Goal: Communication & Community: Answer question/provide support

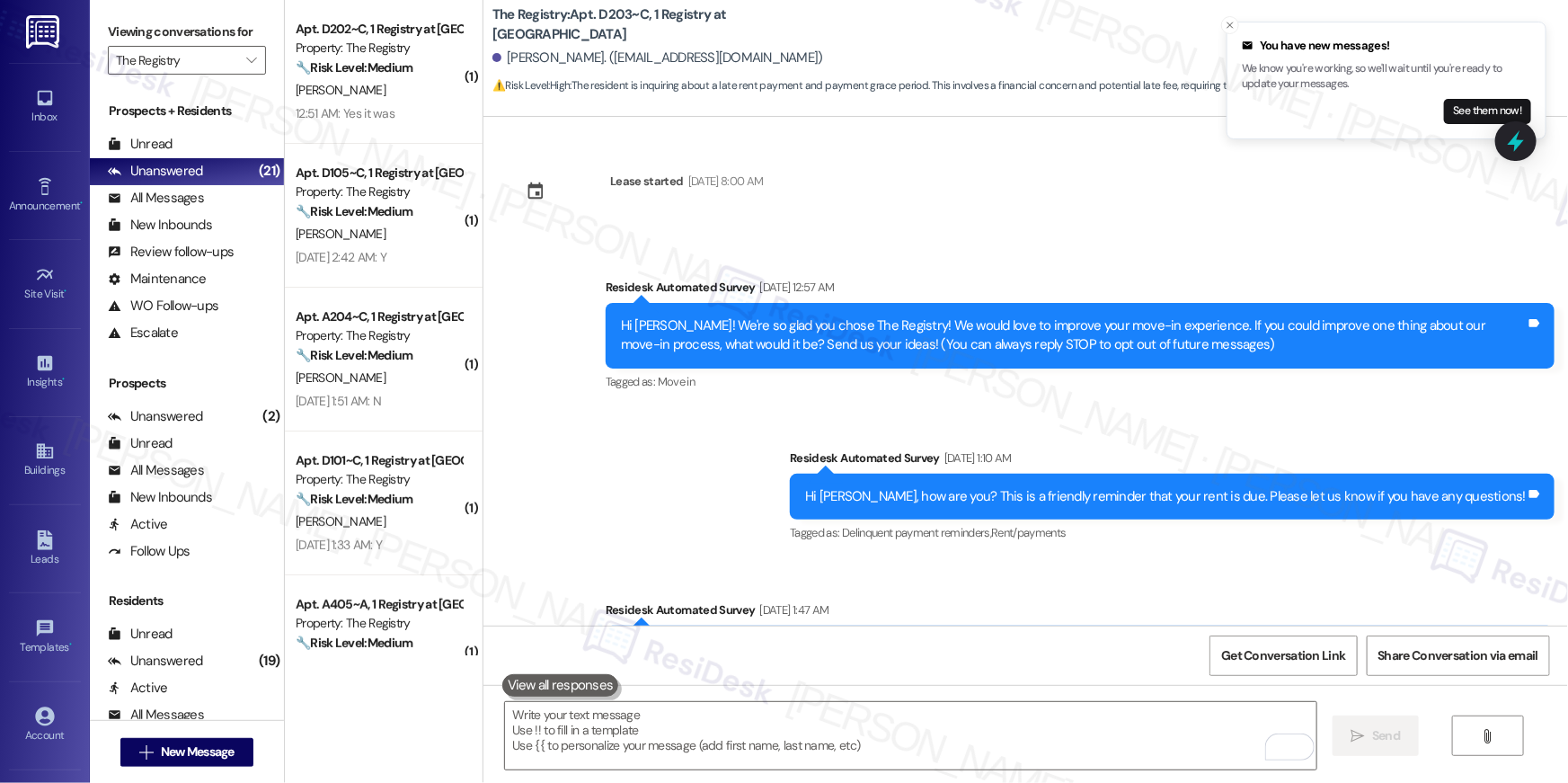
scroll to position [1207, 0]
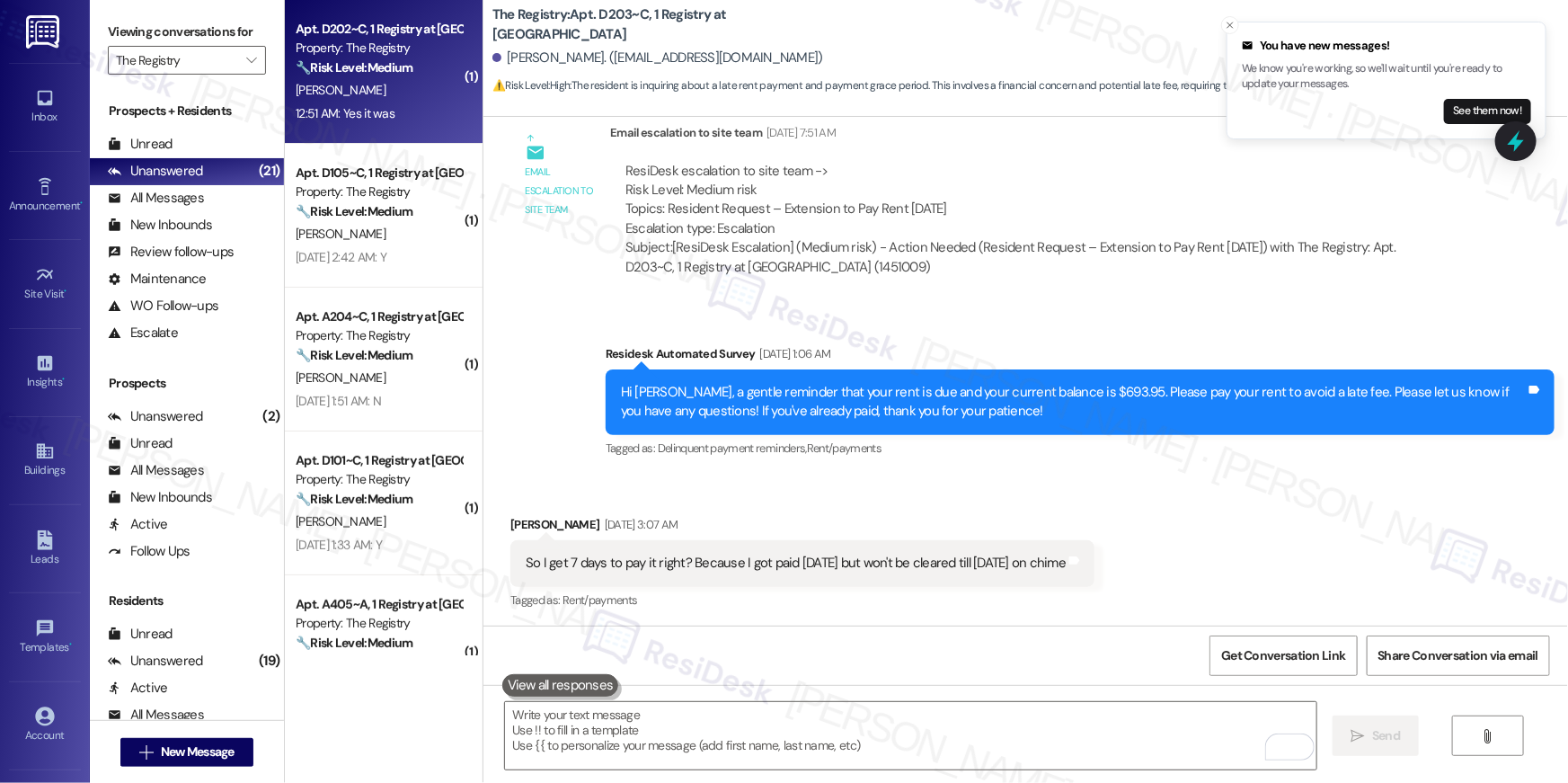
click at [414, 103] on div "12:51 AM: Yes it was 12:51 AM: Yes it was" at bounding box center [378, 113] width 169 height 23
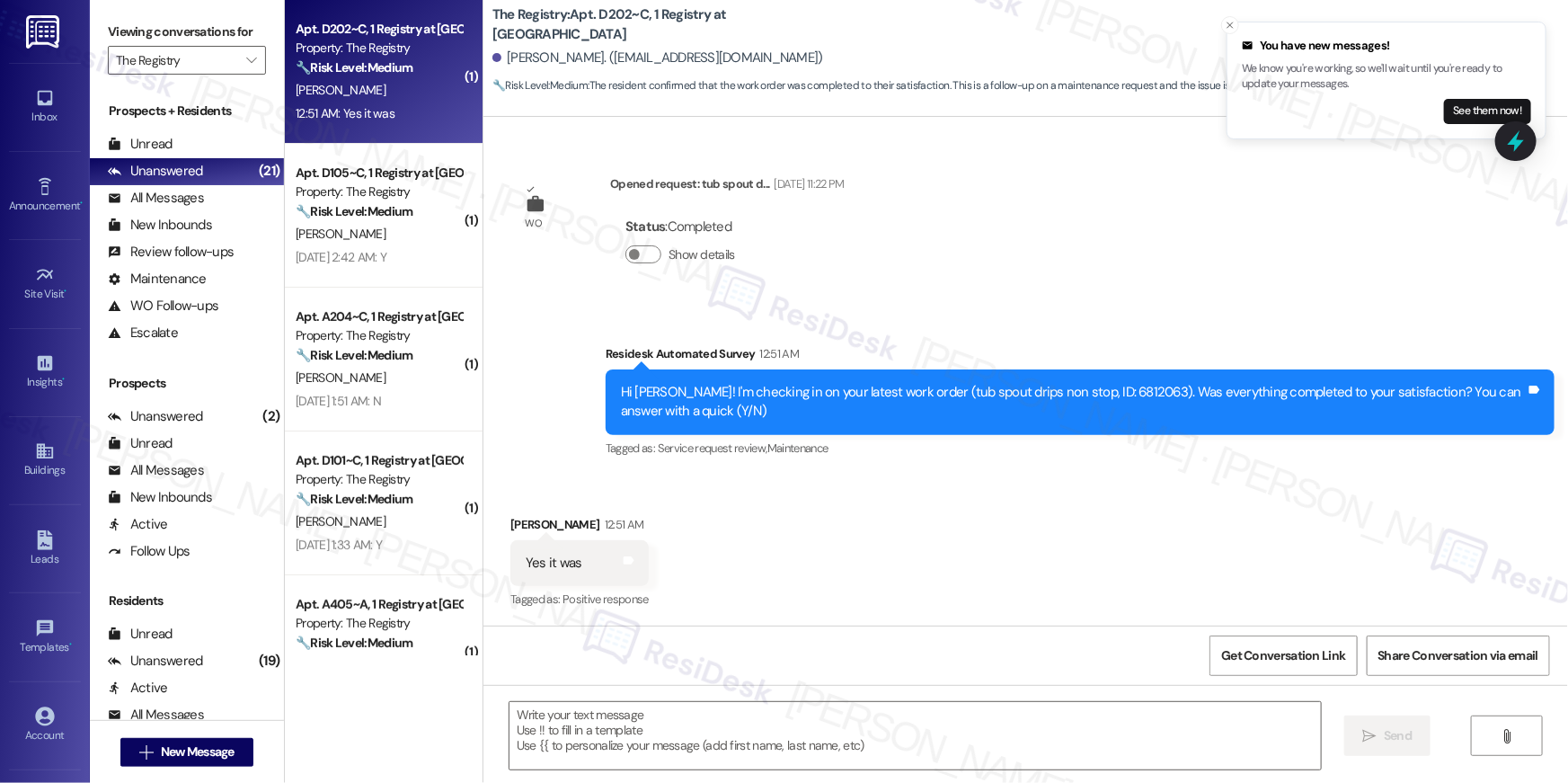
scroll to position [276, 0]
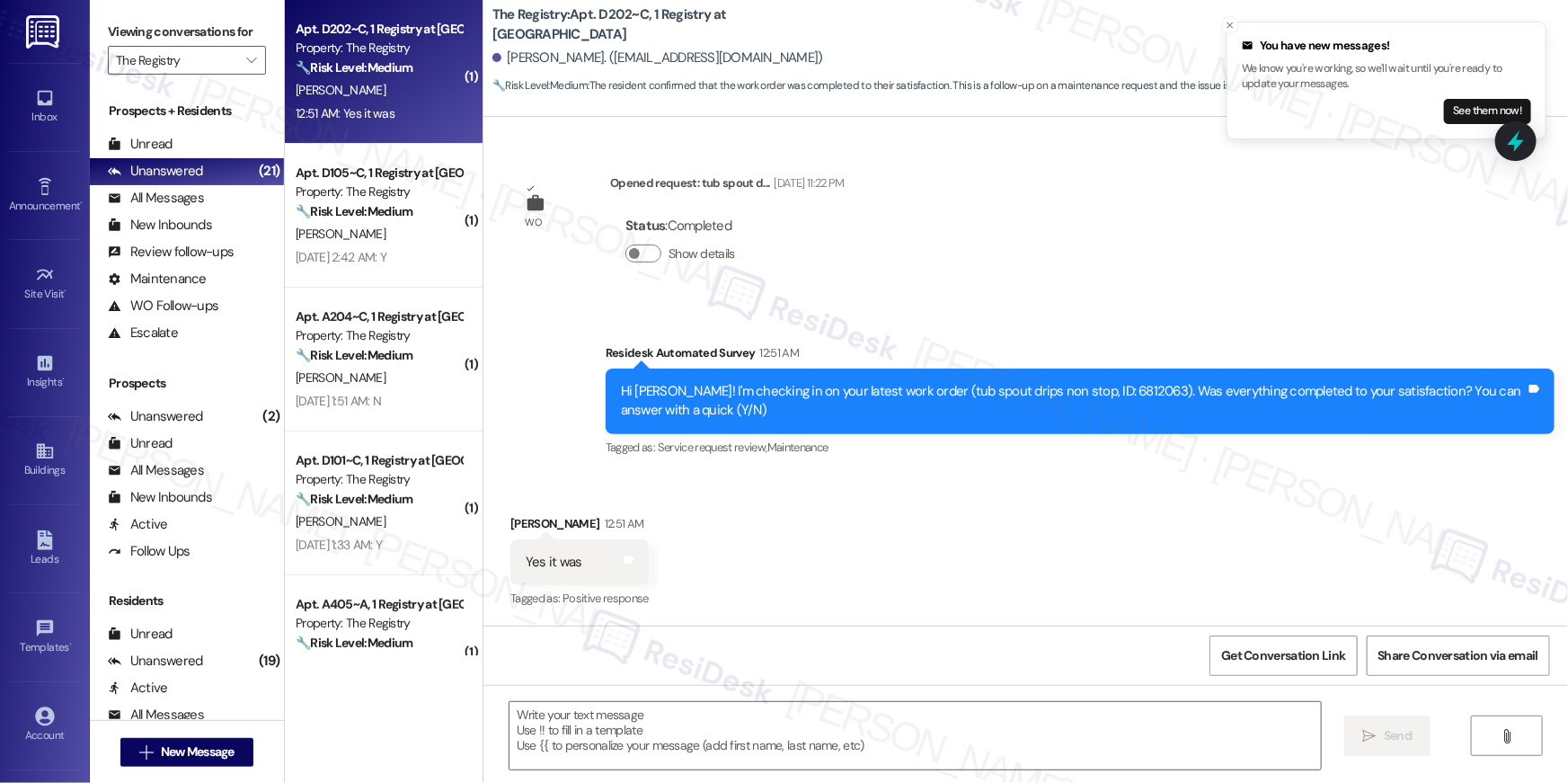
click at [961, 495] on div "Received via SMS Hunter Gray 12:51 AM Yes it was Tags and notes Tagged as: Posi…" at bounding box center [1025, 549] width 1085 height 152
click at [955, 740] on textarea at bounding box center [914, 735] width 811 height 67
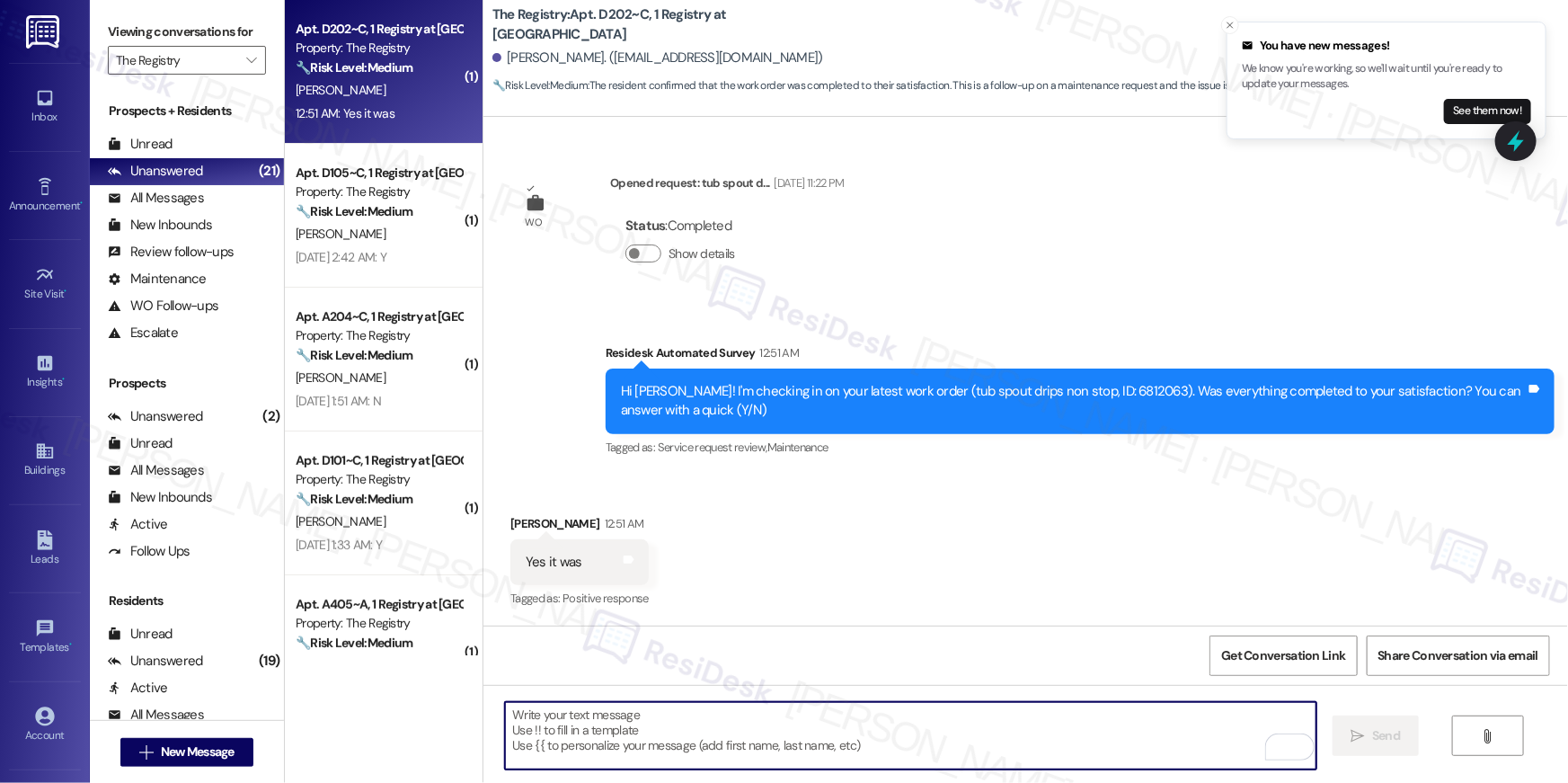
drag, startPoint x: 1156, startPoint y: 509, endPoint x: 1143, endPoint y: 566, distance: 58.5
click at [1156, 510] on div "Received via SMS Hunter Gray 12:51 AM Yes it was Tags and notes Tagged as: Posi…" at bounding box center [1025, 549] width 1085 height 152
click at [1093, 753] on textarea "To enrich screen reader interactions, please activate Accessibility in Grammarl…" at bounding box center [910, 735] width 811 height 67
paste textarea "Hi {{first_name}}, I’m glad to hear your work order has been completed! If anyt…"
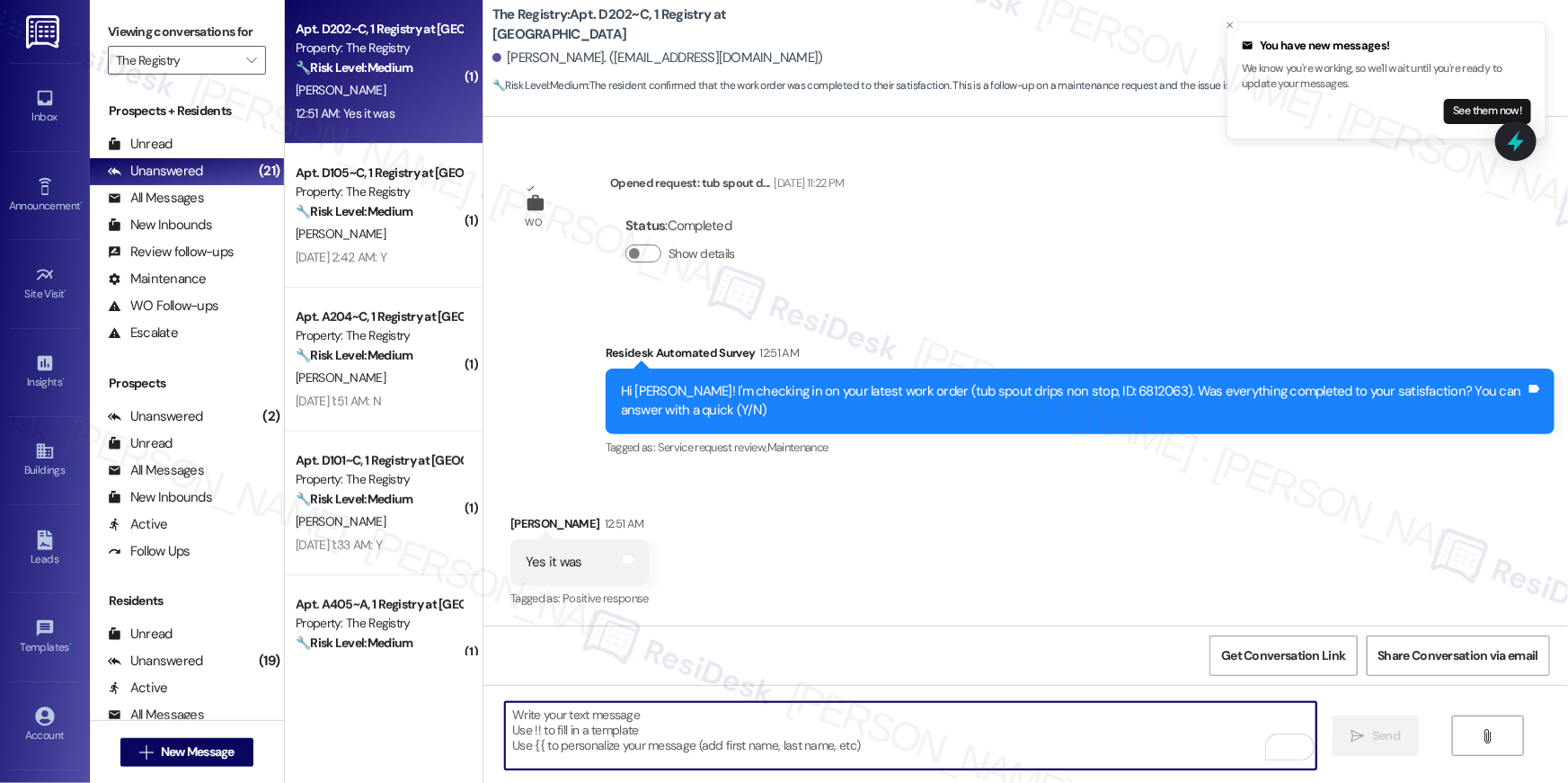
type textarea "Hi {{first_name}}, I’m glad to hear your work order has been completed! If anyt…"
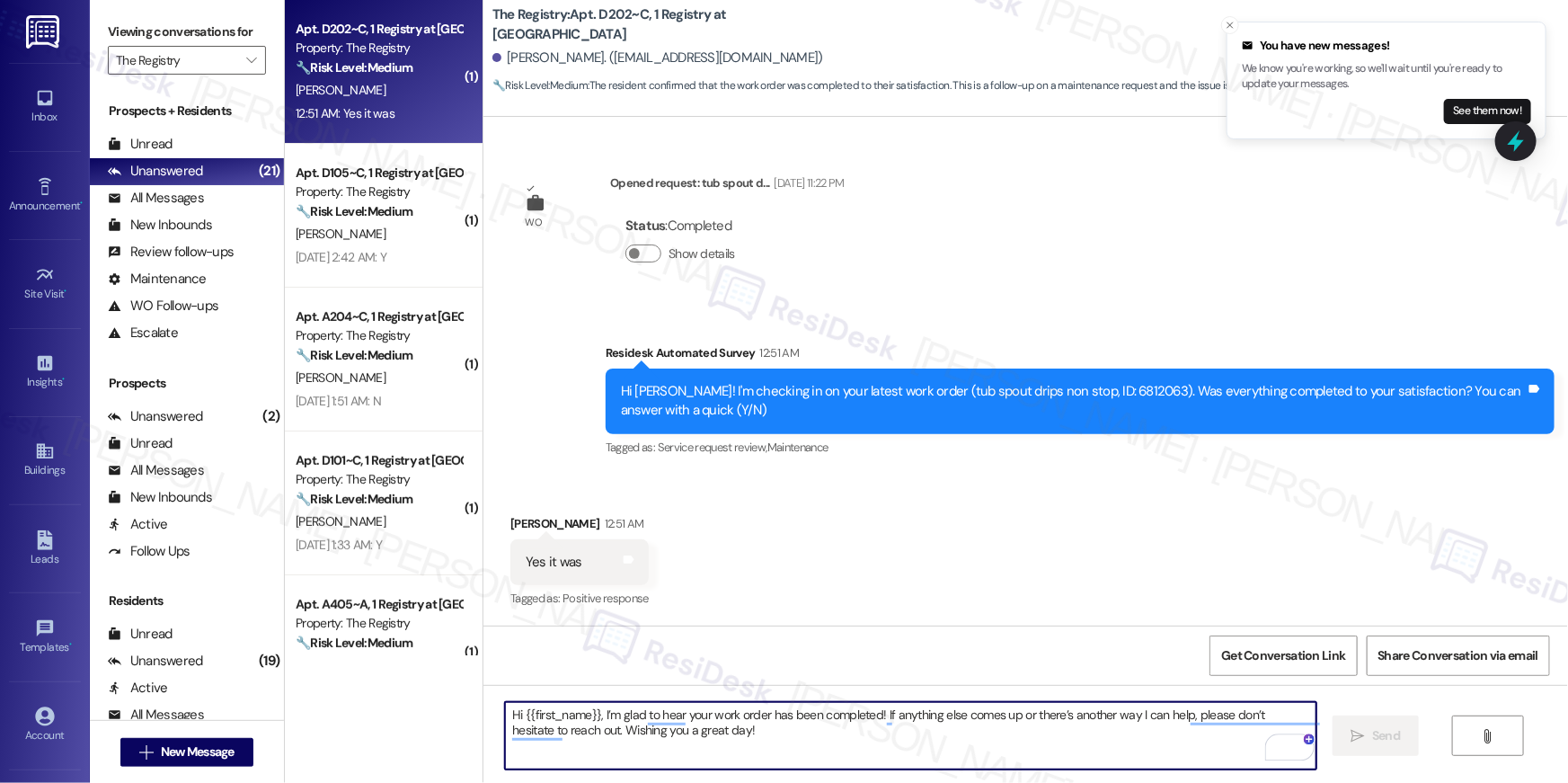
scroll to position [275, 0]
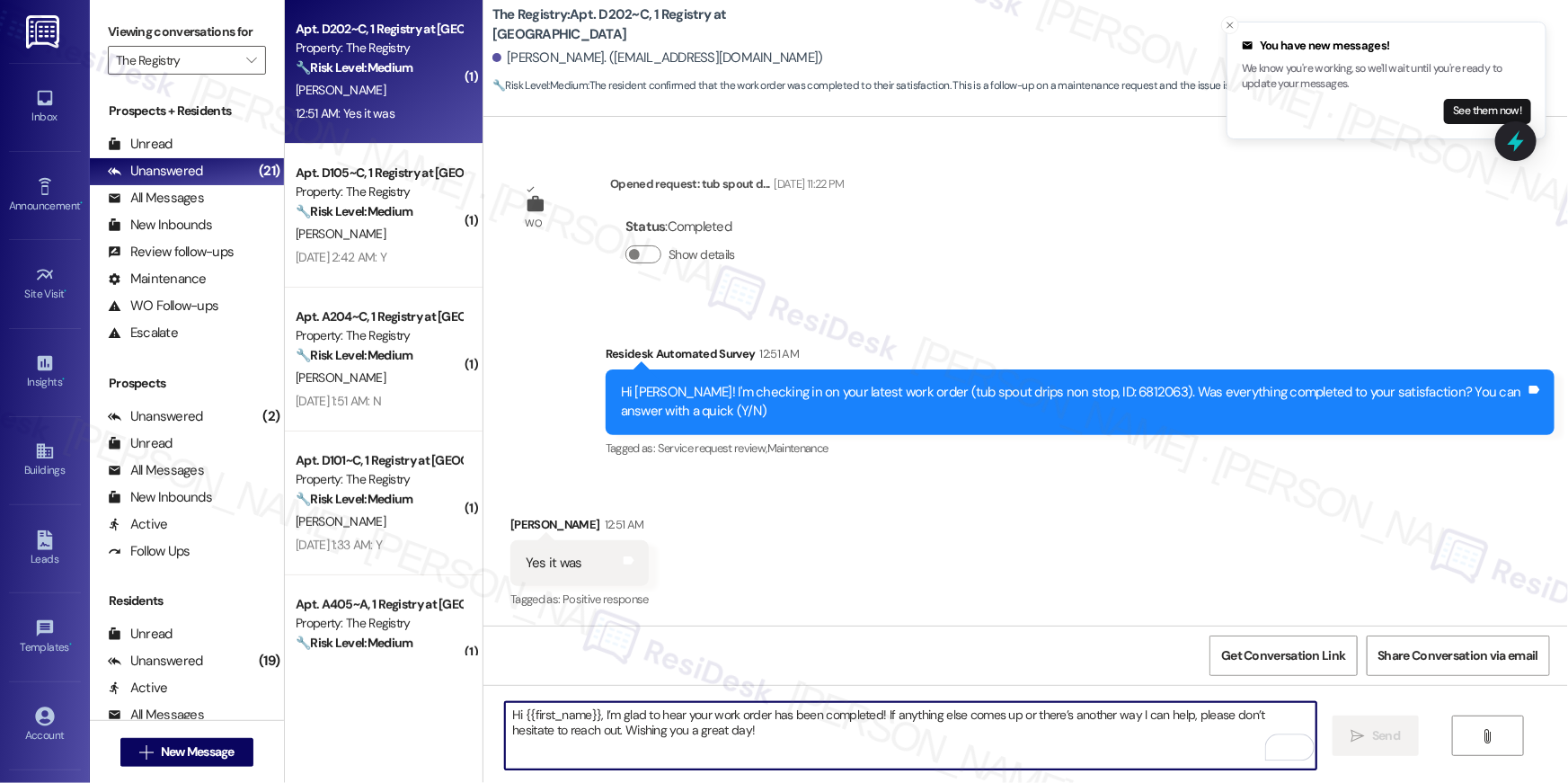
click at [1114, 739] on textarea "Hi {{first_name}}, I’m glad to hear your work order has been completed! If anyt…" at bounding box center [910, 735] width 811 height 67
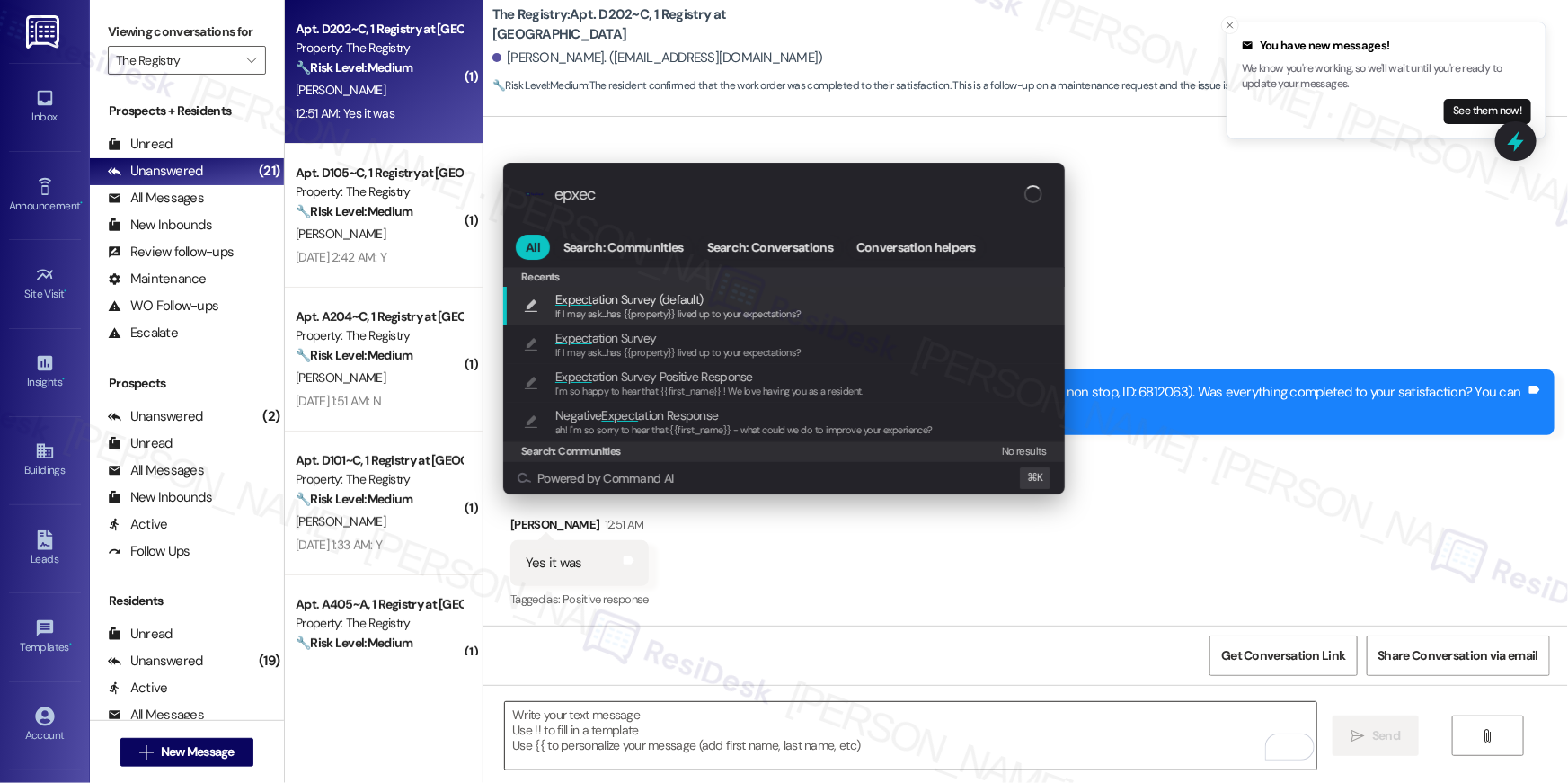
type input "epxect"
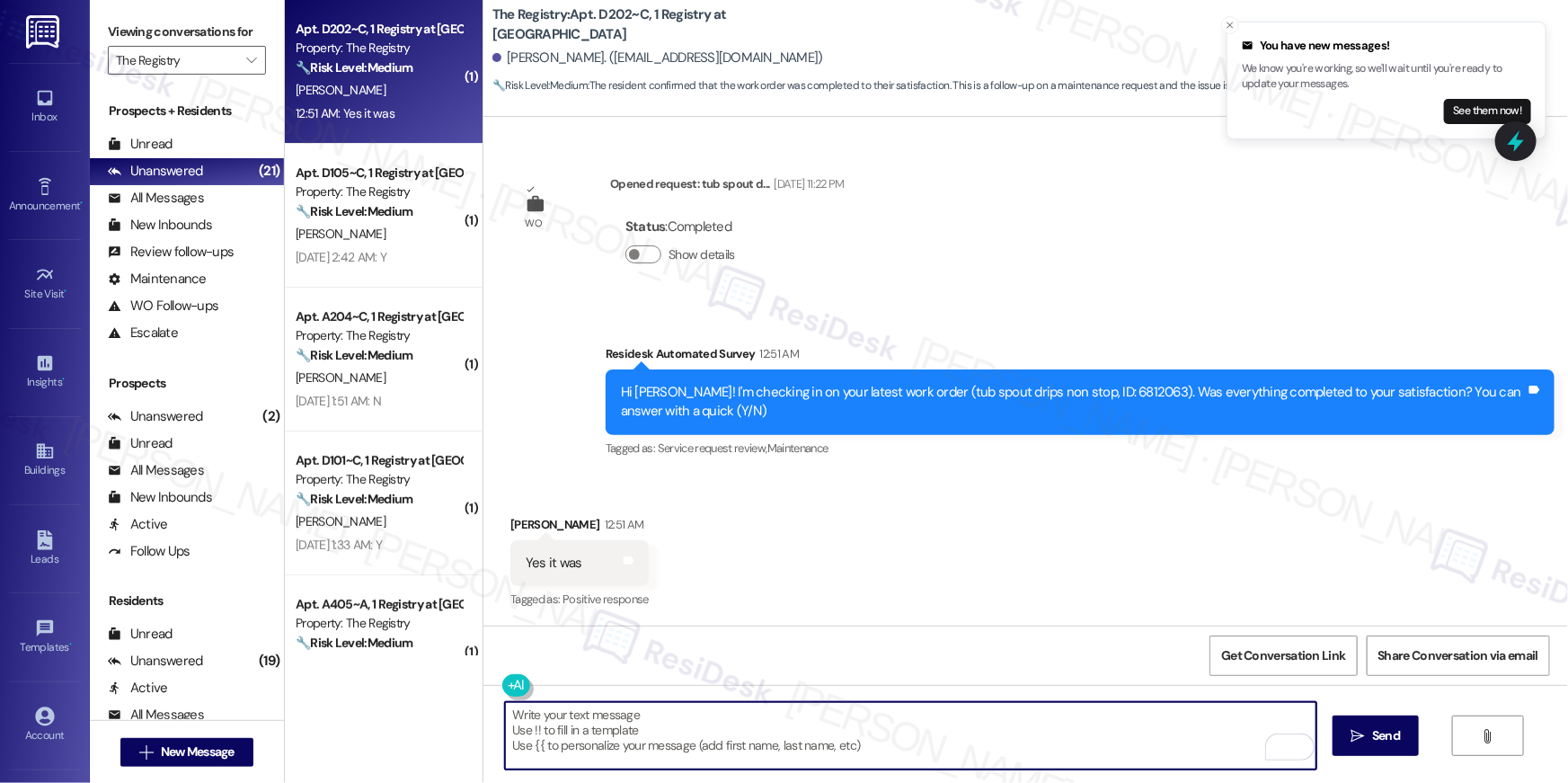
type textarea "If I may ask...has {{property}} lived up to your expectations?"
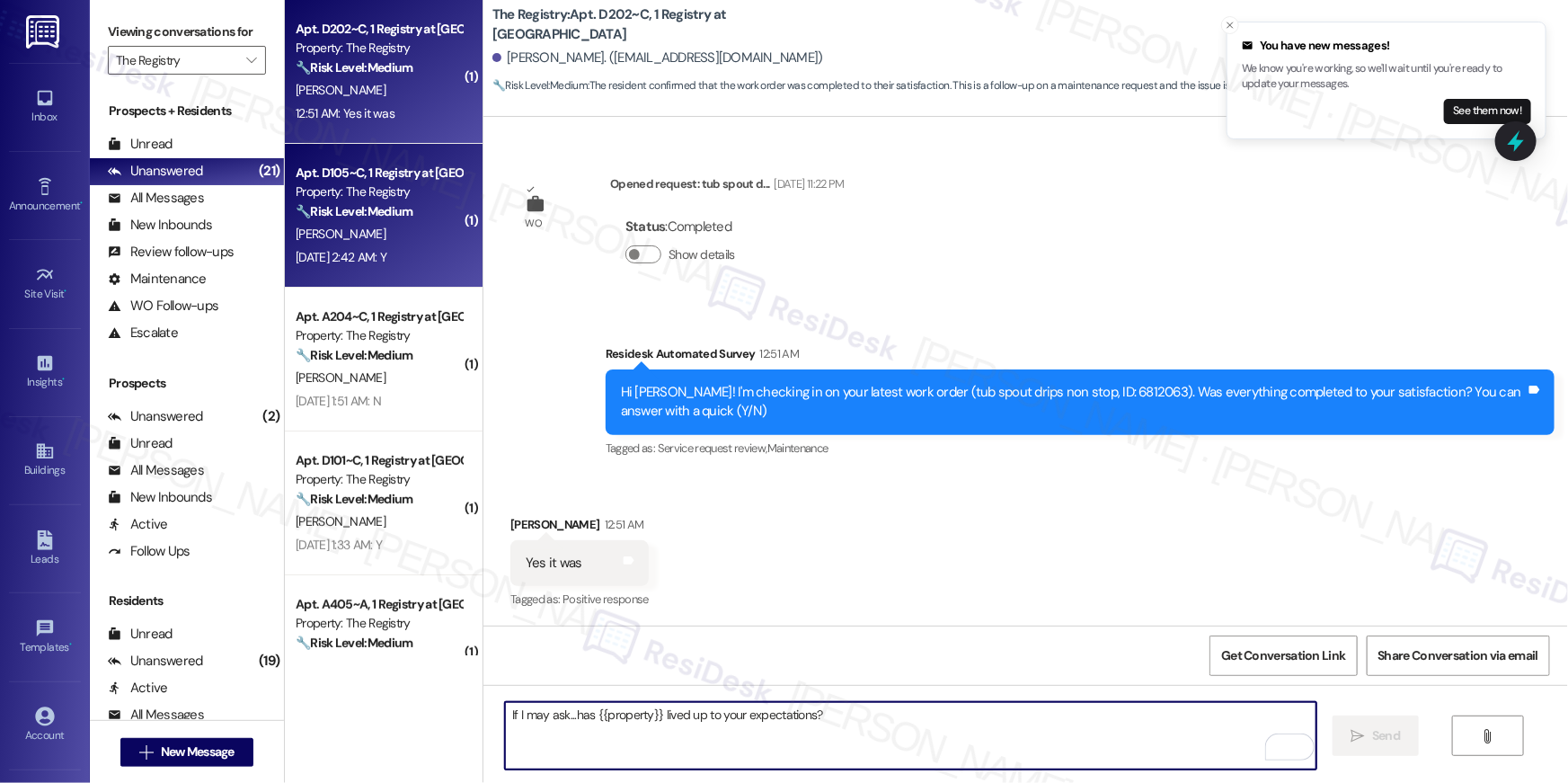
click at [401, 231] on div "A. Birdwell" at bounding box center [378, 234] width 169 height 23
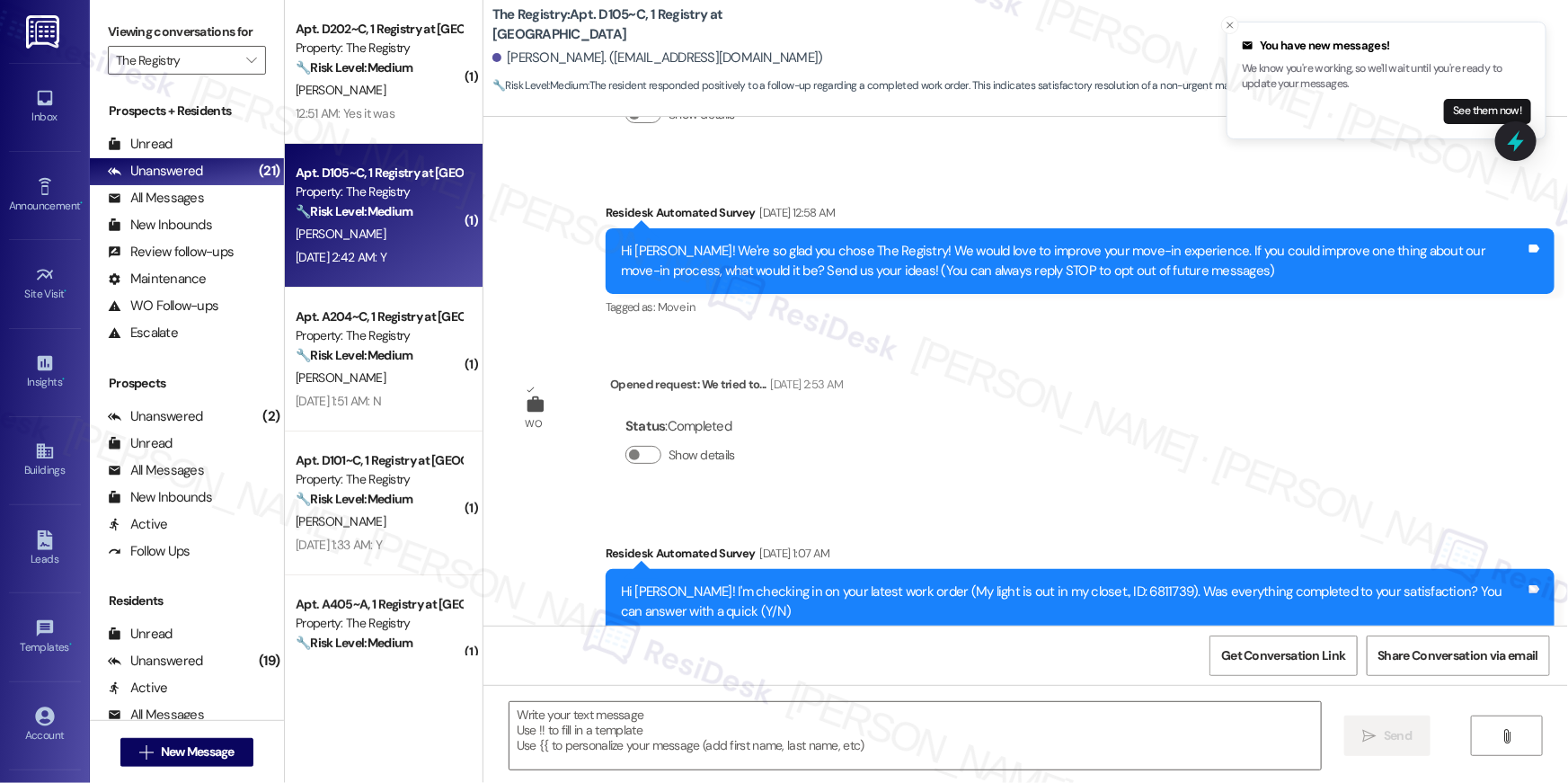
scroll to position [0, 0]
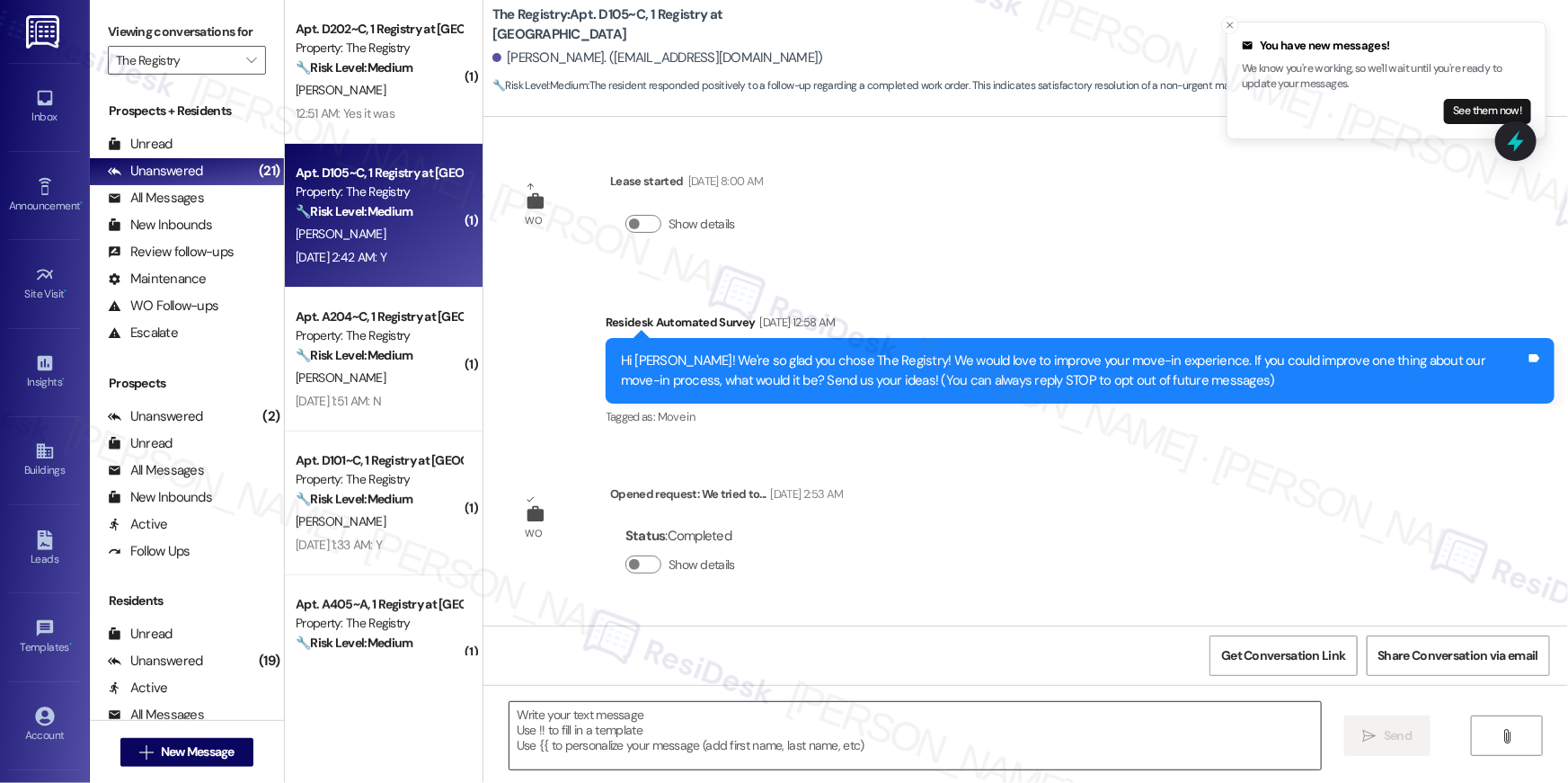
click at [939, 736] on textarea at bounding box center [914, 735] width 811 height 67
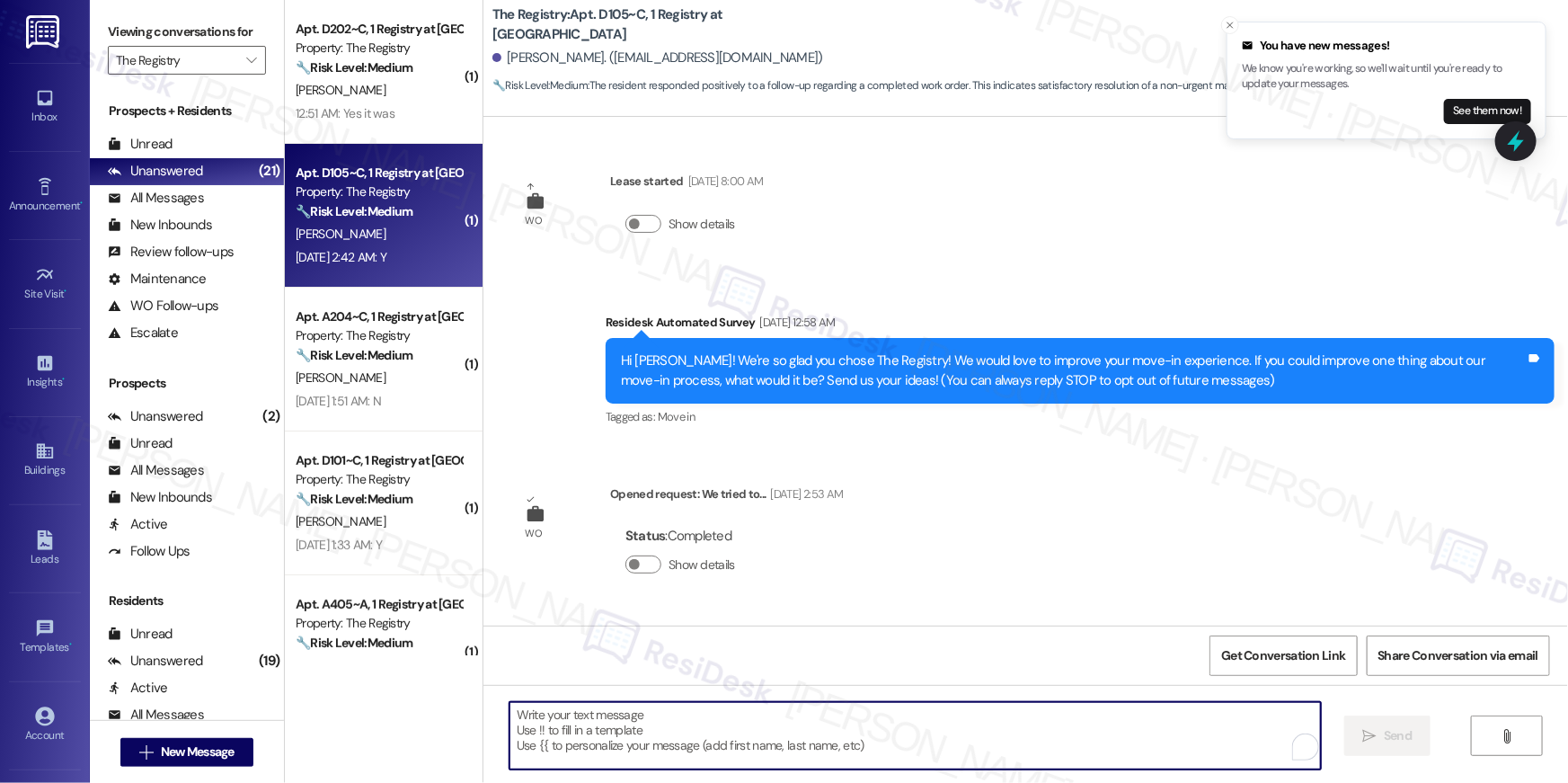
paste textarea "Hi {{first_name}}, I’m glad to hear your work order has been completed! If anyt…"
type textarea "Hi {{first_name}}, I’m glad to hear your work order has been completed! If anyt…"
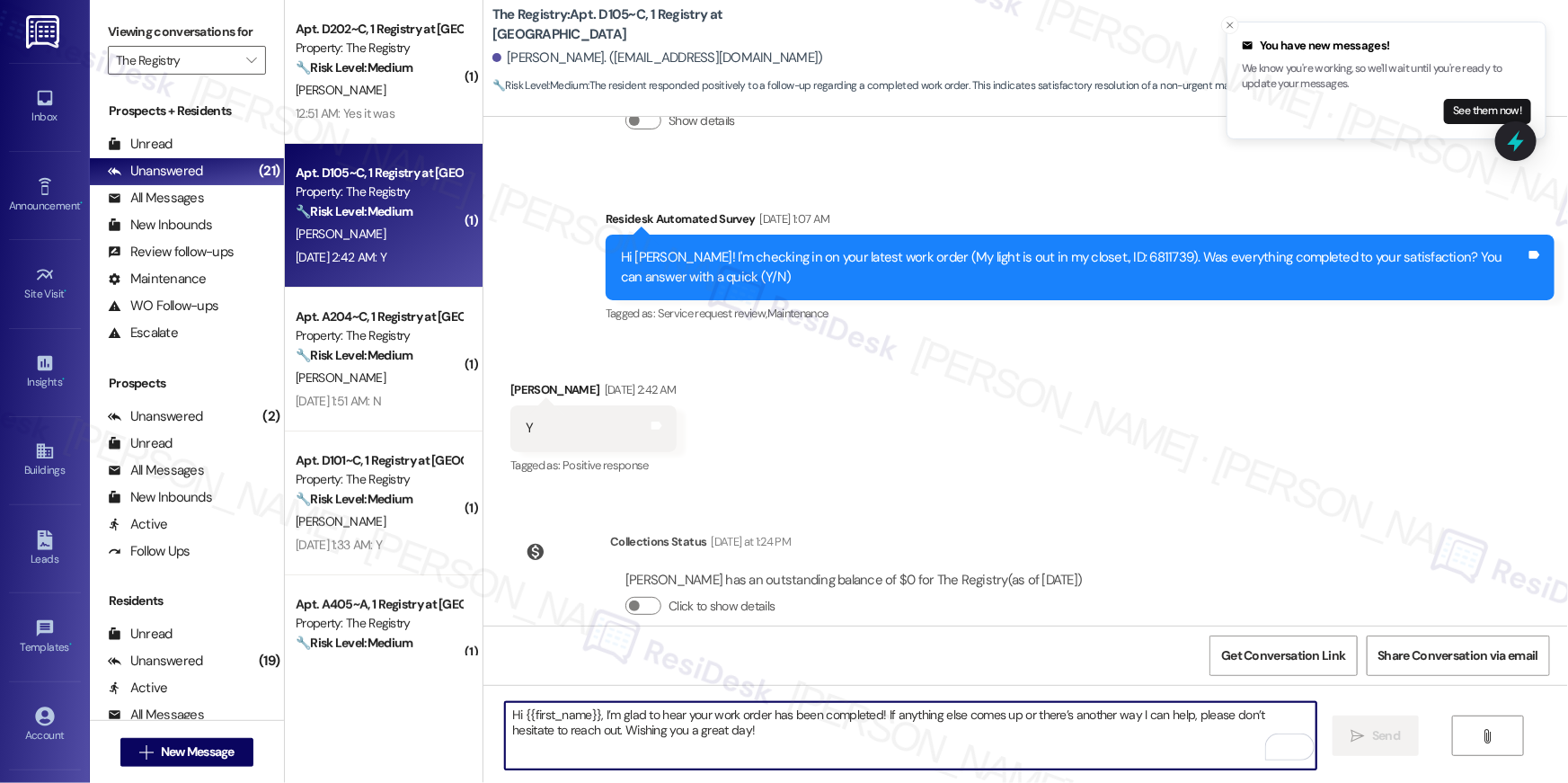
scroll to position [620, 0]
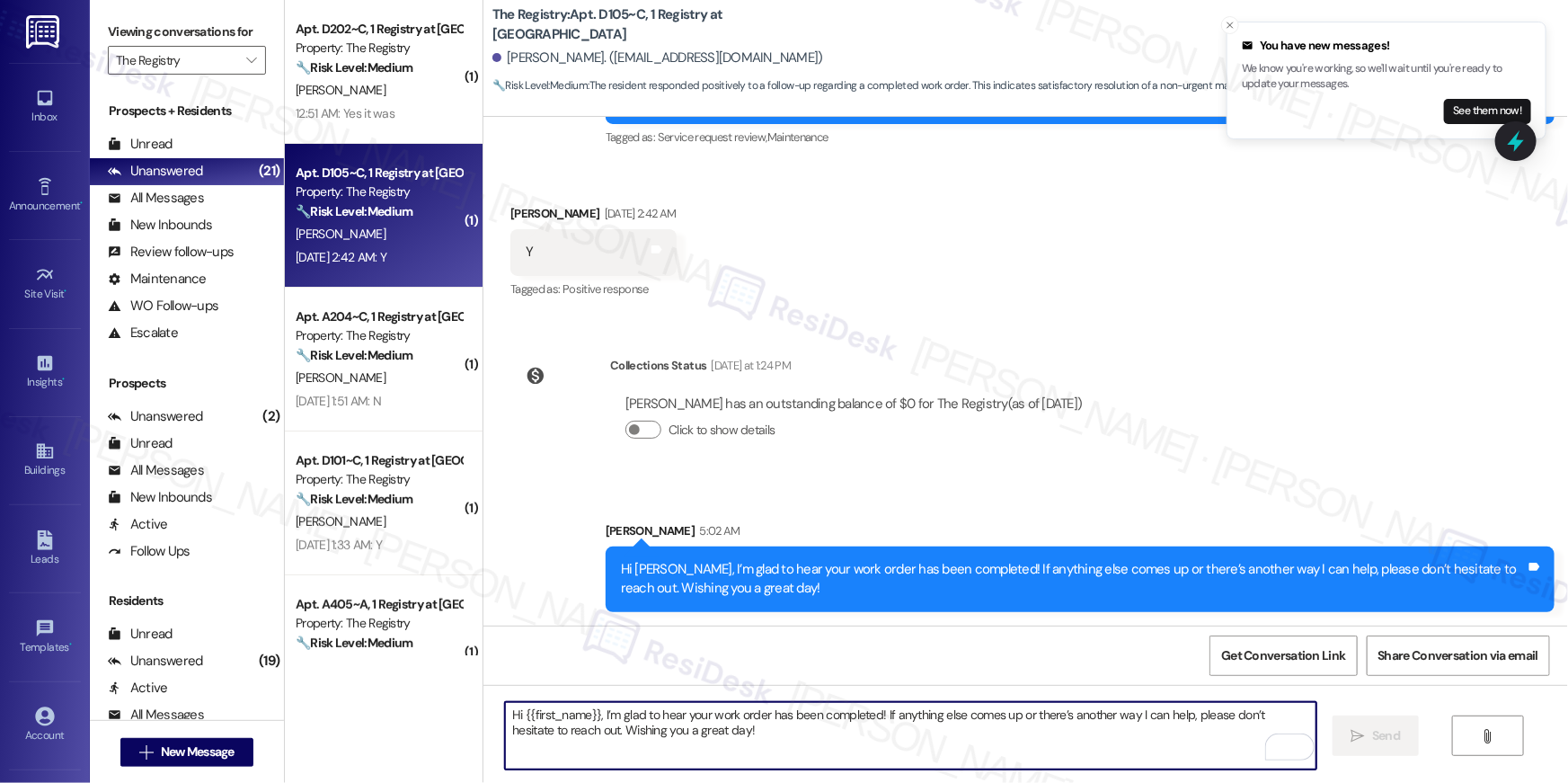
click at [1081, 726] on textarea "Hi {{first_name}}, I’m glad to hear your work order has been completed! If anyt…" at bounding box center [910, 735] width 811 height 67
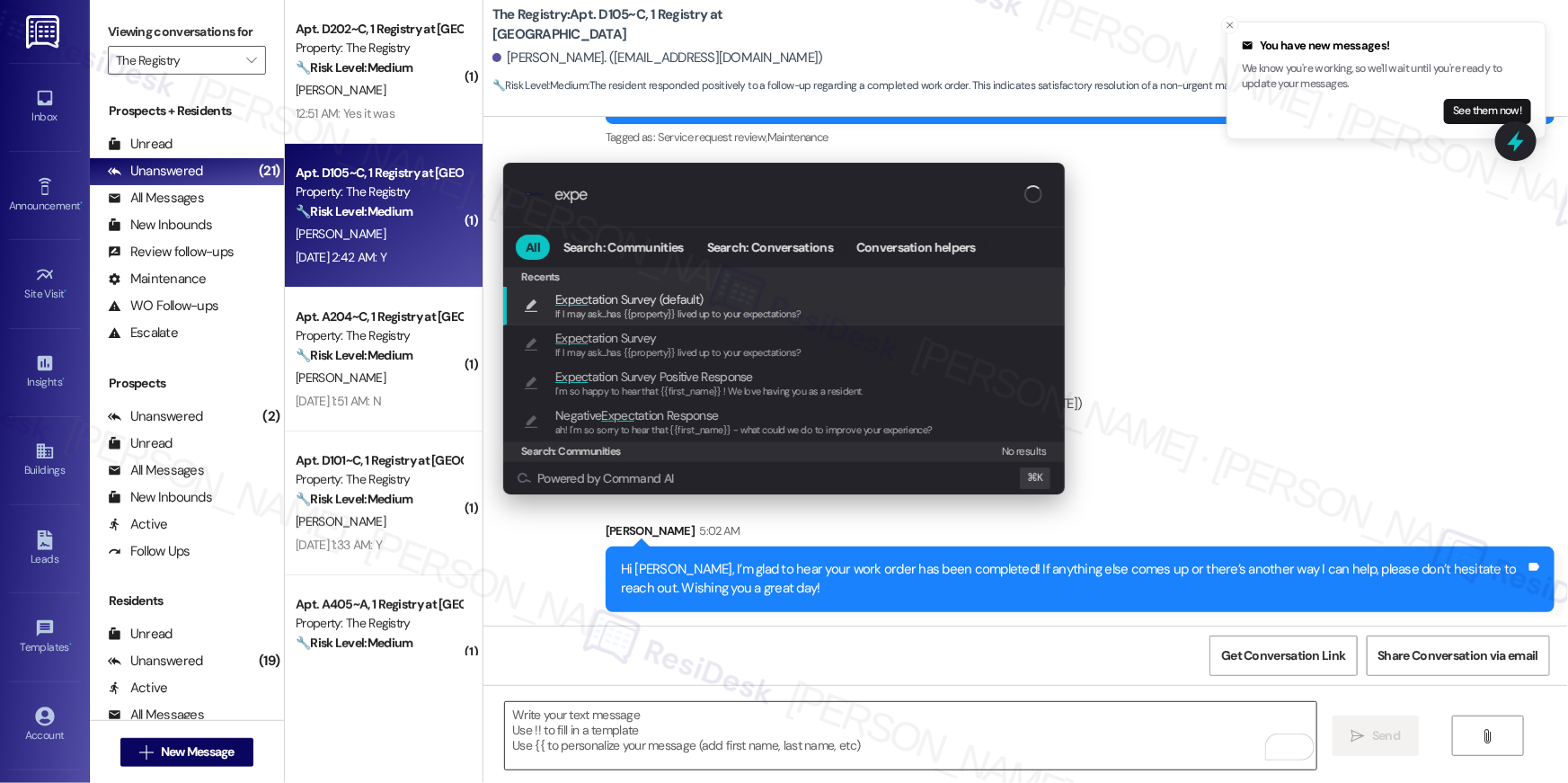
type input "expec"
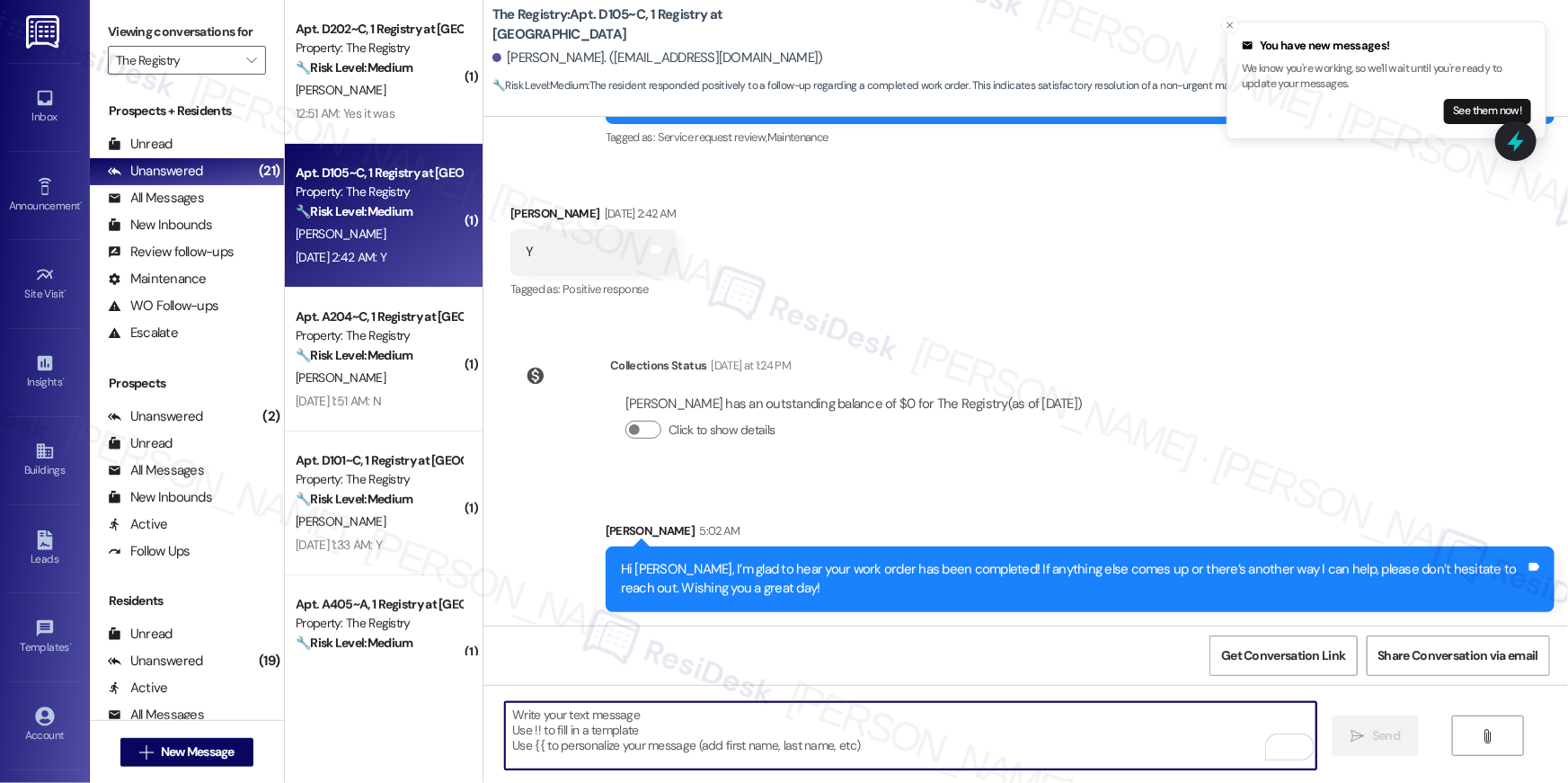
type textarea "If I may ask...has {{property}} lived up to your expectations?"
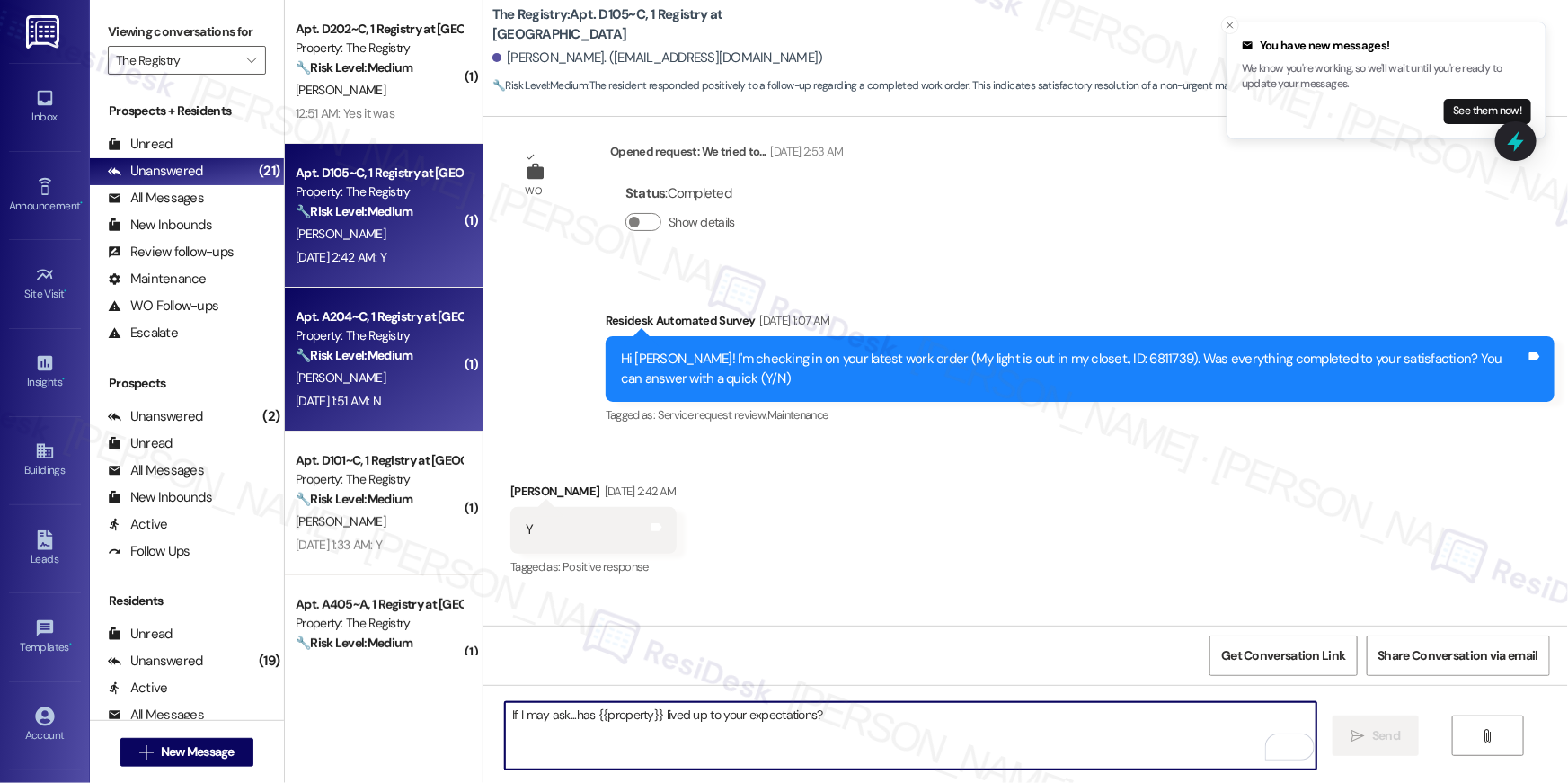
scroll to position [310, 0]
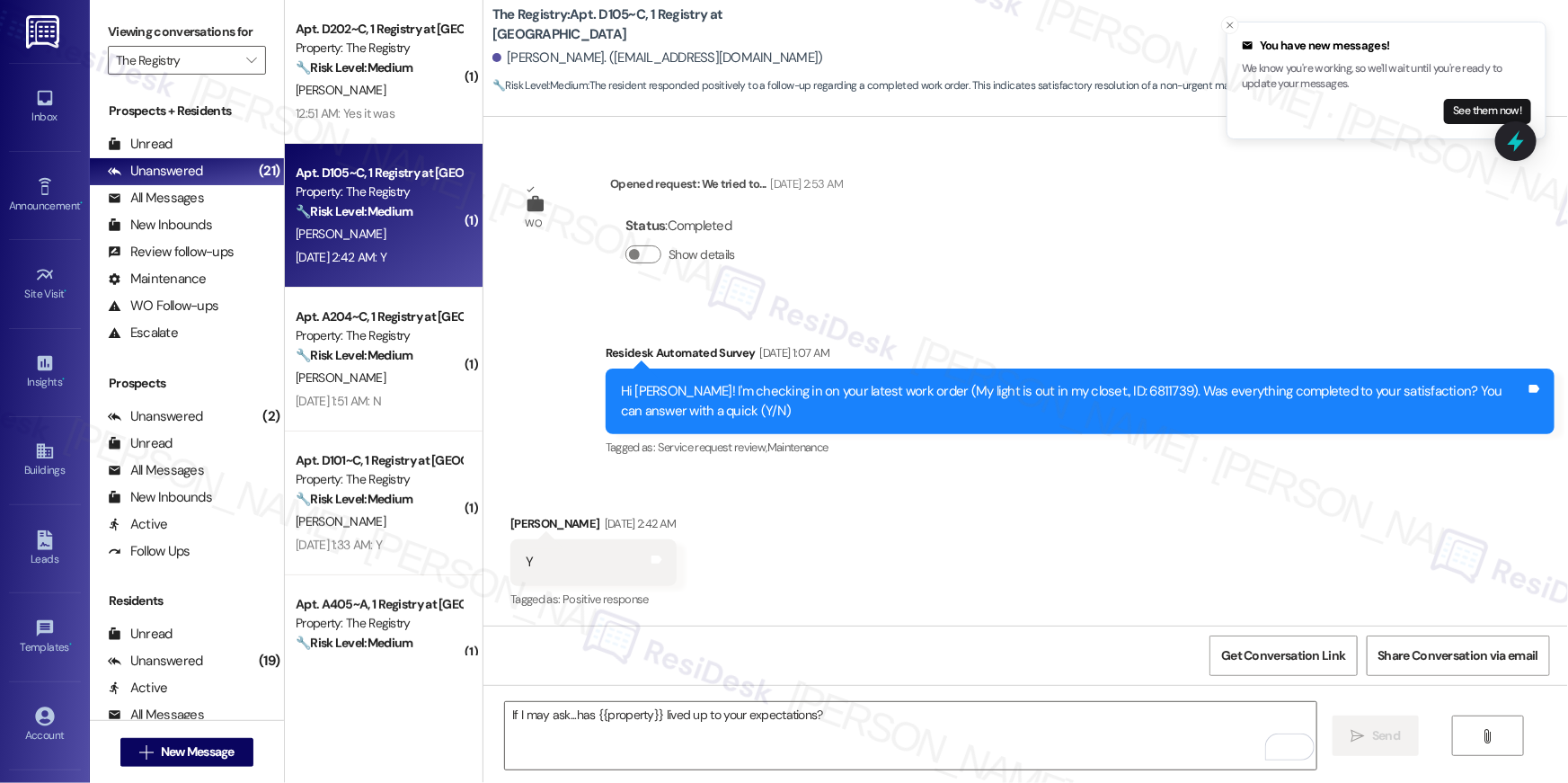
click at [401, 205] on strong "🔧 Risk Level: Medium" at bounding box center [354, 211] width 117 height 16
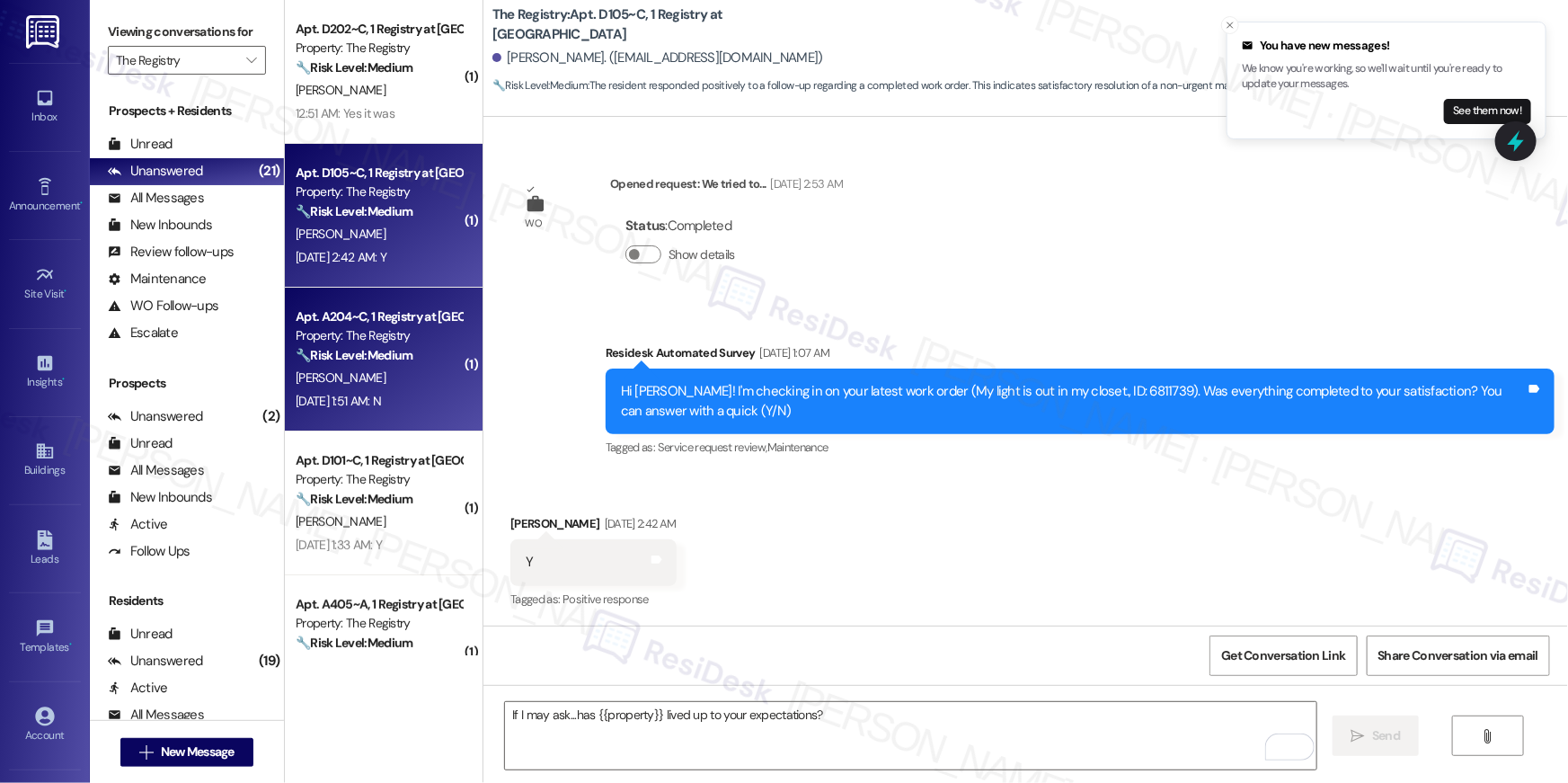
click at [431, 352] on div "🔧 Risk Level: Medium The resident responded negatively to a follow-up on a work…" at bounding box center [378, 355] width 166 height 19
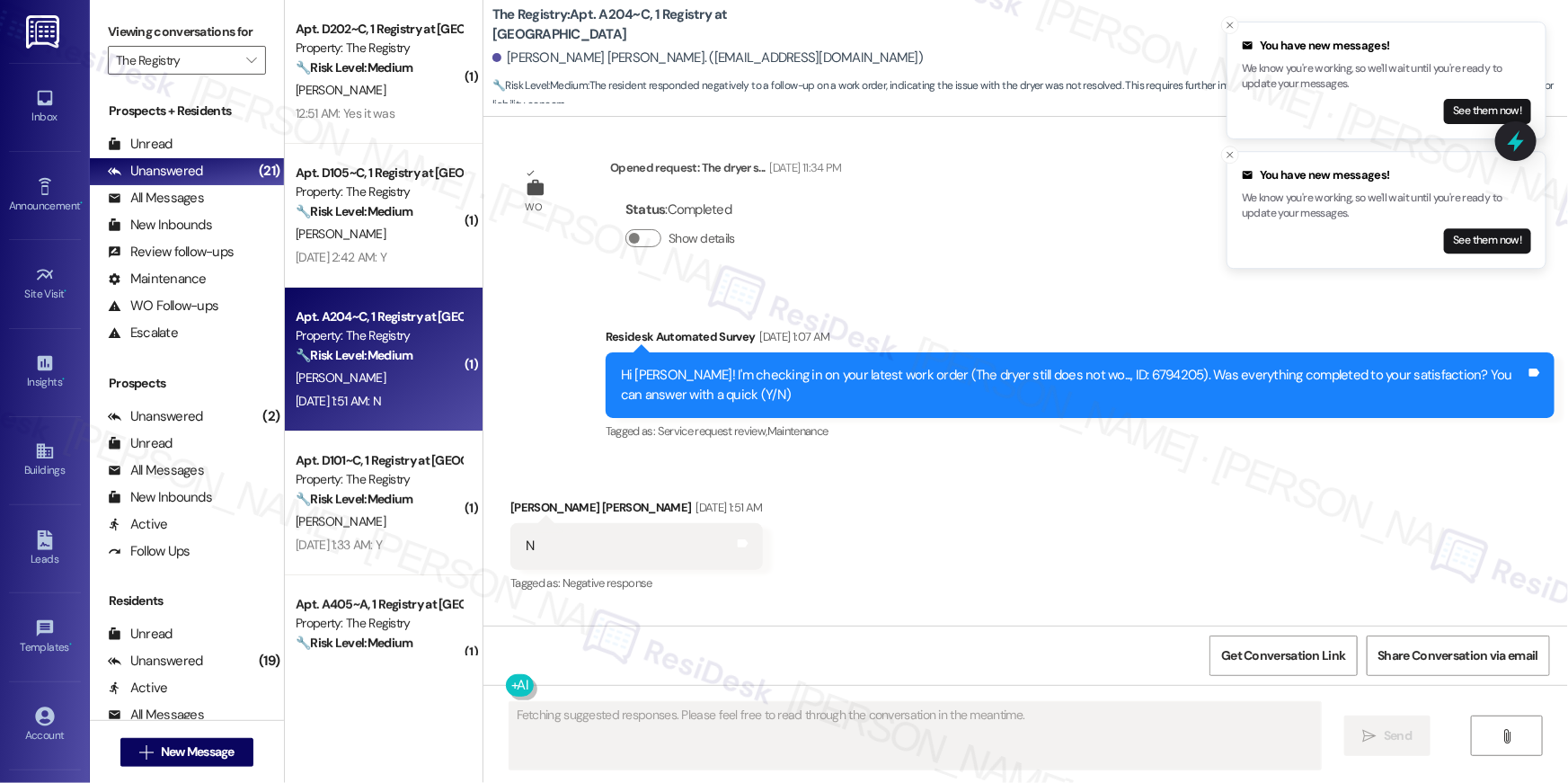
scroll to position [192, 0]
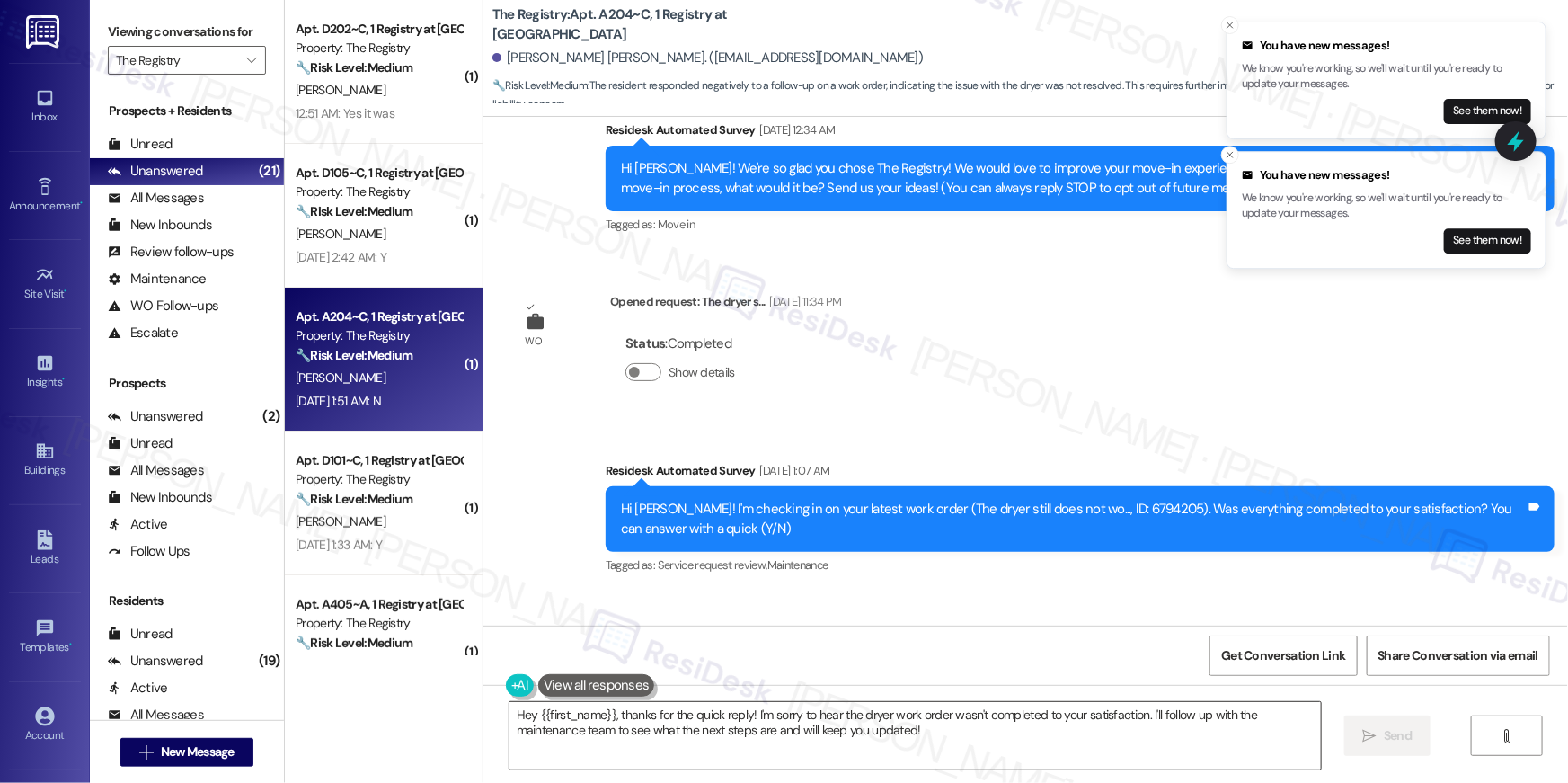
click at [1087, 737] on textarea "Hey {{first_name}}, thanks for the quick reply! I'm sorry to hear the dryer wor…" at bounding box center [914, 735] width 811 height 67
paste textarea "i {{first_name}}, I’m sorry to hear your work order hasn’t been fully completed…"
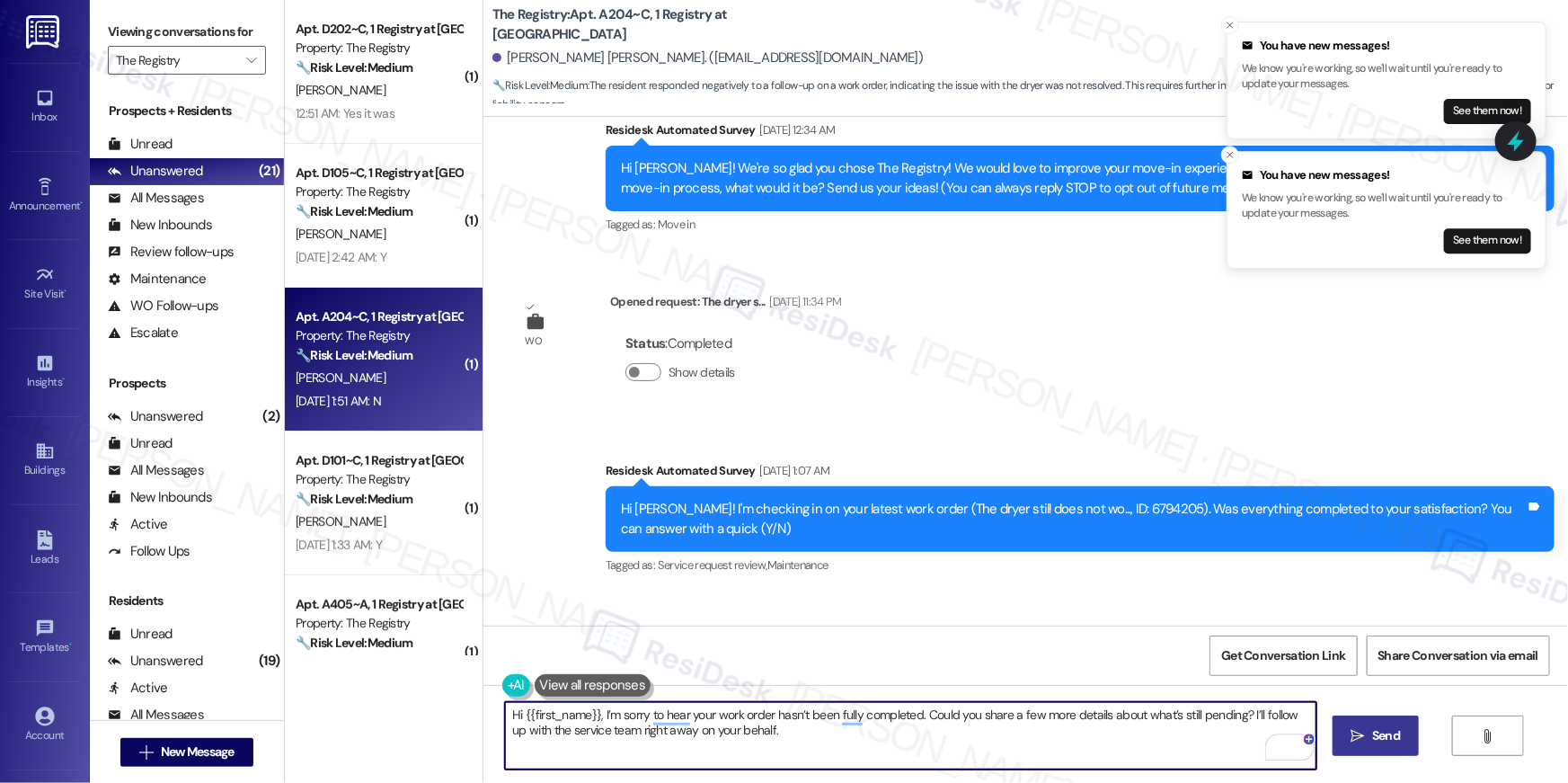
type textarea "Hi {{first_name}}, I’m sorry to hear your work order hasn’t been fully complete…"
click at [1395, 744] on span "Send" at bounding box center [1386, 735] width 28 height 19
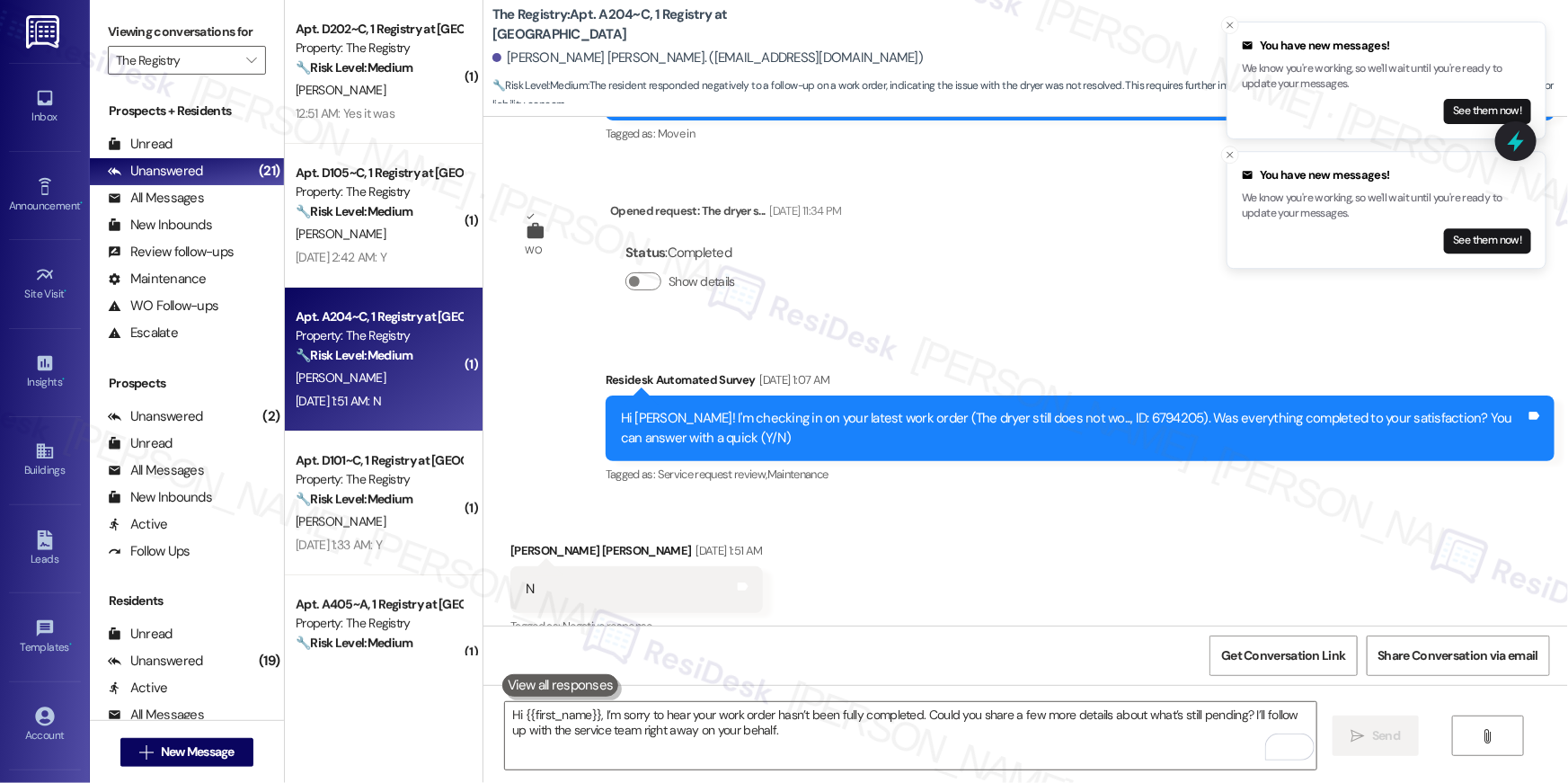
scroll to position [310, 0]
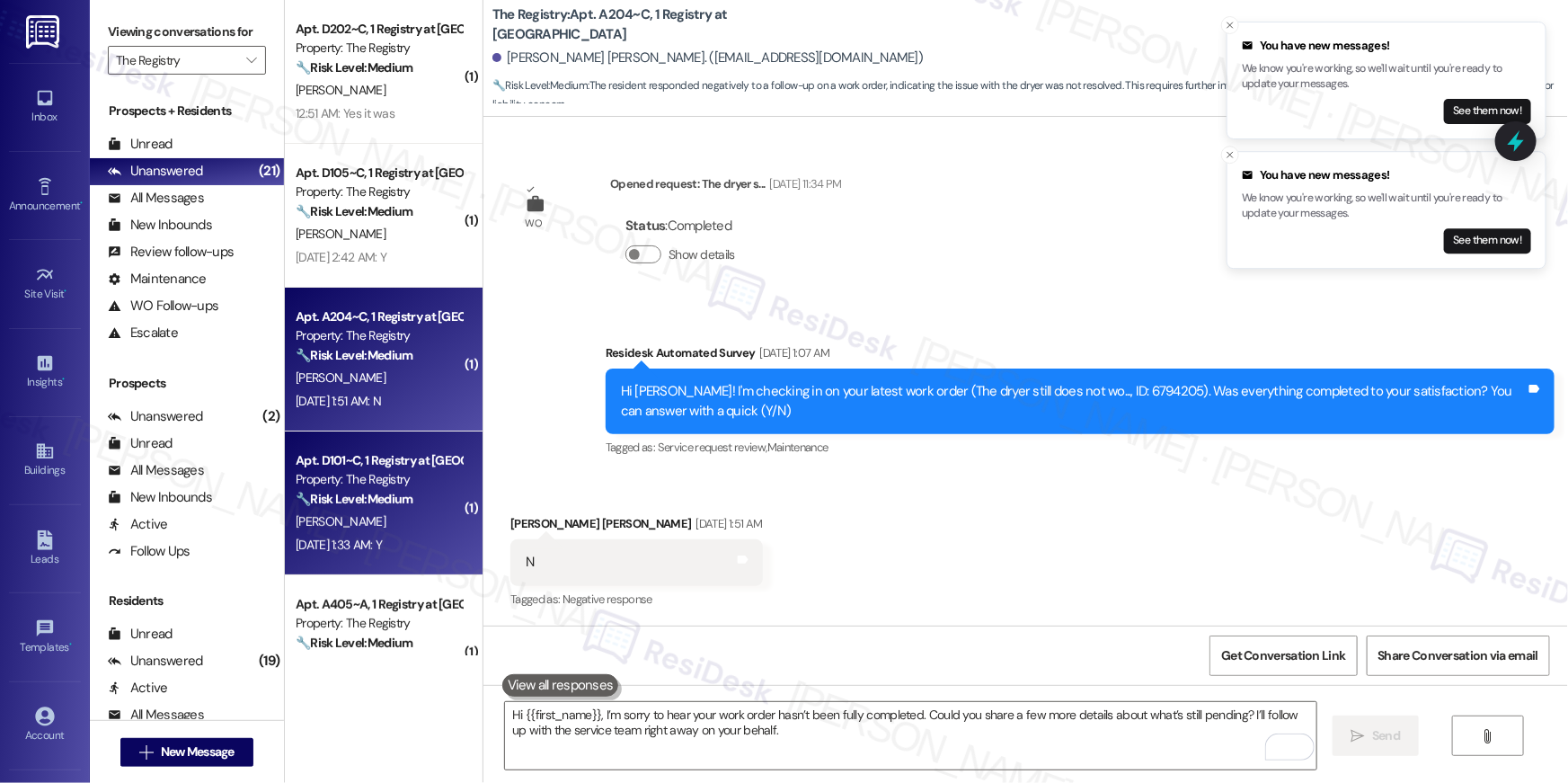
click at [363, 472] on div "Property: The Registry" at bounding box center [378, 479] width 166 height 19
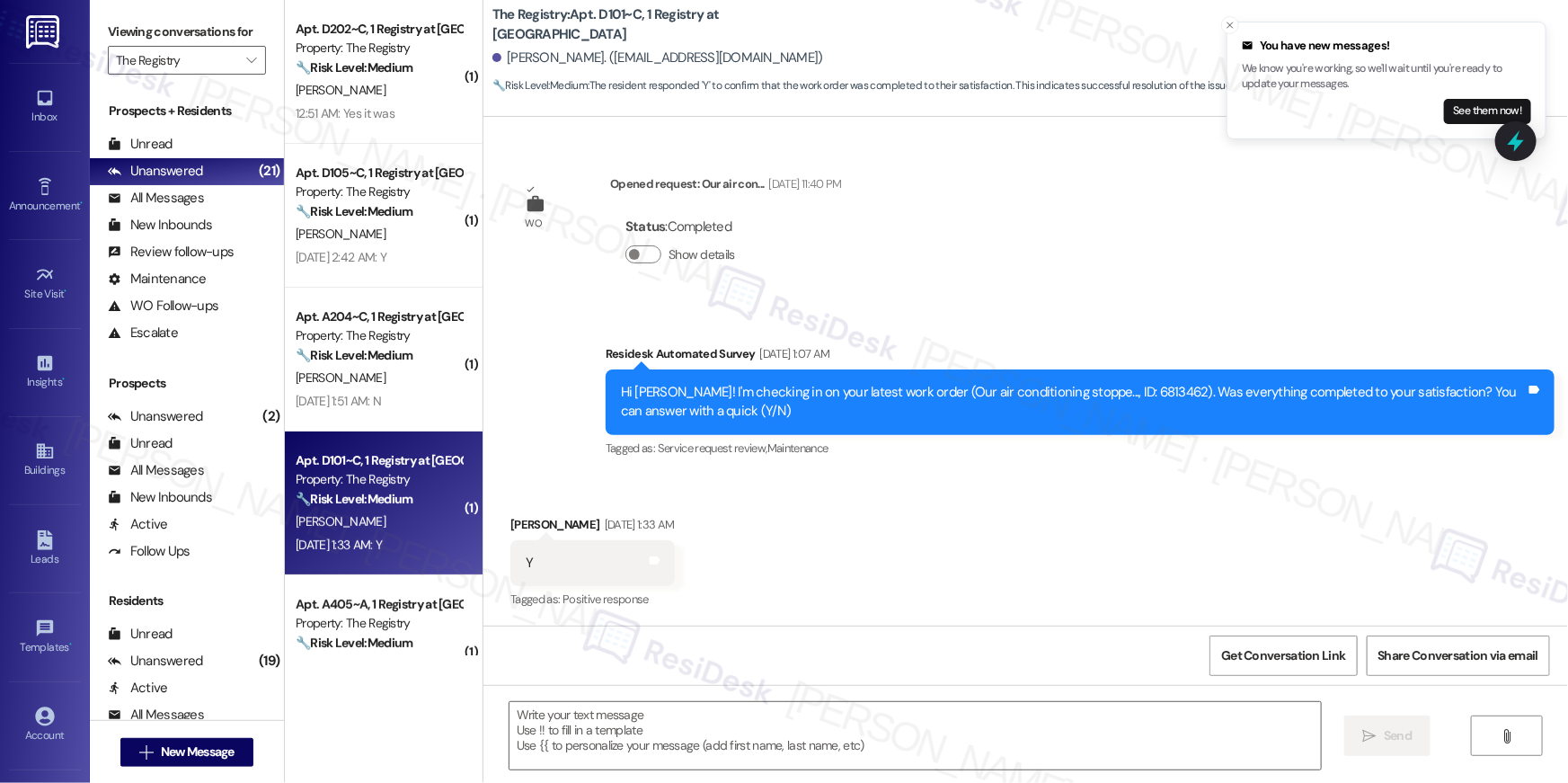
scroll to position [3542, 0]
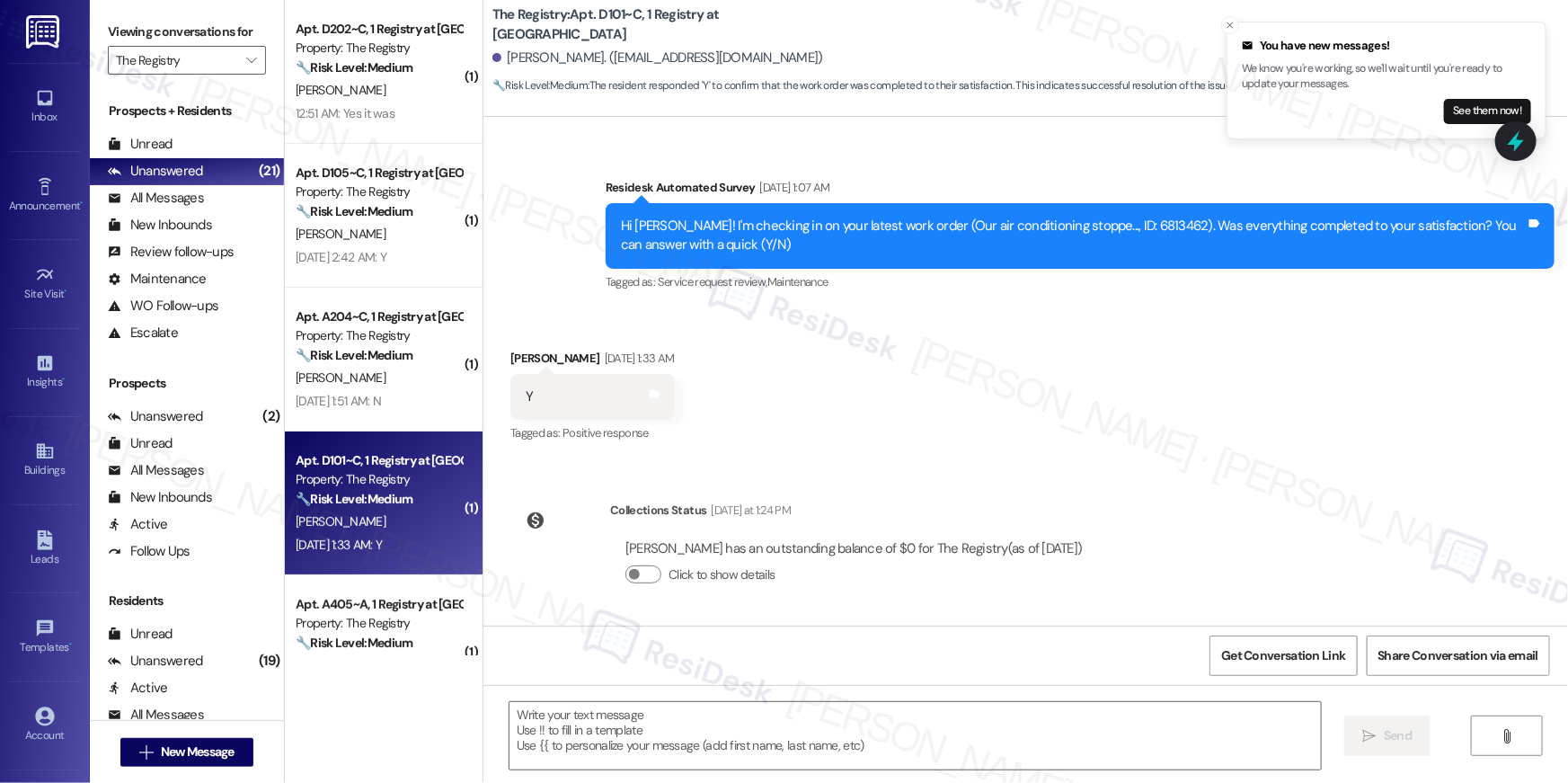
click at [765, 776] on div " Send " at bounding box center [1025, 752] width 1085 height 135
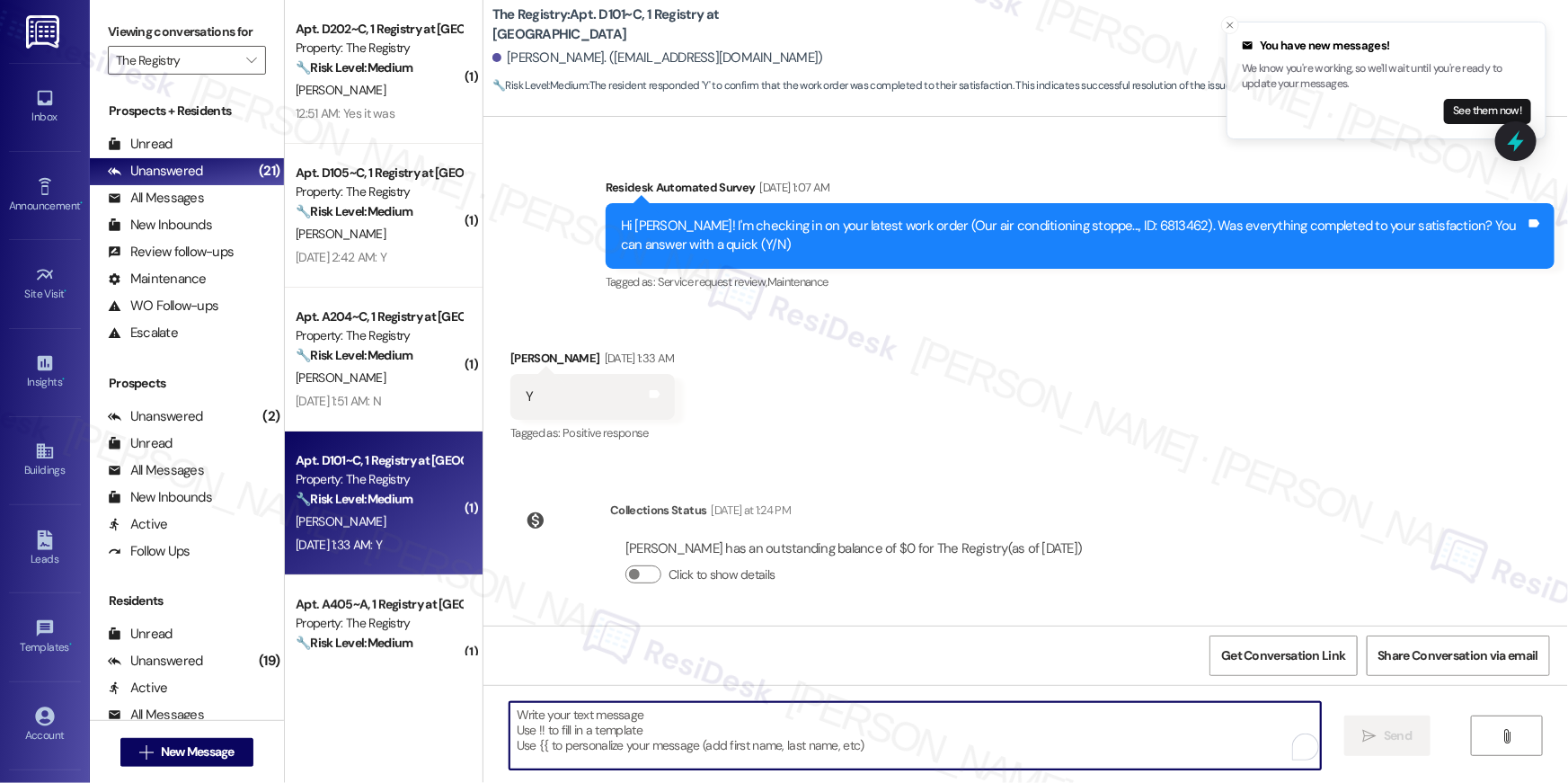
click at [765, 737] on textarea "To enrich screen reader interactions, please activate Accessibility in Grammarl…" at bounding box center [914, 735] width 811 height 67
paste textarea "Hi {{first_name}}, I’m glad to hear your work order has been completed! If anyt…"
type textarea "Hi {{first_name}}, I’m glad to hear your work order has been completed! If anyt…"
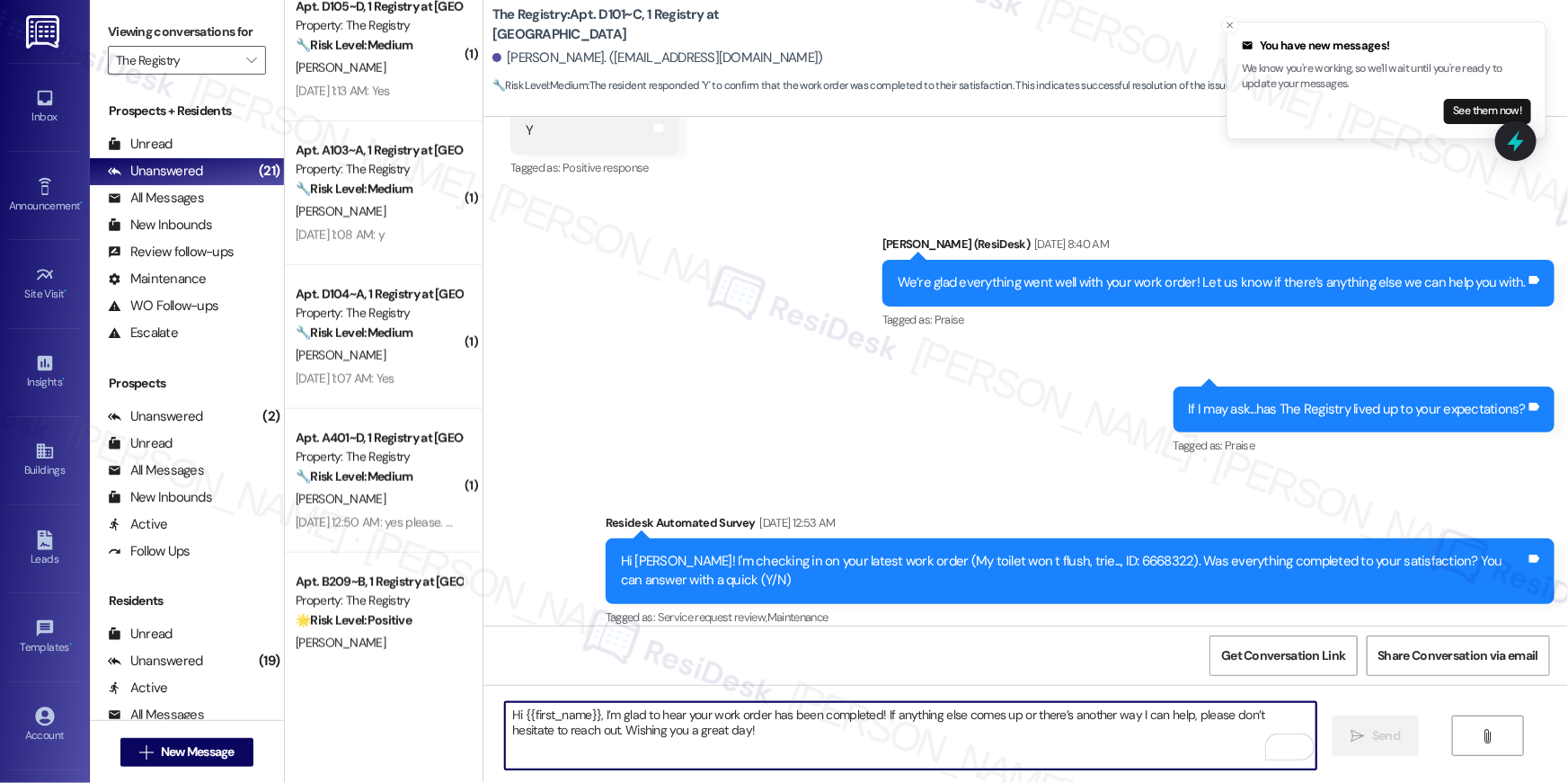
scroll to position [380, 0]
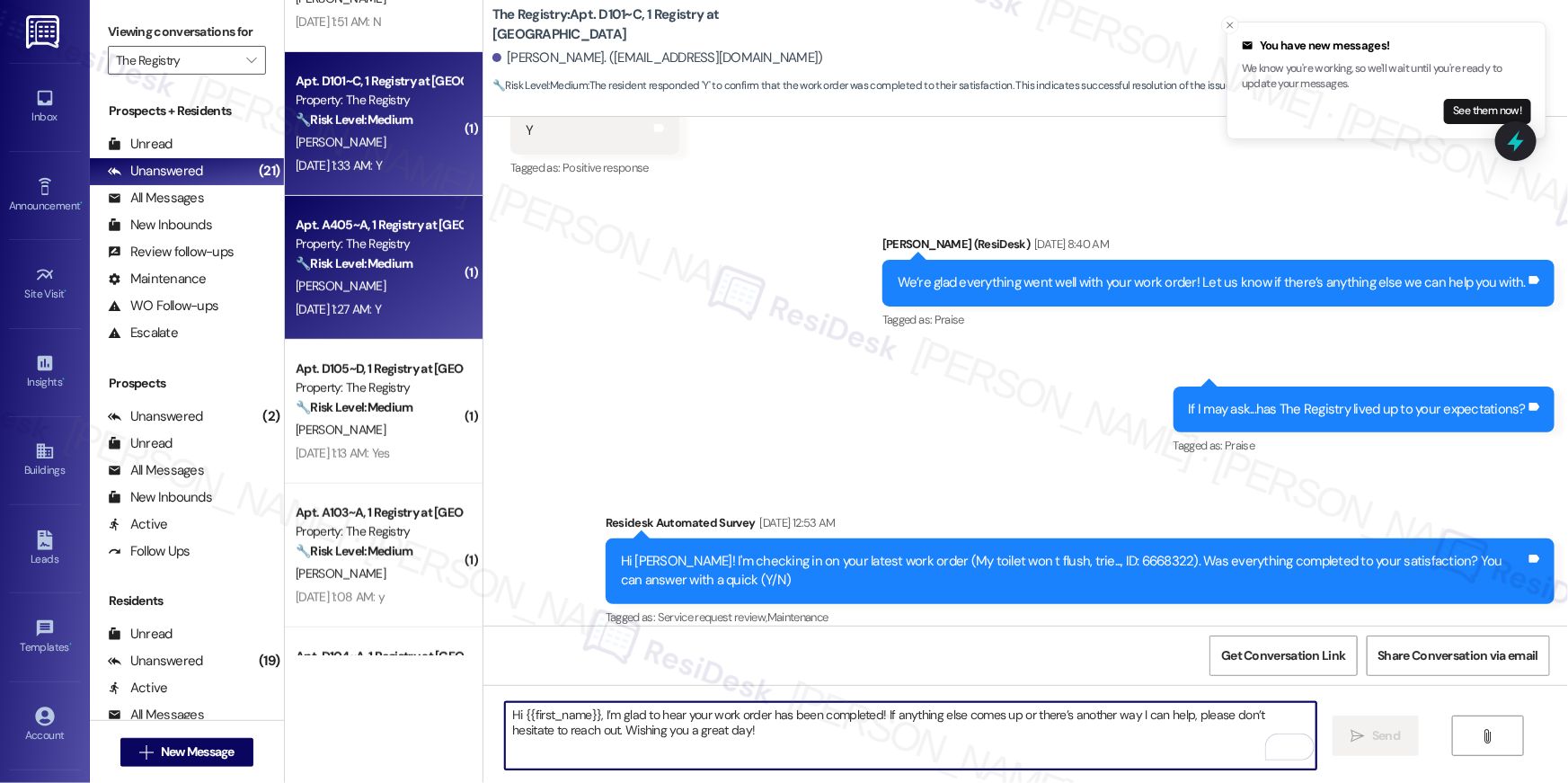
click at [366, 301] on div "Sep 13, 2025 at 1:27 AM: Y Sep 13, 2025 at 1:27 AM: Y" at bounding box center [338, 309] width 85 height 16
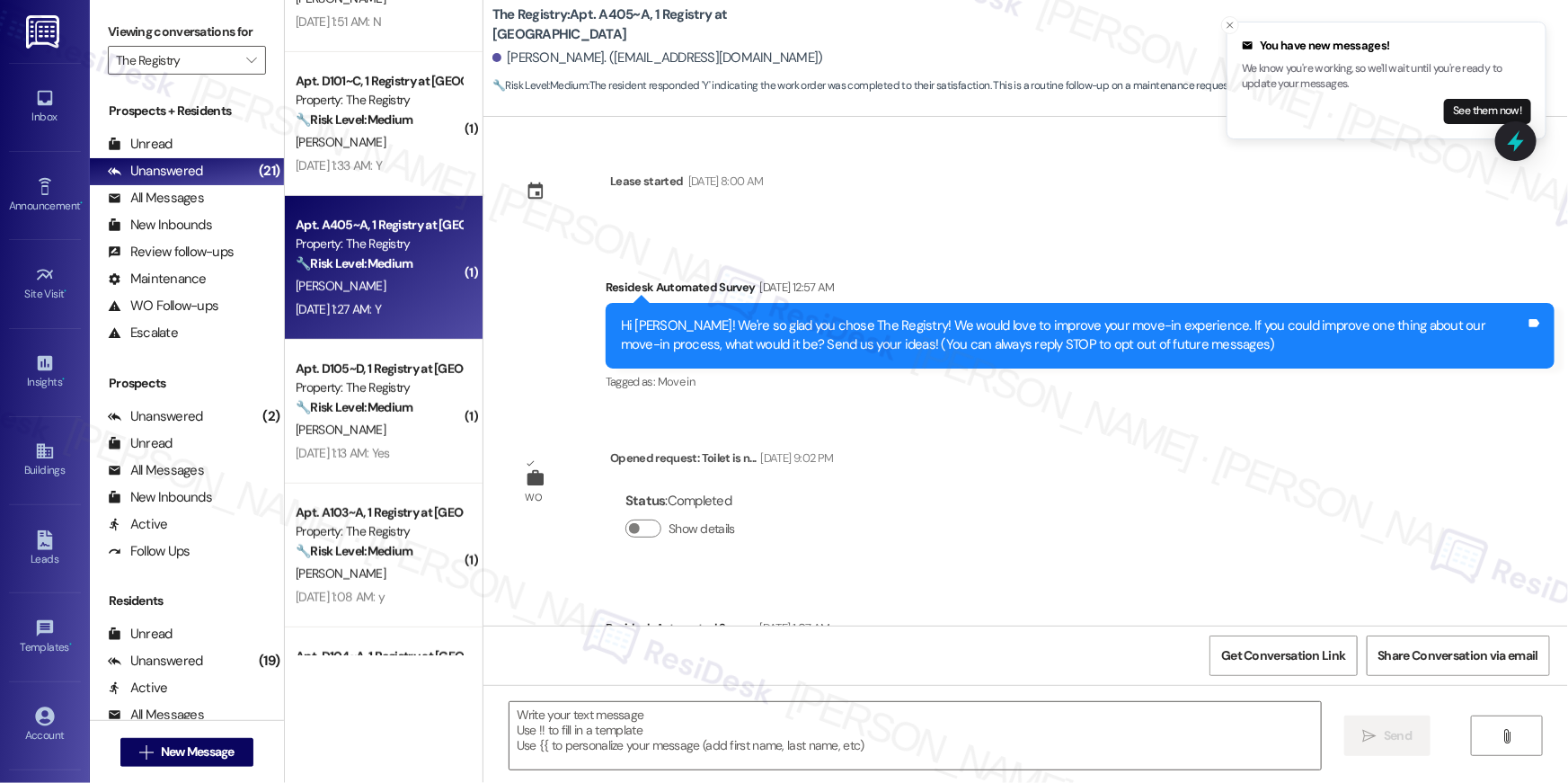
scroll to position [275, 0]
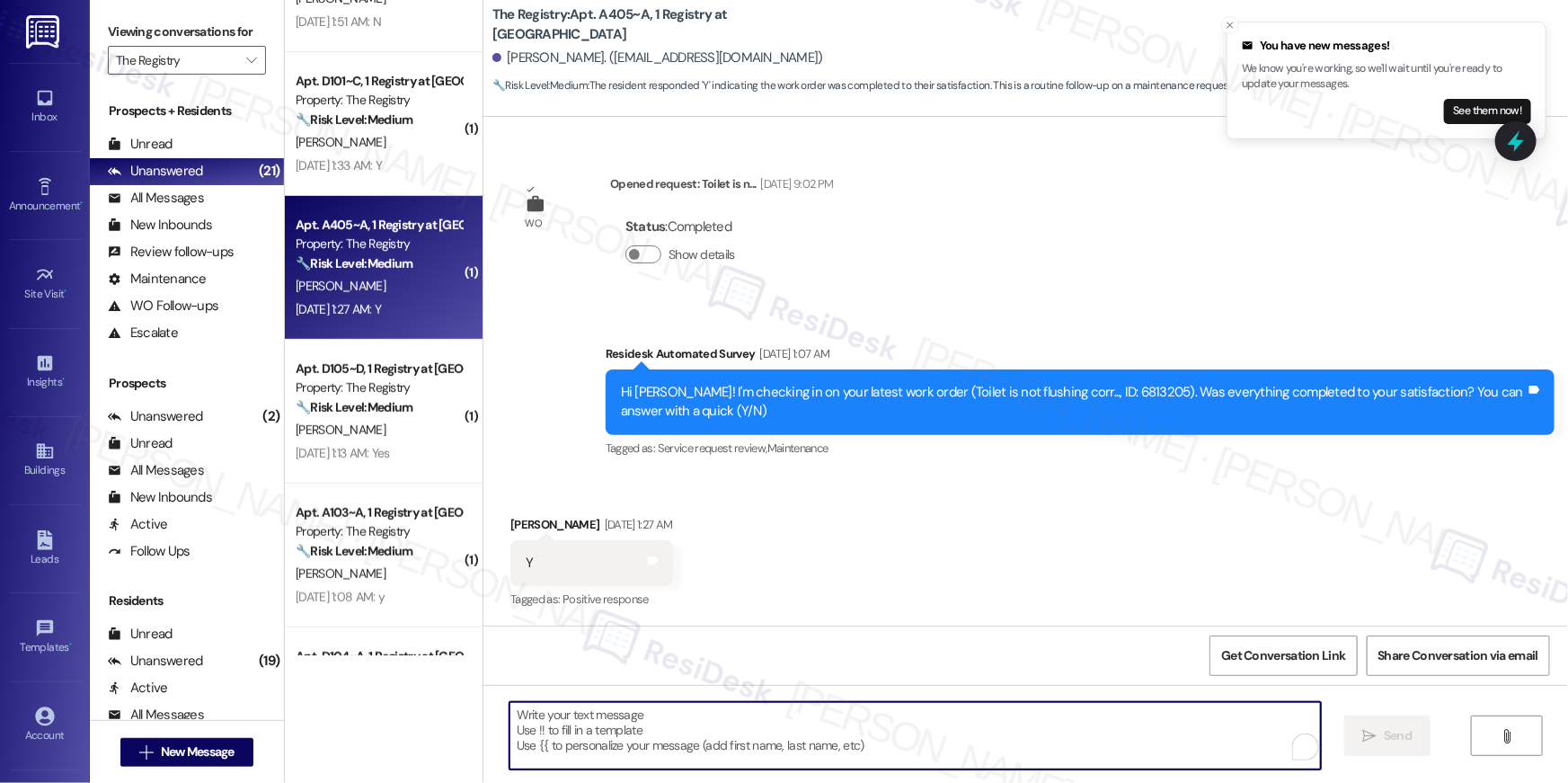
click at [1114, 730] on textarea "To enrich screen reader interactions, please activate Accessibility in Grammarl…" at bounding box center [914, 735] width 811 height 67
paste textarea "Hi {{first_name}}, I’m glad to hear your work order has been completed! If anyt…"
type textarea "Hi {{first_name}}, I’m glad to hear your work order has been completed! If anyt…"
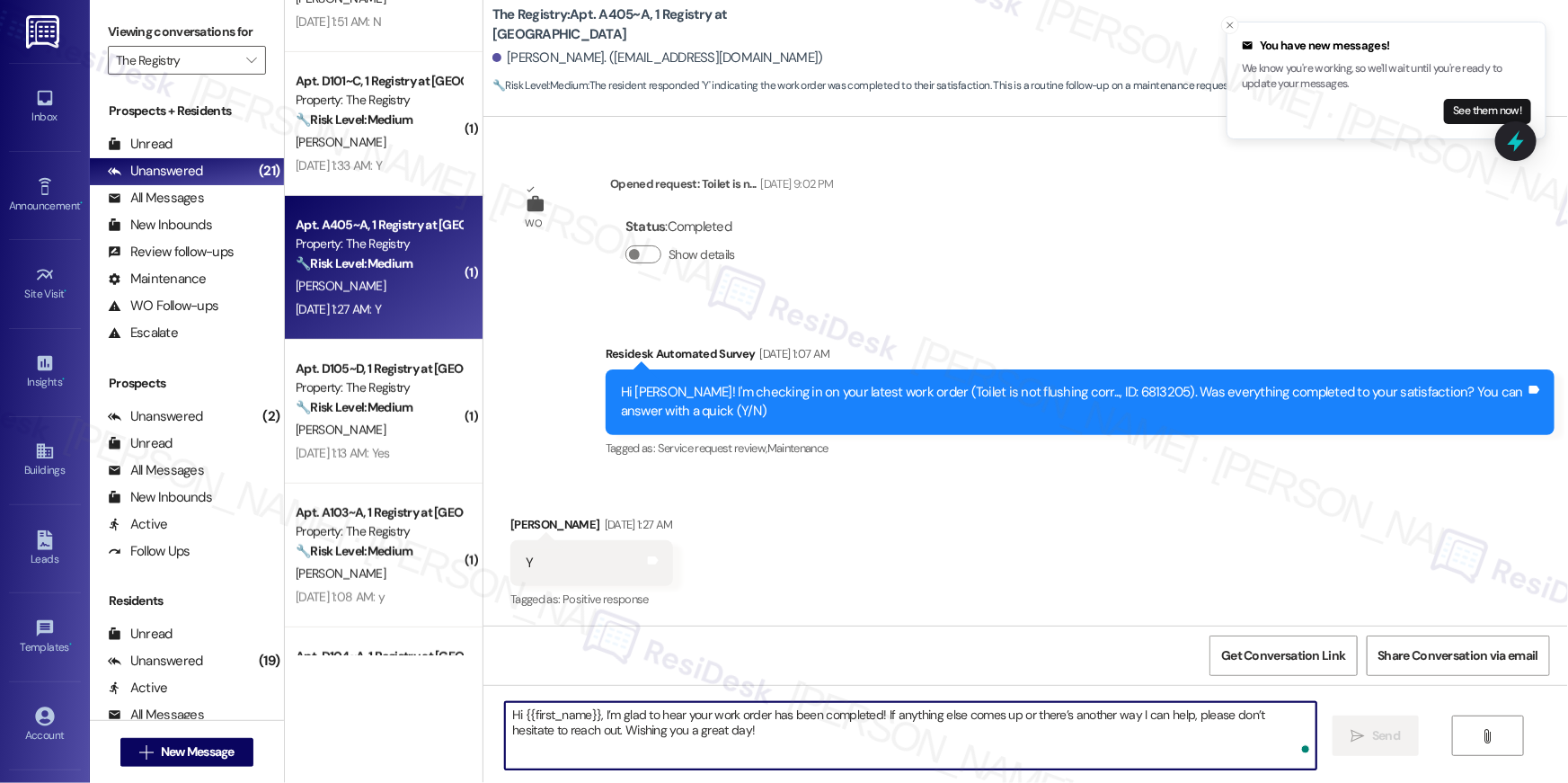
drag, startPoint x: 1077, startPoint y: 739, endPoint x: 1127, endPoint y: 712, distance: 56.8
click at [1081, 734] on textarea "Hi {{first_name}}, I’m glad to hear your work order has been completed! If anyt…" at bounding box center [910, 735] width 811 height 67
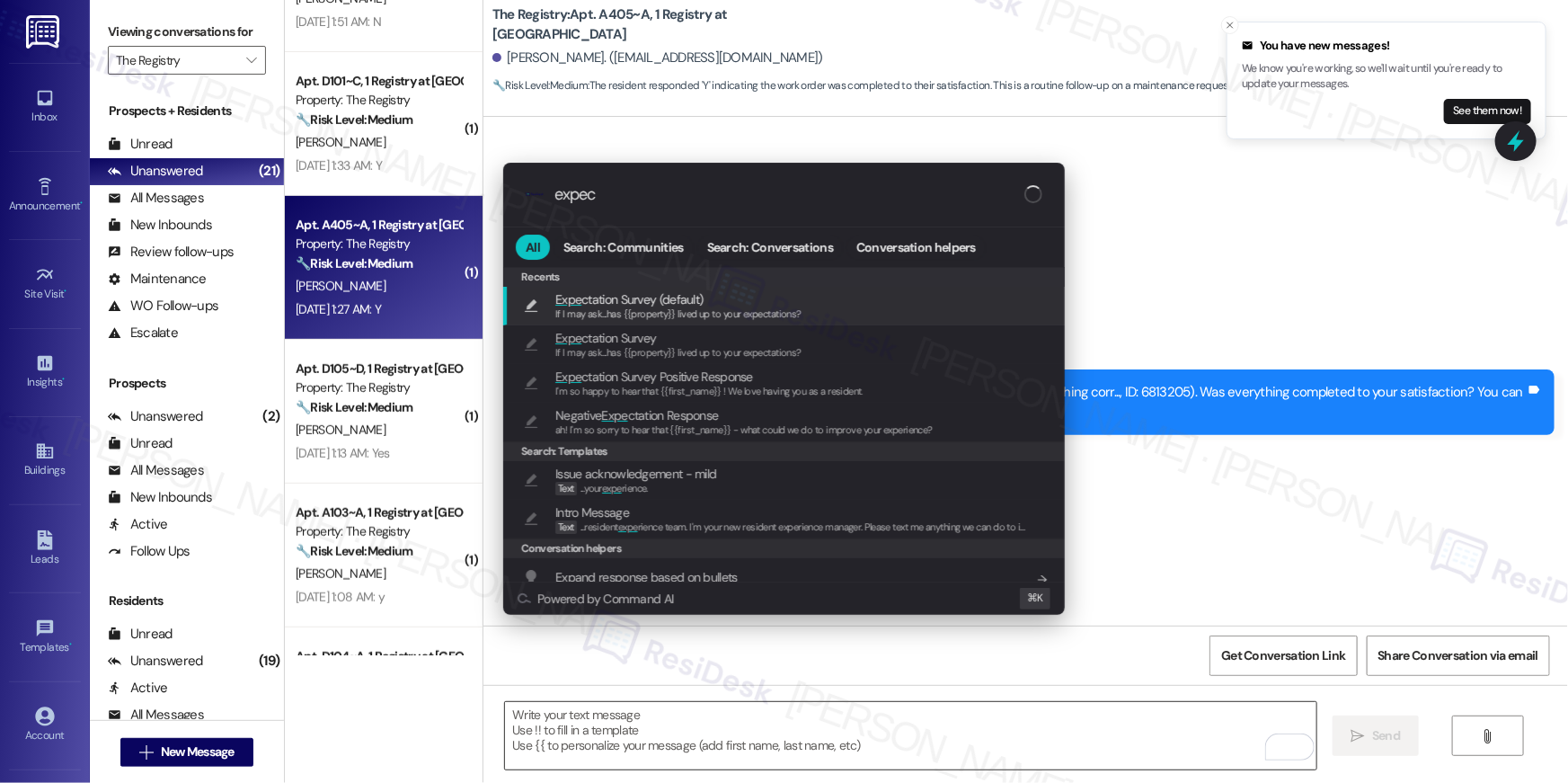
type input "expect"
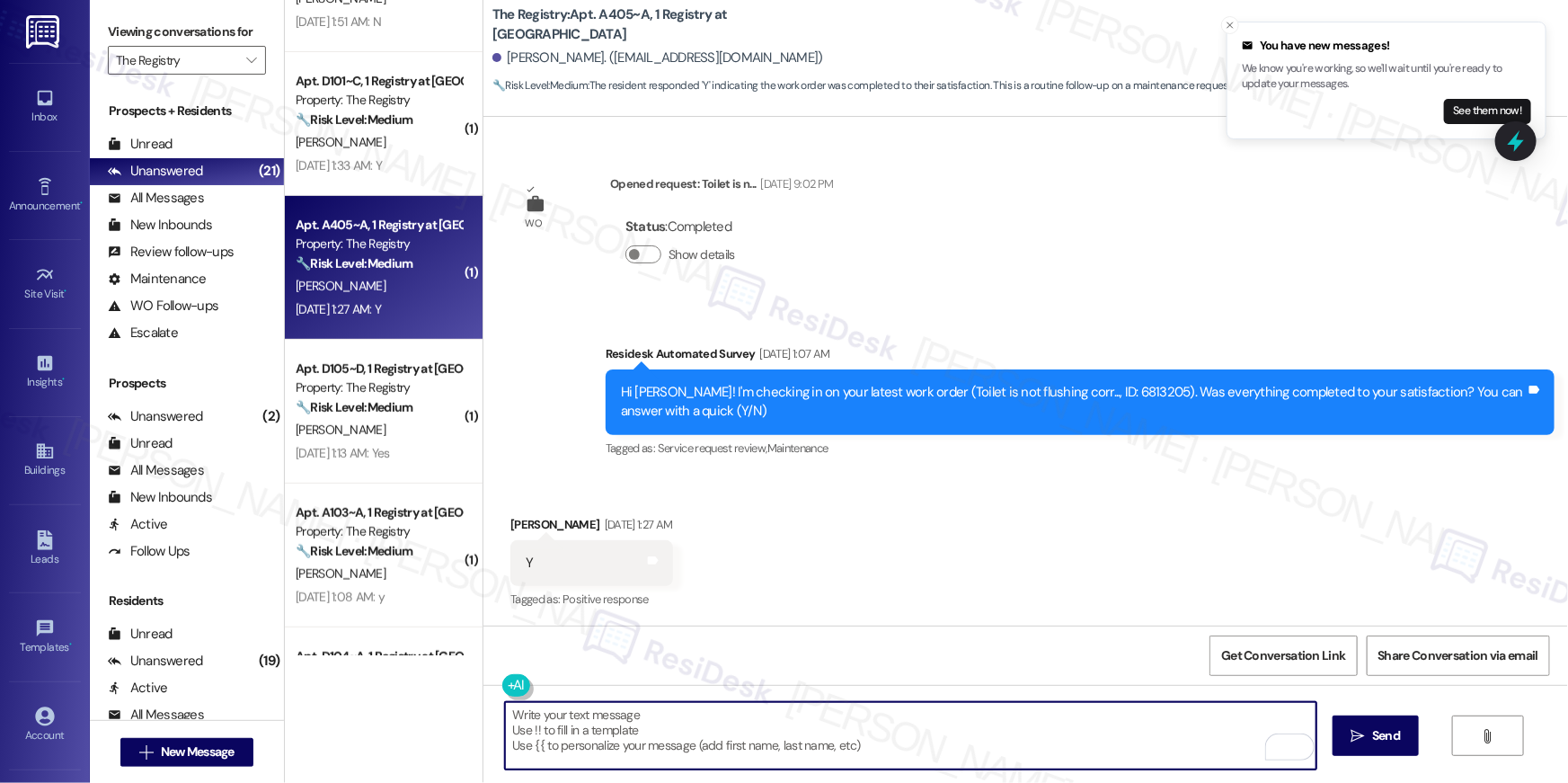
type textarea "If I may ask...has {{property}} lived up to your expectations?"
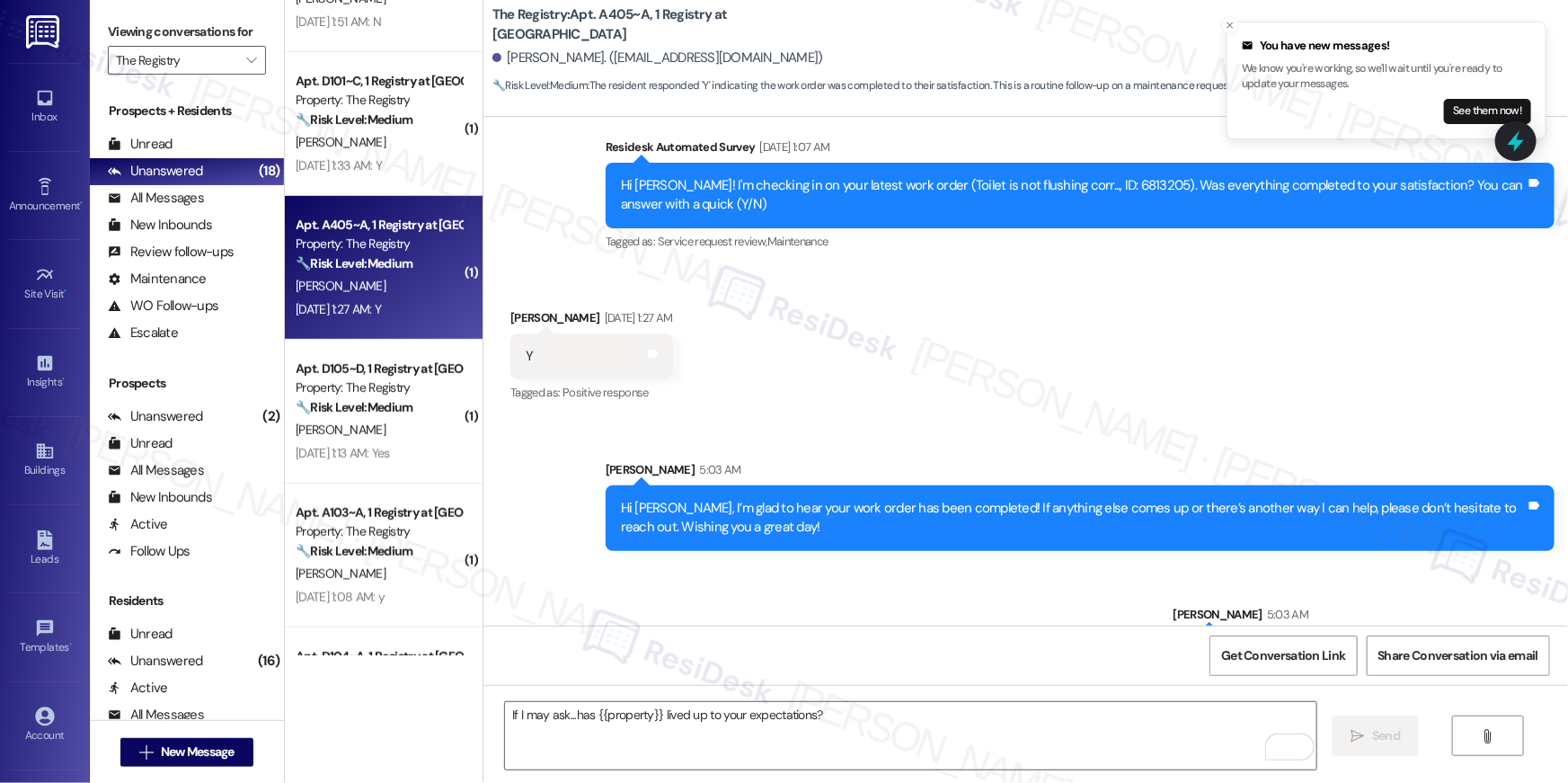
scroll to position [545, 0]
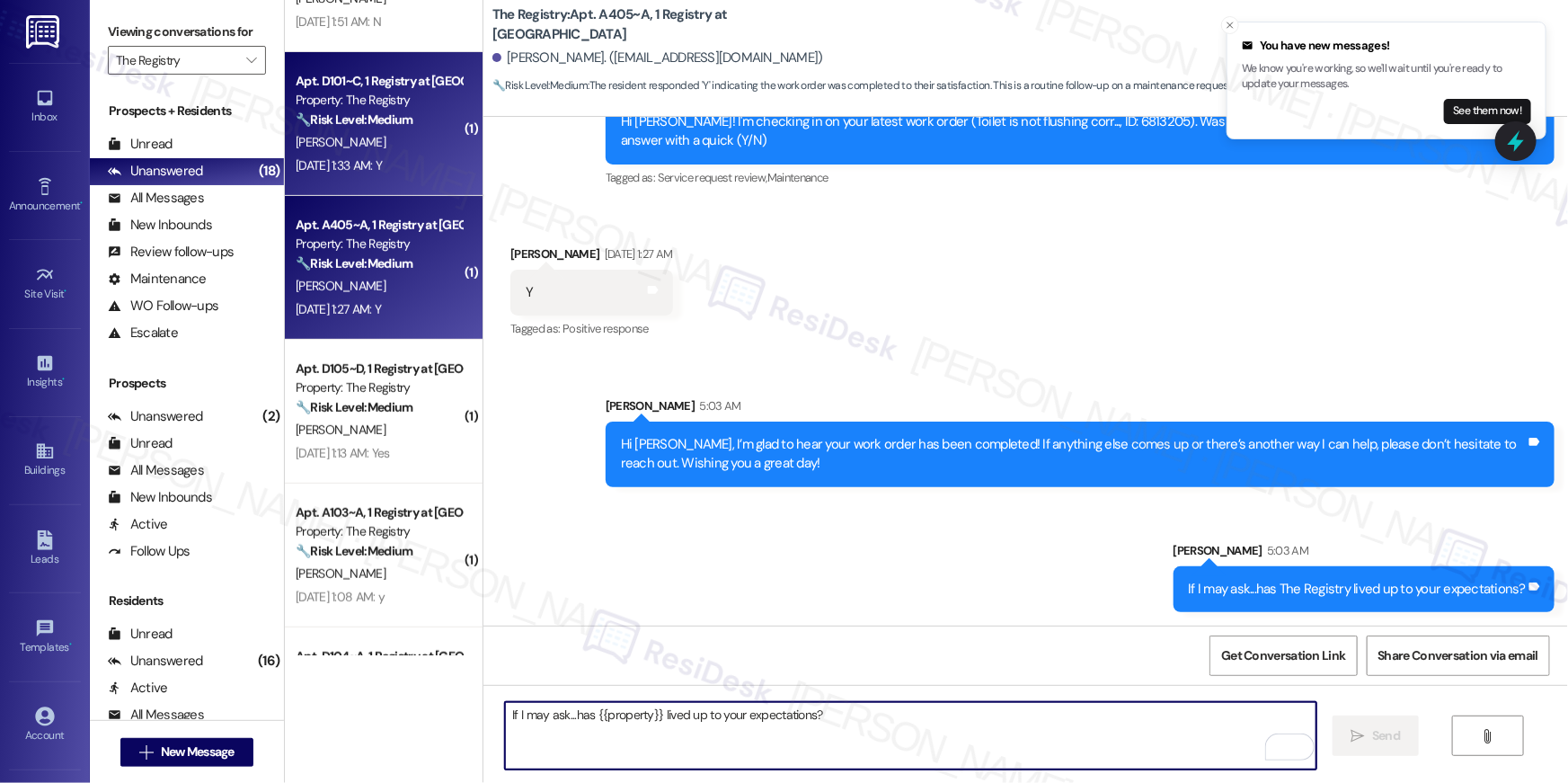
click at [379, 172] on div "Sep 13, 2025 at 1:33 AM: Y Sep 13, 2025 at 1:33 AM: Y" at bounding box center [378, 166] width 169 height 23
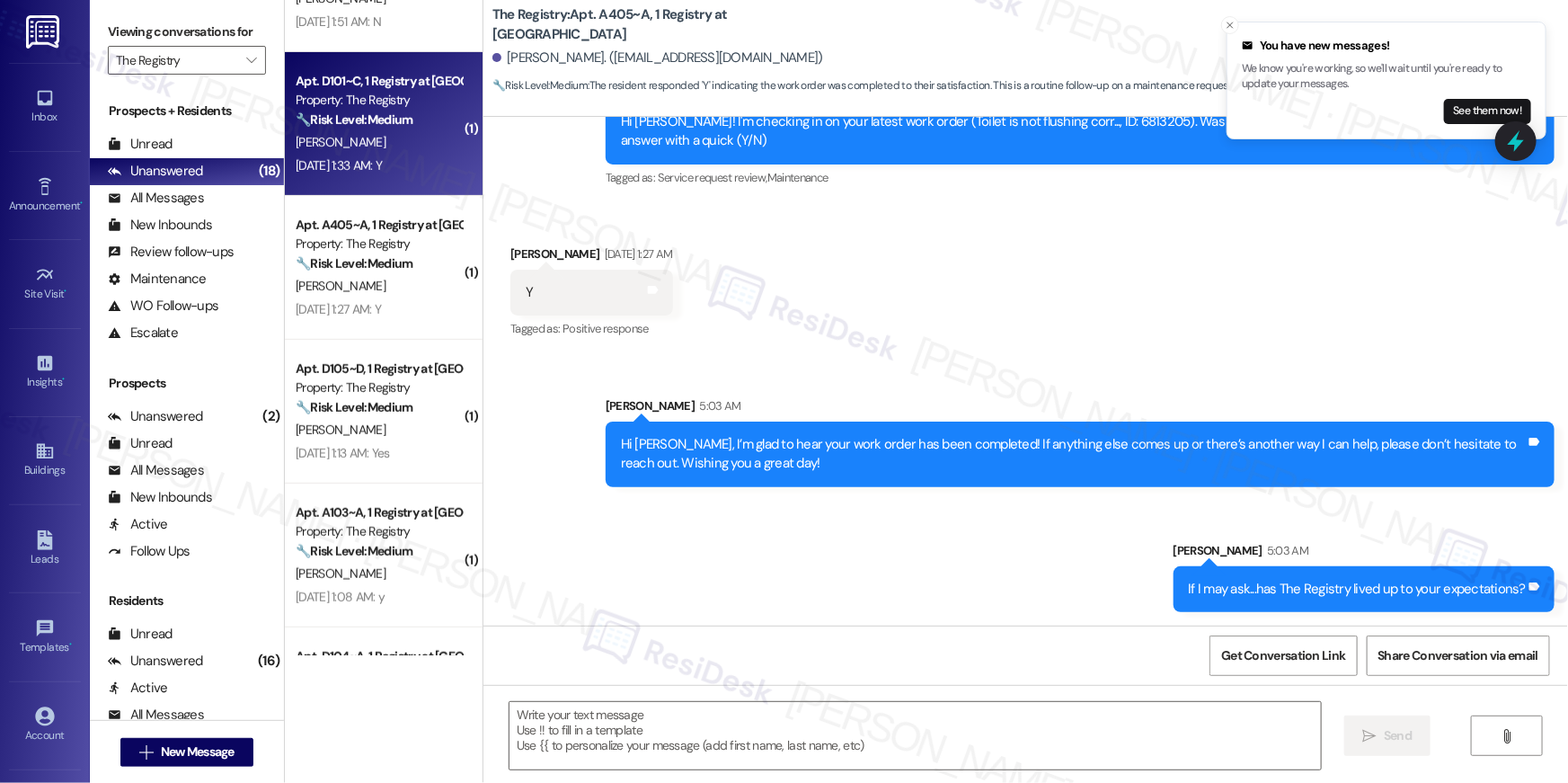
click at [379, 172] on div "Sep 13, 2025 at 1:33 AM: Y Sep 13, 2025 at 1:33 AM: Y" at bounding box center [378, 166] width 169 height 23
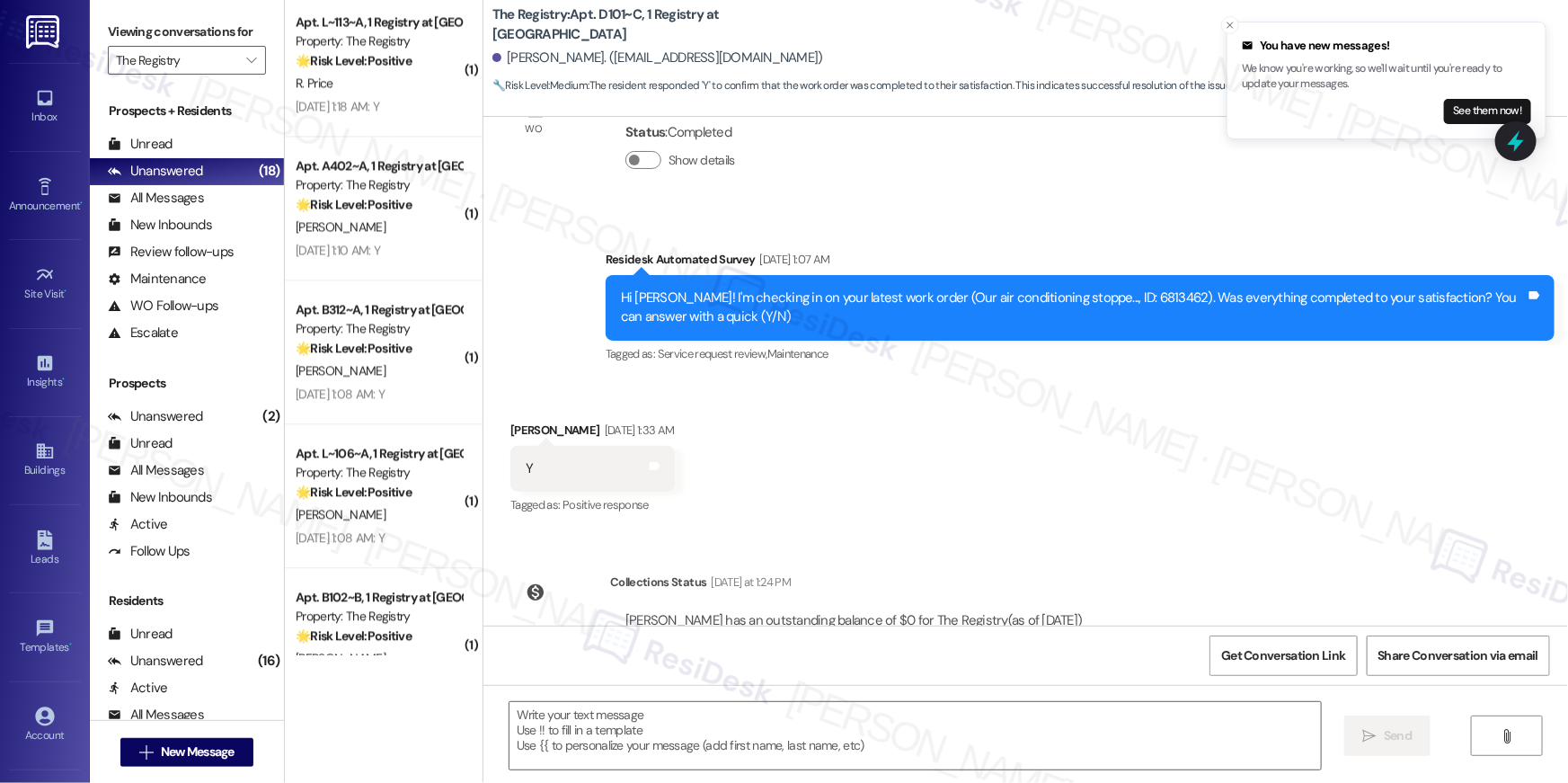
scroll to position [1933, 0]
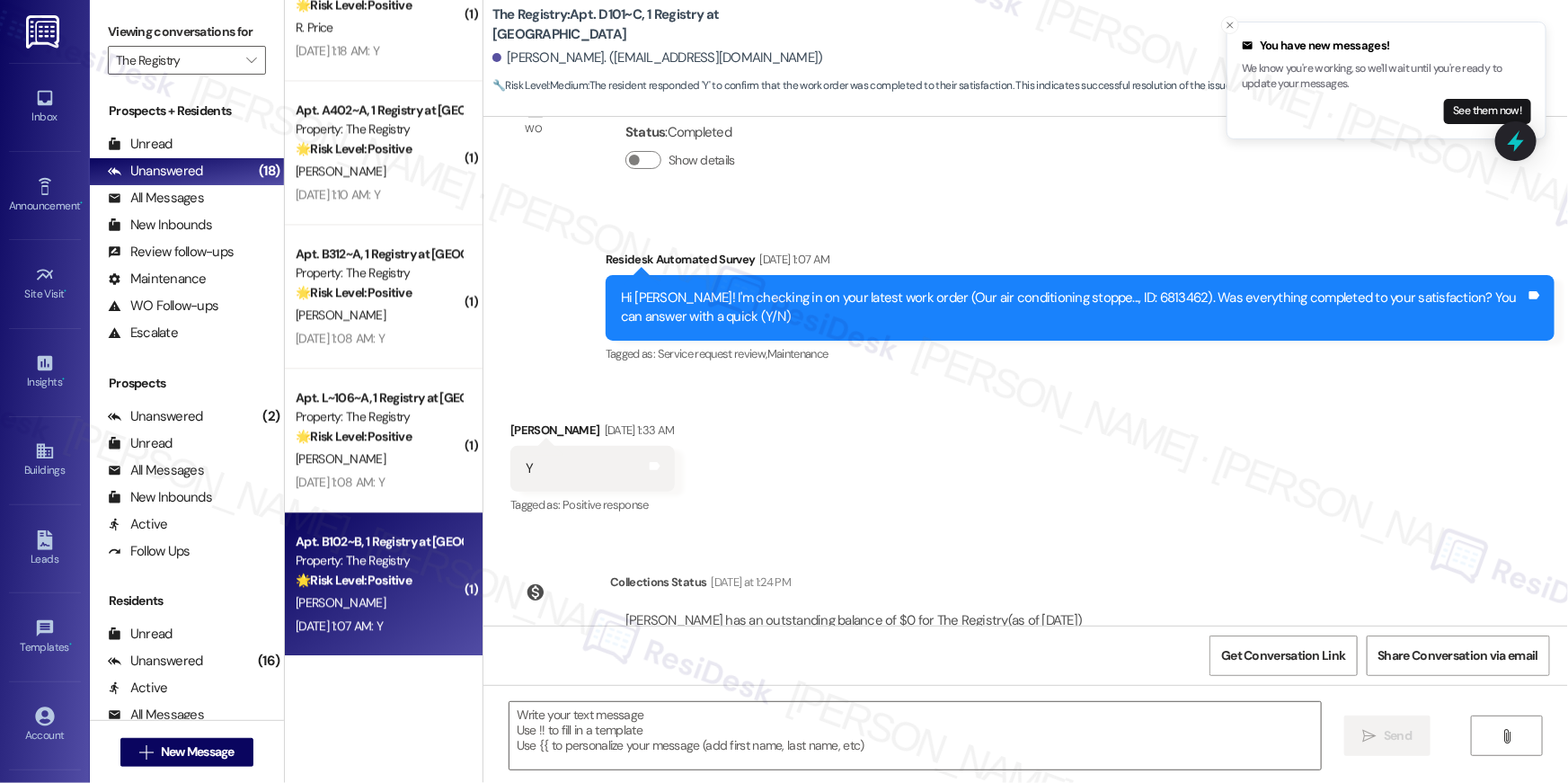
click at [403, 611] on div "H. Mcdowell" at bounding box center [378, 603] width 169 height 23
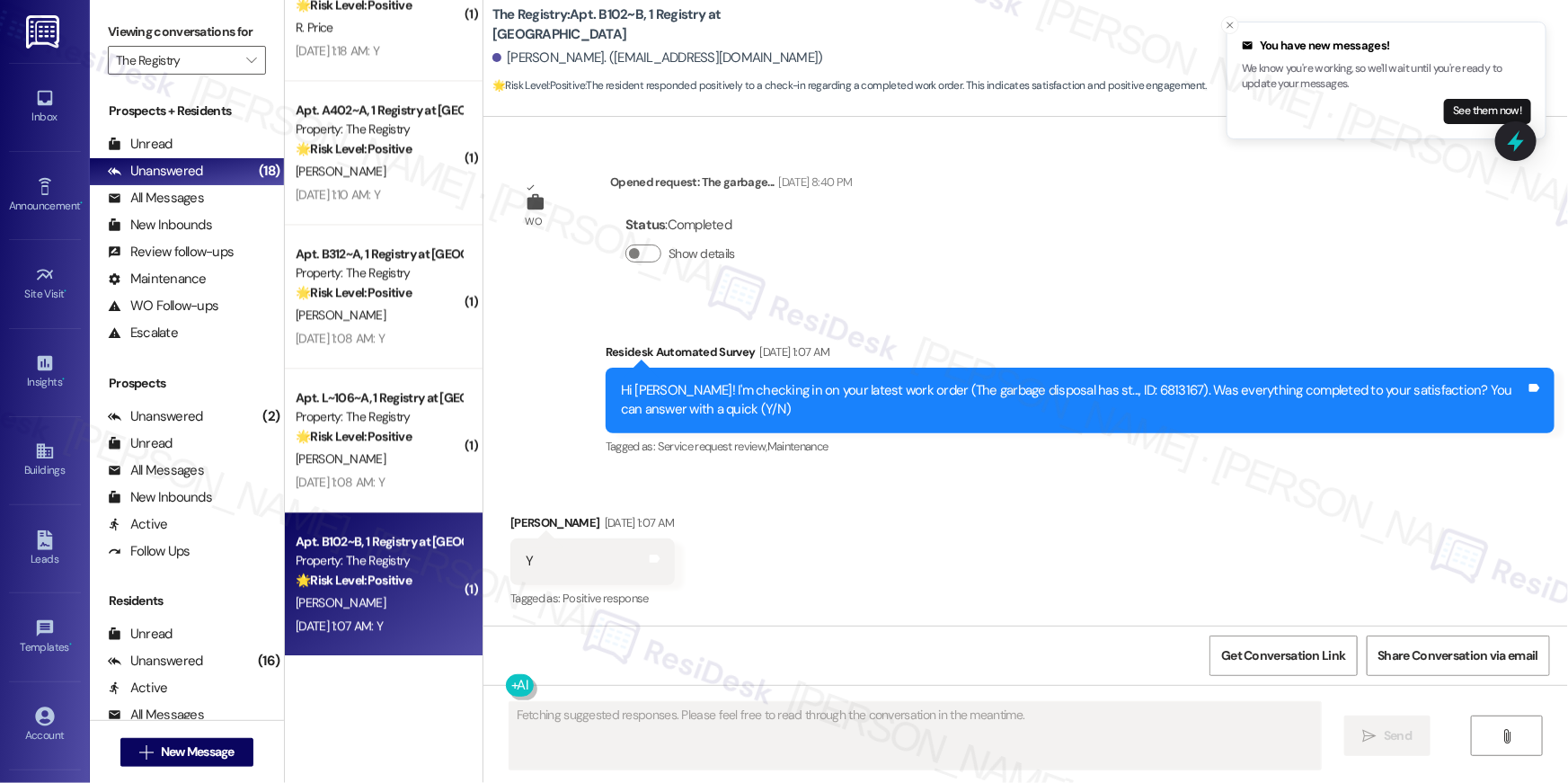
scroll to position [421, 0]
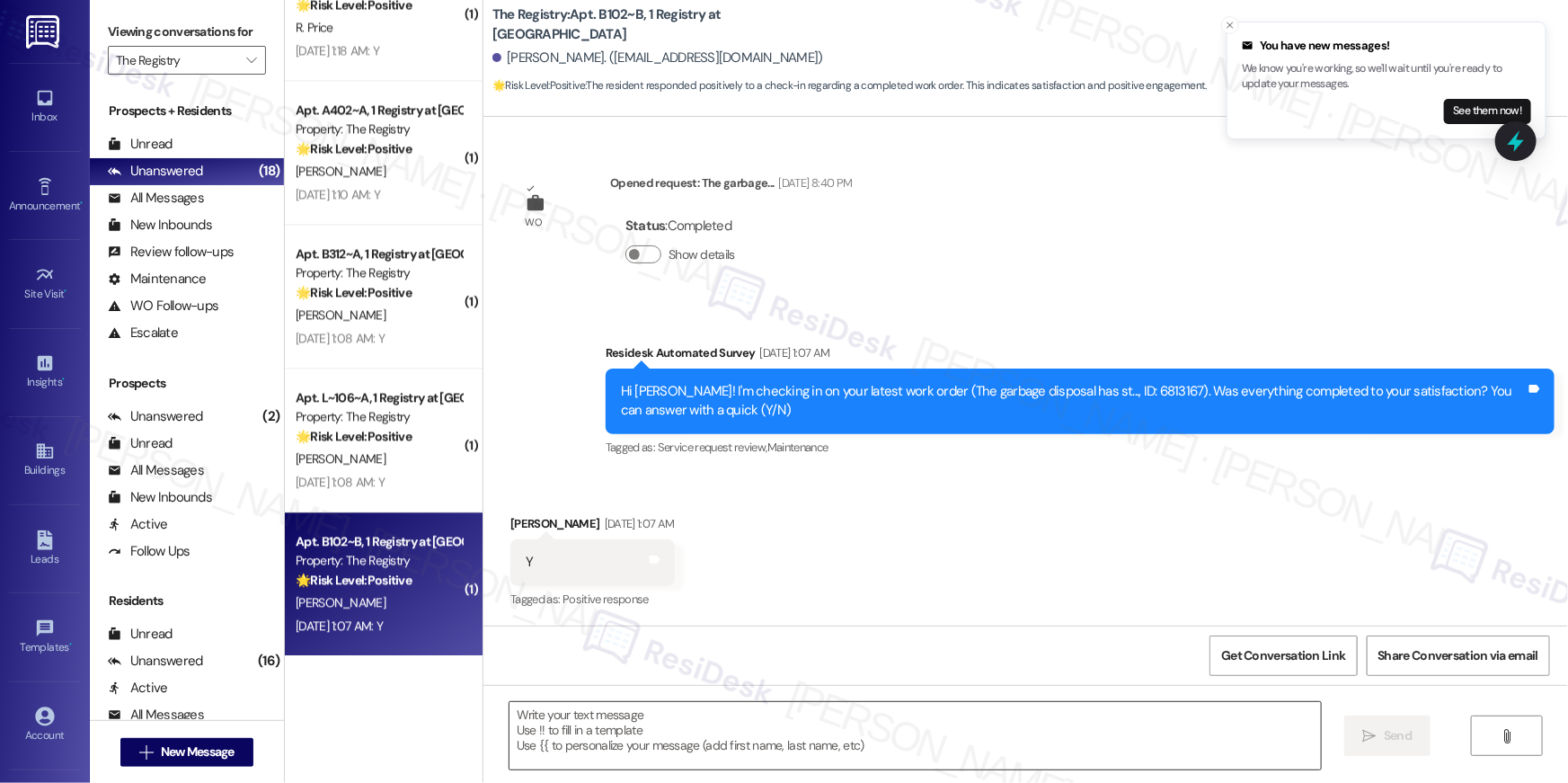
click at [817, 736] on textarea at bounding box center [914, 735] width 811 height 67
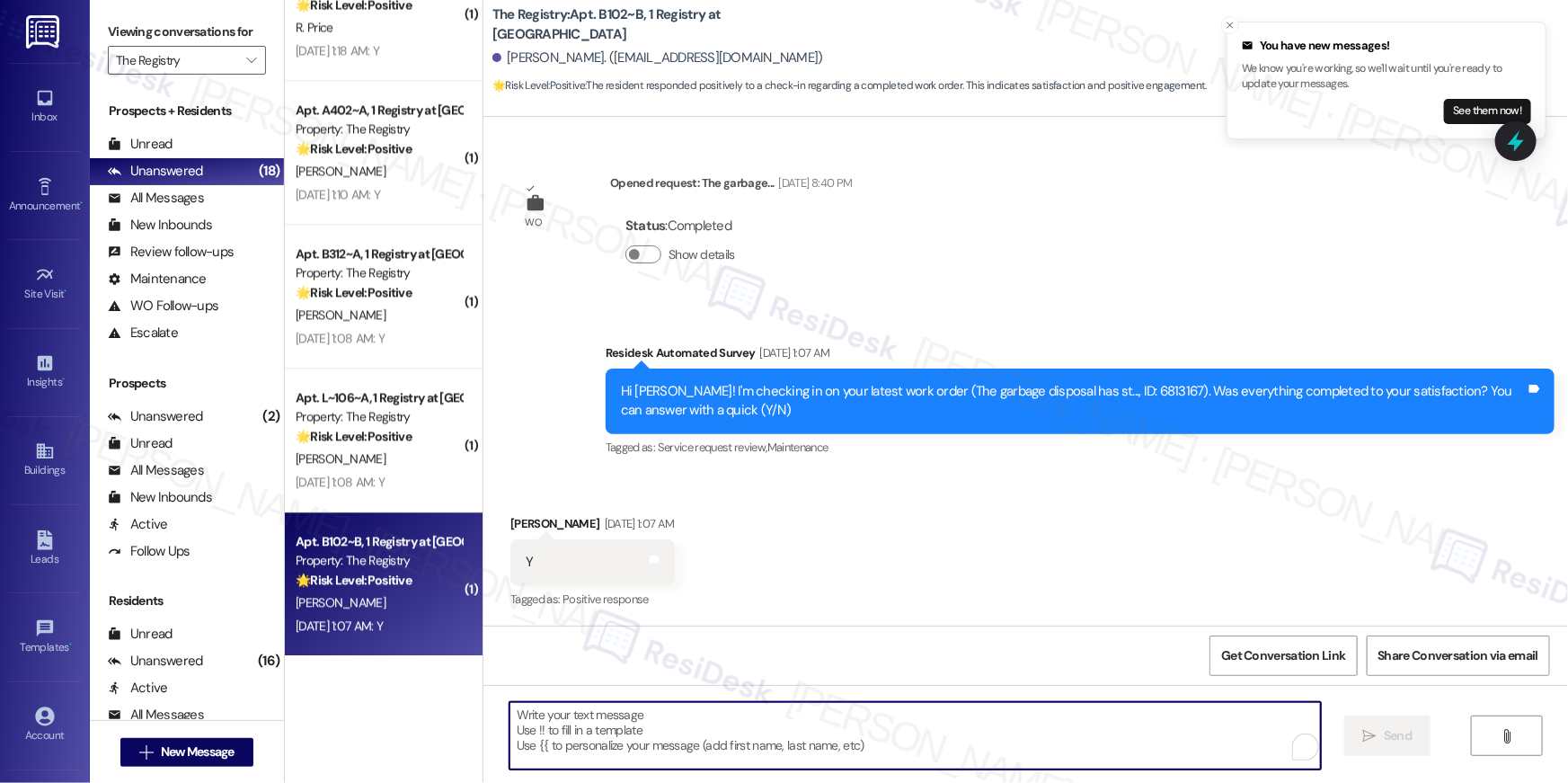
click at [817, 736] on textarea "To enrich screen reader interactions, please activate Accessibility in Grammarl…" at bounding box center [914, 735] width 811 height 67
paste textarea "Hi {{first_name}}, I’m glad to hear your work order has been completed! If anyt…"
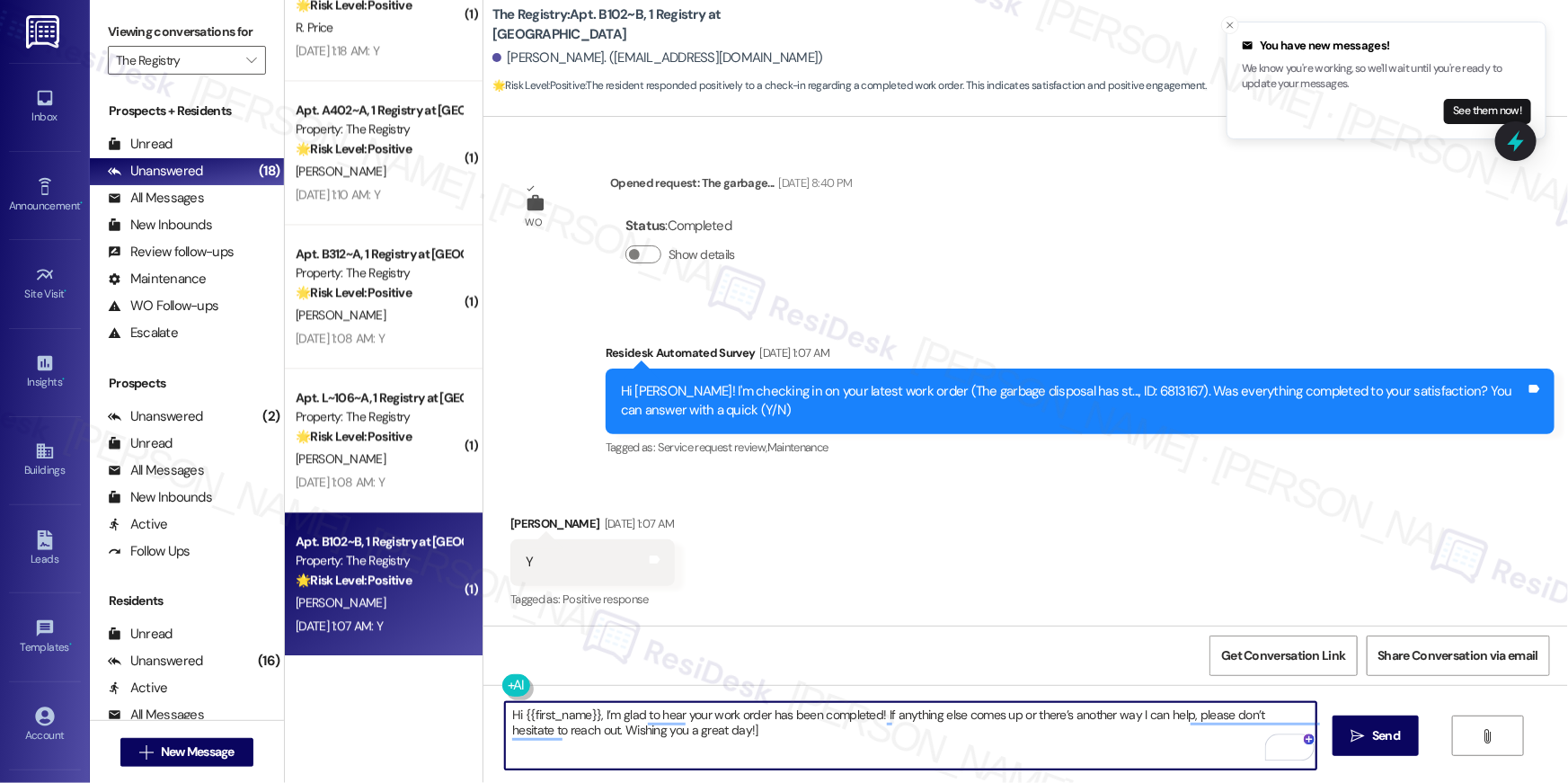
type textarea "Hi {{first_name}}, I’m glad to hear your work order has been completed! If anyt…"
click at [790, 745] on textarea "Hi {{first_name}}, I’m glad to hear your work order has been completed! If anyt…" at bounding box center [910, 735] width 811 height 67
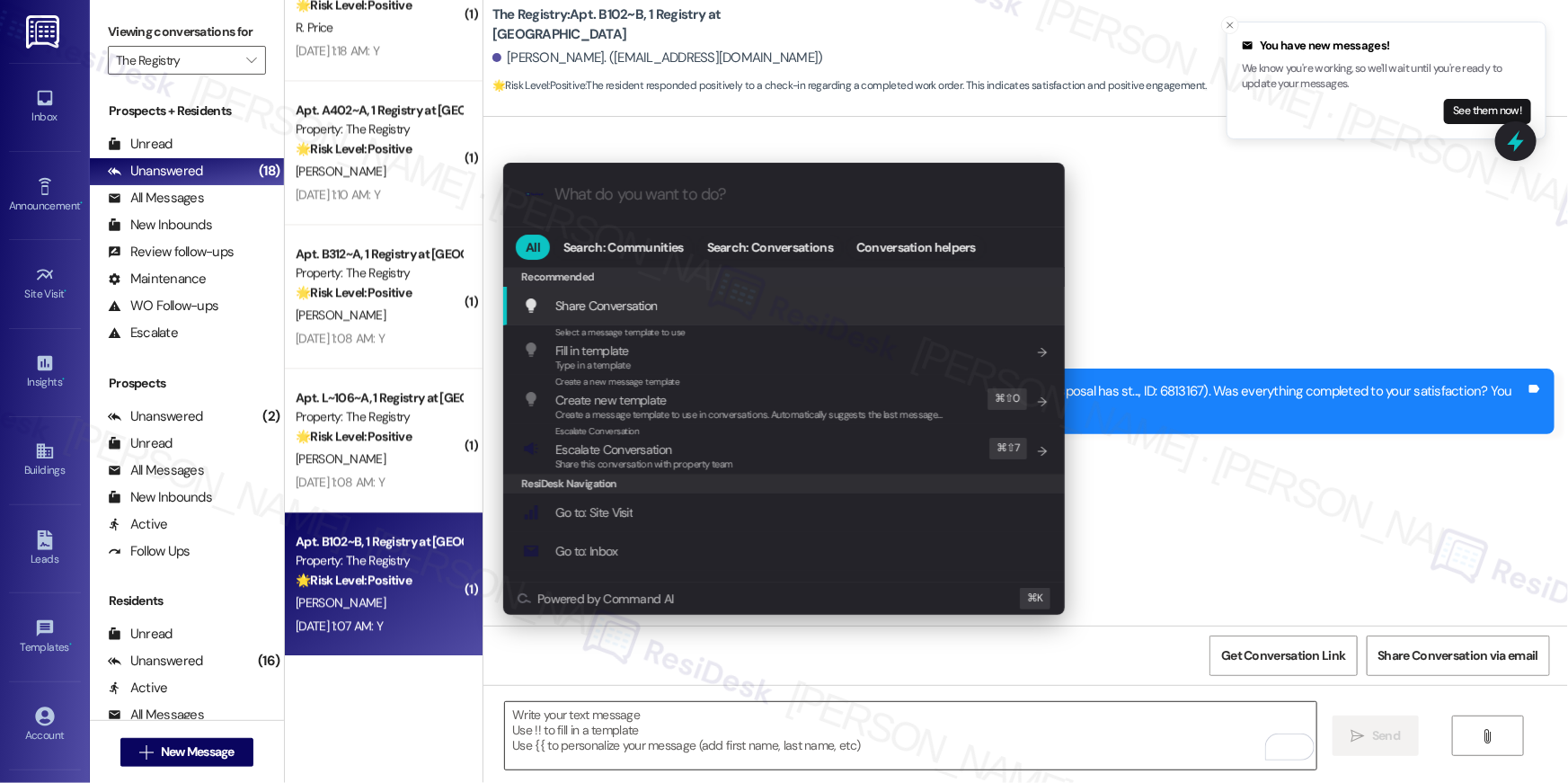
type input "e"
type input "x"
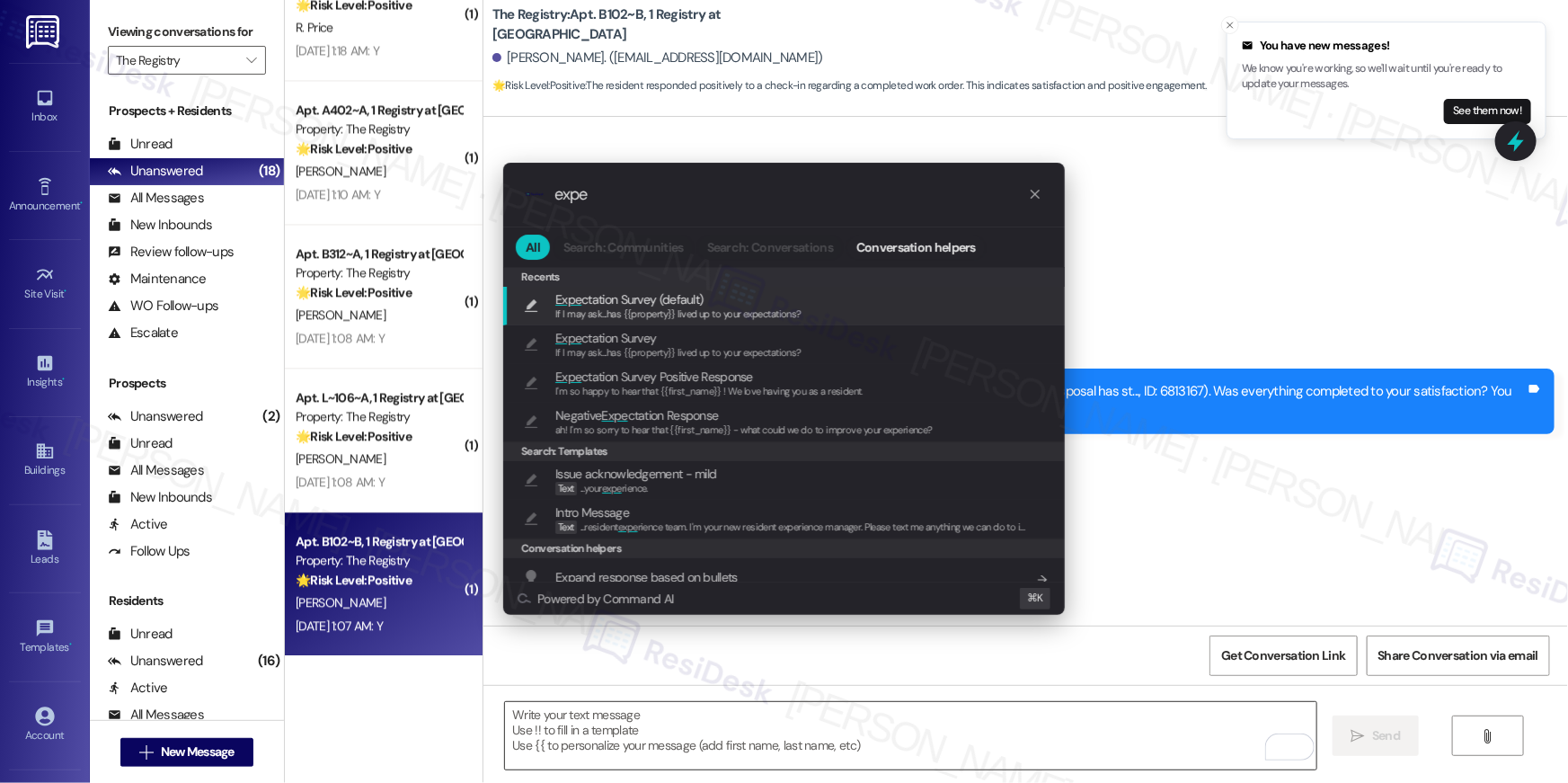
type input "exp"
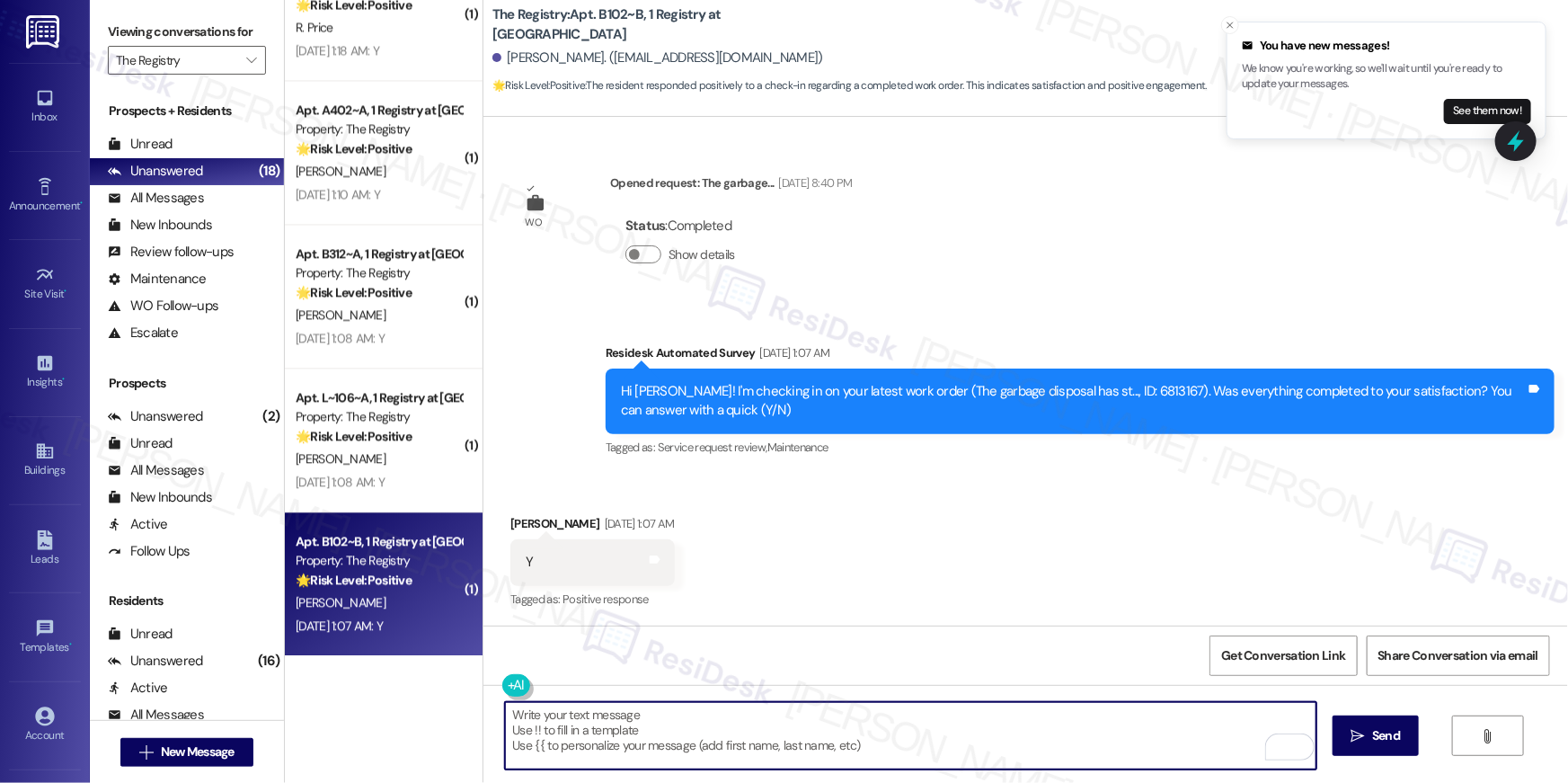
type textarea "If I may ask...has {{property}} lived up to your expectations?"
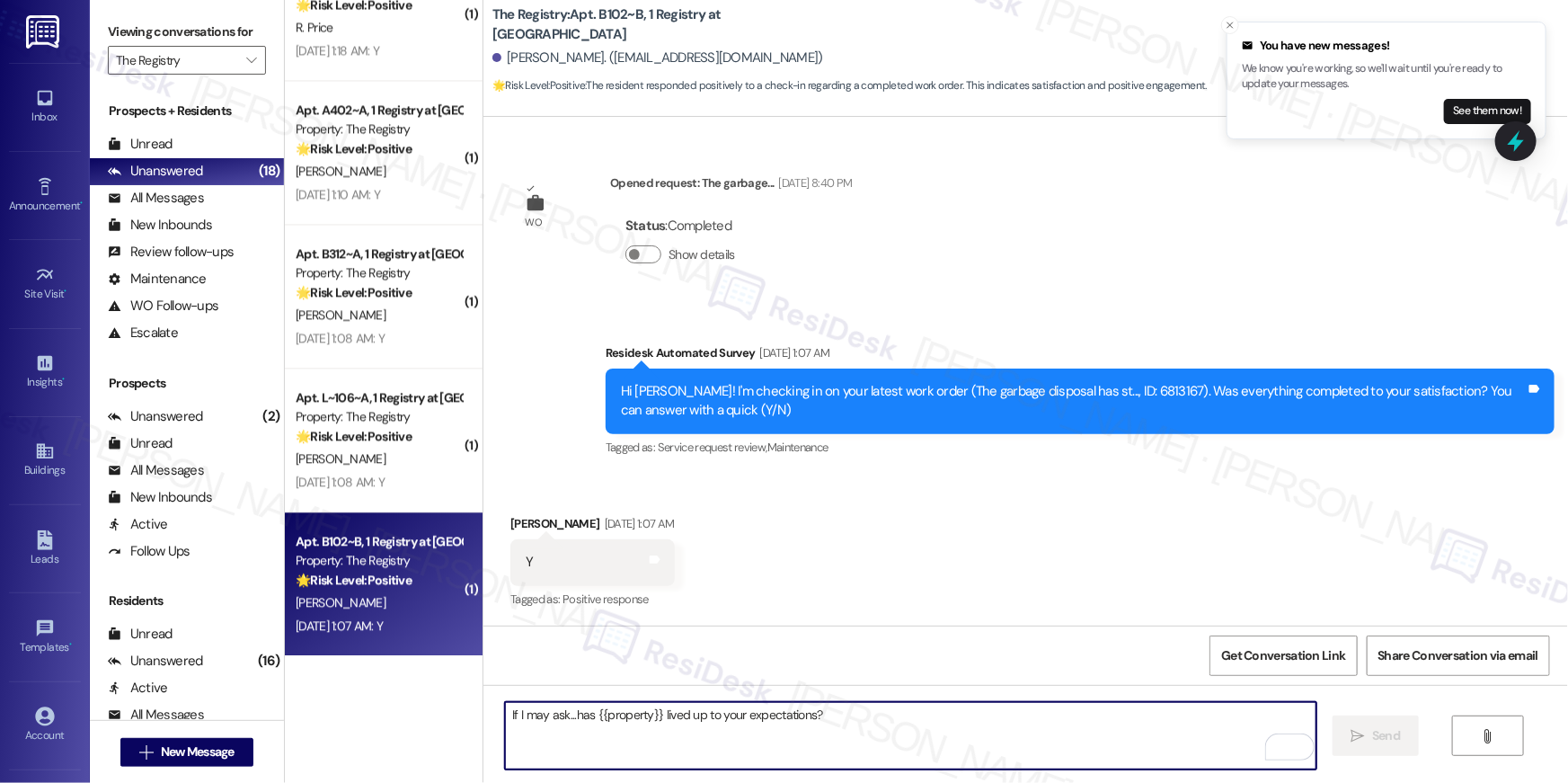
scroll to position [692, 0]
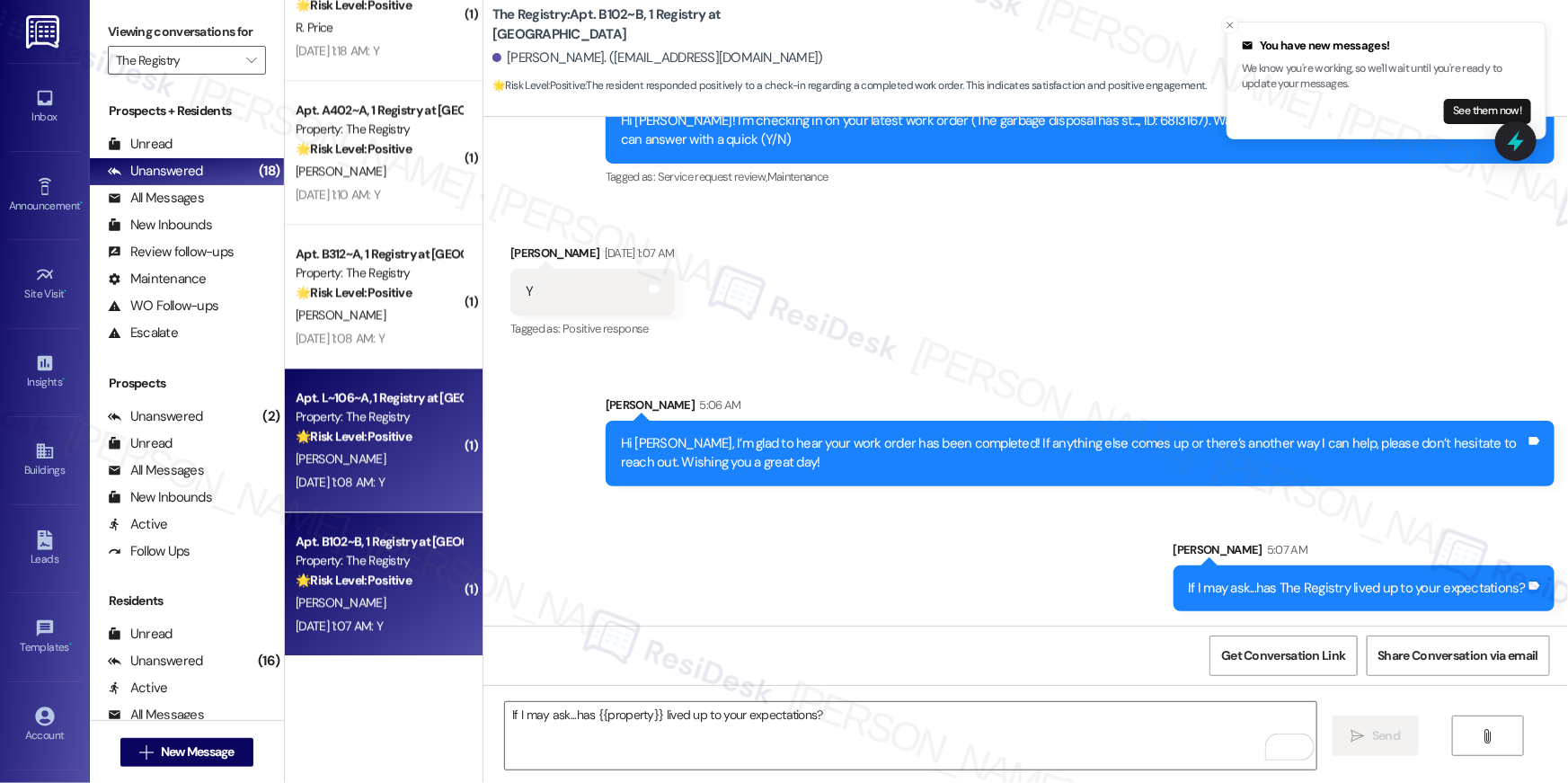
click at [385, 436] on strong "🌟 Risk Level: Positive" at bounding box center [353, 436] width 116 height 16
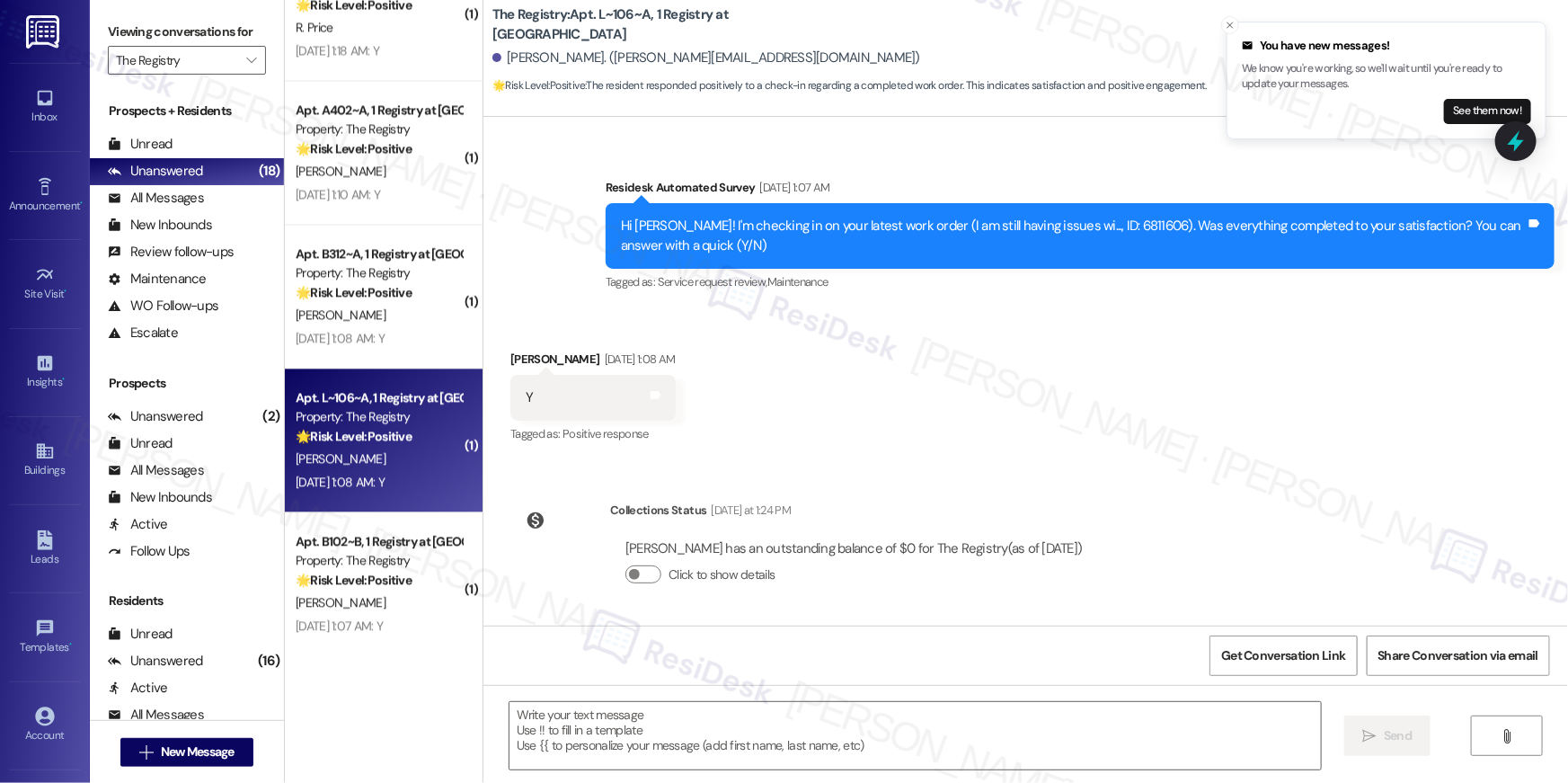
scroll to position [0, 0]
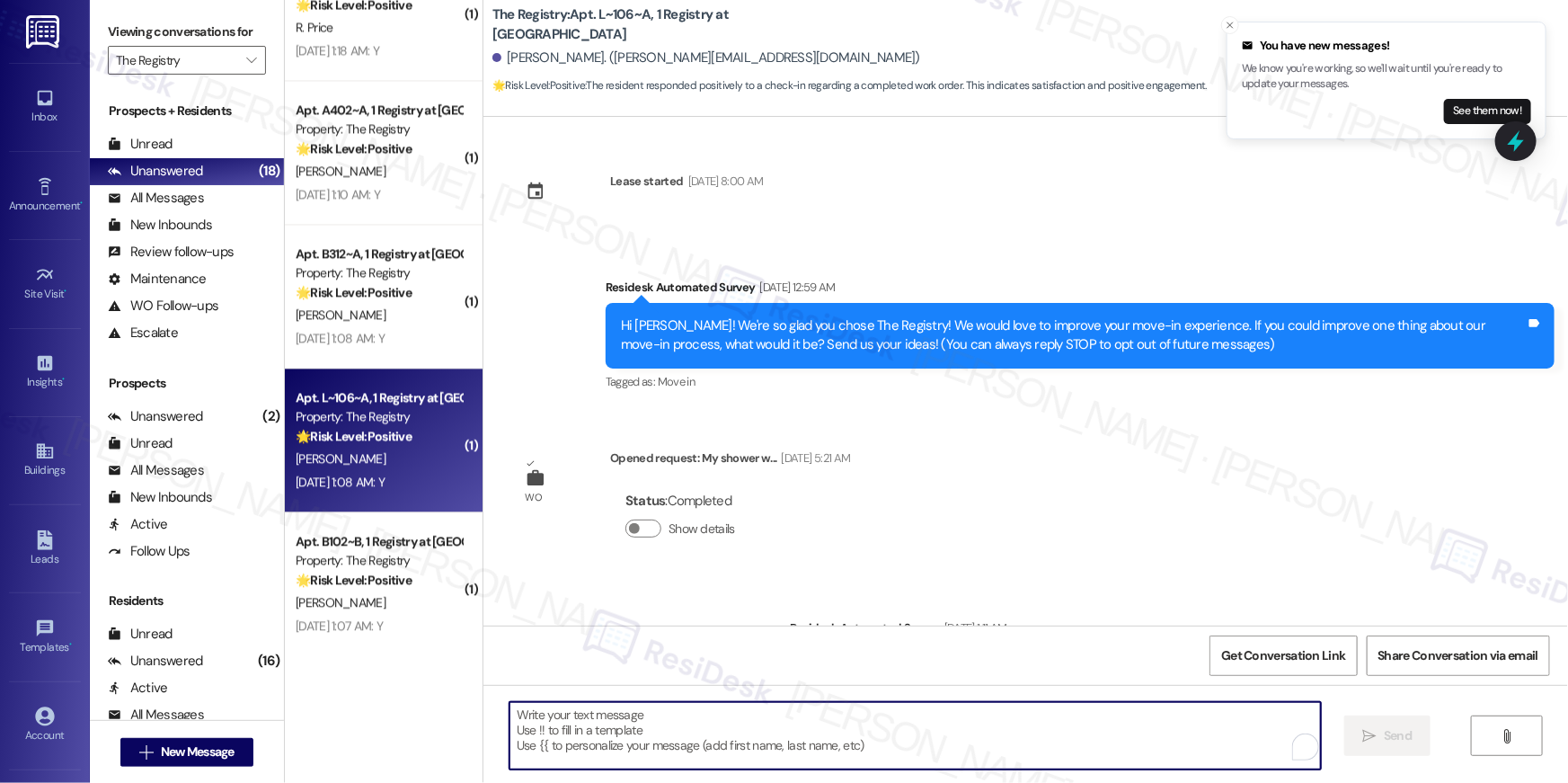
click at [1017, 749] on textarea "To enrich screen reader interactions, please activate Accessibility in Grammarl…" at bounding box center [914, 735] width 811 height 67
paste textarea "Hi {{first_name}}, I’m glad to hear your work order has been completed! If anyt…"
type textarea "Hi {{first_name}}, I’m glad to hear your work order has been completed! If anyt…"
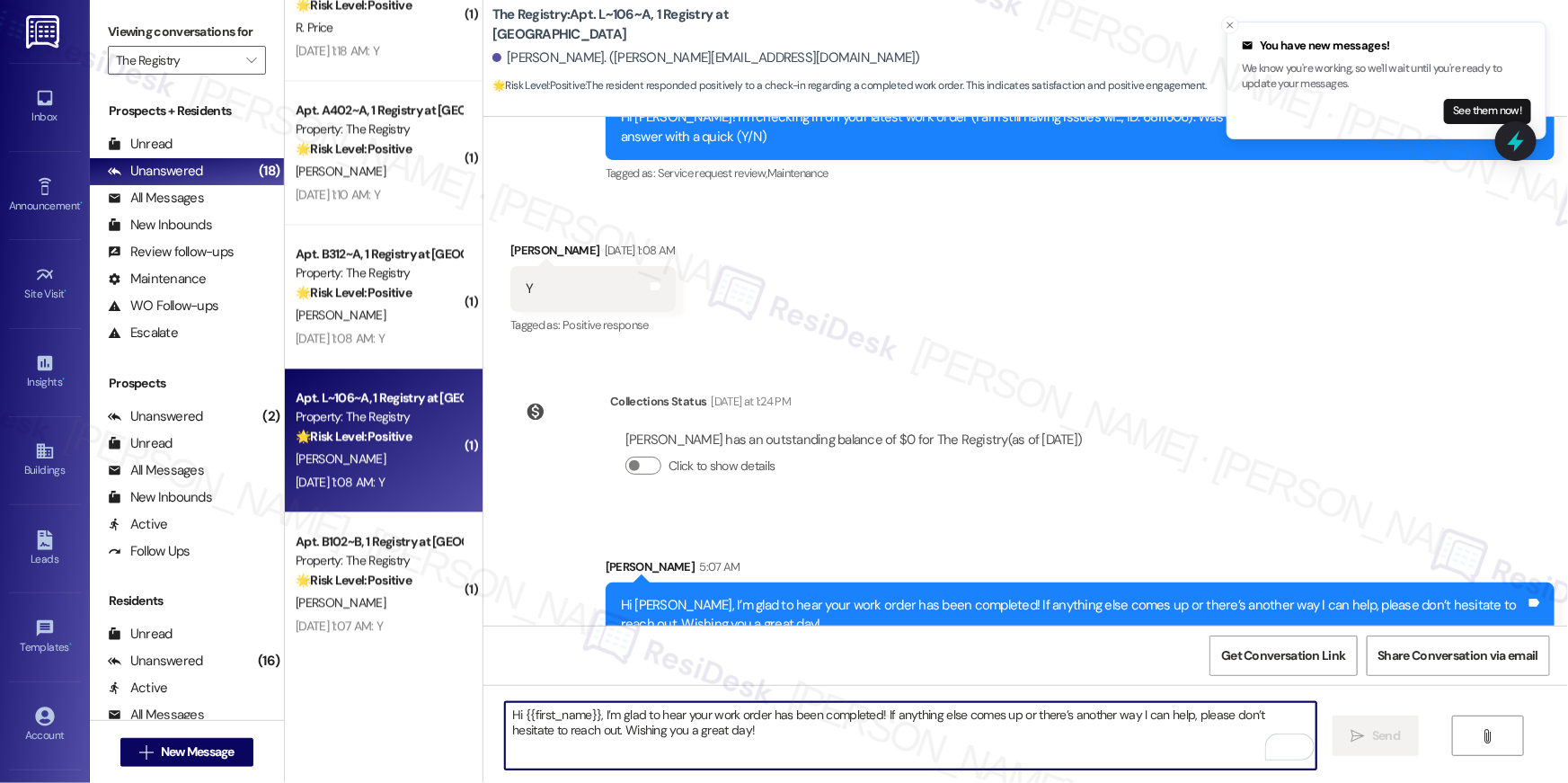
scroll to position [906, 0]
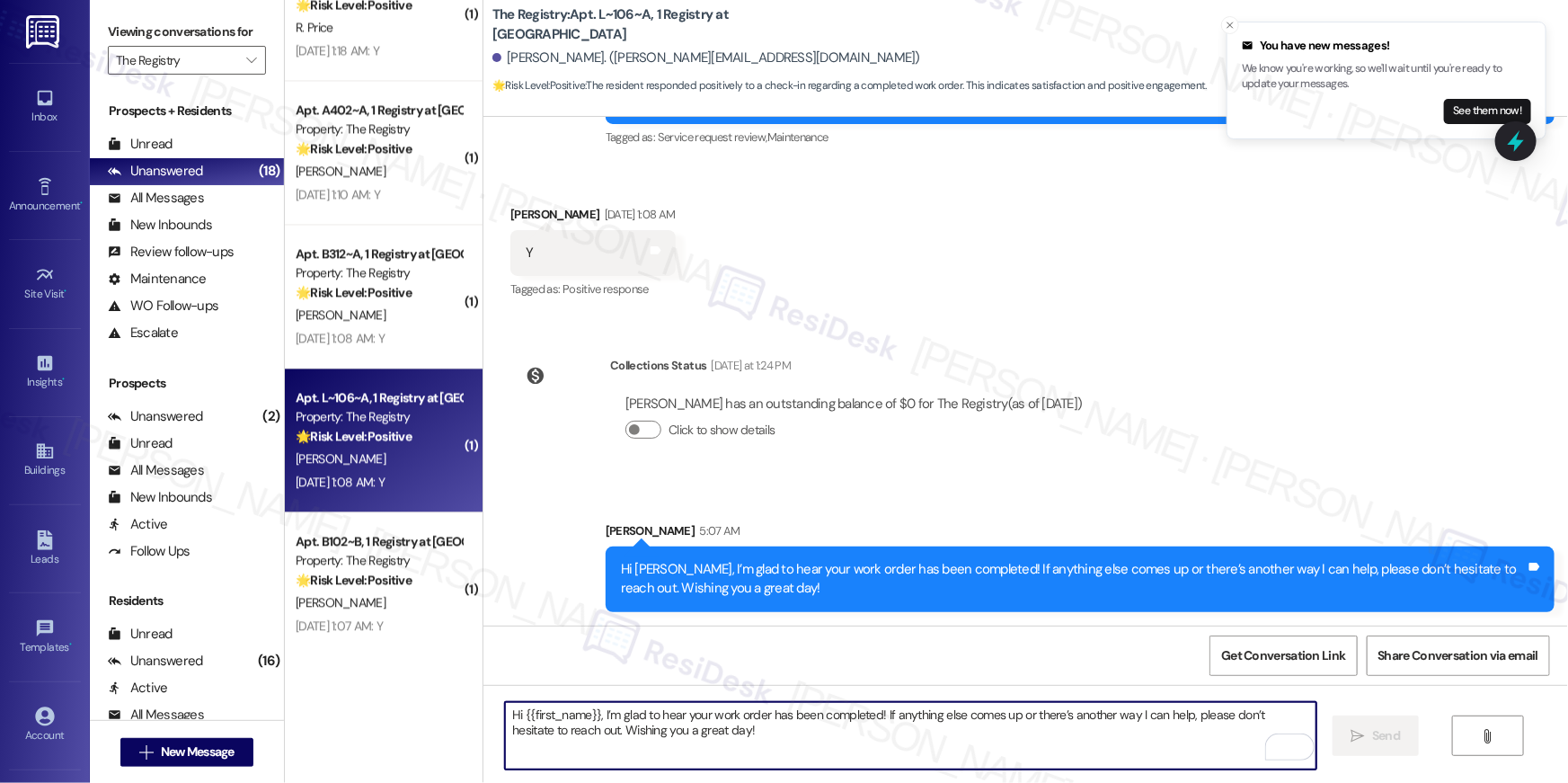
click at [1093, 712] on textarea "Hi {{first_name}}, I’m glad to hear your work order has been completed! If anyt…" at bounding box center [910, 735] width 811 height 67
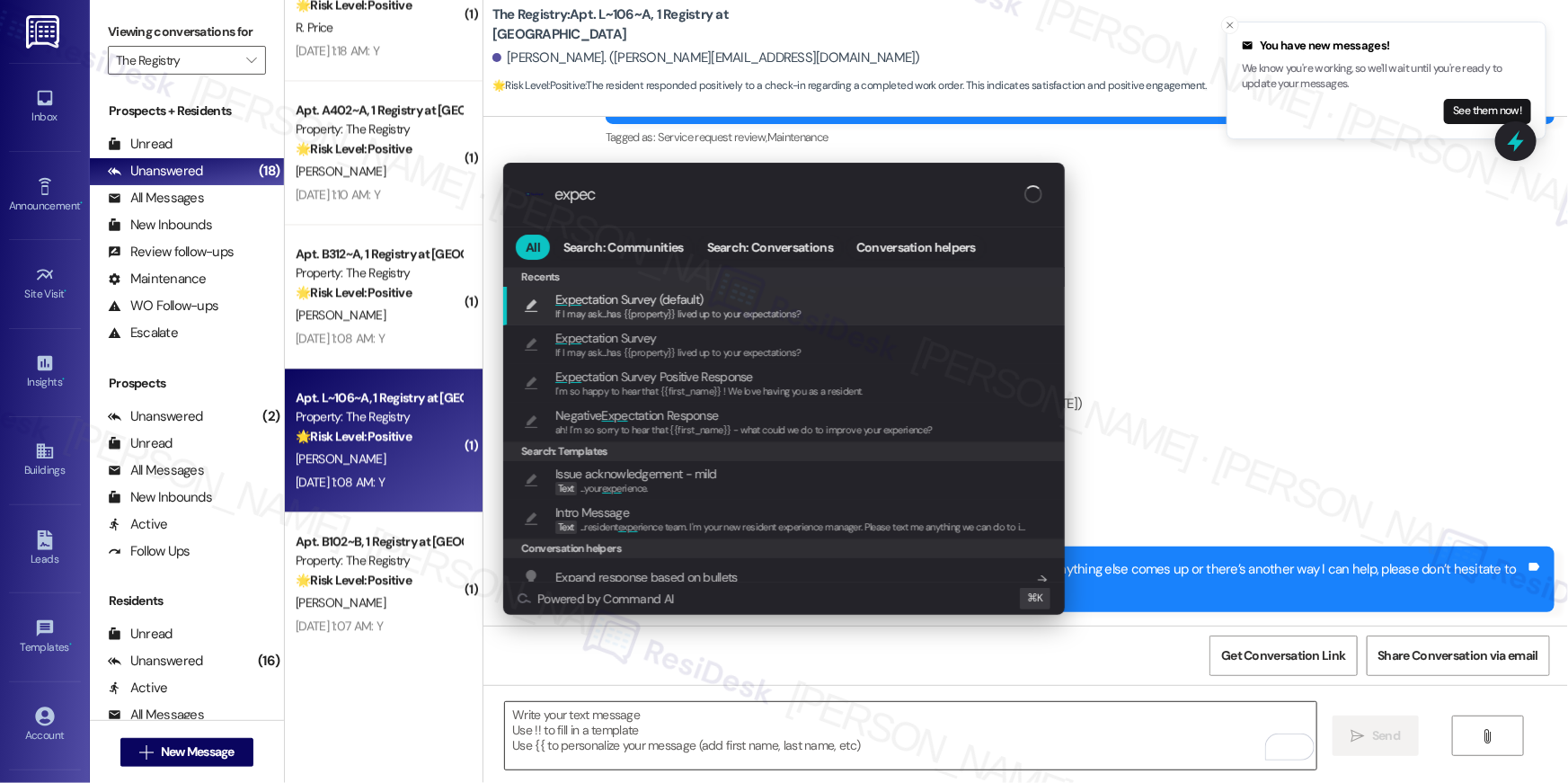
type input "expect"
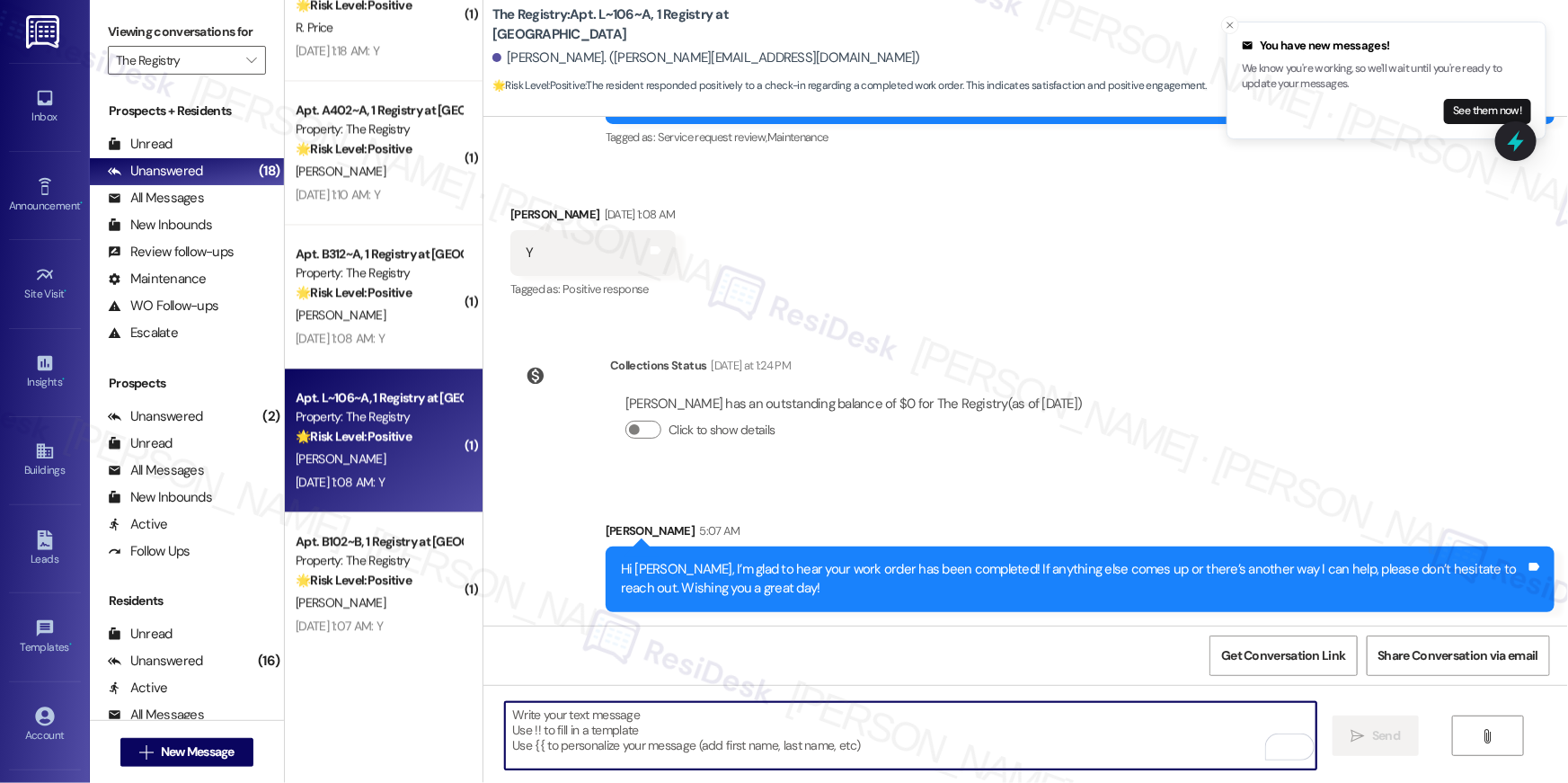
type textarea "If I may ask...has {{property}} lived up to your expectations?"
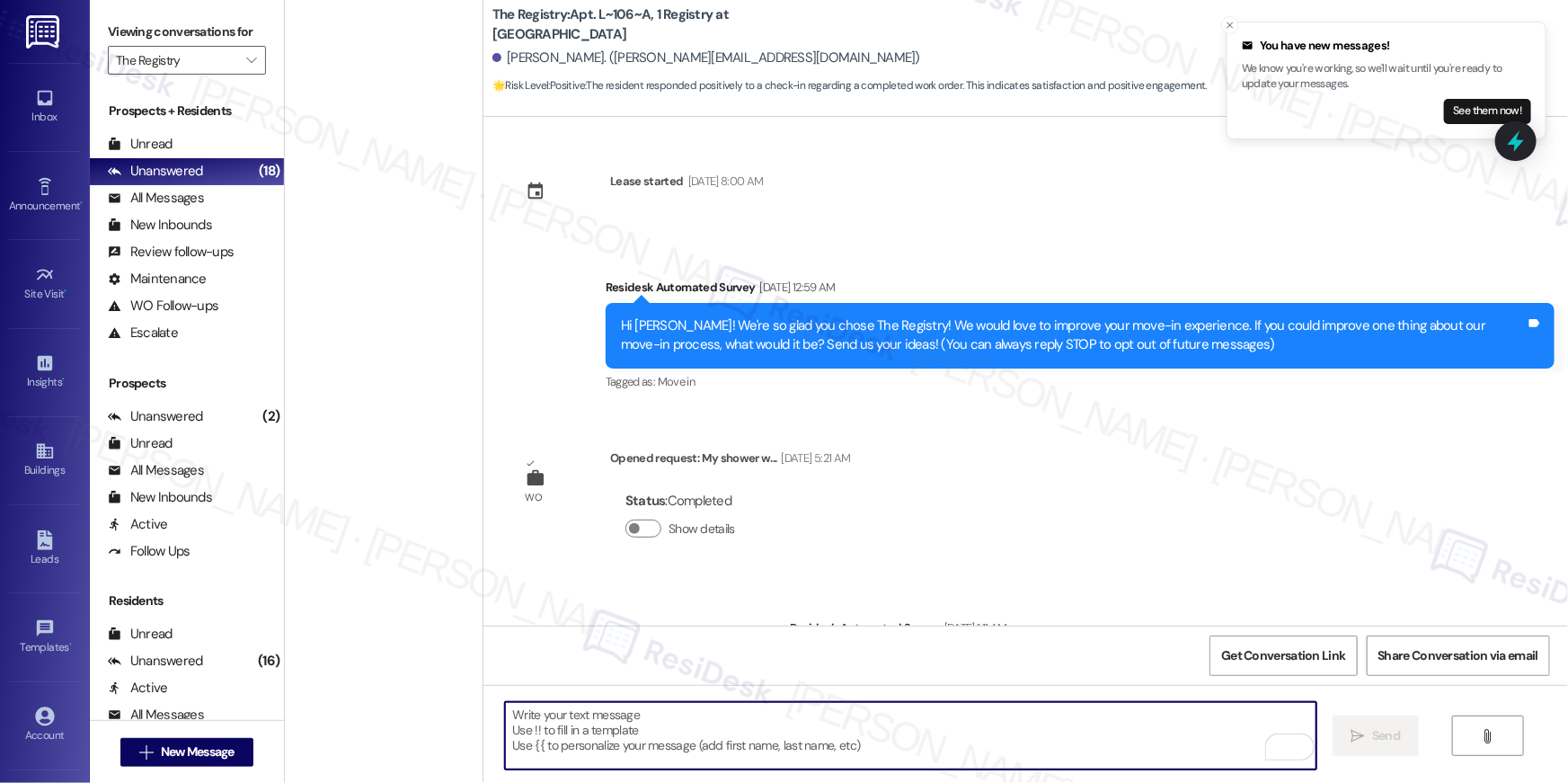
scroll to position [596, 0]
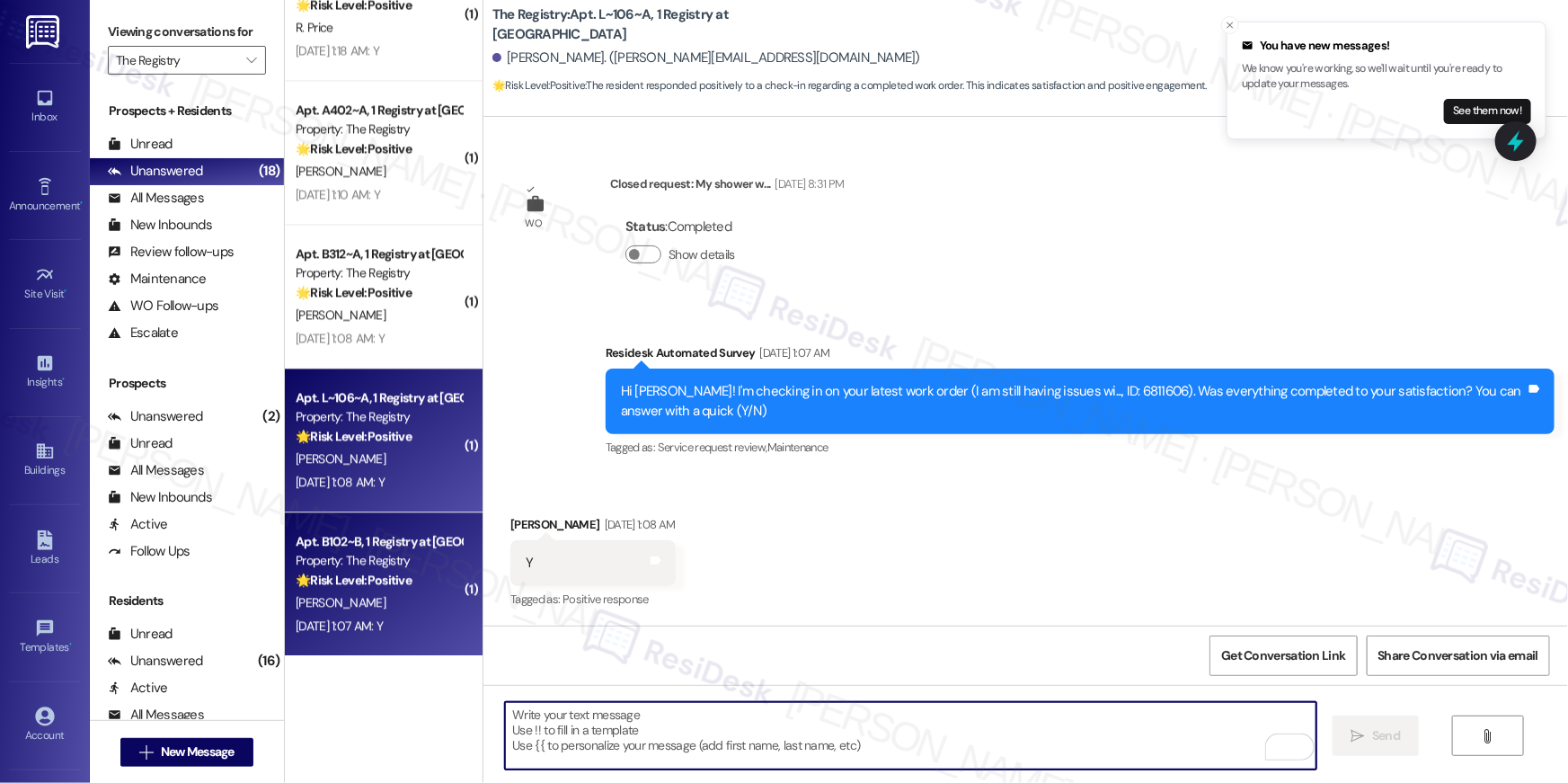
click at [424, 584] on div "🌟 Risk Level: Positive The resident responded positively to a check-in regardin…" at bounding box center [378, 580] width 166 height 19
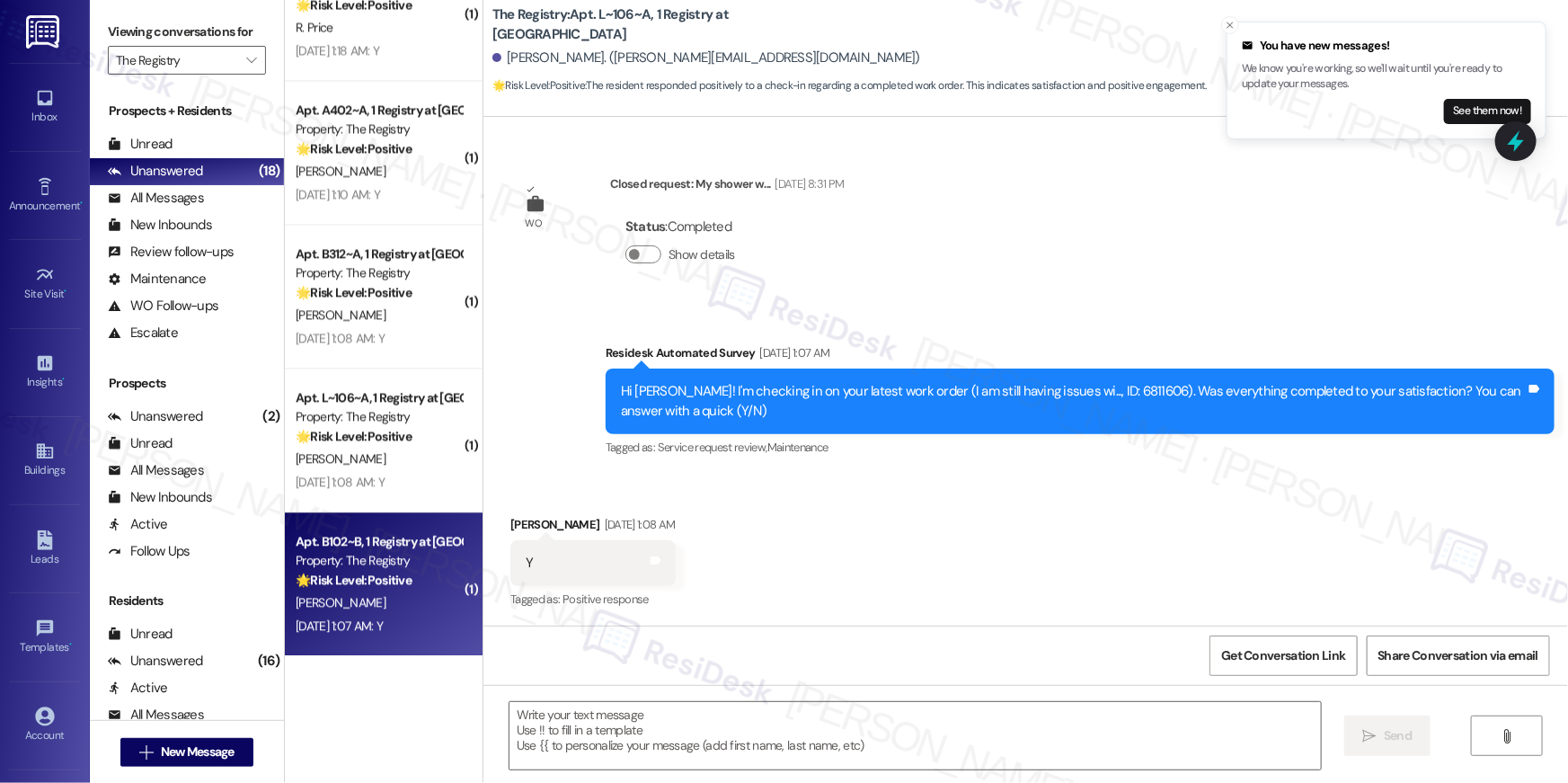
type textarea "Fetching suggested responses. Please feel free to read through the conversation…"
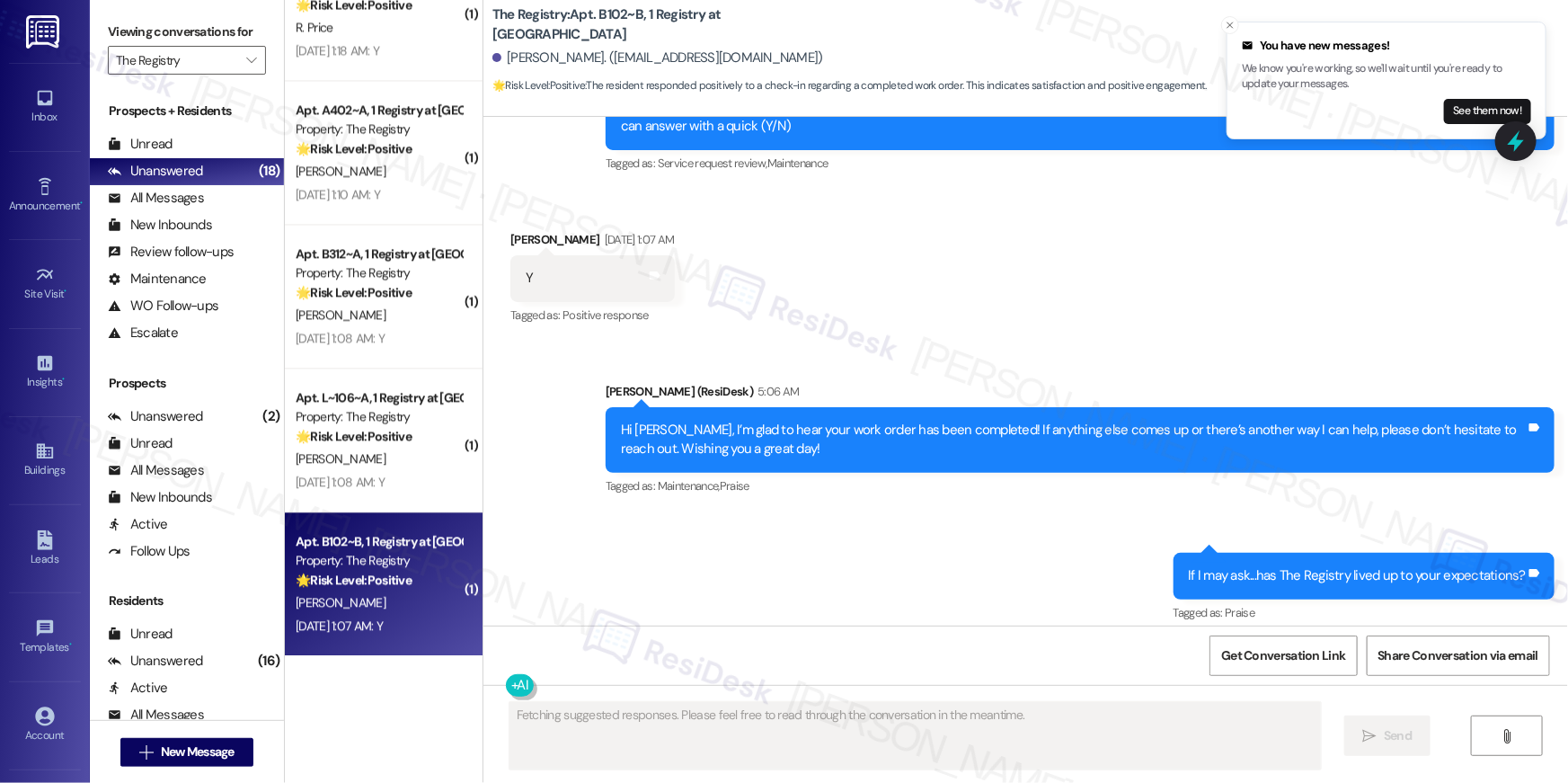
scroll to position [720, 0]
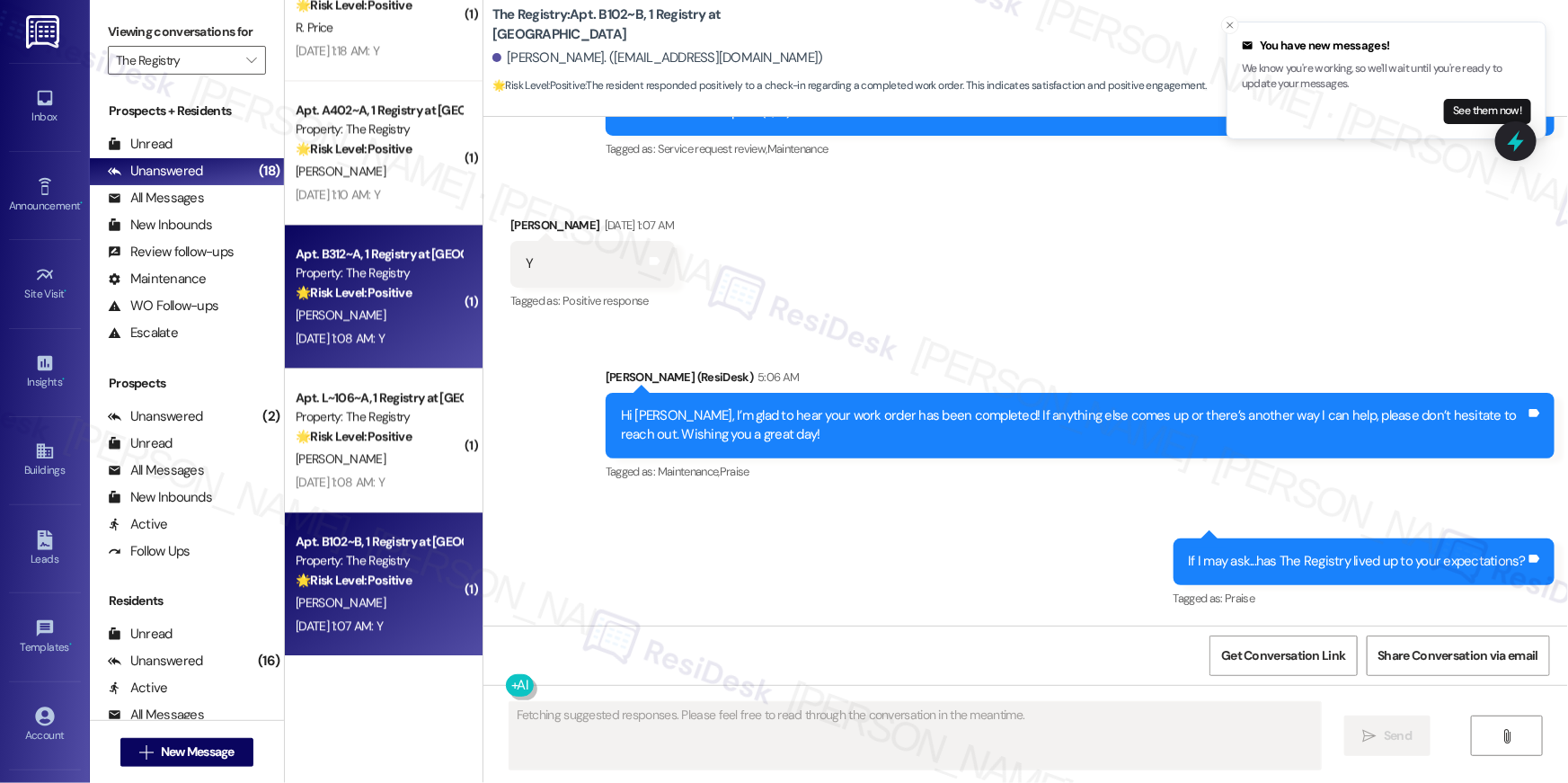
click at [378, 332] on div "Sep 13, 2025 at 1:08 AM: Y Sep 13, 2025 at 1:08 AM: Y" at bounding box center [340, 338] width 89 height 16
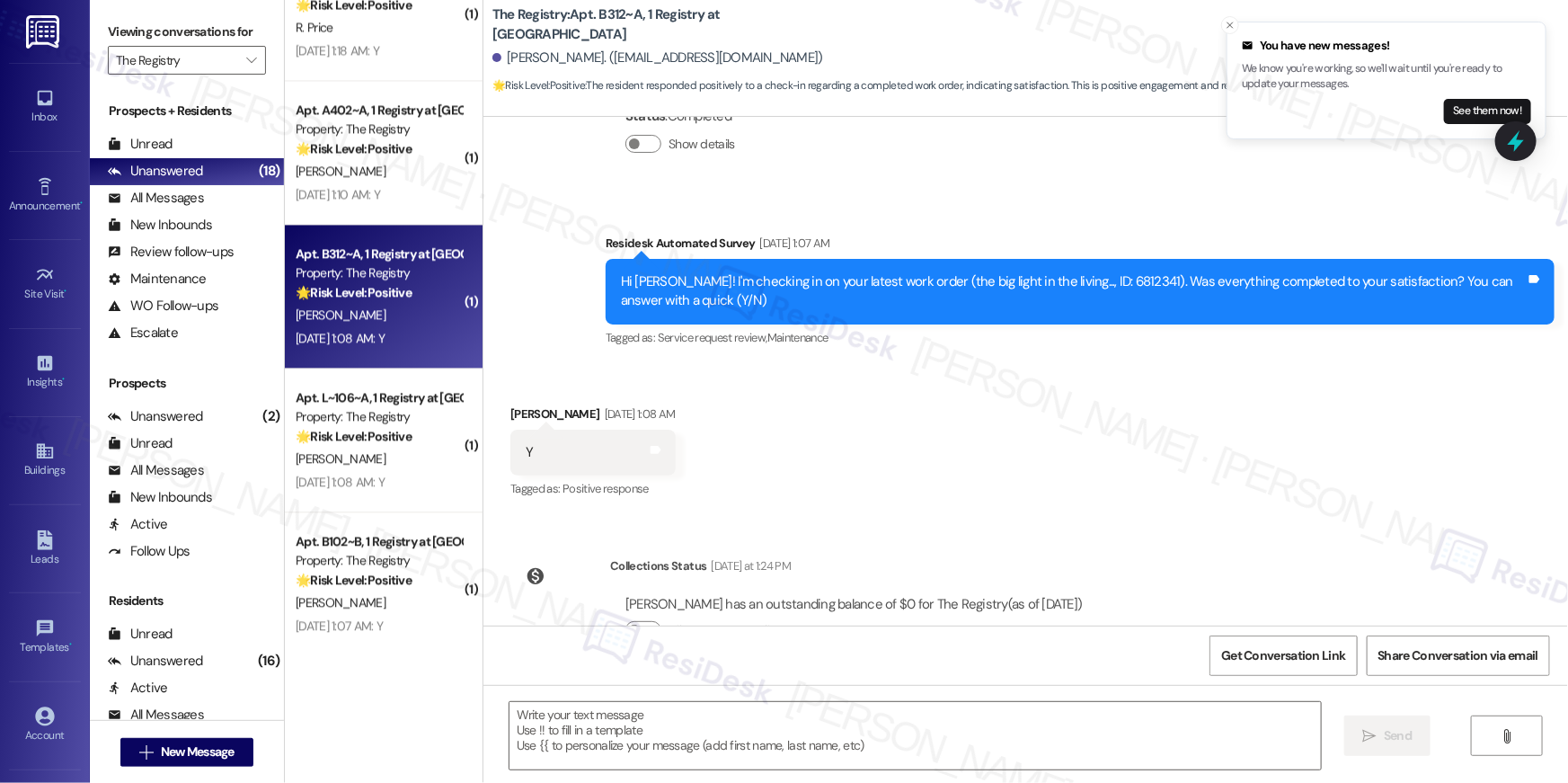
scroll to position [798, 0]
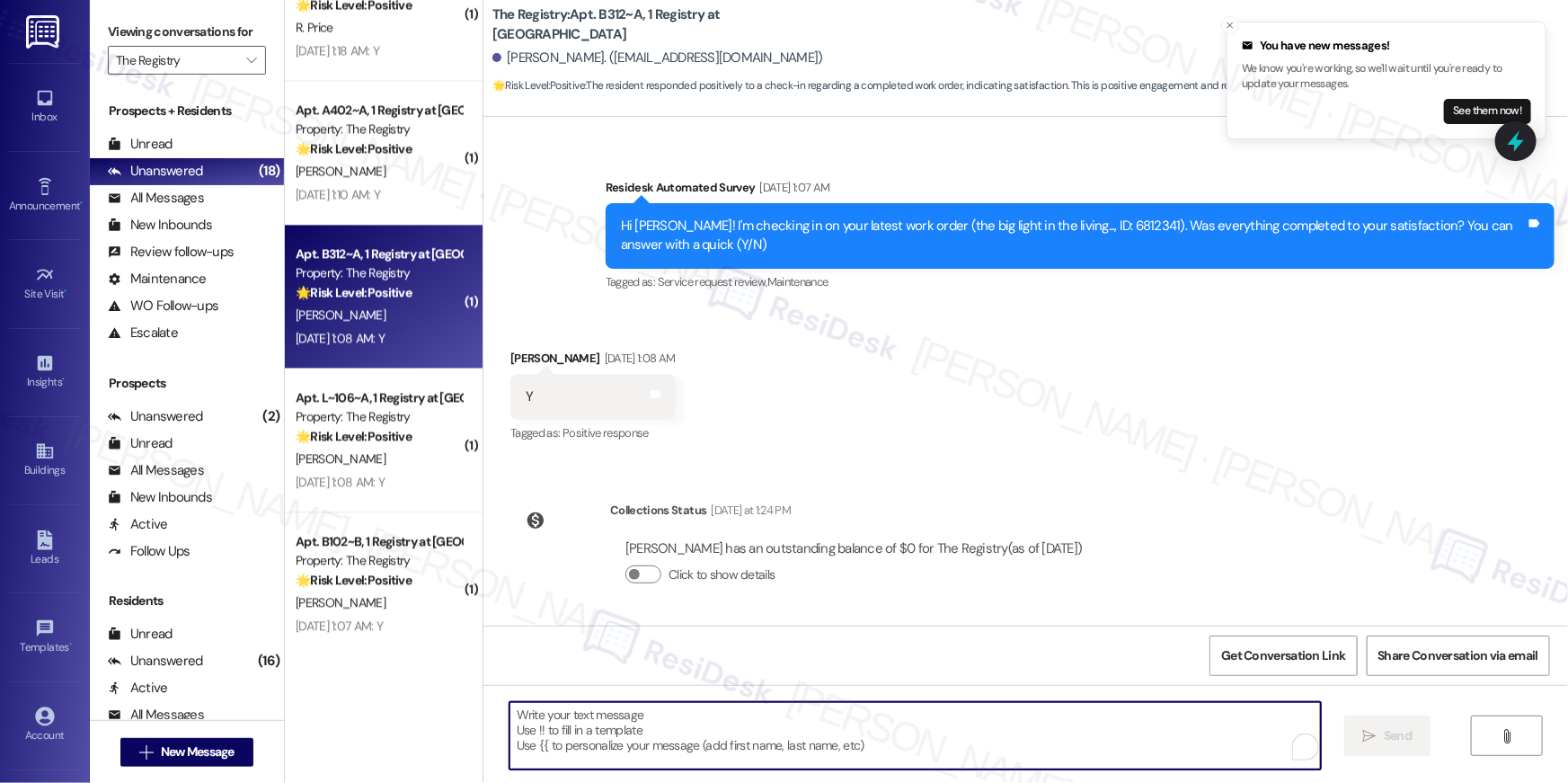
click at [998, 745] on textarea "To enrich screen reader interactions, please activate Accessibility in Grammarl…" at bounding box center [914, 735] width 811 height 67
paste textarea "Hi {{first_name}}, I’m glad to hear your work order has been completed! If anyt…"
type textarea "Hi {{first_name}}, I’m glad to hear your work order has been completed! If anyt…"
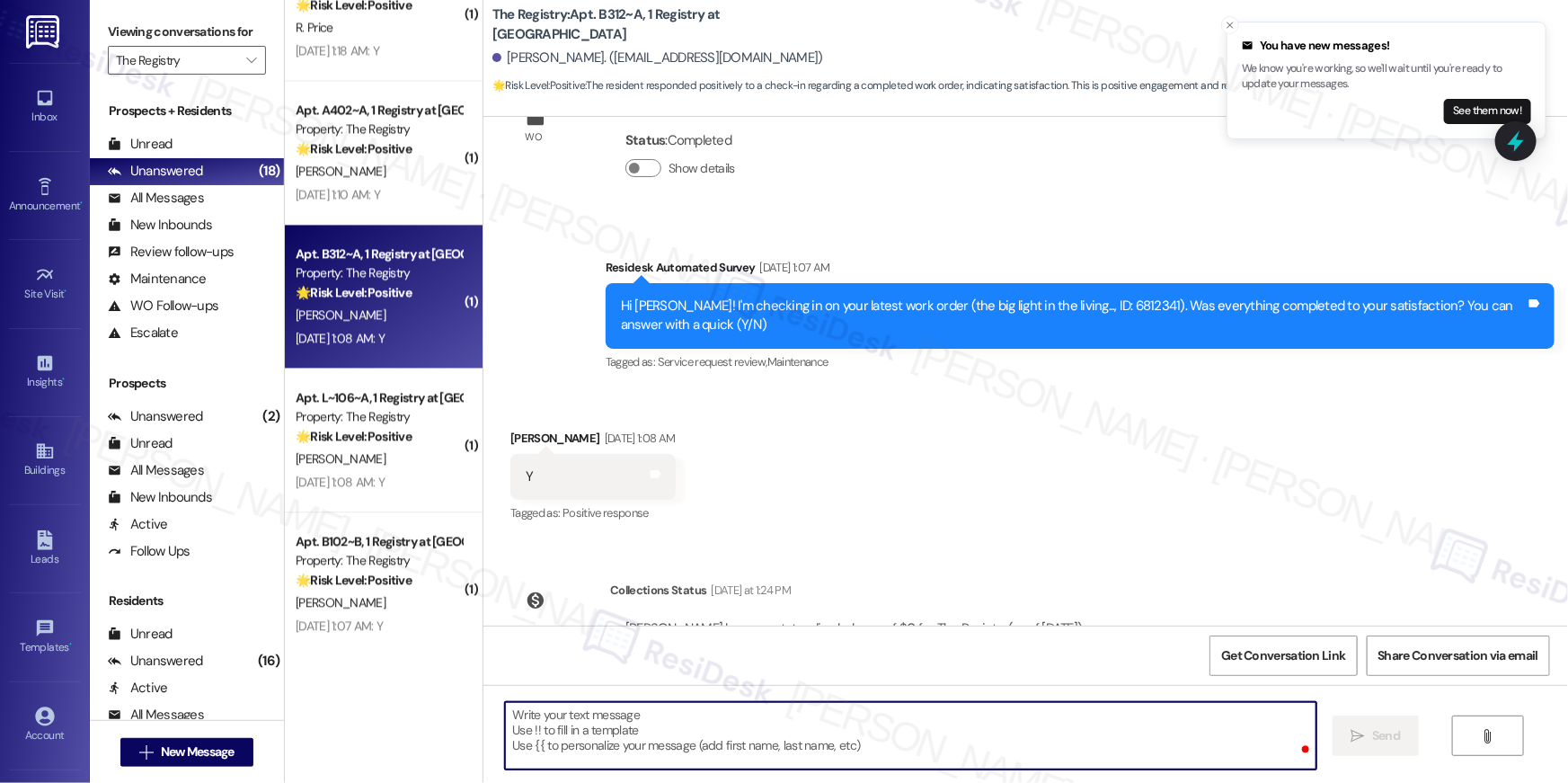
scroll to position [631, 0]
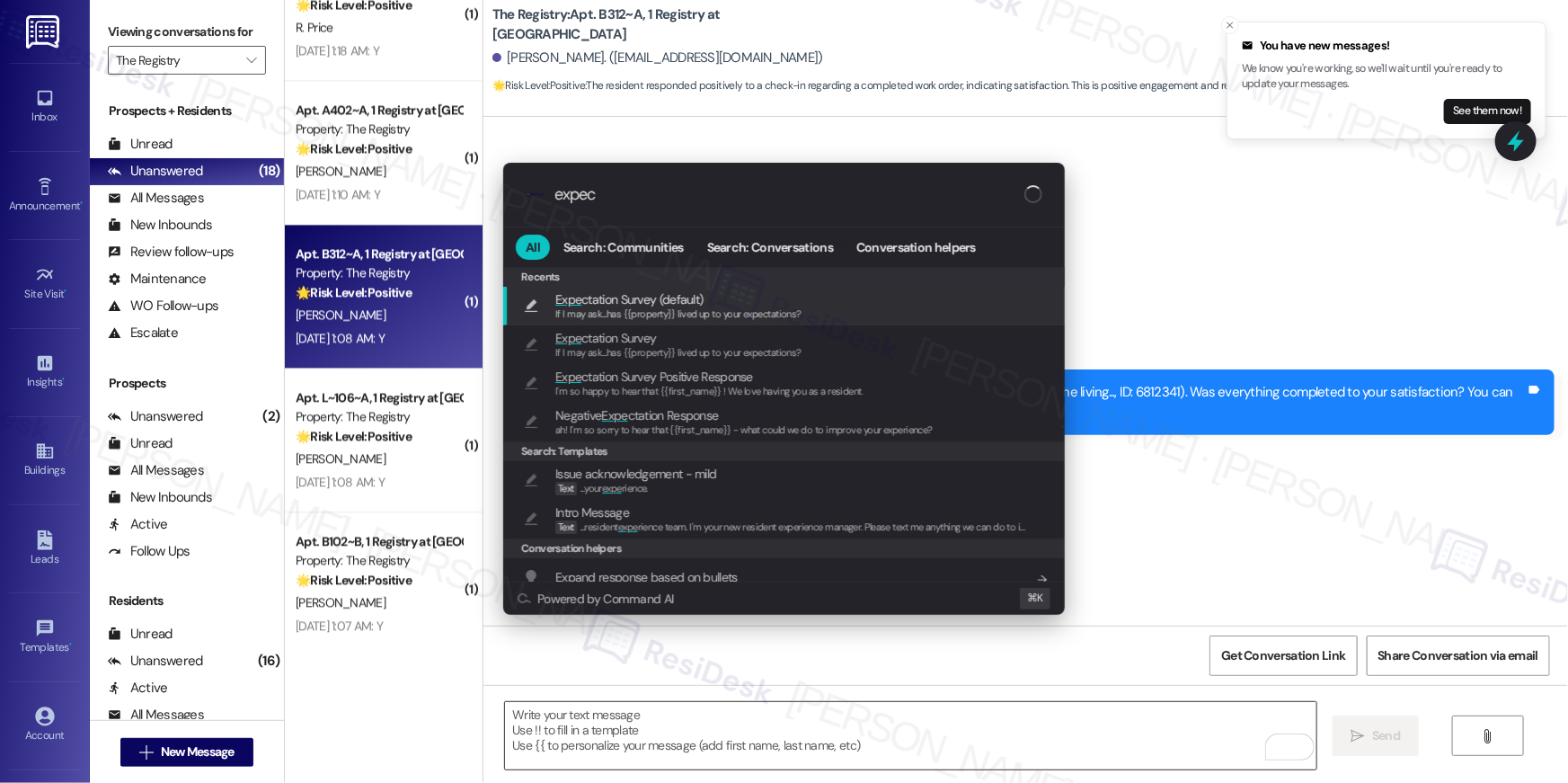
type input "expect"
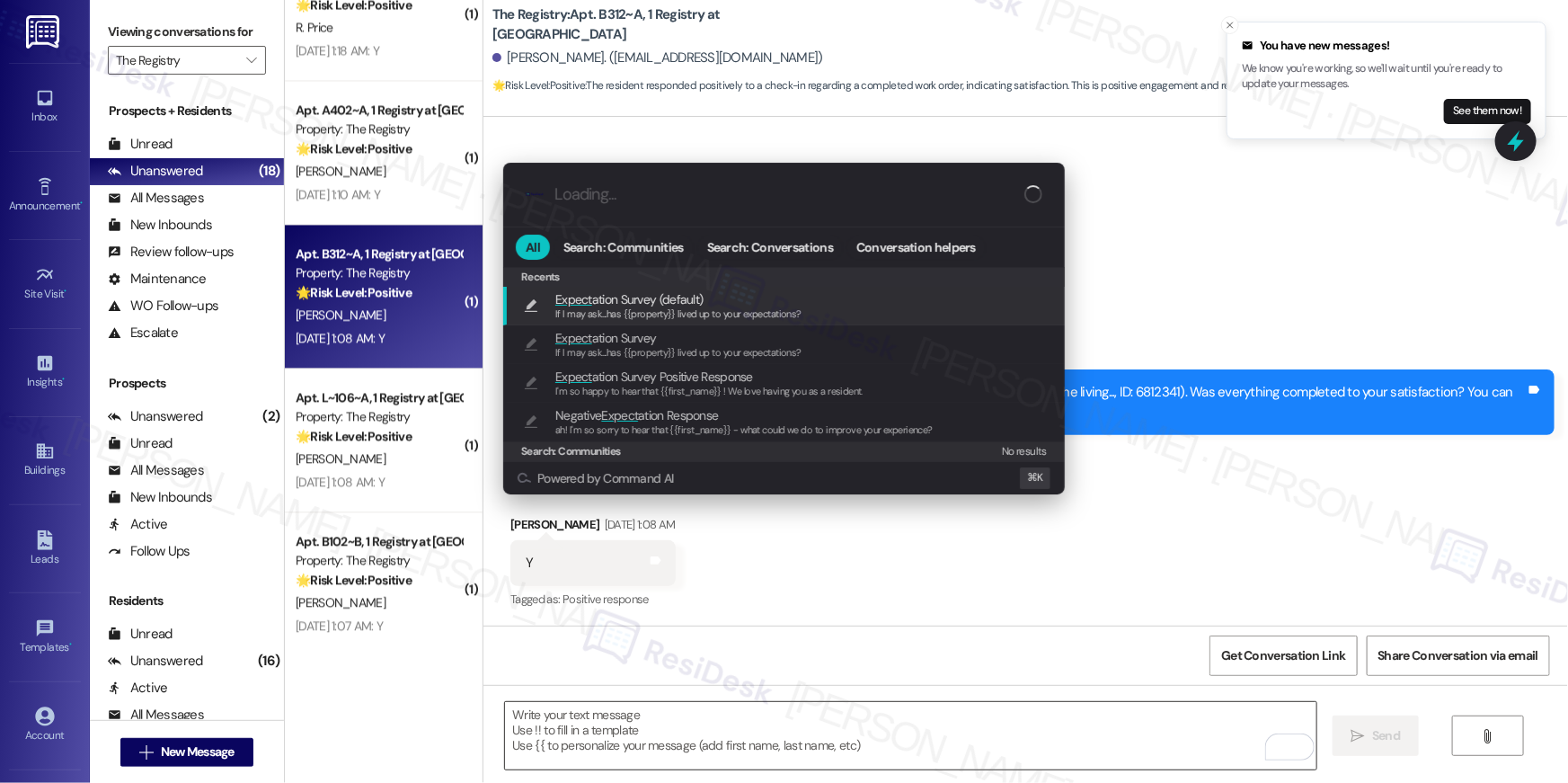
type textarea "If I may ask...has {{property}} lived up to your expectations?"
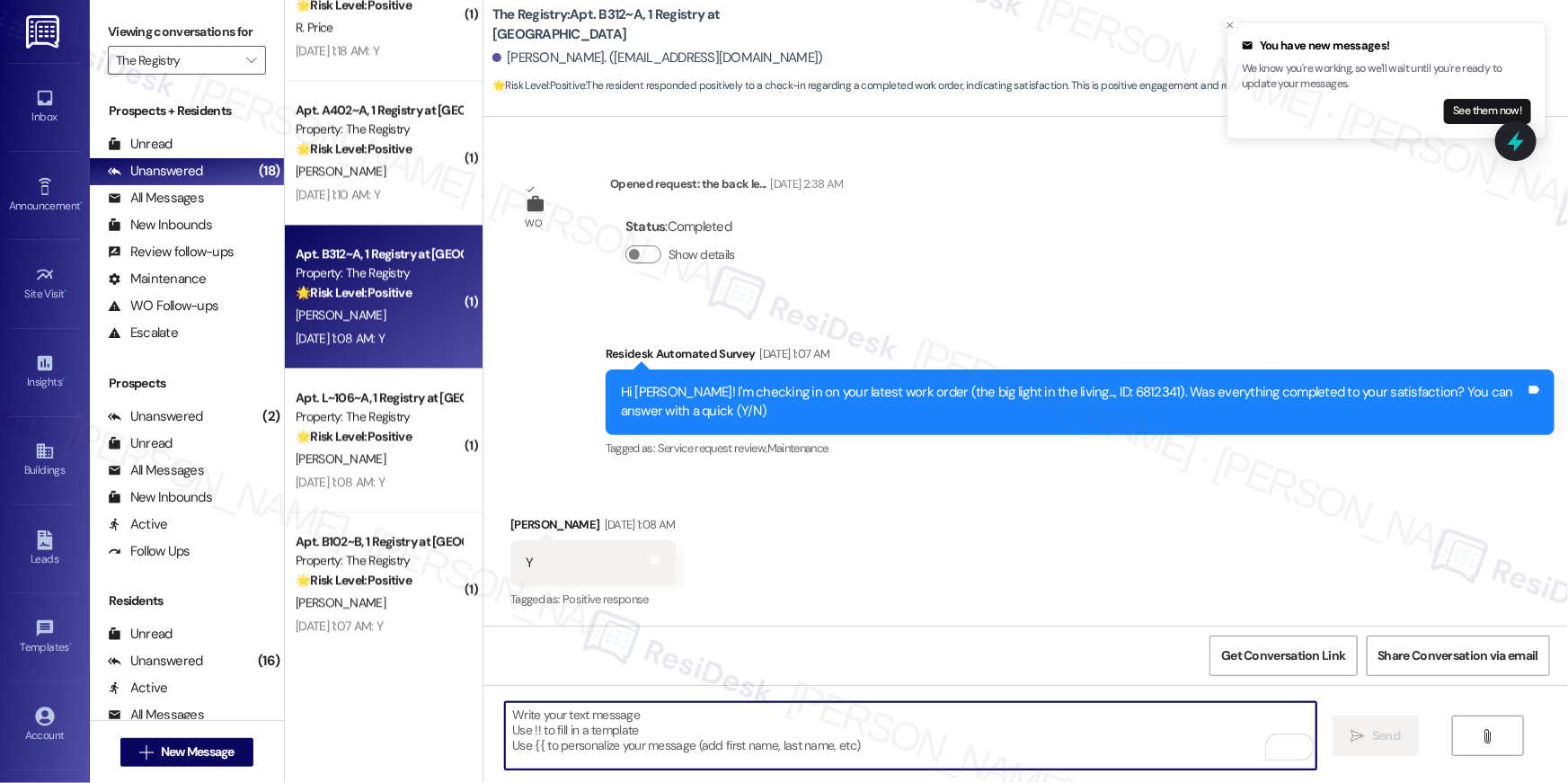
click at [414, 204] on div "Sep 13, 2025 at 1:10 AM: Y Sep 13, 2025 at 1:10 AM: Y" at bounding box center [378, 194] width 169 height 23
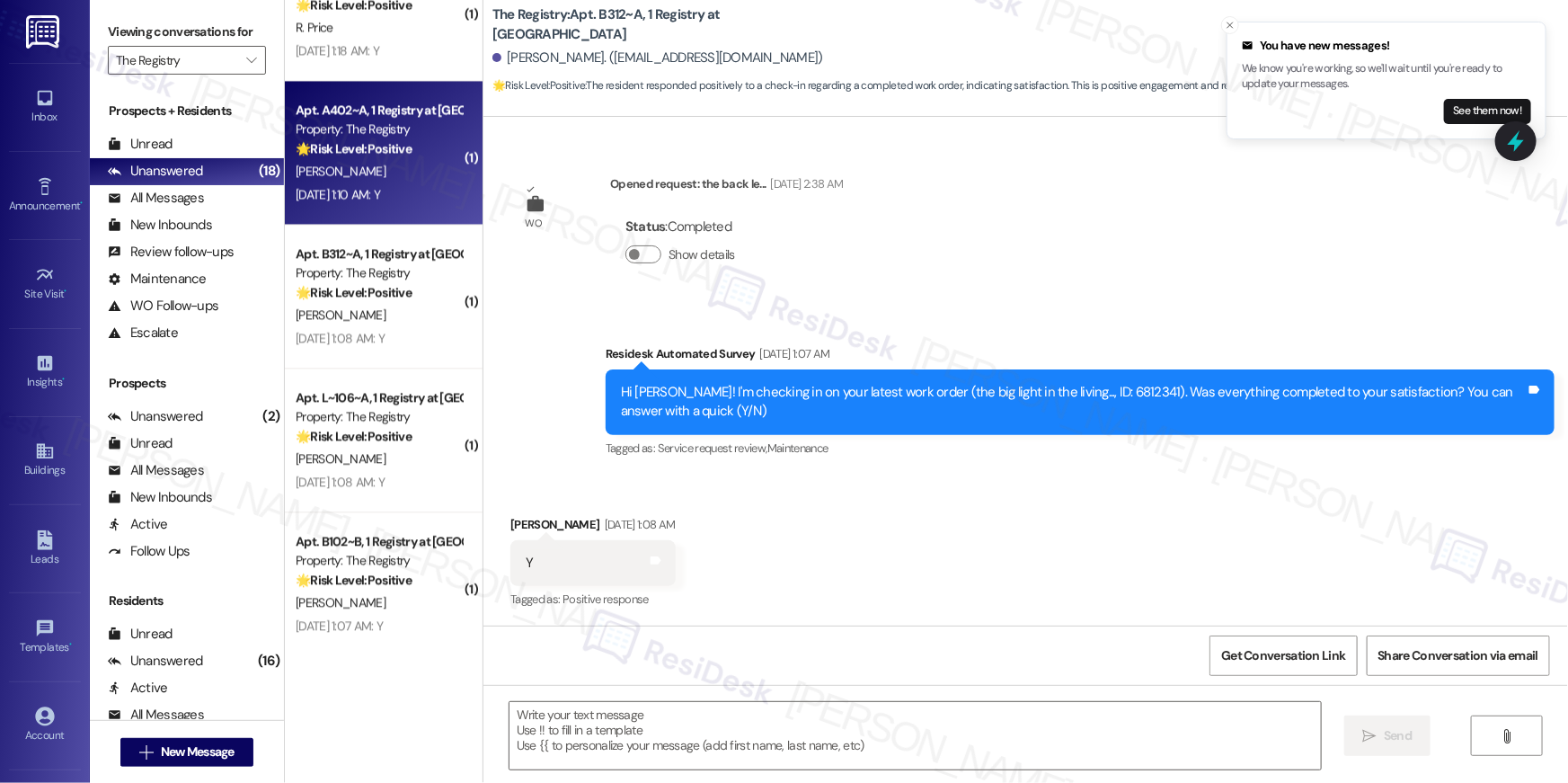
type textarea "Fetching suggested responses. Please feel free to read through the conversation…"
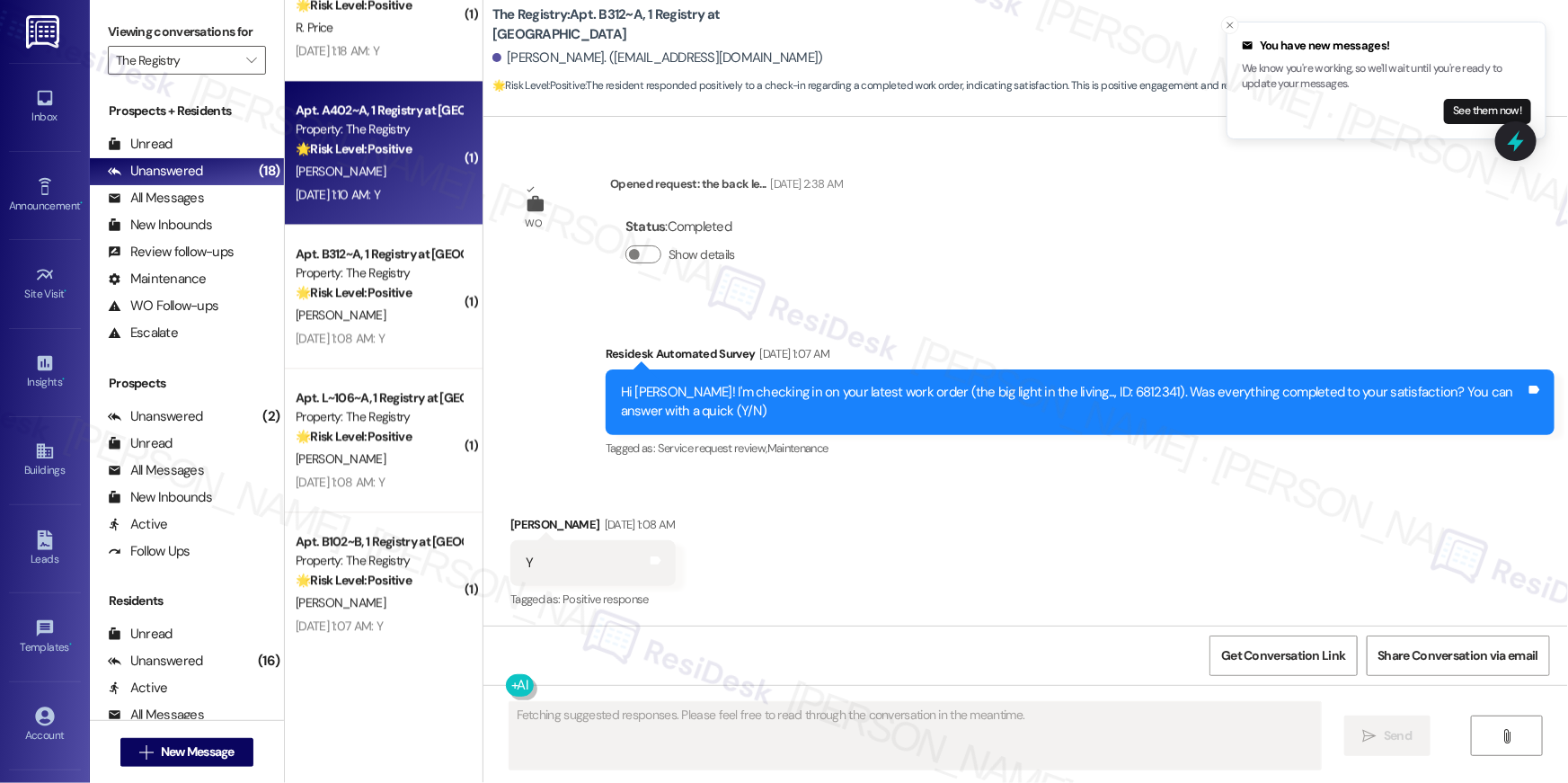
scroll to position [270, 0]
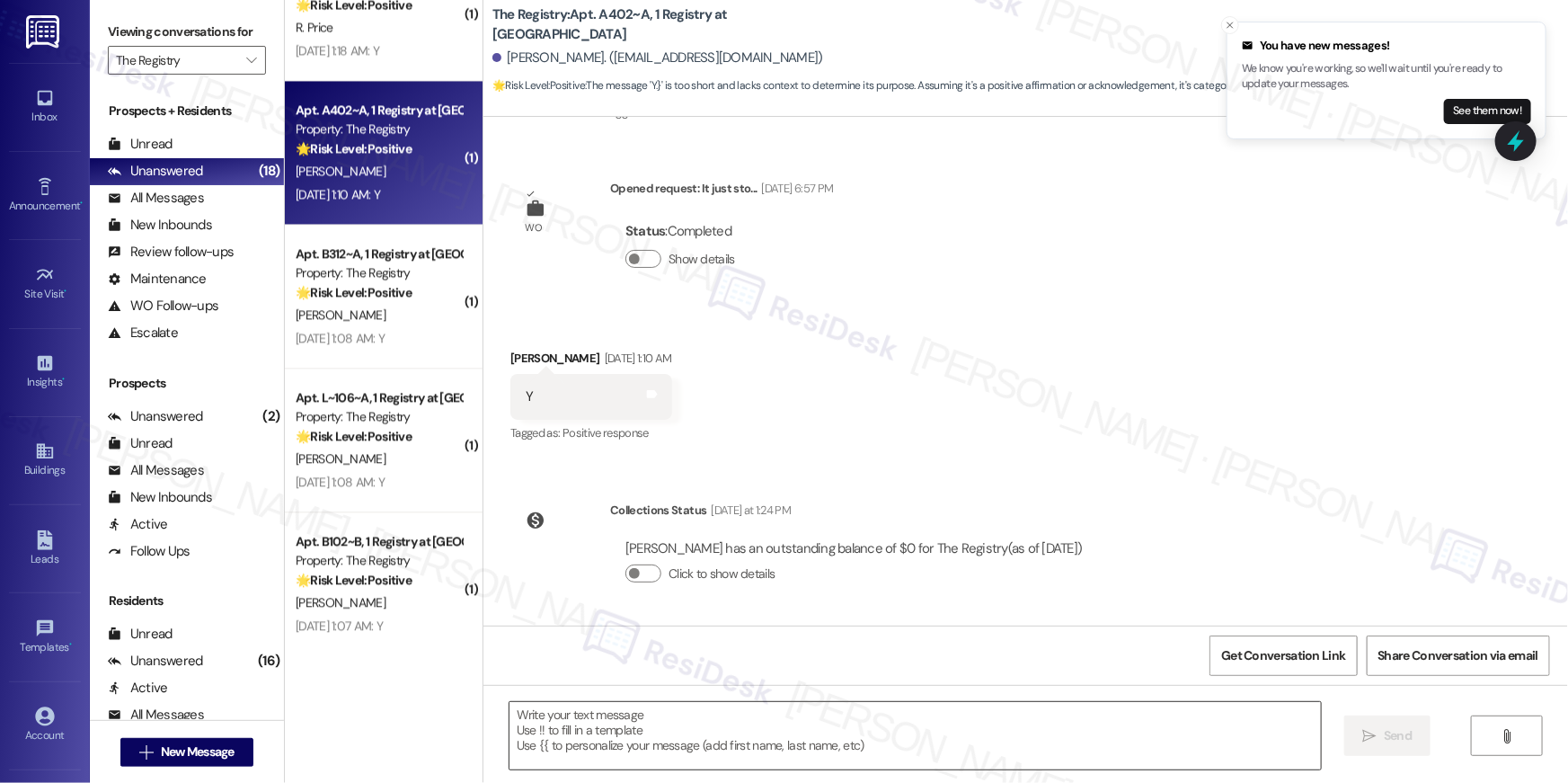
click at [1009, 738] on textarea at bounding box center [914, 735] width 811 height 67
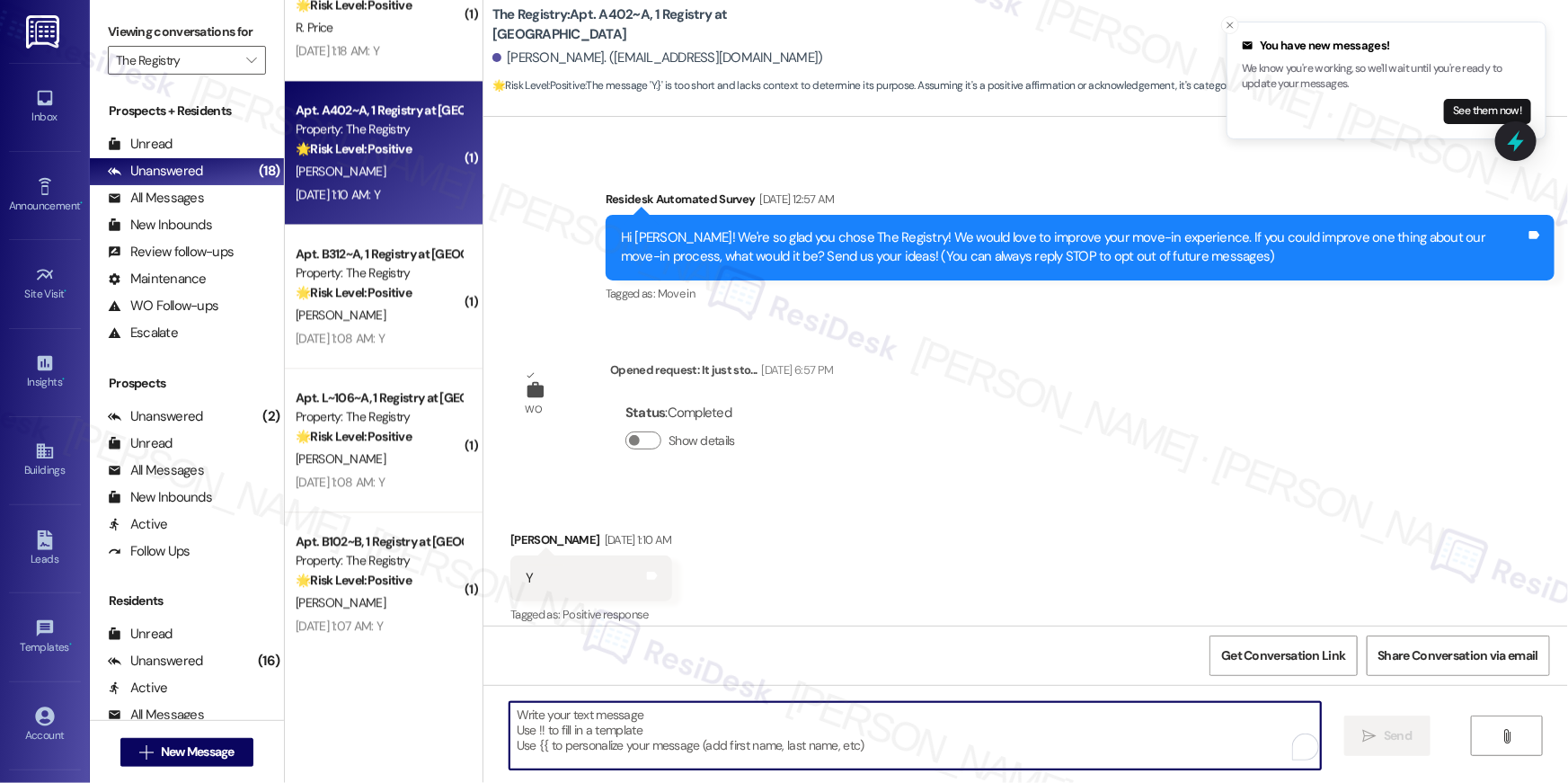
scroll to position [0, 0]
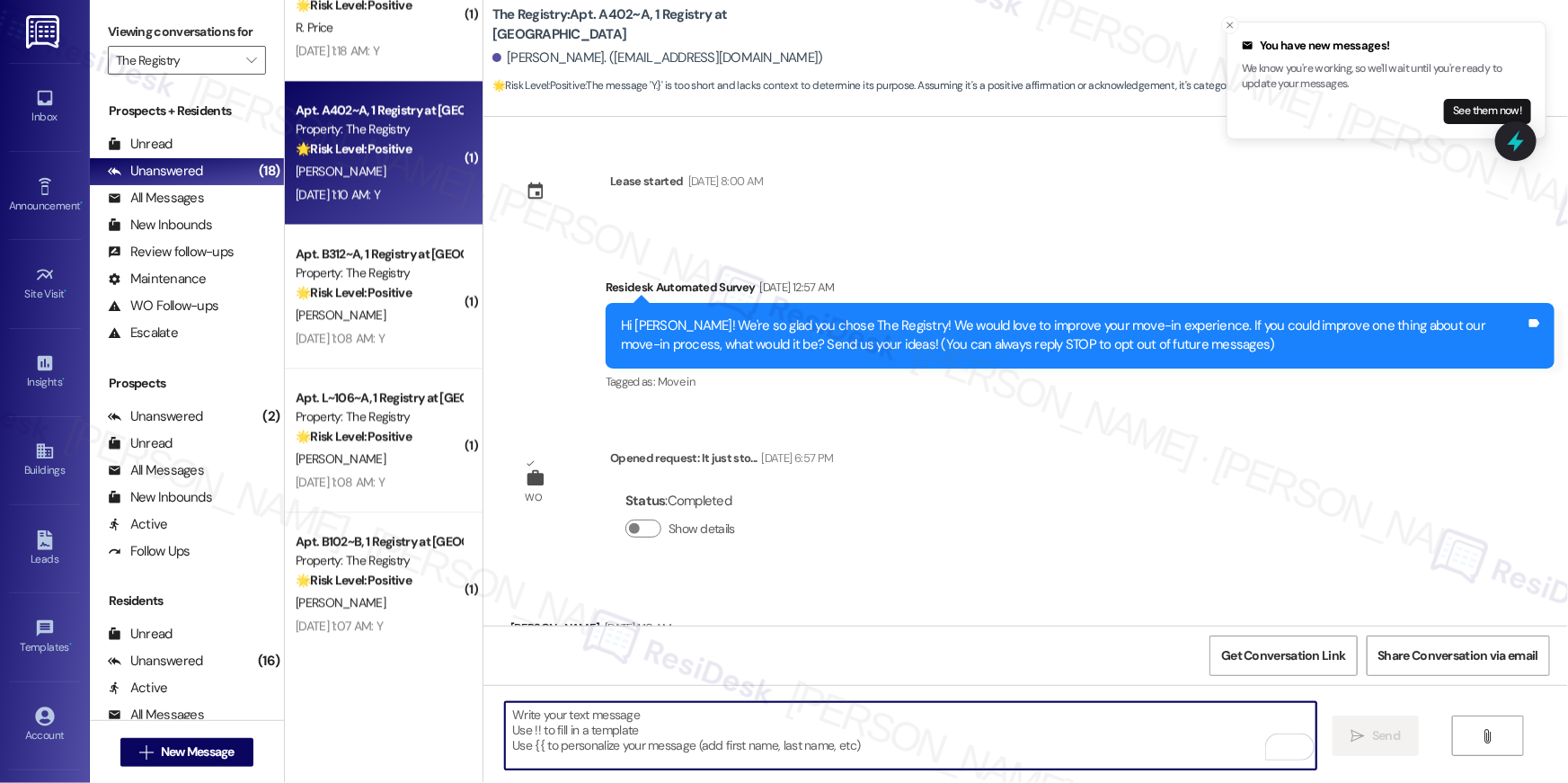
paste textarea "Hi {{first_name}}, I’m glad to hear your work order has been completed! If anyt…"
type textarea "Hi {{first_name}}, I’m glad to hear your work order has been completed! If anyt…"
click at [942, 739] on textarea "To enrich screen reader interactions, please activate Accessibility in Grammarl…" at bounding box center [910, 735] width 811 height 67
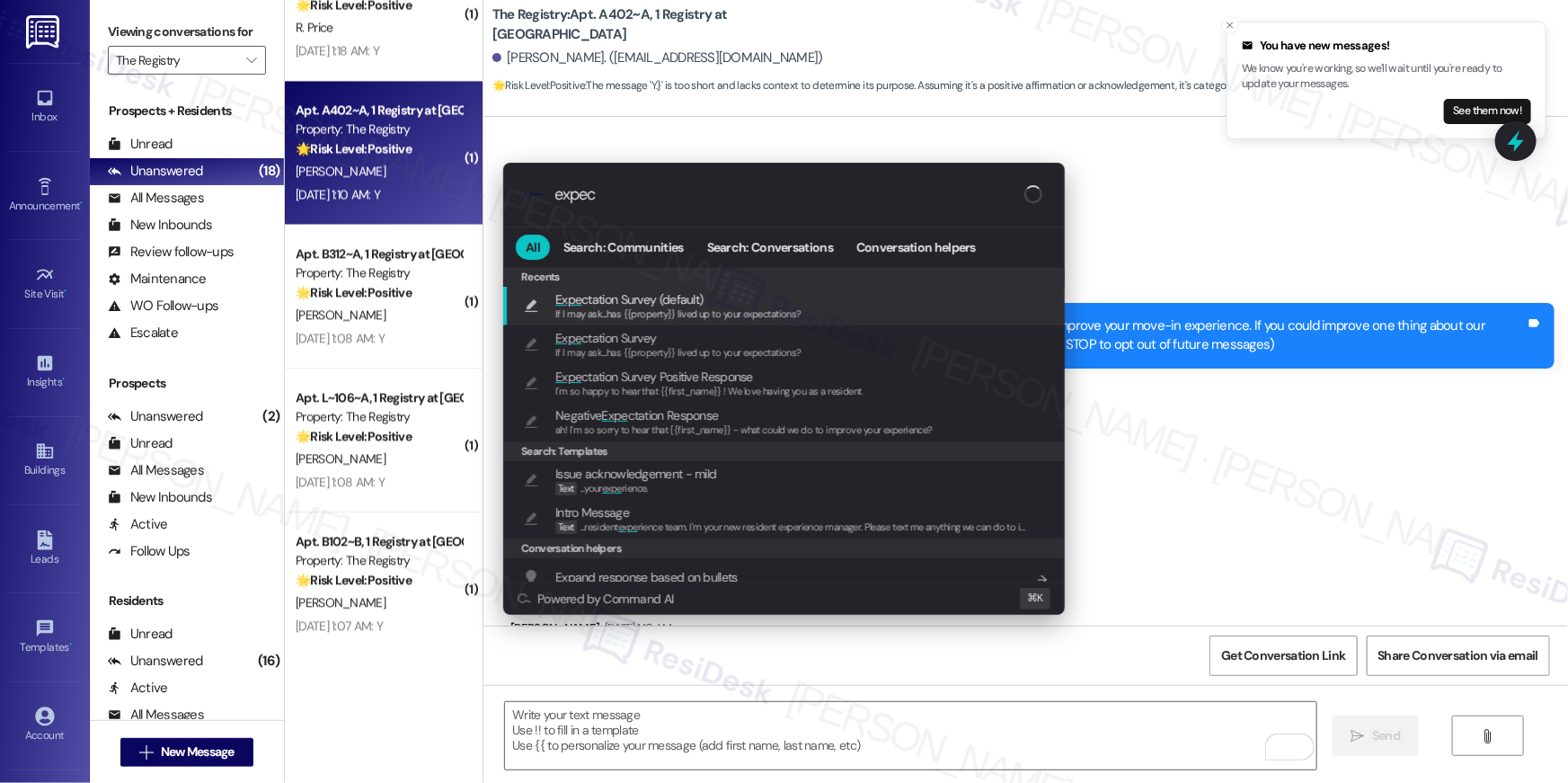
type input "expect"
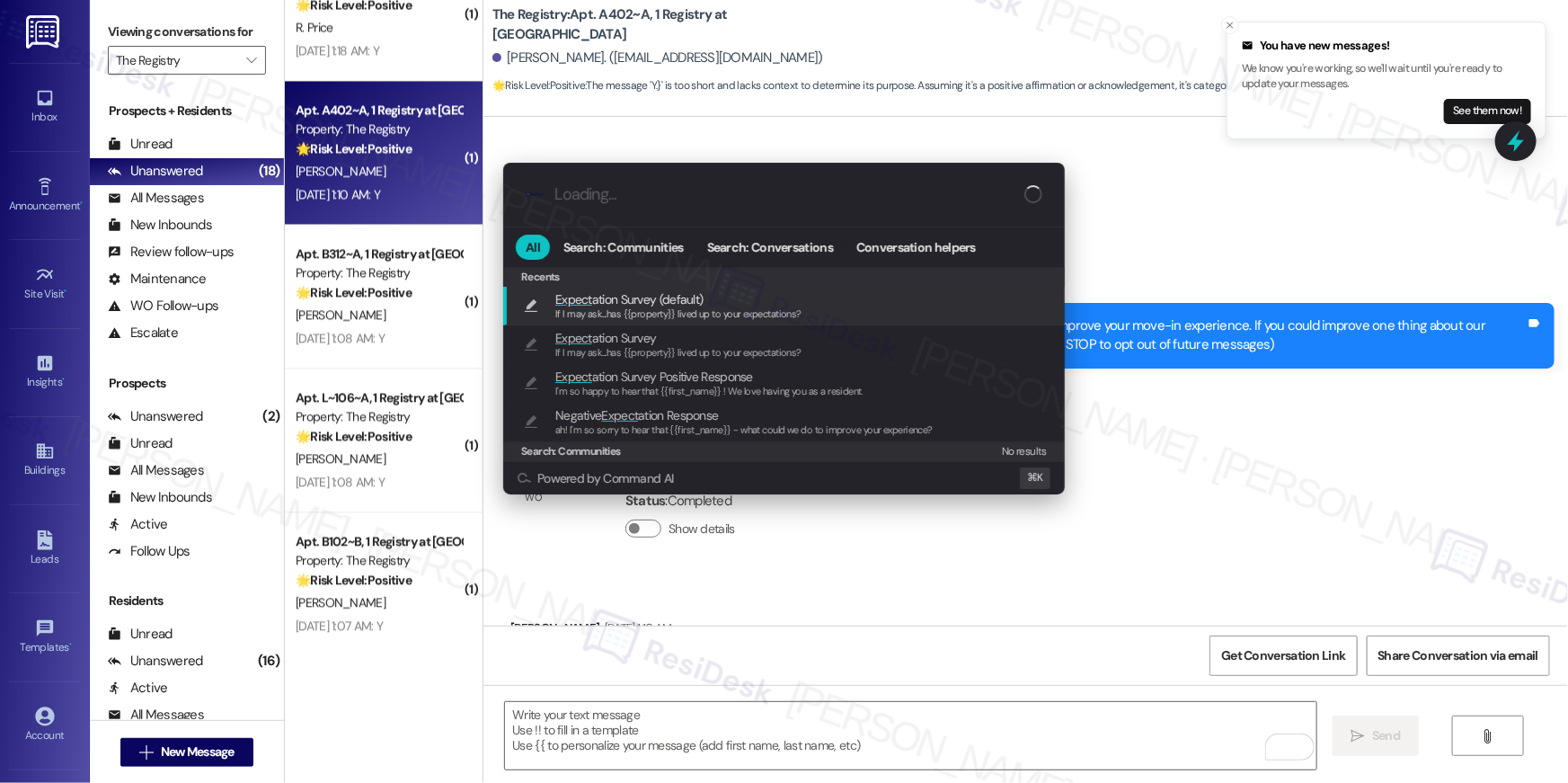
type textarea "If I may ask...has {{property}} lived up to your expectations?"
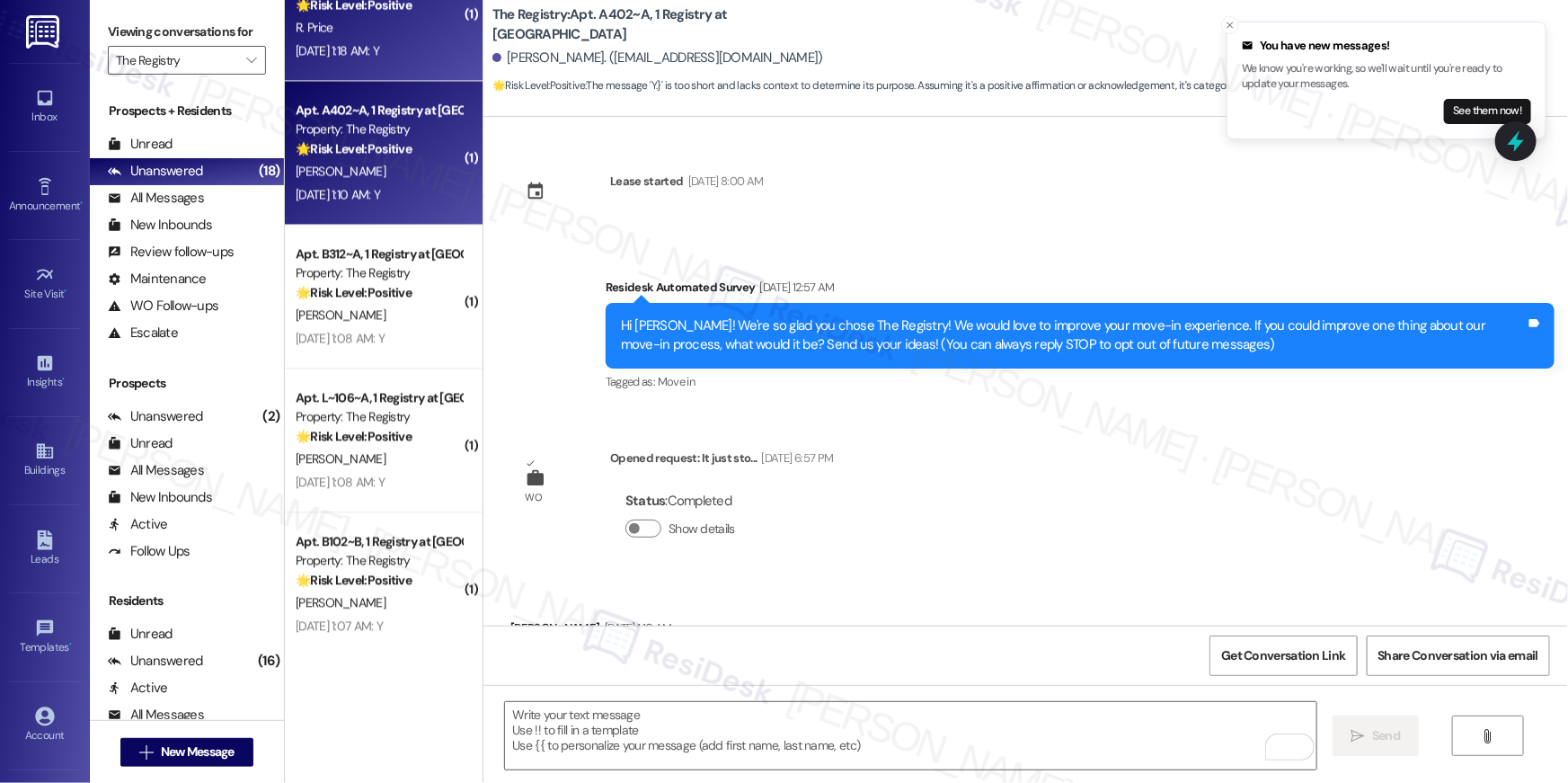
click at [379, 56] on div "Sep 13, 2025 at 1:18 AM: Y Sep 13, 2025 at 1:18 AM: Y" at bounding box center [337, 51] width 83 height 16
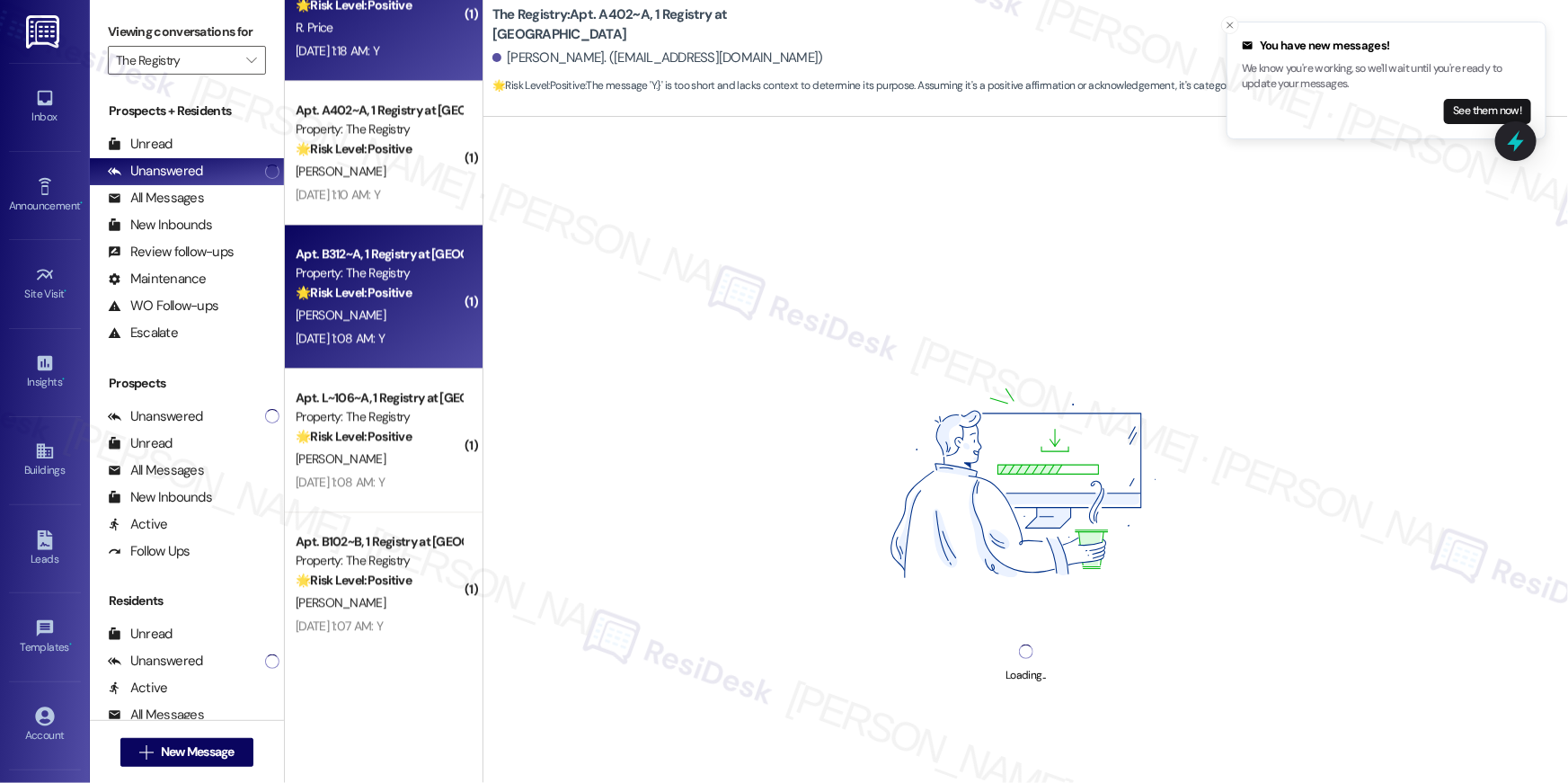
scroll to position [1604, 0]
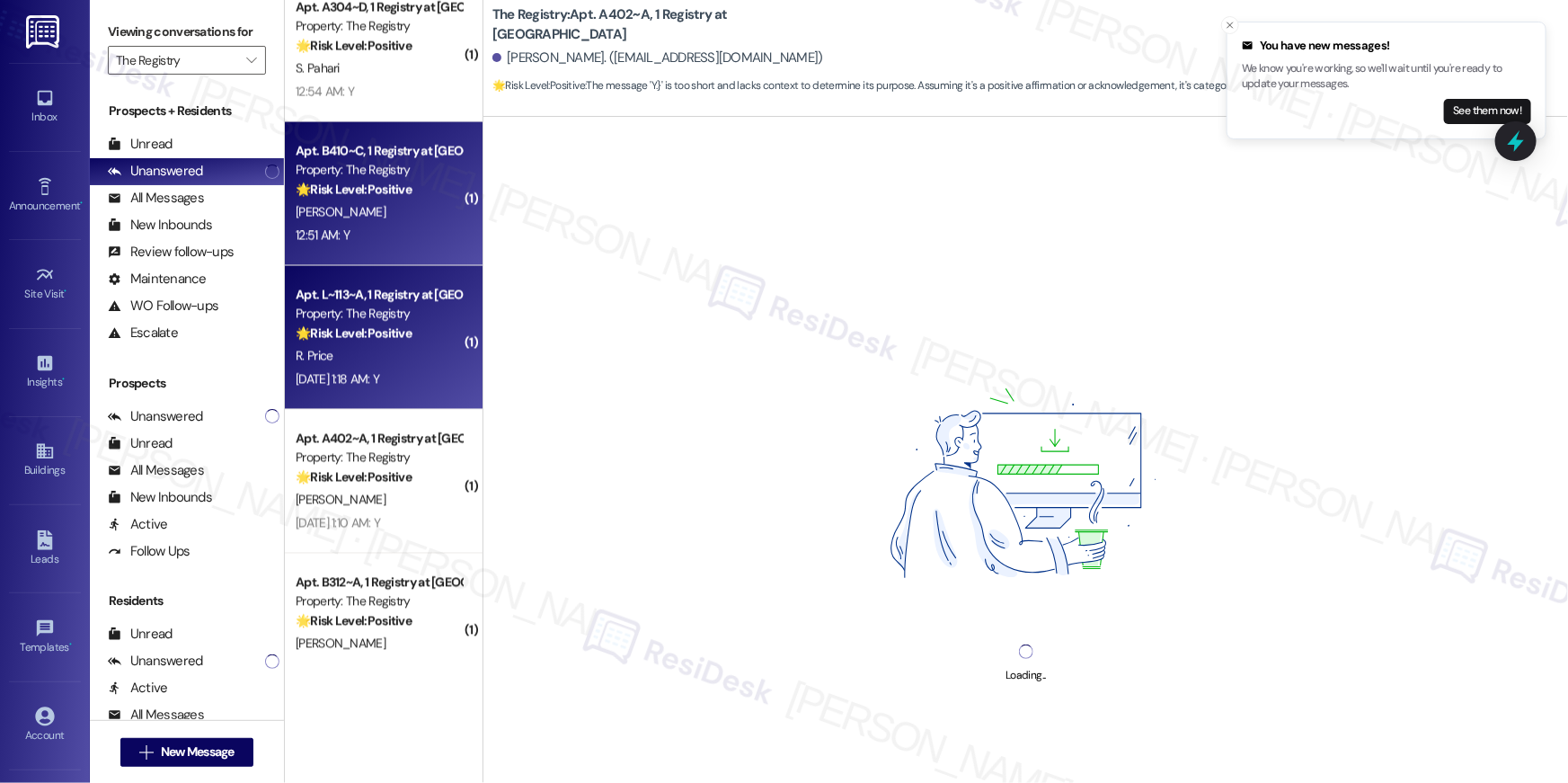
click at [402, 216] on div "N. Henderson" at bounding box center [378, 212] width 169 height 23
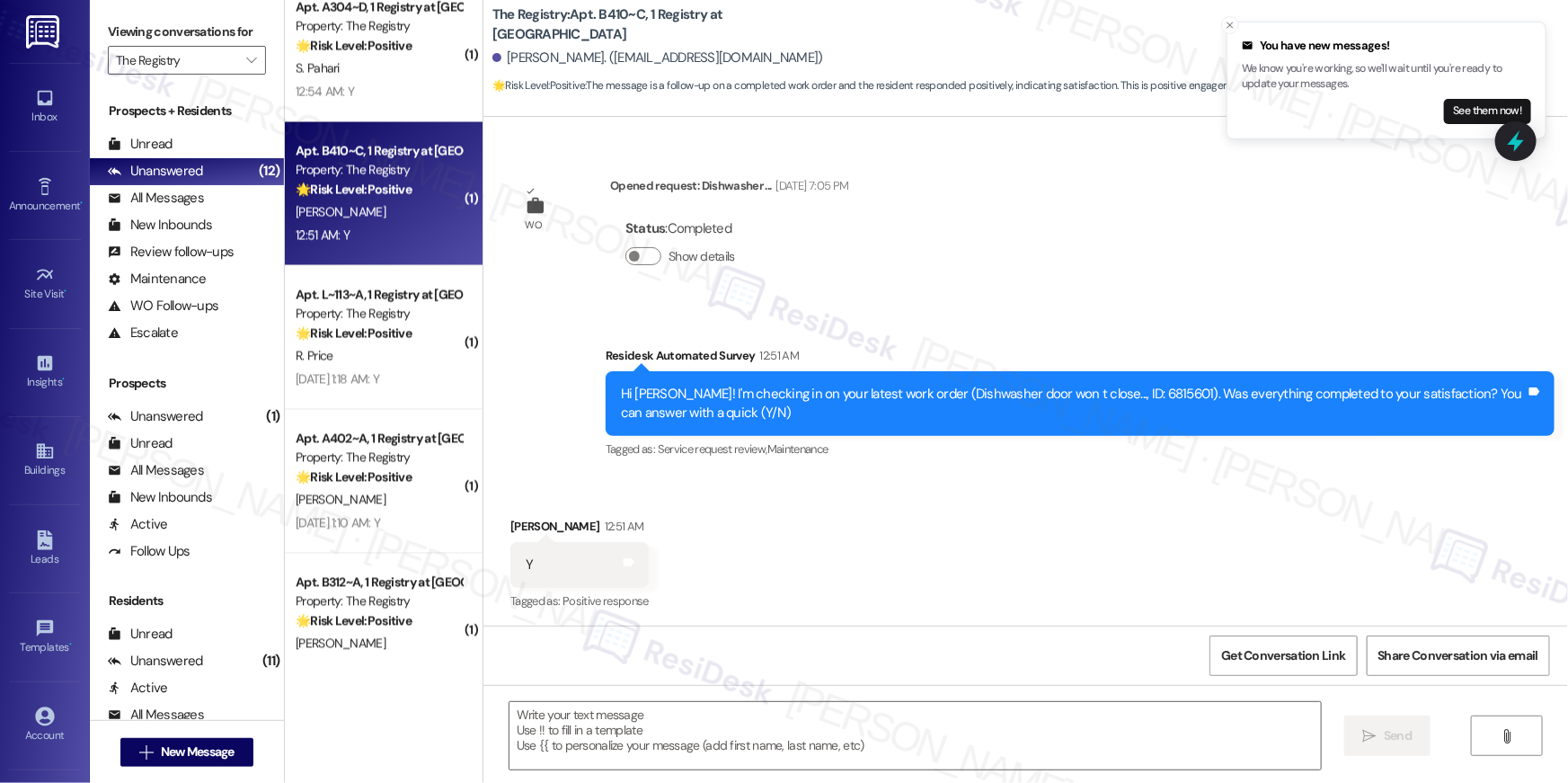
scroll to position [801, 0]
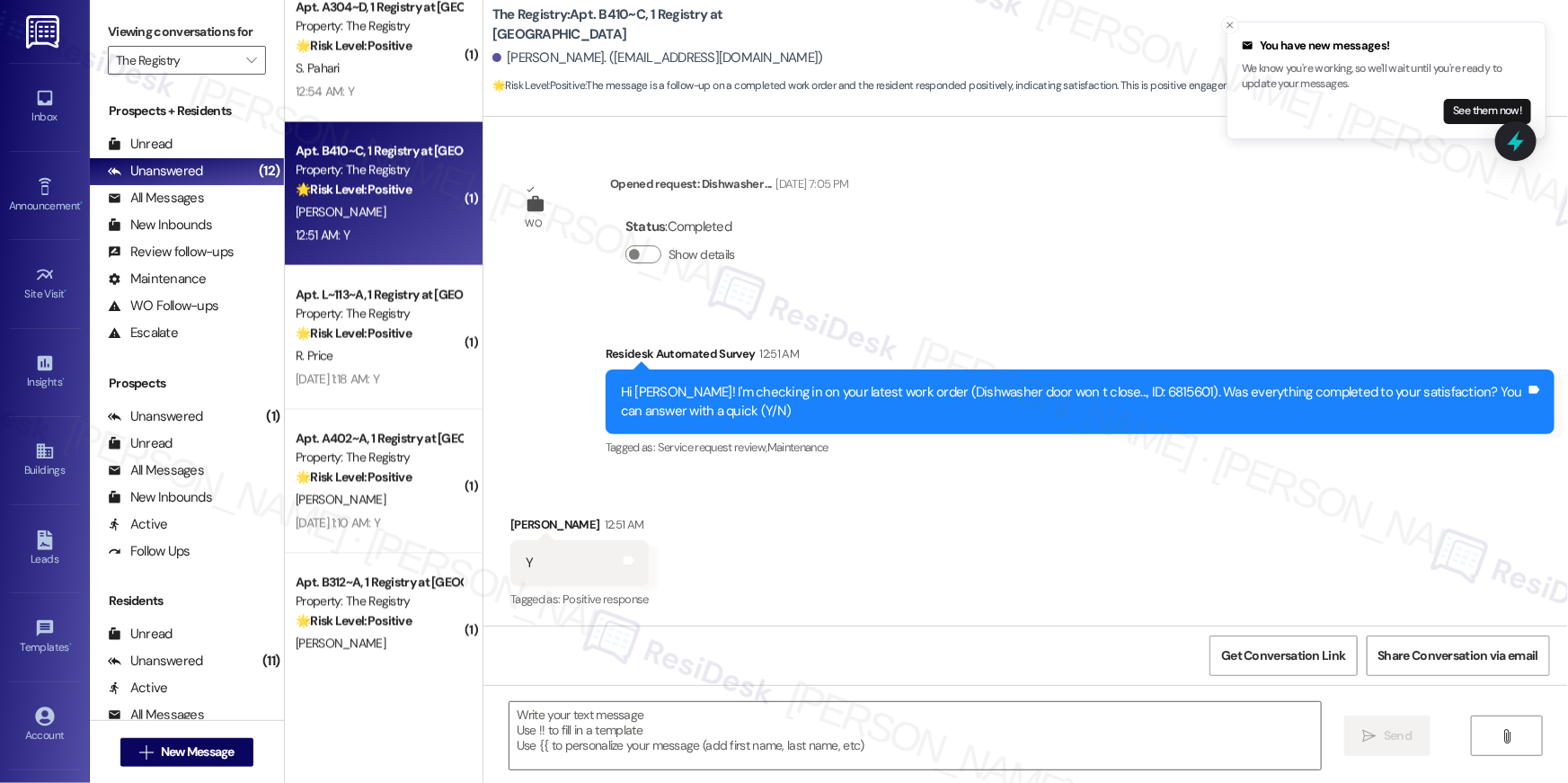
type textarea "Fetching suggested responses. Please feel free to read through the conversation…"
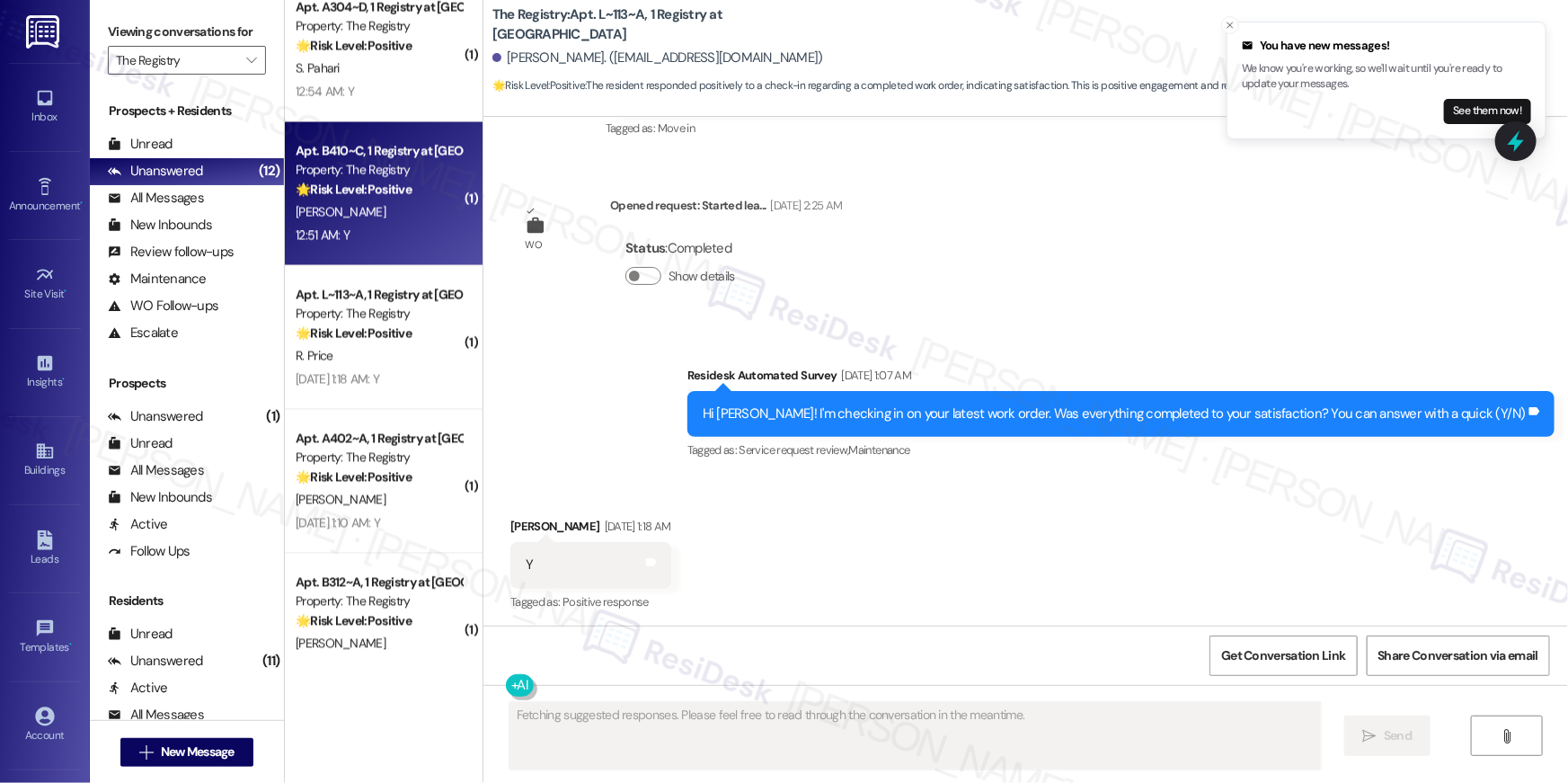
scroll to position [7579, 0]
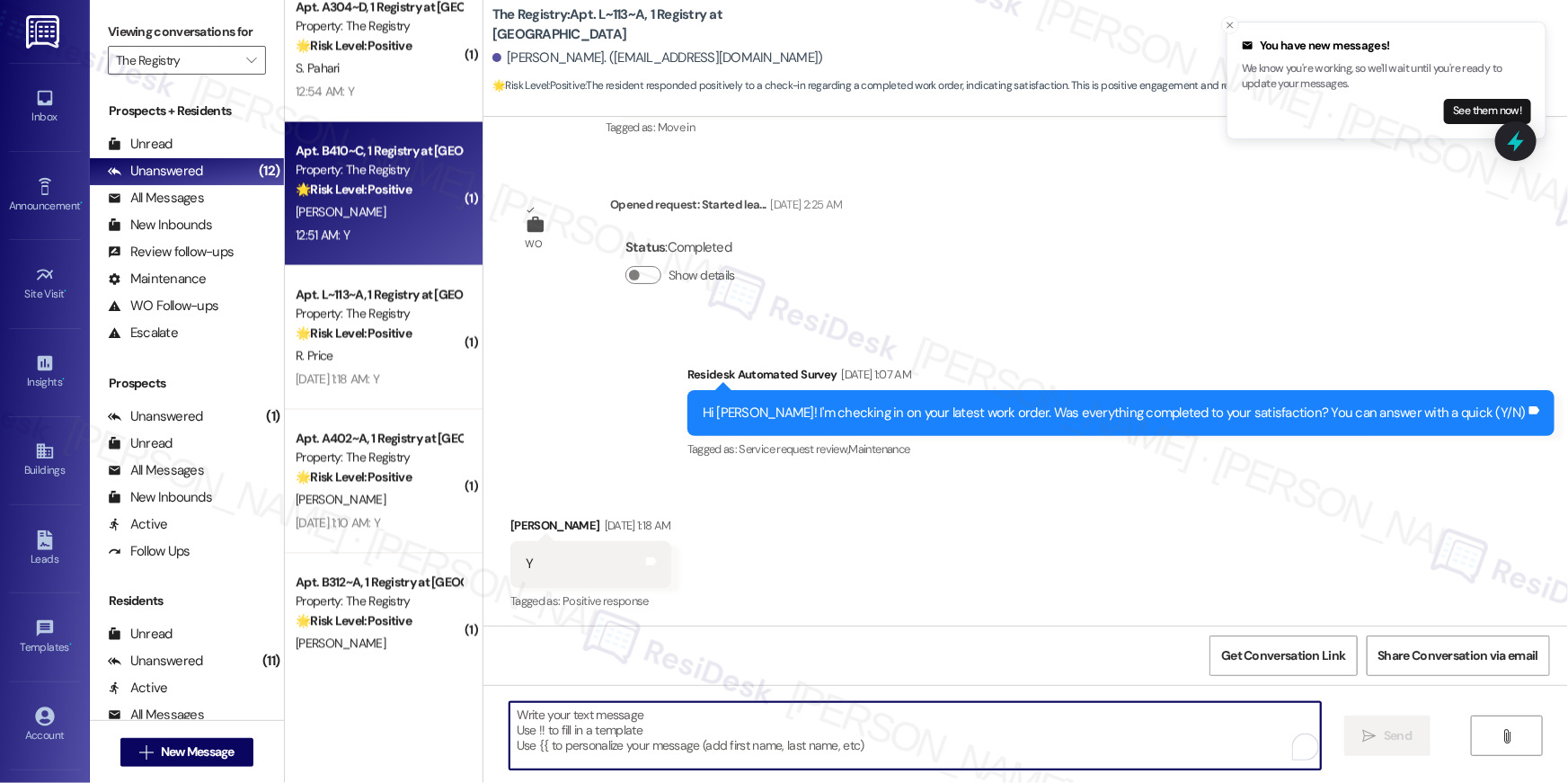
click at [1010, 727] on textarea "To enrich screen reader interactions, please activate Accessibility in Grammarl…" at bounding box center [914, 735] width 811 height 67
paste textarea "Hi {{first_name}}, I’m glad to hear your work order has been completed! If anyt…"
type textarea "Hi {{first_name}}, I’m glad to hear your work order has been completed! If anyt…"
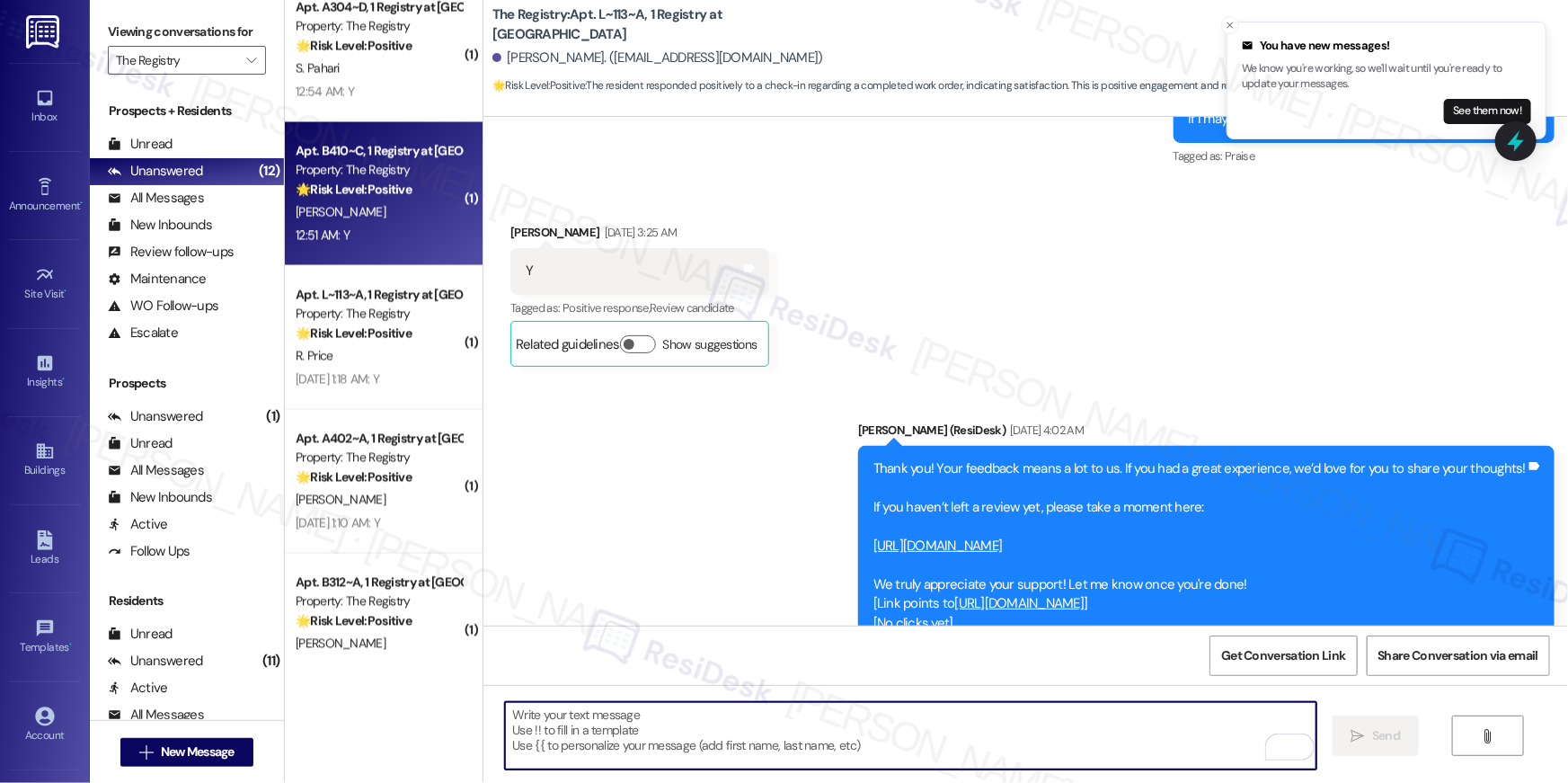
scroll to position [6555, 0]
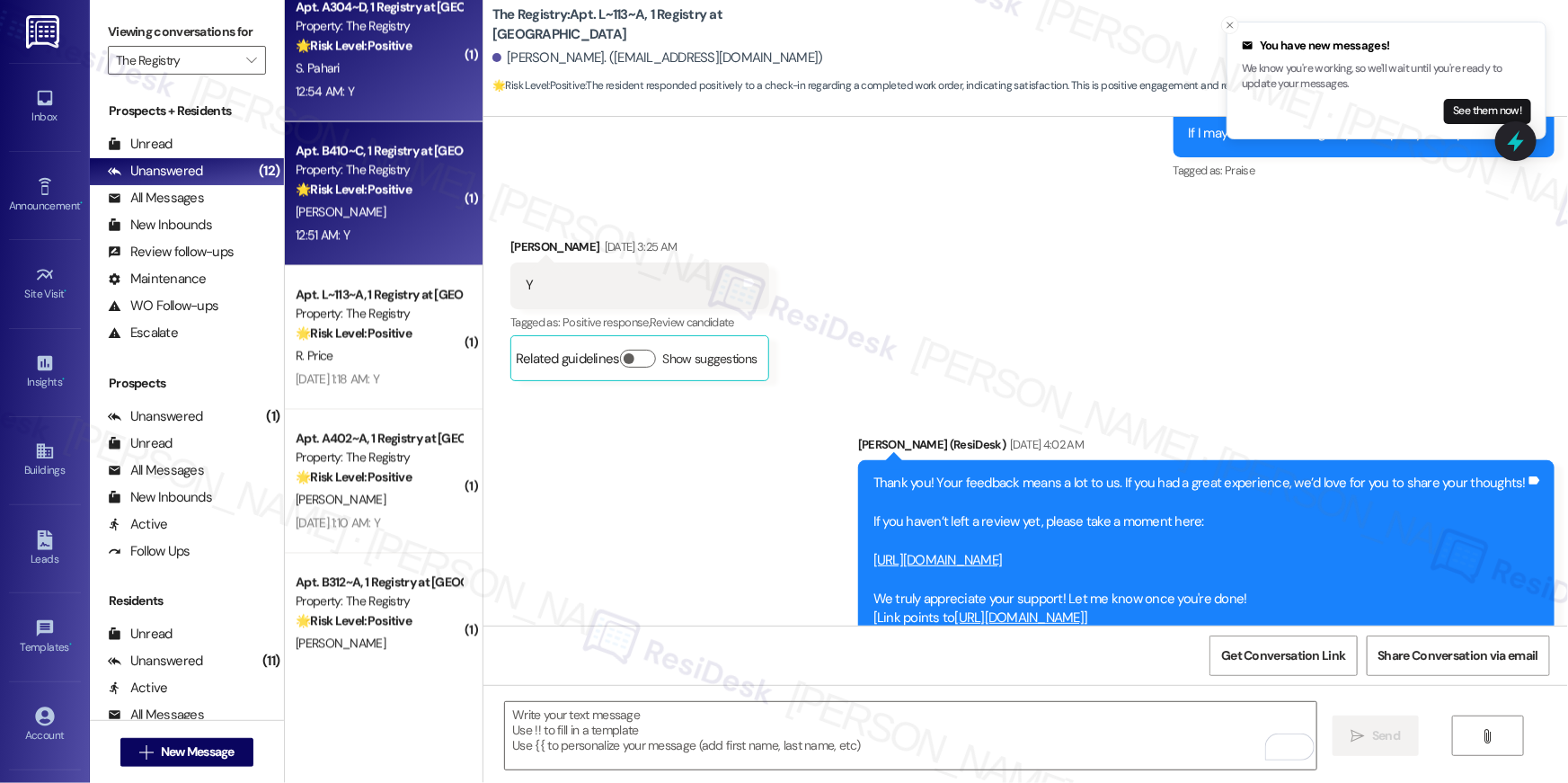
click at [326, 99] on div "12:54 AM: Y 12:54 AM: Y" at bounding box center [378, 92] width 169 height 23
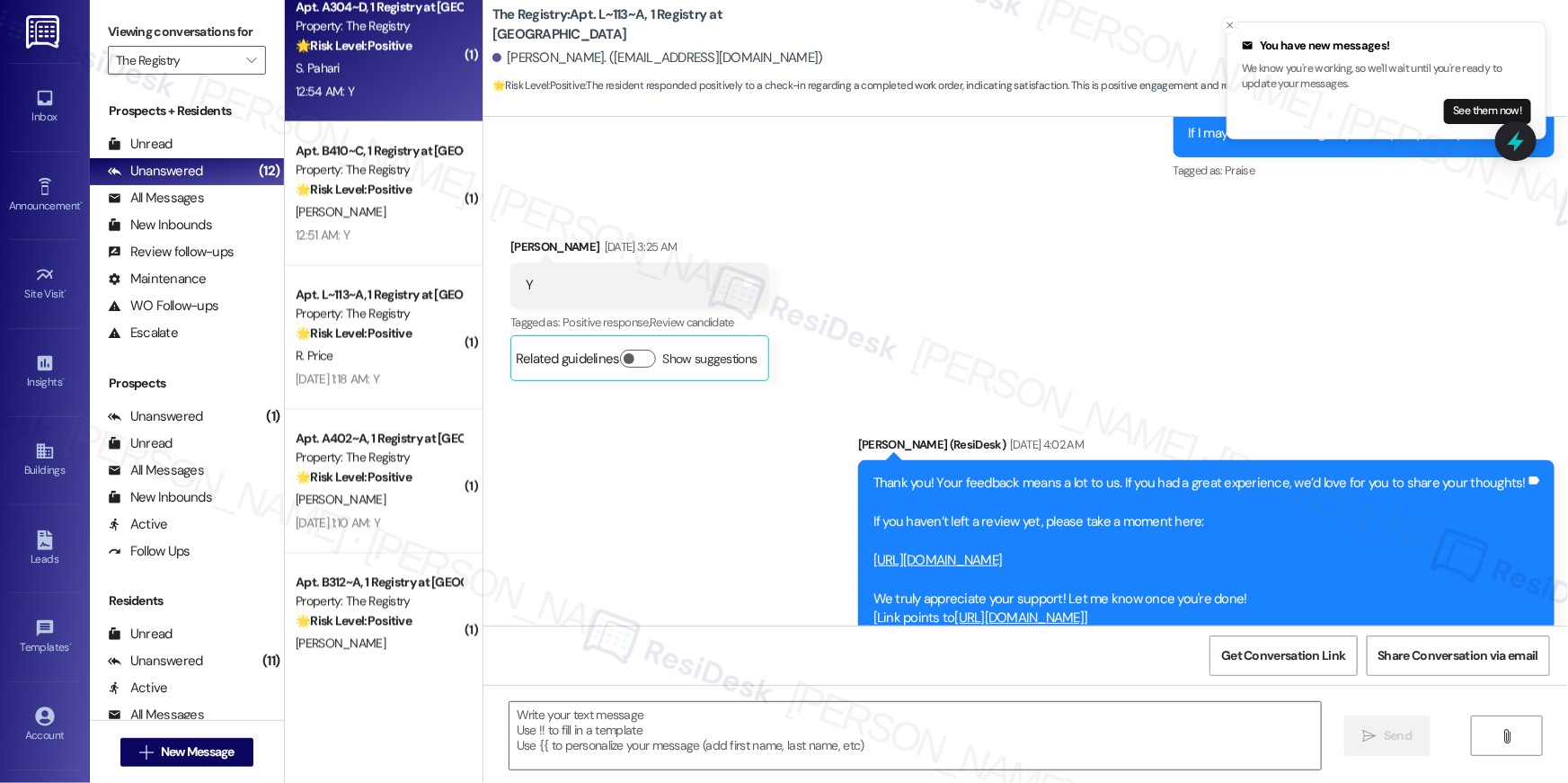
type textarea "Fetching suggested responses. Please feel free to read through the conversation…"
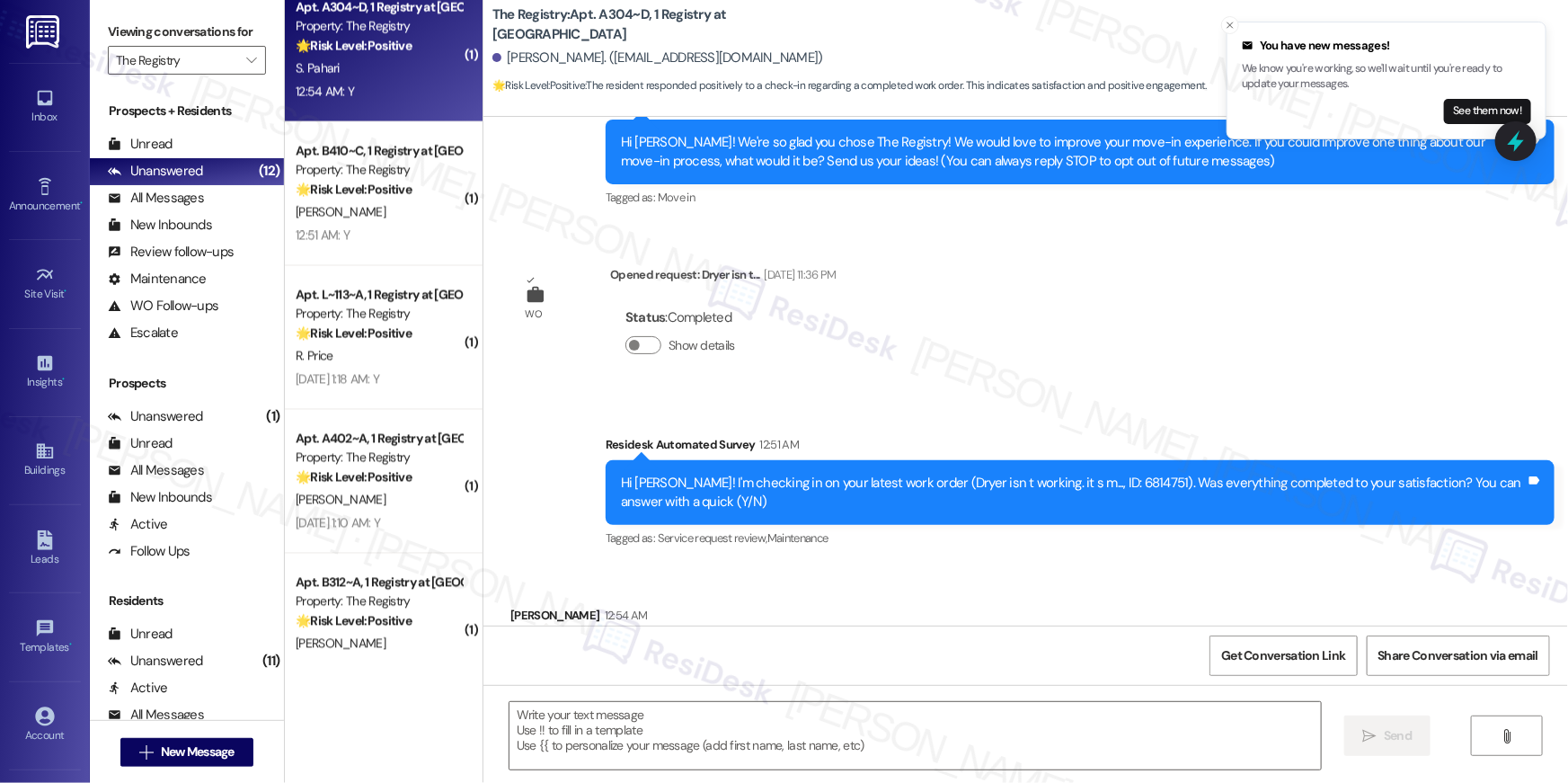
type textarea "Fetching suggested responses. Please feel free to read through the conversation…"
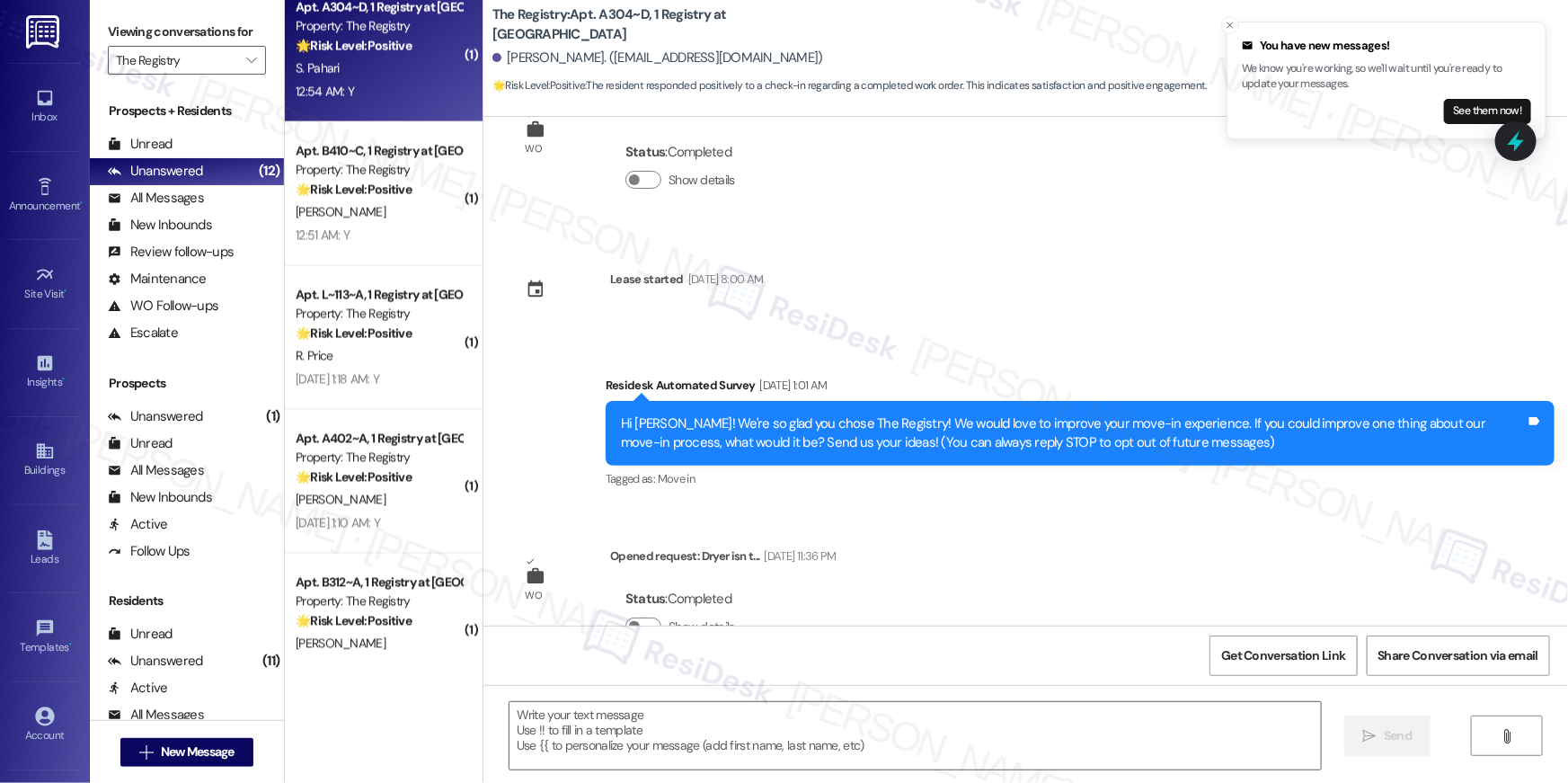
scroll to position [0, 0]
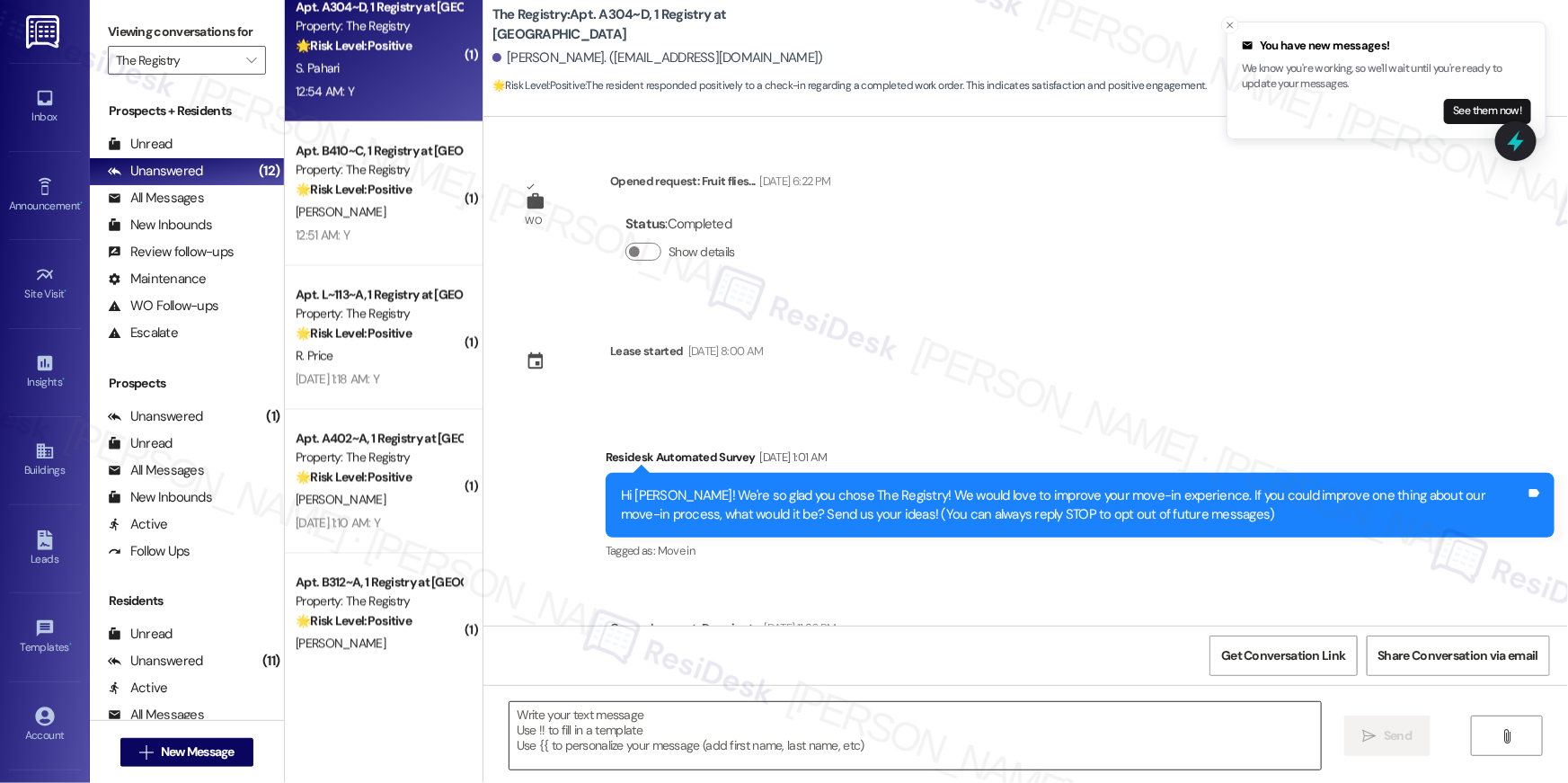
click at [875, 743] on textarea at bounding box center [914, 735] width 811 height 67
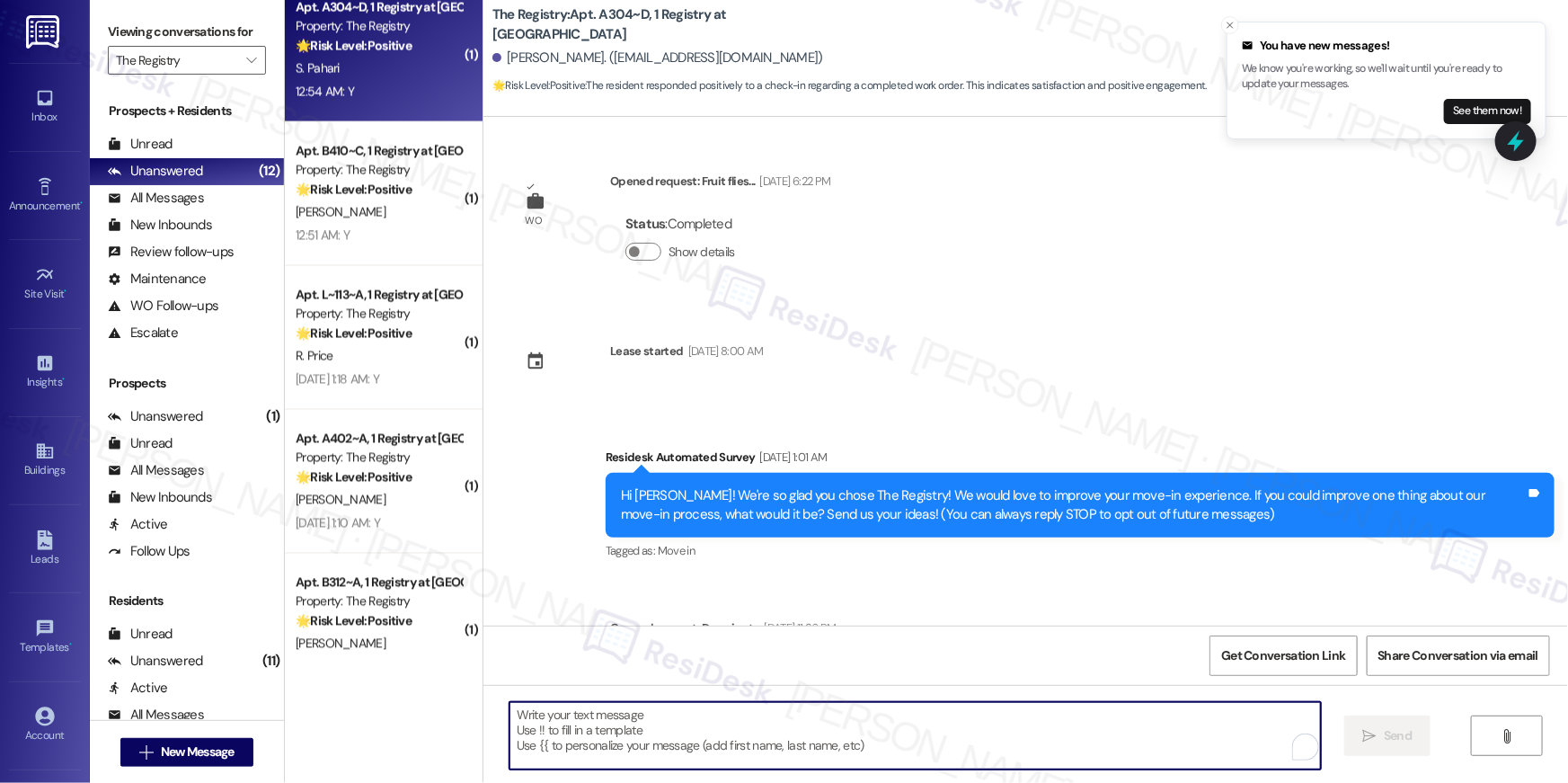
paste textarea "Hi {{first_name}}, I’m glad to hear your work order has been completed! If anyt…"
type textarea "Hi {{first_name}}, I’m glad to hear your work order has been completed! If anyt…"
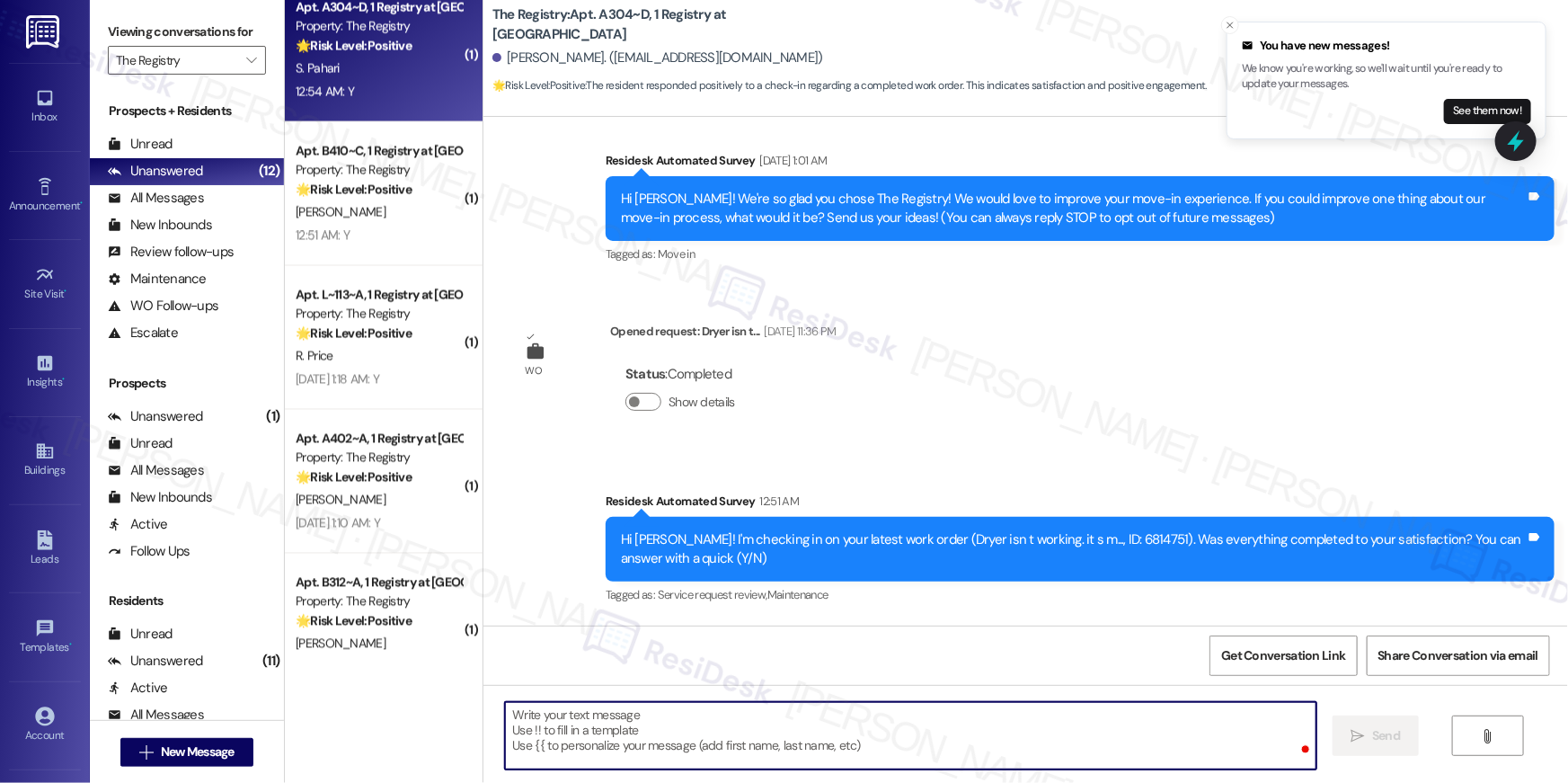
scroll to position [444, 0]
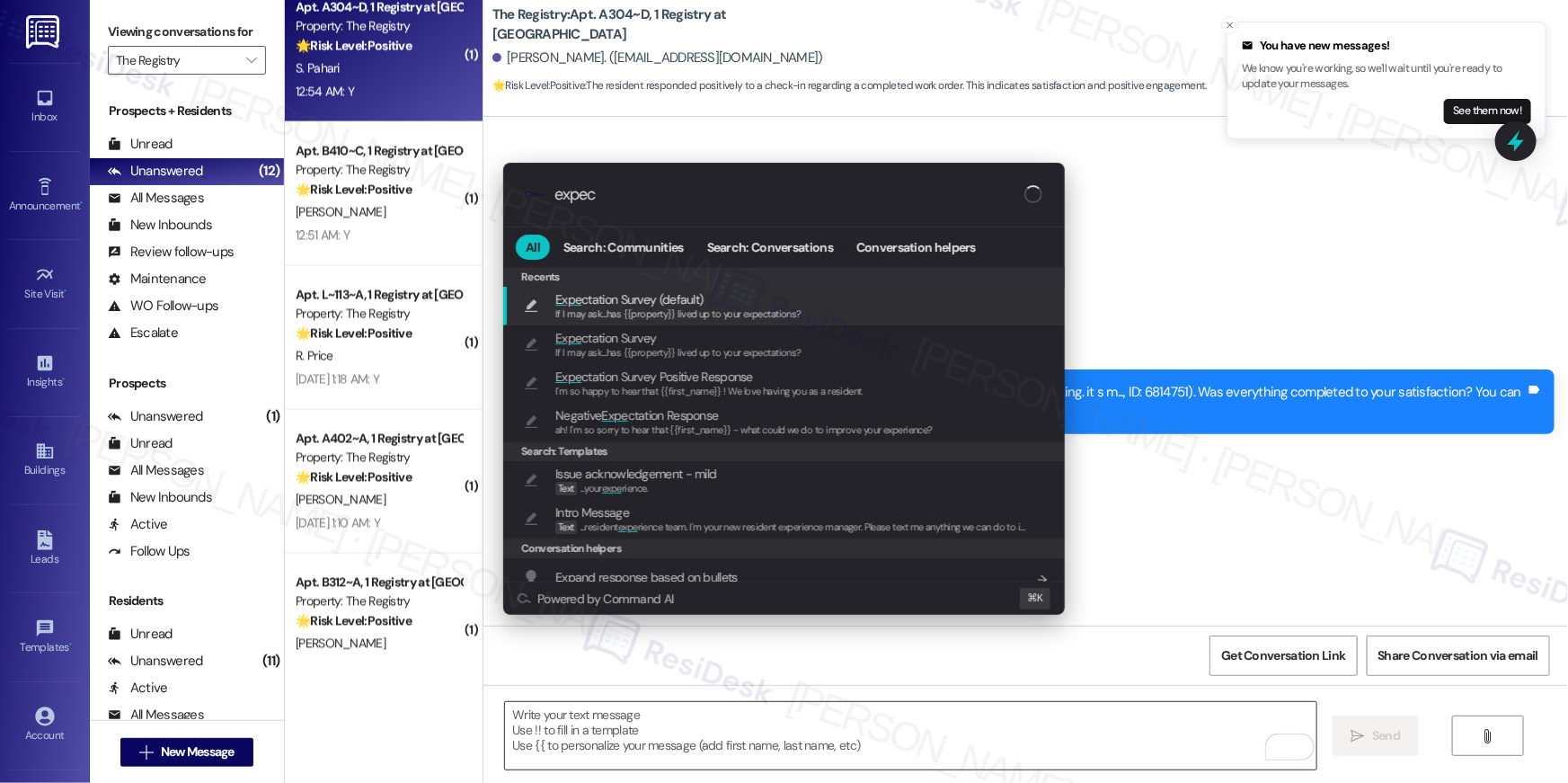
type input "expect"
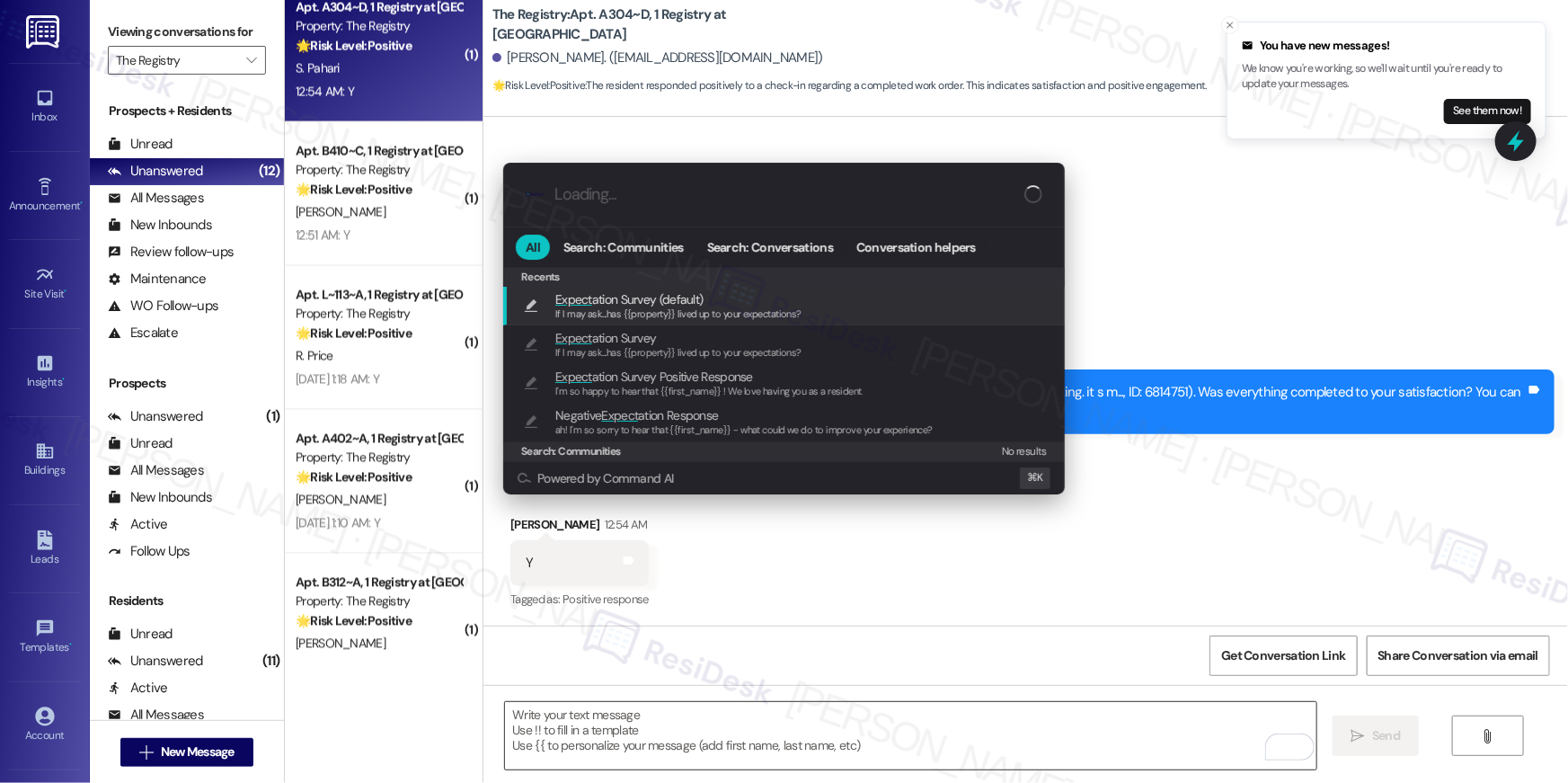
type textarea "If I may ask...has {{property}} lived up to your expectations?"
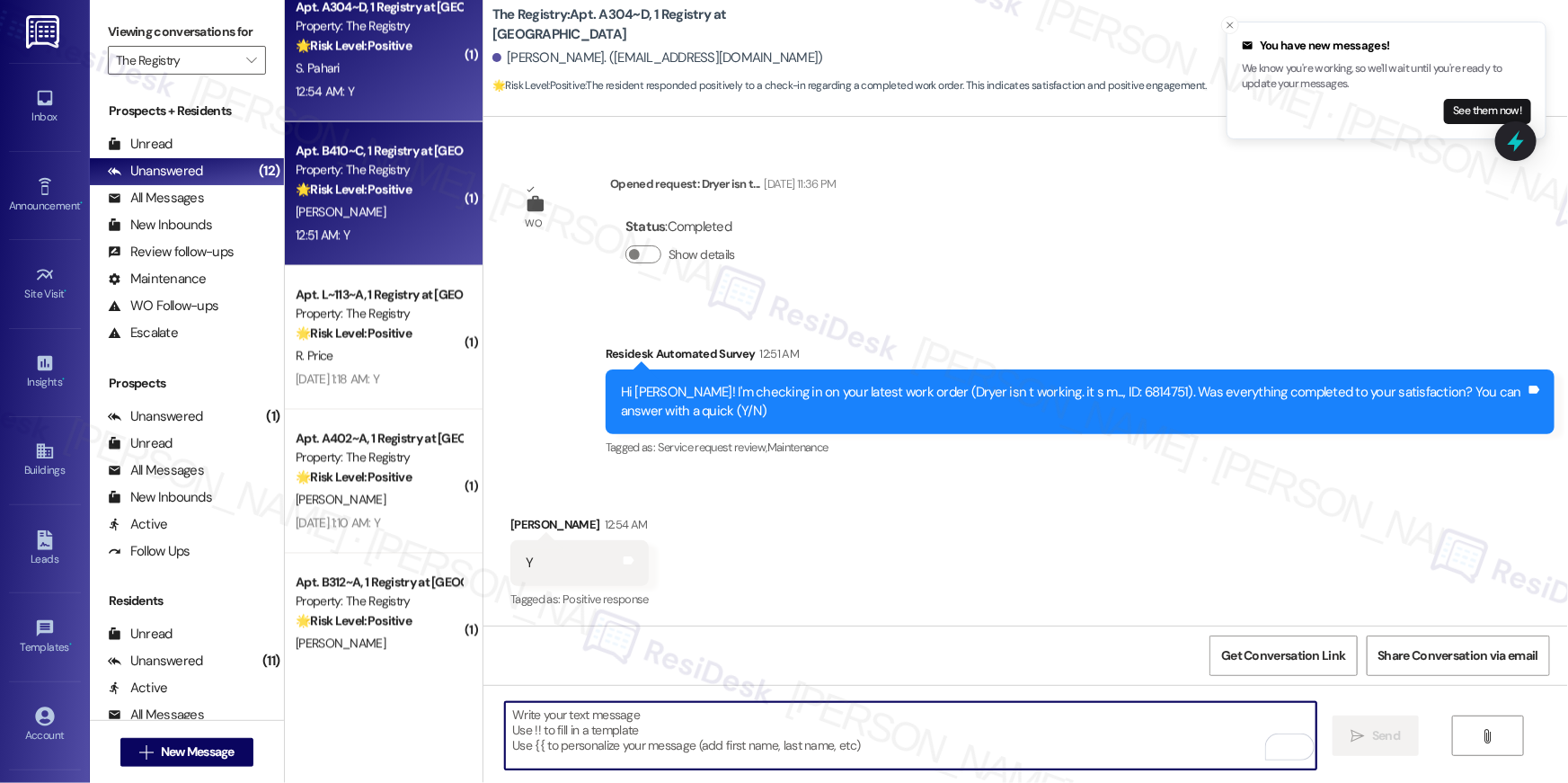
click at [417, 235] on div "12:51 AM: Y 12:51 AM: Y" at bounding box center [378, 236] width 169 height 23
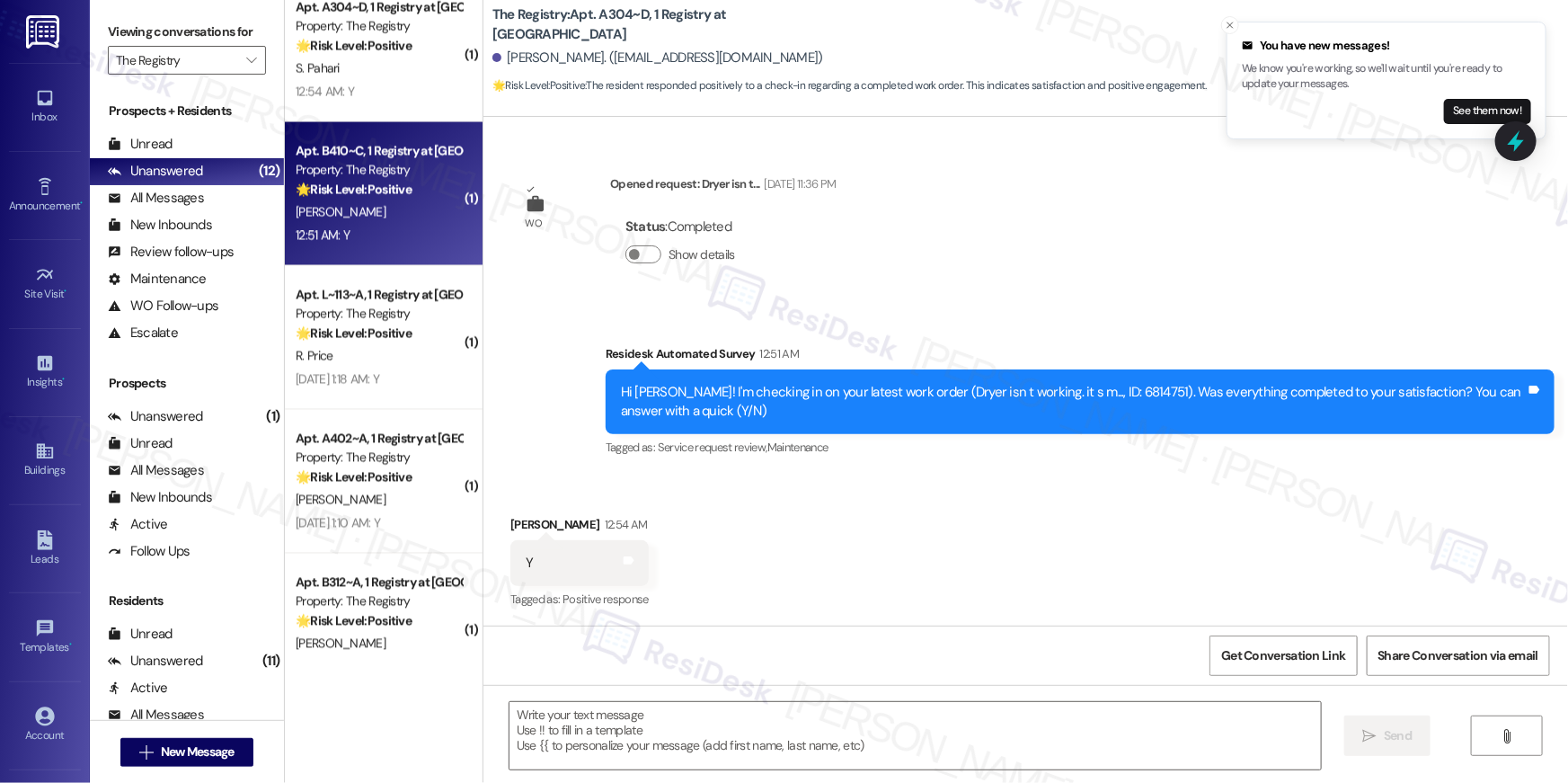
type textarea "Fetching suggested responses. Please feel free to read through the conversation…"
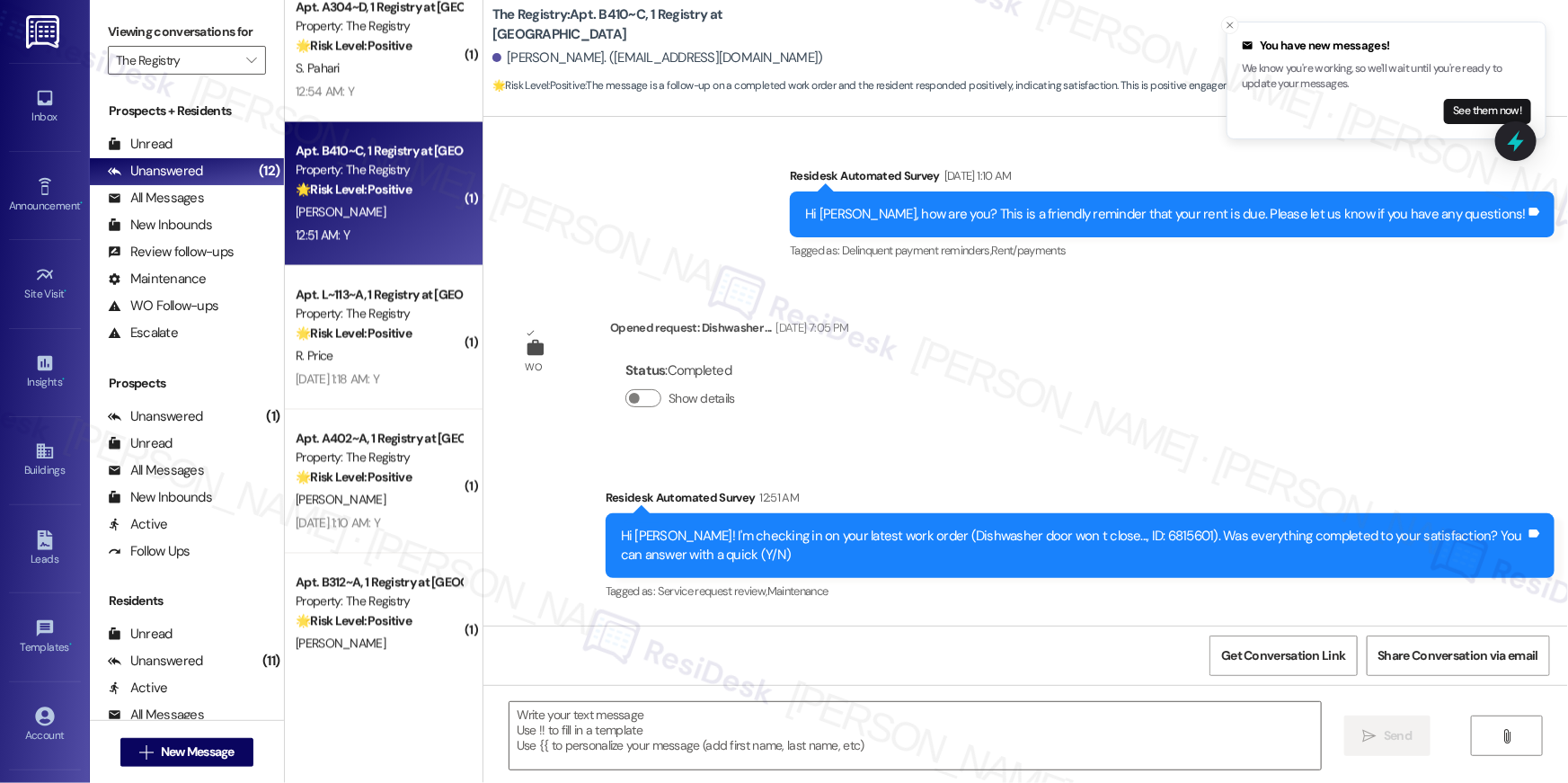
scroll to position [972, 0]
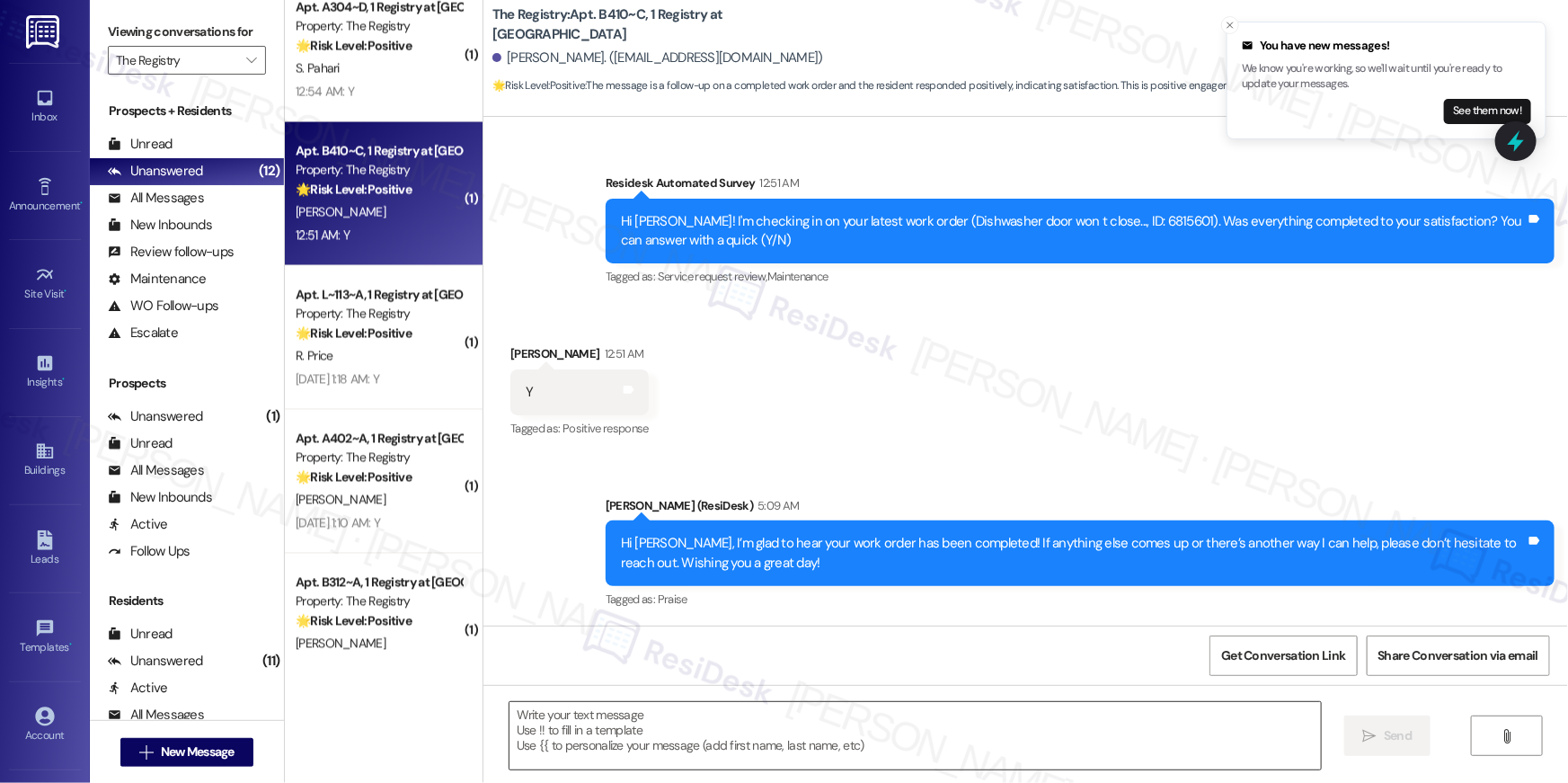
click at [999, 746] on textarea at bounding box center [914, 735] width 811 height 67
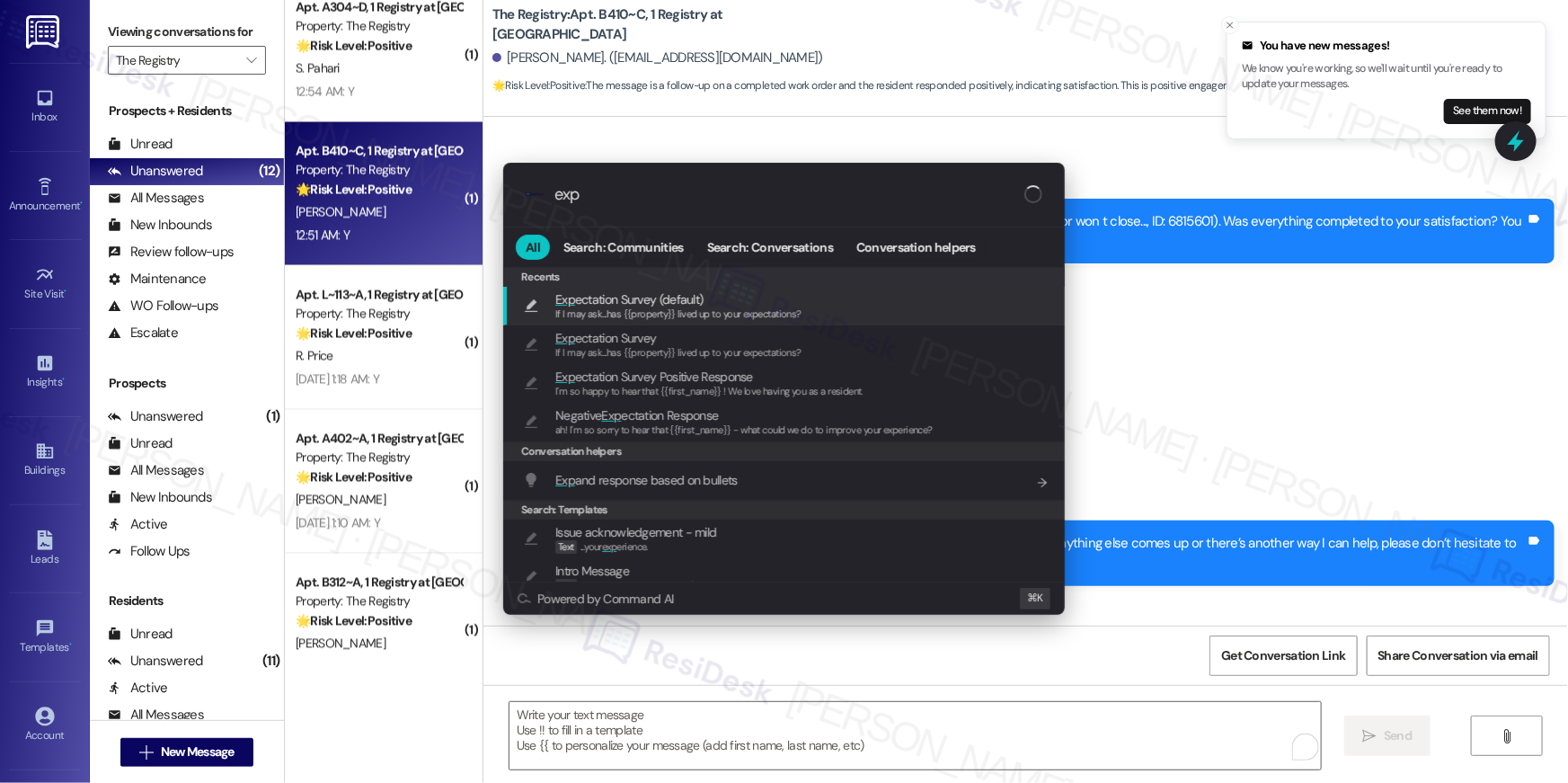
type input "expe"
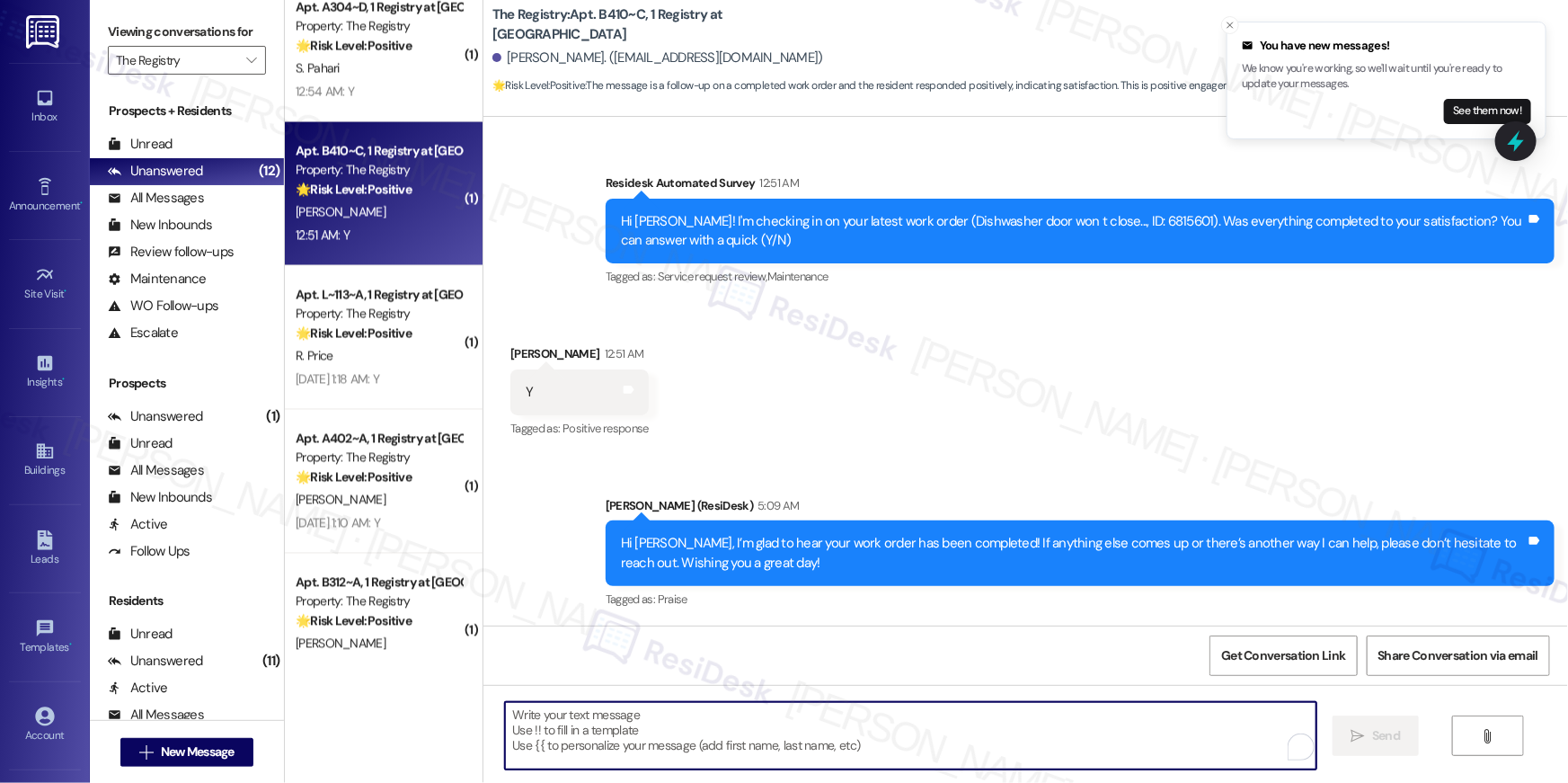
type textarea "If I may ask...has {{property}} lived up to your expectations?"
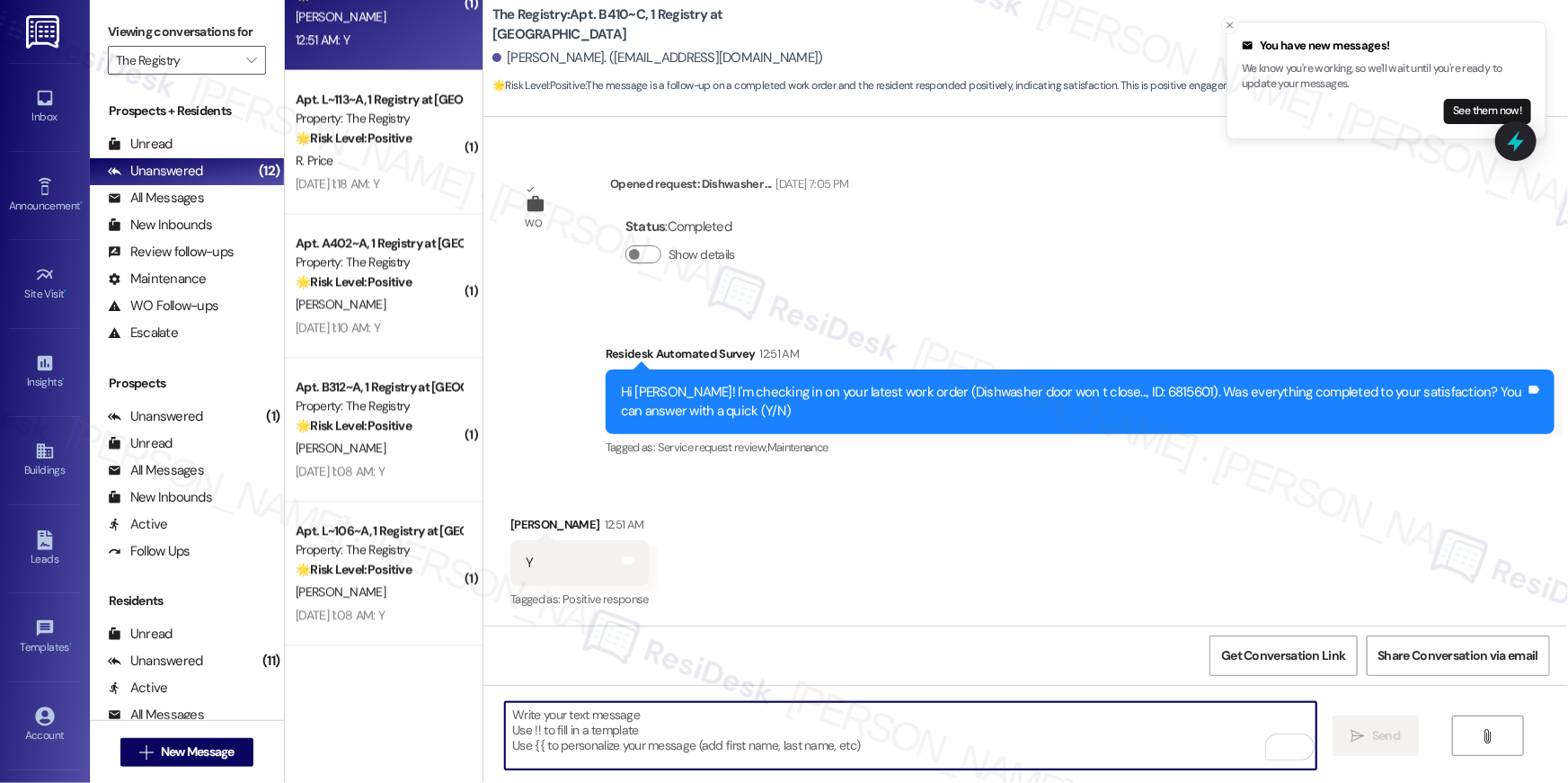
scroll to position [1933, 0]
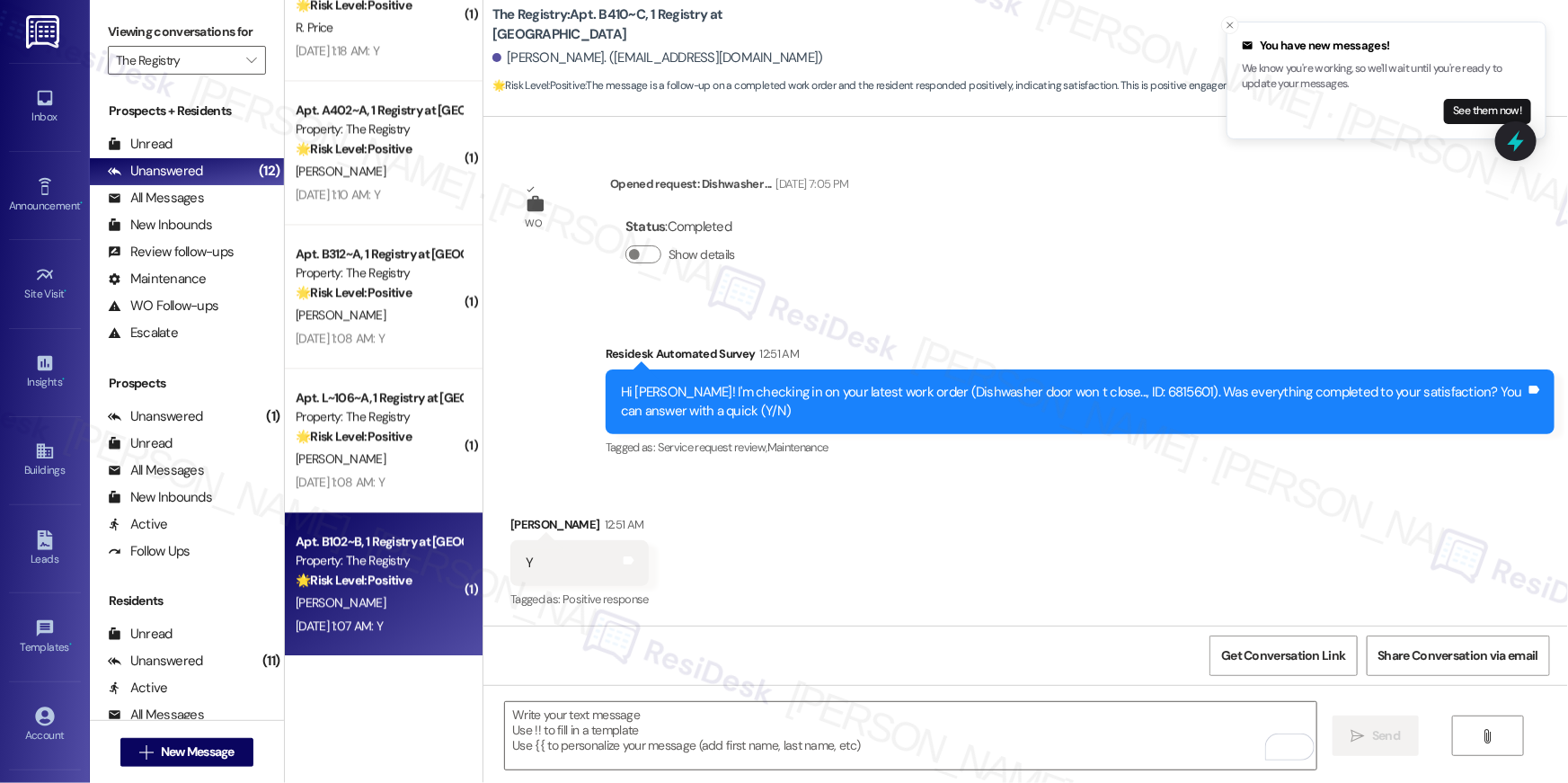
click at [374, 585] on strong "🌟 Risk Level: Positive" at bounding box center [353, 580] width 116 height 16
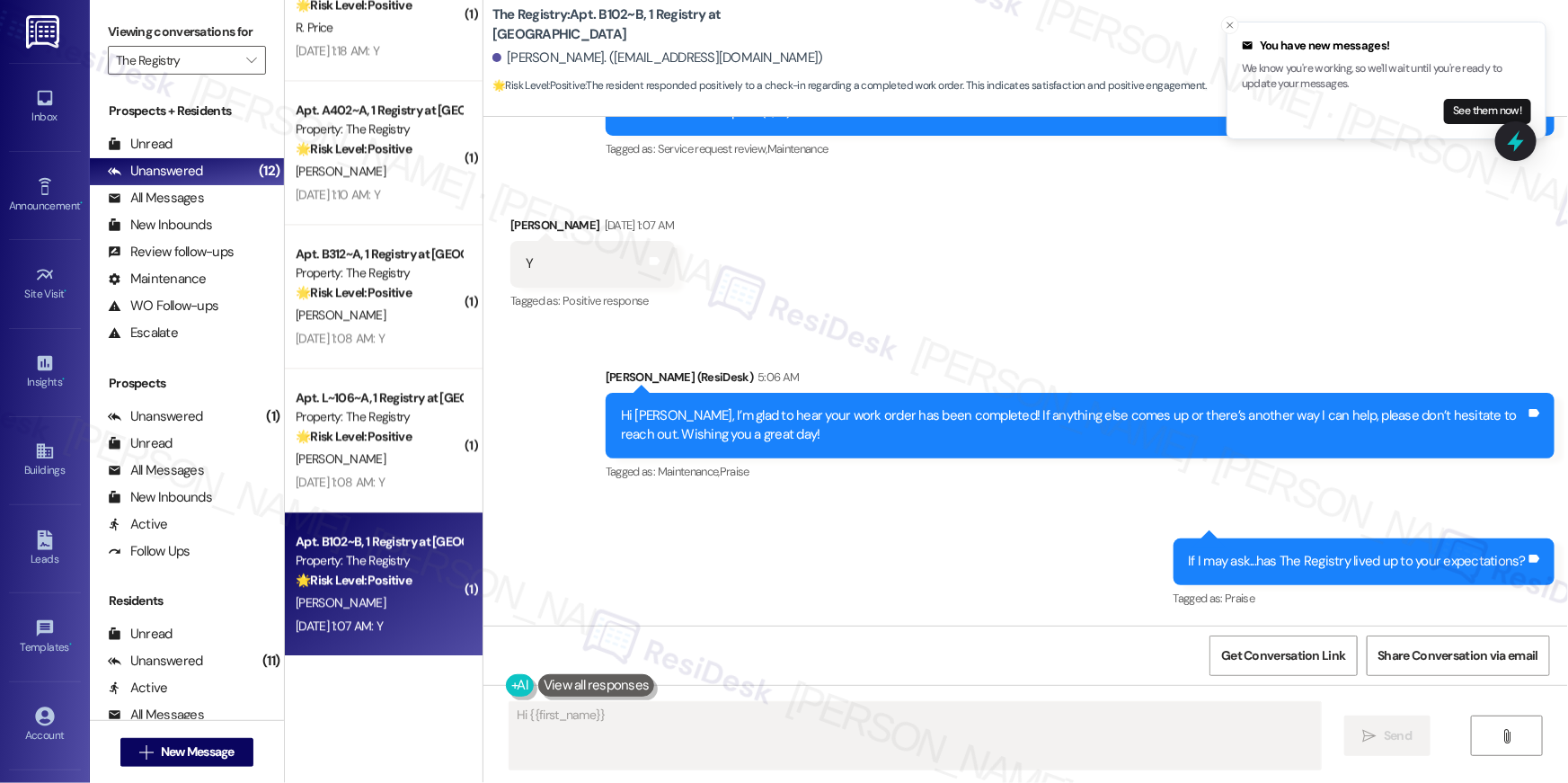
scroll to position [720, 0]
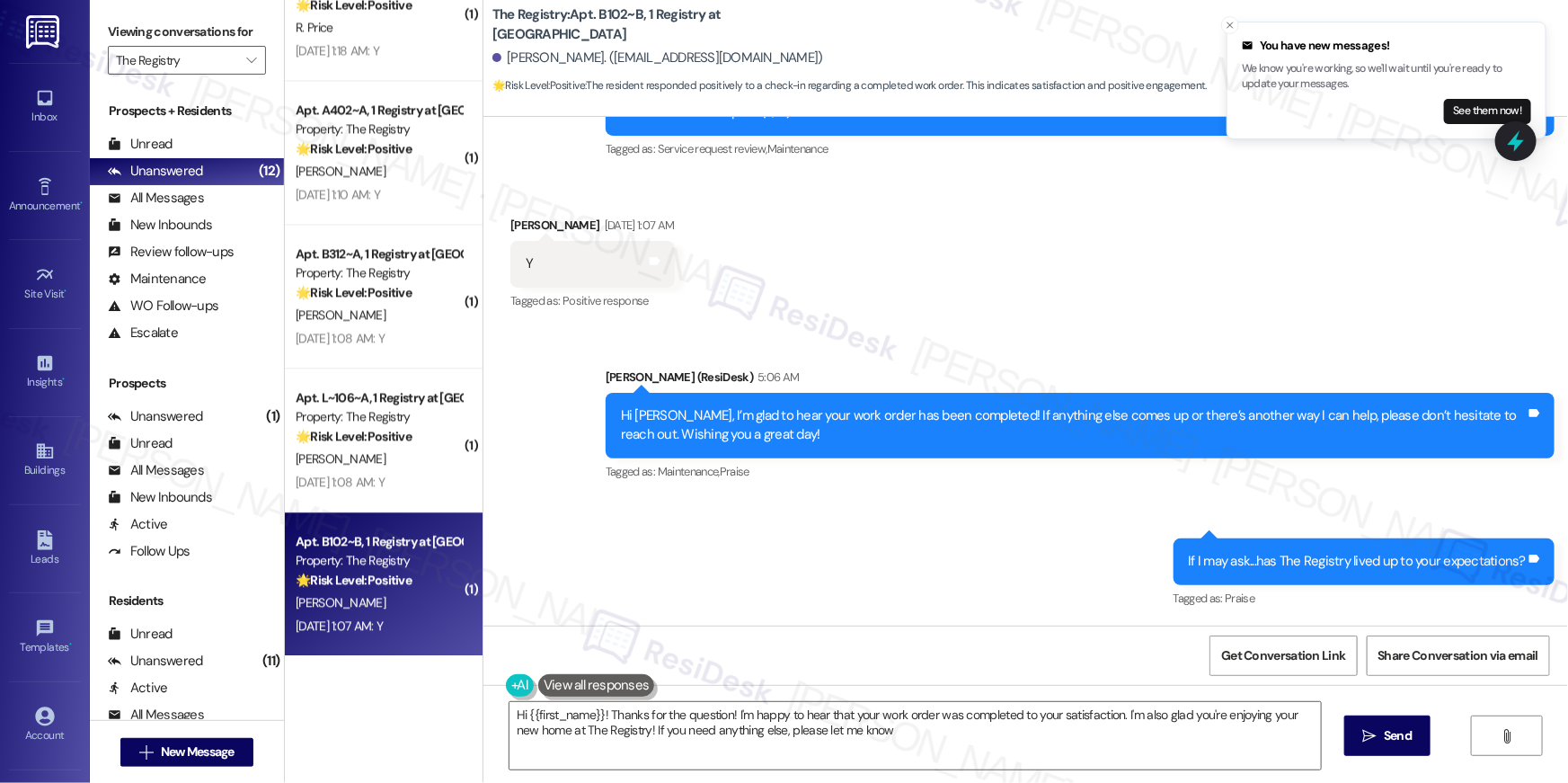
type textarea "Hi {{first_name}}! Thanks for the question! I'm happy to hear that your work or…"
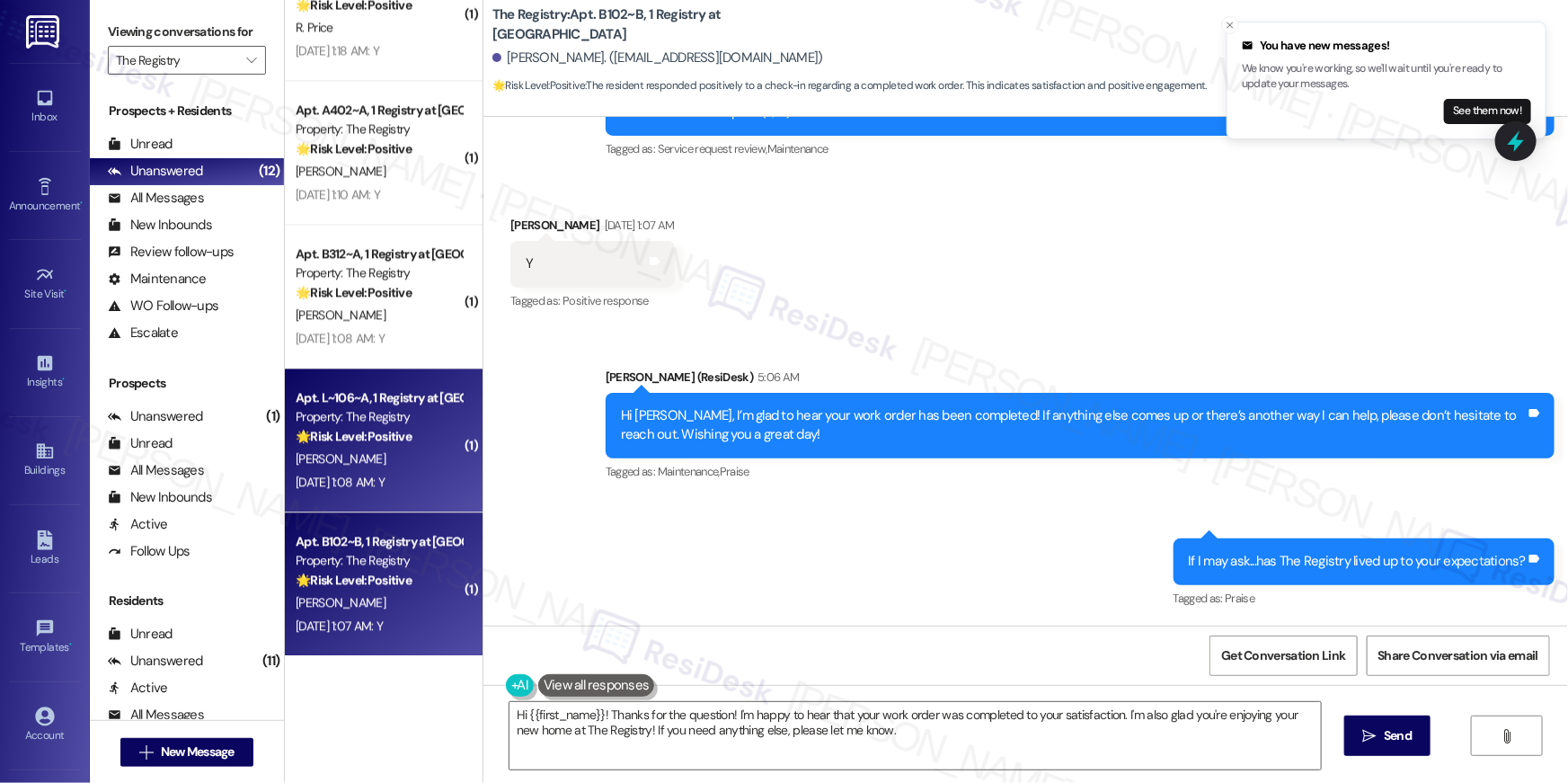
click at [339, 460] on div "K. Gardner" at bounding box center [378, 459] width 169 height 23
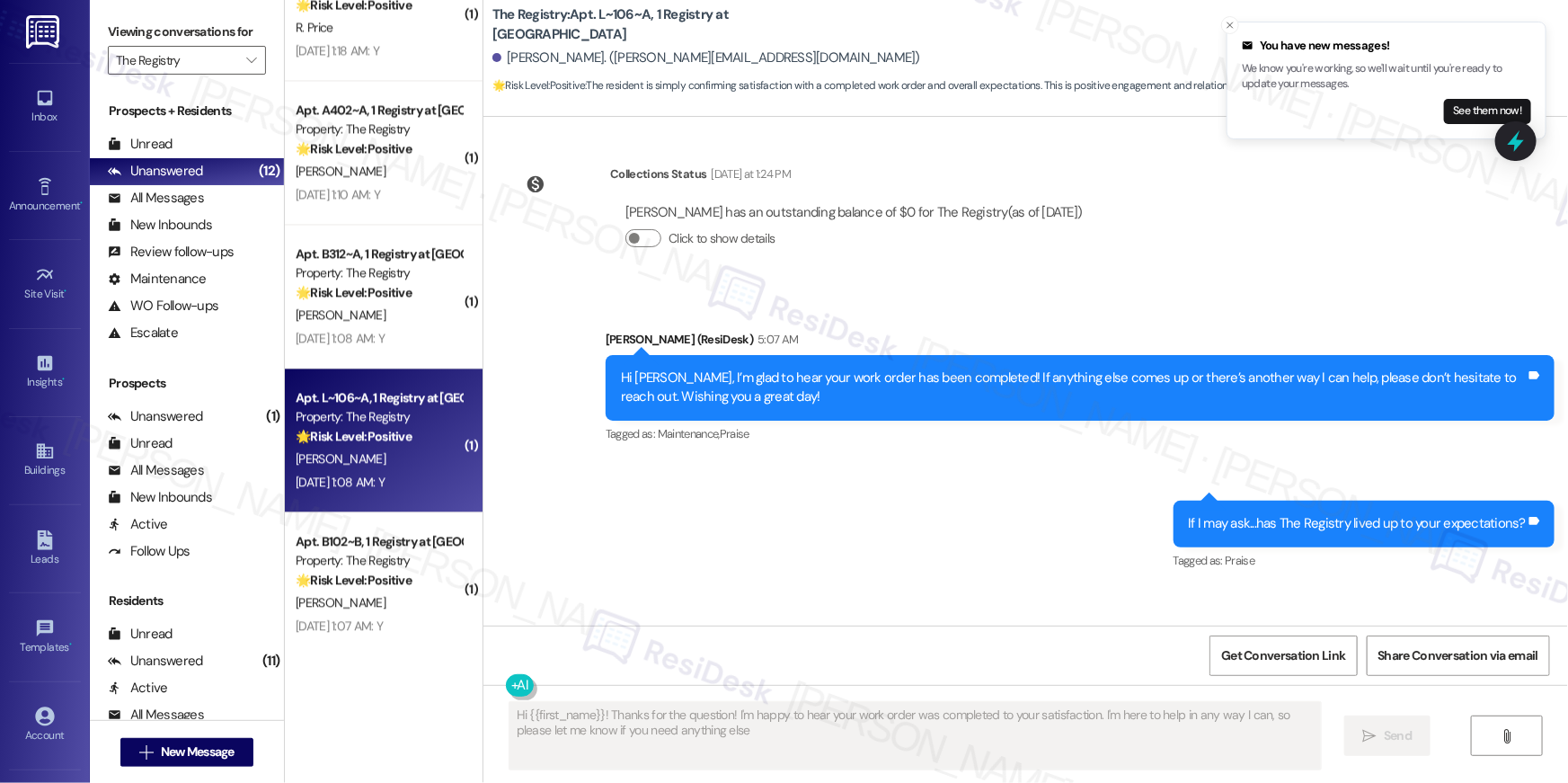
type textarea "Hi {{first_name}}! Thanks for the question! I'm happy to hear your work order w…"
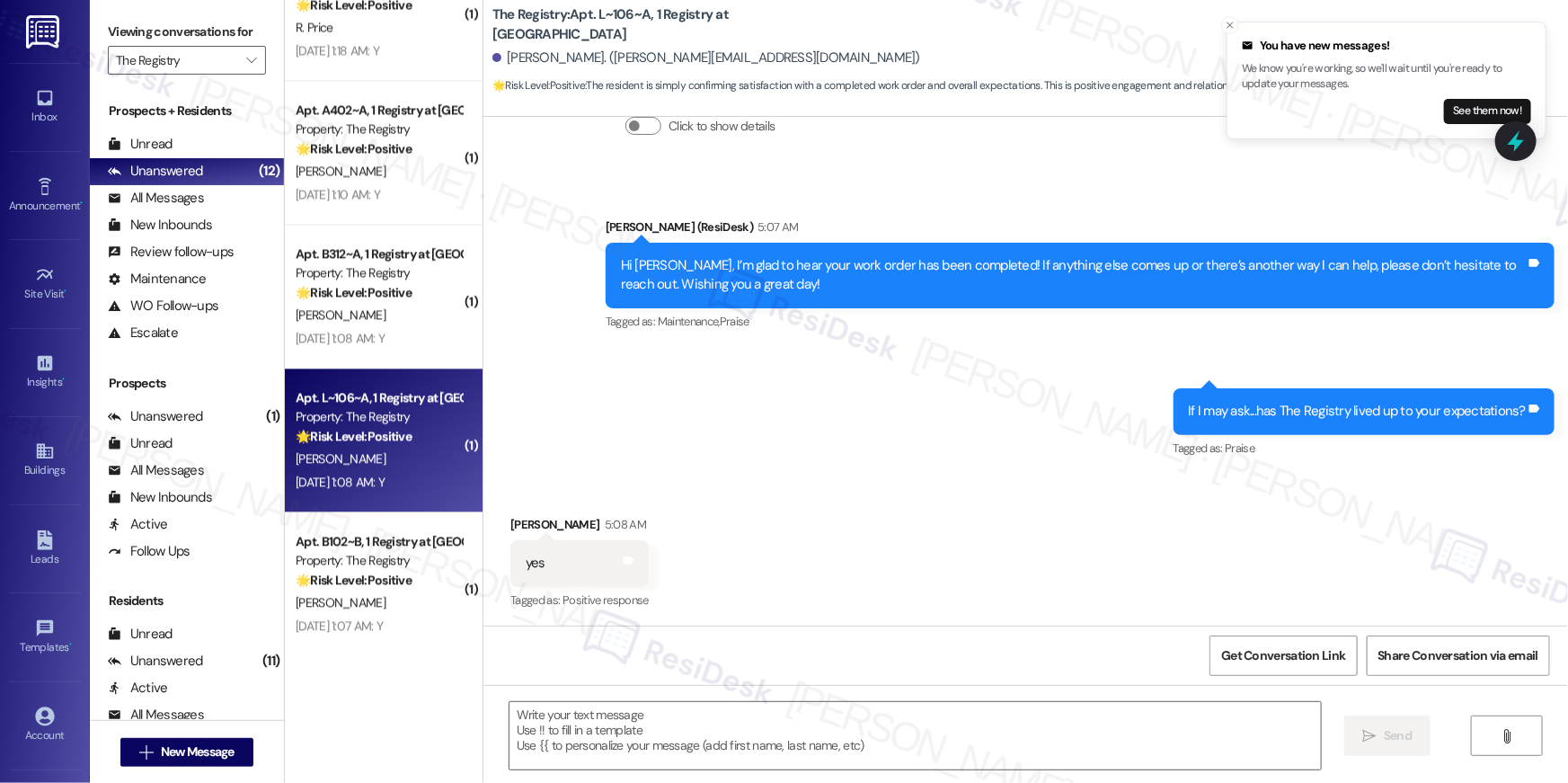
click at [1060, 469] on div "Sent via SMS Sarah (ResiDesk) 5:07 AM Hi Kierston, I’m glad to hear your work o…" at bounding box center [1025, 326] width 1085 height 297
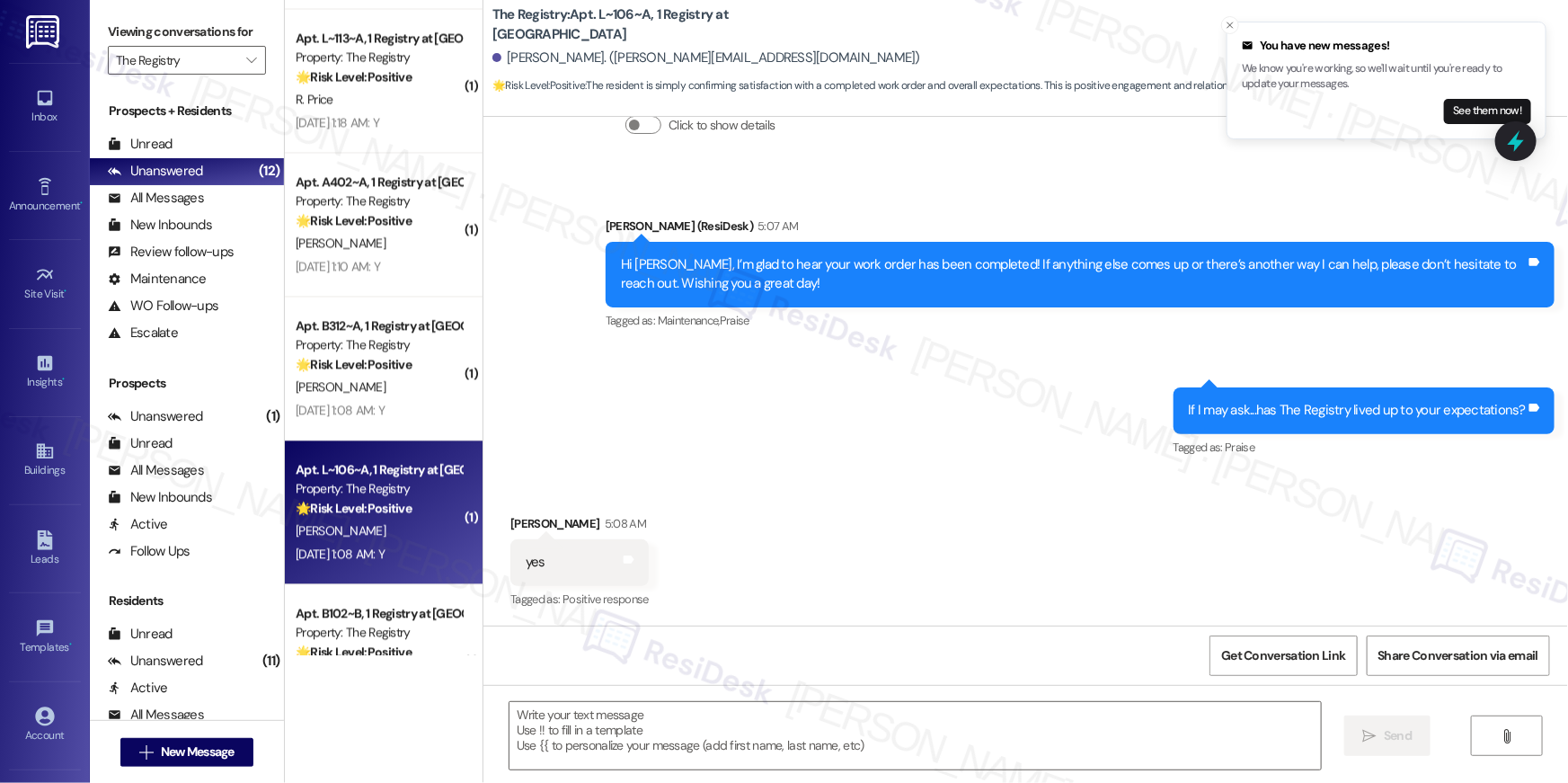
scroll to position [1933, 0]
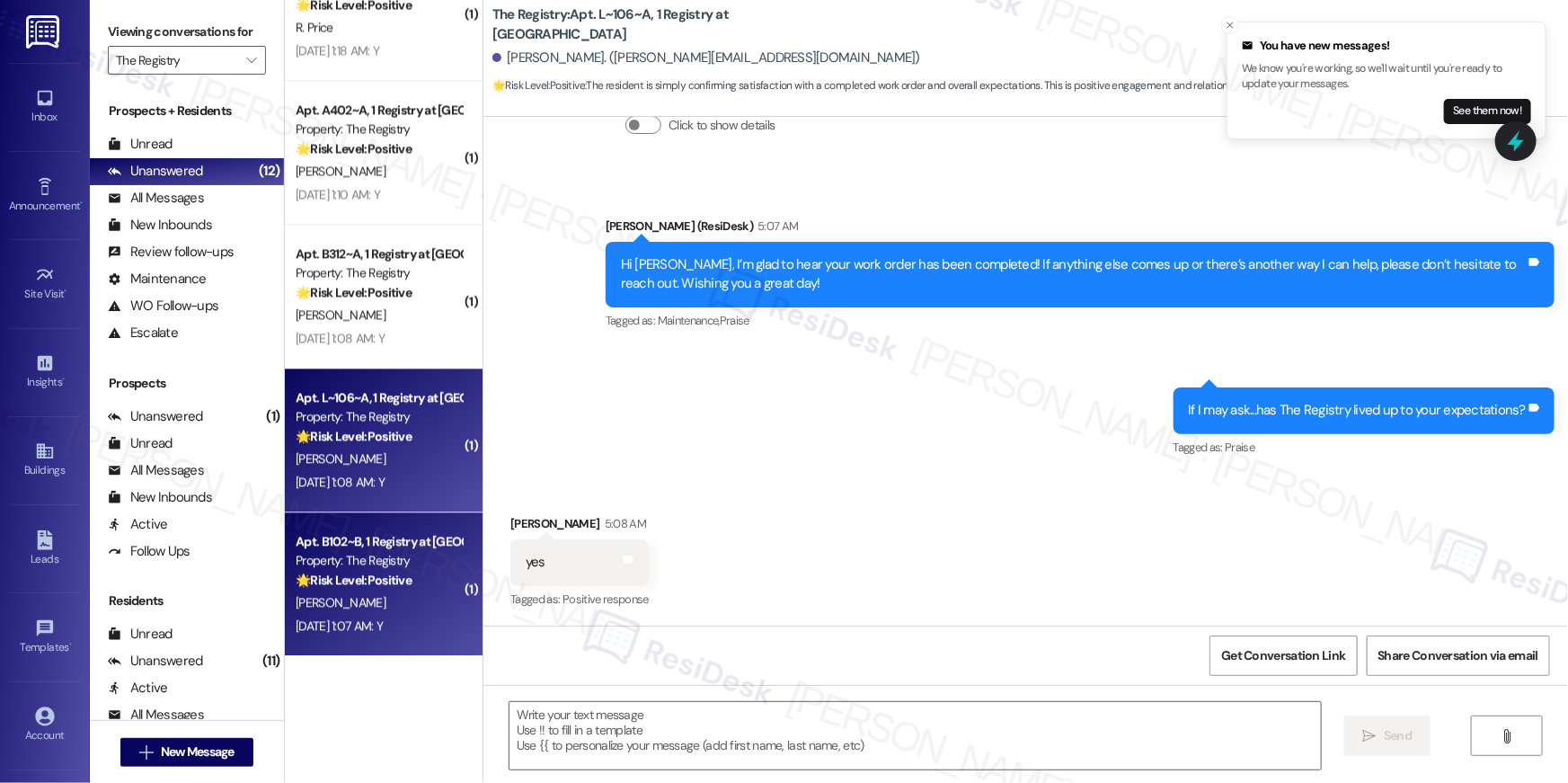
click at [347, 596] on div "H. Mcdowell" at bounding box center [378, 603] width 169 height 23
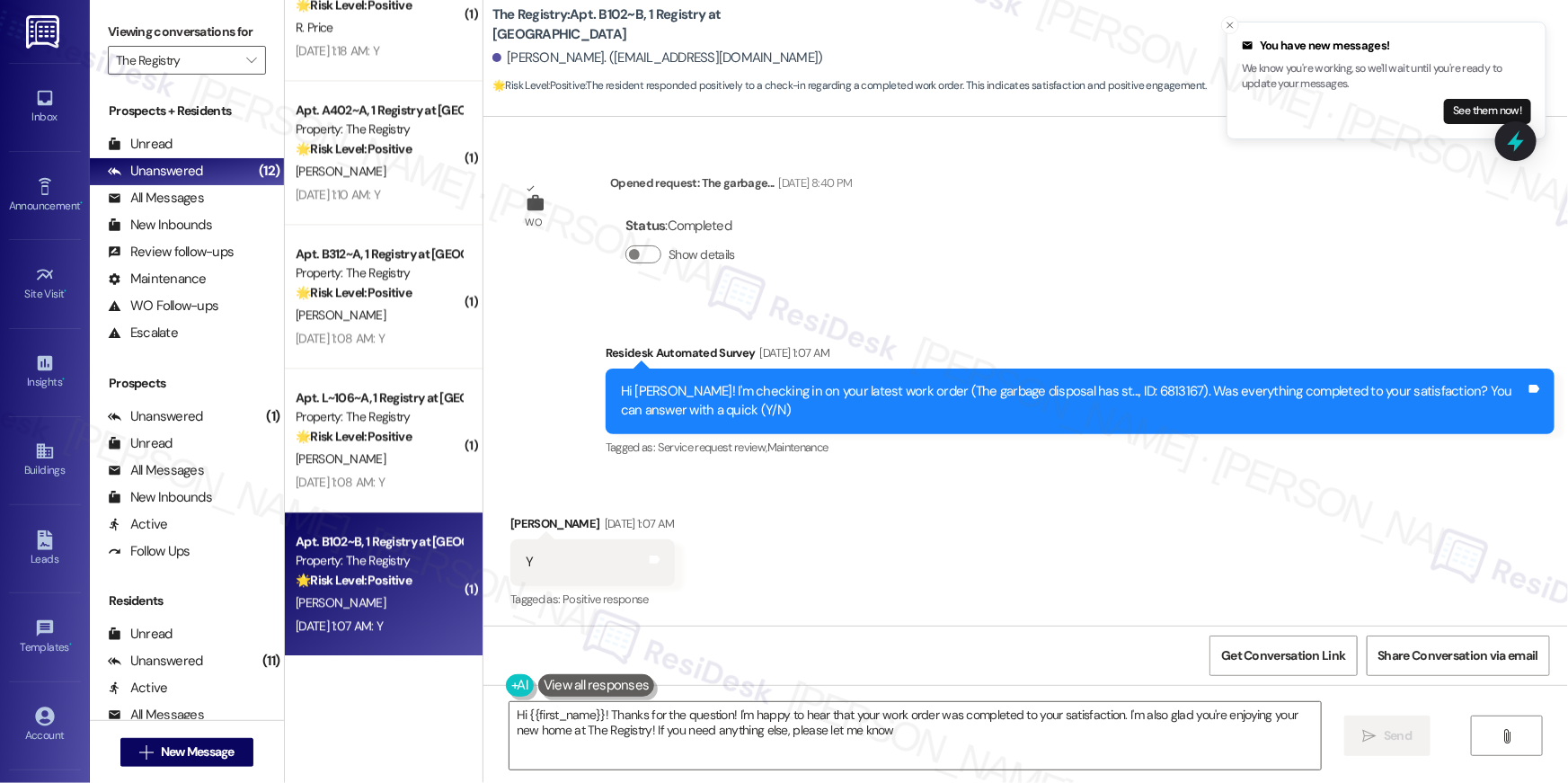
type textarea "Hi {{first_name}}! Thanks for the question! I'm happy to hear that your work or…"
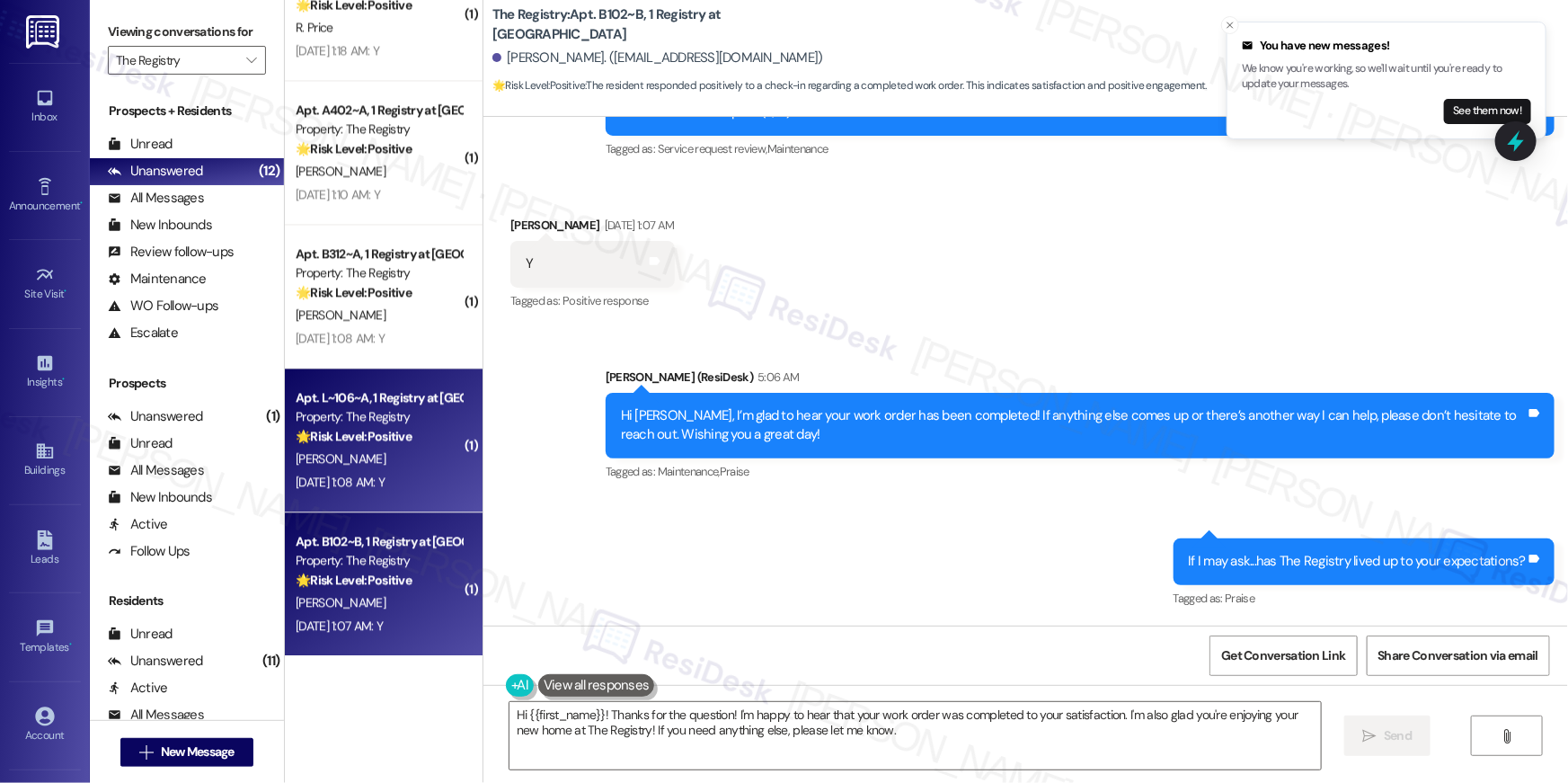
click at [356, 428] on strong "🌟 Risk Level: Positive" at bounding box center [353, 436] width 116 height 16
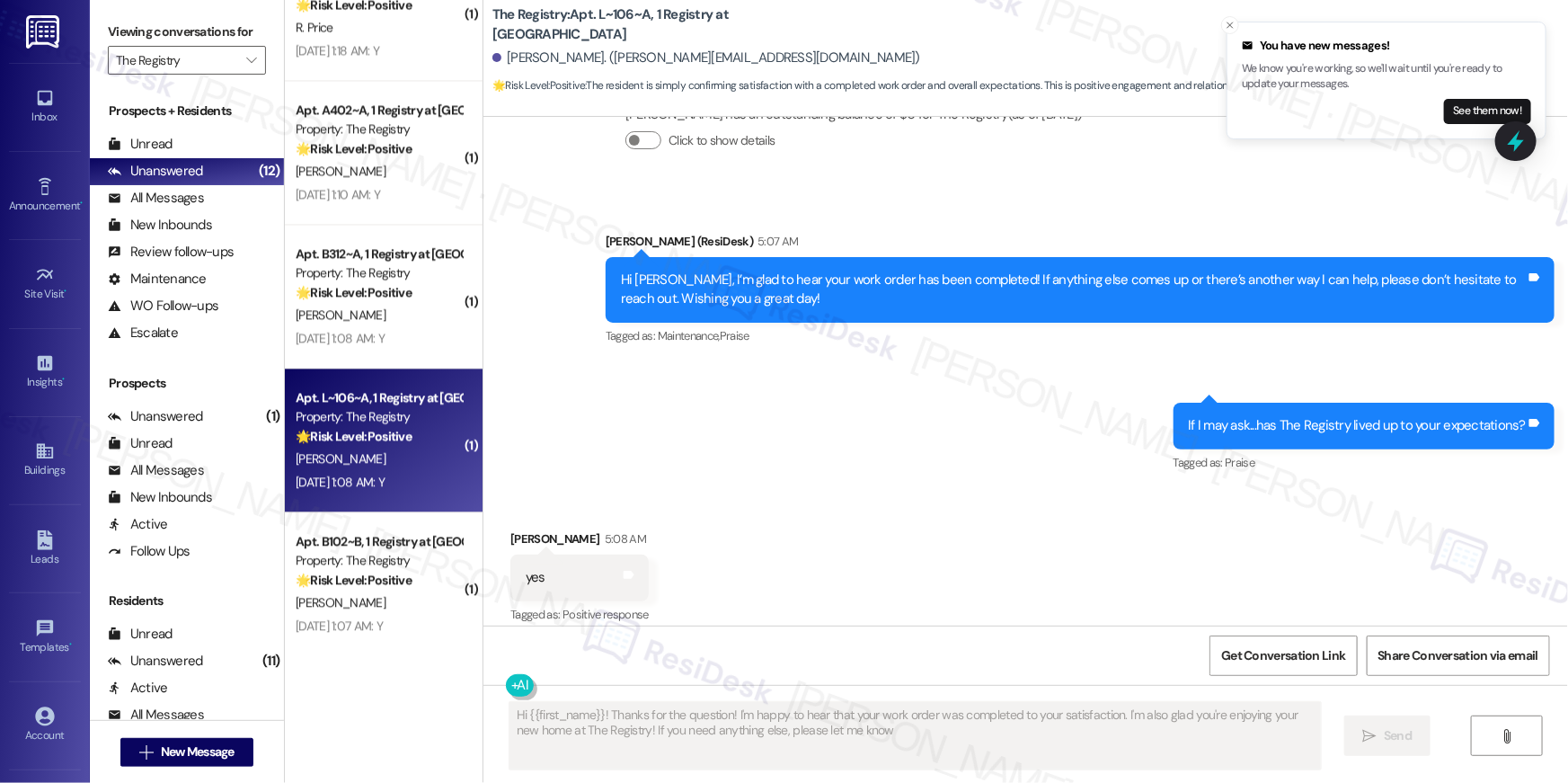
type textarea "Hi {{first_name}}! Thanks for the question! I'm happy to hear that your work or…"
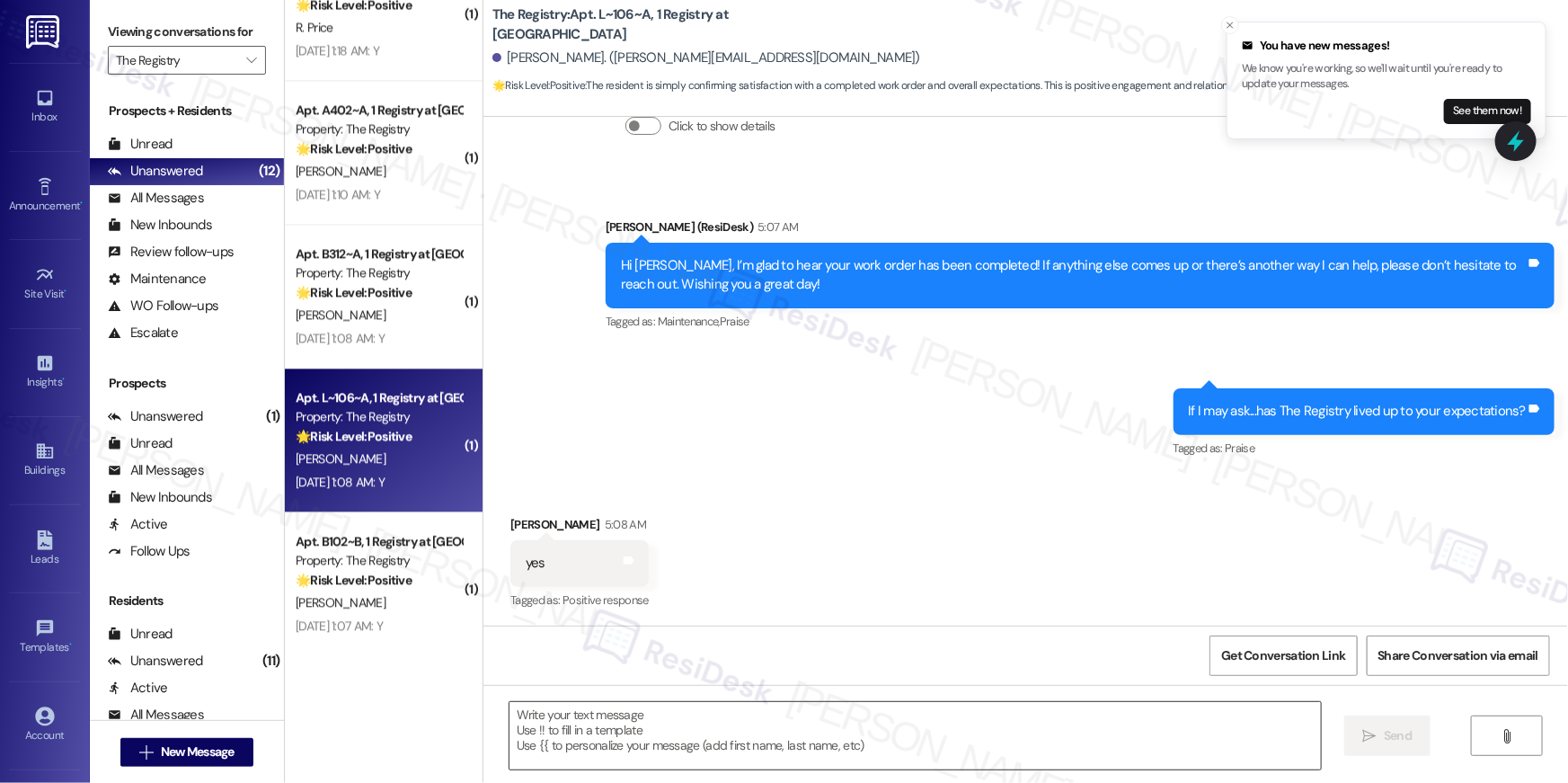
click at [904, 740] on textarea at bounding box center [914, 735] width 811 height 67
paste textarea "Thank you for sharing that, {{first_name}}! I’m so glad to hear the property ha…"
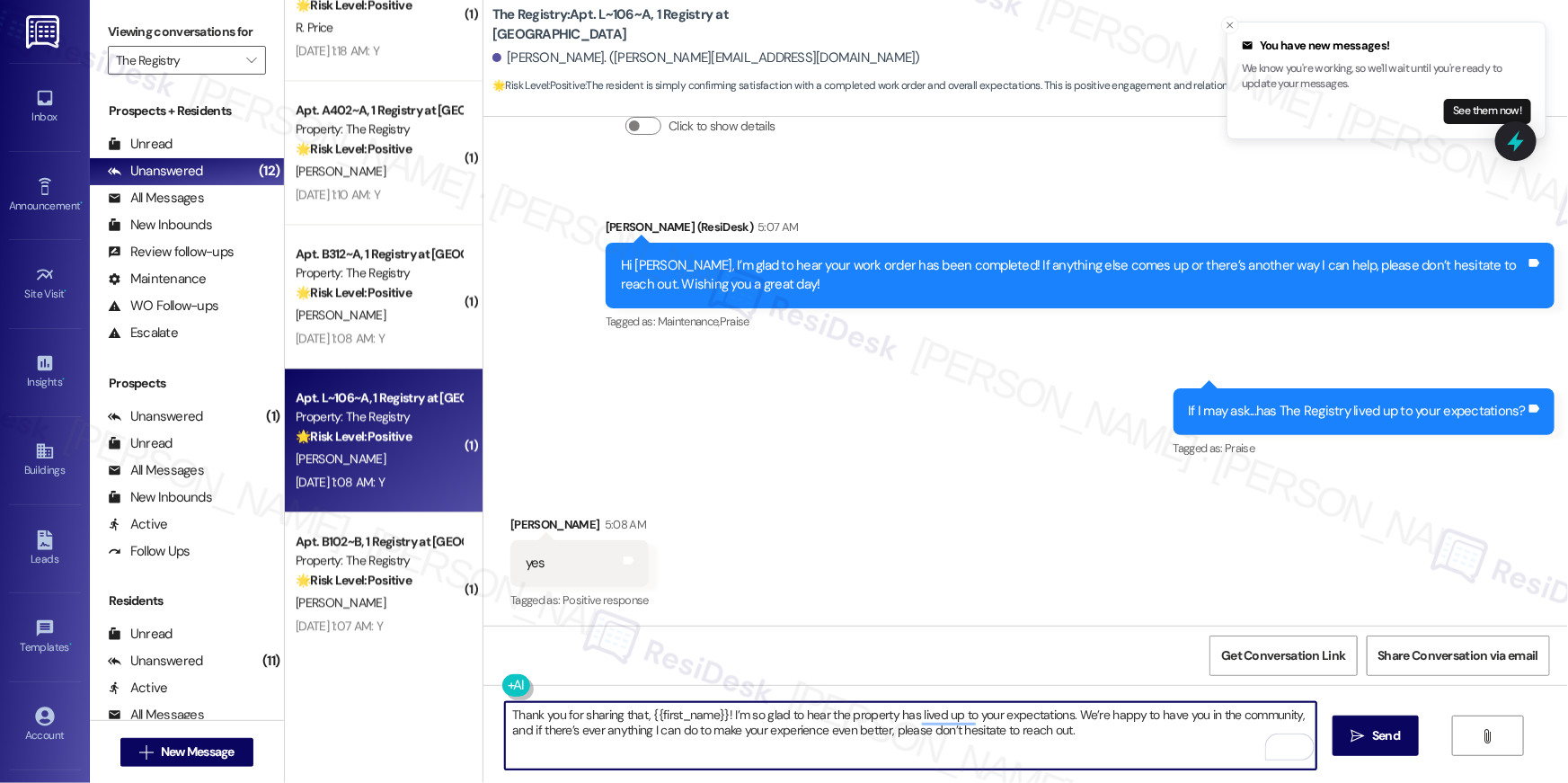
type textarea "Thank you for sharing that, {{first_name}}! I’m so glad to hear the property ha…"
click at [1191, 431] on div "If I may ask...has The Registry lived up to your expectations? Tags and notes" at bounding box center [1365, 411] width 382 height 46
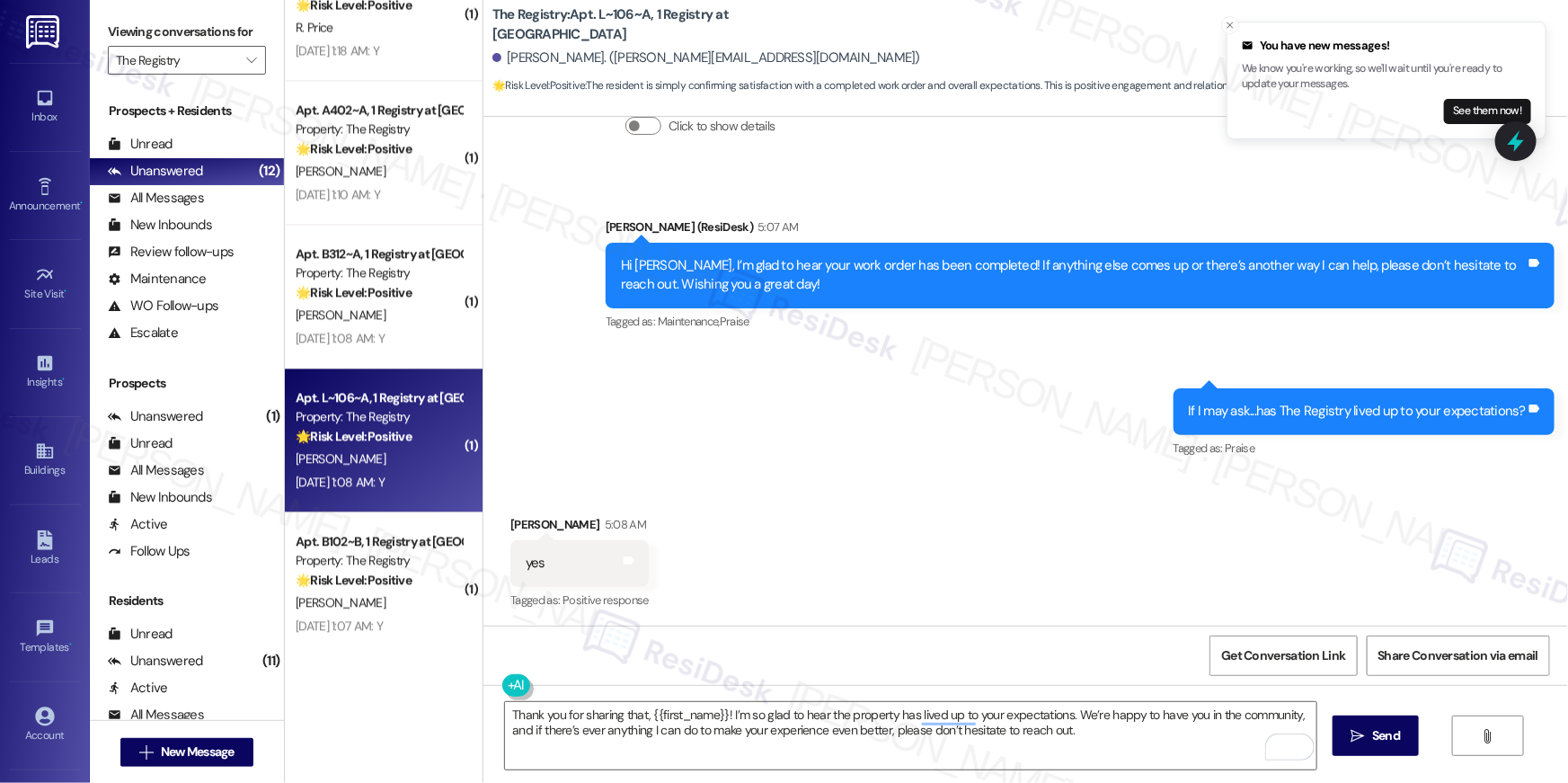
scroll to position [1211, 0]
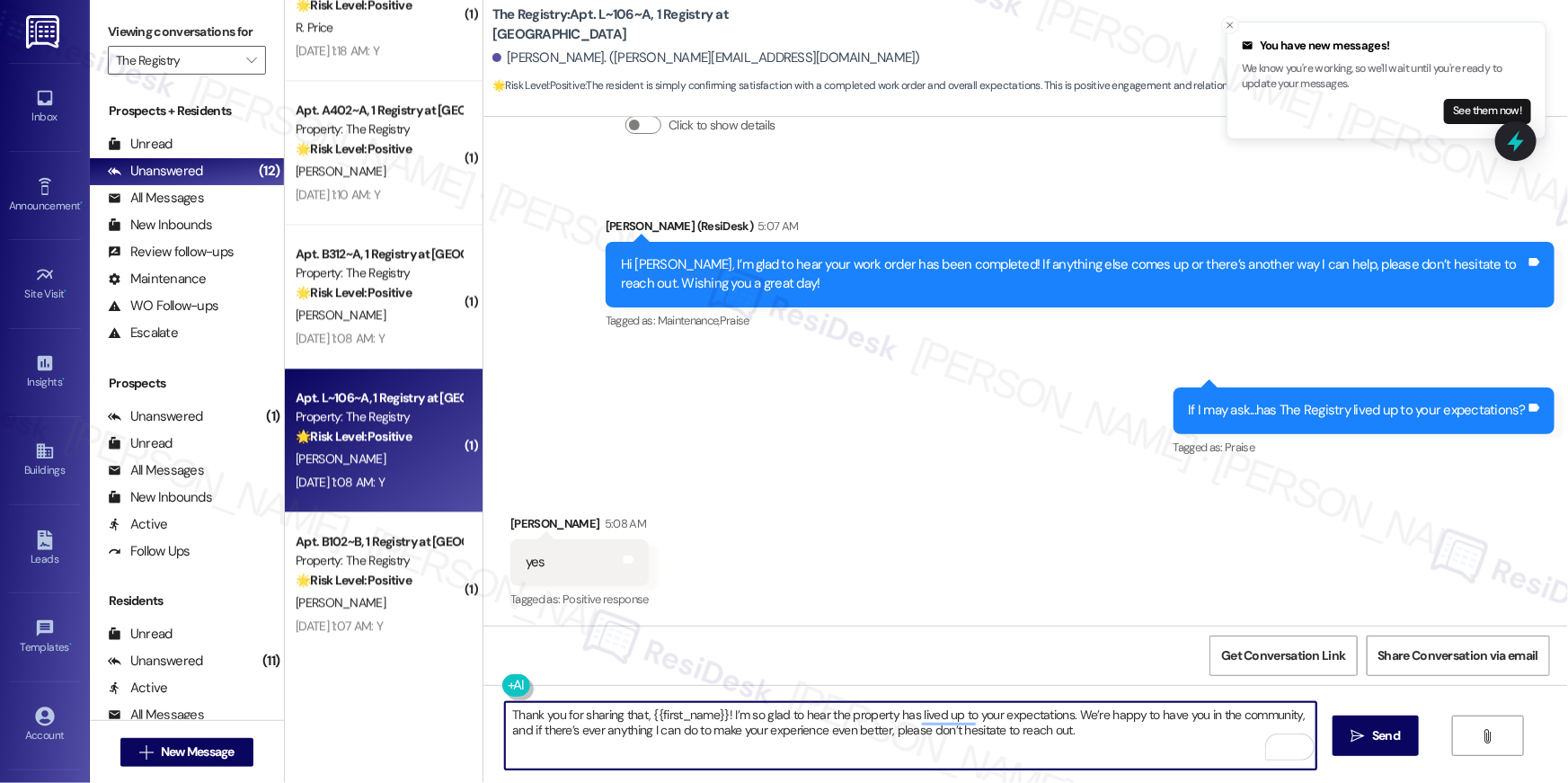
click at [1079, 760] on textarea "Thank you for sharing that, {{first_name}}! I’m so glad to hear the property ha…" at bounding box center [910, 735] width 811 height 67
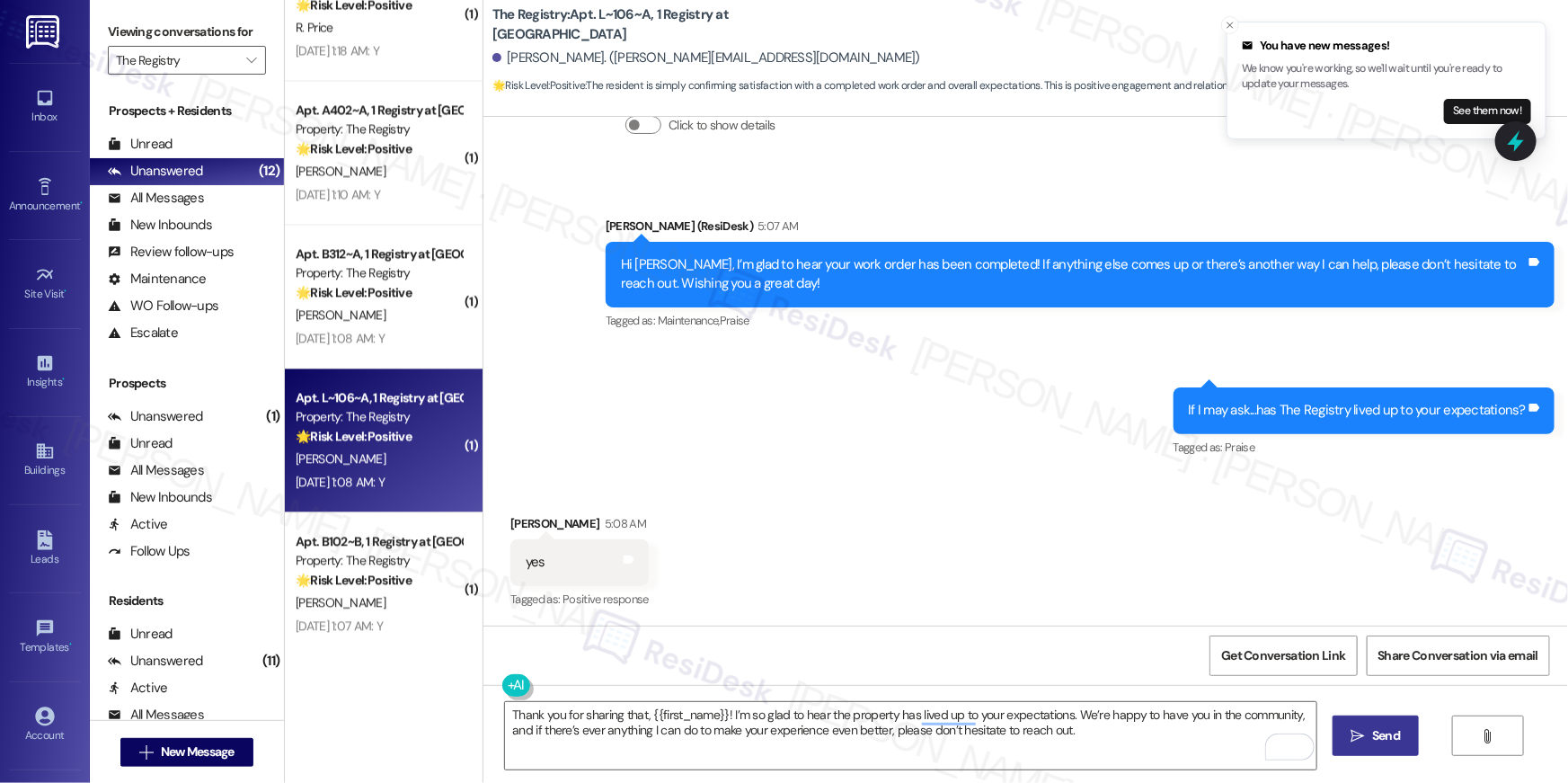
click at [1344, 738] on button " Send" at bounding box center [1376, 735] width 87 height 41
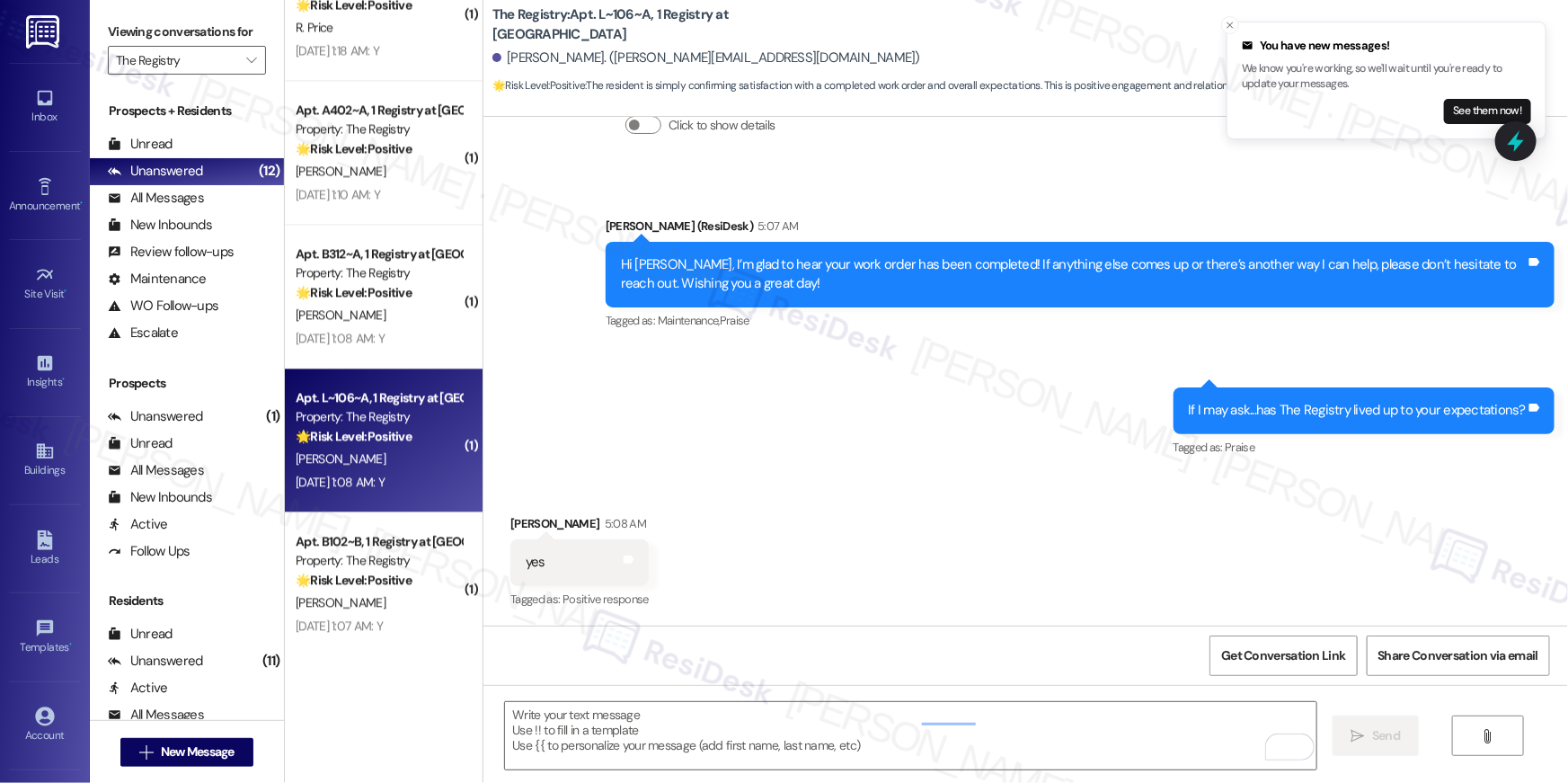
scroll to position [1210, 0]
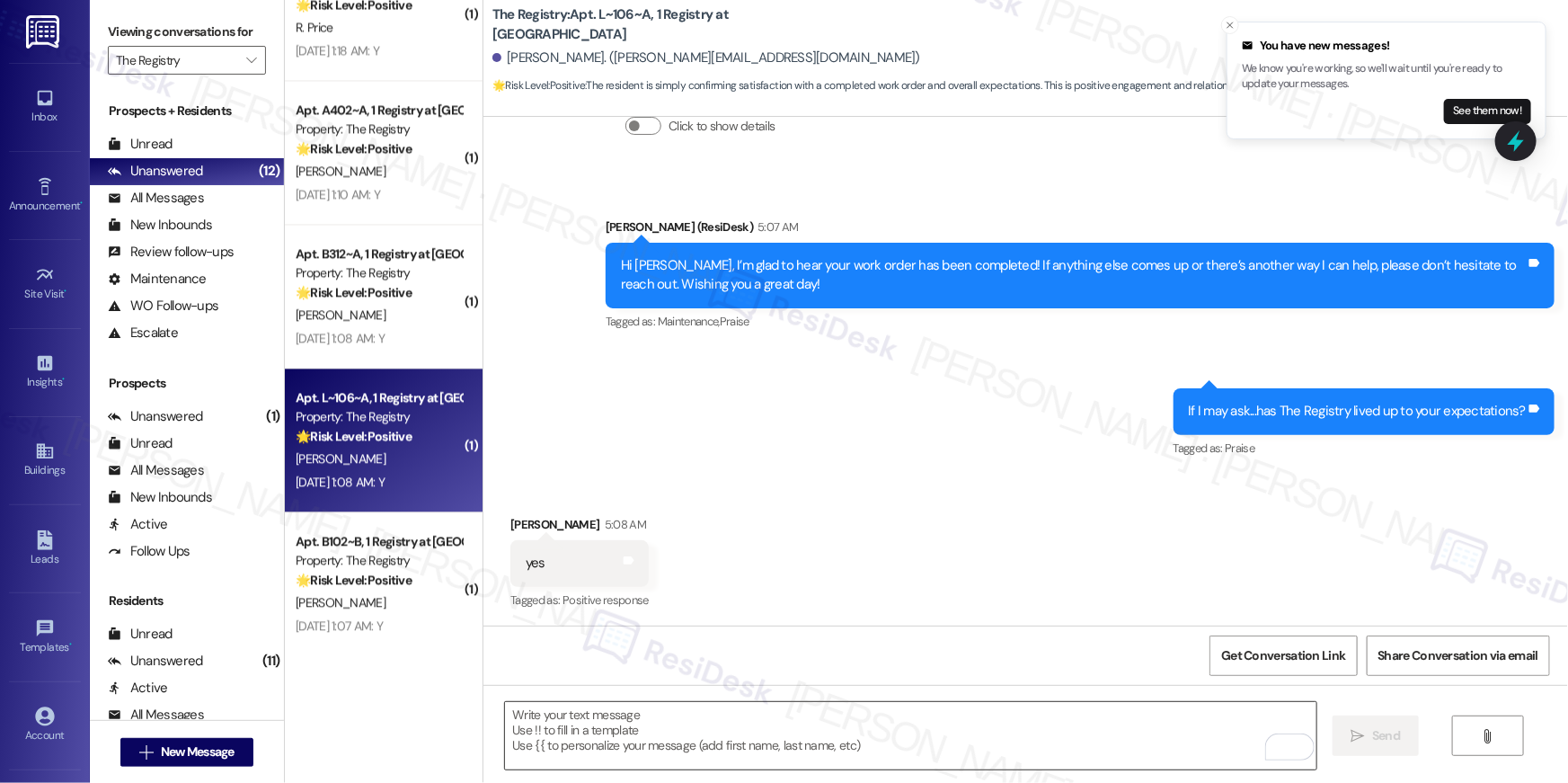
click at [951, 760] on textarea "To enrich screen reader interactions, please activate Accessibility in Grammarl…" at bounding box center [910, 735] width 811 height 67
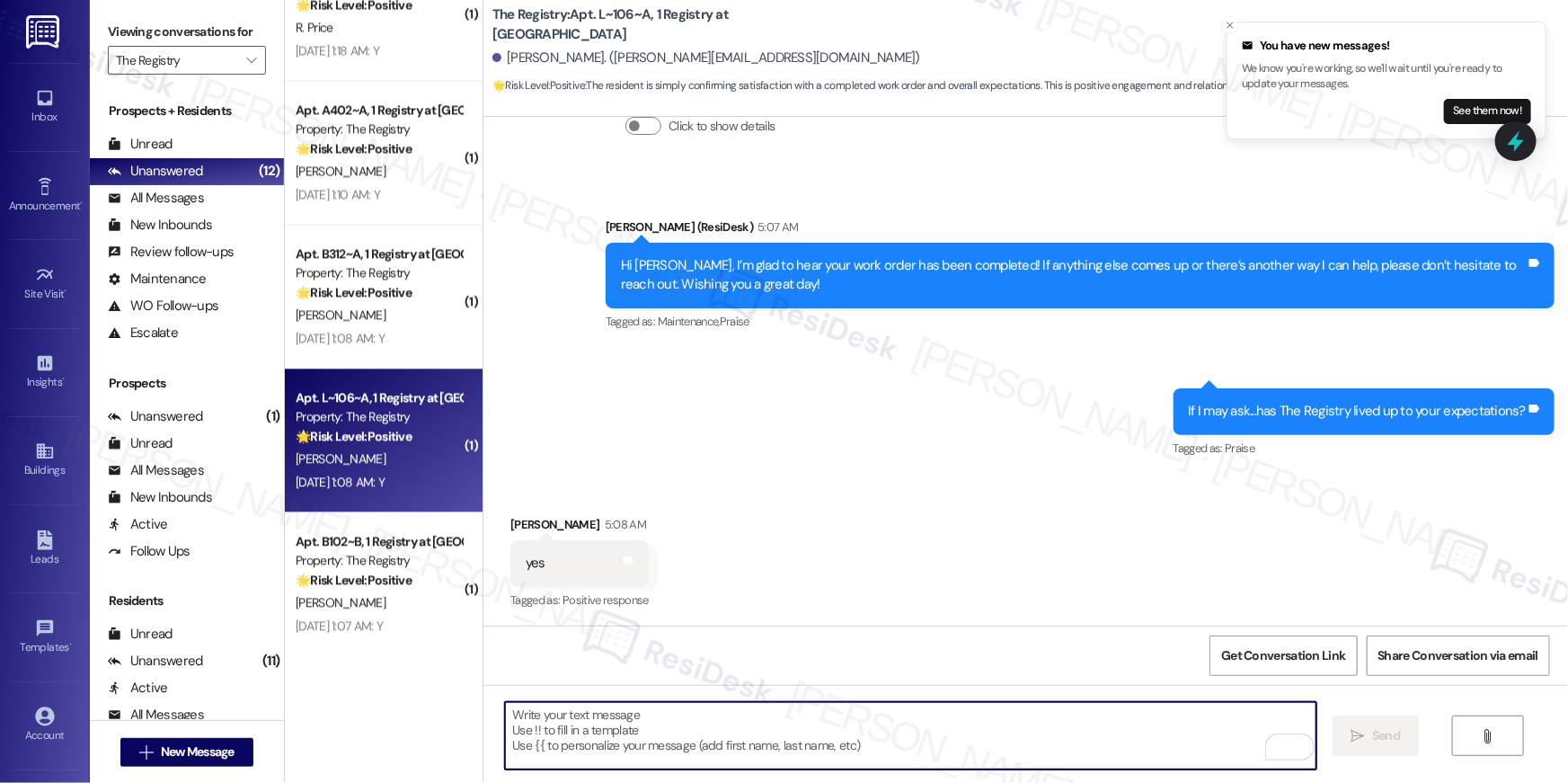
paste textarea "When you have a moment, would you mind leaving us a quick Google Review? ⭐ It o…"
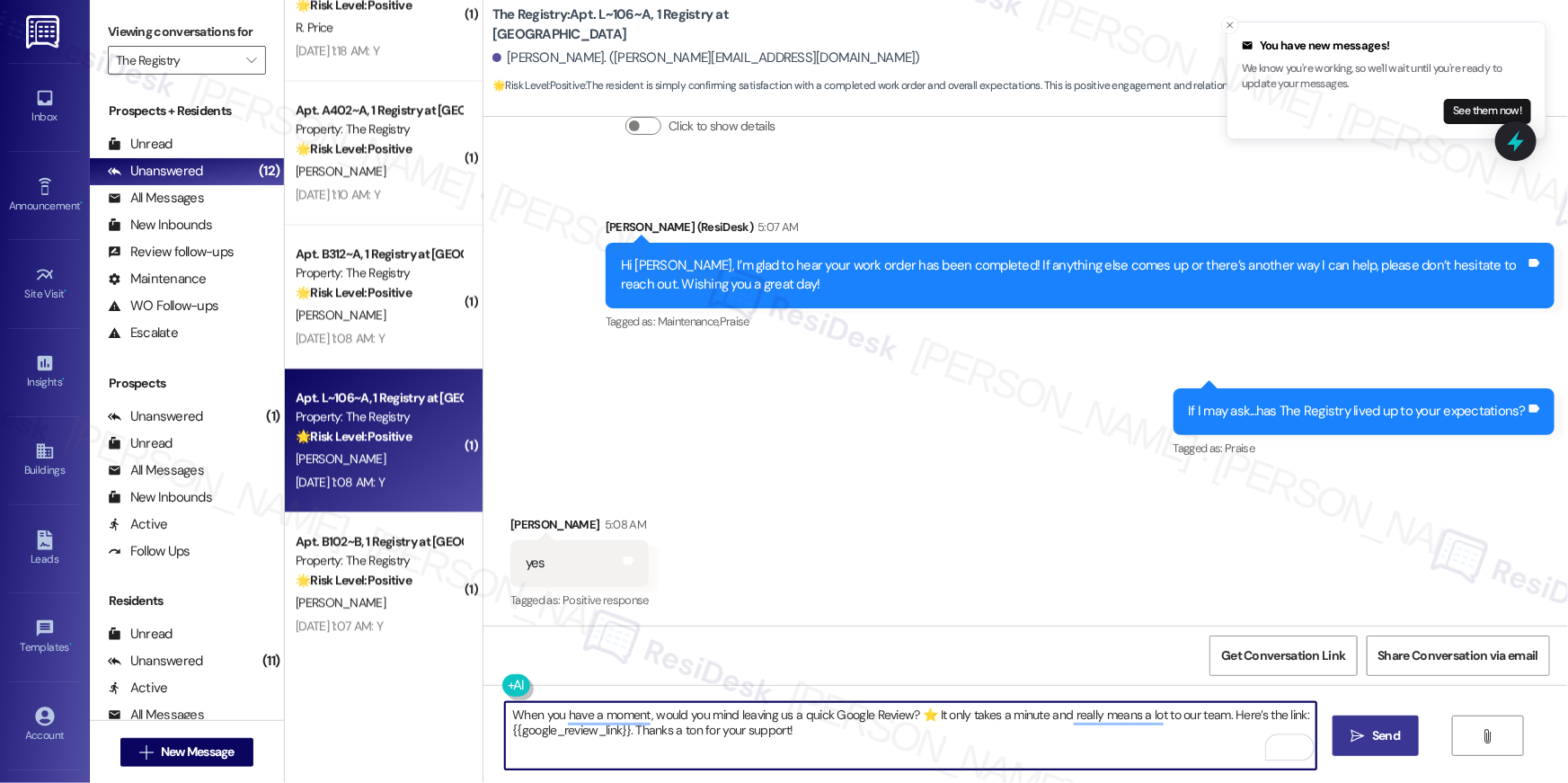
type textarea "When you have a moment, would you mind leaving us a quick Google Review? ⭐ It o…"
click at [1355, 736] on icon "" at bounding box center [1358, 736] width 14 height 15
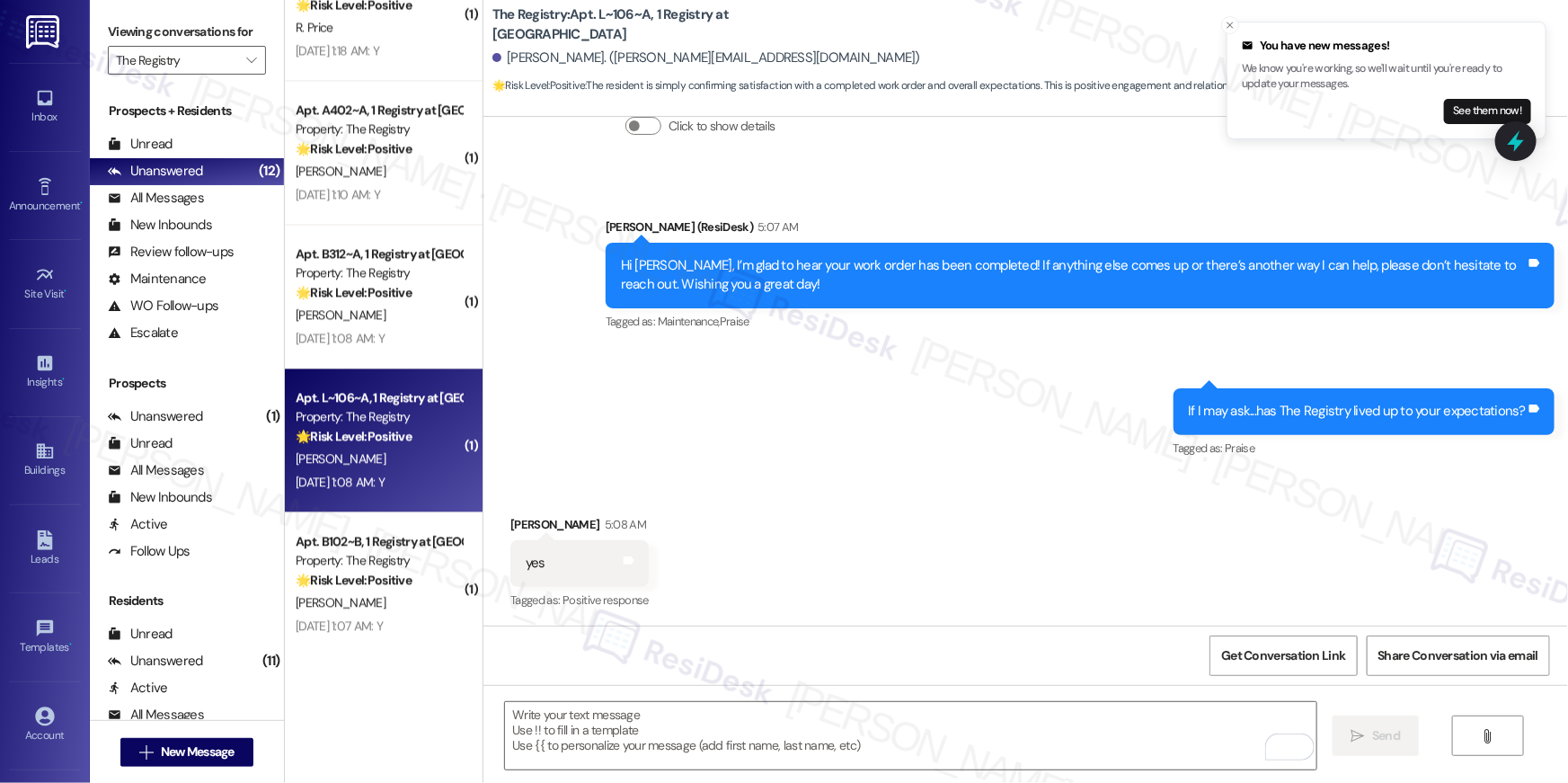
scroll to position [1501, 0]
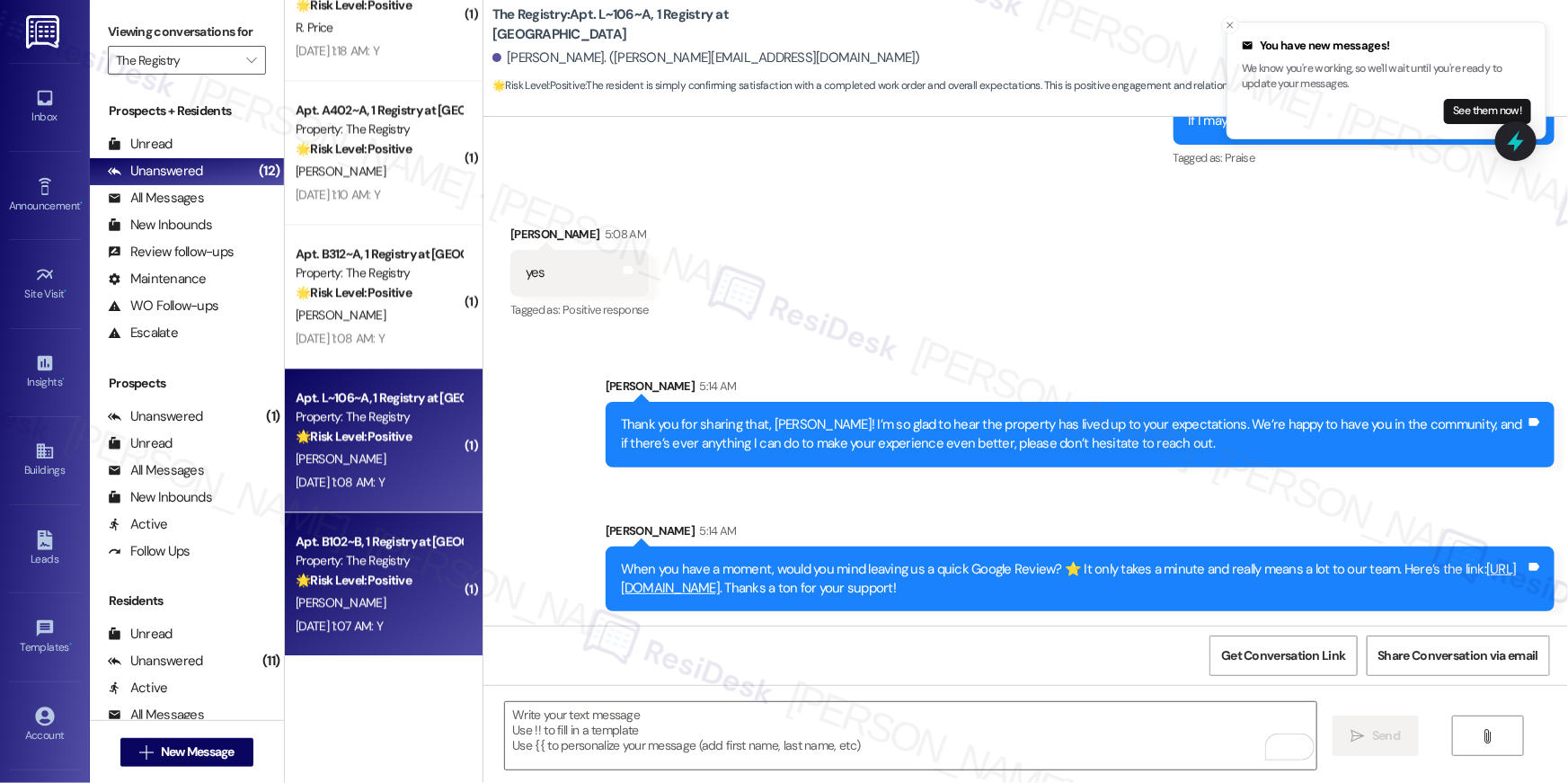
click at [416, 567] on div "Property: The Registry" at bounding box center [378, 560] width 166 height 19
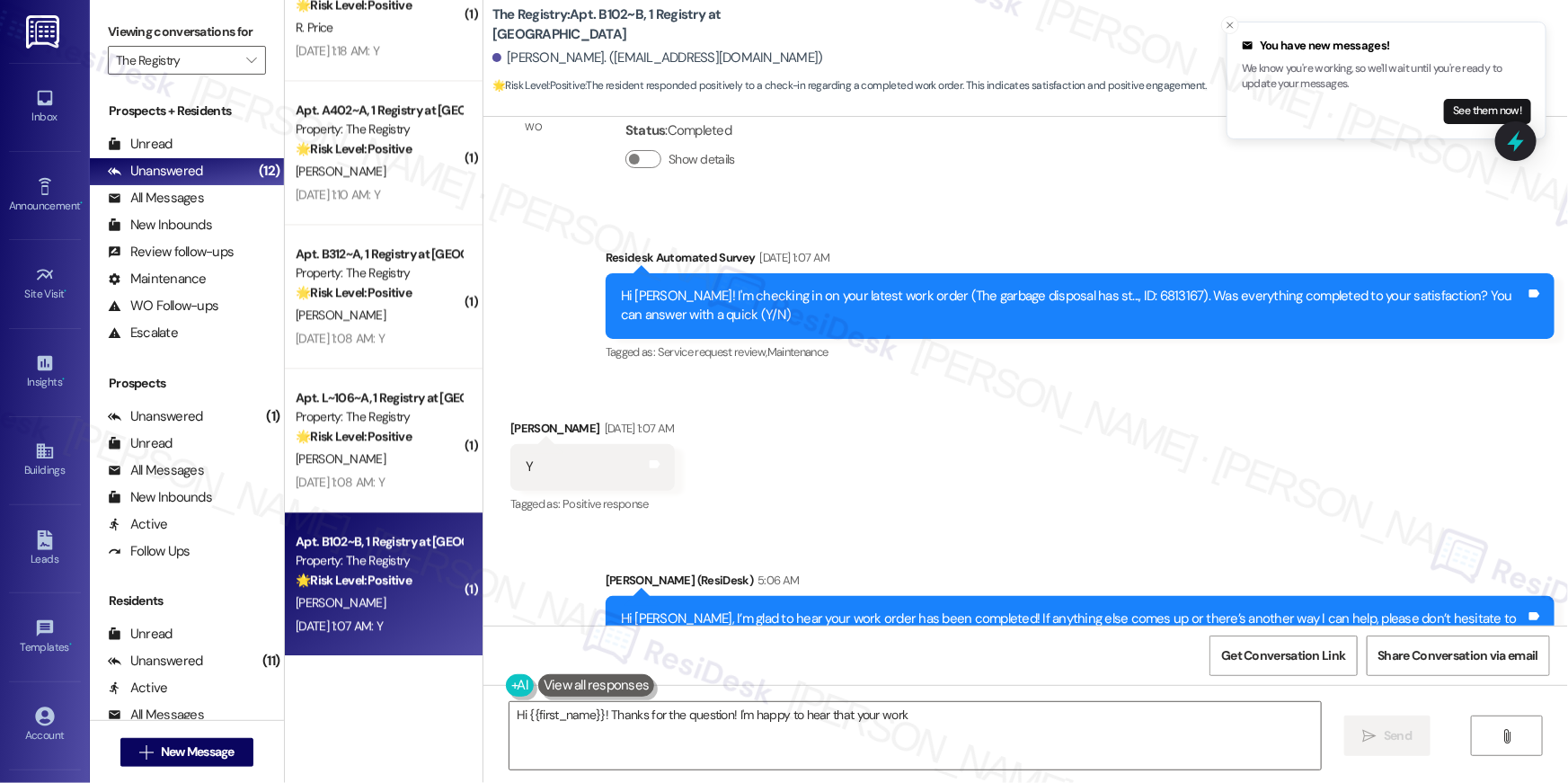
scroll to position [720, 0]
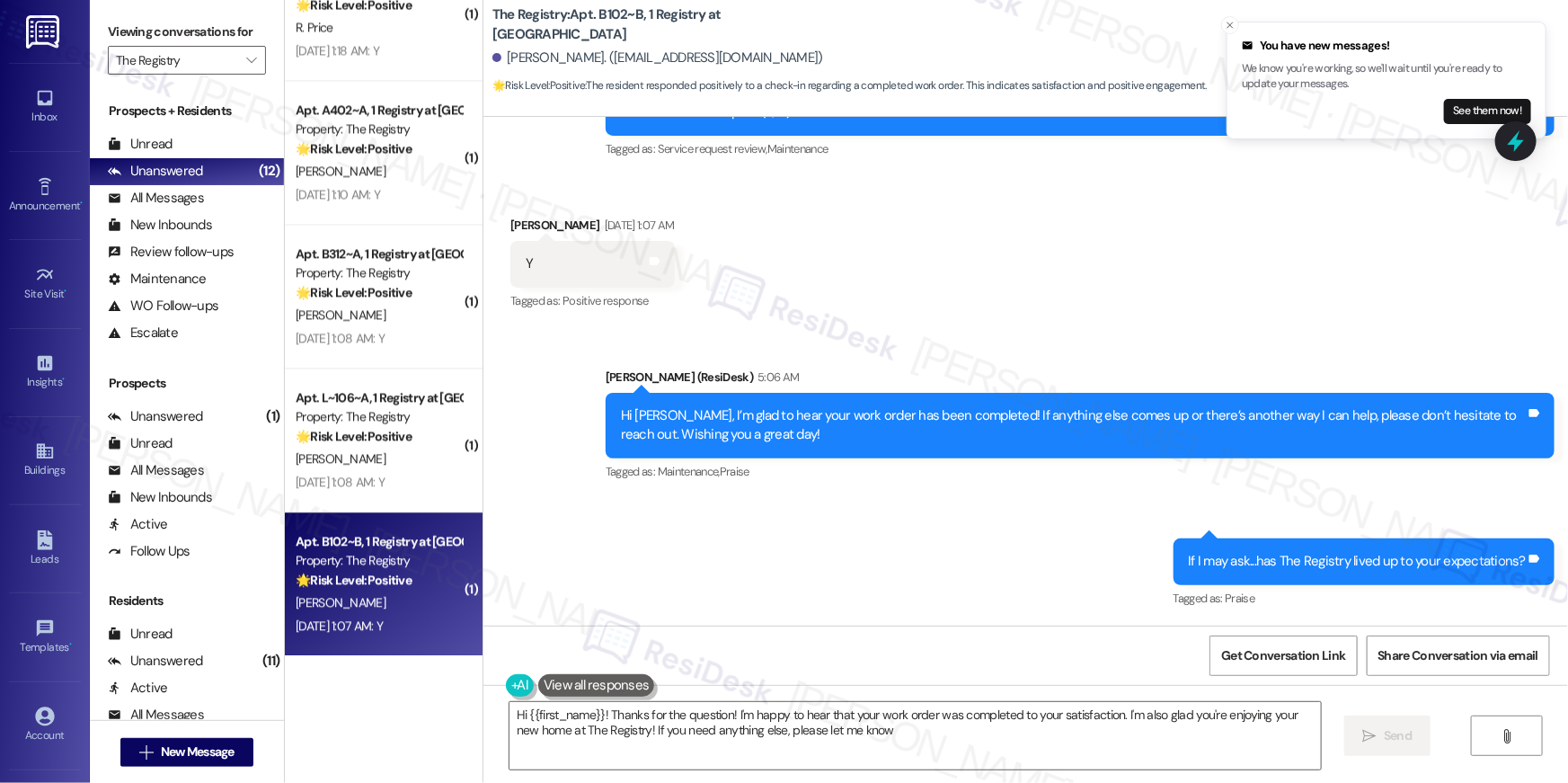
type textarea "Hi {{first_name}}! Thanks for the question! I'm happy to hear that your work or…"
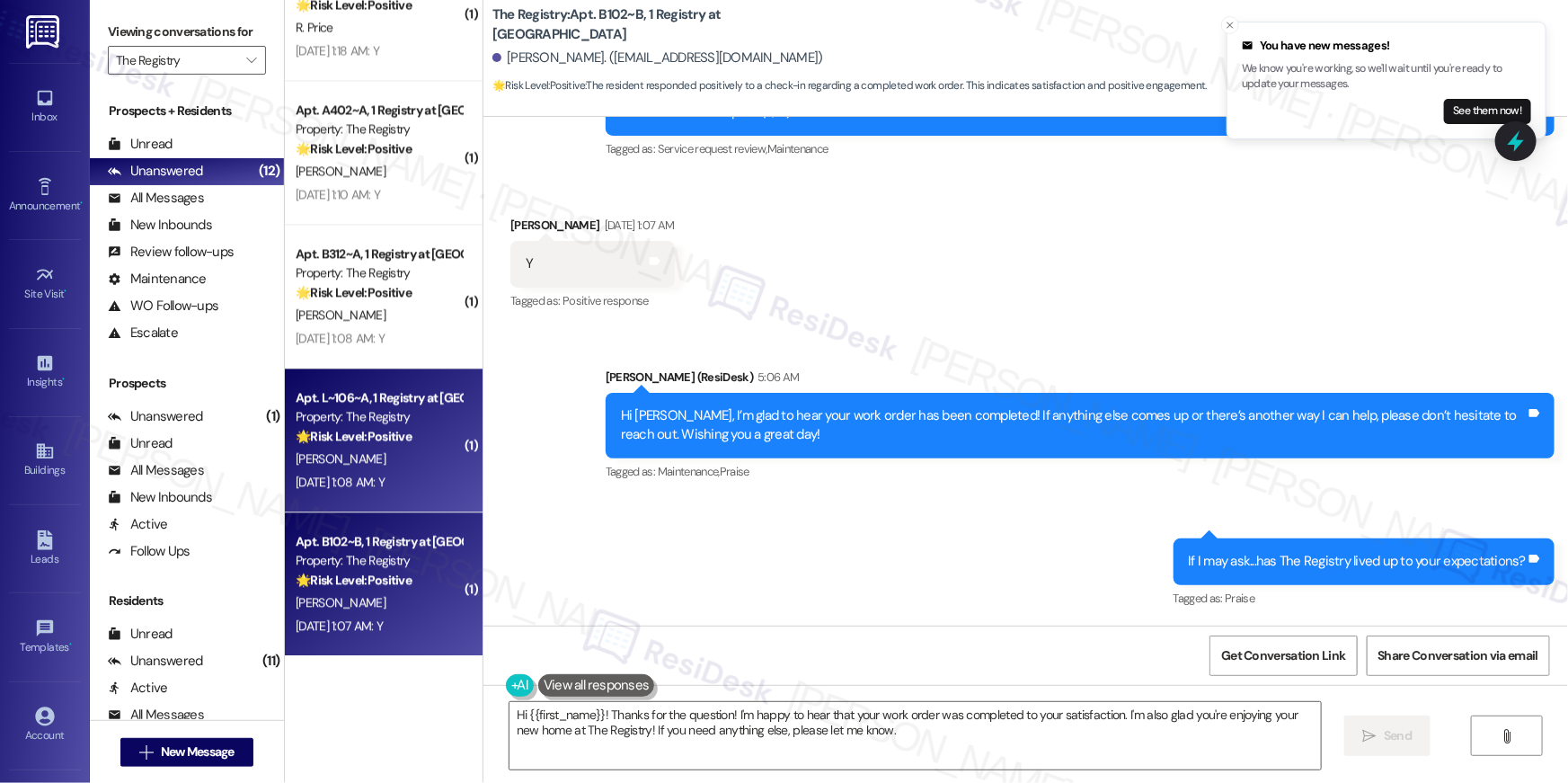
click at [344, 420] on div "Property: The Registry" at bounding box center [378, 416] width 166 height 19
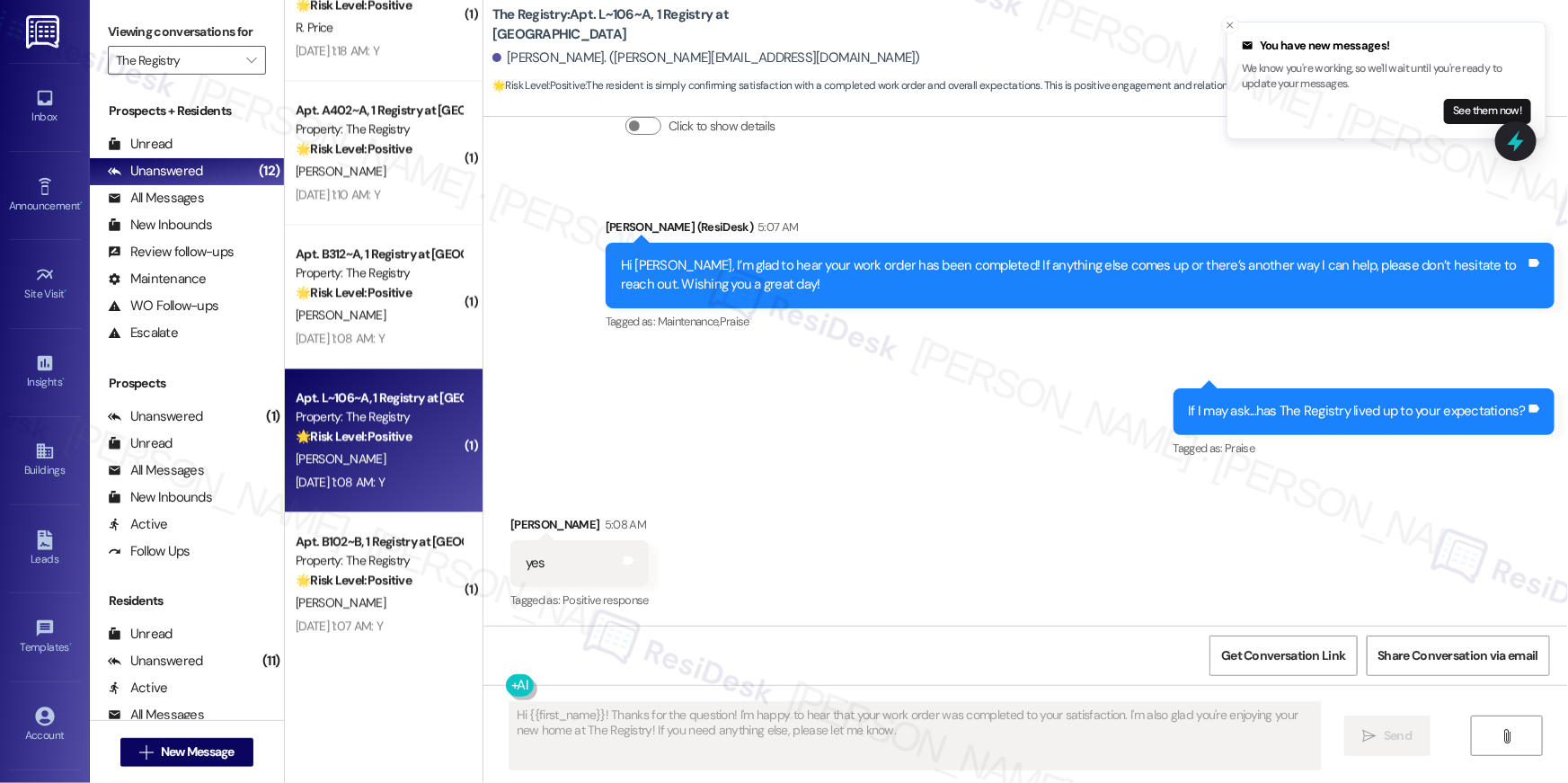
scroll to position [1566, 0]
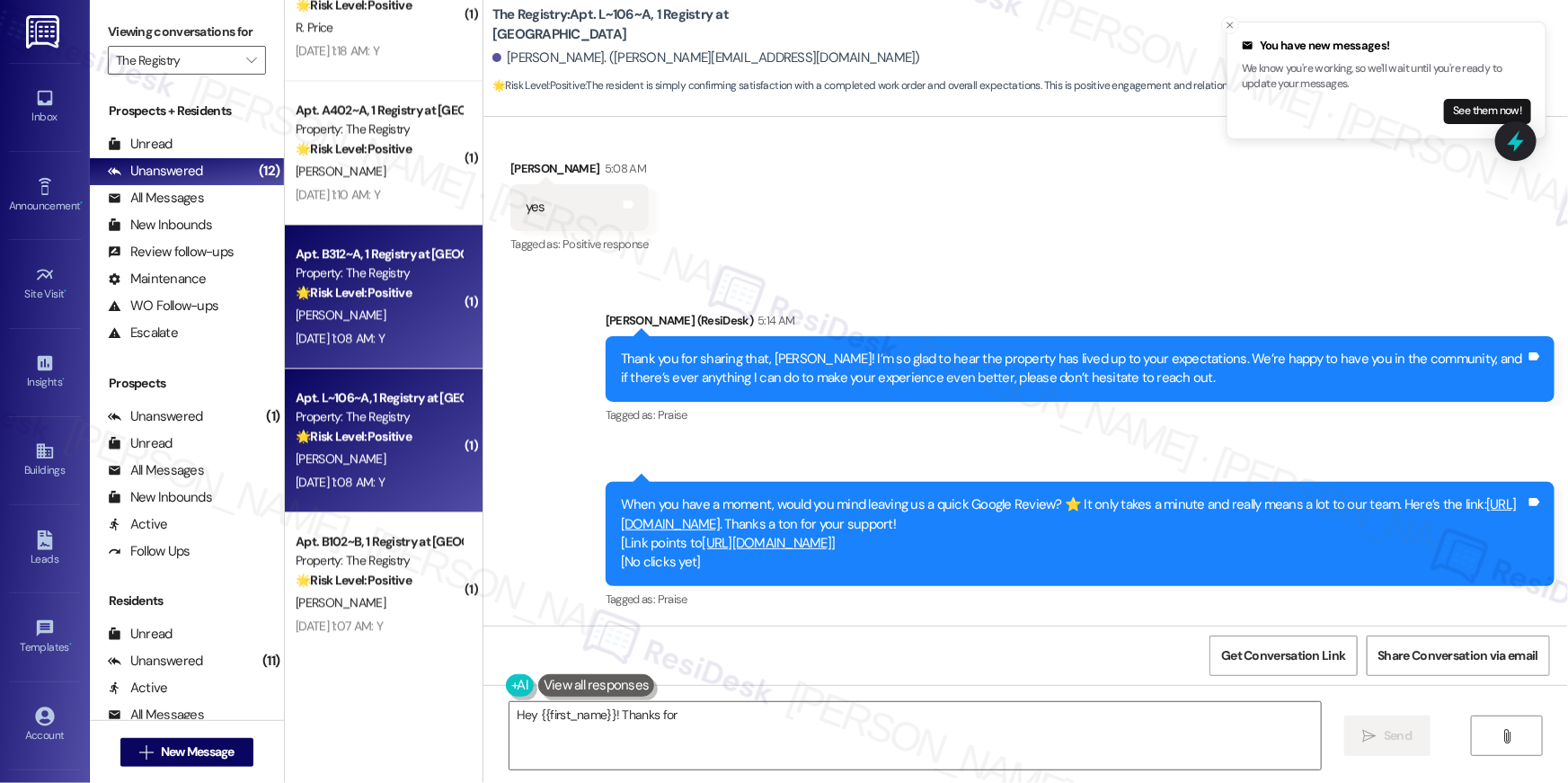
type textarea "Hey {{first_name}}! Thanks for the"
click at [353, 324] on div "K. Ferguson" at bounding box center [378, 315] width 169 height 23
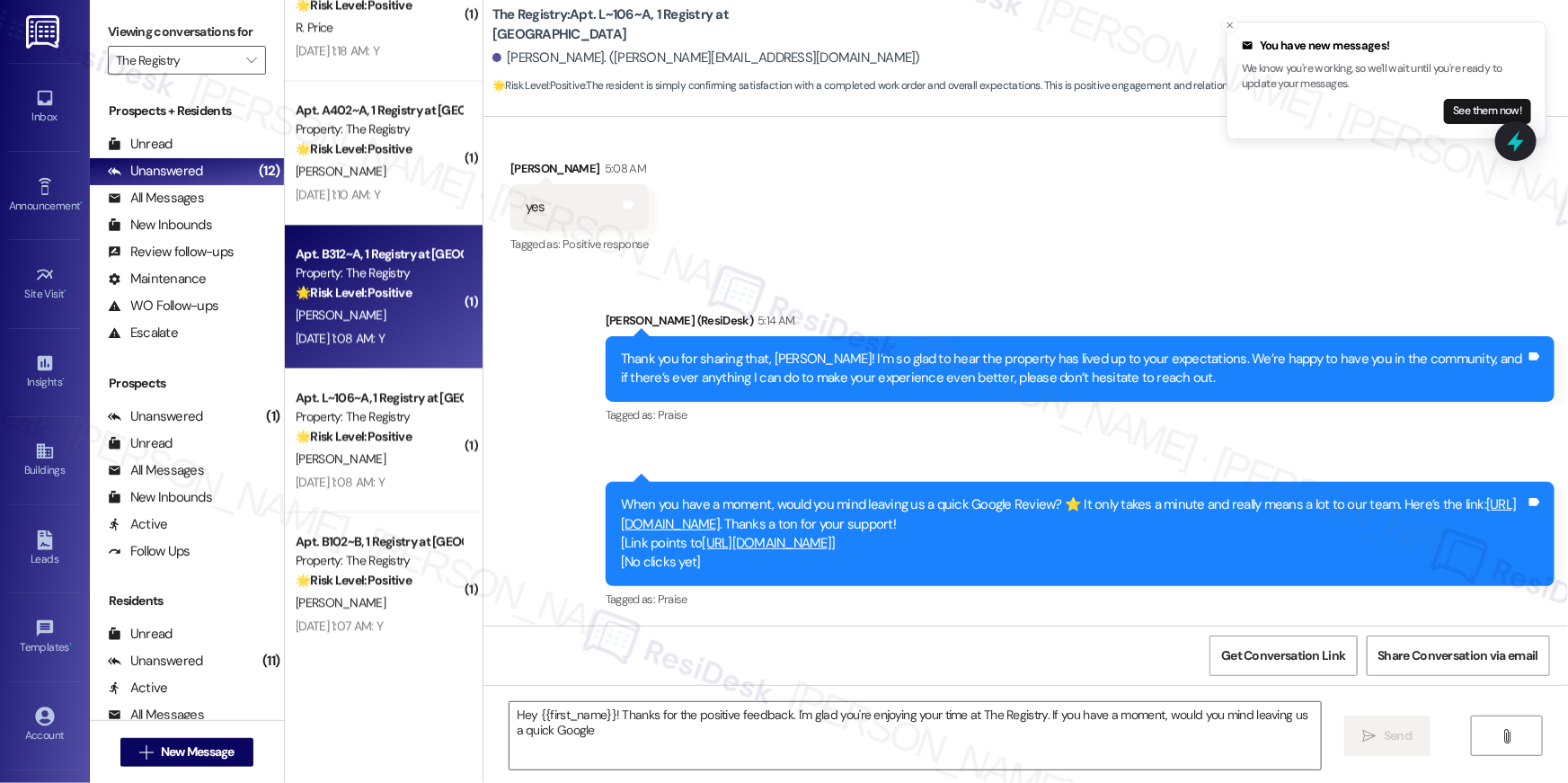
type textarea "Hey {{first_name}}! Thanks for the positive feedback. I'm glad you're enjoying …"
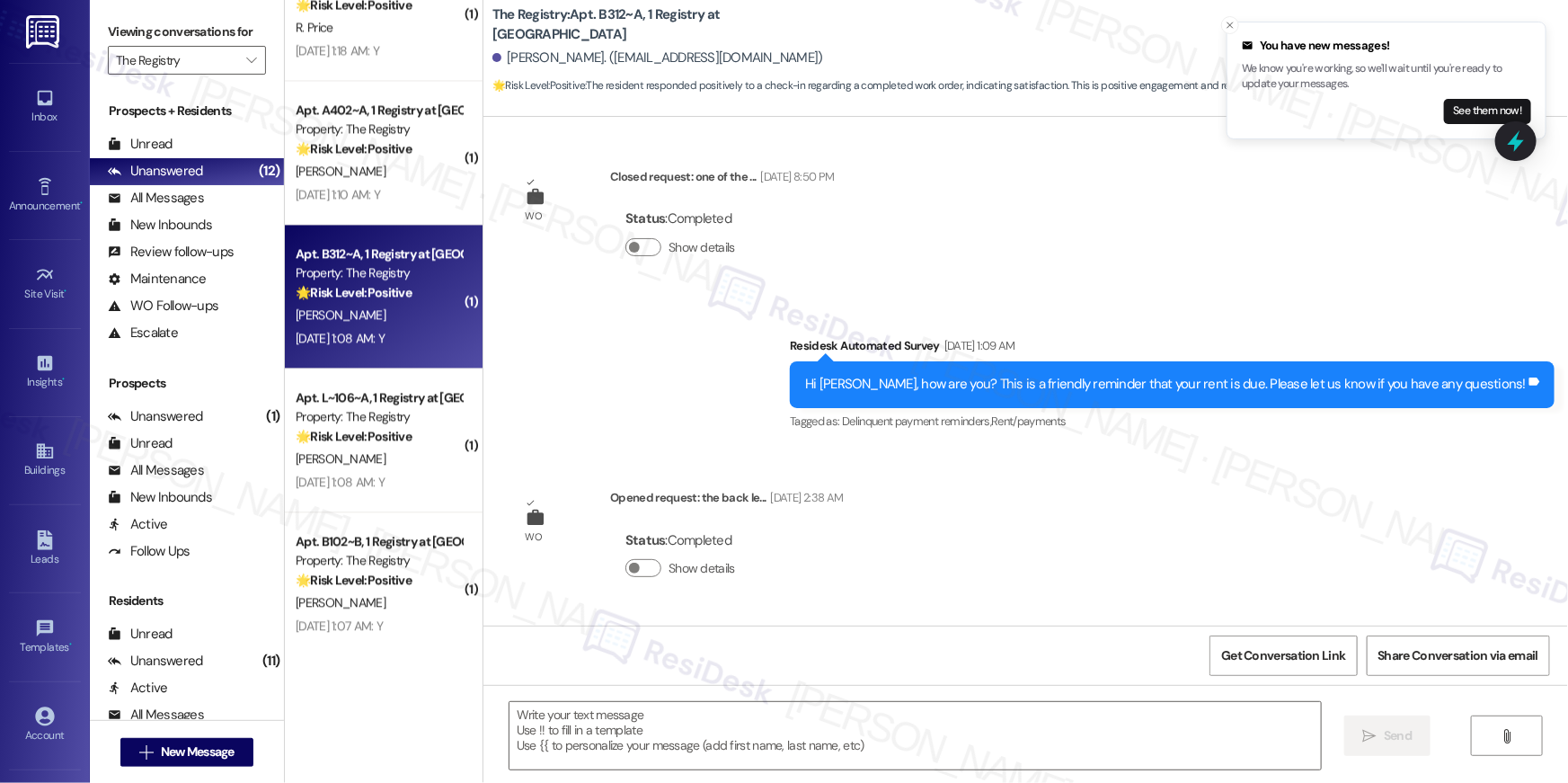
type textarea "Fetching suggested responses. Please feel free to read through the conversation…"
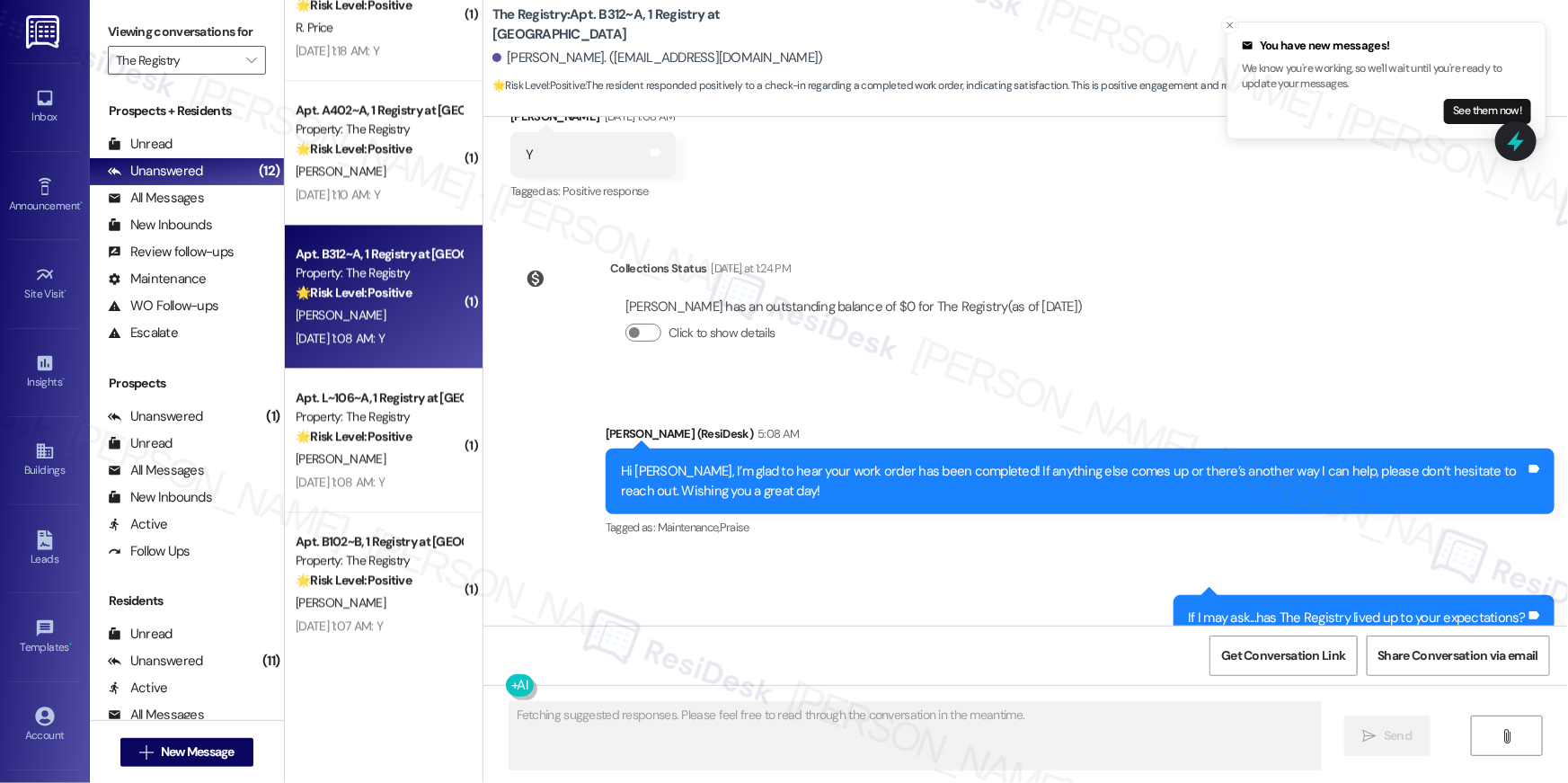
scroll to position [1095, 0]
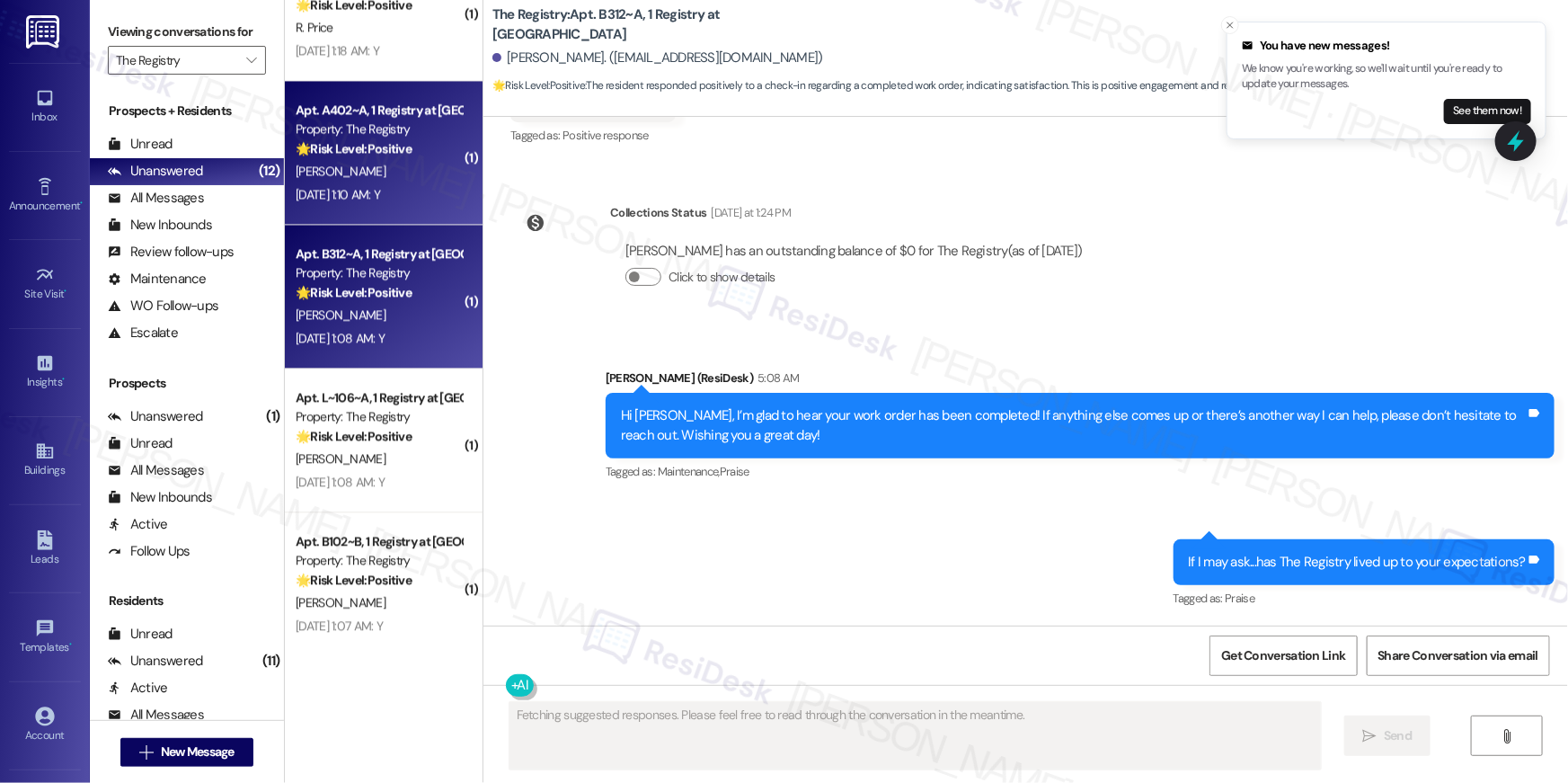
click at [374, 178] on div "J. Miley" at bounding box center [378, 170] width 169 height 23
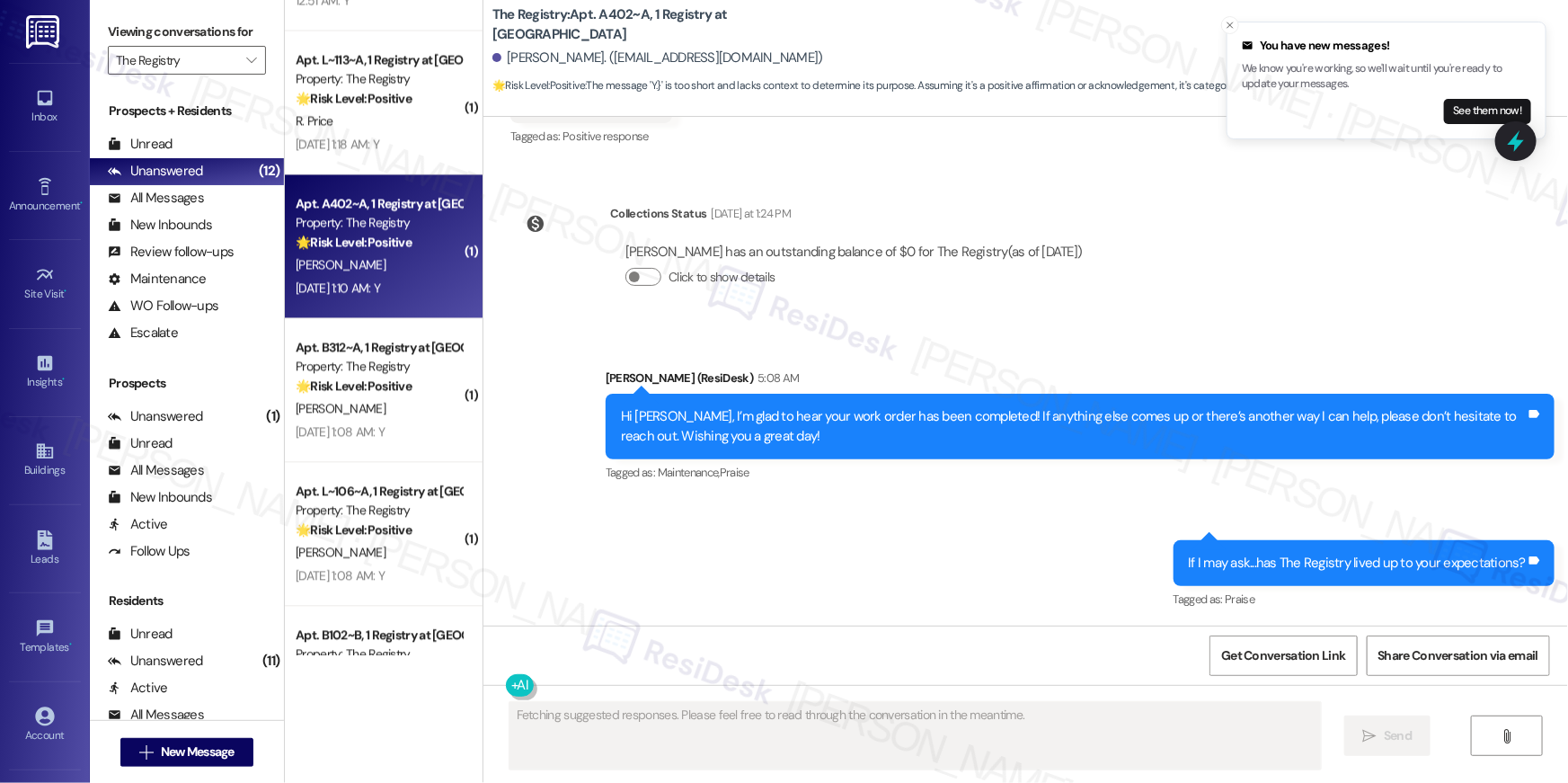
scroll to position [1654, 0]
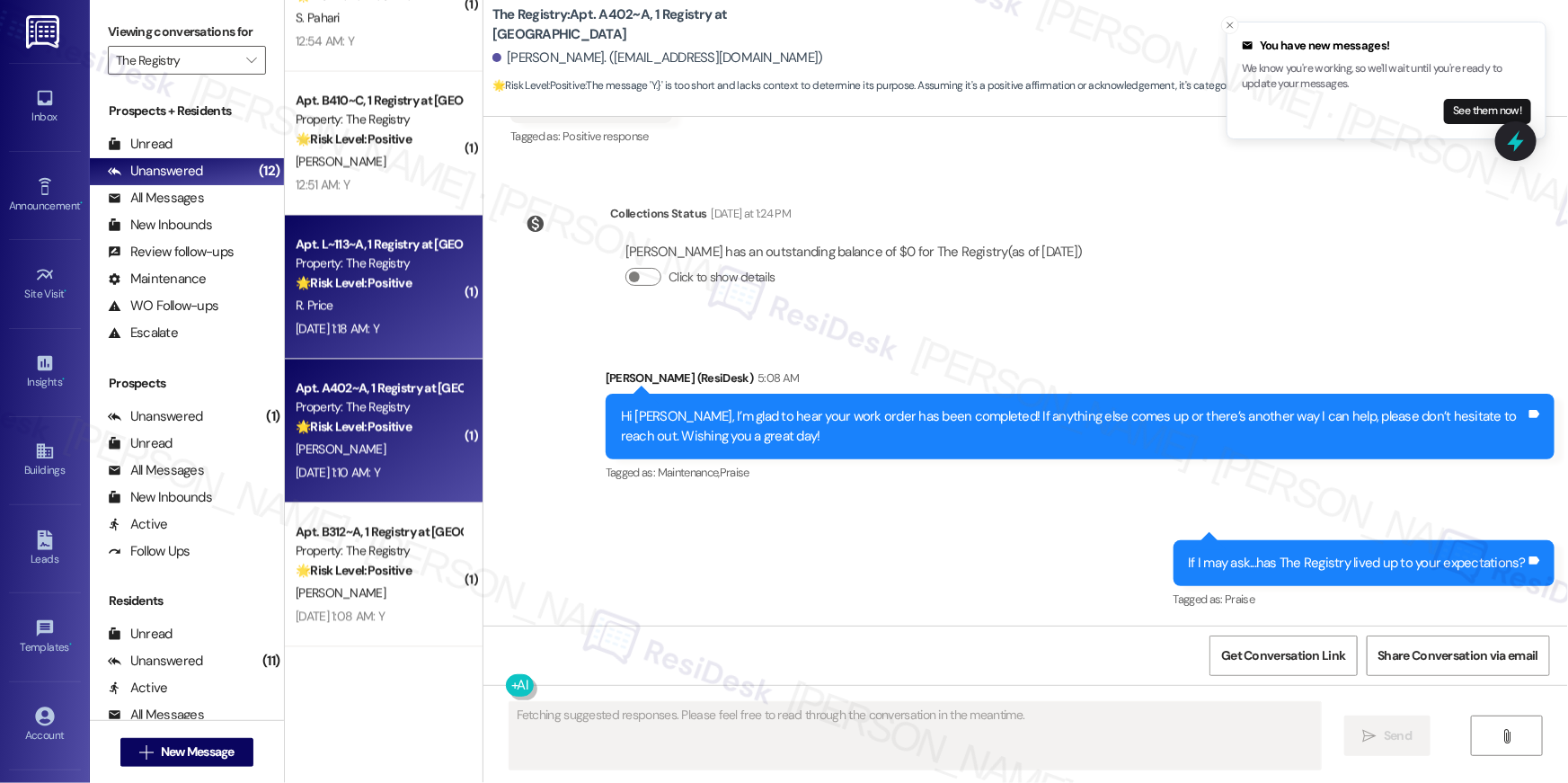
click at [372, 277] on strong "🌟 Risk Level: Positive" at bounding box center [353, 283] width 116 height 16
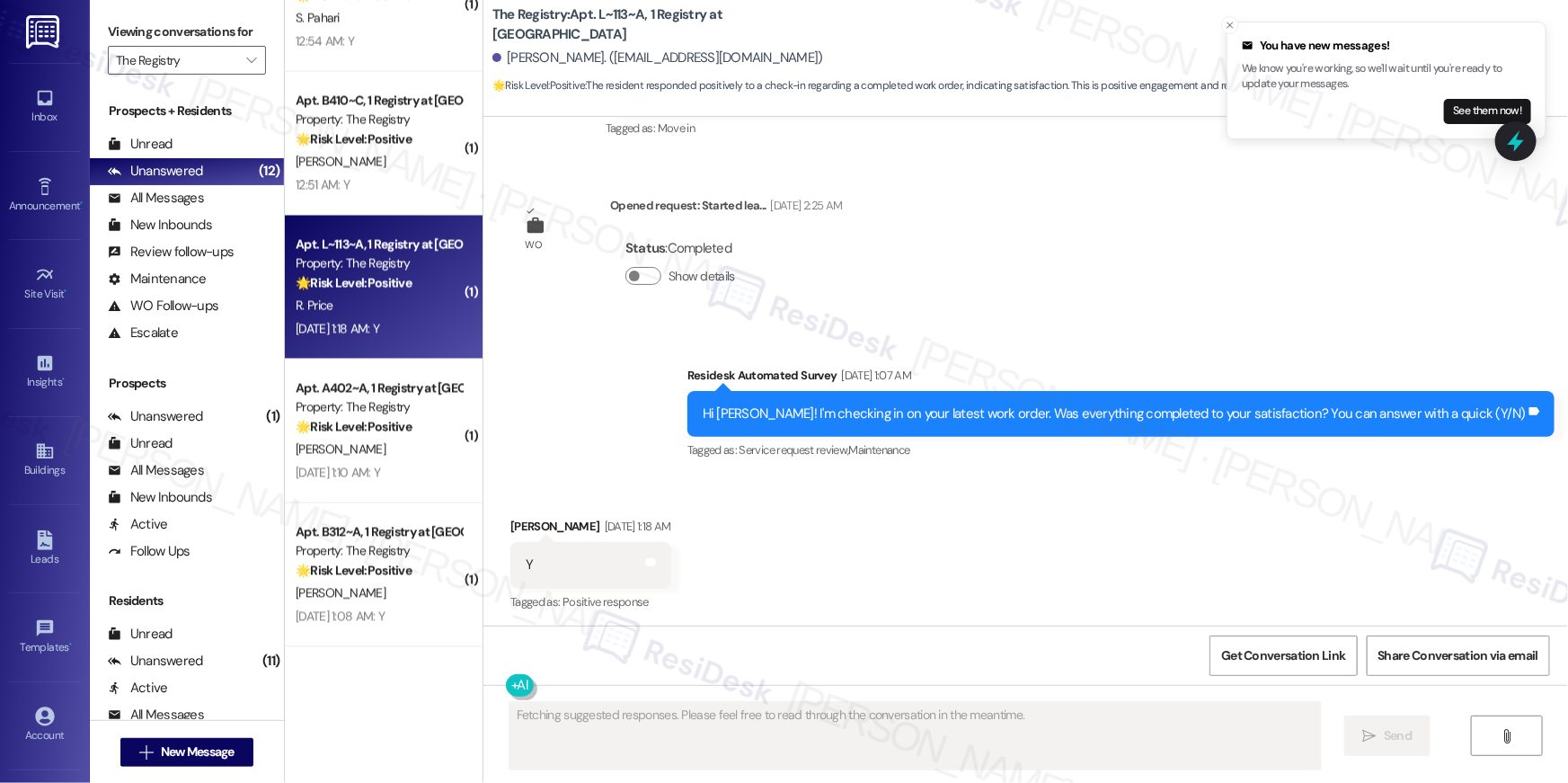
scroll to position [7579, 0]
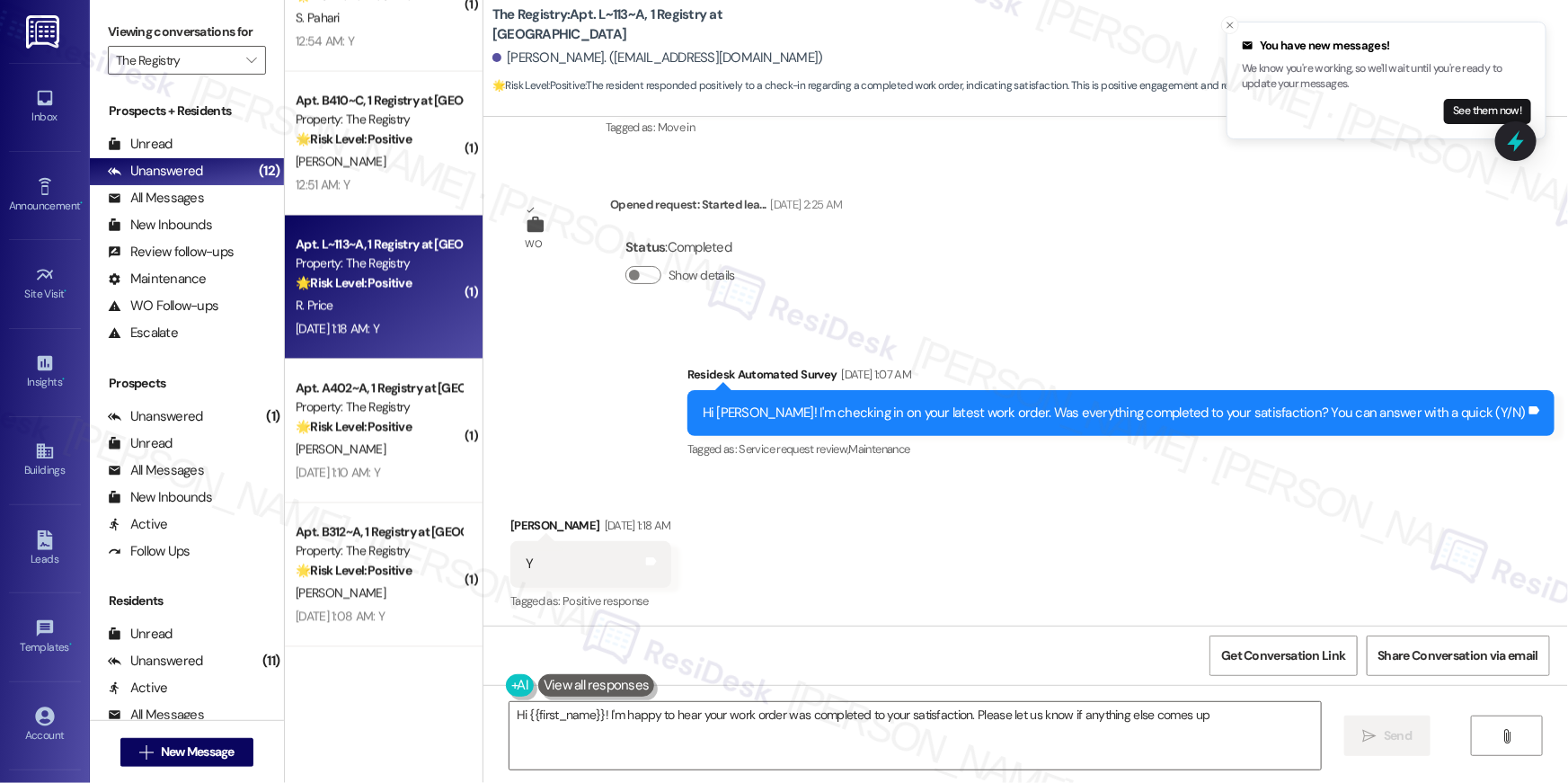
type textarea "Hi {{first_name}}! I'm happy to hear your work order was completed to your sati…"
click at [879, 769] on textarea "Hi {{first_name}}! I'm happy to hear your work order was completed to your sati…" at bounding box center [914, 735] width 811 height 67
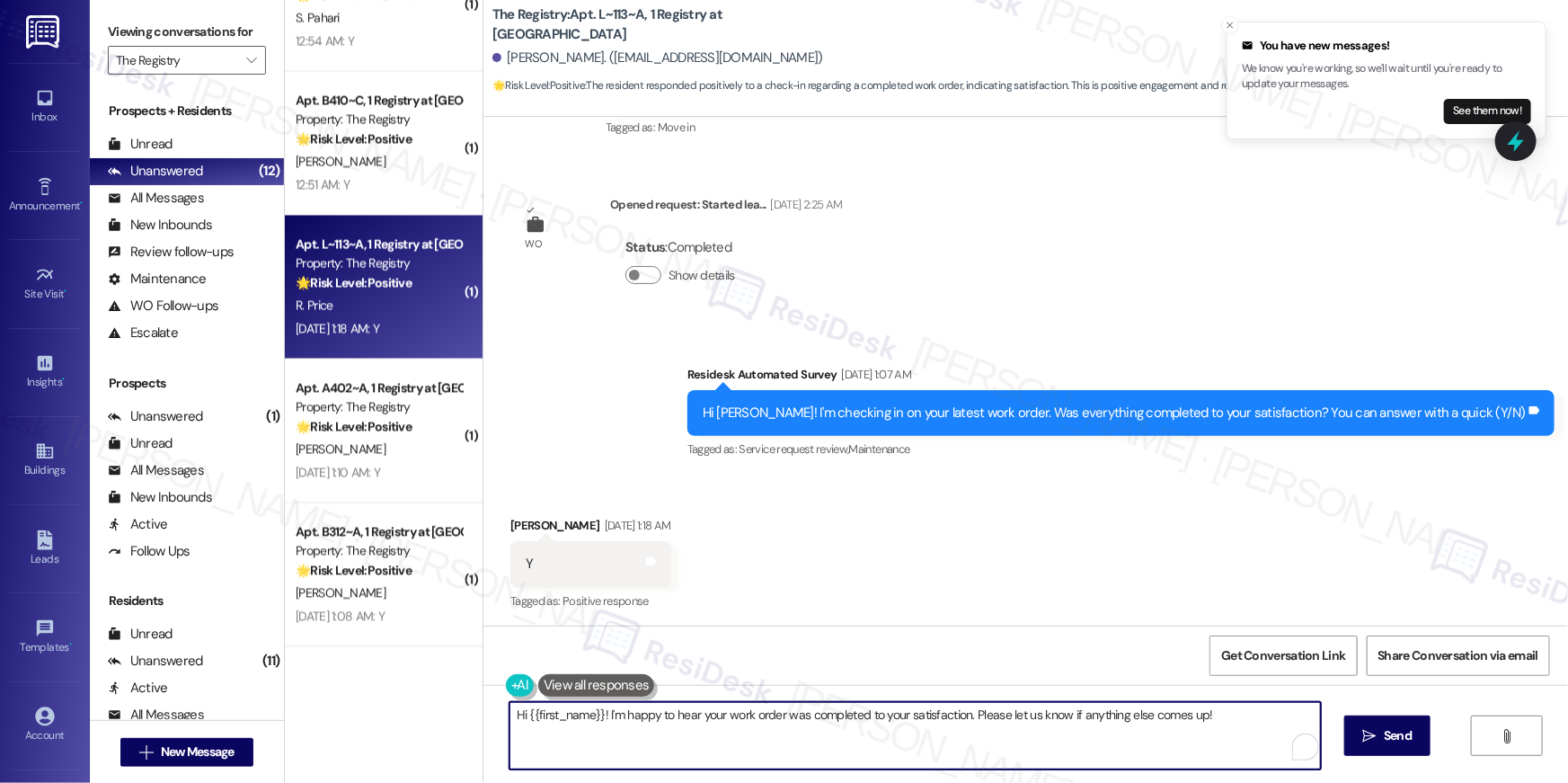
click at [880, 746] on textarea "Hi {{first_name}}! I'm happy to hear your work order was completed to your sati…" at bounding box center [914, 735] width 811 height 67
click at [1376, 727] on span " Send" at bounding box center [1388, 735] width 56 height 19
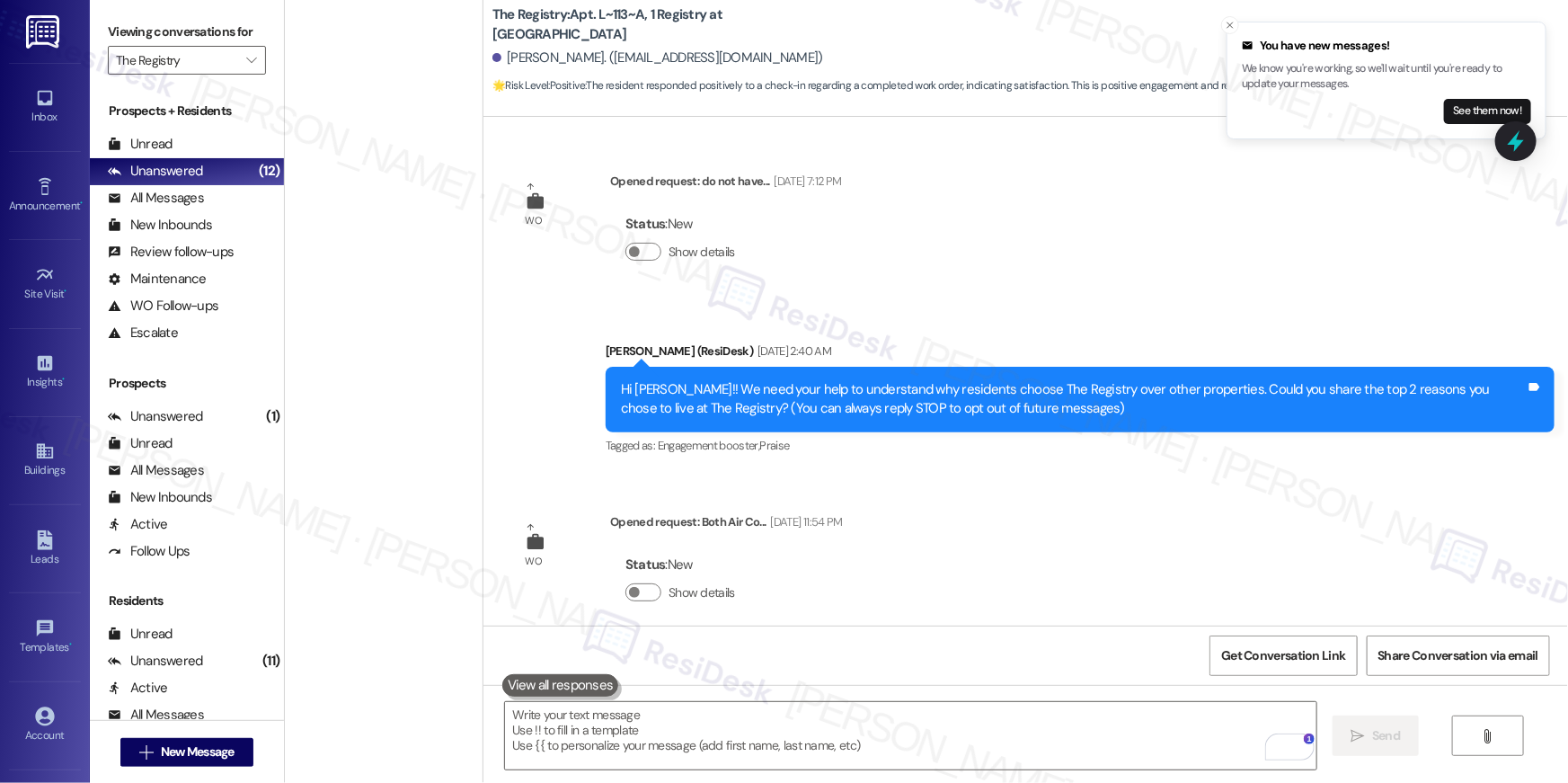
scroll to position [1654, 0]
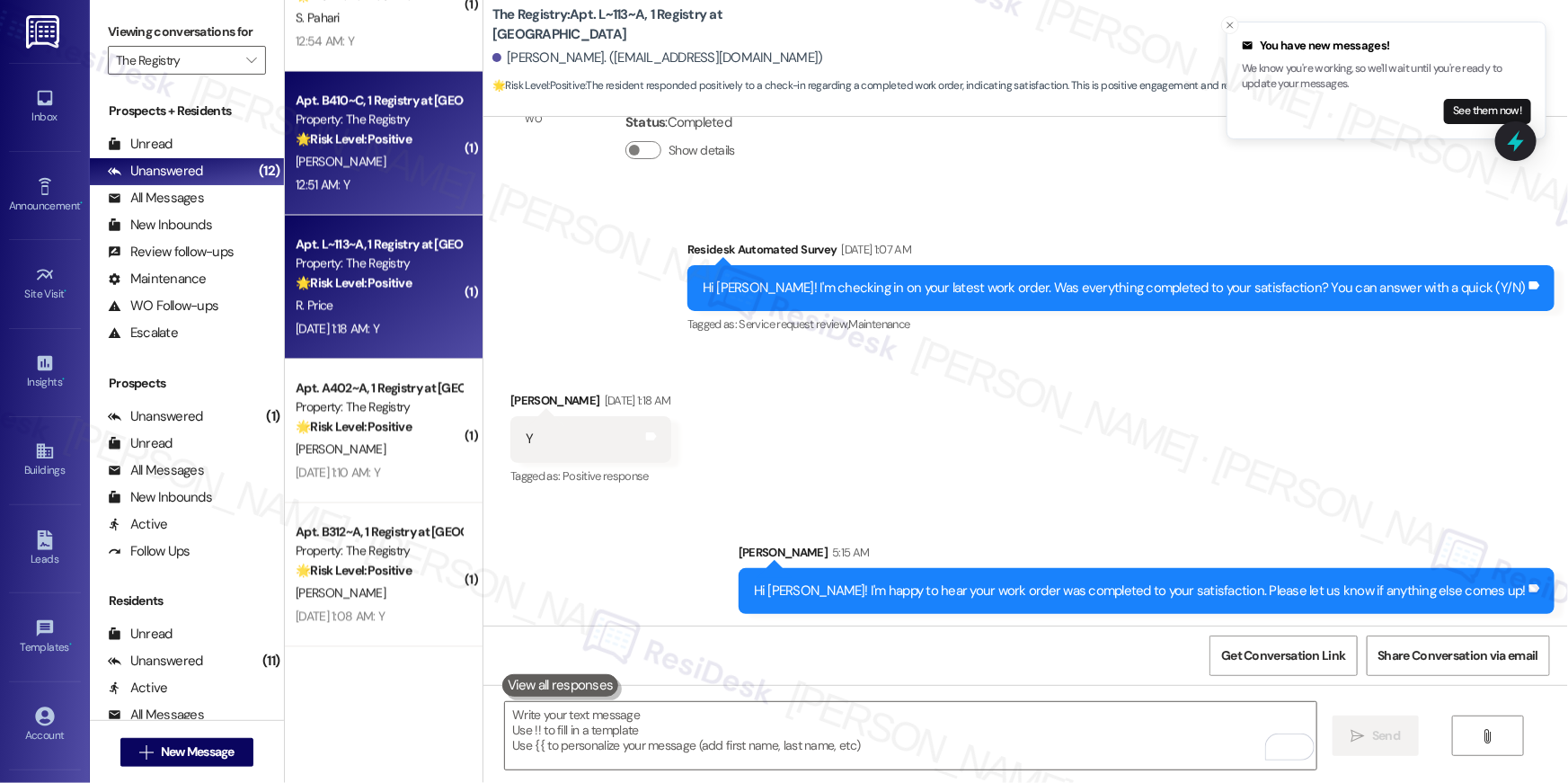
click at [333, 165] on span "N. Henderson" at bounding box center [340, 162] width 90 height 16
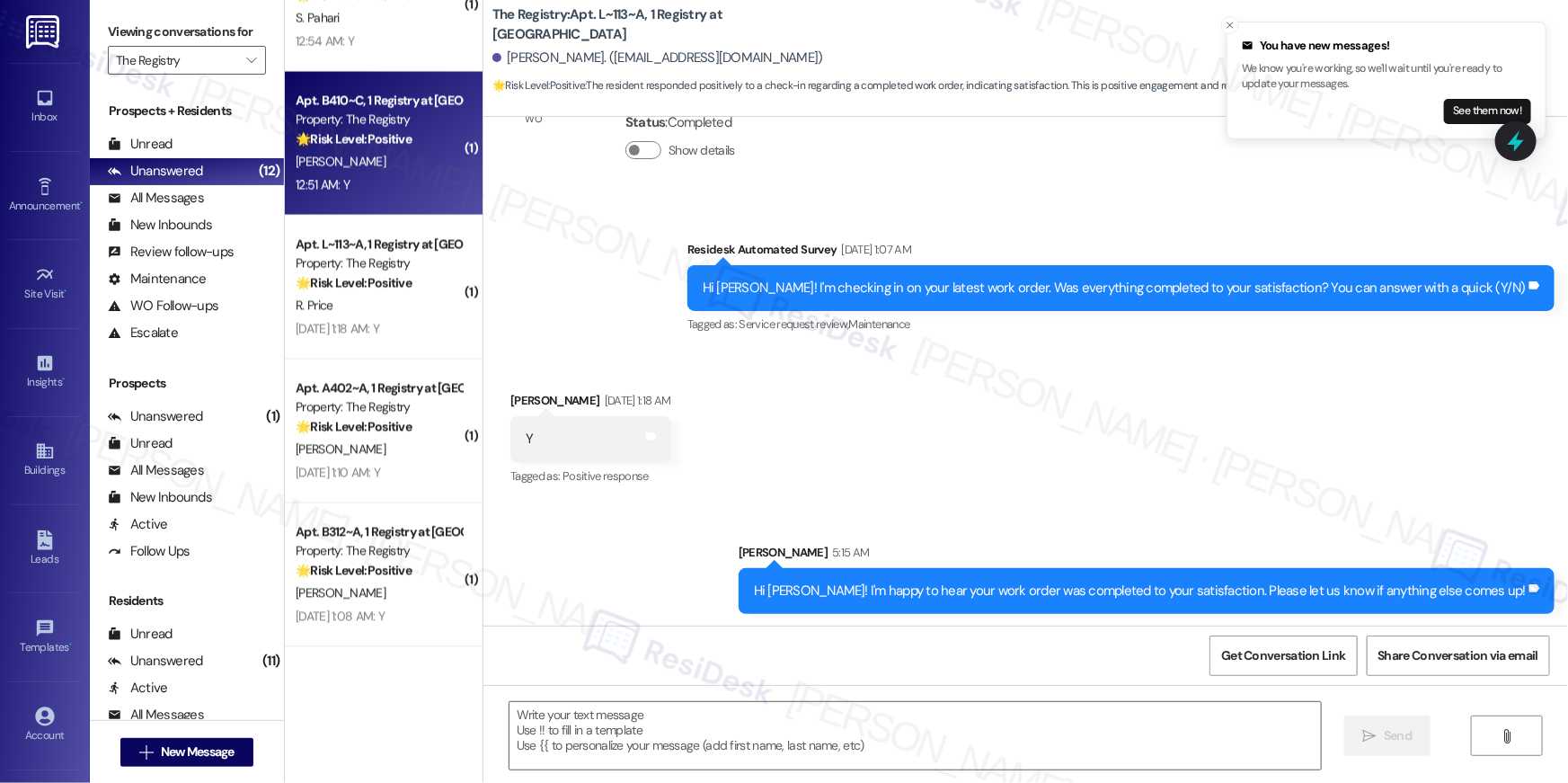
type textarea "Fetching suggested responses. Please feel free to read through the conversation…"
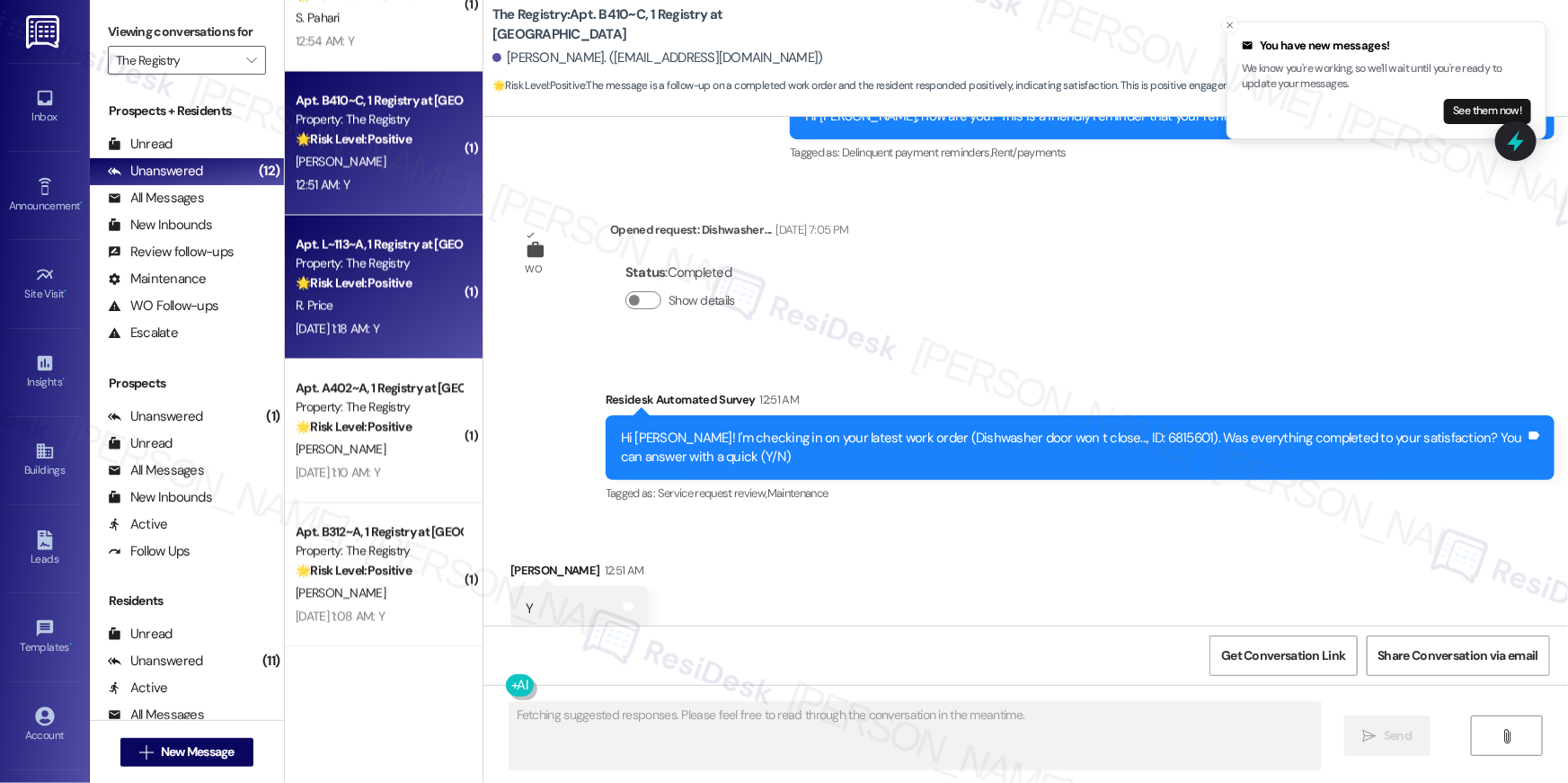
scroll to position [801, 0]
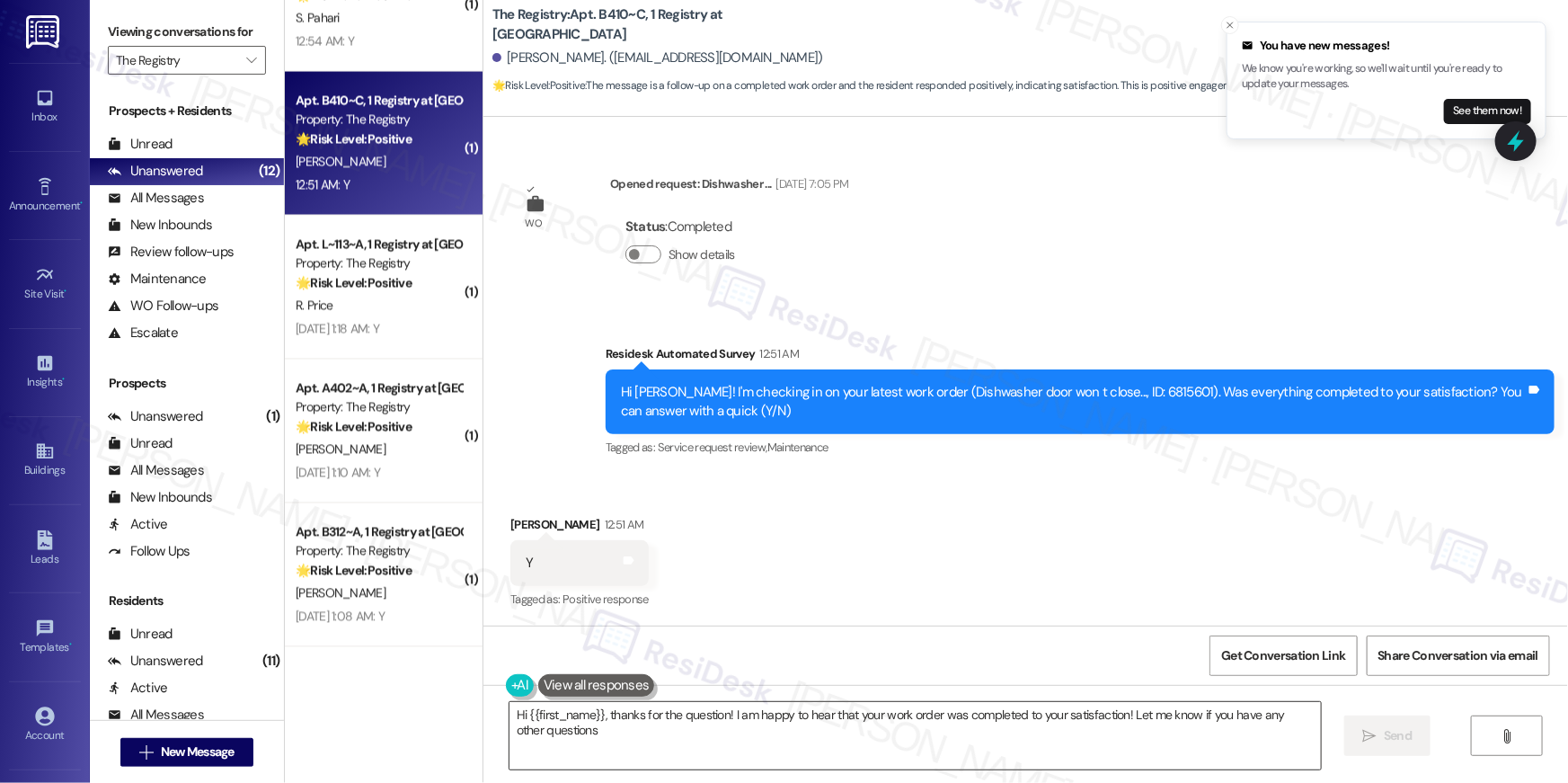
type textarea "Hi {{first_name}}, thanks for the question! I am happy to hear that your work o…"
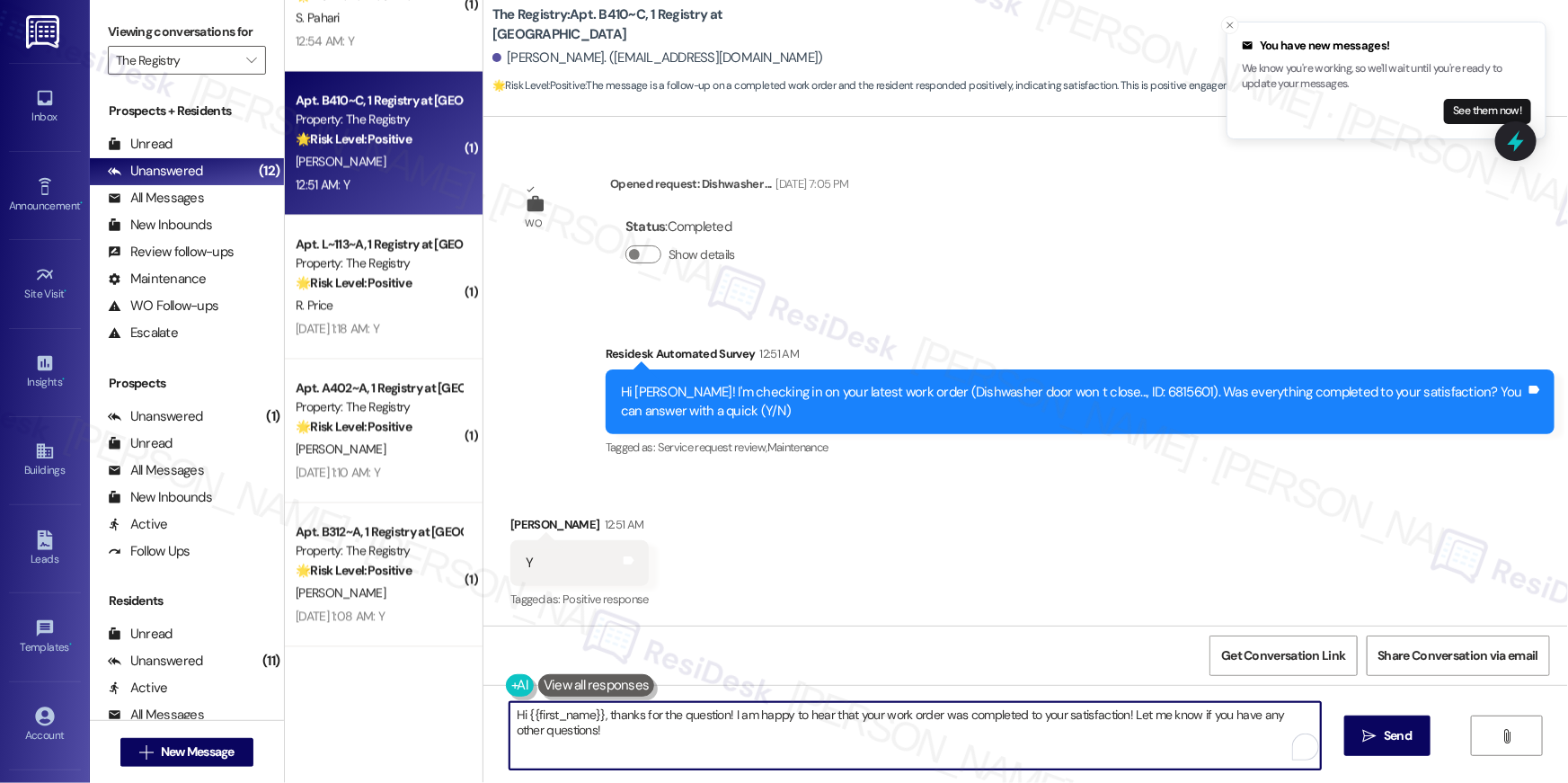
click at [1264, 741] on textarea "Hi {{first_name}}, thanks for the question! I am happy to hear that your work o…" at bounding box center [914, 735] width 811 height 67
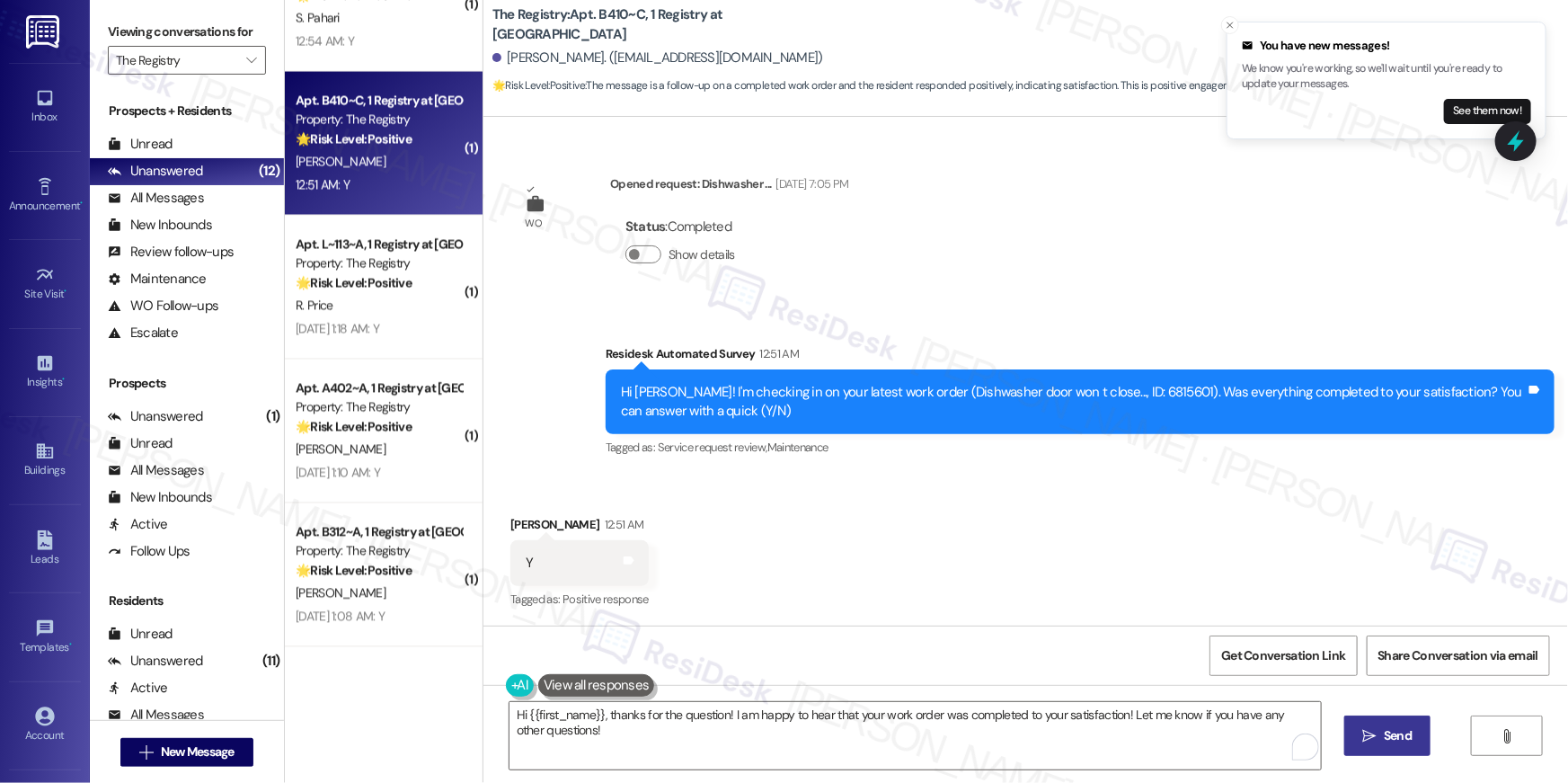
click at [1399, 737] on span "Send" at bounding box center [1398, 735] width 28 height 19
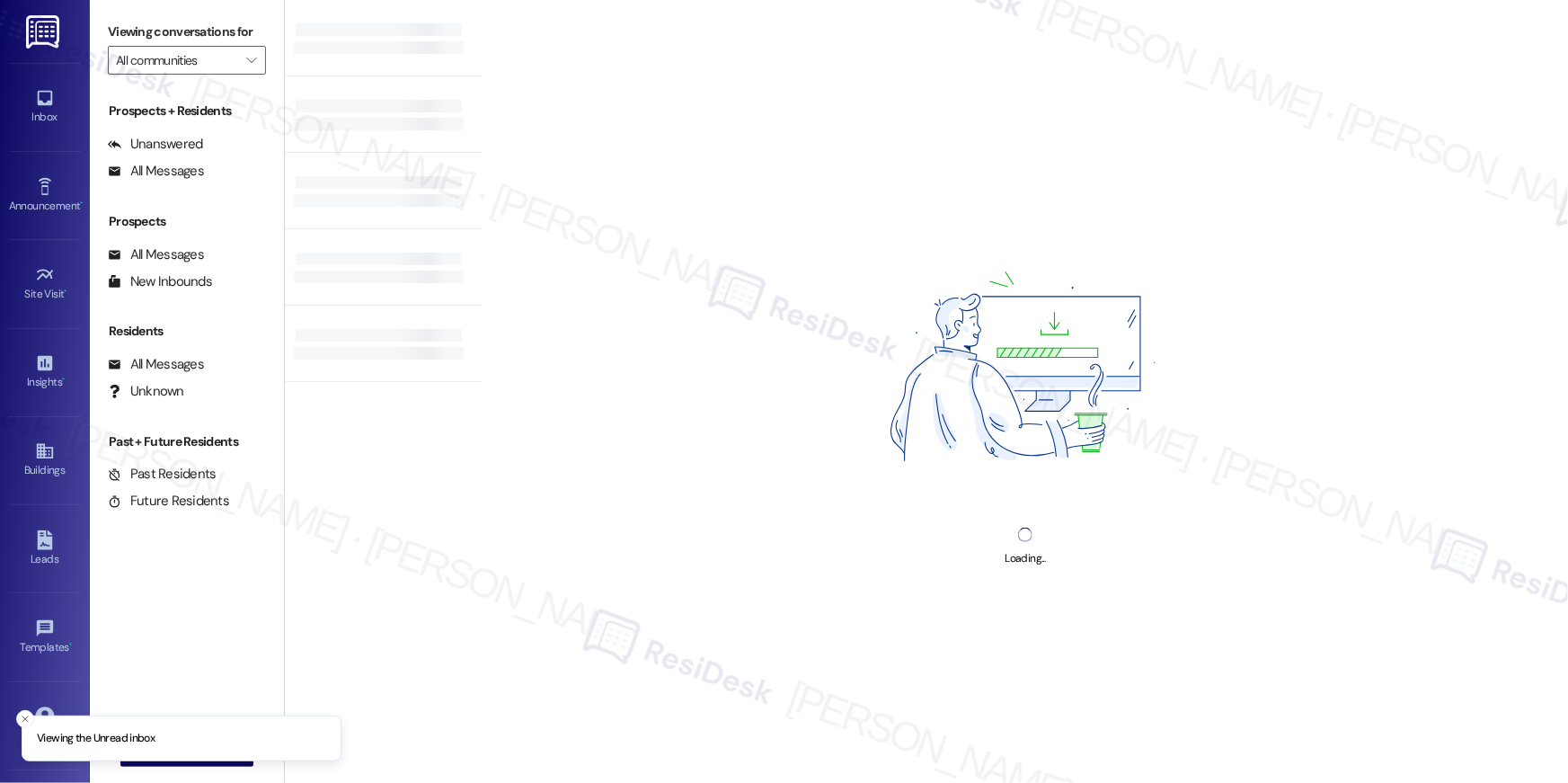
type input "The Registry"
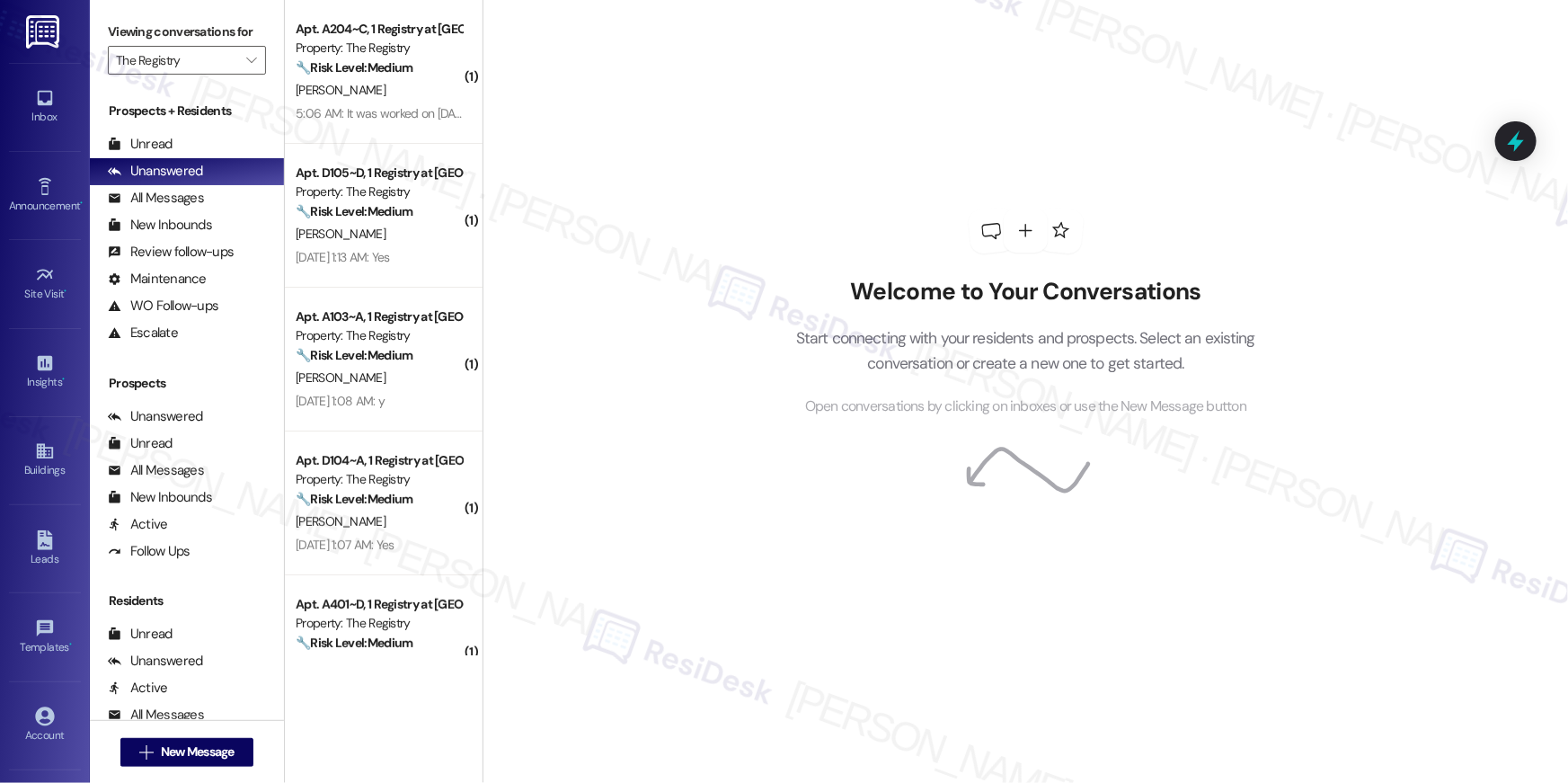
scroll to position [3, 0]
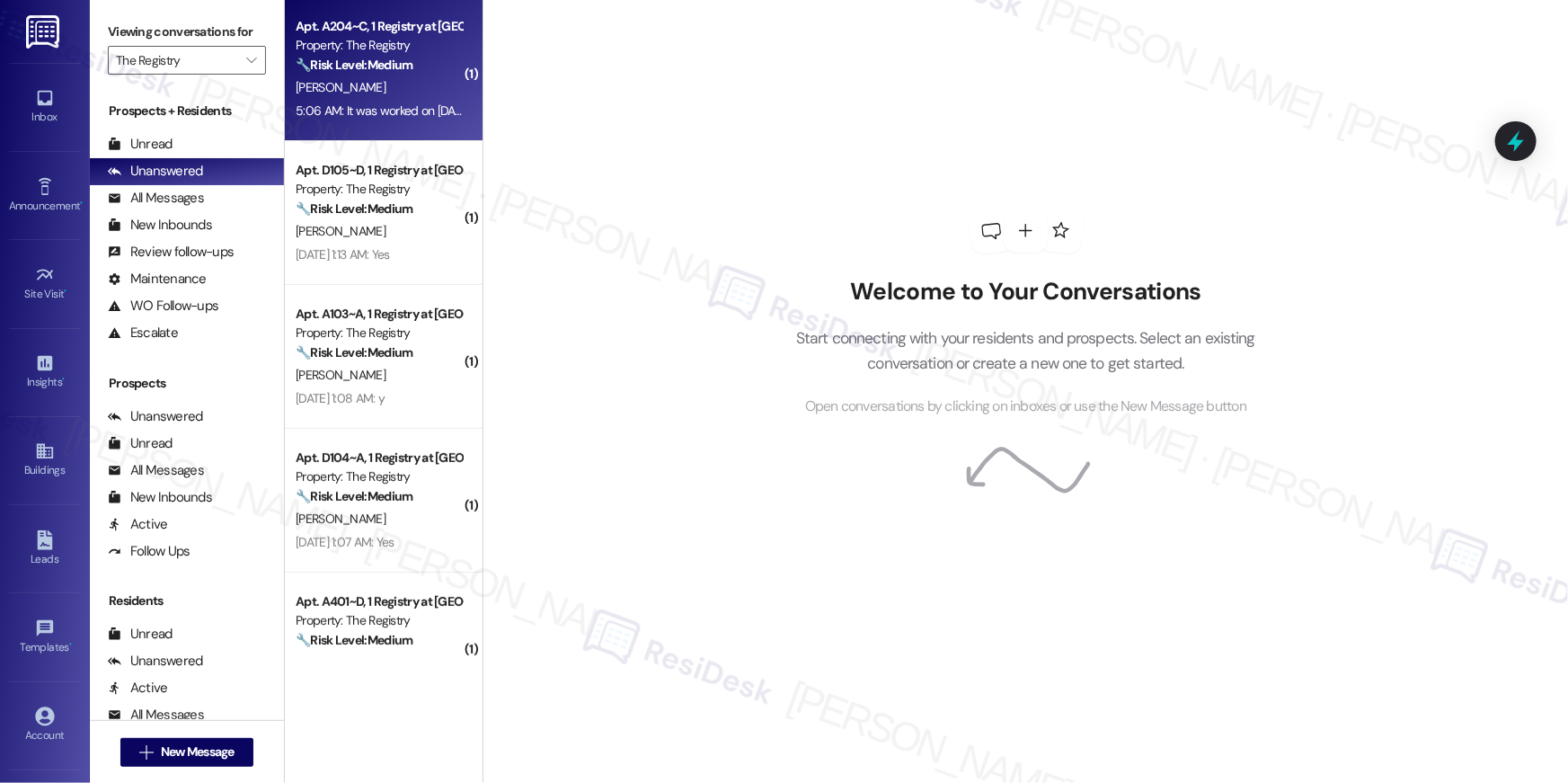
click at [370, 67] on strong "🔧 Risk Level: Medium" at bounding box center [354, 64] width 117 height 16
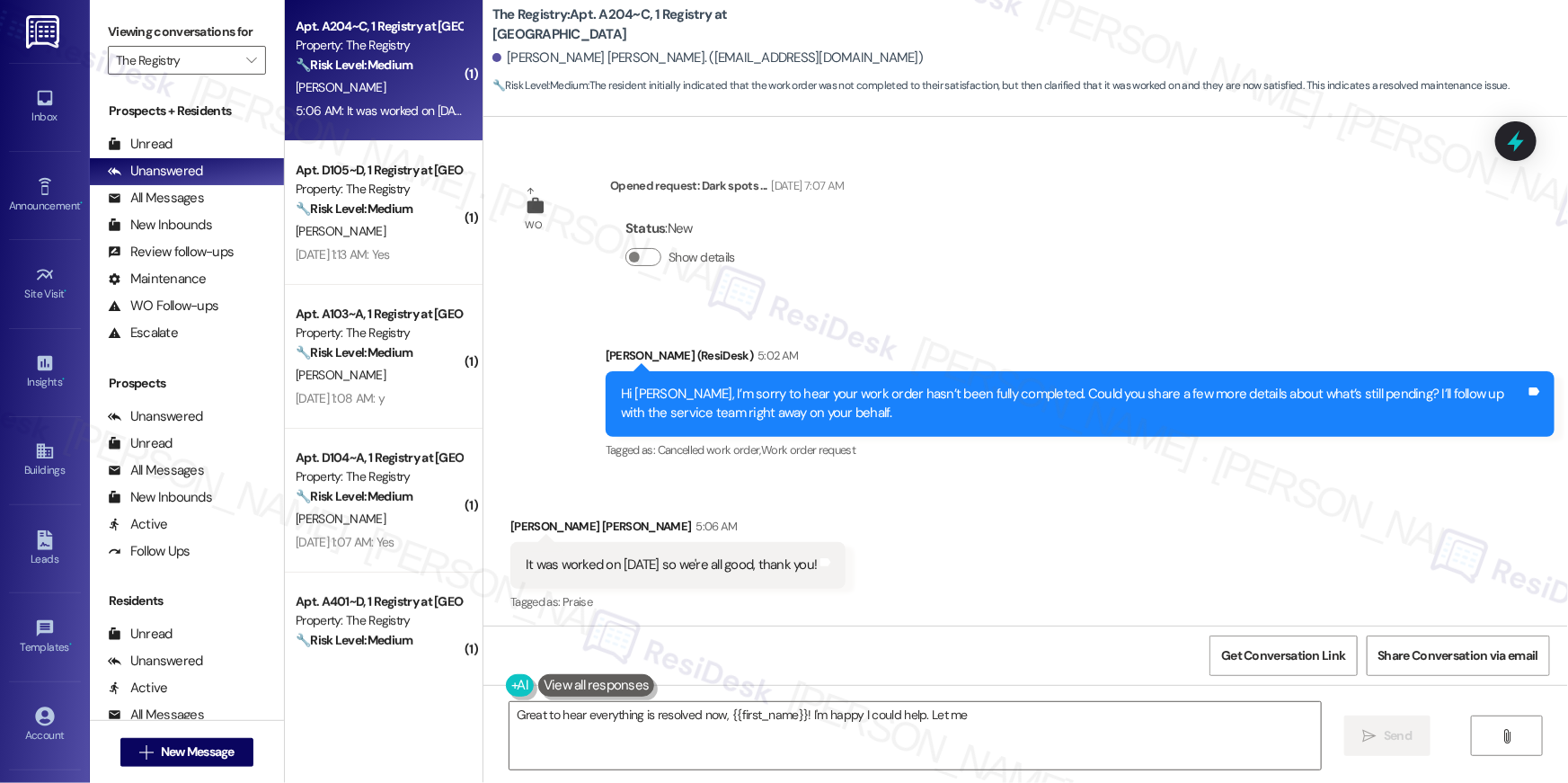
scroll to position [802, 0]
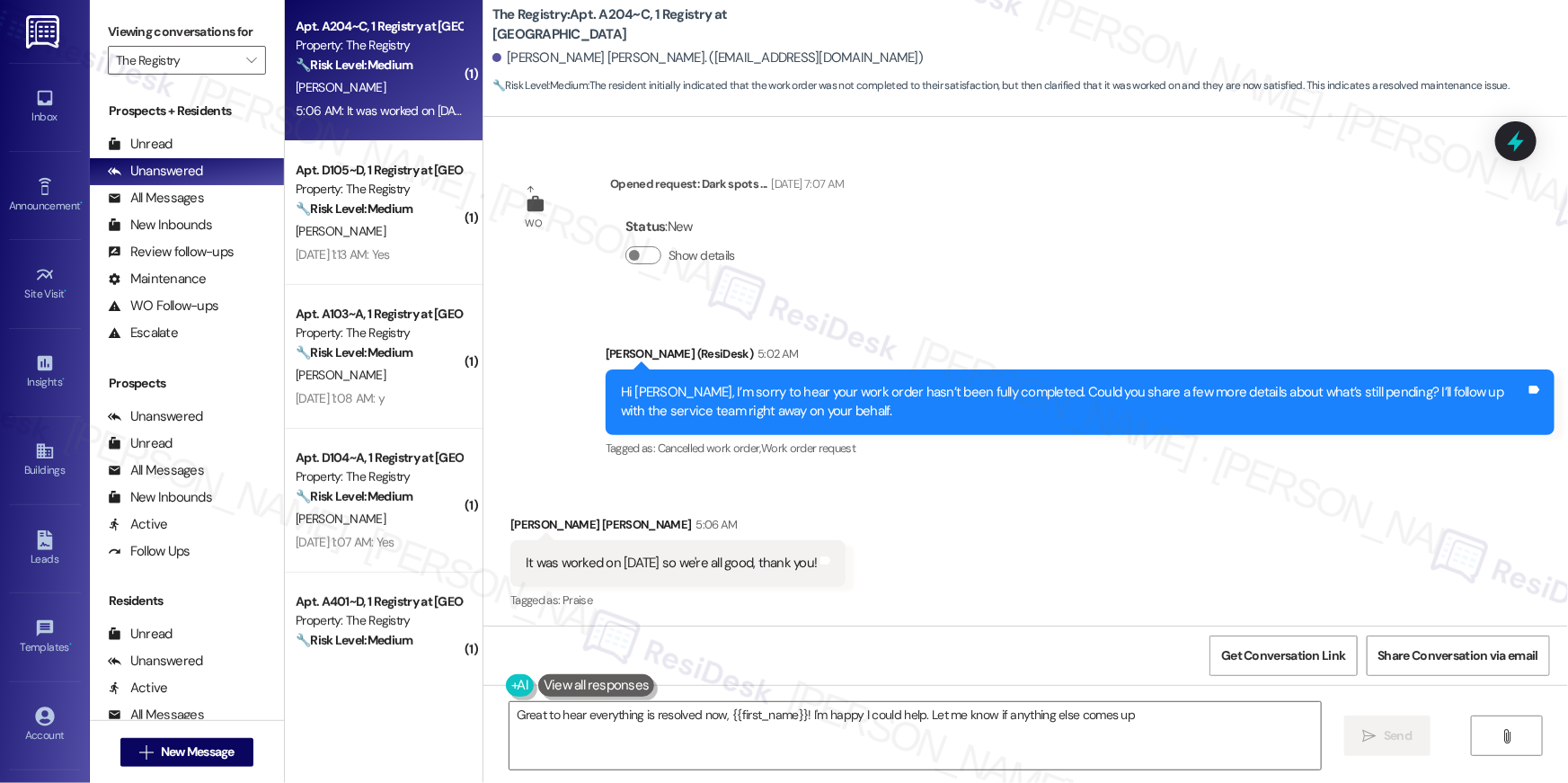
type textarea "Great to hear everything is resolved now, {{first_name}}! I'm happy I could hel…"
click at [902, 722] on textarea "Great to hear everything is resolved now, {{first_name}}! I'm happy I could hel…" at bounding box center [914, 735] width 811 height 67
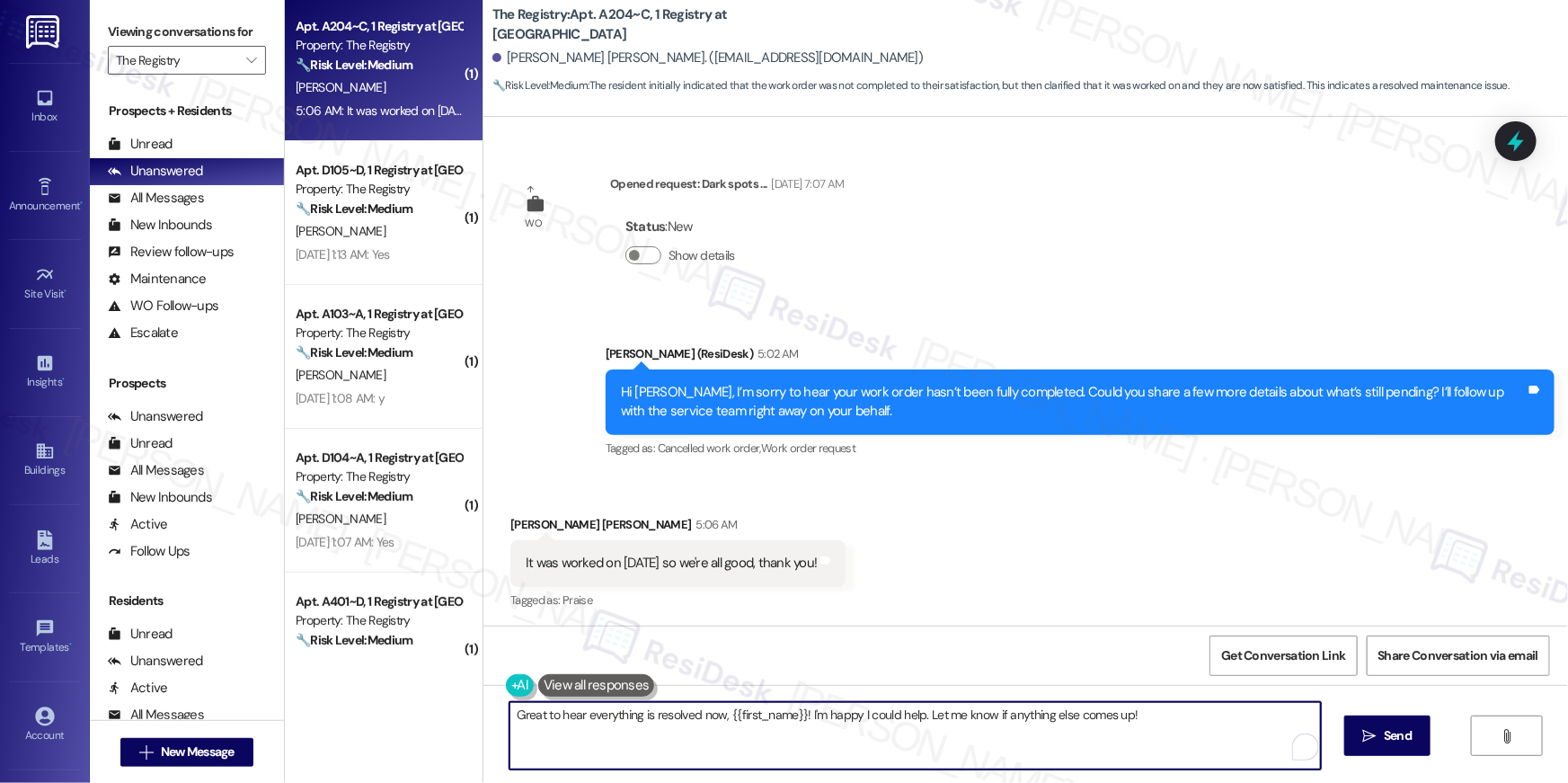
click at [1161, 760] on textarea "Great to hear everything is resolved now, {{first_name}}! I'm happy I could hel…" at bounding box center [914, 735] width 811 height 67
click at [1392, 751] on button " Send" at bounding box center [1388, 735] width 87 height 41
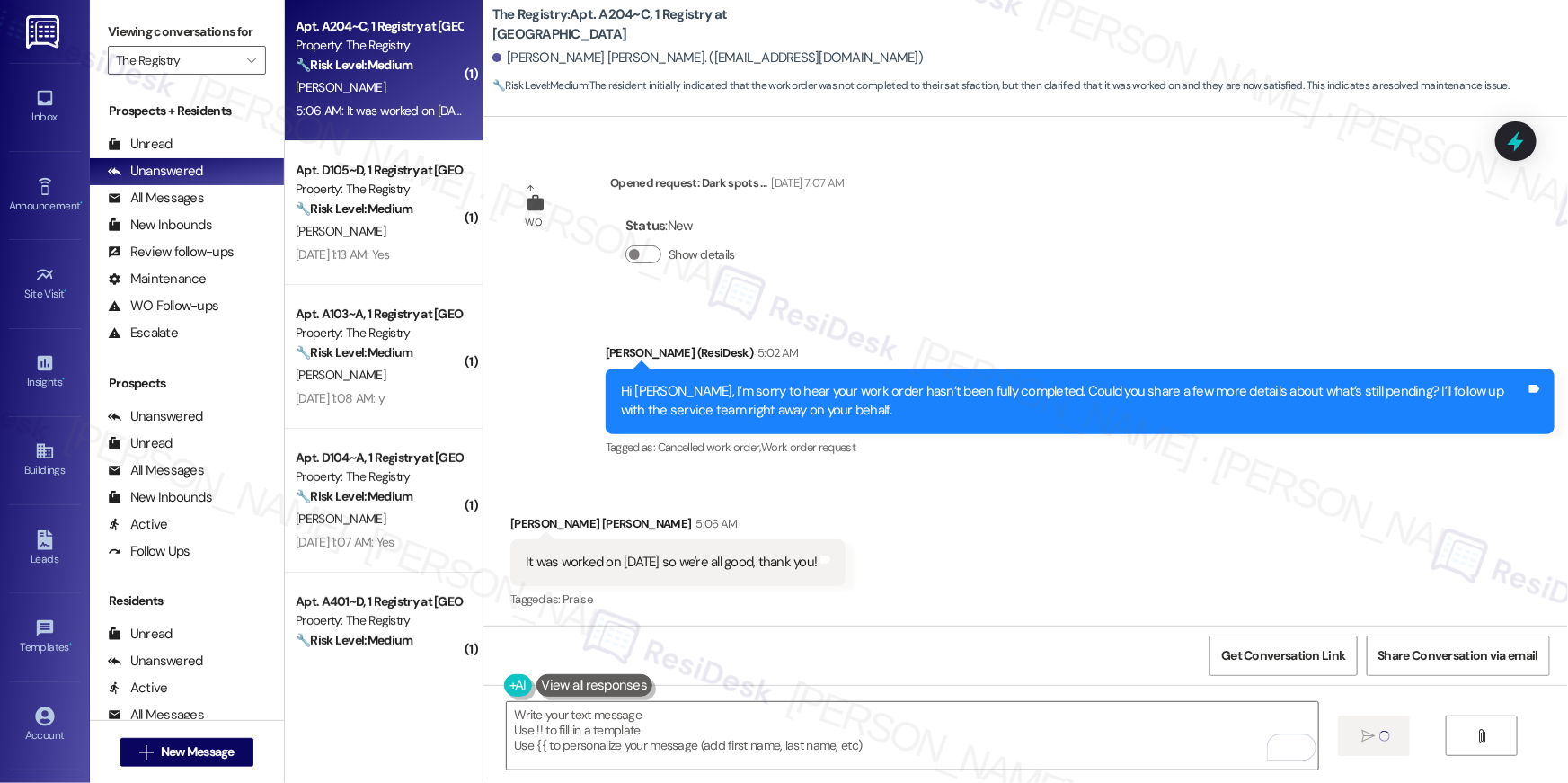
type textarea "Fetching suggested responses. Please feel free to read through the conversation…"
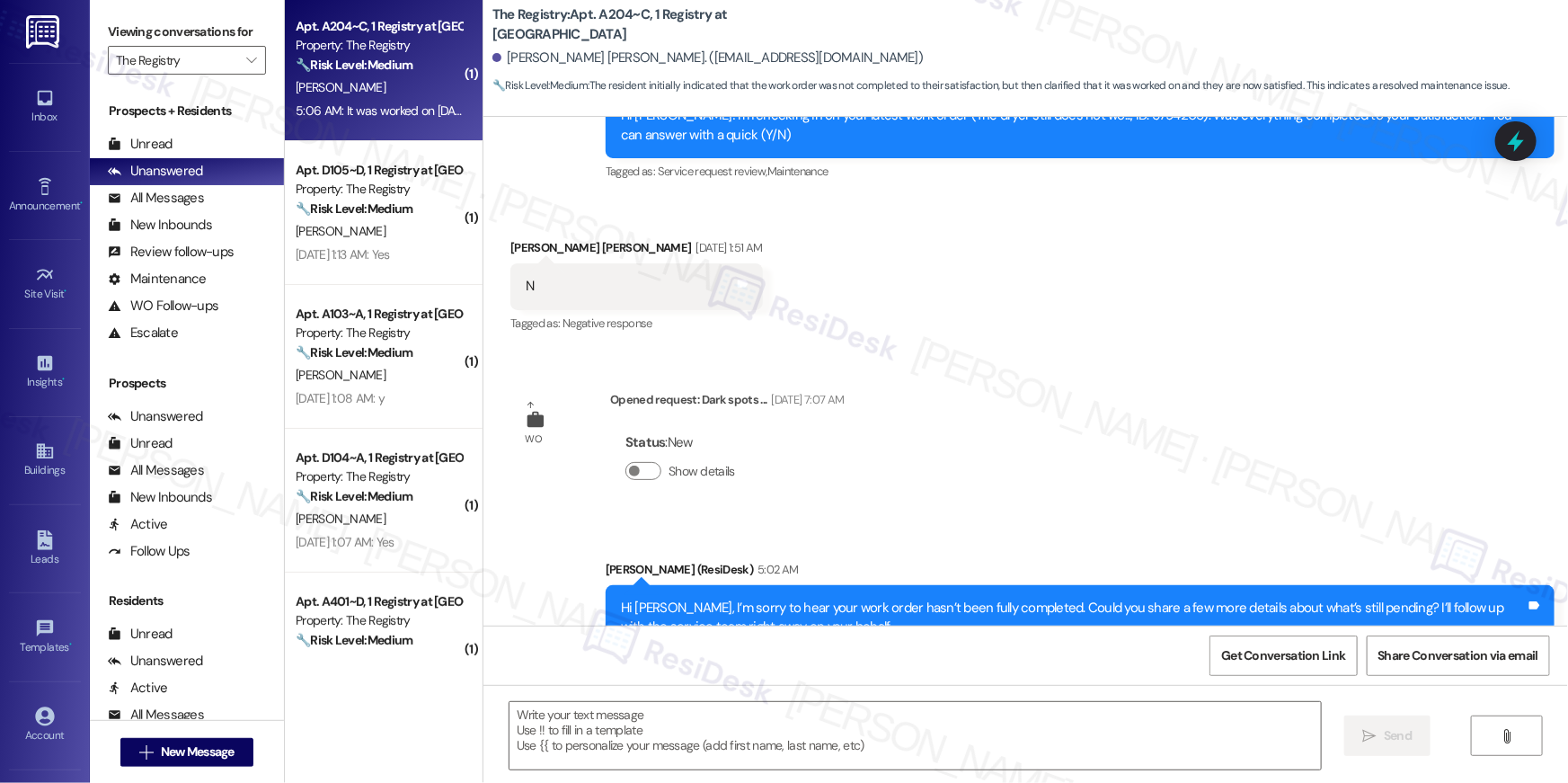
scroll to position [559, 0]
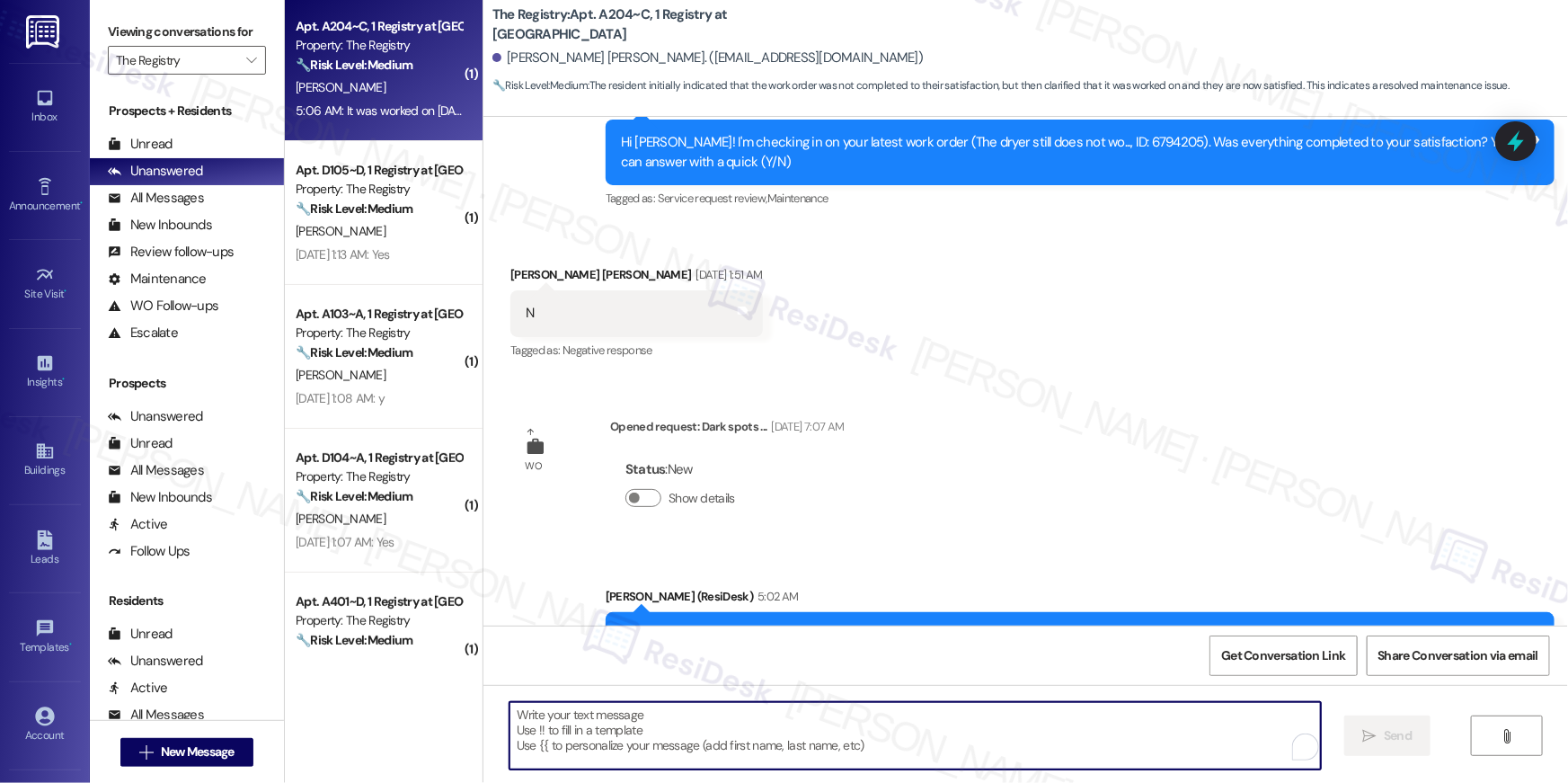
drag, startPoint x: 965, startPoint y: 741, endPoint x: 994, endPoint y: 688, distance: 60.4
click at [965, 737] on textarea "To enrich screen reader interactions, please activate Accessibility in Grammarl…" at bounding box center [914, 735] width 811 height 67
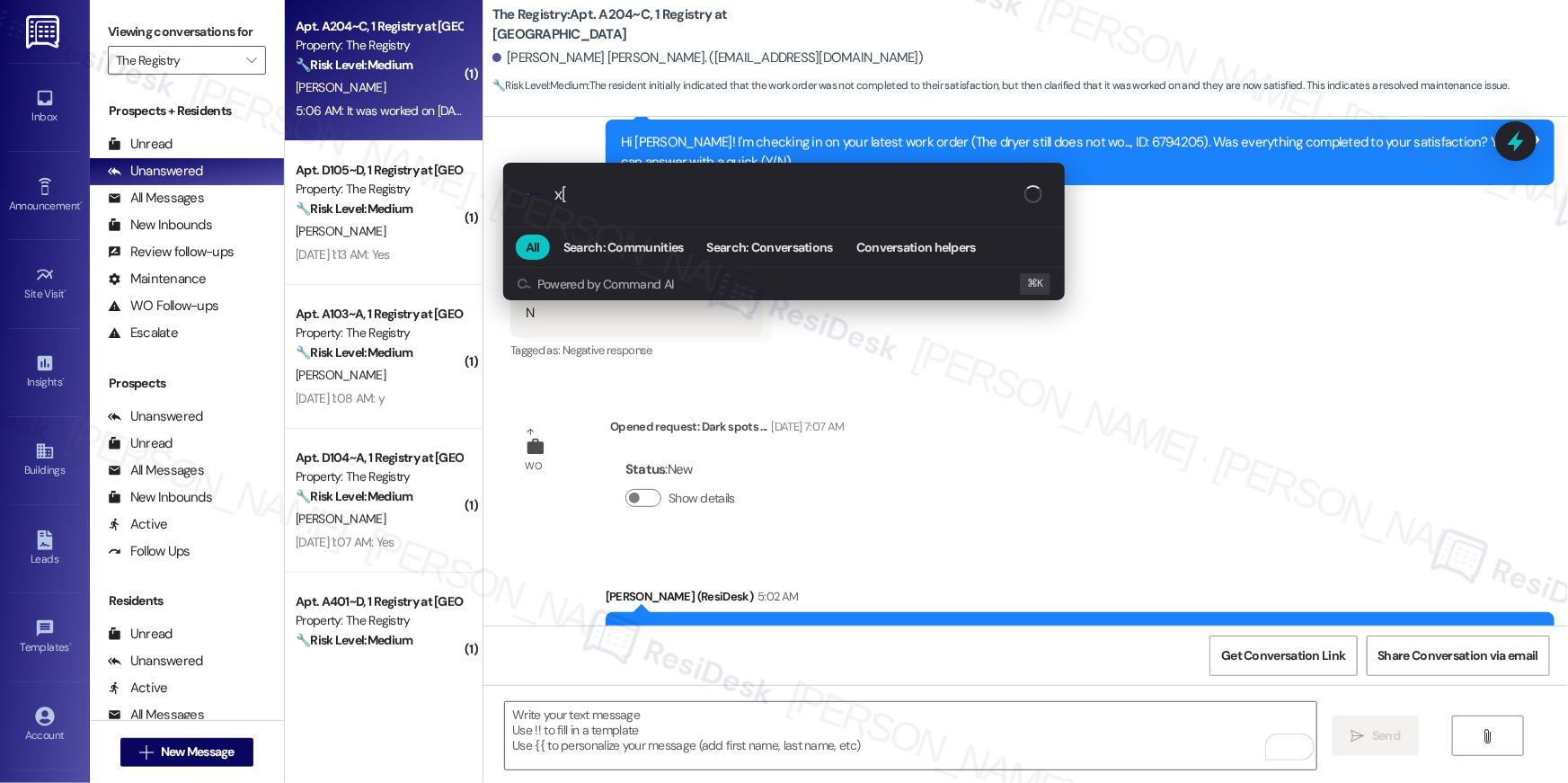
type input "x"
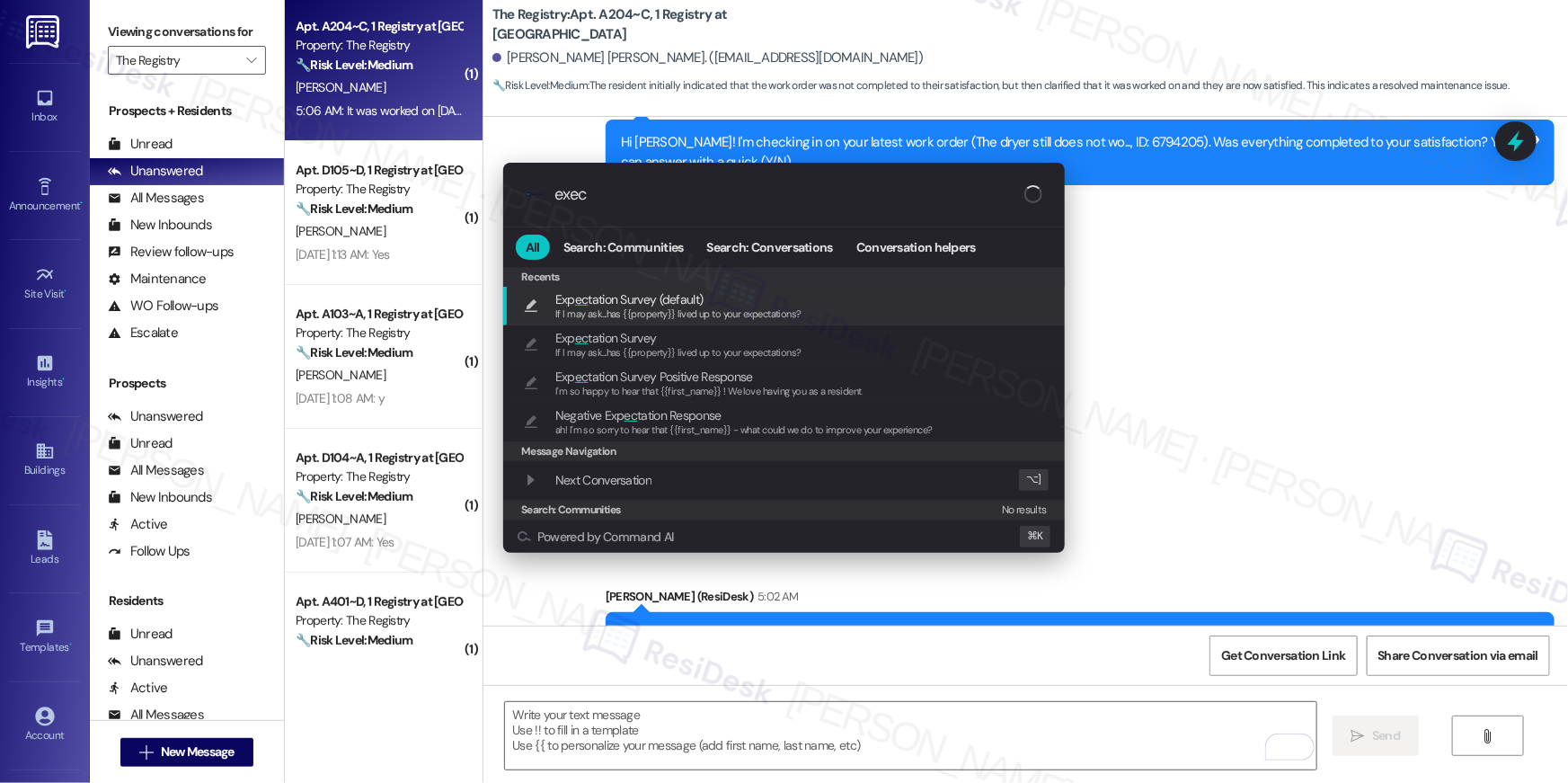
type input "exect"
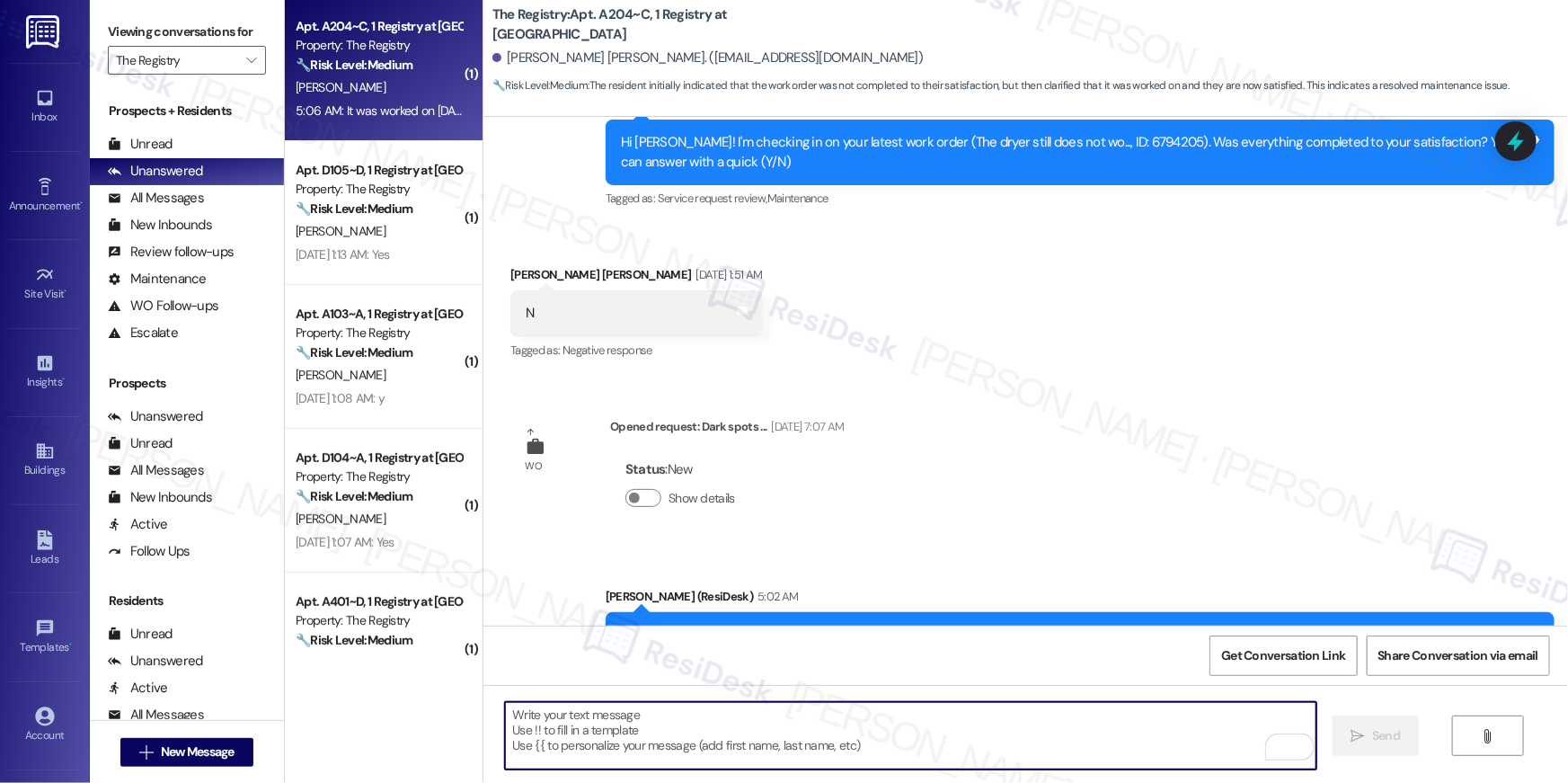
type textarea "If I may ask...has {{property}} lived up to your expectations?"
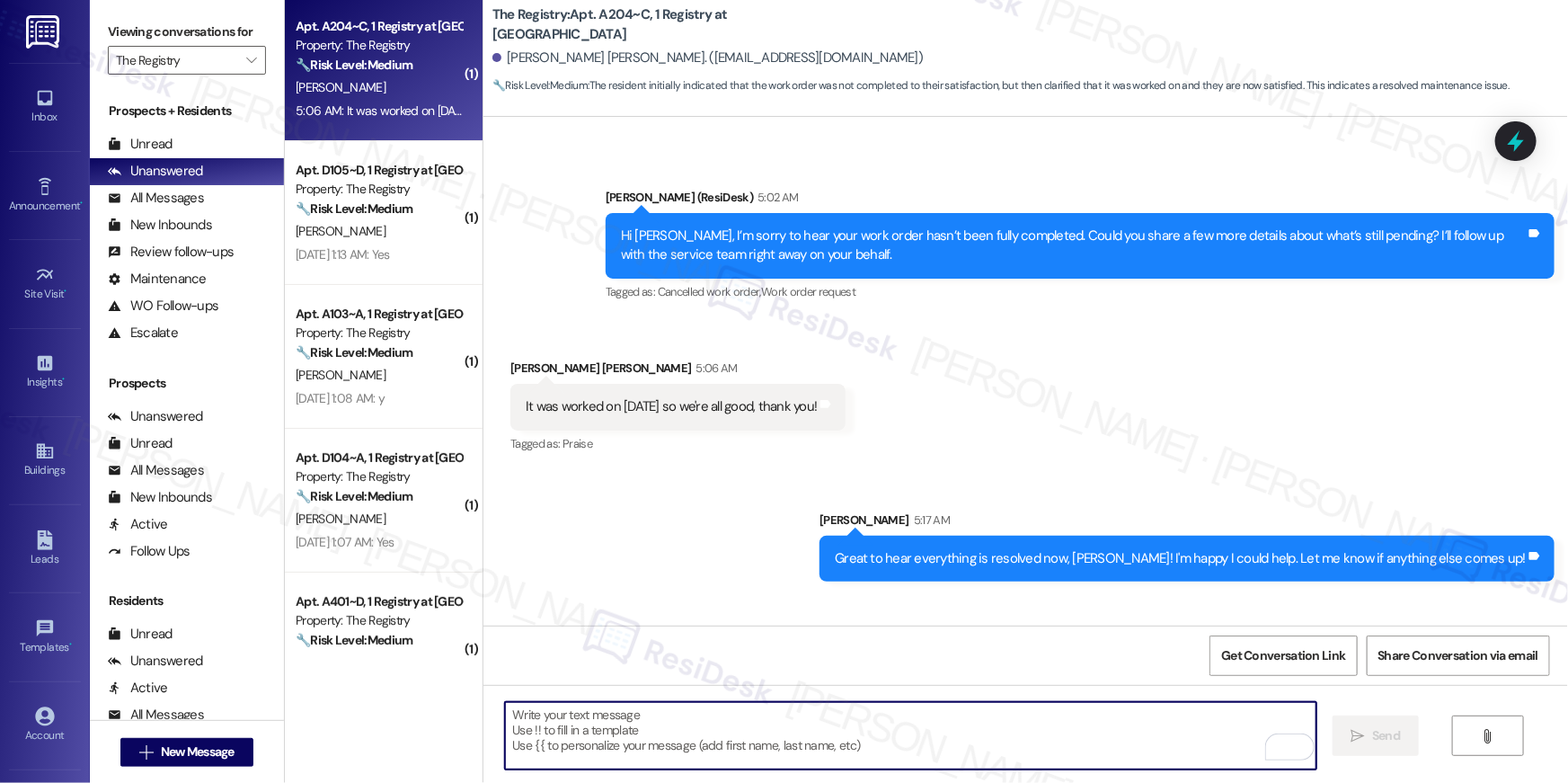
scroll to position [1053, 0]
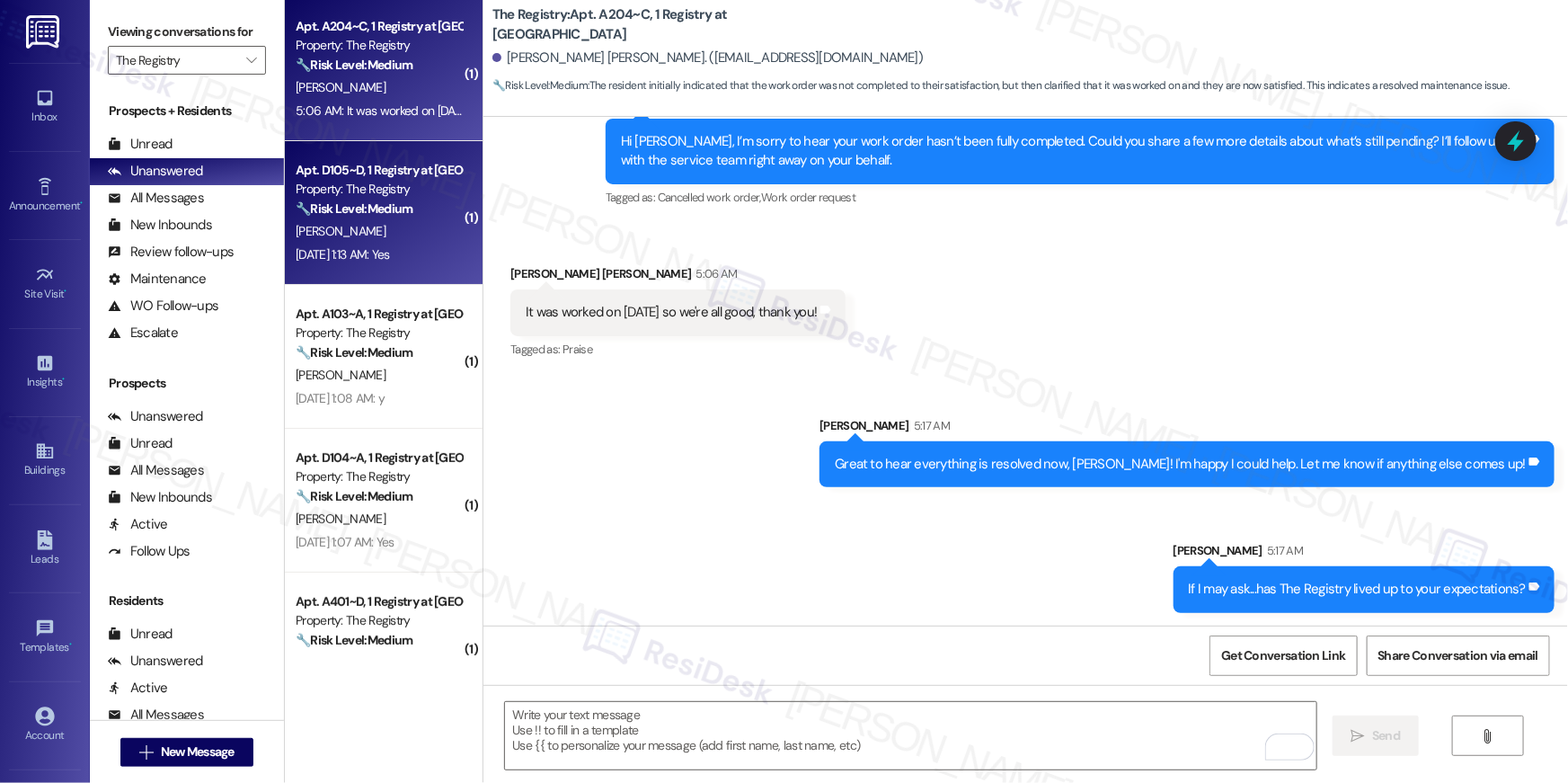
click at [420, 199] on div "🔧 Risk Level: Medium The resident is simply confirming the completion of a work…" at bounding box center [378, 208] width 166 height 19
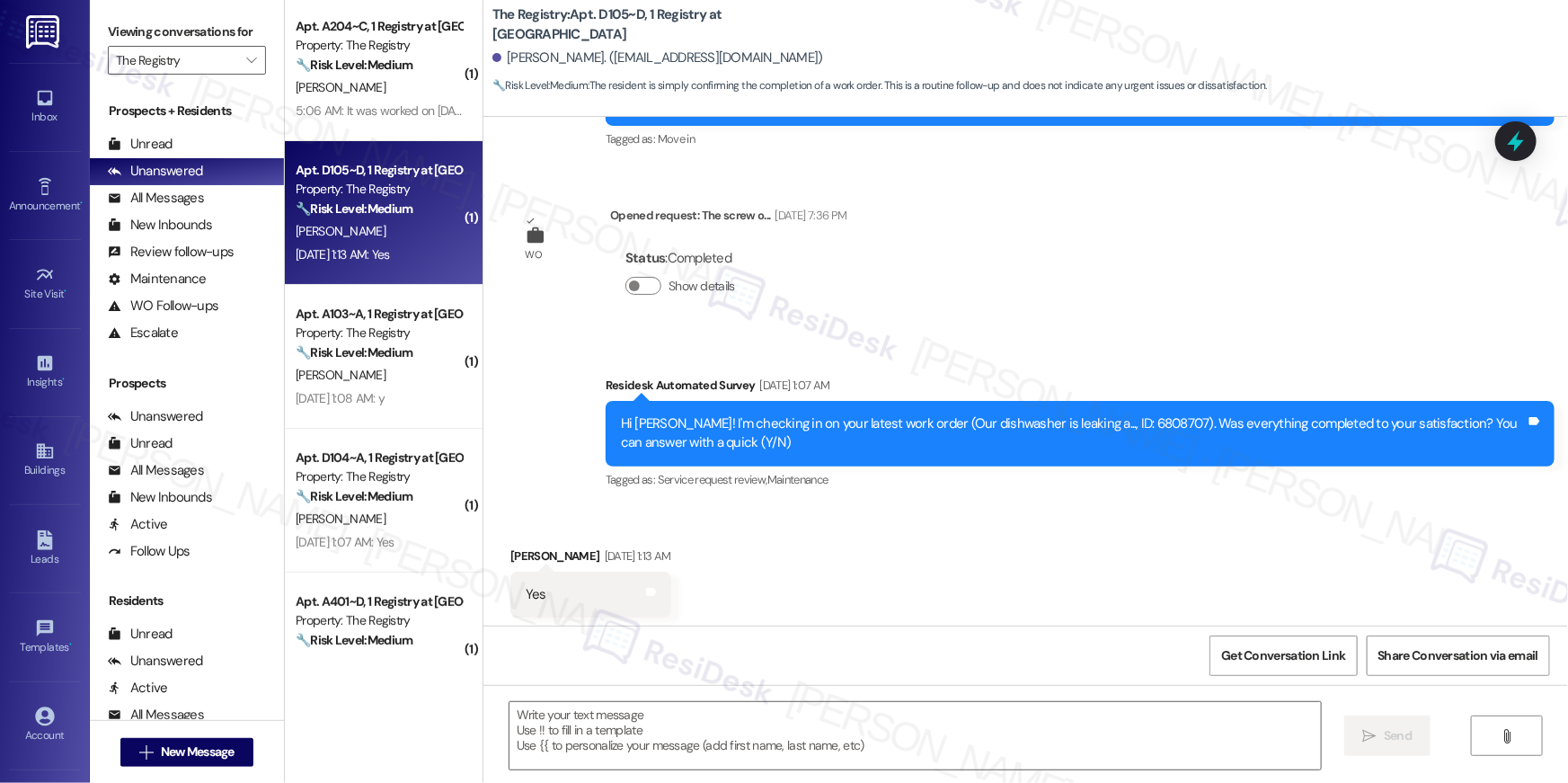
type textarea "Fetching suggested responses. Please feel free to read through the conversation…"
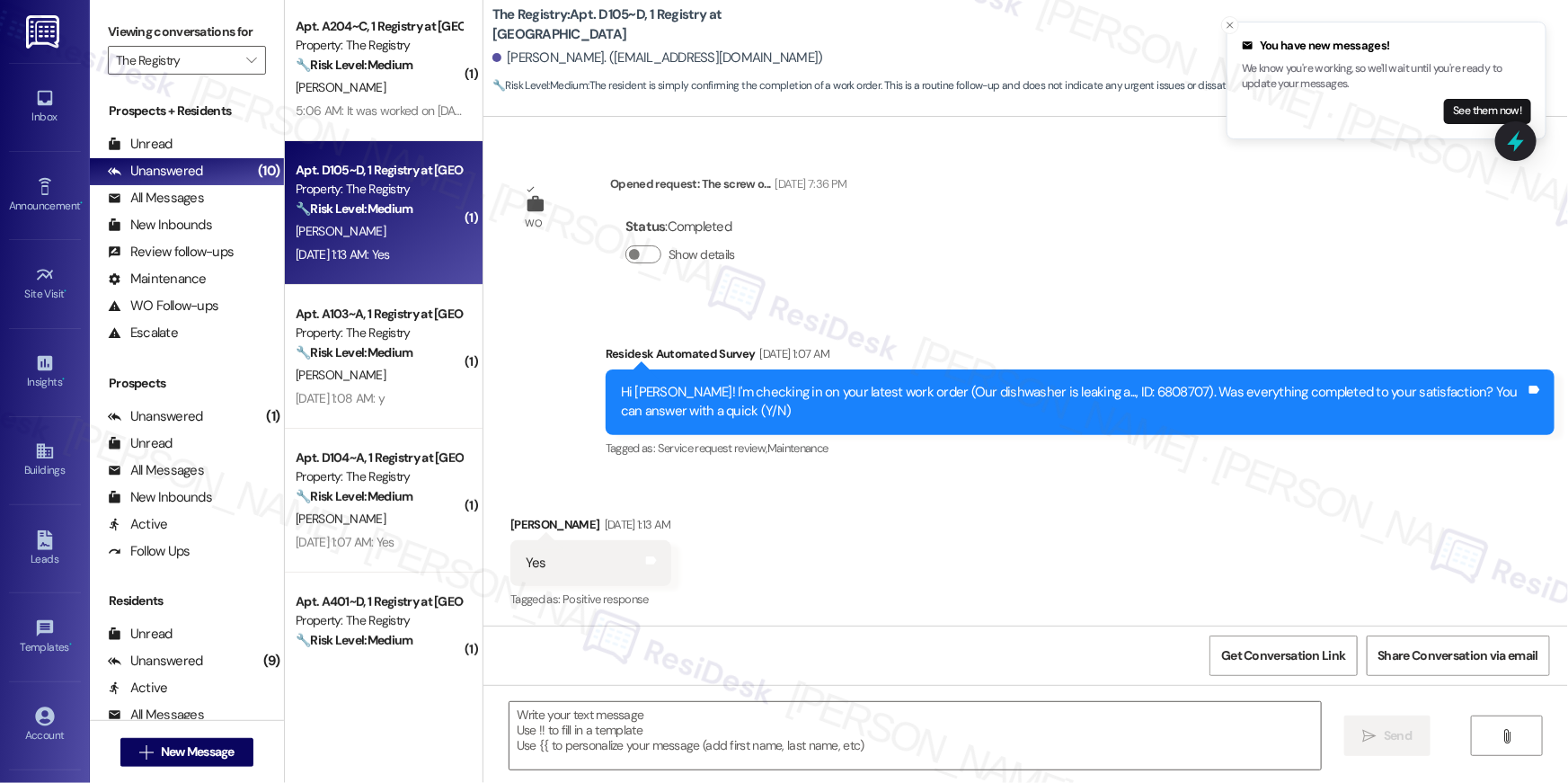
scroll to position [440, 0]
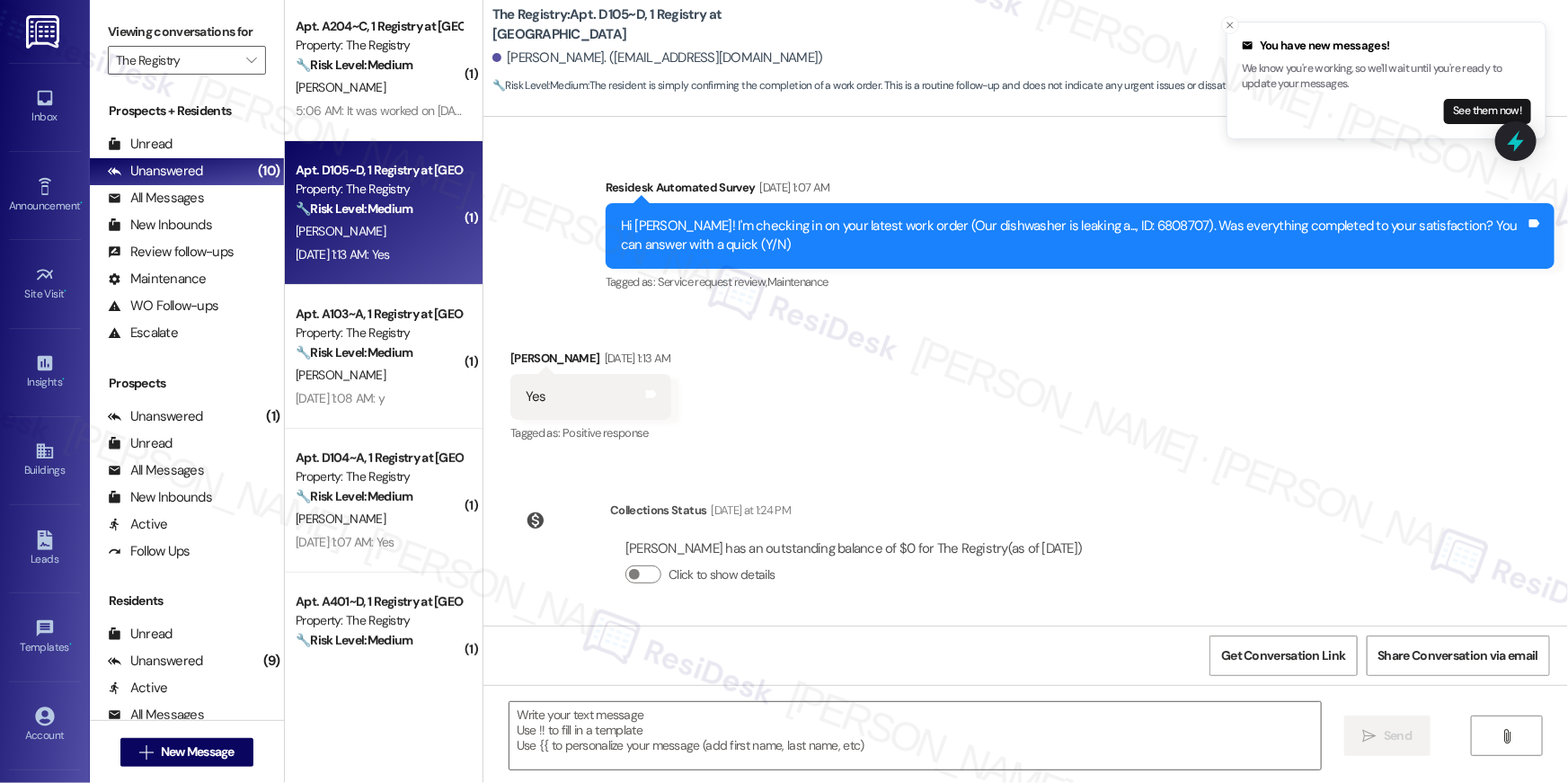
click at [1009, 475] on div "Lease started Aug 15, 2025 at 8:00 AM Survey, sent via SMS Residesk Automated S…" at bounding box center [1025, 371] width 1085 height 508
click at [937, 755] on textarea at bounding box center [914, 735] width 811 height 67
click at [937, 753] on textarea at bounding box center [914, 735] width 811 height 67
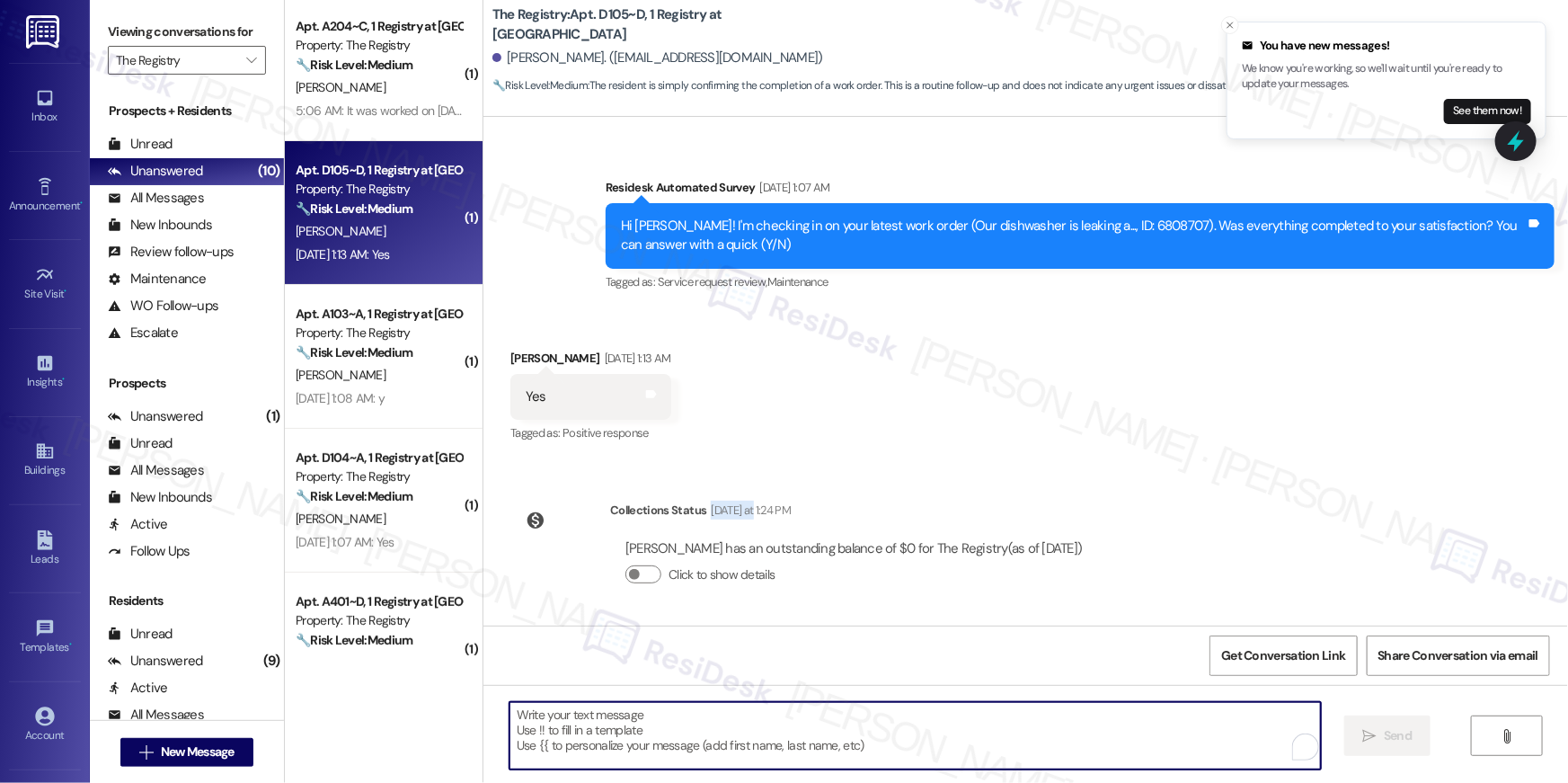
paste textarea "Hi {{first_name}}, I’m glad to hear your work order has been completed! If anyt…"
type textarea "Hi {{first_name}}, I’m glad to hear your work order has been completed! If anyt…"
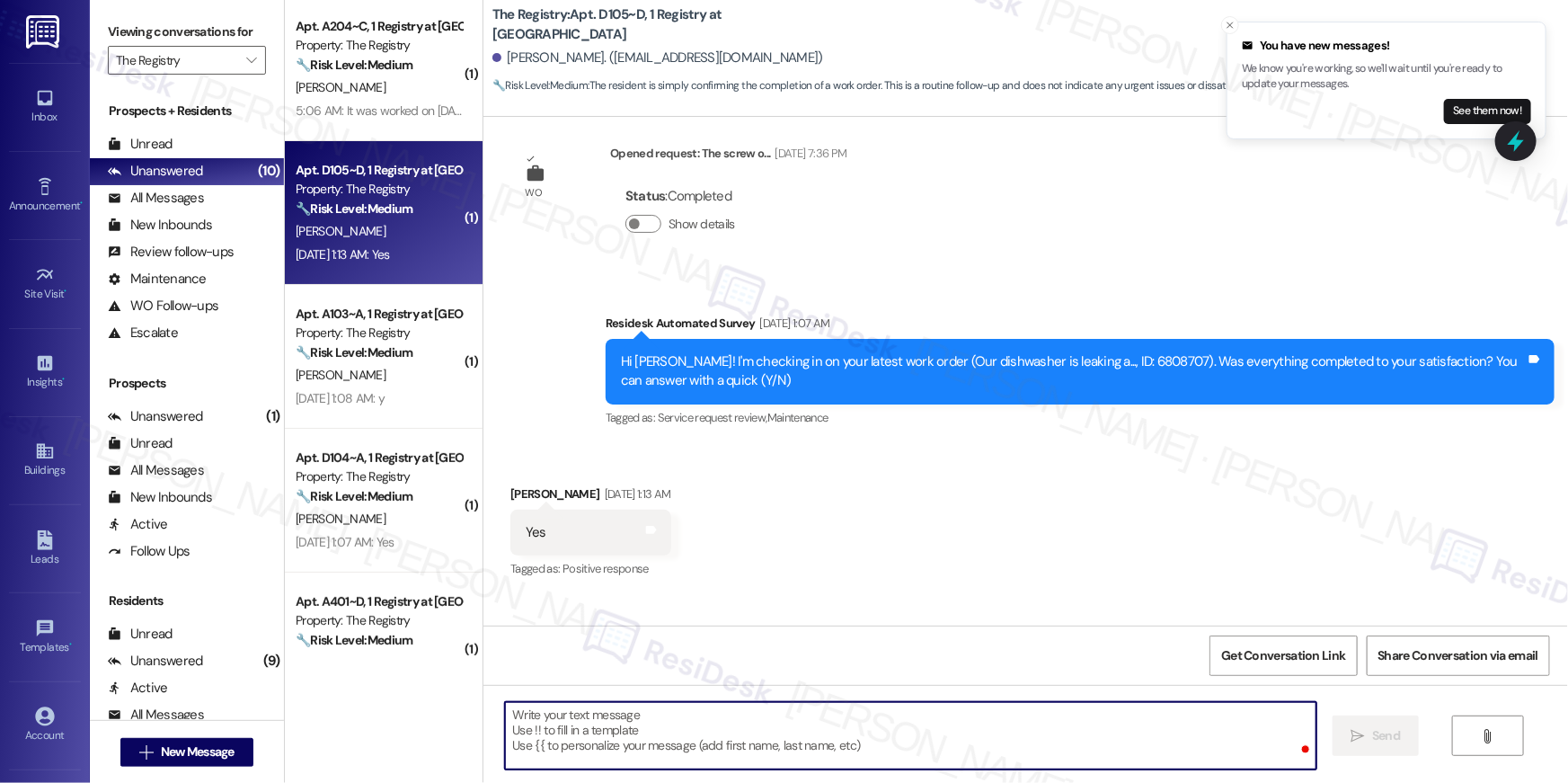
scroll to position [275, 0]
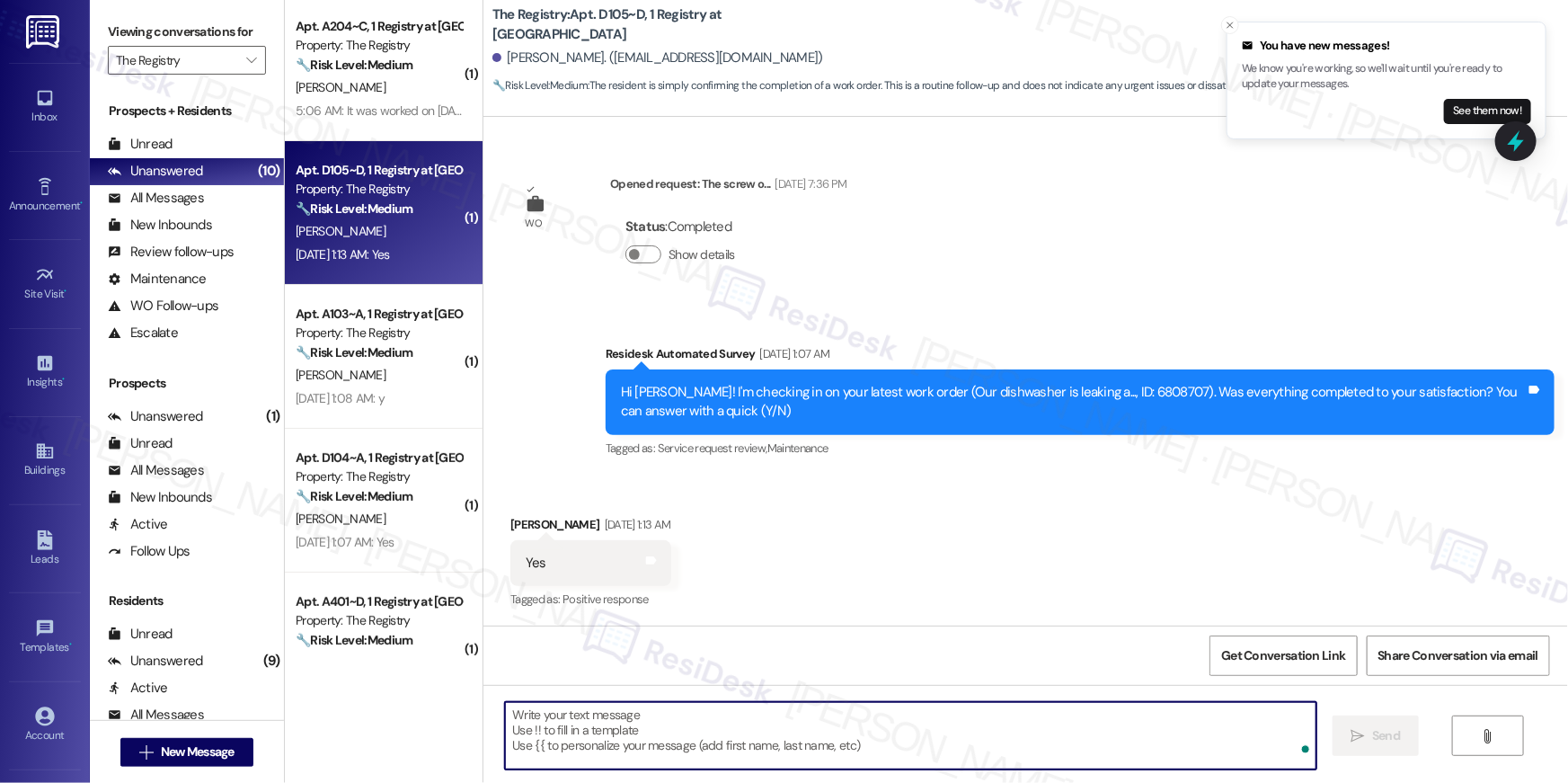
click at [921, 755] on textarea "To enrich screen reader interactions, please activate Accessibility in Grammarl…" at bounding box center [910, 735] width 811 height 67
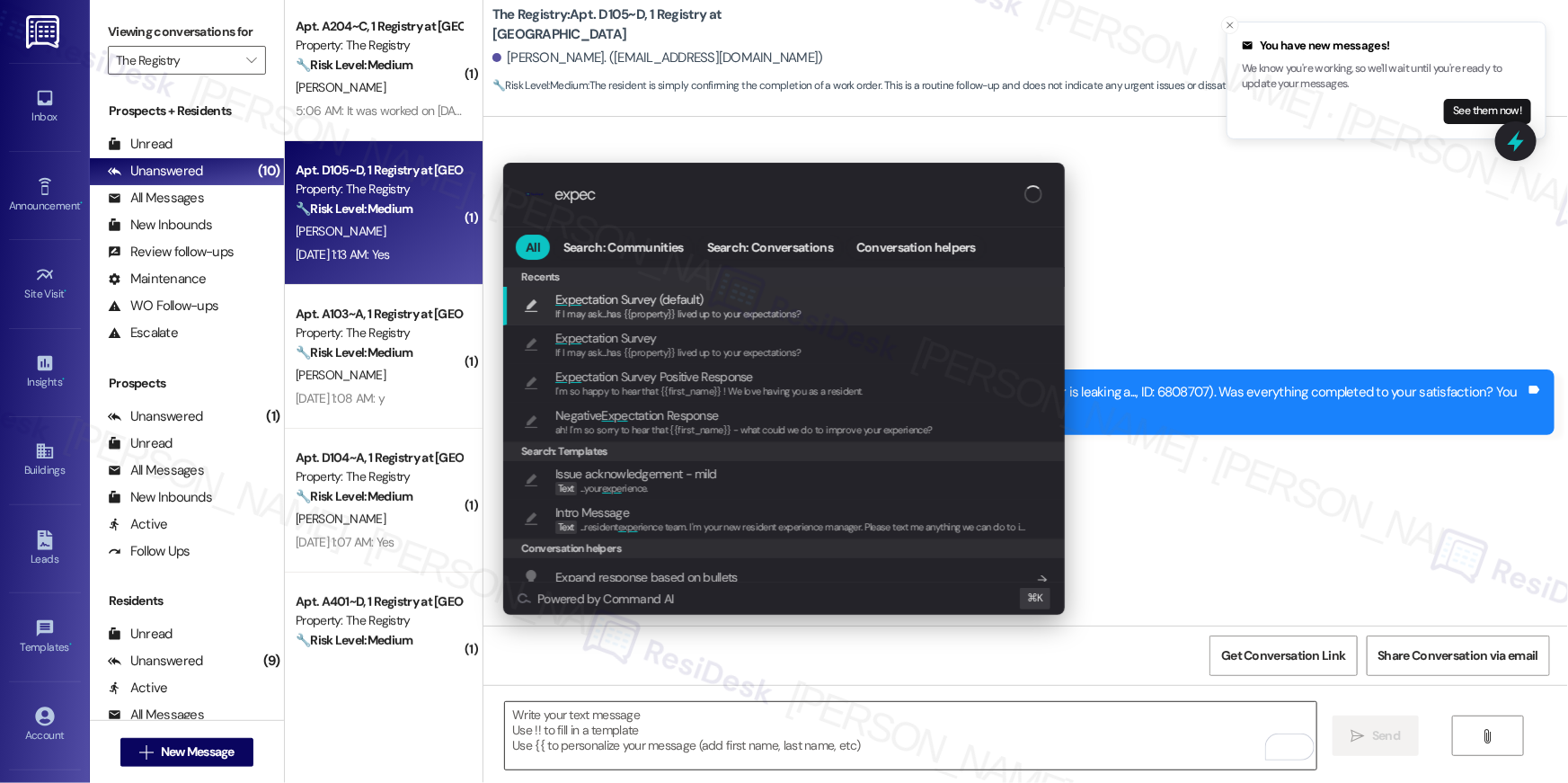
type input "expect"
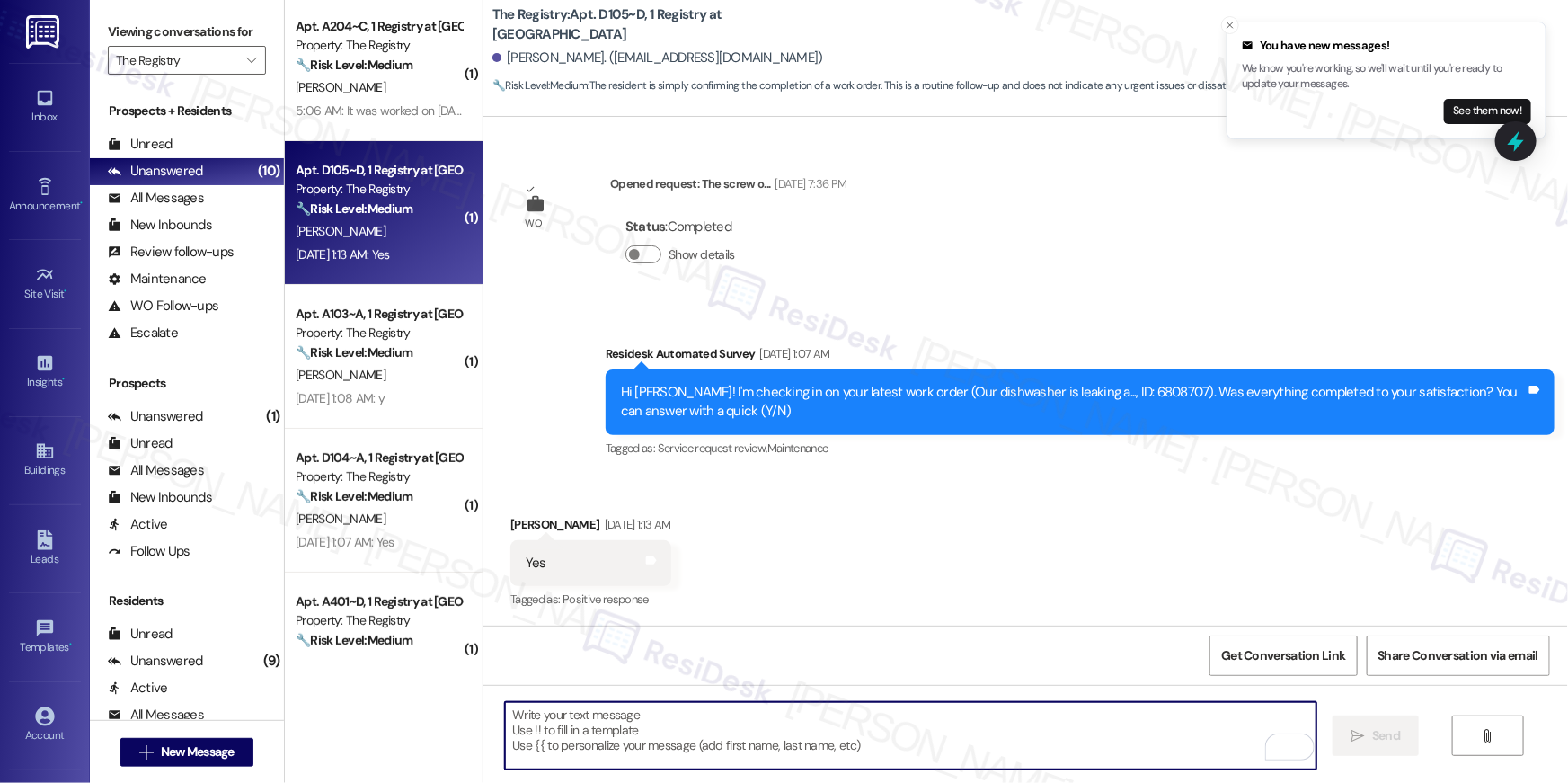
type textarea "If I may ask...has {{property}} lived up to your expectations?"
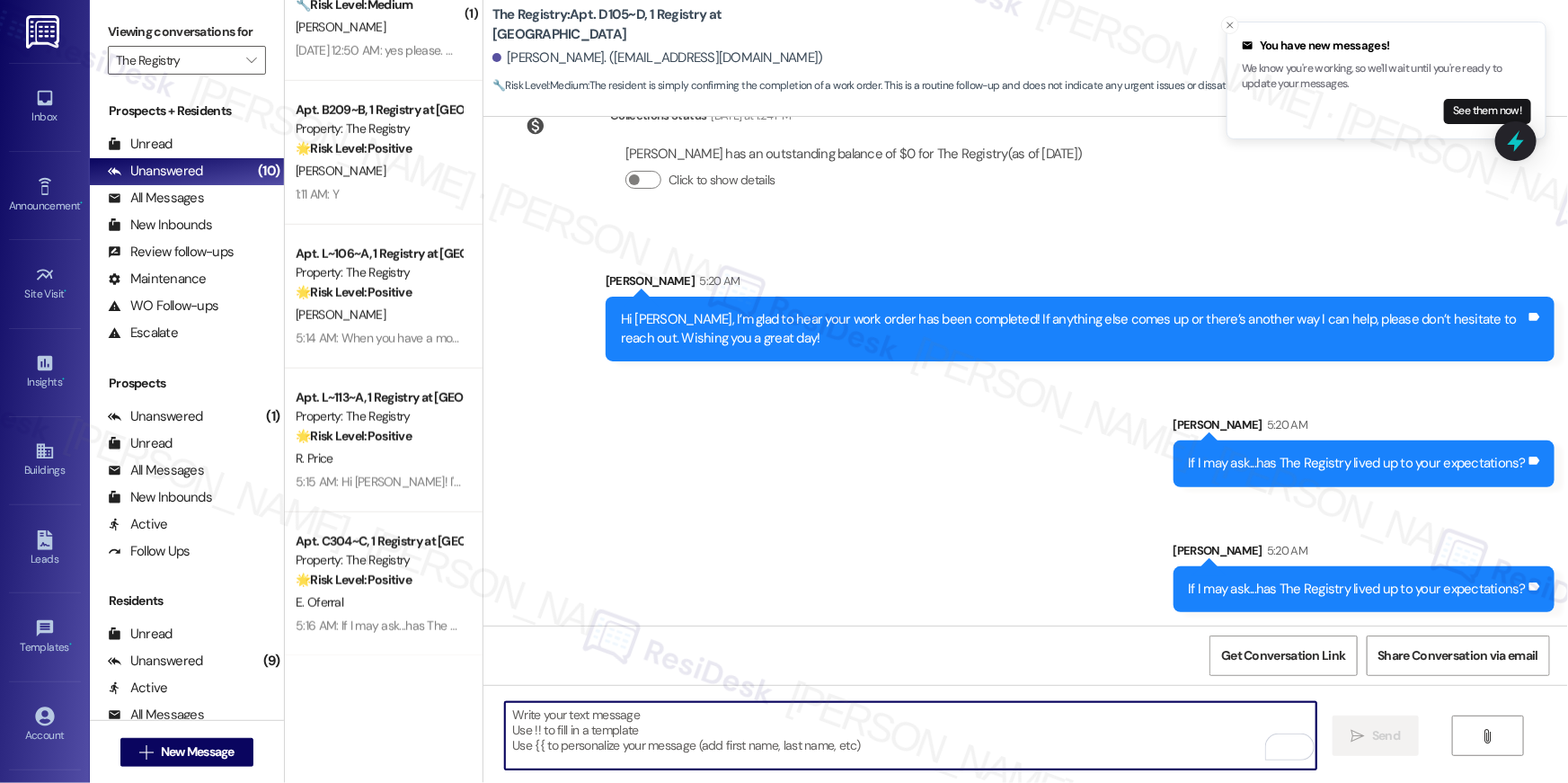
scroll to position [0, 0]
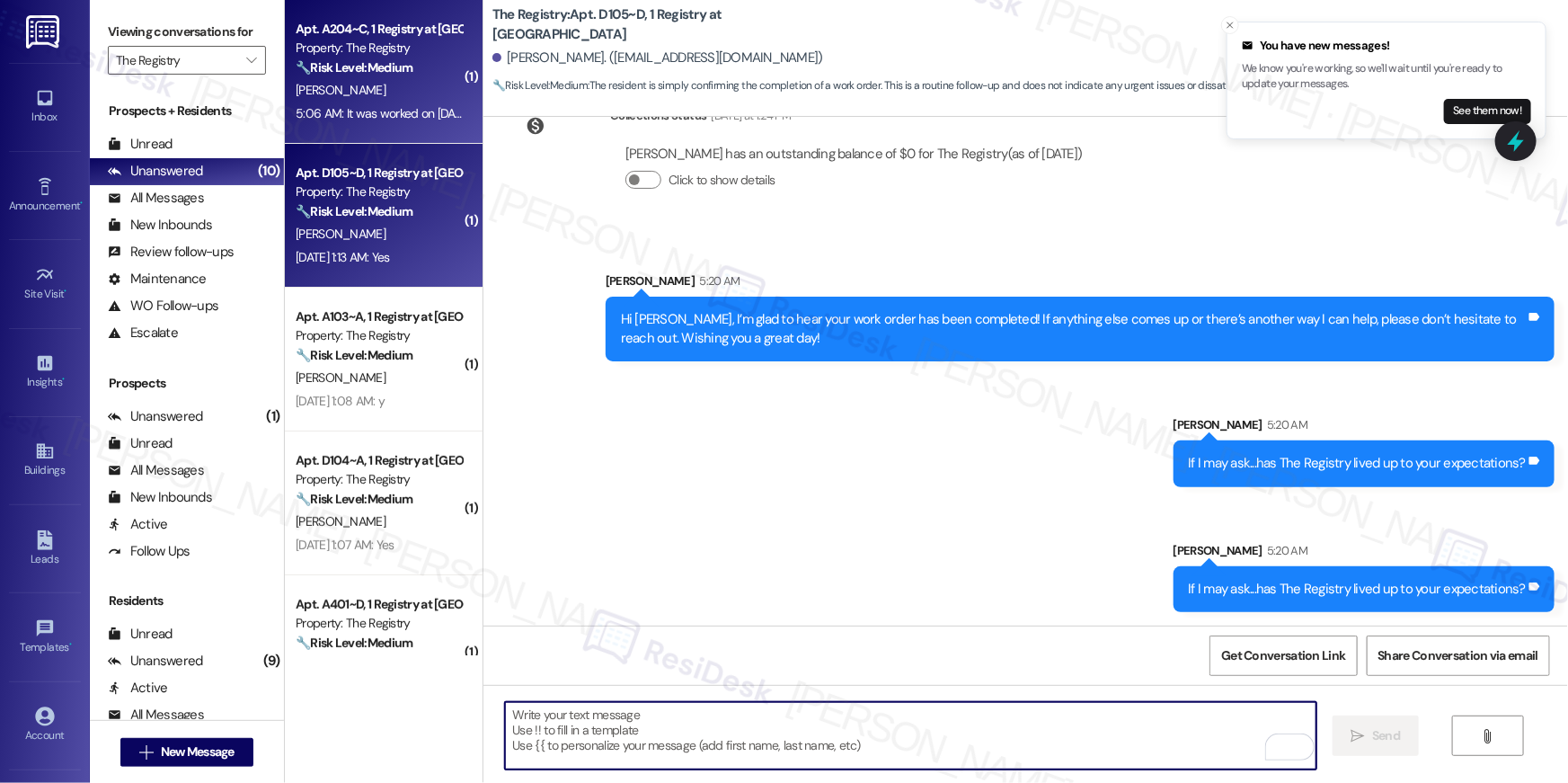
click at [373, 121] on div "5:06 AM: It was worked on today so we're all good, thank you! 5:06 AM: It was w…" at bounding box center [378, 113] width 169 height 23
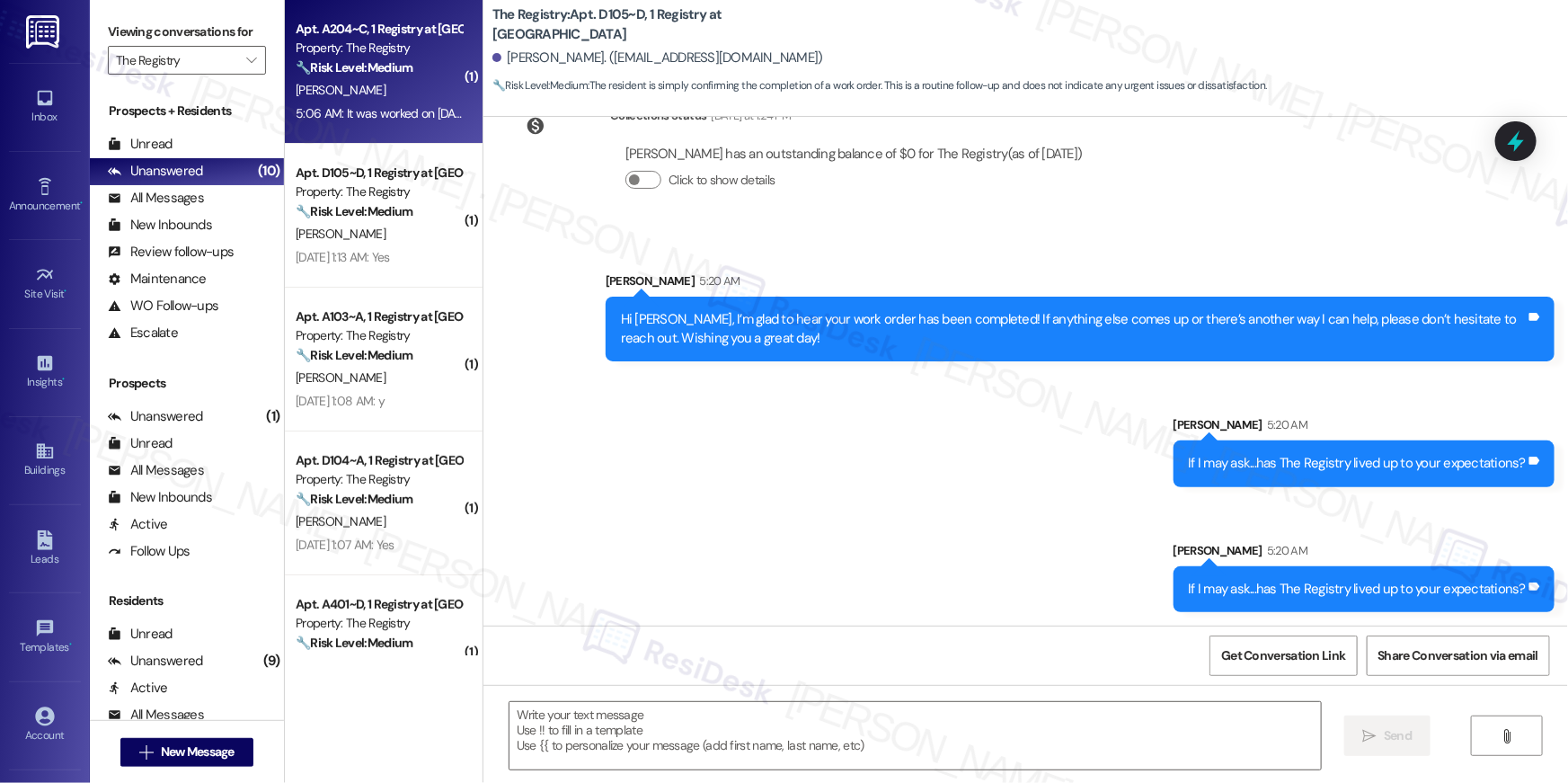
type textarea "Fetching suggested responses. Please feel free to read through the conversation…"
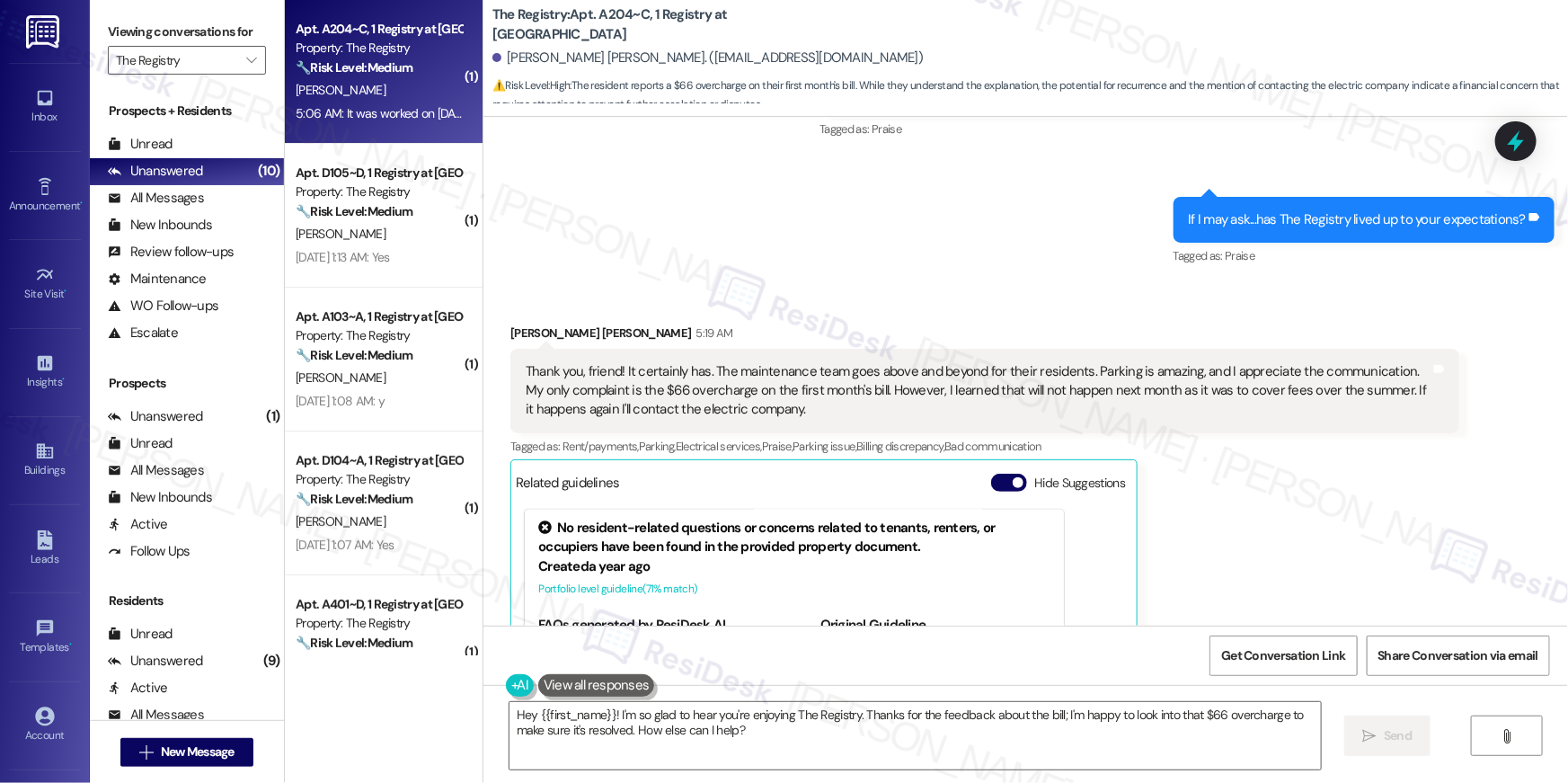
scroll to position [1292, 0]
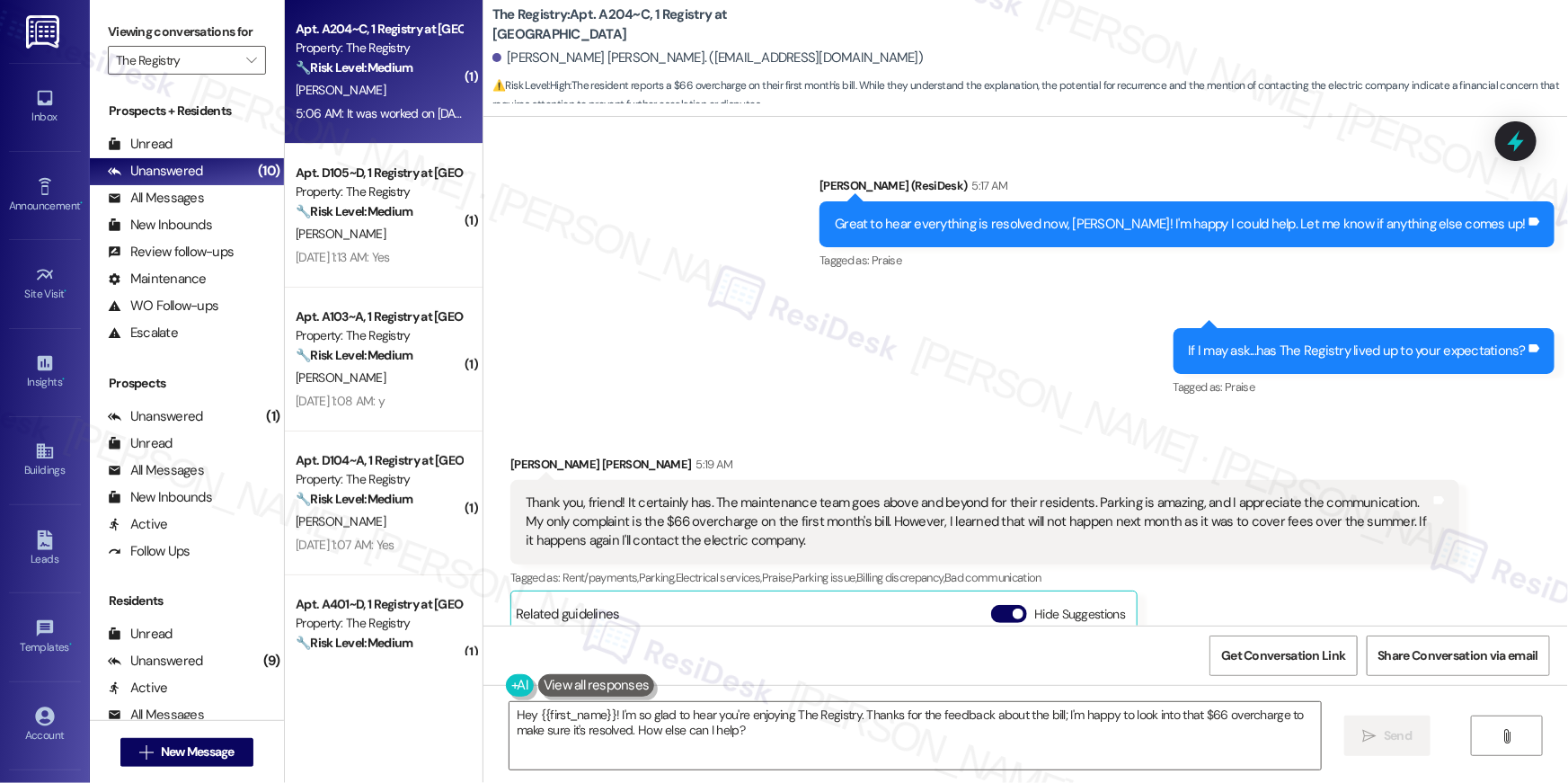
click at [884, 544] on div "Thank you, friend! It certainly has. The maintenance team goes above and beyond…" at bounding box center [978, 522] width 904 height 57
click at [797, 756] on textarea "Hey {{first_name}}! I'm so glad to hear you're enjoying The Registry. Thanks fo…" at bounding box center [914, 735] width 811 height 67
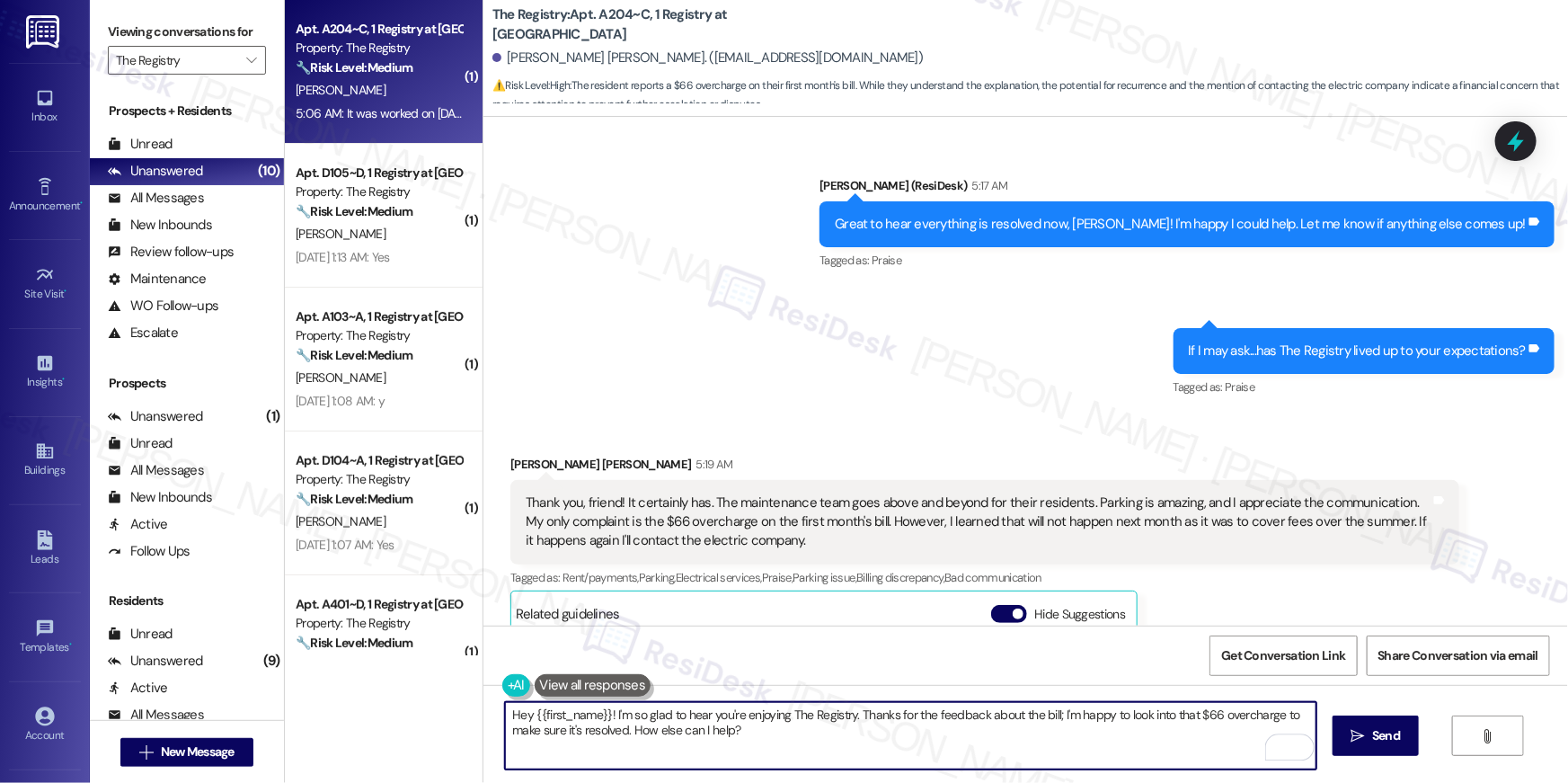
drag, startPoint x: 820, startPoint y: 745, endPoint x: 871, endPoint y: 723, distance: 55.5
click at [871, 723] on textarea "Hey {{first_name}}! I'm so glad to hear you're enjoying The Registry. Thanks fo…" at bounding box center [910, 735] width 811 height 67
click at [934, 738] on textarea "Hey {{first_name}}! I'm so glad to hear you're enjoying The Registry. Thanks fo…" at bounding box center [910, 735] width 811 height 67
click at [969, 738] on textarea "Hey {{first_name}}! I'm so glad to hear you're enjoying The Registry. Thanks fo…" at bounding box center [910, 735] width 811 height 67
click at [1077, 737] on textarea "Hey {{first_name}}! I'm so glad to hear you're enjoying The Registry. Thanks fo…" at bounding box center [910, 735] width 811 height 67
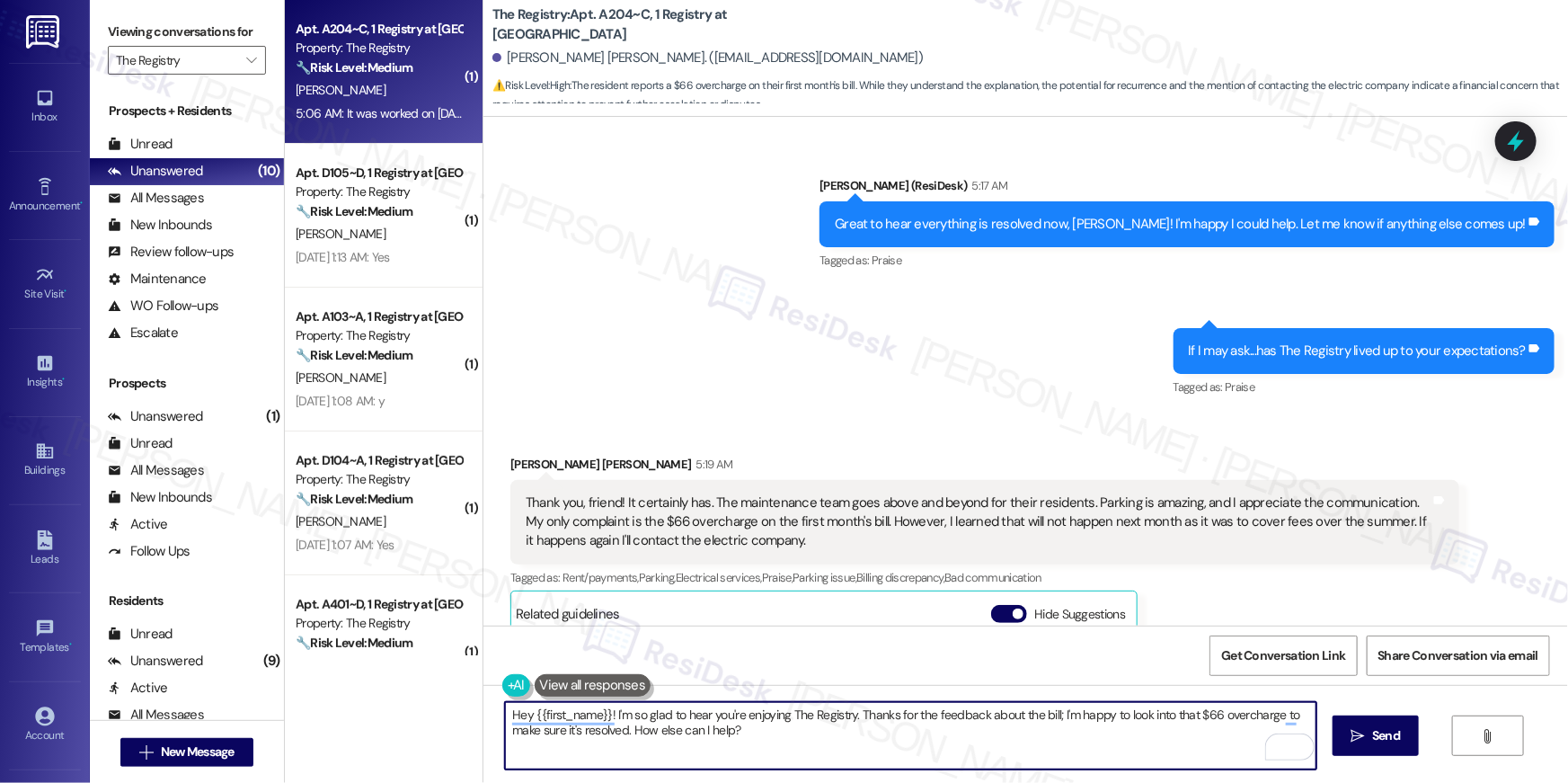
drag, startPoint x: 1056, startPoint y: 712, endPoint x: 1061, endPoint y: 731, distance: 19.6
click at [1061, 731] on textarea "Hey {{first_name}}! I'm so glad to hear you're enjoying The Registry. Thanks fo…" at bounding box center [910, 735] width 811 height 67
drag, startPoint x: 1054, startPoint y: 715, endPoint x: 753, endPoint y: 730, distance: 301.4
click at [753, 730] on textarea "Hey {{first_name}}! I'm so glad to hear you're enjoying The Registry. Thanks fo…" at bounding box center [910, 735] width 811 height 67
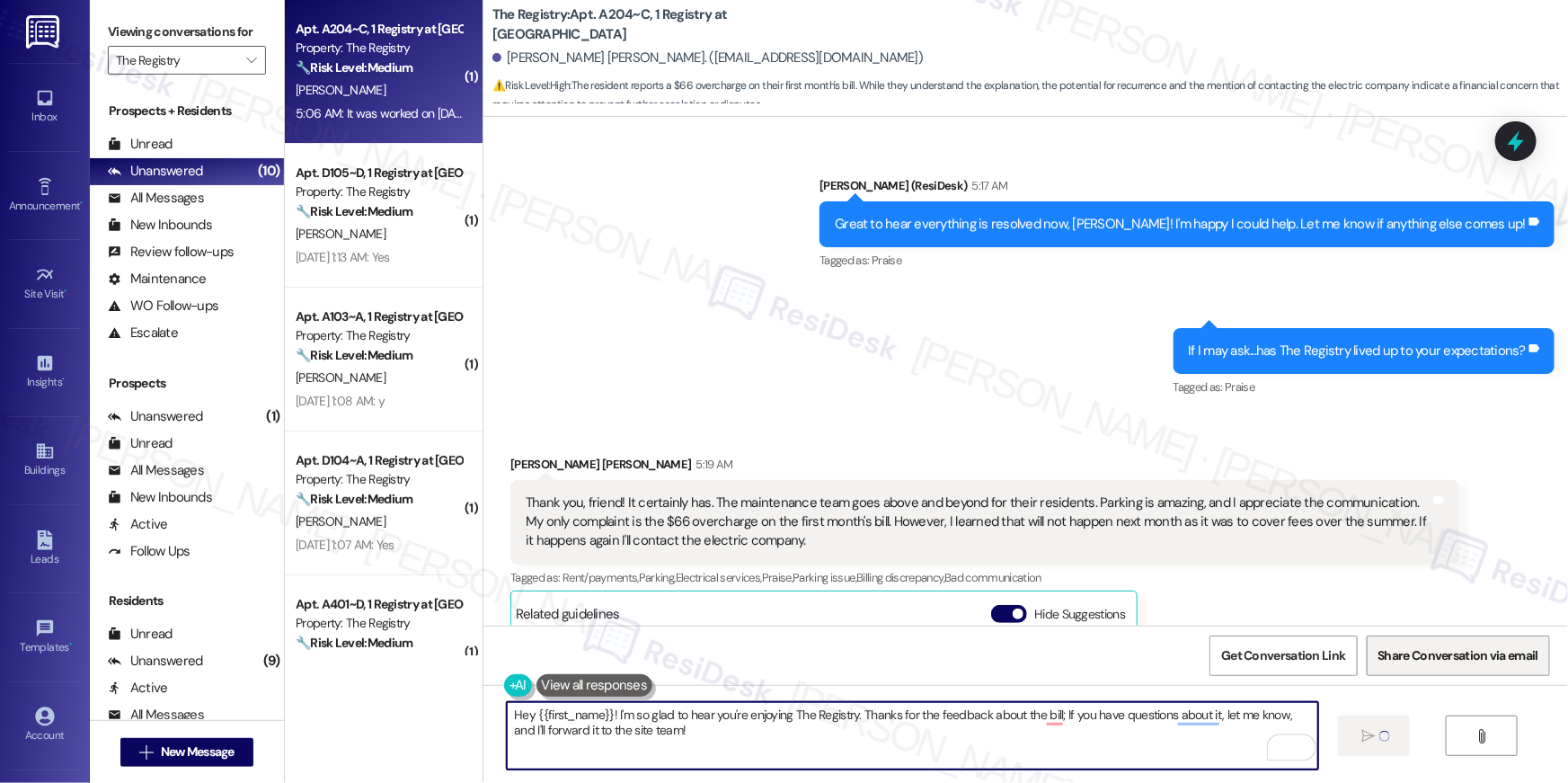
type textarea "Hey {{first_name}}! I'm so glad to hear you're enjoying The Registry. Thanks fo…"
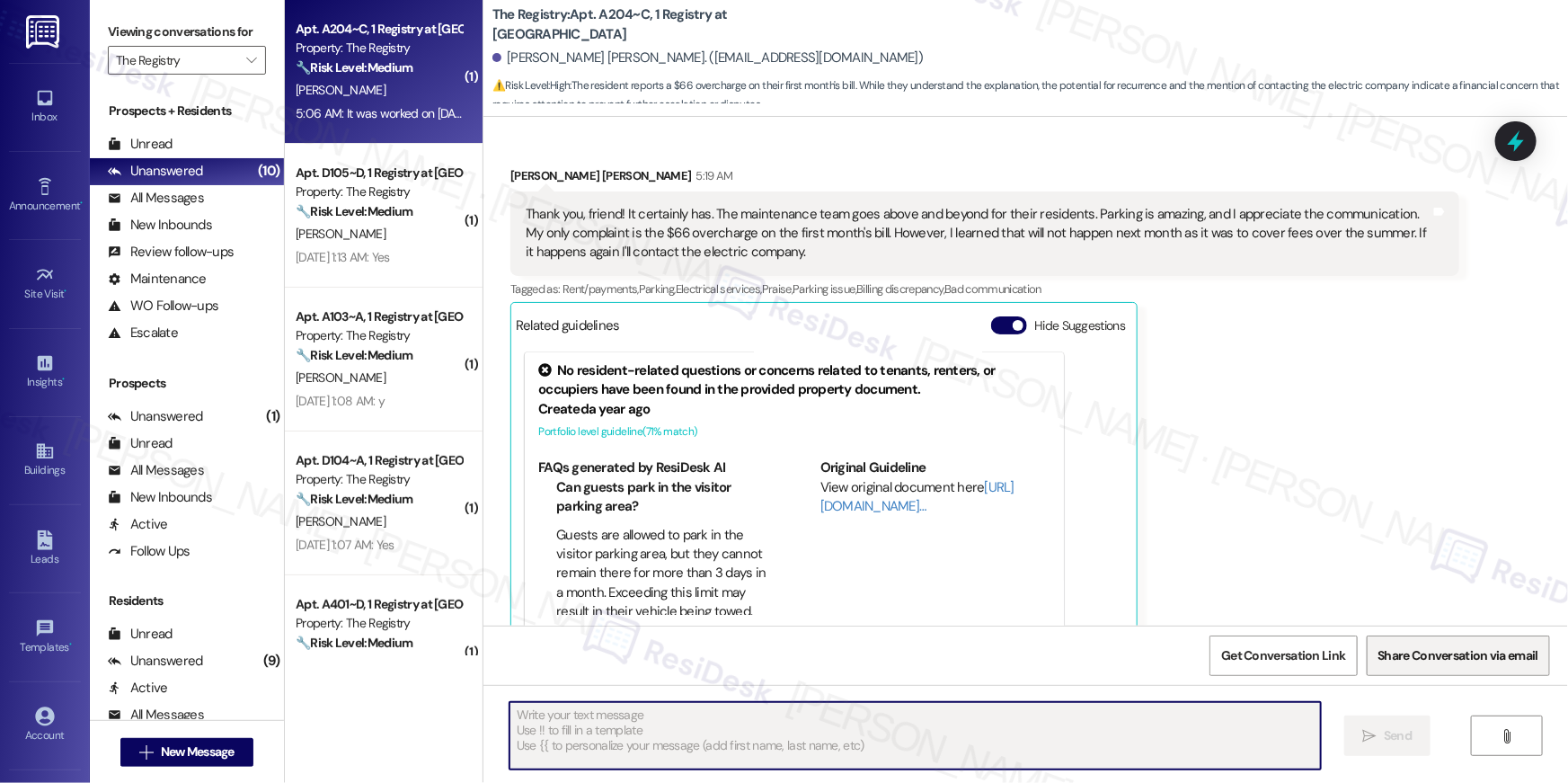
scroll to position [1630, 0]
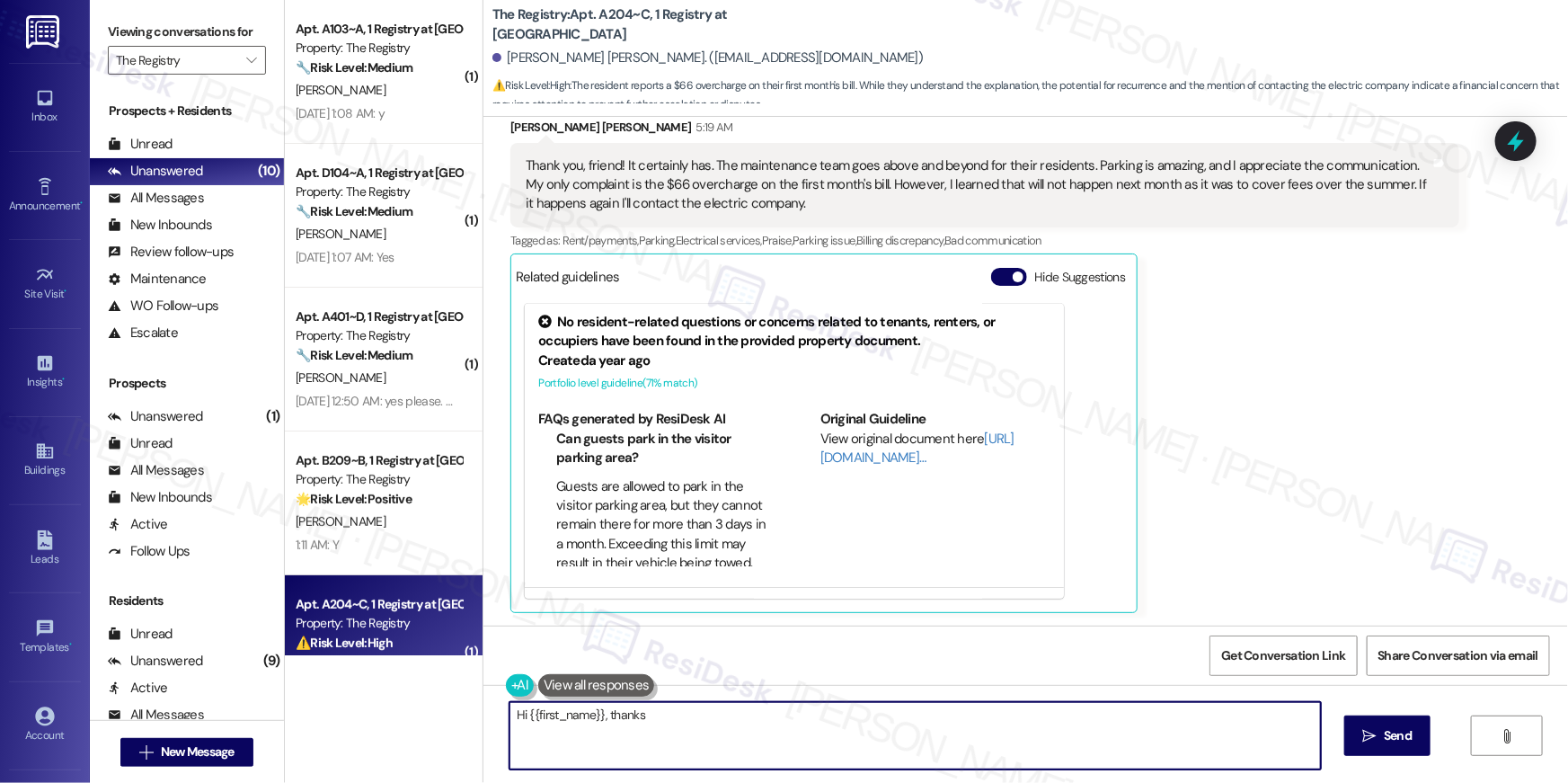
click at [873, 727] on textarea "Hi {{first_name}}, thanks" at bounding box center [914, 735] width 811 height 67
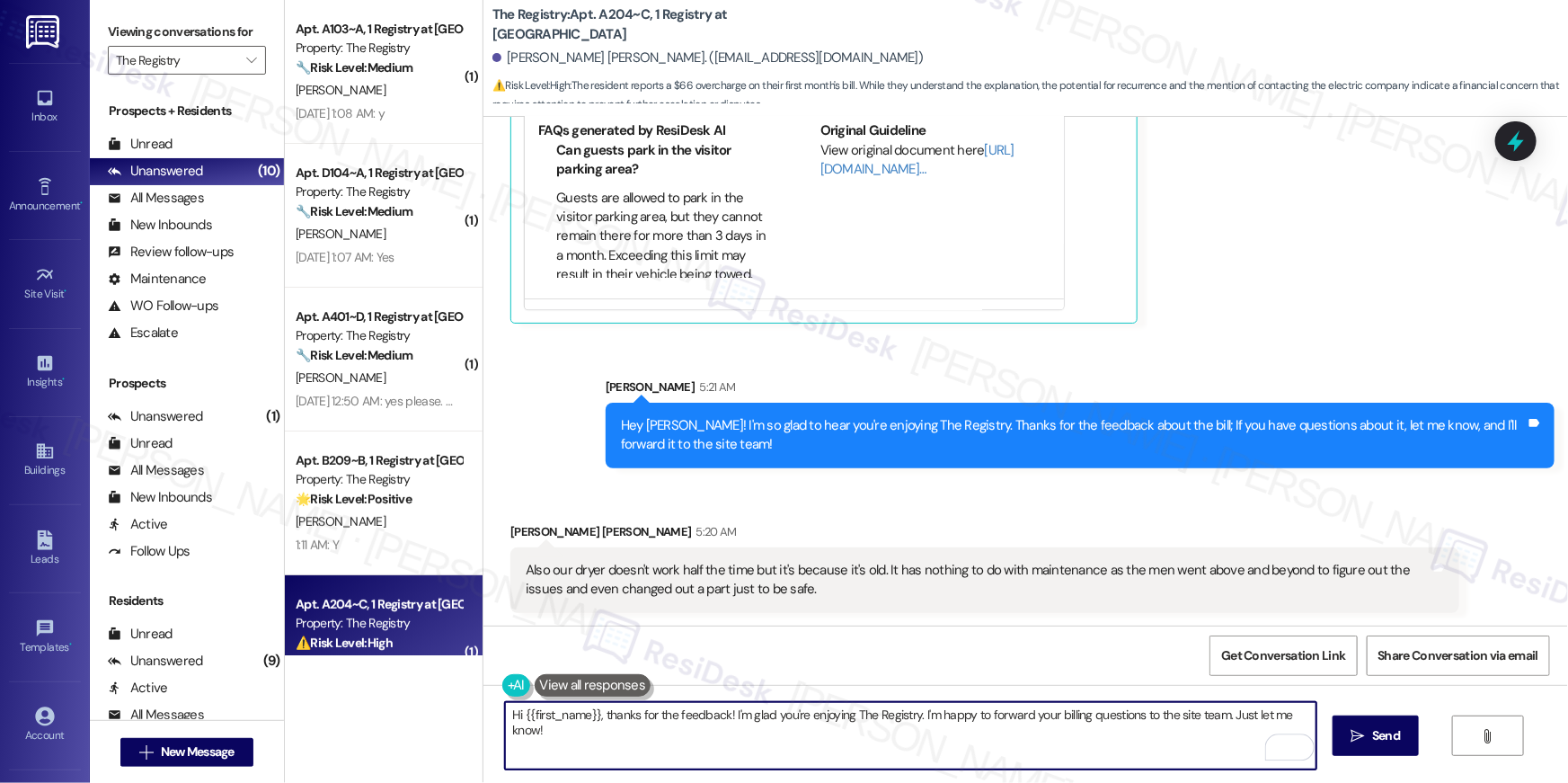
click at [801, 744] on textarea "Hi {{first_name}}, thanks for the feedback! I'm glad you're enjoying The Regist…" at bounding box center [910, 735] width 811 height 67
paste textarea "When you have a moment, would you mind leaving us a quick Google Review? ⭐ It o…"
click at [1219, 717] on textarea "When you have a moment, would you mind leaving us a quick Google Review? ⭐ It o…" at bounding box center [910, 735] width 811 height 67
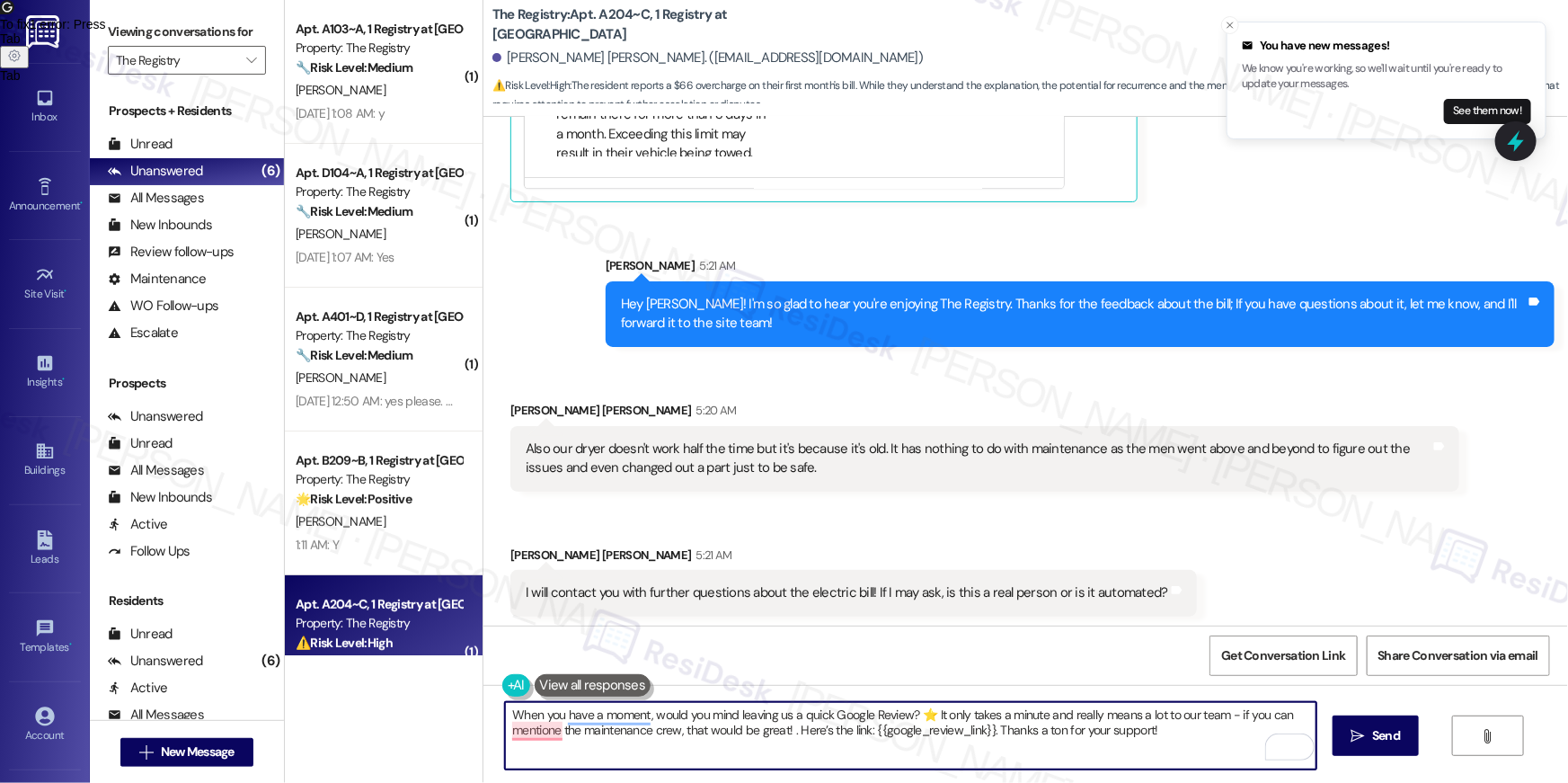
scroll to position [2045, 0]
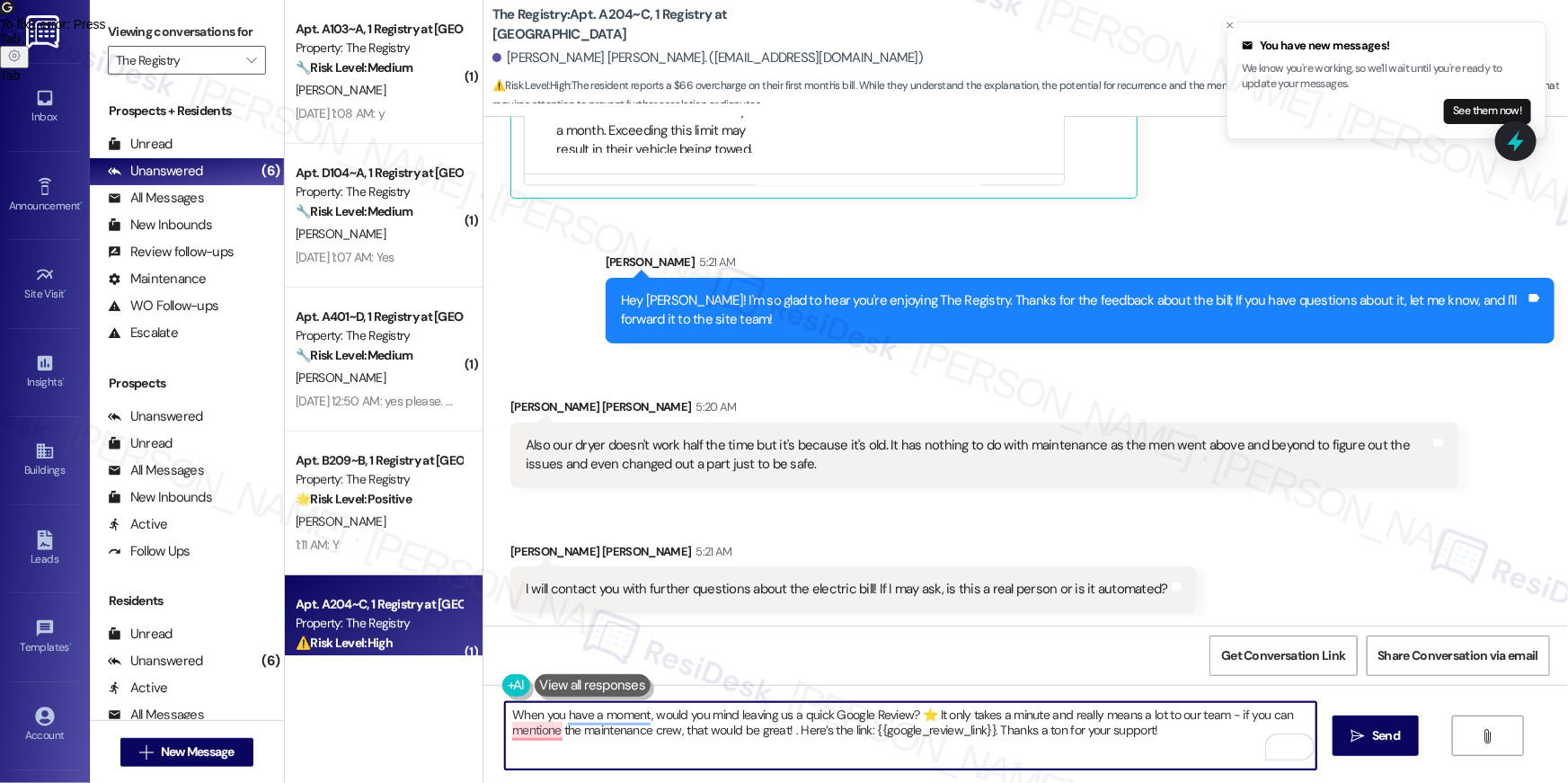
click at [785, 728] on textarea "When you have a moment, would you mind leaving us a quick Google Review? ⭐ It o…" at bounding box center [910, 735] width 811 height 67
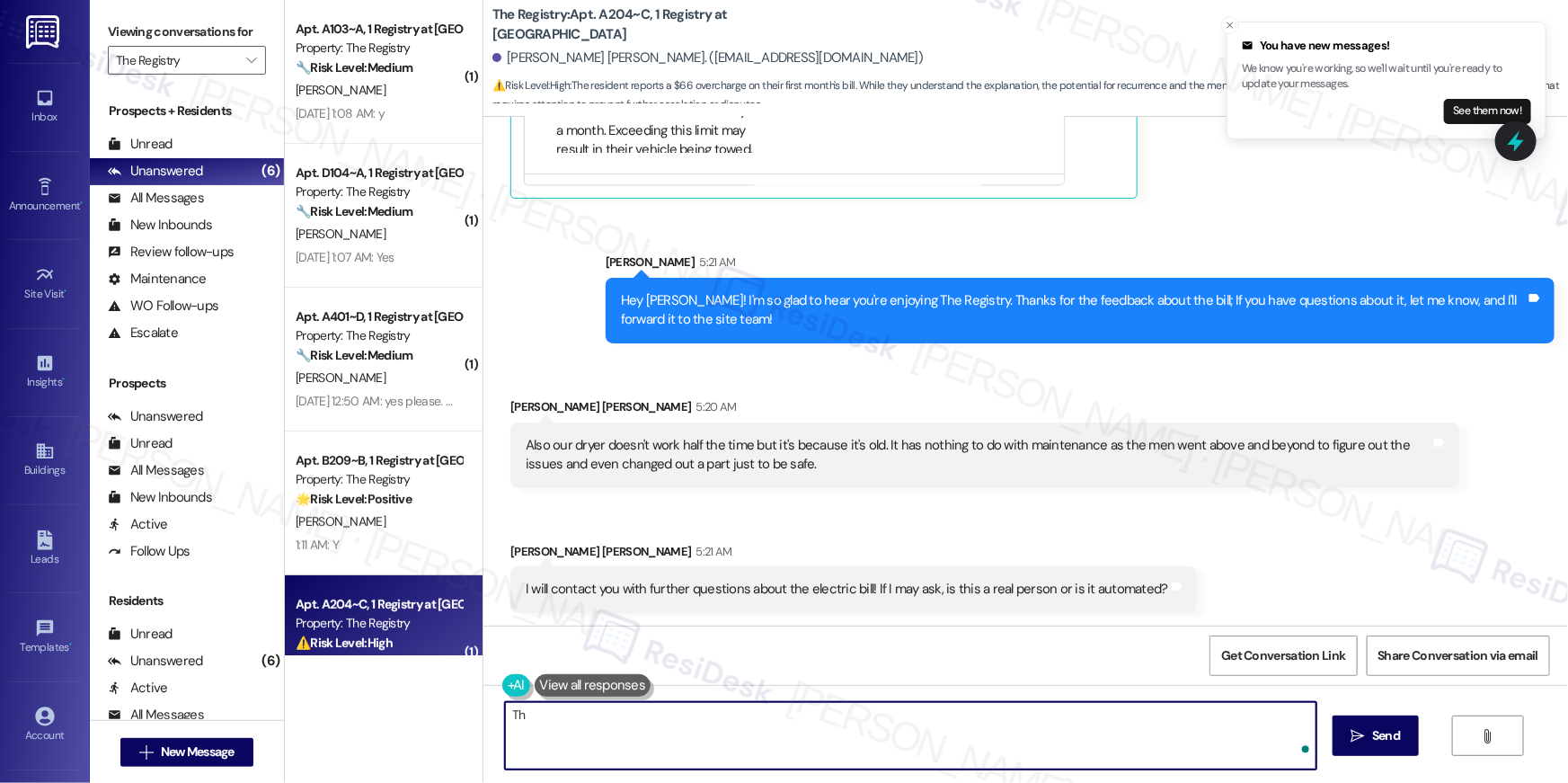
type textarea "T"
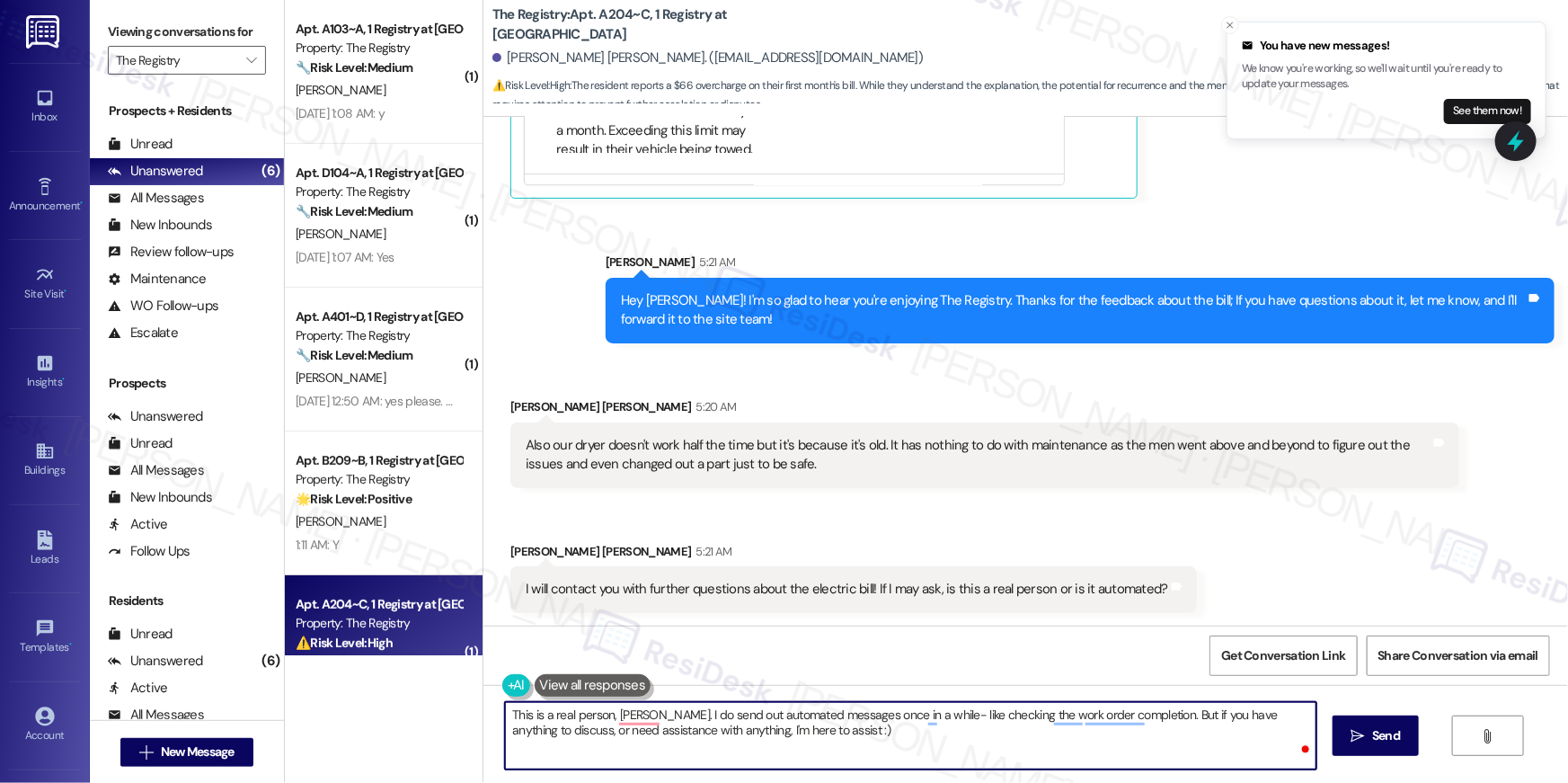
type textarea "This is a real person, Mcclain. I do send out automated messages once in a whil…"
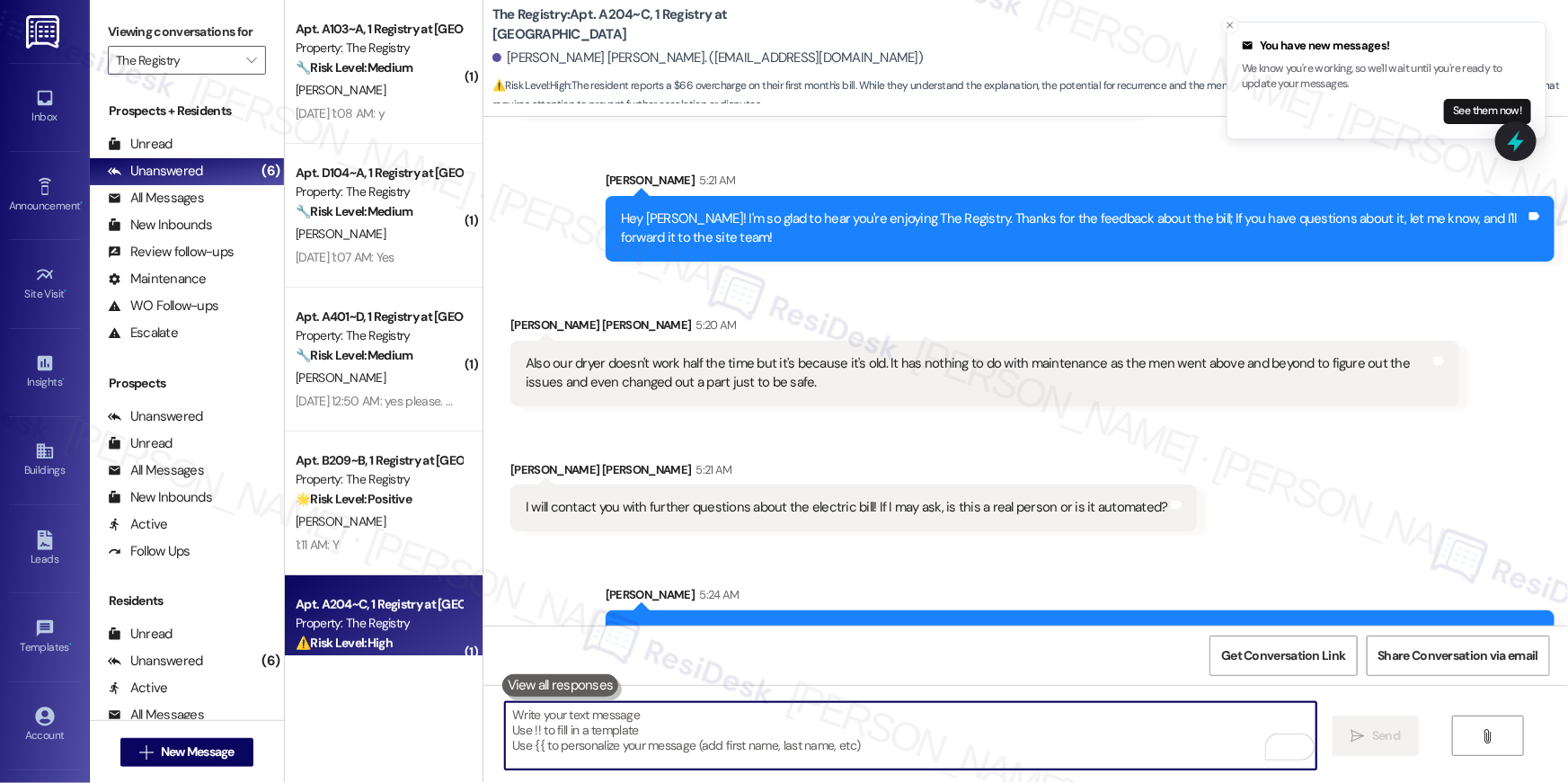
scroll to position [2189, 0]
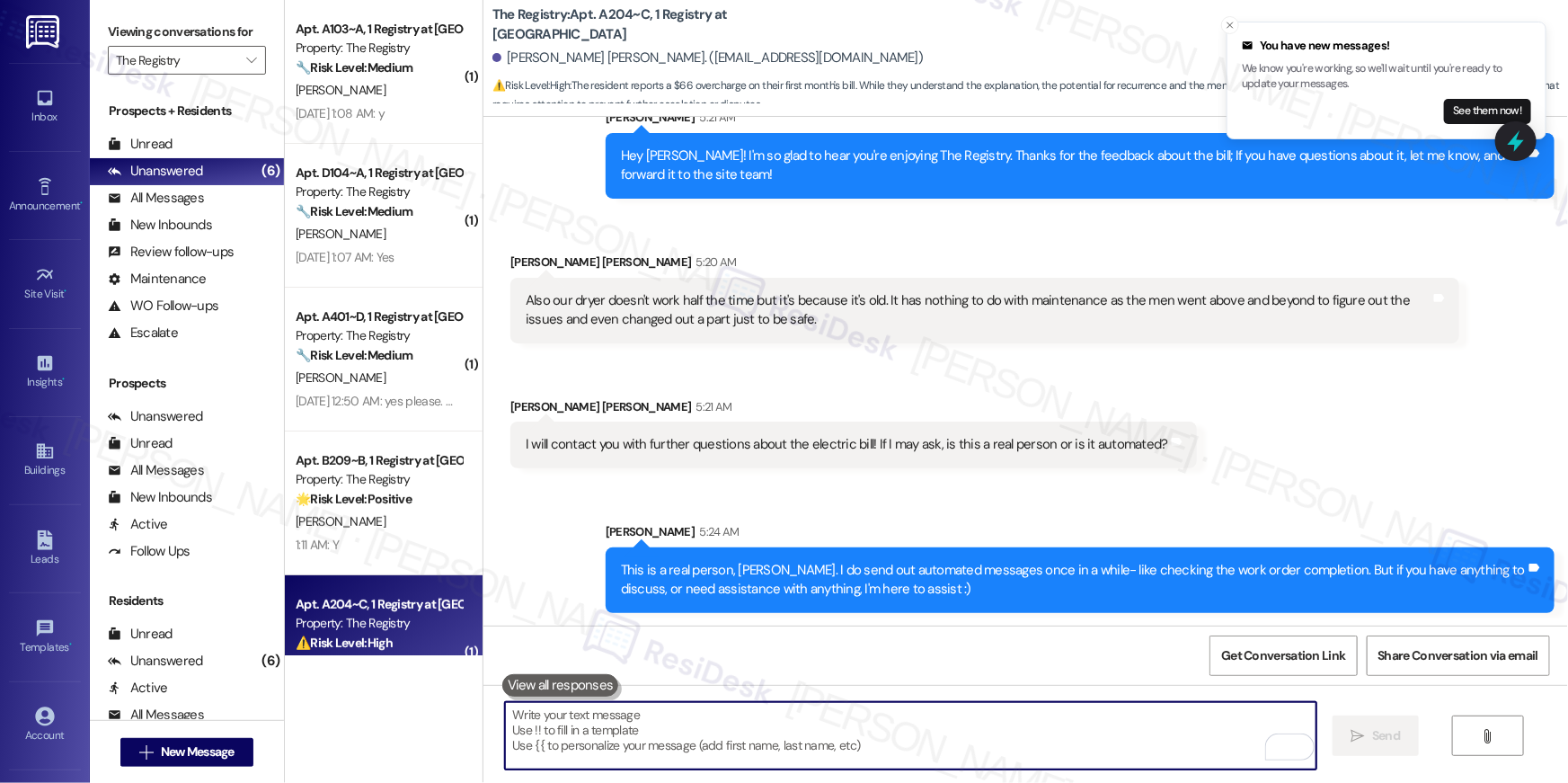
click at [1070, 744] on textarea "To enrich screen reader interactions, please activate Accessibility in Grammarl…" at bounding box center [910, 735] width 811 height 67
paste textarea "When you have a moment, would you mind leaving us a quick Google Review? ⭐ It o…"
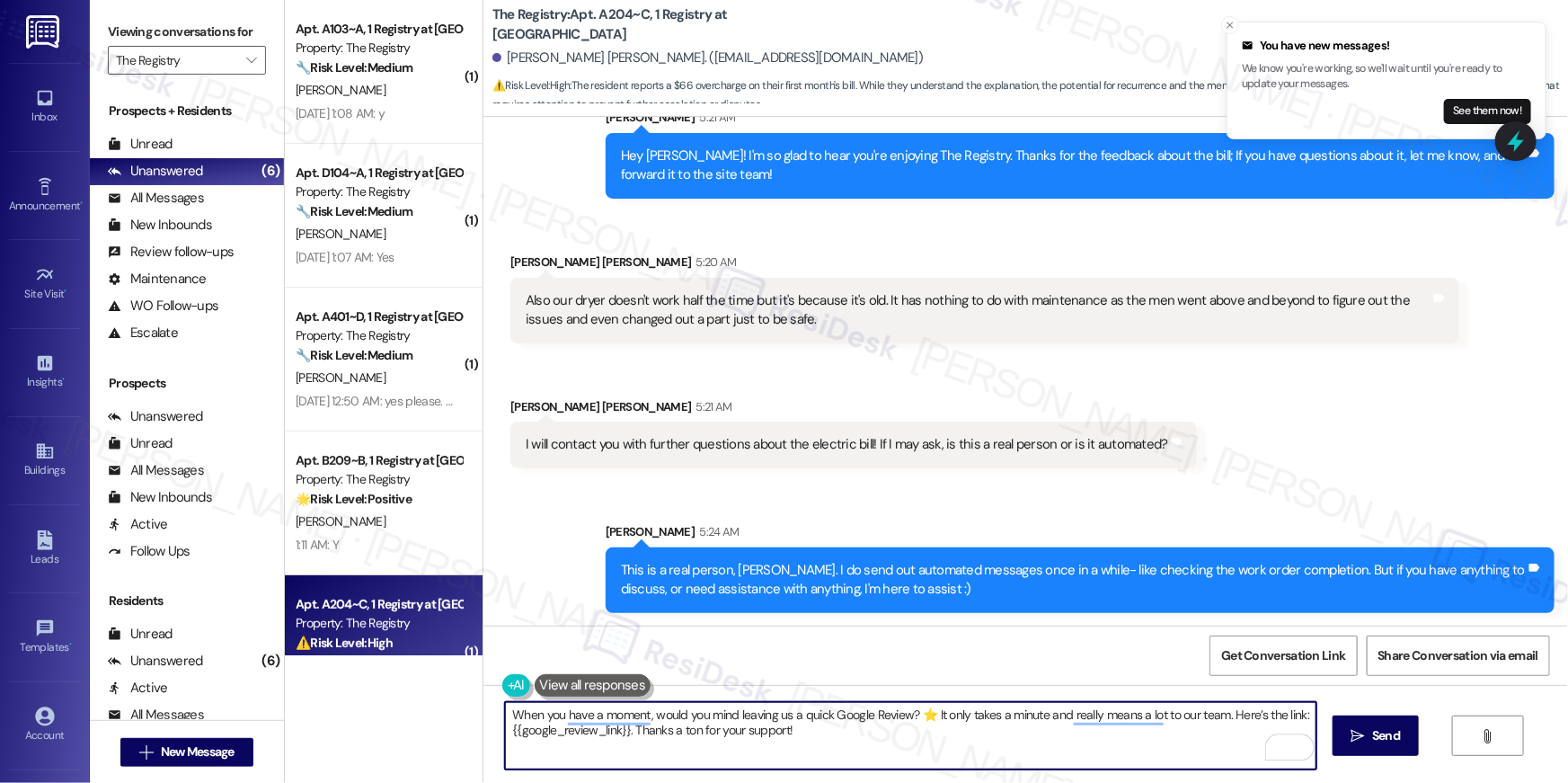
drag, startPoint x: 511, startPoint y: 717, endPoint x: 488, endPoint y: 704, distance: 26.4
click at [483, 716] on div "When you have a moment, would you mind leaving us a quick Google Review? ⭐ It o…" at bounding box center [1025, 752] width 1085 height 135
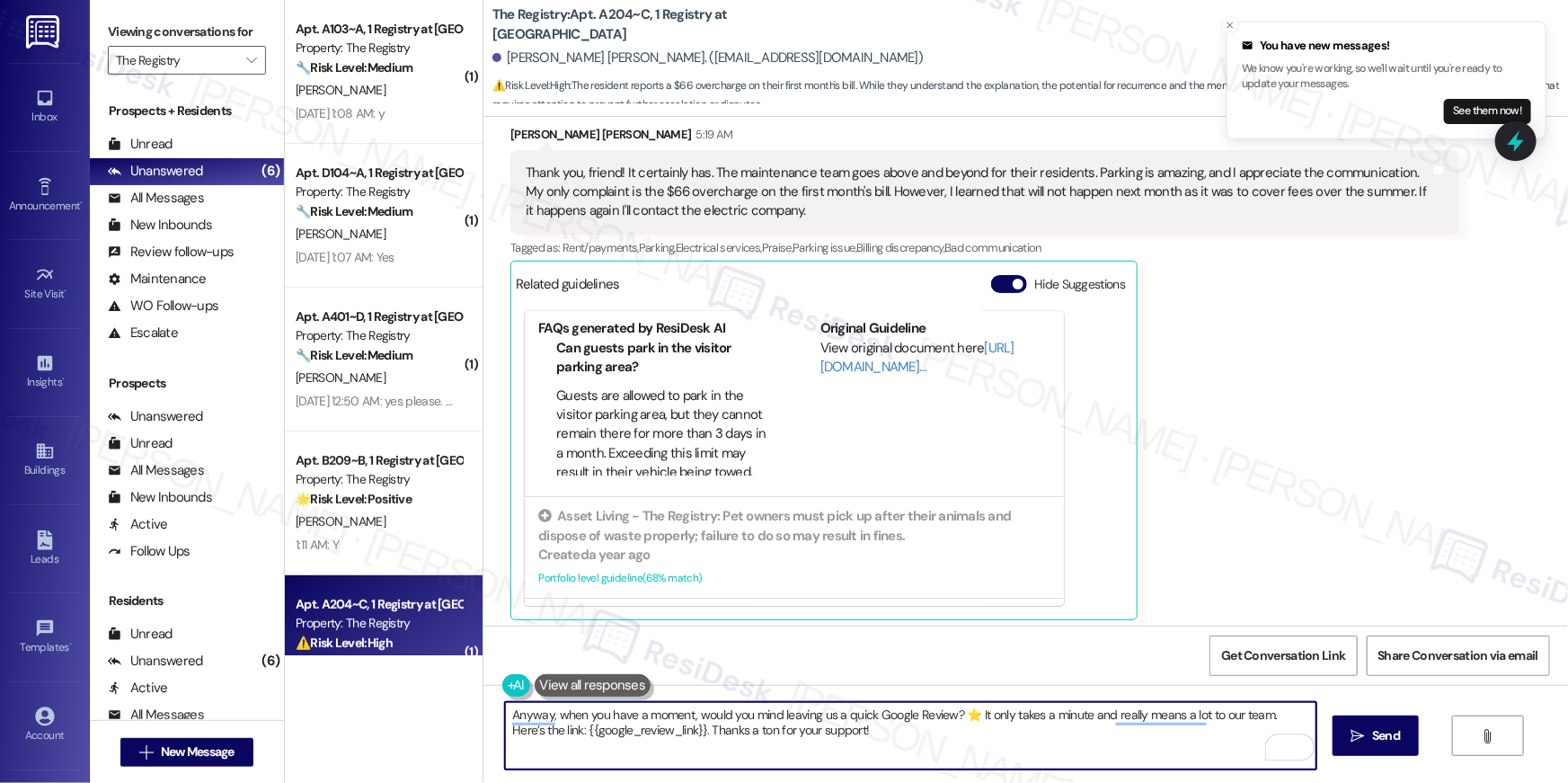
scroll to position [192, 0]
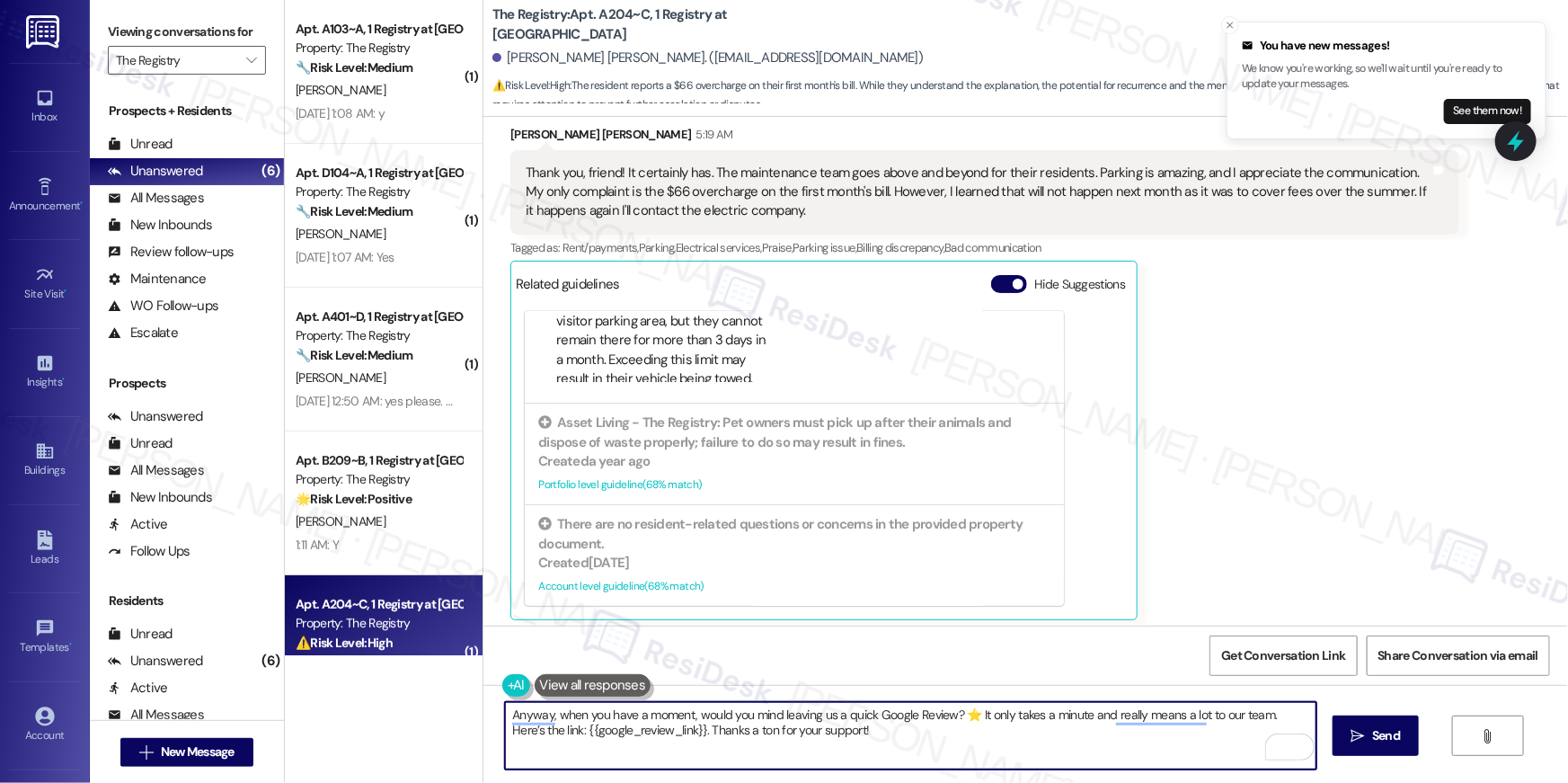
click at [1172, 765] on textarea "Anyway, when you have a moment, would you mind leaving us a quick Google Review…" at bounding box center [910, 735] width 811 height 67
type textarea "Anyway, when you have a moment, would you mind leaving us a quick Google Review…"
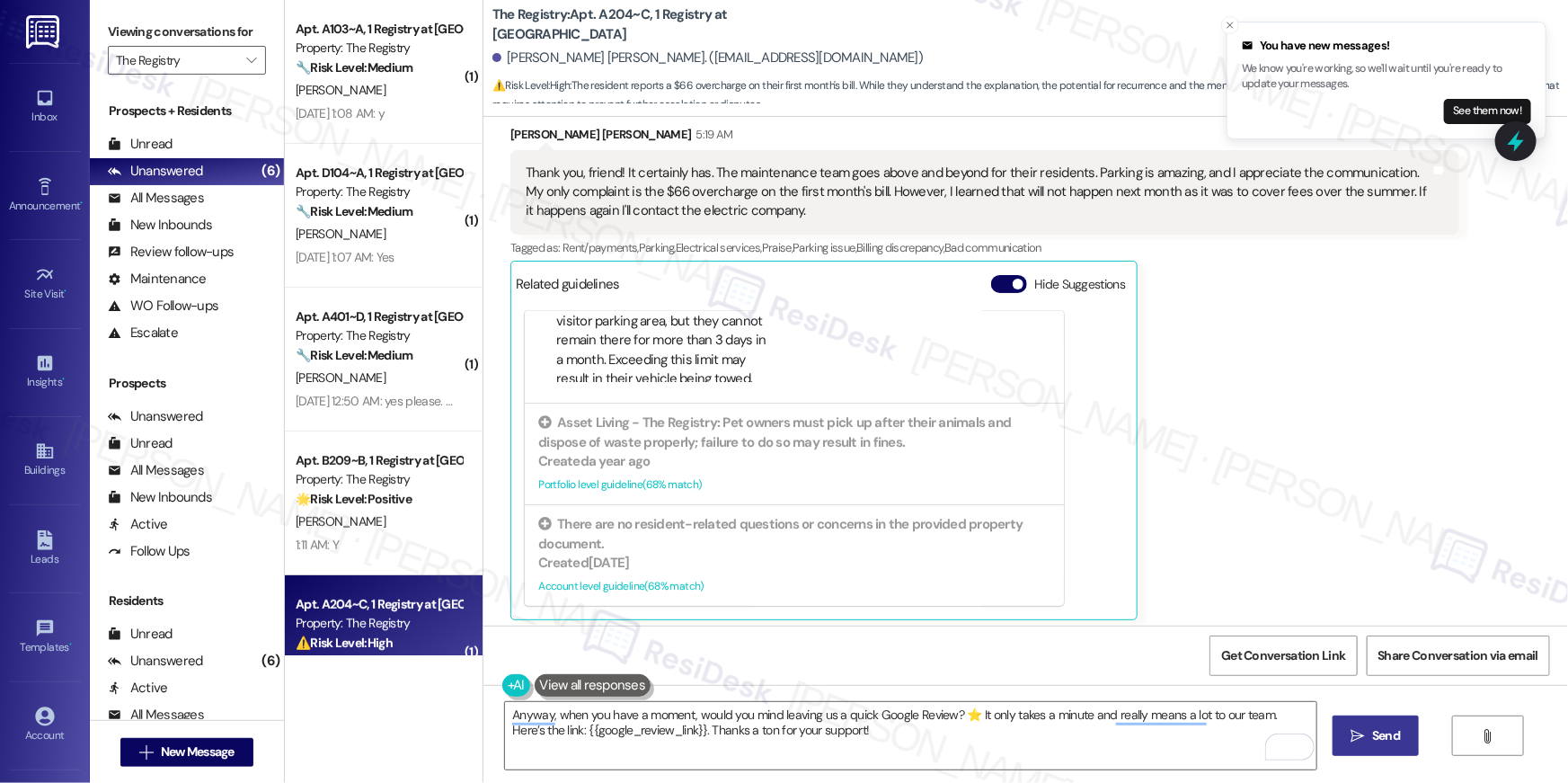
click at [1407, 741] on button " Send" at bounding box center [1376, 735] width 87 height 41
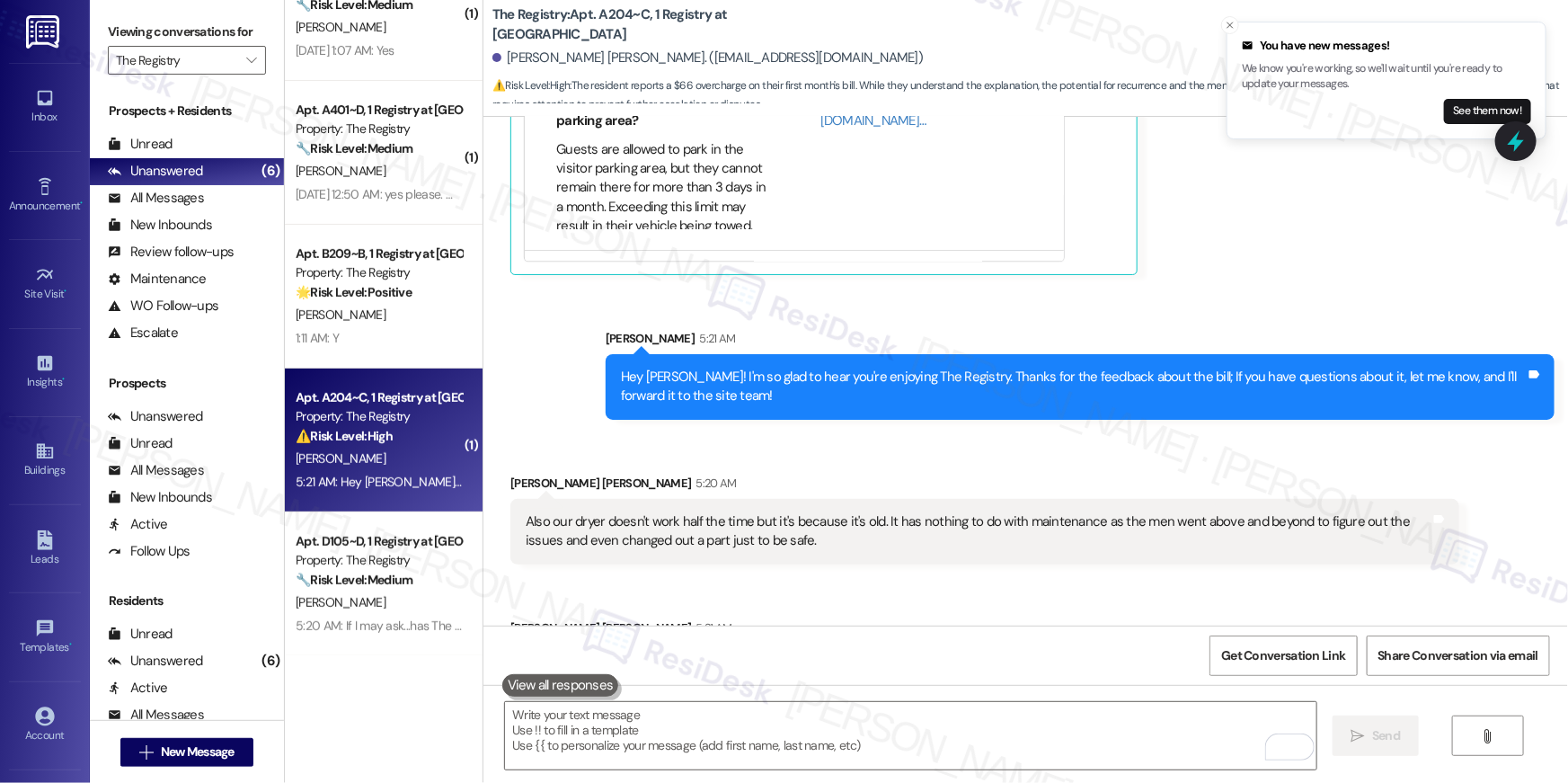
scroll to position [2045, 0]
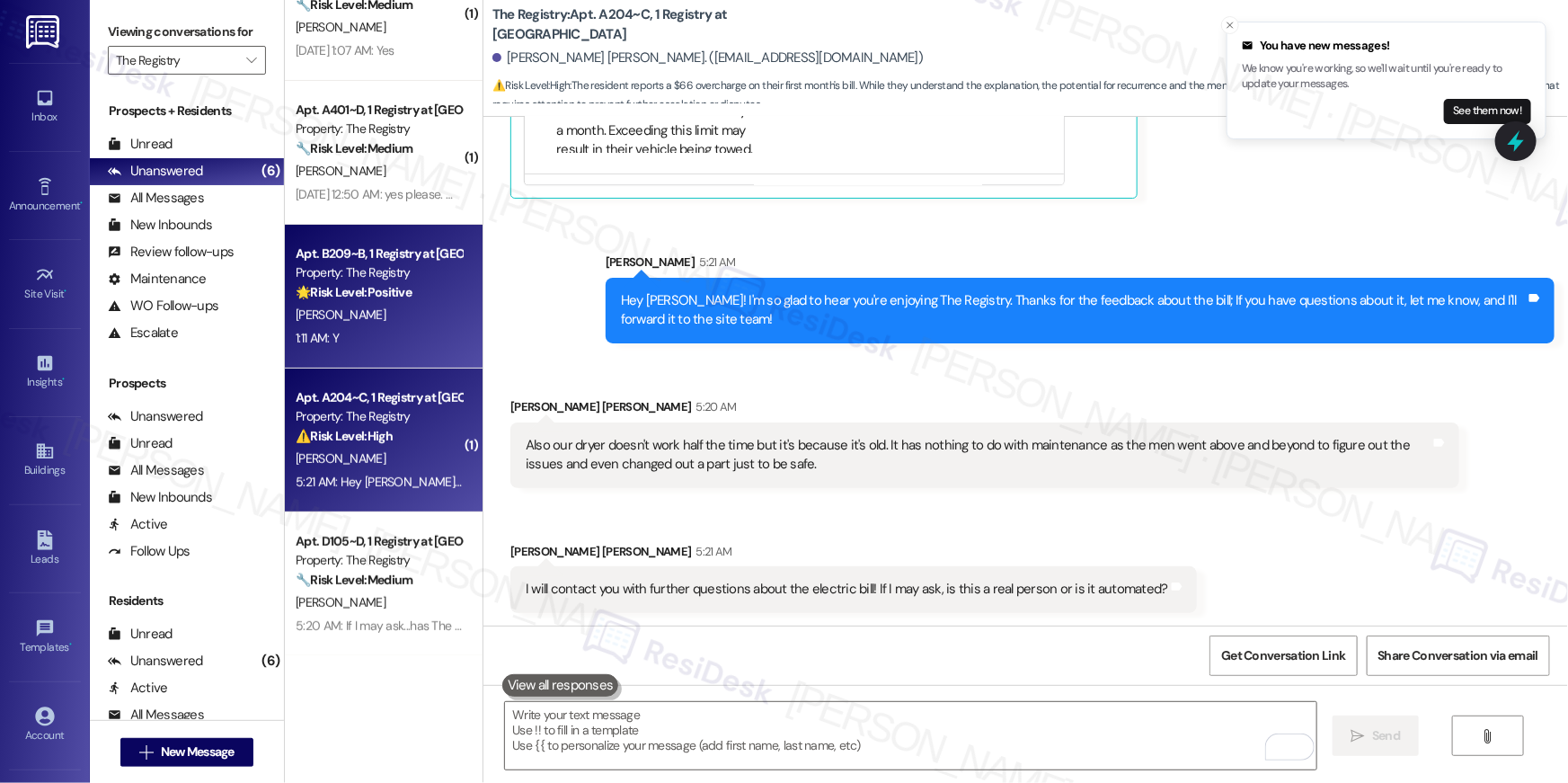
click at [390, 340] on div "1:11 AM: Y 1:11 AM: Y" at bounding box center [378, 338] width 169 height 23
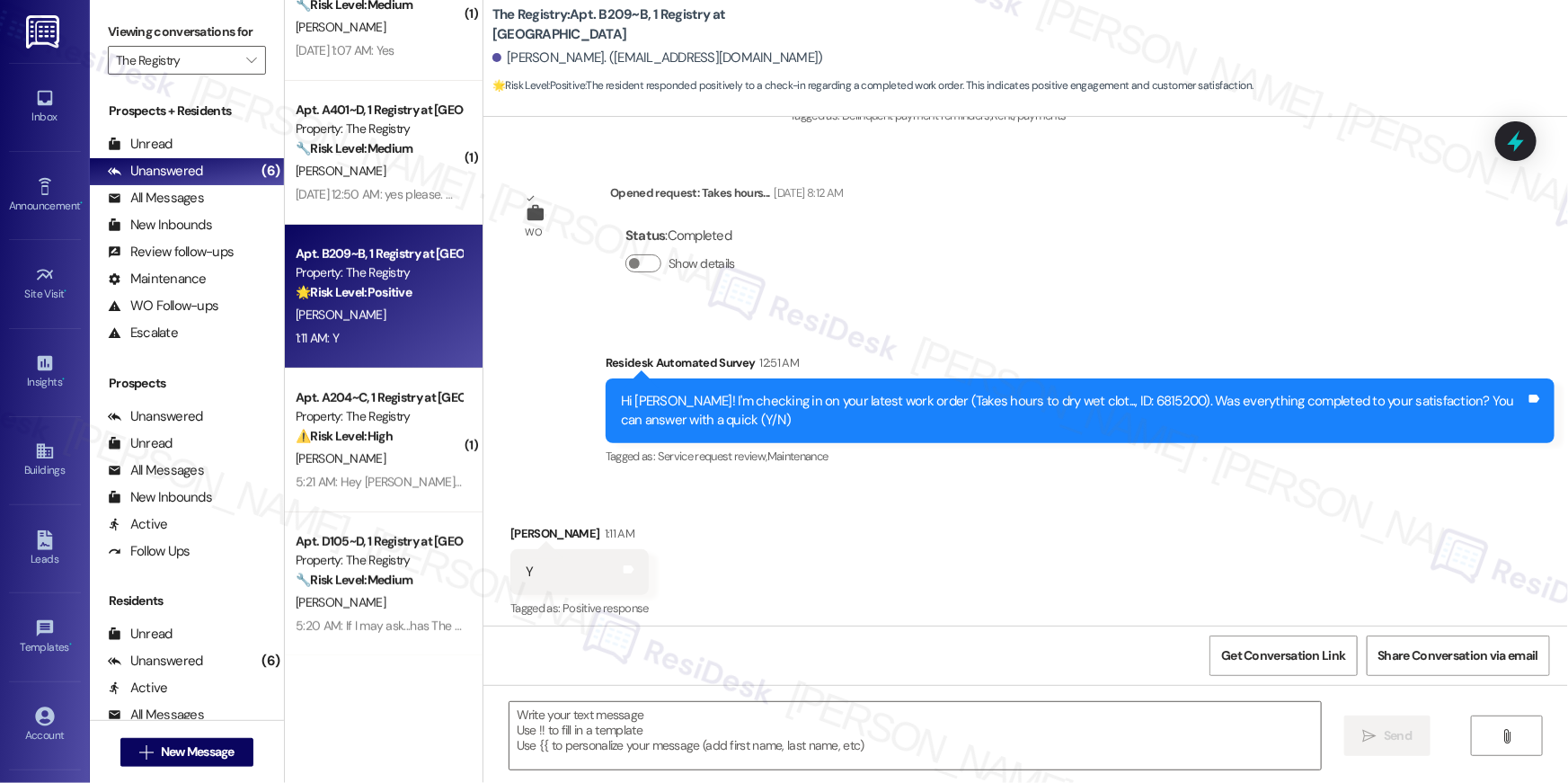
type textarea "Fetching suggested responses. Please feel free to read through the conversation…"
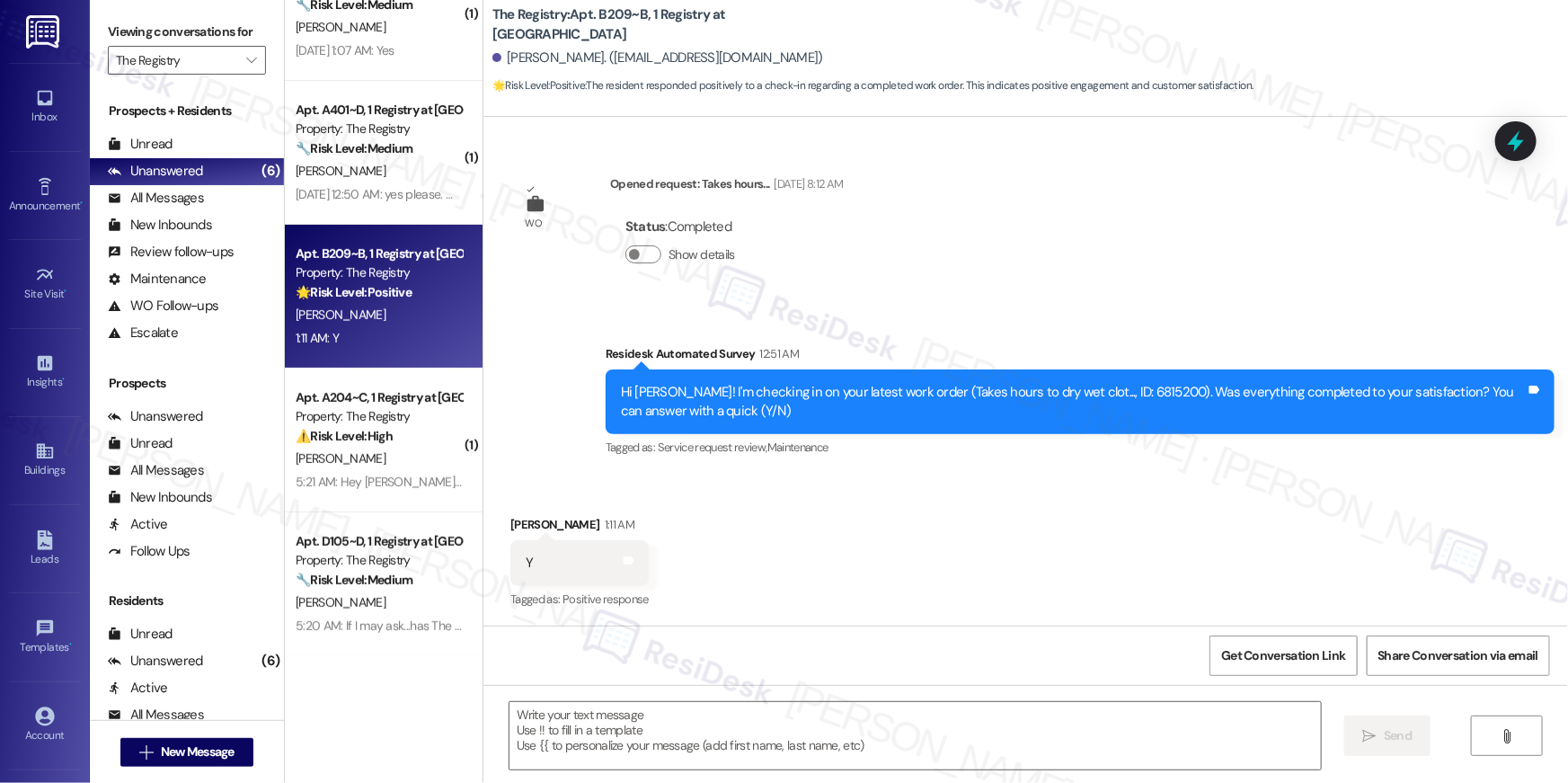
scroll to position [427, 0]
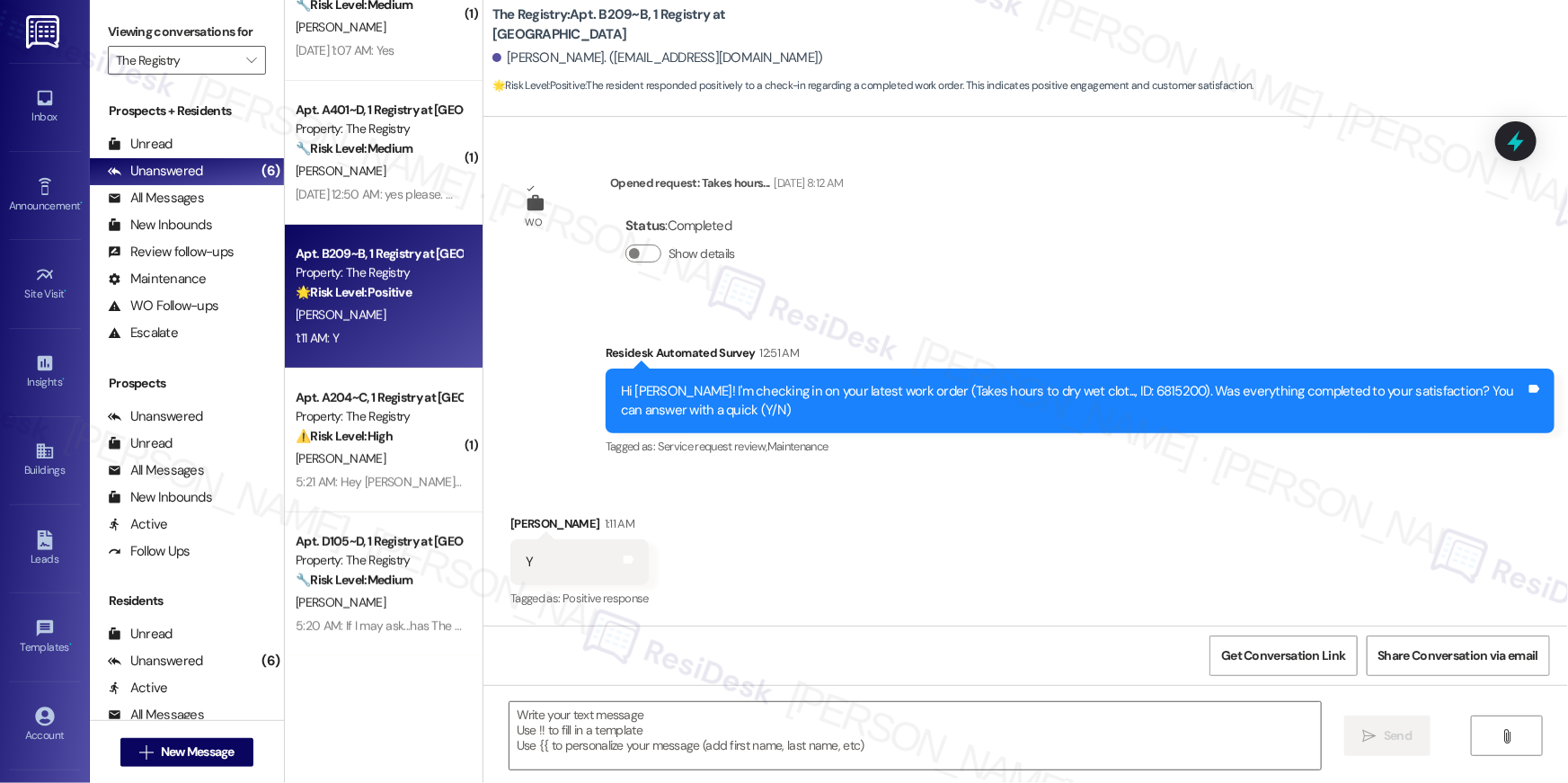
click at [963, 566] on div "Received via SMS Ciara Matney 1:11 AM Y Tags and notes Tagged as: Positive resp…" at bounding box center [1025, 549] width 1085 height 152
click at [1069, 755] on textarea at bounding box center [914, 735] width 811 height 67
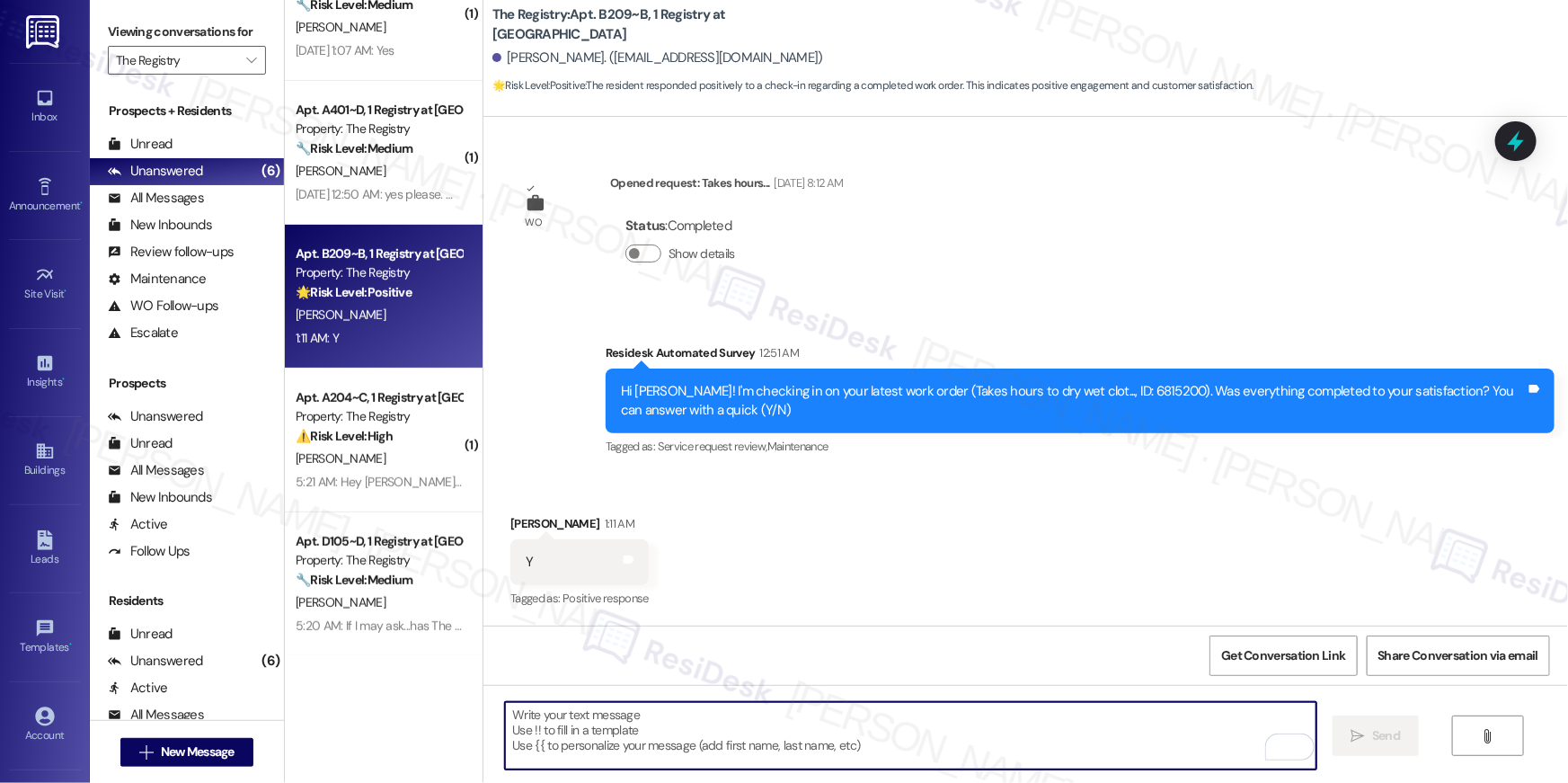
click at [1090, 727] on textarea "To enrich screen reader interactions, please activate Accessibility in Grammarl…" at bounding box center [910, 735] width 811 height 67
paste textarea "Hi {{first_name}}, I’m glad to hear your work order has been completed! If anyt…"
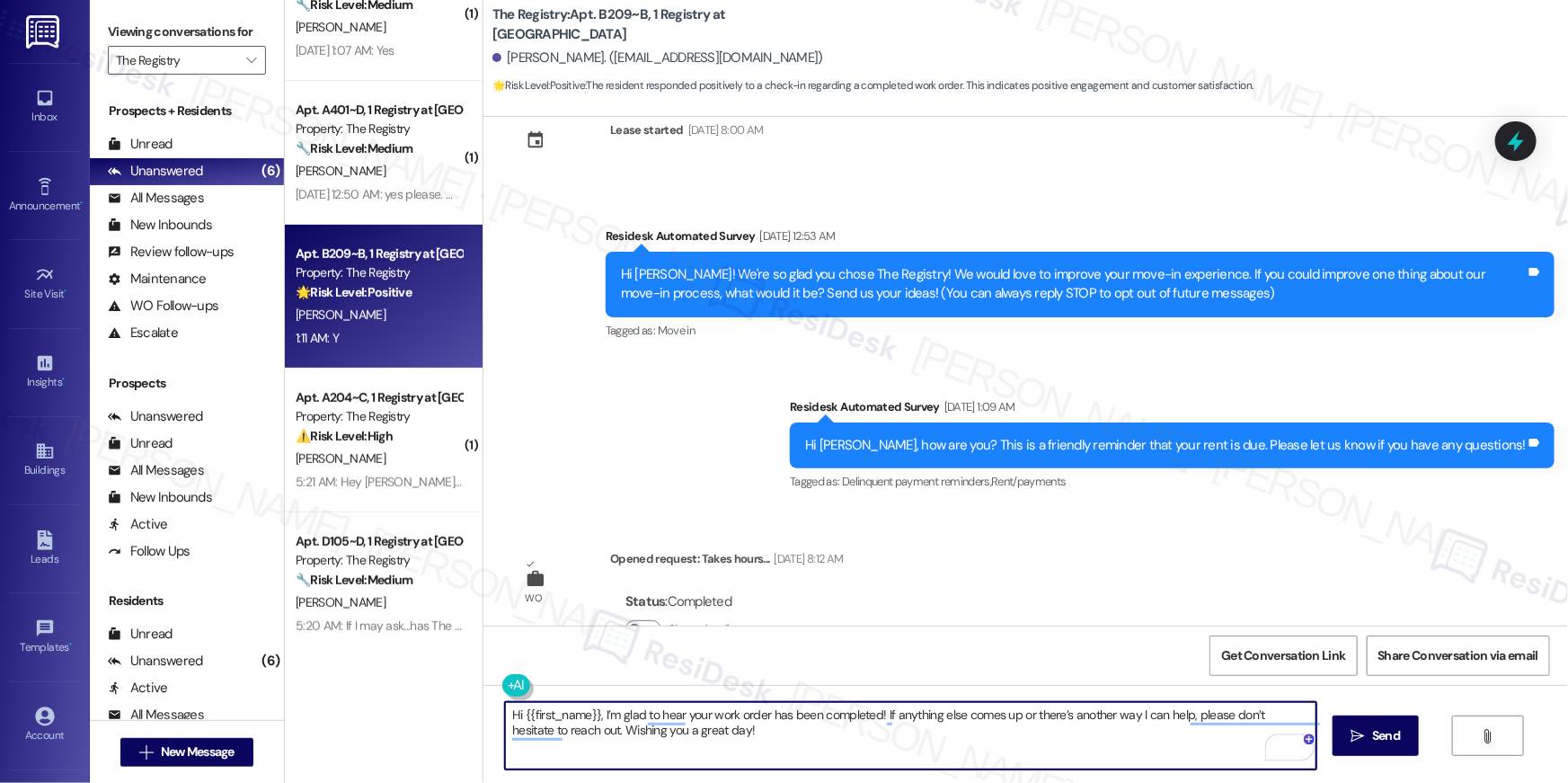
scroll to position [0, 0]
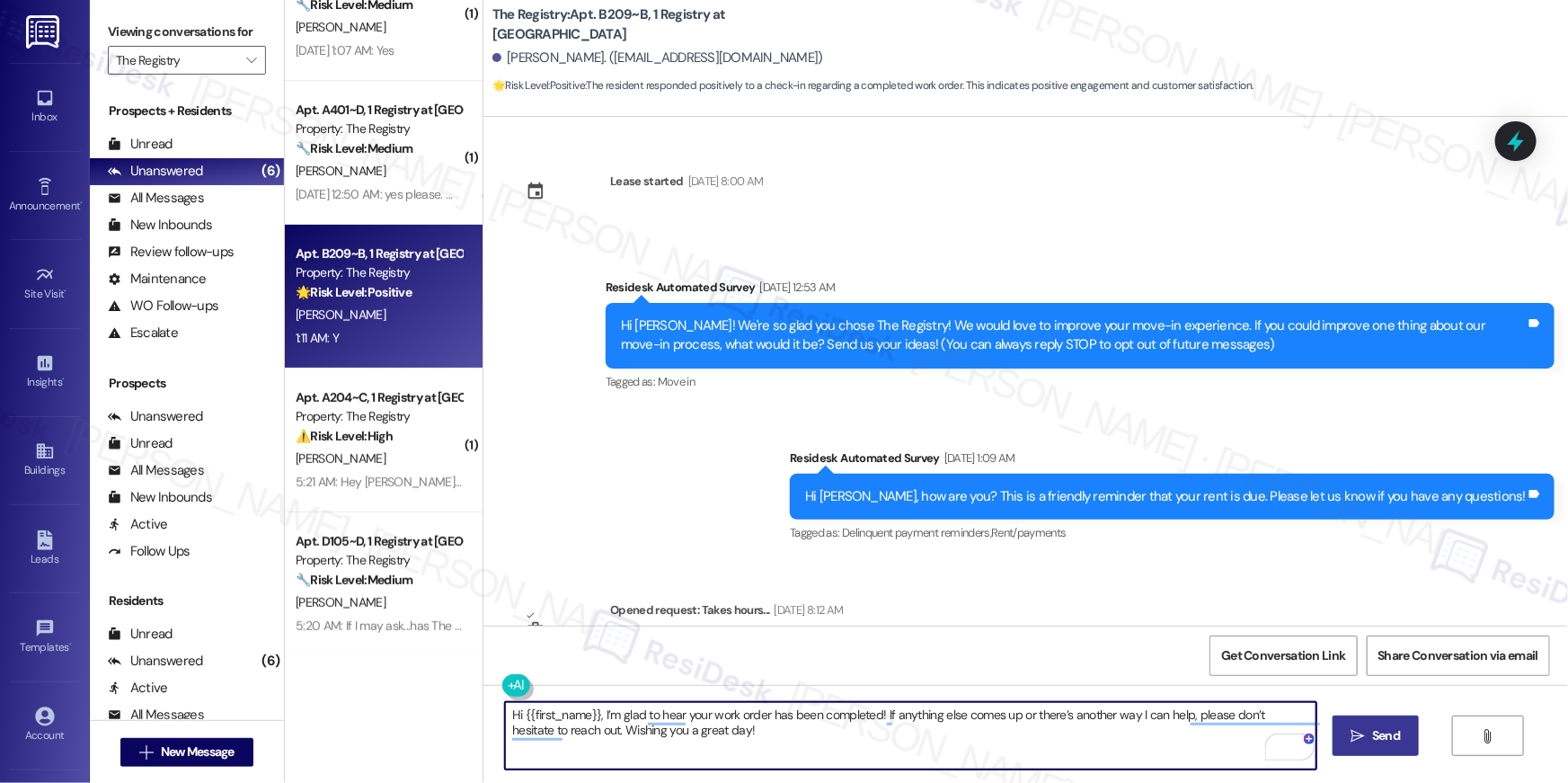
type textarea "Hi {{first_name}}, I’m glad to hear your work order has been completed! If anyt…"
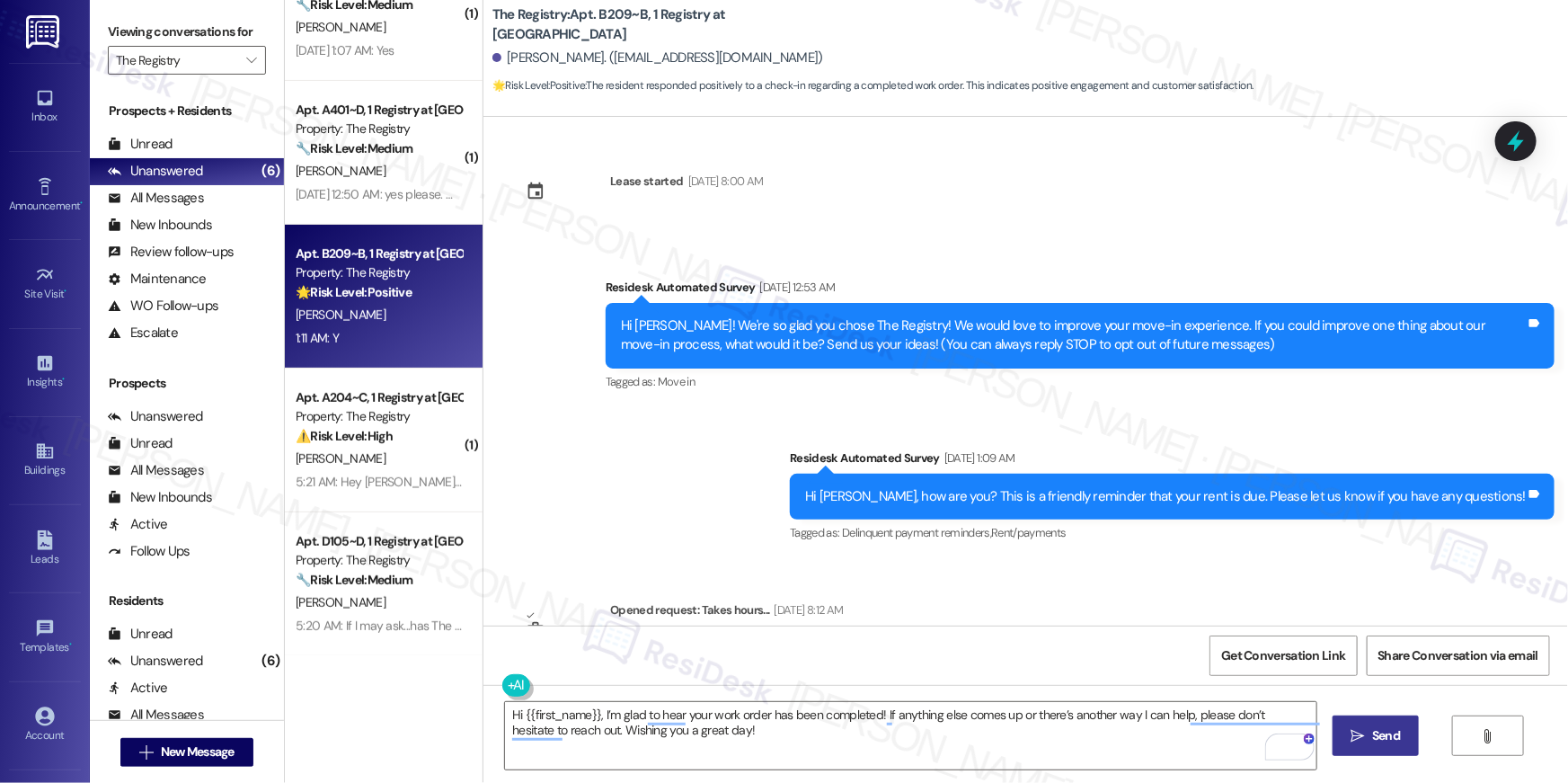
click at [1390, 739] on span "Send" at bounding box center [1386, 735] width 28 height 19
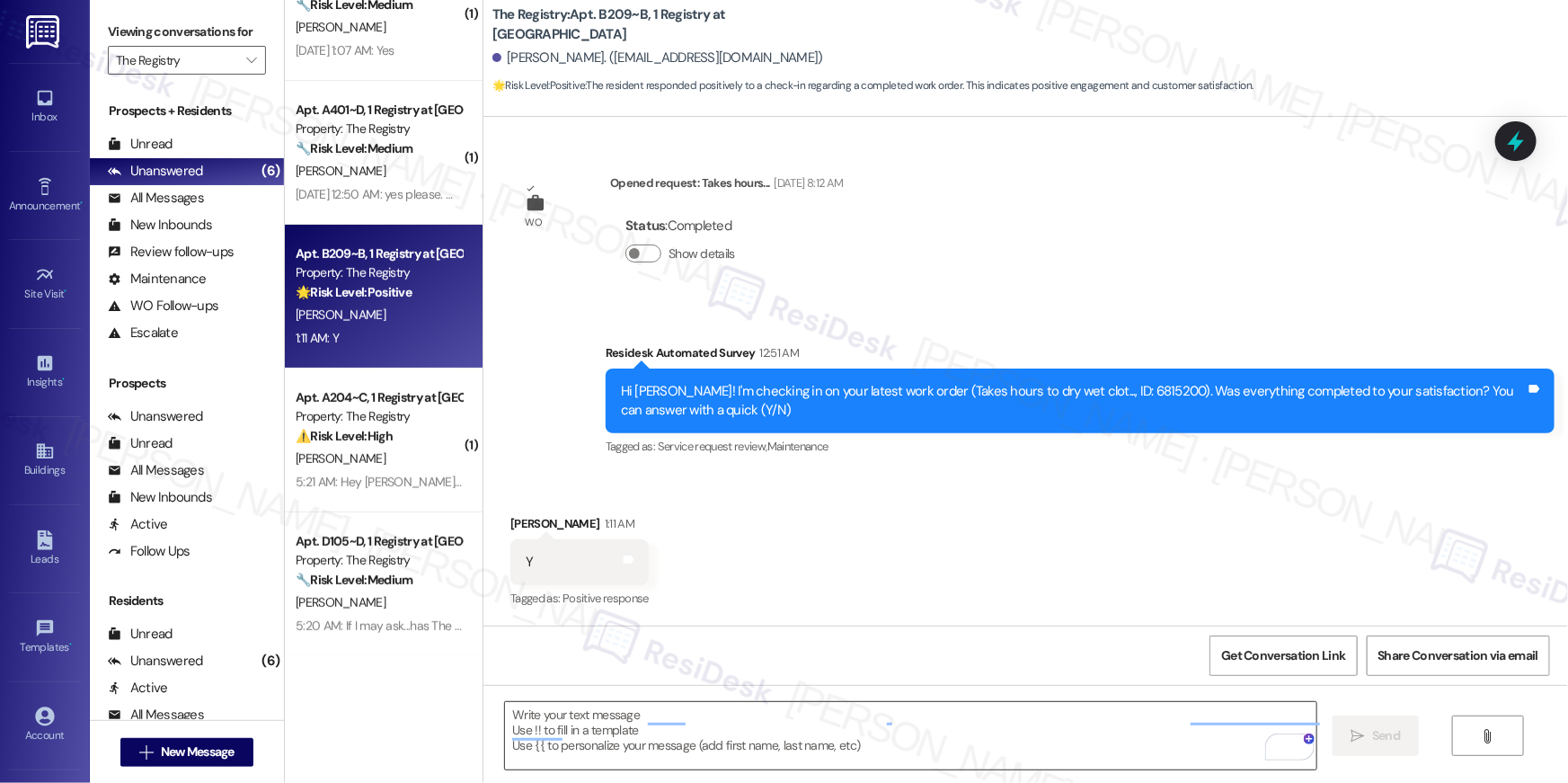
scroll to position [426, 0]
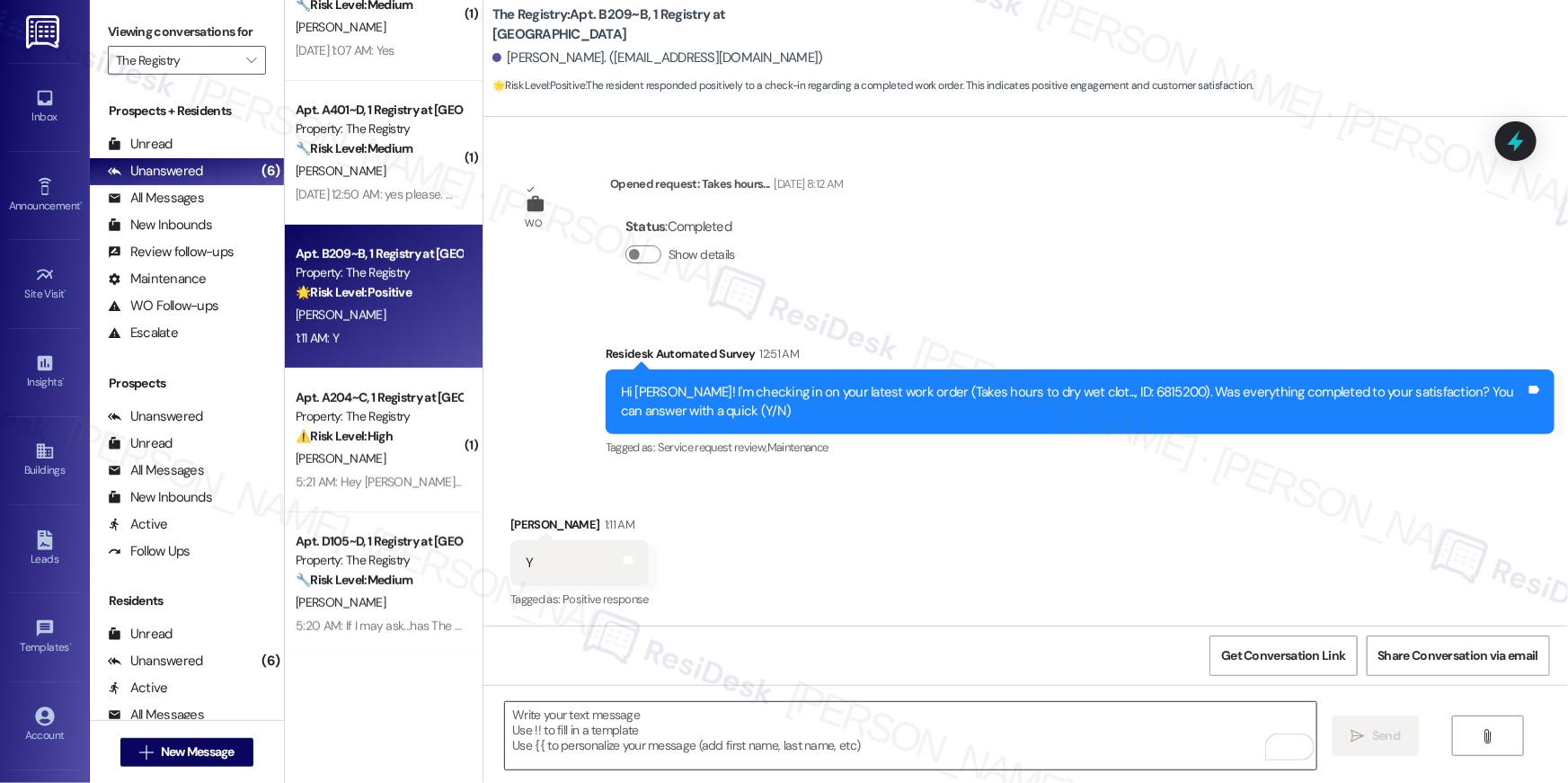
click at [866, 739] on textarea "To enrich screen reader interactions, please activate Accessibility in Grammarl…" at bounding box center [910, 735] width 811 height 67
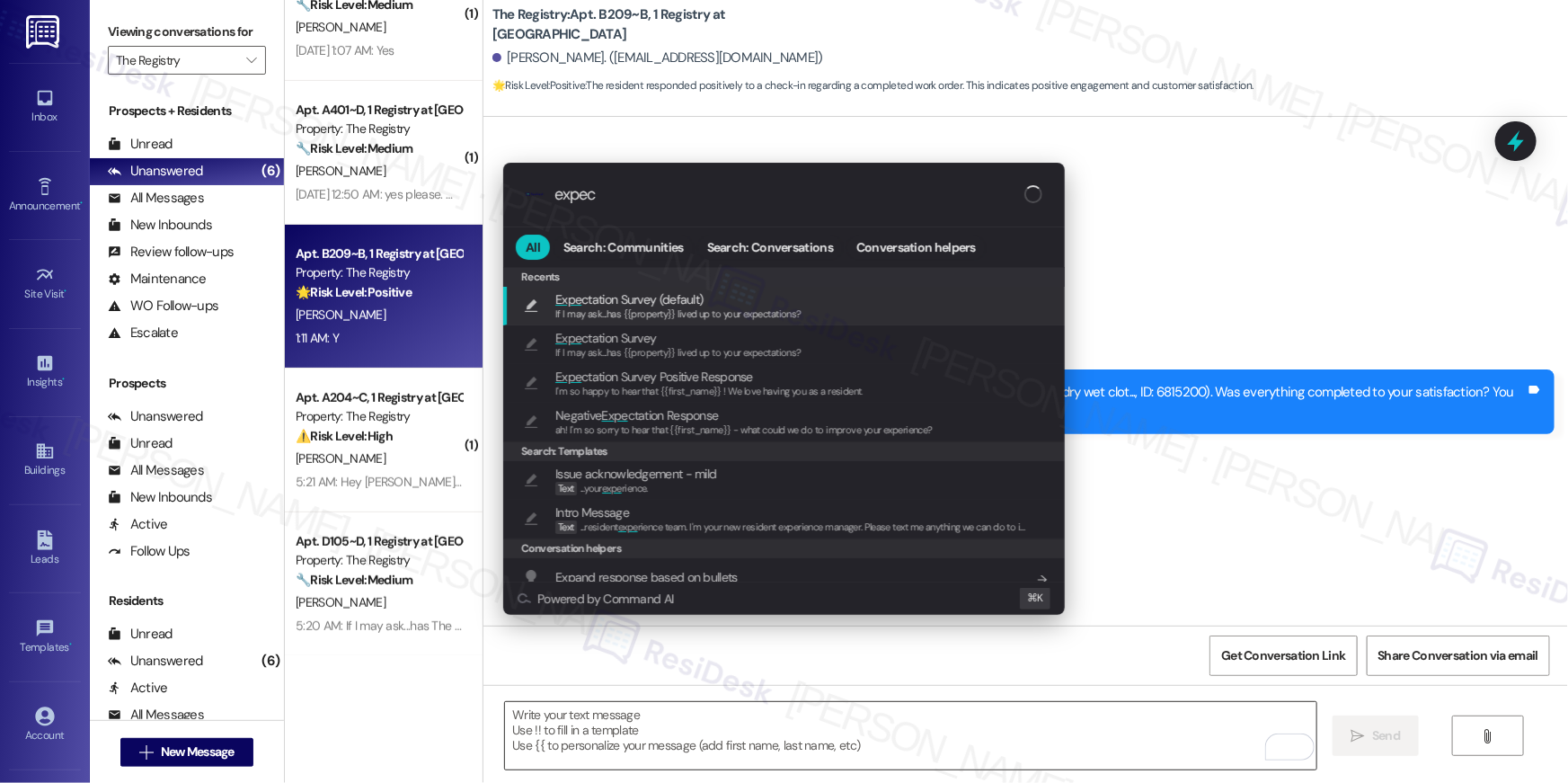
type input "expect"
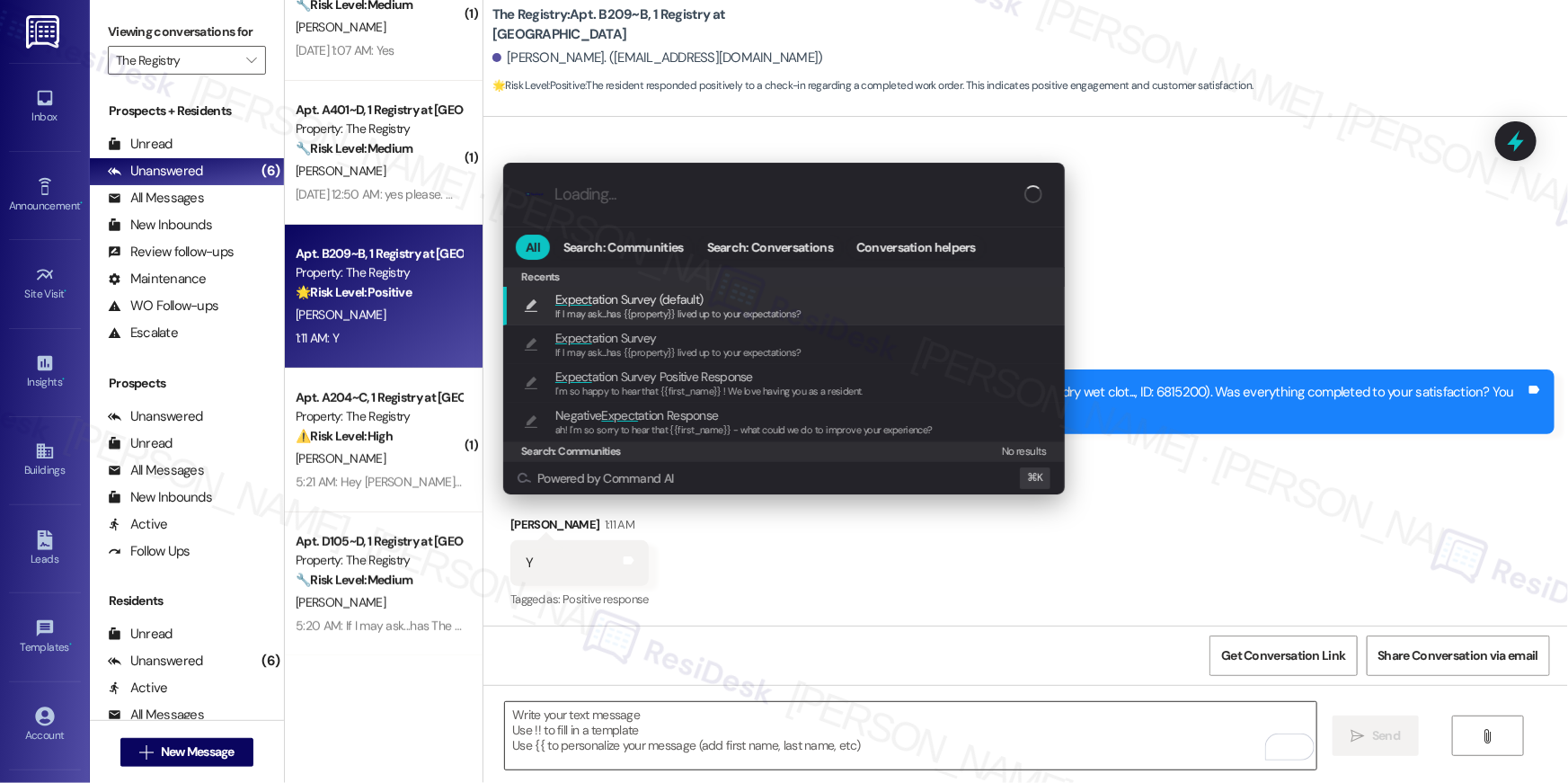
type textarea "If I may ask...has {{property}} lived up to your expectations?"
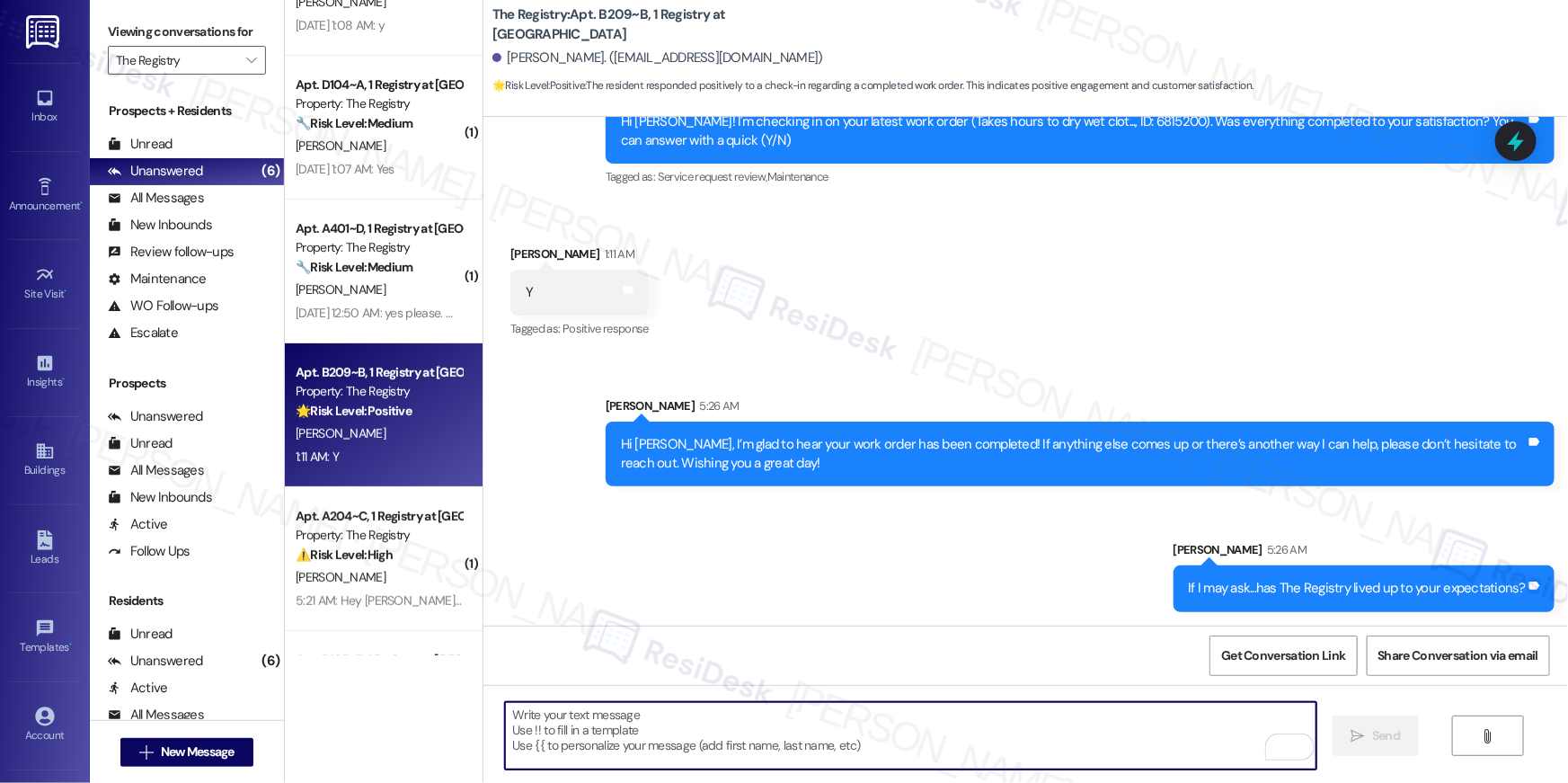
scroll to position [0, 0]
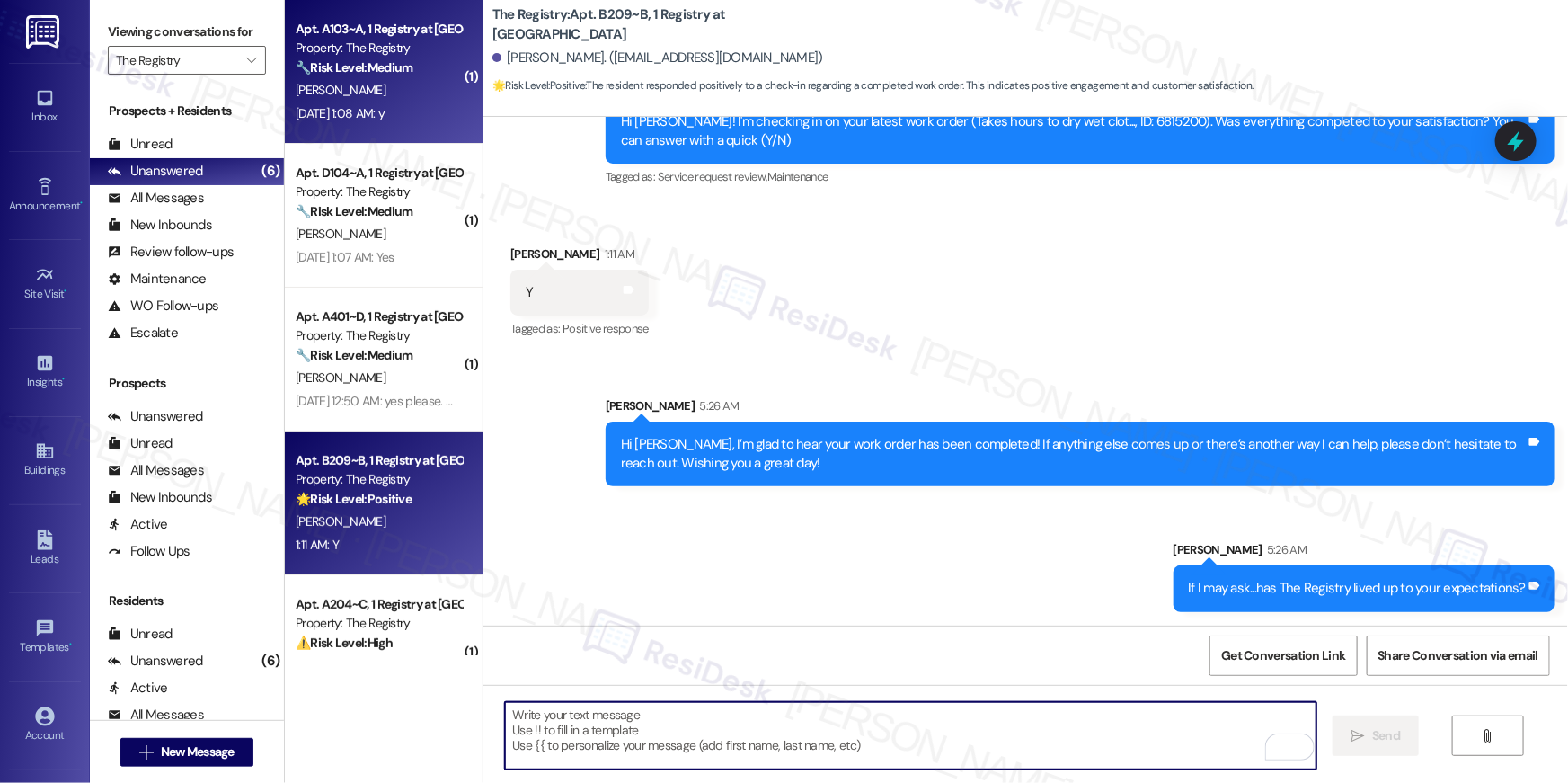
click at [377, 115] on div "Sep 13, 2025 at 1:08 AM: y Sep 13, 2025 at 1:08 AM: y" at bounding box center [340, 113] width 89 height 16
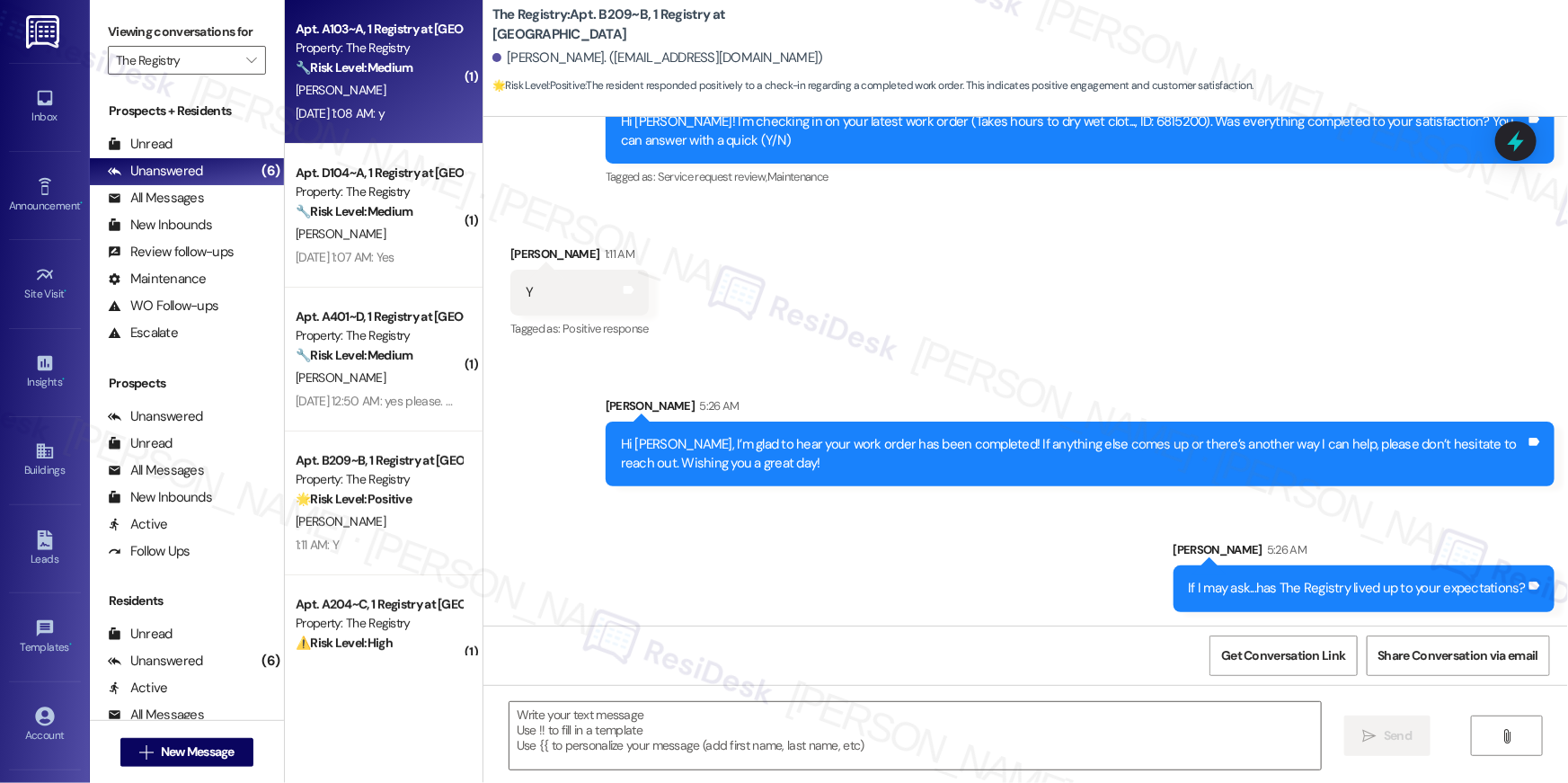
type textarea "Fetching suggested responses. Please feel free to read through the conversation…"
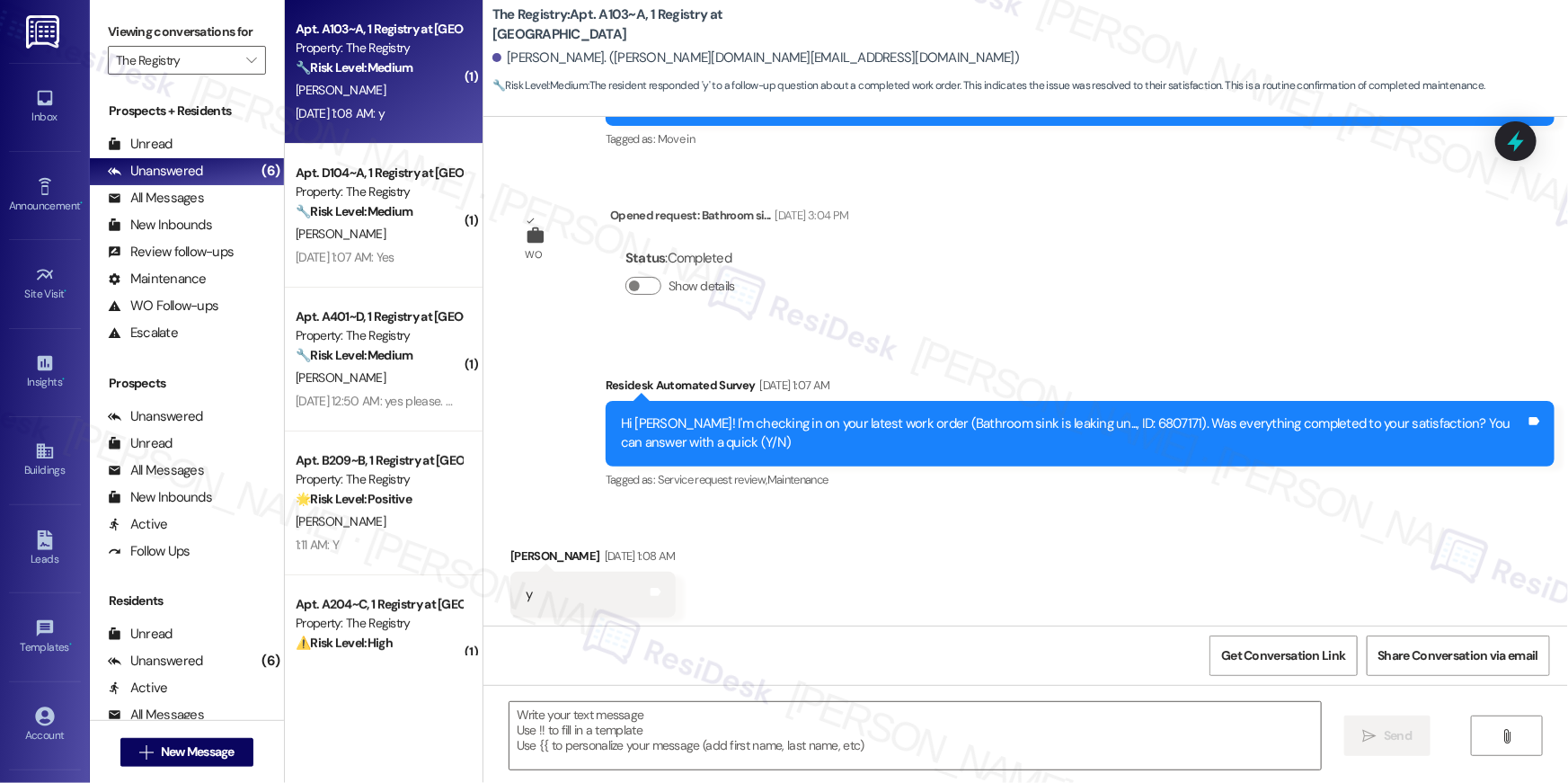
type textarea "Fetching suggested responses. Please feel free to read through the conversation…"
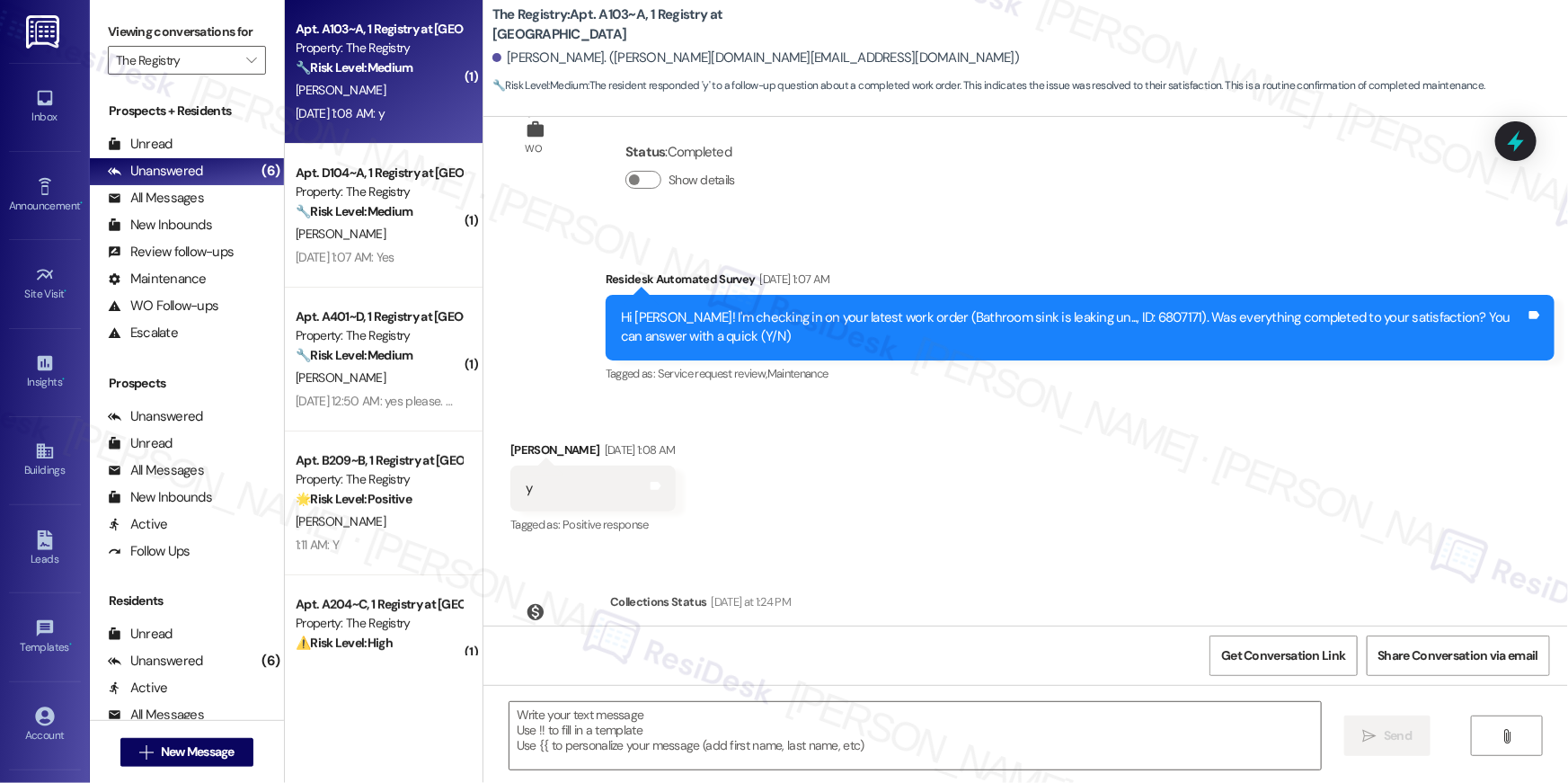
scroll to position [440, 0]
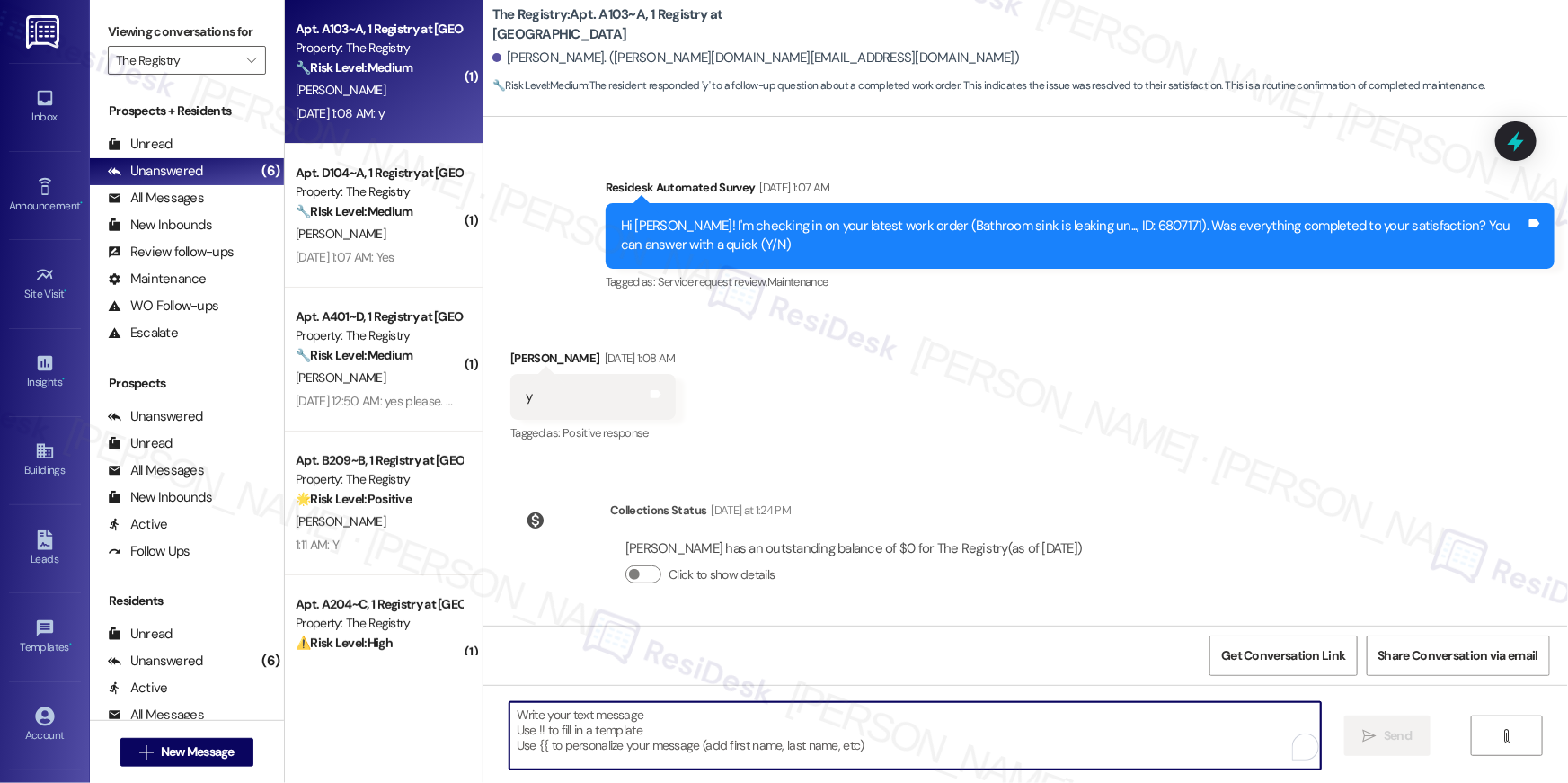
click at [1087, 738] on textarea "To enrich screen reader interactions, please activate Accessibility in Grammarl…" at bounding box center [914, 735] width 811 height 67
paste textarea "Hi {{first_name}}, I’m glad to hear your work order has been completed! If anyt…"
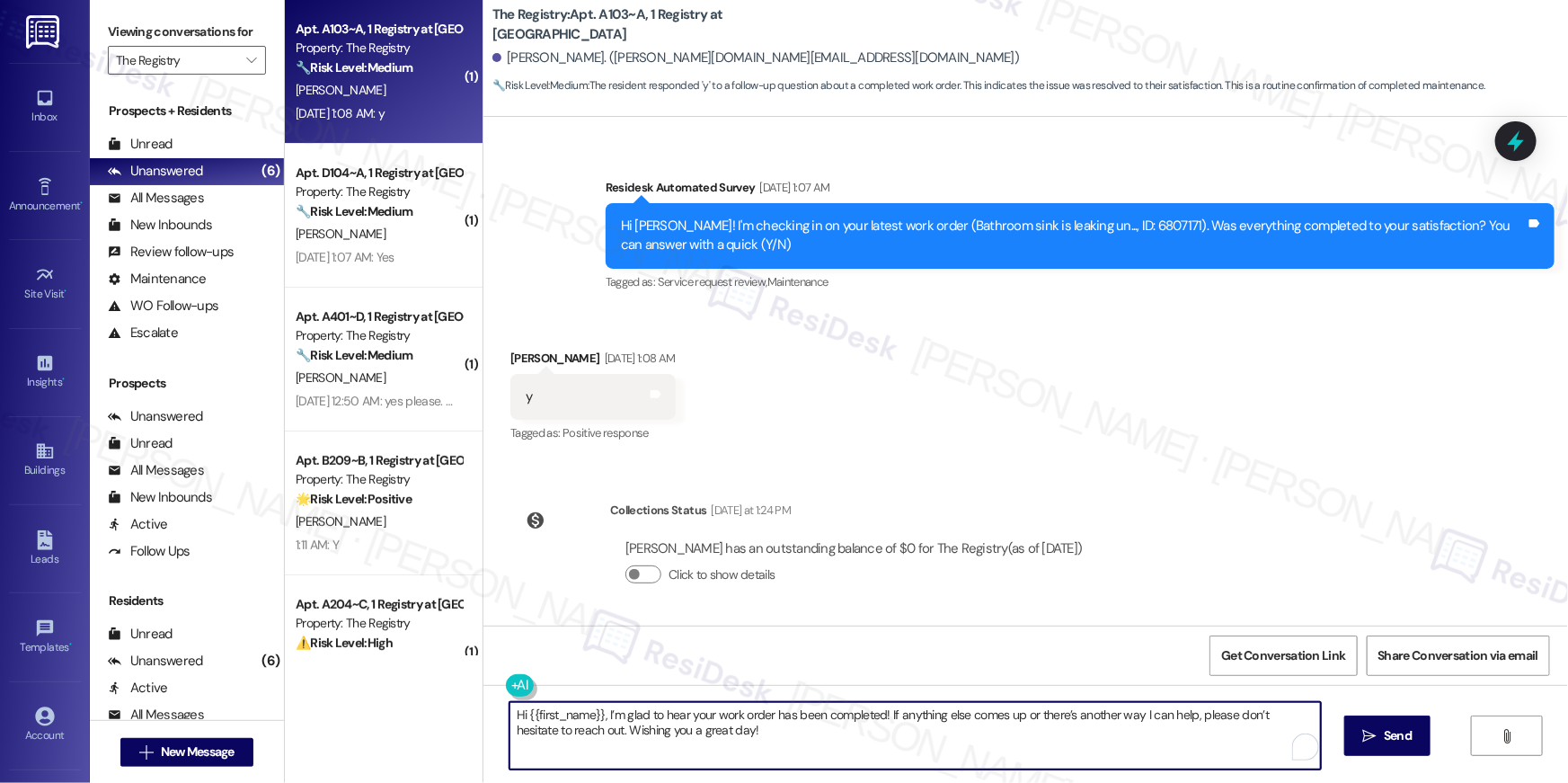
scroll to position [0, 0]
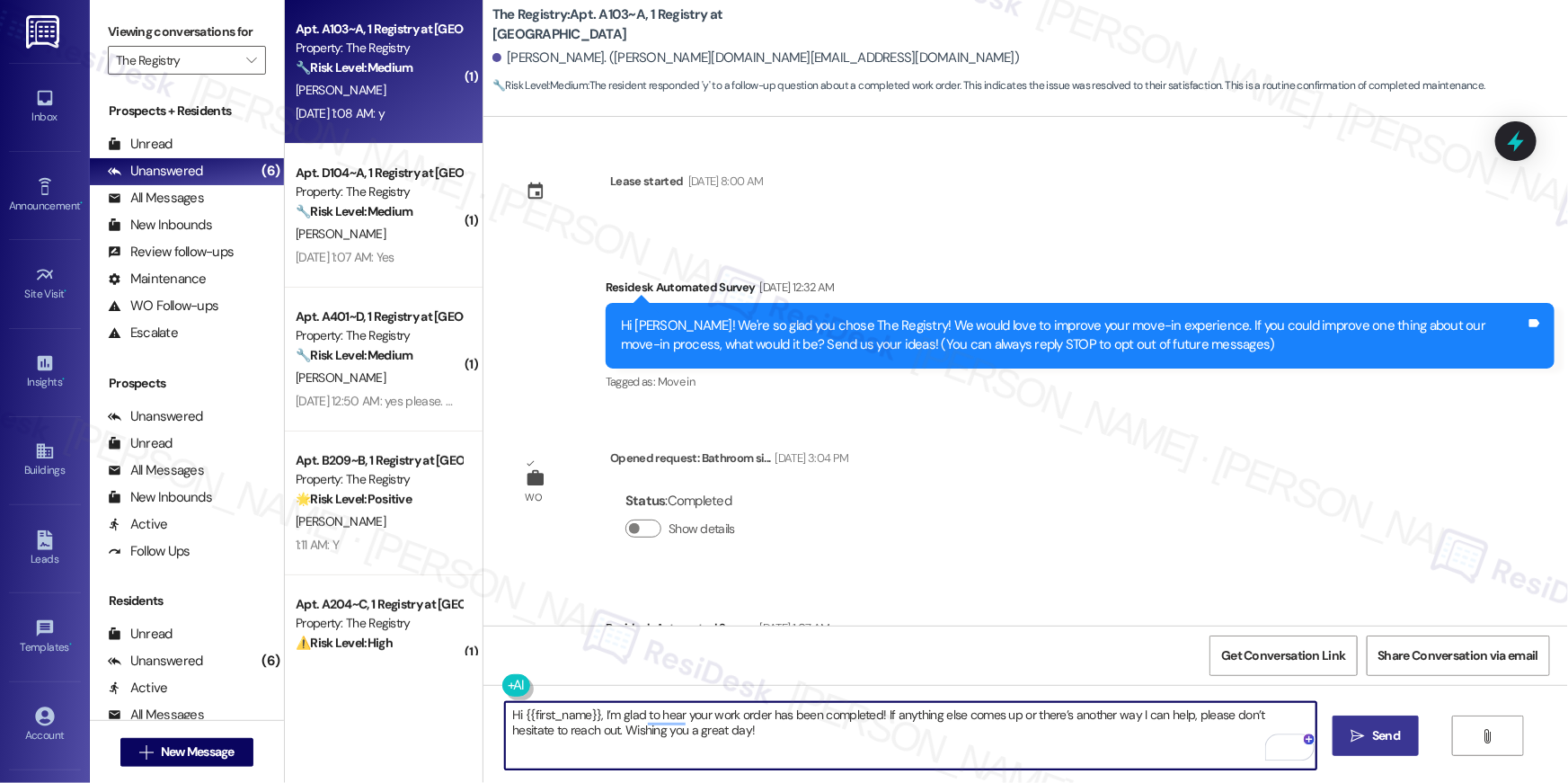
type textarea "Hi {{first_name}}, I’m glad to hear your work order has been completed! If anyt…"
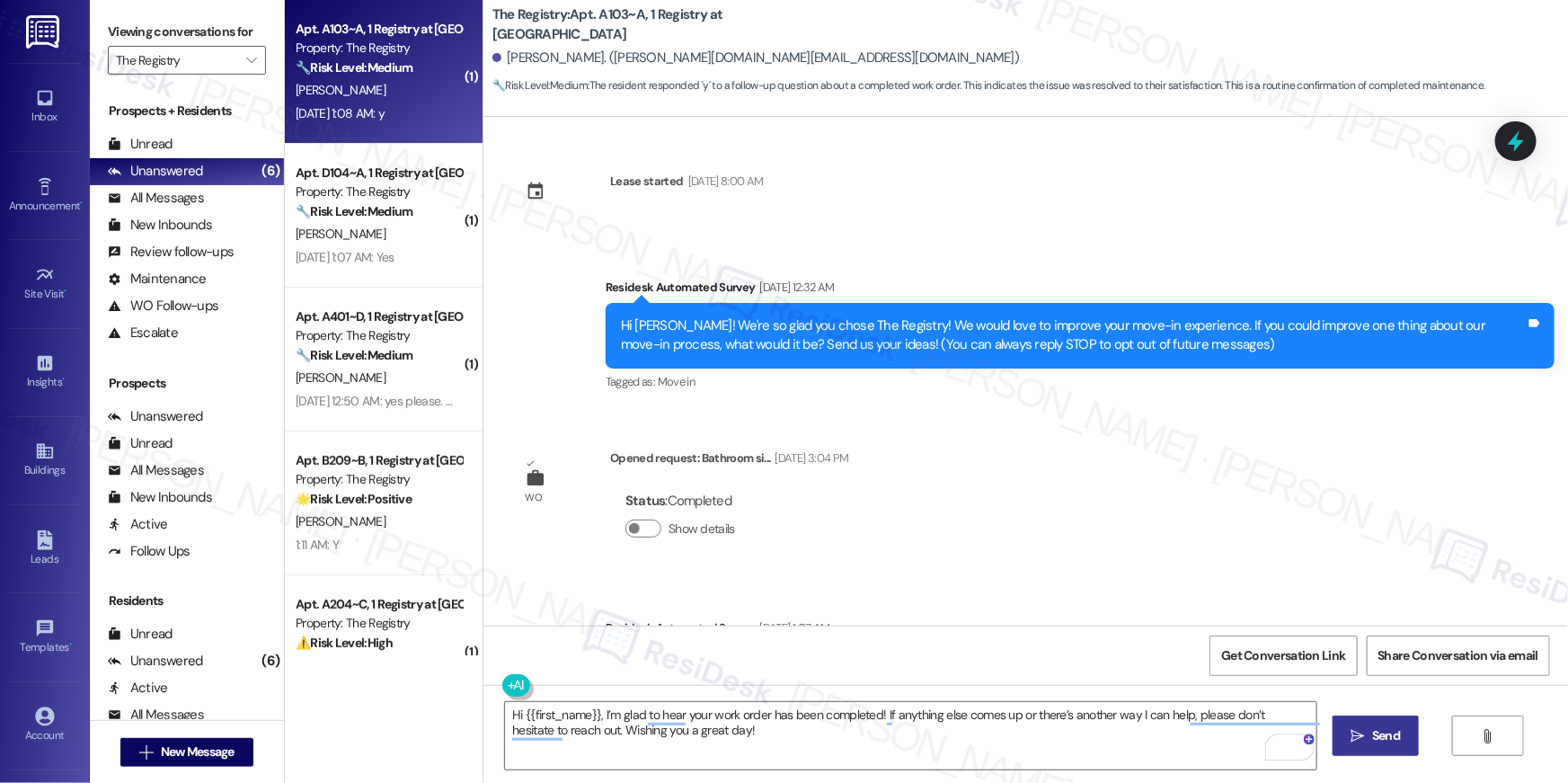
click at [1369, 737] on span "Send" at bounding box center [1386, 735] width 35 height 19
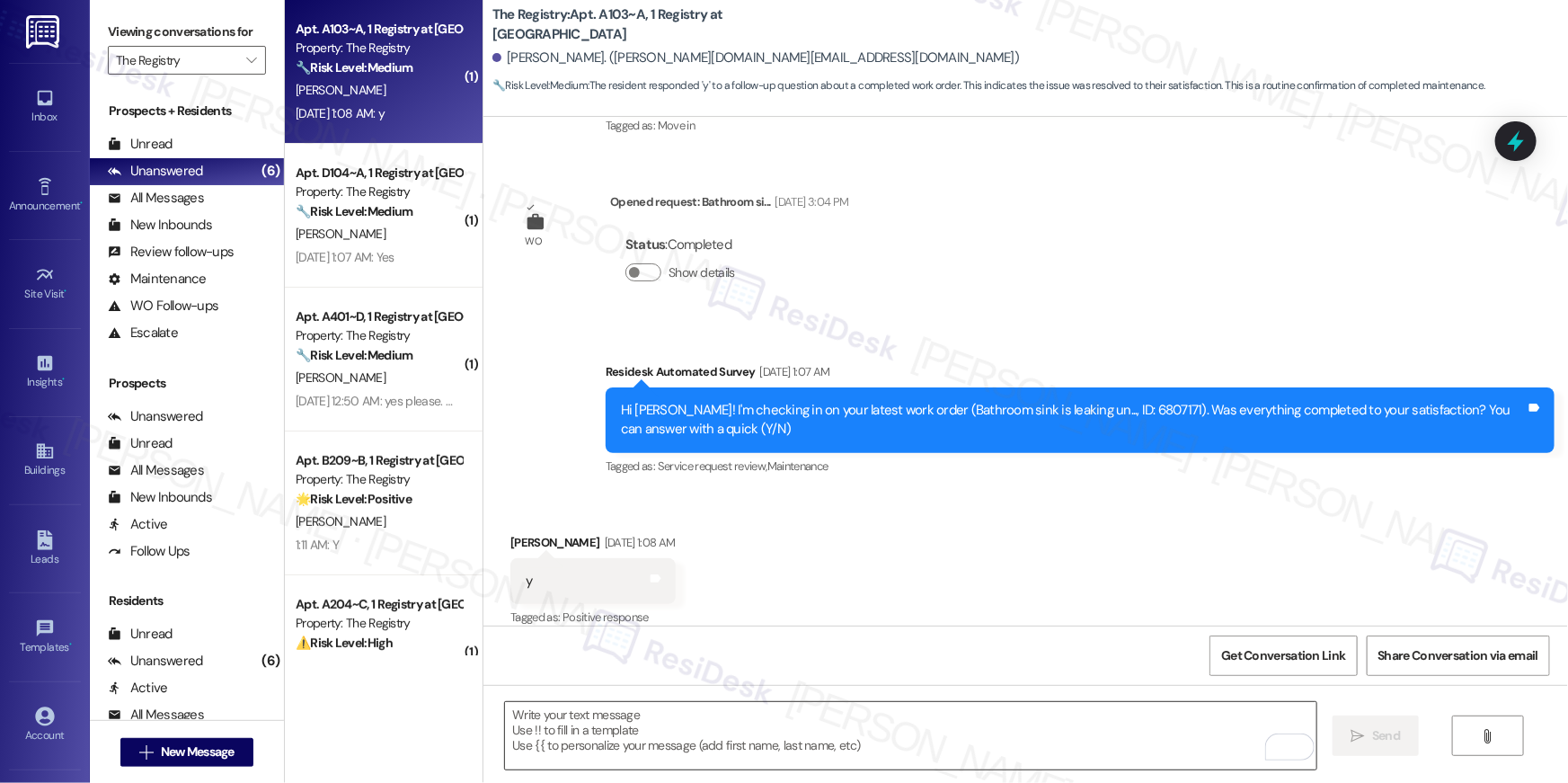
scroll to position [275, 0]
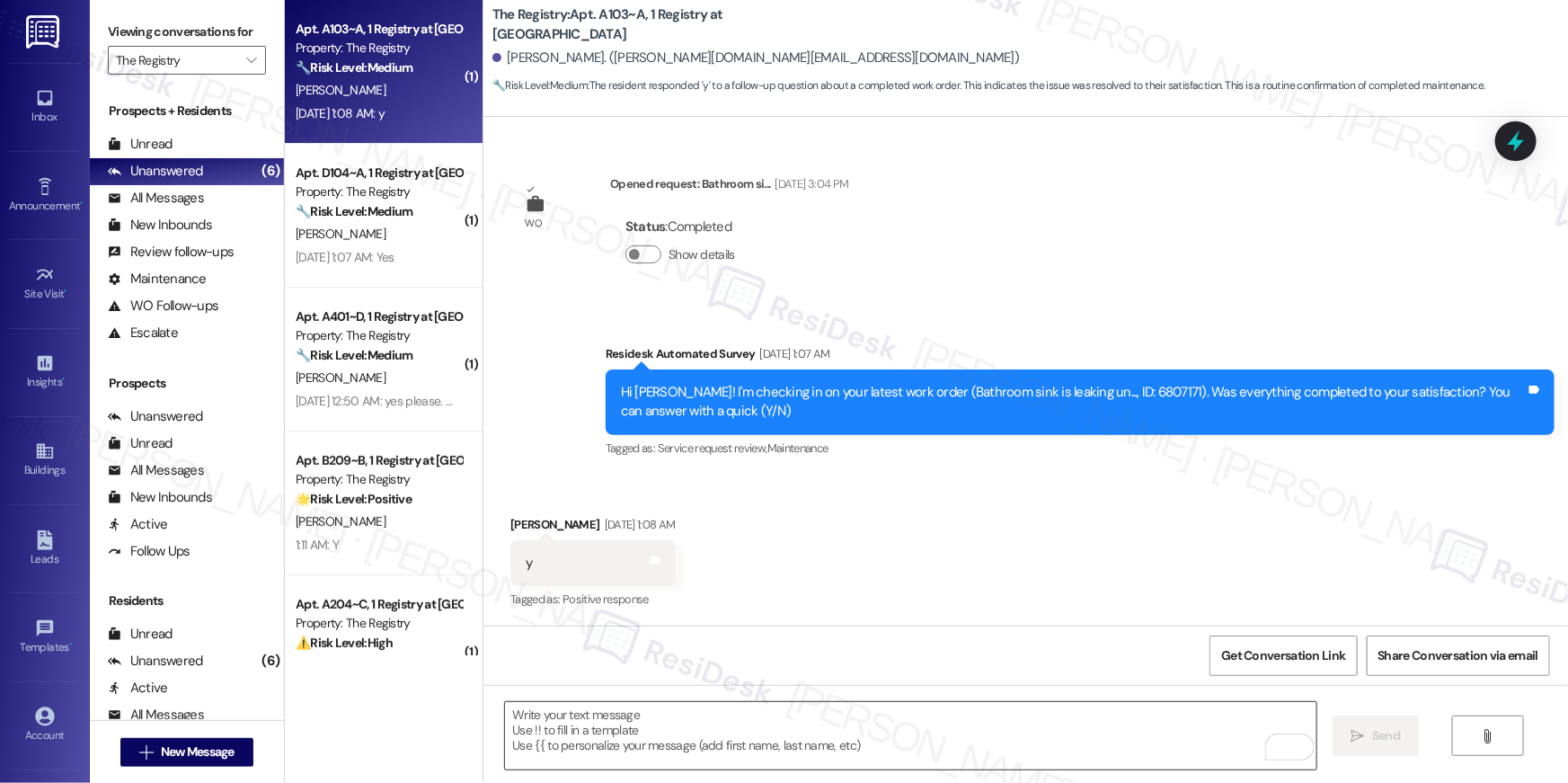
click at [1000, 723] on textarea "To enrich screen reader interactions, please activate Accessibility in Grammarl…" at bounding box center [910, 735] width 811 height 67
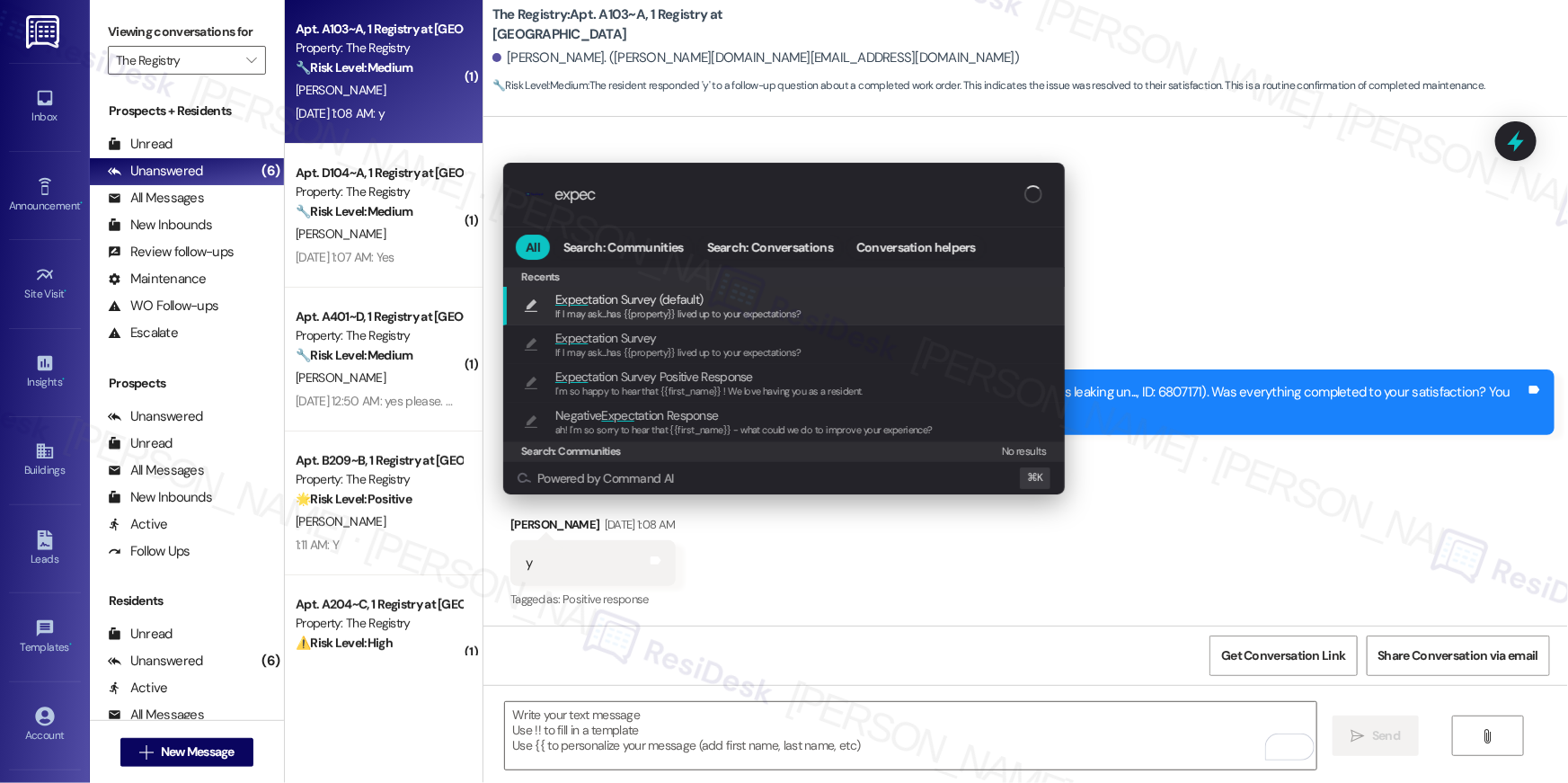
type input "expect"
type textarea "If I may ask...has {{property}} lived up to your expectations?"
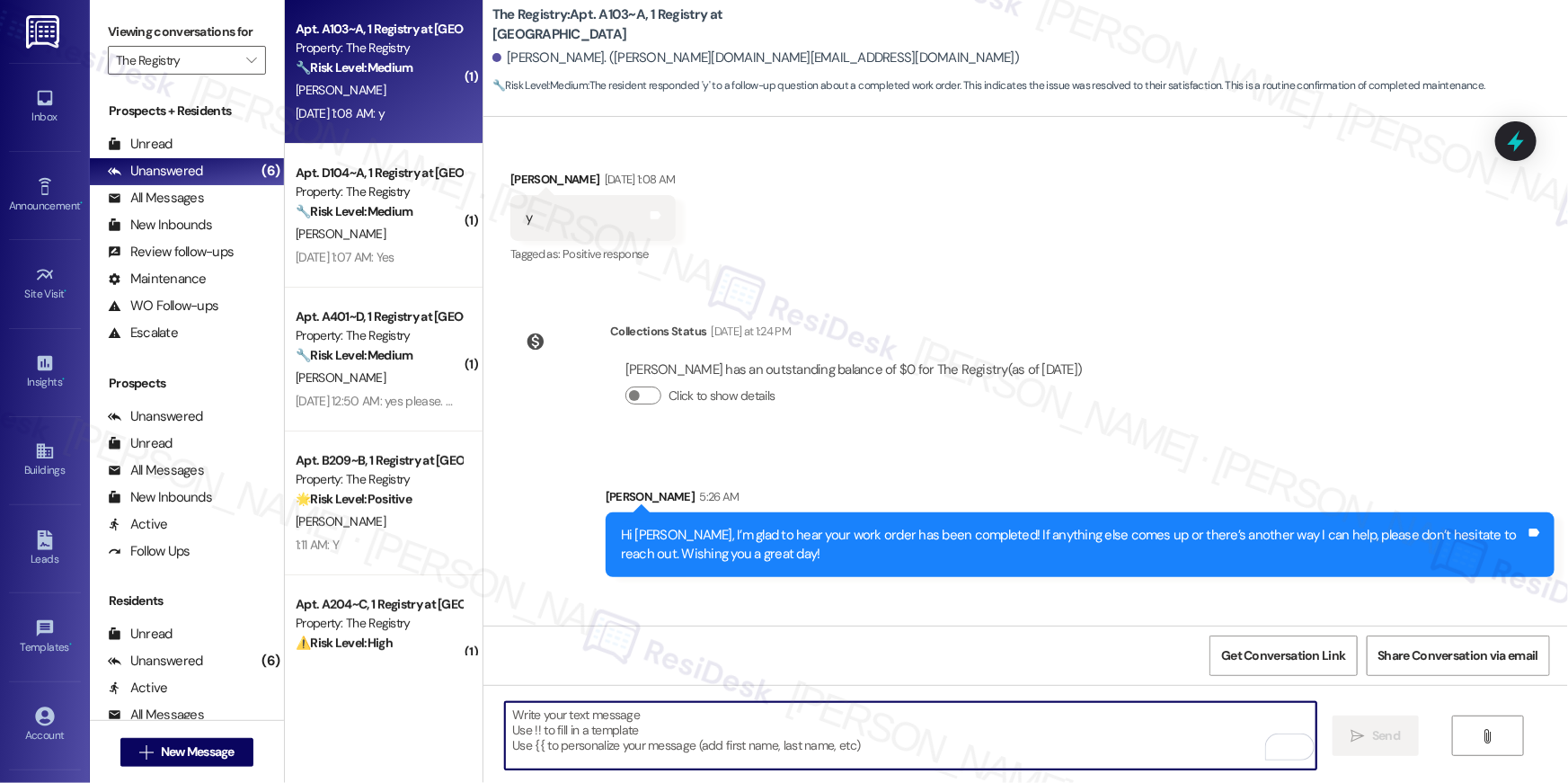
scroll to position [711, 0]
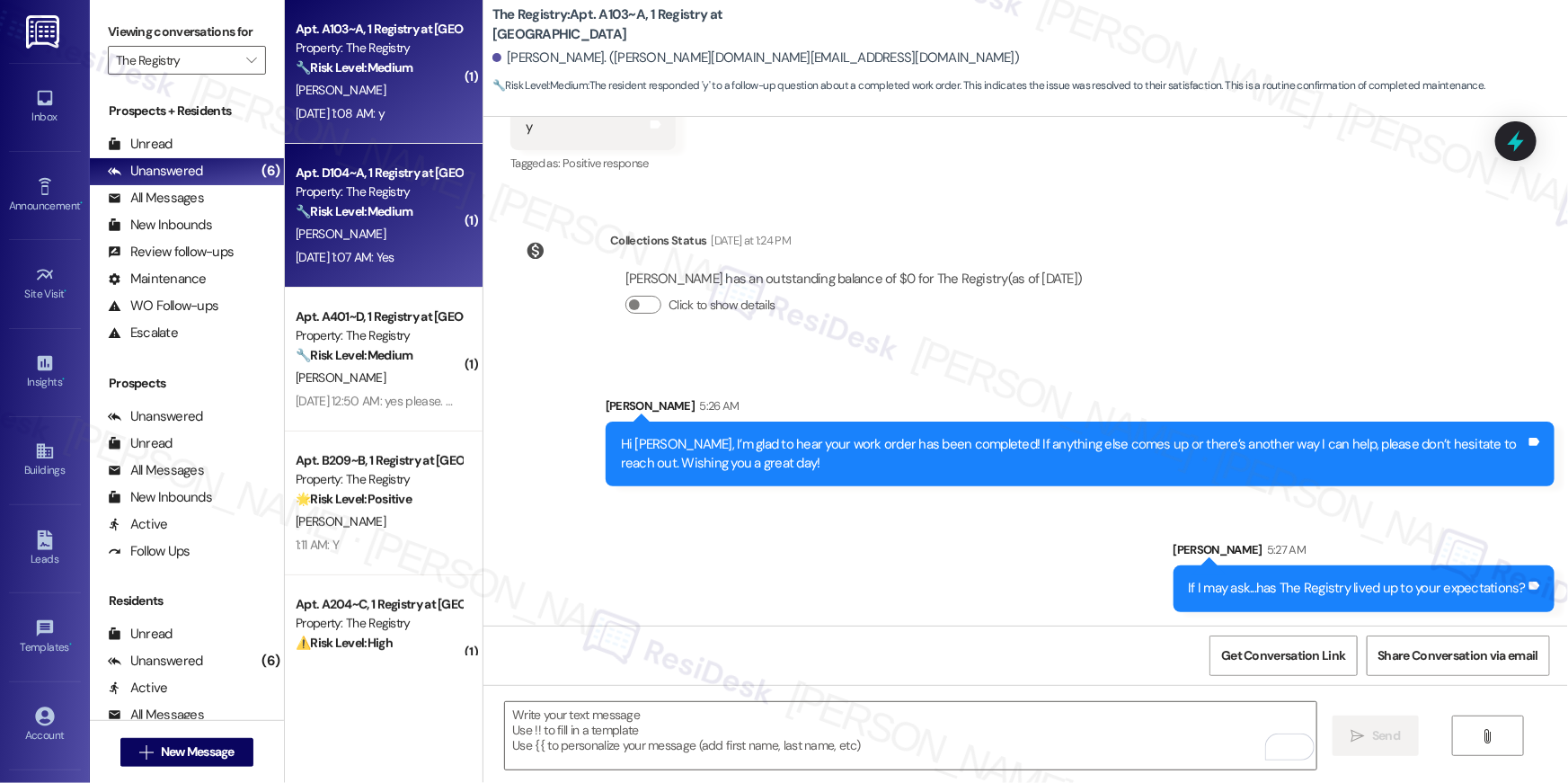
click at [360, 204] on strong "🔧 Risk Level: Medium" at bounding box center [354, 211] width 117 height 16
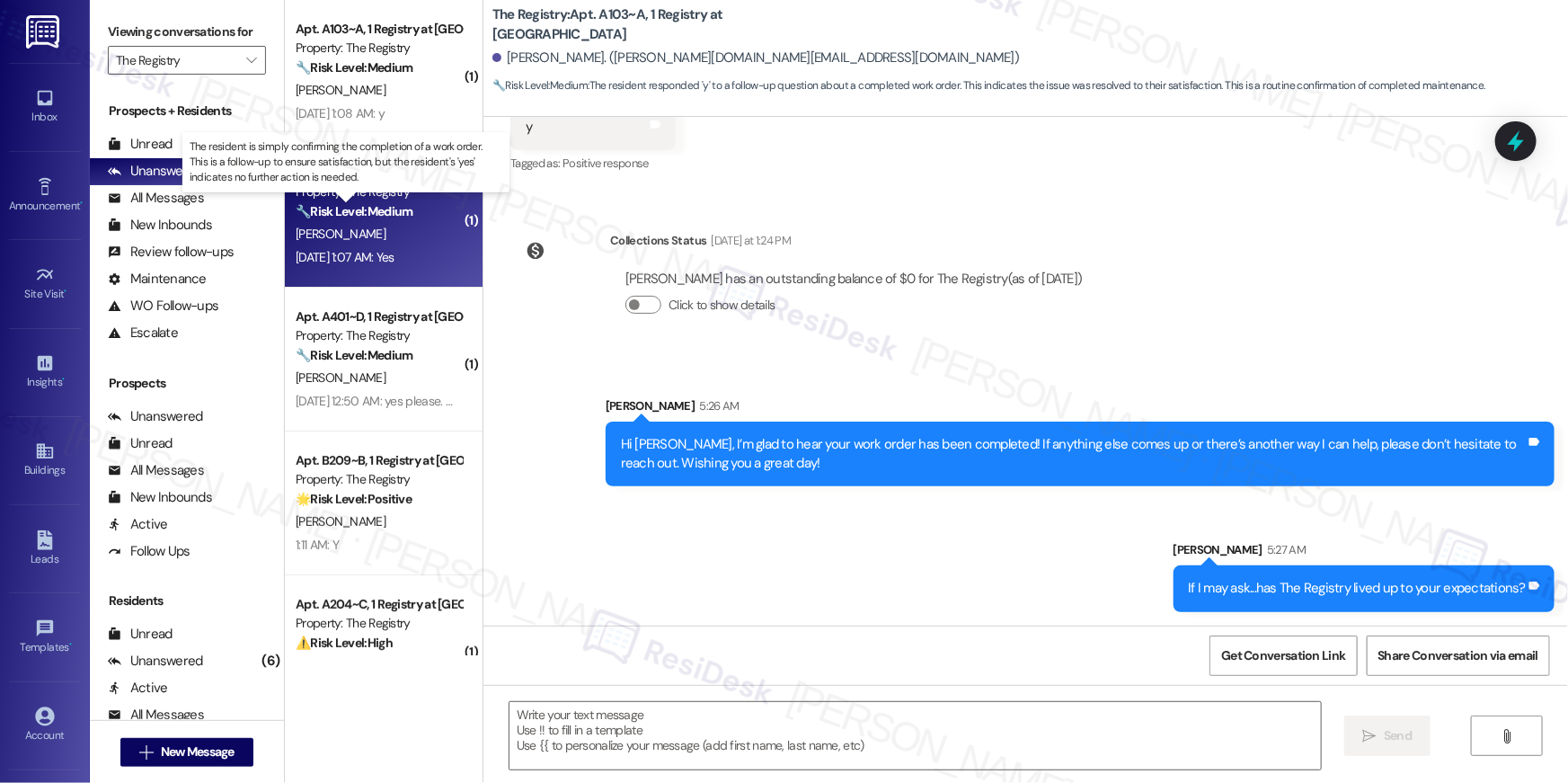
type textarea "Fetching suggested responses. Please feel free to read through the conversation…"
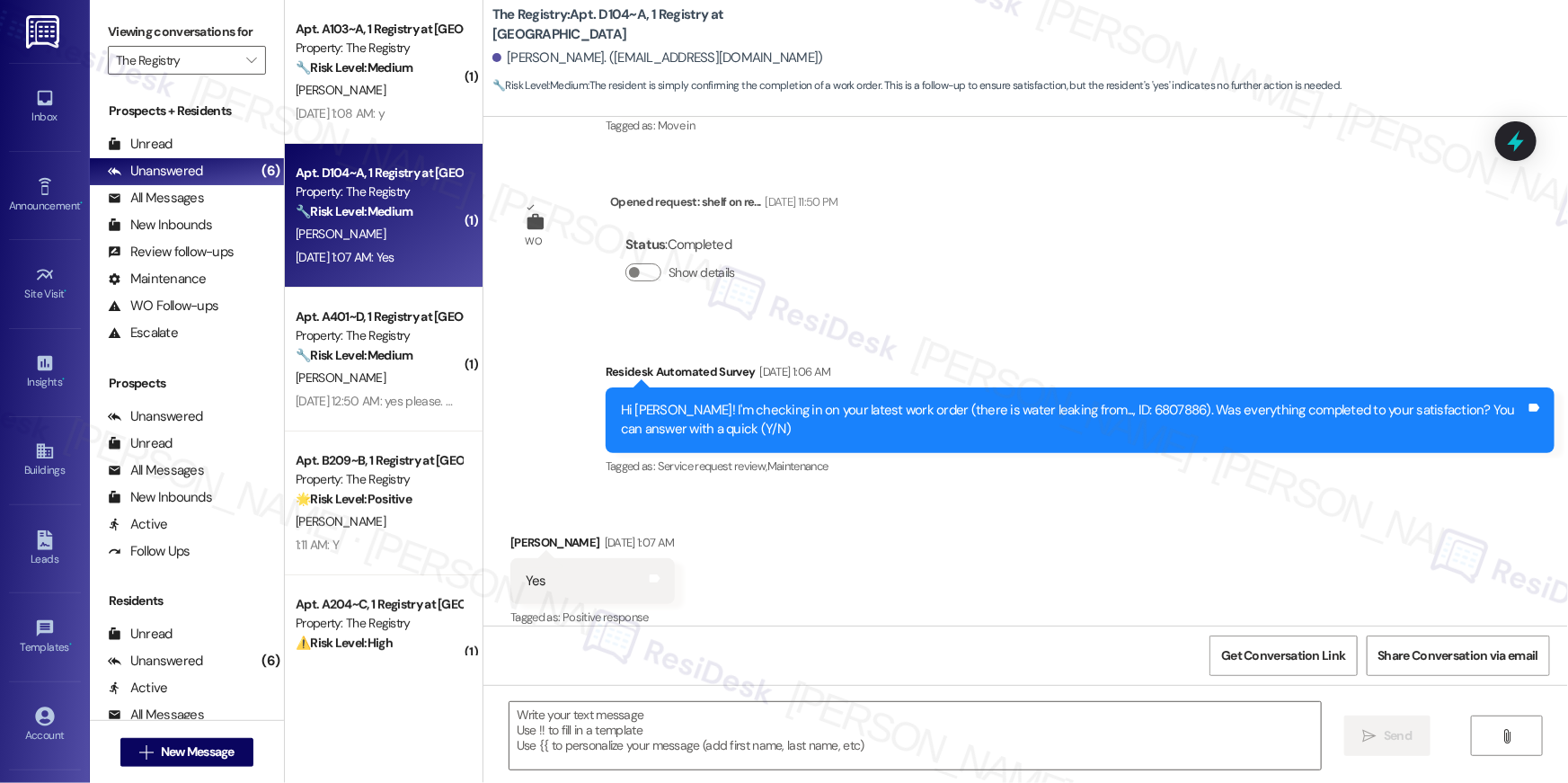
type textarea "Fetching suggested responses. Please feel free to read through the conversation…"
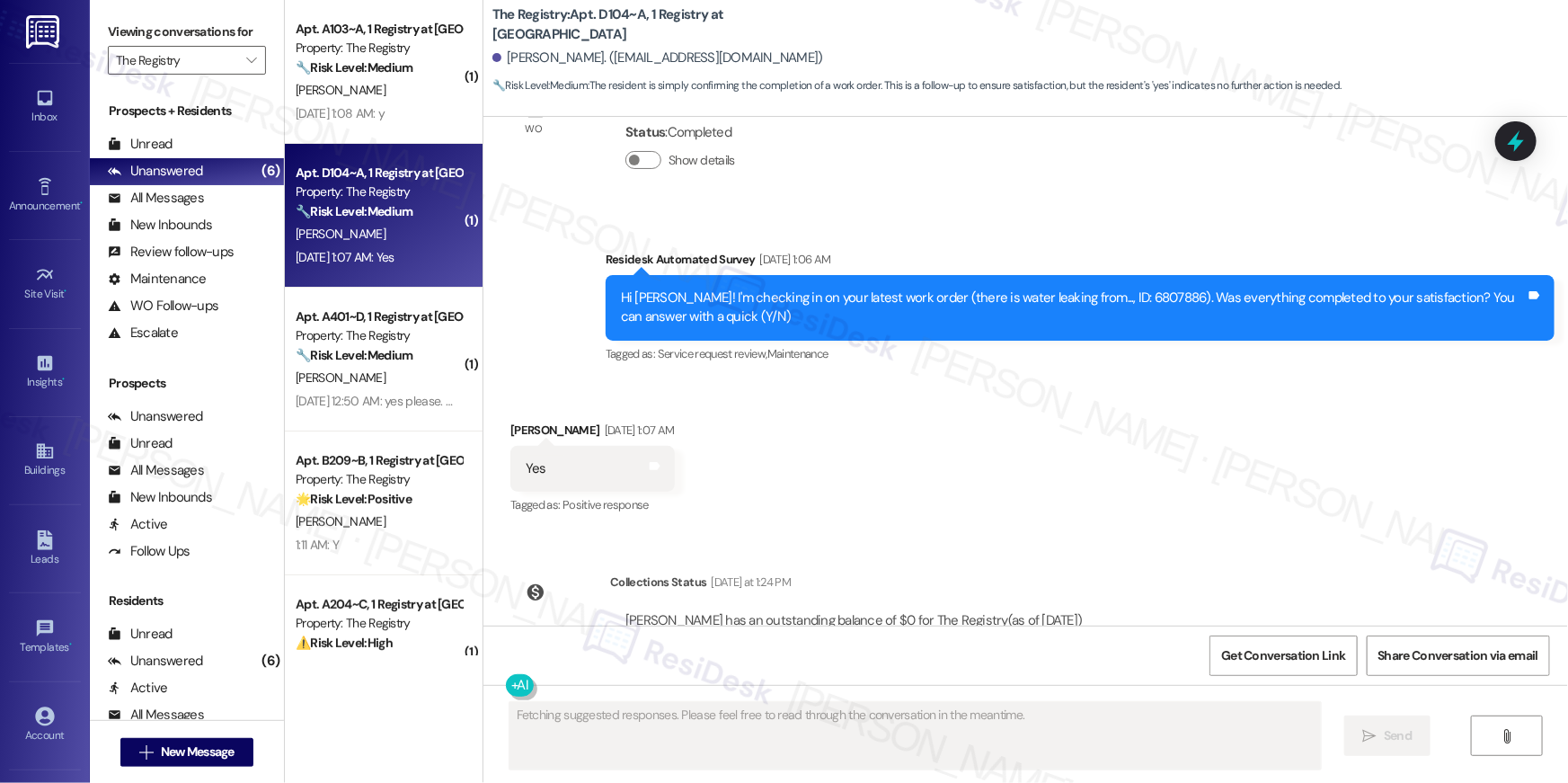
scroll to position [440, 0]
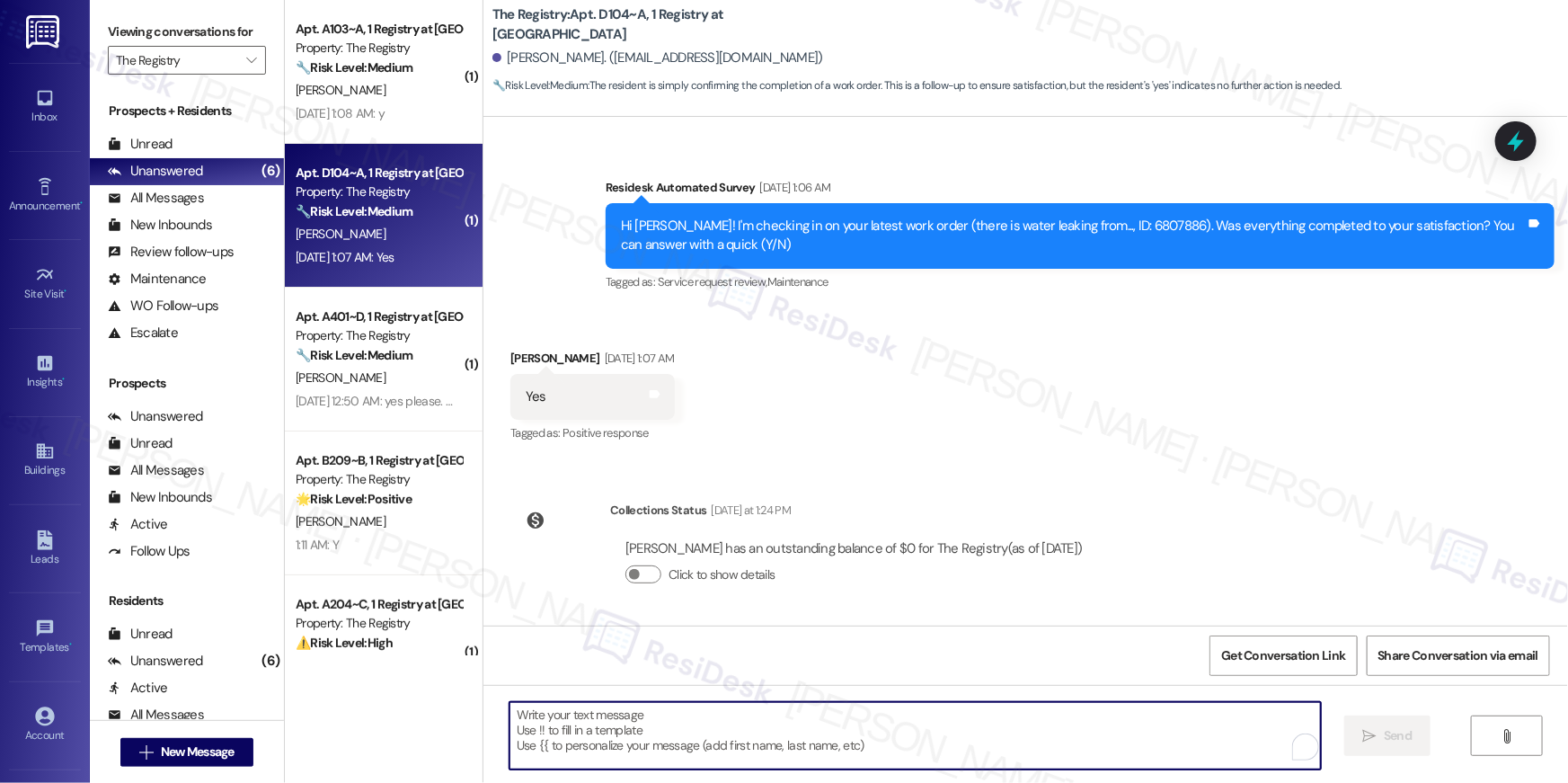
click at [981, 733] on textarea "To enrich screen reader interactions, please activate Accessibility in Grammarl…" at bounding box center [914, 735] width 811 height 67
paste textarea "Hi {{first_name}}, I’m glad to hear your work order has been completed! If anyt…"
type textarea "Hi {{first_name}}, I’m glad to hear your work order has been completed! If anyt…"
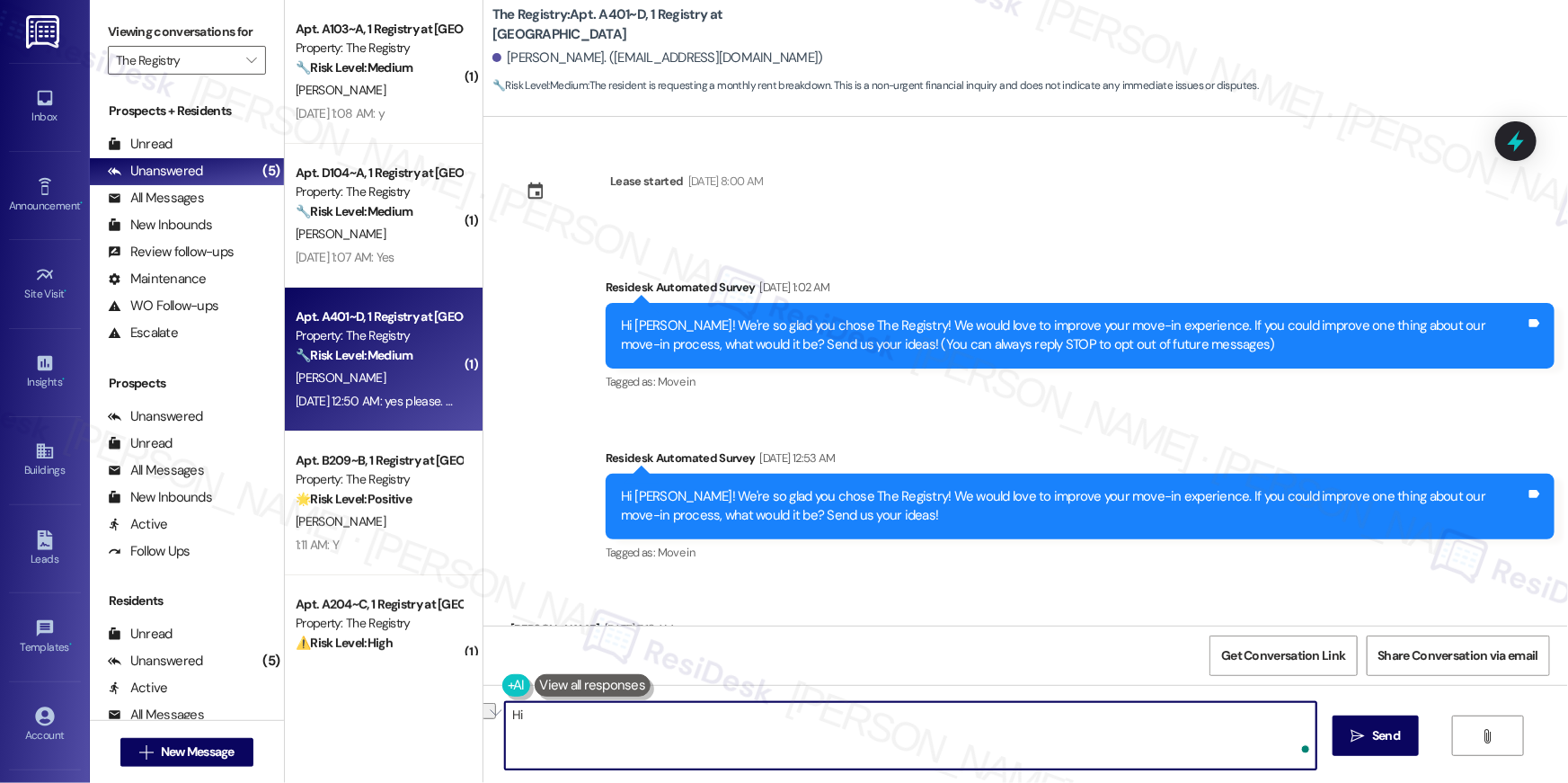
scroll to position [1699, 0]
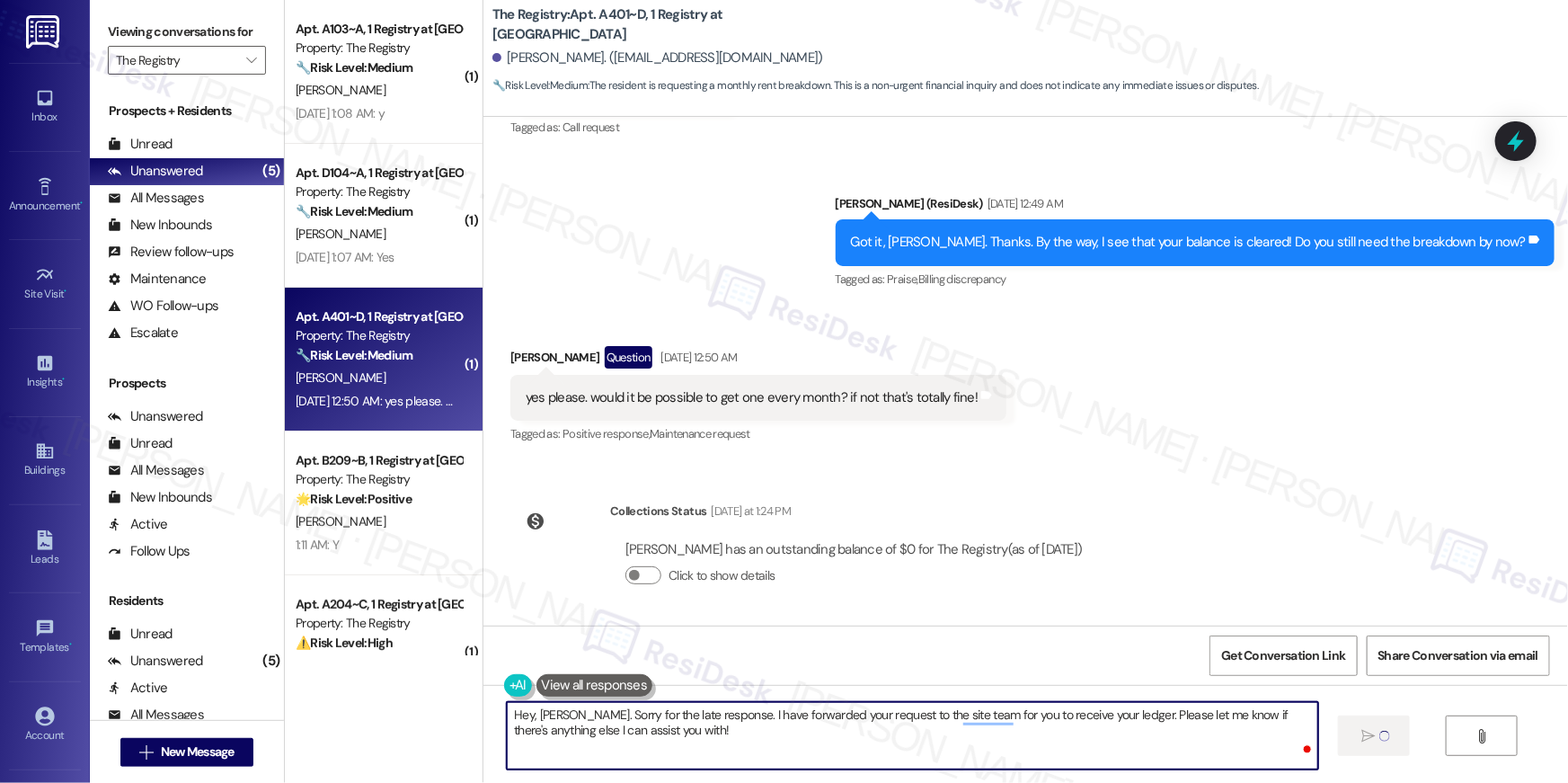
type textarea "Hey, [PERSON_NAME]. Sorry for the late response. I have forwarded your request …"
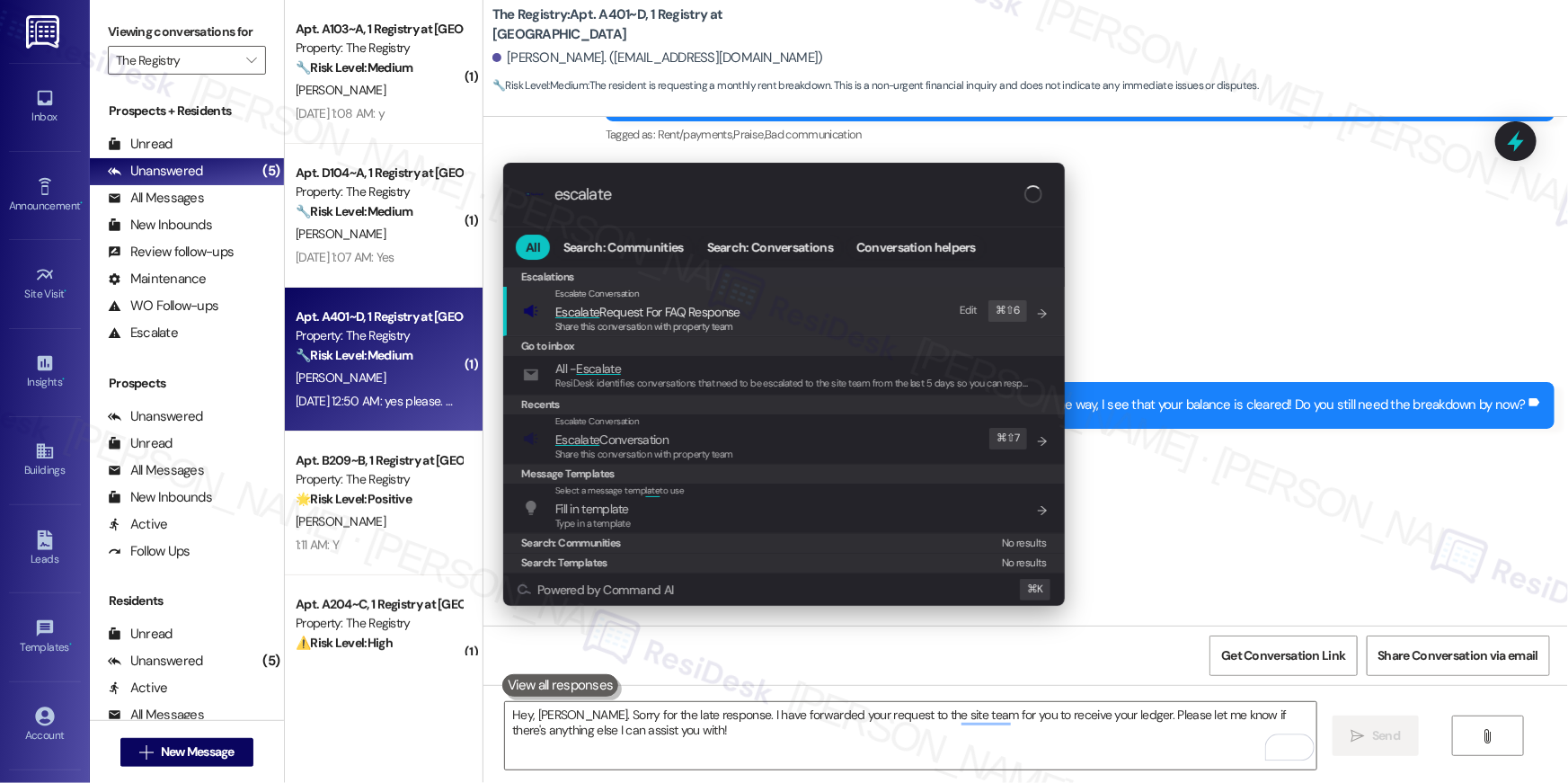
scroll to position [1534, 0]
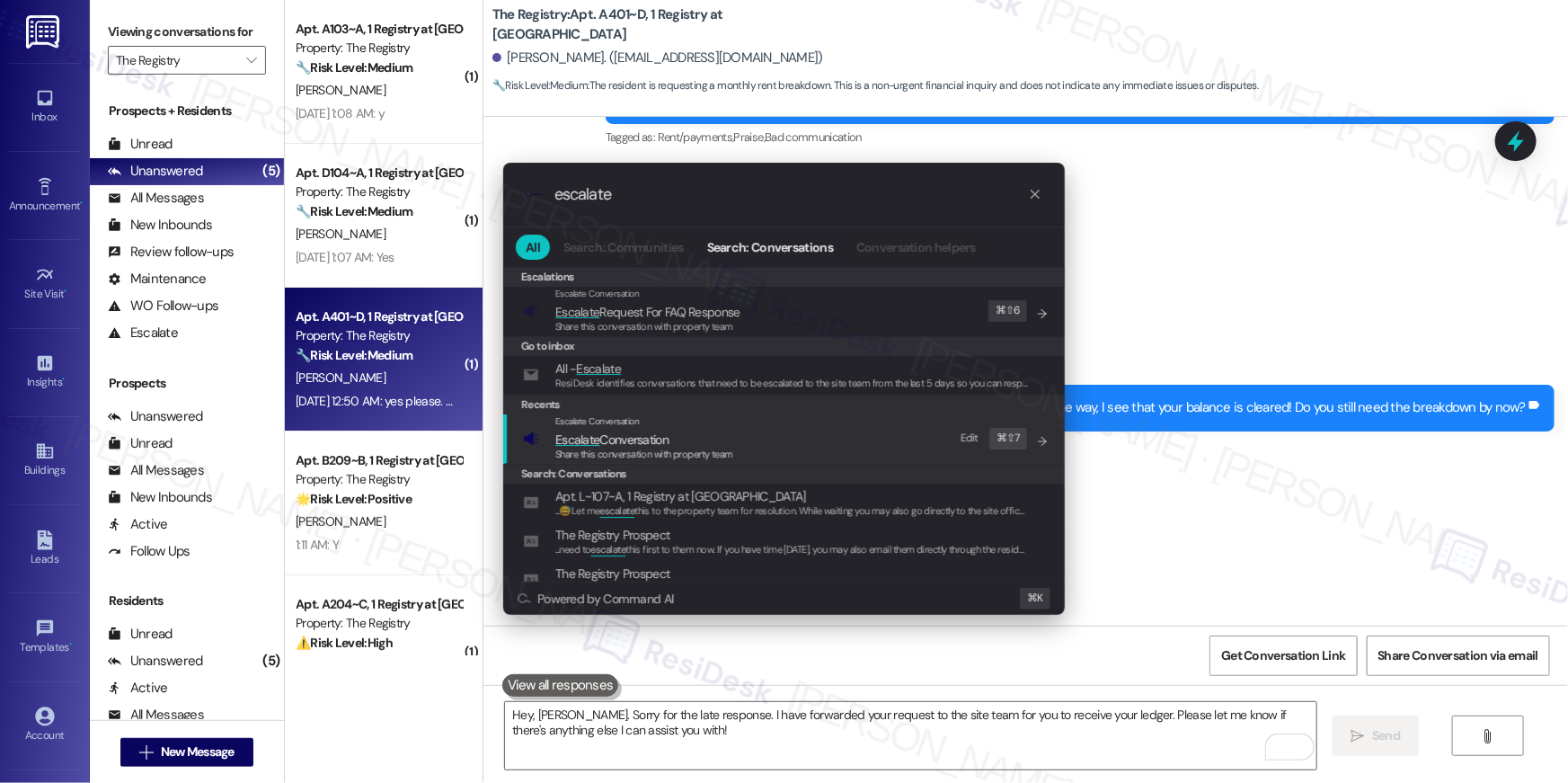
type input "escalate"
click at [829, 422] on div "Escalate Conversation Escalate Conversation Share this conversation with proper…" at bounding box center [785, 438] width 526 height 49
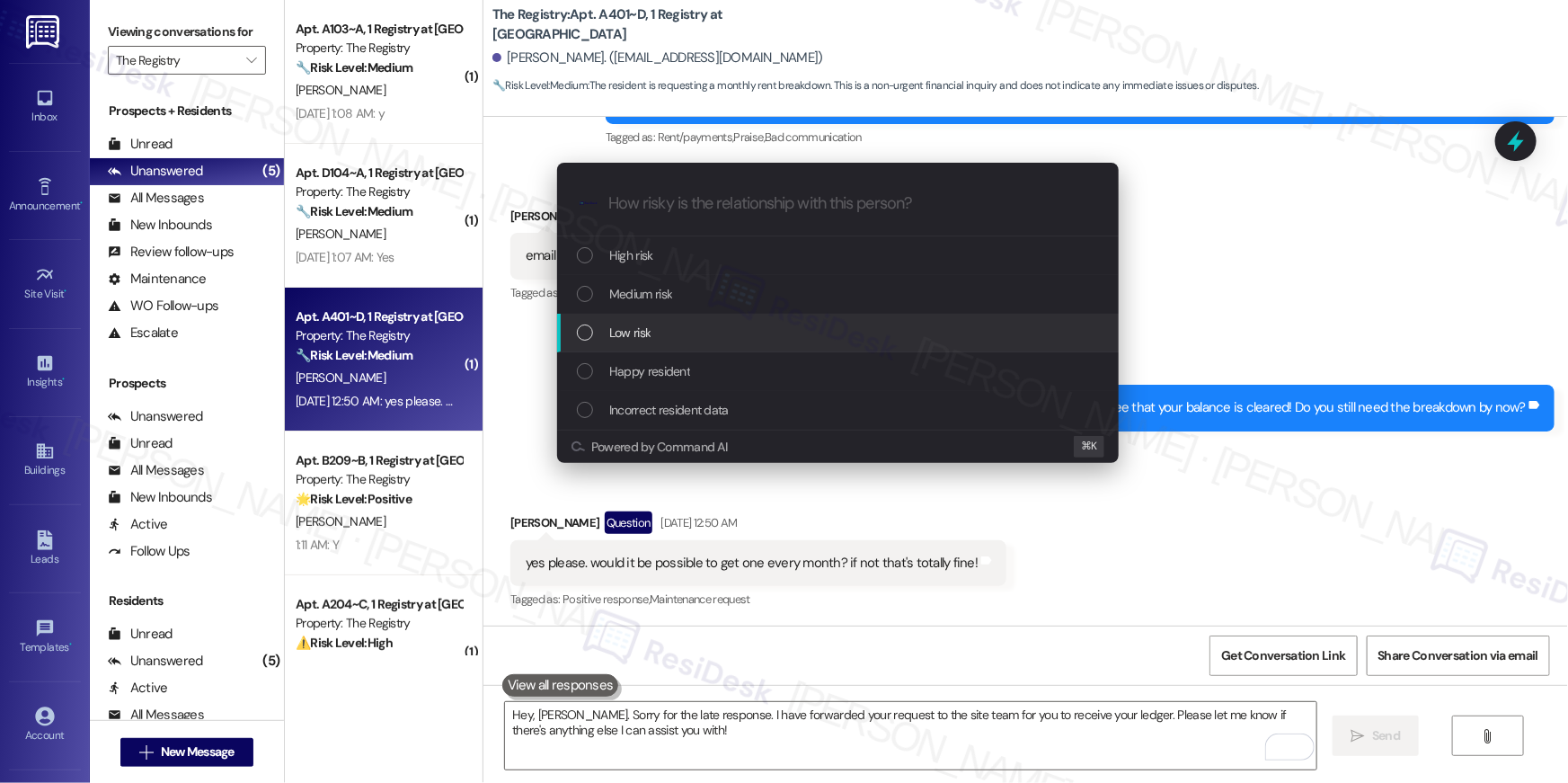
click at [679, 324] on div "Low risk" at bounding box center [839, 333] width 526 height 20
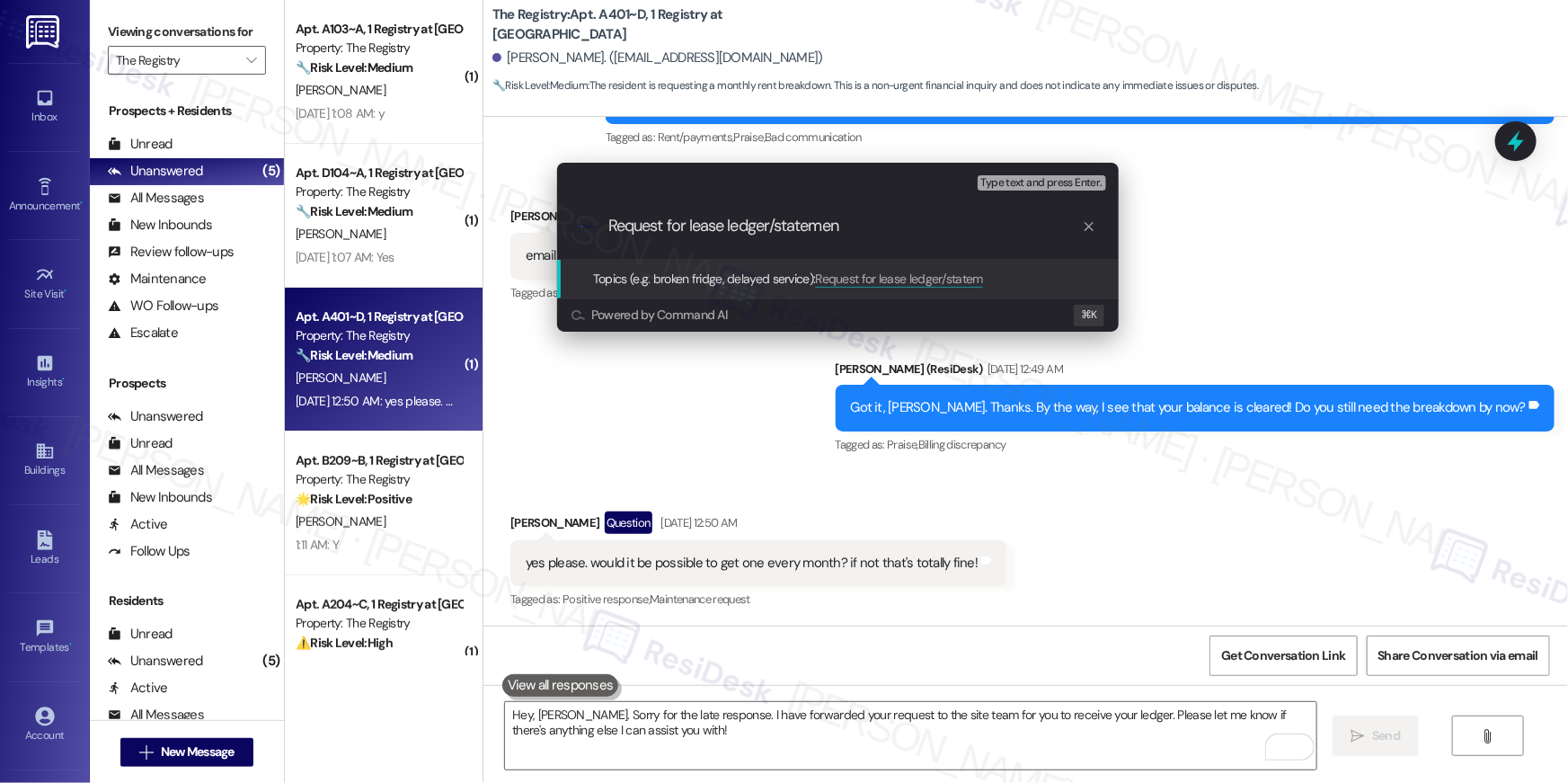
type input "Request for lease ledger/statement"
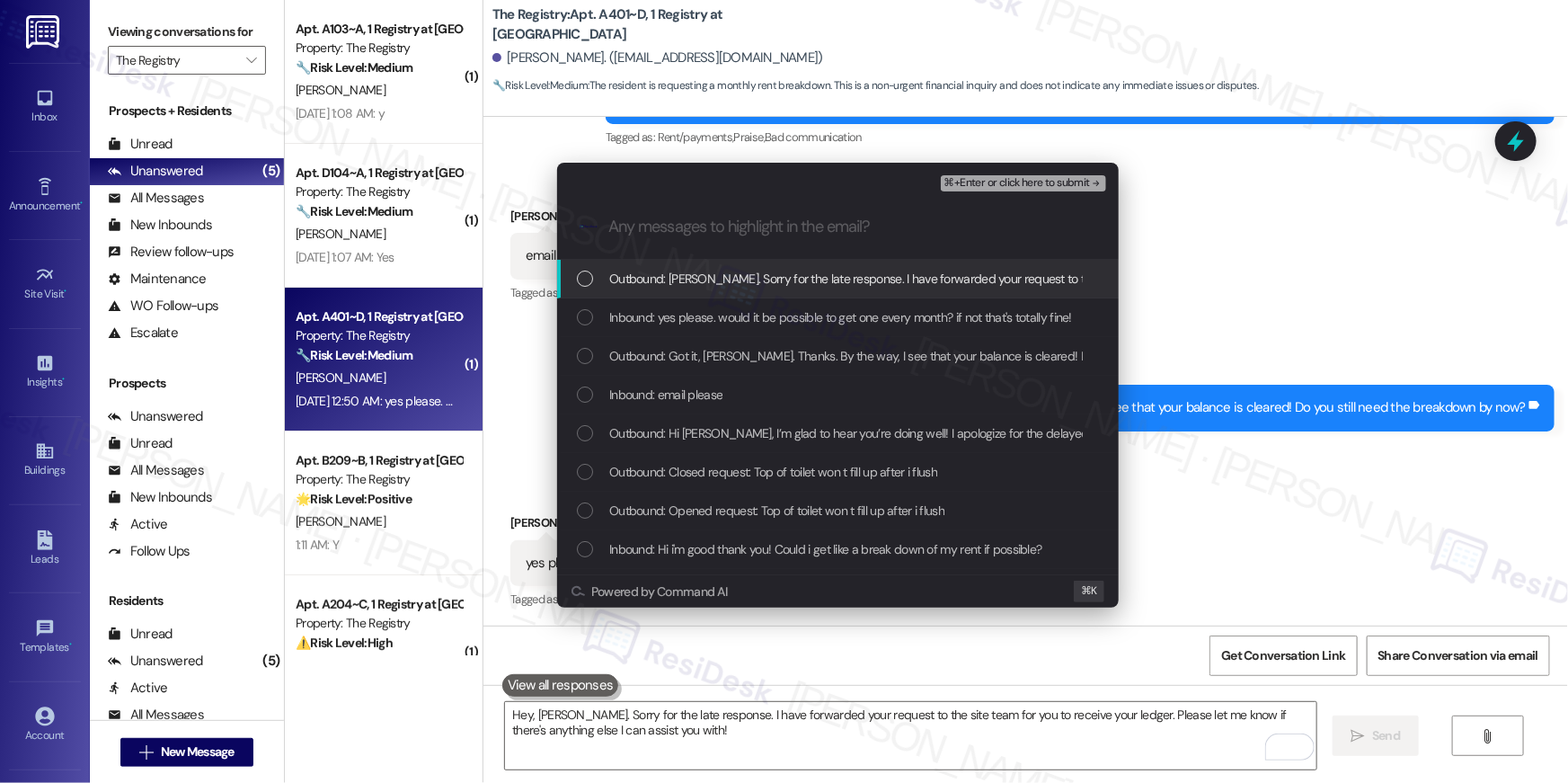
click at [576, 282] on div "List of options" at bounding box center [584, 279] width 16 height 16
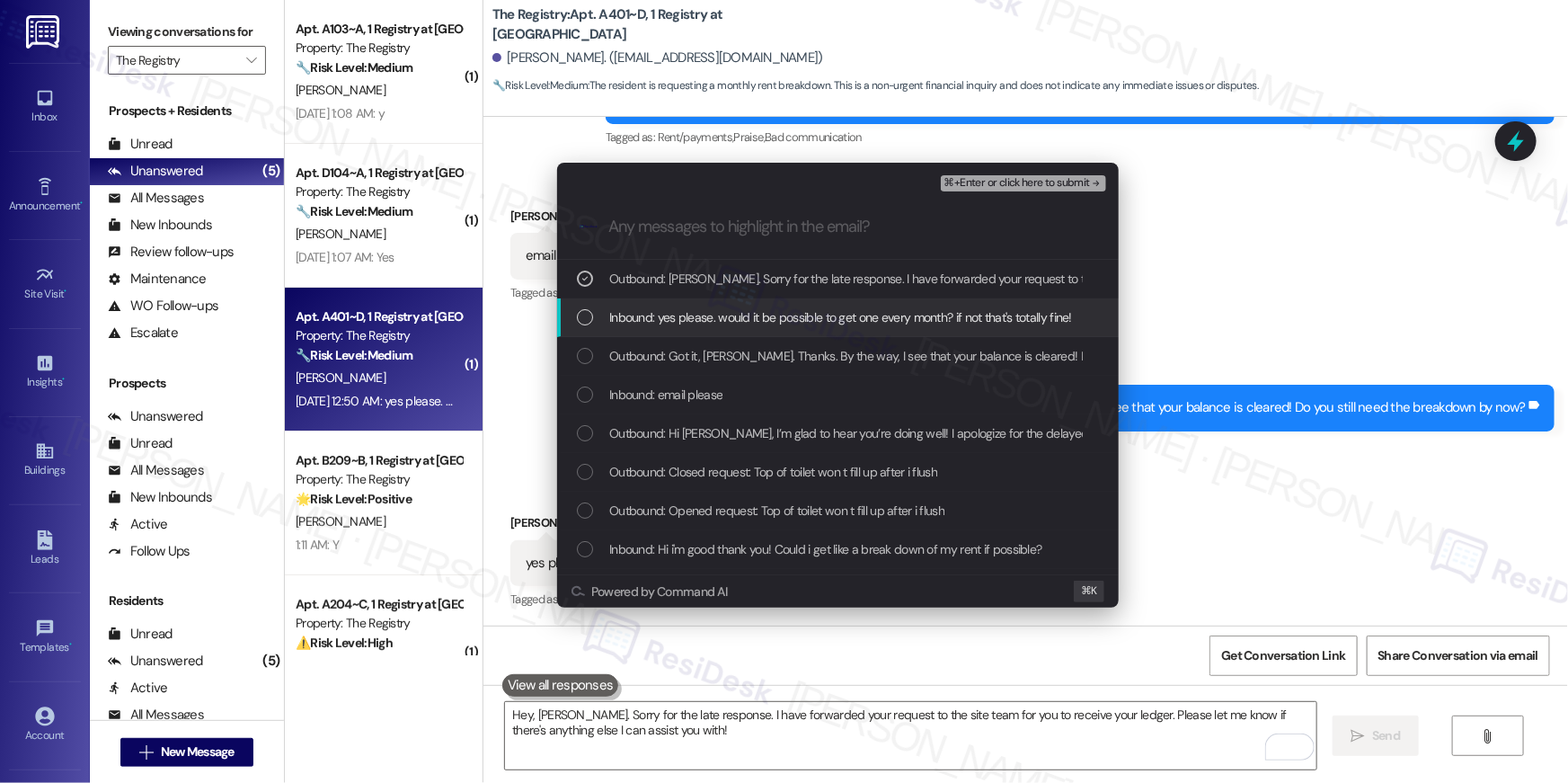
click at [581, 319] on div "List of options" at bounding box center [584, 317] width 16 height 16
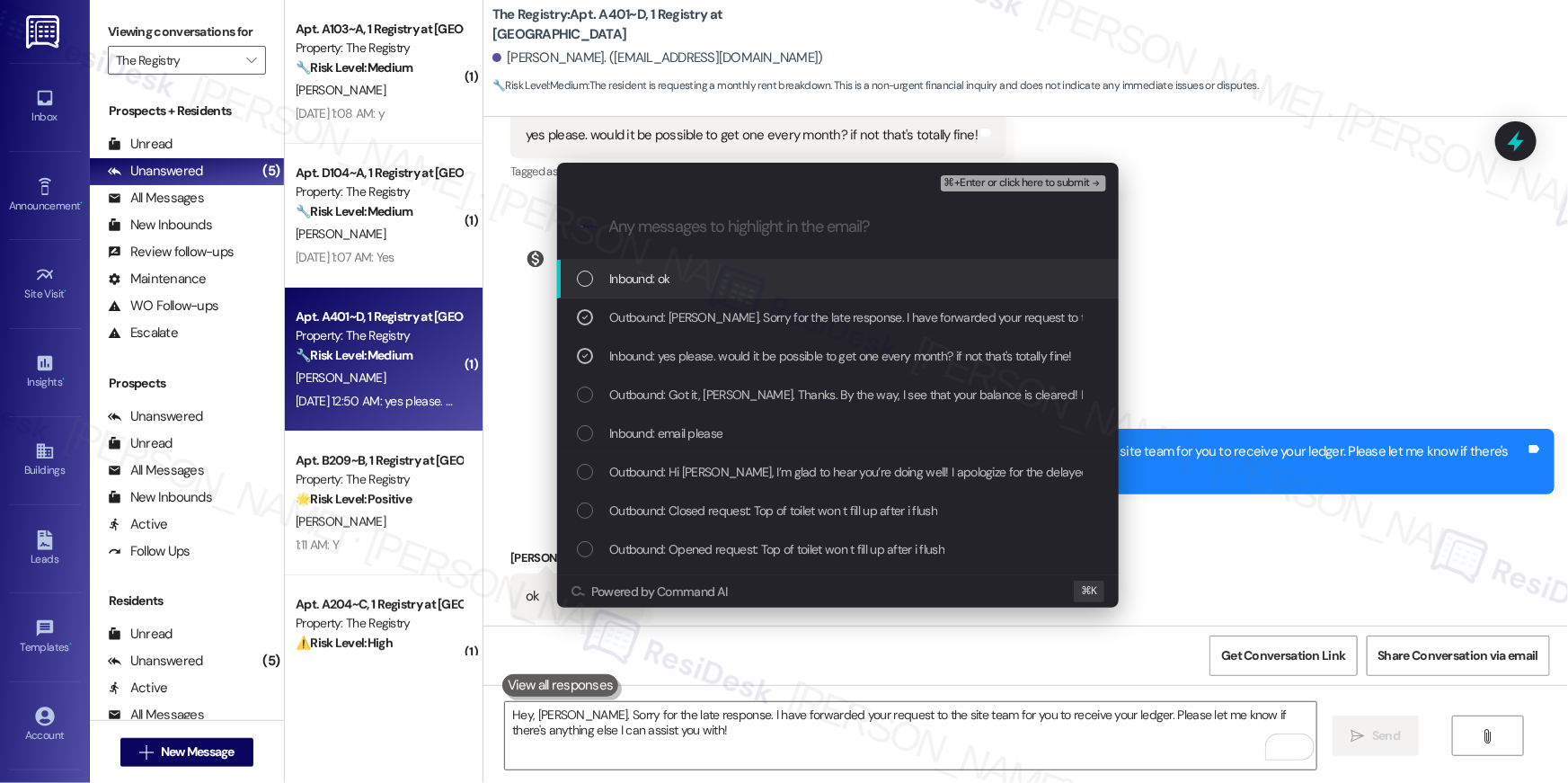
scroll to position [1969, 0]
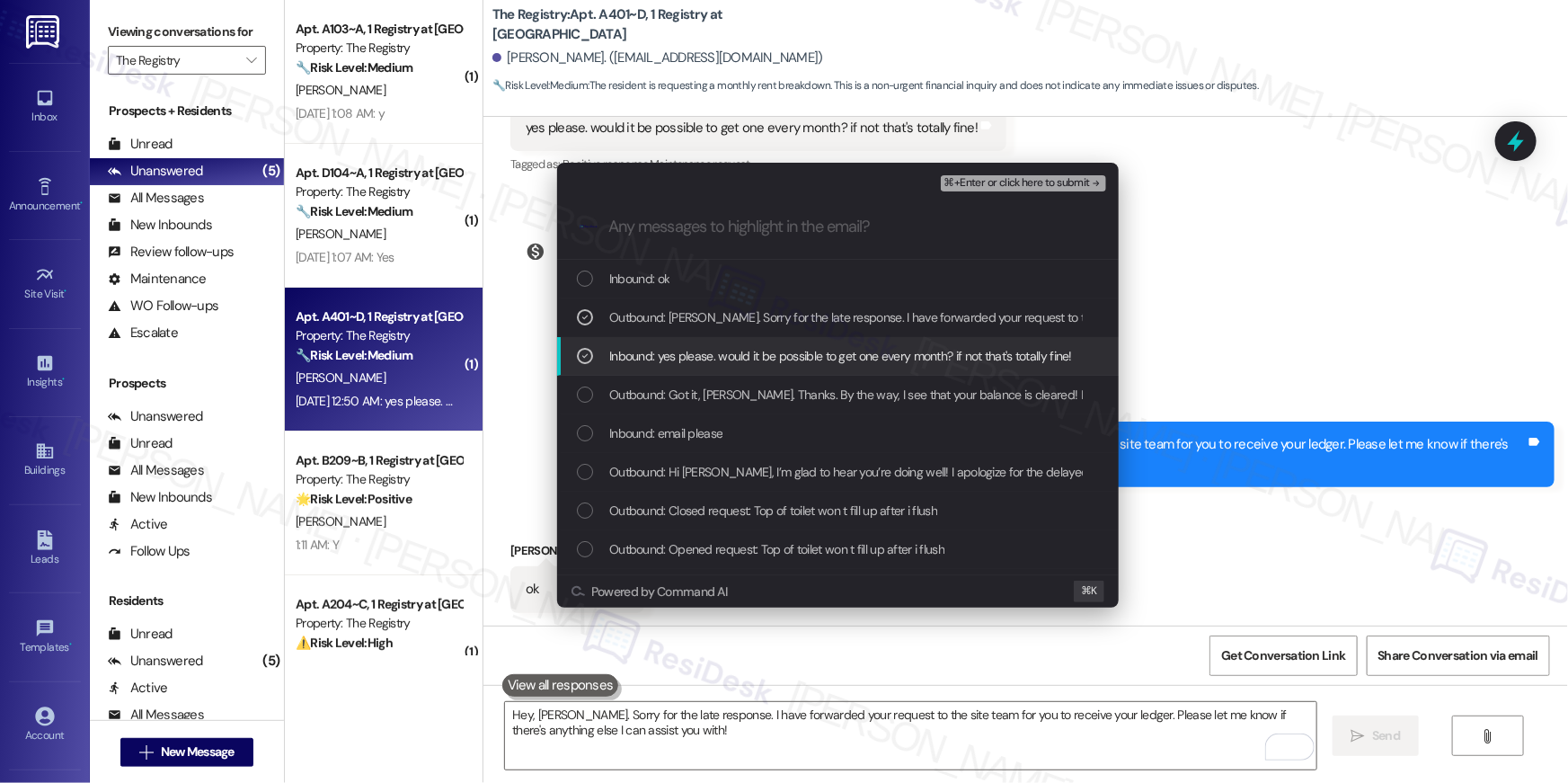
click at [587, 348] on div "List of options" at bounding box center [584, 356] width 16 height 16
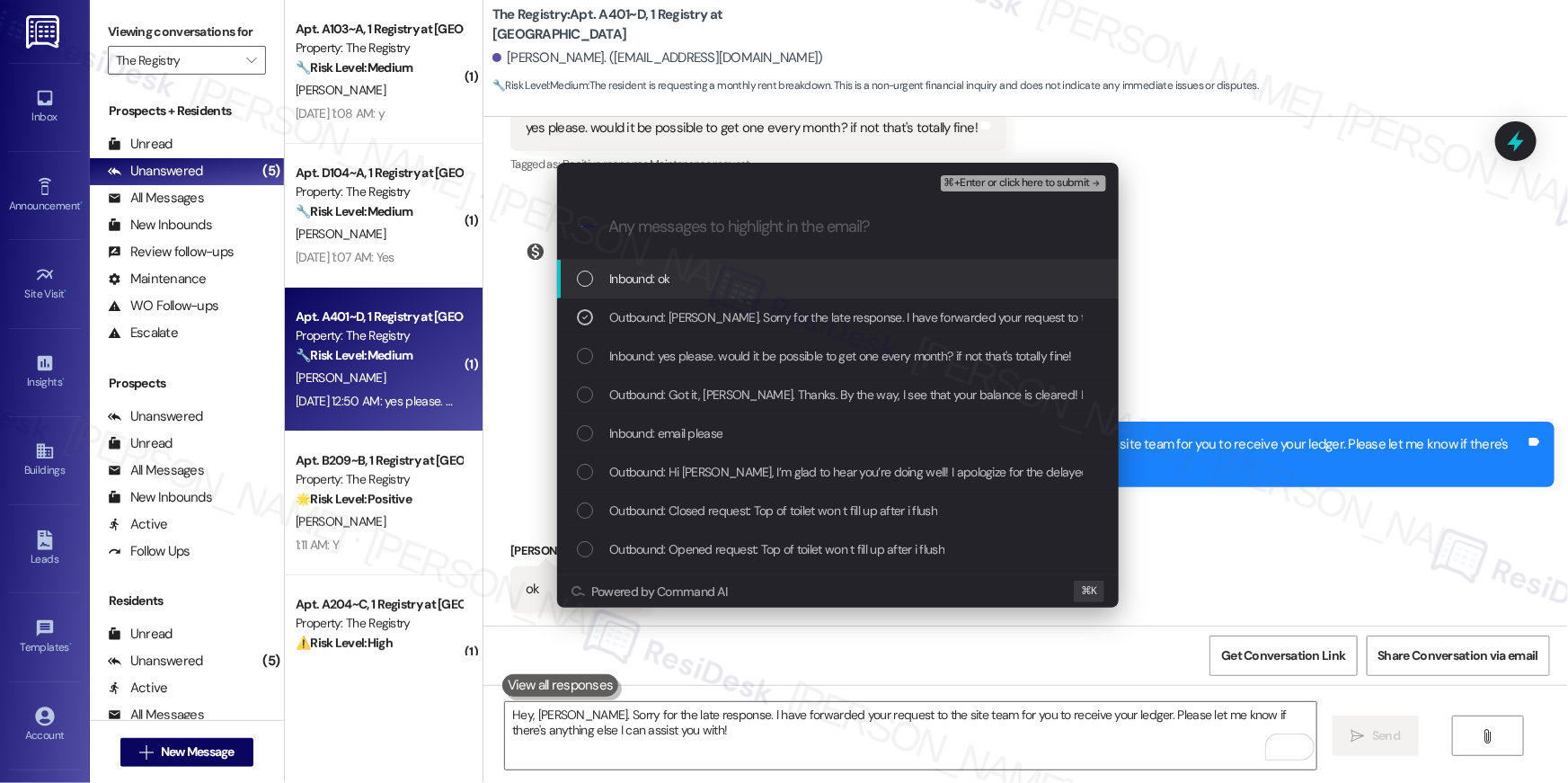
click at [590, 273] on div "List of options" at bounding box center [584, 279] width 16 height 16
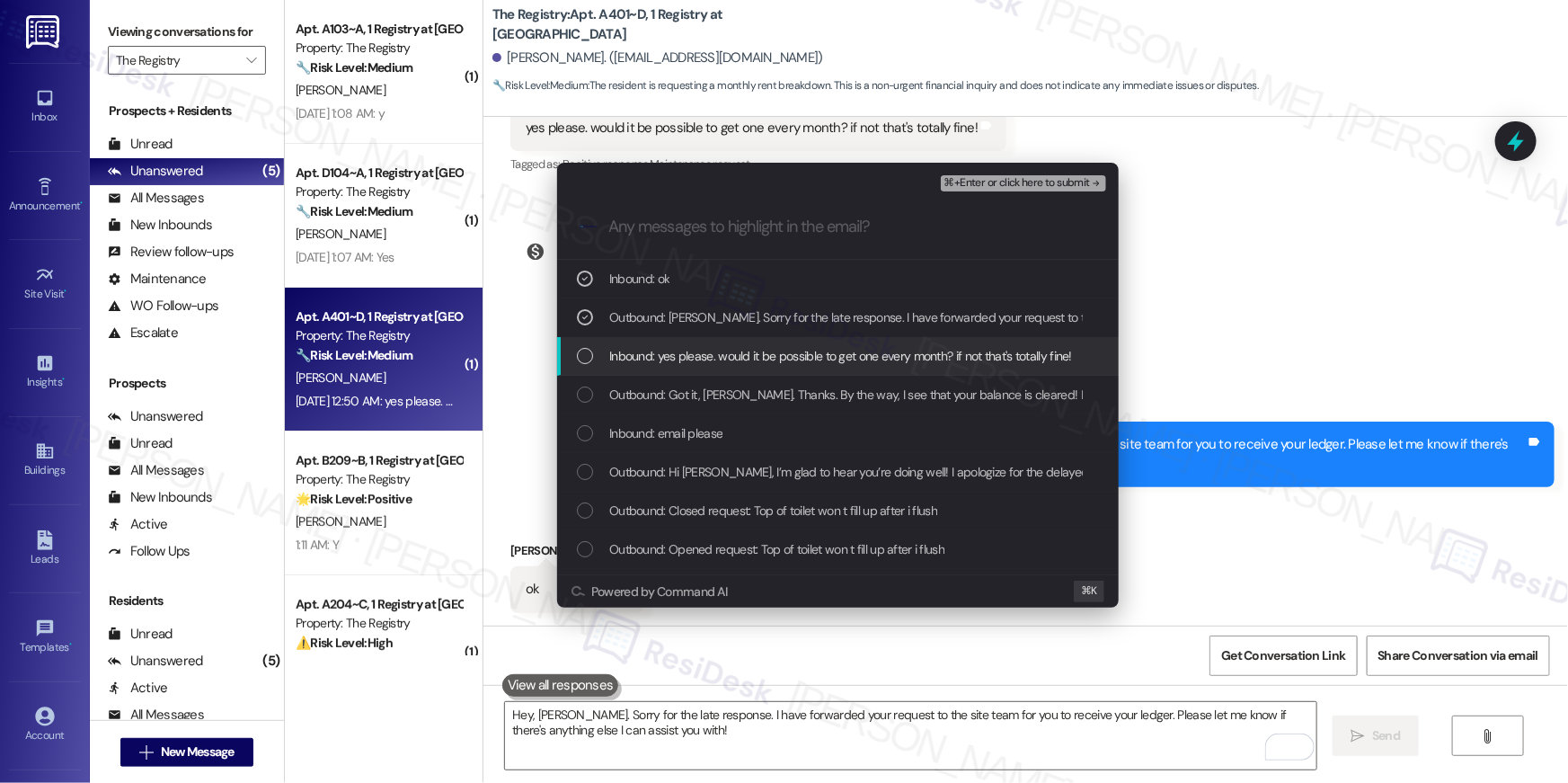
click at [585, 355] on div "List of options" at bounding box center [584, 356] width 16 height 16
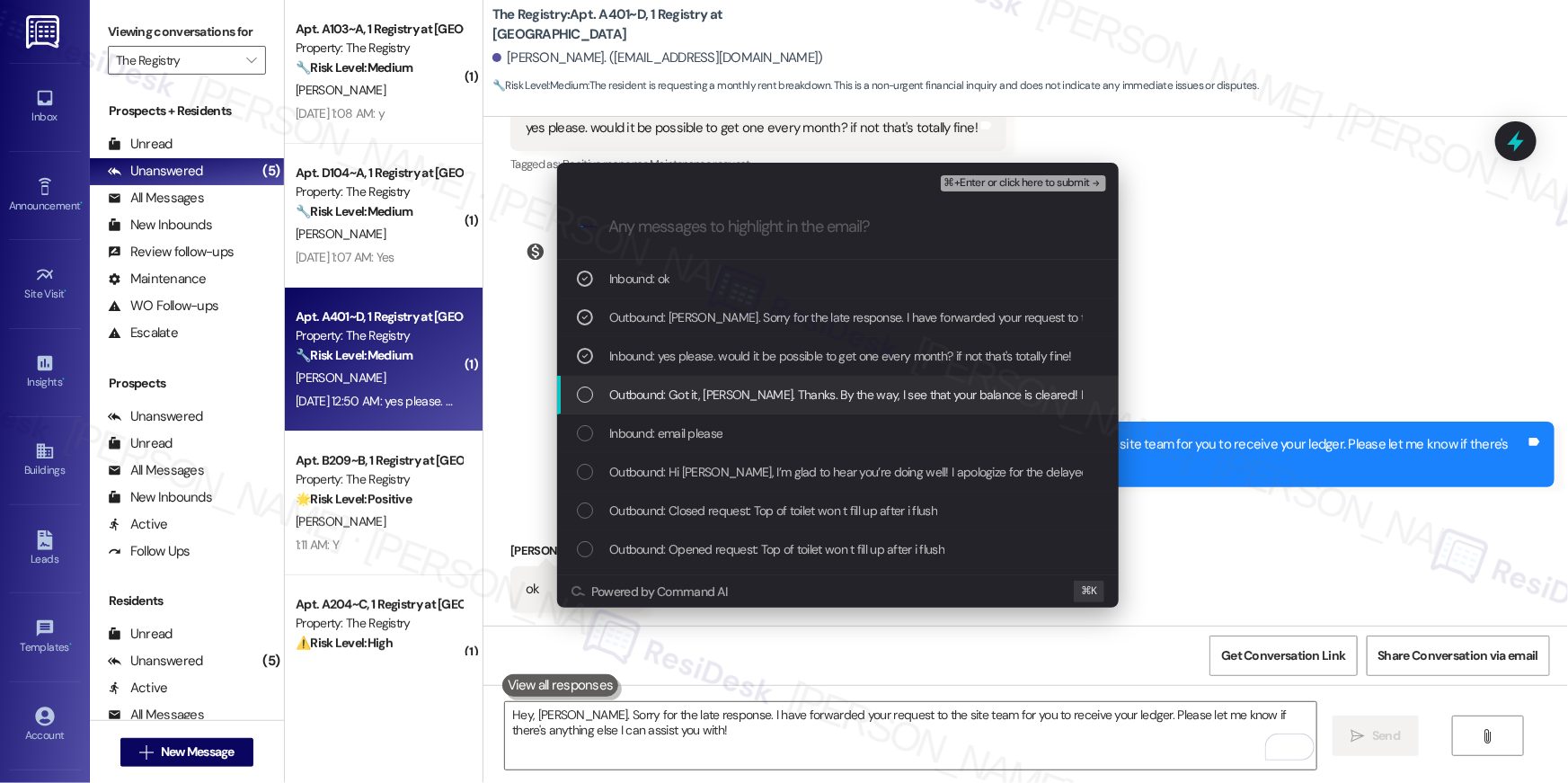
click at [591, 398] on div "List of options" at bounding box center [584, 394] width 16 height 16
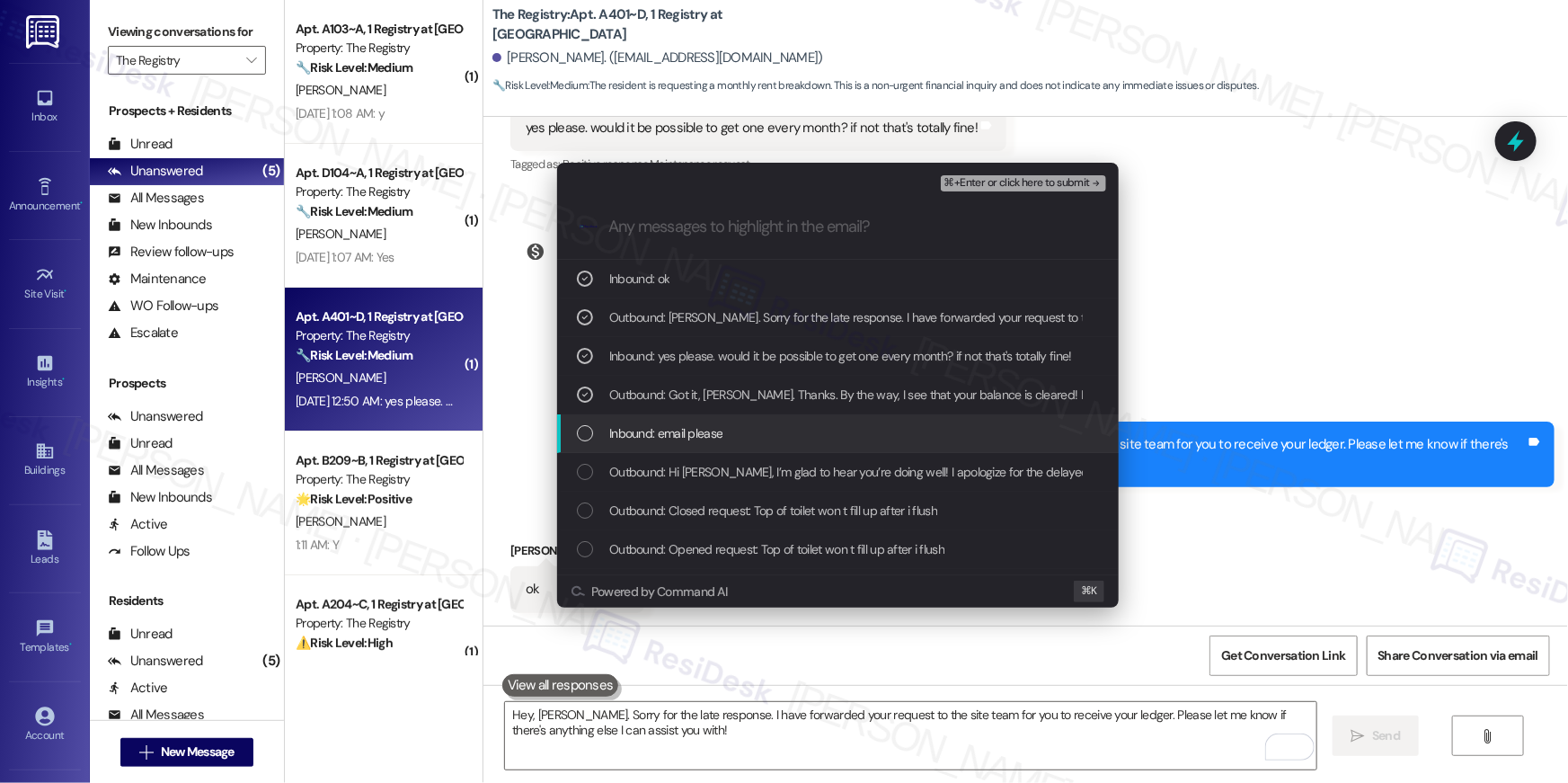
click at [587, 427] on div "List of options" at bounding box center [584, 433] width 16 height 16
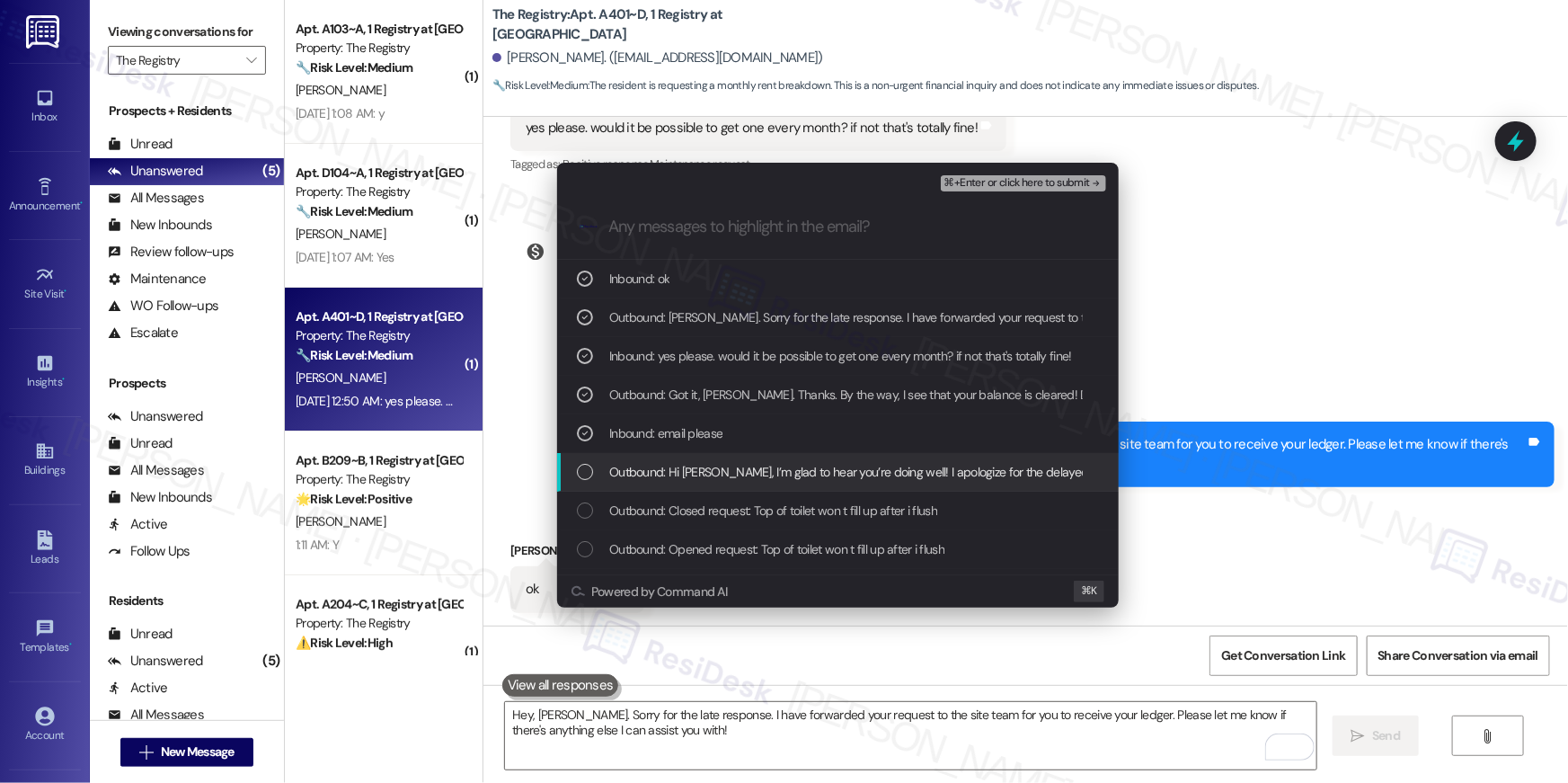
click at [585, 454] on div "Outbound: Hi [PERSON_NAME], I’m glad to hear you’re doing well! I apologize for…" at bounding box center [837, 472] width 562 height 39
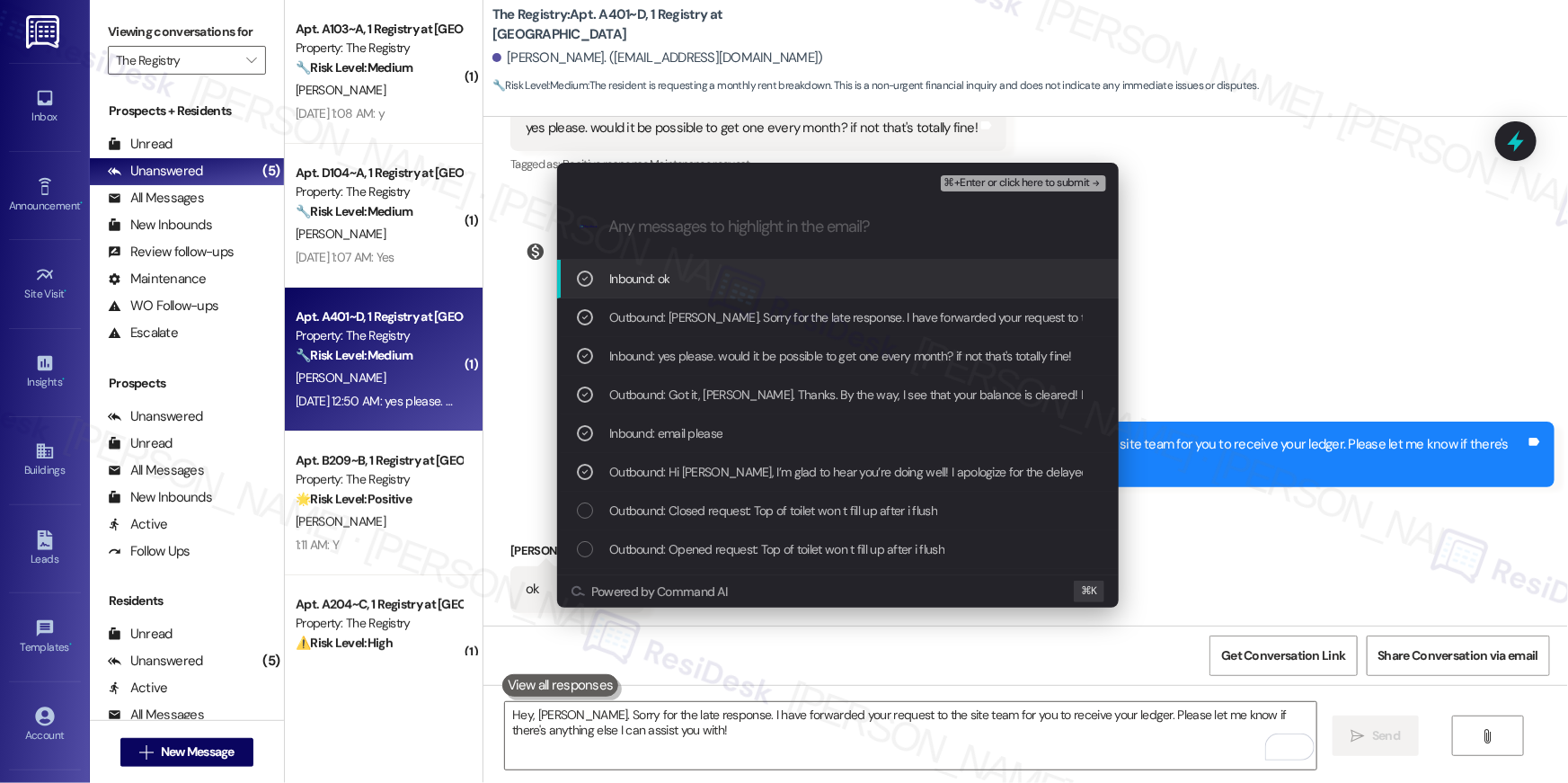
click at [1047, 179] on span "⌘+Enter or click here to submit" at bounding box center [1016, 183] width 146 height 13
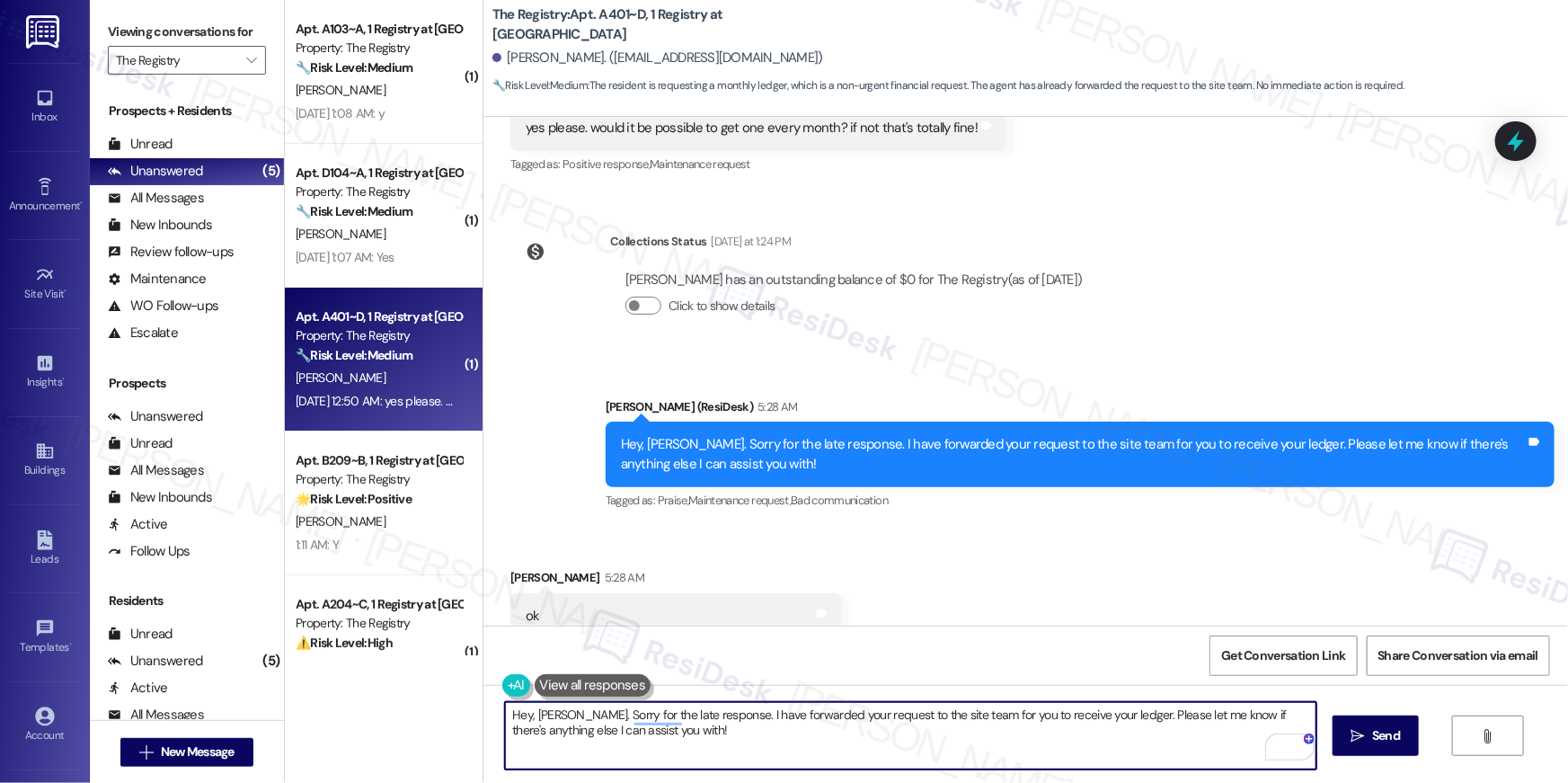
scroll to position [2023, 0]
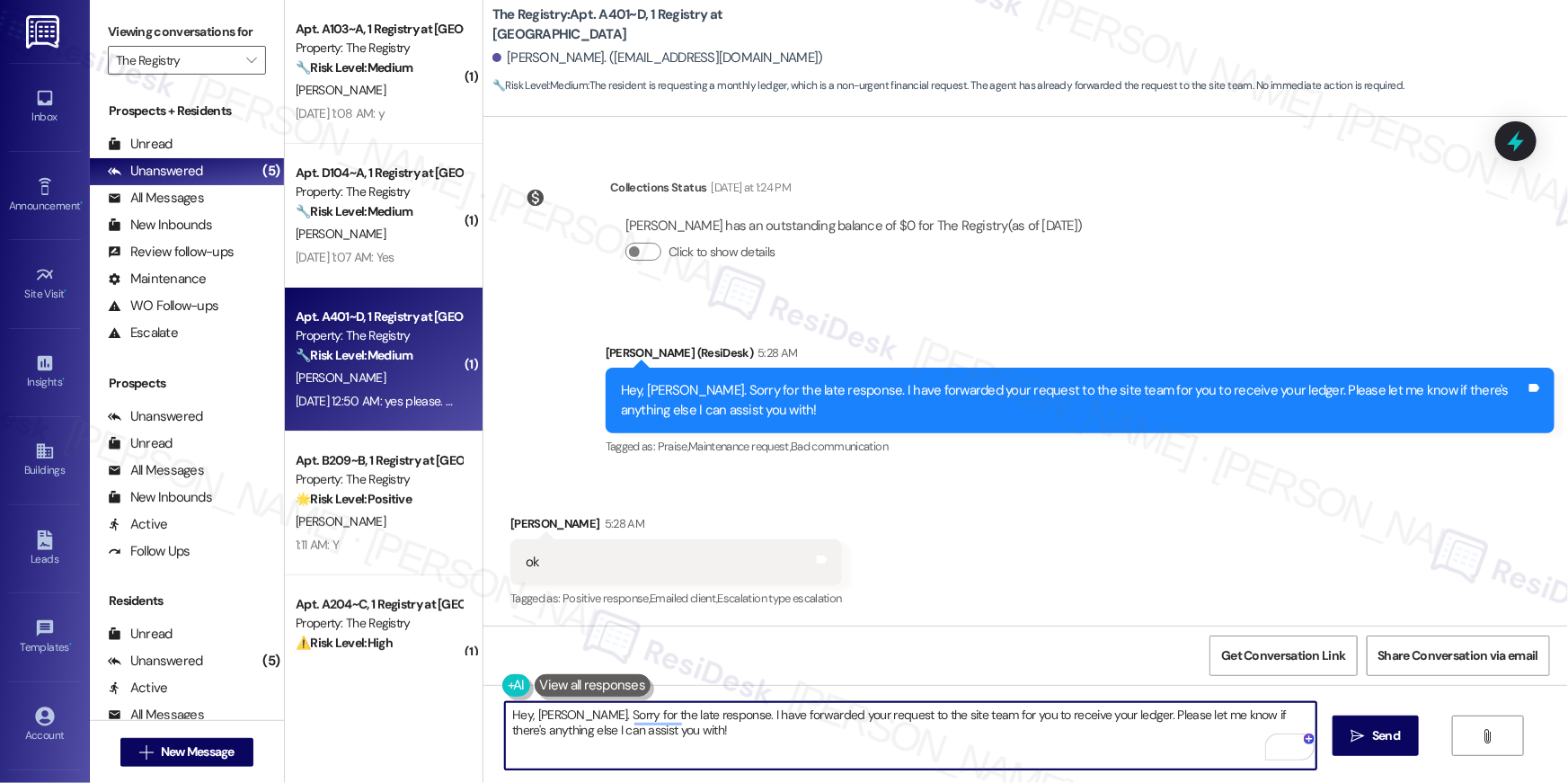
click at [1031, 731] on textarea "Hi {{first_name}}! I can definitely arrange for a monthly rent breakdown to be …" at bounding box center [910, 735] width 811 height 67
drag, startPoint x: 1031, startPoint y: 731, endPoint x: 1034, endPoint y: 740, distance: 9.5
click at [1032, 734] on textarea "Hi {{first_name}}! I can definitely arrange for a monthly rent breakdown to be …" at bounding box center [910, 735] width 811 height 67
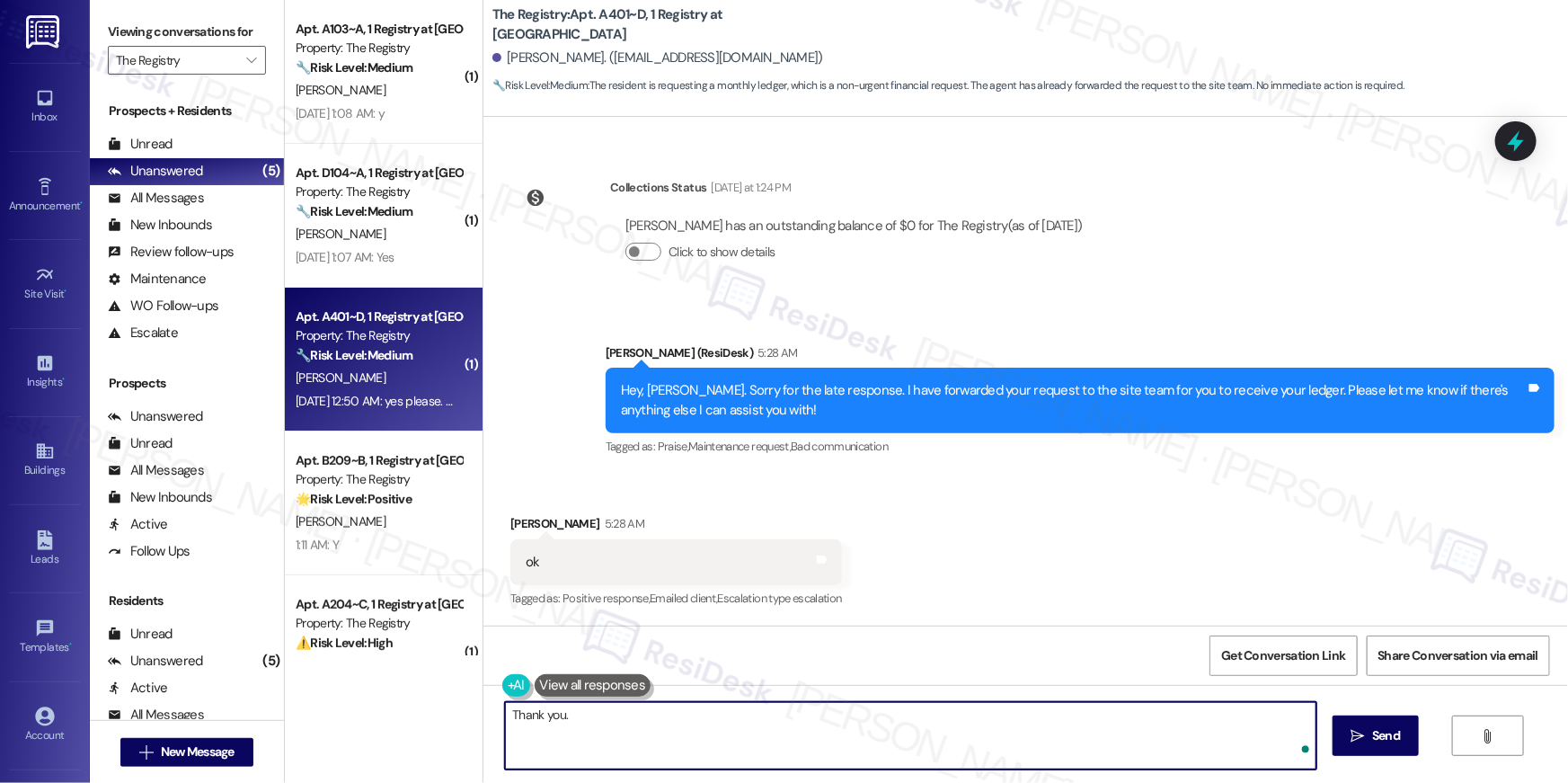
type textarea "Thank you."
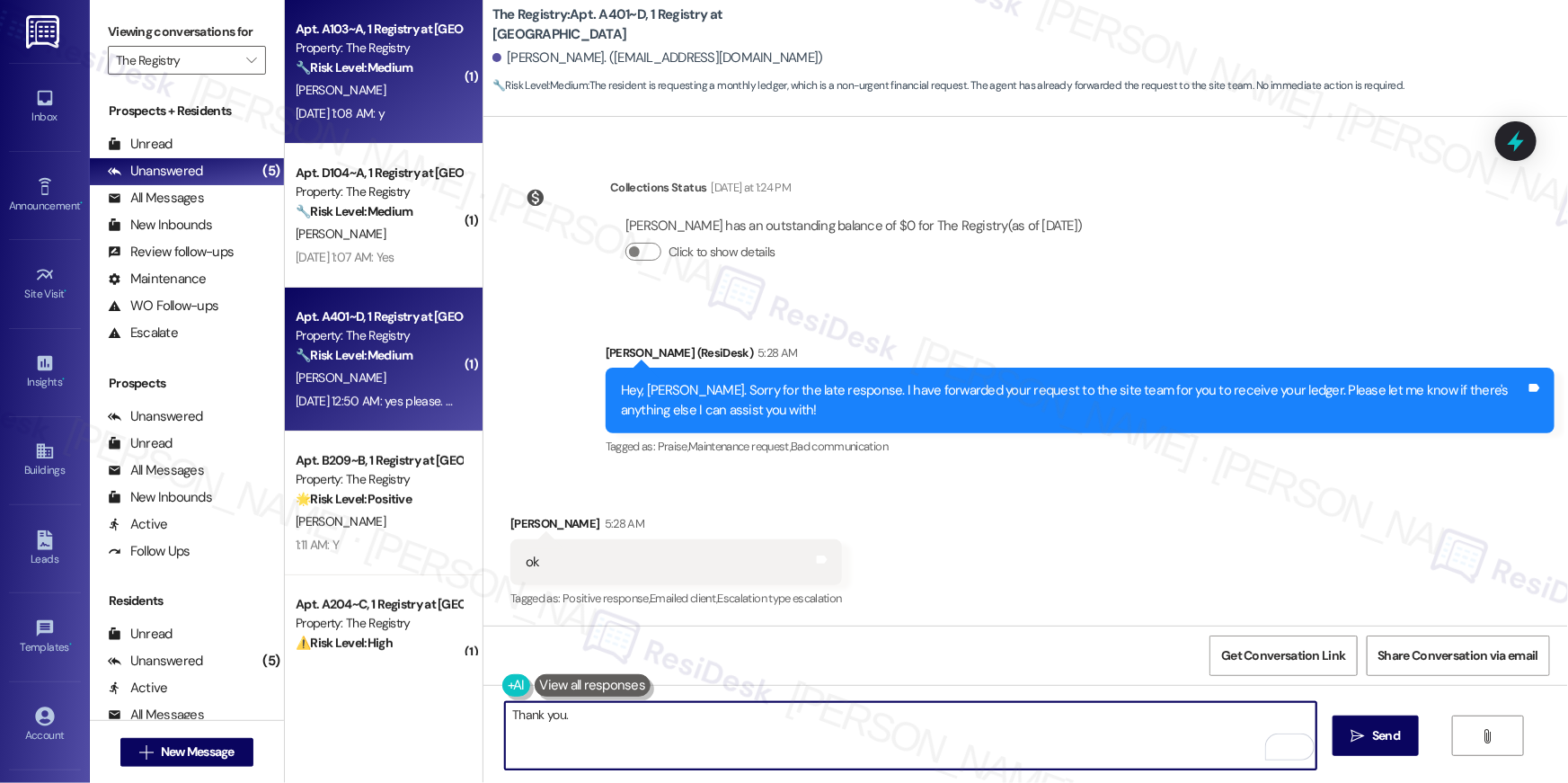
scroll to position [2022, 0]
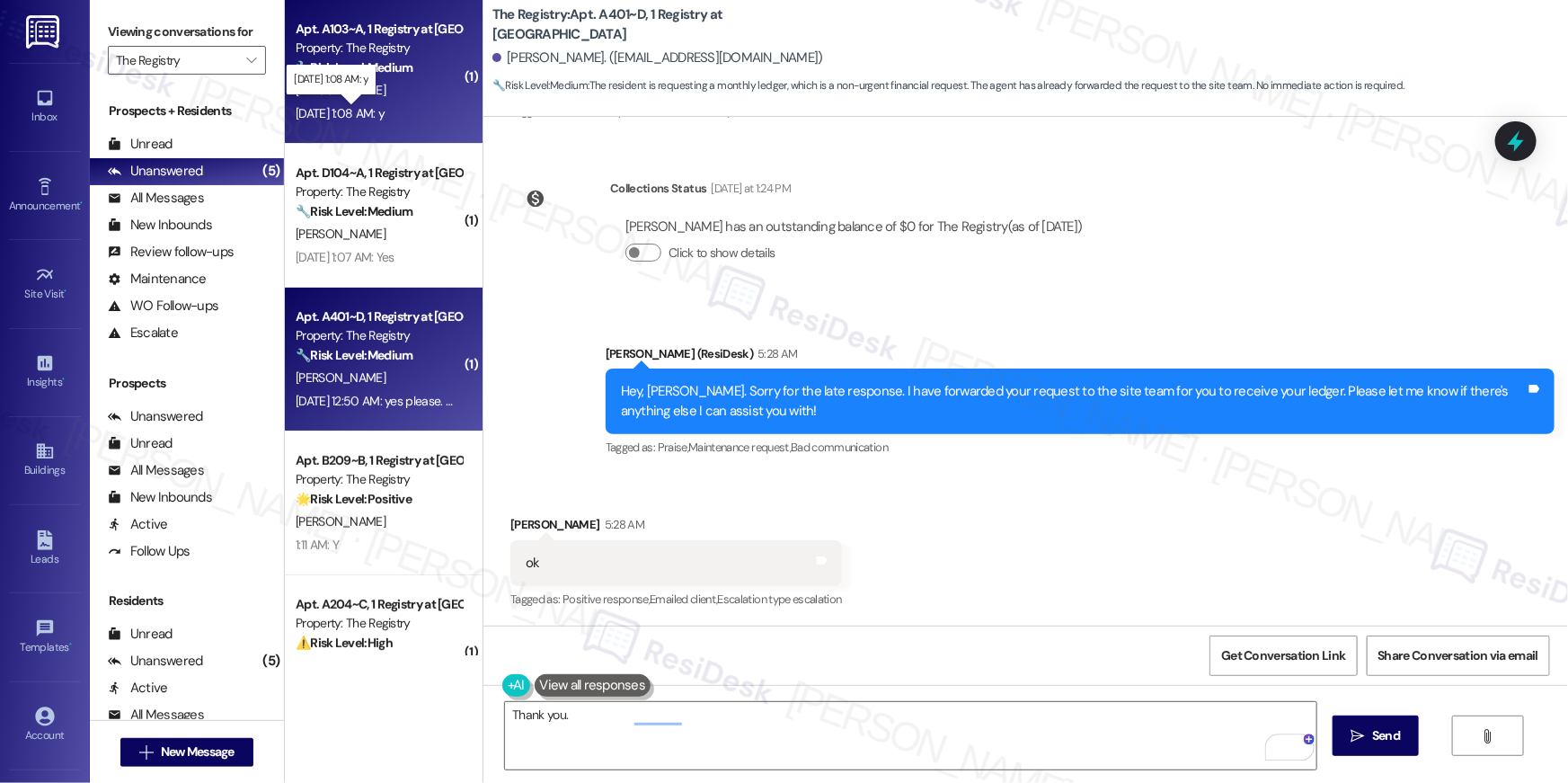
click at [384, 114] on div "Sep 13, 2025 at 1:08 AM: y Sep 13, 2025 at 1:08 AM: y" at bounding box center [340, 113] width 89 height 16
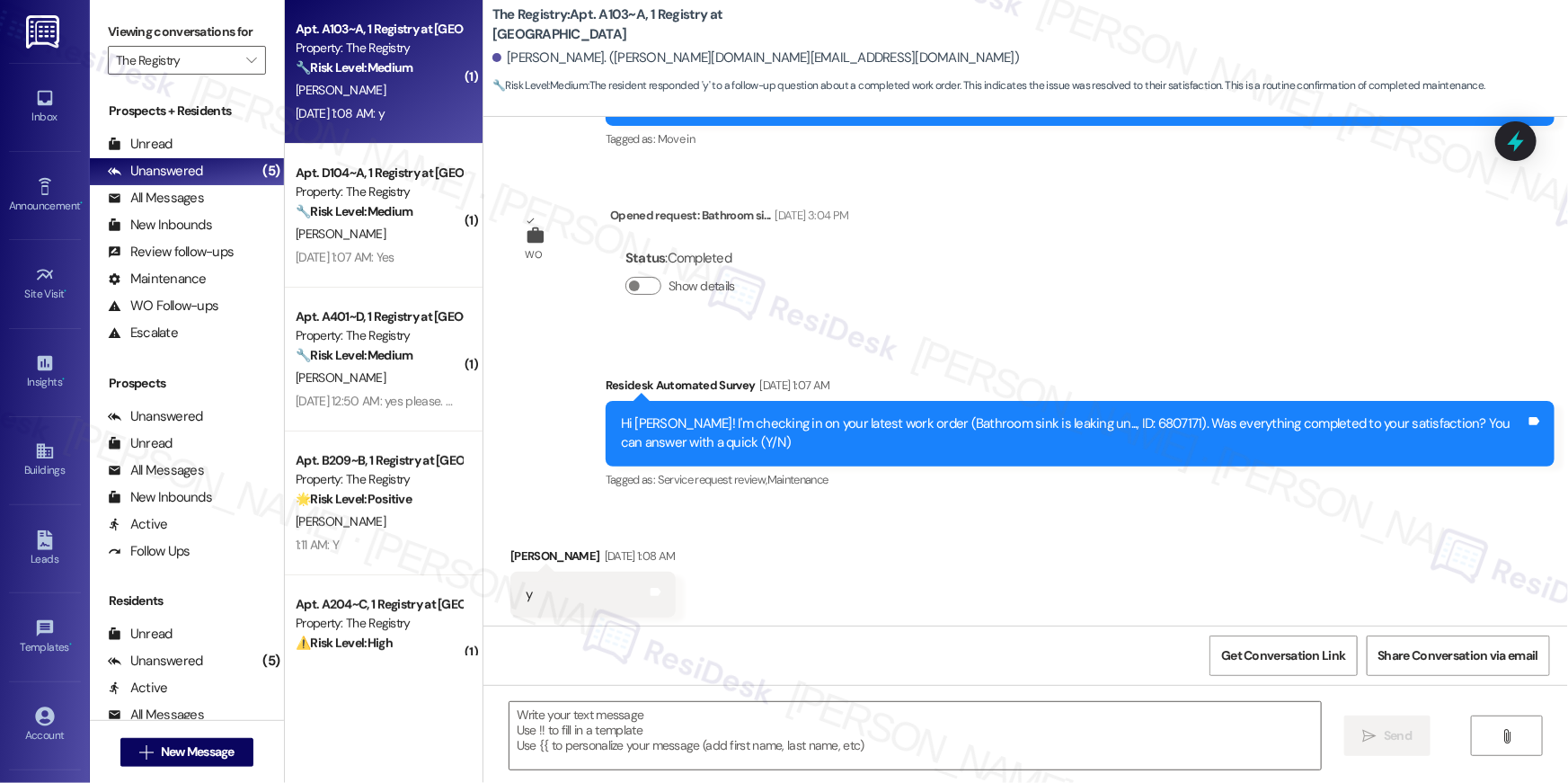
type textarea "Fetching suggested responses. Please feel free to read through the conversation…"
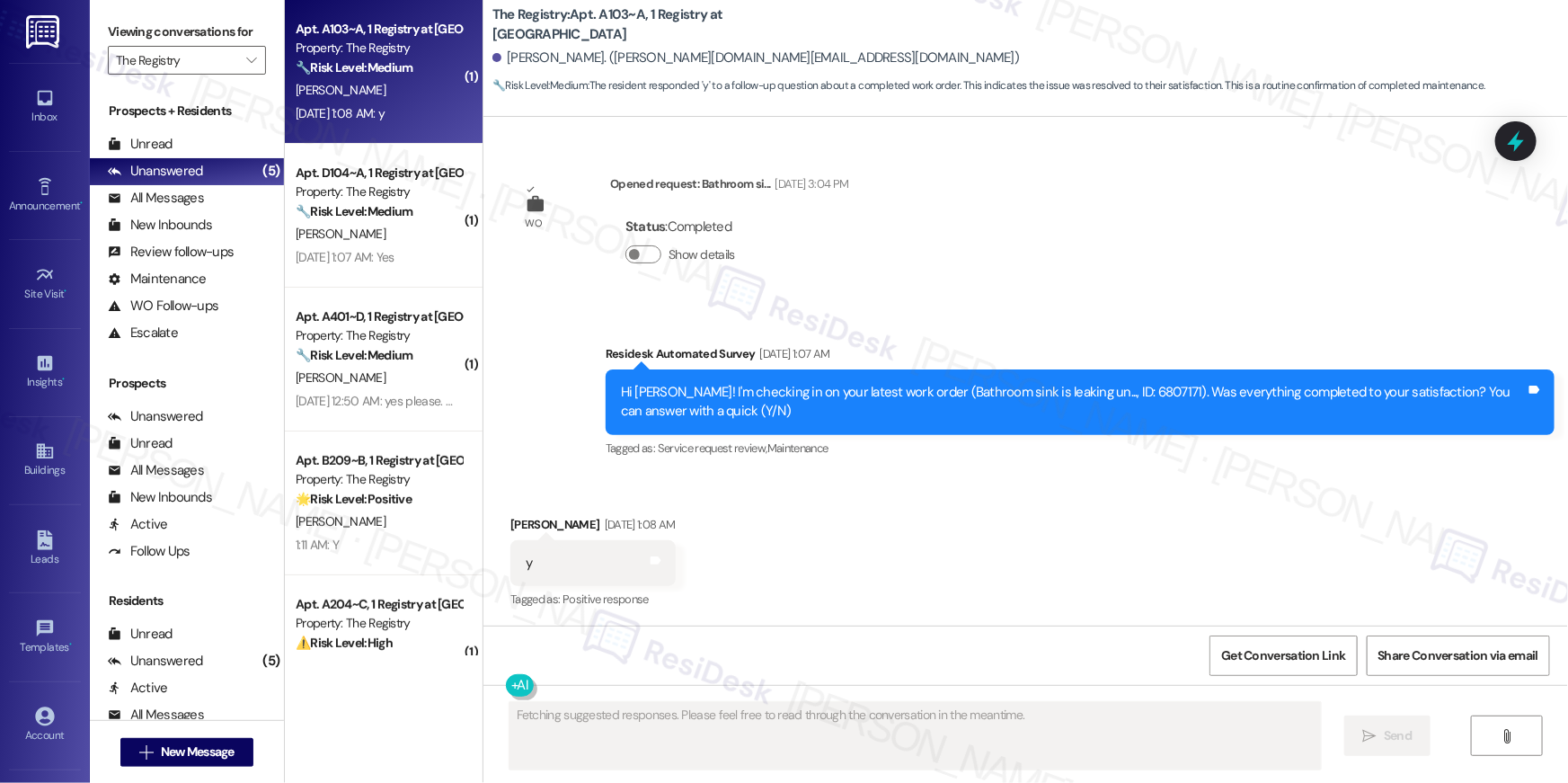
scroll to position [737, 0]
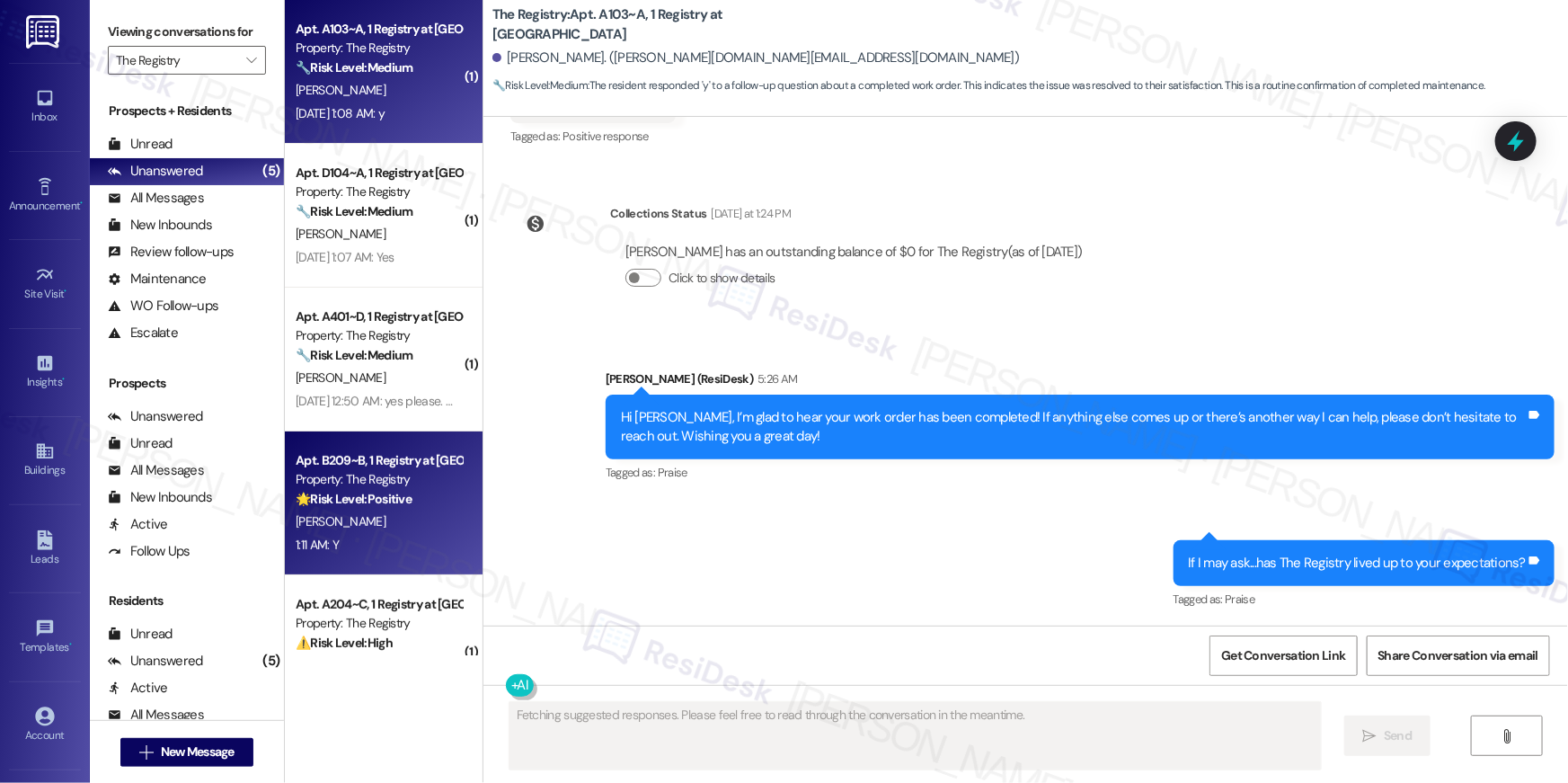
click at [382, 547] on div "1:11 AM: Y 1:11 AM: Y" at bounding box center [378, 545] width 169 height 23
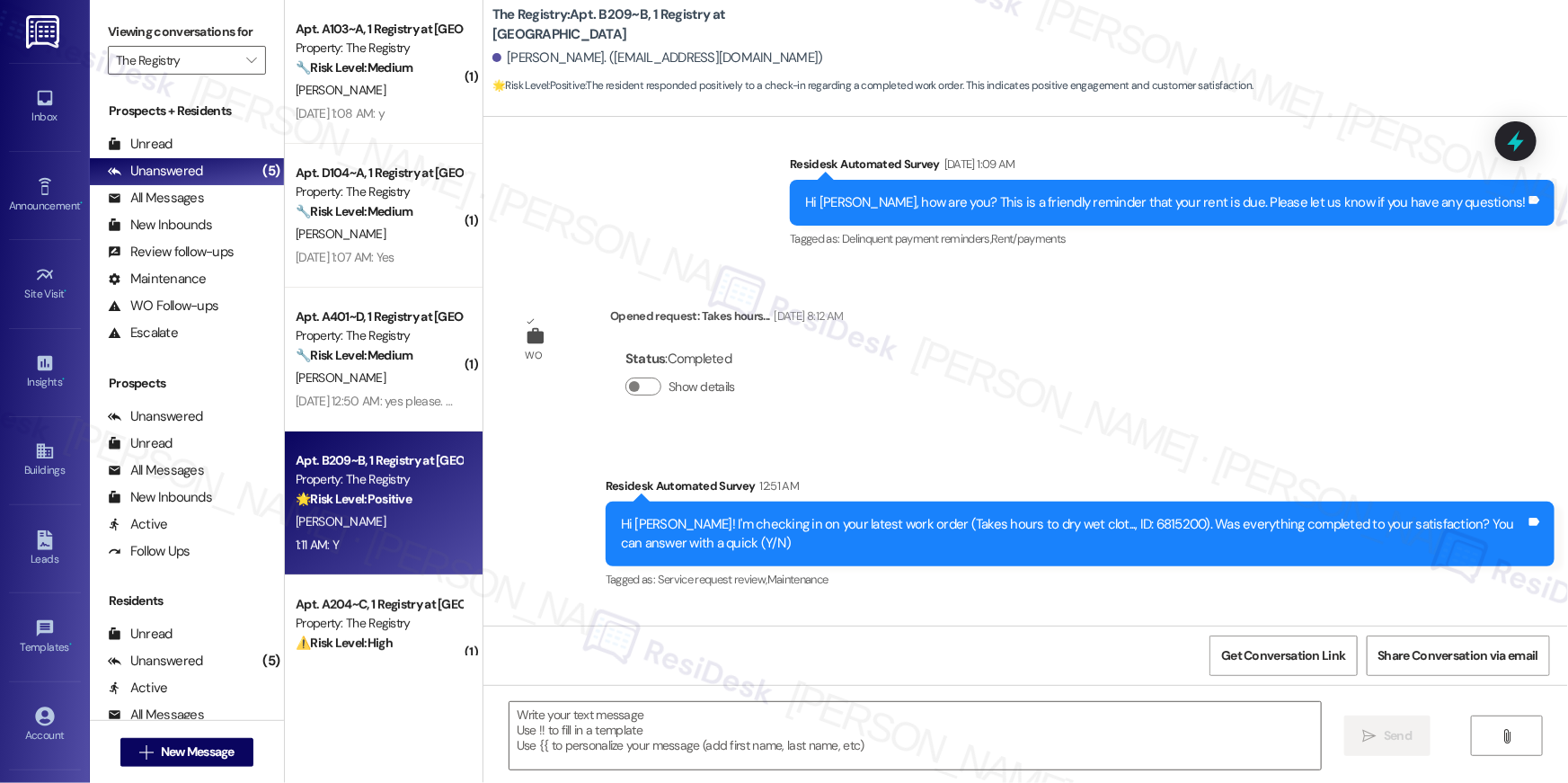
type textarea "Fetching suggested responses. Please feel free to read through the conversation…"
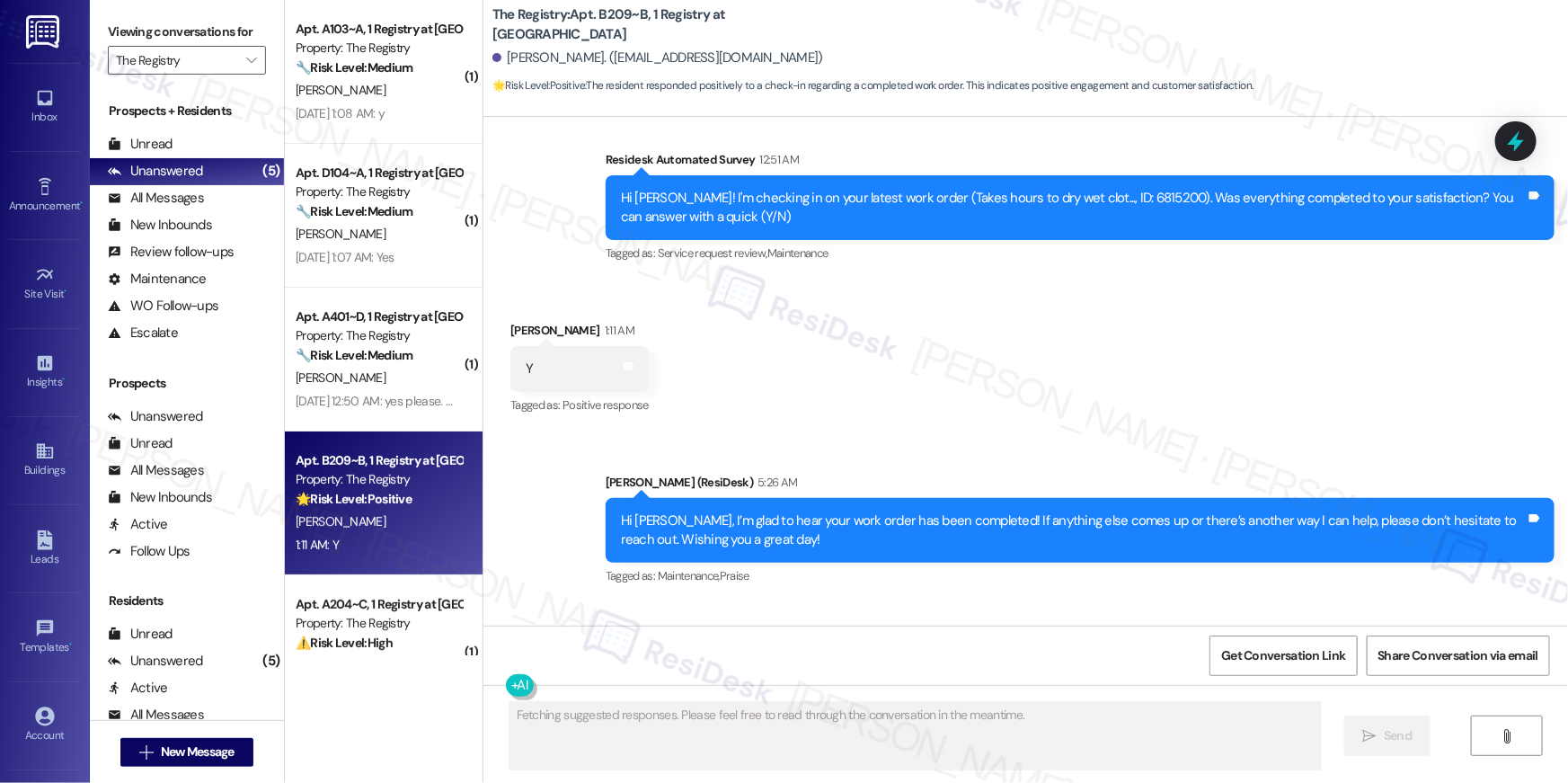
scroll to position [725, 0]
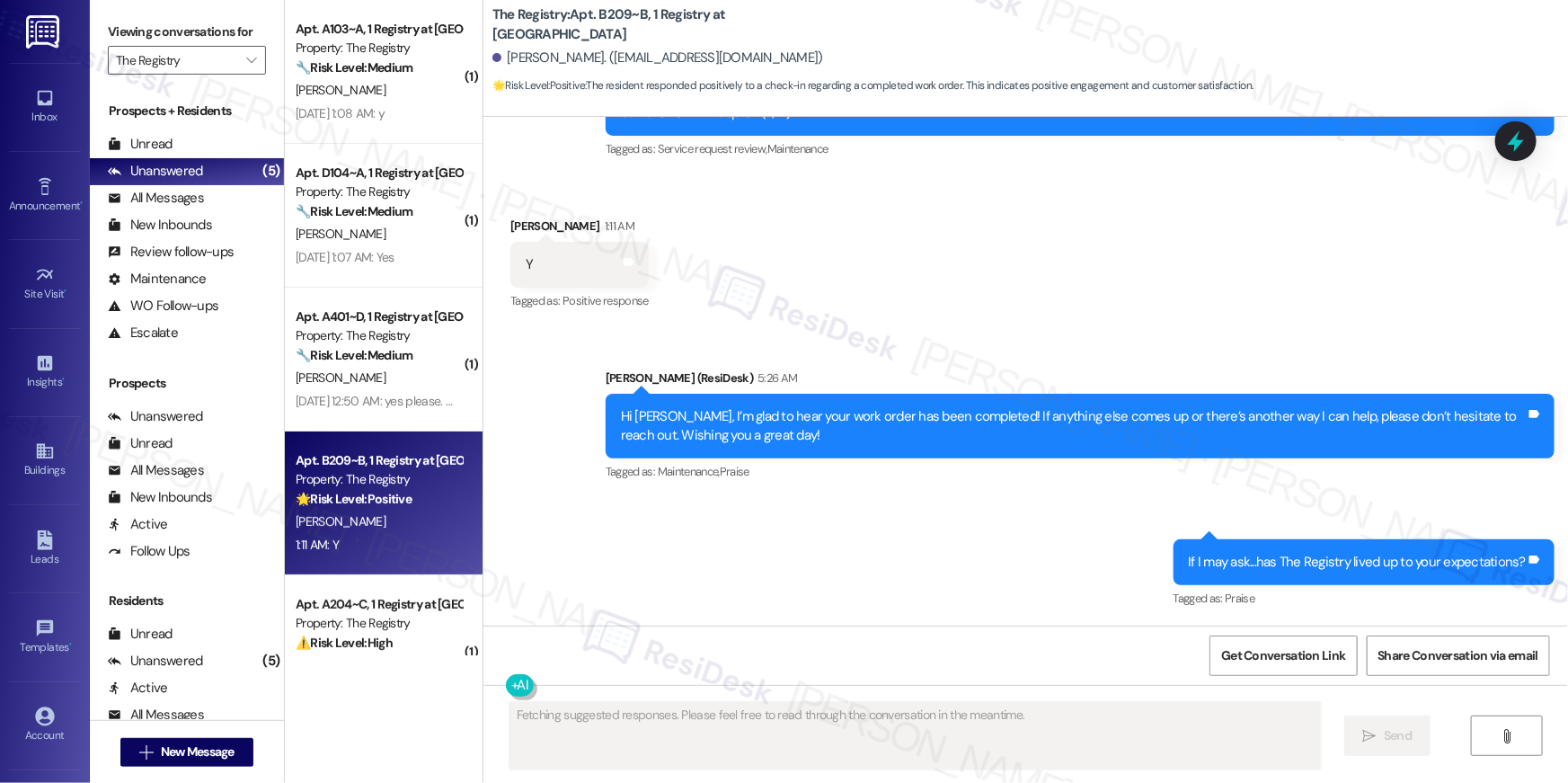
click at [420, 666] on div "( 1 ) Apt. A103~A, 1 Registry at Bowling Green Property: The Registry 🔧 Risk Le…" at bounding box center [384, 392] width 198 height 783
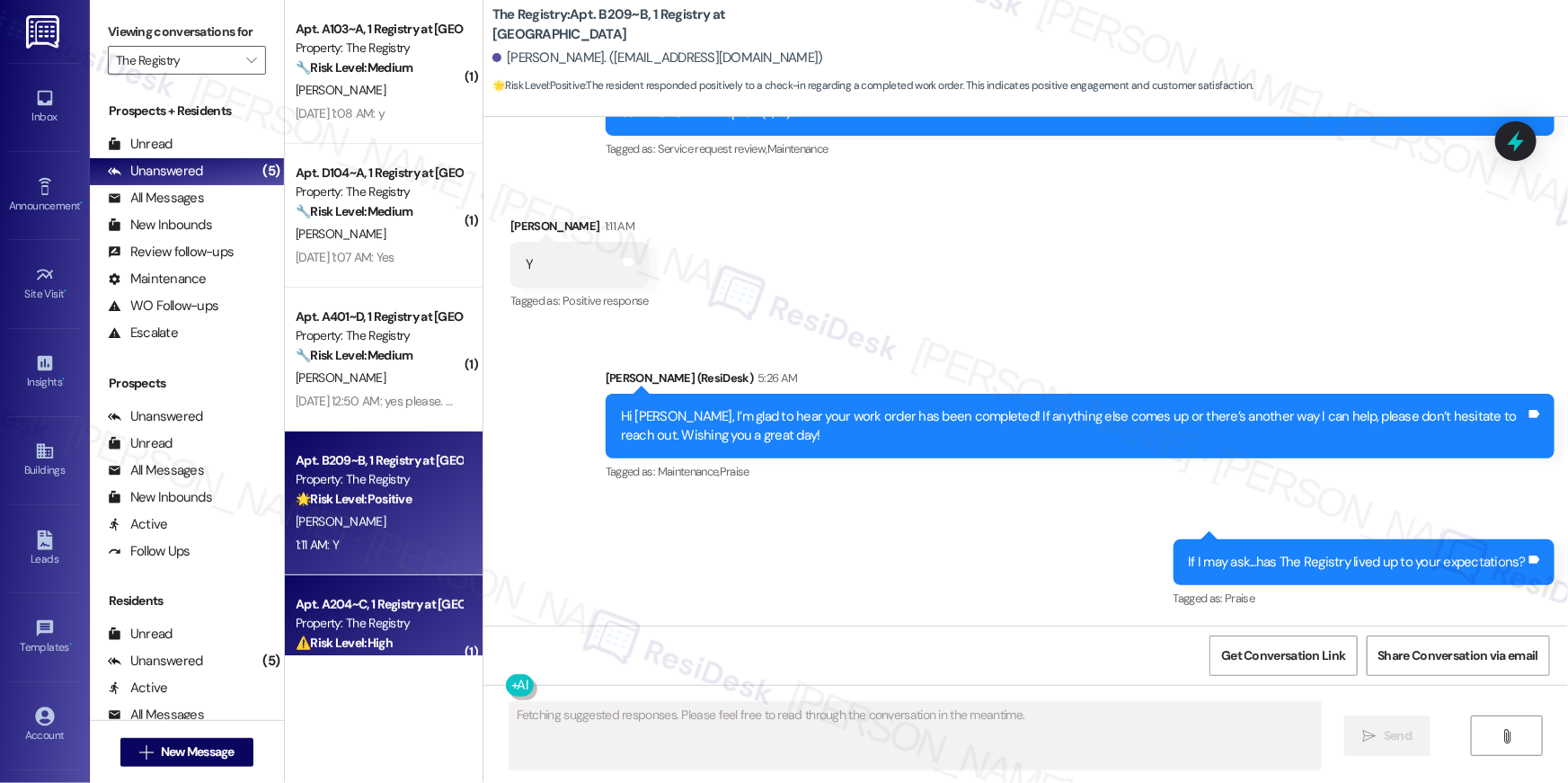
click at [409, 644] on div "⚠️ Risk Level: High The resident reports a $66 overcharge on their first month'…" at bounding box center [378, 643] width 166 height 19
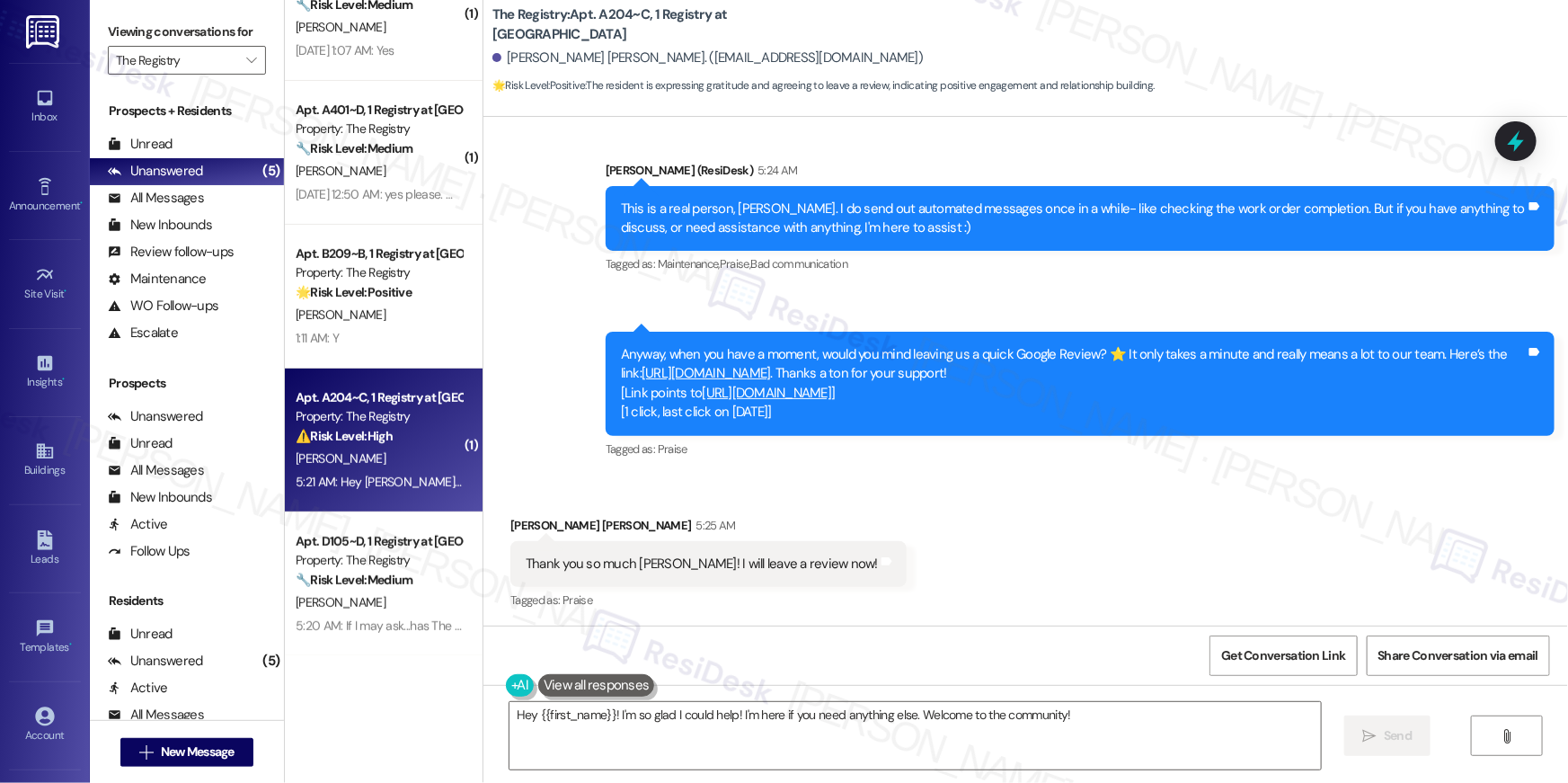
scroll to position [2405, 0]
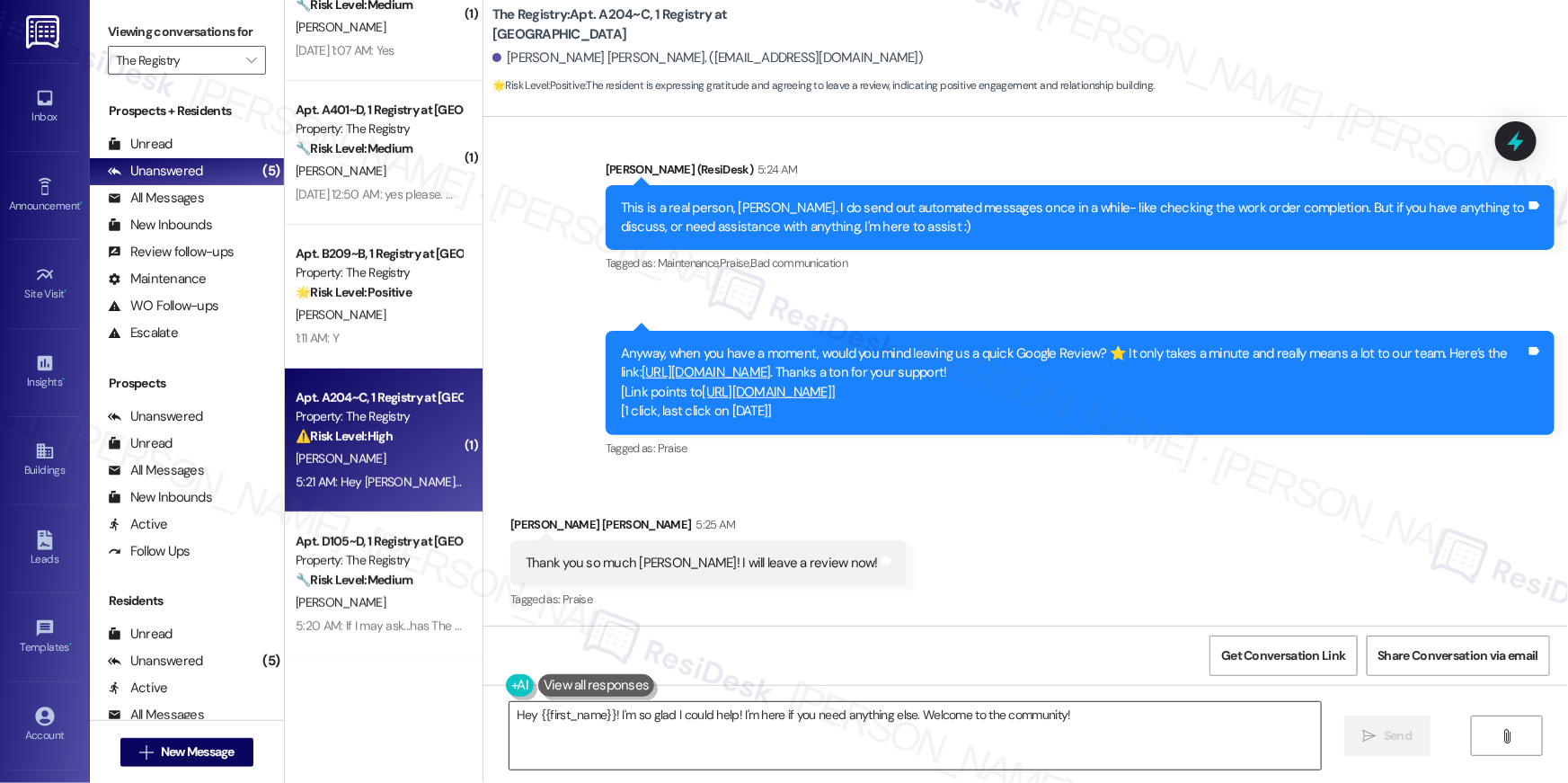
click at [773, 750] on textarea "Hey {{first_name}}! I'm so glad I could help! I'm here if you need anything els…" at bounding box center [914, 735] width 811 height 67
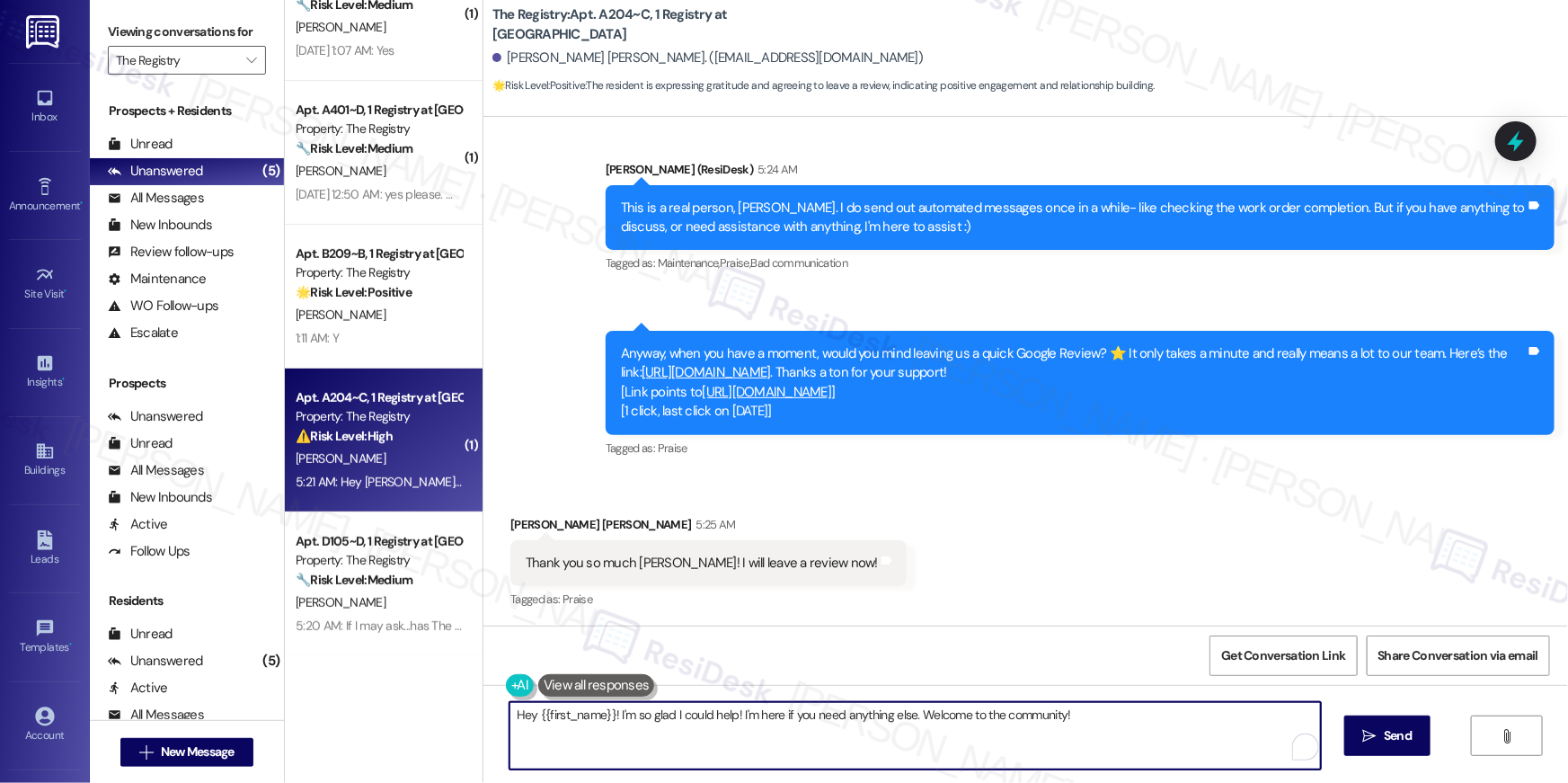
click at [773, 750] on textarea "Hey {{first_name}}! I'm so glad I could help! I'm here if you need anything els…" at bounding box center [914, 735] width 811 height 67
click at [964, 721] on textarea "I great appreciate it, Mcclain! Don't hesitate to message me if there's anythin…" at bounding box center [910, 735] width 811 height 67
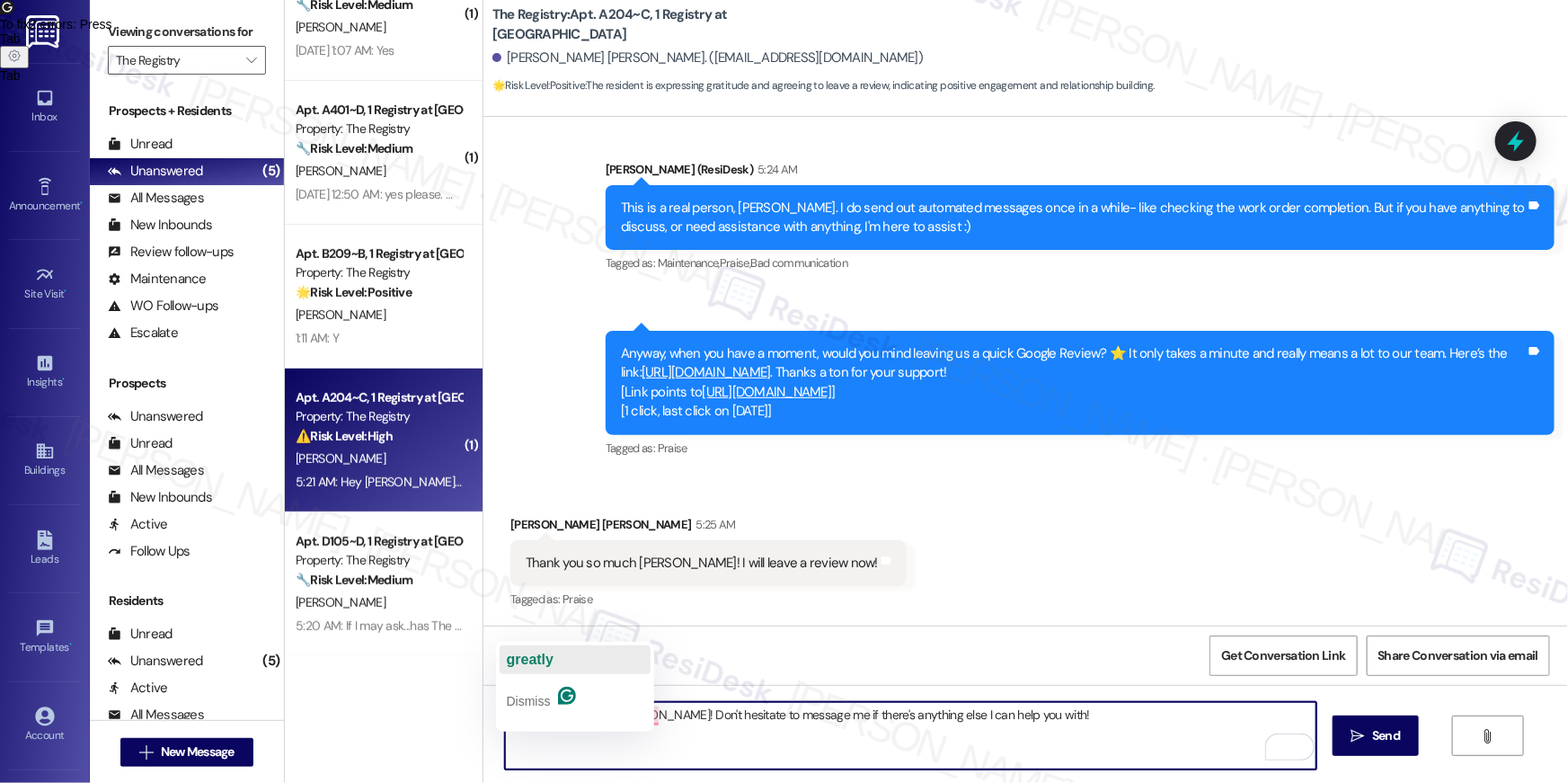
click at [529, 665] on span "greatly" at bounding box center [530, 659] width 47 height 15
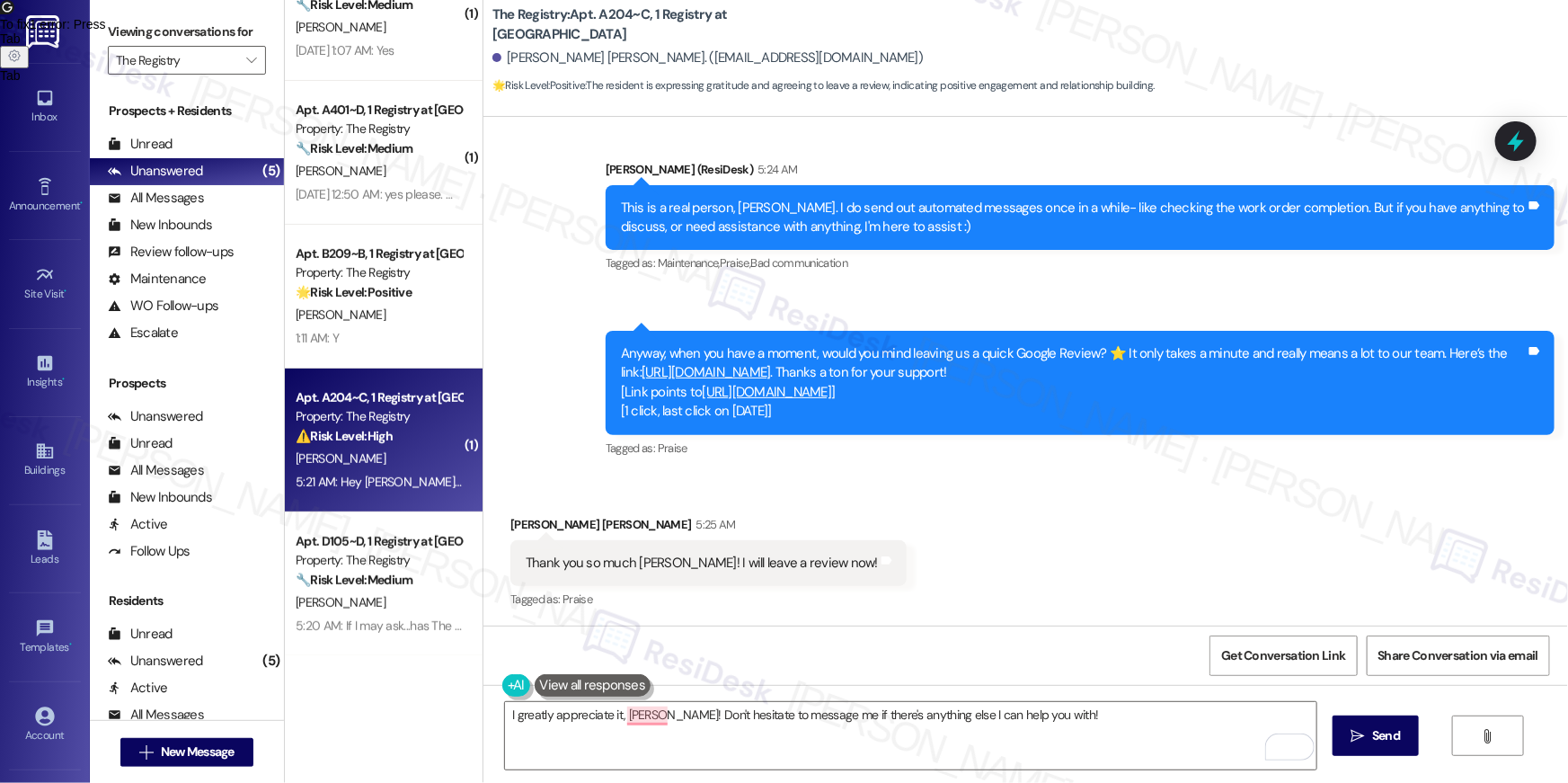
click at [771, 373] on link "https://www.theresidesk.com/links/review-En4JeDuHc" at bounding box center [706, 372] width 130 height 18
click at [1360, 733] on icon "" at bounding box center [1358, 736] width 14 height 15
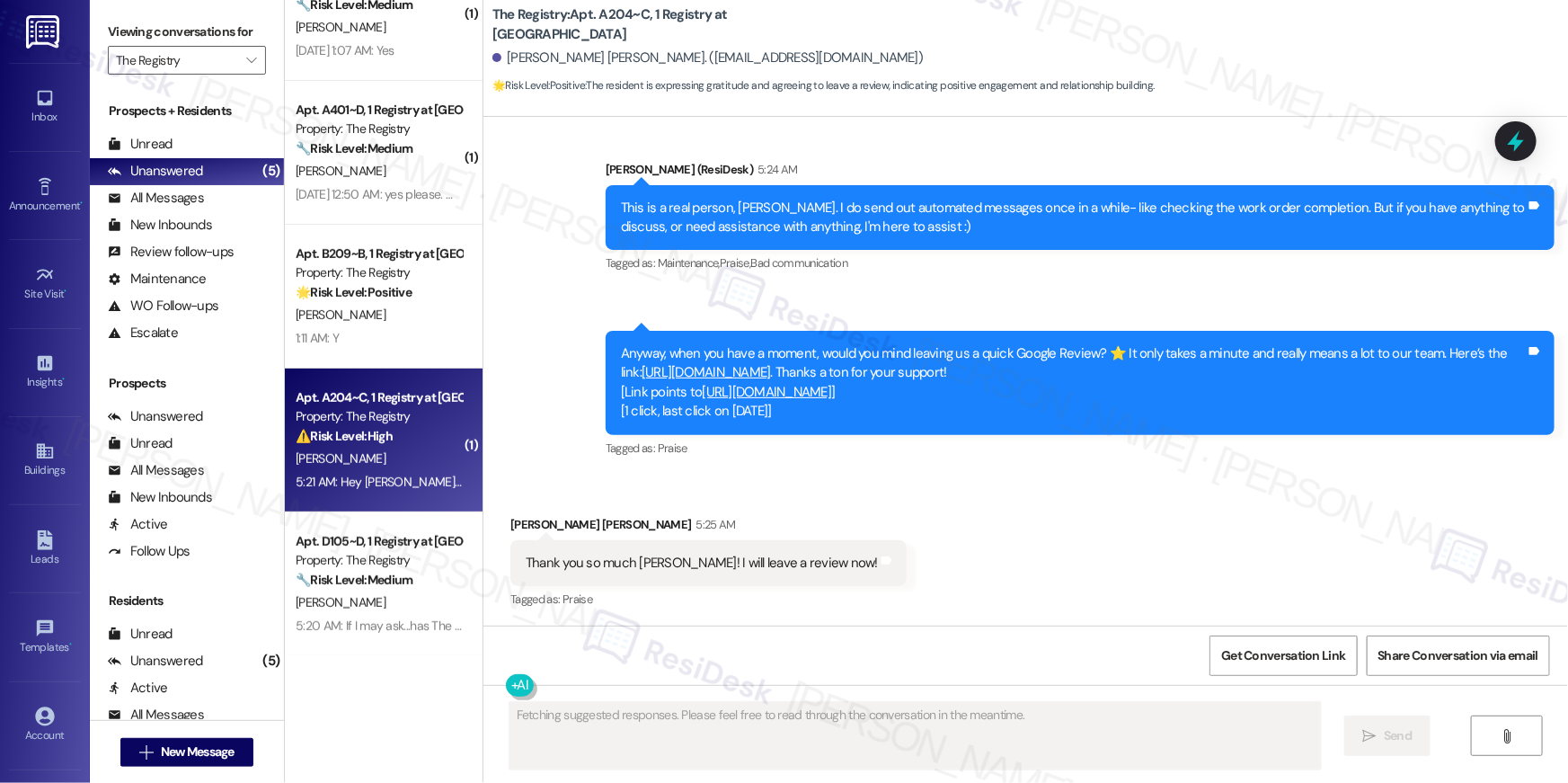
scroll to position [2404, 0]
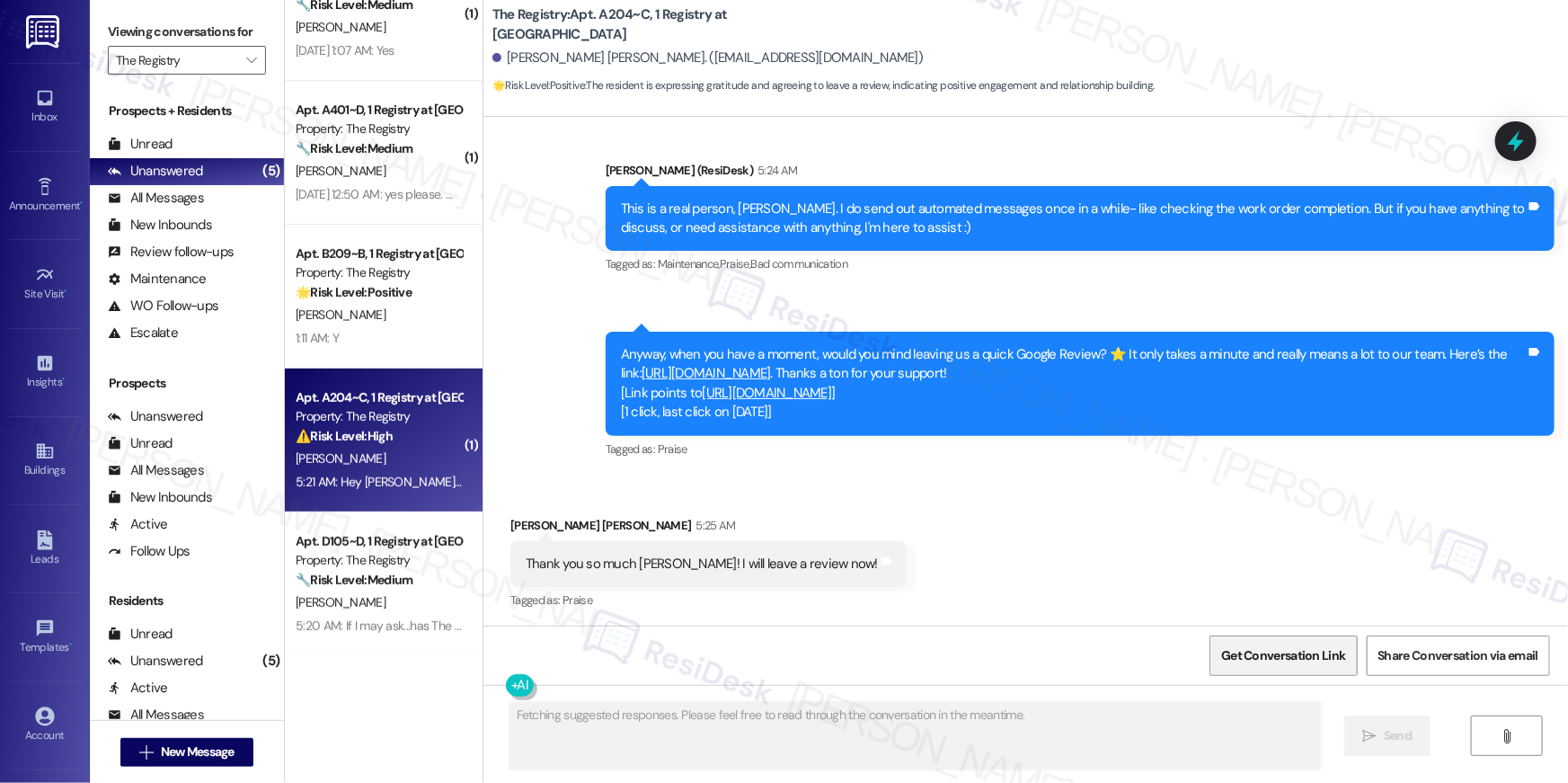
click at [1285, 661] on span "Get Conversation Link" at bounding box center [1283, 655] width 124 height 19
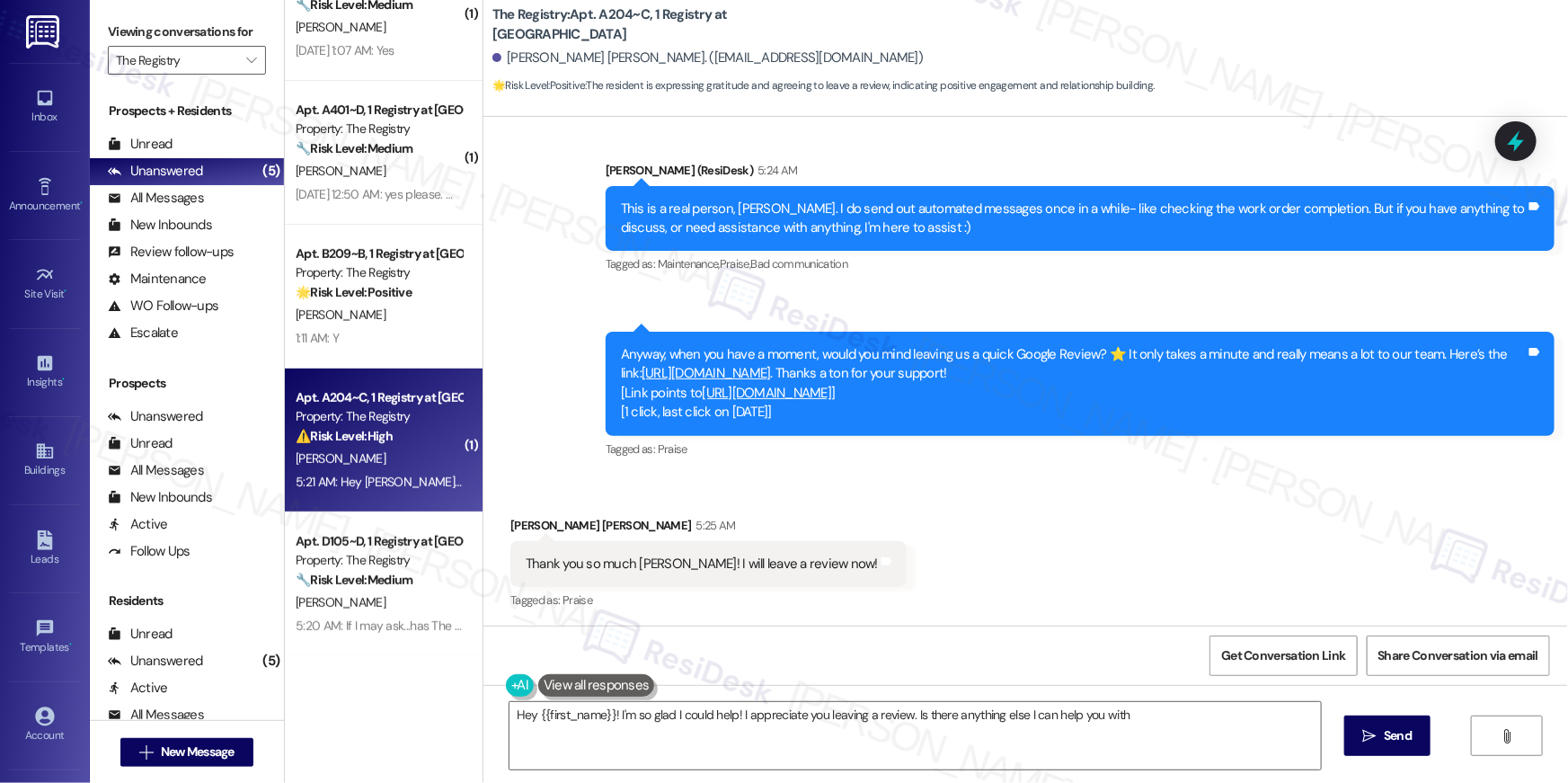
type textarea "Hey {{first_name}}! I'm so glad I could help! I appreciate you leaving a review…"
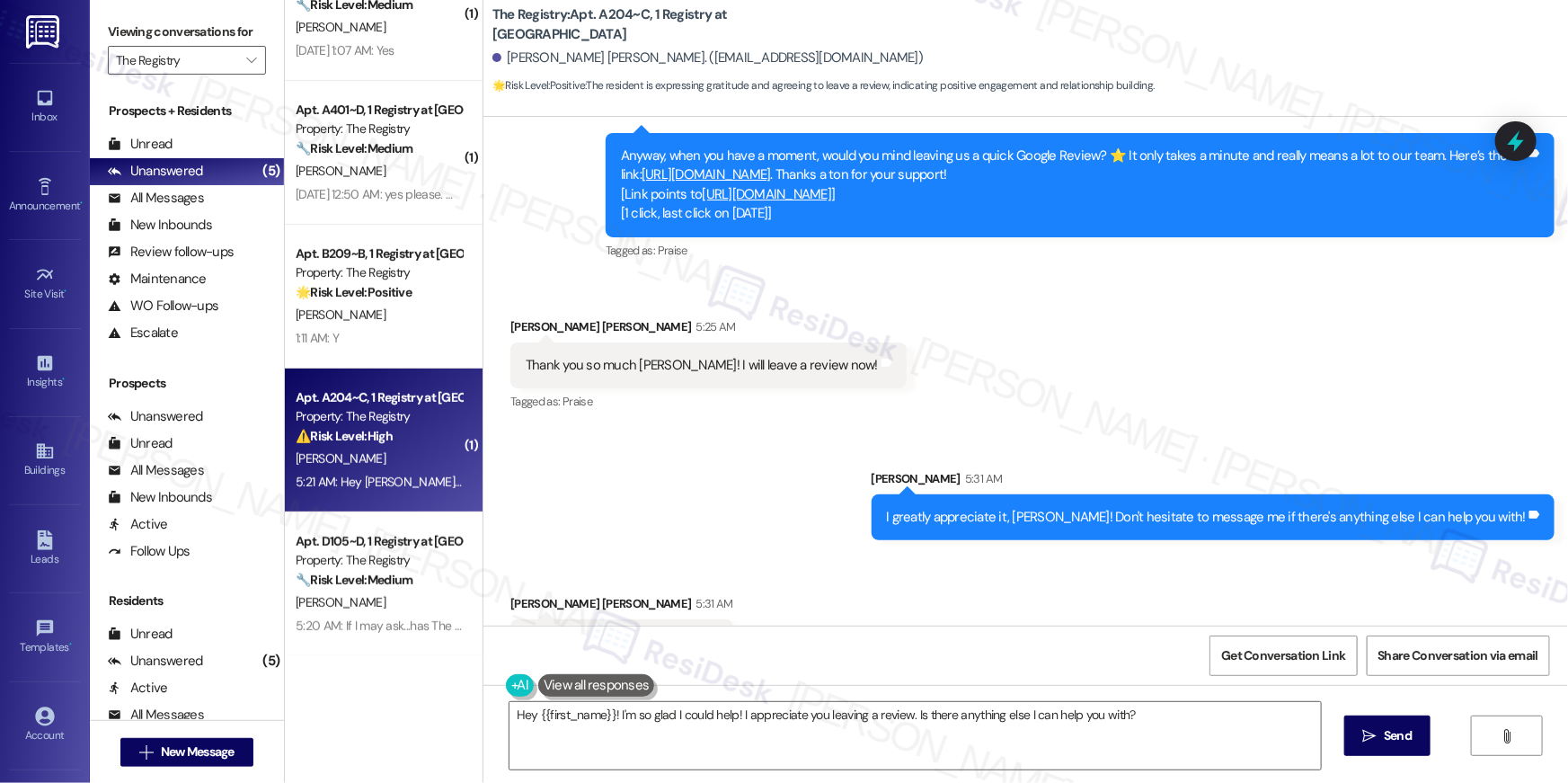
scroll to position [2654, 0]
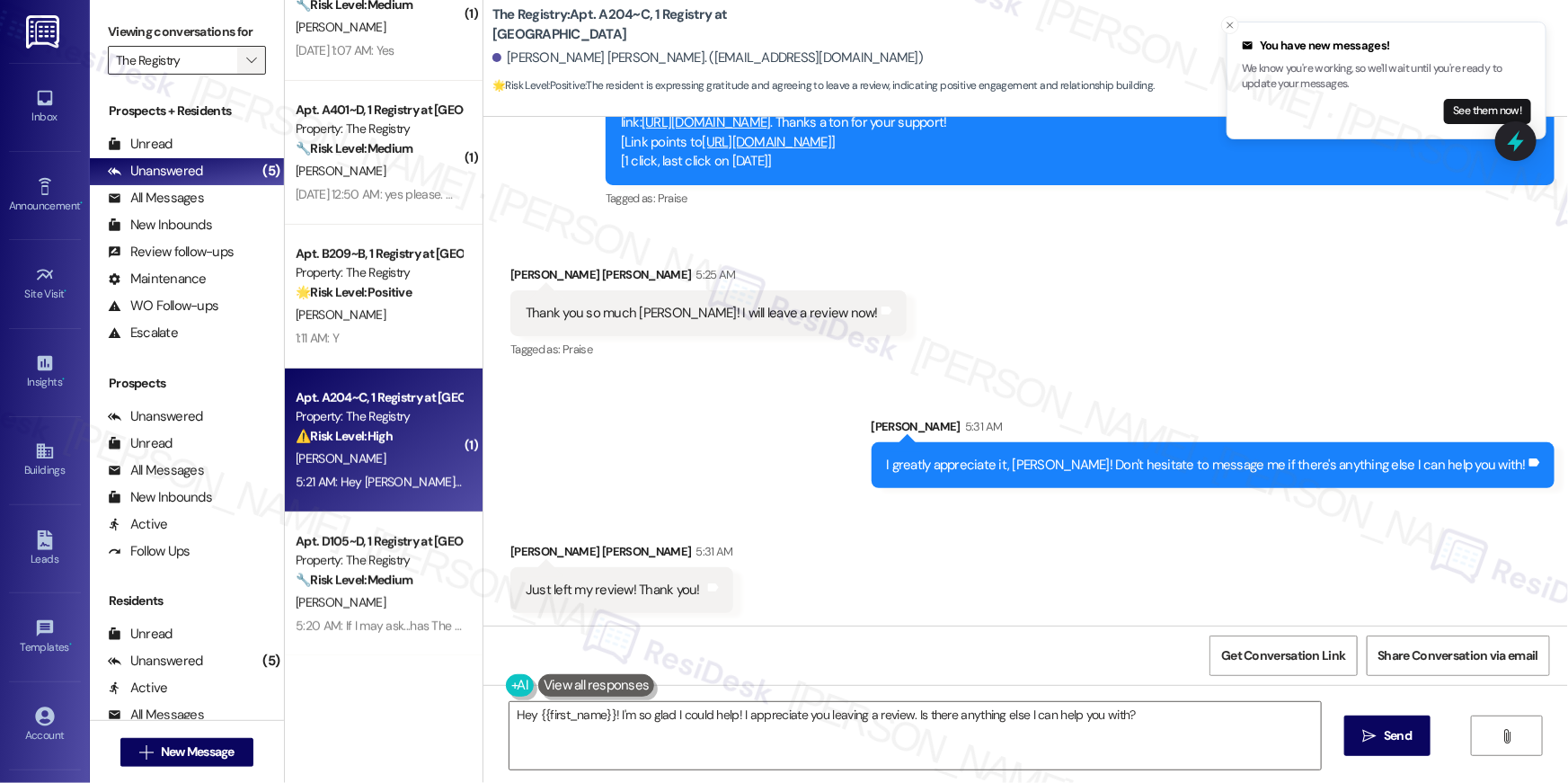
click at [243, 60] on span "" at bounding box center [251, 59] width 17 height 29
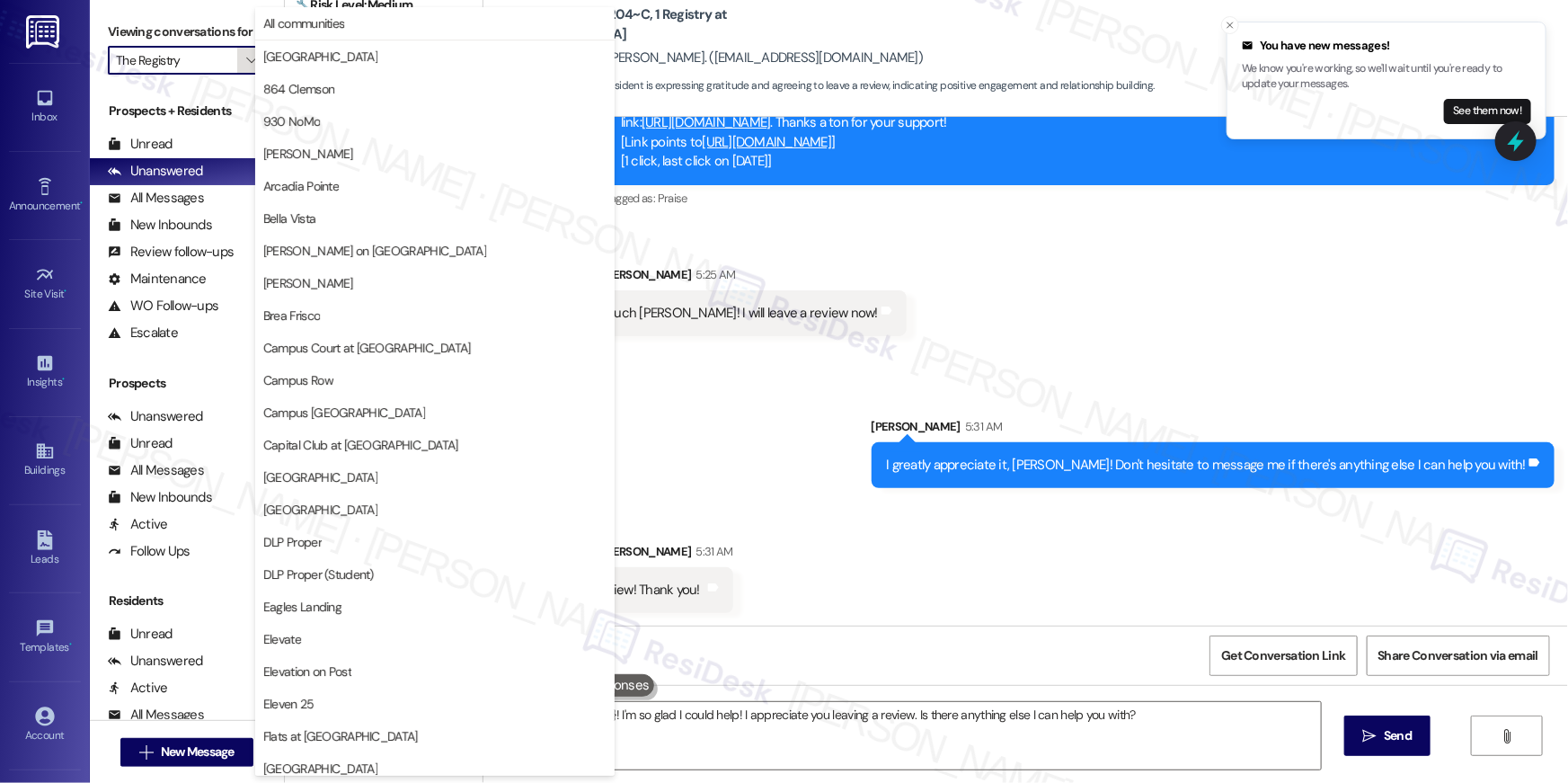
scroll to position [1566, 0]
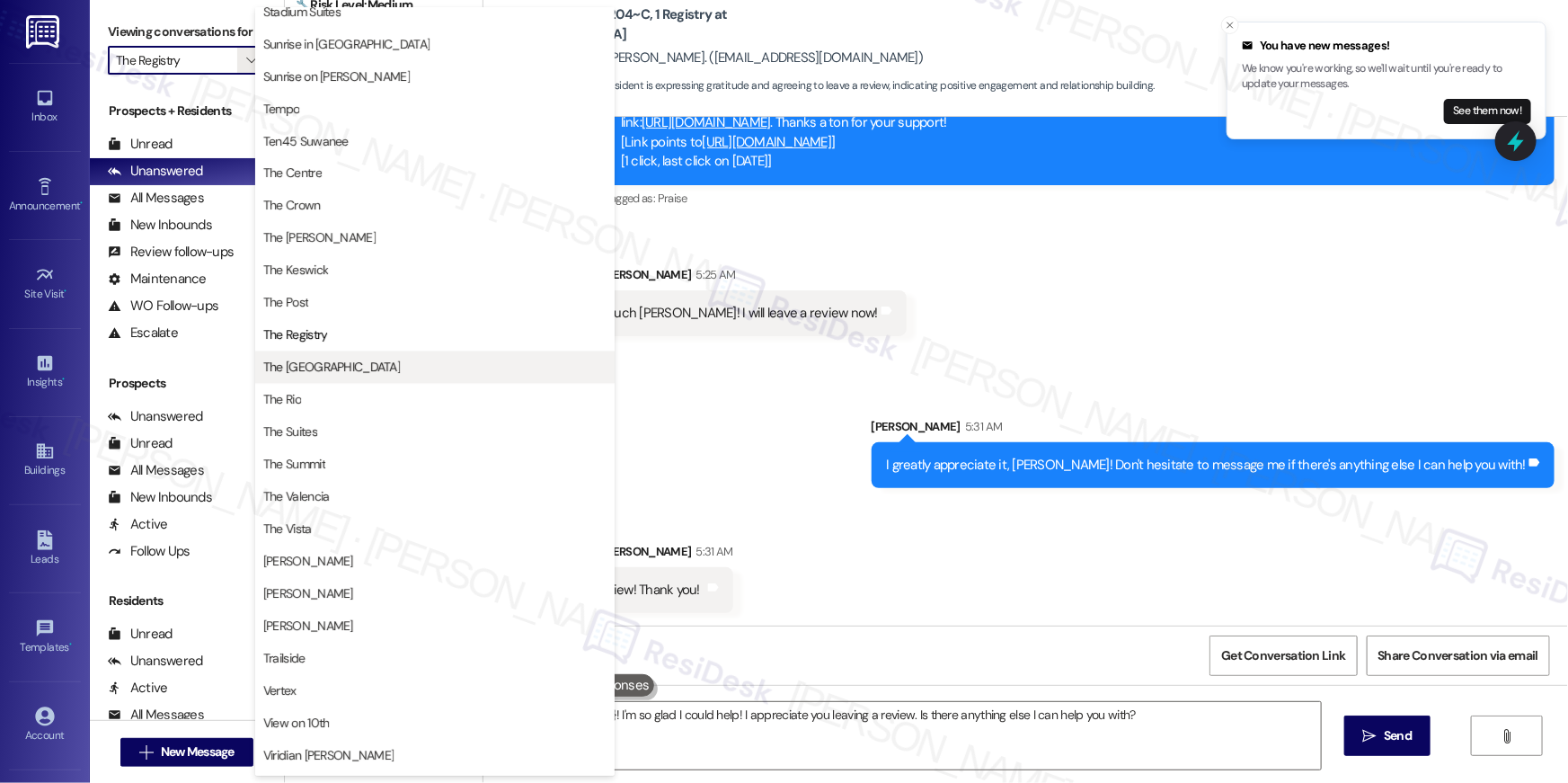
click at [411, 373] on span "The [GEOGRAPHIC_DATA]" at bounding box center [435, 368] width 344 height 18
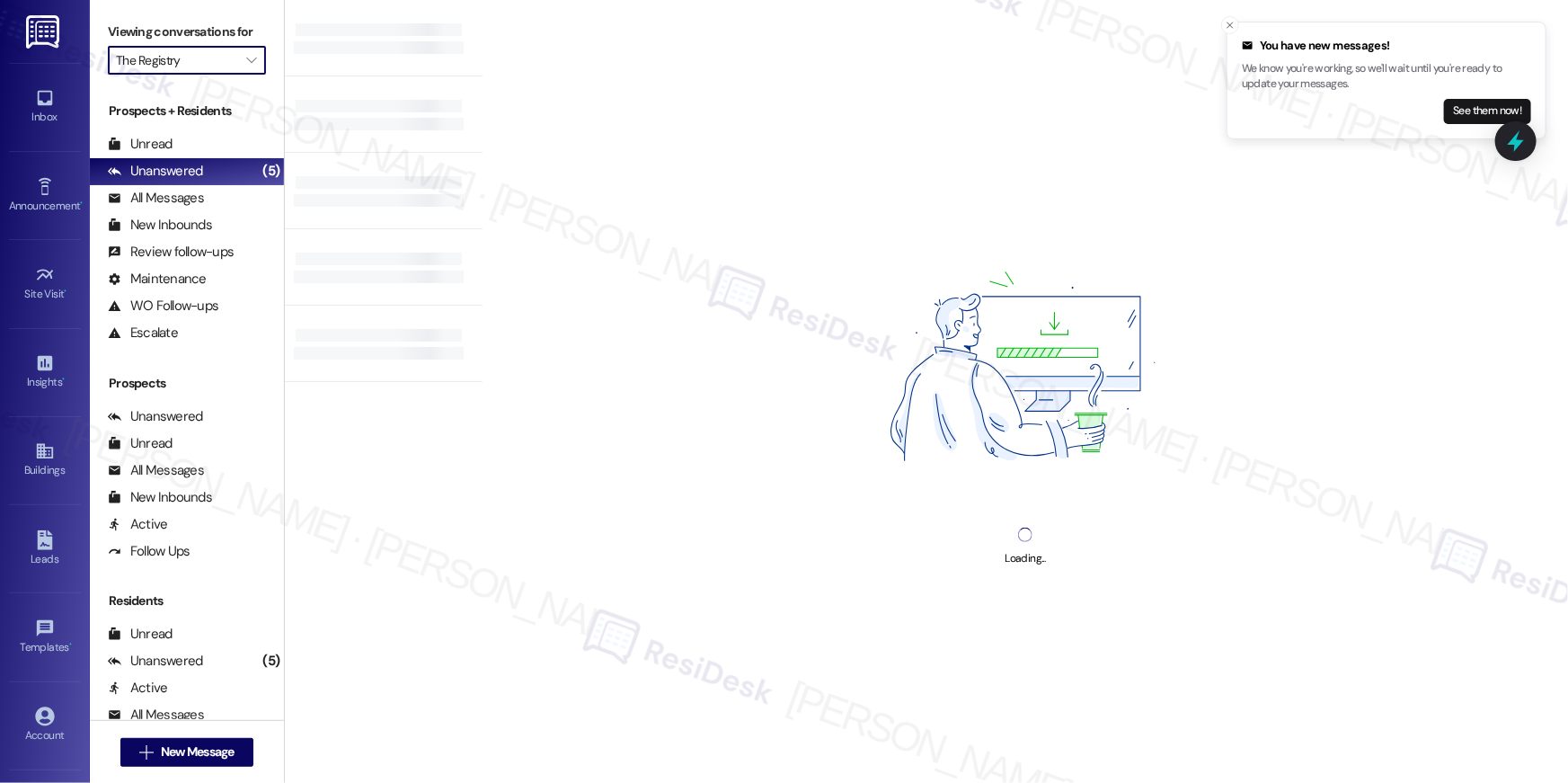
type input "The [GEOGRAPHIC_DATA]"
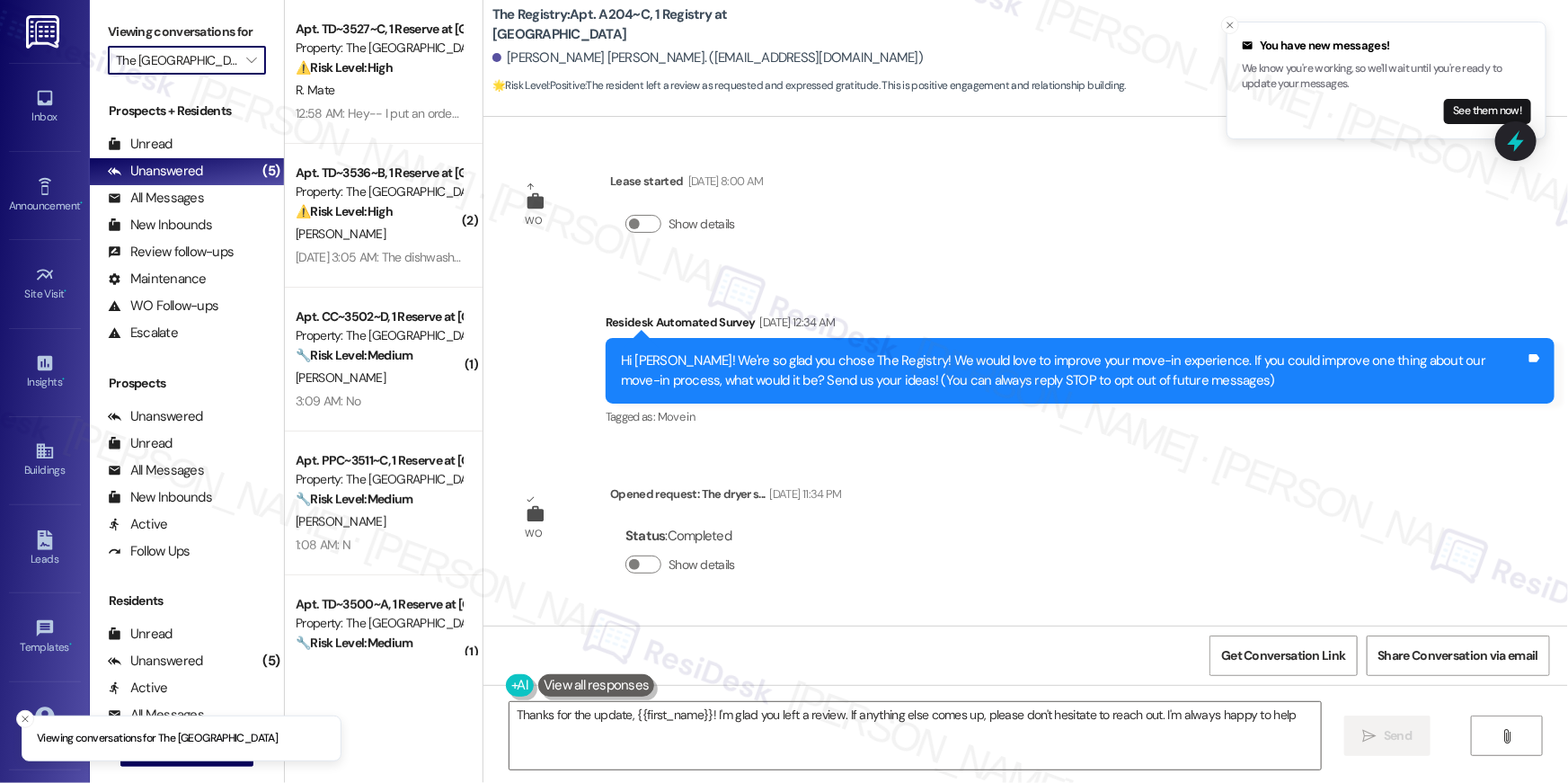
type textarea "Thanks for the update, {{first_name}}! I'm glad you left a review. If anything …"
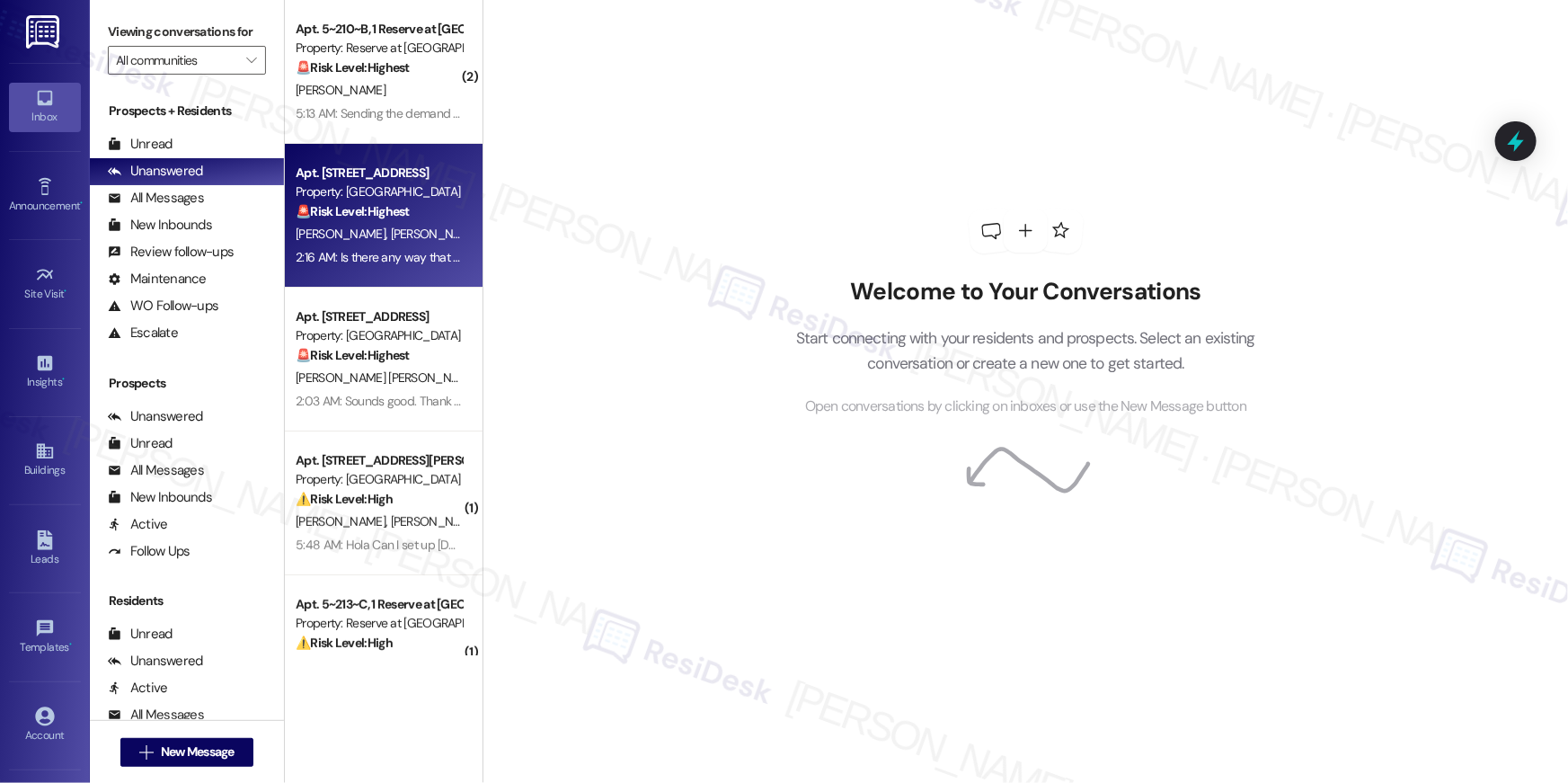
click at [392, 237] on div "[PERSON_NAME] [PERSON_NAME]" at bounding box center [378, 234] width 169 height 23
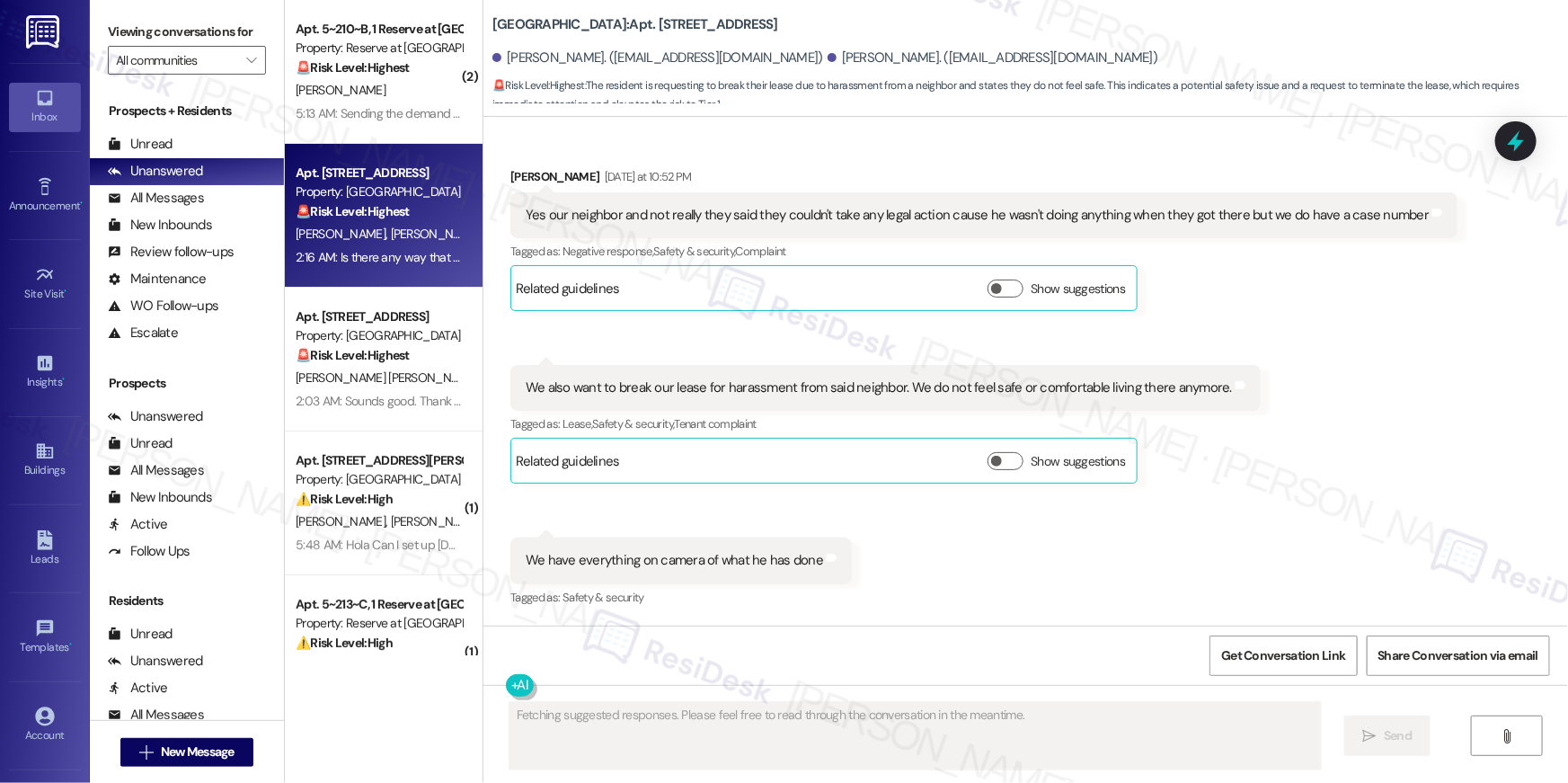
scroll to position [1570, 0]
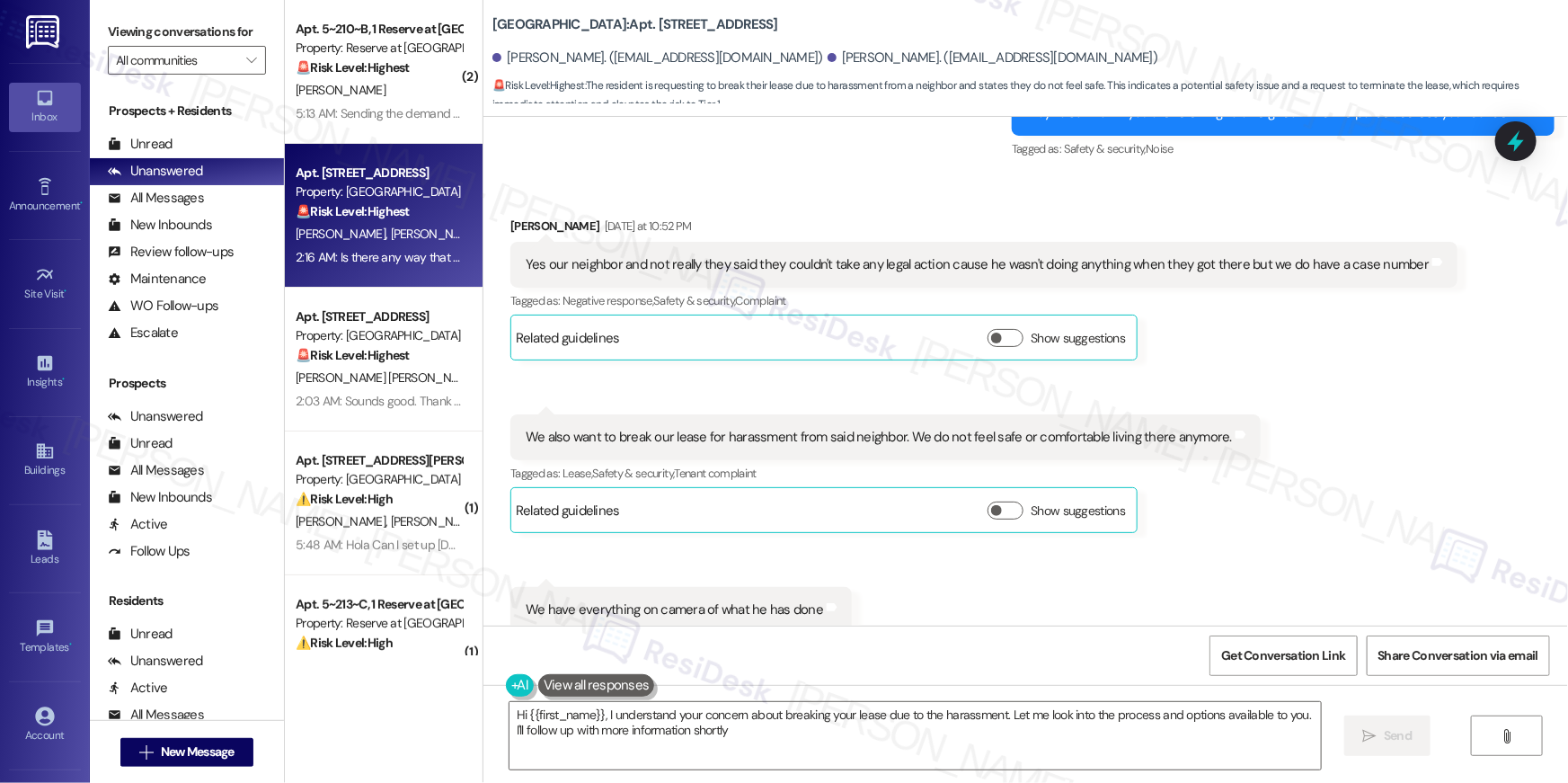
type textarea "Hi {{first_name}}, I understand your concern about breaking your lease due to t…"
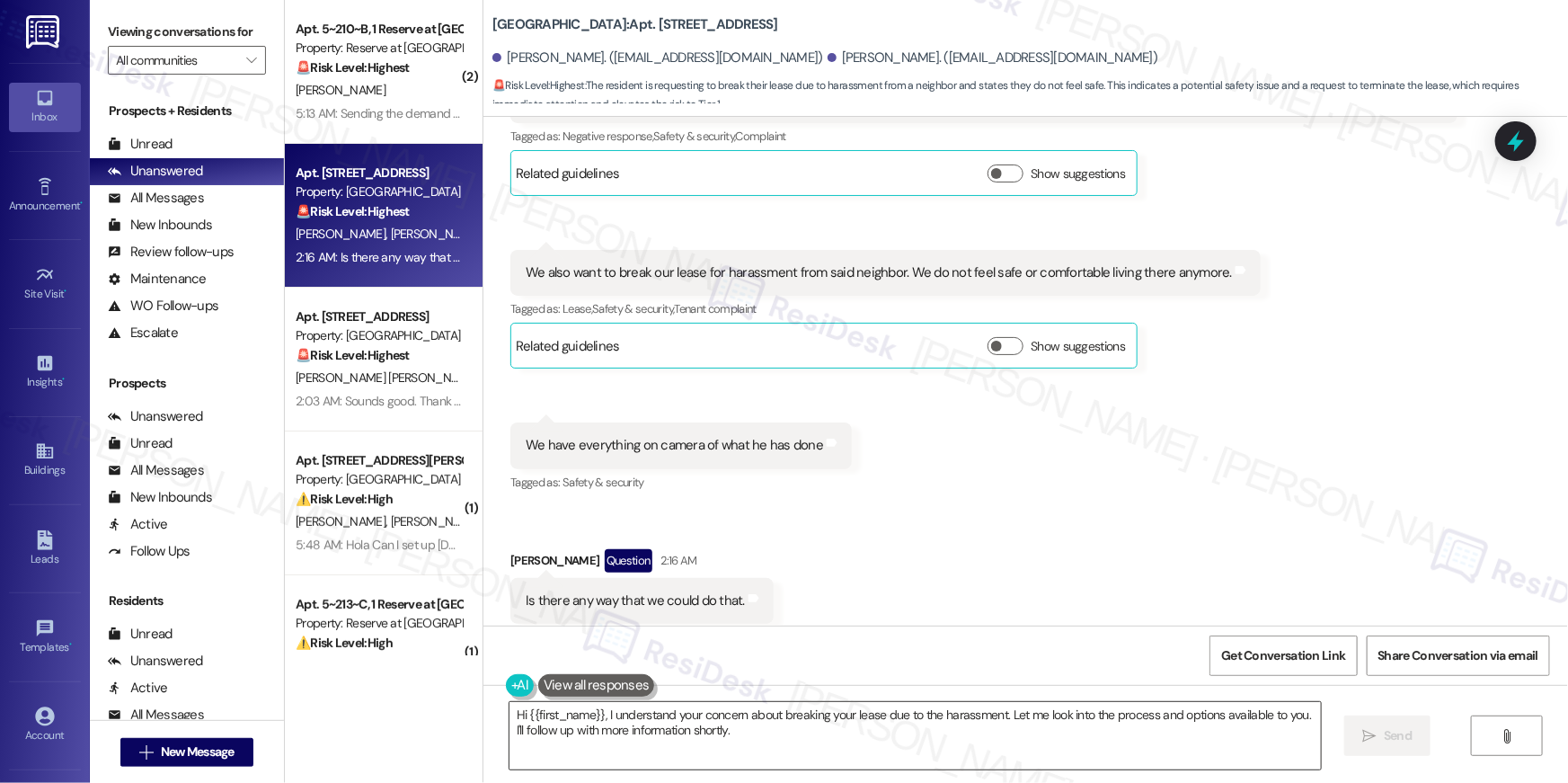
click at [718, 745] on textarea "Hi {{first_name}}, I understand your concern about breaking your lease due to t…" at bounding box center [914, 735] width 811 height 67
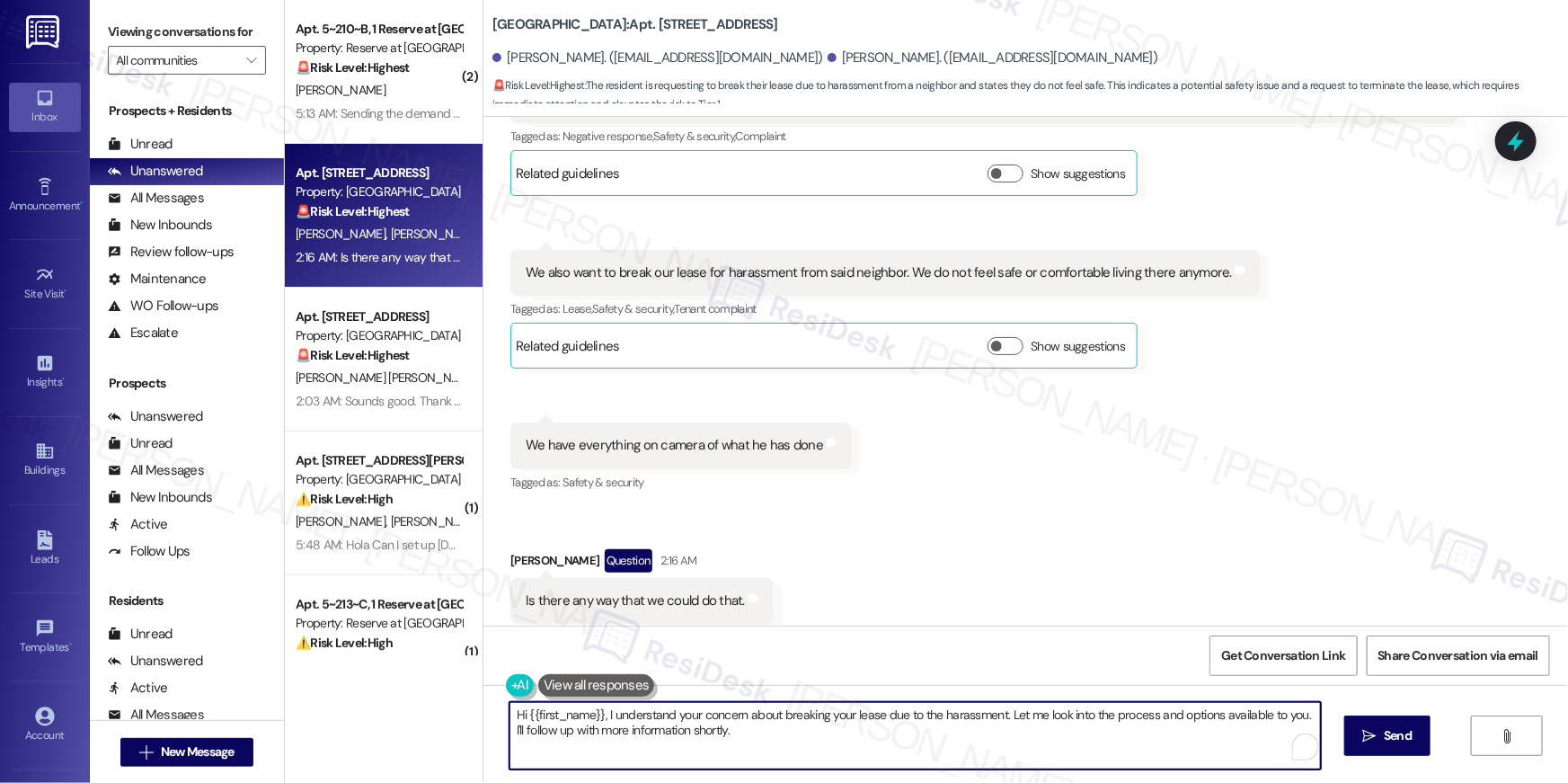
drag, startPoint x: 739, startPoint y: 738, endPoint x: 927, endPoint y: 734, distance: 188.0
click at [927, 734] on textarea "Hi {{first_name}}, I understand your concern about breaking your lease due to t…" at bounding box center [914, 735] width 811 height 67
click at [973, 733] on textarea "Hi {{first_name}}, I understand your concern about breaking your lease due to t…" at bounding box center [914, 735] width 811 height 67
click at [1035, 732] on textarea "Hi {{first_name}}, I understand your concern about breaking your lease due to t…" at bounding box center [914, 735] width 811 height 67
click at [1294, 718] on textarea "Hi {{first_name}}, I understand your concern about breaking your lease due to t…" at bounding box center [910, 735] width 811 height 67
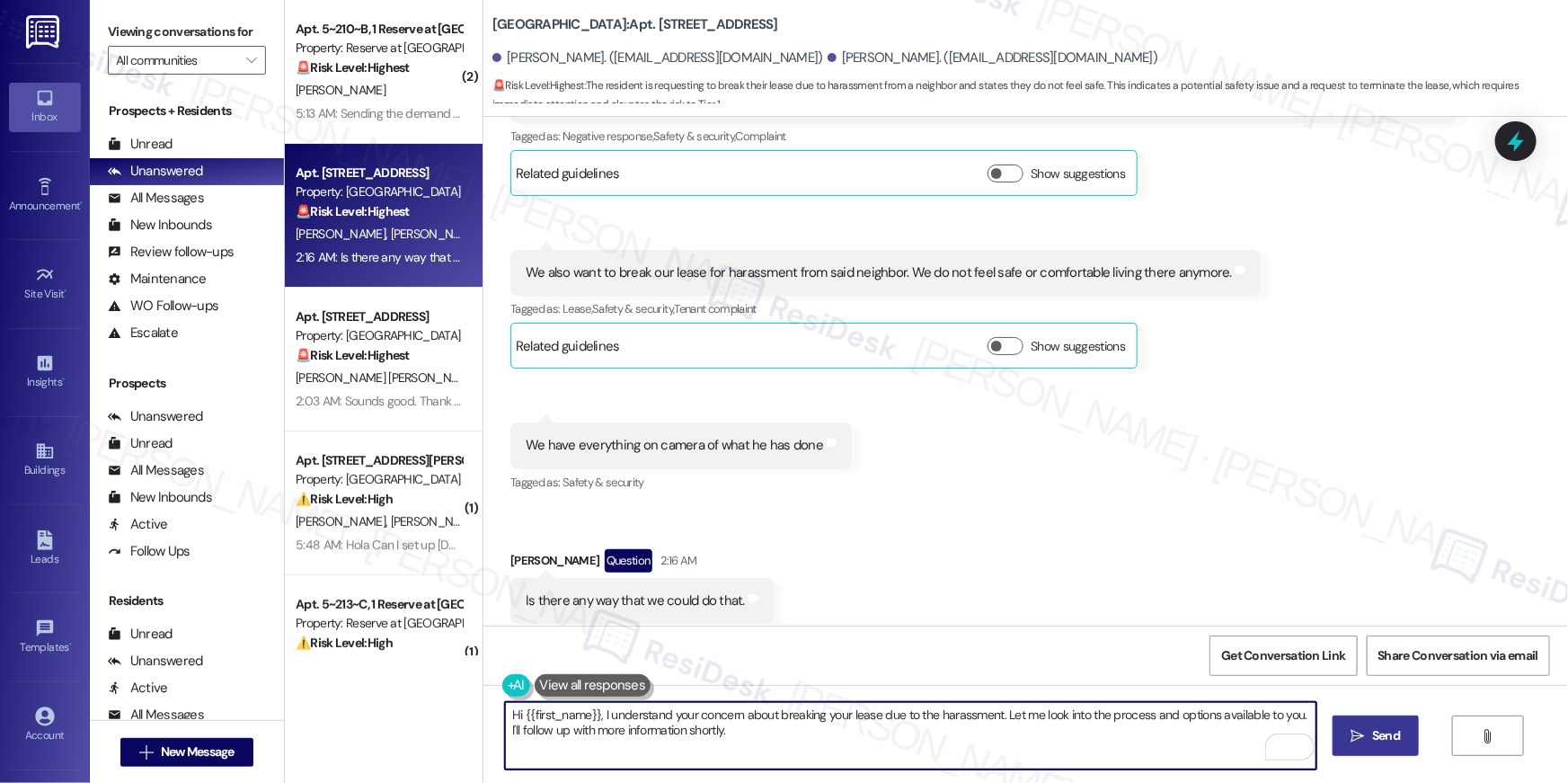
click at [1382, 734] on span "Send" at bounding box center [1386, 735] width 28 height 19
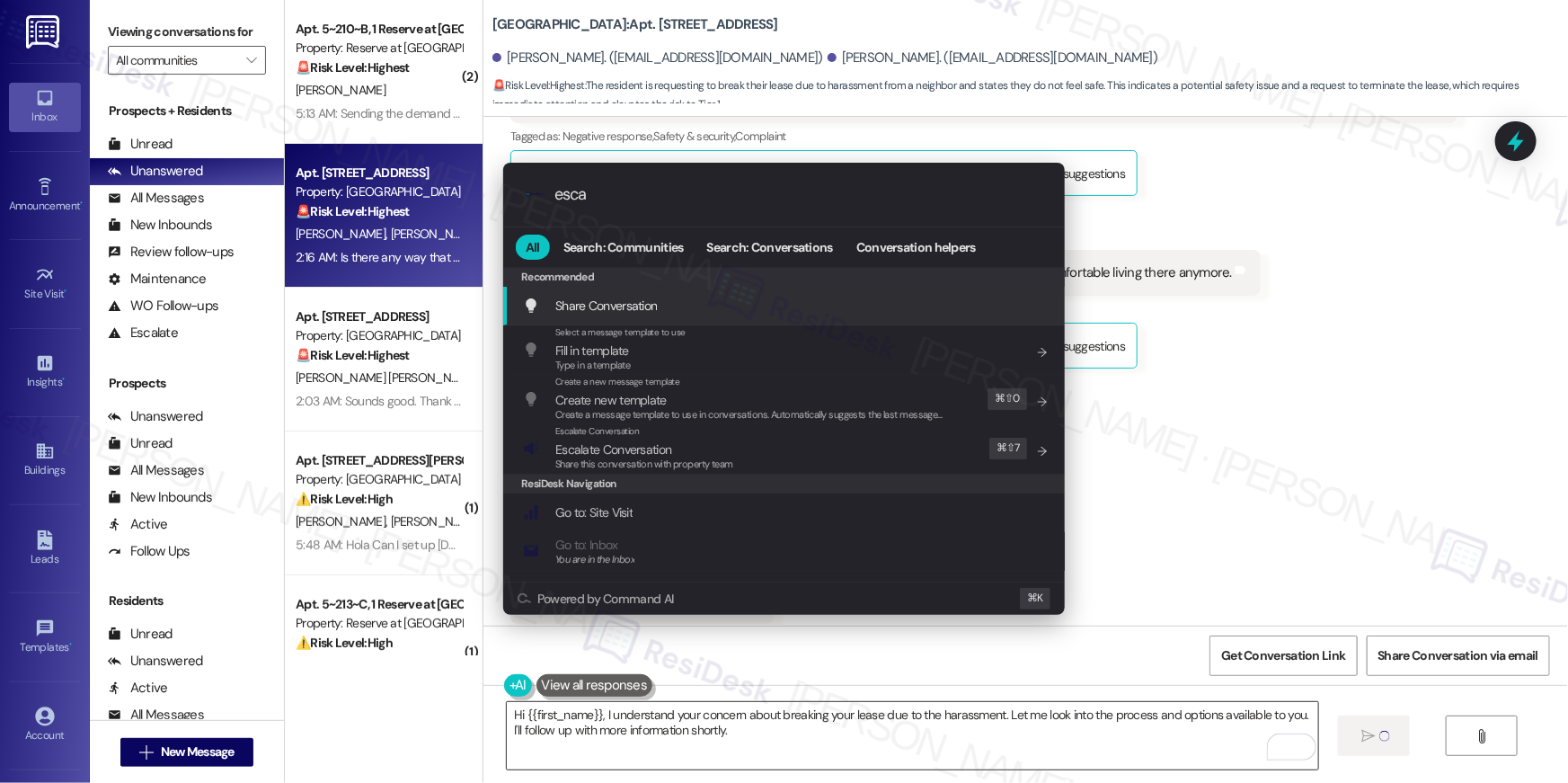
type input "escal"
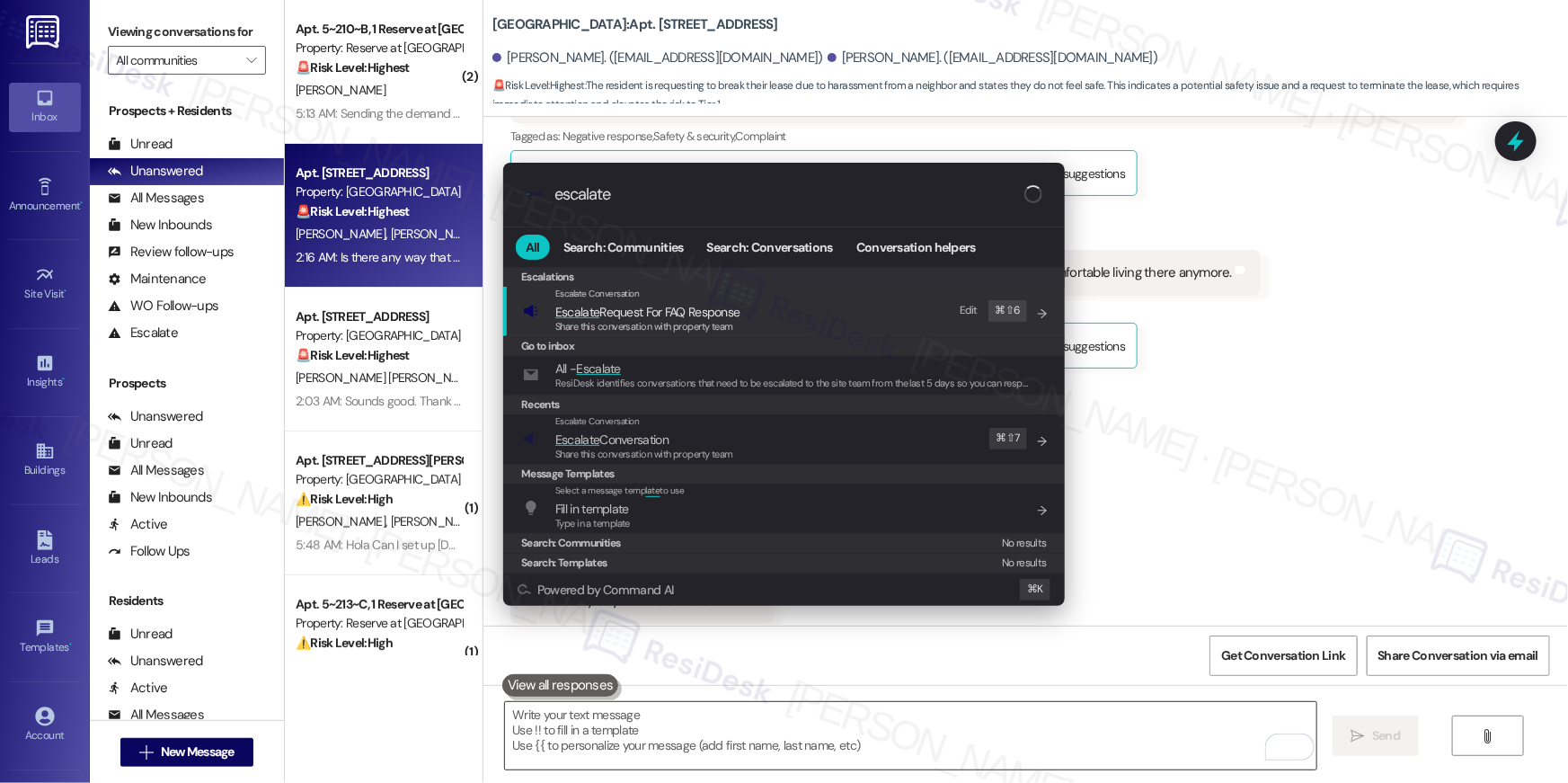
scroll to position [1734, 0]
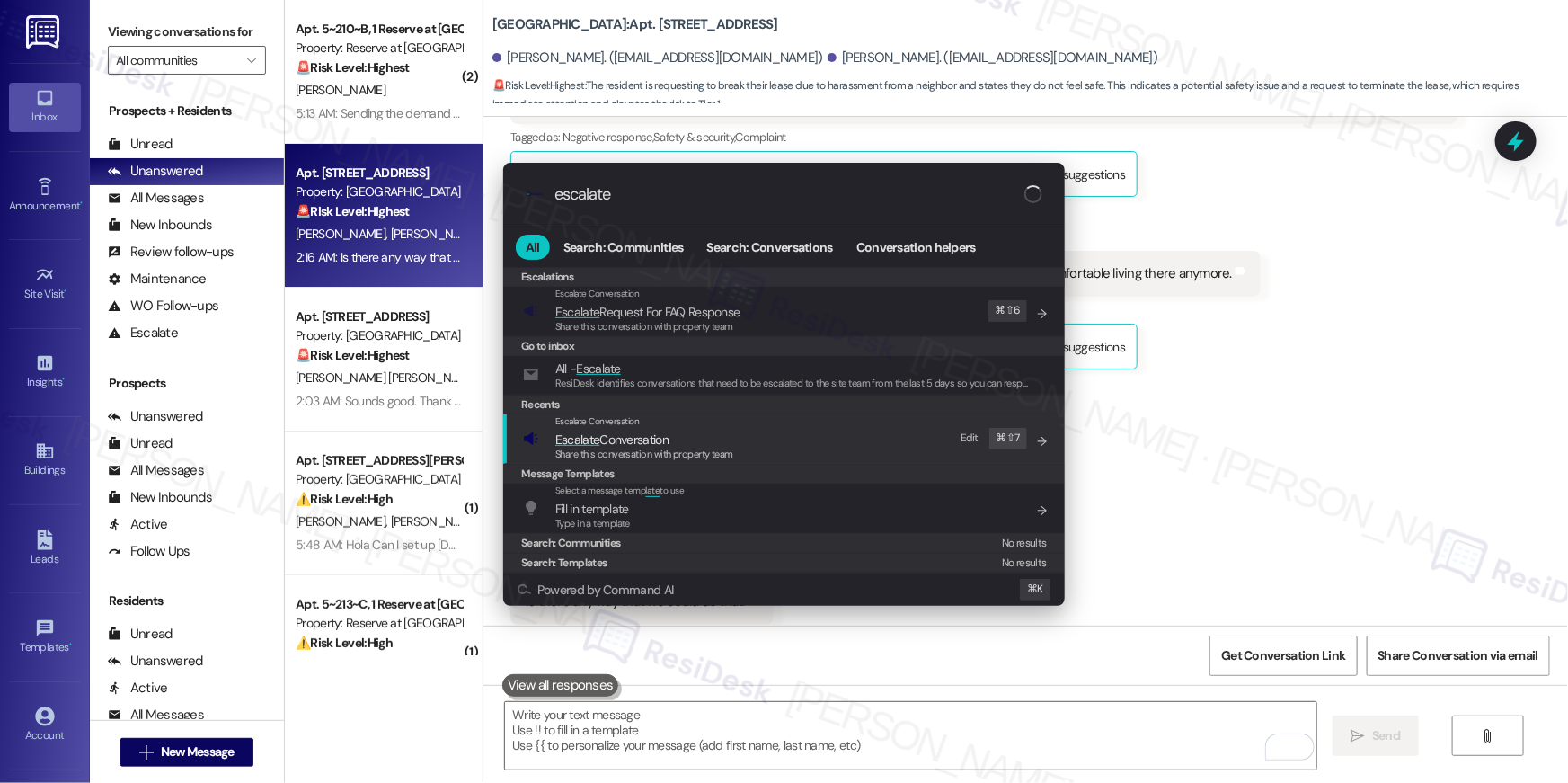
type input "escalate"
click at [597, 448] on span "Share this conversation with property team" at bounding box center [645, 454] width 178 height 13
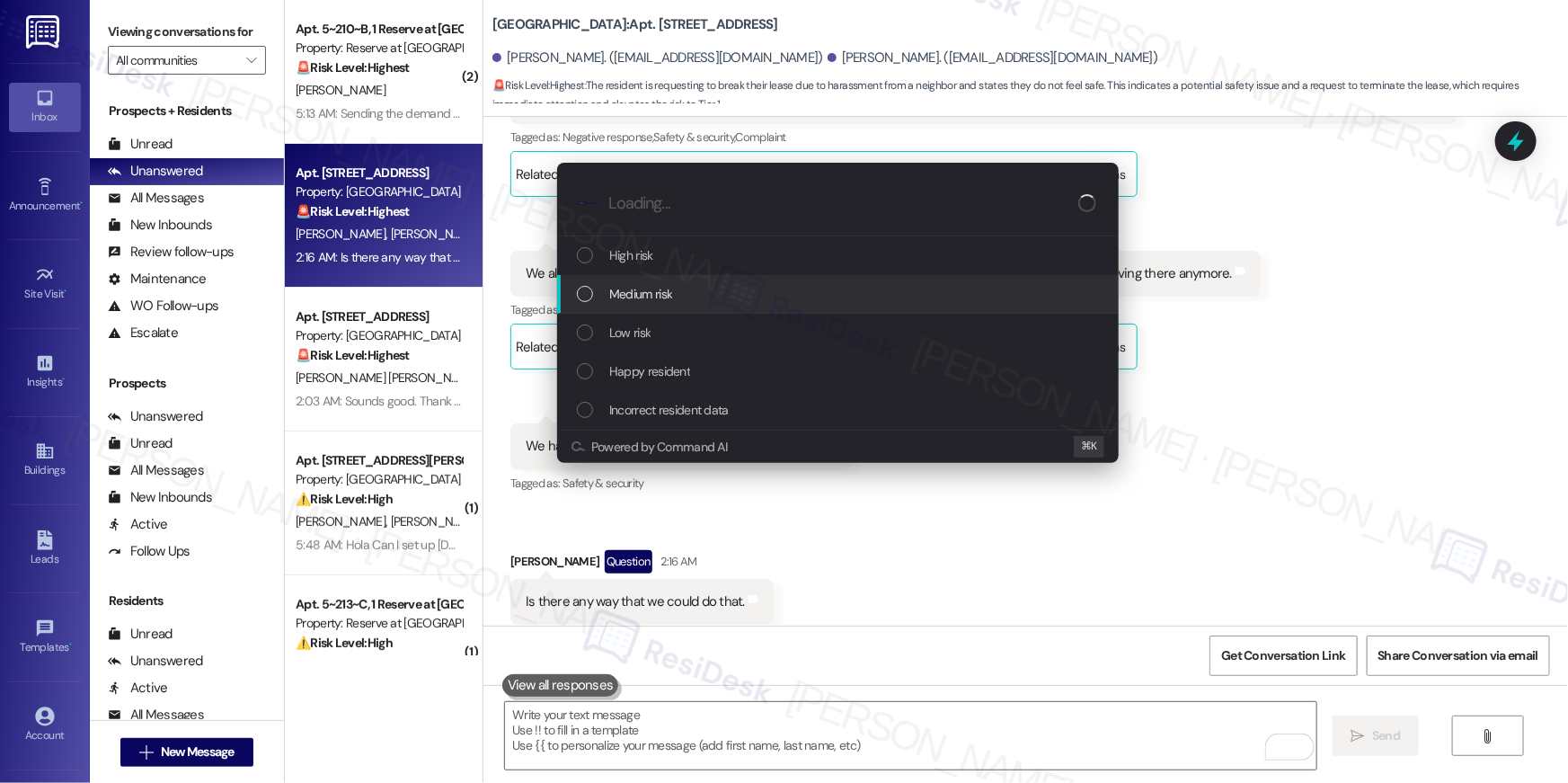
drag, startPoint x: 624, startPoint y: 287, endPoint x: 630, endPoint y: 309, distance: 22.8
click at [624, 287] on span "Medium risk" at bounding box center [640, 294] width 62 height 20
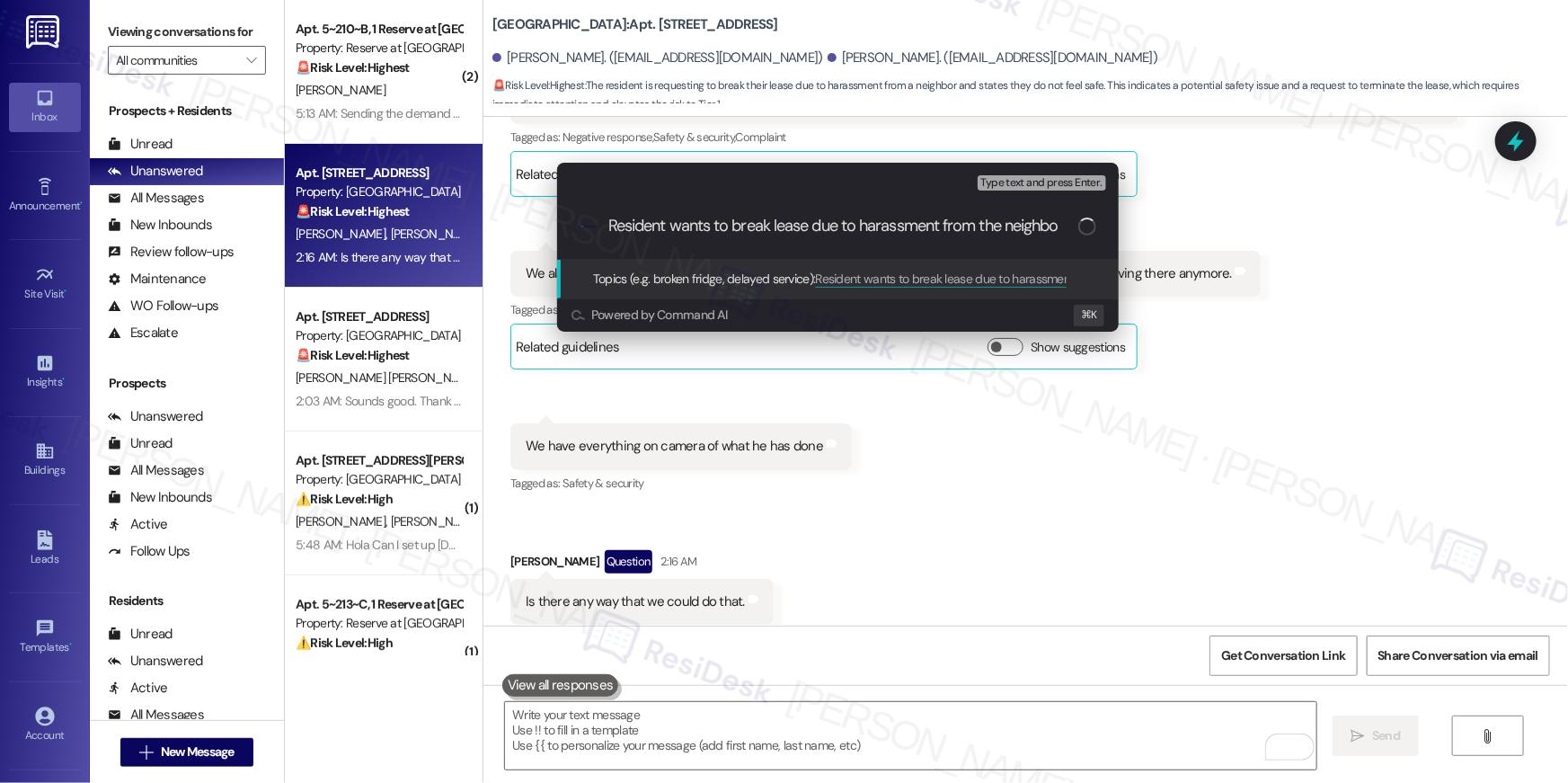
type input "Resident wants to break lease due to harassment from the neighbor"
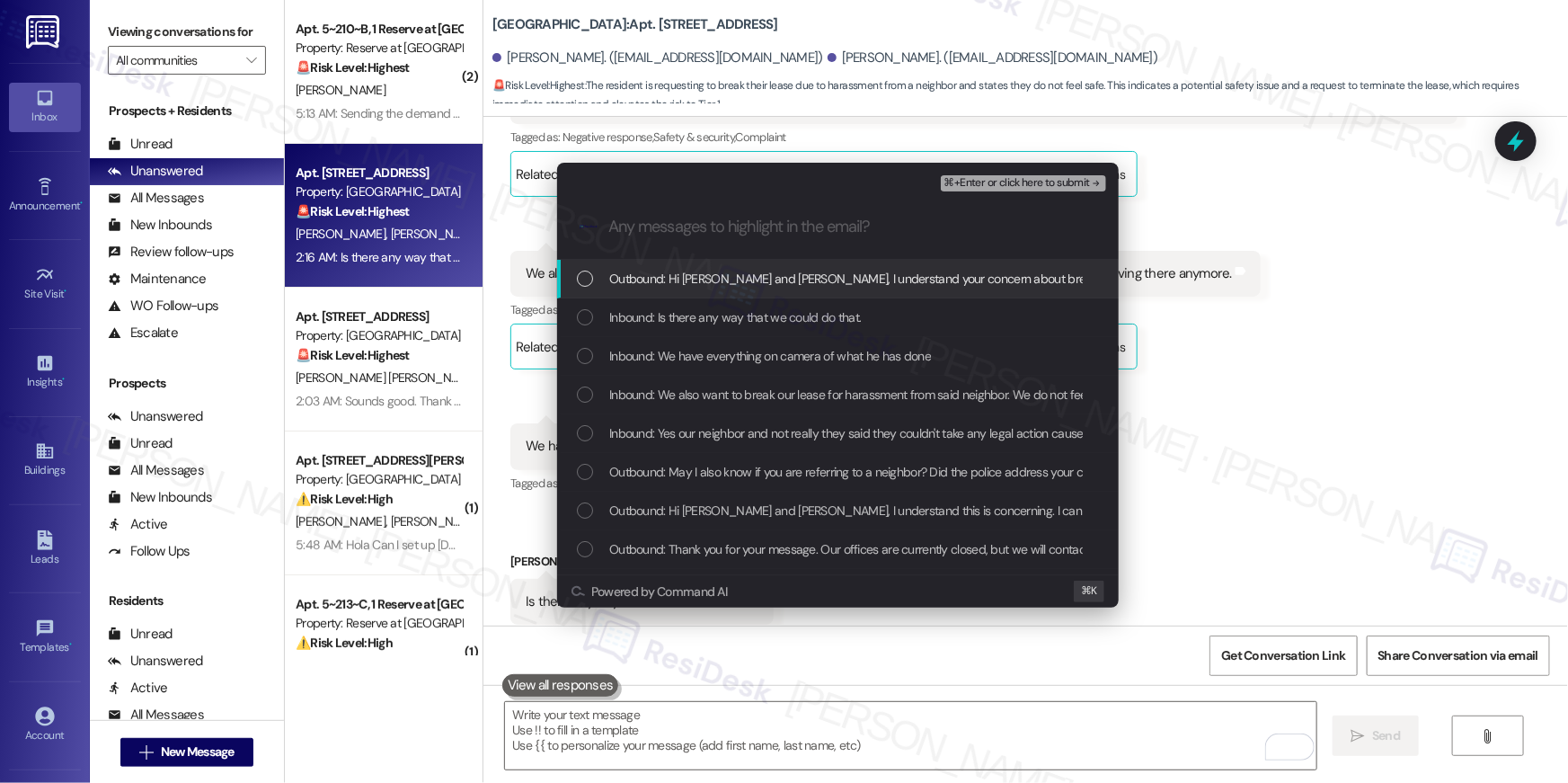
click at [595, 282] on div "Outbound: Hi Ilse and Juan, I understand your concern about breaking your lease…" at bounding box center [839, 279] width 526 height 20
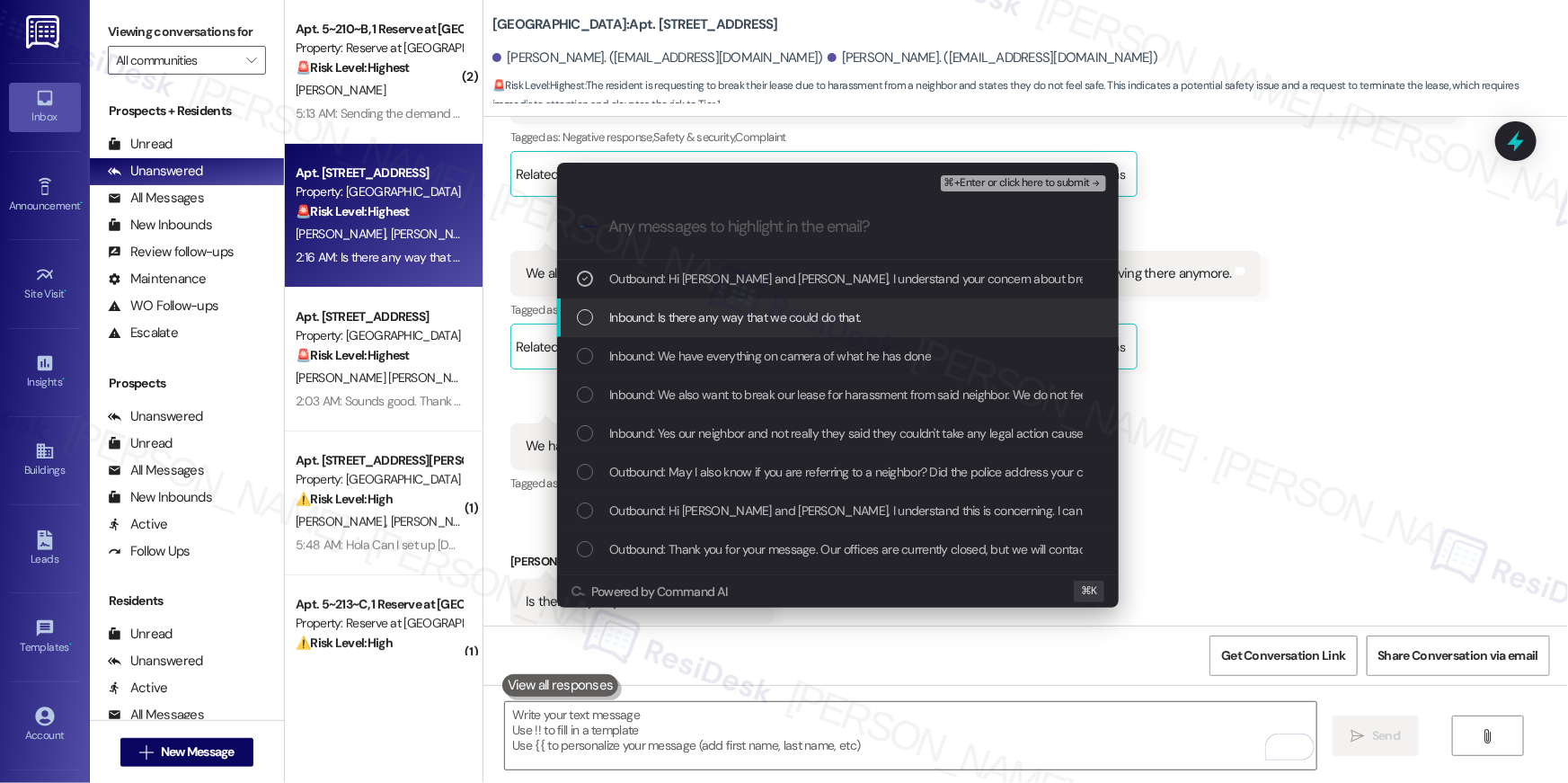
drag, startPoint x: 589, startPoint y: 314, endPoint x: 591, endPoint y: 357, distance: 43.0
click at [589, 314] on div "List of options" at bounding box center [584, 317] width 16 height 16
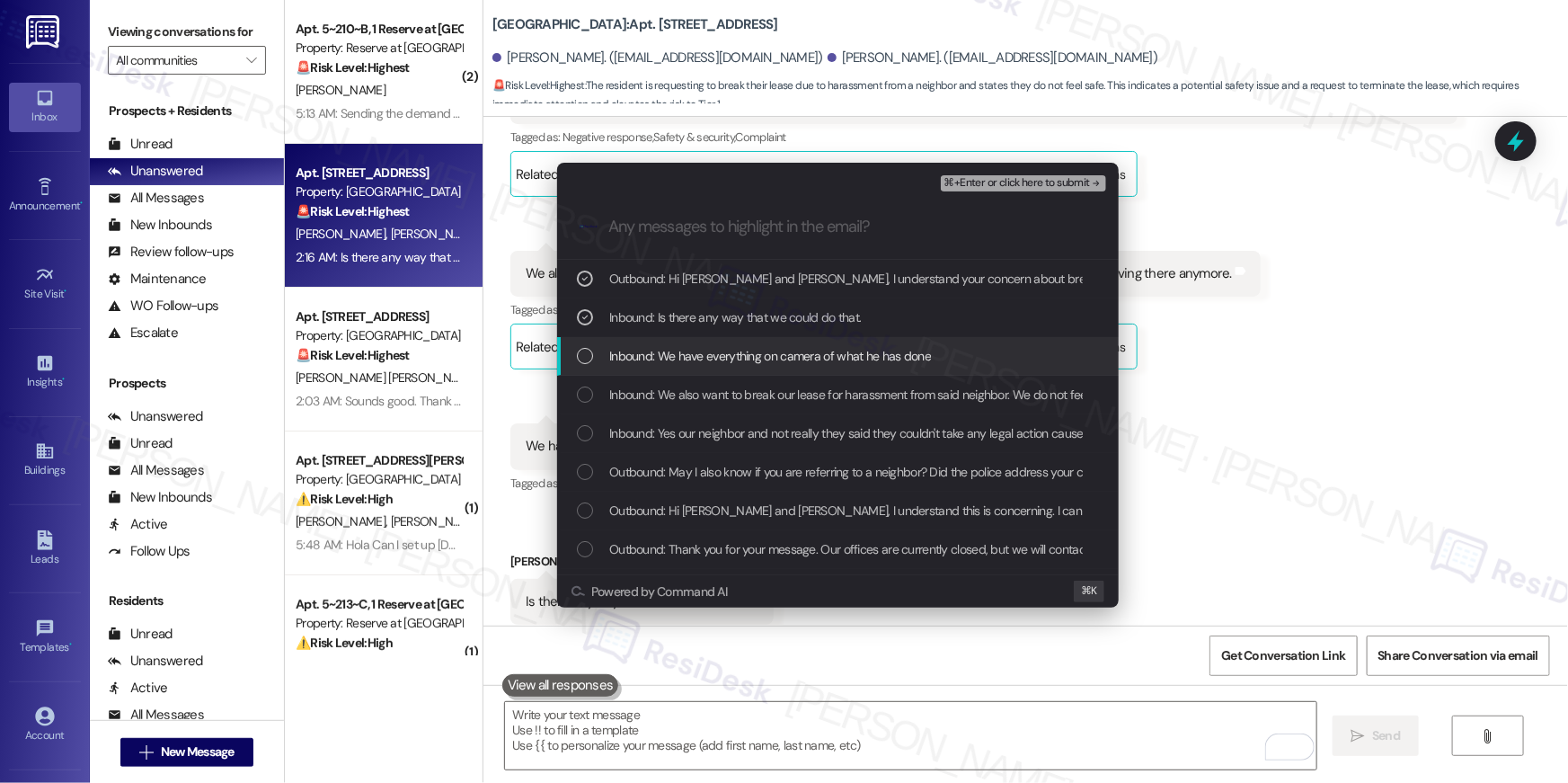
click at [583, 364] on div "Inbound: We have everything on camera of what he has done" at bounding box center [839, 356] width 526 height 20
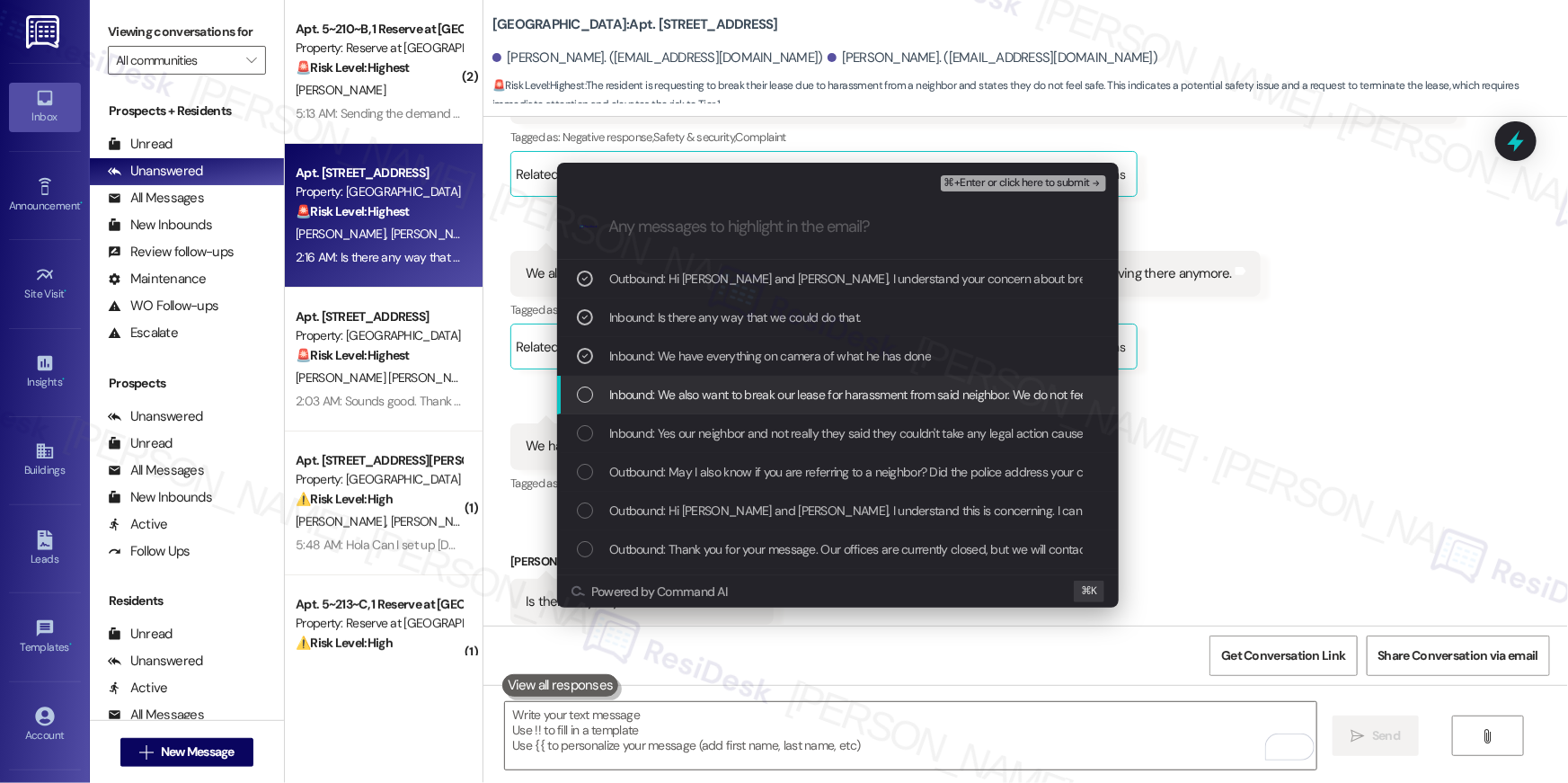
drag, startPoint x: 590, startPoint y: 391, endPoint x: 589, endPoint y: 421, distance: 30.0
click at [590, 391] on div "List of options" at bounding box center [584, 394] width 16 height 16
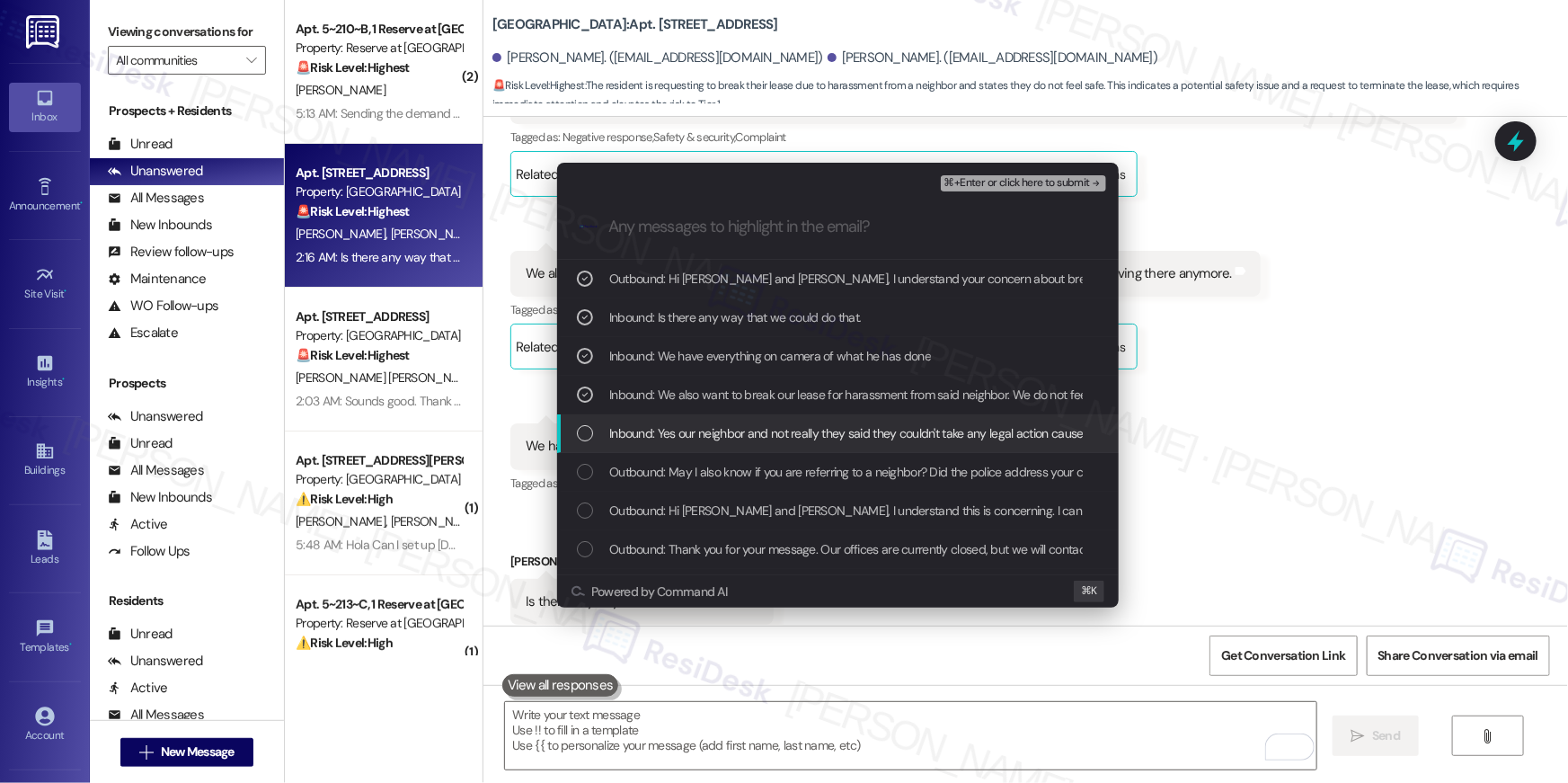
drag, startPoint x: 588, startPoint y: 429, endPoint x: 585, endPoint y: 465, distance: 36.1
click at [588, 429] on div "List of options" at bounding box center [584, 433] width 16 height 16
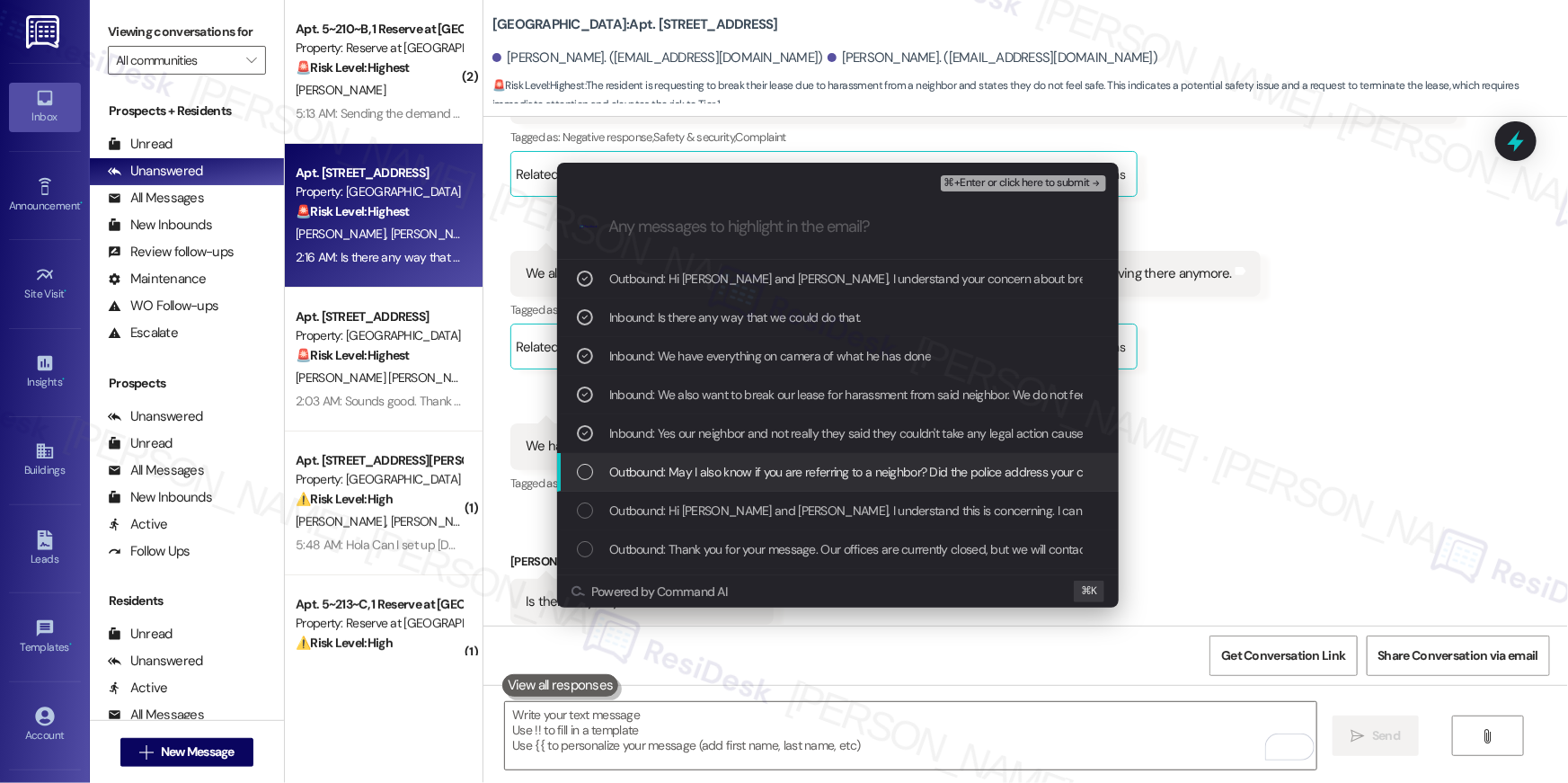
drag, startPoint x: 584, startPoint y: 466, endPoint x: 585, endPoint y: 490, distance: 24.0
click at [584, 467] on div "List of options" at bounding box center [584, 472] width 16 height 16
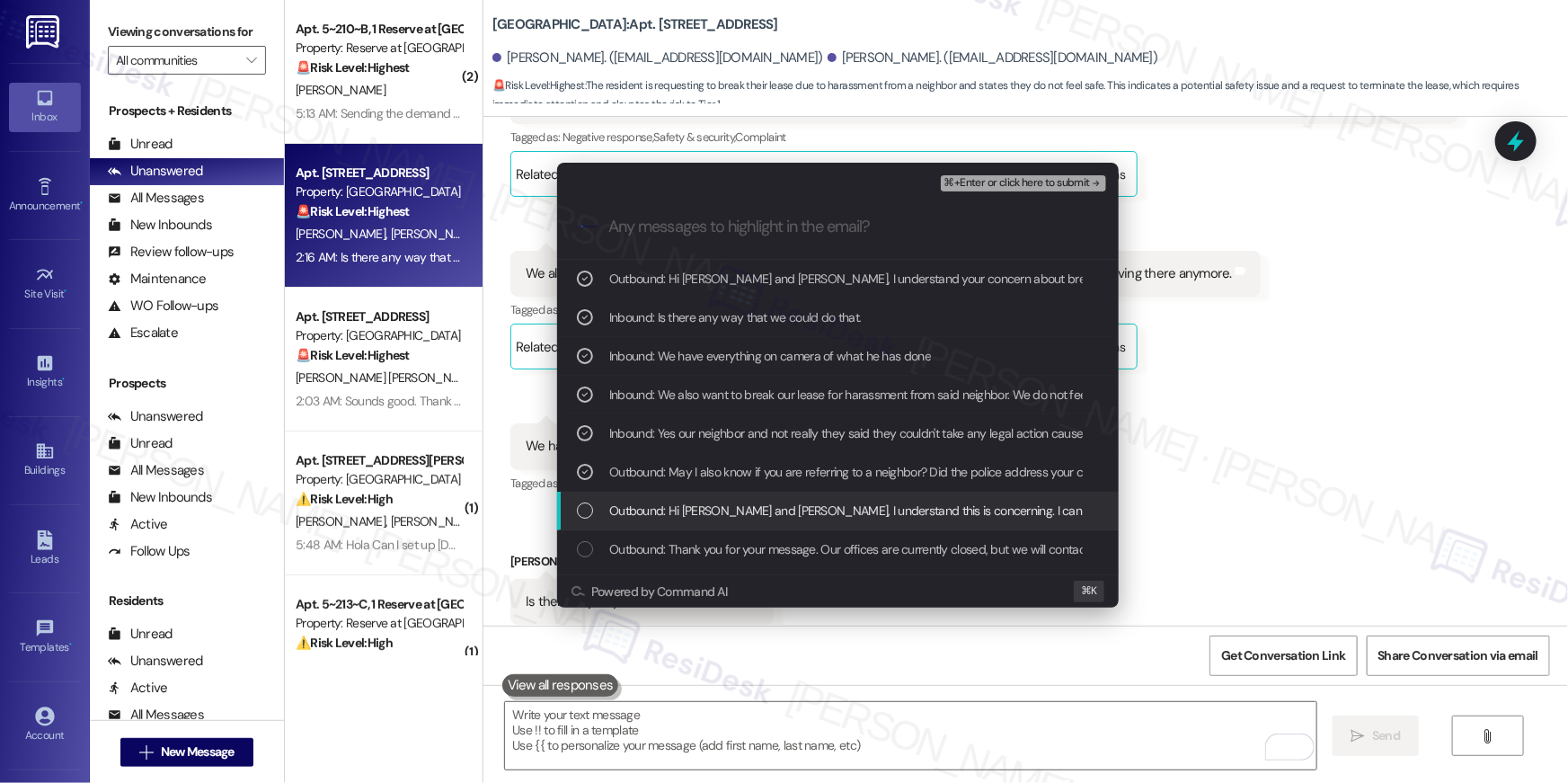
click at [587, 502] on div "Outbound: Hi Ilse and Juan, I understand this is concerning. I can provide the …" at bounding box center [839, 510] width 526 height 20
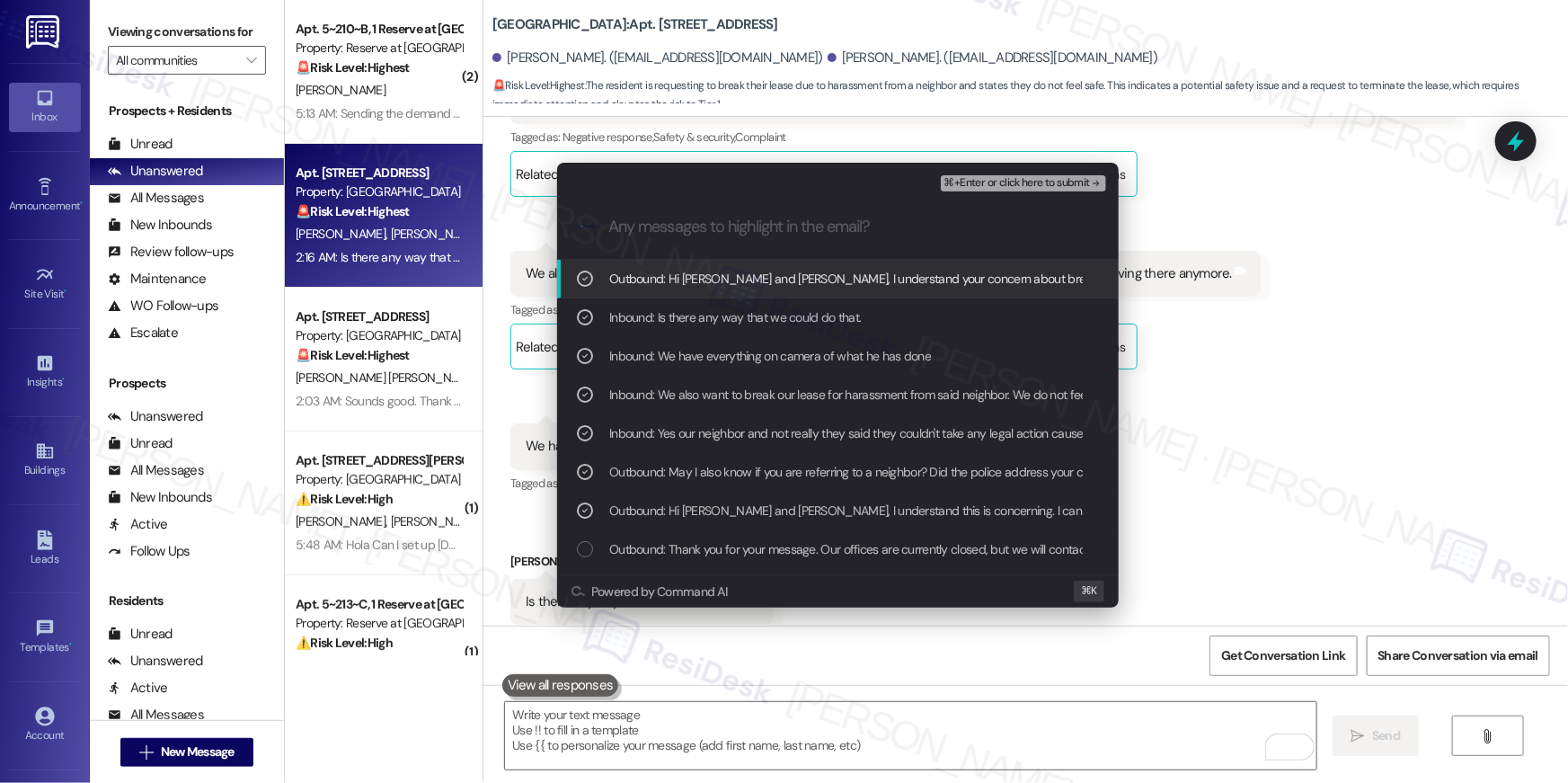
click at [1063, 186] on span "⌘+Enter or click here to submit" at bounding box center [1016, 183] width 146 height 13
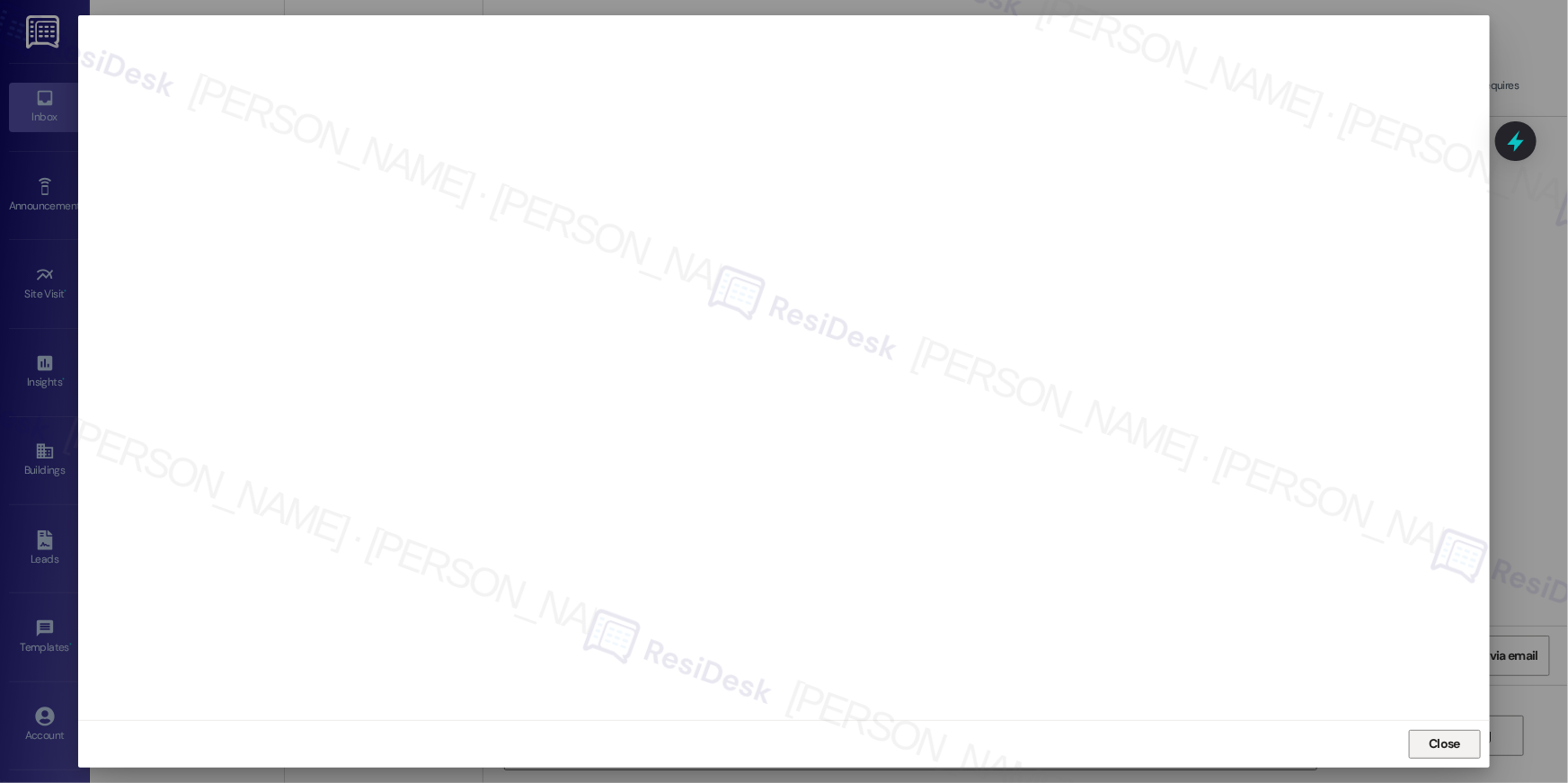
click at [1428, 734] on span "Close" at bounding box center [1444, 743] width 32 height 19
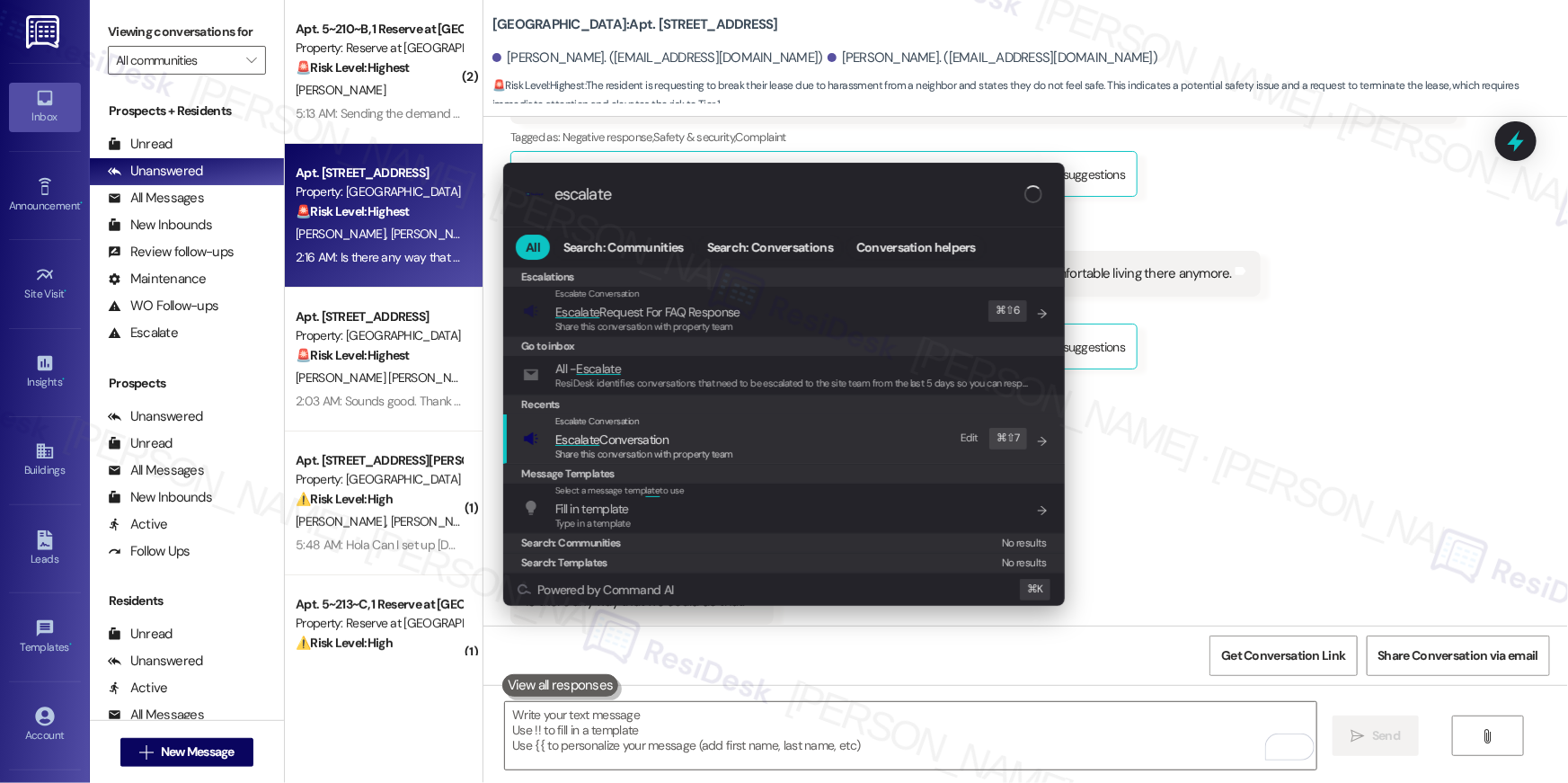
type input "escalate"
click at [838, 445] on div "Escalate Conversation Escalate Conversation Share this conversation with proper…" at bounding box center [785, 438] width 526 height 49
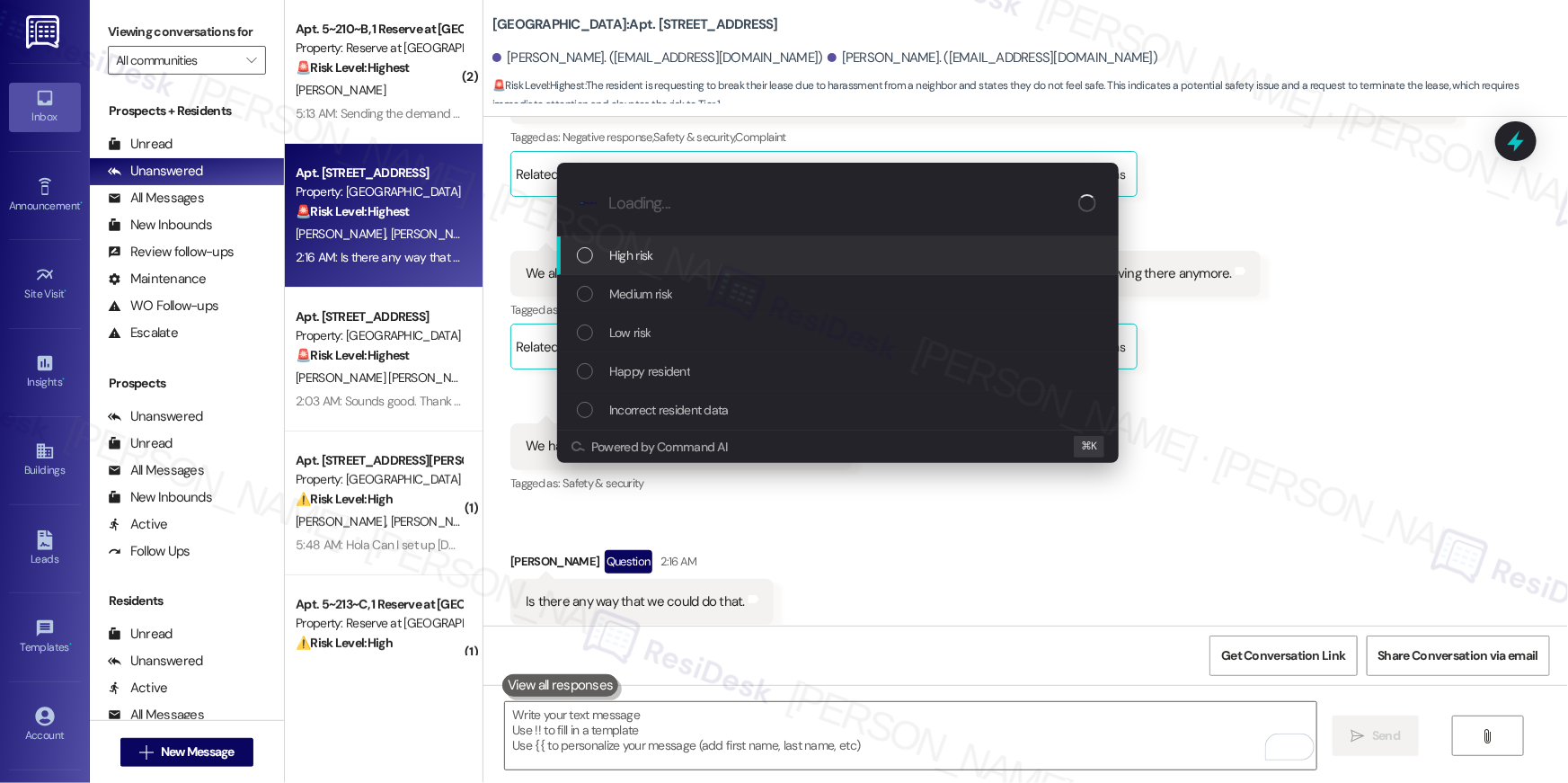
click at [706, 265] on div "High risk" at bounding box center [839, 256] width 526 height 20
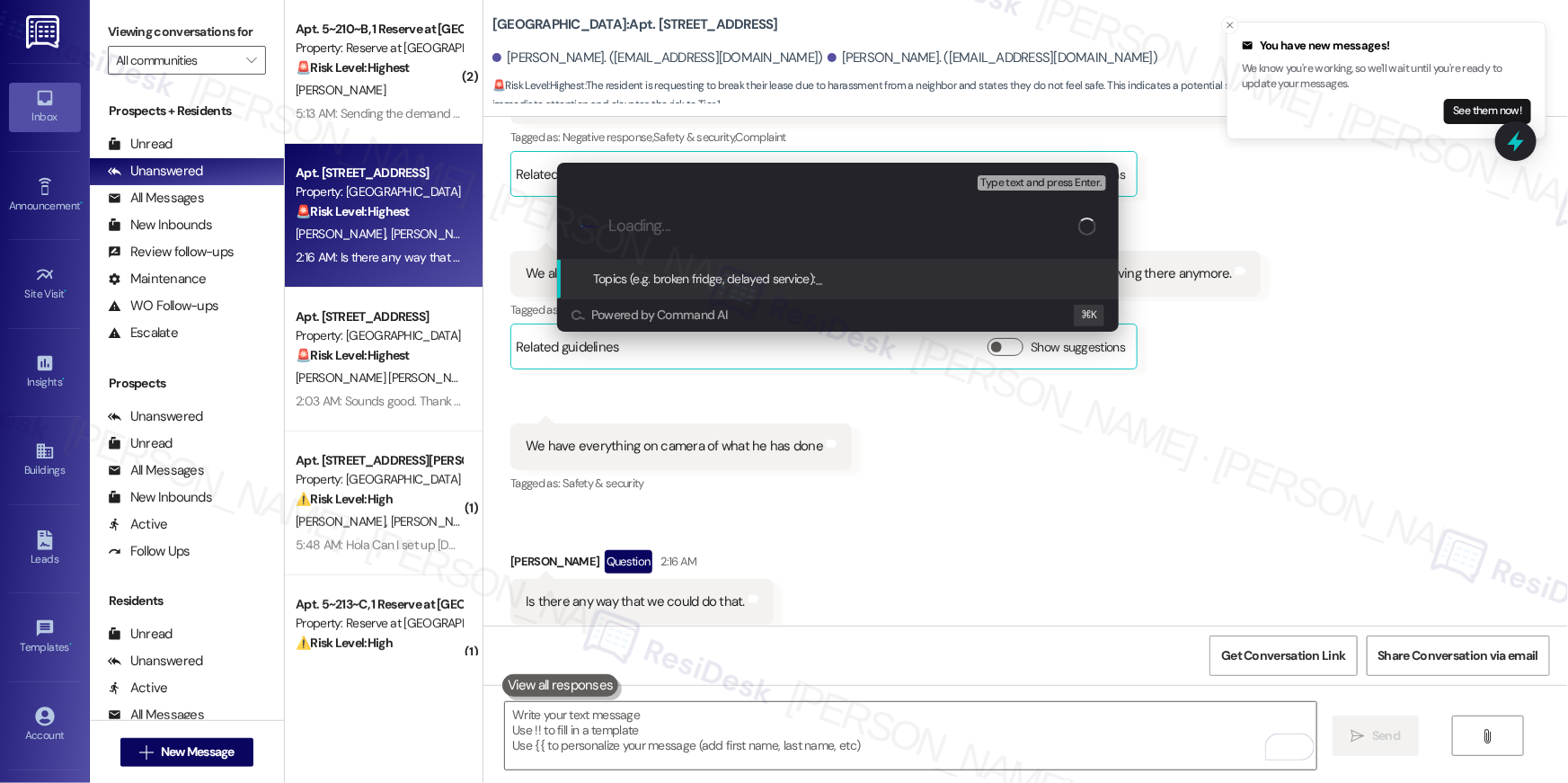
paste input "Resident wants to break lease due to harassment from the neighbor"
type input "Resident wants to break lease due to harassment from the neighbor"
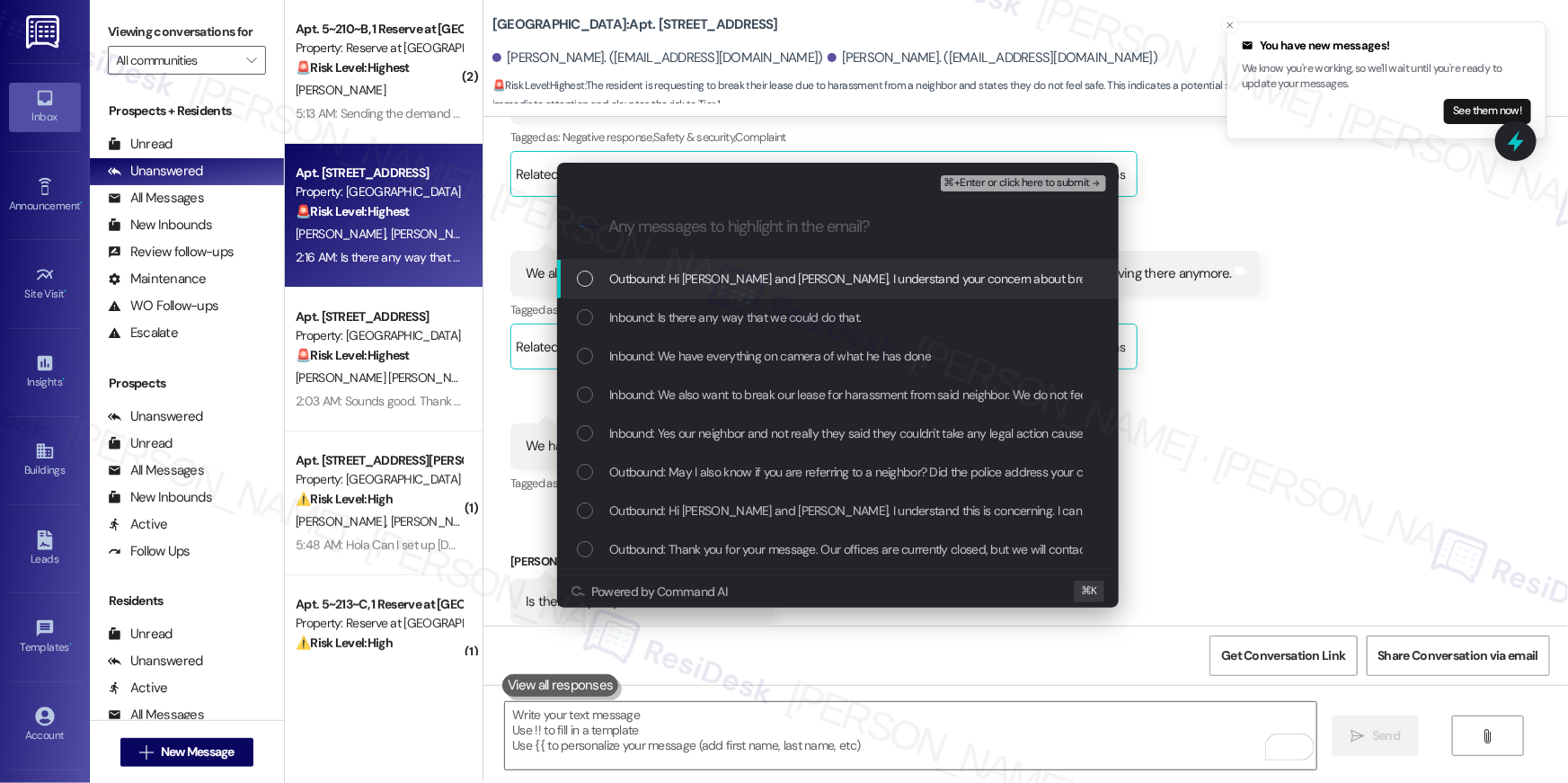
click at [577, 283] on div "List of options" at bounding box center [584, 279] width 16 height 16
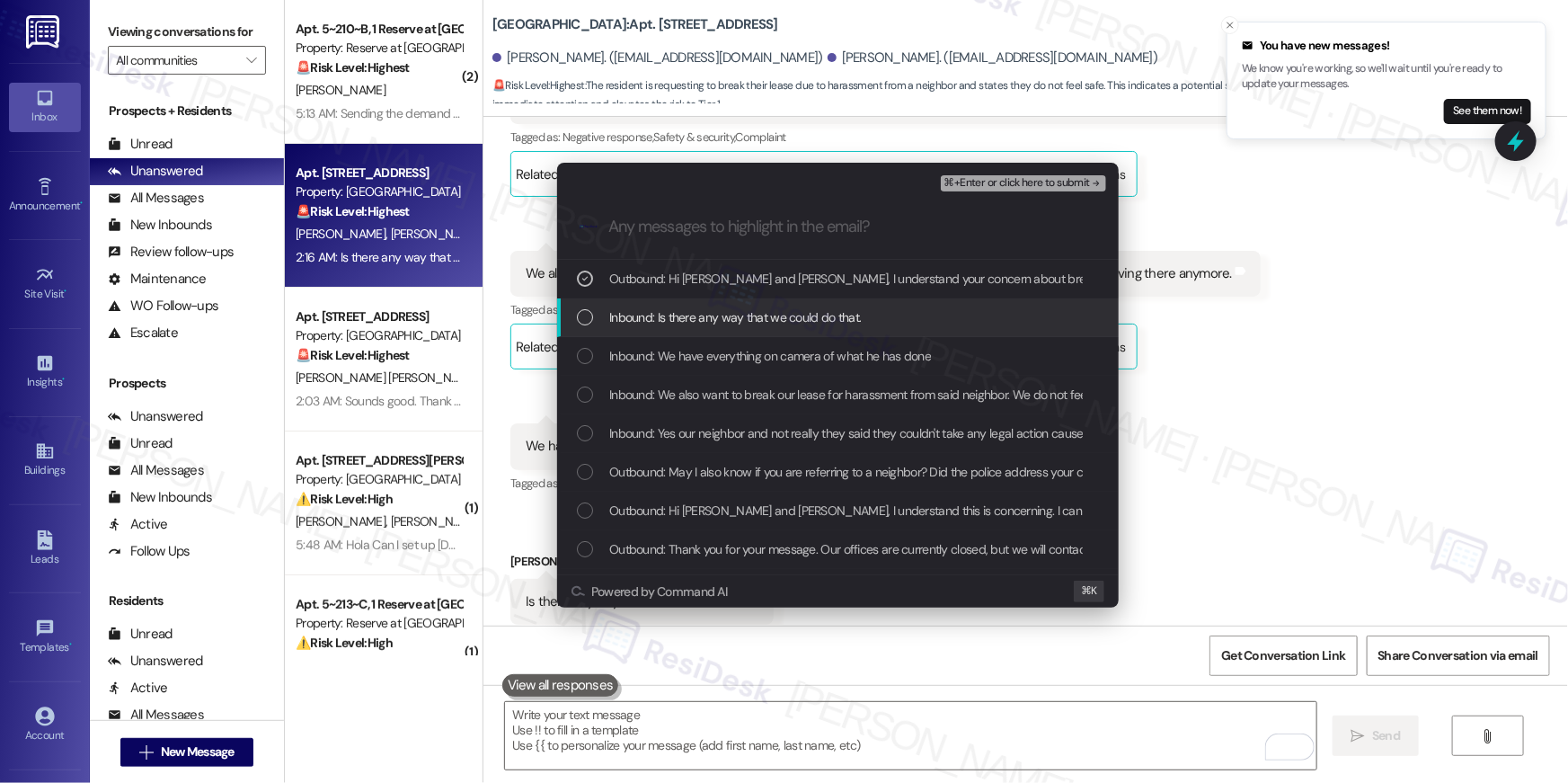
drag, startPoint x: 584, startPoint y: 314, endPoint x: 585, endPoint y: 344, distance: 30.0
click at [584, 314] on div "List of options" at bounding box center [584, 317] width 16 height 16
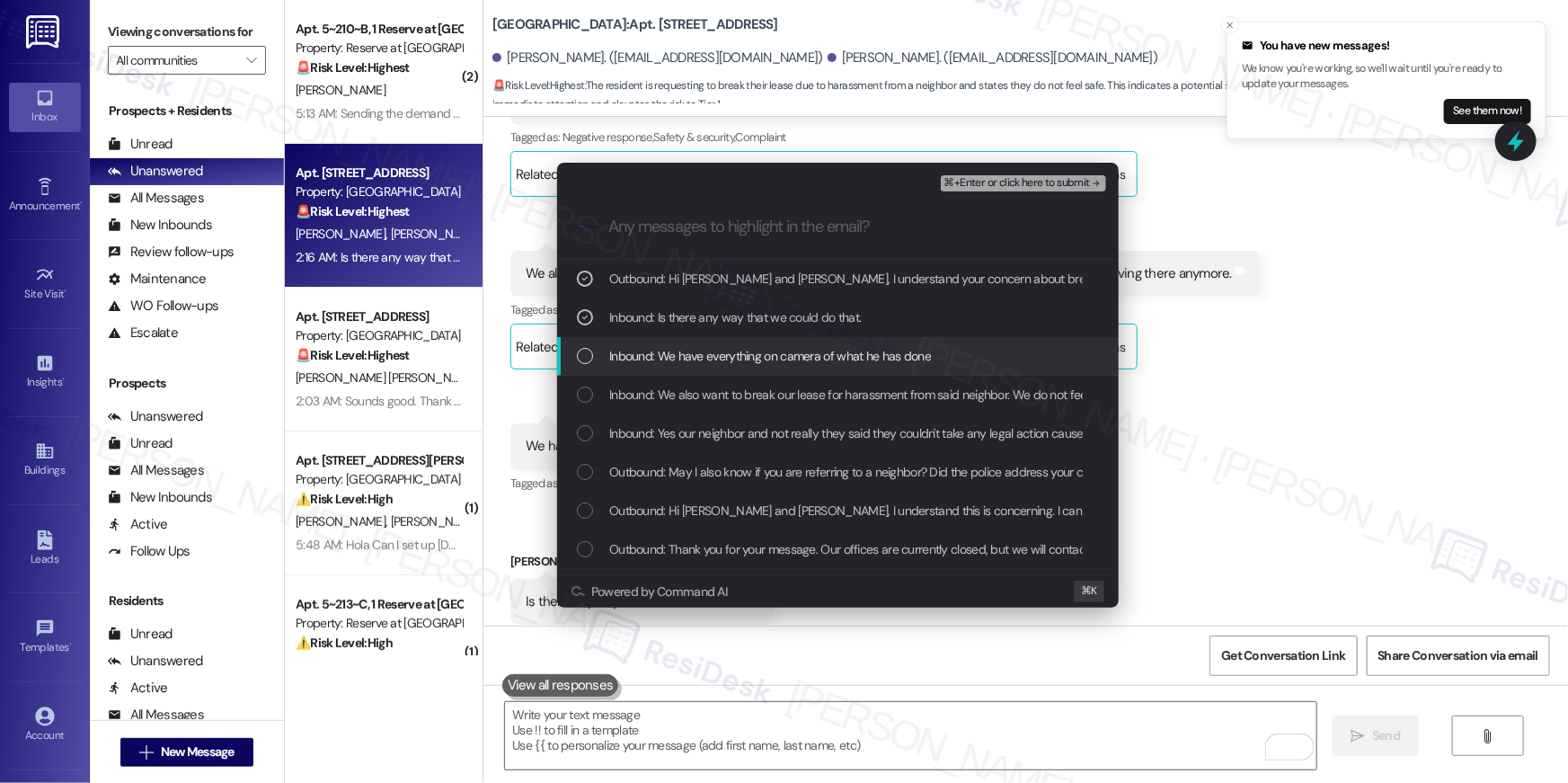
click at [585, 354] on div "List of options" at bounding box center [584, 356] width 16 height 16
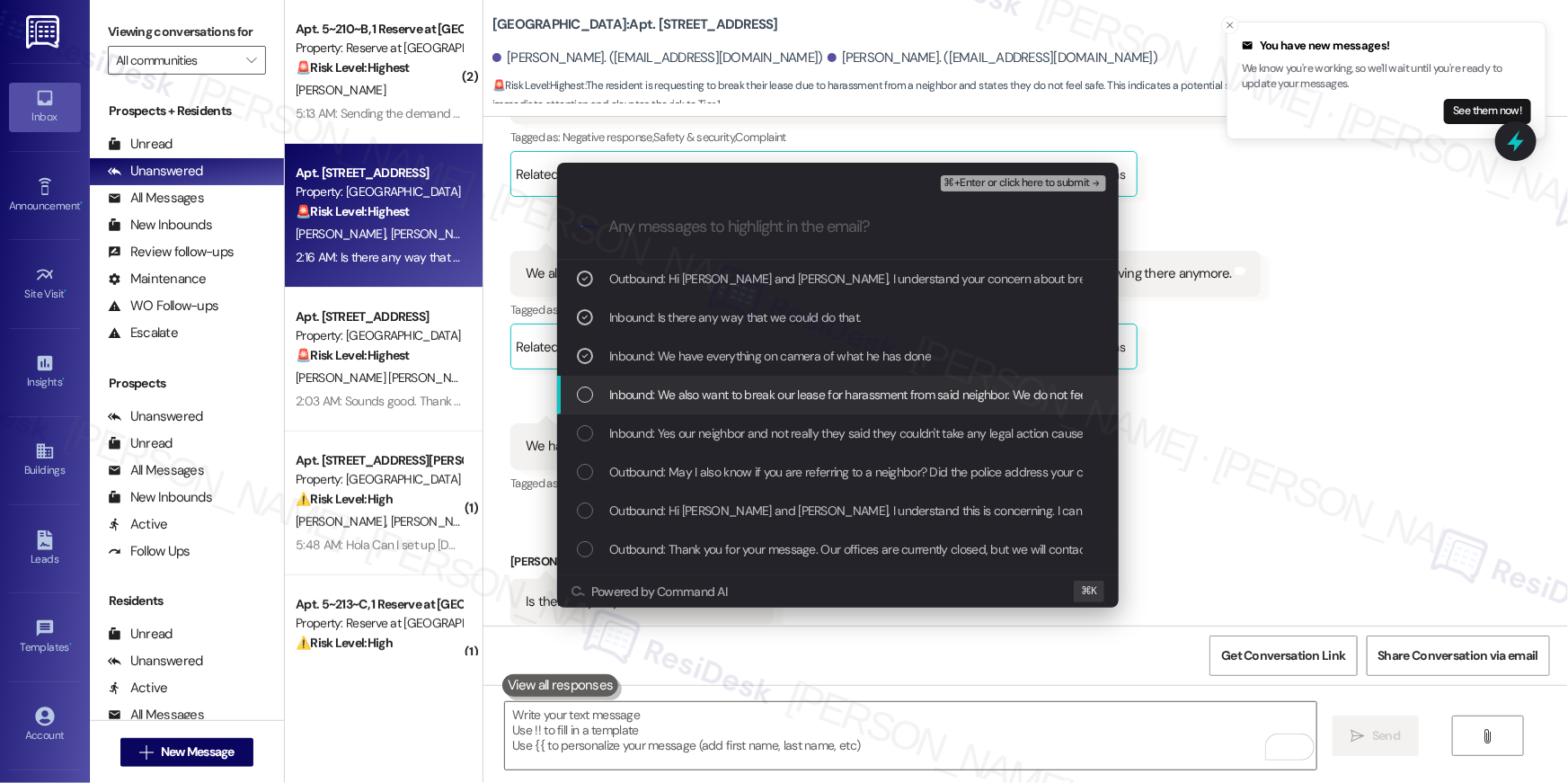
drag, startPoint x: 585, startPoint y: 399, endPoint x: 585, endPoint y: 417, distance: 18.0
click at [585, 400] on div "List of options" at bounding box center [584, 394] width 16 height 16
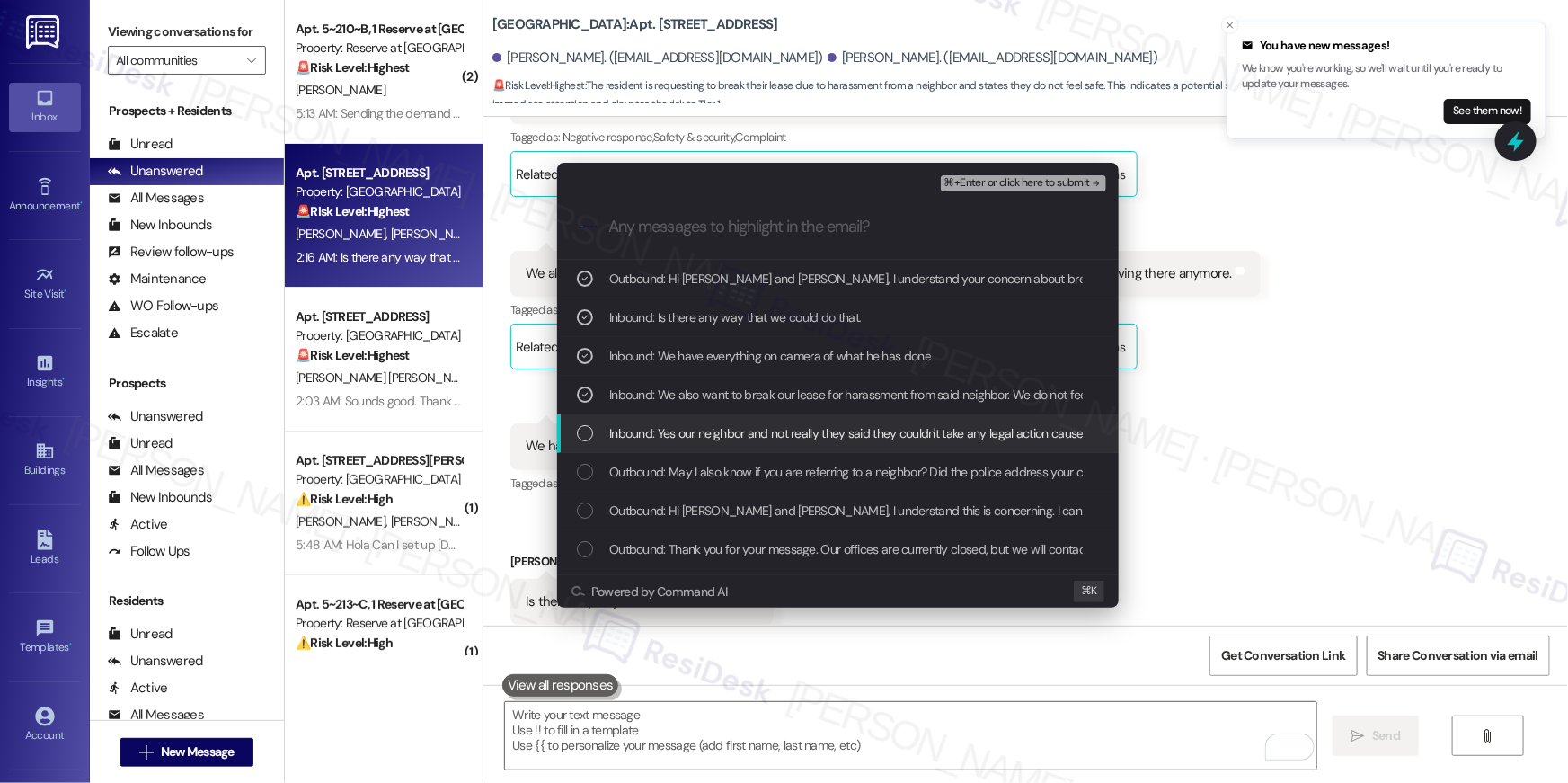
click at [584, 427] on div "List of options" at bounding box center [584, 433] width 16 height 16
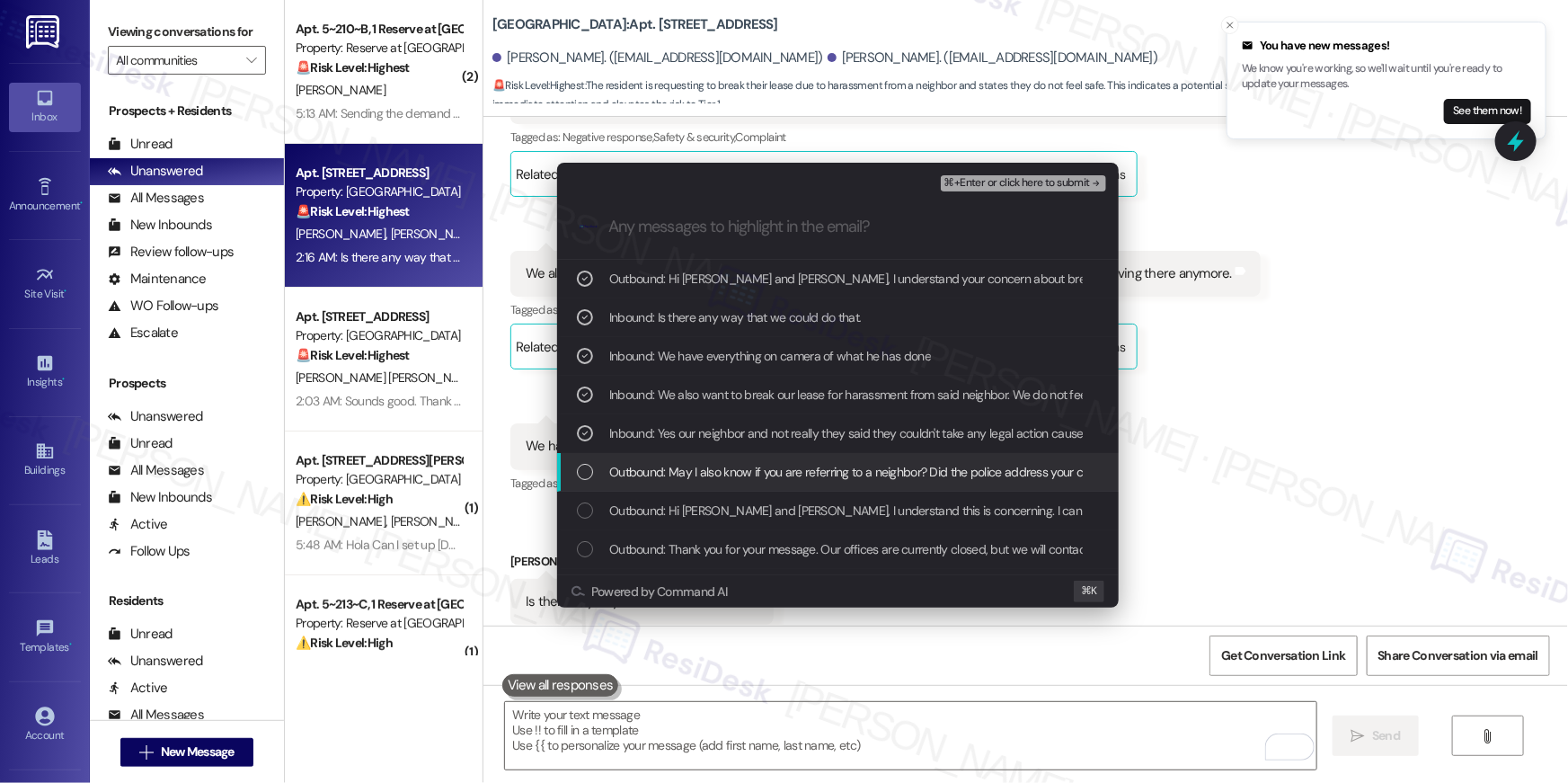
click at [583, 460] on div "Outbound: May I also know if you are referring to a neighbor? Did the police ad…" at bounding box center [837, 472] width 562 height 39
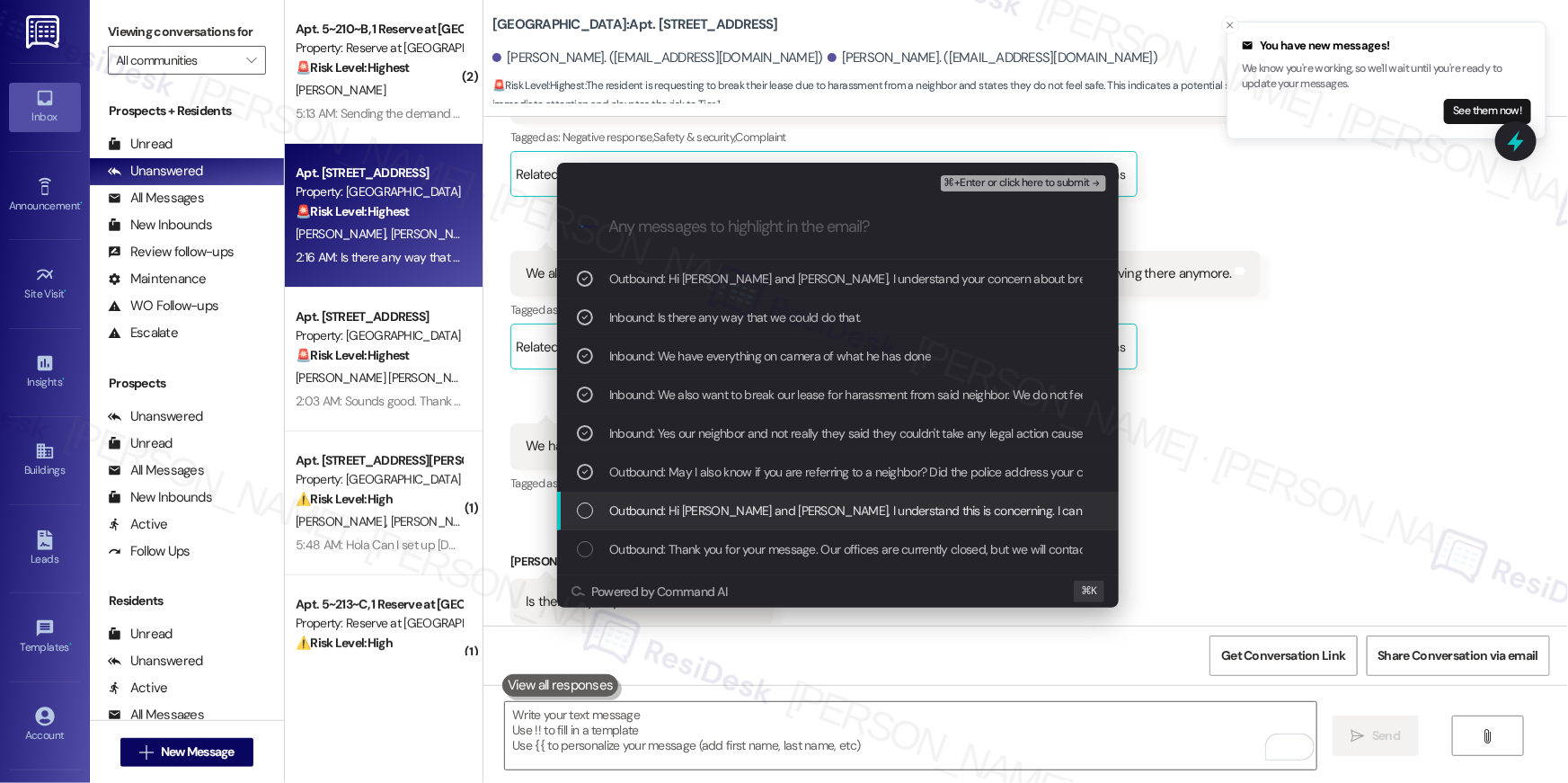
click at [569, 502] on div "Outbound: Hi Ilse and Juan, I understand this is concerning. I can provide the …" at bounding box center [837, 510] width 562 height 39
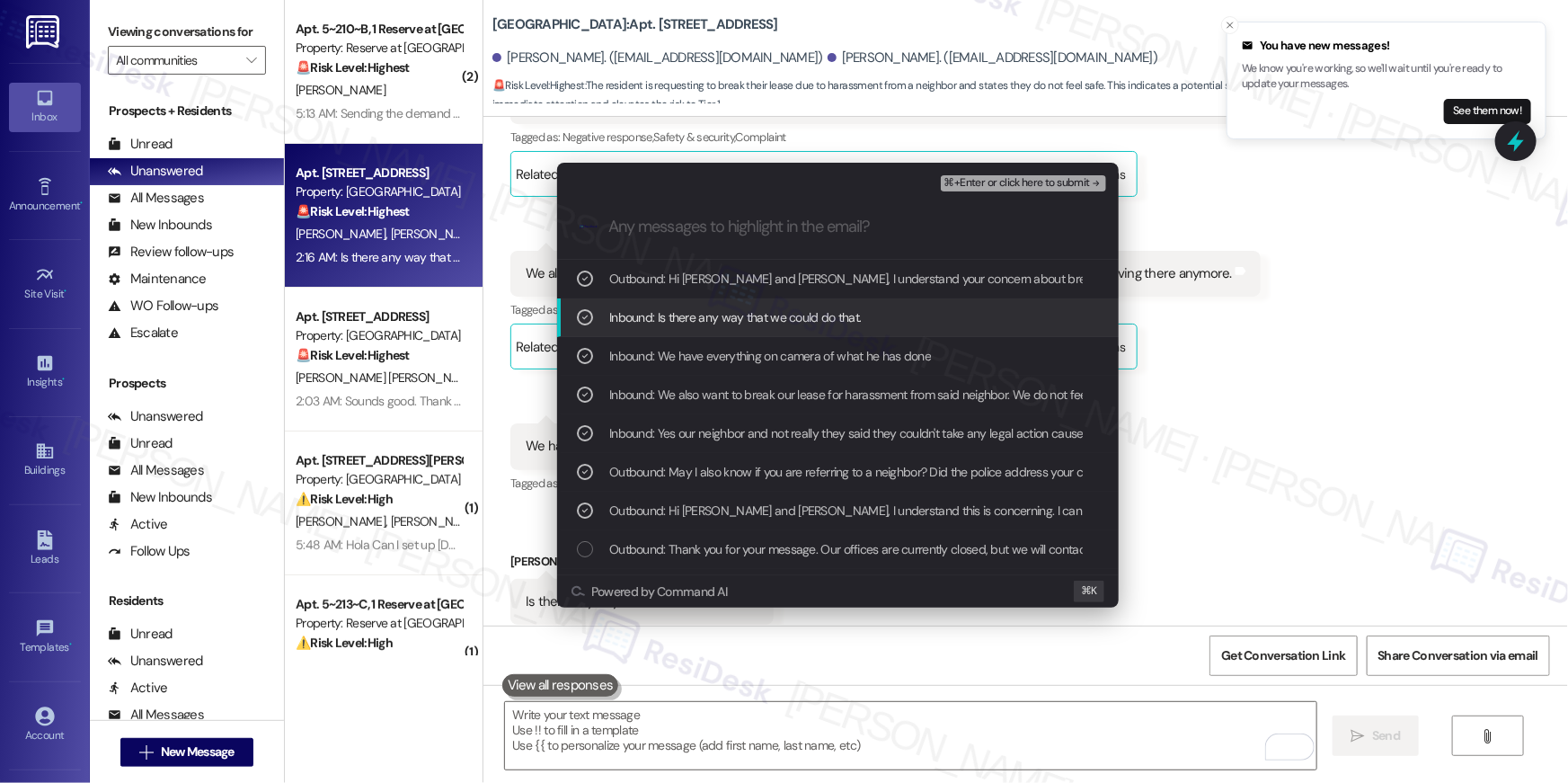
click at [1035, 187] on span "⌘+Enter or click here to submit" at bounding box center [1016, 183] width 146 height 13
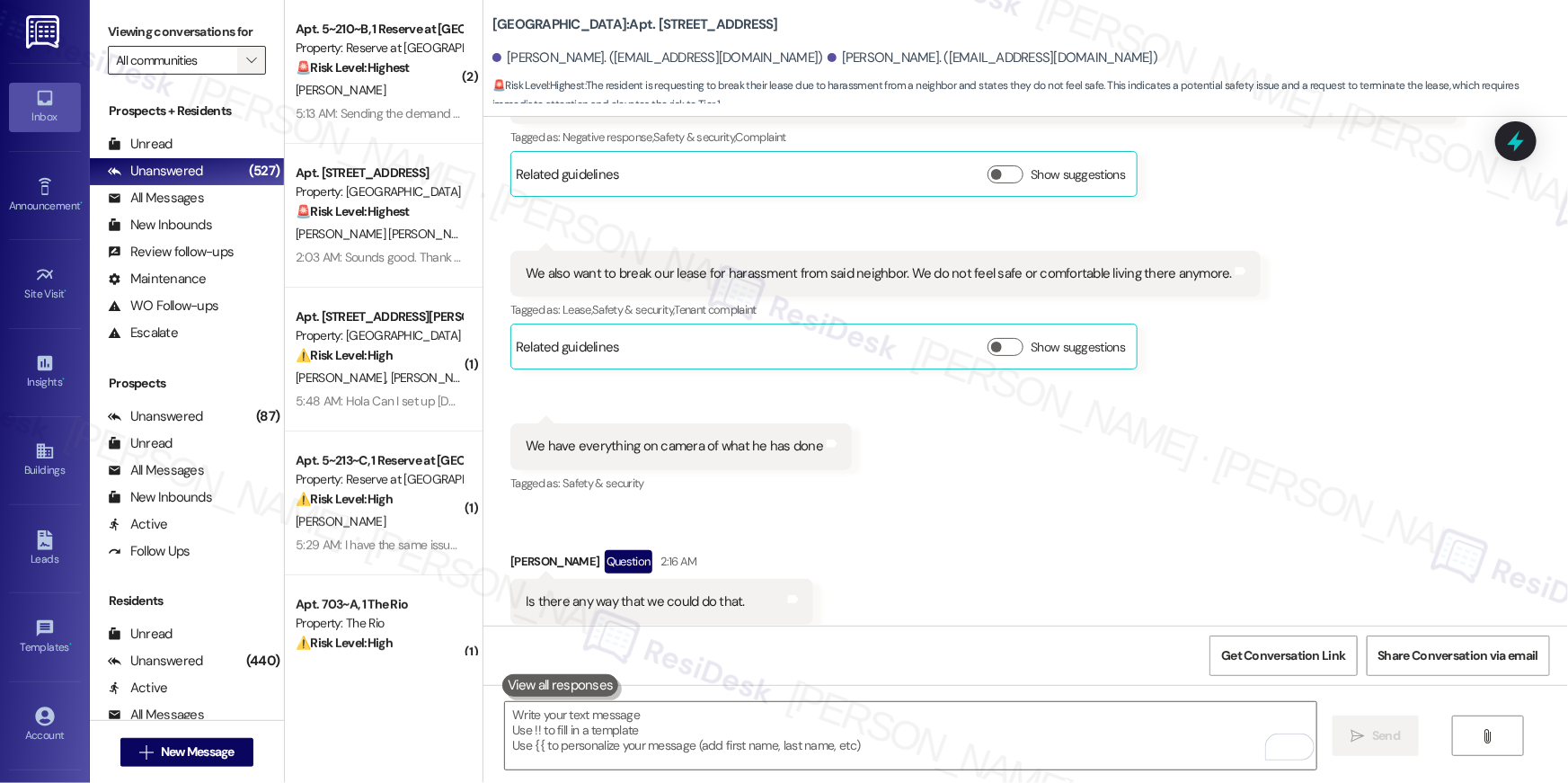
click at [247, 60] on icon "" at bounding box center [252, 60] width 10 height 15
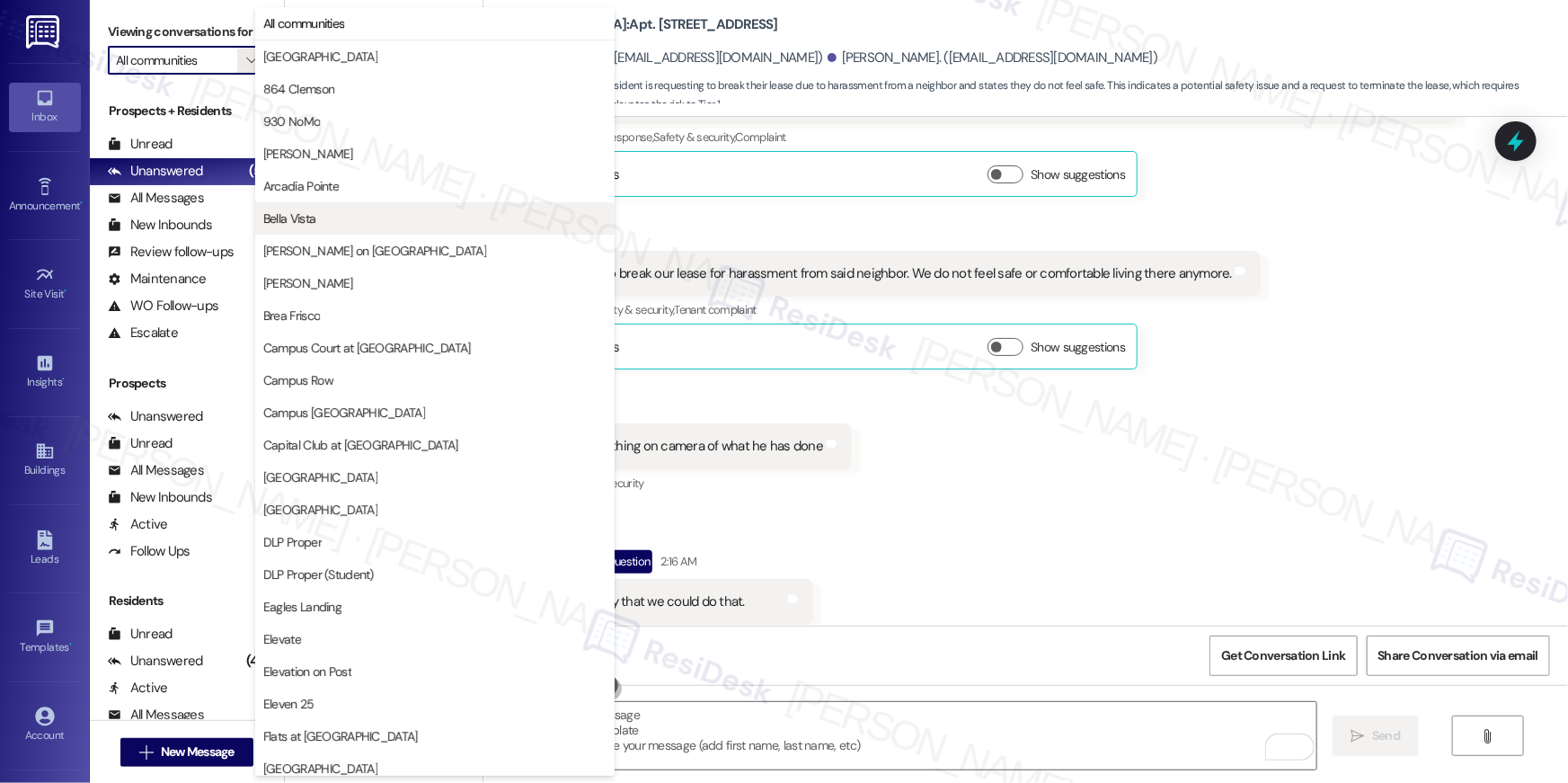
click at [353, 218] on span "Bella Vista" at bounding box center [435, 218] width 344 height 18
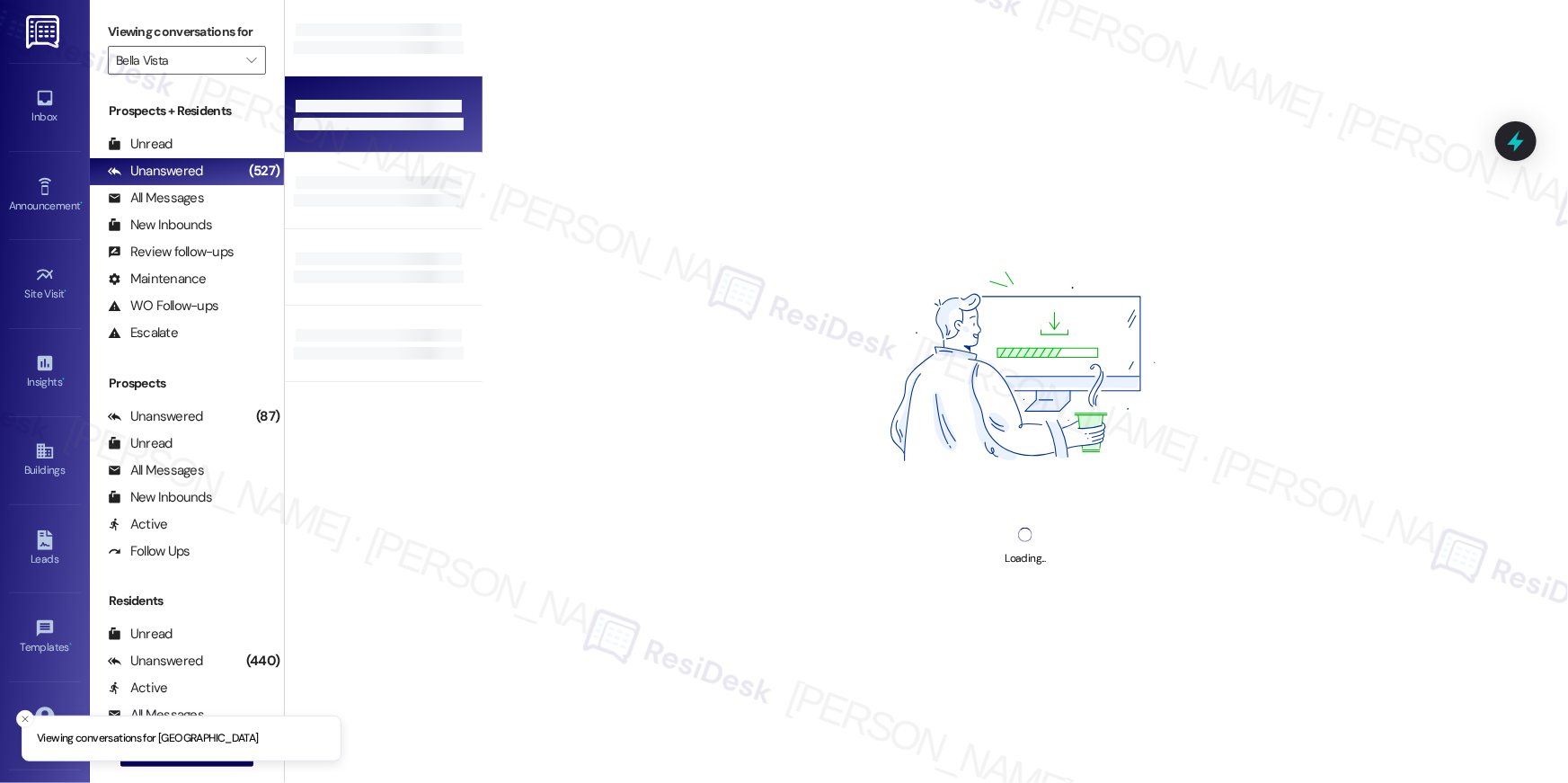
type input "Bella Vista"
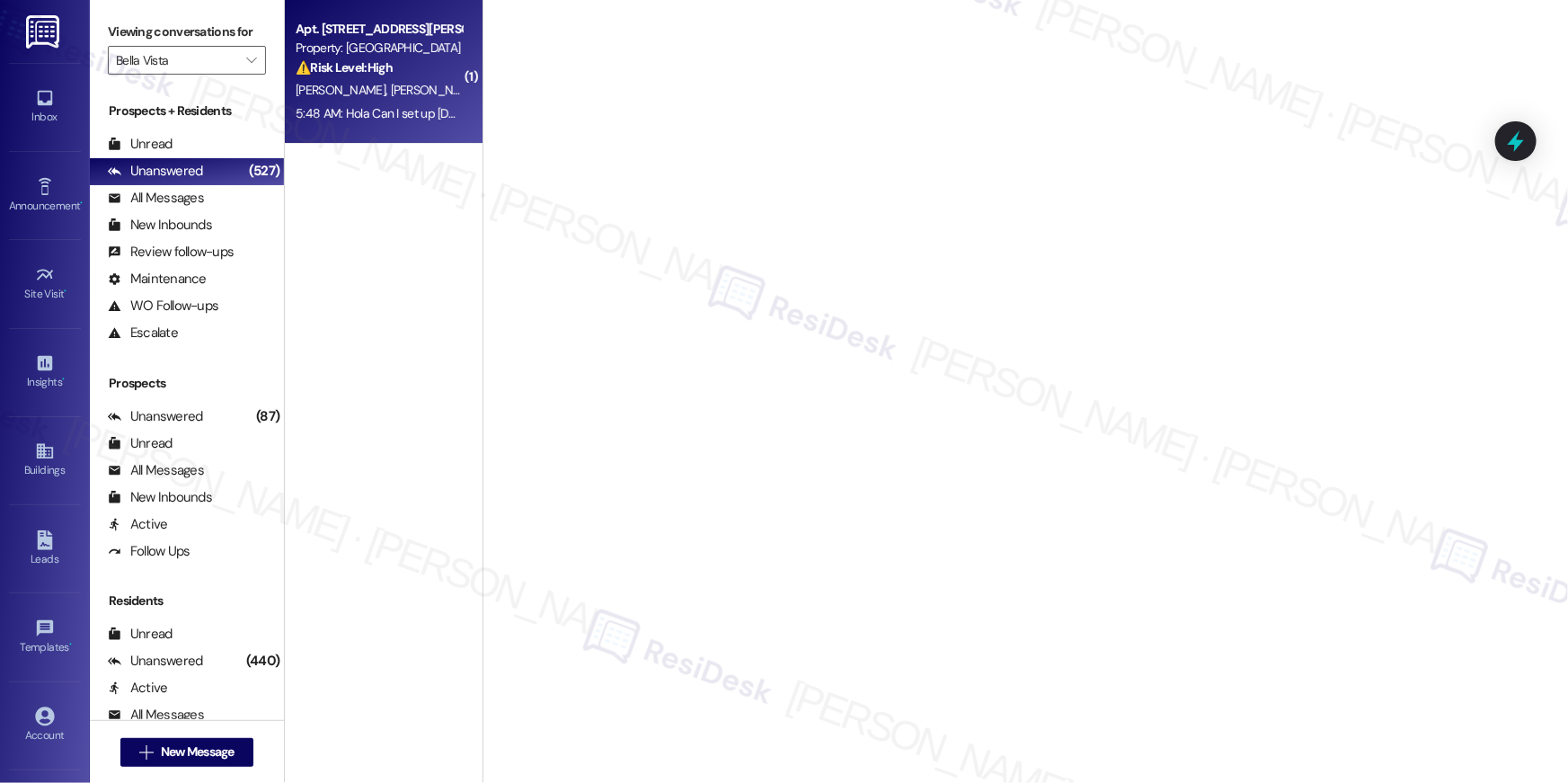
click at [342, 78] on div "Apt. 117, 1564 N Morrison Ave Property: Bella Vista ⚠️ Risk Level: High The mes…" at bounding box center [378, 49] width 169 height 61
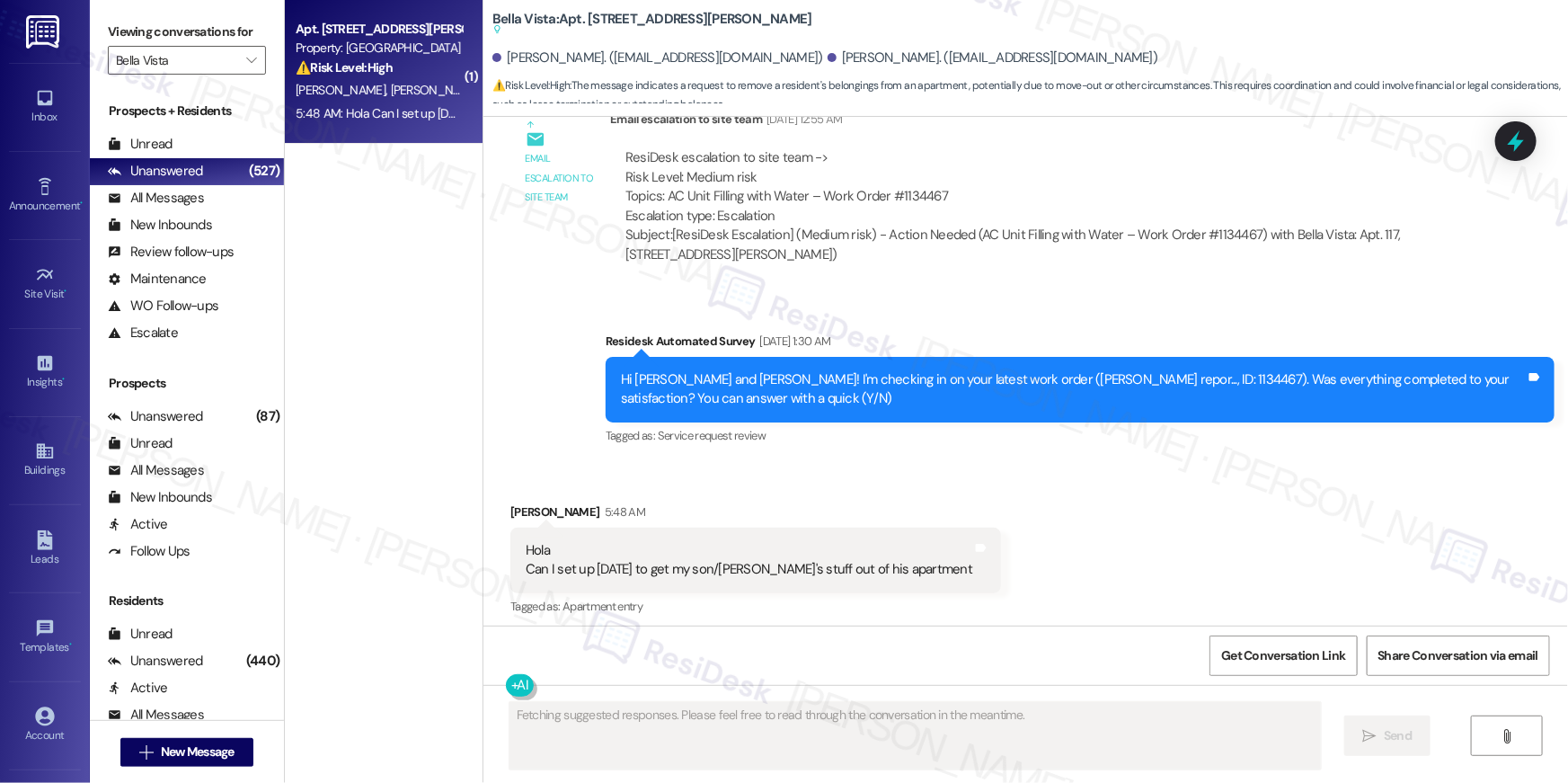
scroll to position [1247, 0]
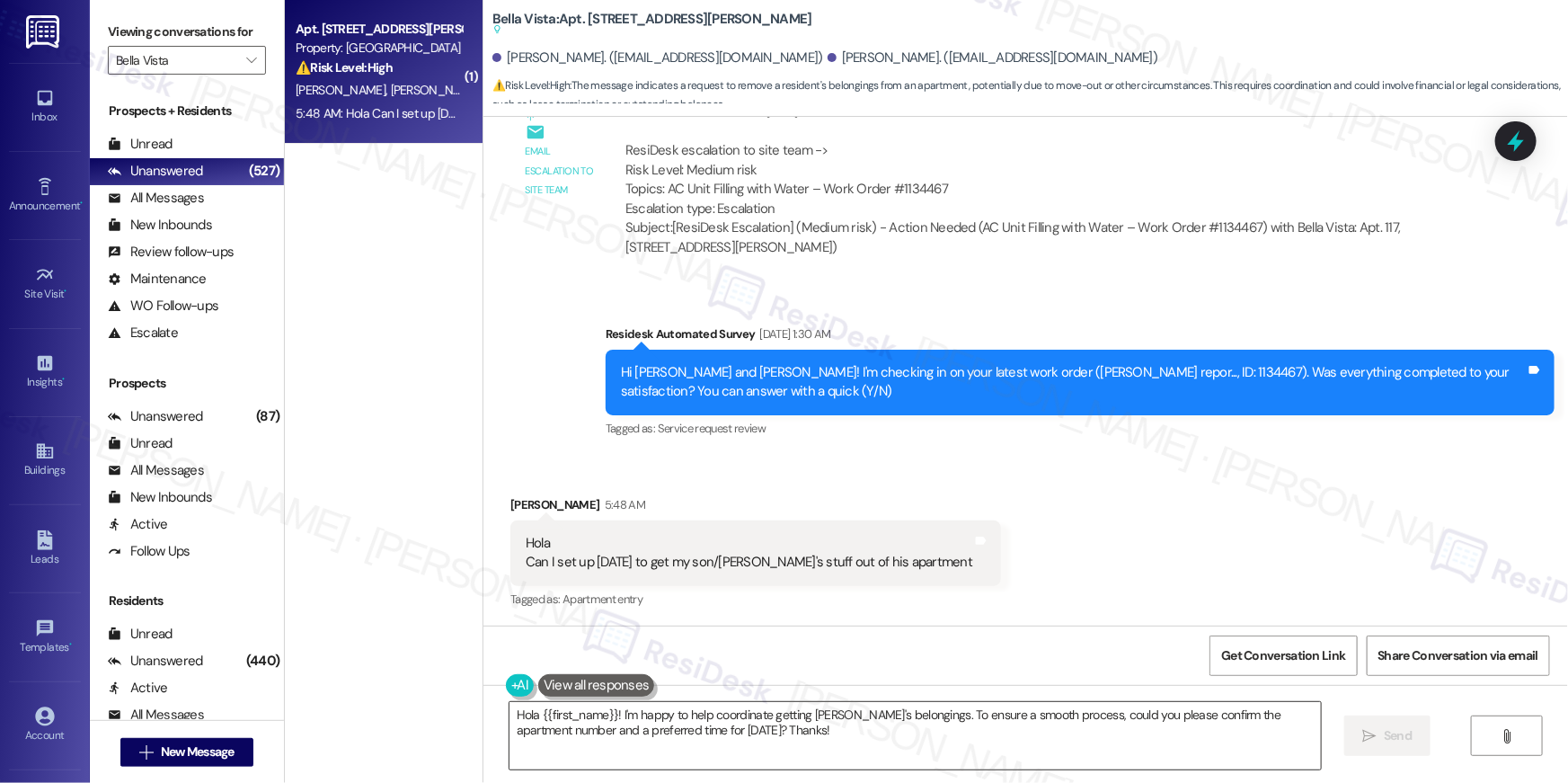
click at [799, 745] on textarea "Hola {{first_name}}! I'm happy to help coordinate getting Ruben's belongings. T…" at bounding box center [914, 735] width 811 height 67
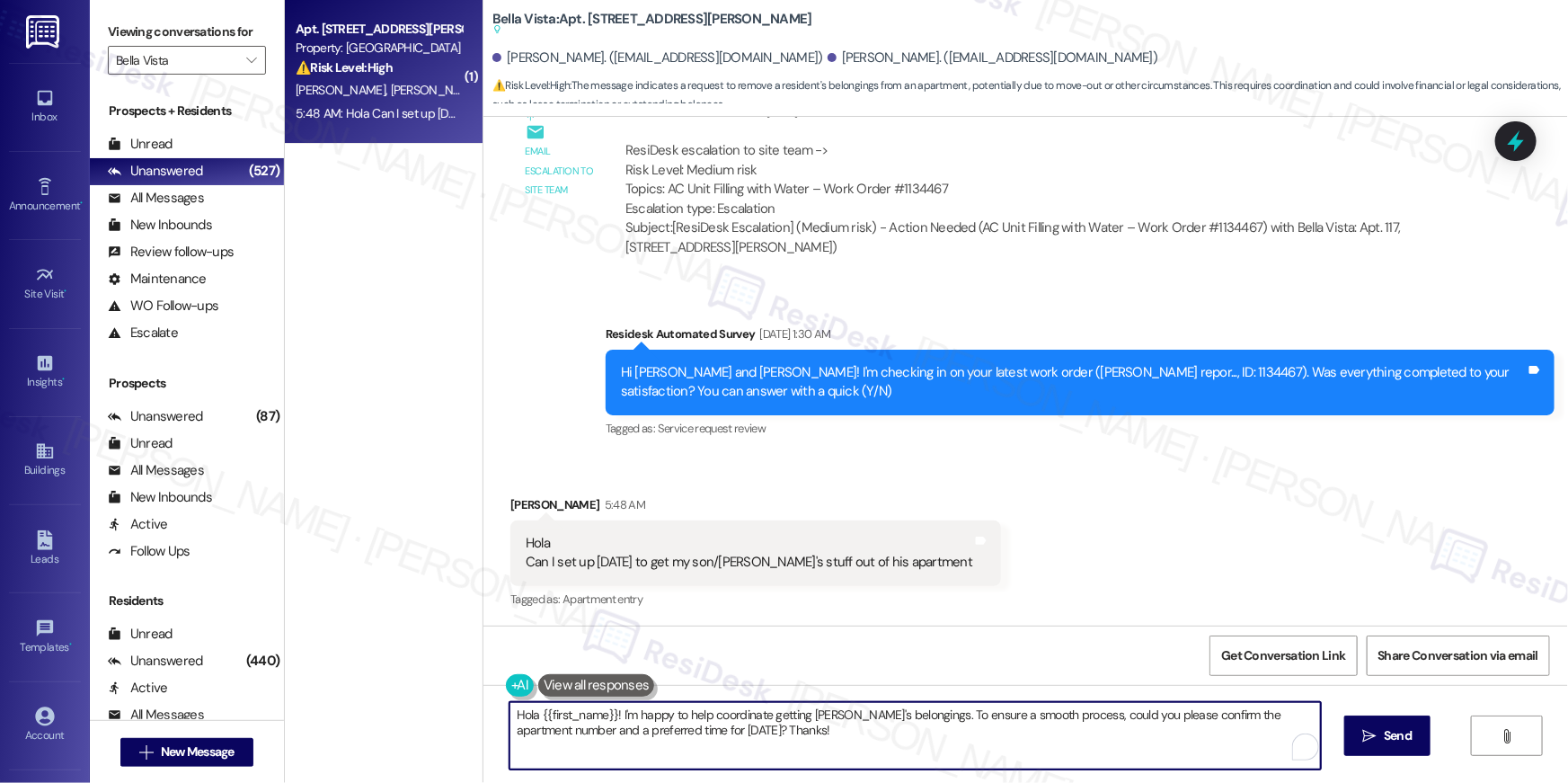
drag, startPoint x: 833, startPoint y: 736, endPoint x: 803, endPoint y: 465, distance: 272.7
click at [789, 728] on textarea "Hola {{first_name}}! I'm happy to help coordinate getting Ruben's belongings. T…" at bounding box center [914, 735] width 811 height 67
click at [950, 738] on textarea "Hola {{first_name}}! I'm happy to help coordinate getting Ruben's belongings. T…" at bounding box center [910, 735] width 811 height 67
drag, startPoint x: 934, startPoint y: 735, endPoint x: 423, endPoint y: 692, distance: 512.8
click at [409, 696] on div "( 1 ) Apt. 117, 1564 N Morrison Ave Property: Bella Vista ⚠️ Risk Level: High T…" at bounding box center [926, 392] width 1283 height 783
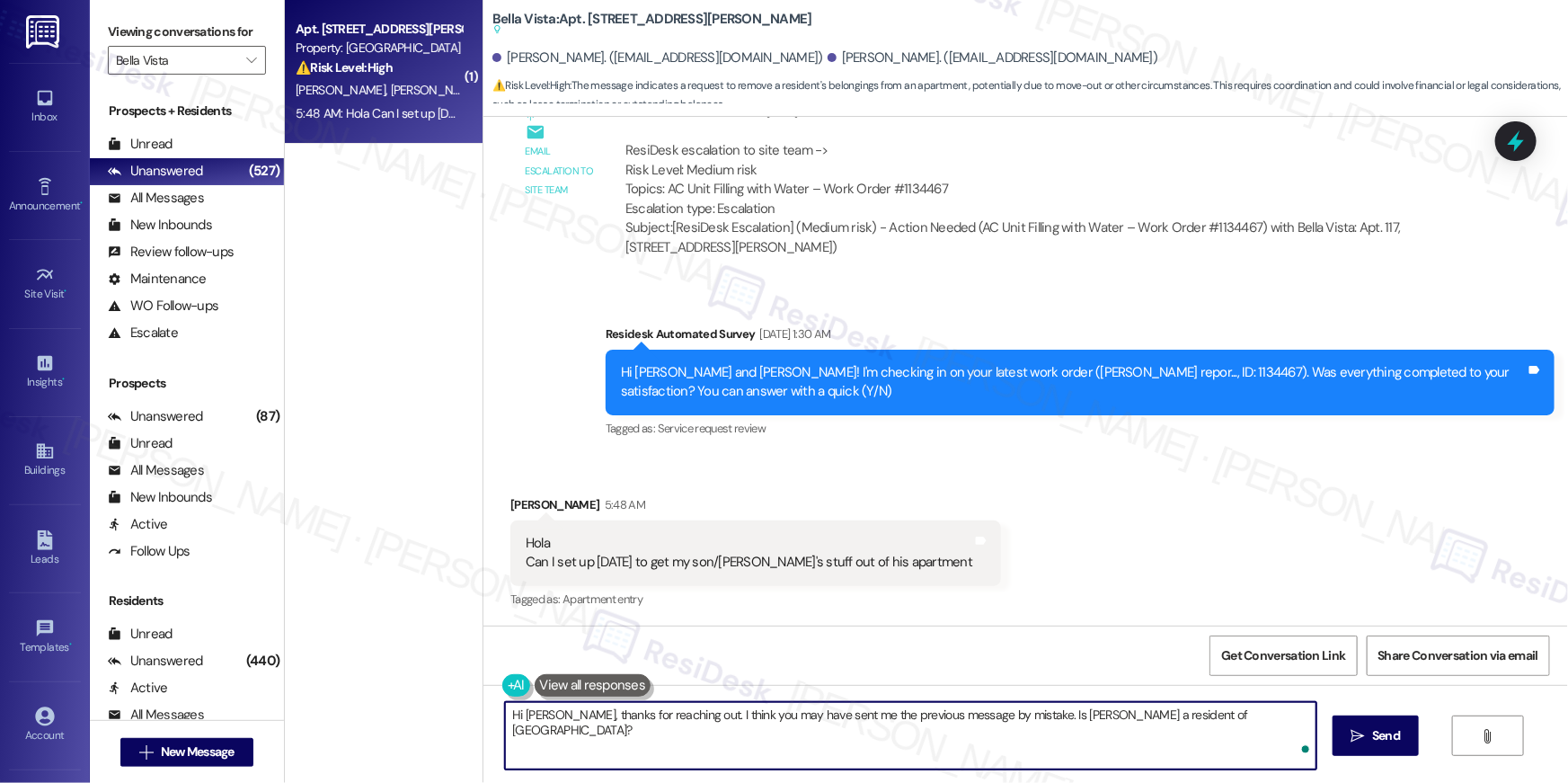
type textarea "Hi Terri, thanks for reaching out. I think you may have sent me the previous me…"
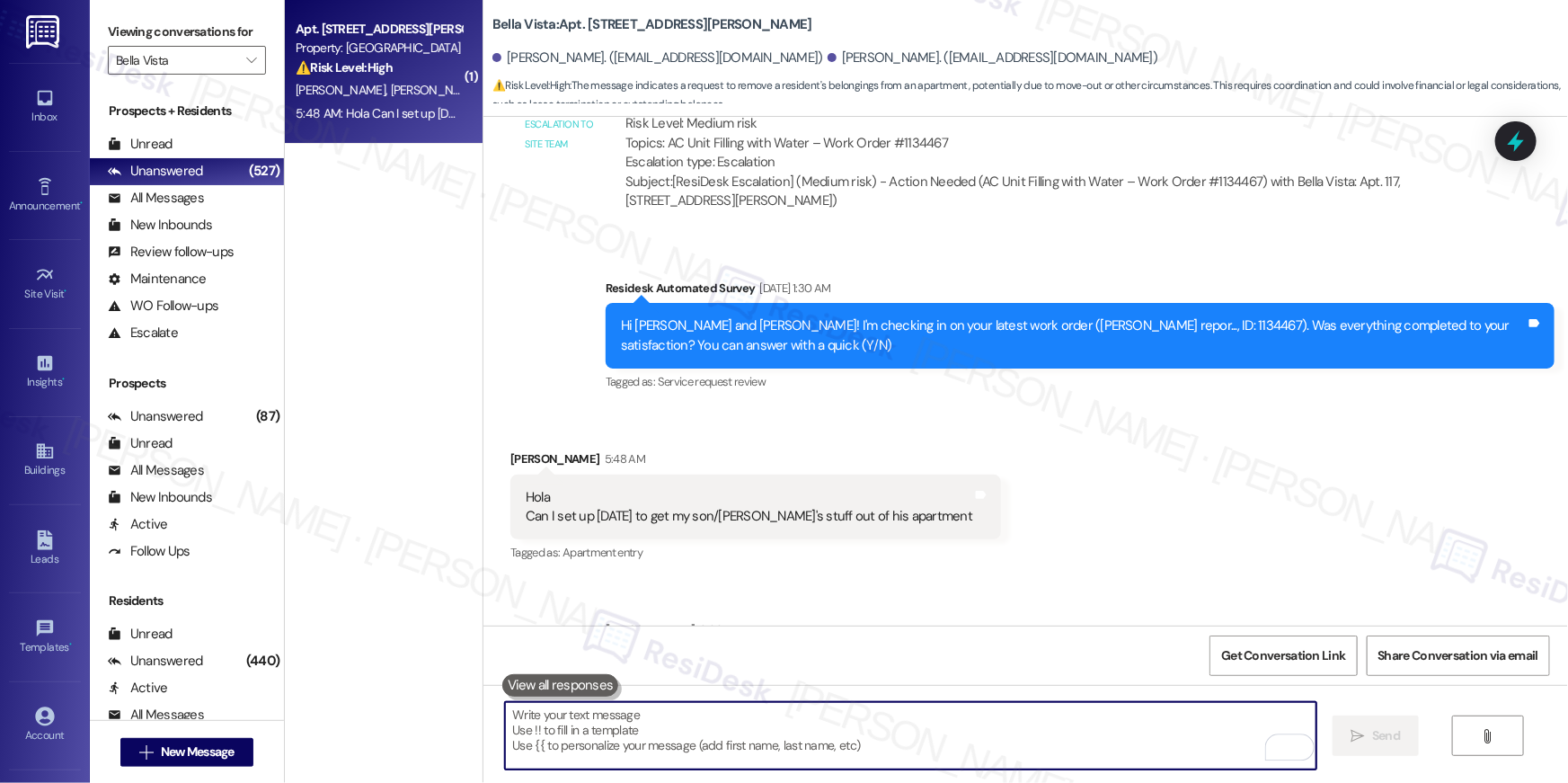
scroll to position [1200, 0]
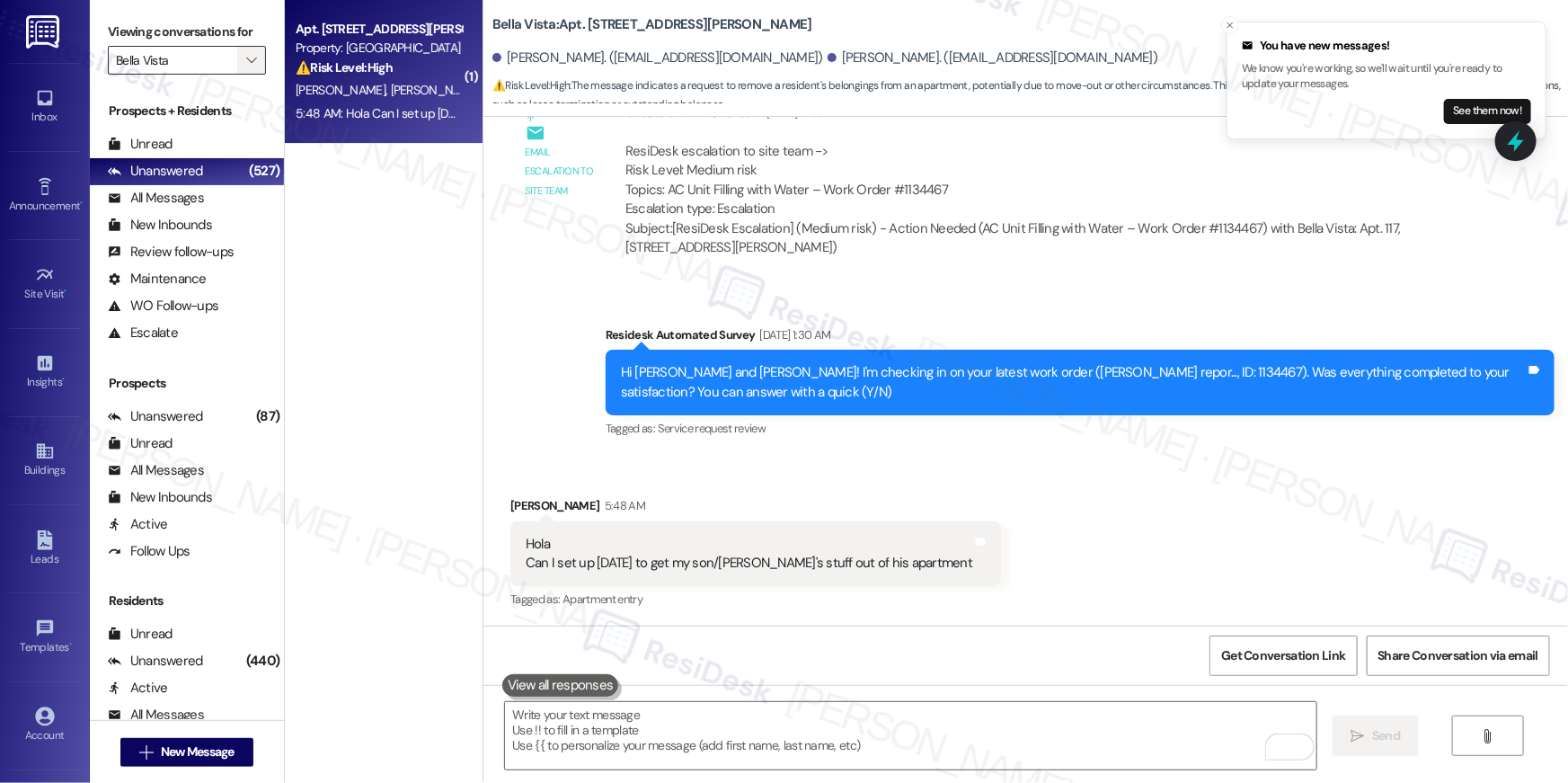
click at [249, 48] on button "" at bounding box center [251, 59] width 29 height 29
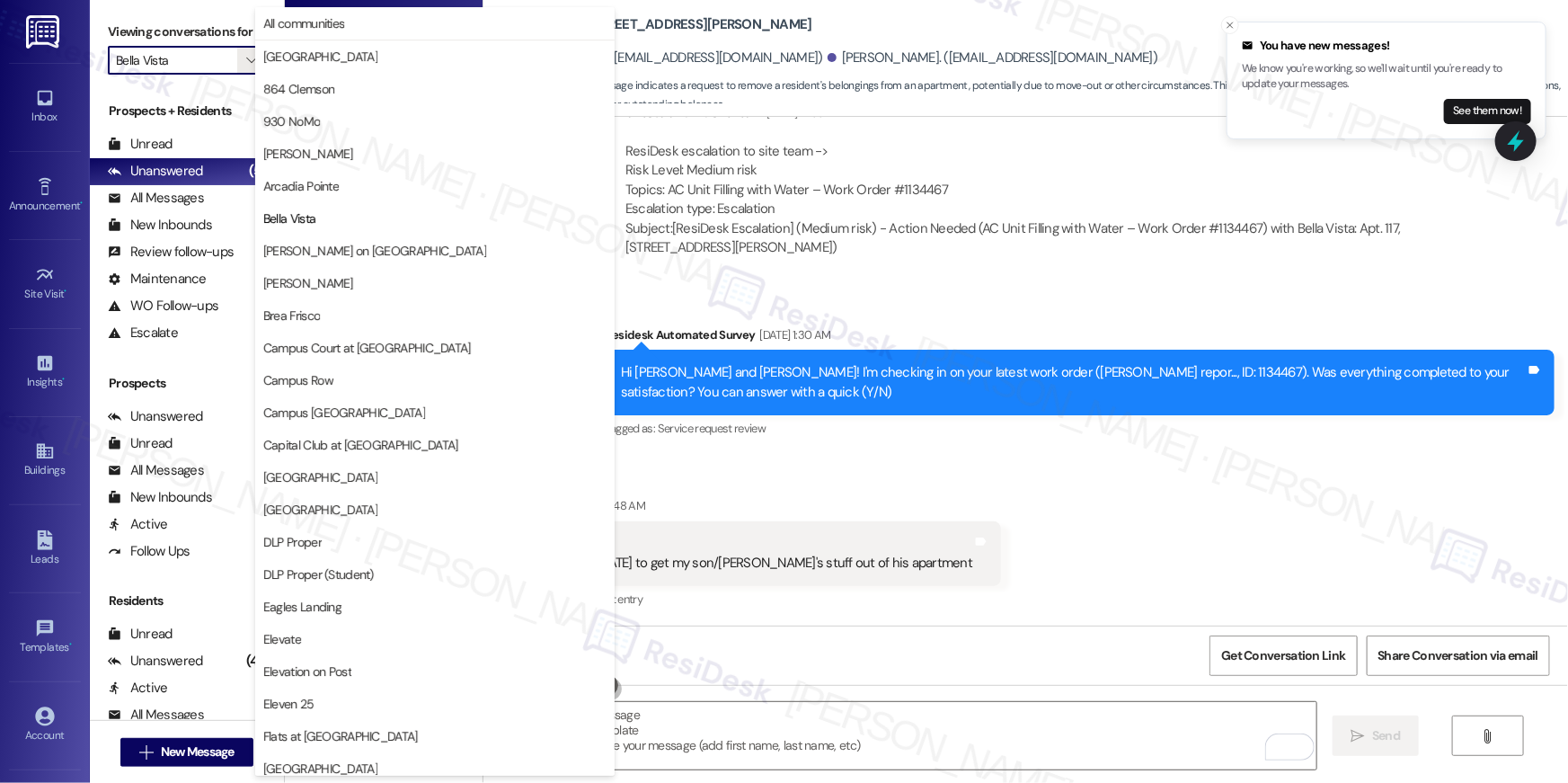
drag, startPoint x: 356, startPoint y: 473, endPoint x: 367, endPoint y: 473, distance: 11.0
click at [356, 474] on span "[GEOGRAPHIC_DATA]" at bounding box center [435, 478] width 344 height 18
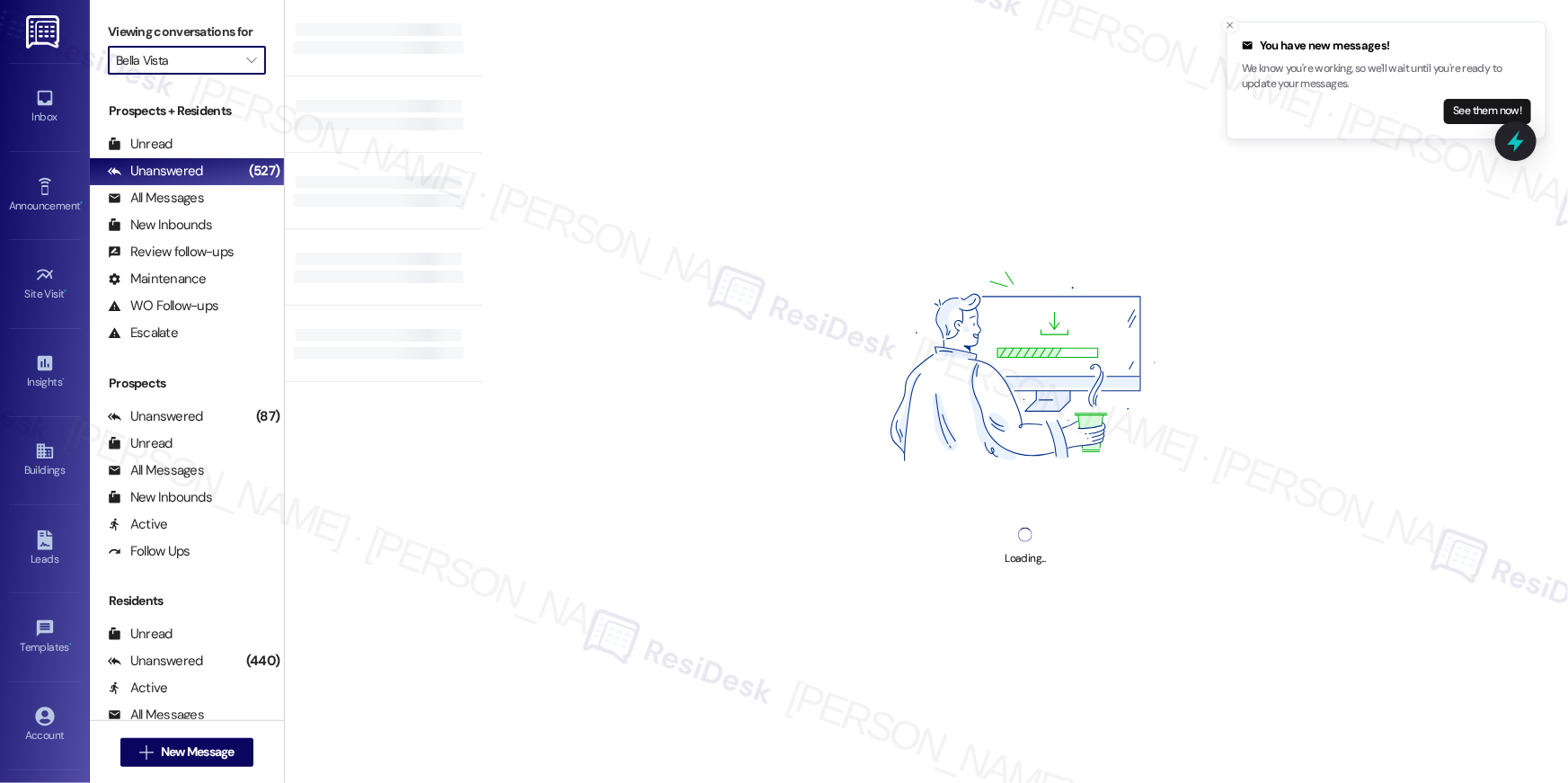
type input "[GEOGRAPHIC_DATA]"
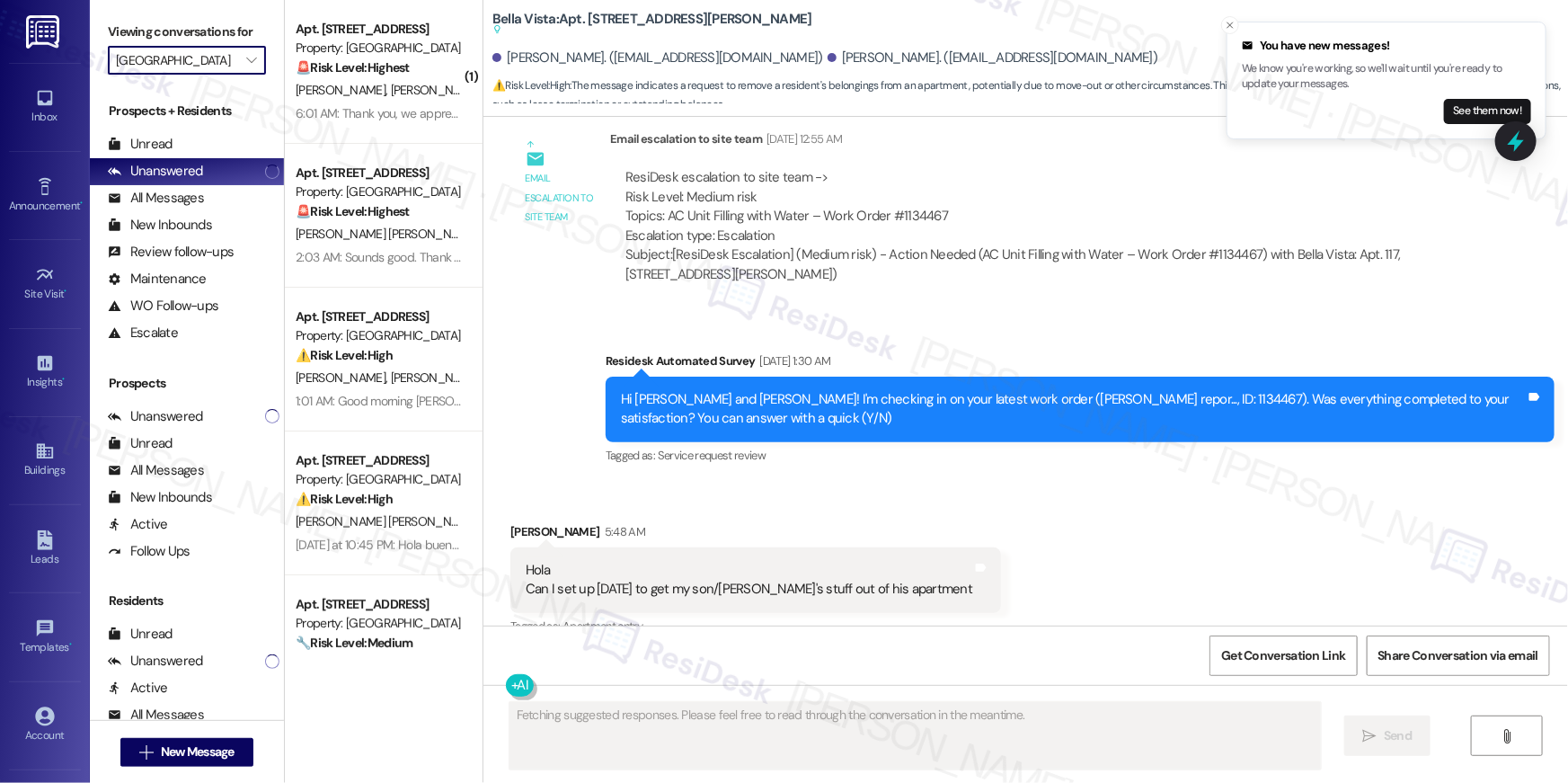
scroll to position [1247, 0]
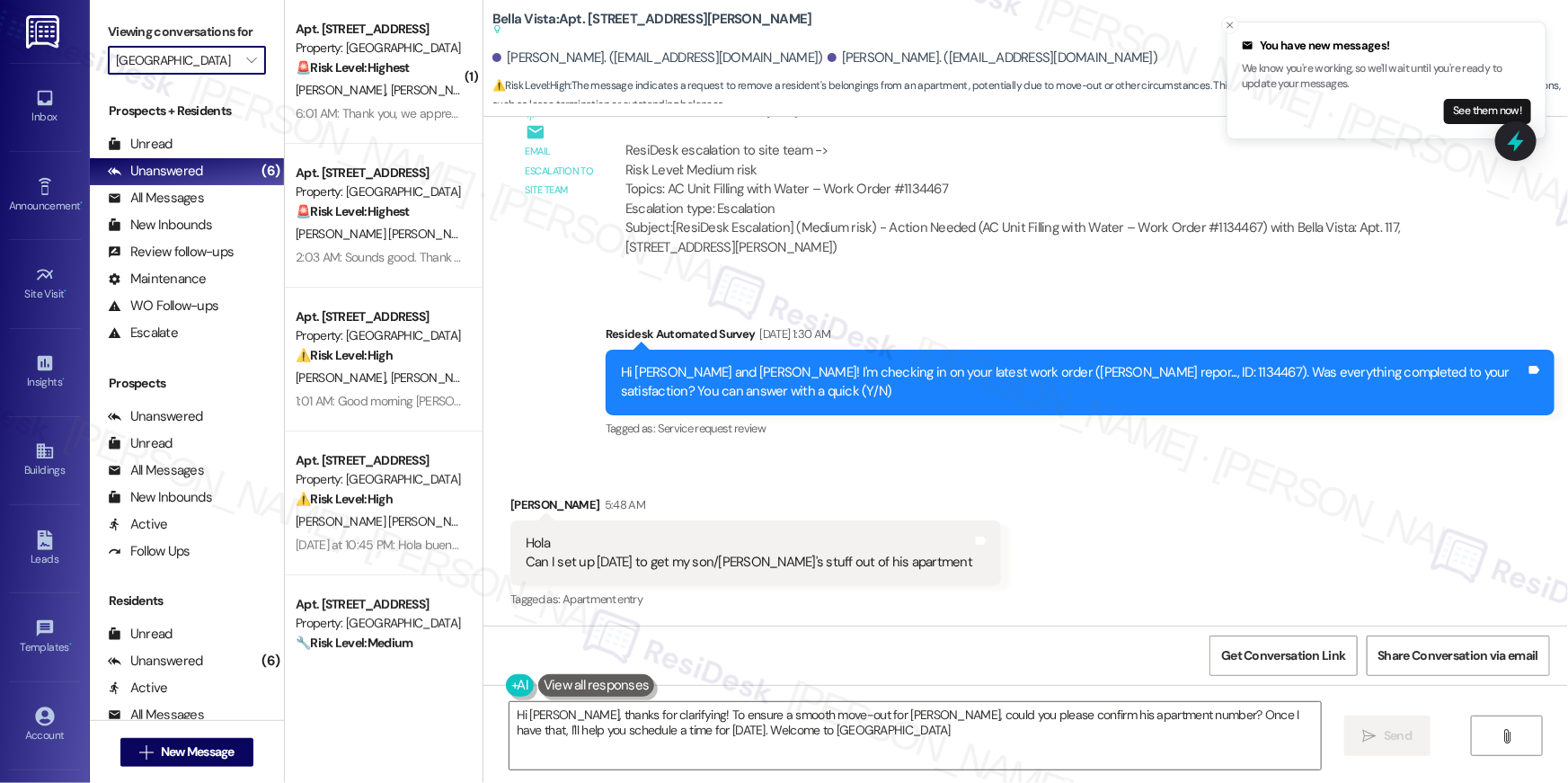
type textarea "Hi Terri, thanks for clarifying! To ensure a smooth move-out for Ruben, could y…"
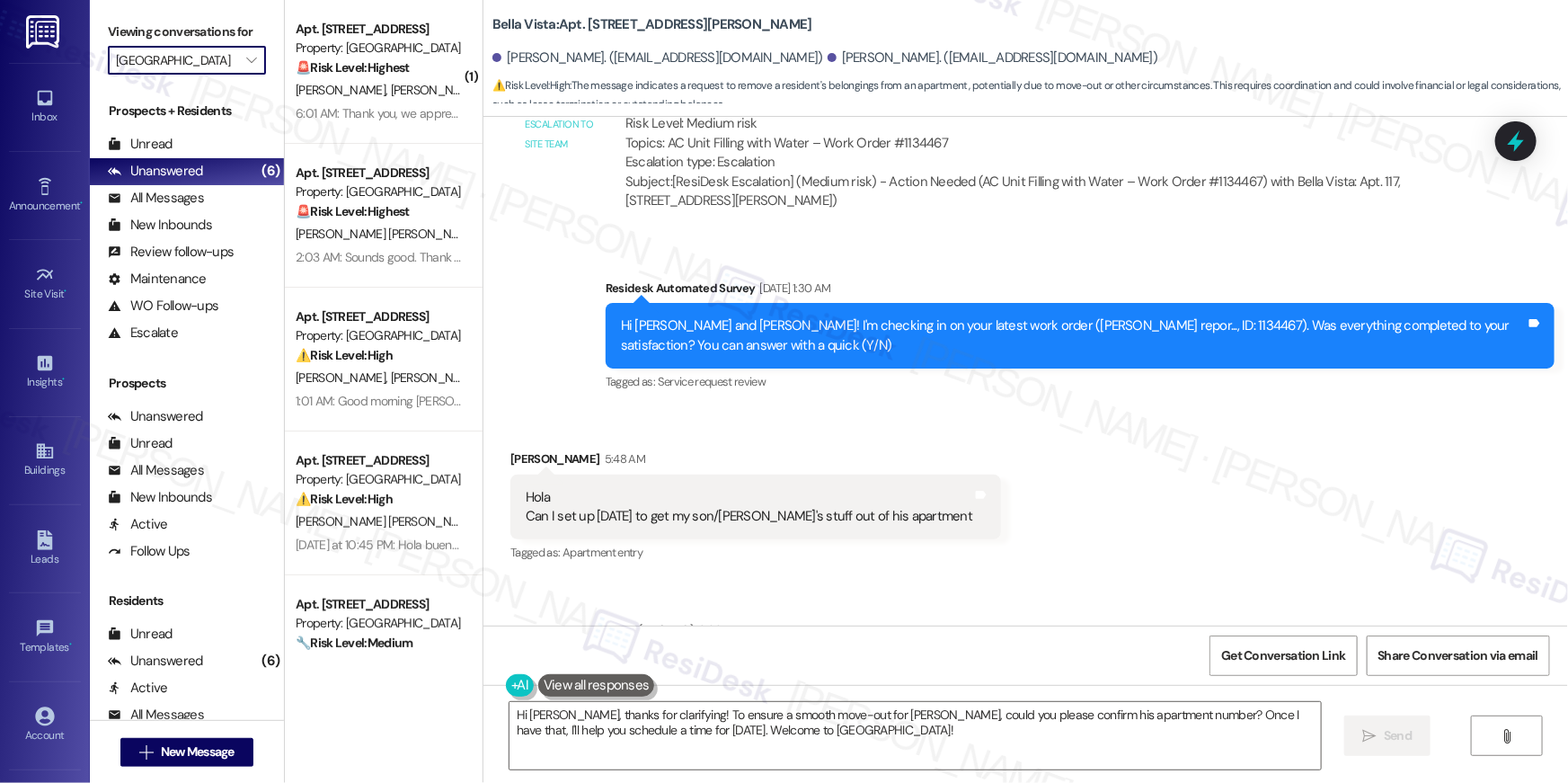
scroll to position [1477, 0]
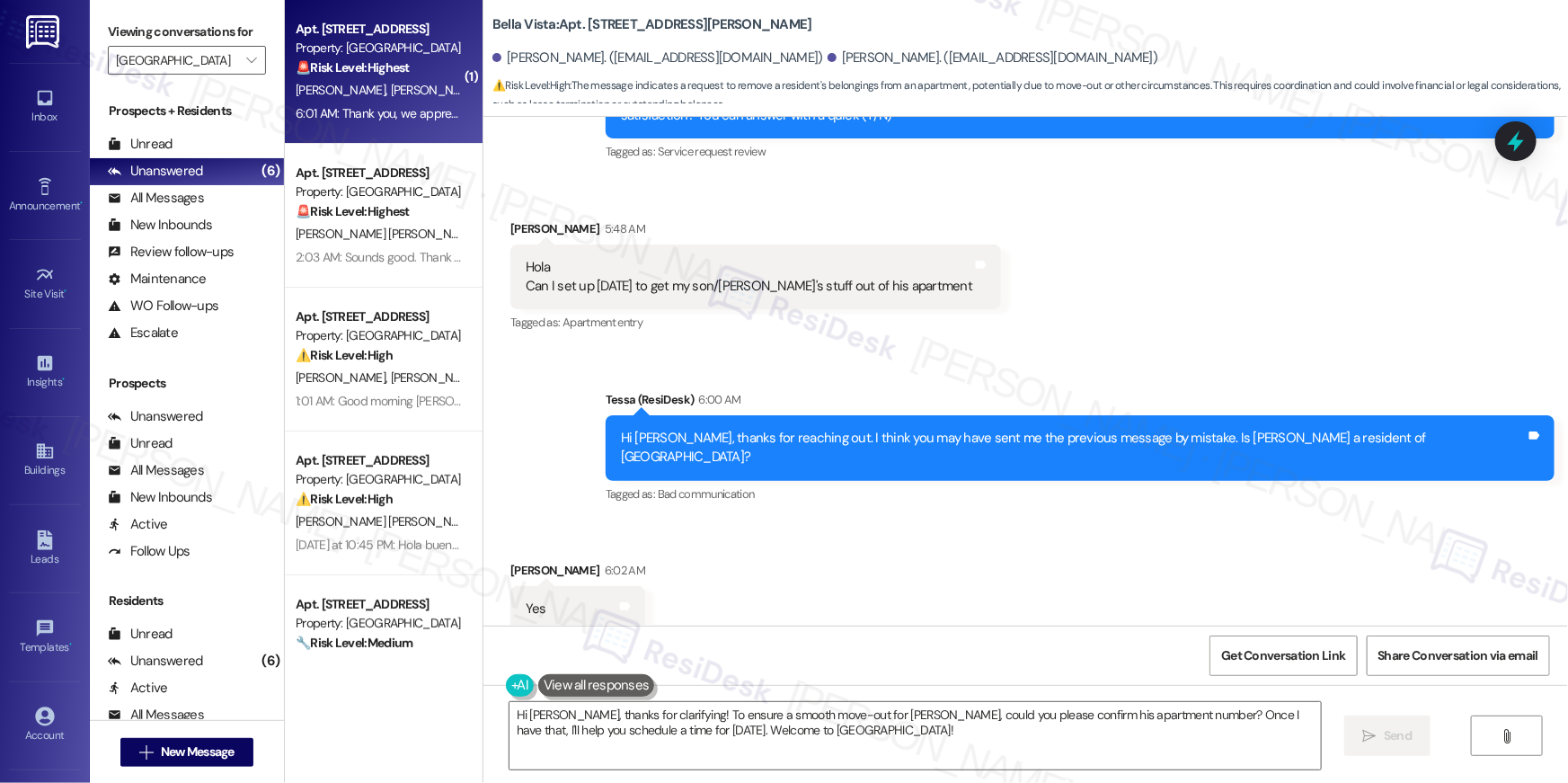
click at [399, 97] on div "J. Villegas I. Bizarron" at bounding box center [378, 90] width 169 height 23
type textarea "Fetching suggested responses. Please feel free to read through the conversation…"
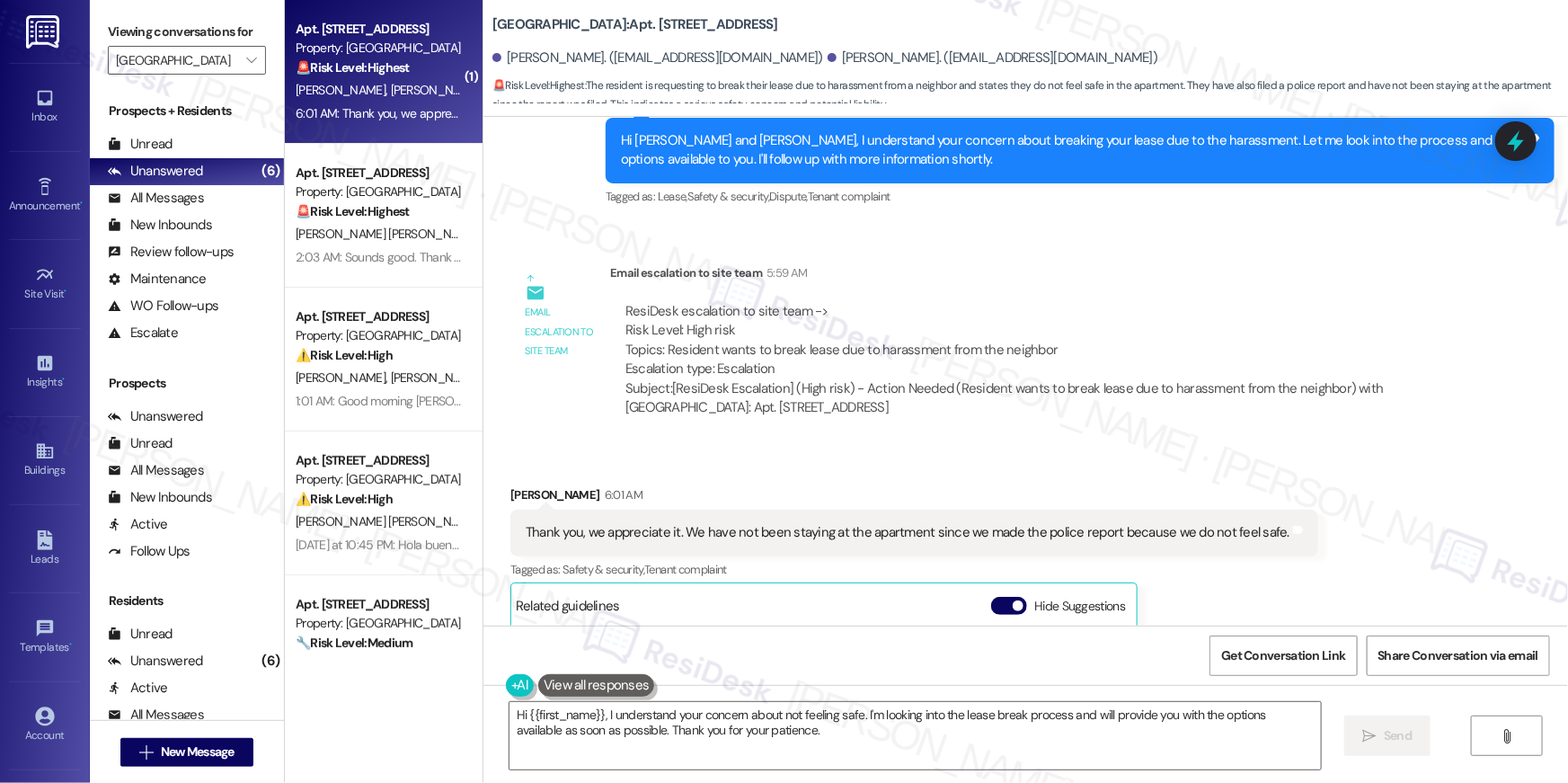
scroll to position [2349, 0]
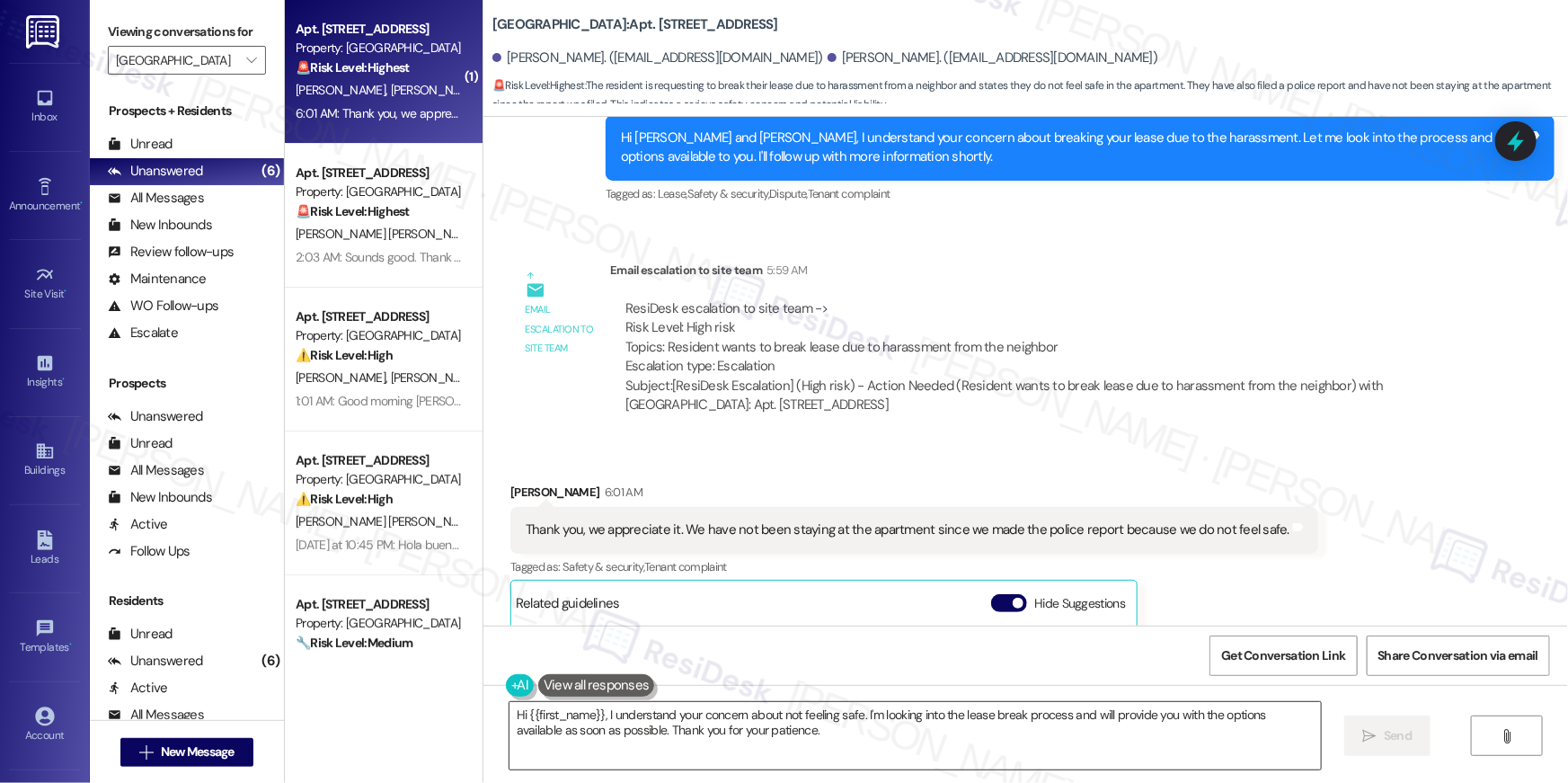
drag, startPoint x: 764, startPoint y: 739, endPoint x: 1281, endPoint y: 591, distance: 537.8
click at [763, 739] on textarea "Hi {{first_name}}, I understand your concern about not feeling safe. I'm lookin…" at bounding box center [914, 735] width 811 height 67
click at [763, 740] on textarea "Hi {{first_name}}, I understand your concern about not feeling safe. I'm lookin…" at bounding box center [914, 735] width 811 height 67
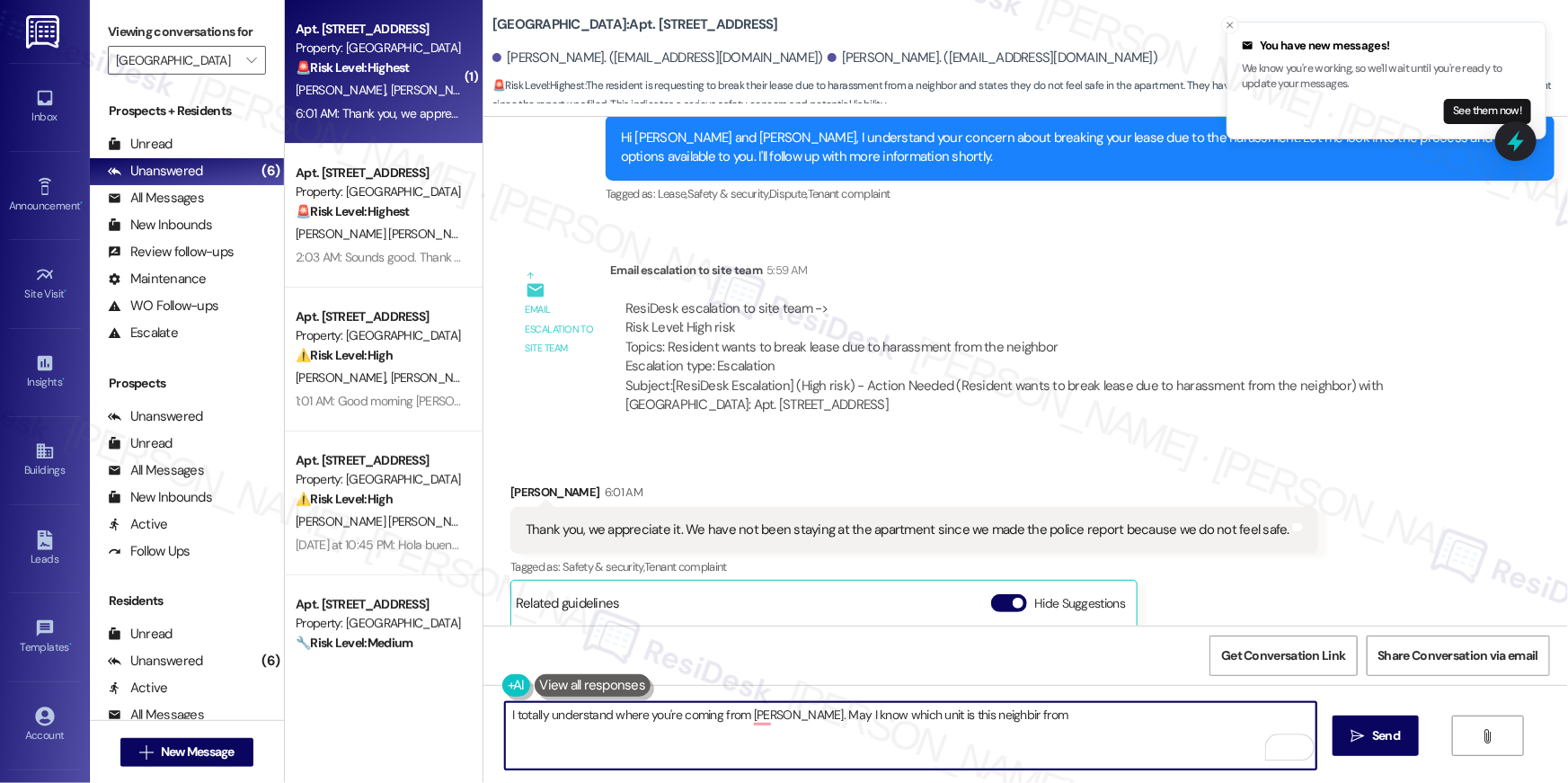
drag, startPoint x: 1056, startPoint y: 713, endPoint x: 1081, endPoint y: 720, distance: 26.0
click at [1056, 713] on textarea "I totally understand where you're coming from Ilse. May I know which unit is th…" at bounding box center [910, 735] width 811 height 67
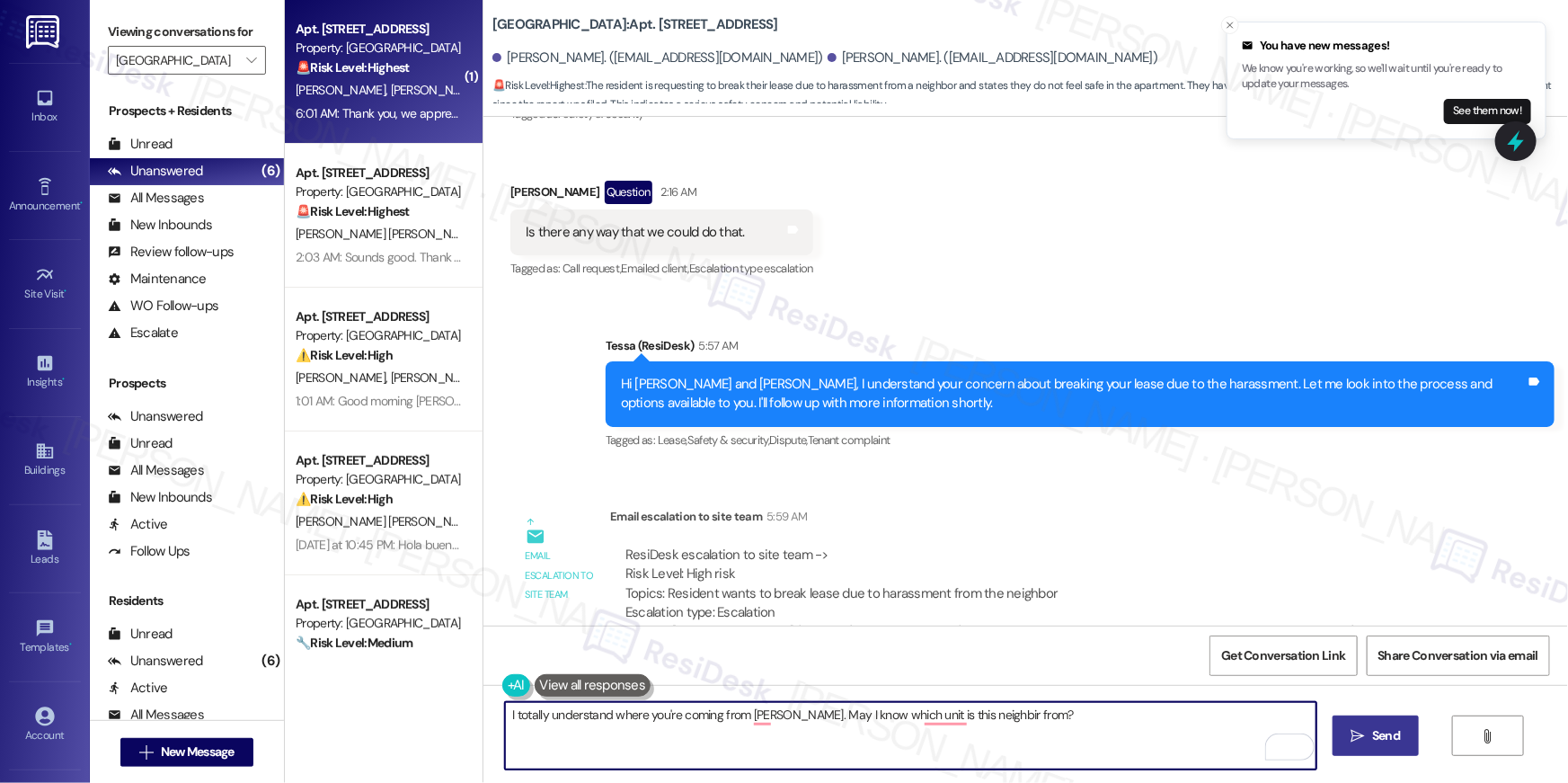
scroll to position [2118, 0]
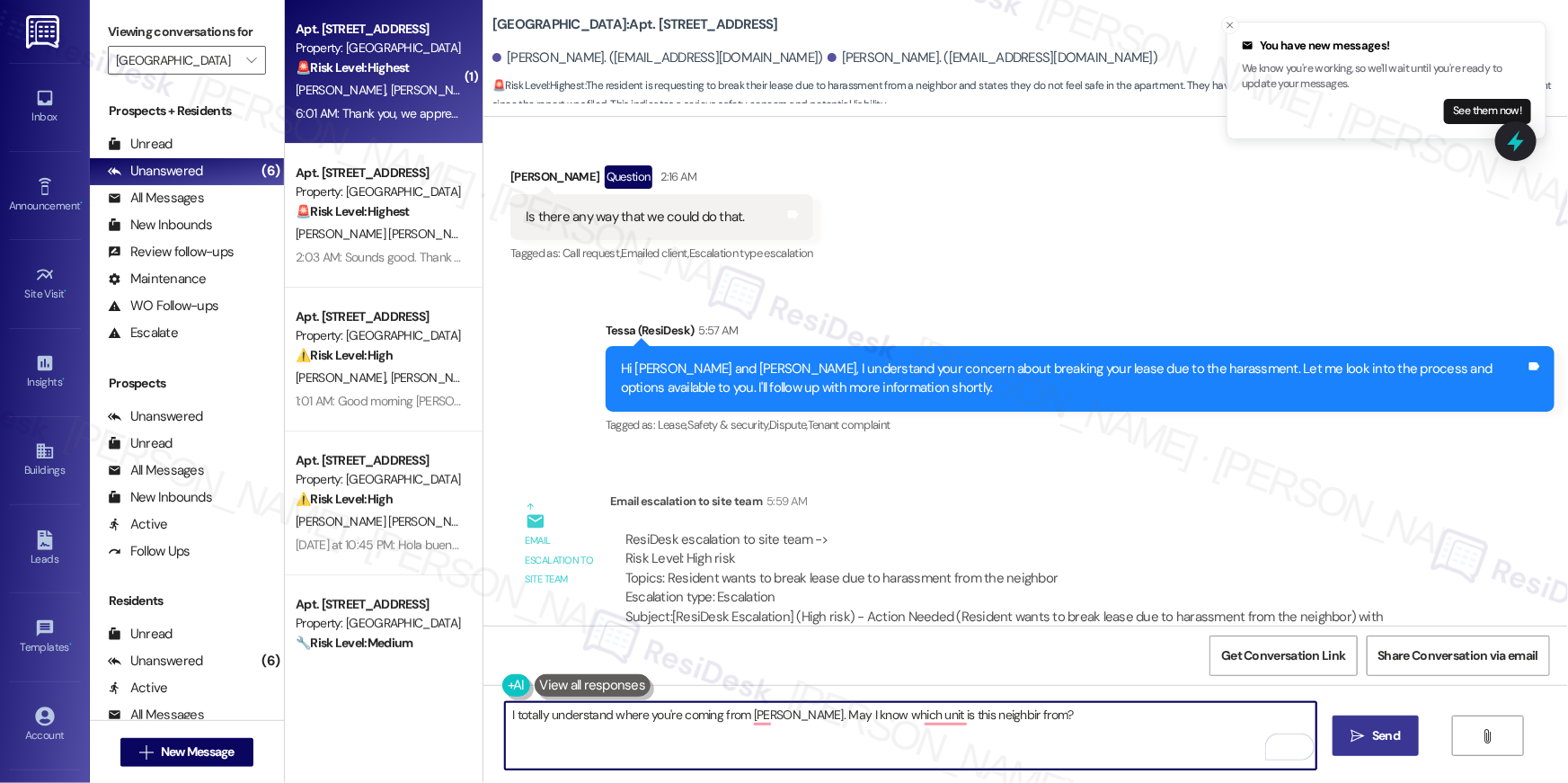
type textarea "I totally understand where you're coming from Ilse. May I know which unit is th…"
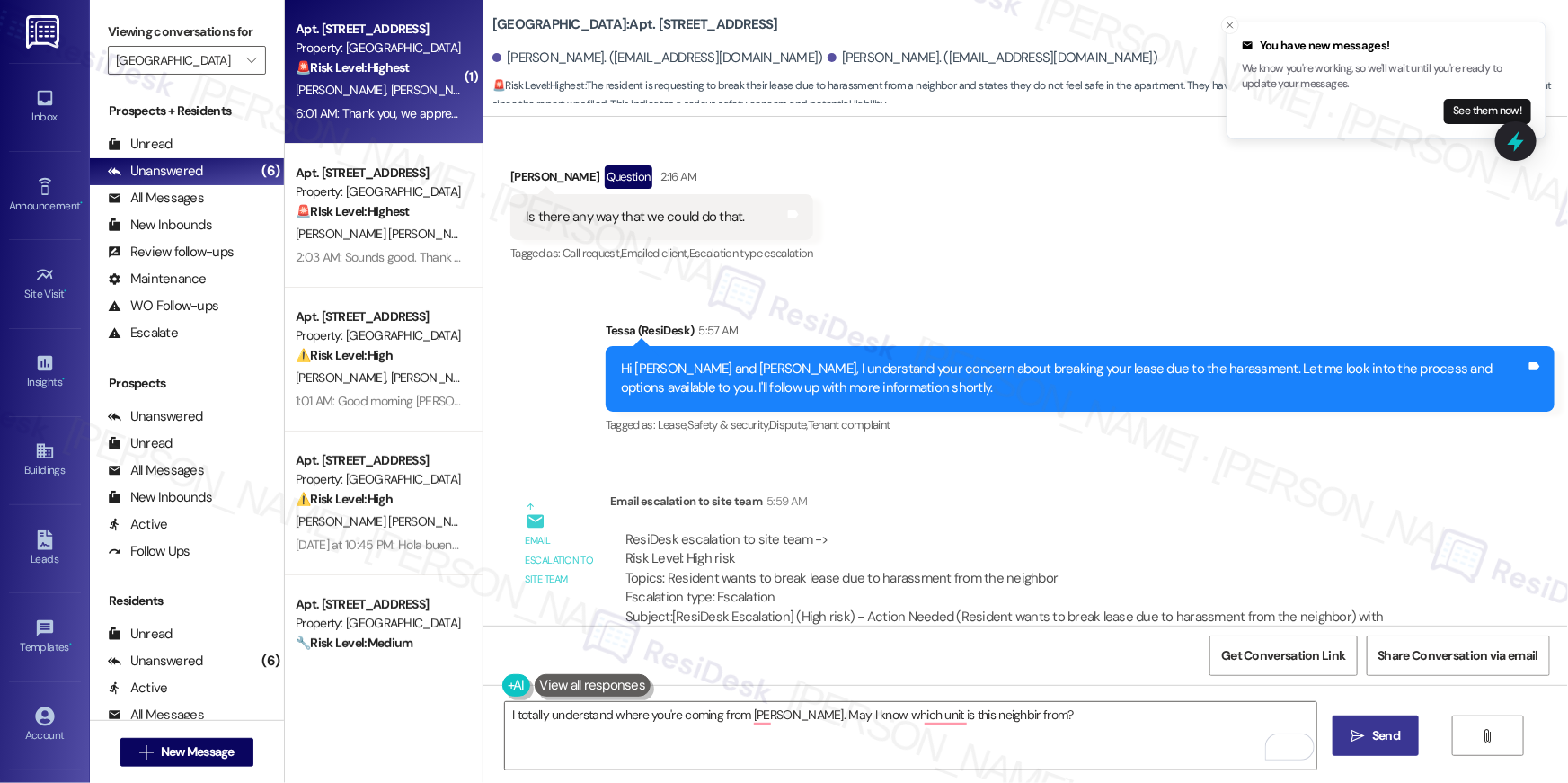
click at [1355, 721] on button " Send" at bounding box center [1376, 735] width 87 height 41
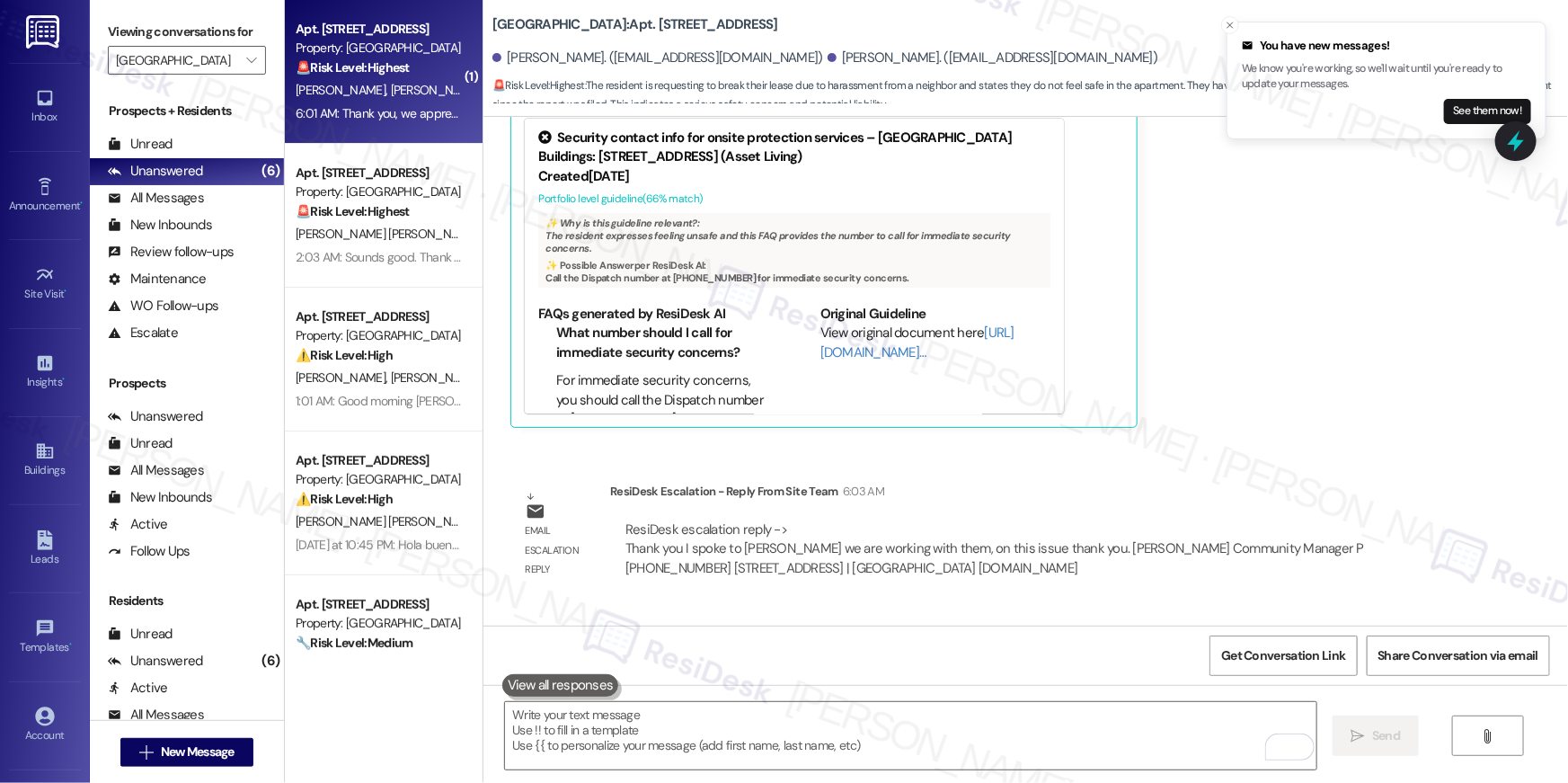
scroll to position [2927, 0]
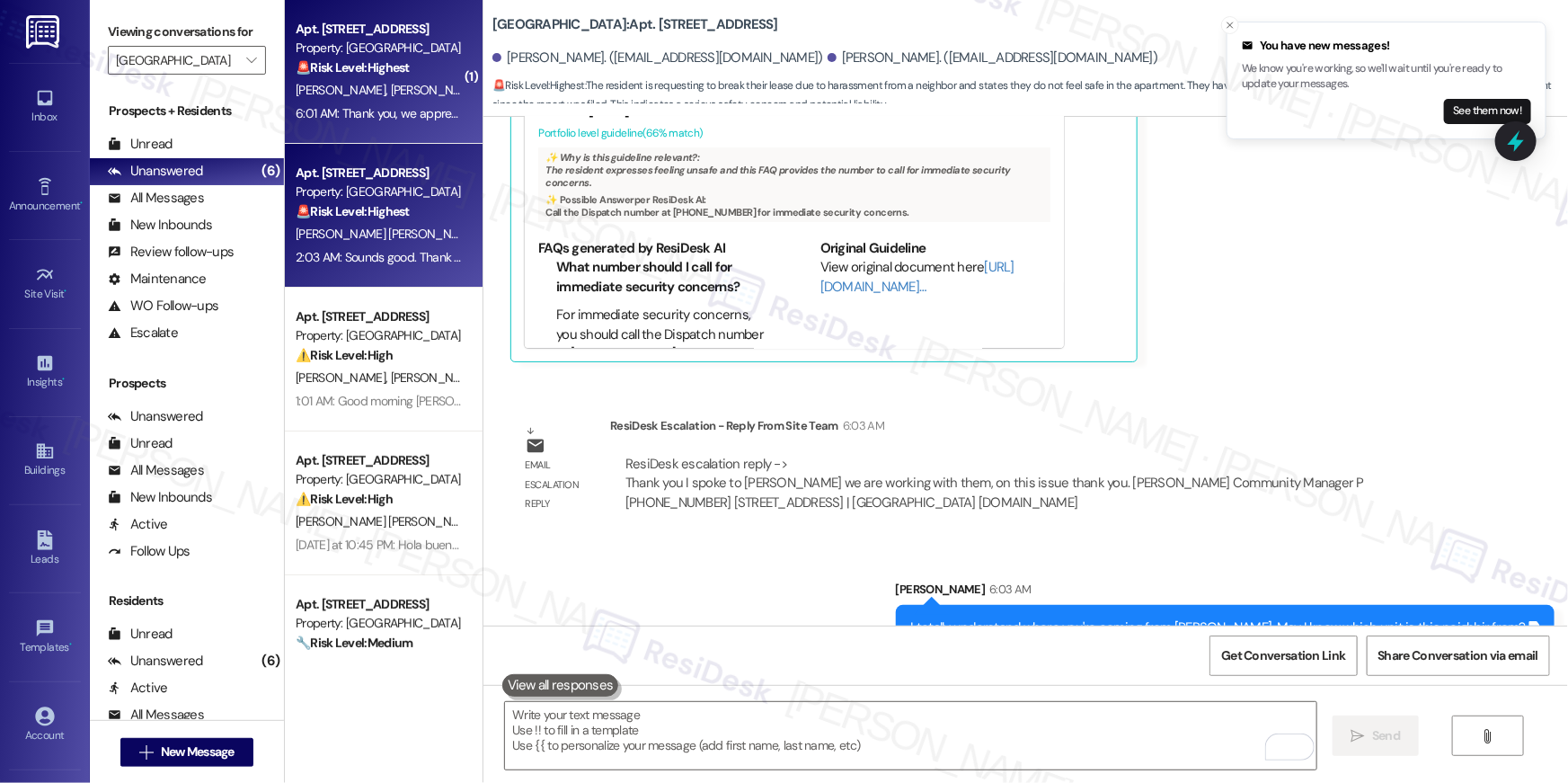
click at [385, 181] on div "Apt. [STREET_ADDRESS]" at bounding box center [378, 172] width 166 height 19
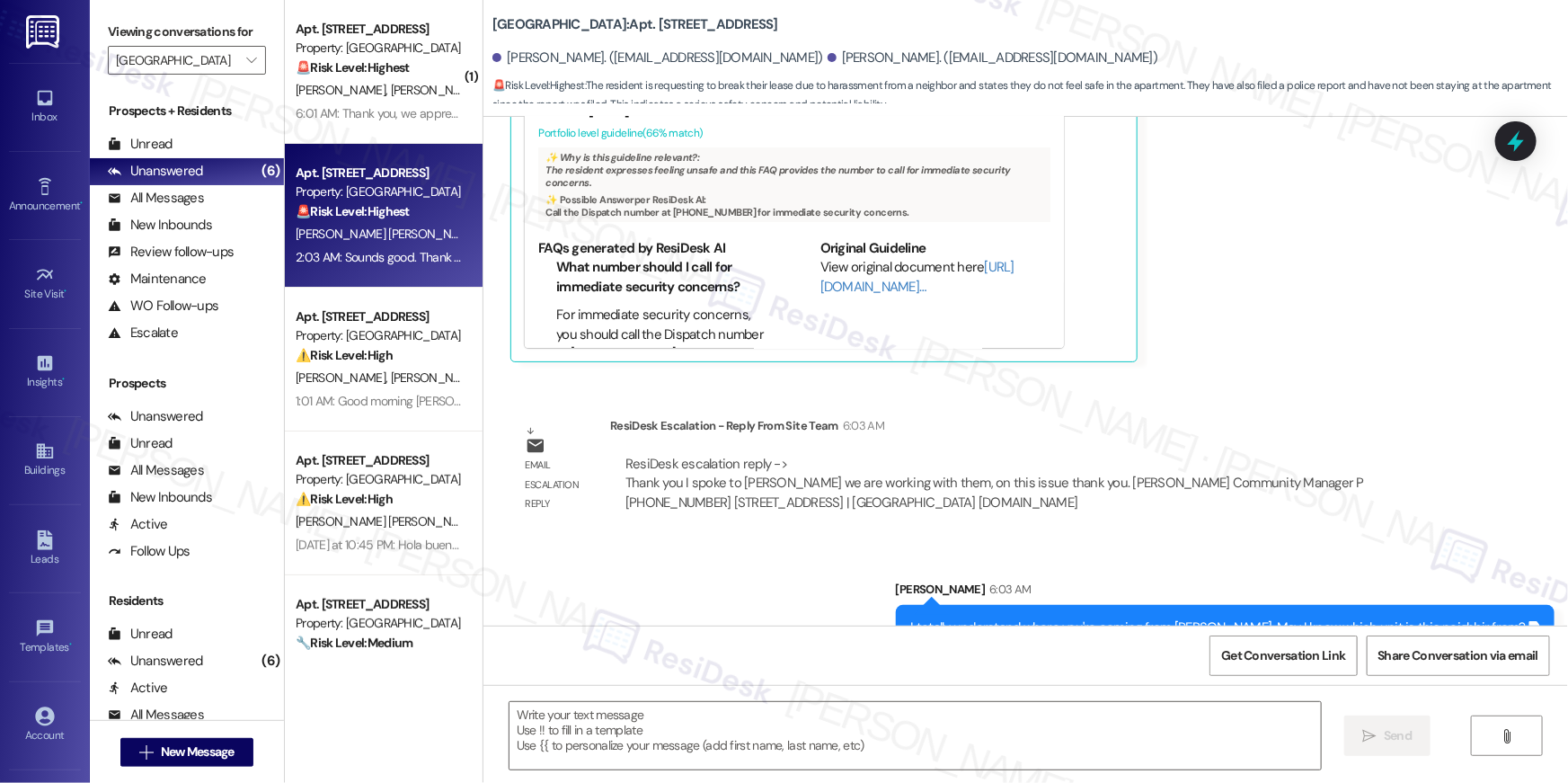
type textarea "Fetching suggested responses. Please feel free to read through the conversation…"
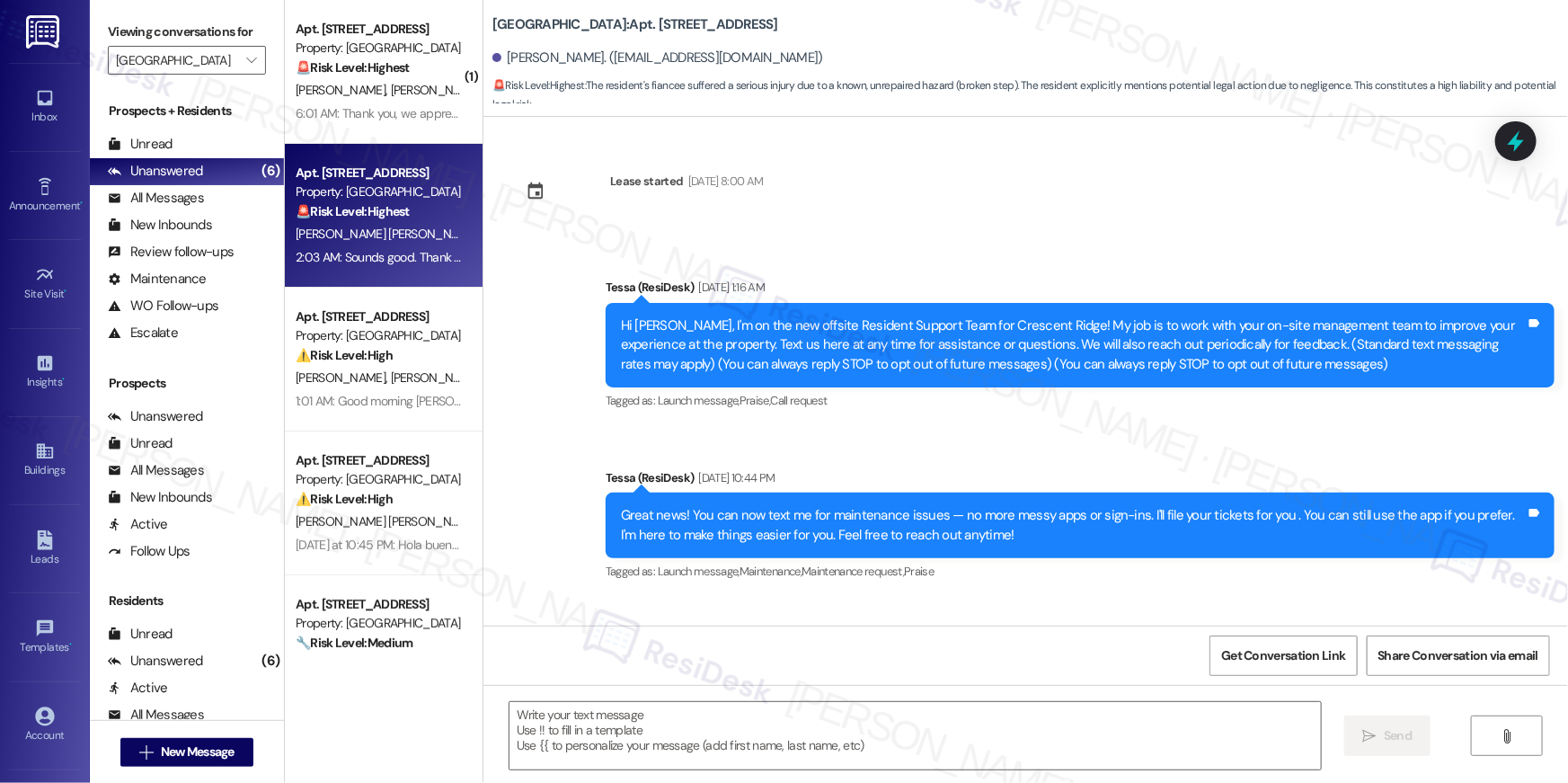
scroll to position [2251, 0]
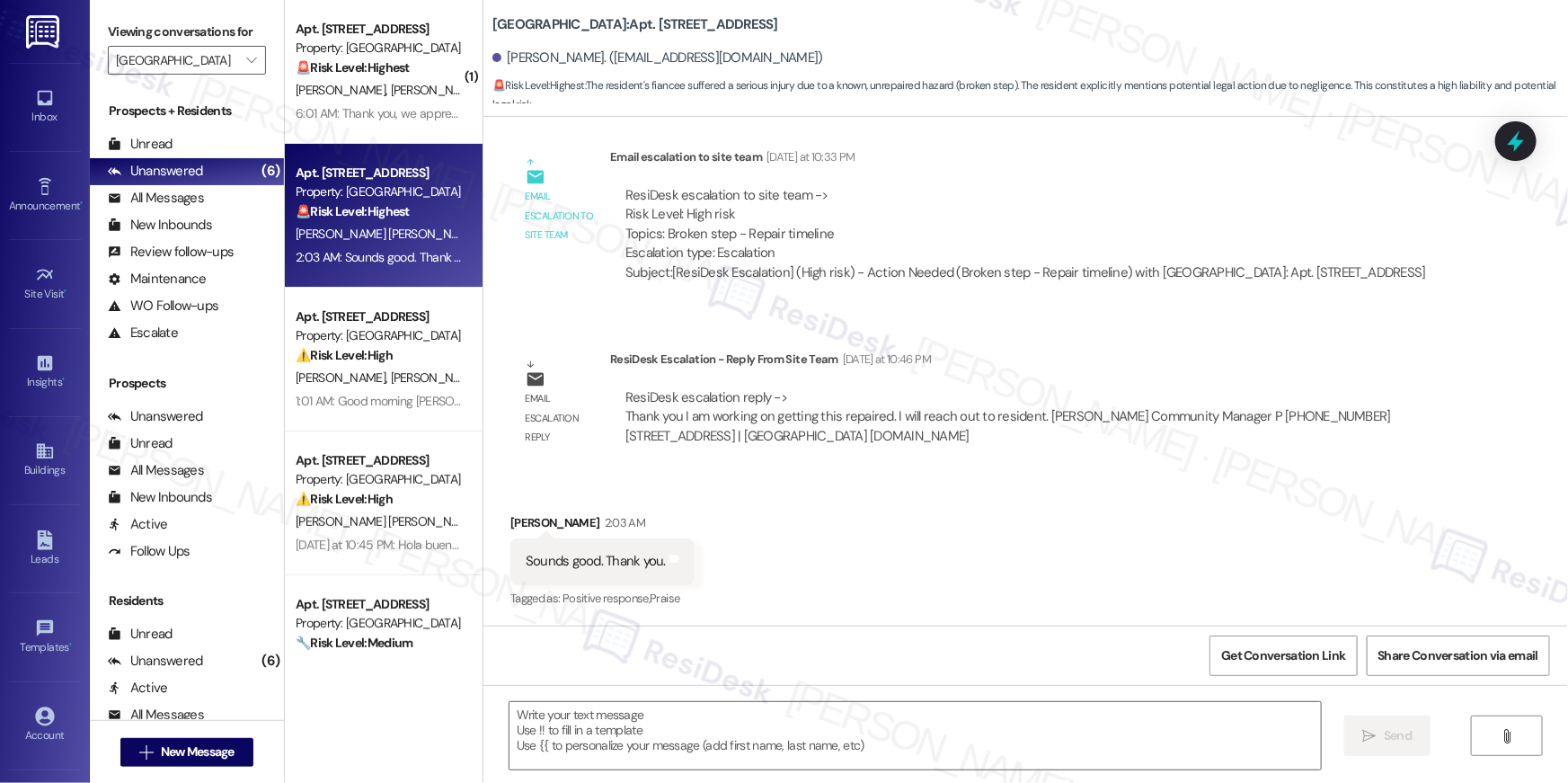
type textarea "Fetching suggested responses. Please feel free to read through the conversation…"
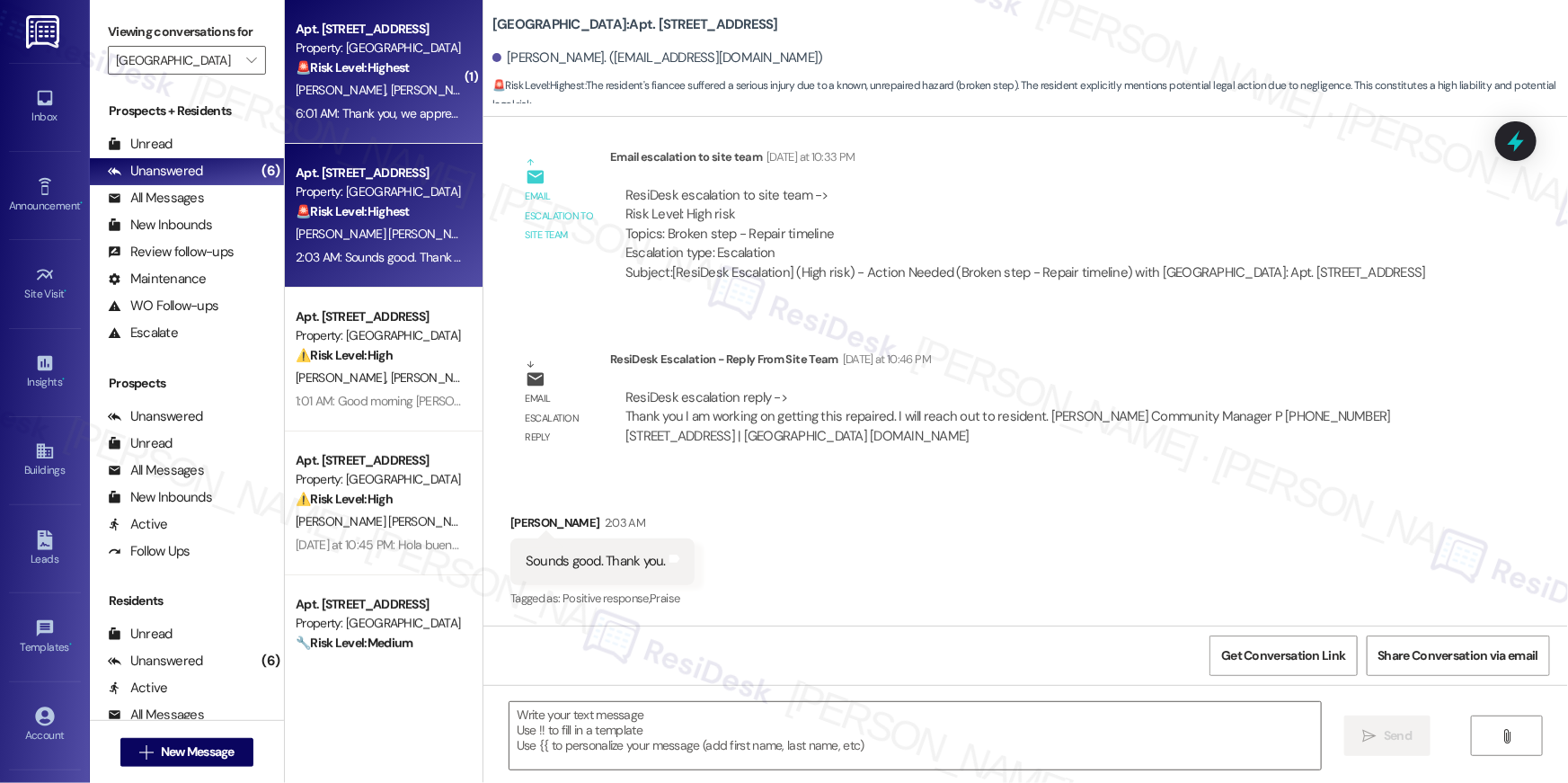
click at [317, 108] on div "6:01 AM: Thank you, we appreciate it. We have not been staying at the apartment…" at bounding box center [670, 113] width 750 height 16
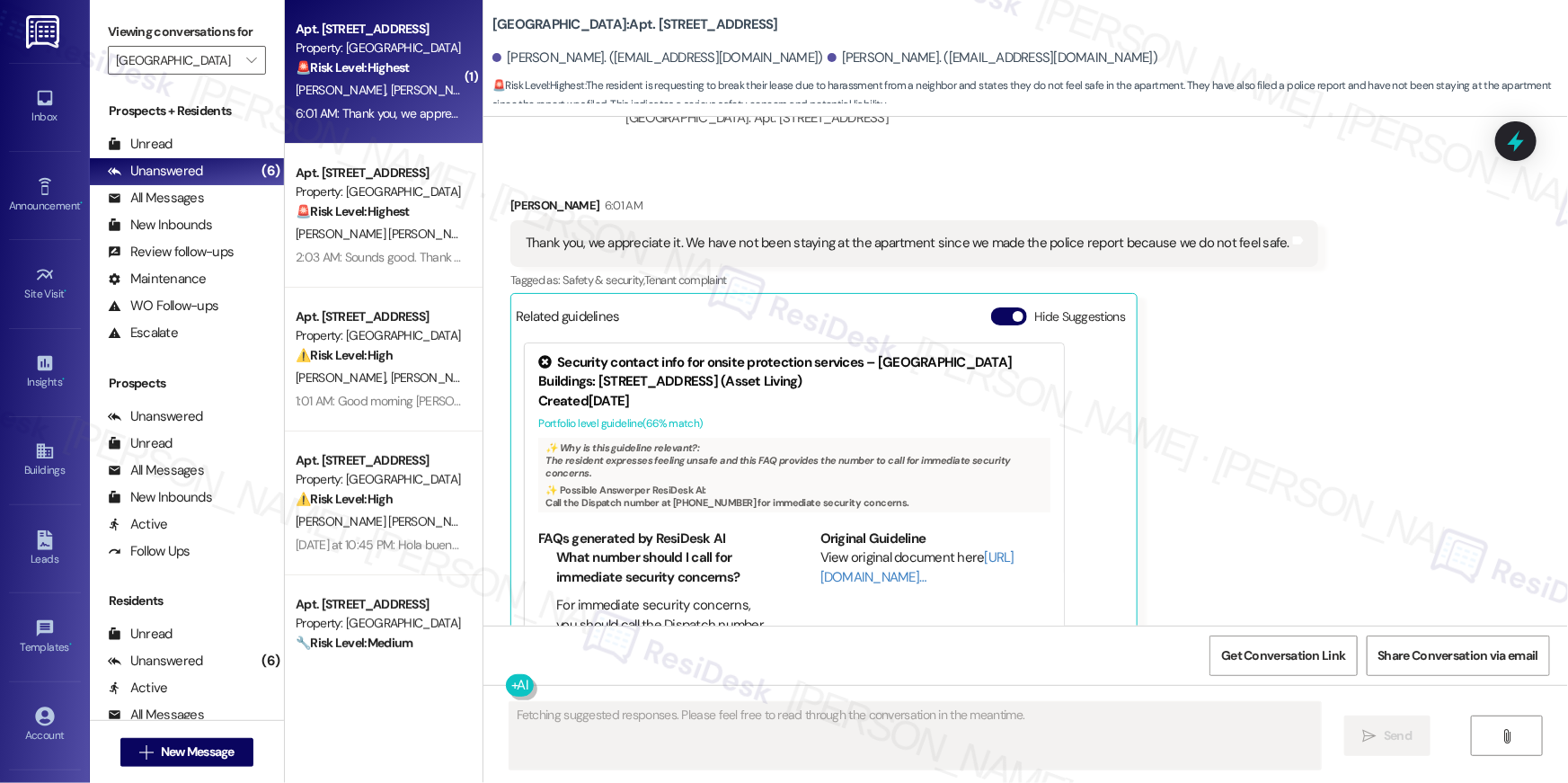
scroll to position [2953, 0]
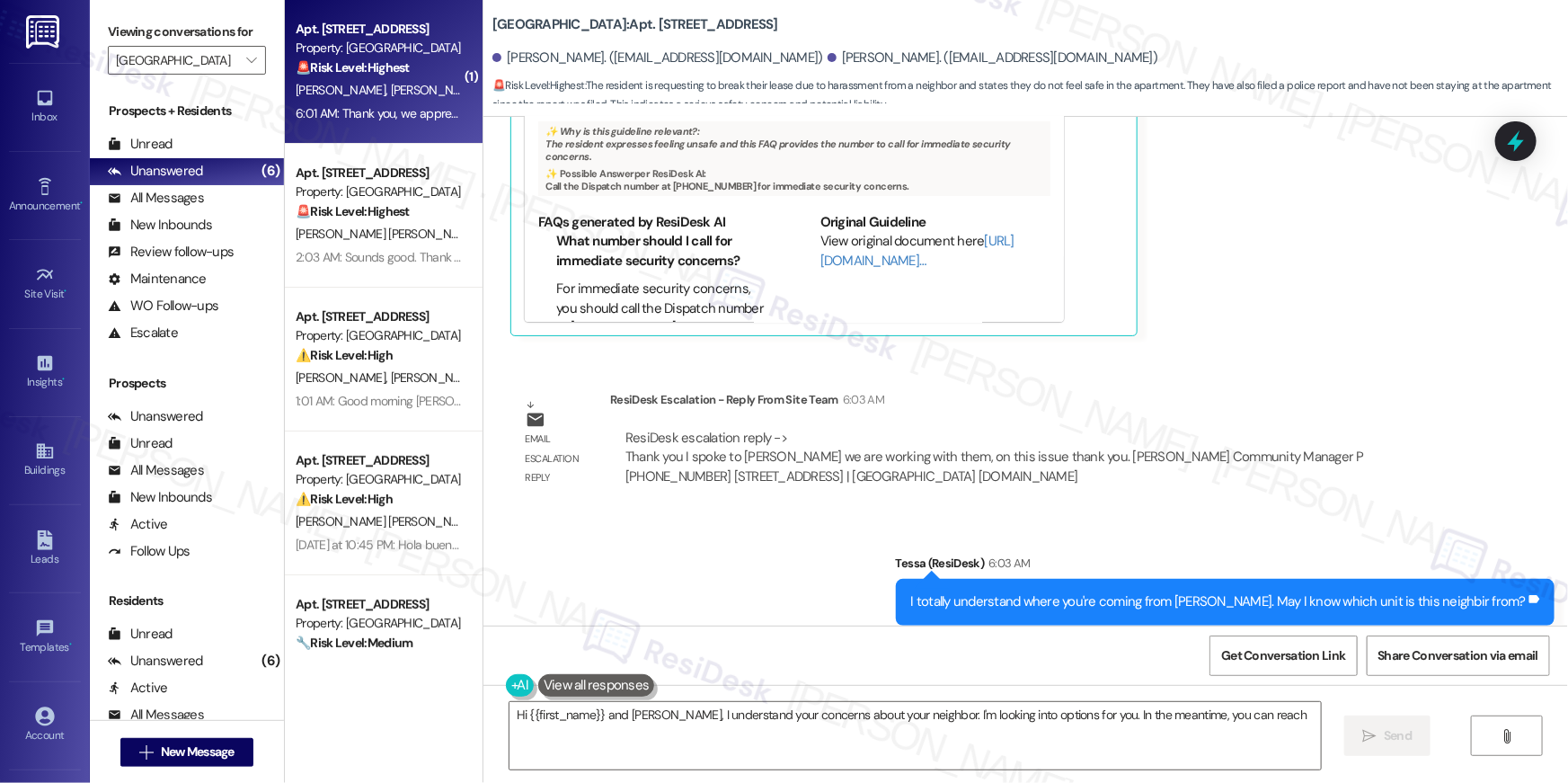
click at [1225, 593] on div "I totally understand where you're coming from Ilse. May I know which unit is th…" at bounding box center [1218, 602] width 614 height 19
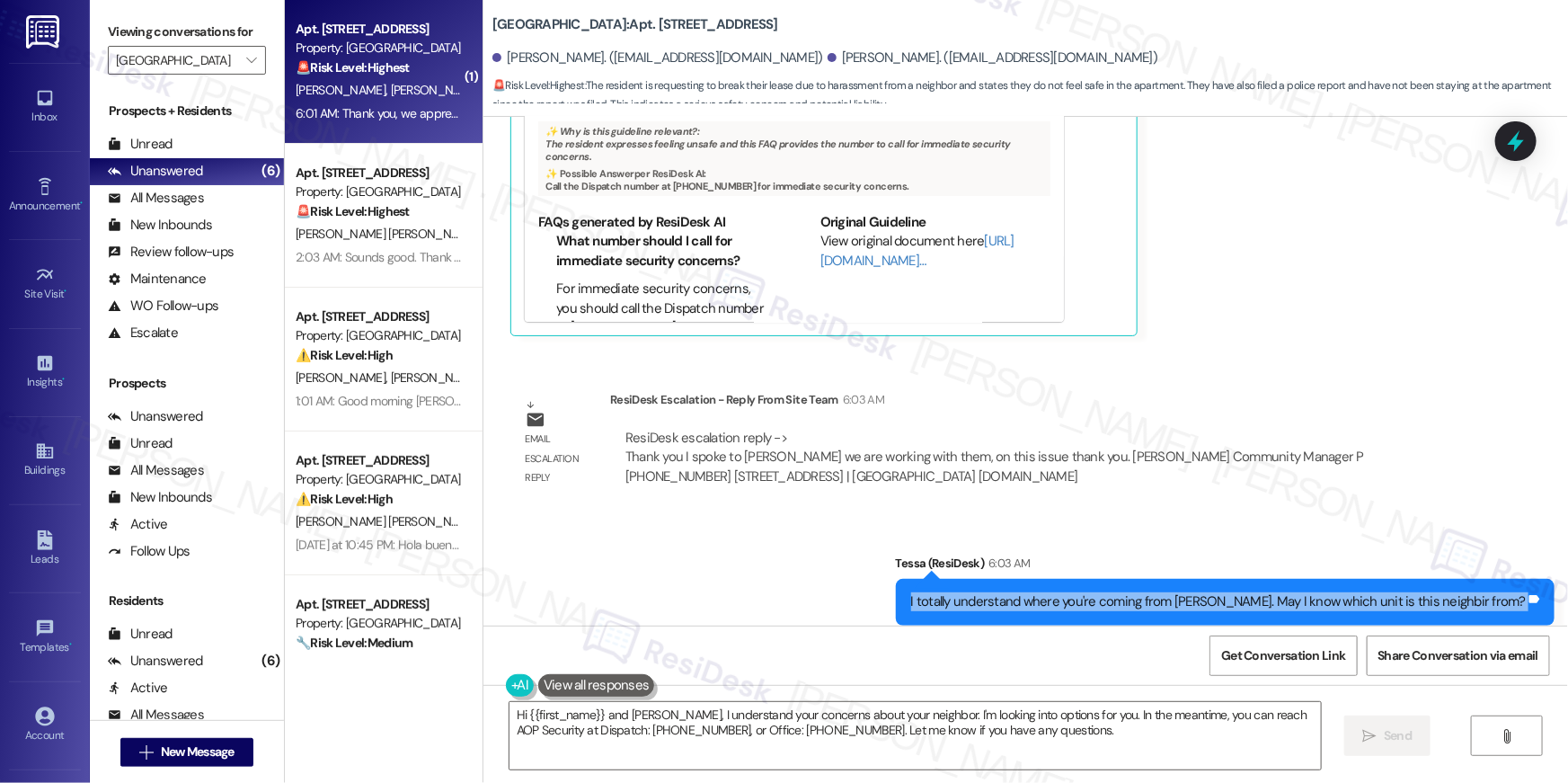
click at [1225, 593] on div "I totally understand where you're coming from Ilse. May I know which unit is th…" at bounding box center [1218, 602] width 614 height 19
copy div "I totally understand where you're coming from Ilse. May I know which unit is th…"
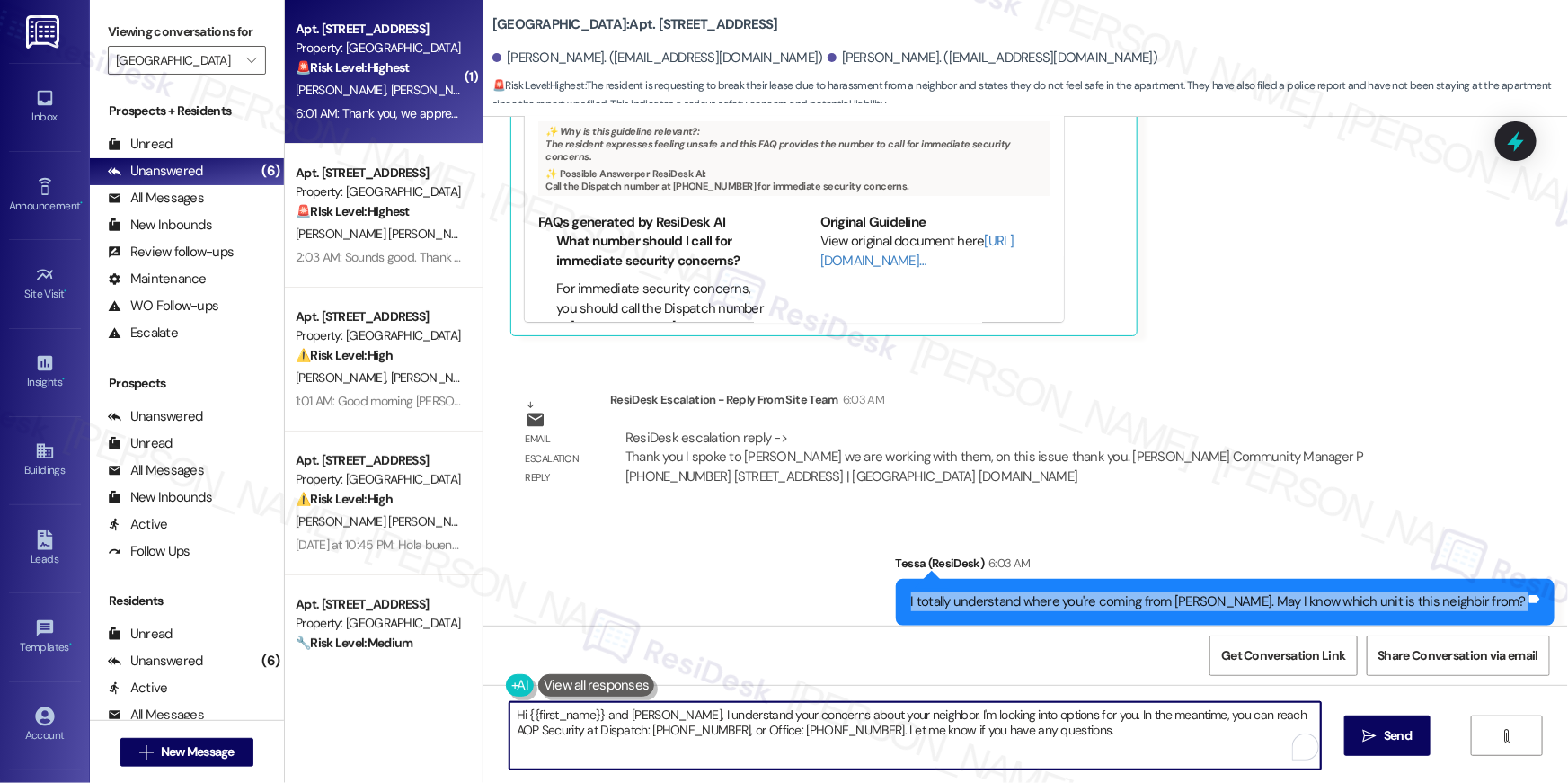
click at [1100, 749] on textarea "Hi {{first_name}} and Juan, I understand your concerns about your neighbor. I'm…" at bounding box center [914, 735] width 811 height 67
paste textarea "I totally understand where you're coming from Ilse. May I know which unit is th…"
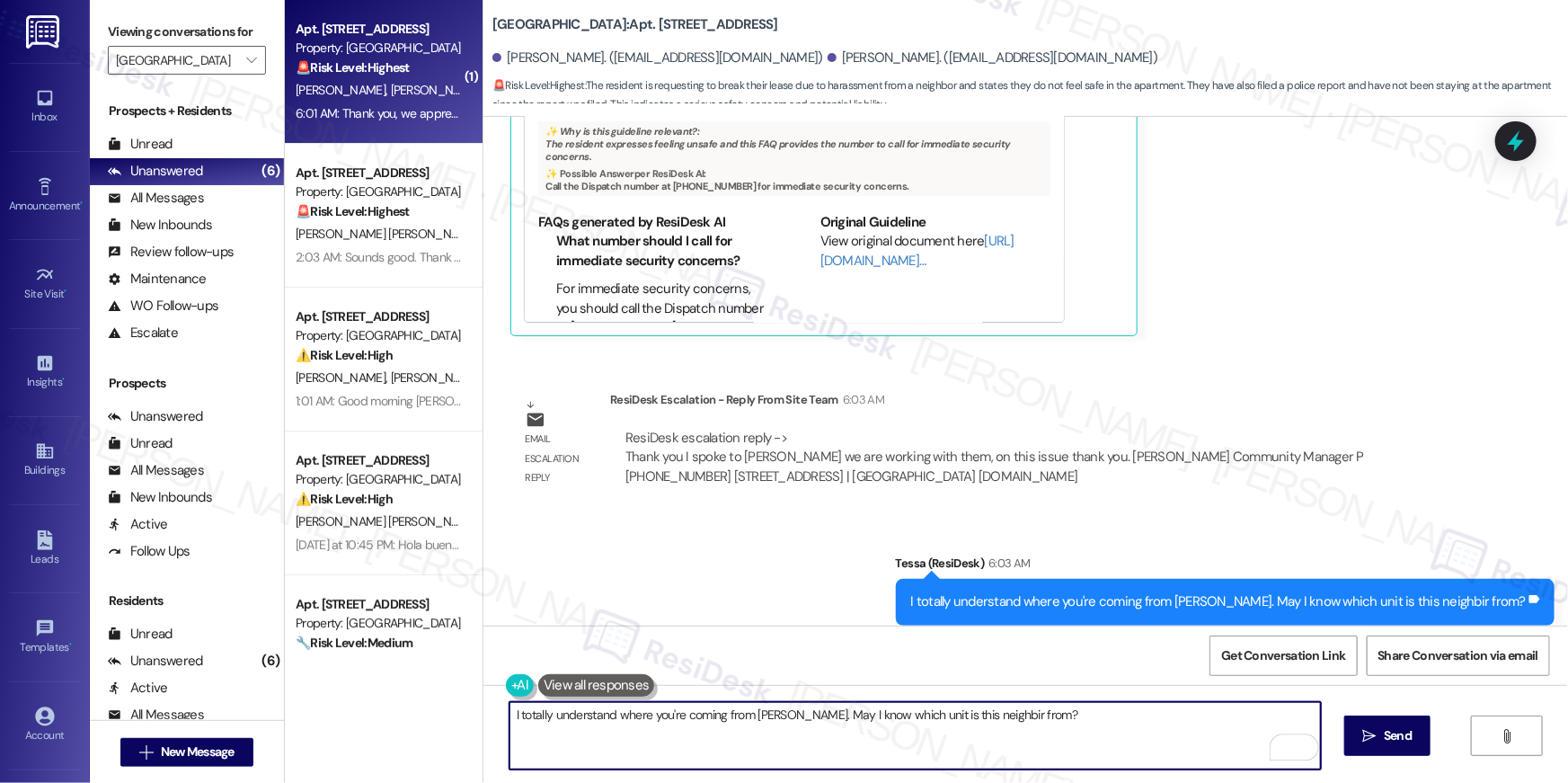
click at [957, 717] on textarea "I totally understand where you're coming from Ilse. May I know which unit is th…" at bounding box center [914, 735] width 811 height 67
type textarea "I totally understand where you're coming from Ilse. May I know which unit is th…"
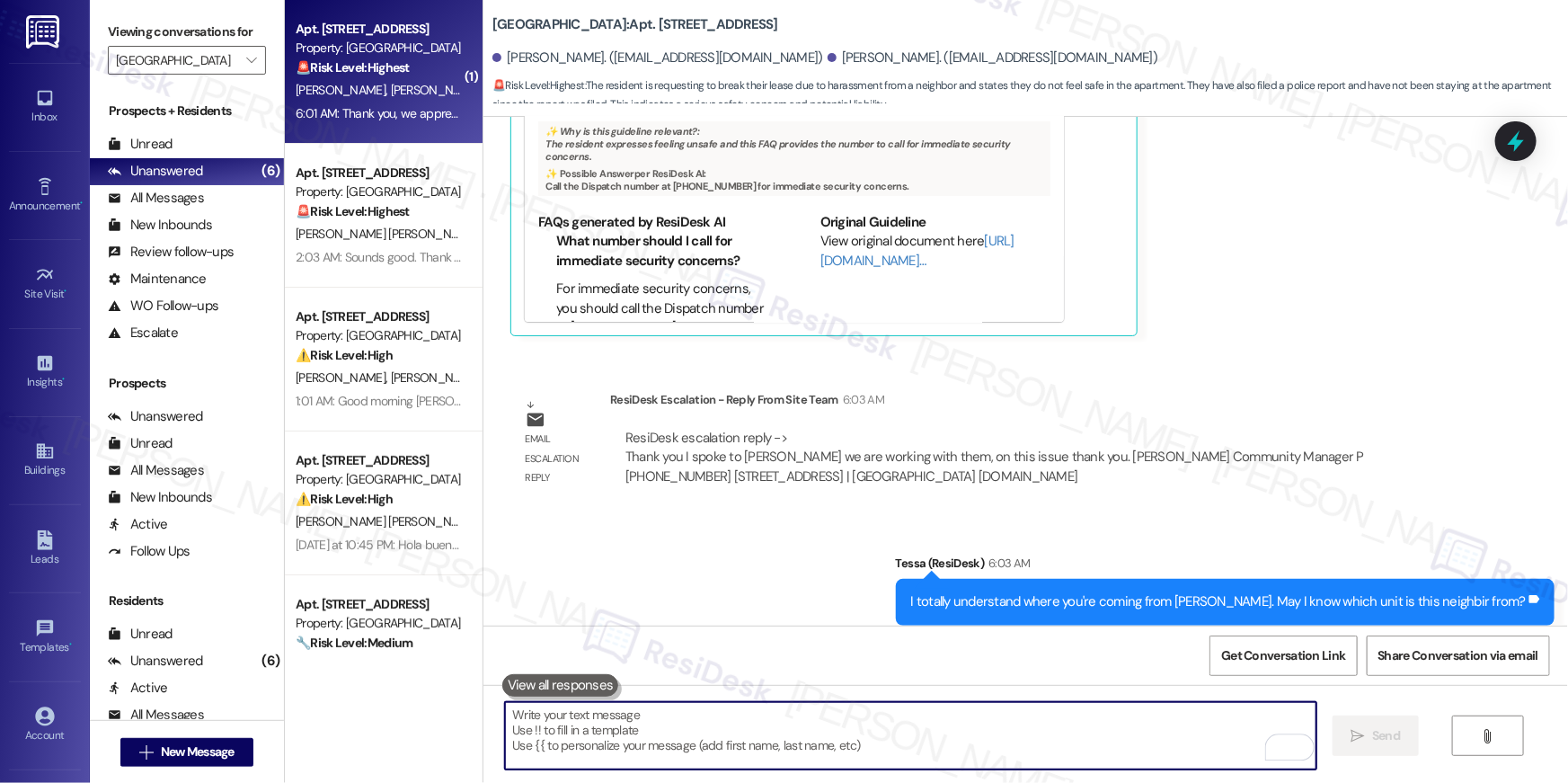
scroll to position [2636, 0]
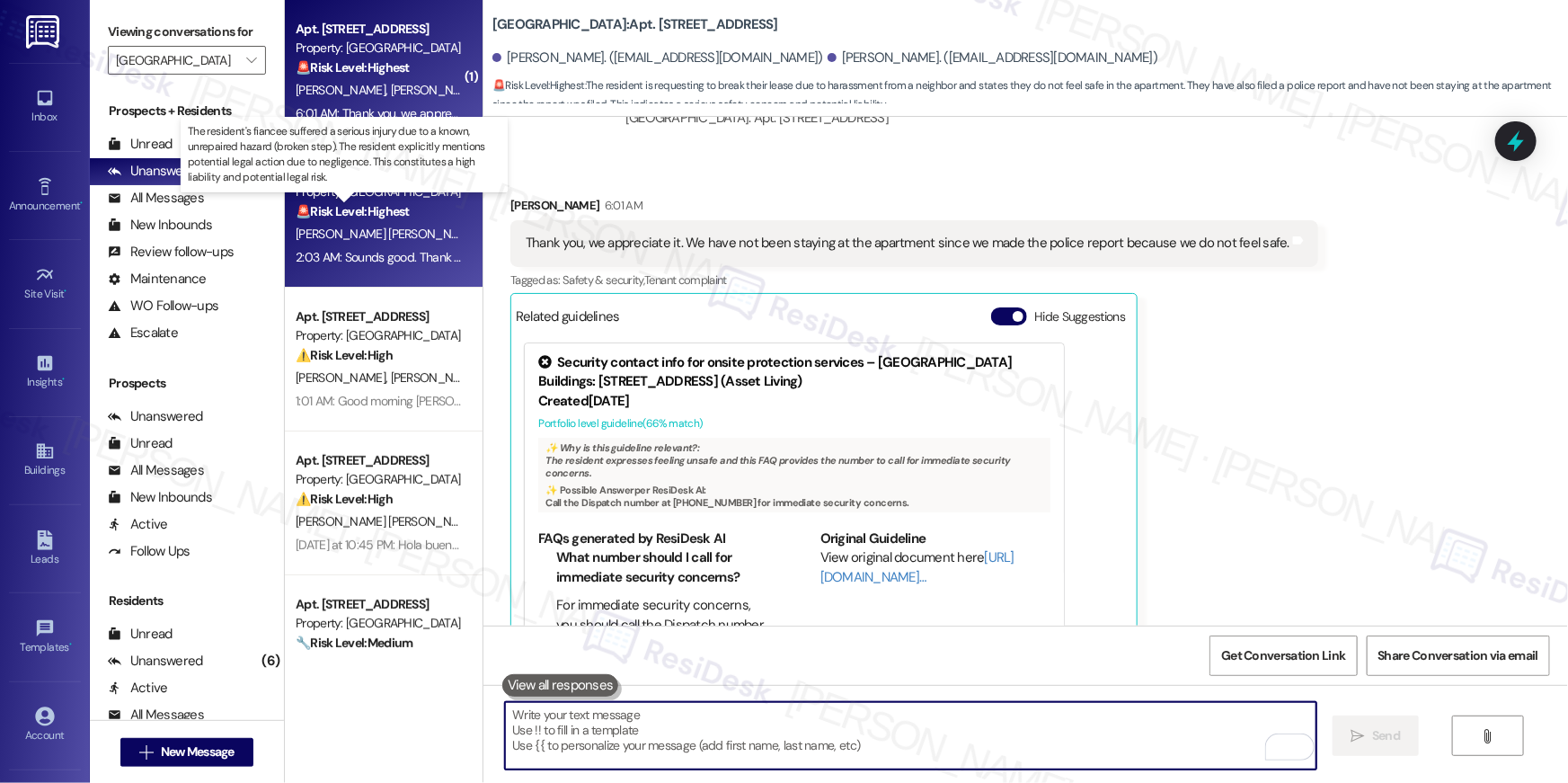
click at [392, 203] on strong "🚨 Risk Level: Highest" at bounding box center [352, 211] width 114 height 16
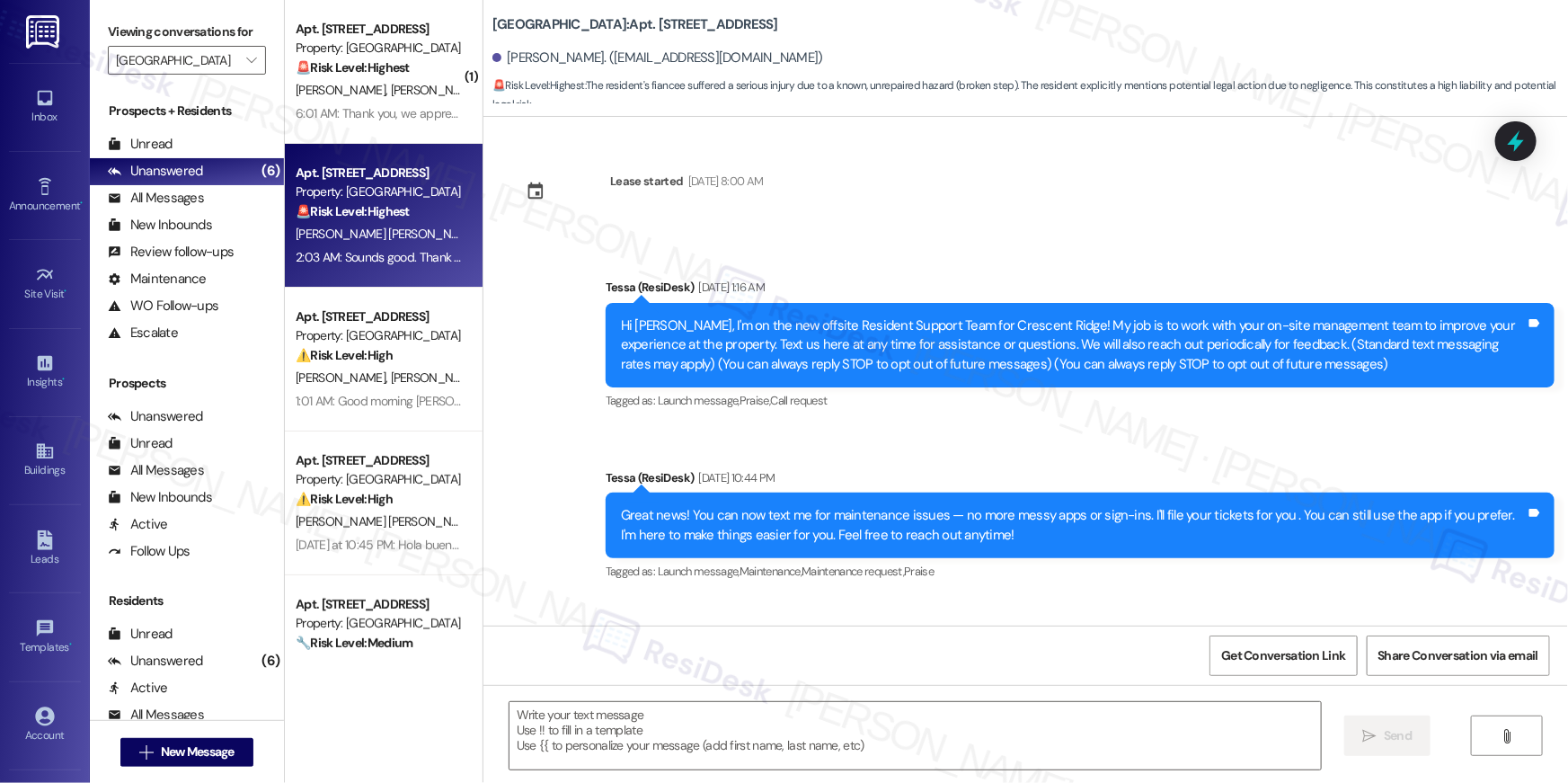
scroll to position [2251, 0]
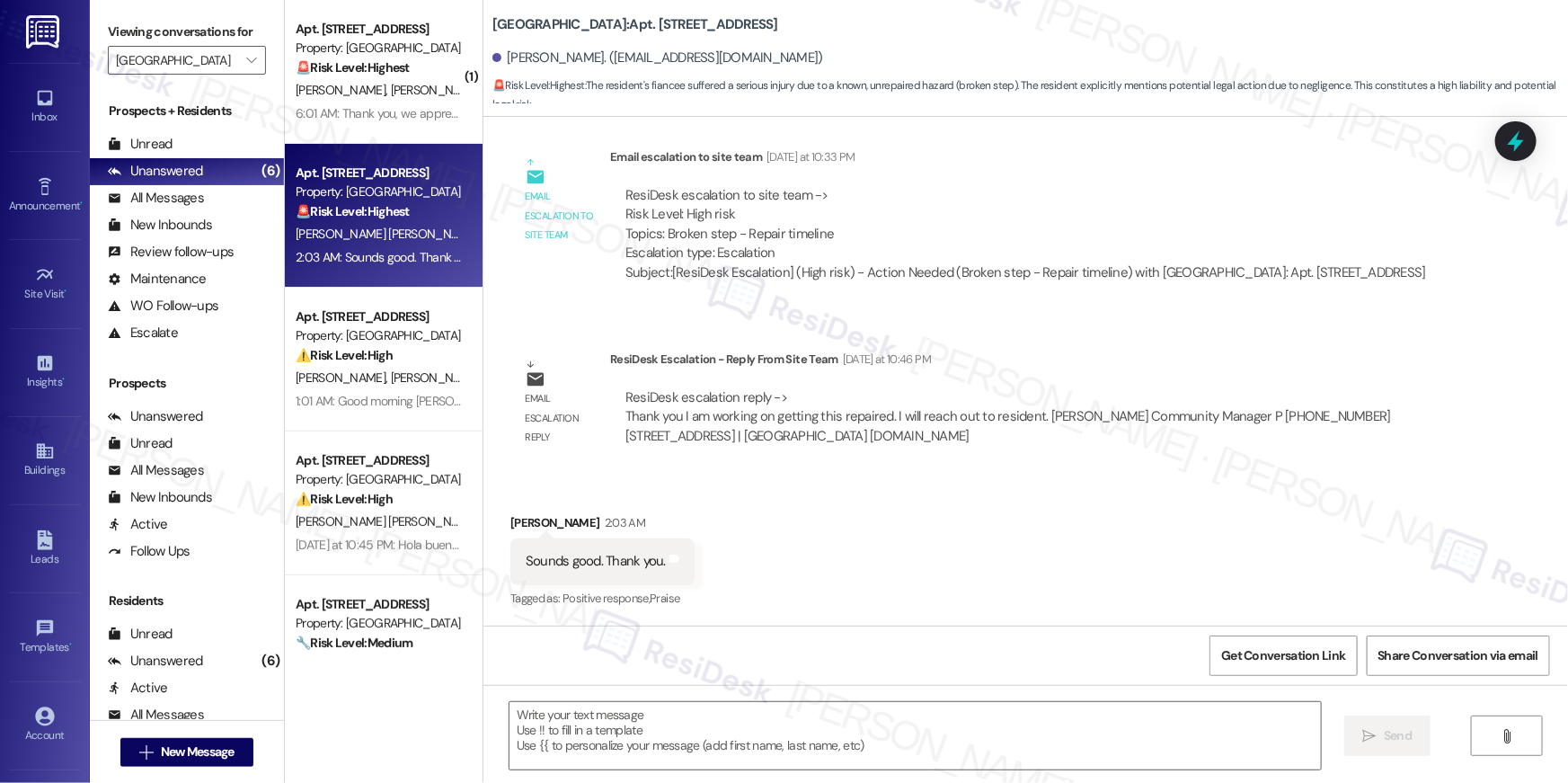
type textarea "Fetching suggested responses. Please feel free to read through the conversation…"
click at [942, 503] on div "Received via SMS Jasinda Aguero Rubio 2:03 AM Sounds good. Thank you. Tags and …" at bounding box center [1025, 548] width 1085 height 152
click at [1044, 480] on div "Received via SMS Jasinda Aguero Rubio 2:03 AM Sounds good. Thank you. Tags and …" at bounding box center [1025, 548] width 1085 height 152
click at [937, 573] on div "Received via SMS Jasinda Aguero Rubio 2:03 AM Sounds good. Thank you. Tags and …" at bounding box center [1025, 548] width 1085 height 152
click at [801, 768] on textarea at bounding box center [914, 735] width 811 height 67
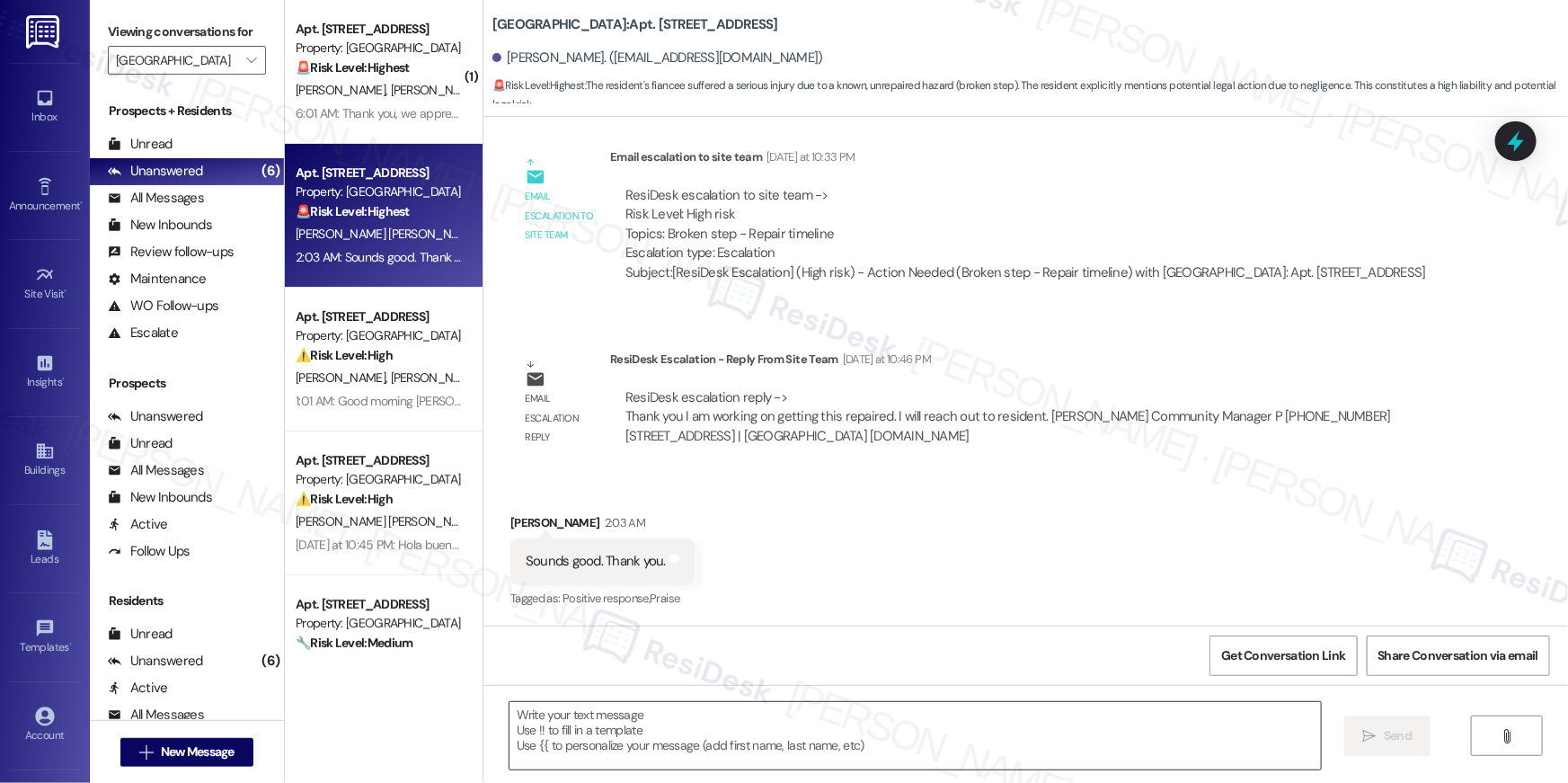
click at [793, 750] on textarea at bounding box center [914, 735] width 811 height 67
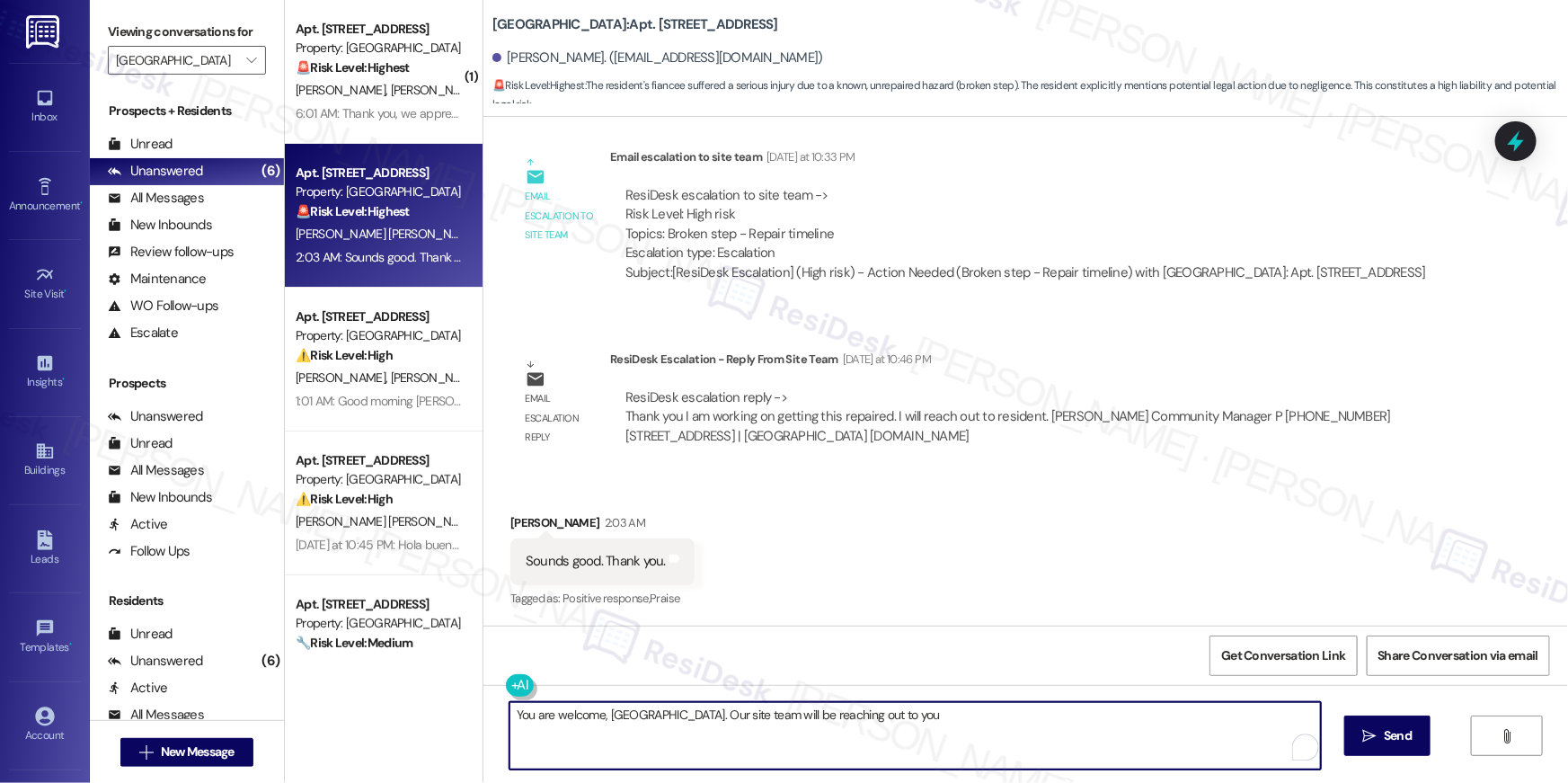
type textarea "You are welcome, Jasinda. Our site team will be reaching out to you!"
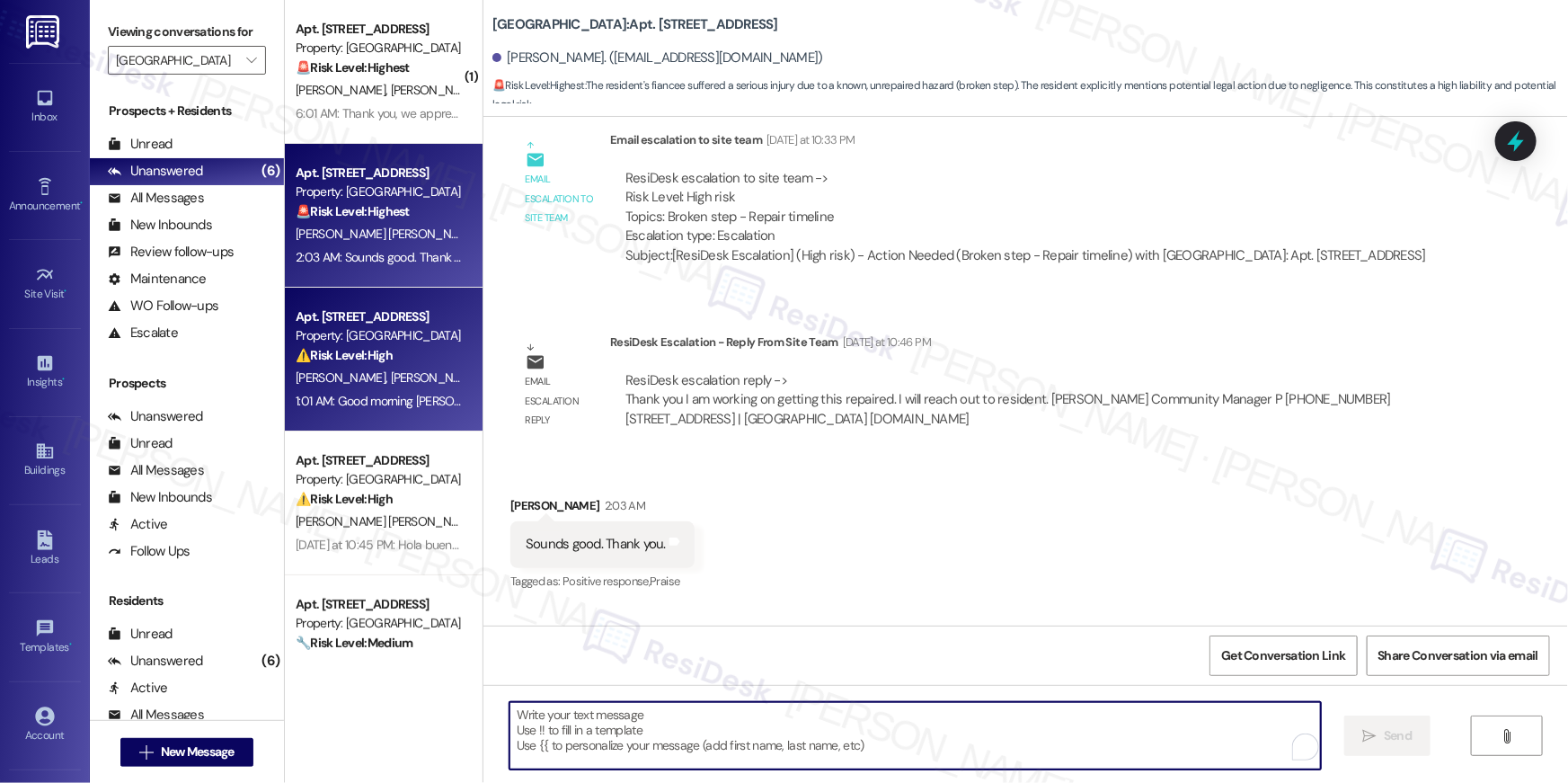
click at [393, 329] on div "Property: [GEOGRAPHIC_DATA]" at bounding box center [378, 335] width 166 height 19
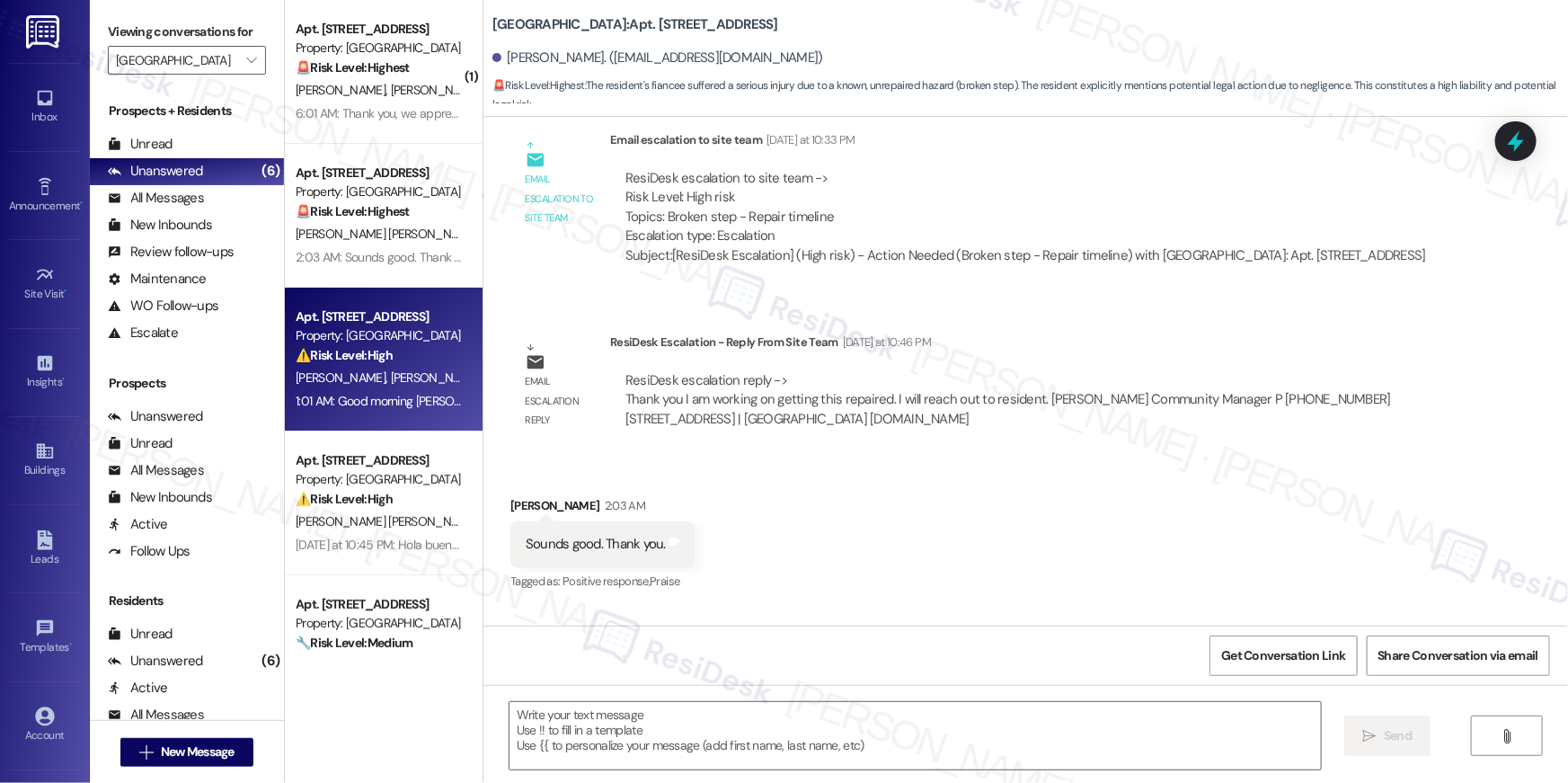
type textarea "Fetching suggested responses. Please feel free to read through the conversation…"
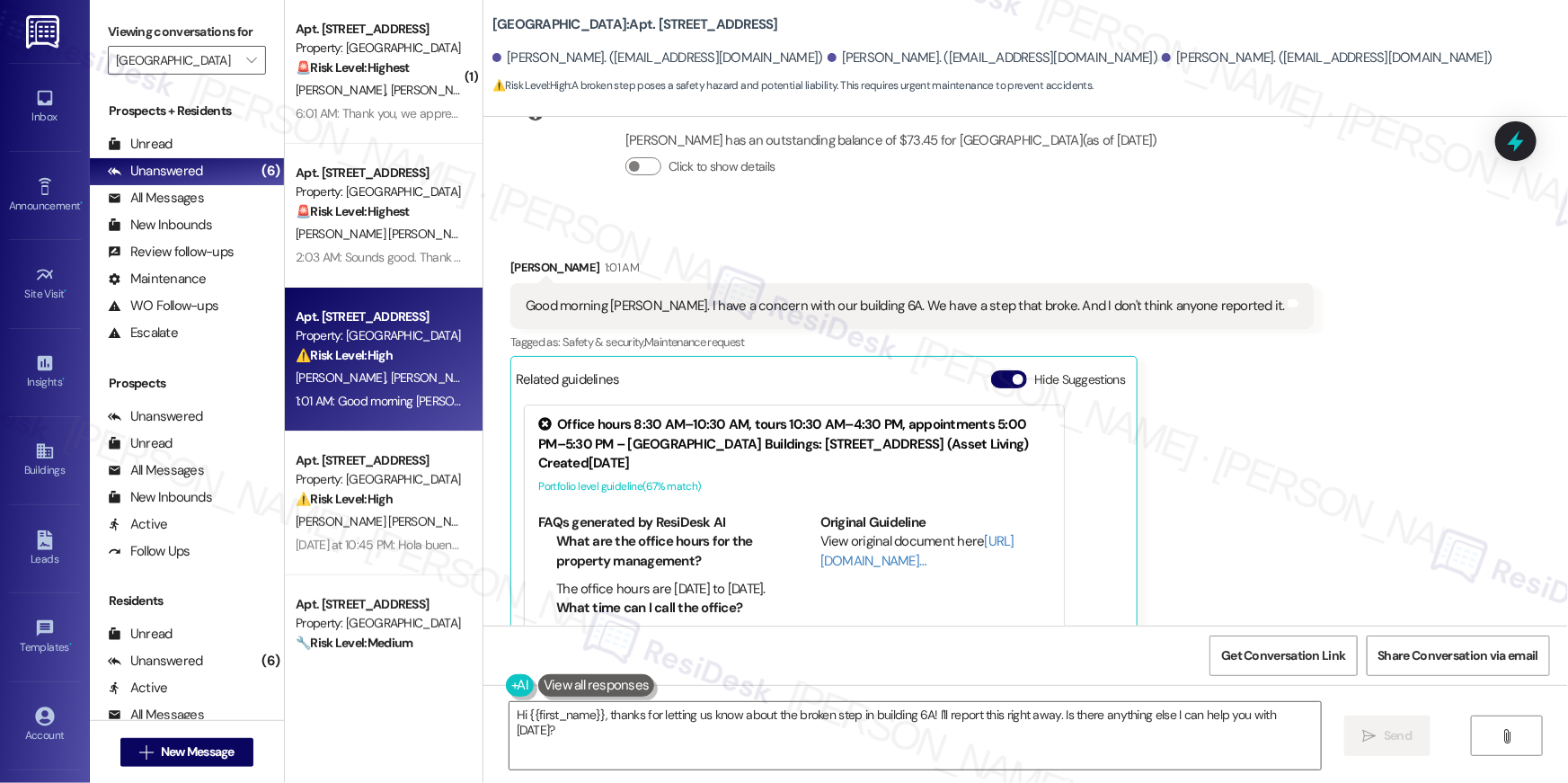
scroll to position [649, 0]
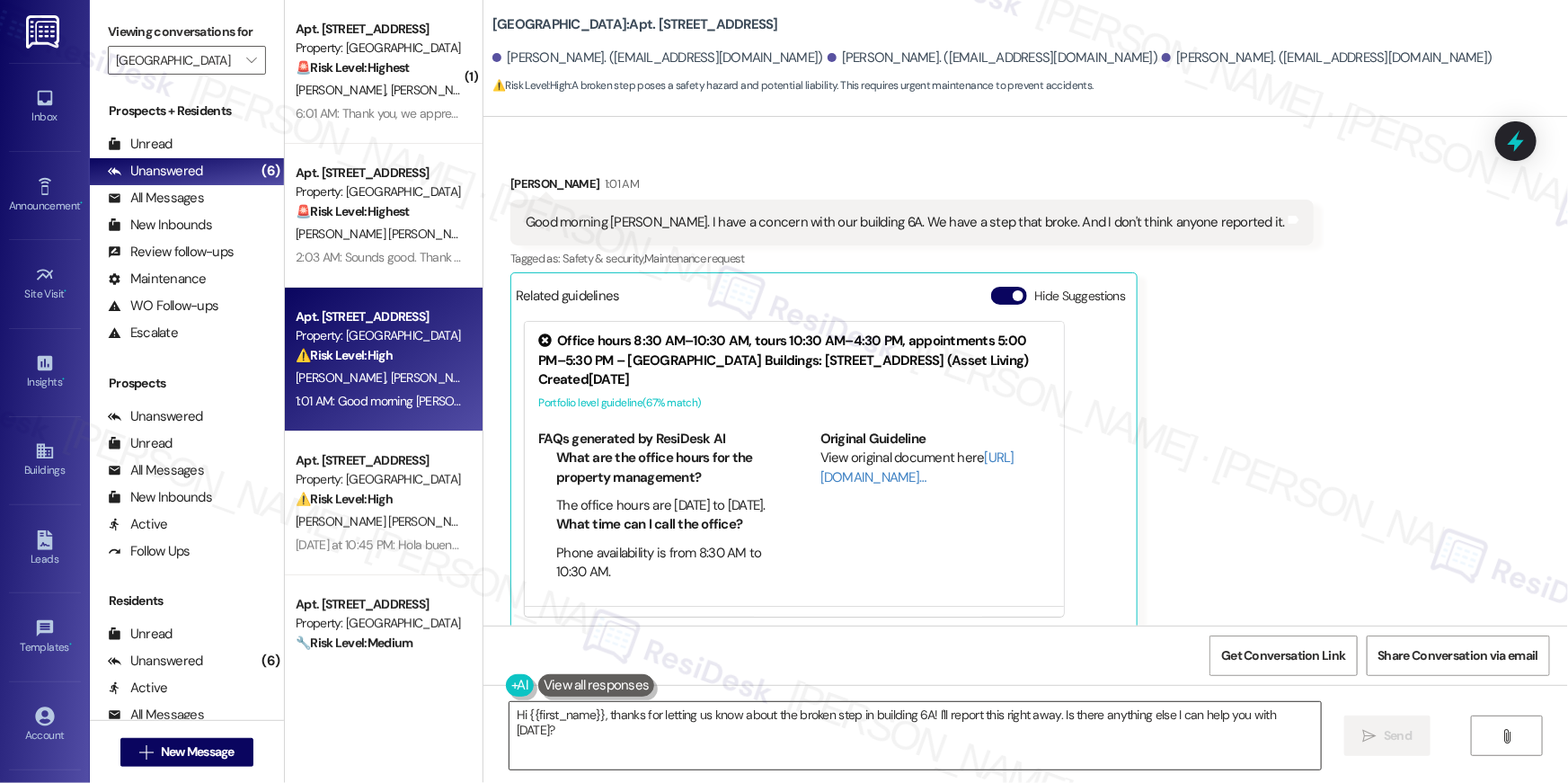
click at [776, 750] on textarea "Hi {{first_name}}, thanks for letting us know about the broken step in building…" at bounding box center [914, 735] width 811 height 67
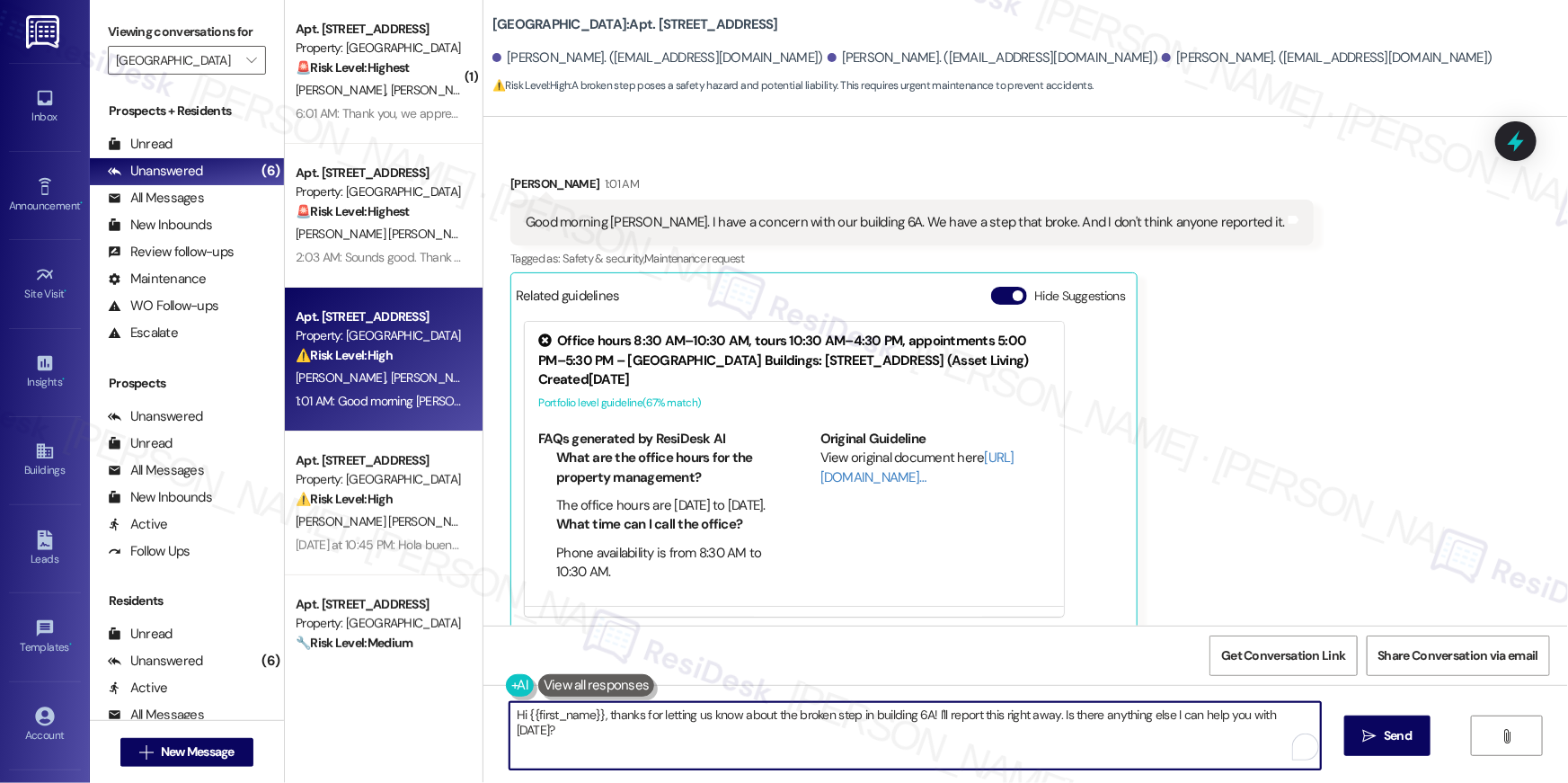
click at [803, 737] on textarea "Hi {{first_name}}, thanks for letting us know about the broken step in building…" at bounding box center [914, 735] width 811 height 67
drag, startPoint x: 857, startPoint y: 737, endPoint x: 866, endPoint y: 748, distance: 14.2
click at [866, 748] on textarea "Hi {{first_name}}, thanks for letting us know about the broken step in building…" at bounding box center [910, 735] width 811 height 67
click at [871, 730] on textarea "Hi {{first_name}}, thanks for letting us know about the broken step in building…" at bounding box center [910, 735] width 811 height 67
click at [847, 722] on textarea "Hi {{first_name}}, thanks for letting us know about the broken step in building…" at bounding box center [910, 735] width 811 height 67
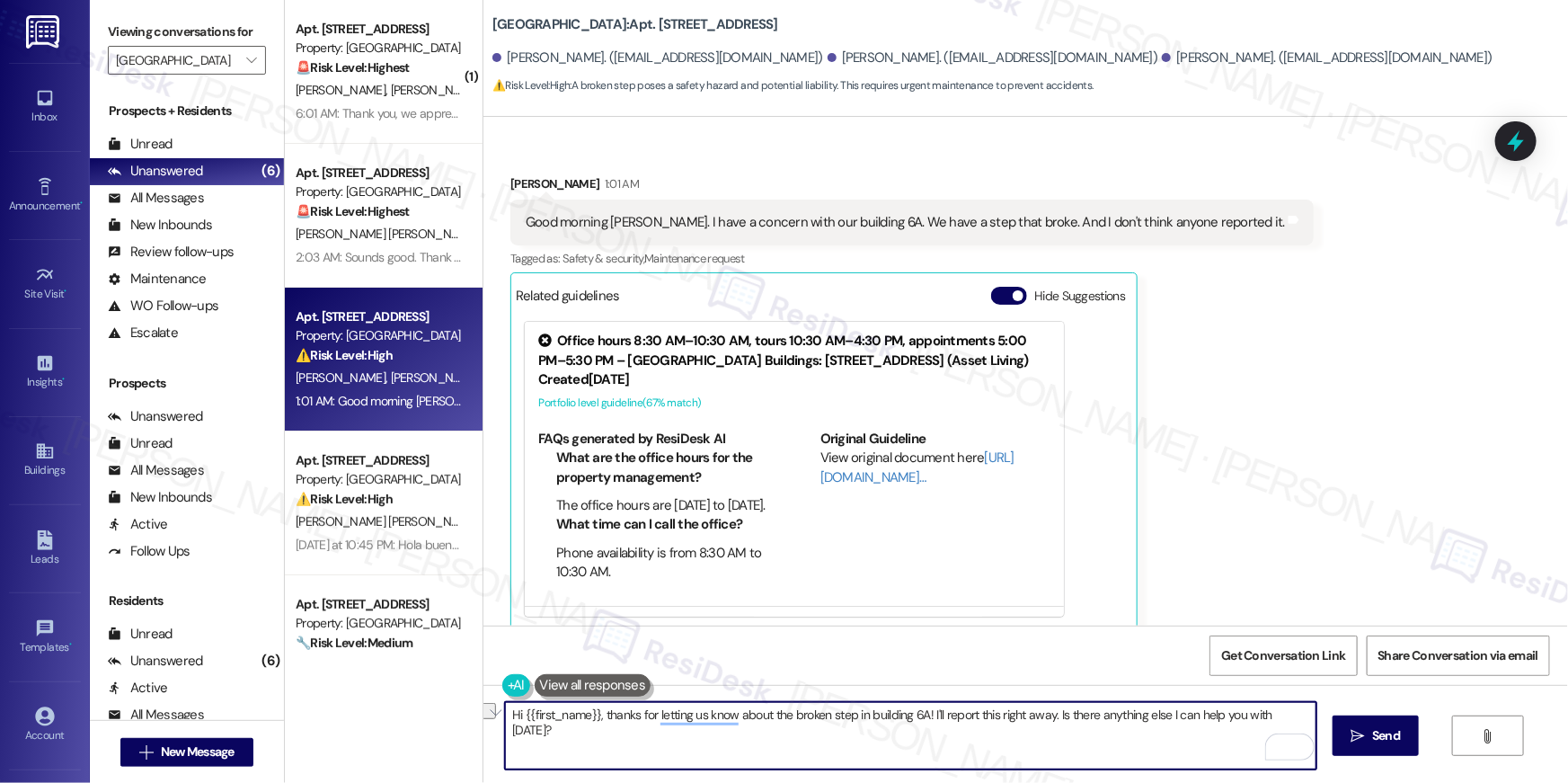
drag, startPoint x: 846, startPoint y: 719, endPoint x: 880, endPoint y: 782, distance: 71.6
click at [880, 782] on div "Hi {{first_name}}, thanks for letting us know about the broken step in building…" at bounding box center [1025, 752] width 1085 height 135
type textarea "Hi {{first_name}}, thanks for letting us know about the broken step. Yes, it ha…"
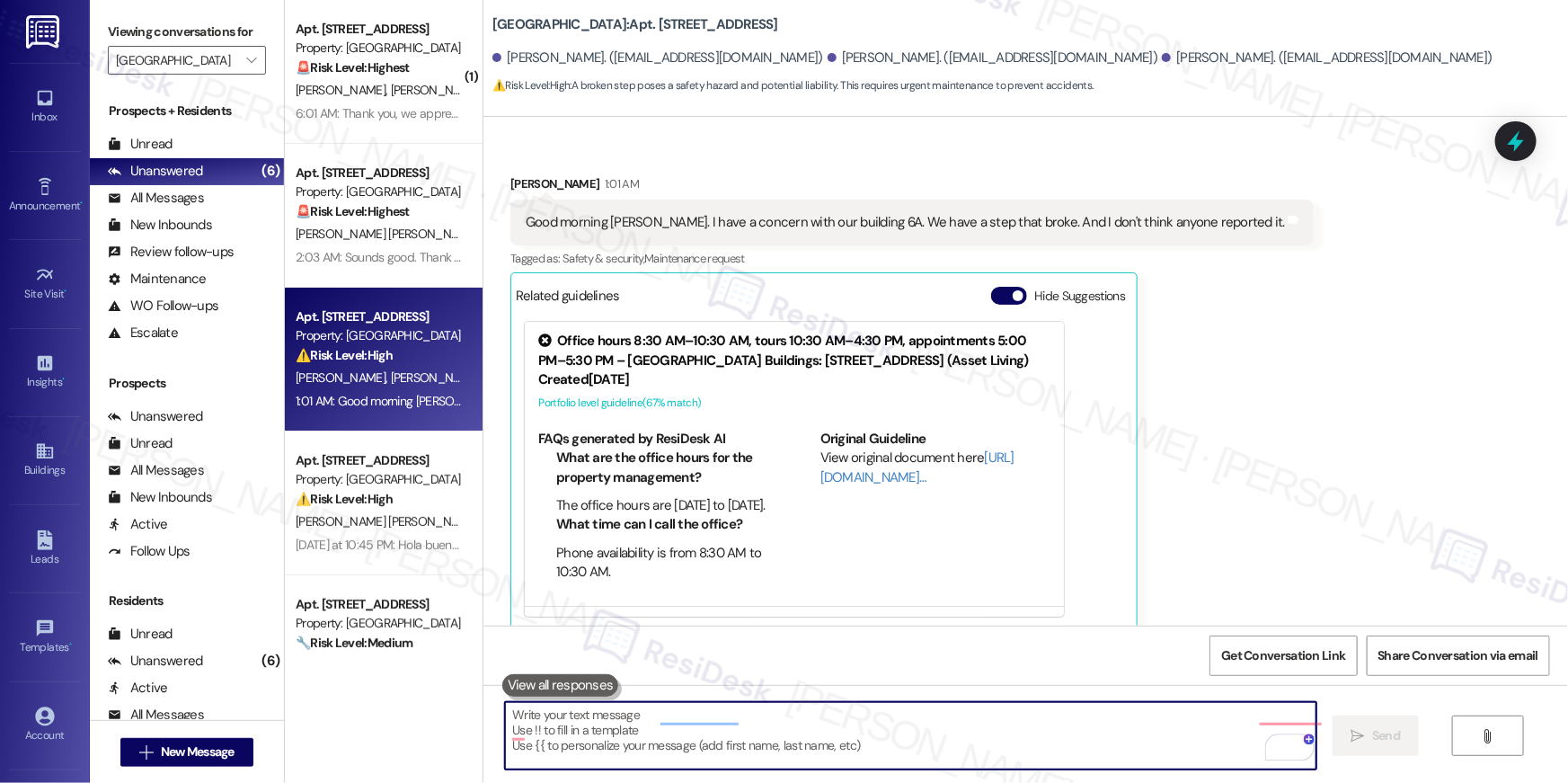
scroll to position [648, 0]
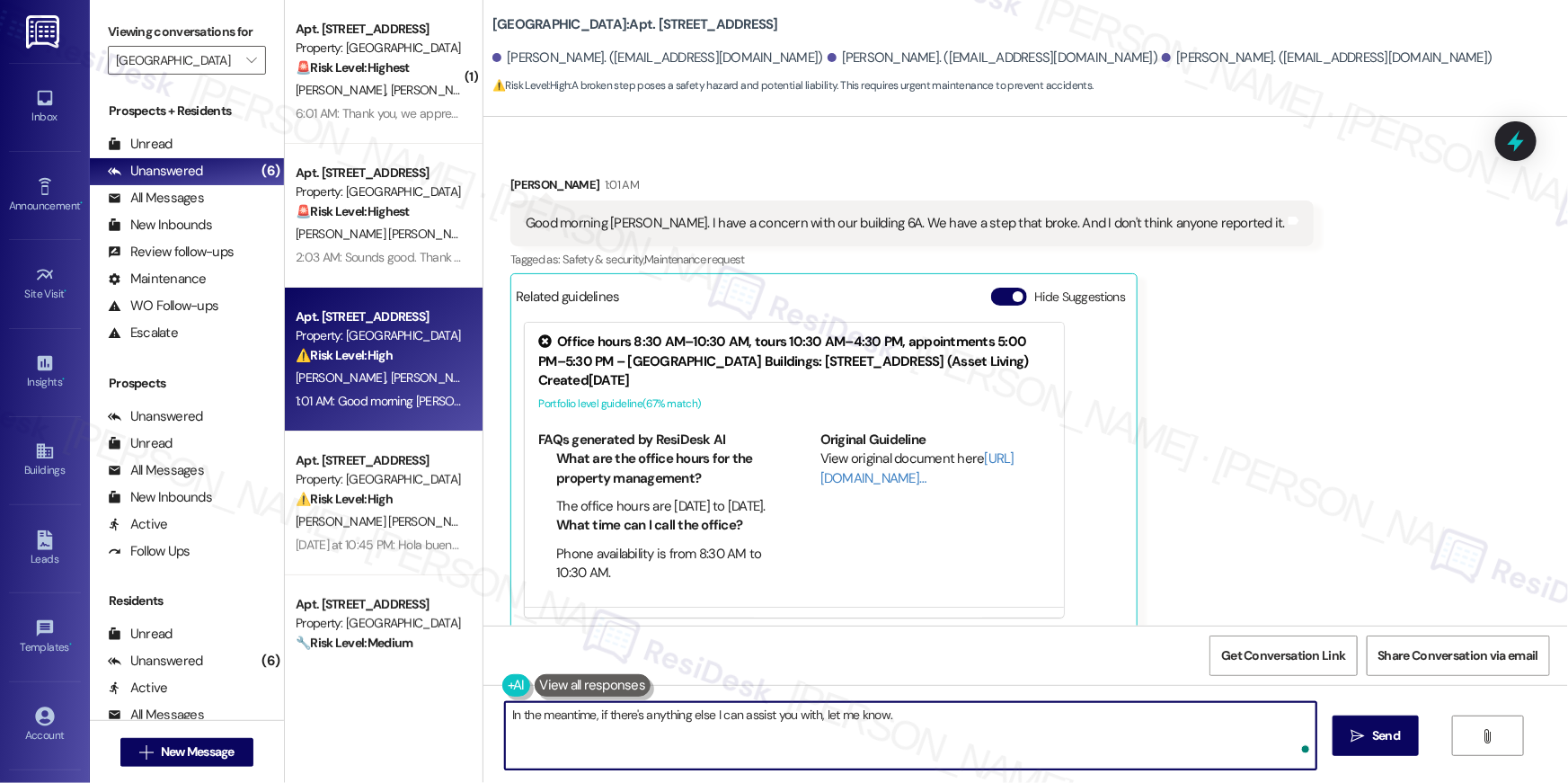
type textarea "In the meantime, if there's anything else I can assist you with, let me know."
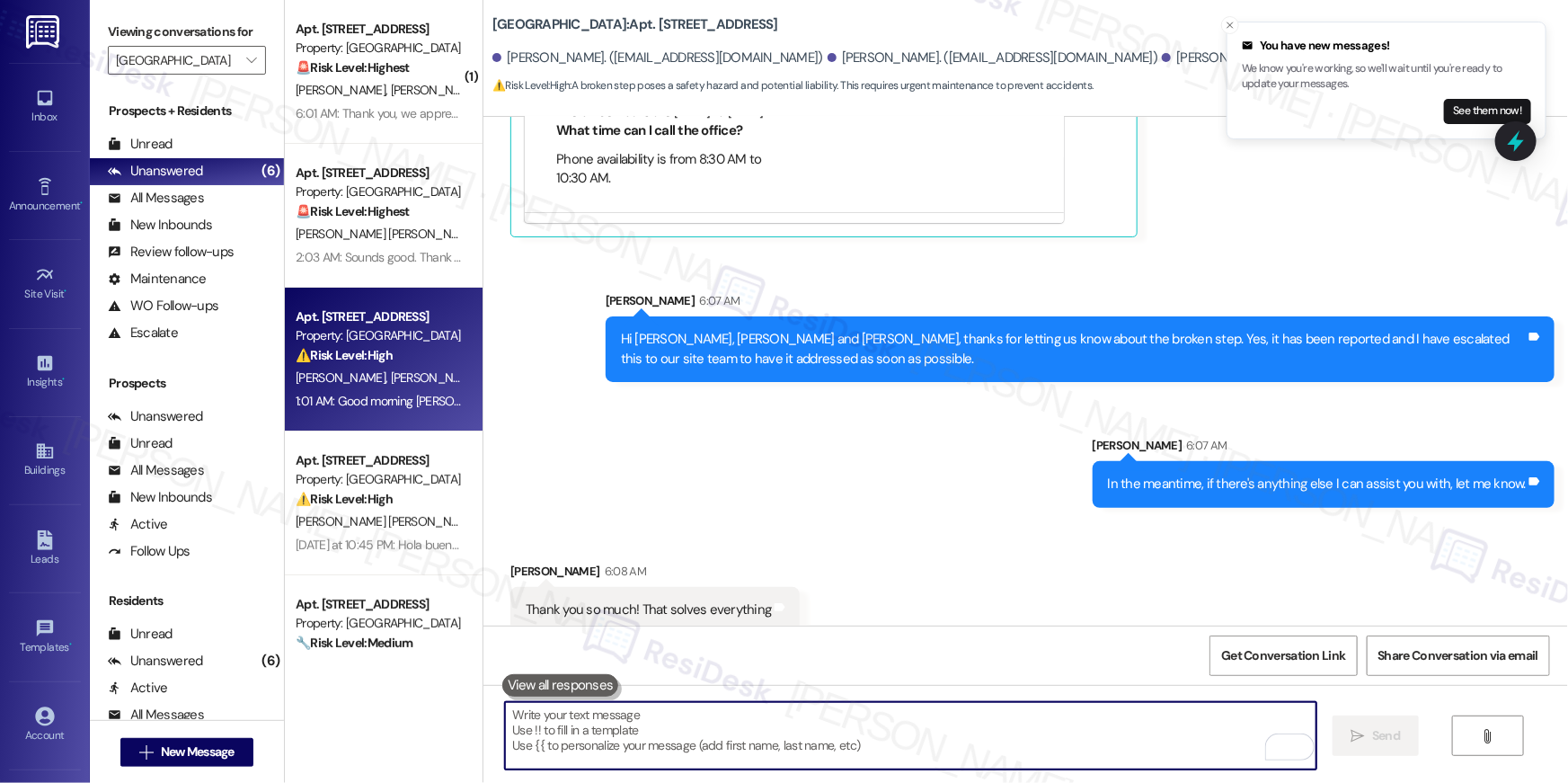
scroll to position [1044, 0]
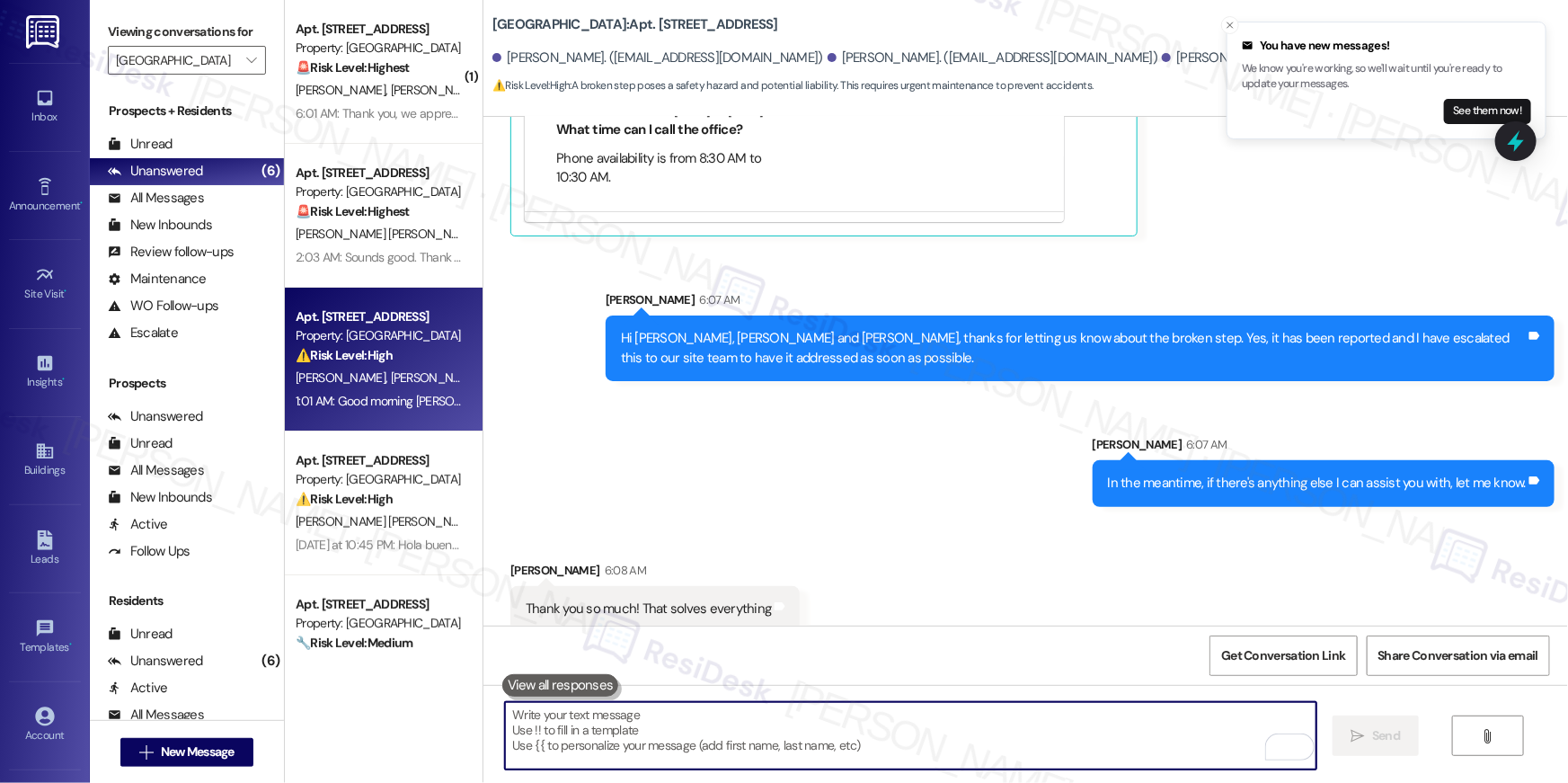
click at [762, 547] on div "Received via SMS Kayla Martin 6:08 AM Thank you so much! That solves everything…" at bounding box center [655, 596] width 316 height 98
click at [983, 714] on textarea "To enrich screen reader interactions, please activate Accessibility in Grammarl…" at bounding box center [910, 735] width 811 height 67
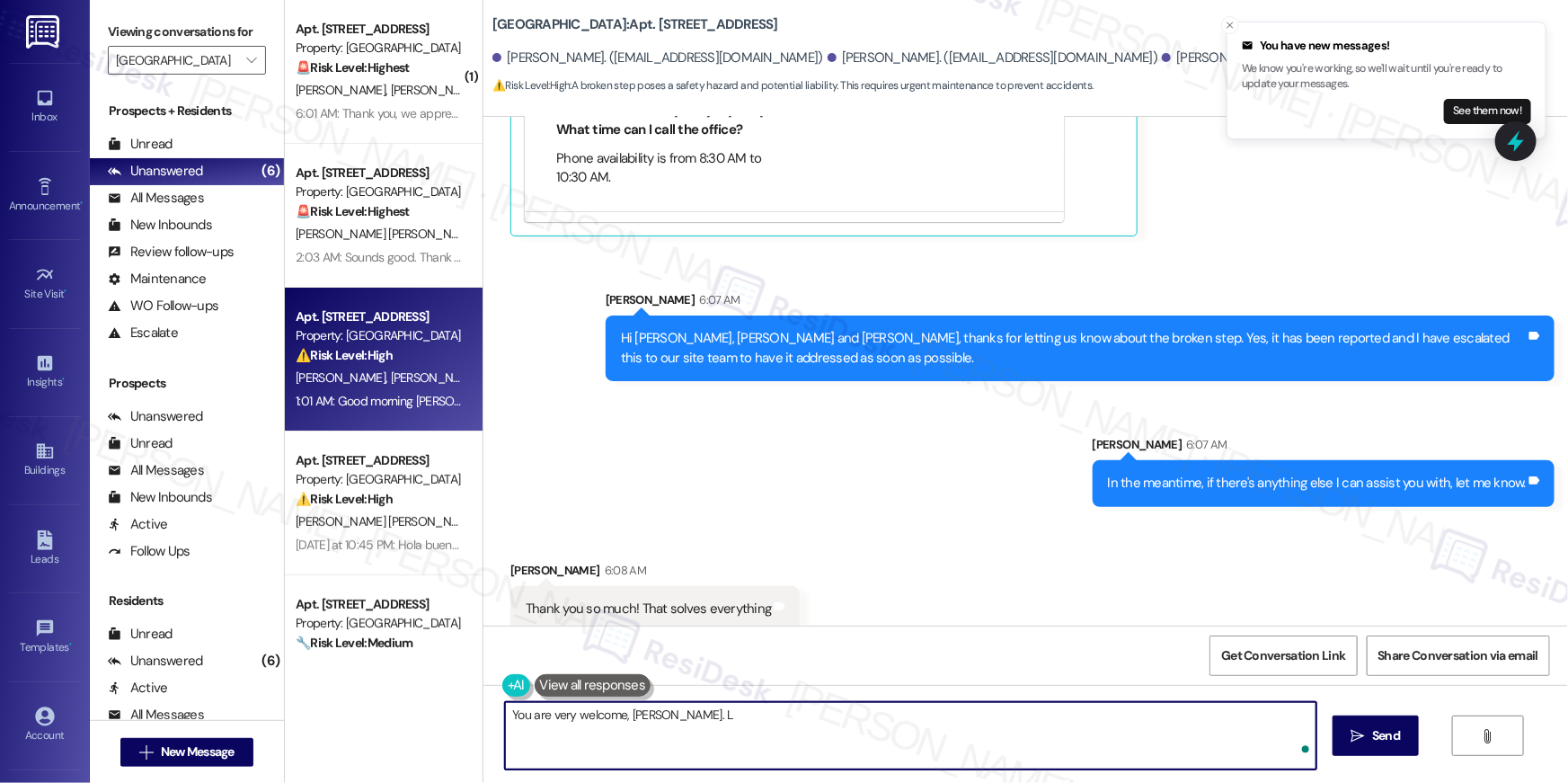
type textarea "You are very welcome, Kayla."
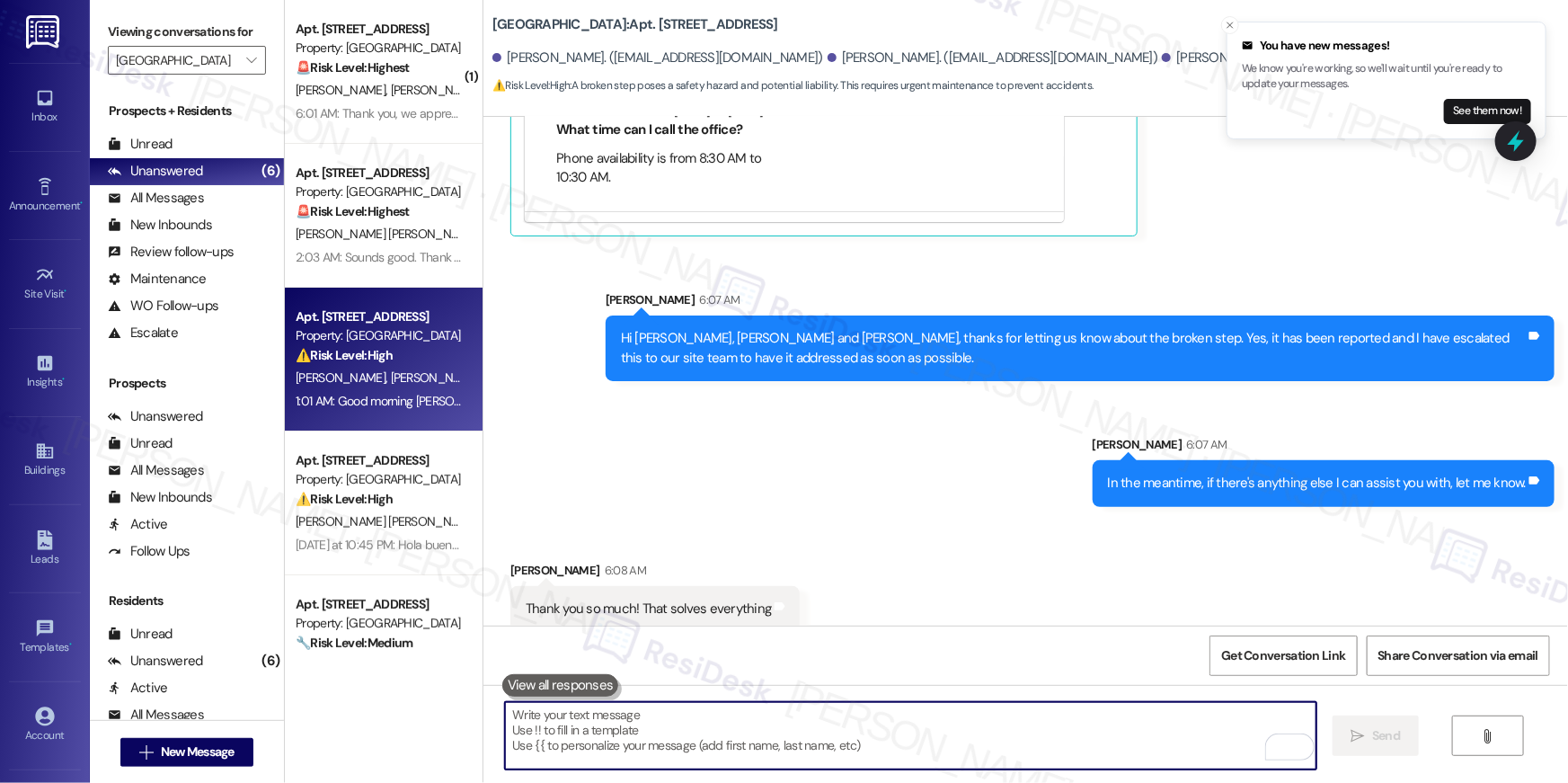
scroll to position [1043, 0]
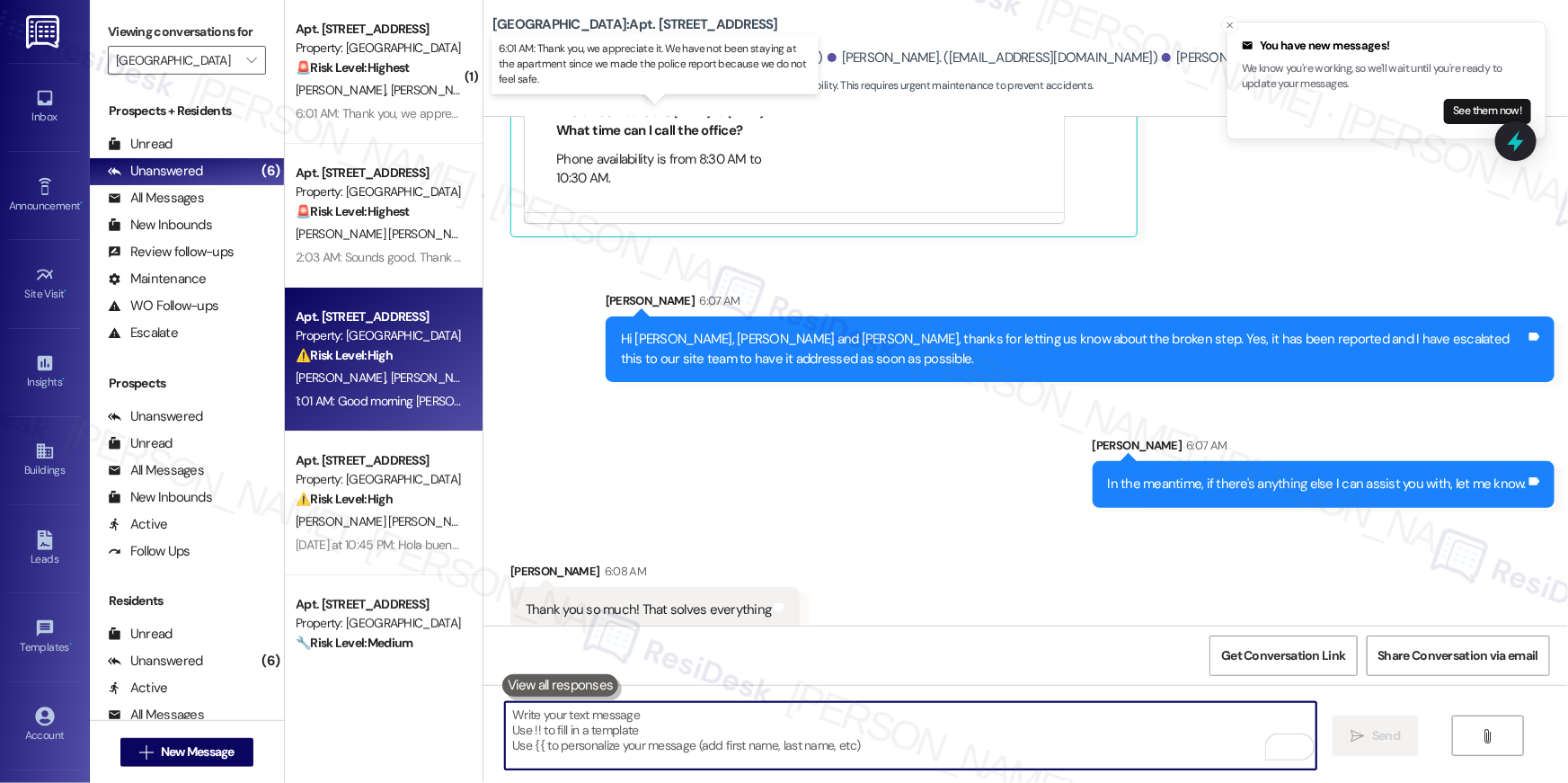
click at [358, 118] on div "6:01 AM: Thank you, we appreciate it. We have not been staying at the apartment…" at bounding box center [670, 113] width 750 height 16
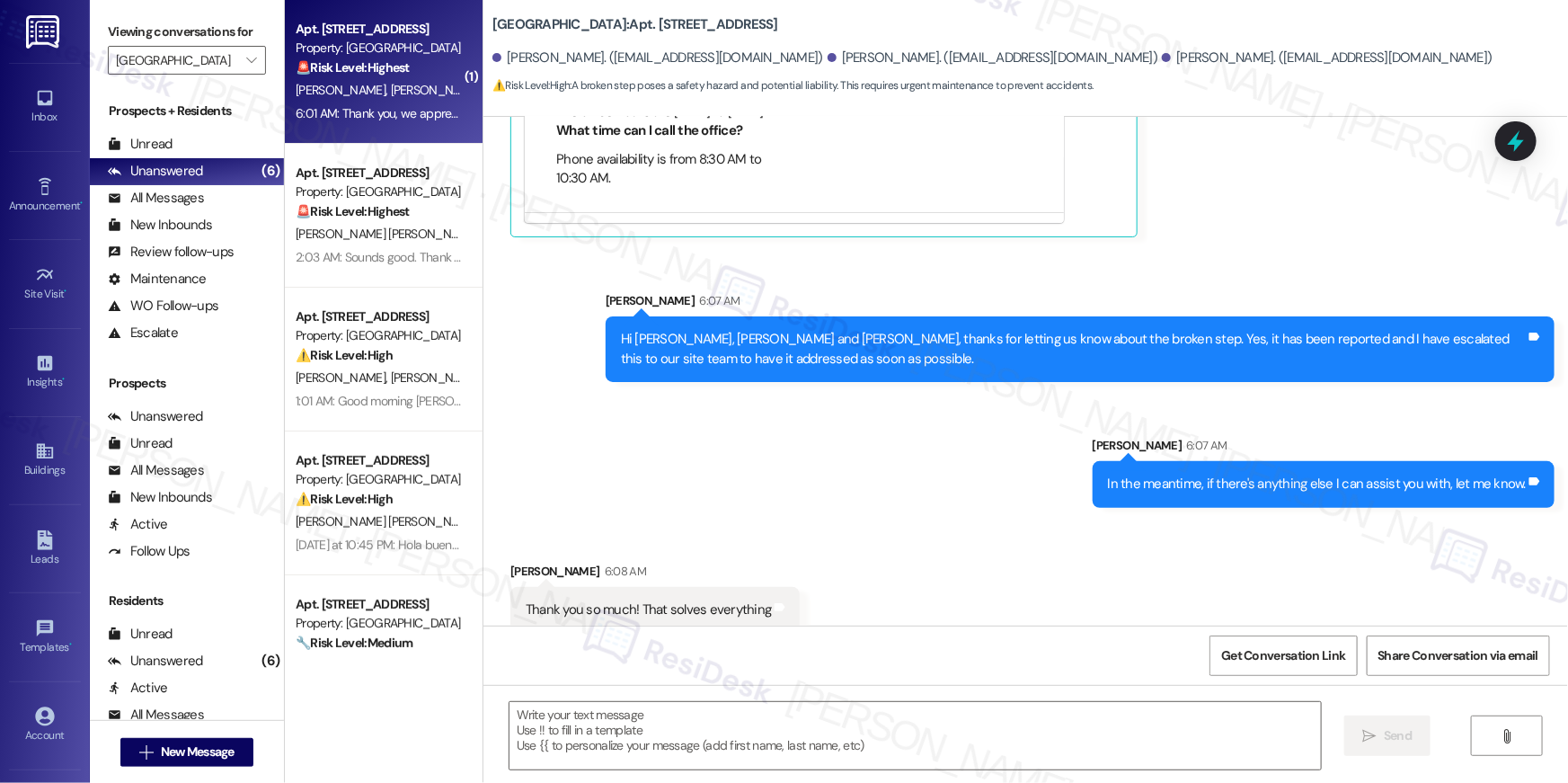
type textarea "Fetching suggested responses. Please feel free to read through the conversation…"
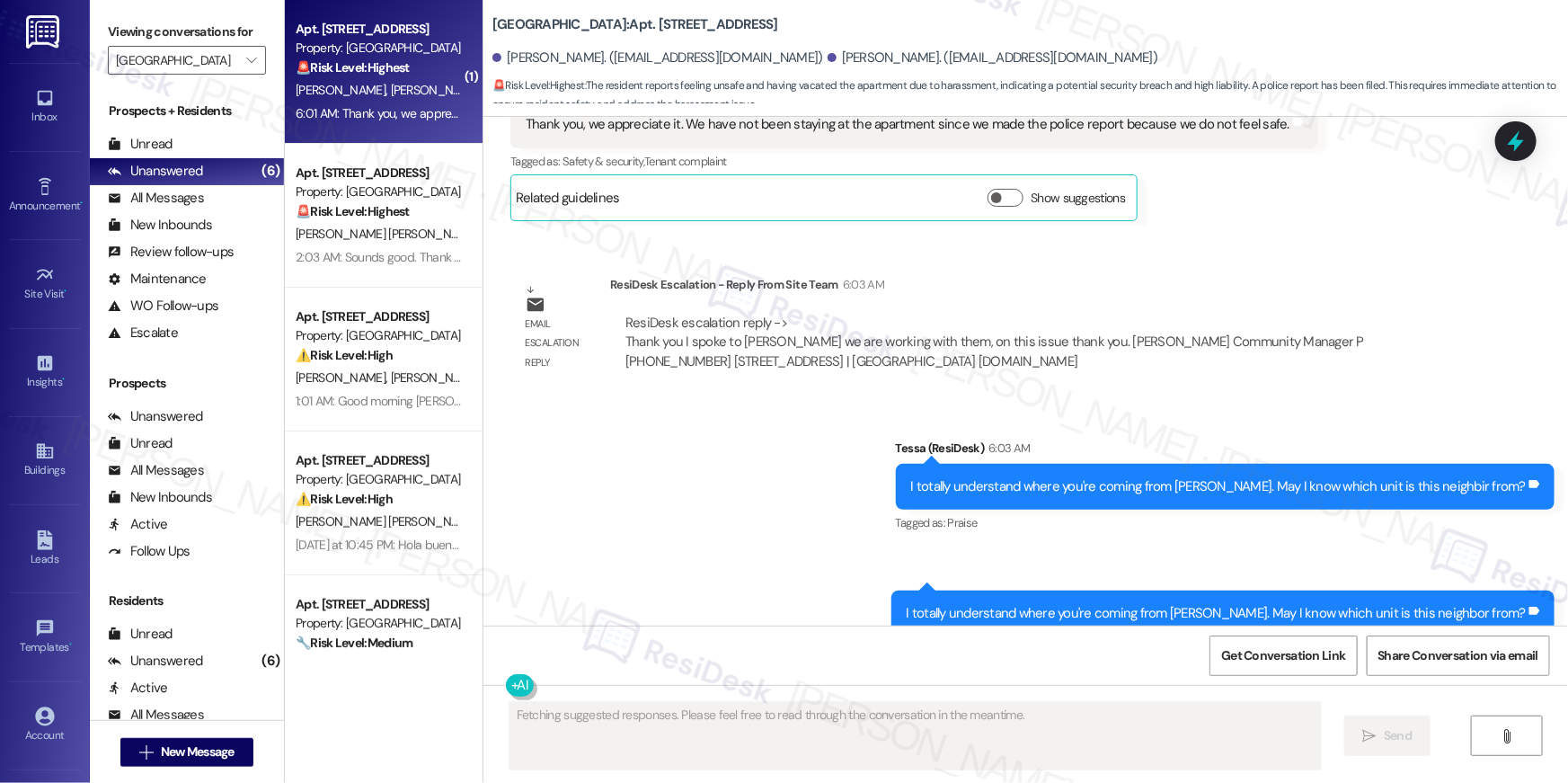
scroll to position [2918, 0]
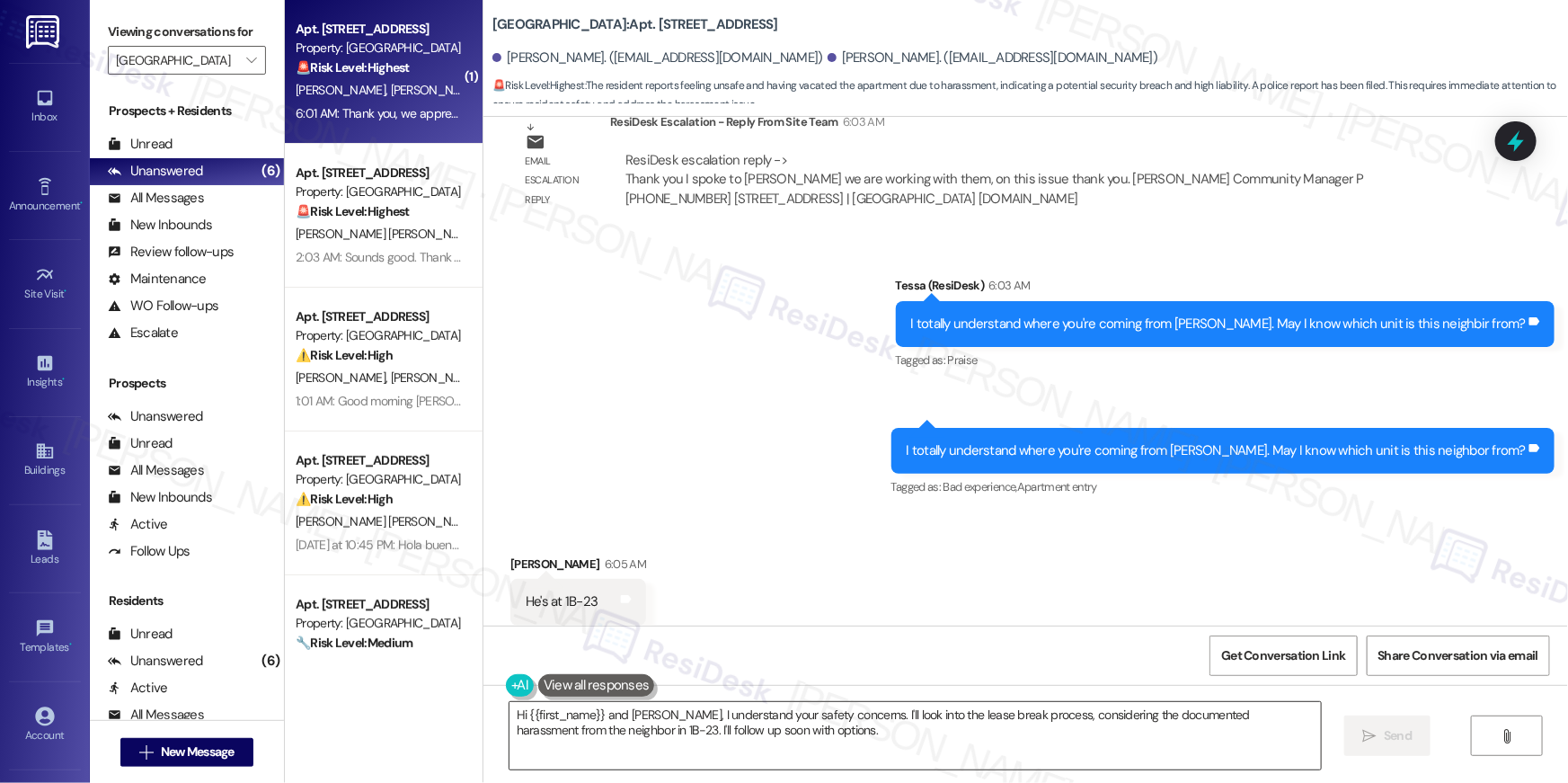
click at [825, 751] on textarea "Hi {{first_name}} and Juan, I understand your safety concerns. I'll look into t…" at bounding box center [914, 735] width 811 height 67
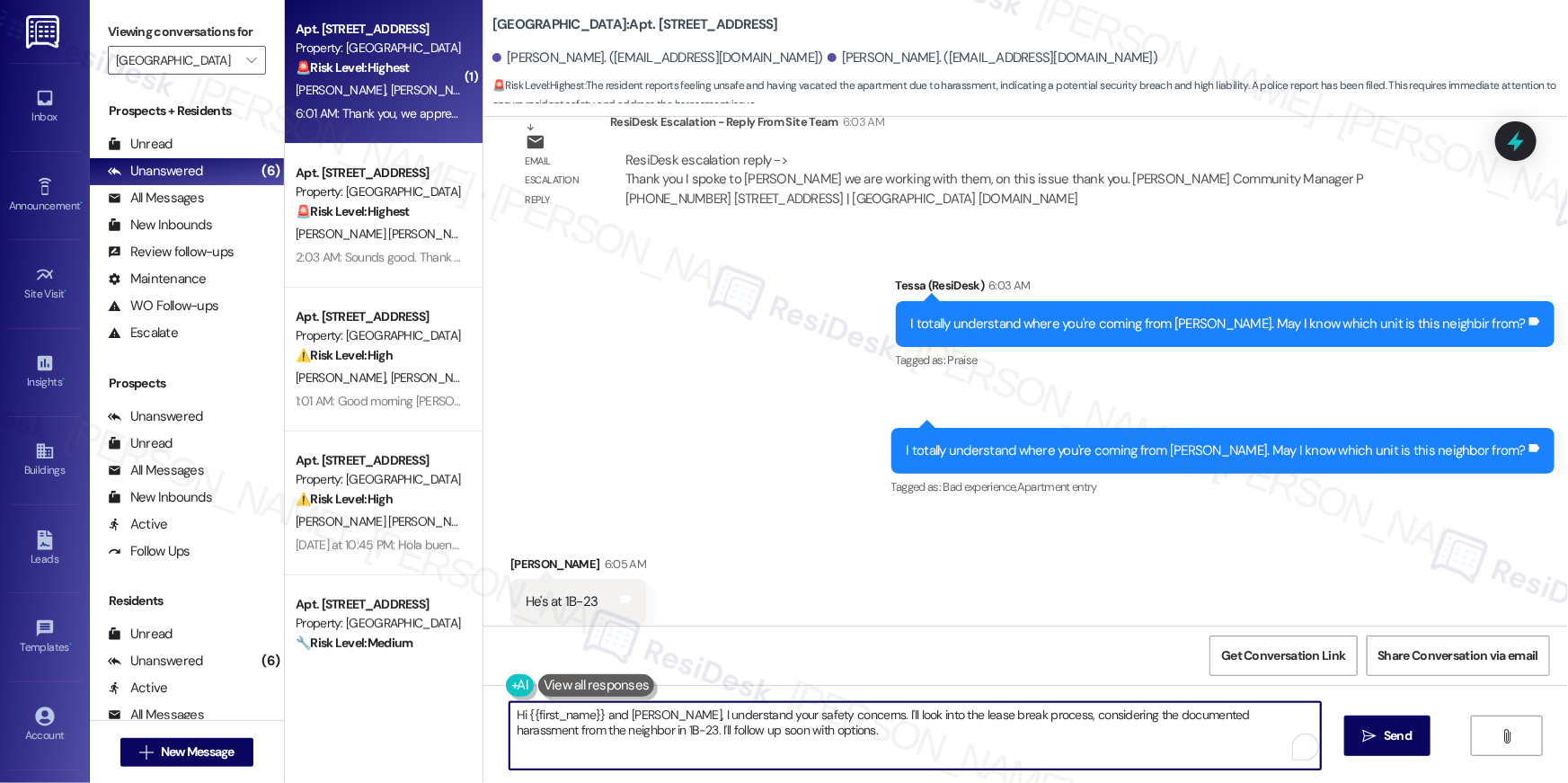
click at [825, 751] on textarea "Hi {{first_name}} and Juan, I understand your safety concerns. I'll look into t…" at bounding box center [914, 735] width 811 height 67
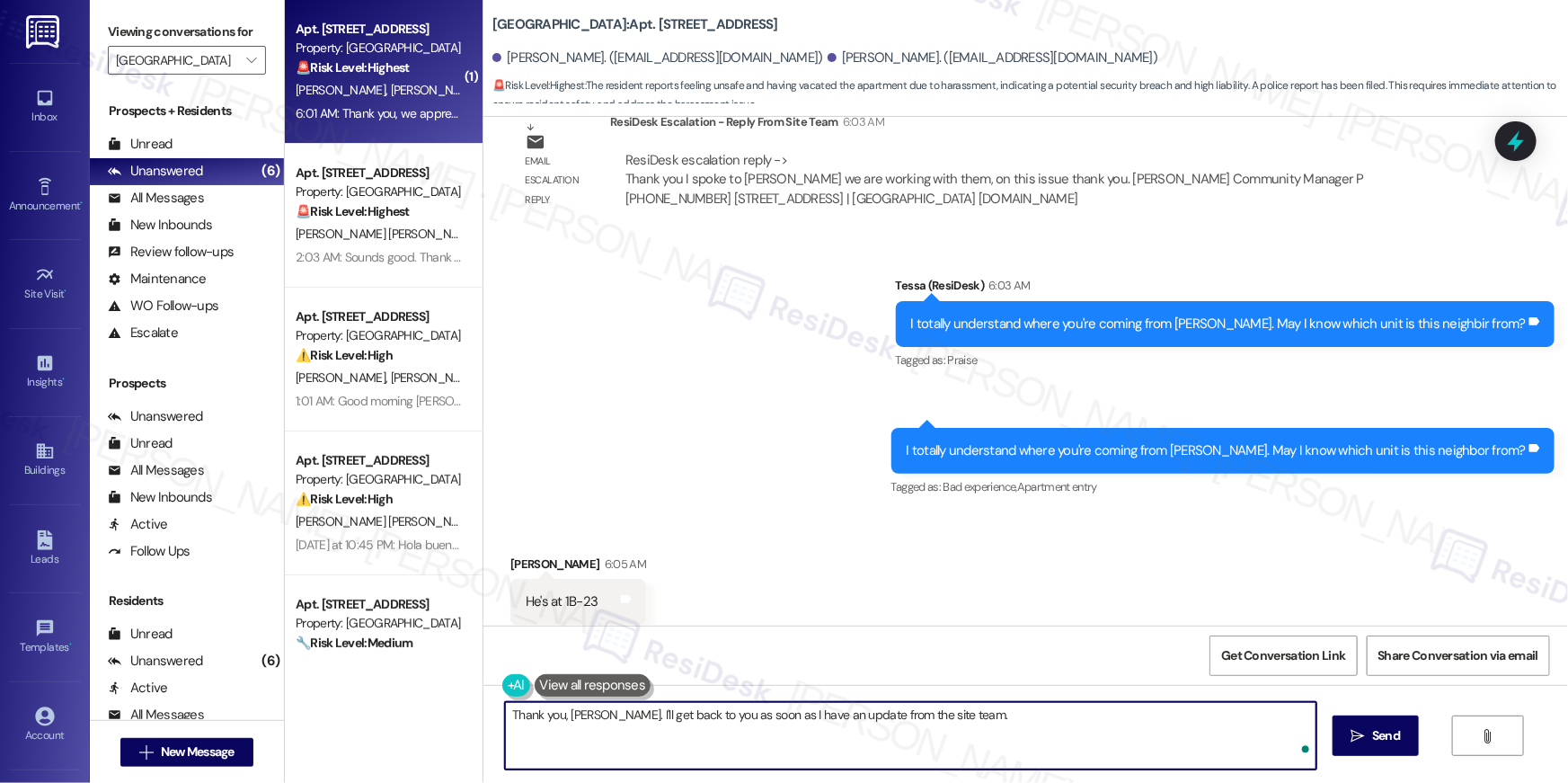
type textarea "Thank you, Ilse. I'll get back to you as soon as I have an update from the site…"
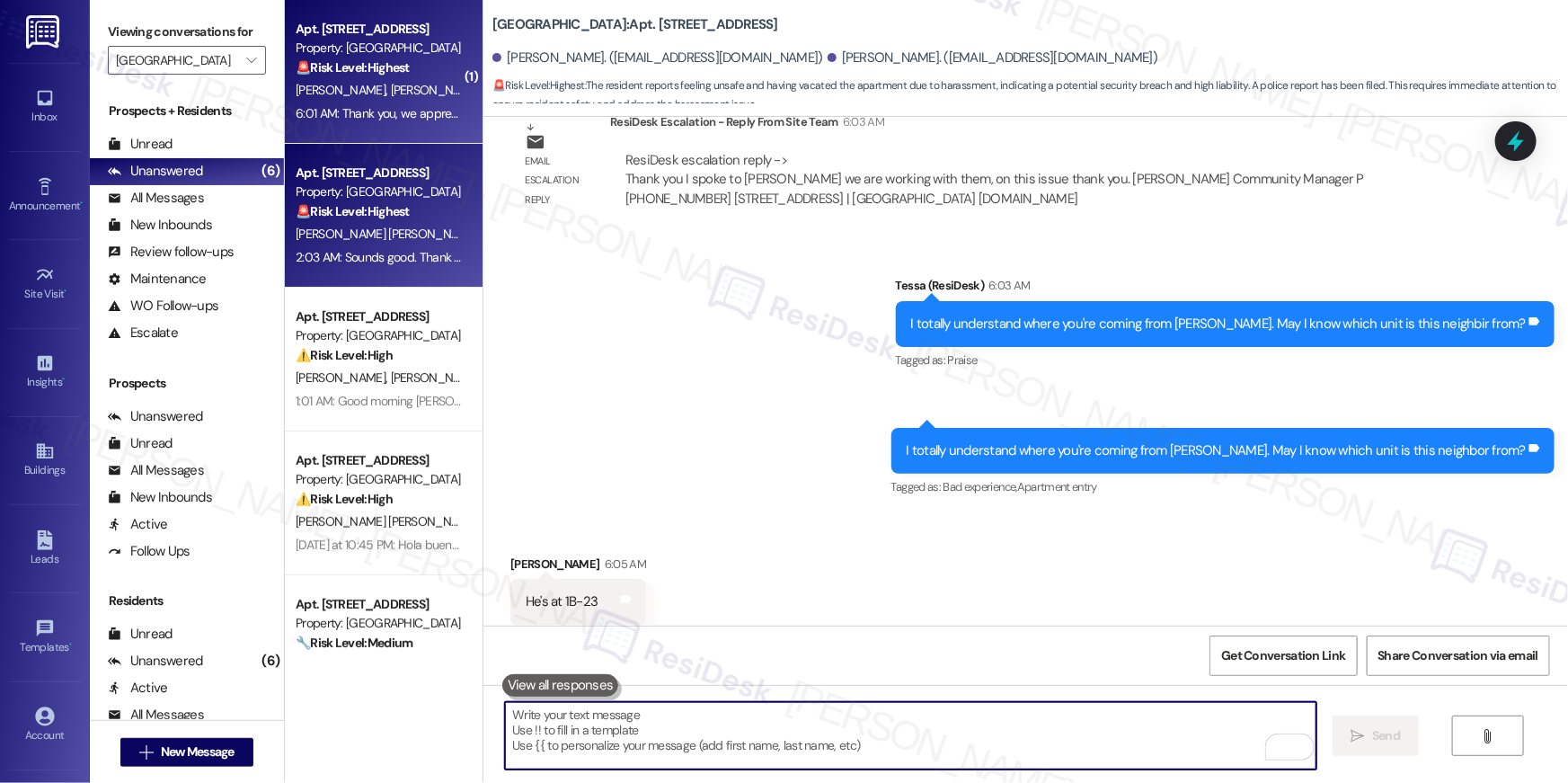
click at [417, 247] on div "2:03 AM: Sounds good. Thank you. 2:03 AM: Sounds good. Thank you." at bounding box center [378, 258] width 169 height 23
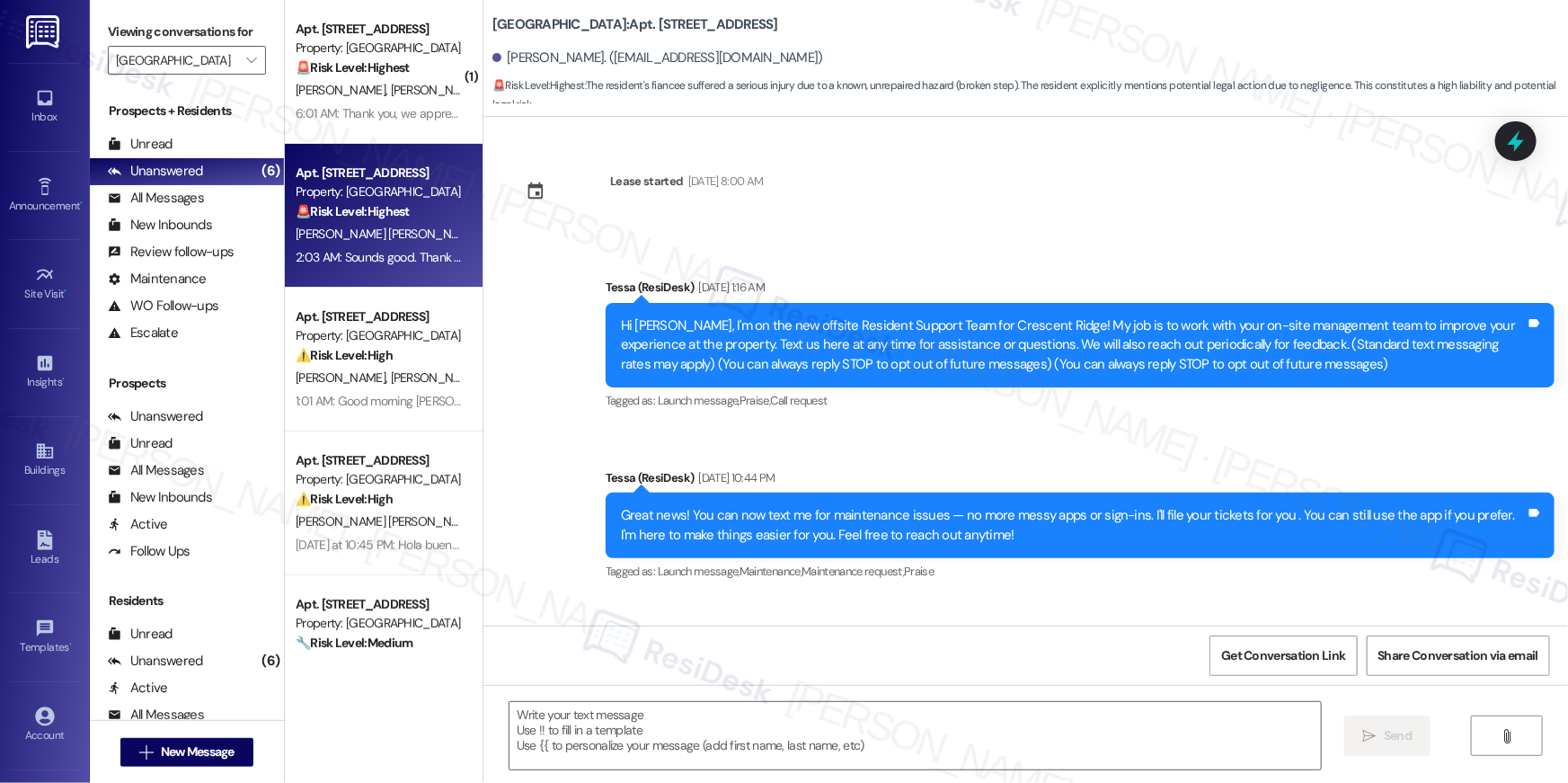
scroll to position [2404, 0]
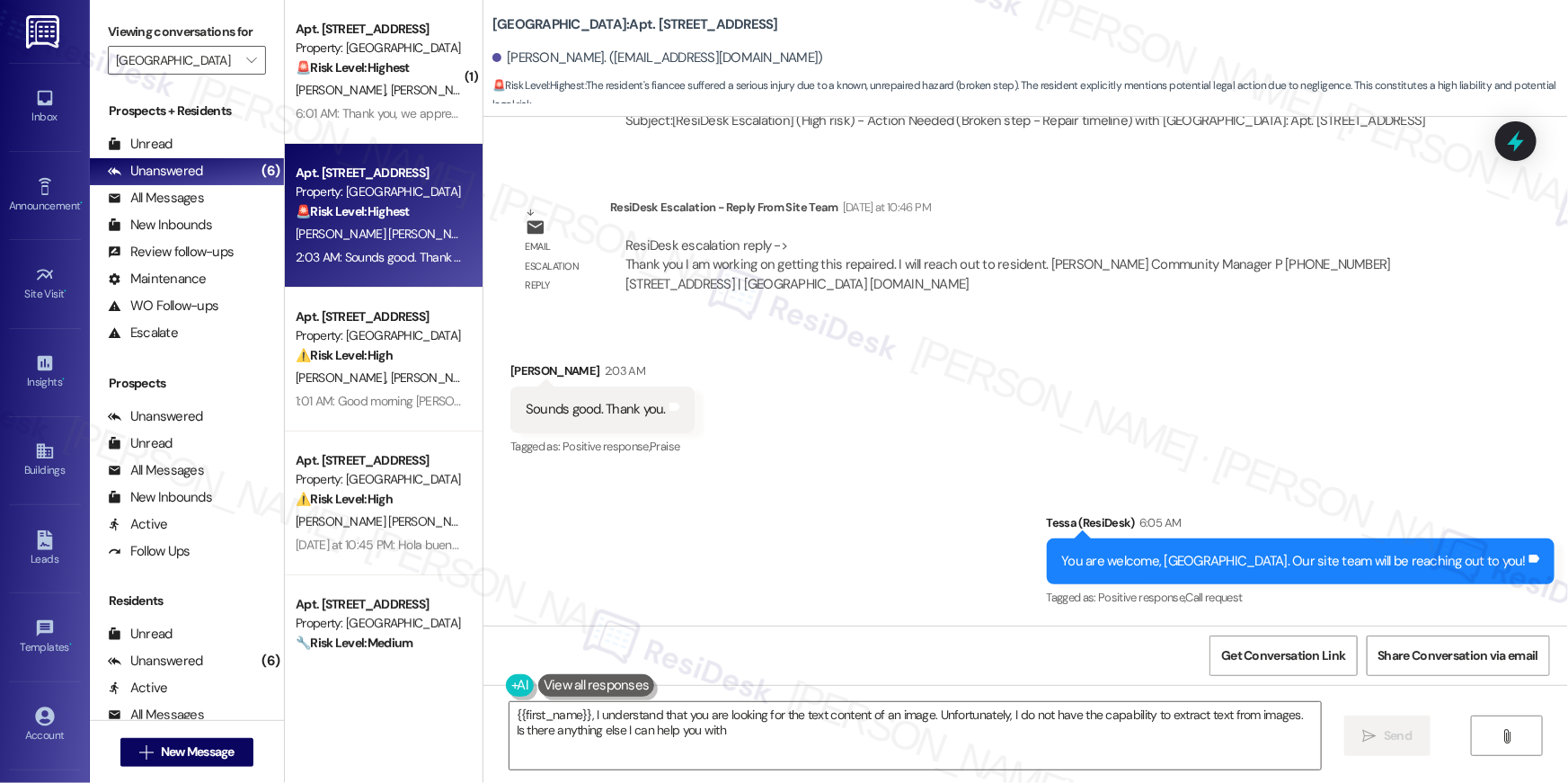
type textarea "{{first_name}}, I understand that you are looking for the text content of an im…"
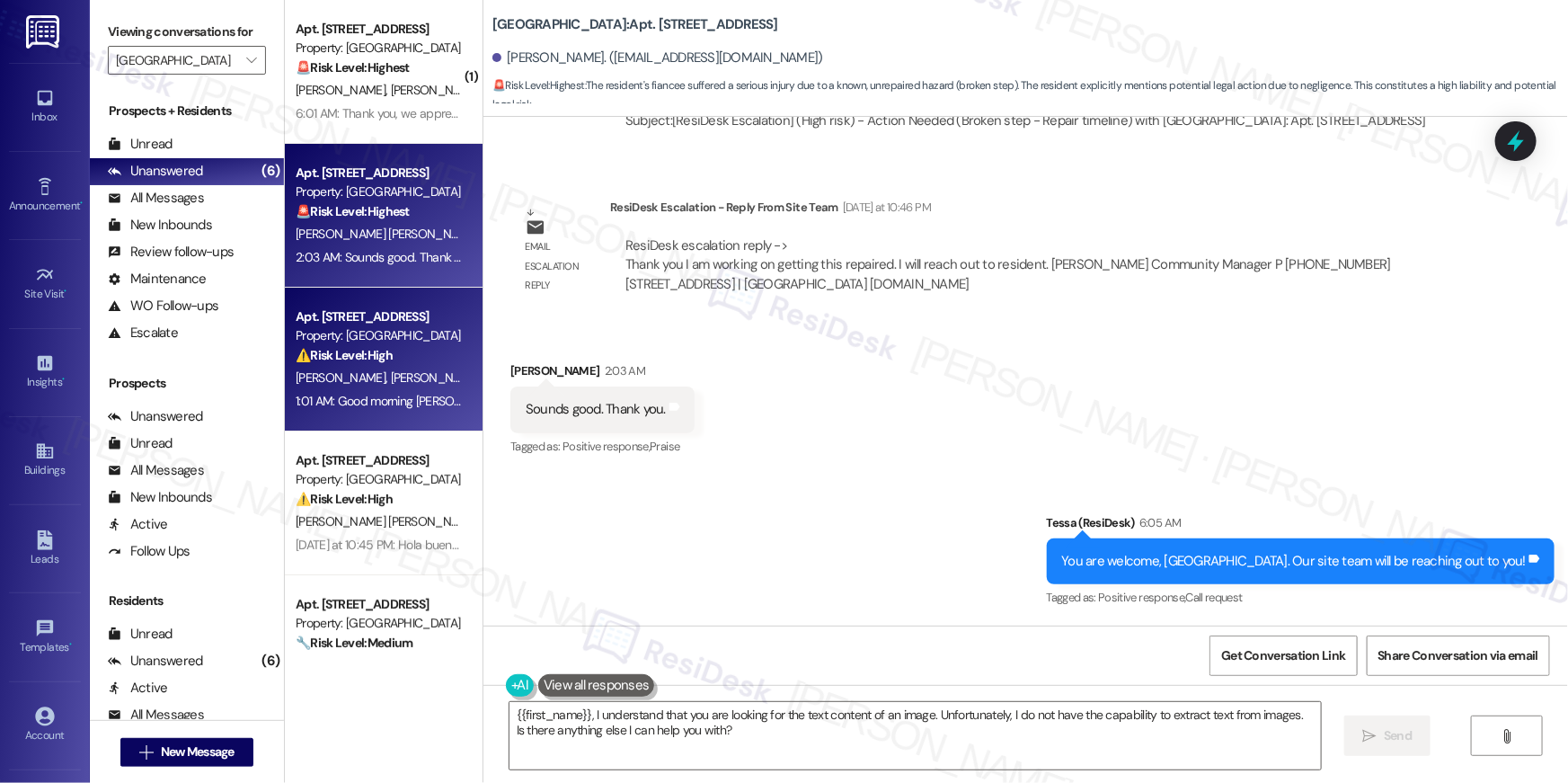
click at [391, 373] on span "K. Martin" at bounding box center [439, 378] width 95 height 16
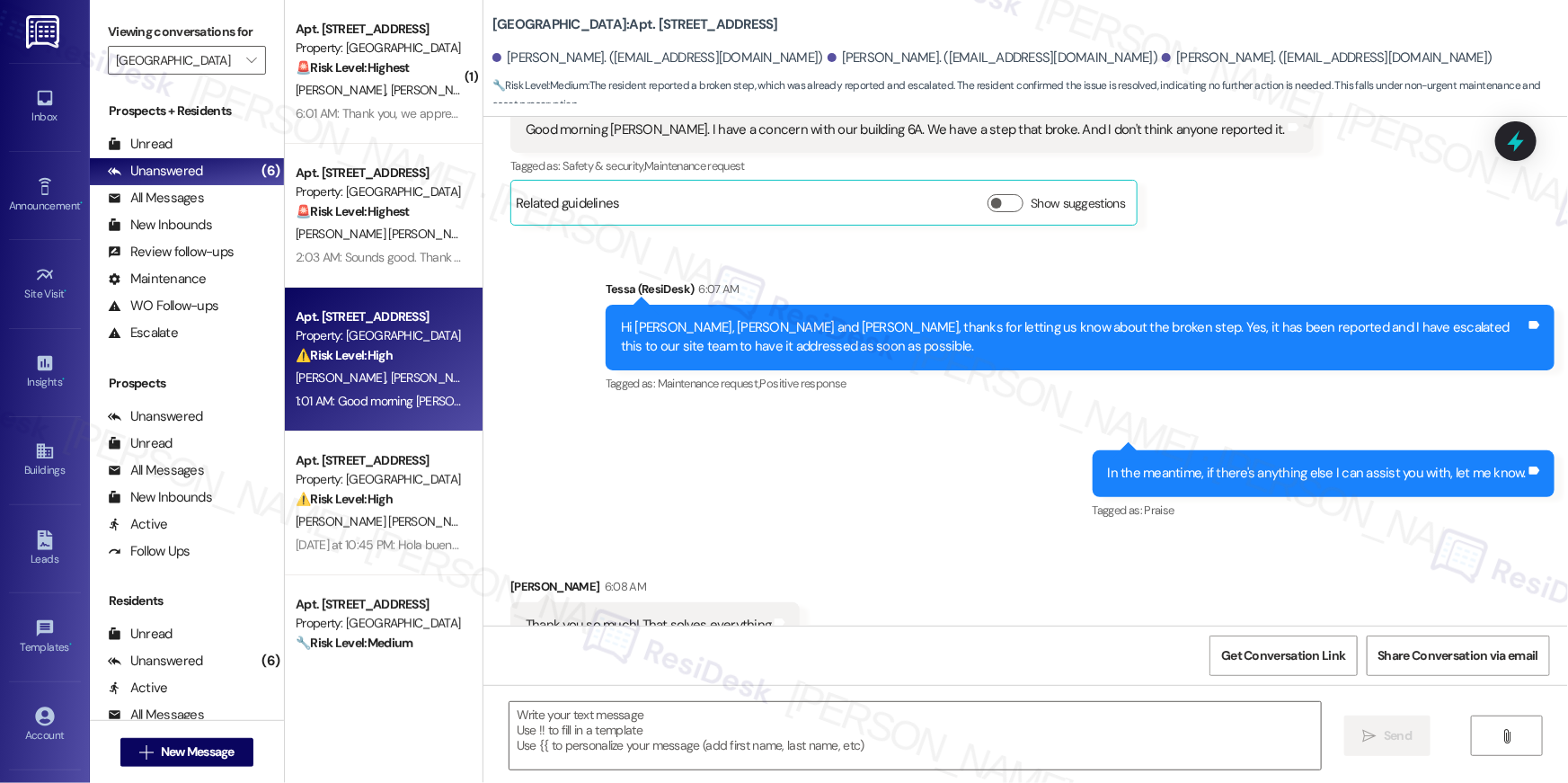
type textarea "Fetching suggested responses. Please feel free to read through the conversation…"
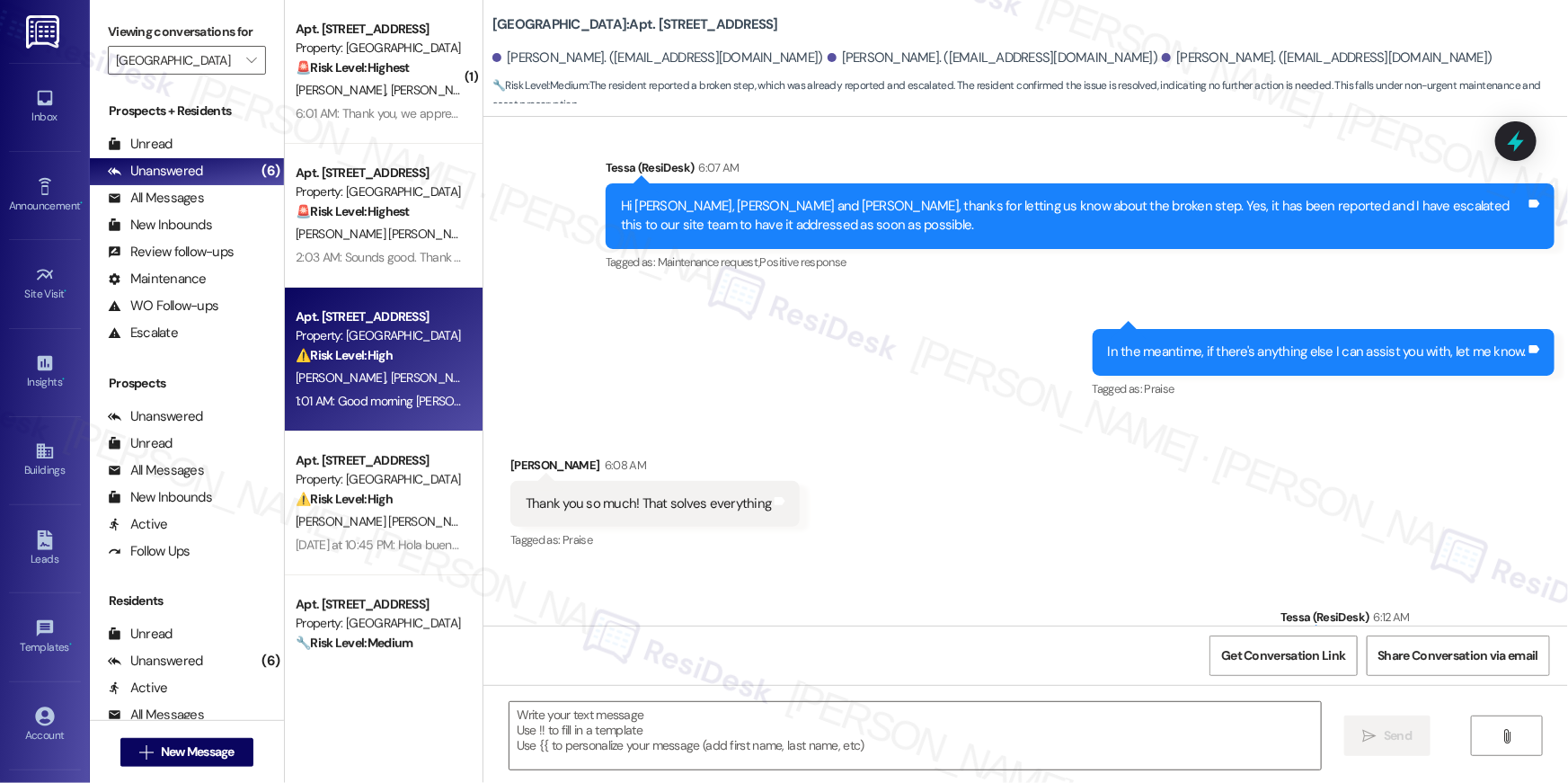
scroll to position [937, 0]
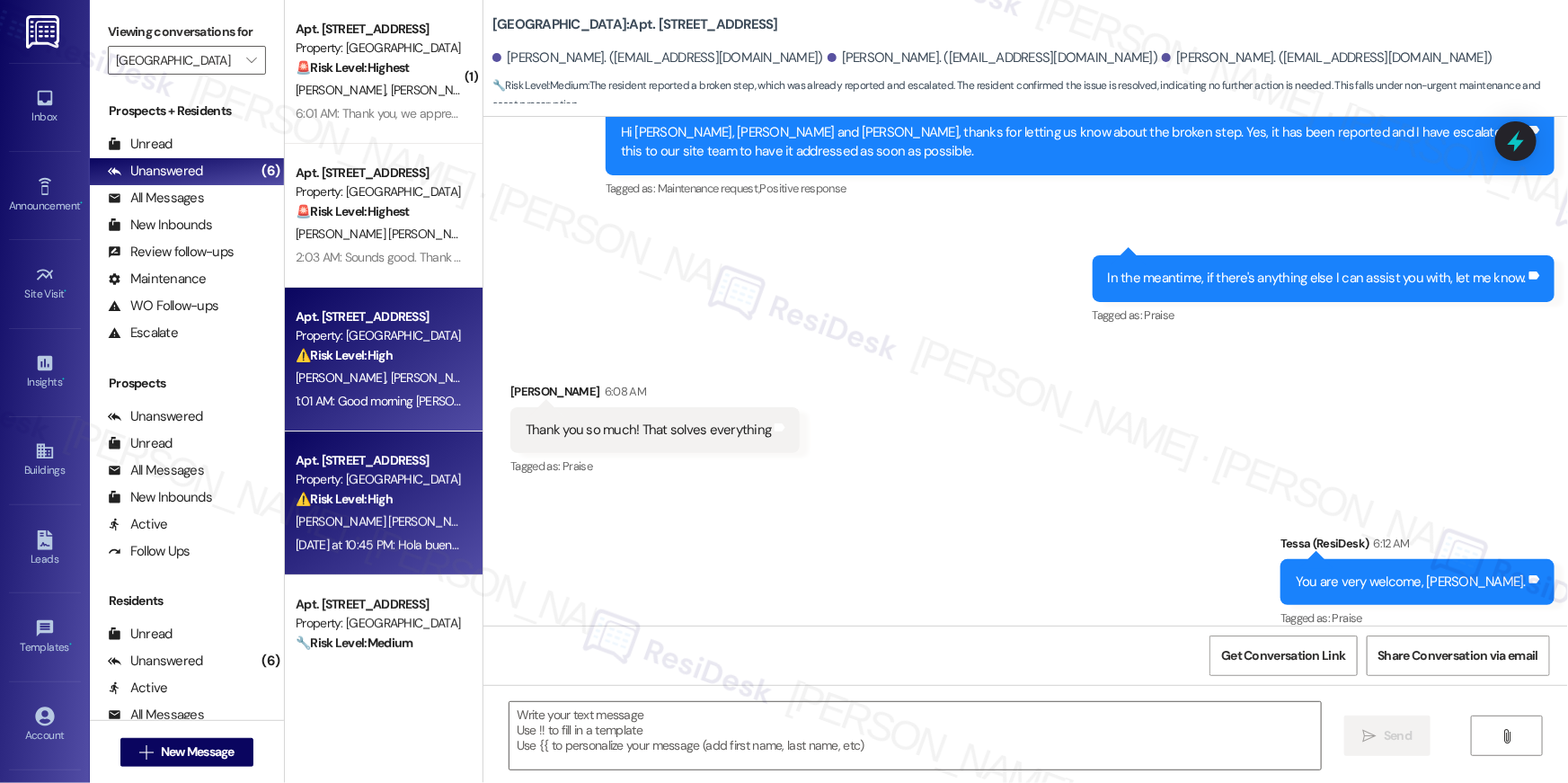
click at [324, 504] on strong "⚠️ Risk Level: High" at bounding box center [344, 499] width 97 height 16
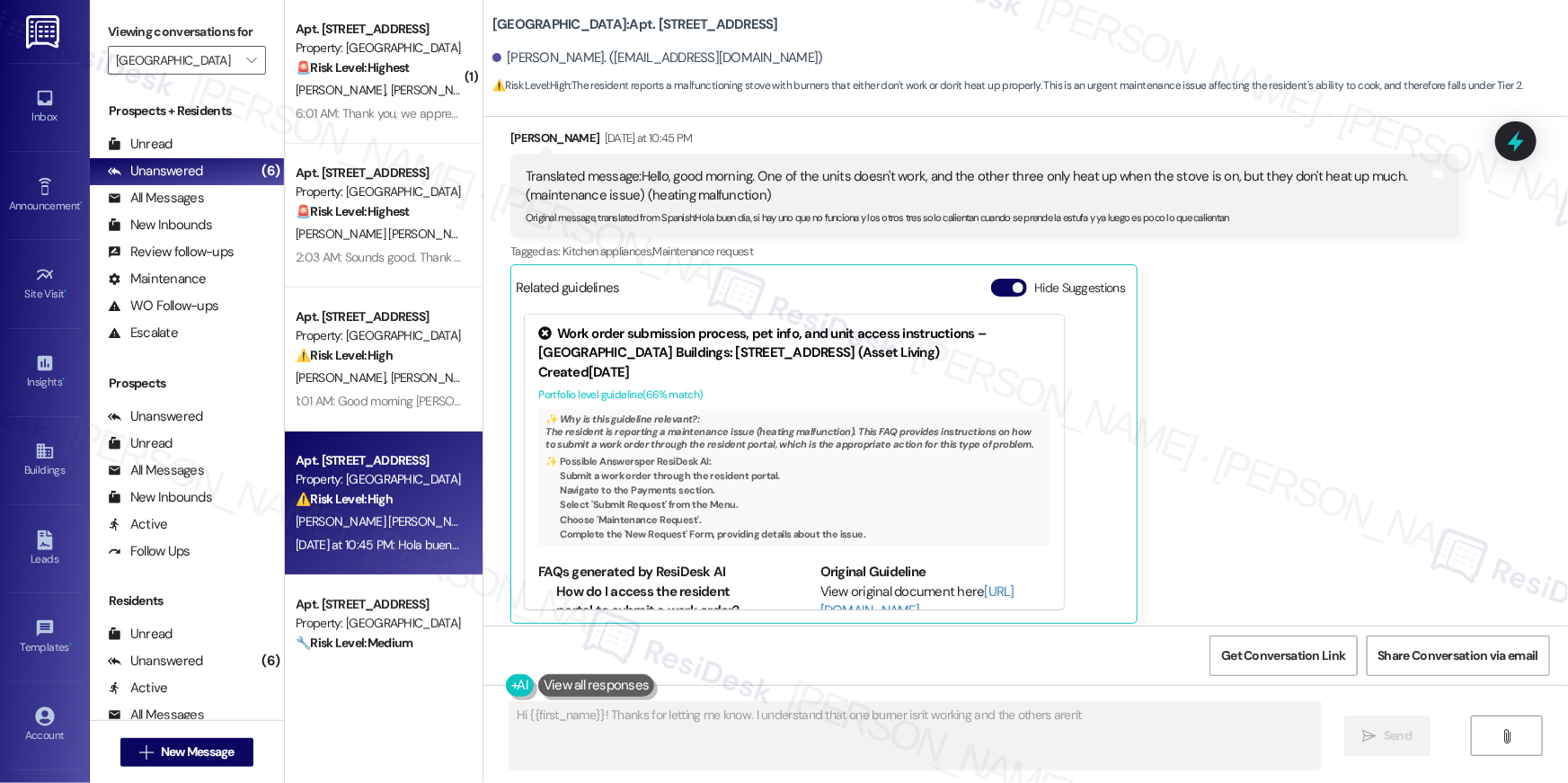
scroll to position [1397, 0]
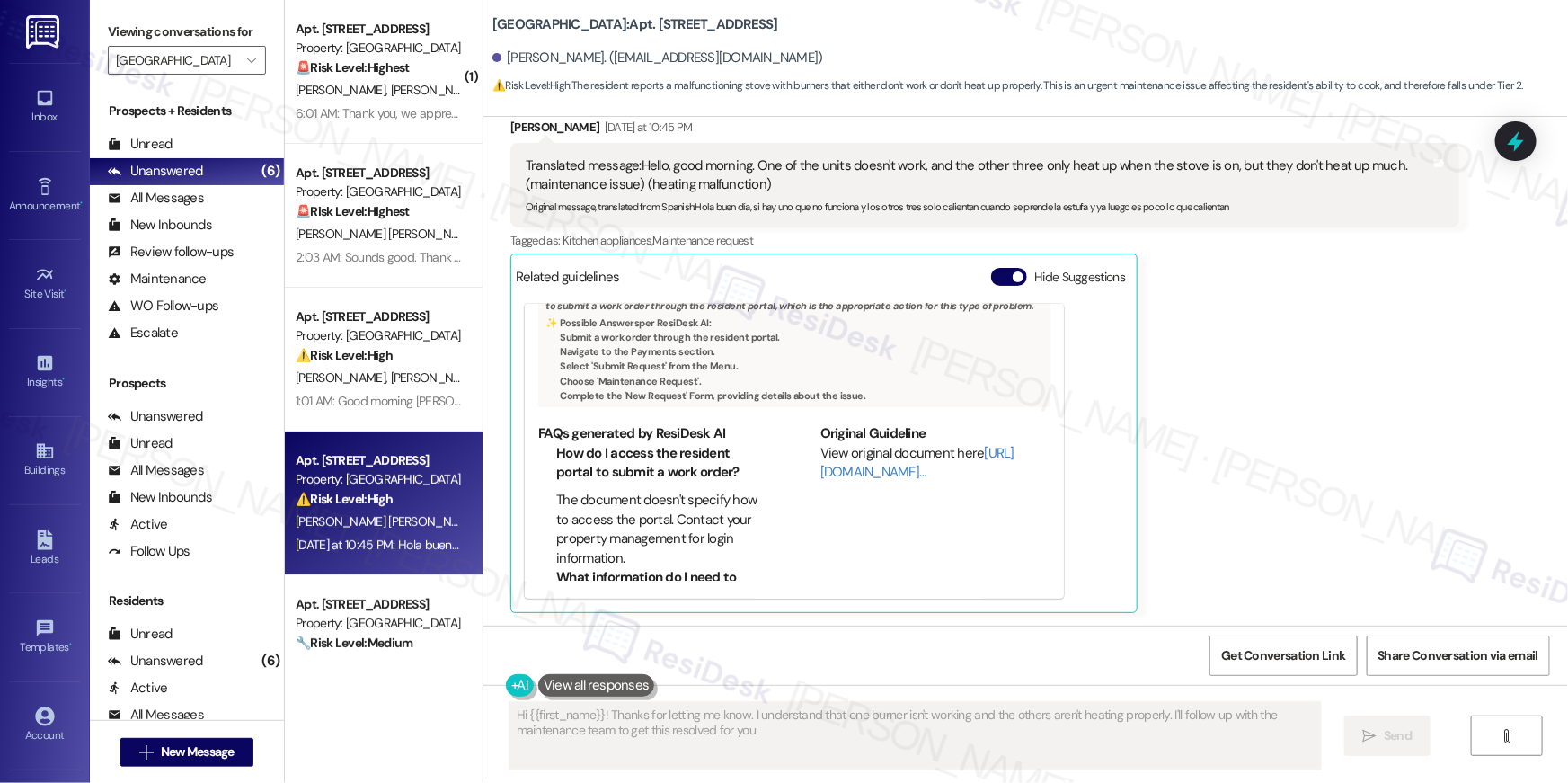
type textarea "Hi {{first_name}}! Thanks for letting me know. I understand that one burner isn…"
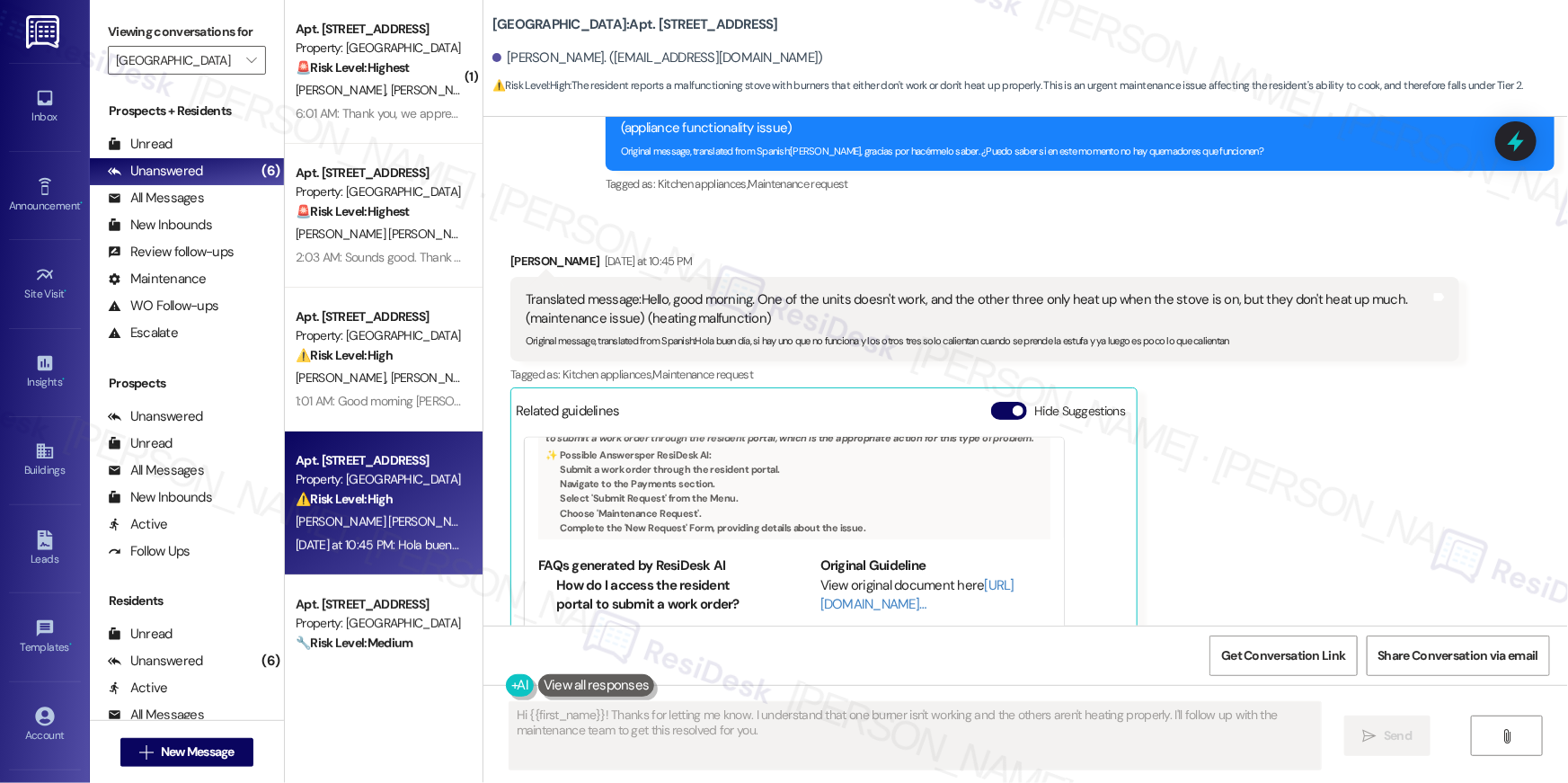
scroll to position [1212, 0]
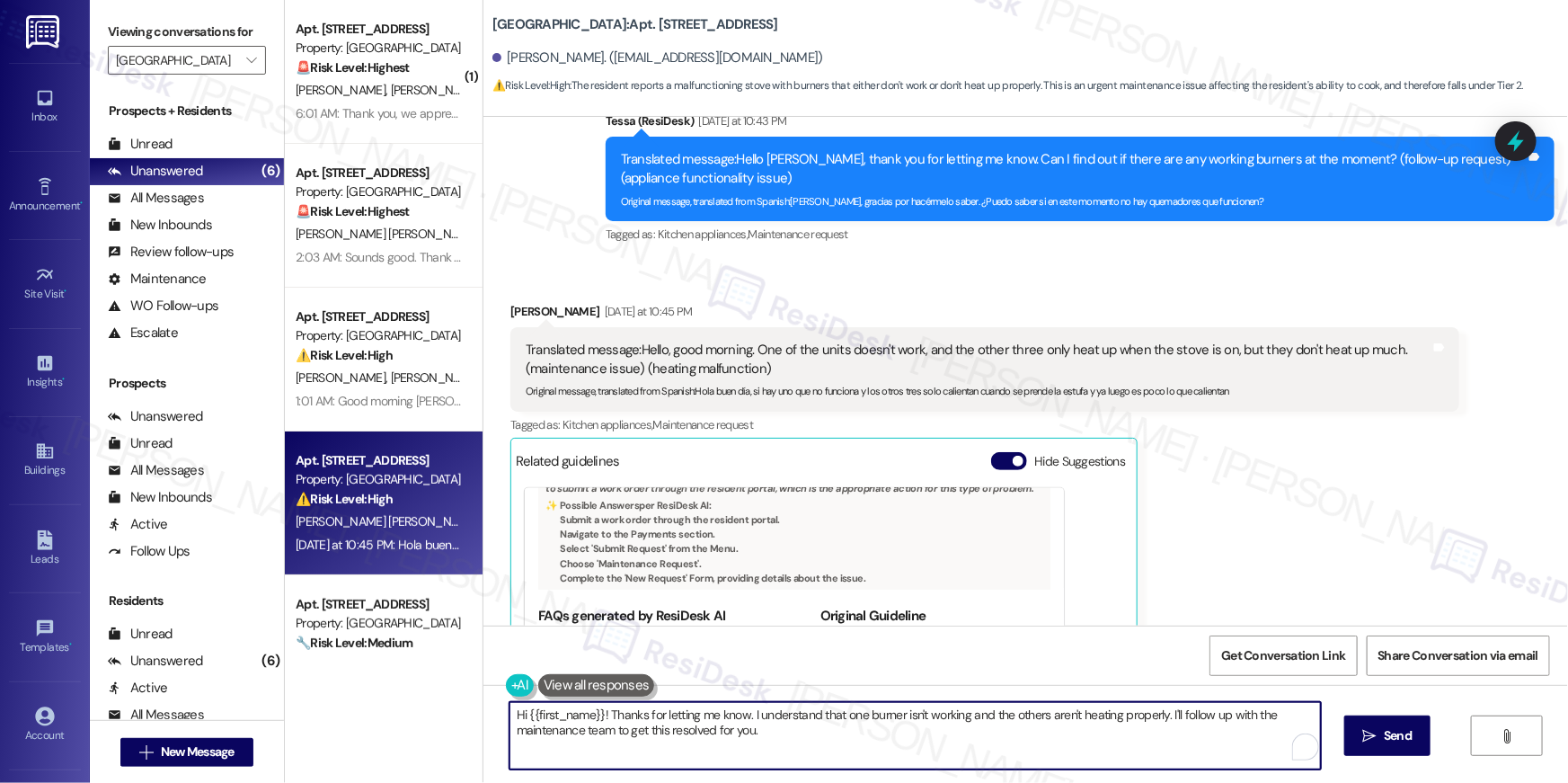
click at [800, 739] on textarea "Hi {{first_name}}! Thanks for letting me know. I understand that one burner isn…" at bounding box center [914, 735] width 811 height 67
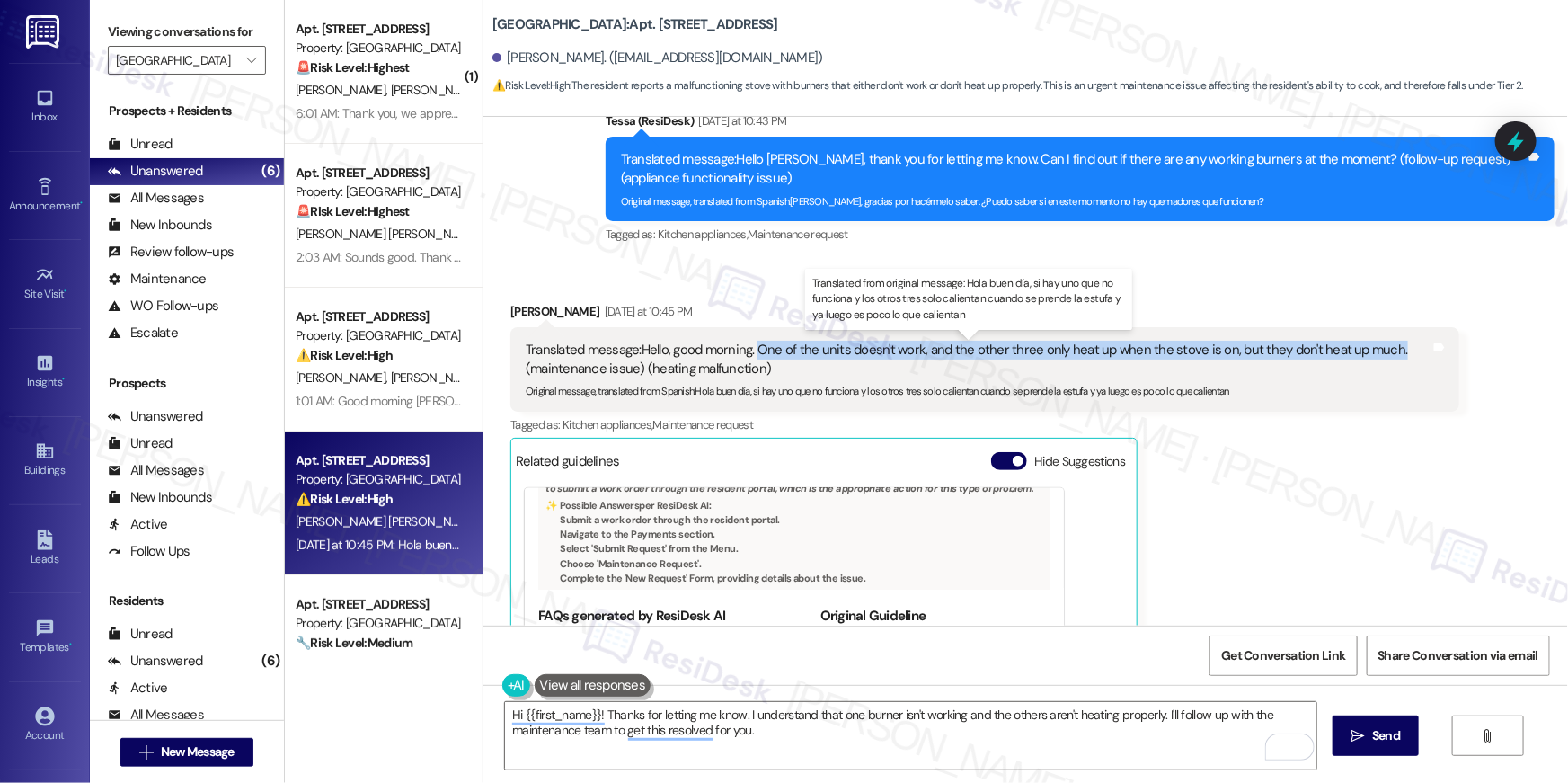
drag, startPoint x: 751, startPoint y: 348, endPoint x: 1388, endPoint y: 358, distance: 637.1
click at [1388, 358] on div "Translated message: Hello, good morning. One of the units doesn't work, and the…" at bounding box center [978, 360] width 904 height 39
copy div "One of the units doesn't work, and the other three only heat up when the stove …"
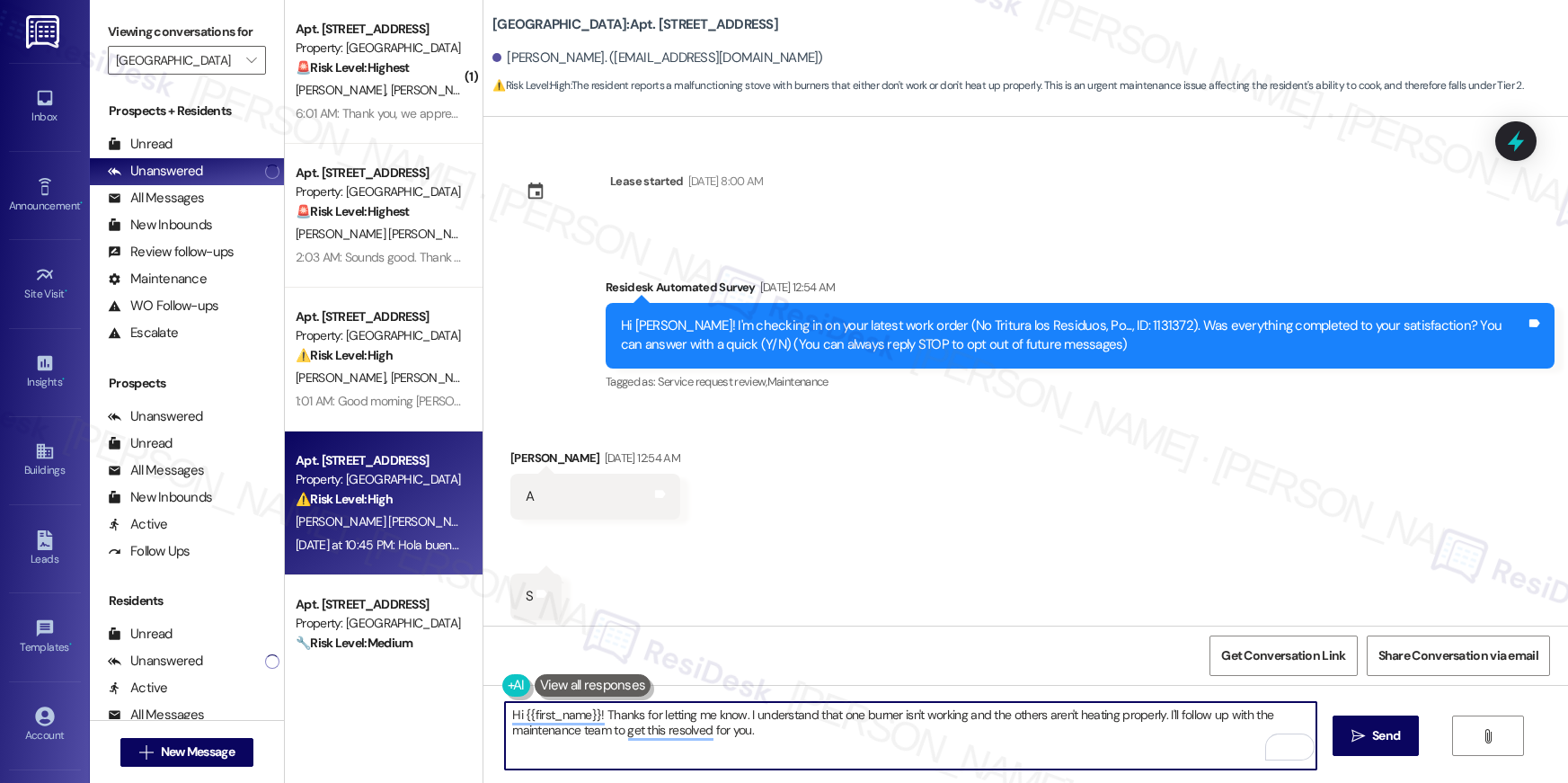
click at [890, 757] on textarea "Hi {{first_name}}! Thanks for letting me know. I understand that one burner isn…" at bounding box center [910, 735] width 811 height 67
click at [910, 746] on textarea "Hi {{first_name}}! Thanks for letting me know. I understand that one burner isn…" at bounding box center [910, 735] width 811 height 67
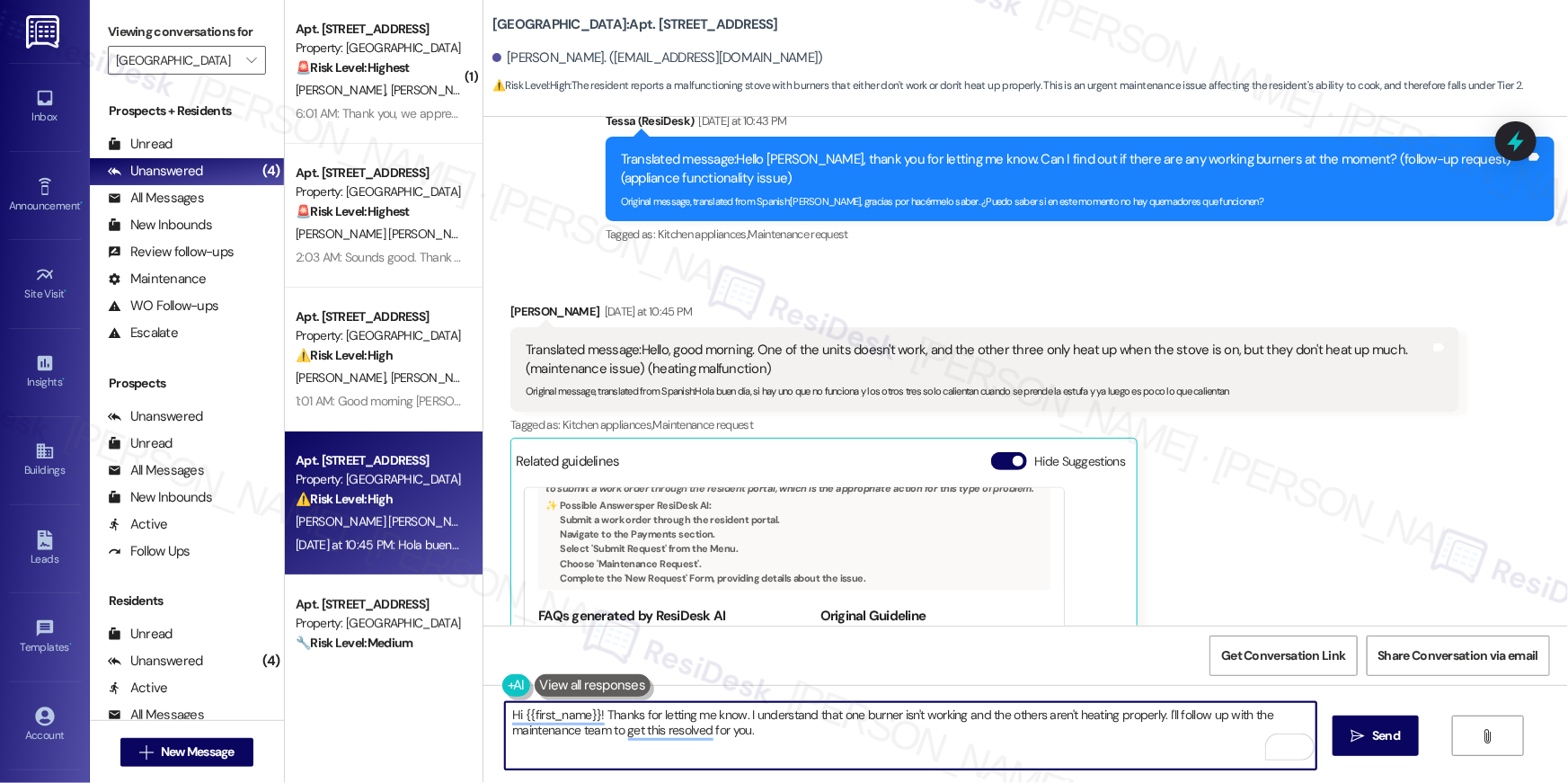
drag, startPoint x: 999, startPoint y: 743, endPoint x: 1130, endPoint y: 743, distance: 131.0
click at [999, 743] on textarea "Hi {{first_name}}! Thanks for letting me know. I understand that one burner isn…" at bounding box center [910, 735] width 811 height 67
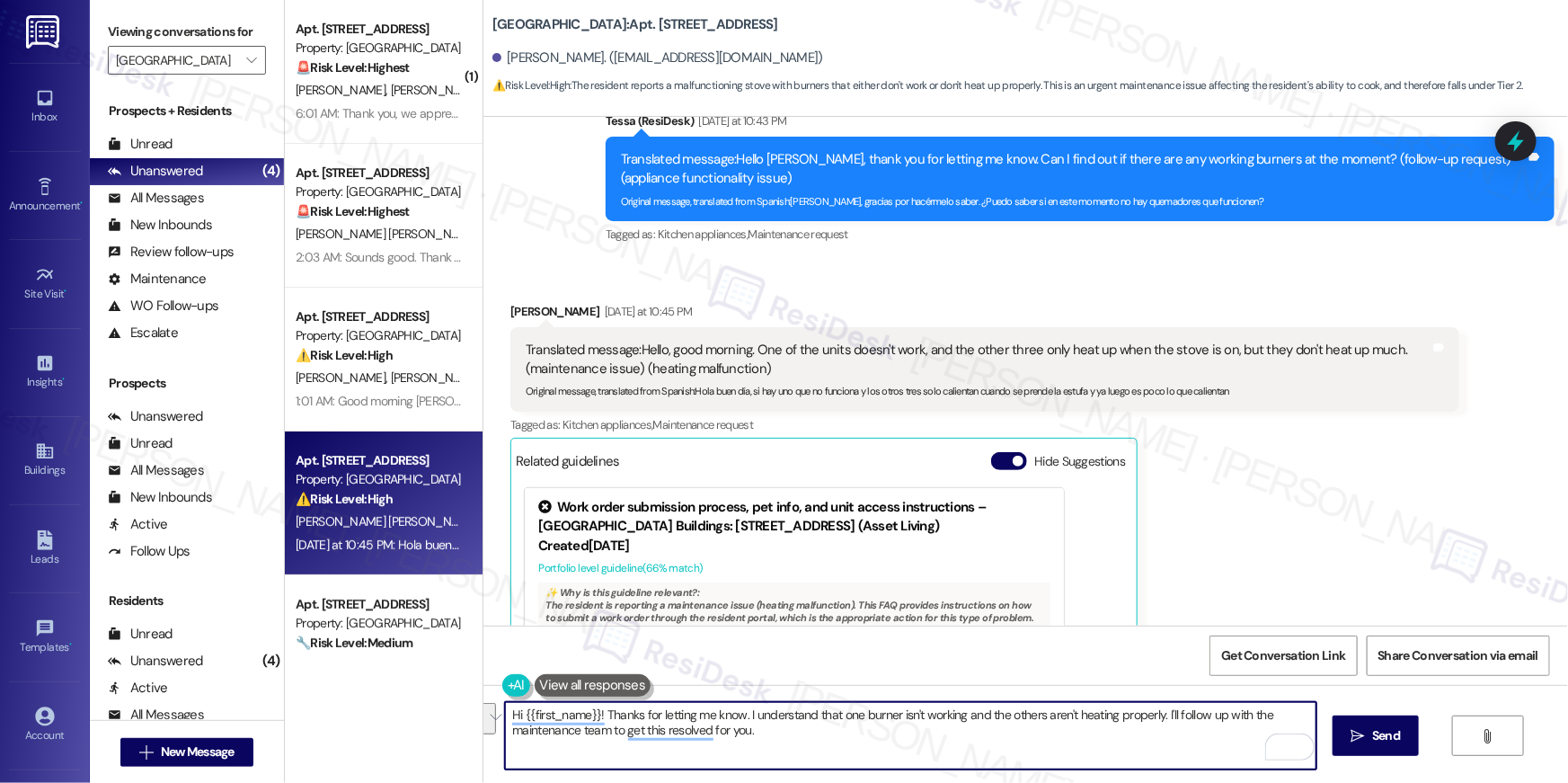
drag, startPoint x: 1175, startPoint y: 731, endPoint x: 1158, endPoint y: 716, distance: 22.7
click at [1158, 716] on textarea "Hi {{first_name}}! Thanks for letting me know. I understand that one burner isn…" at bounding box center [910, 735] width 811 height 67
type textarea "Hi {{first_name}}! Thanks for letting me know. I understand that one burner isn…"
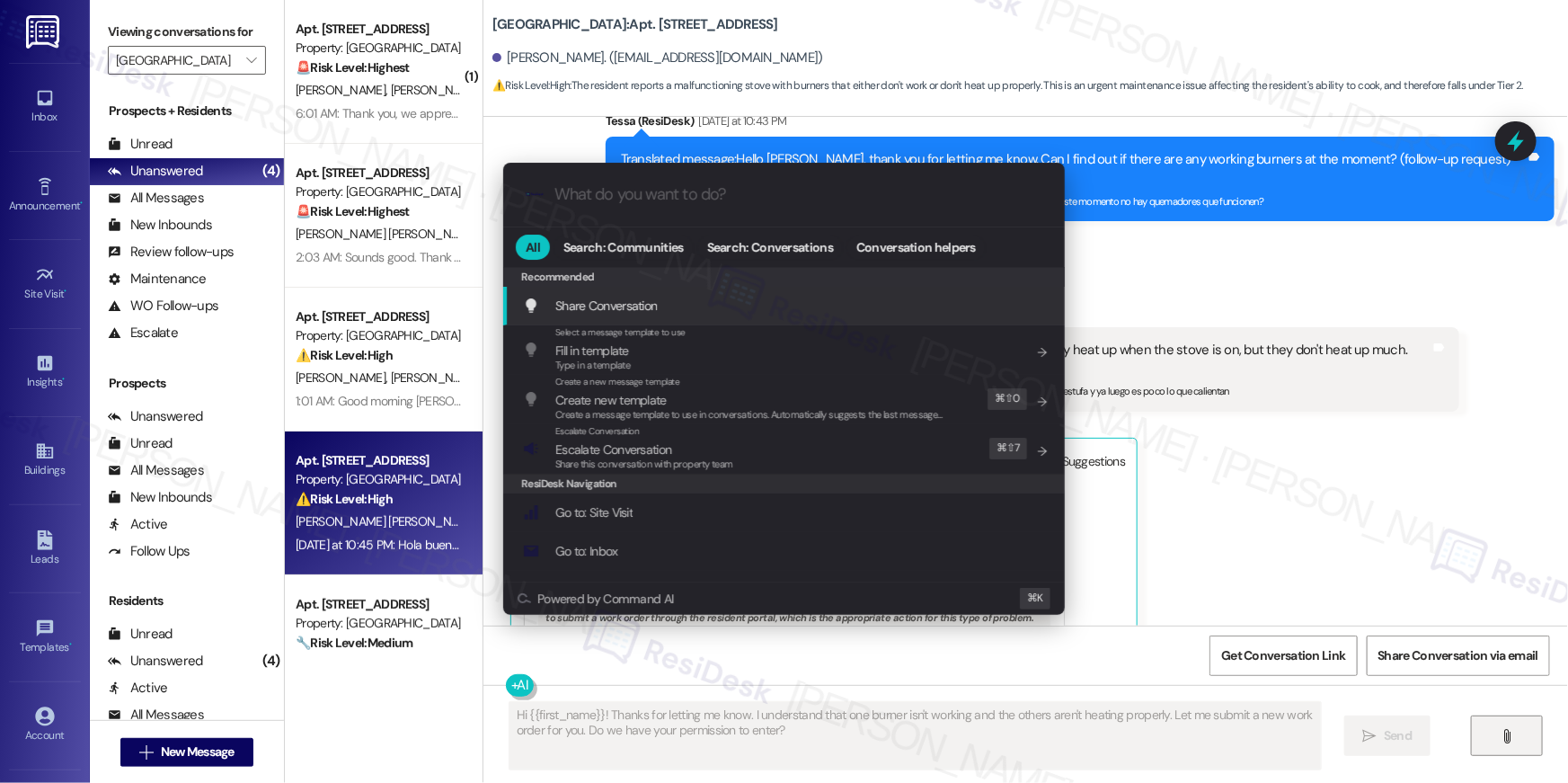
scroll to position [1397, 0]
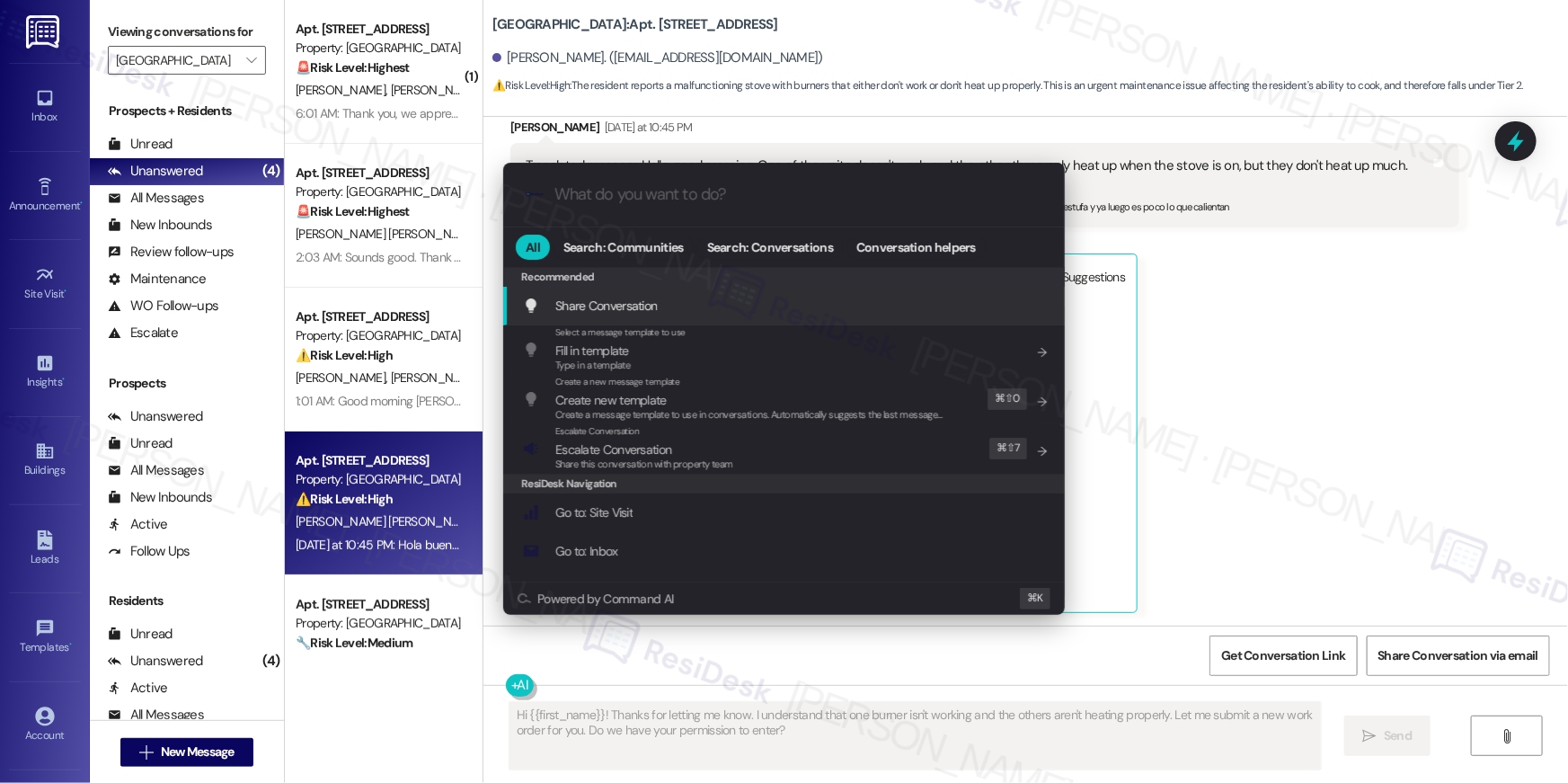
click at [1366, 527] on div ".cls-1{fill:#0a055f;}.cls-2{fill:#0cc4c4;} resideskLogoBlueOrange All Search: C…" at bounding box center [784, 392] width 1568 height 783
type input "n"
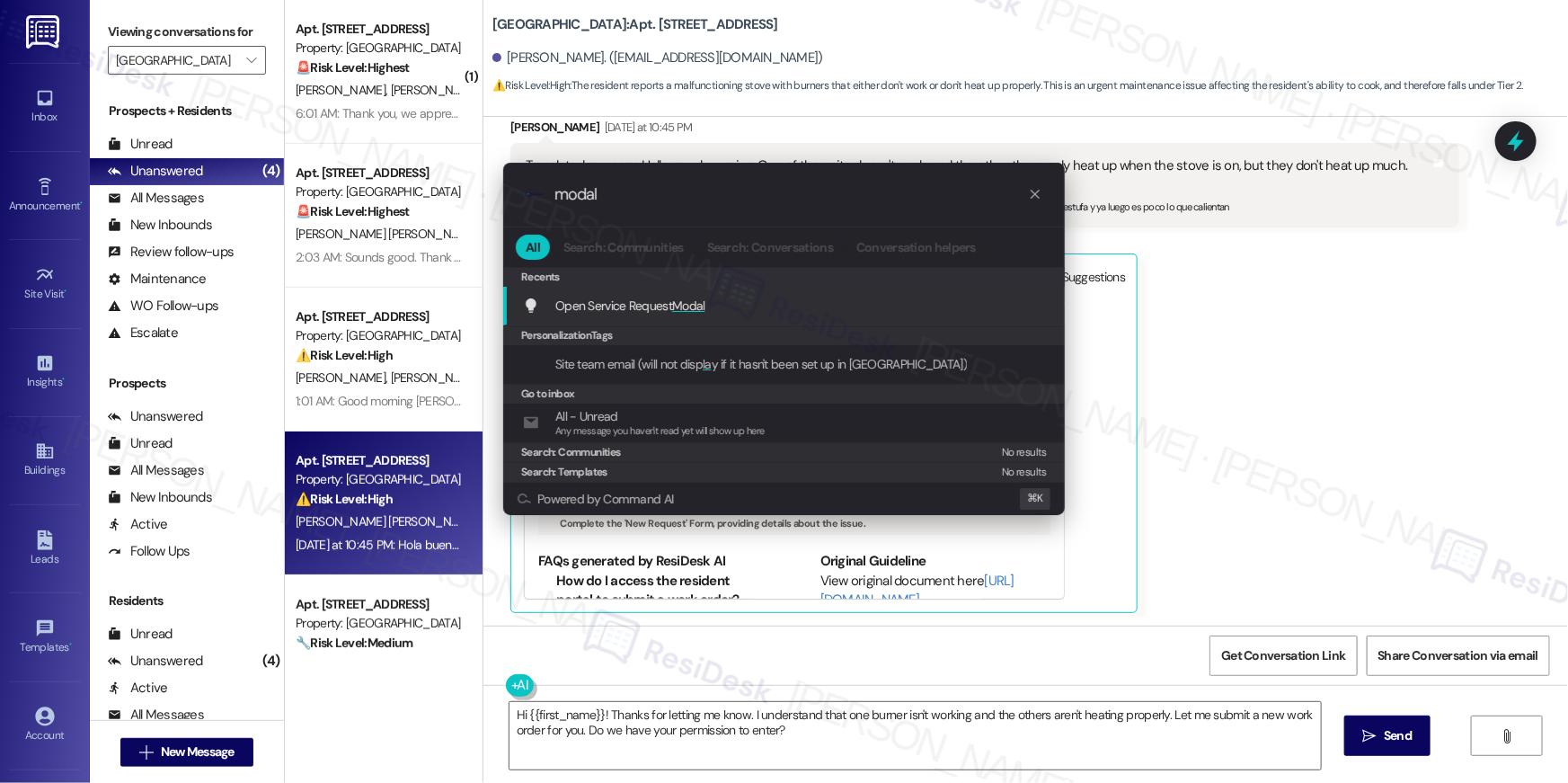
click at [720, 309] on div "Open Service Request Modal Add shortcut" at bounding box center [785, 305] width 526 height 20
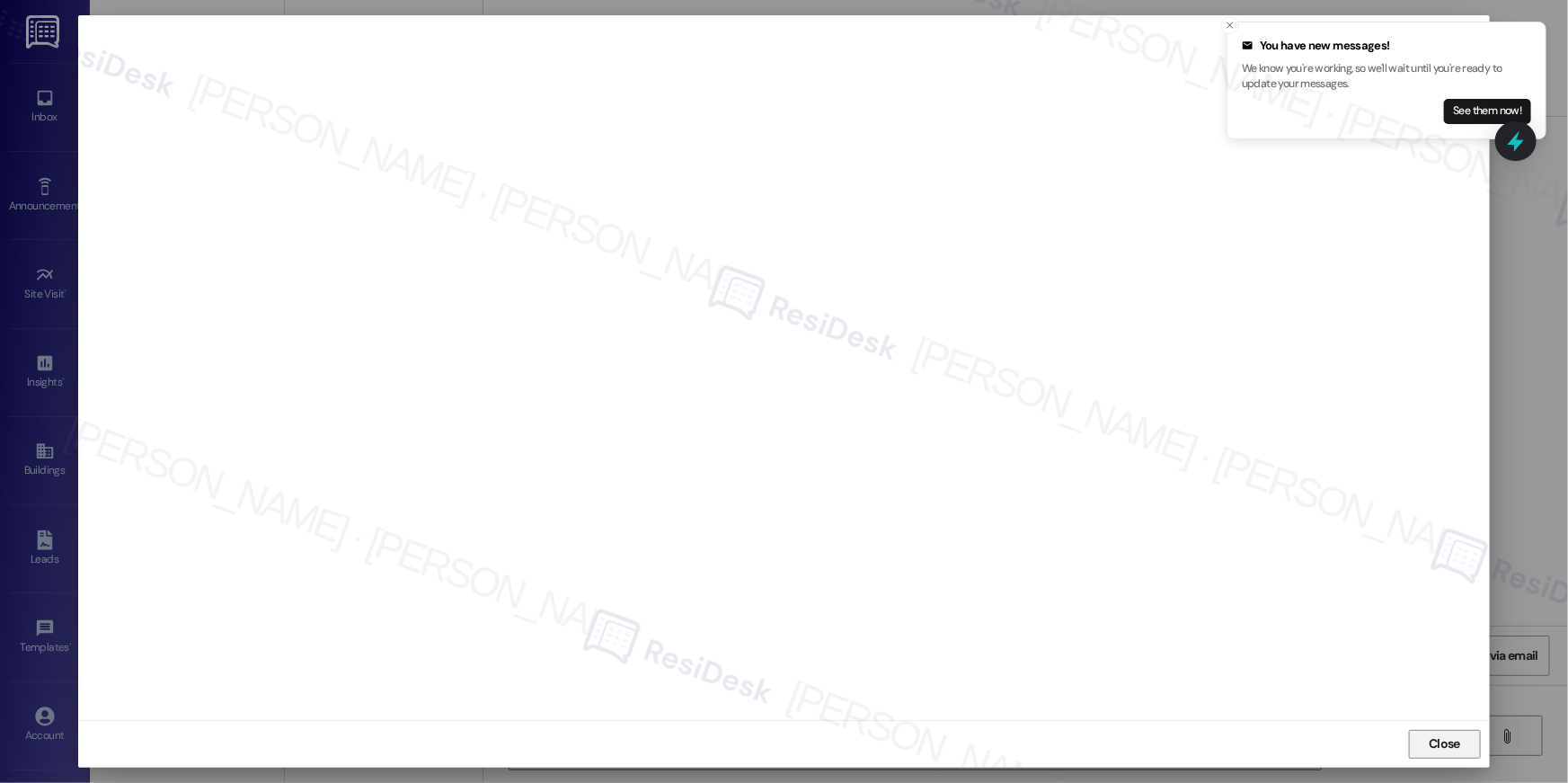
click at [1428, 749] on span "Close" at bounding box center [1444, 743] width 32 height 19
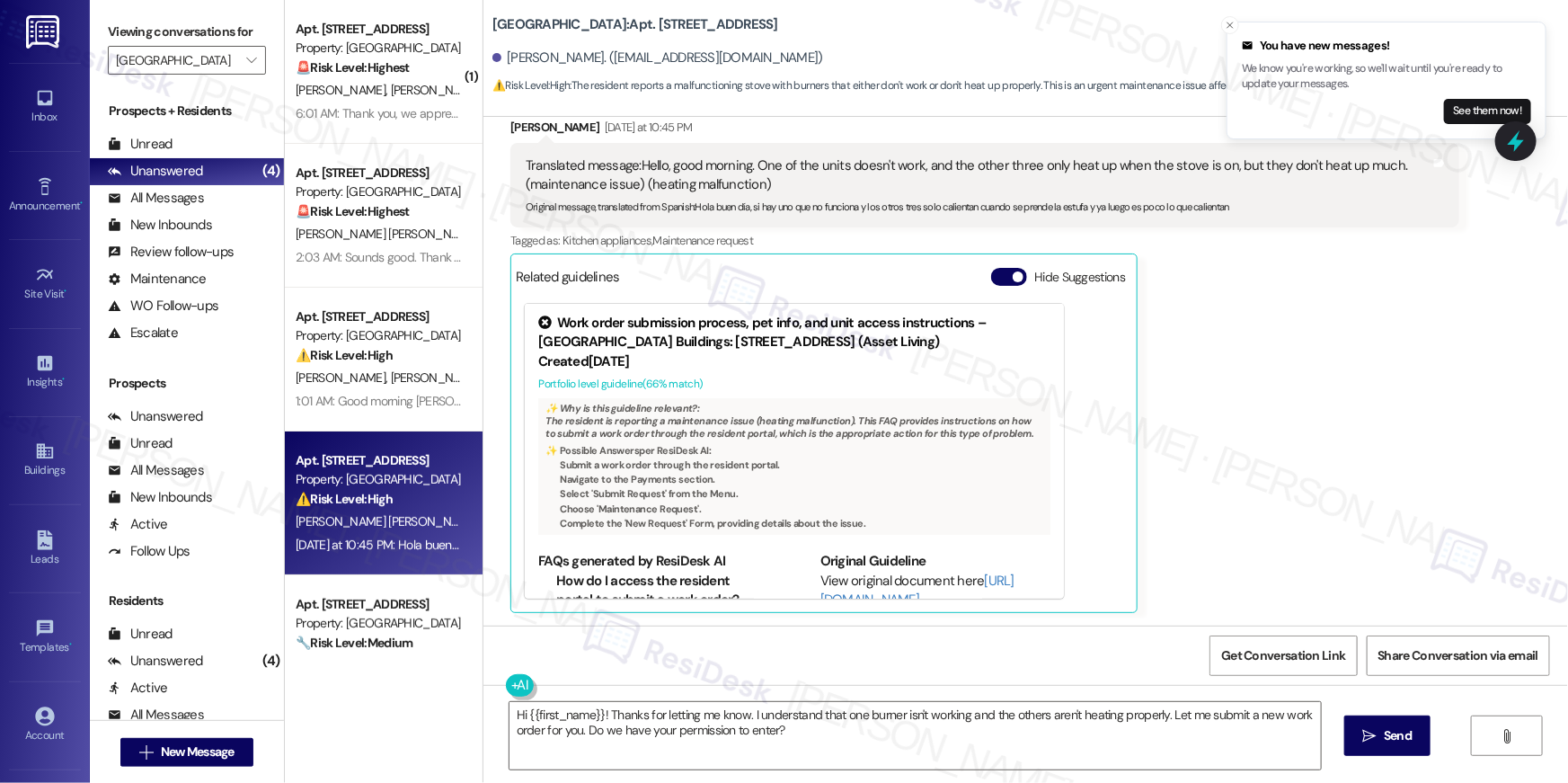
scroll to position [36, 0]
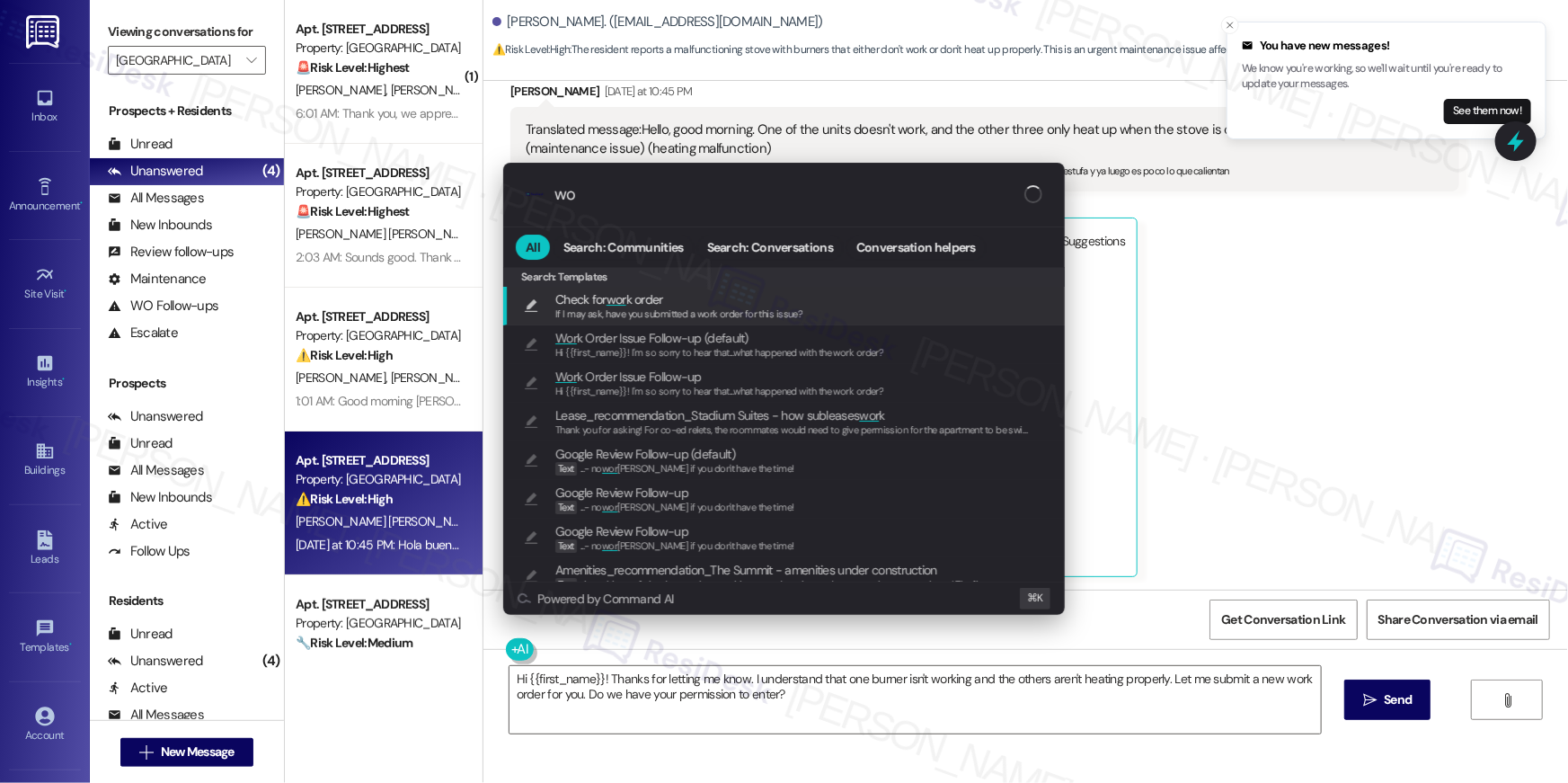
type input "w"
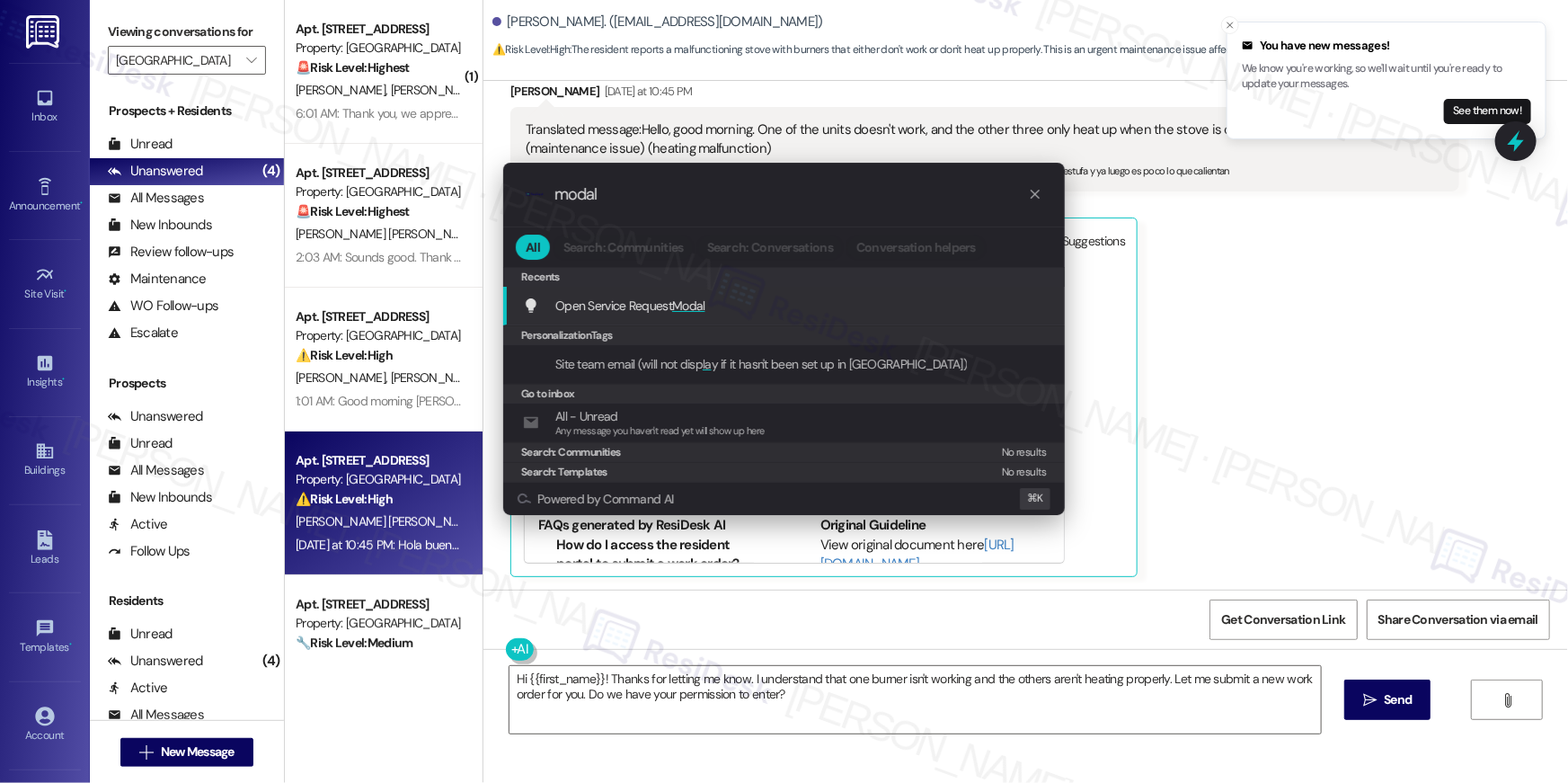
type input "modal"
click at [623, 307] on span "Open Service Request Modal" at bounding box center [630, 305] width 150 height 16
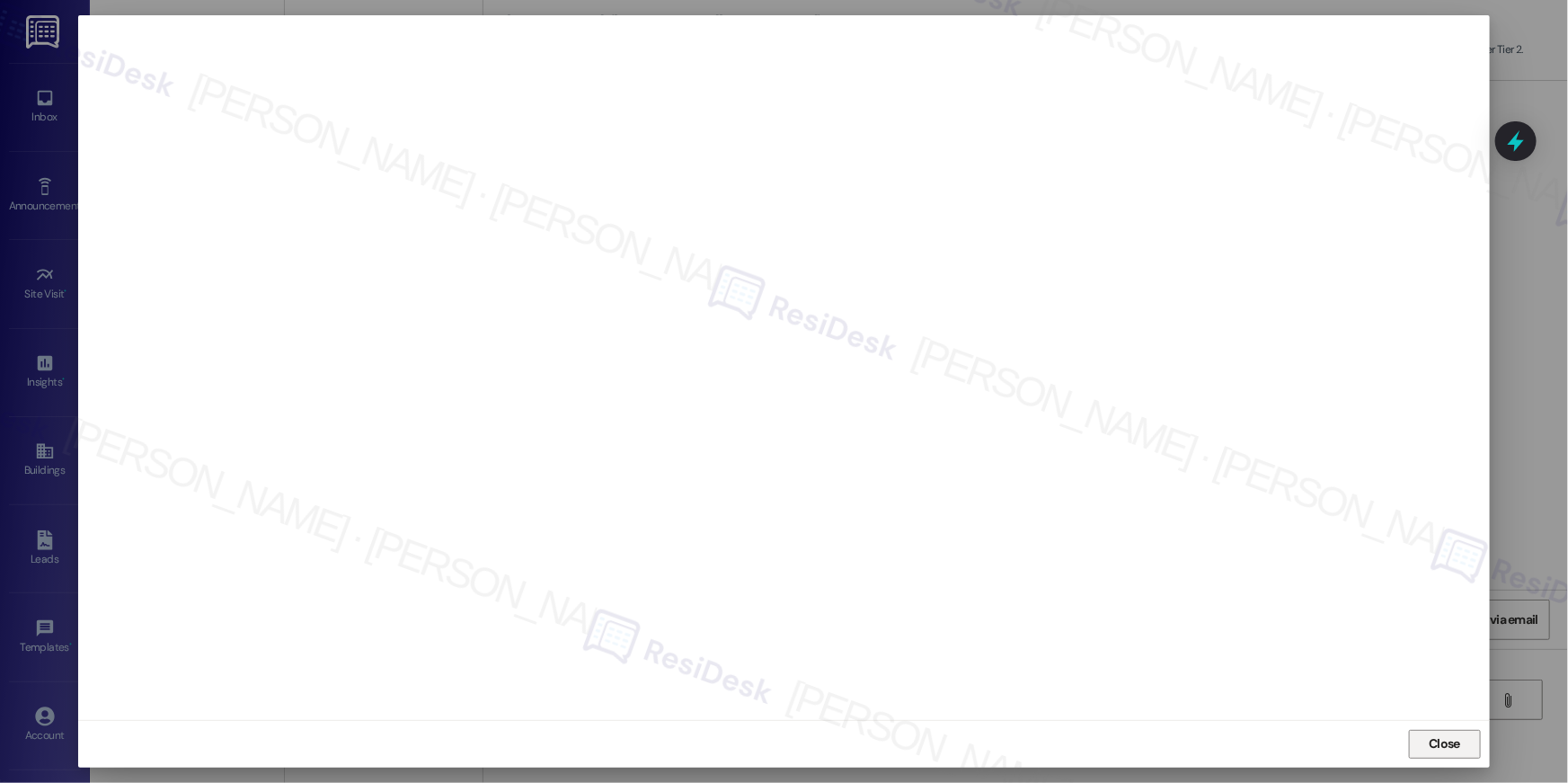
click at [1467, 746] on button "Close" at bounding box center [1444, 744] width 72 height 29
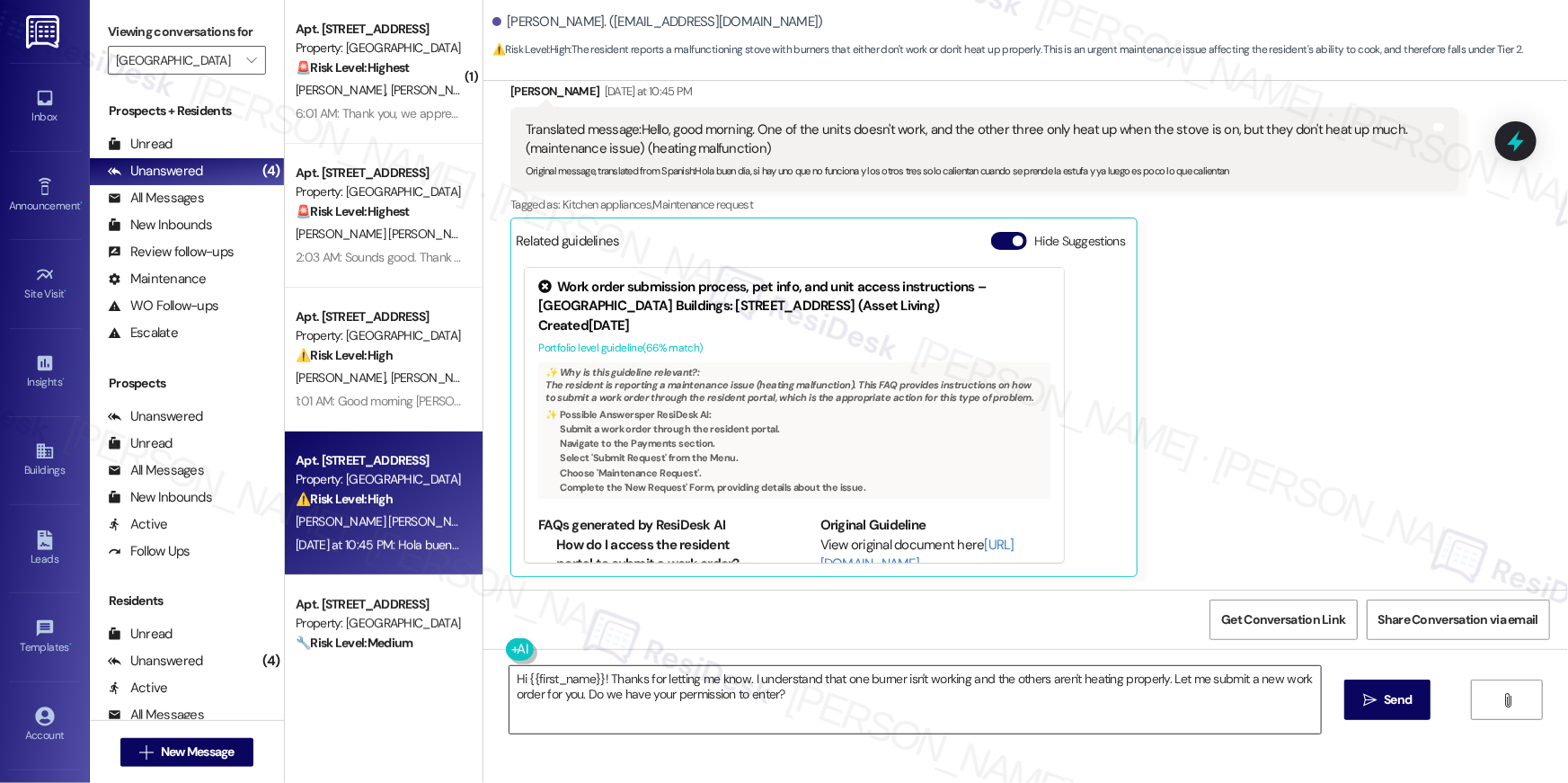
click at [1090, 703] on textarea "Fetching suggested responses. Please feel free to read through the conversation…" at bounding box center [914, 700] width 811 height 67
type textarea "Fetching suggested responses. Please feel free to read through the conversation…"
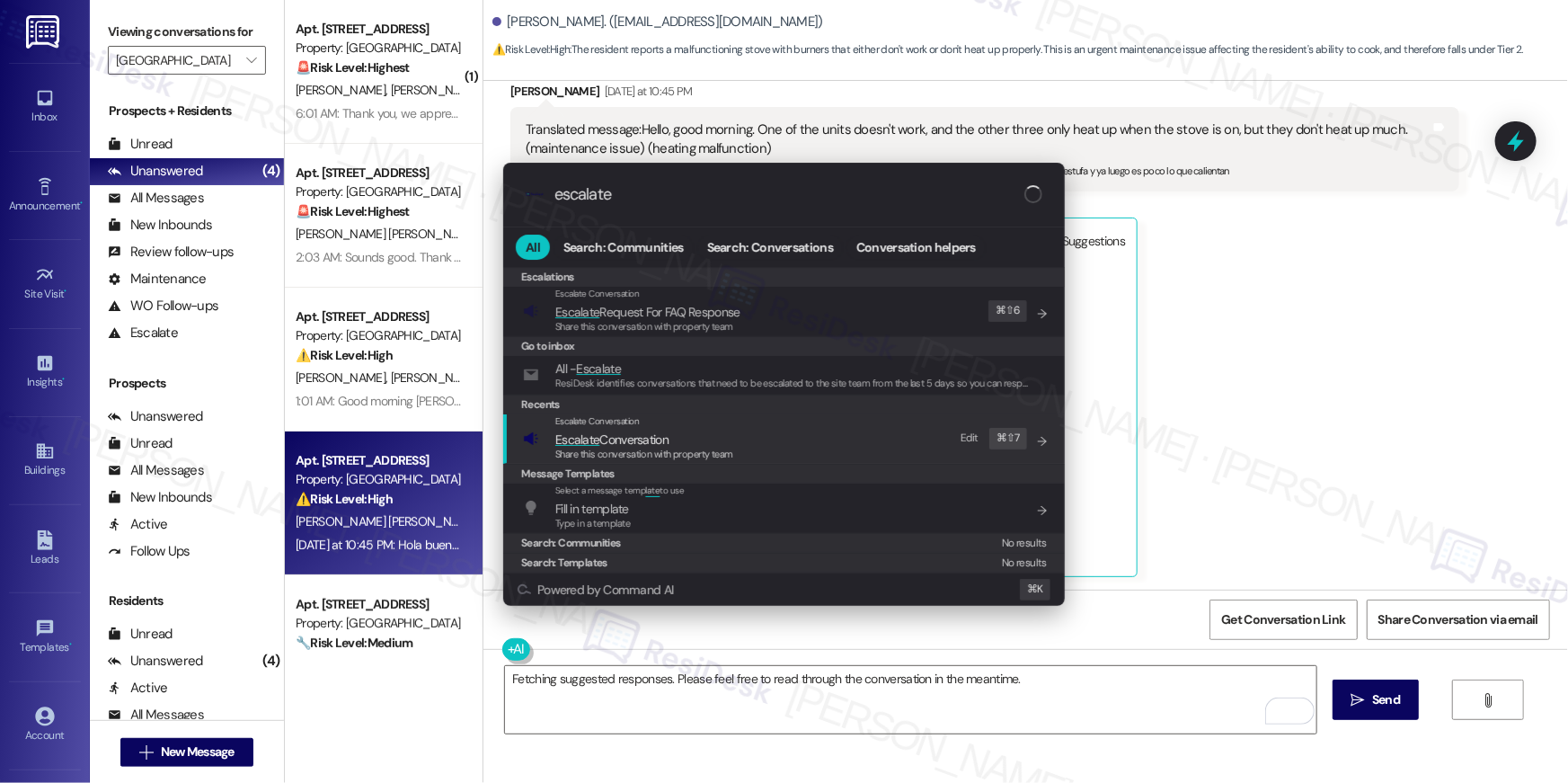
type input "escalate"
click at [650, 450] on span "Share this conversation with property team" at bounding box center [645, 454] width 178 height 13
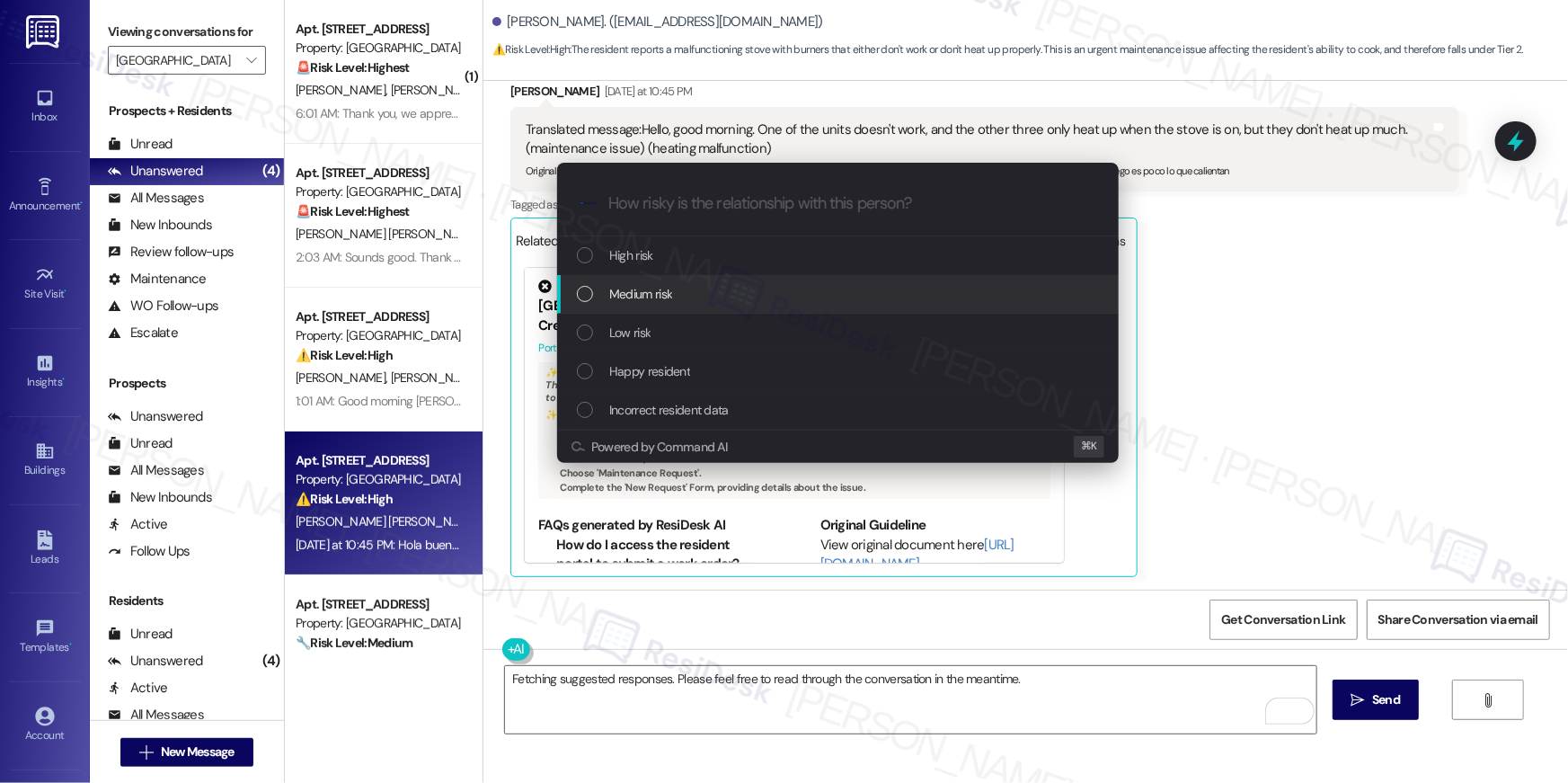
click at [641, 307] on div "Medium risk" at bounding box center [837, 294] width 562 height 39
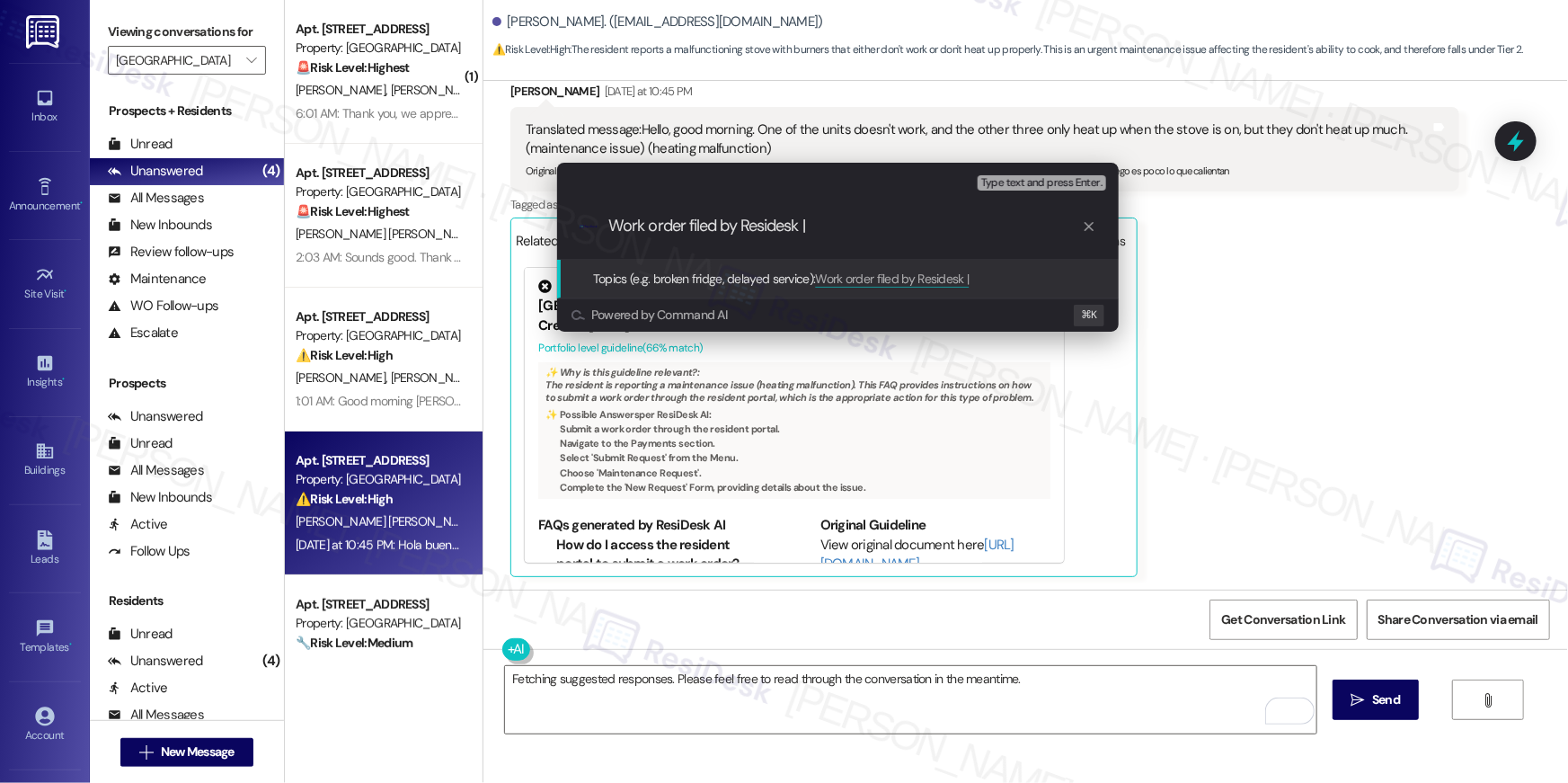
paste input "serviceRequestId:"1138187""
drag, startPoint x: 816, startPoint y: 225, endPoint x: 936, endPoint y: 237, distance: 120.6
click at [936, 237] on div ".cls-1{fill:#0a055f;}.cls-2{fill:#0cc4c4;} resideskLogoBlueOrange Work order fi…" at bounding box center [837, 226] width 562 height 63
click at [1015, 212] on div ".cls-1{fill:#0a055f;}.cls-2{fill:#0cc4c4;} resideskLogoBlueOrange Work order fi…" at bounding box center [837, 226] width 562 height 63
click at [1014, 218] on input "Work order filed by [PERSON_NAME] | Work order: 1138187"" at bounding box center [845, 226] width 473 height 19
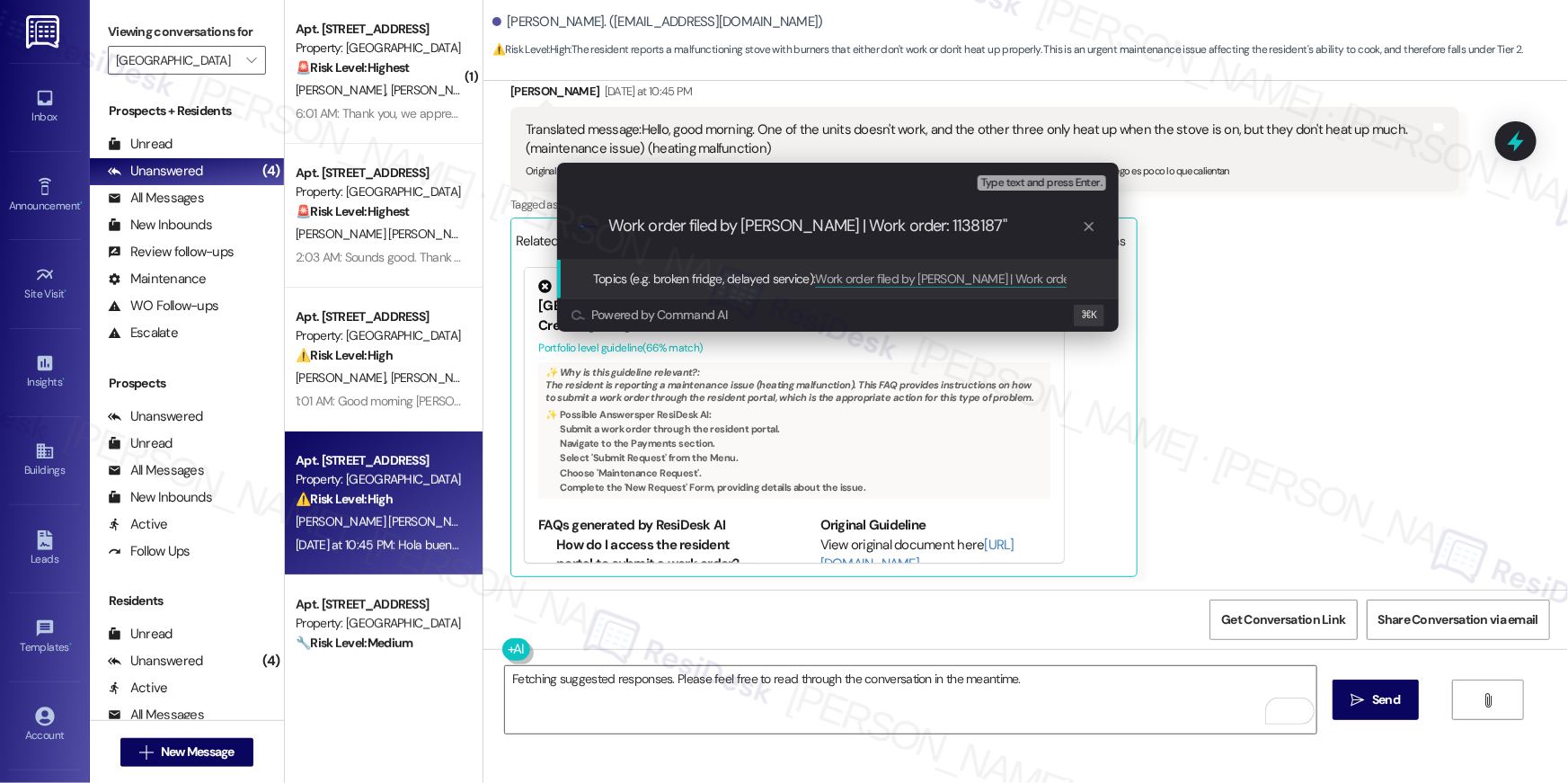
type input "Work order filed by [PERSON_NAME] | Work order: 1138187"
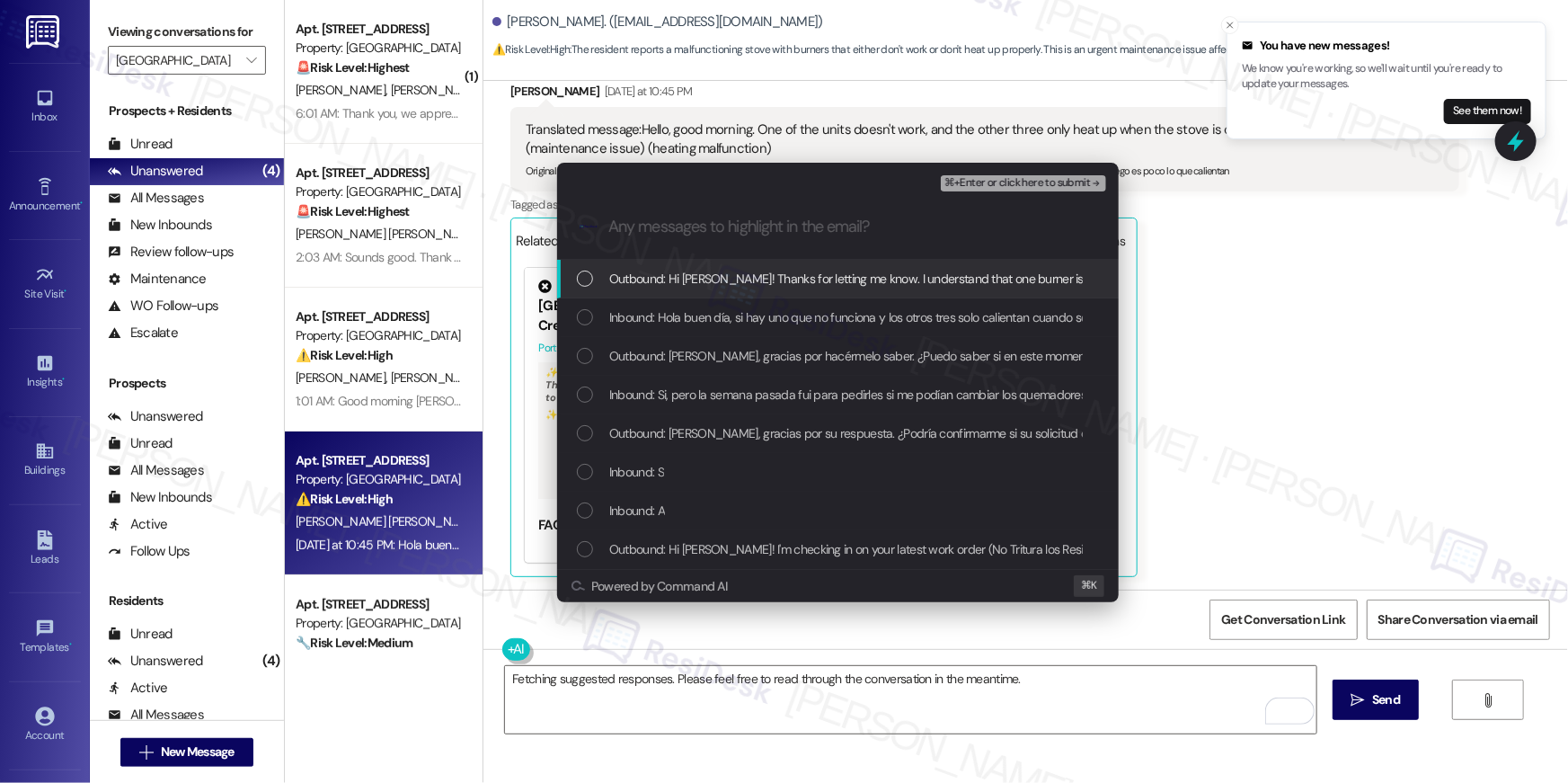
click at [590, 278] on div "List of options" at bounding box center [584, 279] width 16 height 16
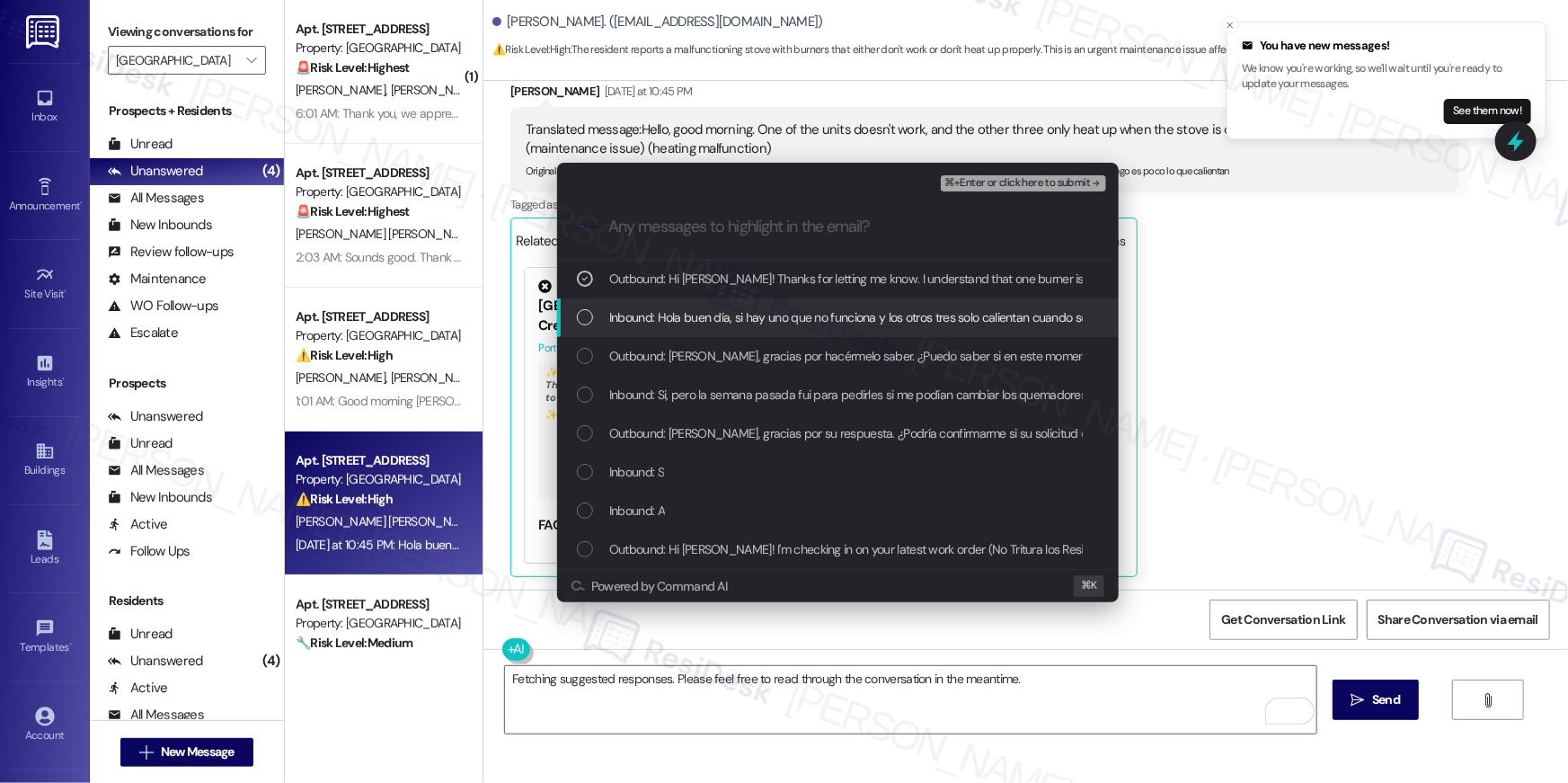
click at [597, 311] on div "Inbound: Hola buen día, si hay uno que no funciona y los otros tres solo calien…" at bounding box center [839, 317] width 526 height 20
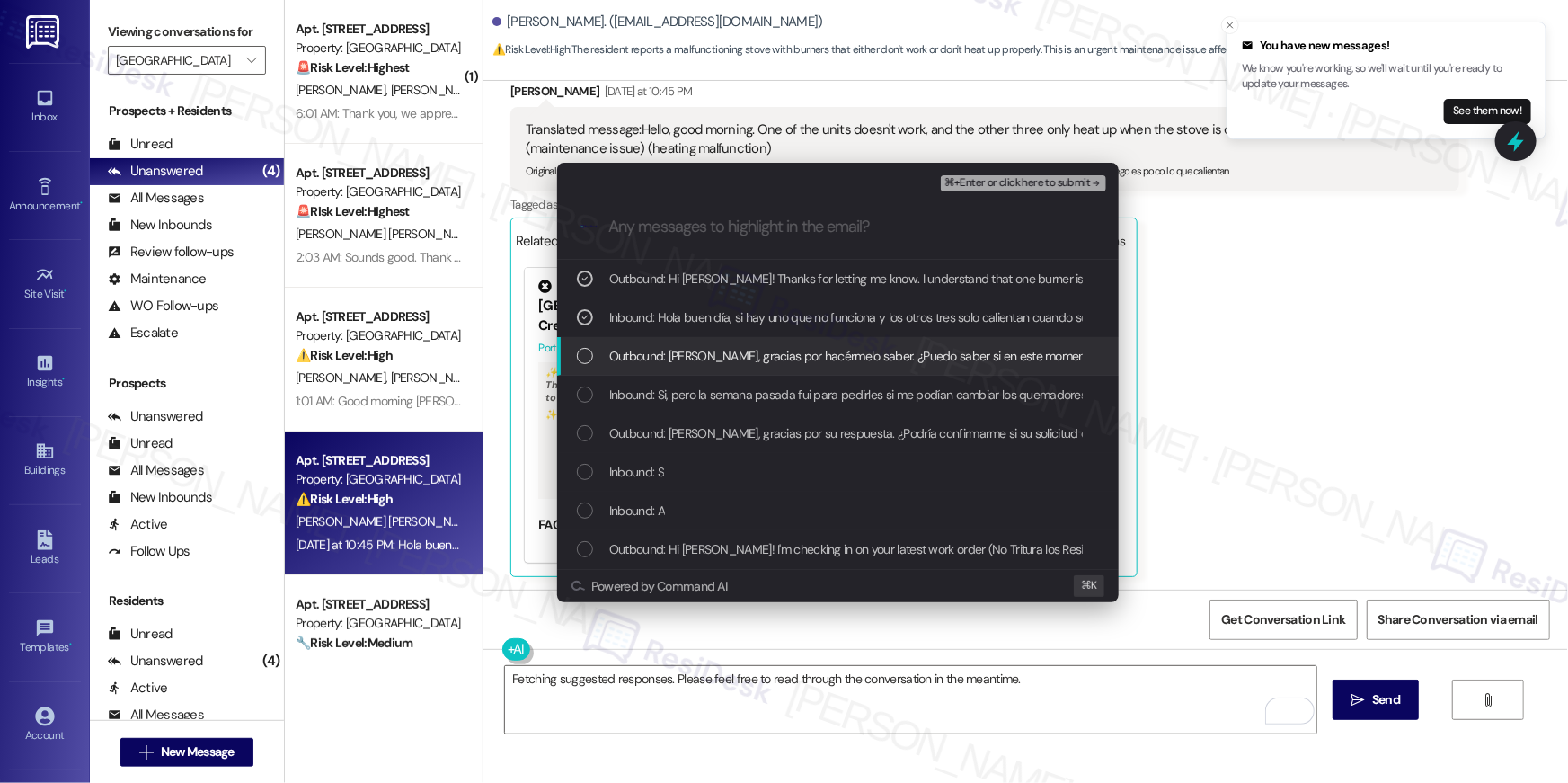
click at [593, 347] on div "Outbound: [PERSON_NAME], gracias por hacérmelo saber. ¿Puedo saber si en este m…" at bounding box center [837, 356] width 562 height 39
click at [588, 373] on div "Outbound: [PERSON_NAME], gracias por hacérmelo saber. ¿Puedo saber si en este m…" at bounding box center [837, 356] width 562 height 39
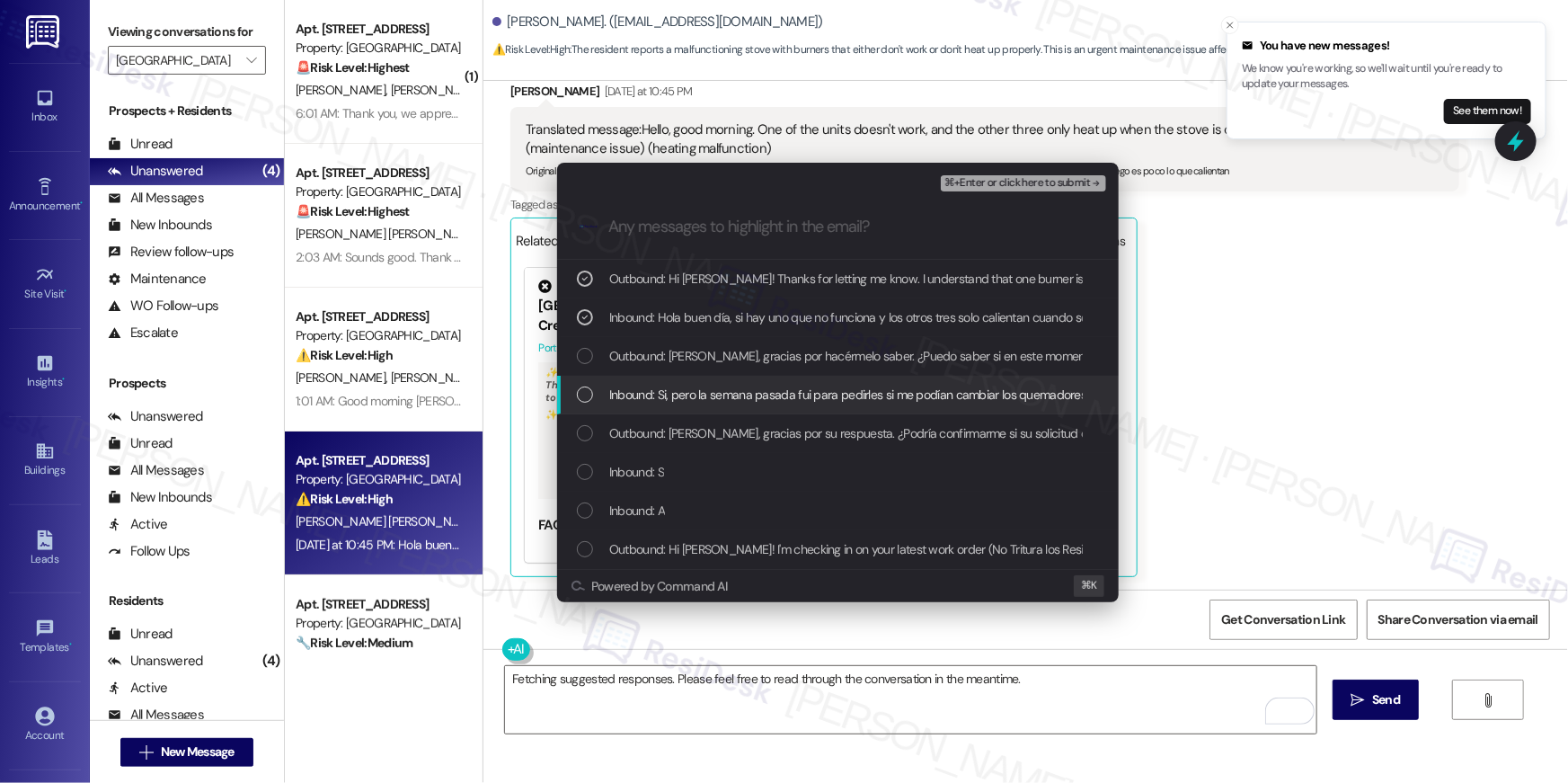
click at [585, 400] on div "List of options" at bounding box center [584, 394] width 16 height 16
click at [584, 363] on div "List of options" at bounding box center [584, 356] width 16 height 16
click at [588, 416] on div "Outbound: [PERSON_NAME], gracias por su respuesta. ¿Podría confirmarme si su so…" at bounding box center [837, 433] width 562 height 39
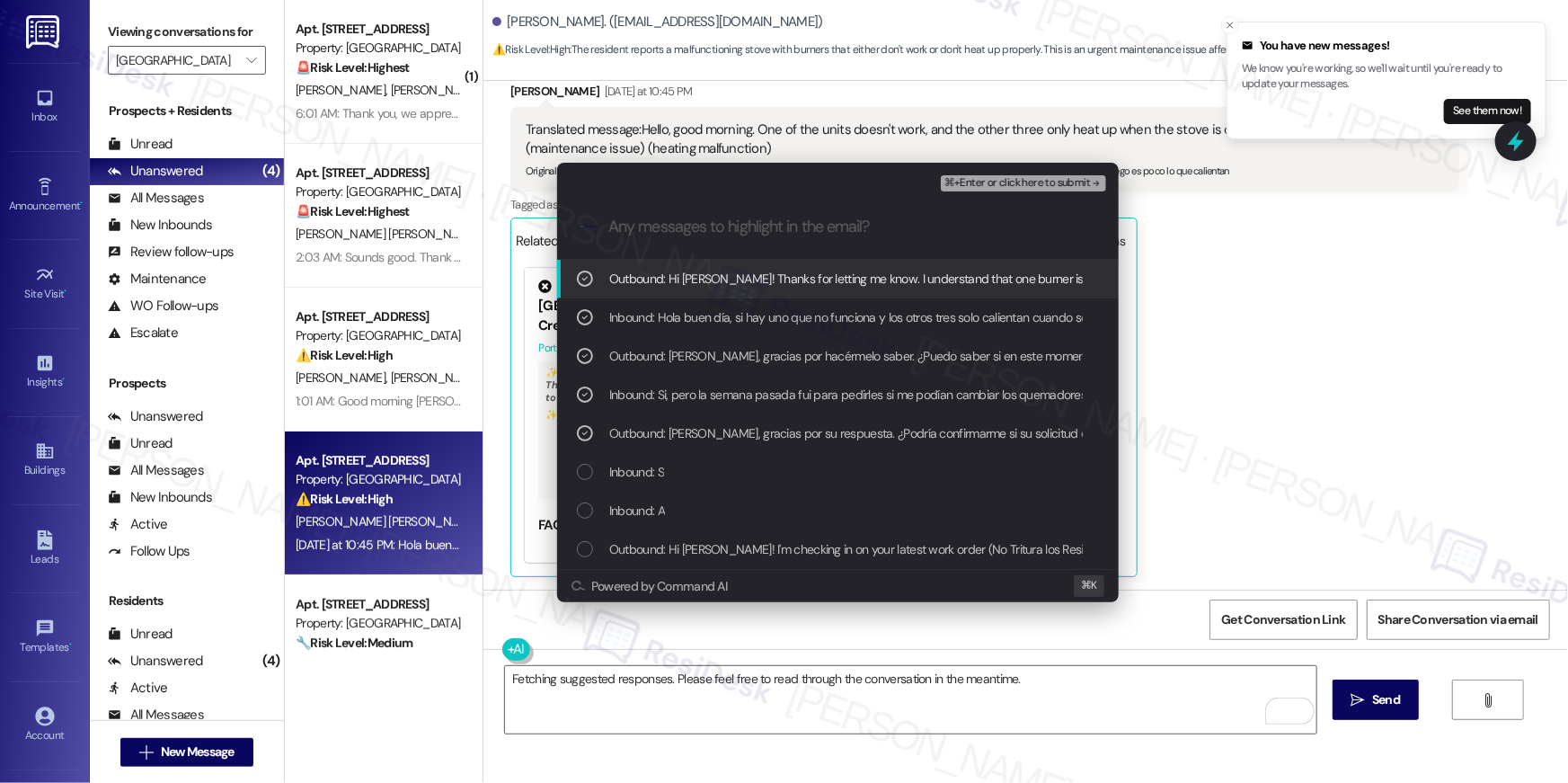
click at [1039, 188] on span "⌘+Enter or click here to submit" at bounding box center [1016, 183] width 146 height 13
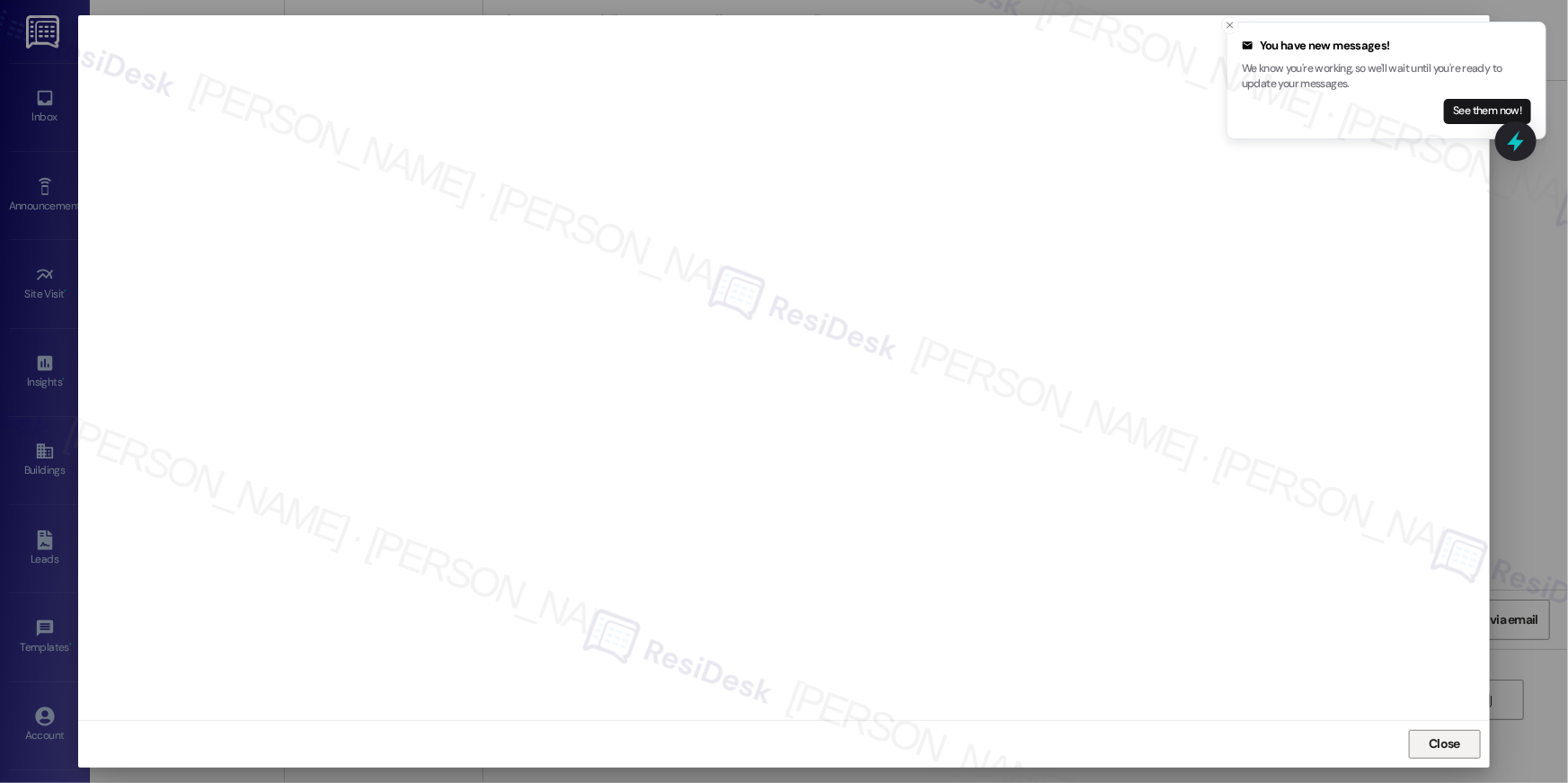
click at [1466, 747] on button "Close" at bounding box center [1444, 744] width 72 height 29
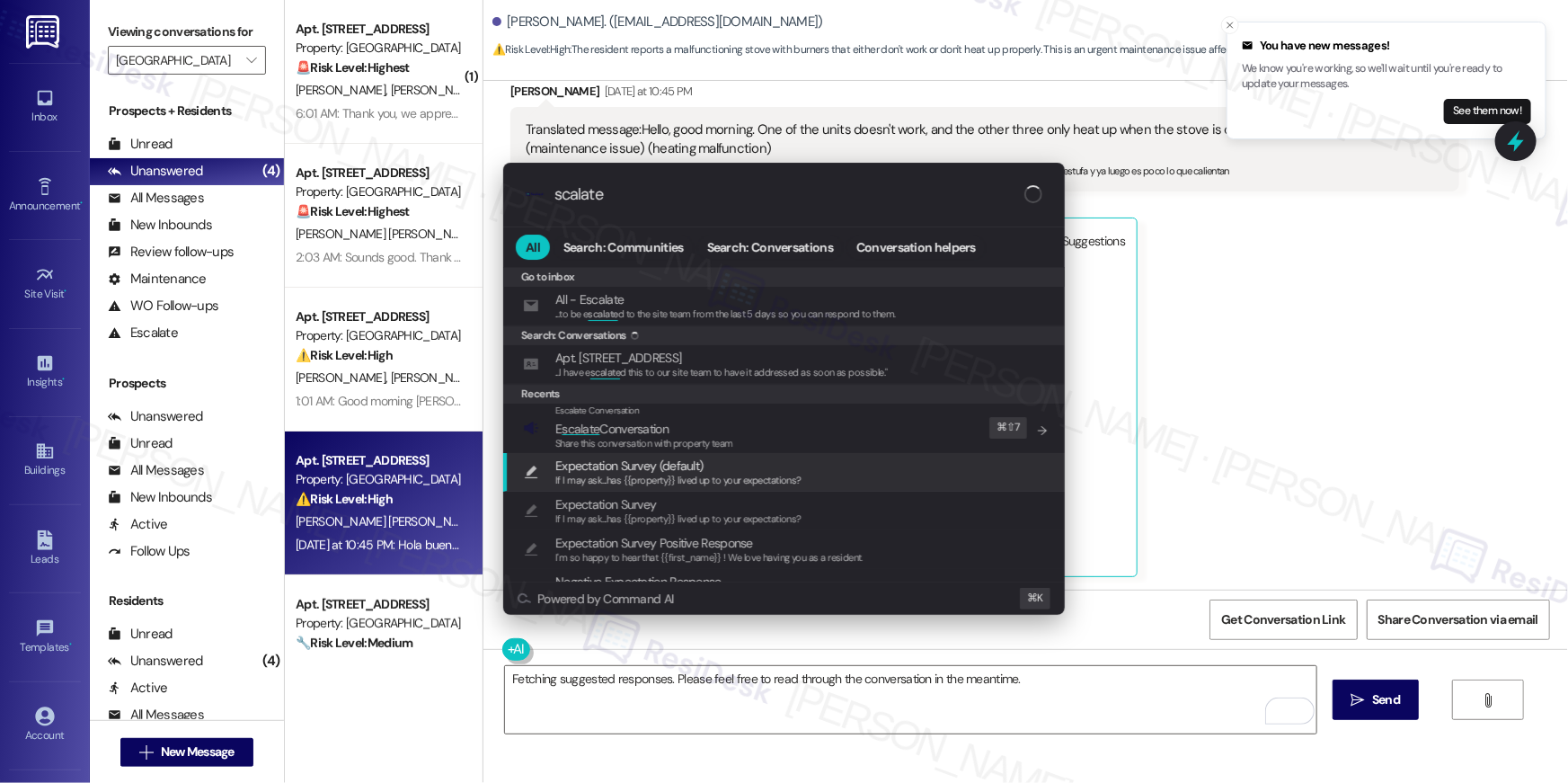
type input "scalate"
click at [695, 434] on span "E scalate Conversation" at bounding box center [645, 429] width 178 height 20
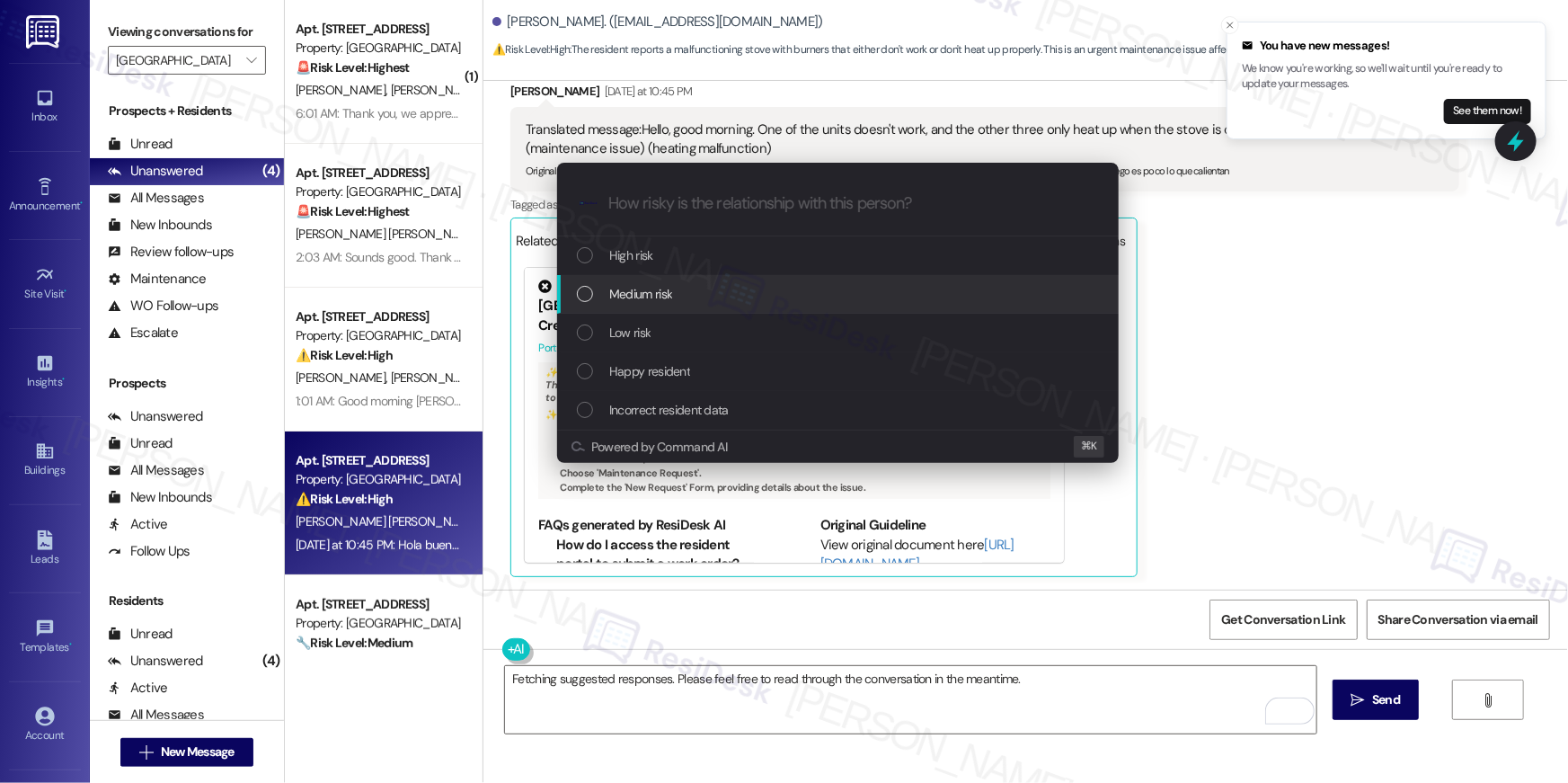
click at [664, 300] on span "Medium risk" at bounding box center [640, 294] width 62 height 20
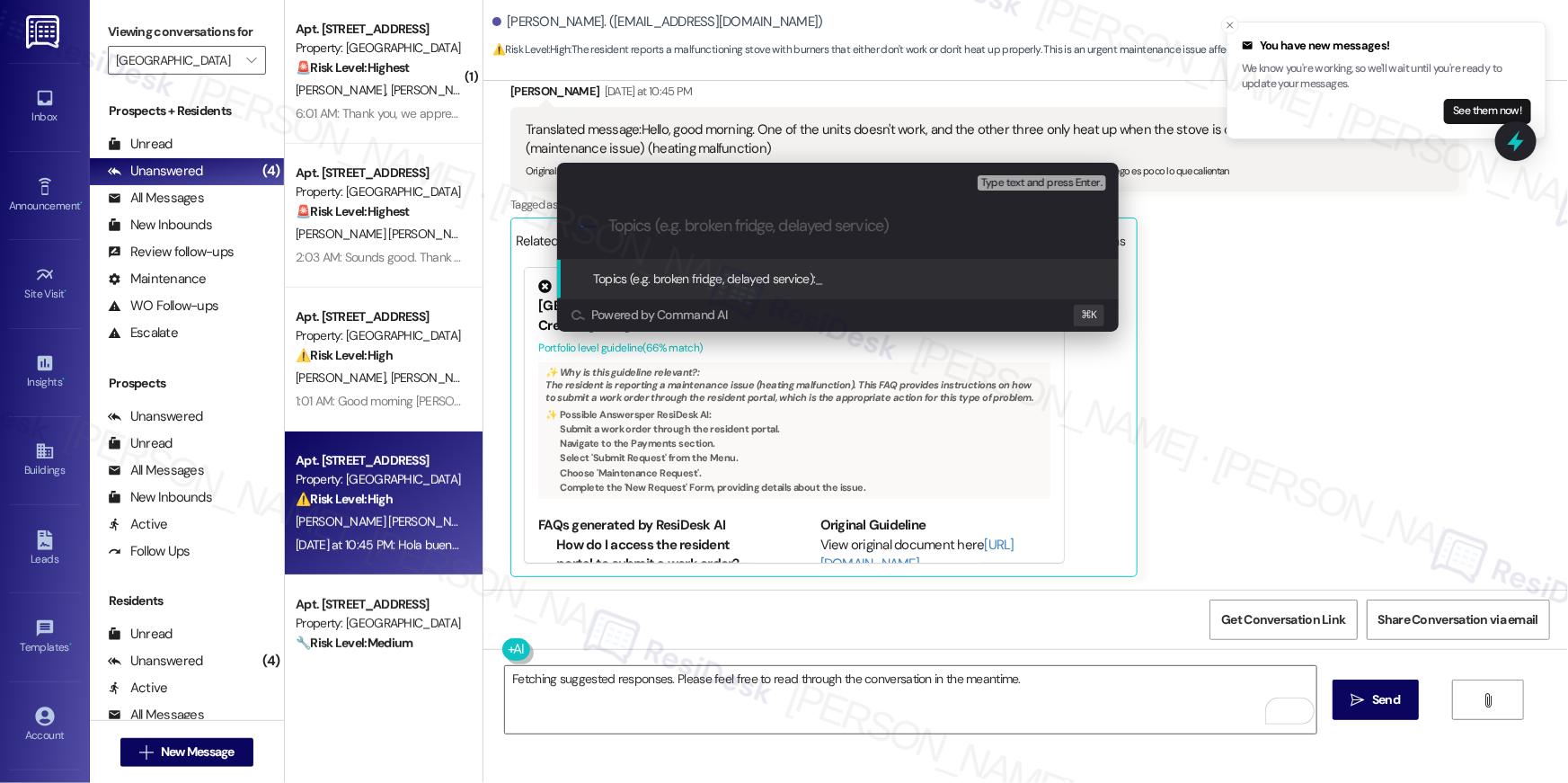
paste input "Work order filed by [PERSON_NAME] | Work order: 1138187"
type input "Work order filed by [PERSON_NAME] | Work order: 1138187"
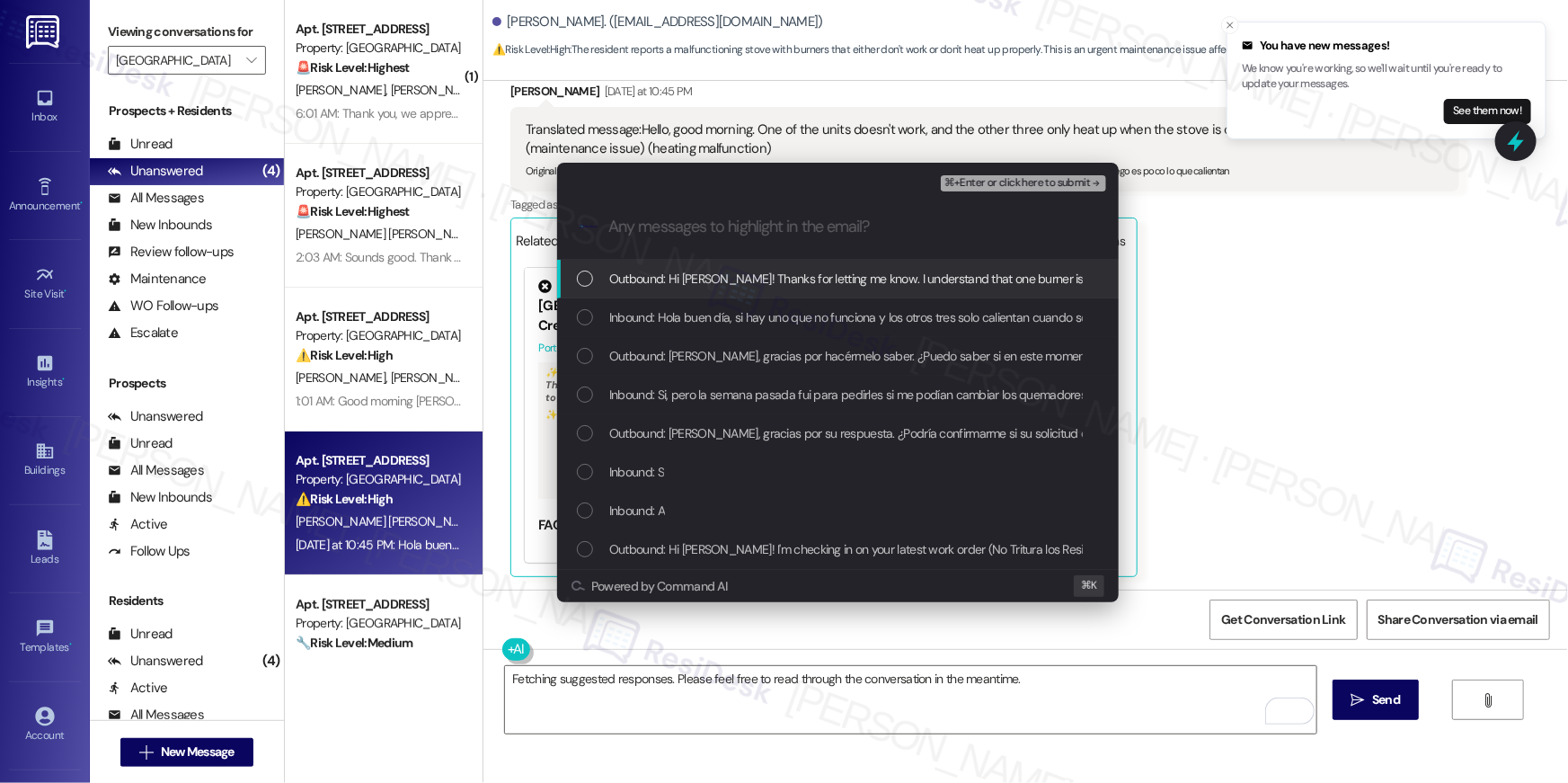
click at [592, 292] on div "Outbound: Hi [PERSON_NAME]! Thanks for letting me know. I understand that one b…" at bounding box center [837, 279] width 562 height 39
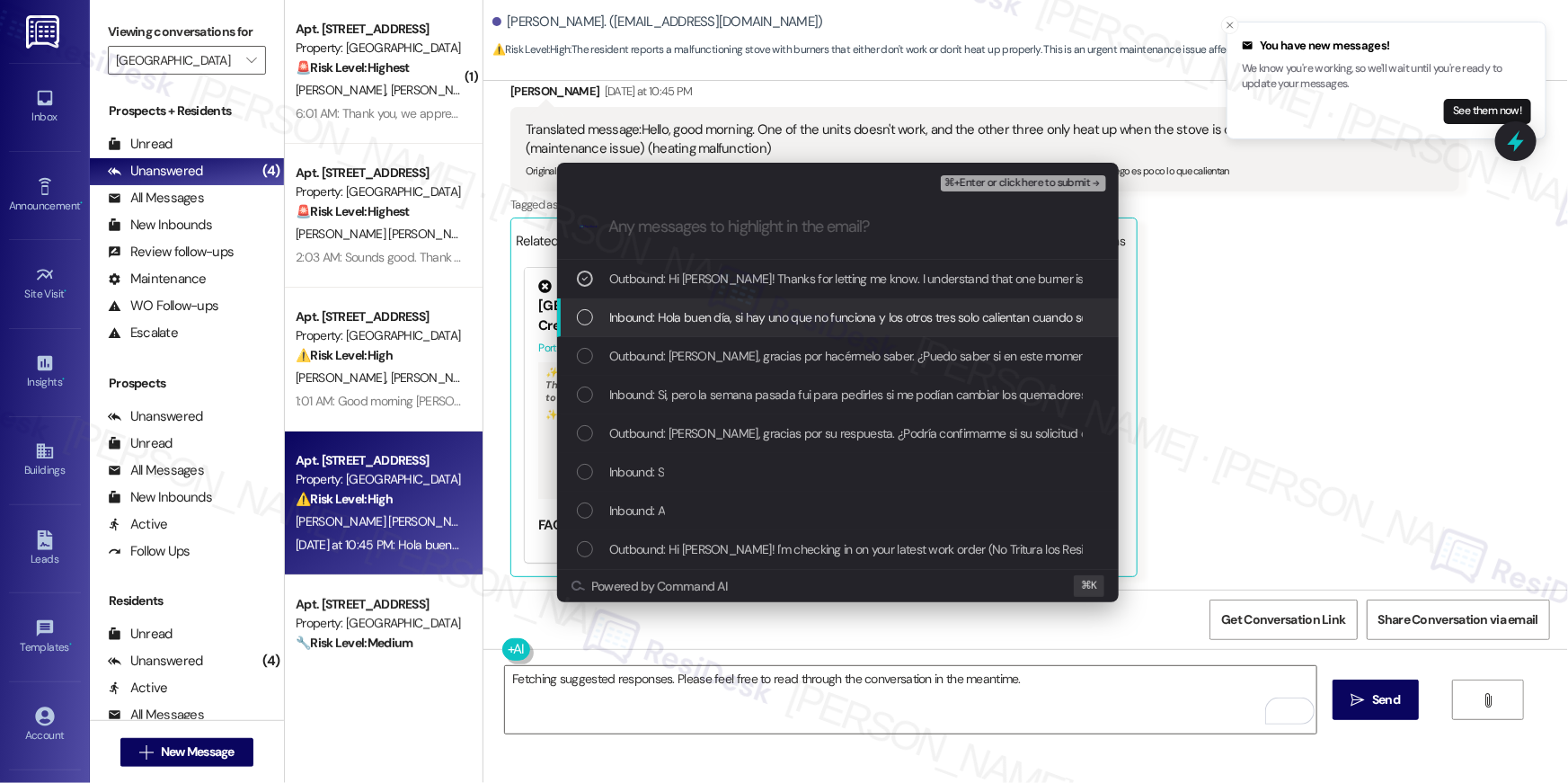
drag, startPoint x: 589, startPoint y: 324, endPoint x: 579, endPoint y: 349, distance: 26.9
click at [589, 326] on div "Inbound: Hola buen día, si hay uno que no funciona y los otros tres solo calien…" at bounding box center [839, 317] width 526 height 20
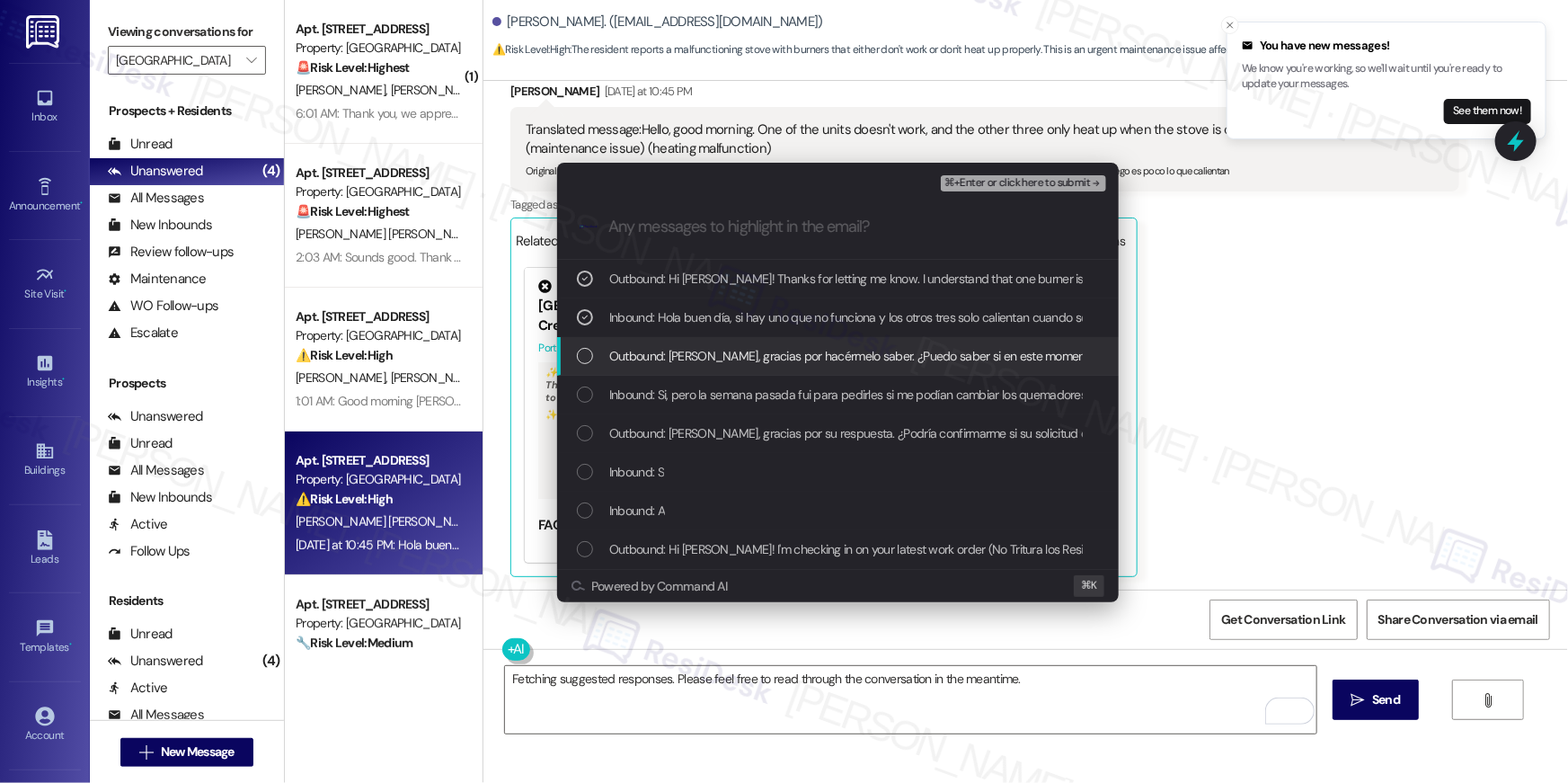
drag, startPoint x: 577, startPoint y: 361, endPoint x: 575, endPoint y: 385, distance: 24.1
click at [577, 361] on div "List of options" at bounding box center [584, 356] width 16 height 16
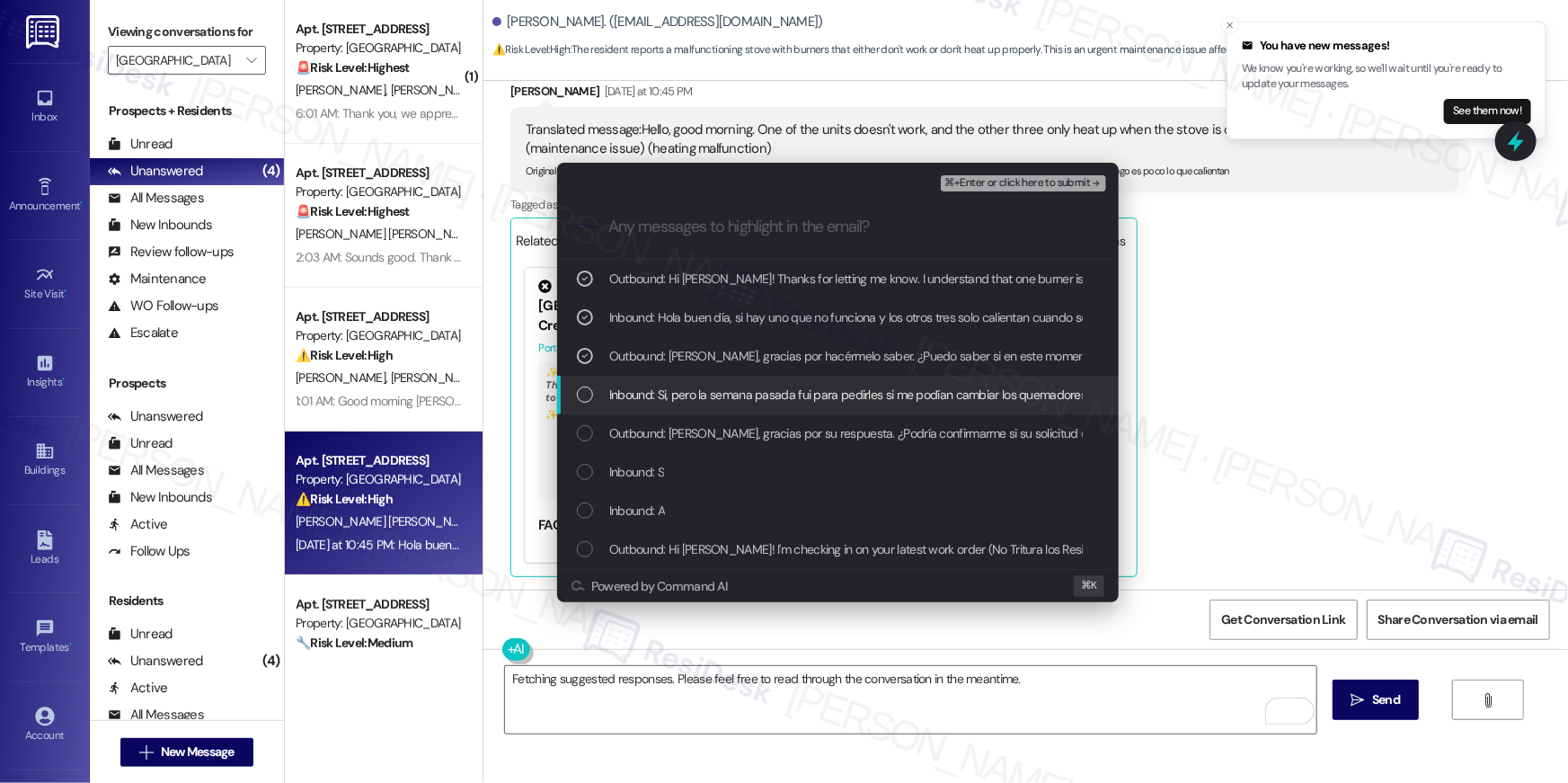
click at [575, 389] on div "Inbound: Si, pero la semana pasada fui para pedirles si me podían cambiar los q…" at bounding box center [837, 394] width 562 height 39
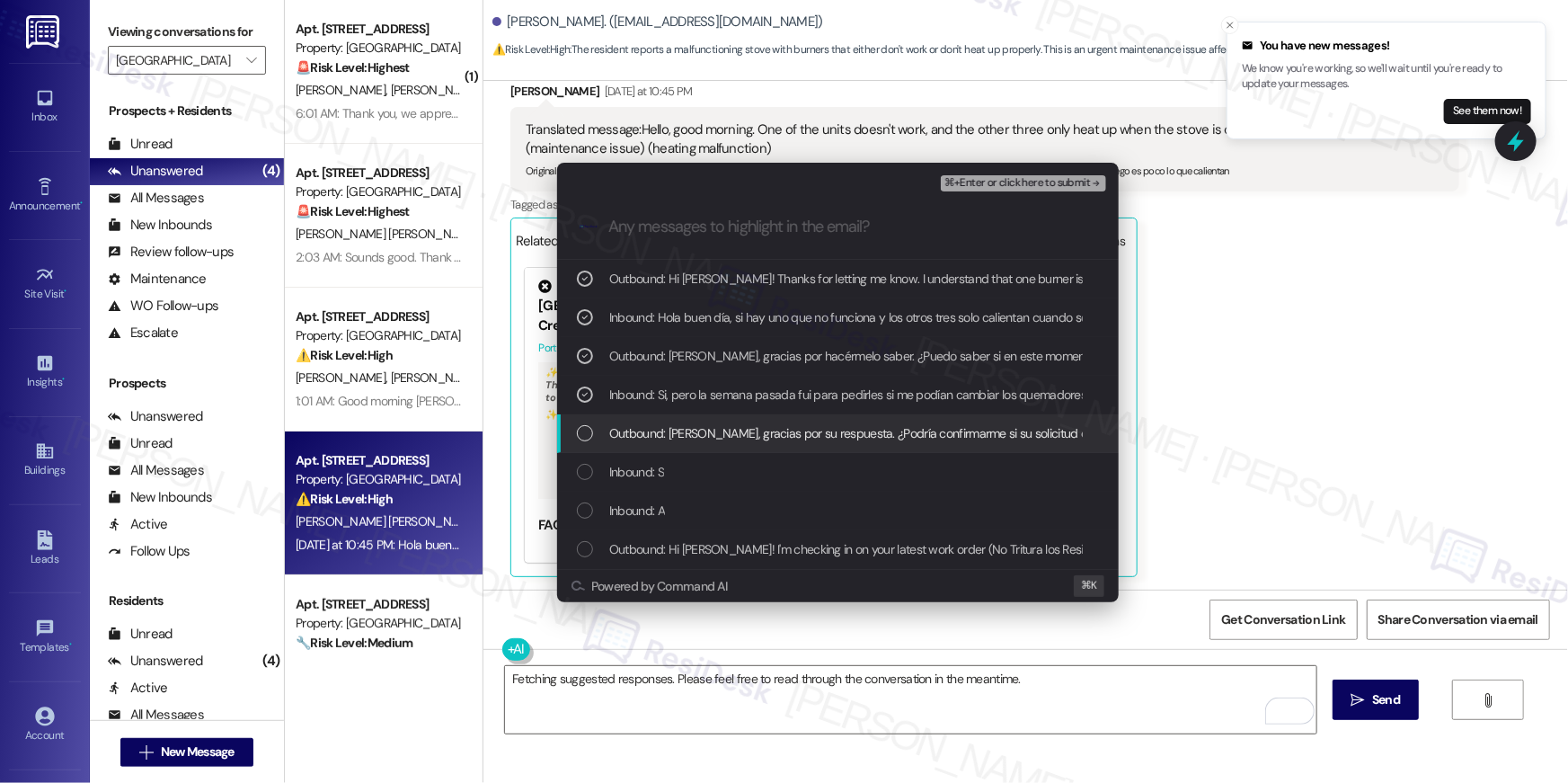
click at [577, 421] on div "Outbound: [PERSON_NAME], gracias por su respuesta. ¿Podría confirmarme si su so…" at bounding box center [837, 433] width 562 height 39
click at [581, 425] on div "List of options" at bounding box center [584, 433] width 16 height 16
drag, startPoint x: 592, startPoint y: 433, endPoint x: 585, endPoint y: 472, distance: 39.6
click at [590, 435] on div "List of options" at bounding box center [584, 433] width 16 height 16
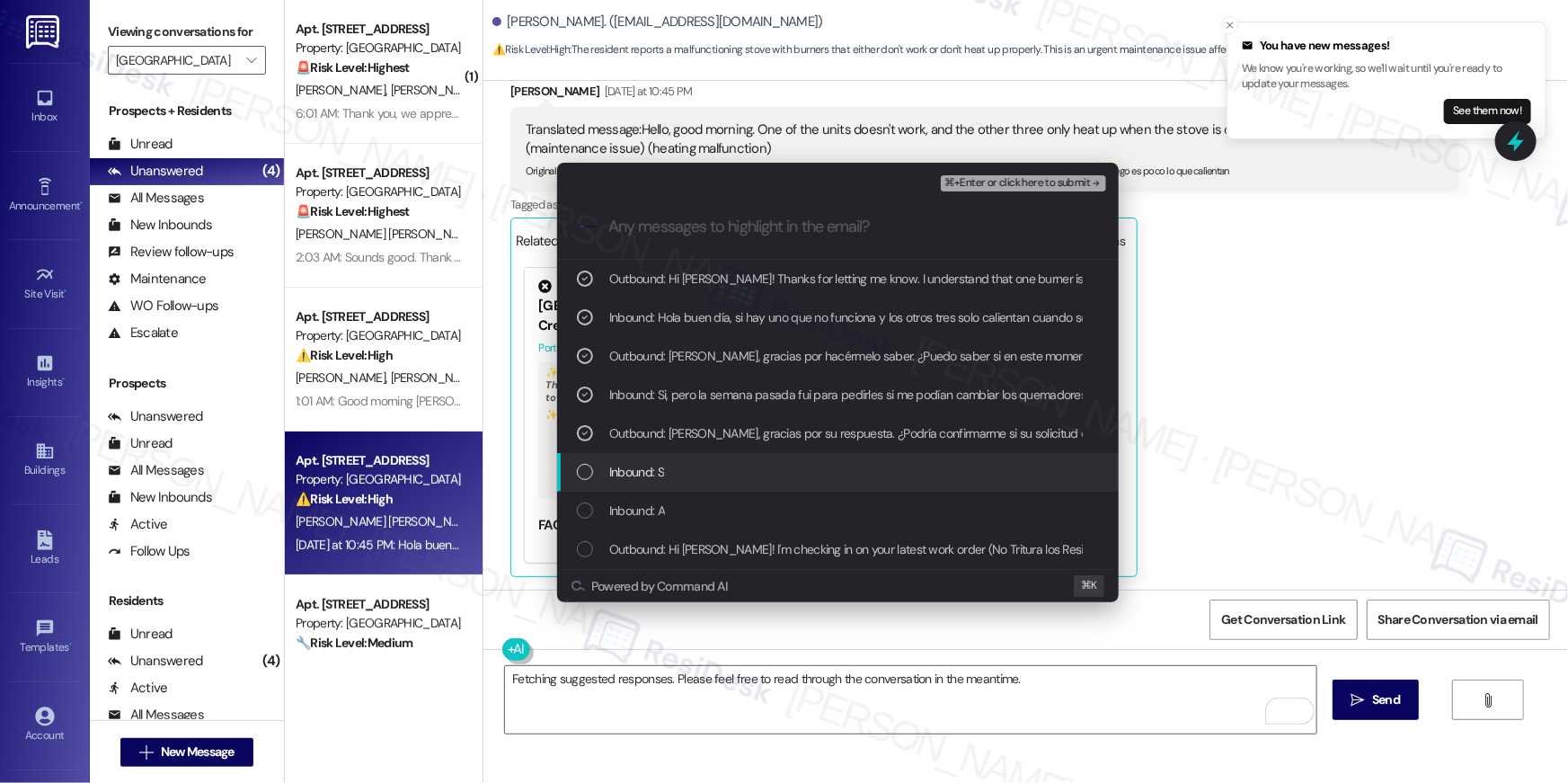
drag, startPoint x: 584, startPoint y: 476, endPoint x: 584, endPoint y: 489, distance: 13.0
click at [585, 477] on div "List of options" at bounding box center [584, 472] width 16 height 16
click at [584, 514] on div "List of options" at bounding box center [584, 510] width 16 height 16
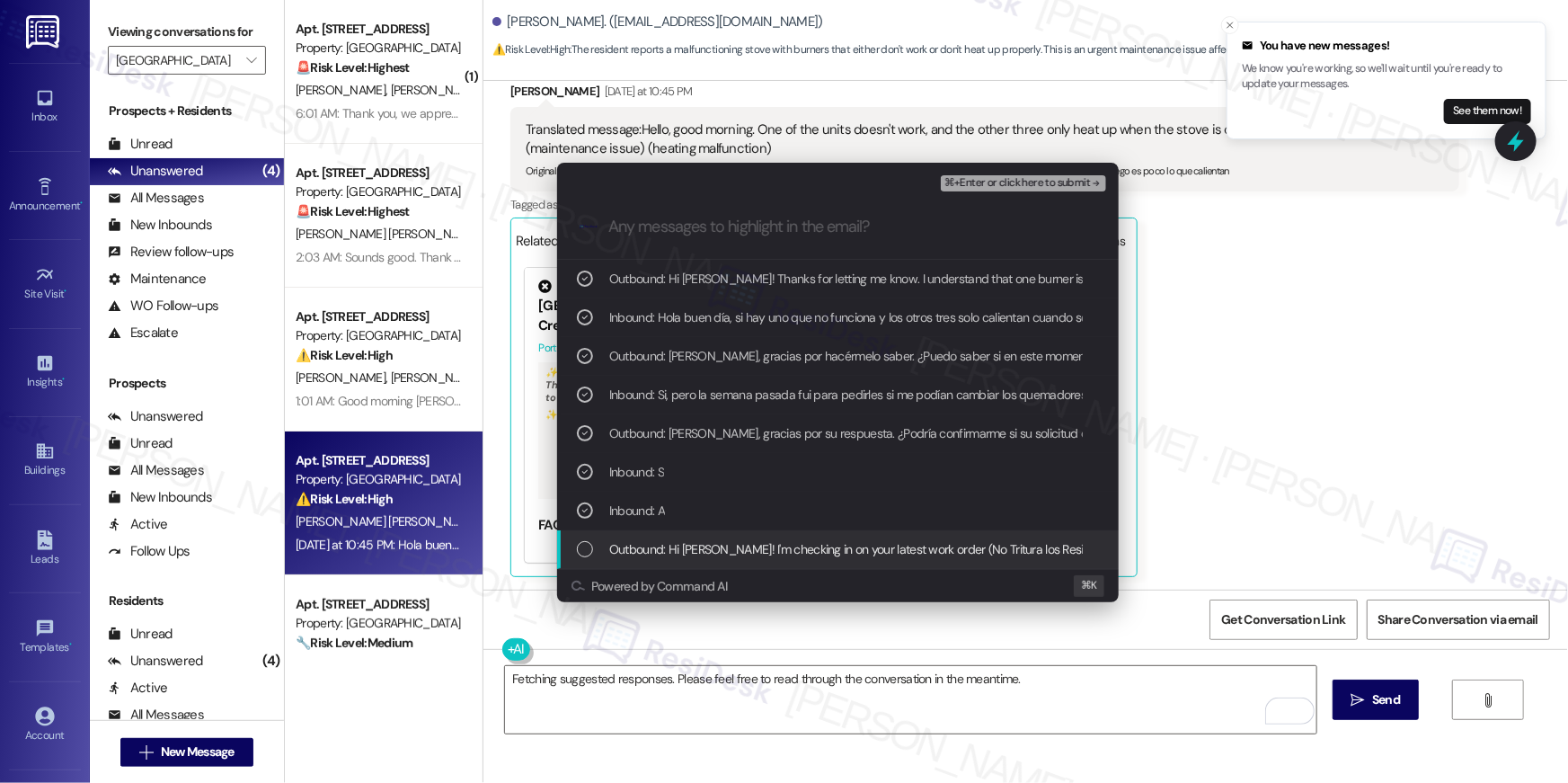
click at [586, 539] on div "Outbound: Hi [PERSON_NAME]! I'm checking in on your latest work order (No Tritu…" at bounding box center [839, 549] width 526 height 20
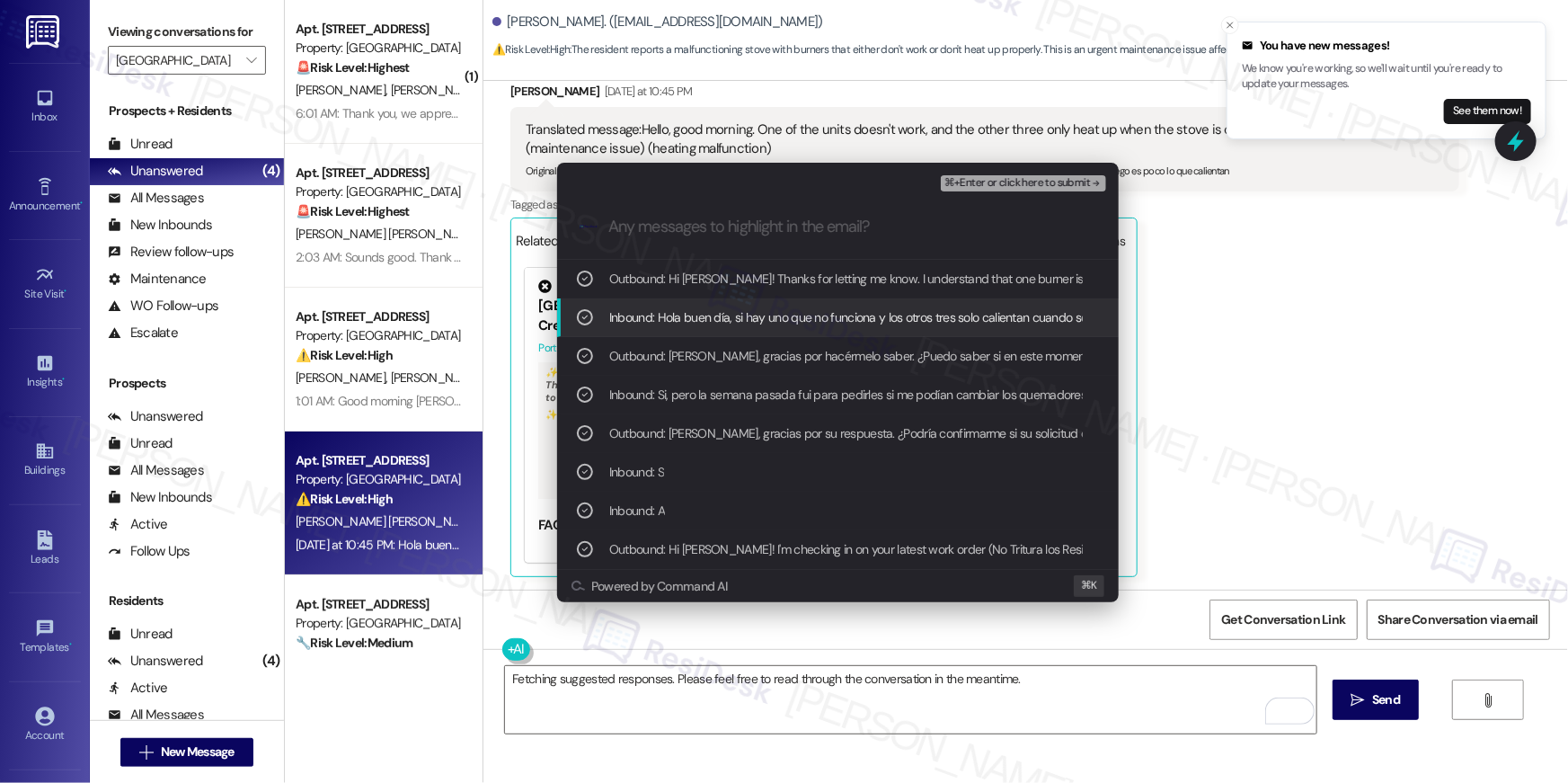
click at [1036, 182] on span "⌘+Enter or click here to submit" at bounding box center [1016, 183] width 146 height 13
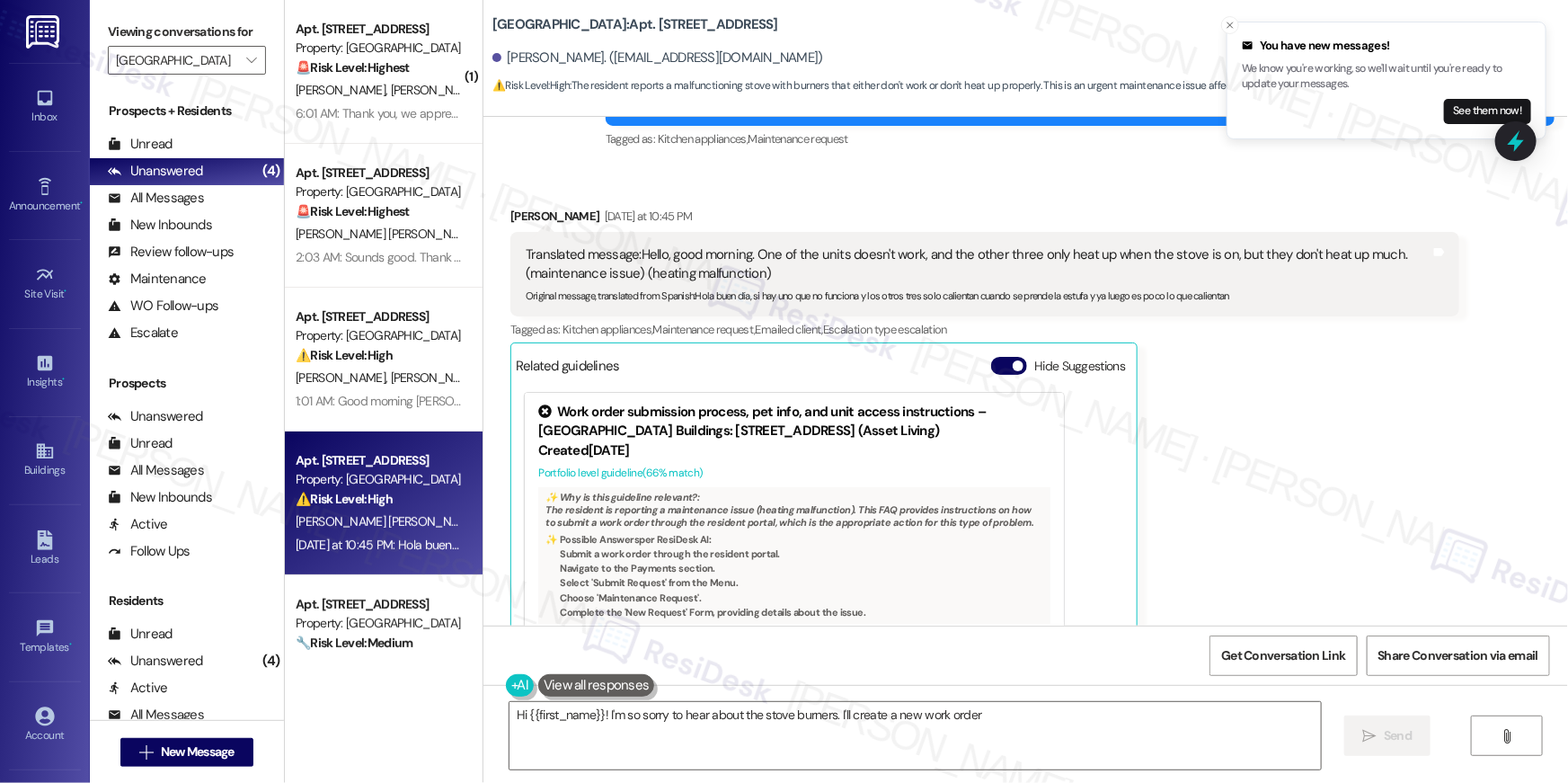
scroll to position [1397, 0]
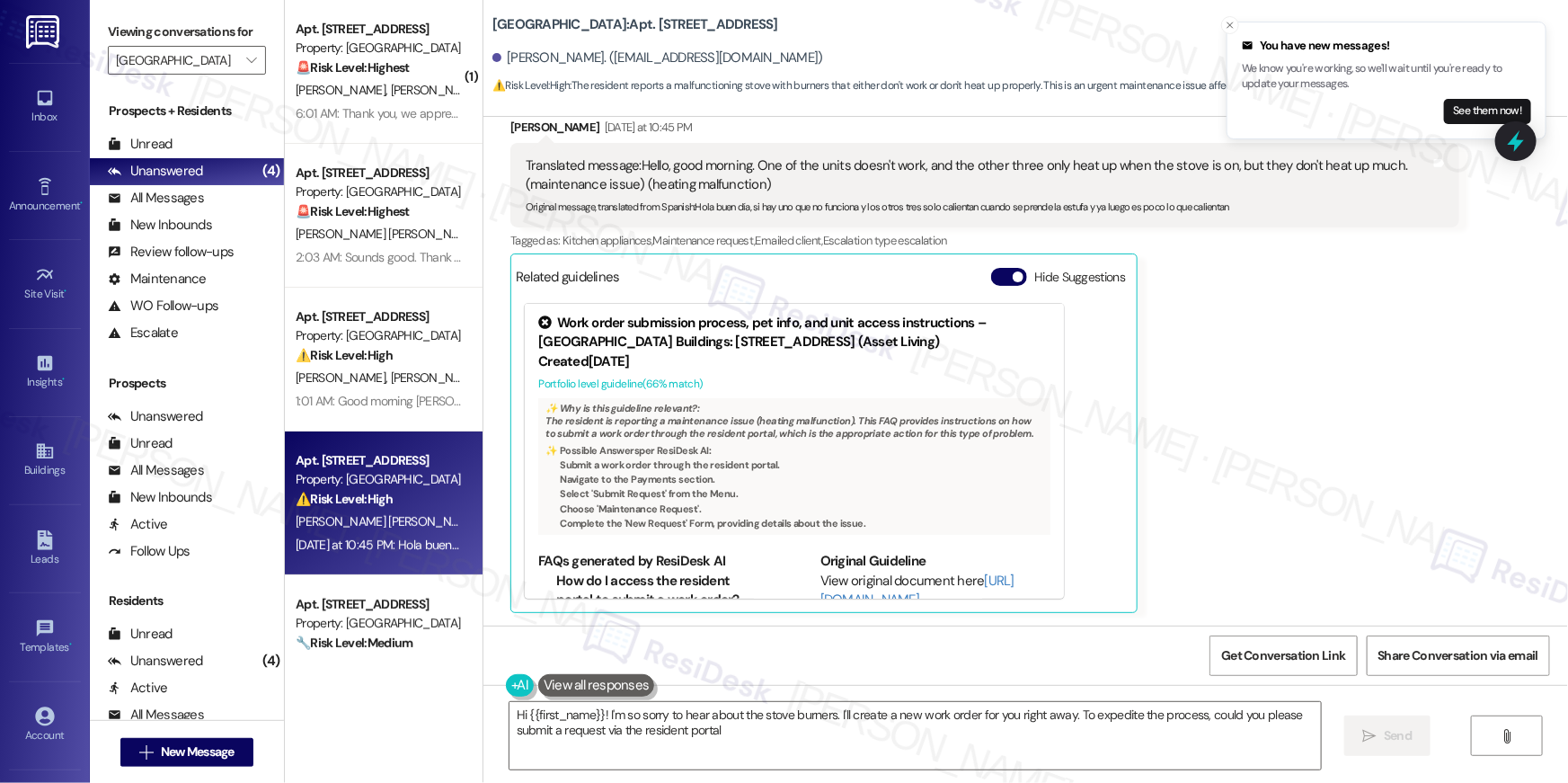
type textarea "Hi {{first_name}}! I'm so sorry to hear about the stove burners. I'll create a …"
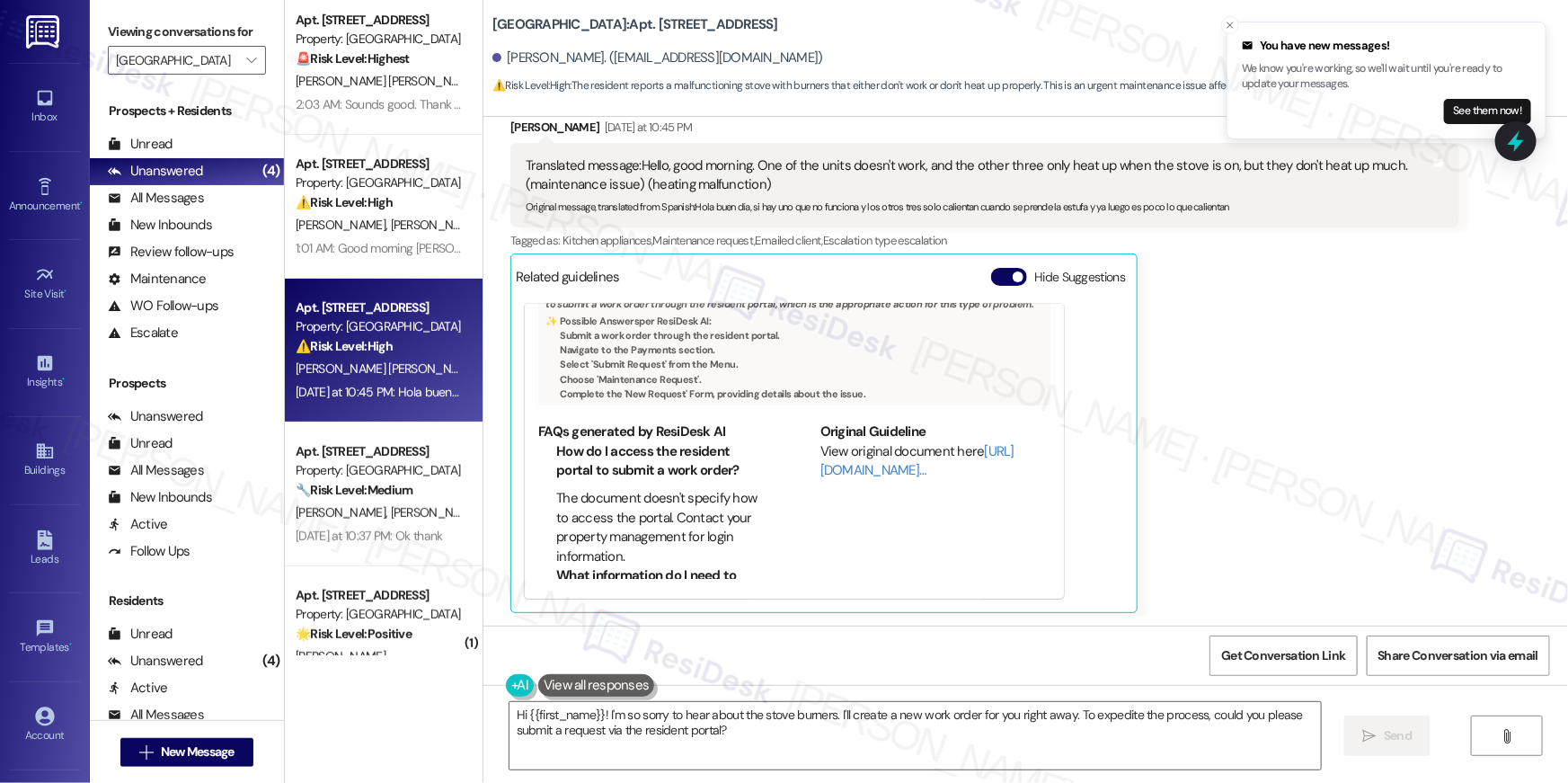
scroll to position [207, 0]
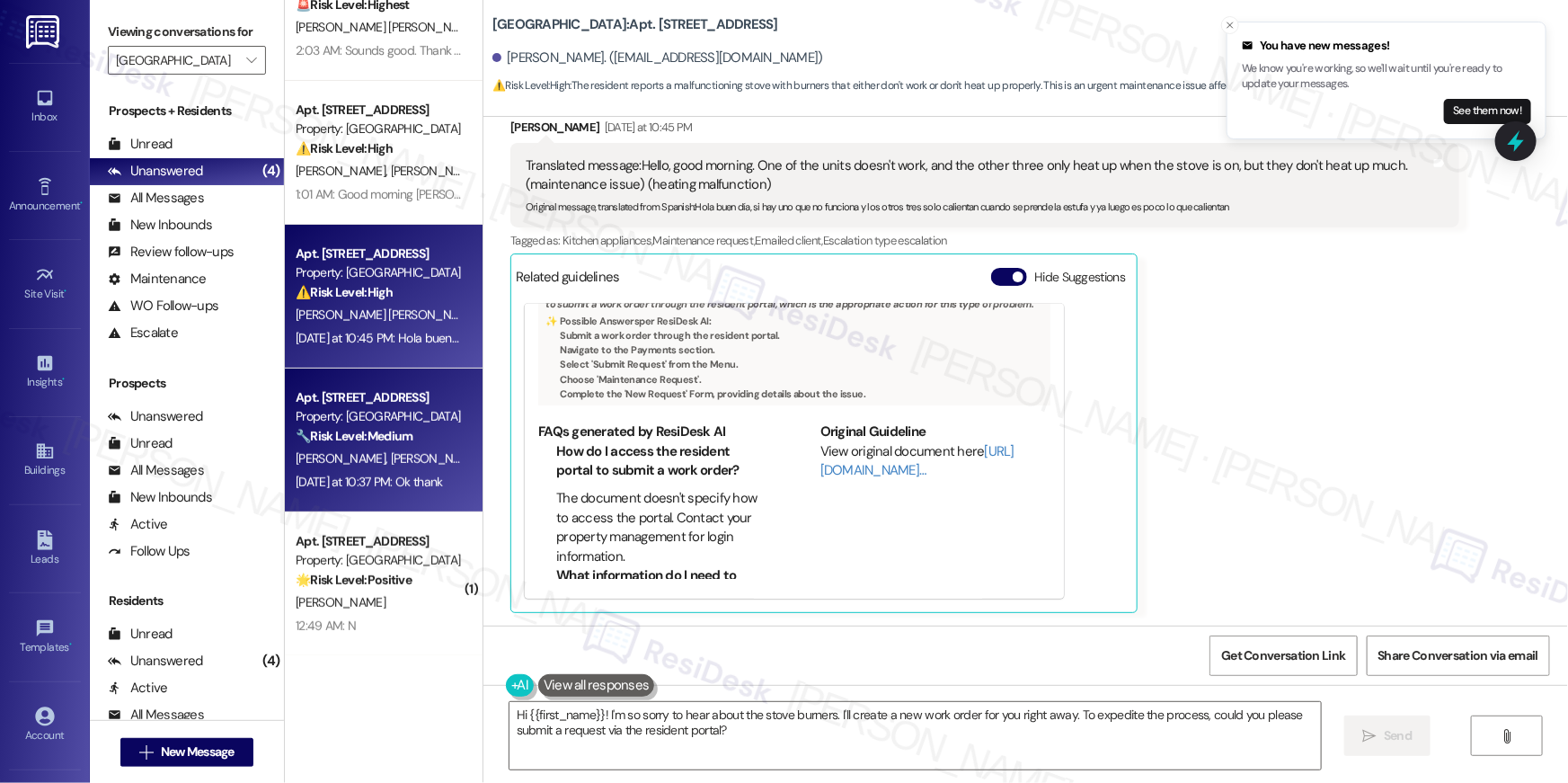
click at [401, 428] on strong "🔧 Risk Level: Medium" at bounding box center [354, 436] width 117 height 16
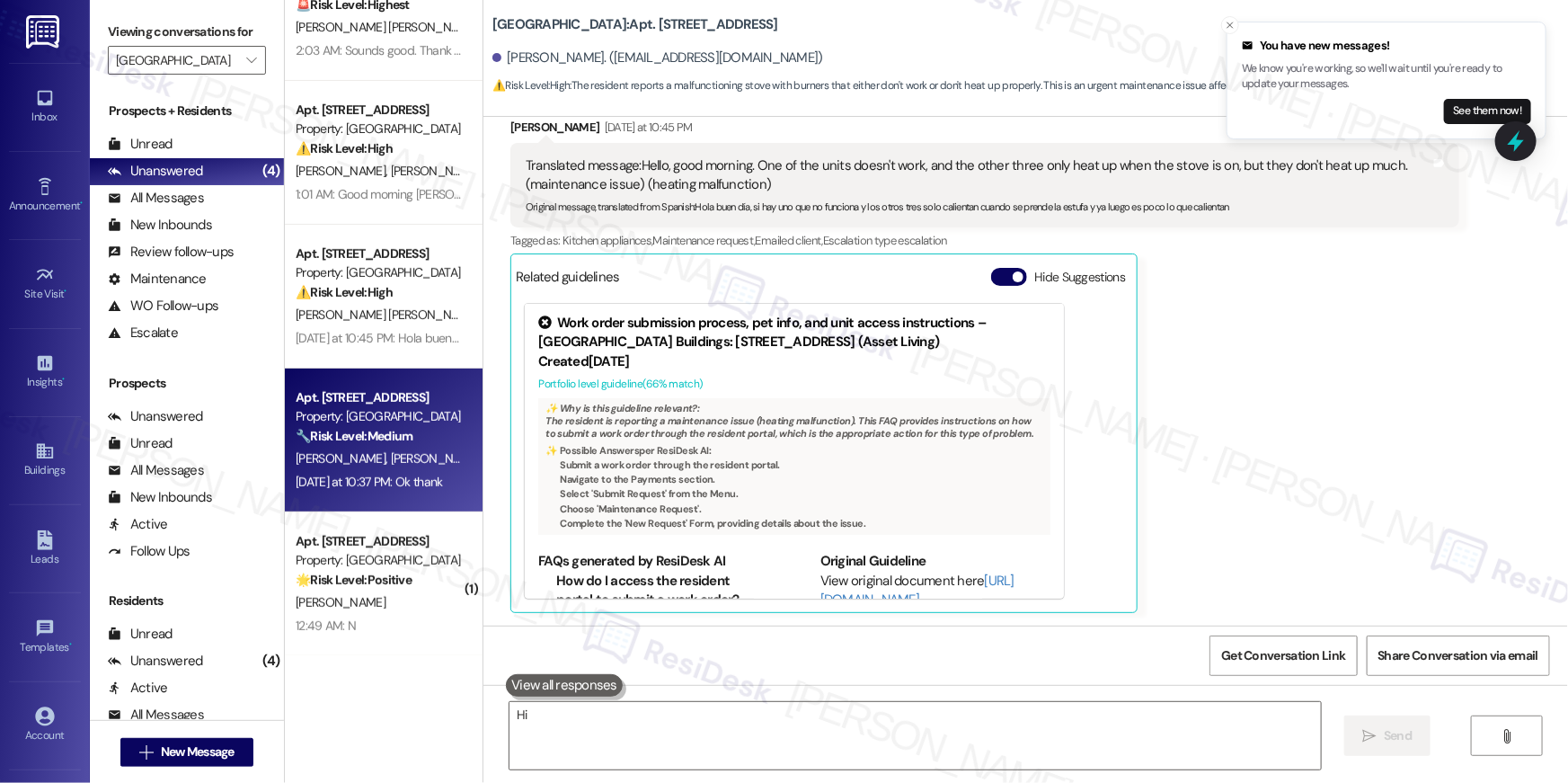
type textarea "Hi"
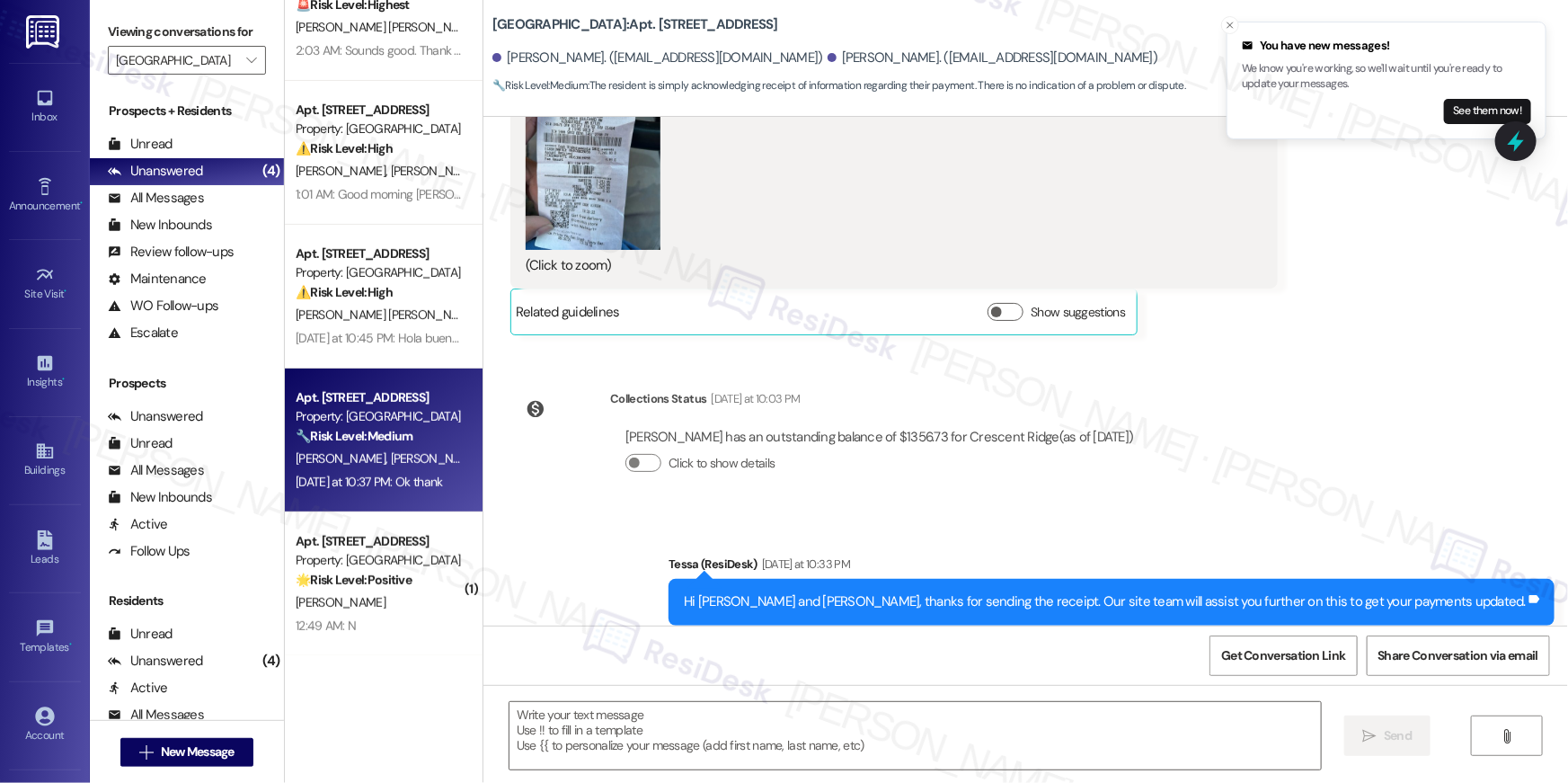
scroll to position [2835, 0]
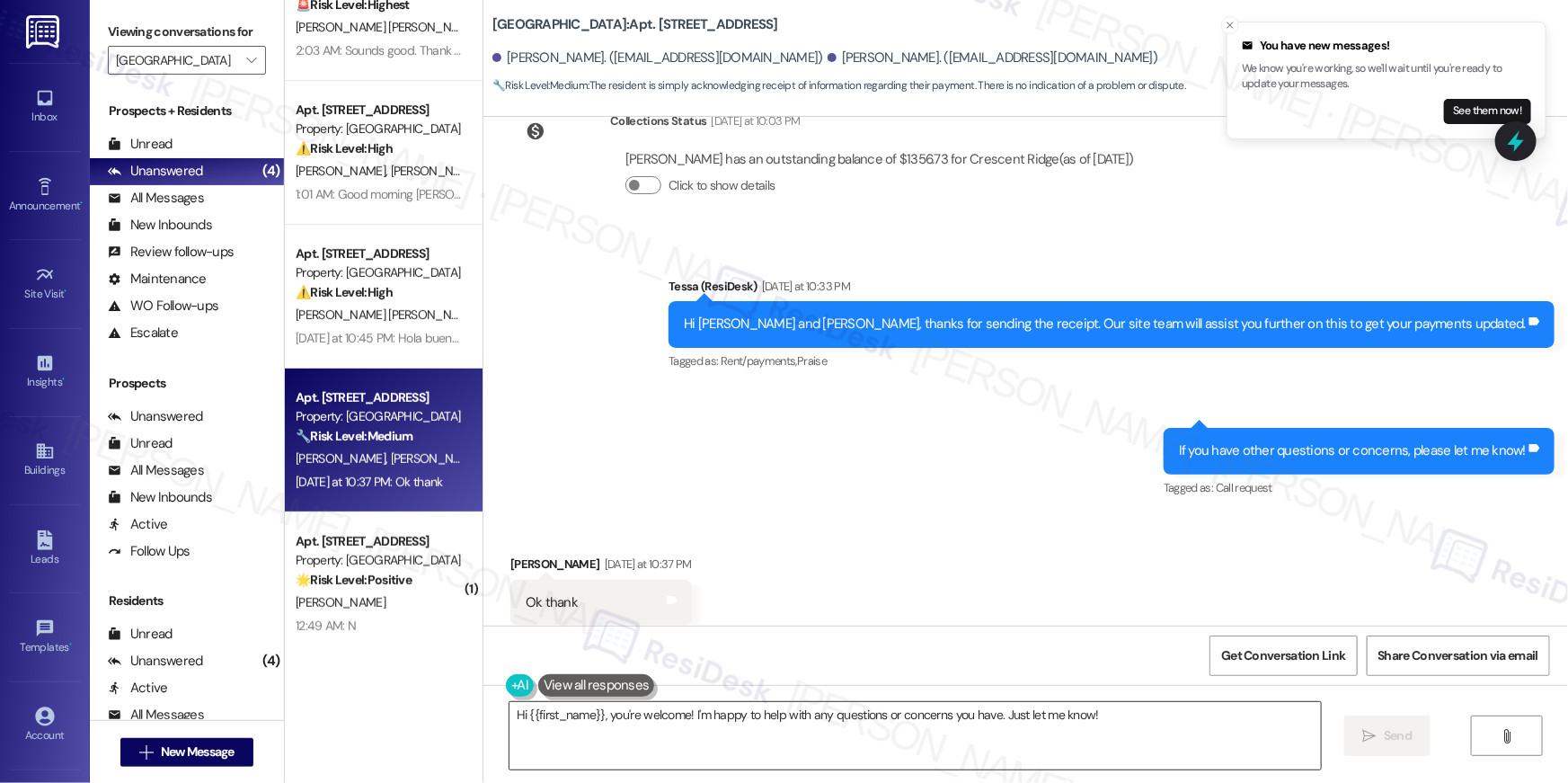
click at [910, 727] on textarea "Hi {{first_name}}, you're welcome! I'm happy to help with any questions or conc…" at bounding box center [914, 735] width 811 height 67
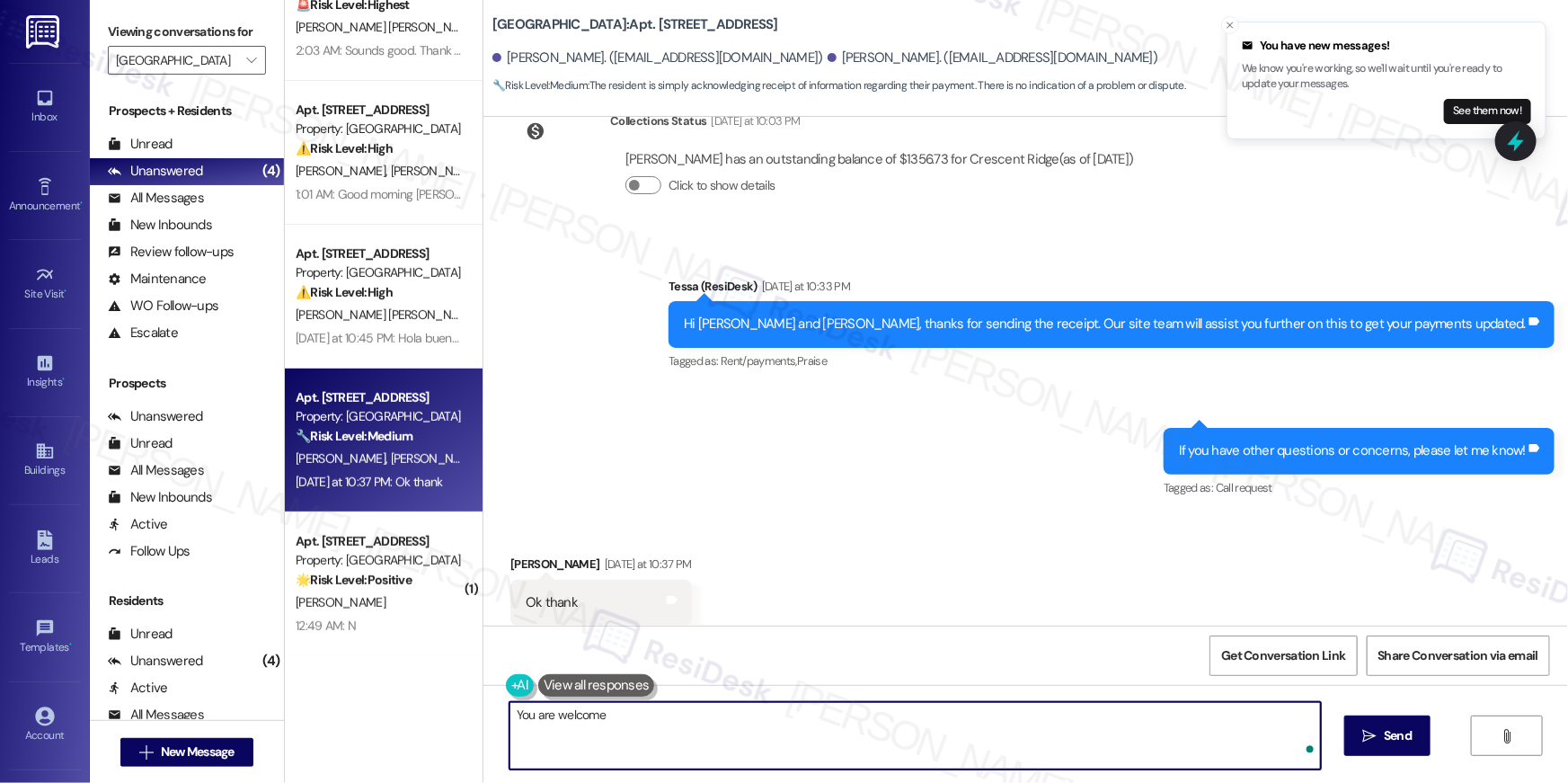
type textarea "You are welcome!"
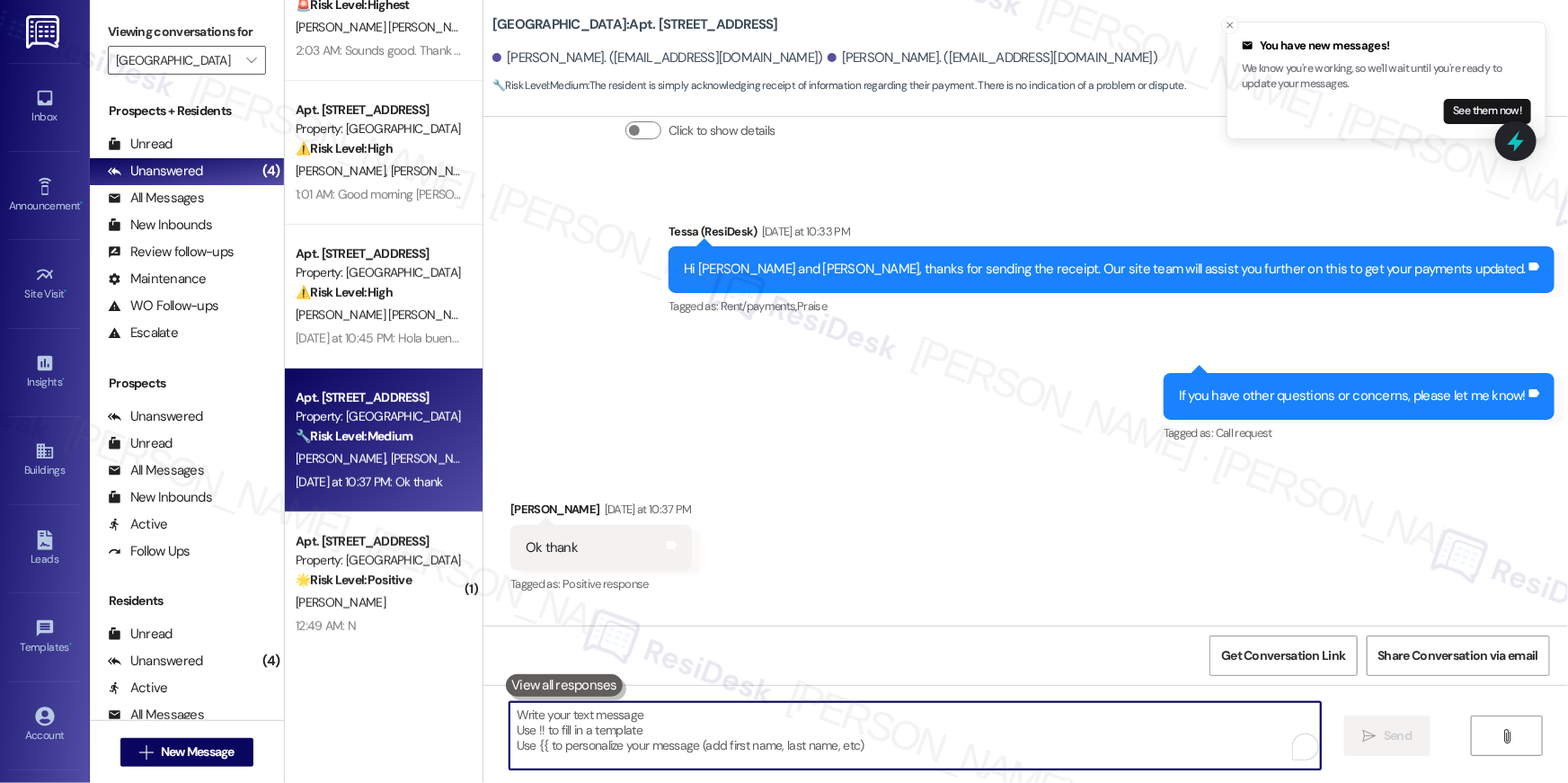
scroll to position [2960, 0]
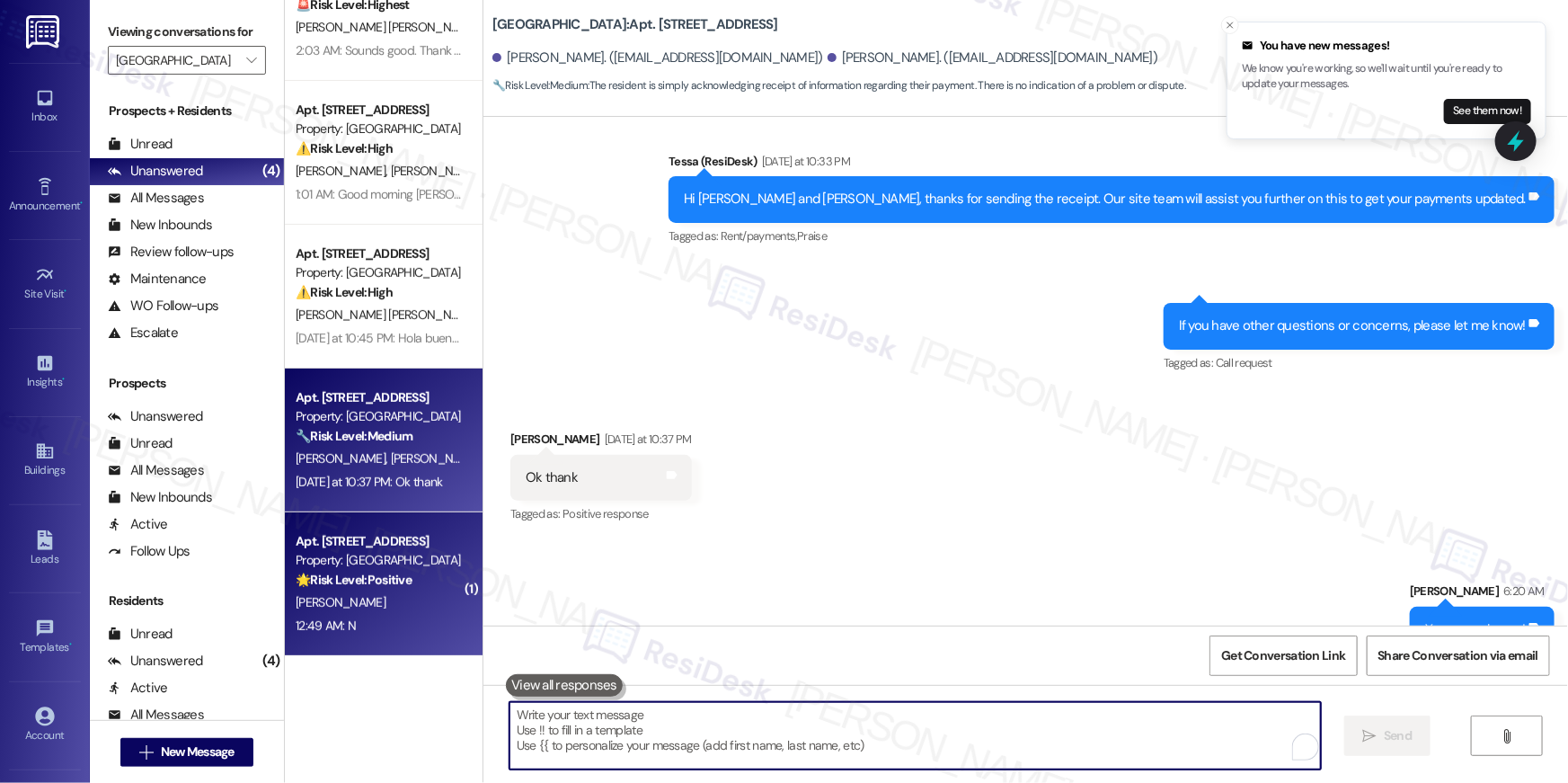
click at [362, 562] on div "Property: [GEOGRAPHIC_DATA]" at bounding box center [378, 560] width 166 height 19
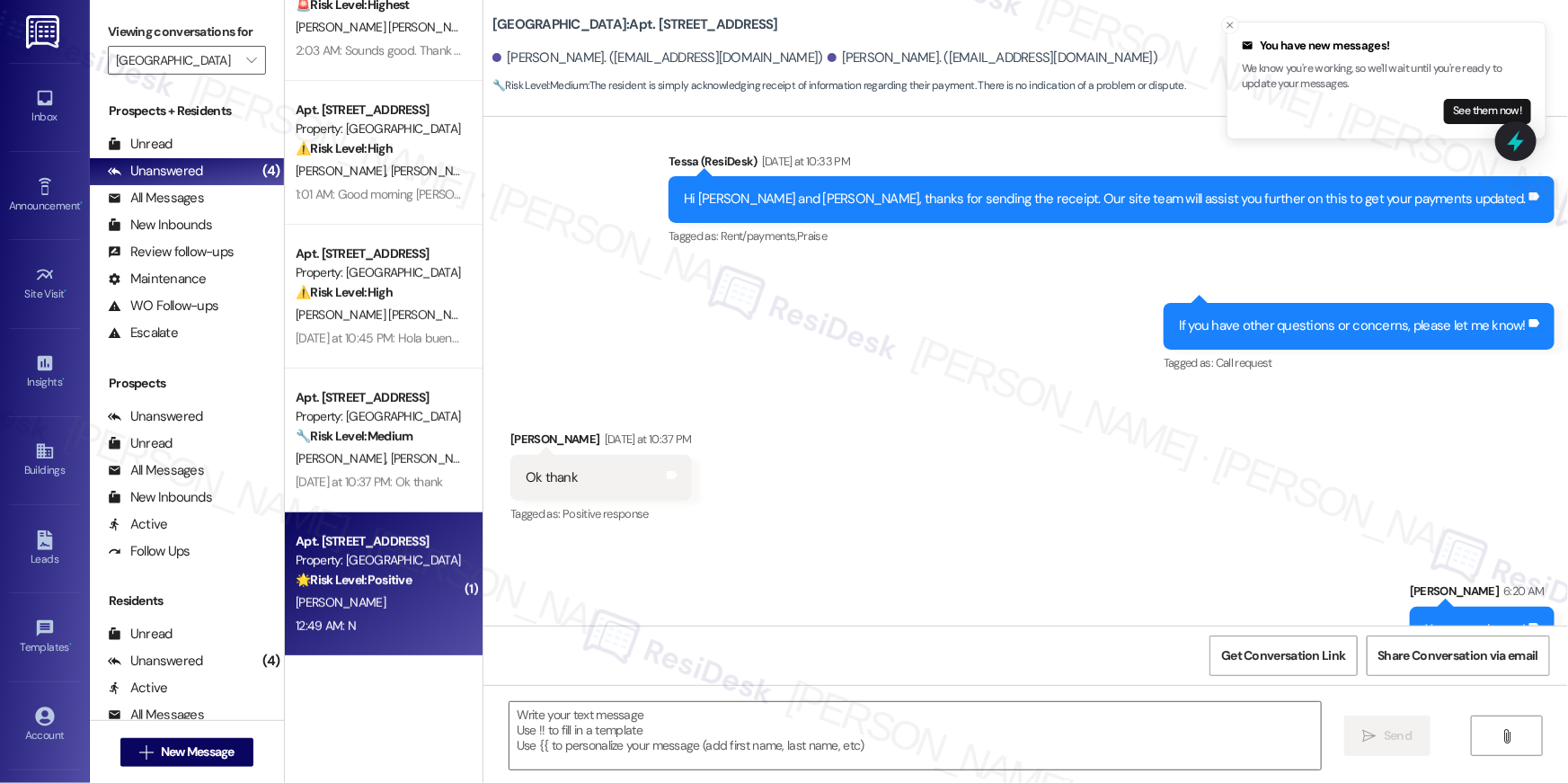
type textarea "Fetching suggested responses. Please feel free to read through the conversation…"
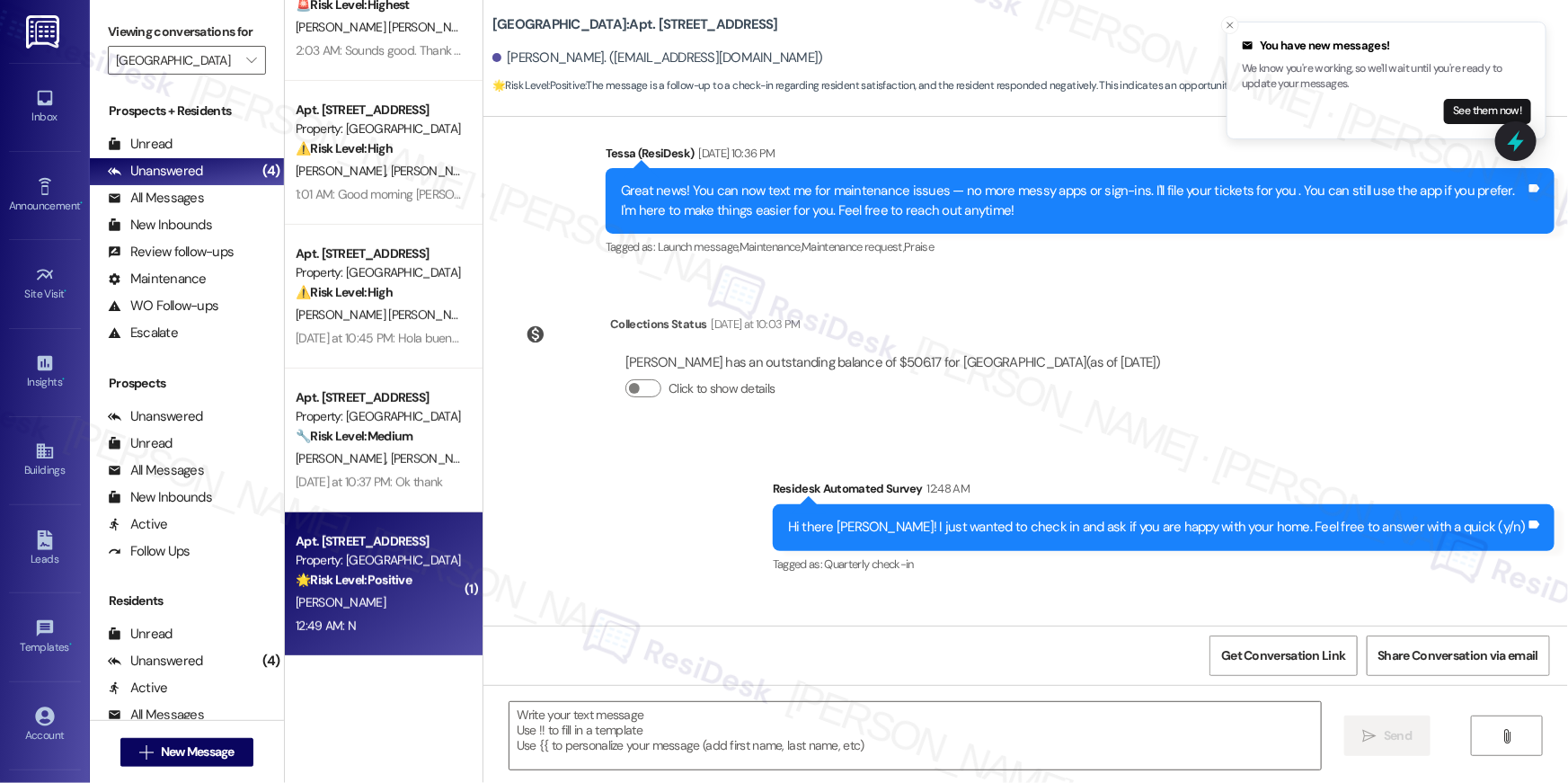
scroll to position [440, 0]
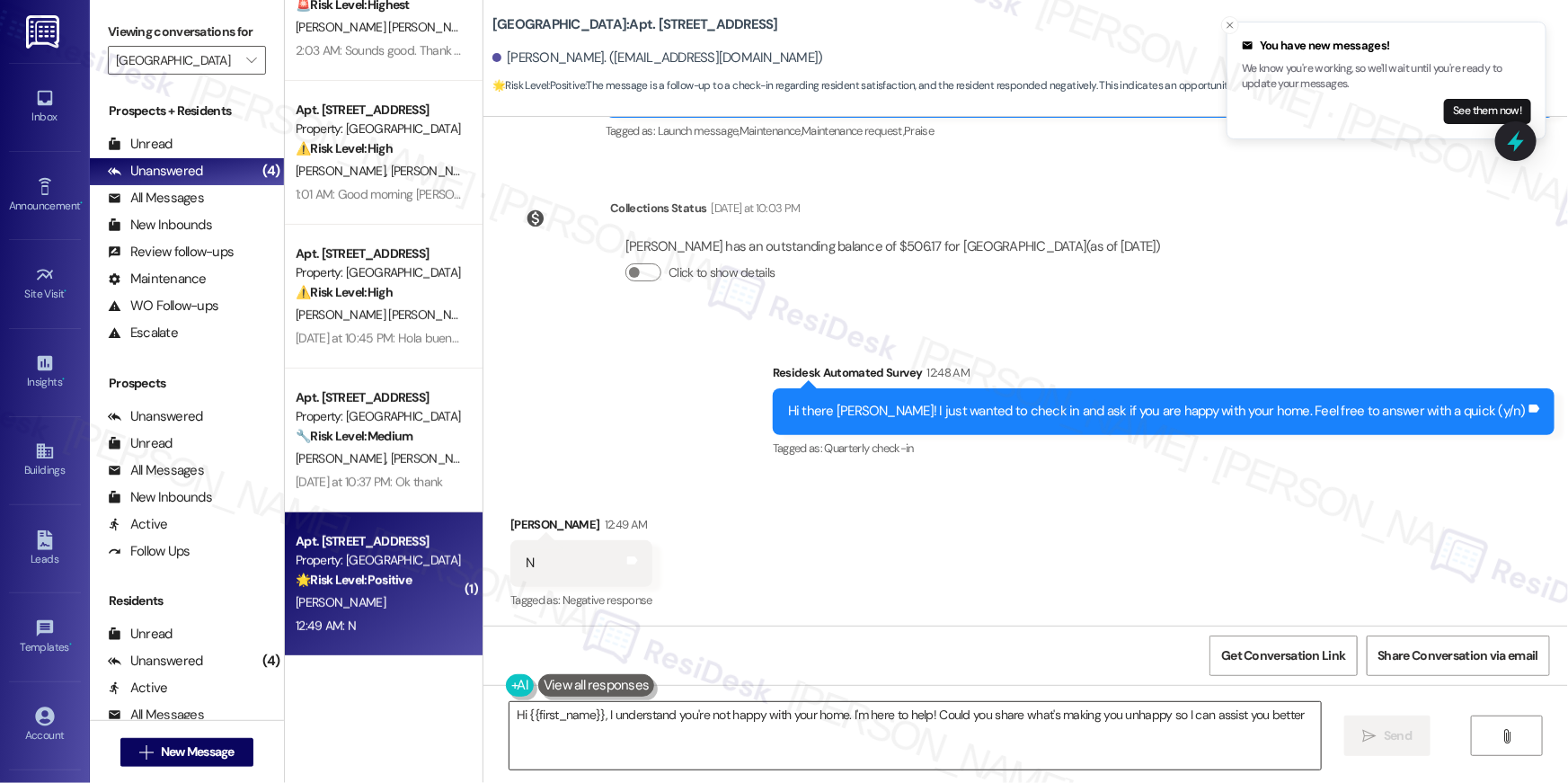
type textarea "Hi {{first_name}}, I understand you're not happy with your home. I'm here to he…"
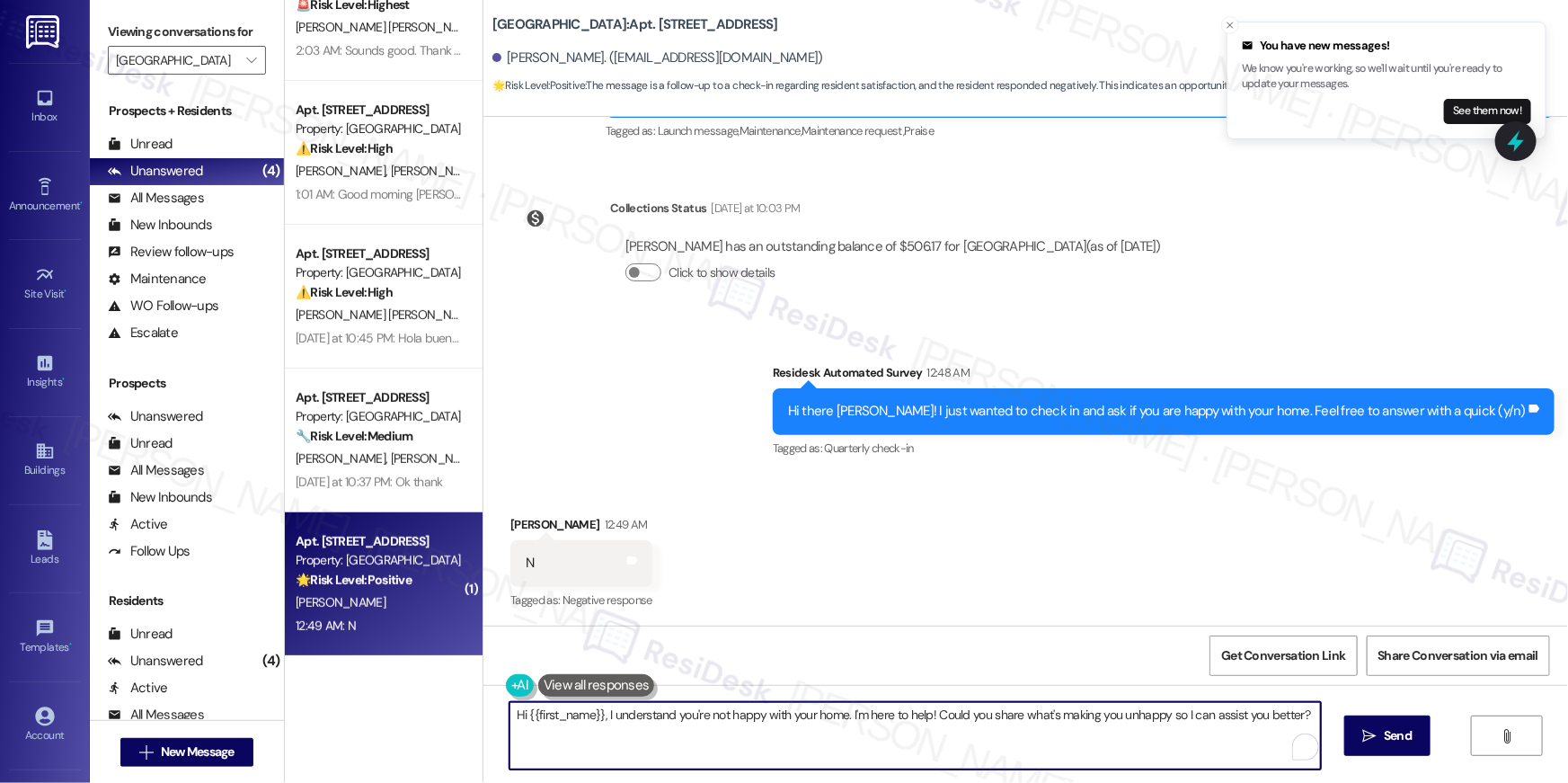
click at [780, 743] on textarea "Hi {{first_name}}, I understand you're not happy with your home. I'm here to he…" at bounding box center [914, 735] width 811 height 67
click at [1004, 743] on textarea "Hi {{first_name}}, I understand you're not happy with your home. I'm here to he…" at bounding box center [914, 735] width 811 height 67
click at [1376, 734] on span " Send" at bounding box center [1388, 735] width 56 height 19
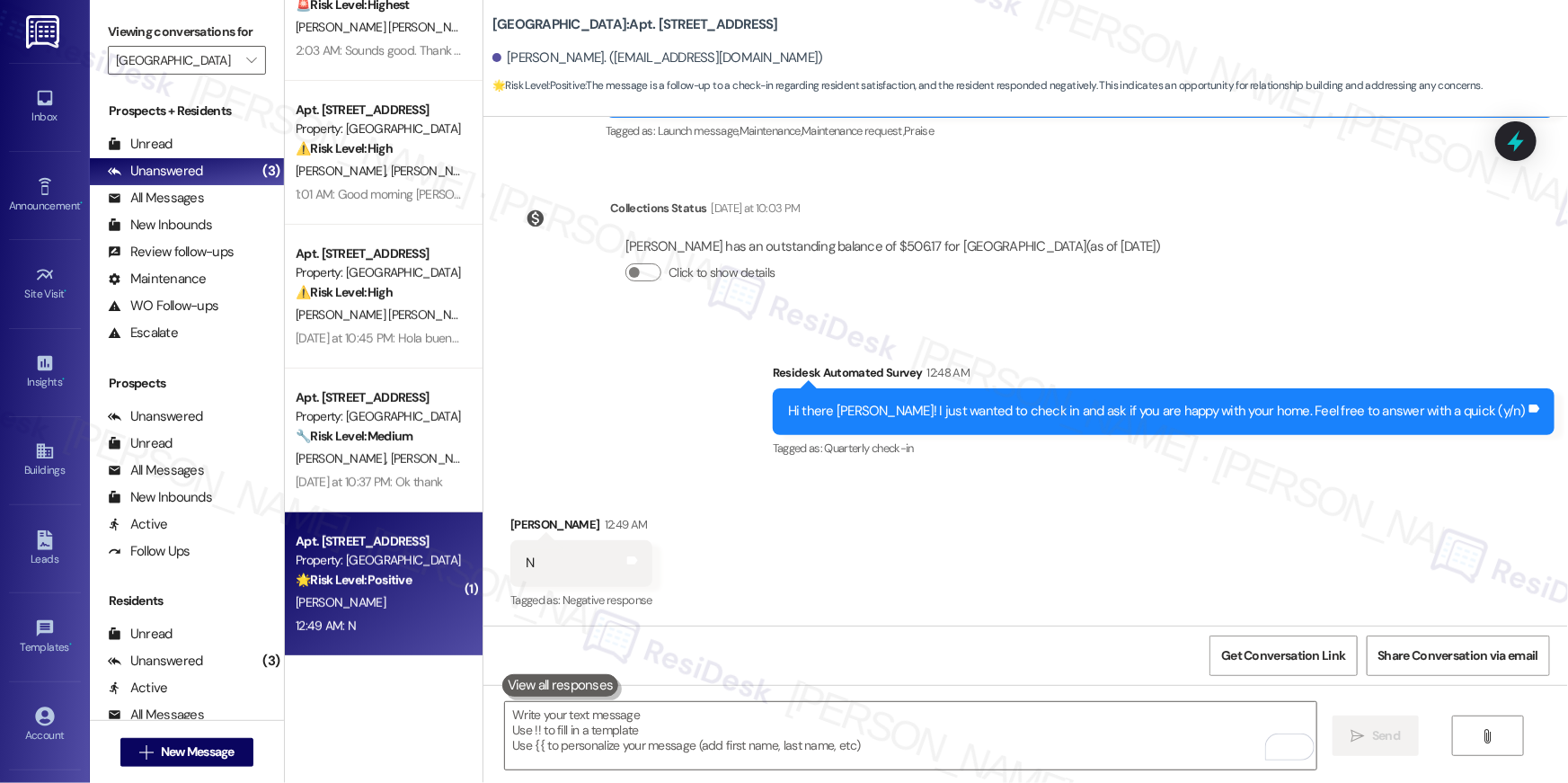
scroll to position [566, 0]
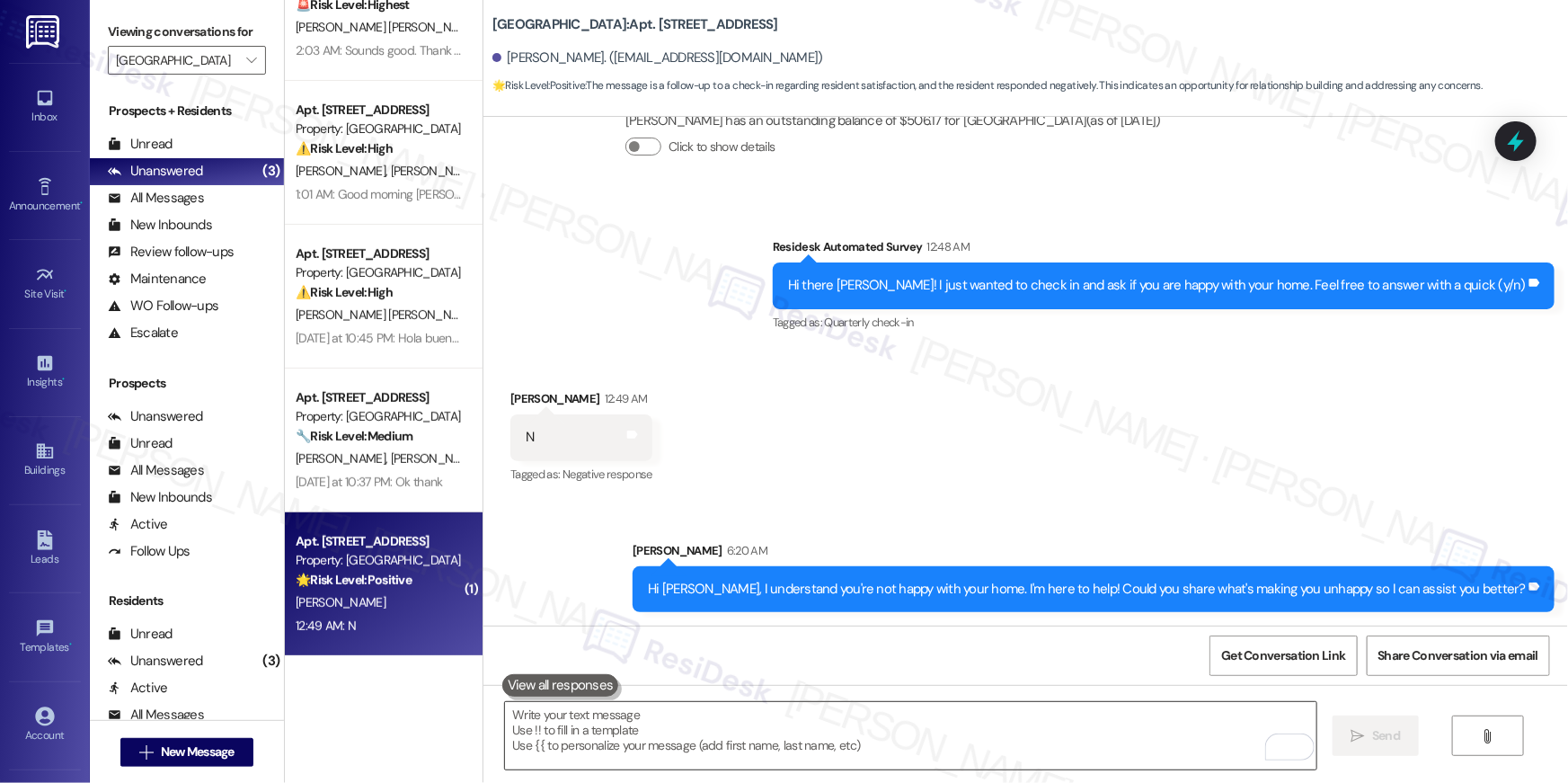
click at [369, 479] on div "[DATE] at 10:37 PM: Ok thank [DATE] at 10:37 PM: Ok thank" at bounding box center [368, 482] width 147 height 16
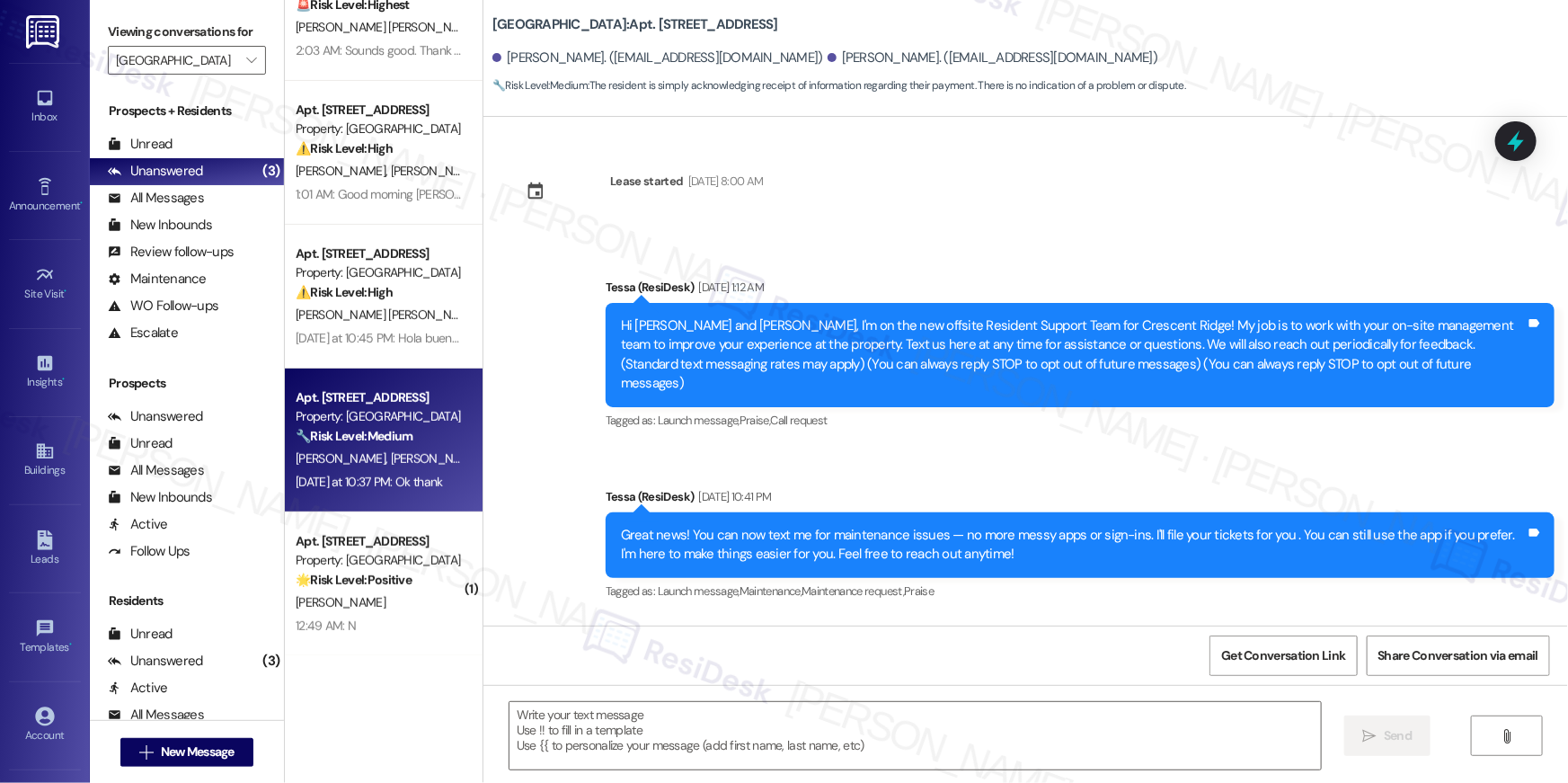
scroll to position [2986, 0]
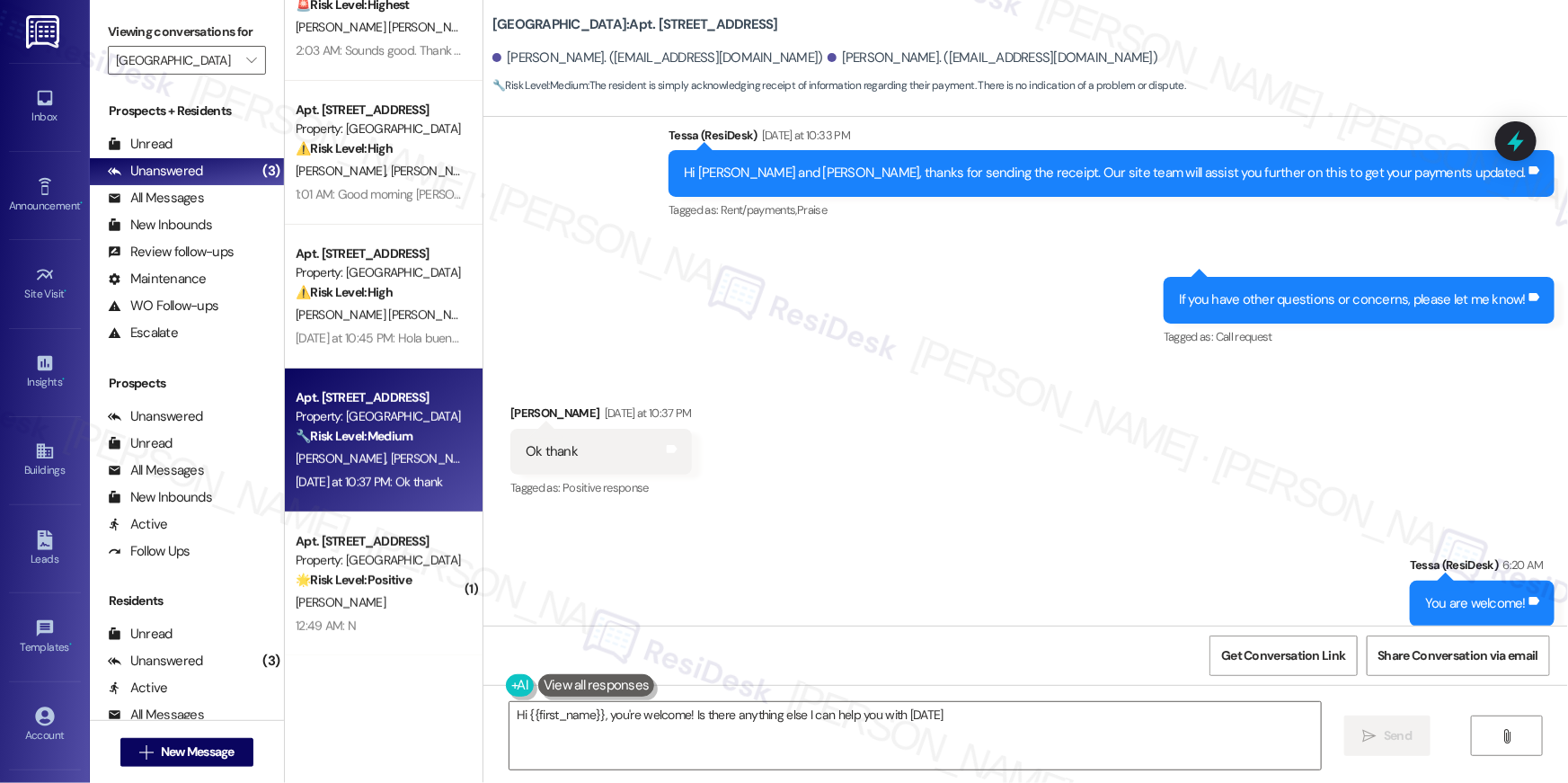
type textarea "Hi {{first_name}}, you're welcome! Is there anything else I can help you with […"
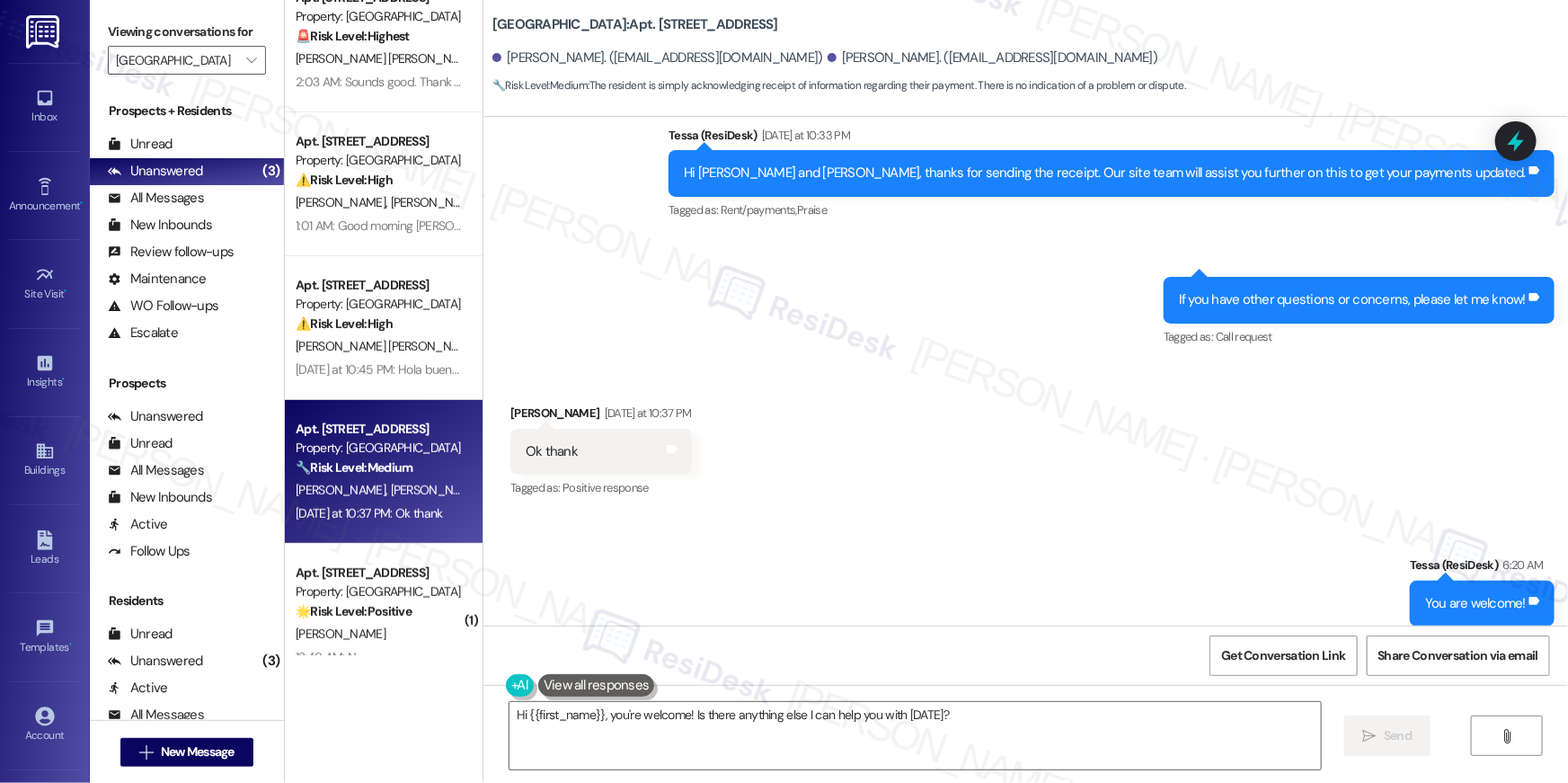
scroll to position [207, 0]
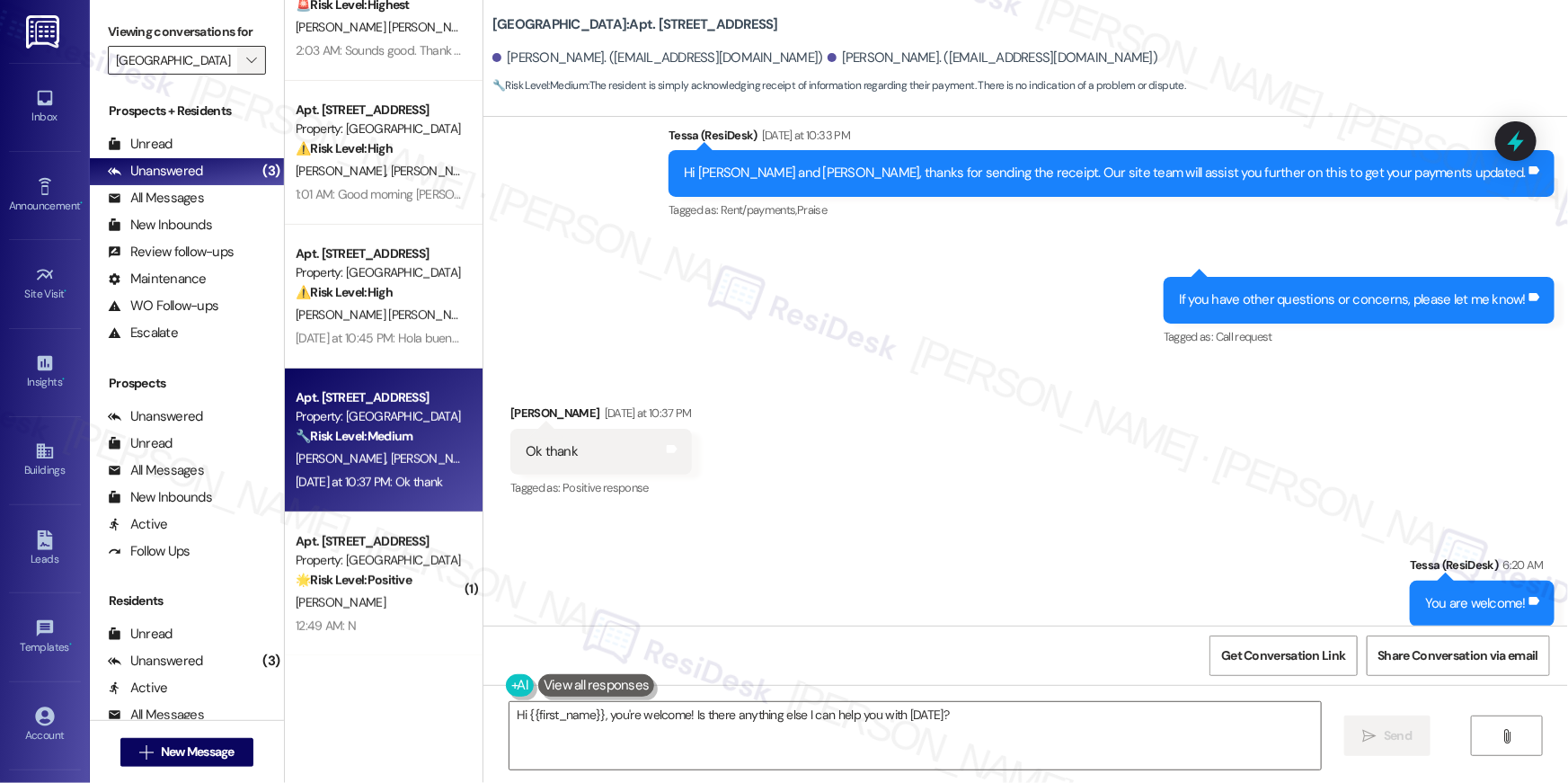
click at [247, 57] on span "" at bounding box center [251, 59] width 17 height 29
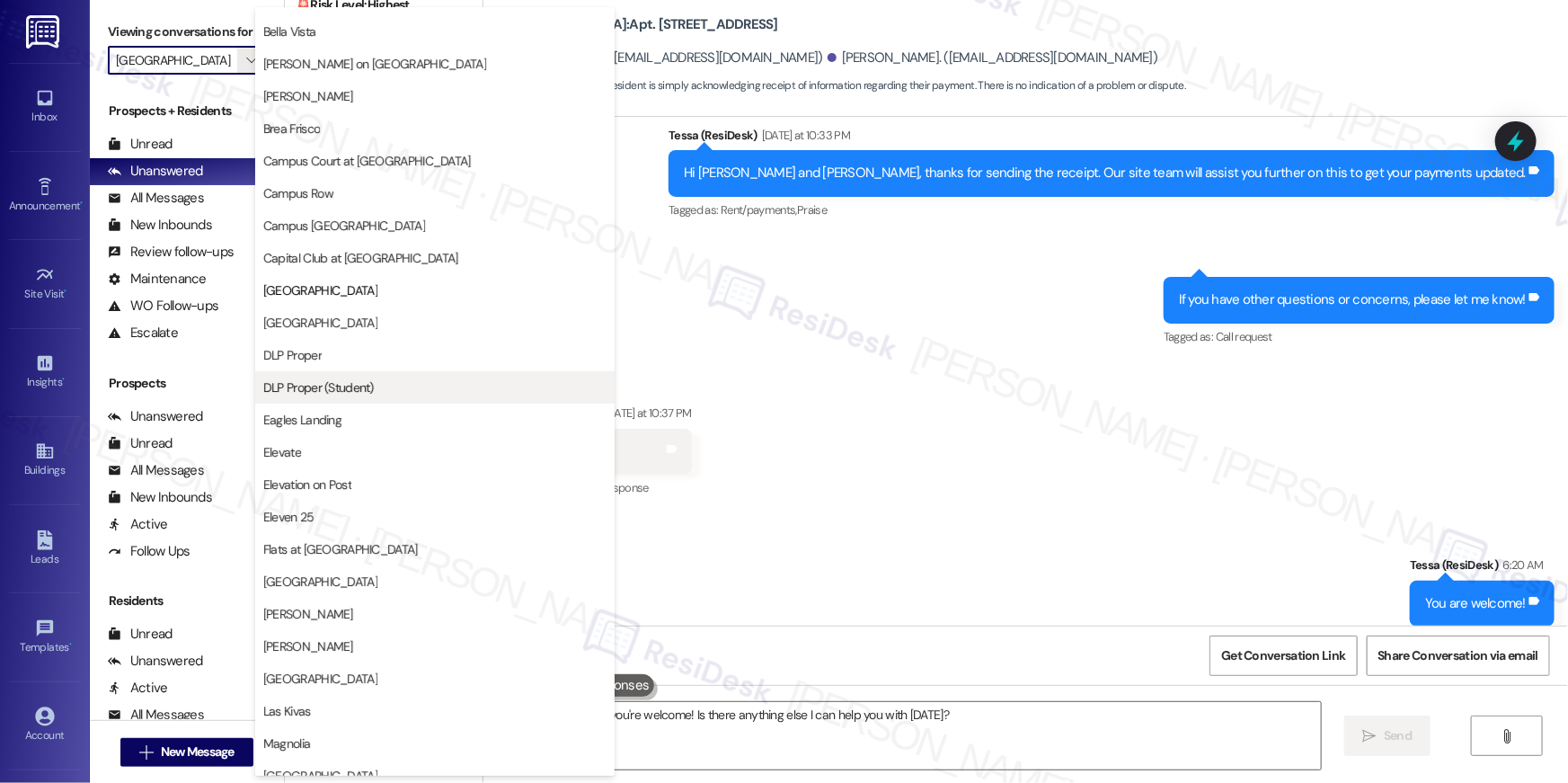
scroll to position [0, 0]
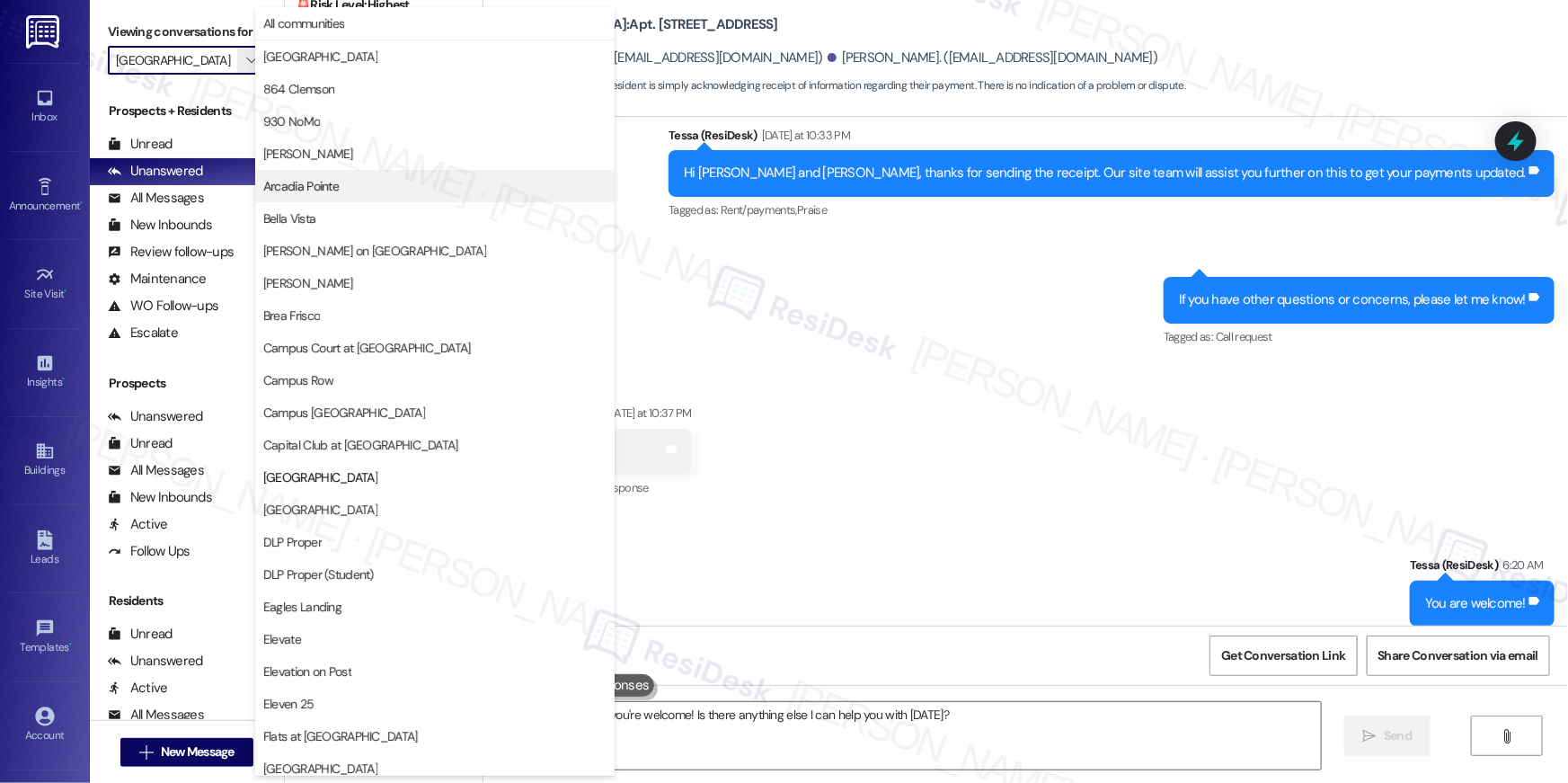
click at [320, 189] on span "Arcadia Pointe" at bounding box center [301, 186] width 75 height 18
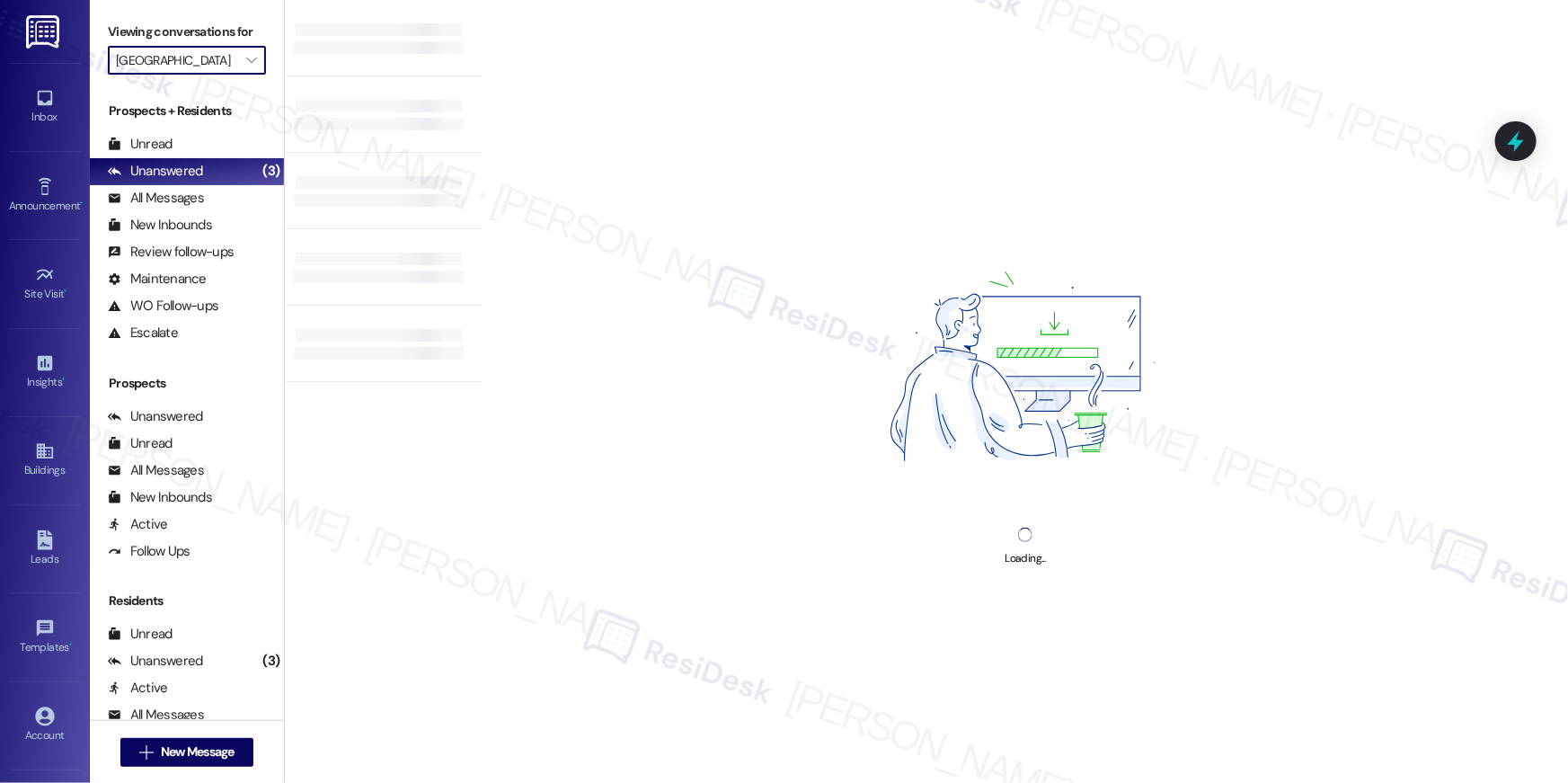
type input "Arcadia Pointe"
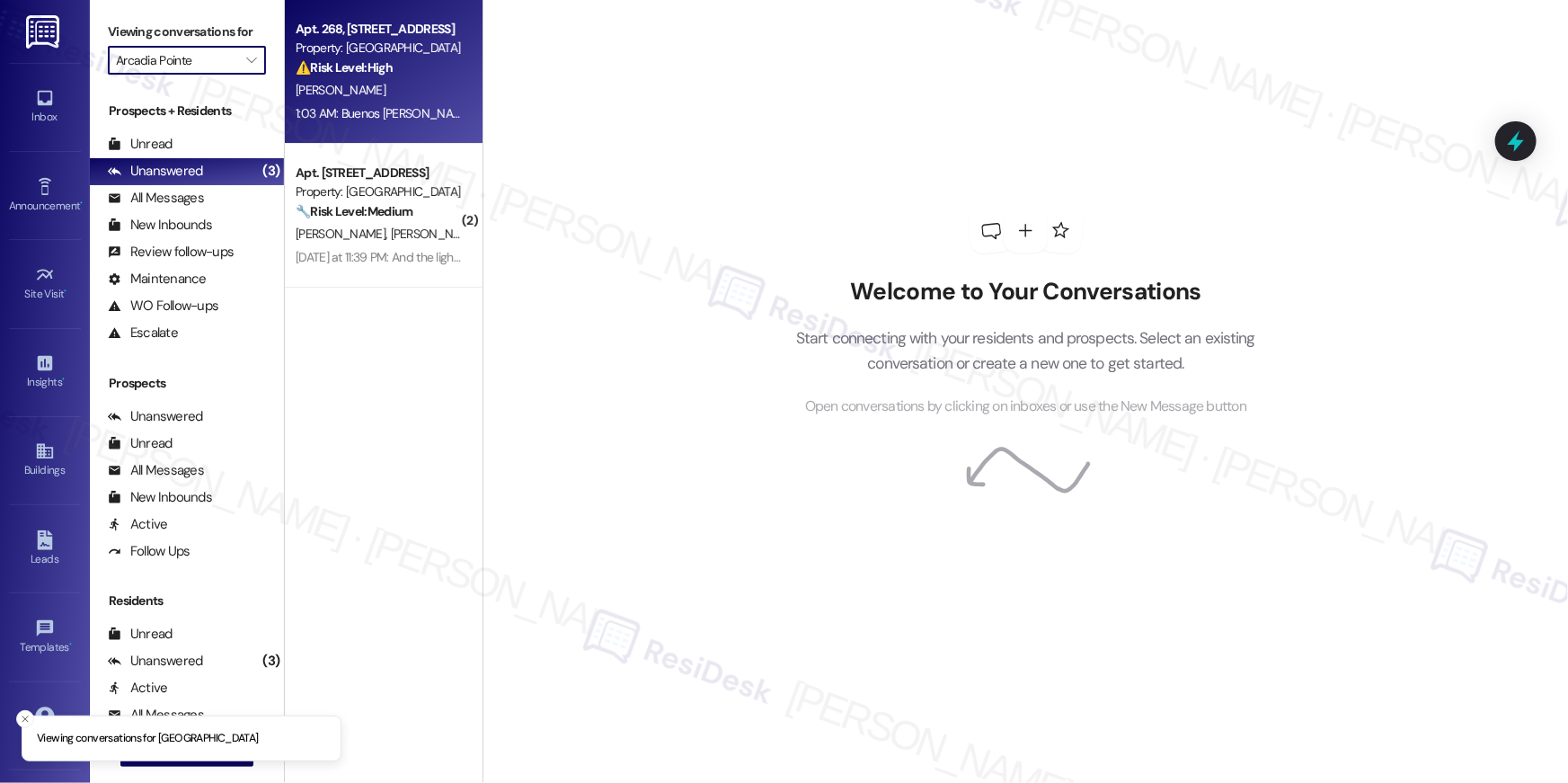
click at [380, 108] on div "1:03 AM: Buenos [PERSON_NAME] necesito que me arreglen la lavadora por favor 1:…" at bounding box center [506, 113] width 423 height 16
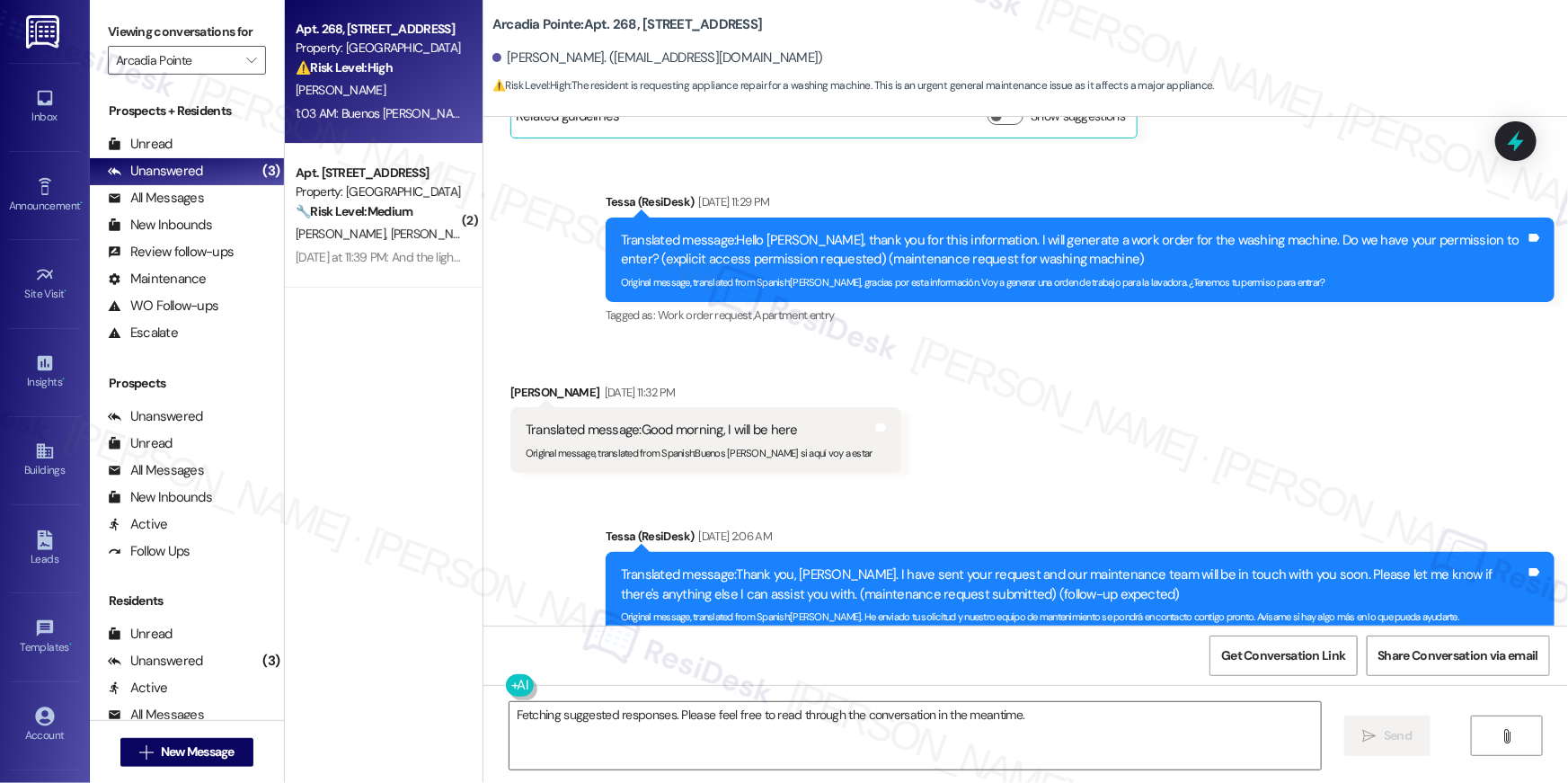
scroll to position [1524, 0]
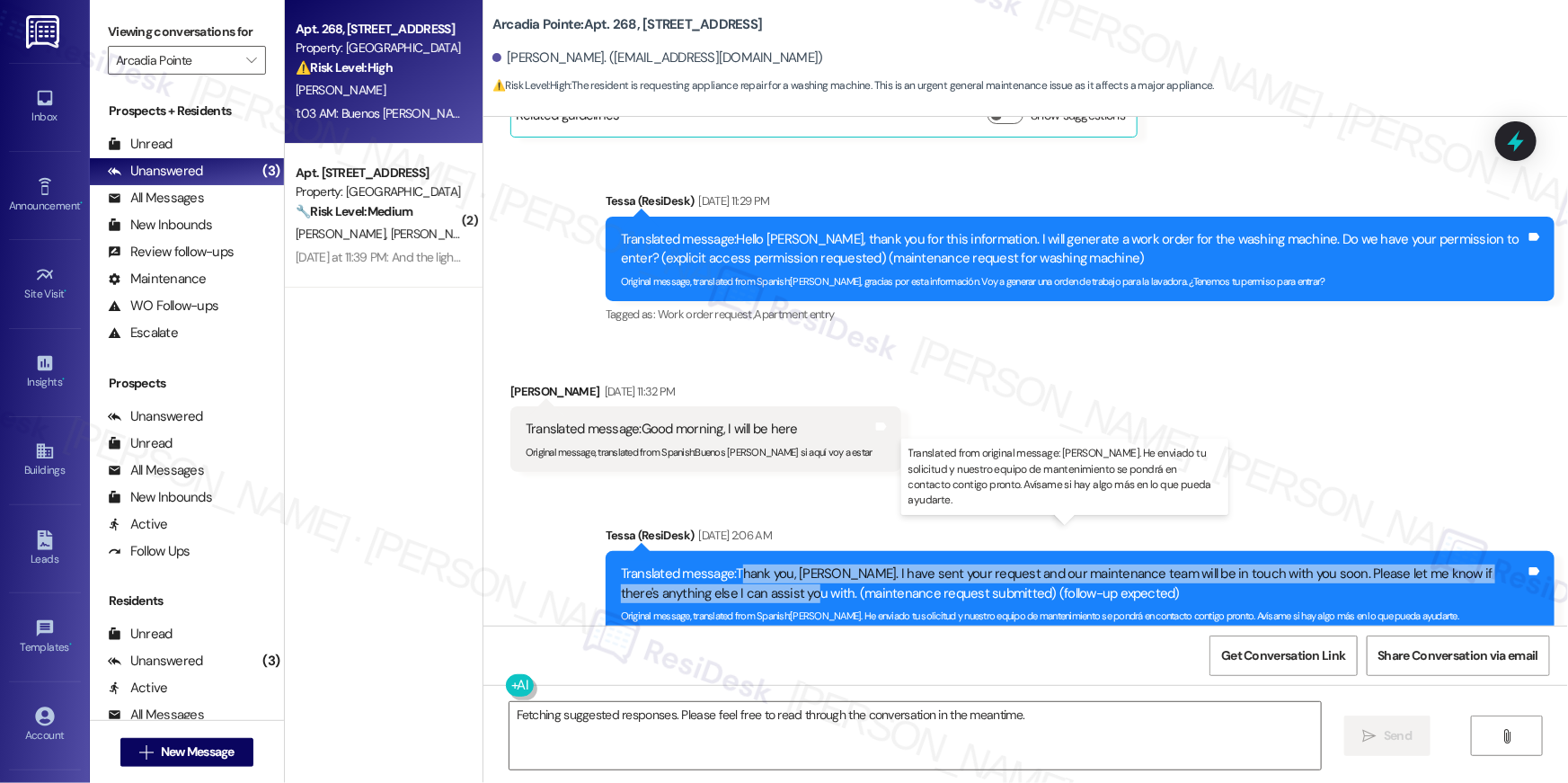
drag, startPoint x: 732, startPoint y: 535, endPoint x: 726, endPoint y: 560, distance: 25.7
click at [726, 565] on div "Translated message: Thank you, [PERSON_NAME]. I have sent your request and our …" at bounding box center [1073, 584] width 904 height 39
click at [748, 565] on div "Translated message: Thank you, [PERSON_NAME]. I have sent your request and our …" at bounding box center [1073, 584] width 904 height 39
drag, startPoint x: 730, startPoint y: 536, endPoint x: 722, endPoint y: 558, distance: 23.4
click at [722, 565] on div "Translated message: Thank you, [PERSON_NAME]. I have sent your request and our …" at bounding box center [1073, 584] width 904 height 39
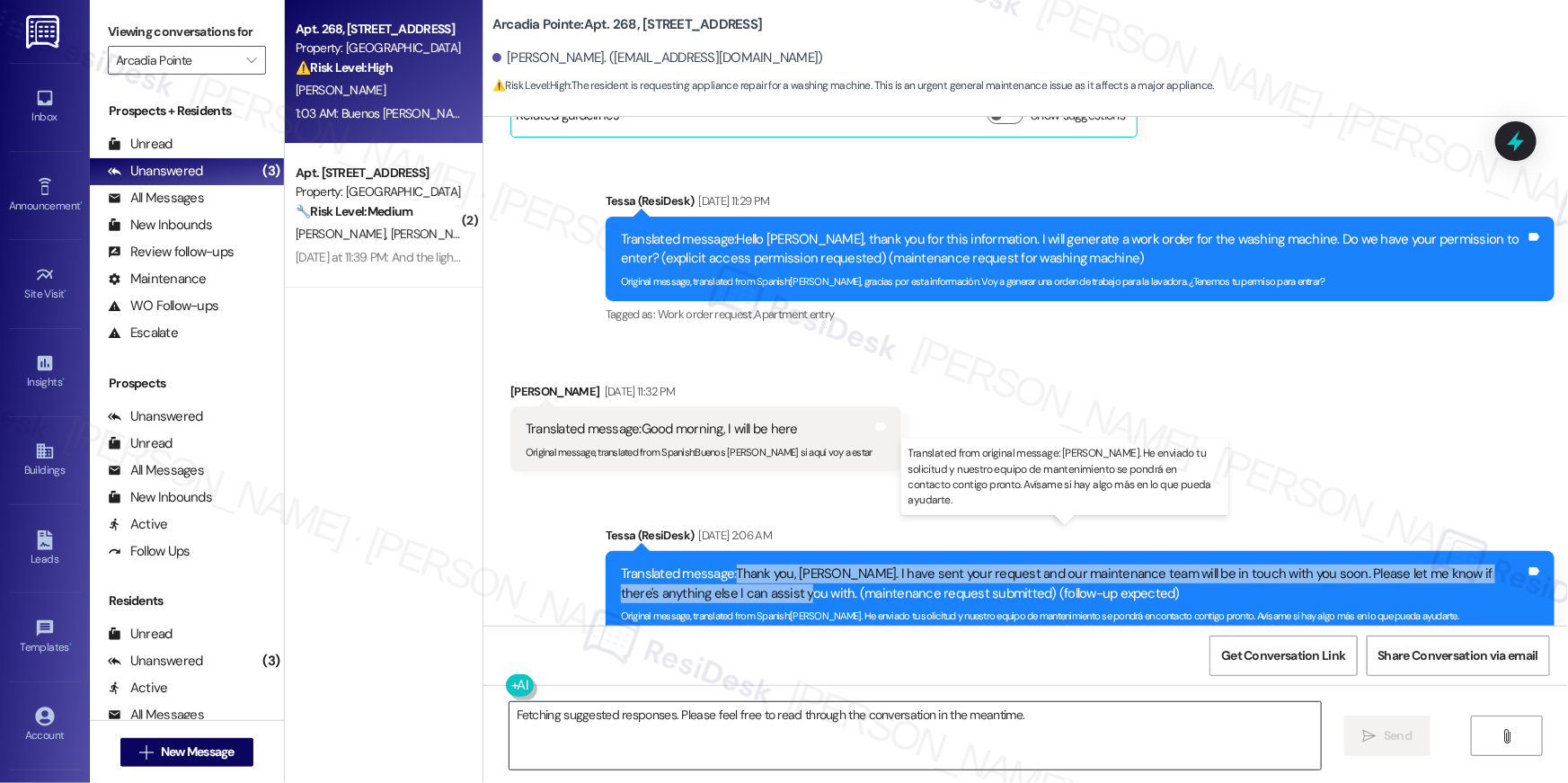
copy div "Thank you, [PERSON_NAME]. I have sent your request and our maintenance team wil…"
click at [817, 751] on textarea "Fetching suggested responses. Please feel free to read through the conversation…" at bounding box center [914, 735] width 811 height 67
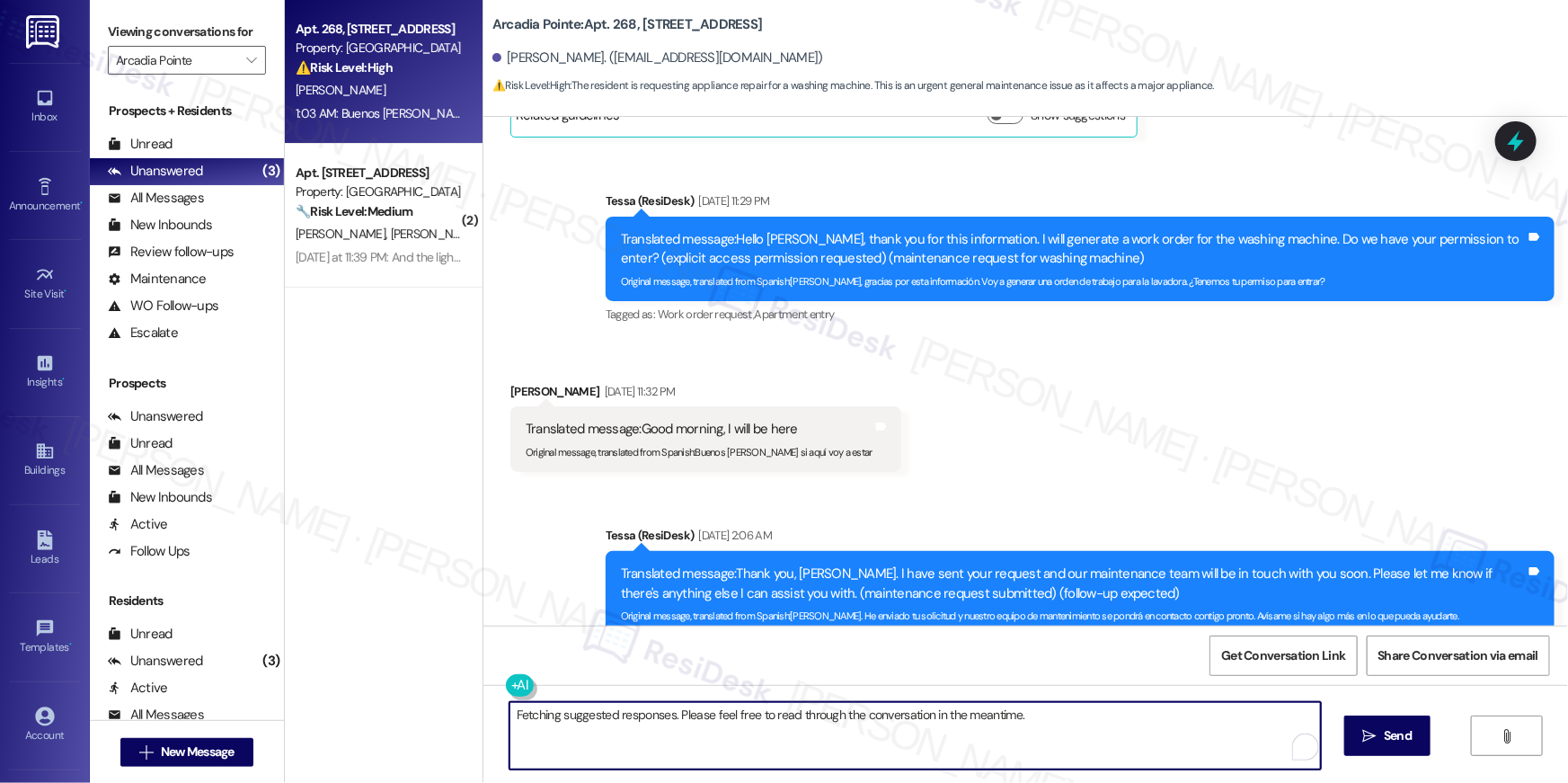
paste textarea "Thank you, [PERSON_NAME]. I have sent your request and our maintenance team wil…"
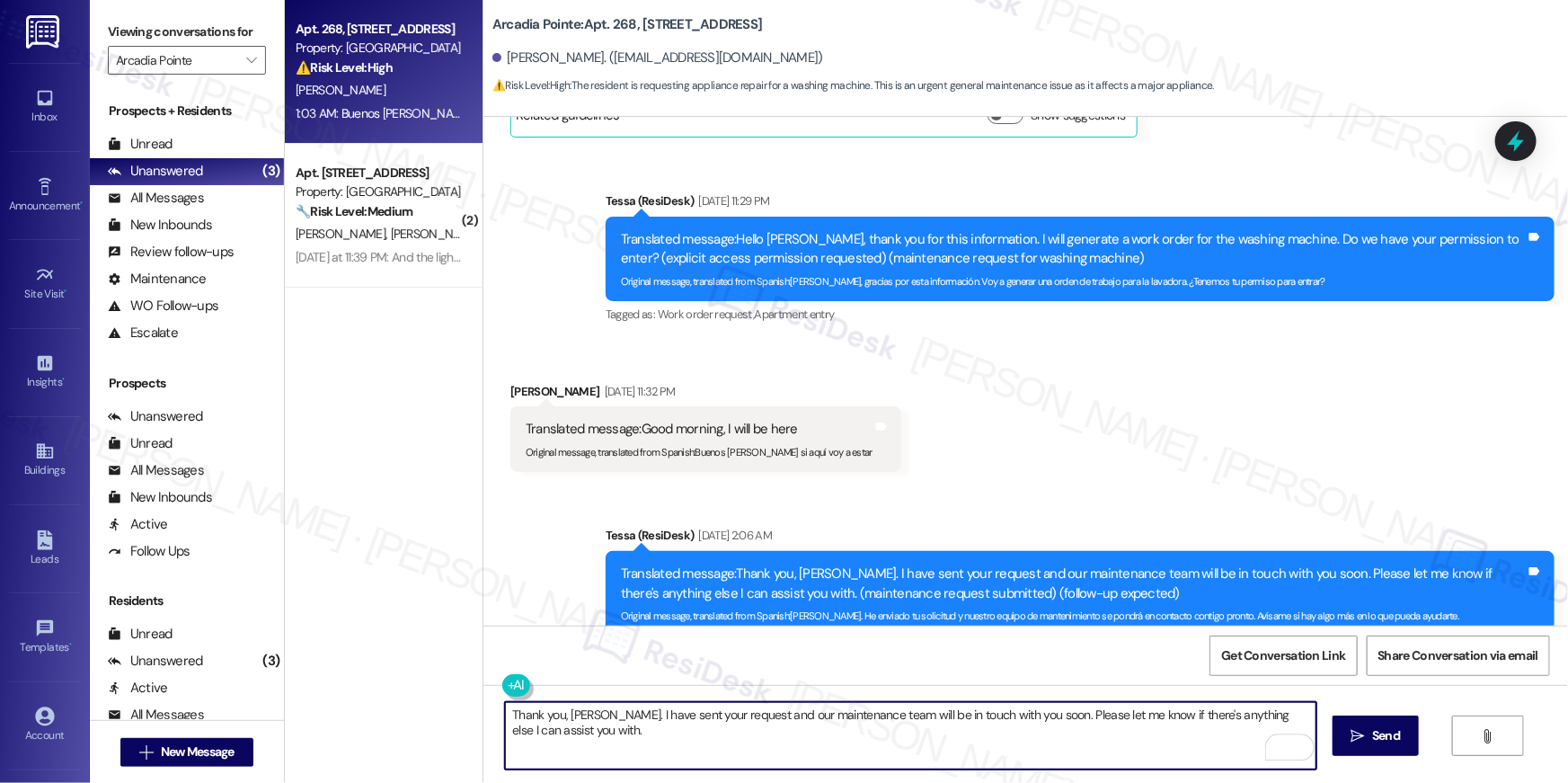
drag, startPoint x: 596, startPoint y: 717, endPoint x: 465, endPoint y: 720, distance: 131.0
click at [436, 707] on div "Apt. 268, [STREET_ADDRESS] Property: Arcadia Pointe ⚠️ Risk Level: High The res…" at bounding box center [926, 392] width 1283 height 783
type textarea "Hi [PERSON_NAME], as previously mentioned - I have sent your request and our ma…"
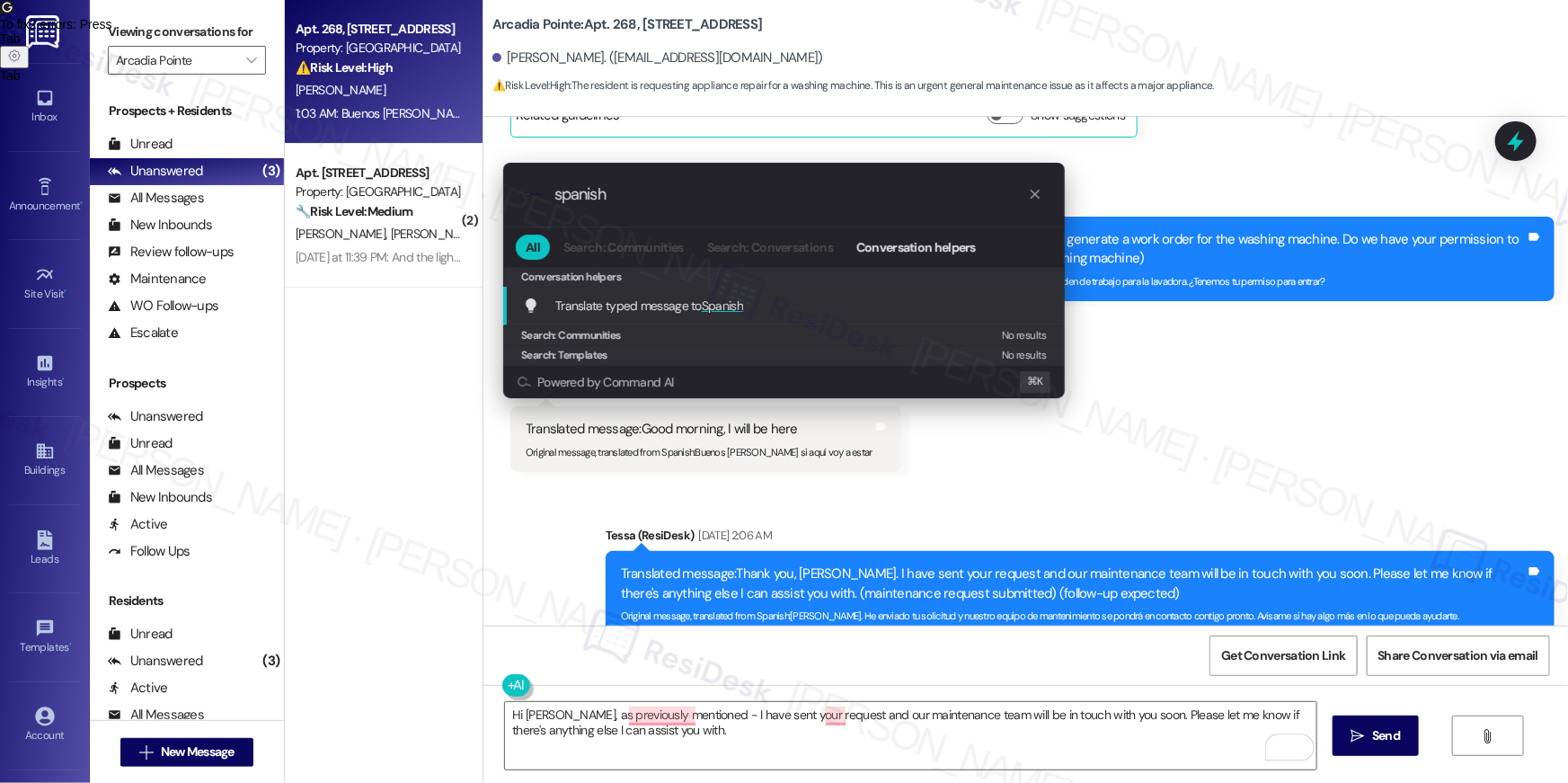
type input "spanish"
click at [659, 299] on span "Translate typed message to Spanish" at bounding box center [650, 305] width 188 height 16
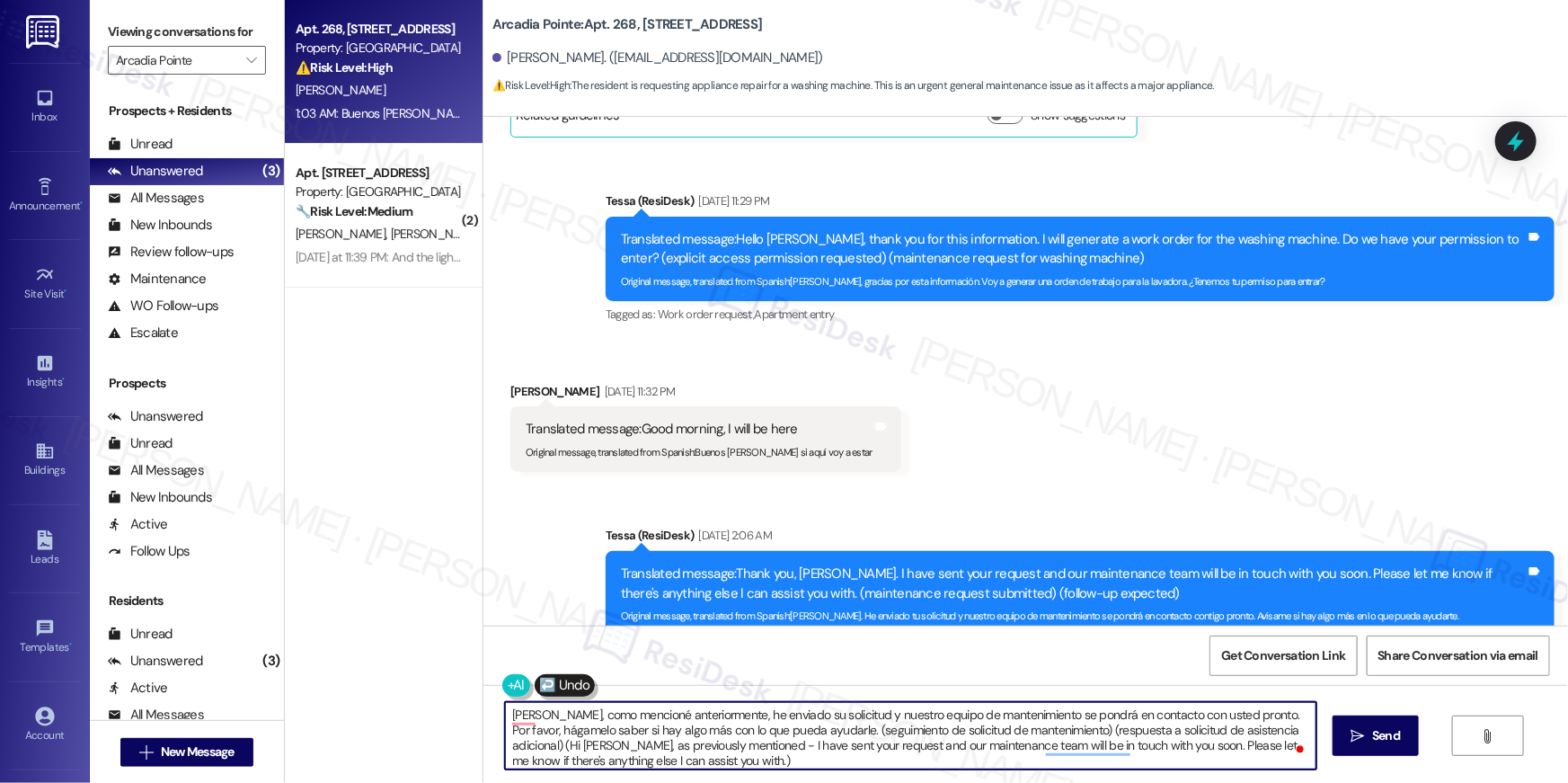
click at [914, 730] on textarea "[PERSON_NAME], como mencioné anteriormente, he enviado su solicitud y nuestro e…" at bounding box center [910, 735] width 811 height 67
drag, startPoint x: 848, startPoint y: 752, endPoint x: 844, endPoint y: 782, distance: 30.3
click at [844, 782] on div "[PERSON_NAME], como mencioné anteriormente, he enviado su solicitud y nuestro e…" at bounding box center [1025, 752] width 1085 height 135
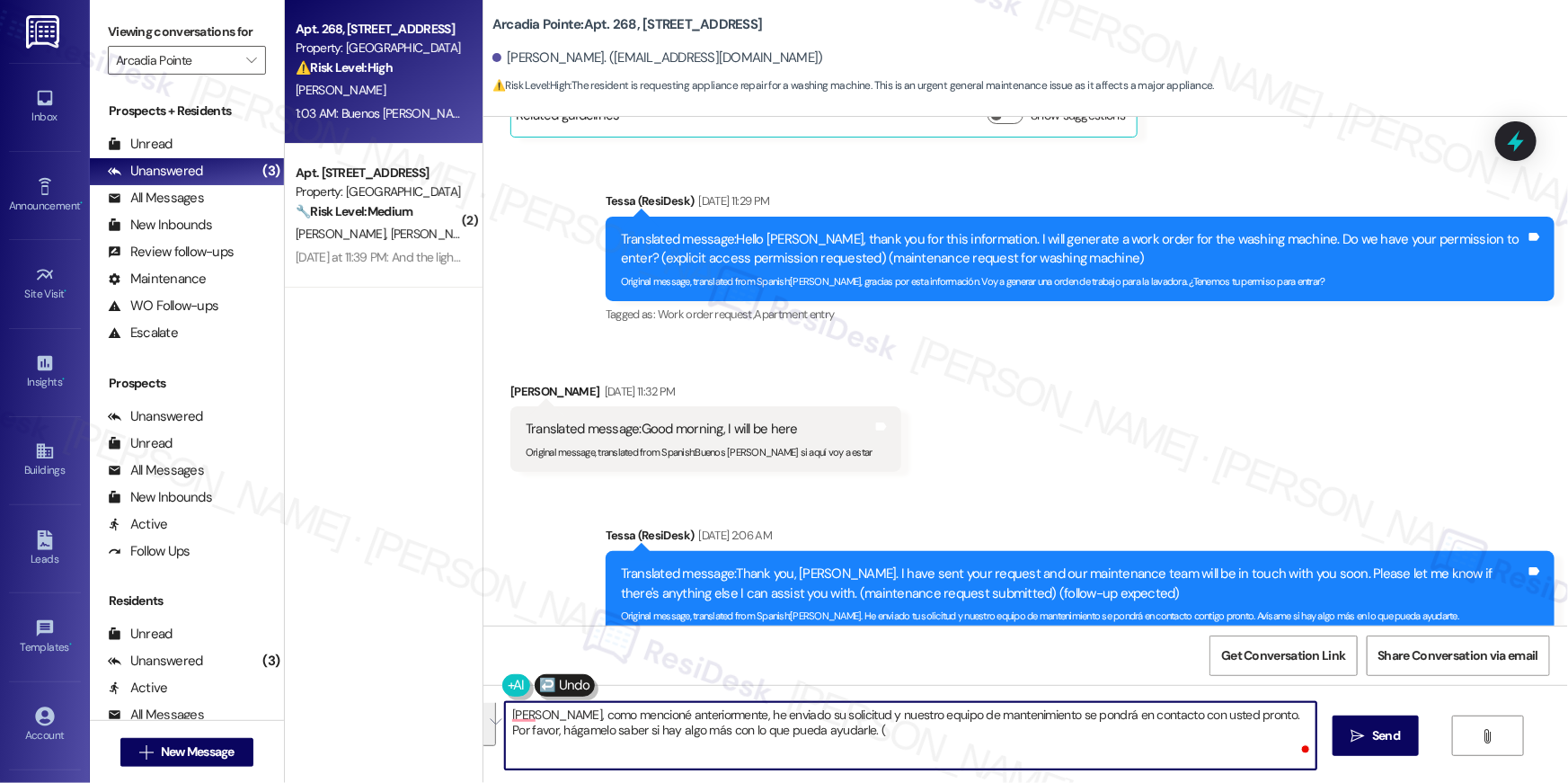
scroll to position [0, 0]
type textarea "[PERSON_NAME], como mencioné anteriormente, he enviado su solicitud y nuestro e…"
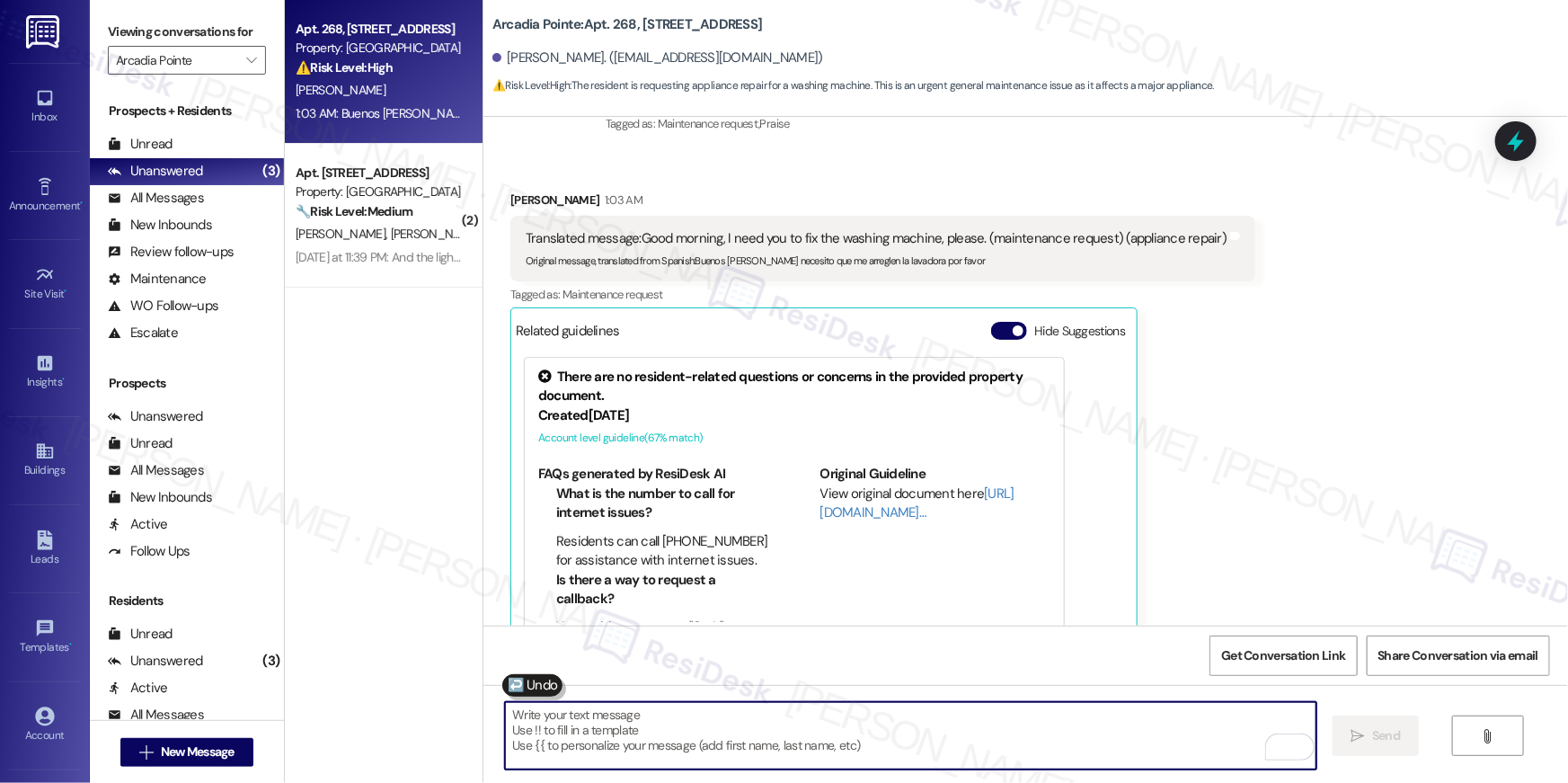
scroll to position [2685, 0]
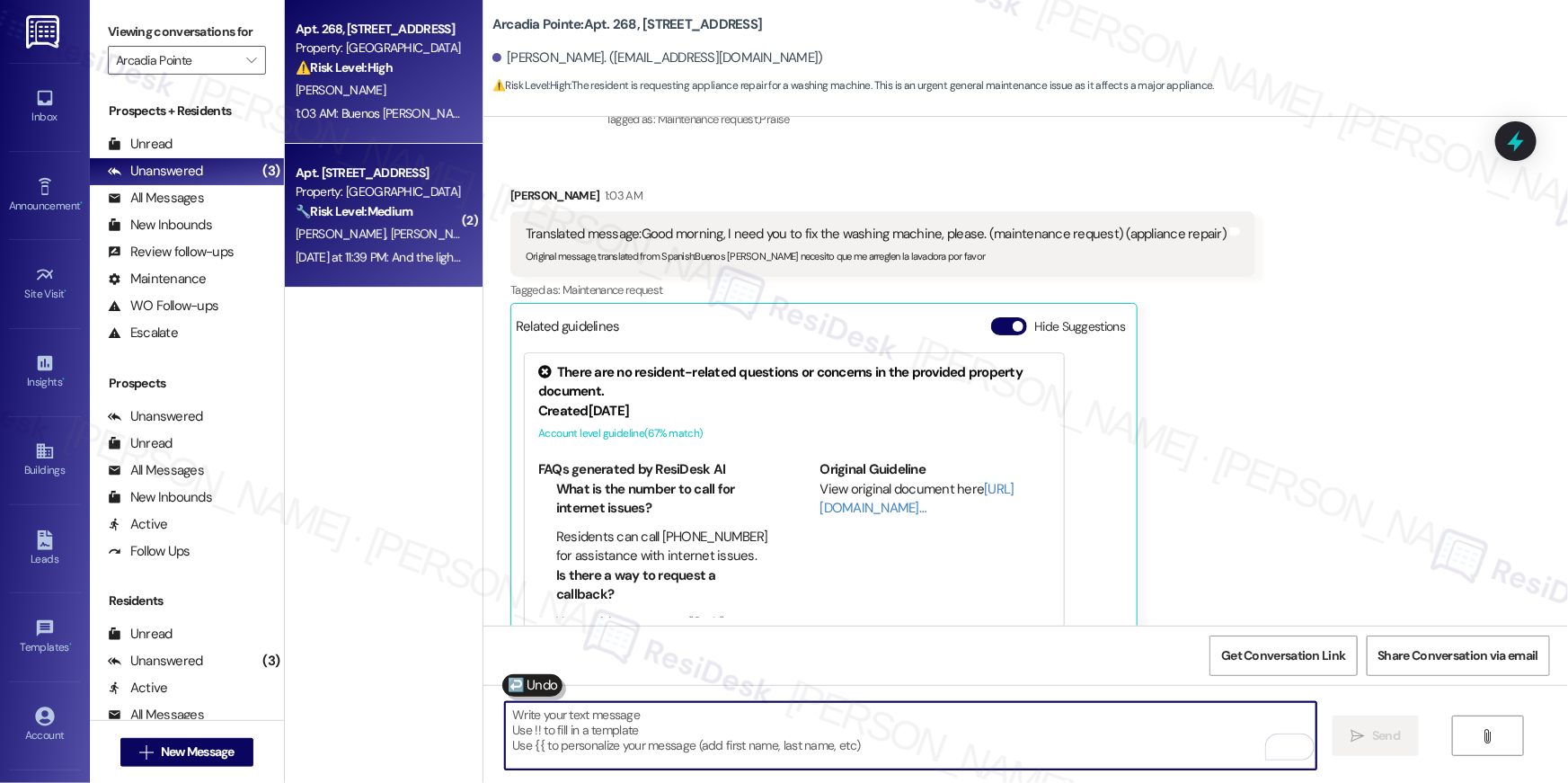
click at [374, 215] on strong "🔧 Risk Level: Medium" at bounding box center [354, 211] width 117 height 16
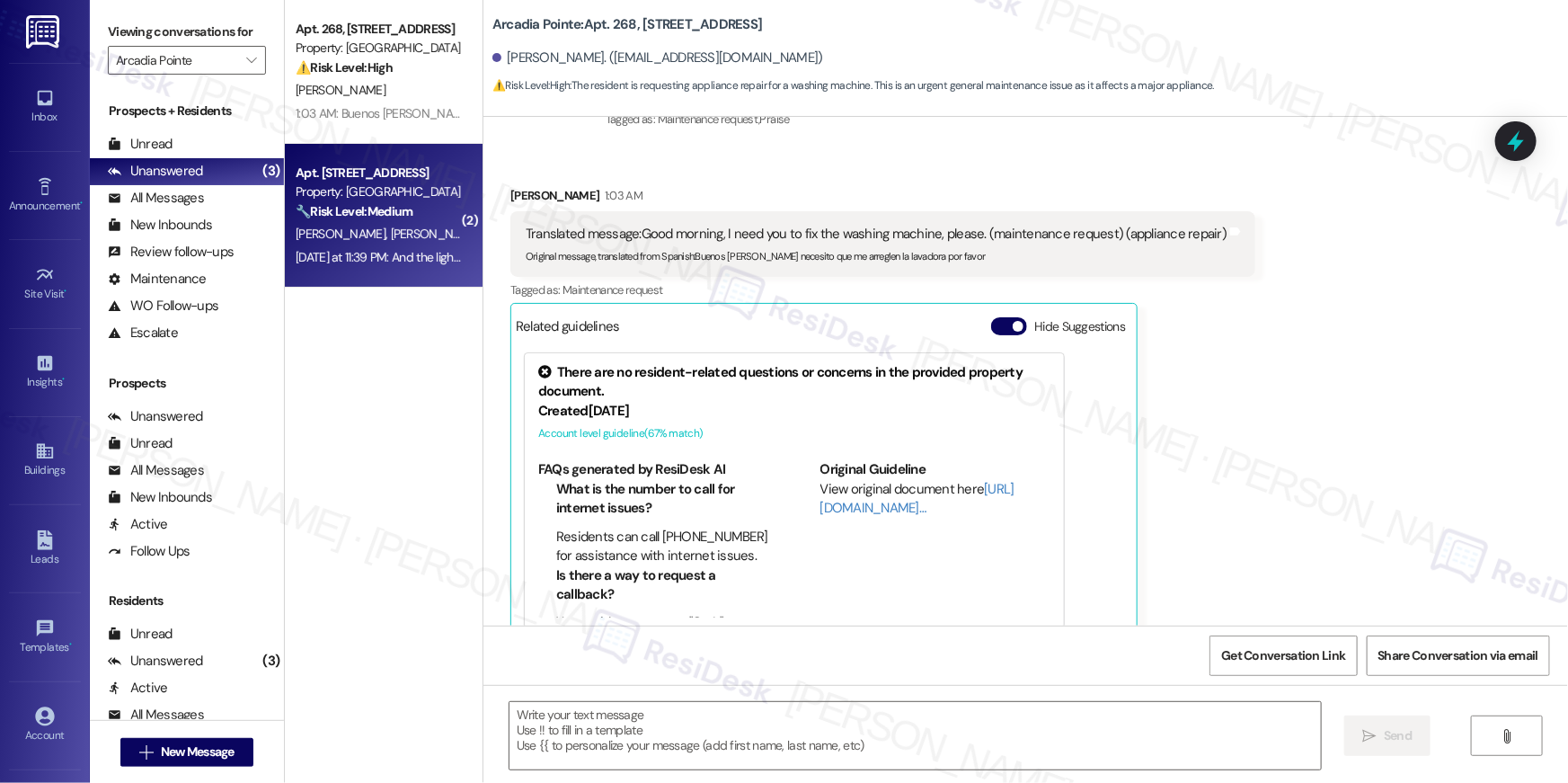
type textarea "Fetching suggested responses. Please feel free to read through the conversation…"
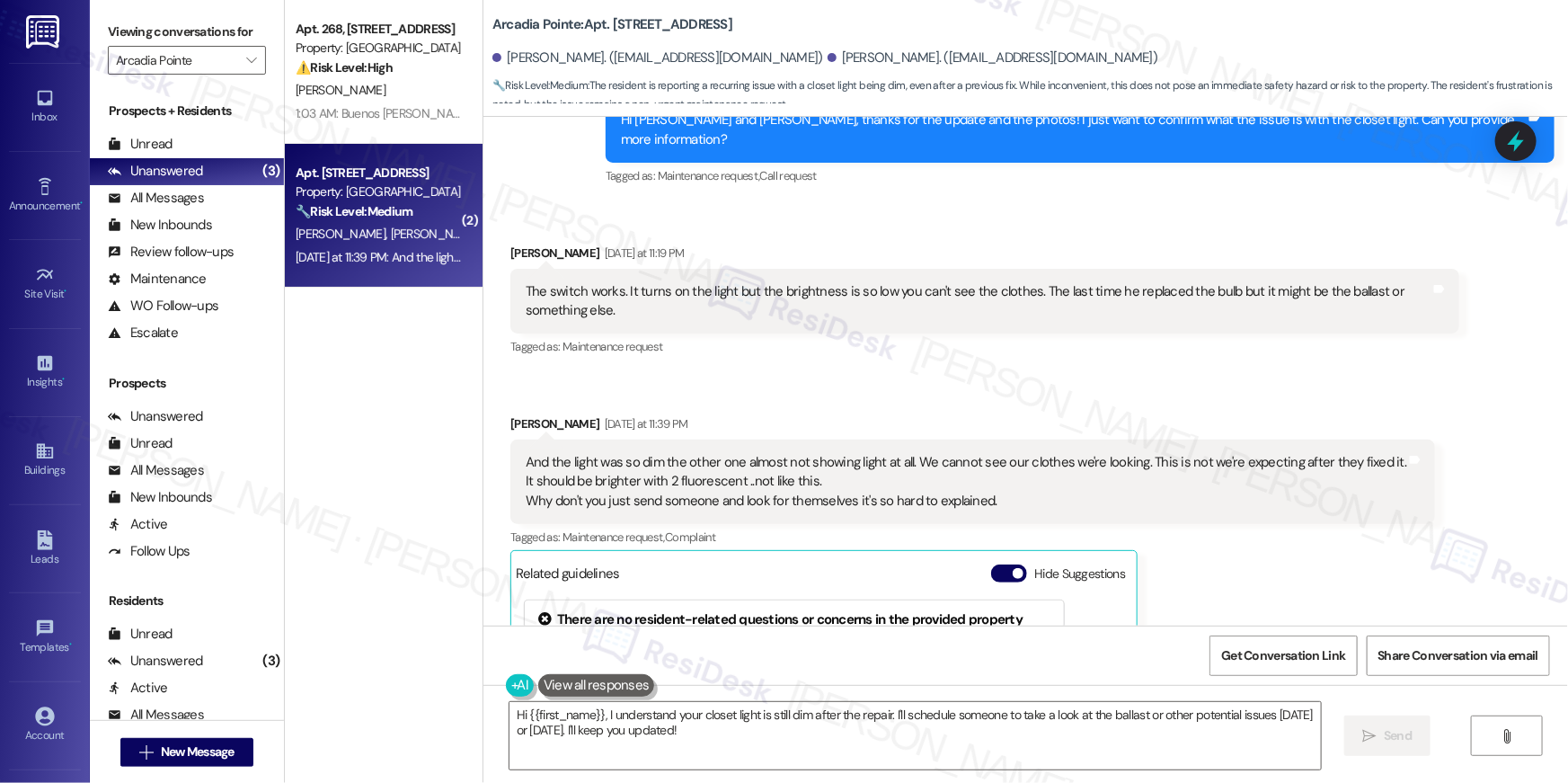
scroll to position [3791, 0]
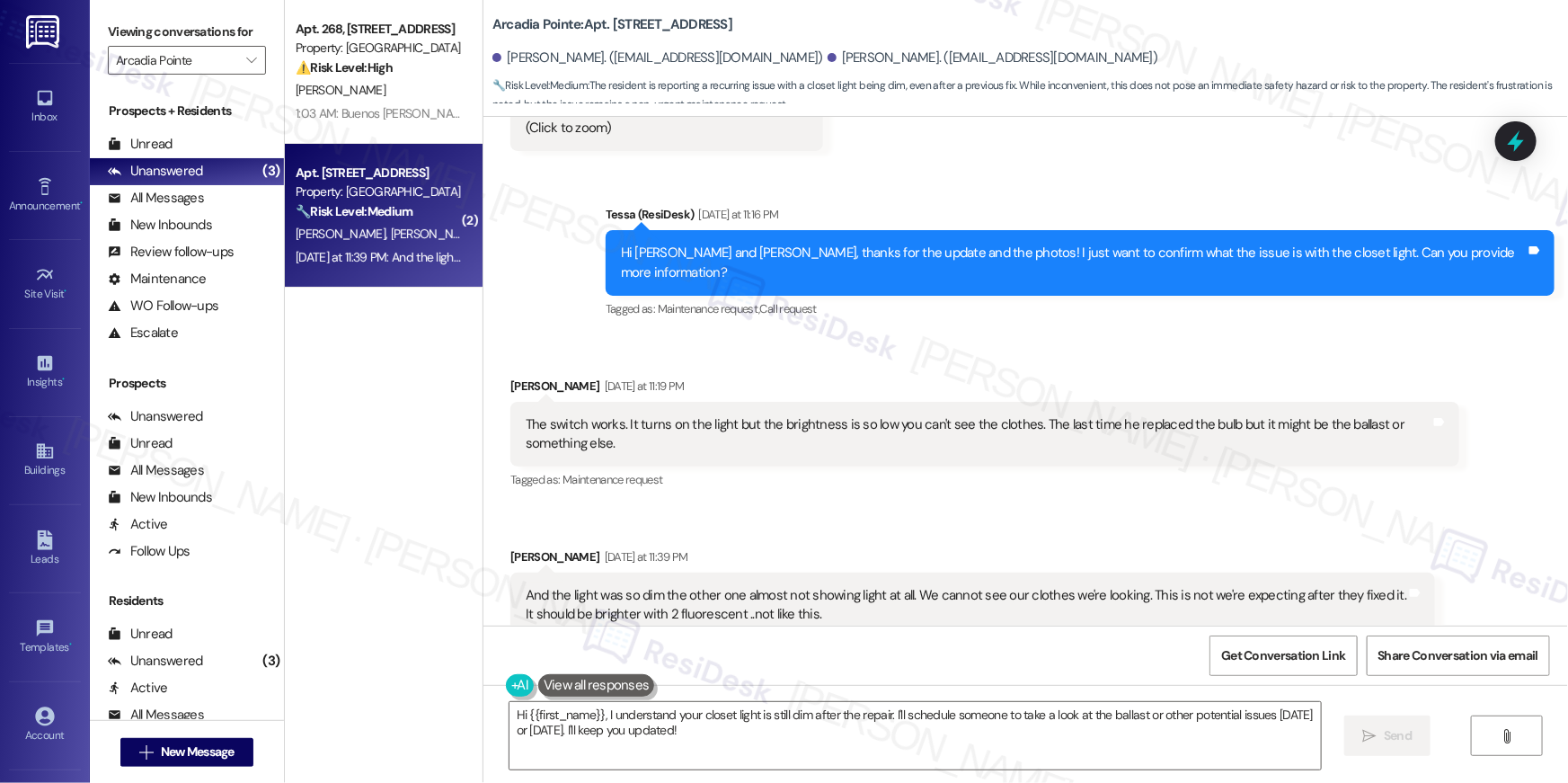
click at [844, 586] on div "And the light was so dim the other one almost not showing light at all. We cann…" at bounding box center [966, 615] width 881 height 57
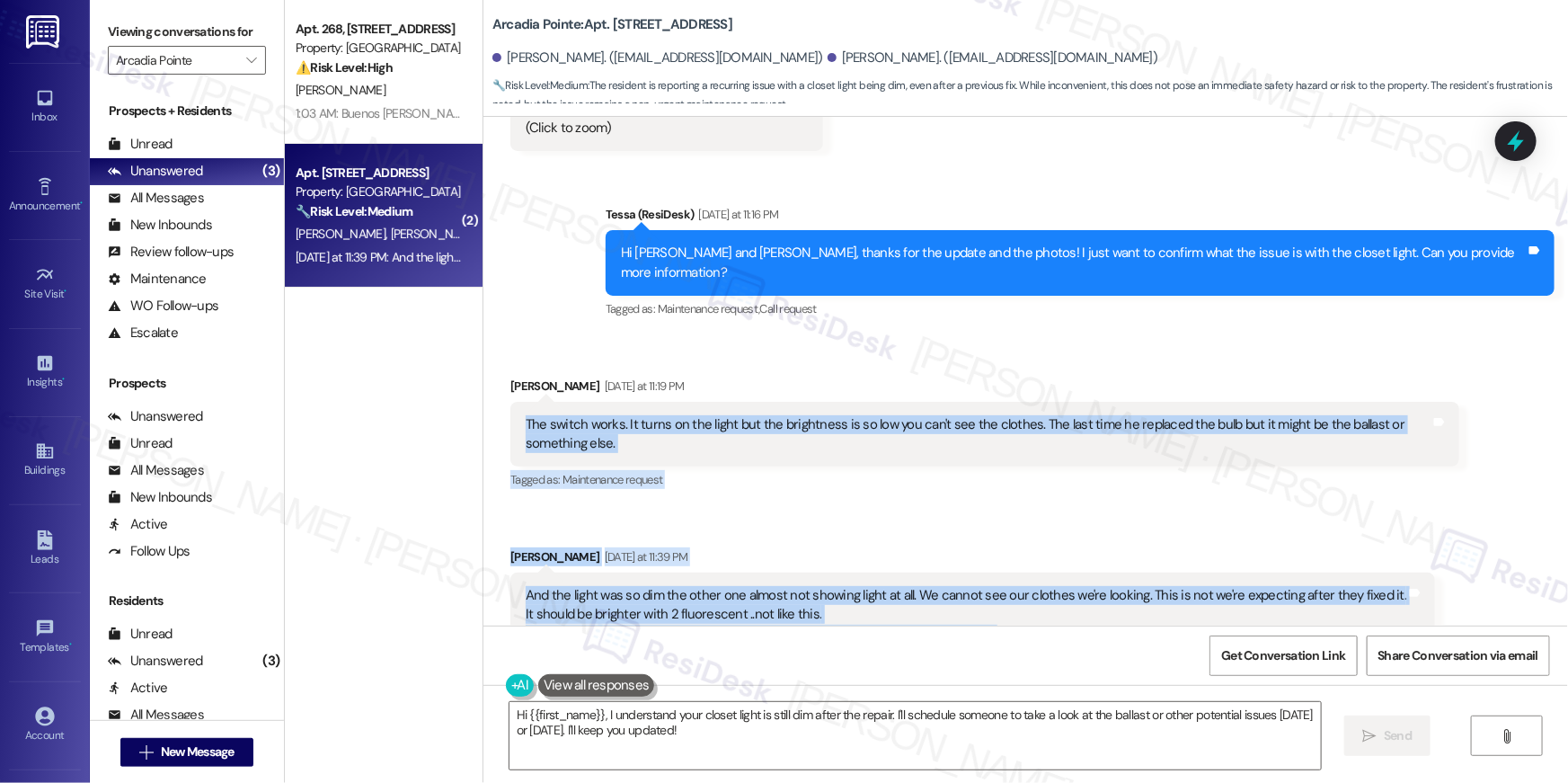
drag, startPoint x: 980, startPoint y: 600, endPoint x: 510, endPoint y: 387, distance: 516.0
click at [510, 387] on div "Received via SMS Darren Longmore Yesterday at 11:19 PM The switch works. It tur…" at bounding box center [1025, 691] width 1085 height 711
click at [576, 415] on div "The switch works. It turns on the light but the brightness is so low you can't …" at bounding box center [978, 434] width 904 height 39
drag, startPoint x: 512, startPoint y: 385, endPoint x: 992, endPoint y: 608, distance: 529.3
click at [992, 608] on div "Received via SMS Darren Longmore Yesterday at 11:19 PM The switch works. It tur…" at bounding box center [1025, 691] width 1085 height 711
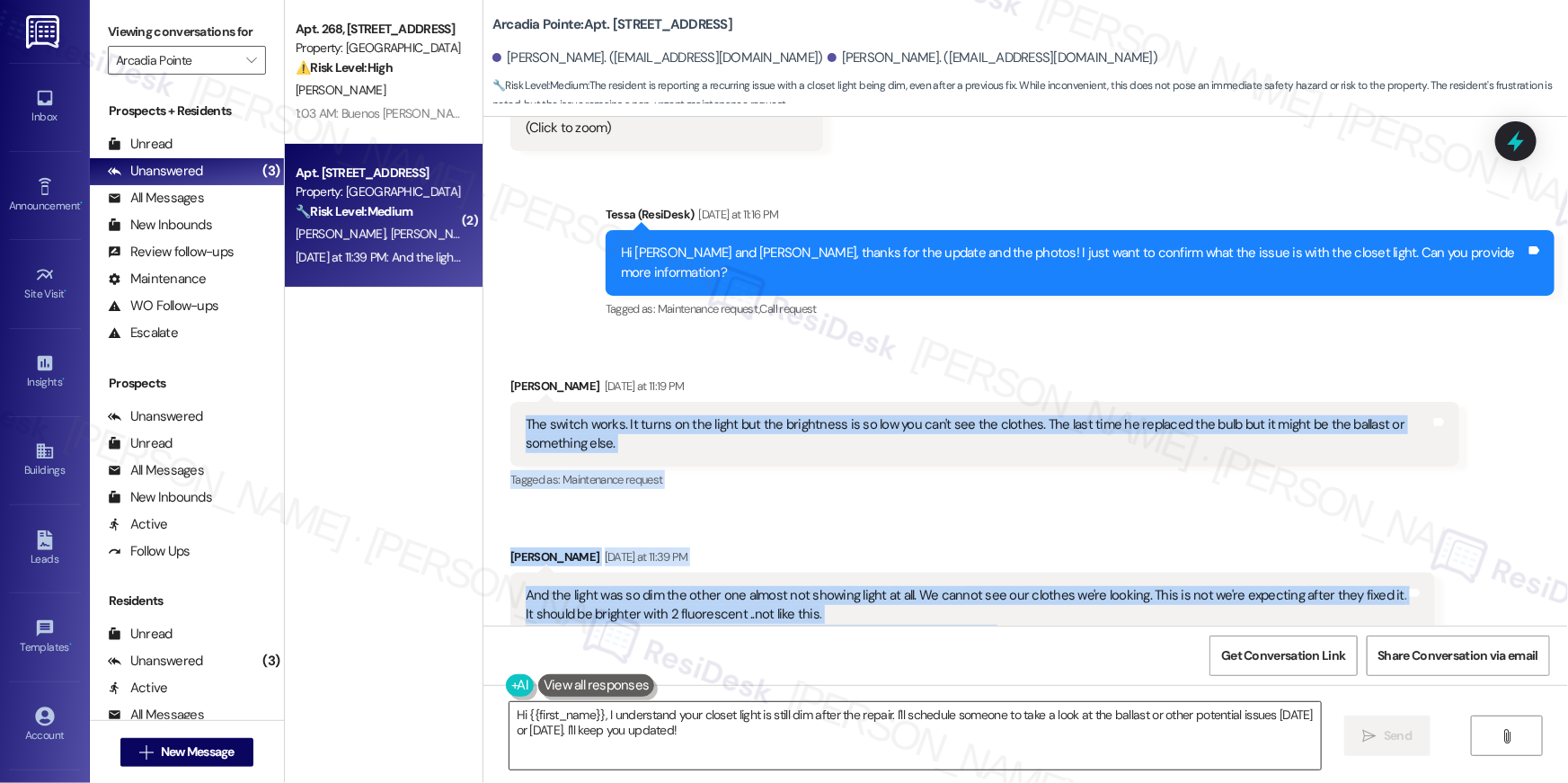
copy div "The switch works. It turns on the light but the brightness is so low you can't …"
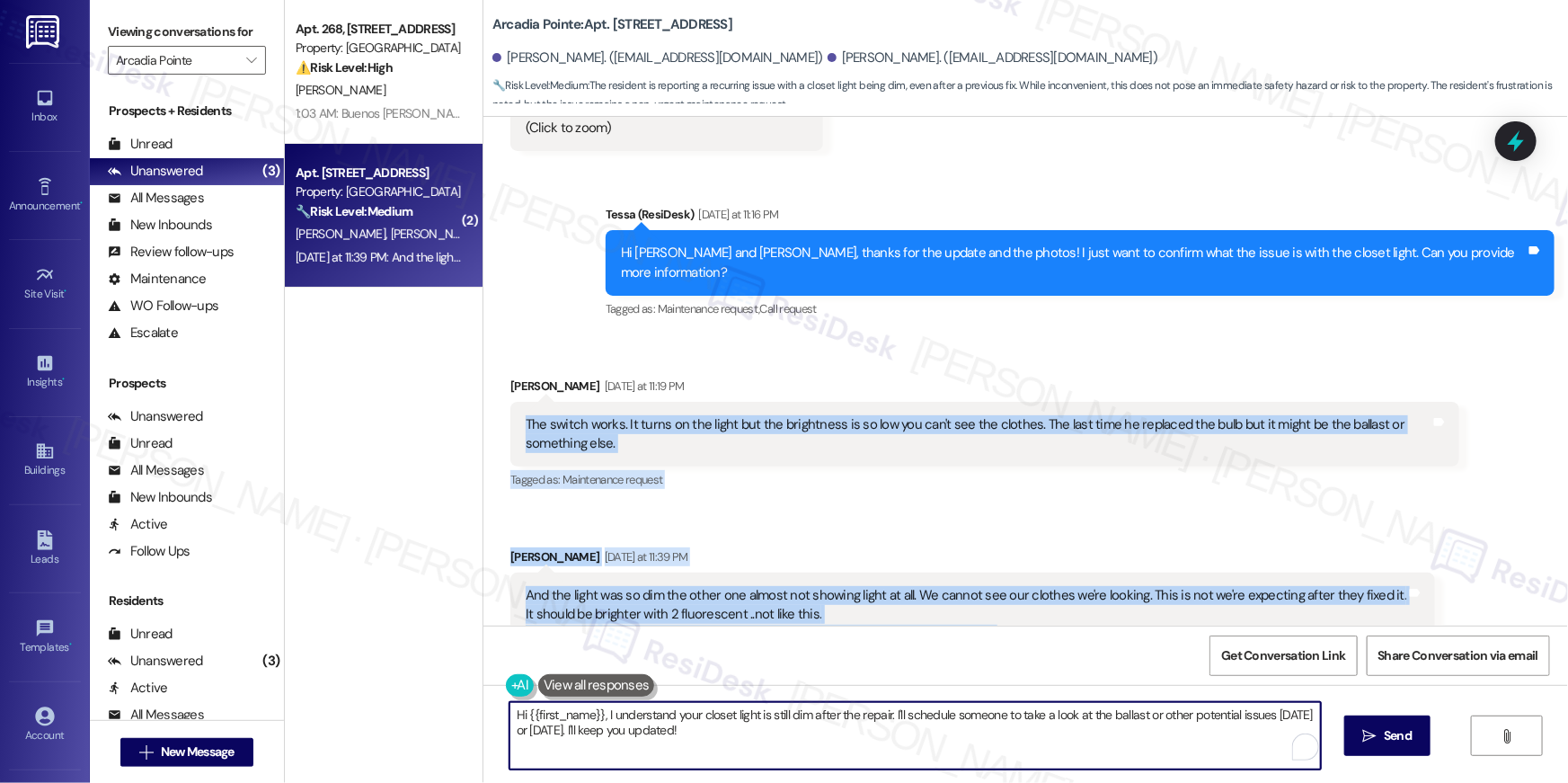
click at [678, 744] on textarea "Hi {{first_name}}, I understand your closet light is still dim after the repair…" at bounding box center [914, 735] width 811 height 67
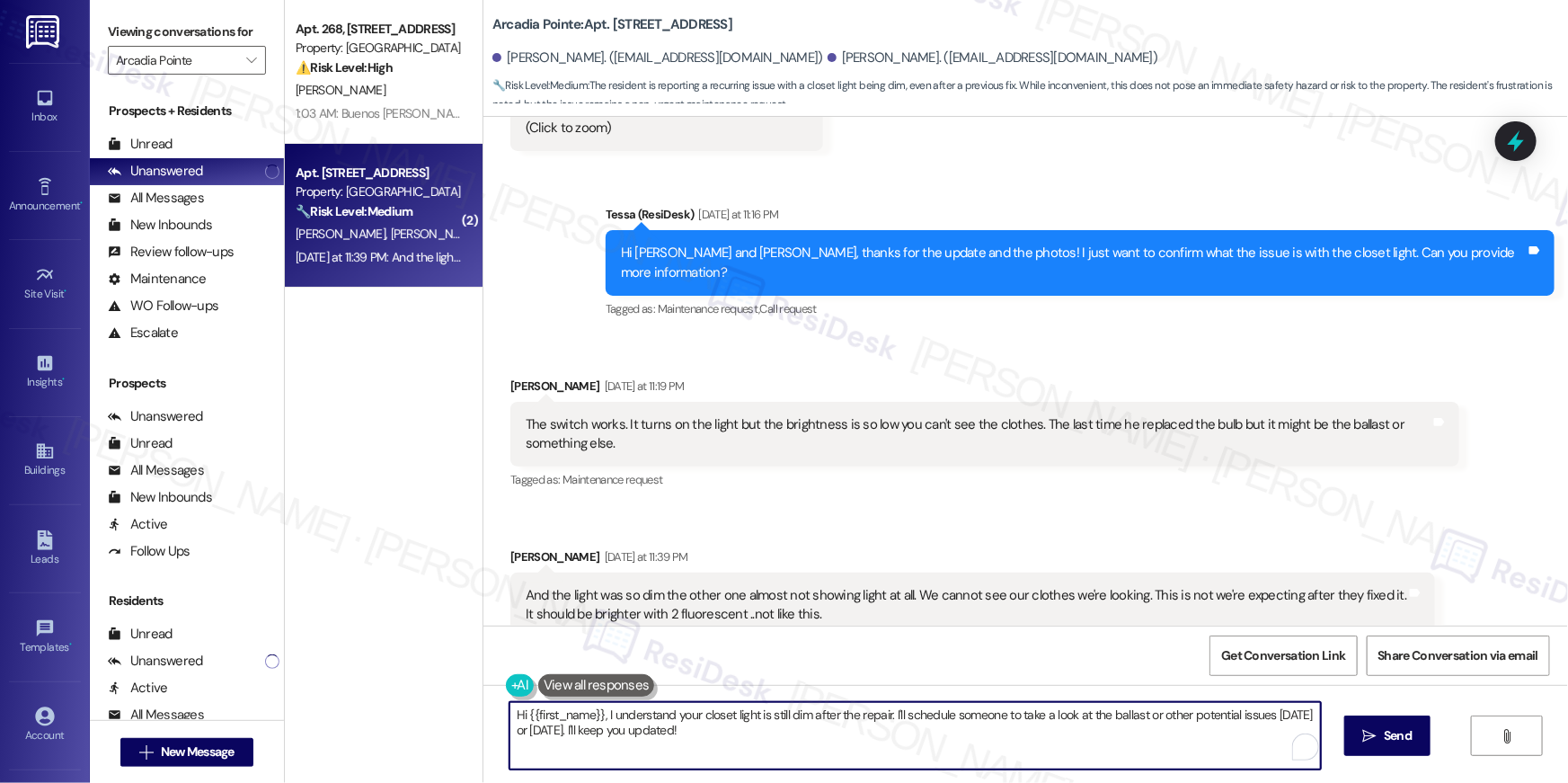
drag, startPoint x: 709, startPoint y: 739, endPoint x: 597, endPoint y: 718, distance: 114.0
click at [597, 718] on textarea "Hi {{first_name}}, I understand your closet light is still dim after the repair…" at bounding box center [914, 735] width 811 height 67
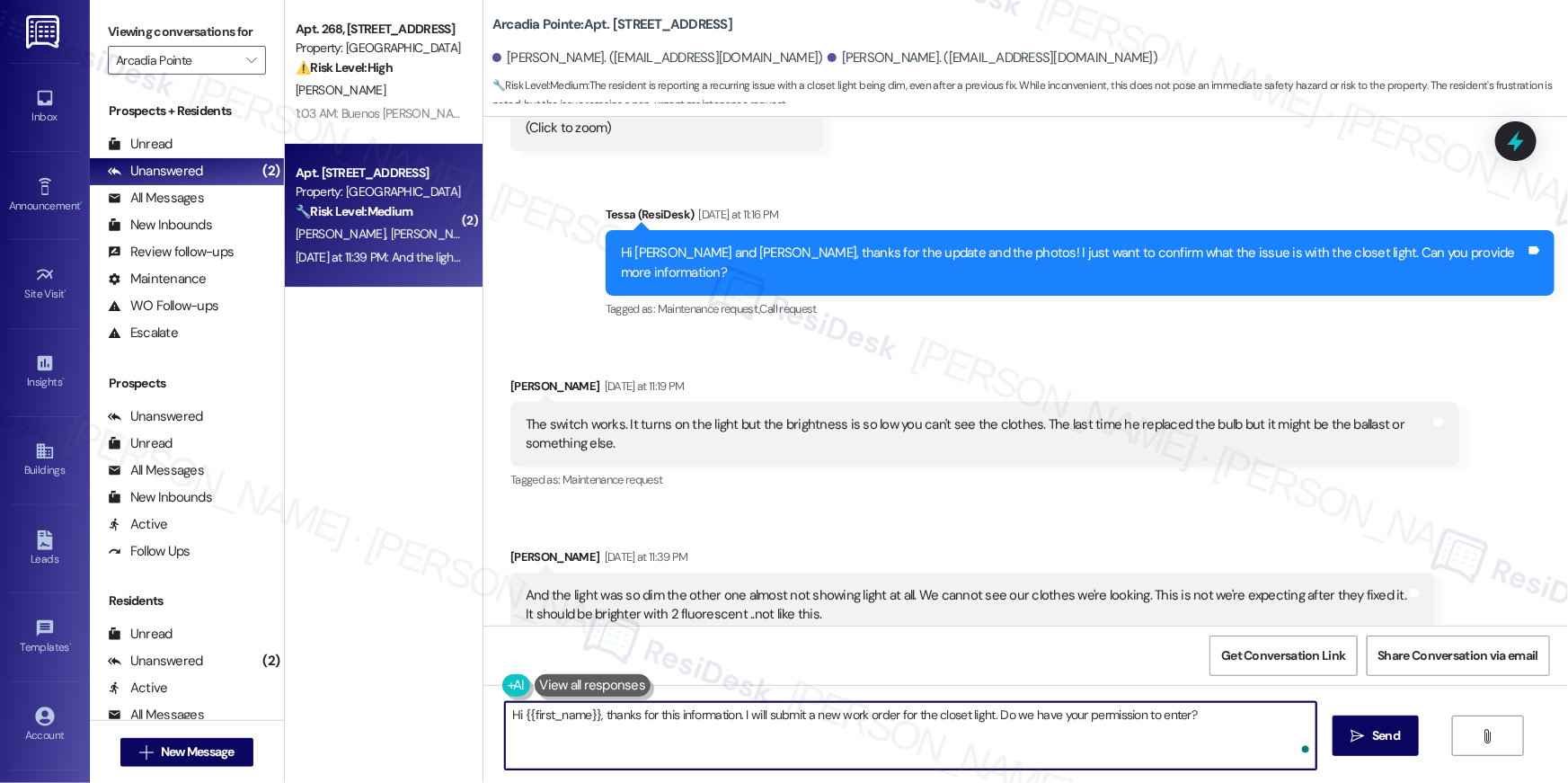
type textarea "Hi {{first_name}}, thanks for this information. I will submit a new work order …"
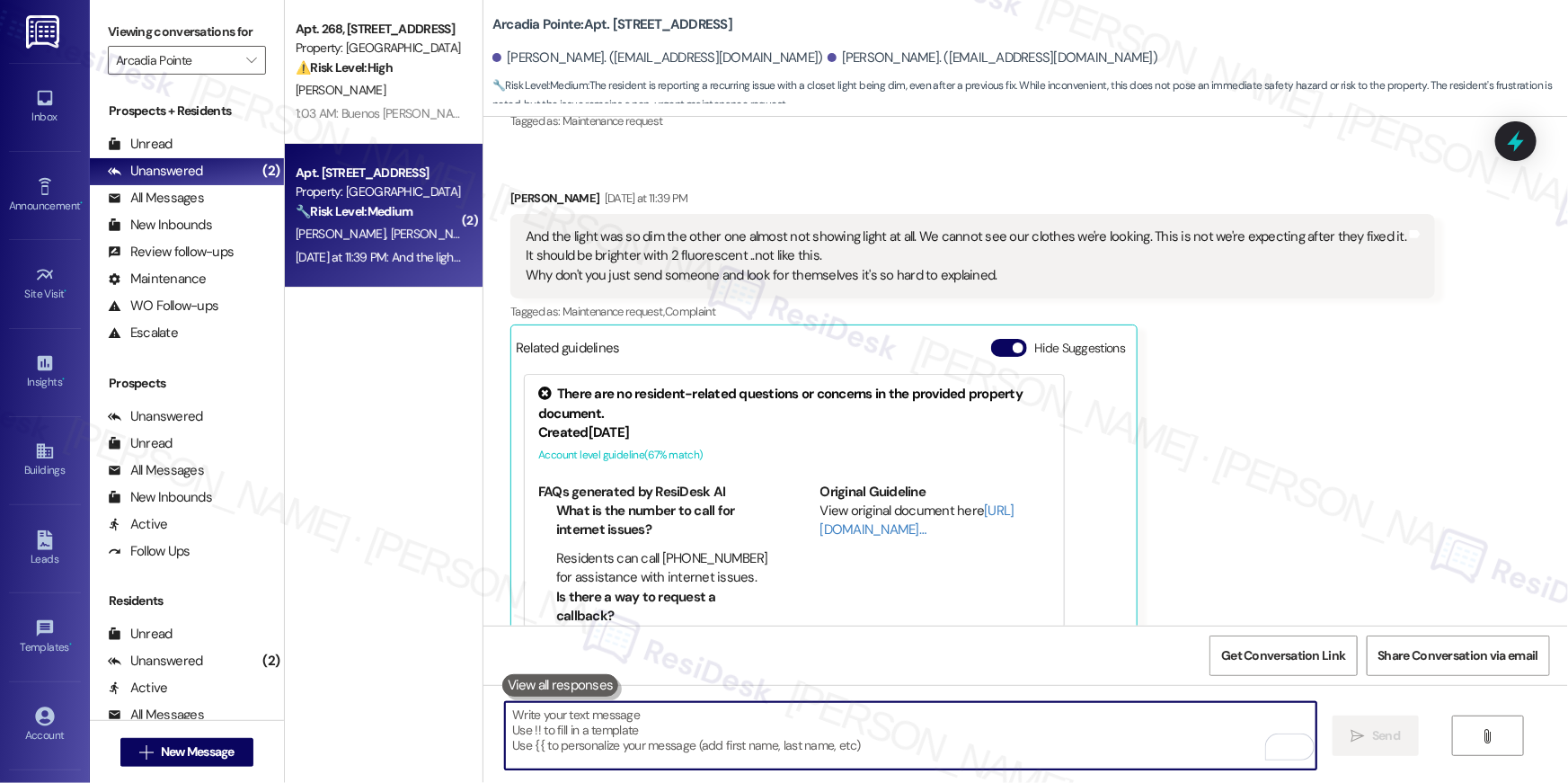
scroll to position [4171, 0]
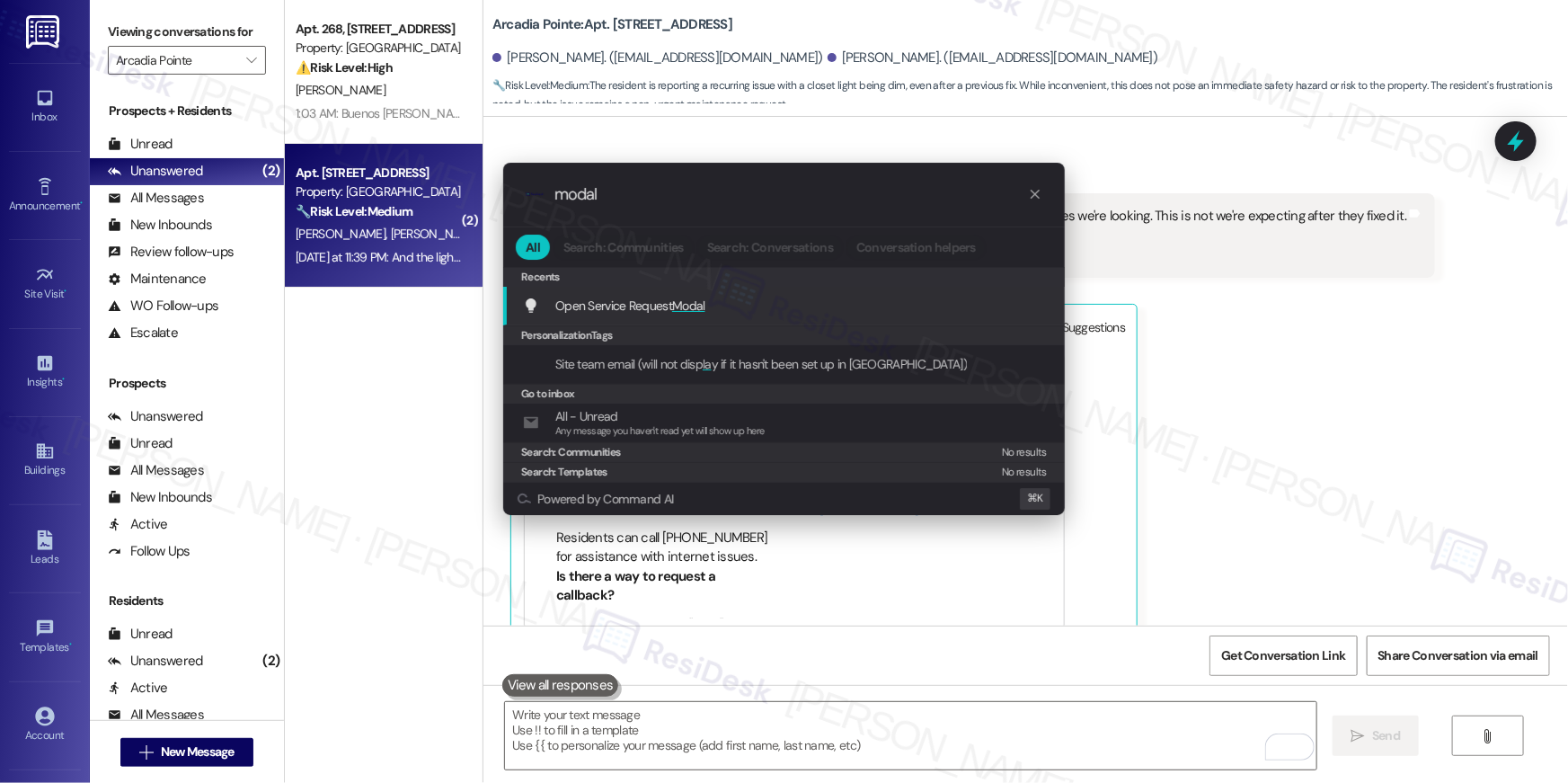
click at [679, 300] on span "Modal" at bounding box center [689, 305] width 34 height 16
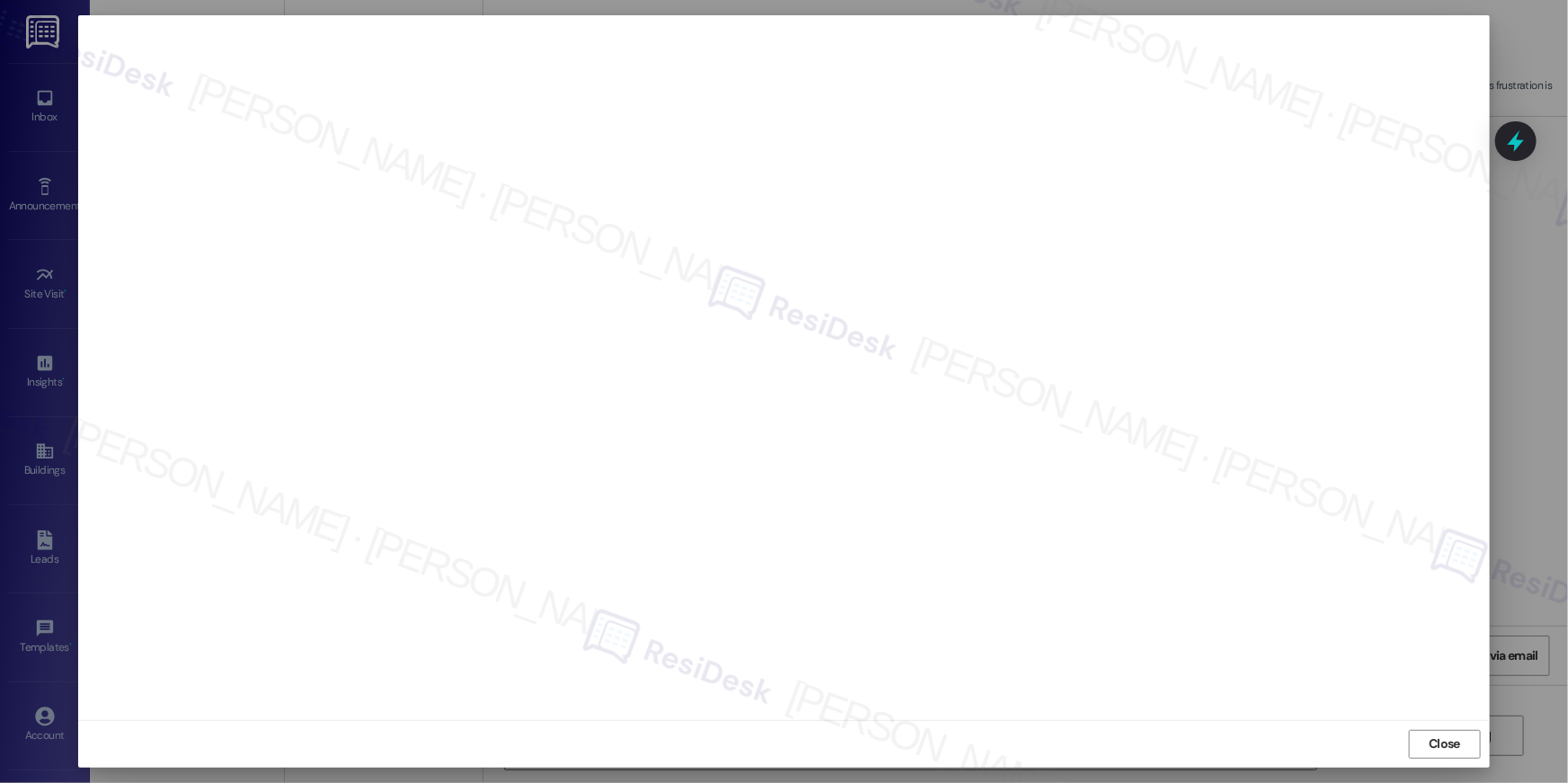
click at [1448, 745] on span "Close" at bounding box center [1444, 743] width 32 height 19
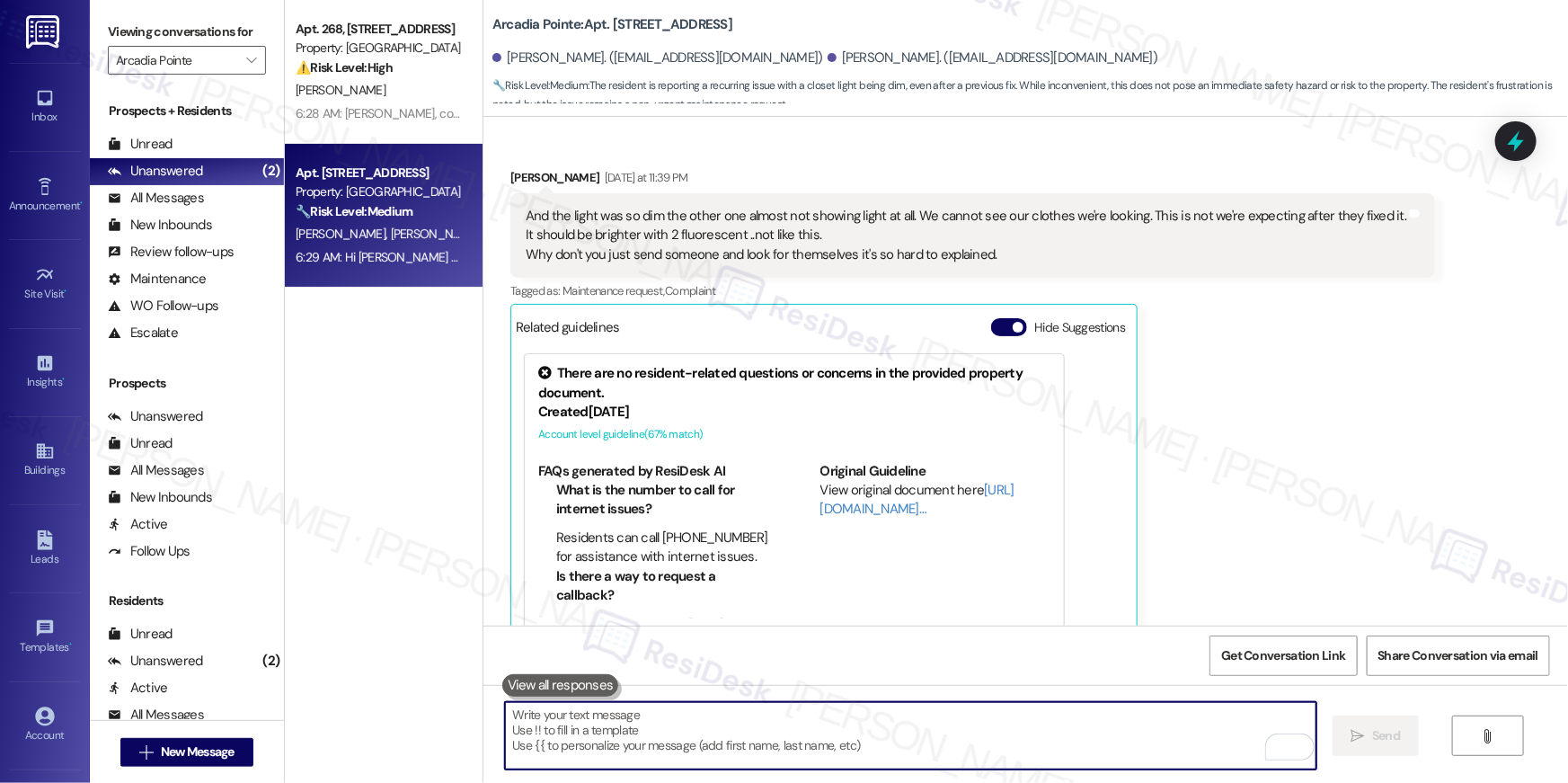
click at [920, 723] on textarea "To enrich screen reader interactions, please activate Accessibility in Grammarl…" at bounding box center [910, 735] width 811 height 67
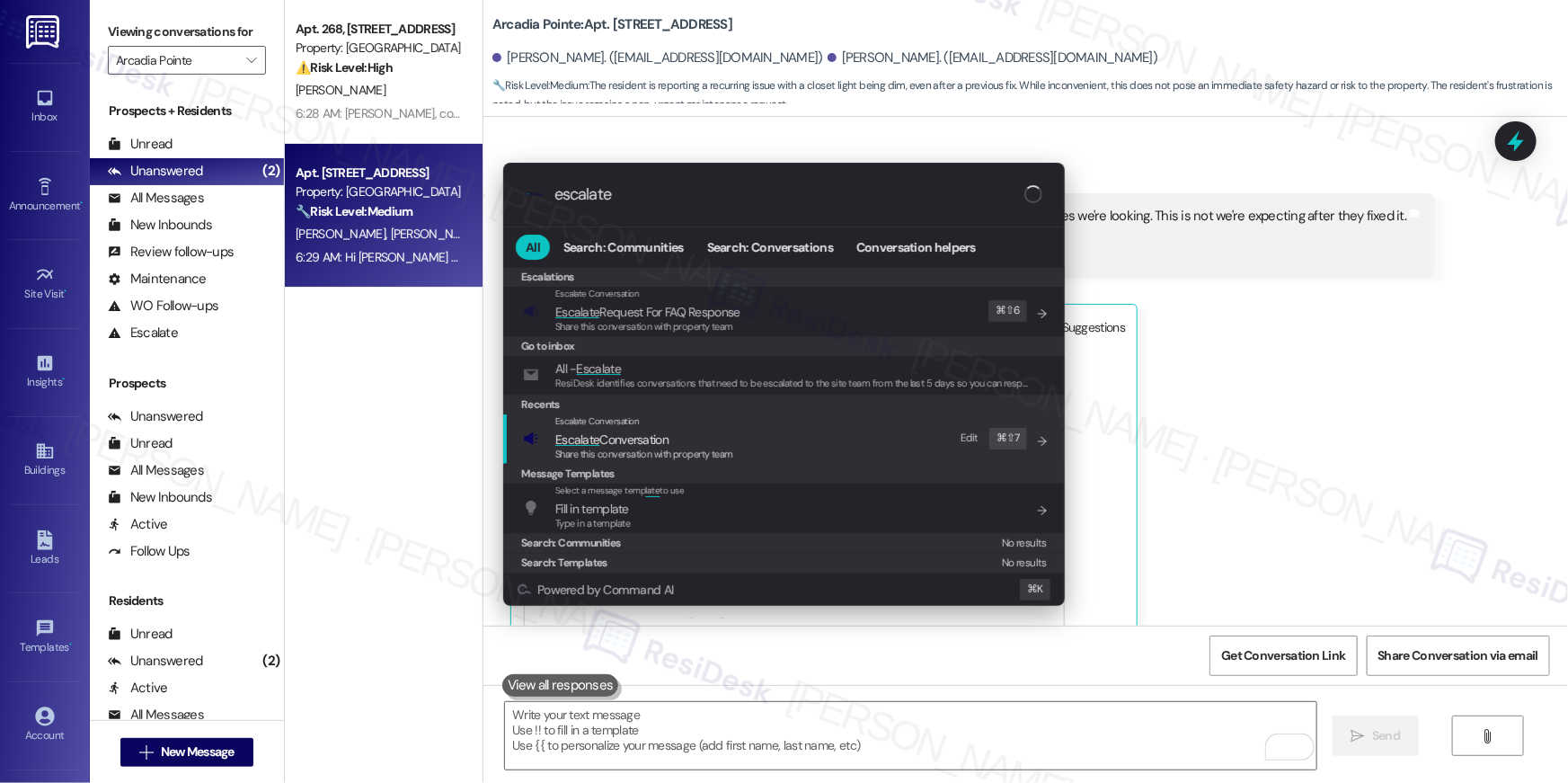
type input "escalate"
click at [583, 427] on div "Escalate Conversation" at bounding box center [645, 421] width 178 height 15
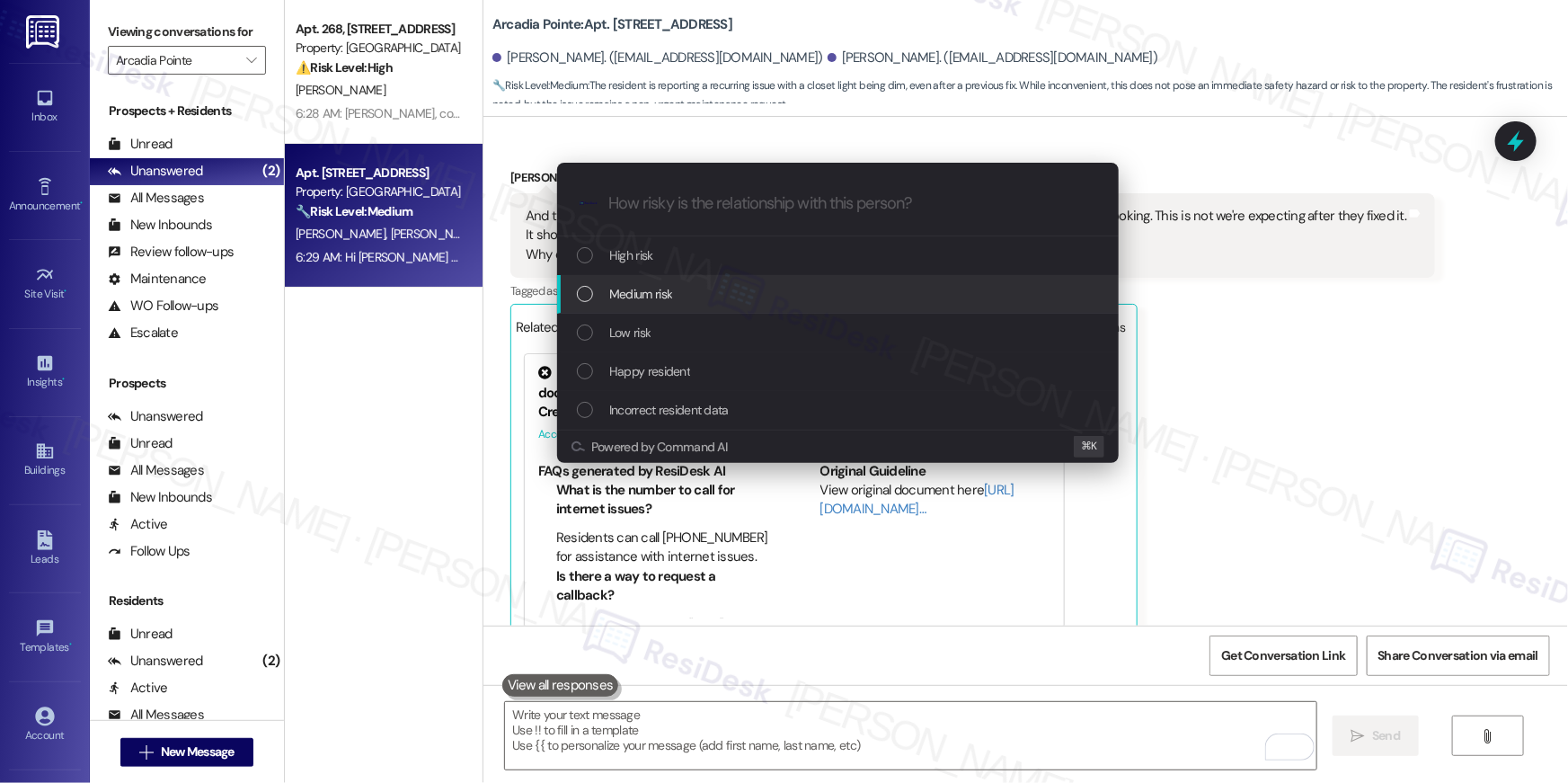
click at [659, 302] on span "Medium risk" at bounding box center [640, 294] width 62 height 20
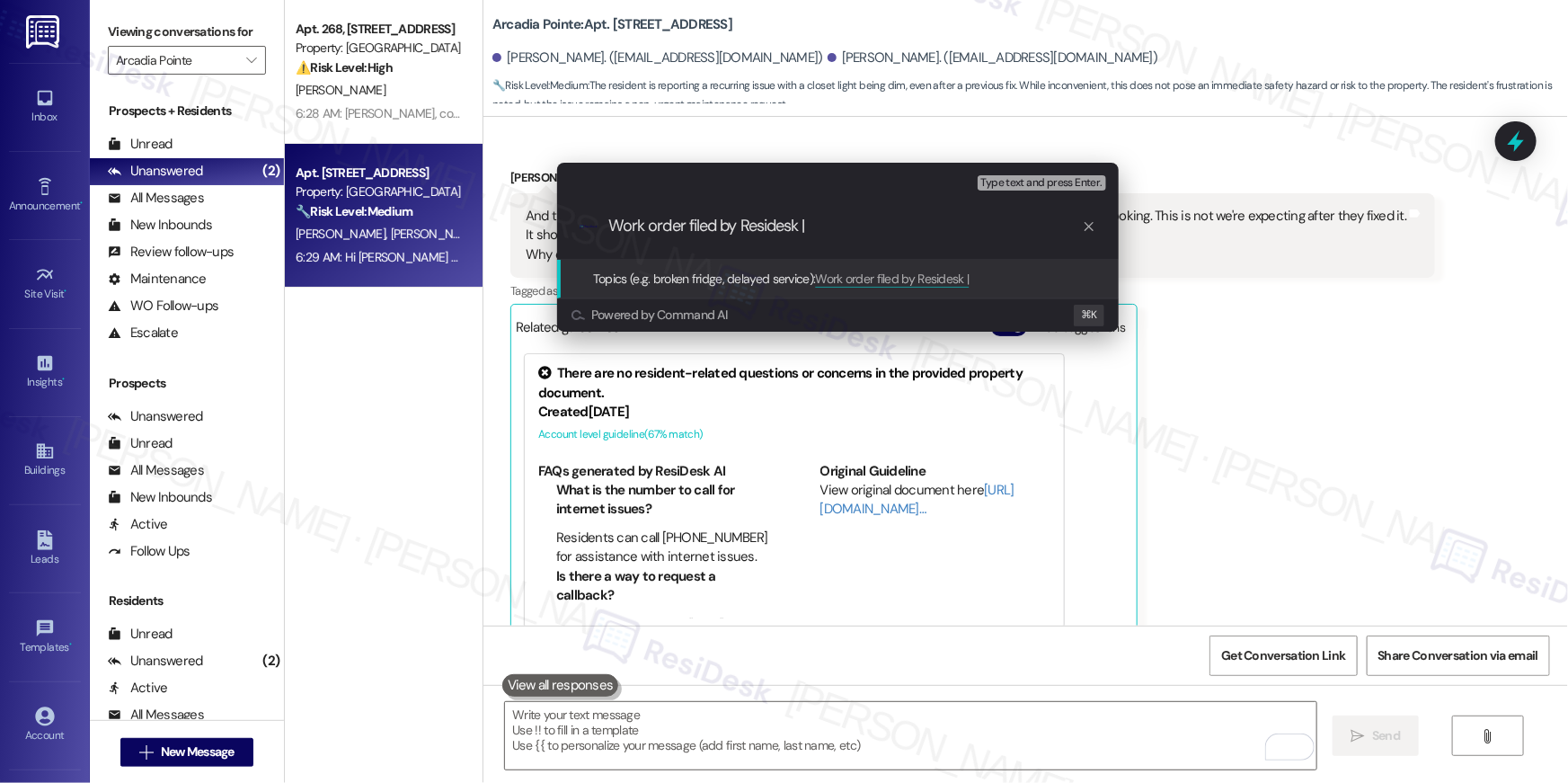
paste input "serviceRequestId:"1138195""
click at [874, 213] on div ".cls-1{fill:#0a055f;}.cls-2{fill:#0cc4c4;} resideskLogoBlueOrange Work order fi…" at bounding box center [837, 226] width 562 height 63
drag, startPoint x: 814, startPoint y: 227, endPoint x: 941, endPoint y: 228, distance: 127.0
click at [941, 228] on input "Work order filed by Residesk | serviceRequestId:"1138195"" at bounding box center [845, 226] width 473 height 19
drag, startPoint x: 932, startPoint y: 229, endPoint x: 815, endPoint y: 232, distance: 117.0
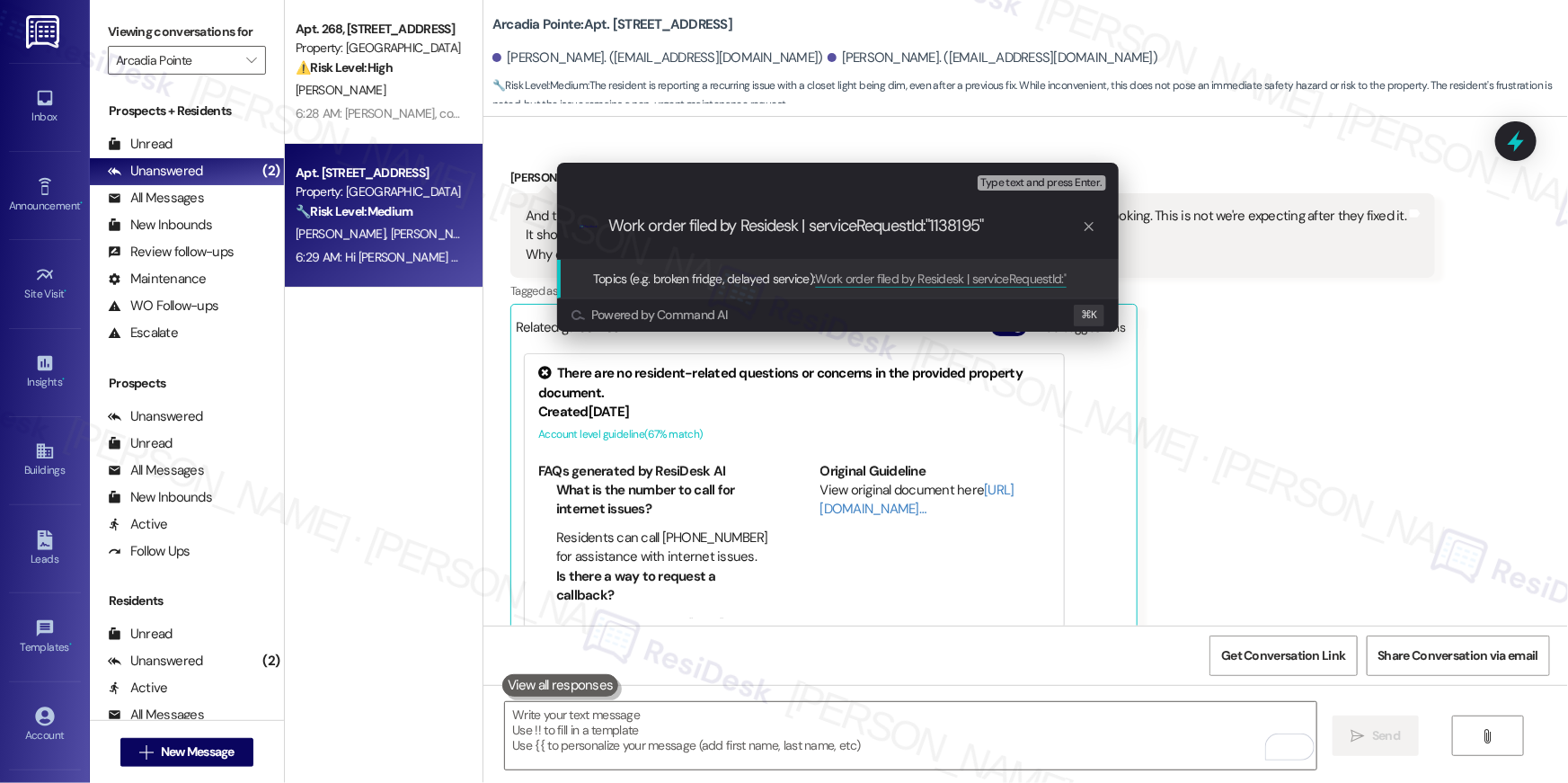
click at [815, 232] on input "Work order filed by Residesk | serviceRequestId:"1138195"" at bounding box center [845, 226] width 473 height 19
click at [940, 200] on div ".cls-1{fill:#0a055f;}.cls-2{fill:#0cc4c4;} resideskLogoBlueOrange Work order fi…" at bounding box center [837, 226] width 562 height 63
click at [943, 217] on input "Work order filed by Residesk | WO # 1138195"" at bounding box center [845, 226] width 473 height 19
type input "Work order filed by Residesk | WO # 1138195"
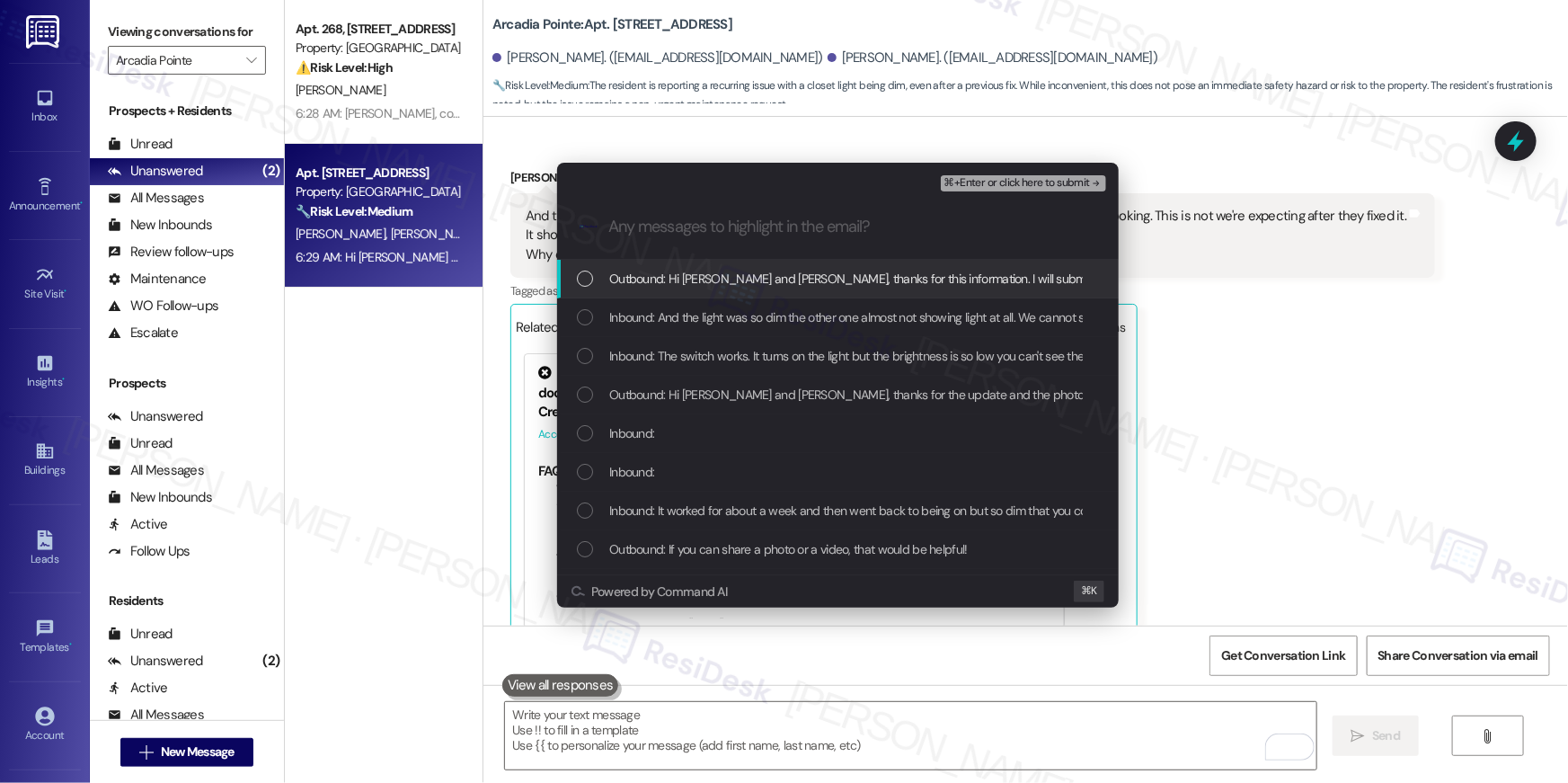
click at [582, 279] on div "List of options" at bounding box center [584, 279] width 16 height 16
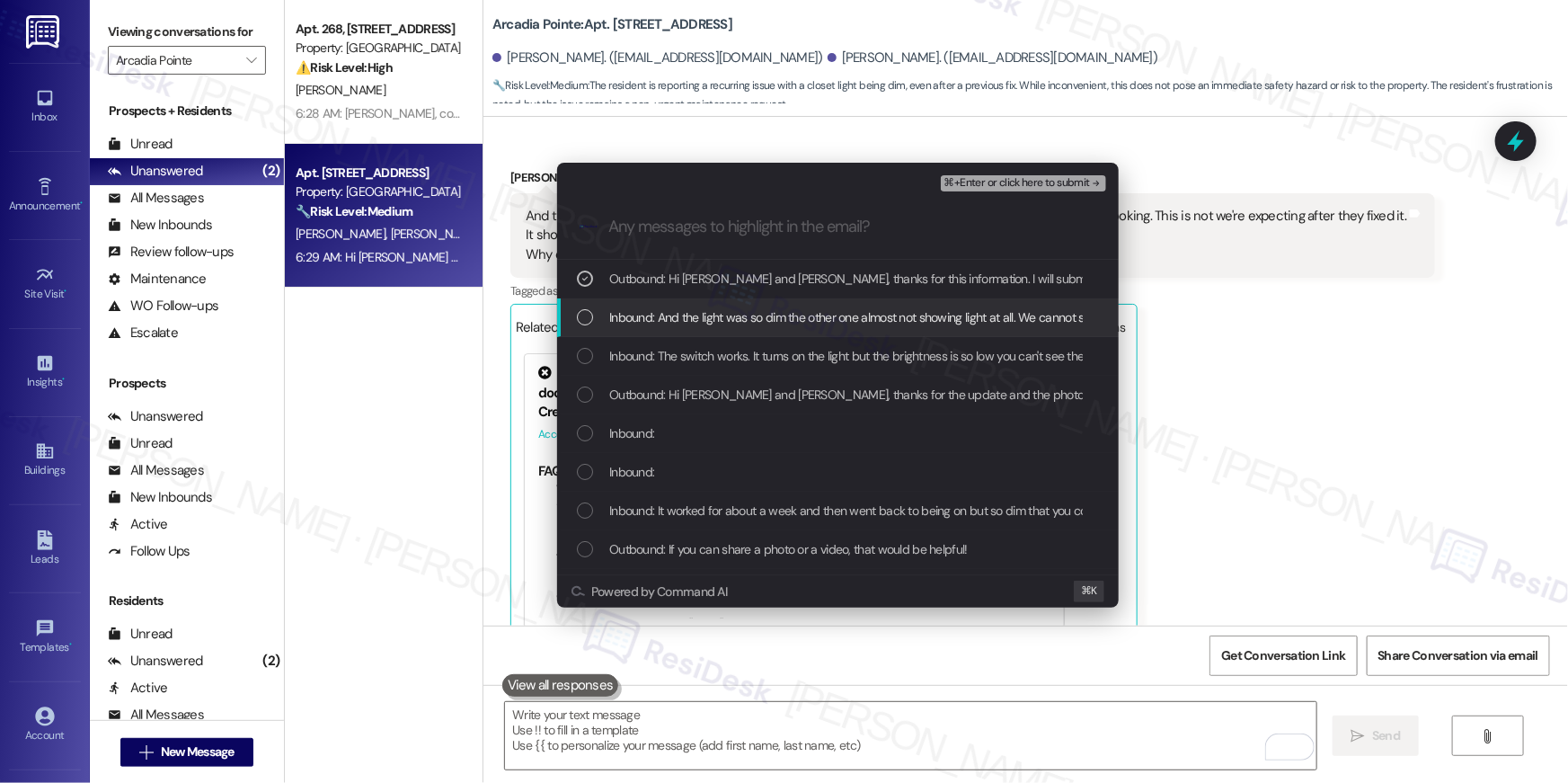
click at [589, 318] on div "List of options" at bounding box center [584, 317] width 16 height 16
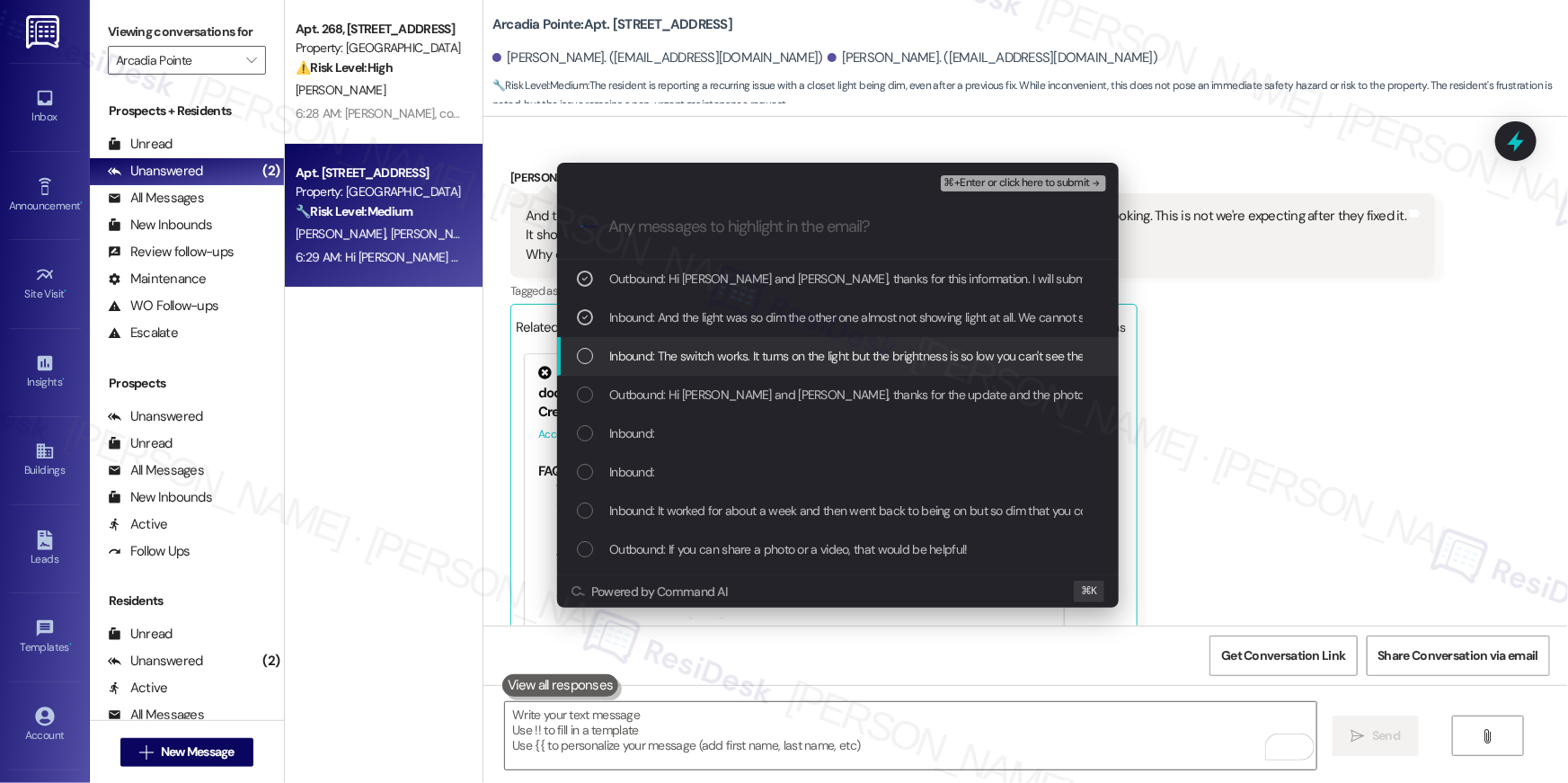
click at [584, 353] on div "List of options" at bounding box center [584, 356] width 16 height 16
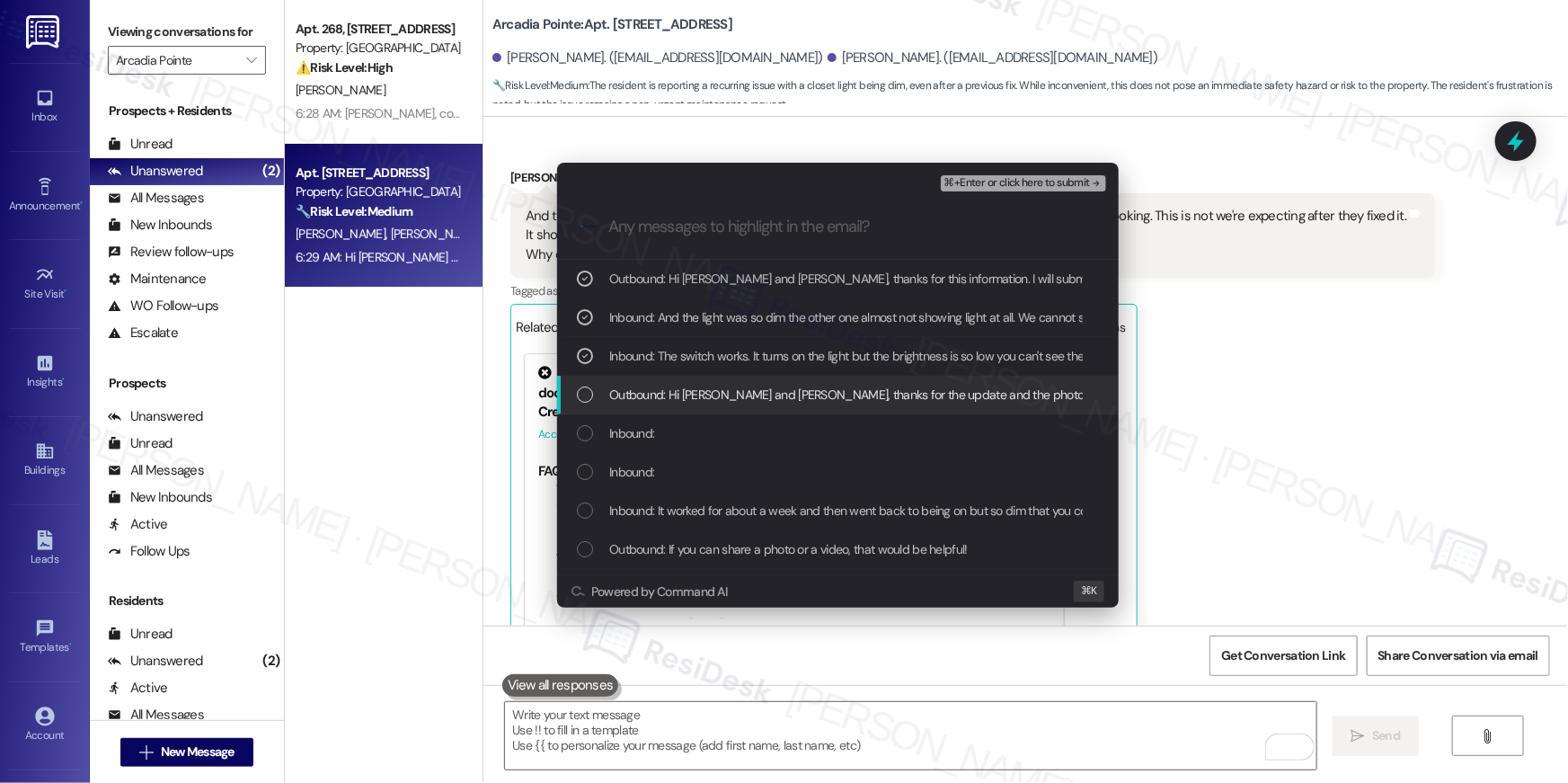
click at [583, 383] on div "Outbound: Hi Darren and Vickie, thanks for the update and the photos! I just wa…" at bounding box center [837, 394] width 562 height 39
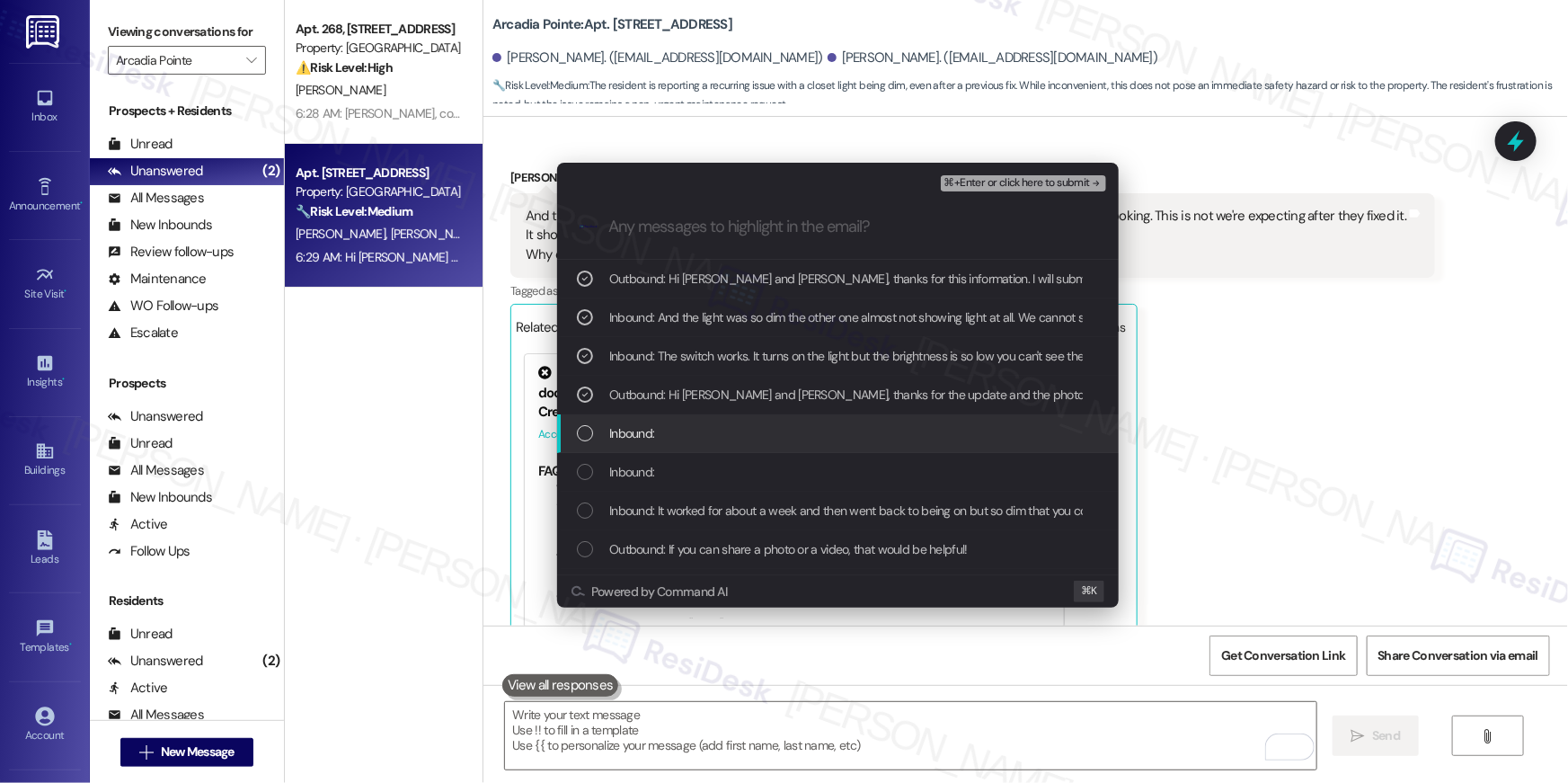
click at [585, 438] on div "List of options" at bounding box center [584, 433] width 16 height 16
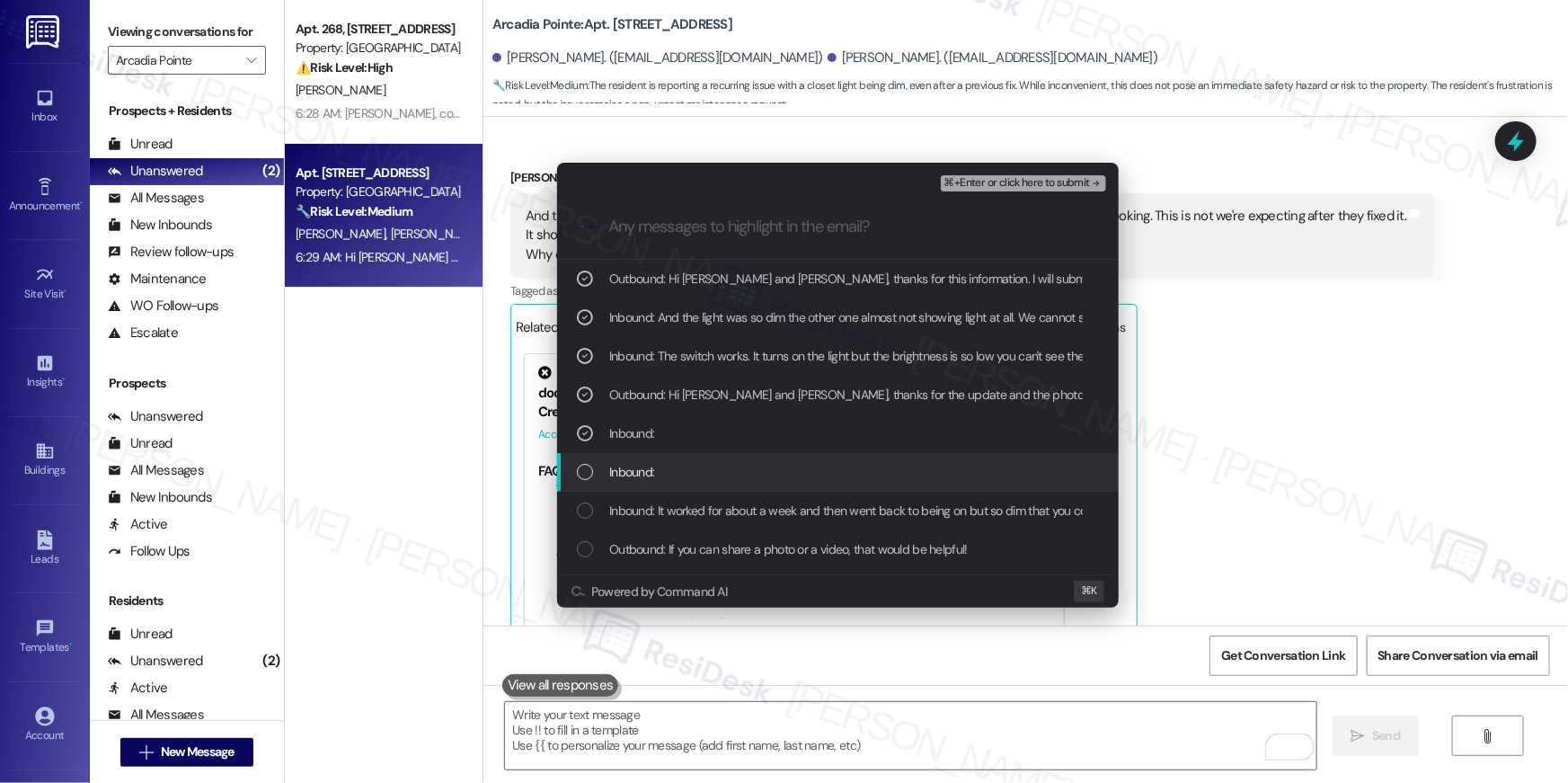
click at [588, 469] on div "List of options" at bounding box center [584, 472] width 16 height 16
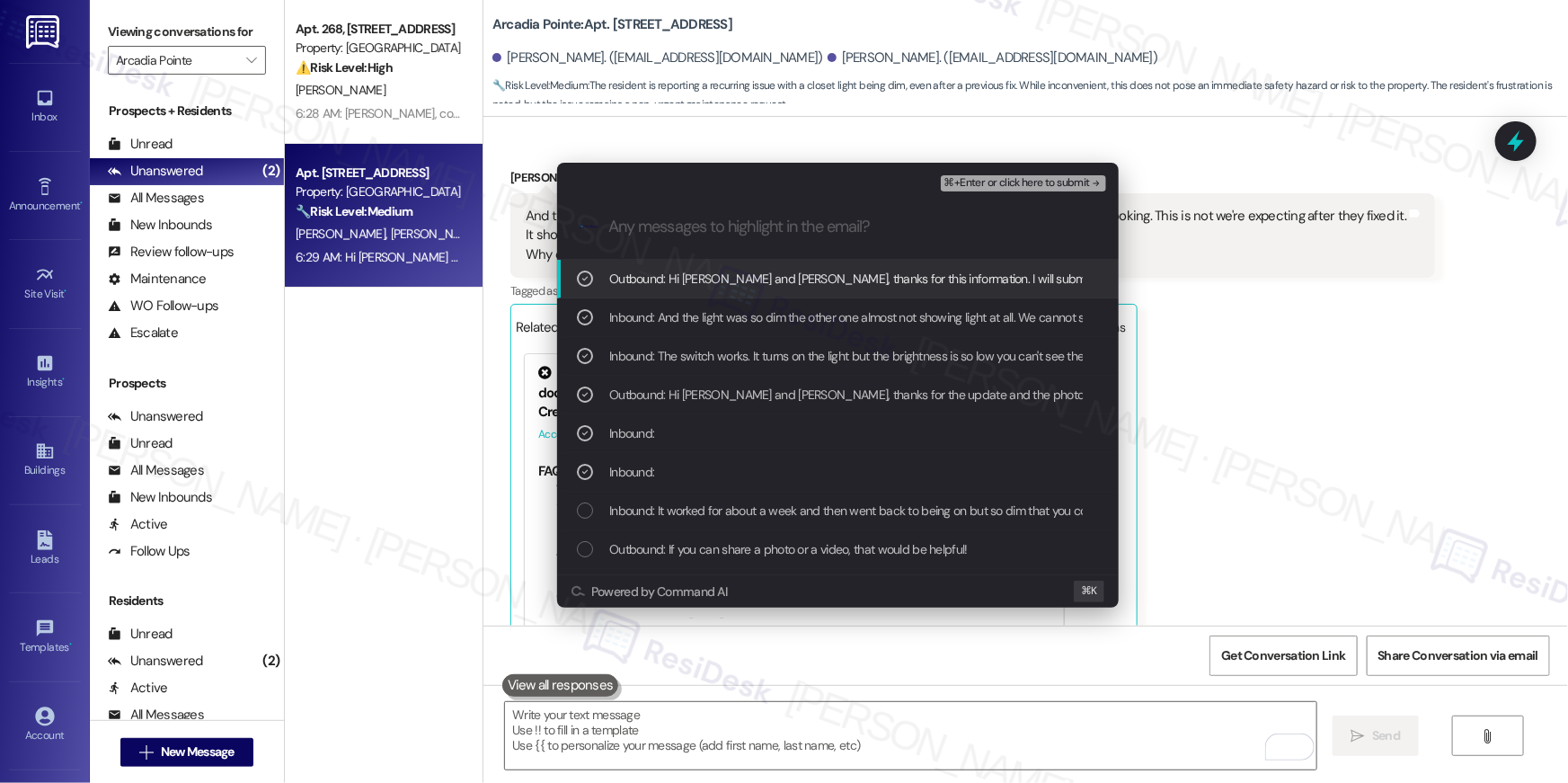
click at [1079, 182] on span "⌘+Enter or click here to submit" at bounding box center [1016, 183] width 146 height 13
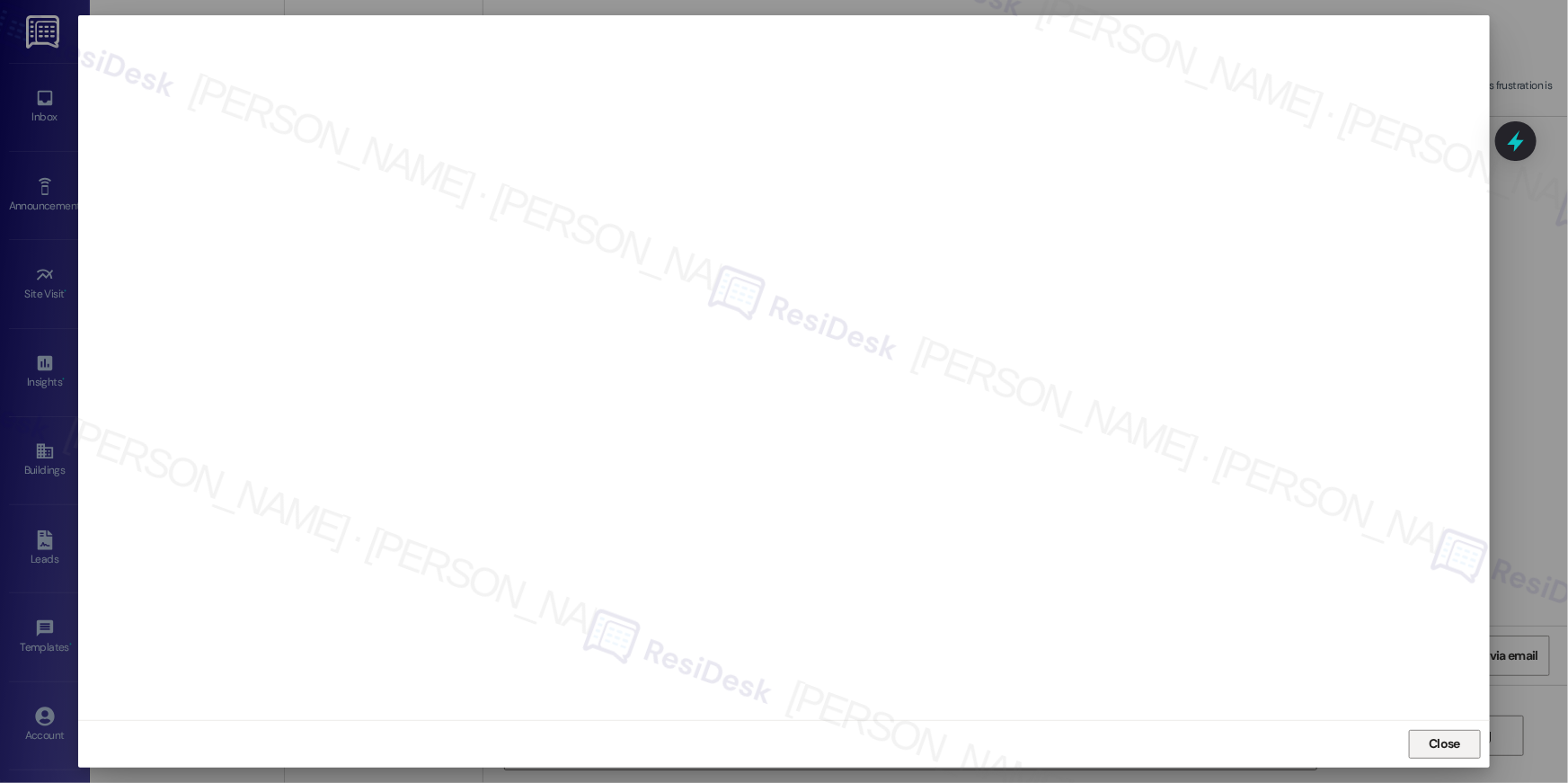
click at [1476, 750] on button "Close" at bounding box center [1444, 744] width 72 height 29
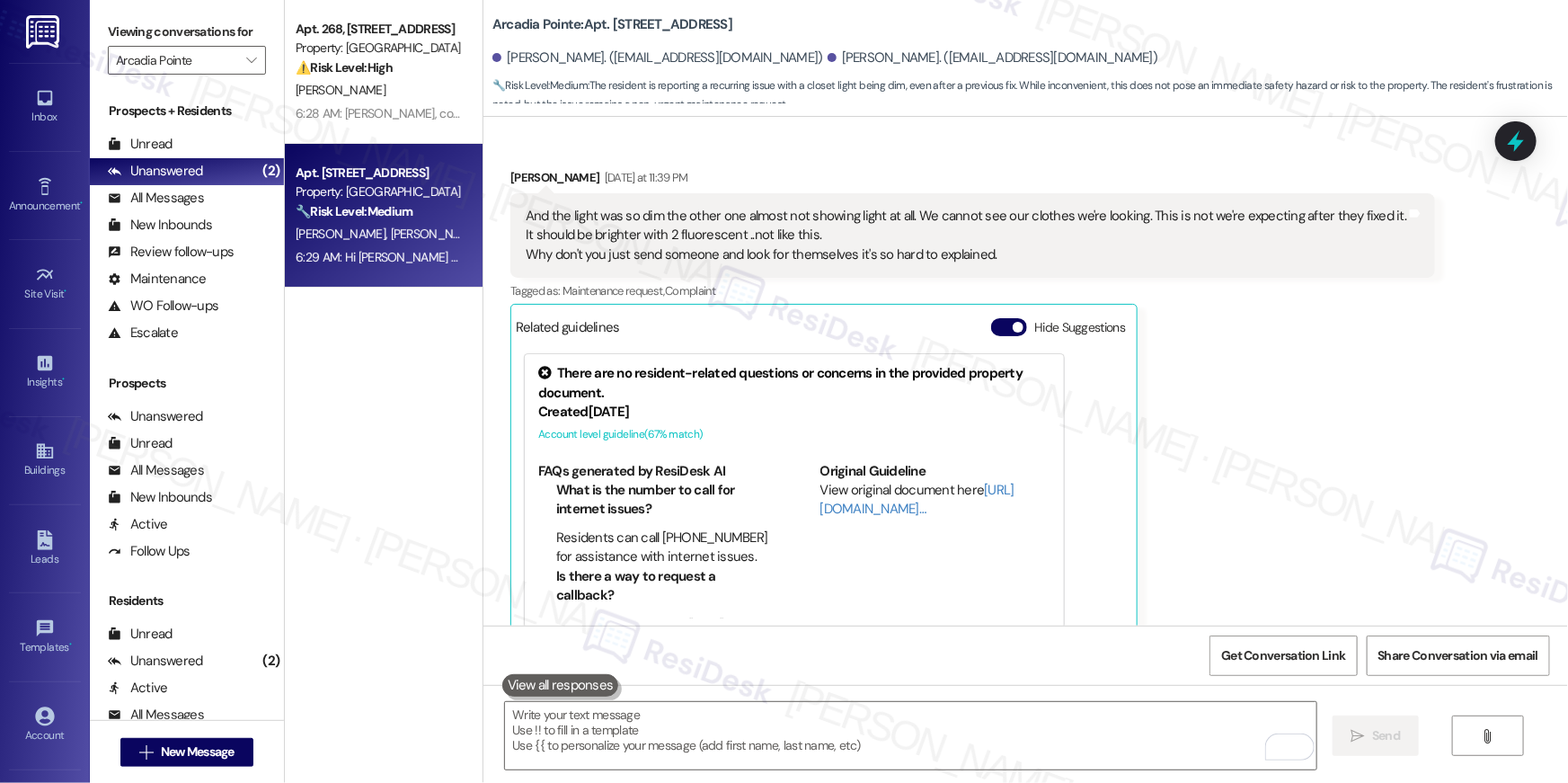
click at [1438, 749] on div " Send " at bounding box center [1025, 752] width 1085 height 135
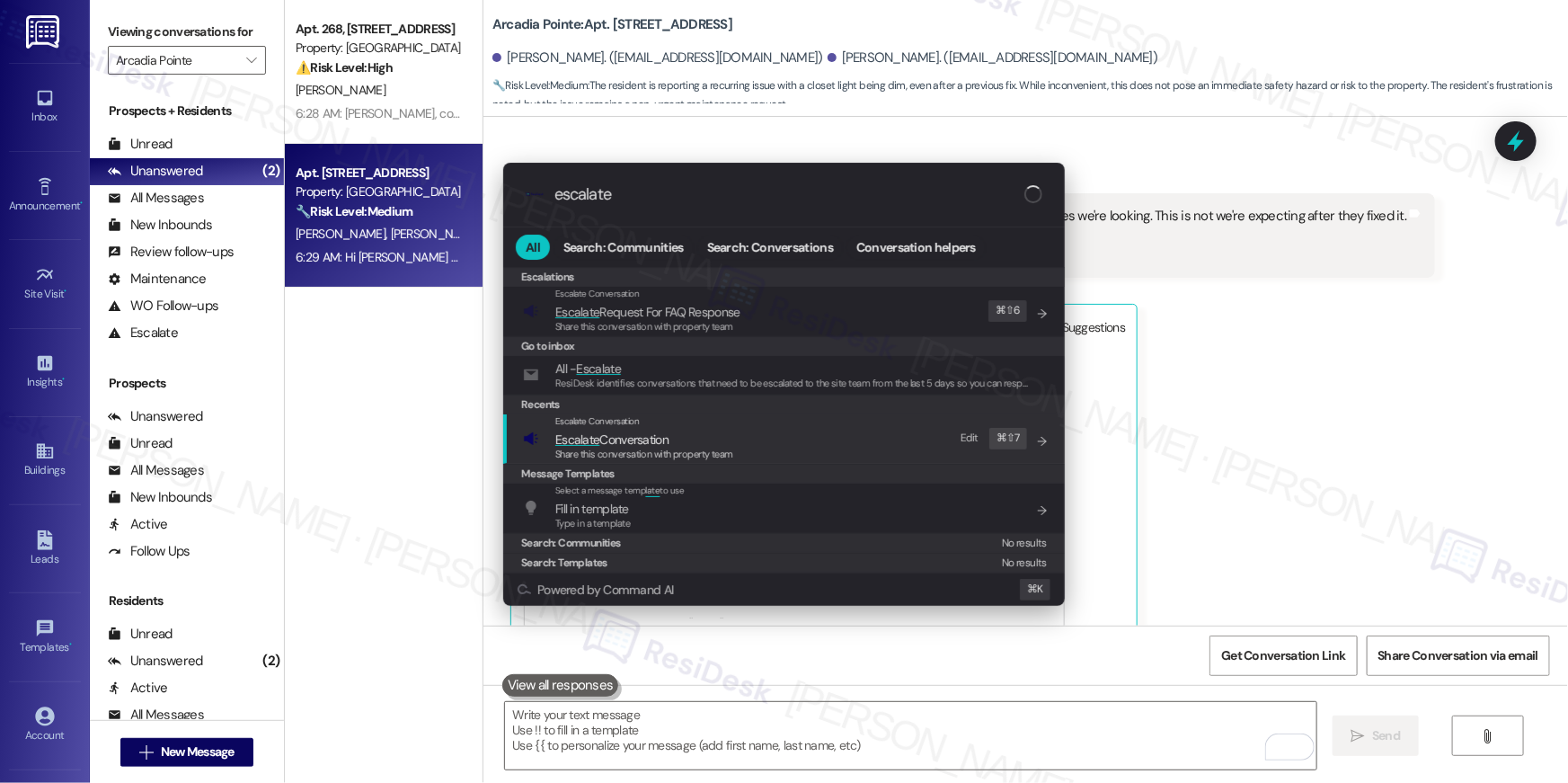
type input "escalate"
click at [634, 453] on span "Share this conversation with property team" at bounding box center [645, 454] width 178 height 13
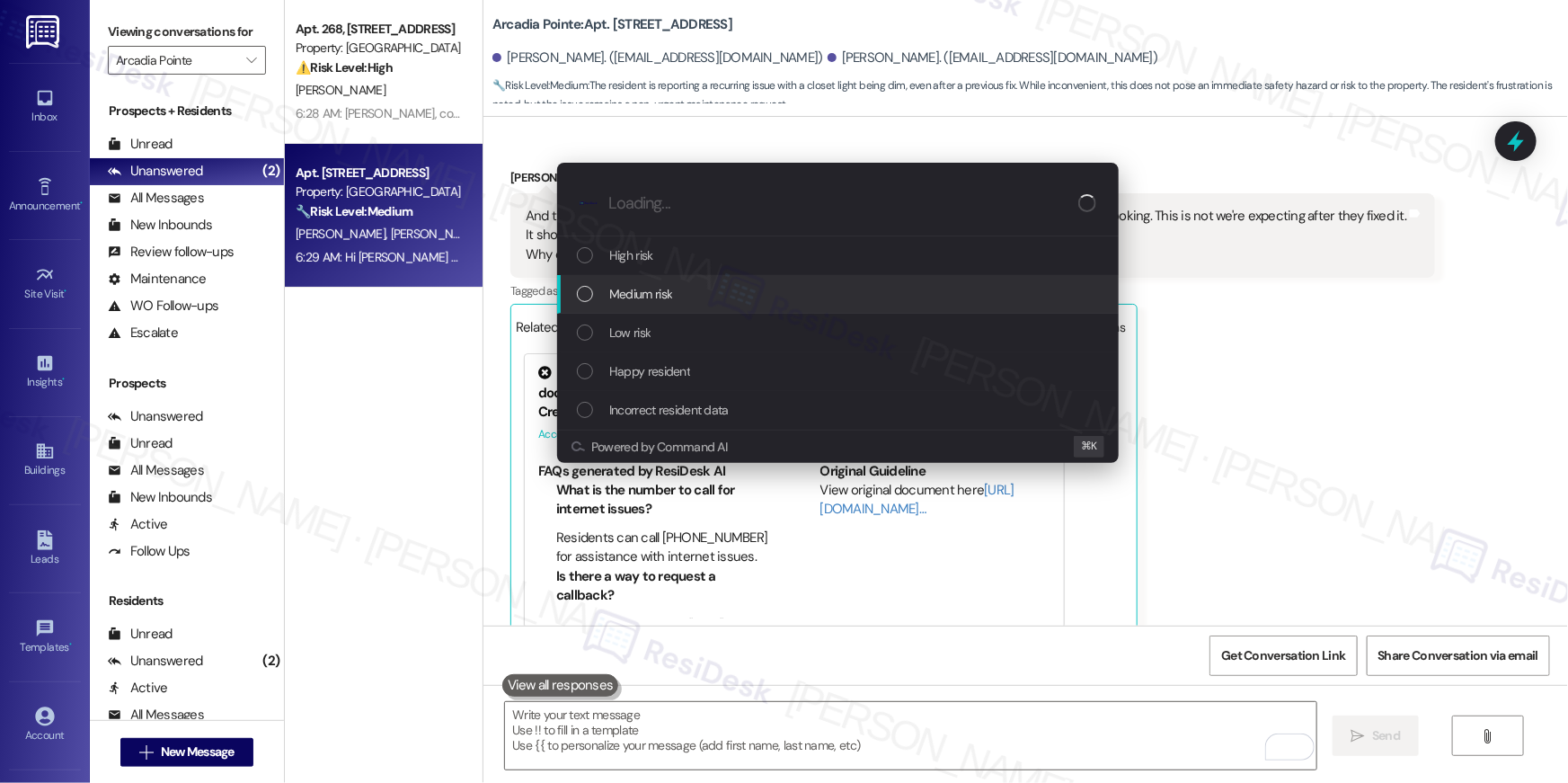
click at [674, 295] on div "Medium risk" at bounding box center [839, 294] width 526 height 20
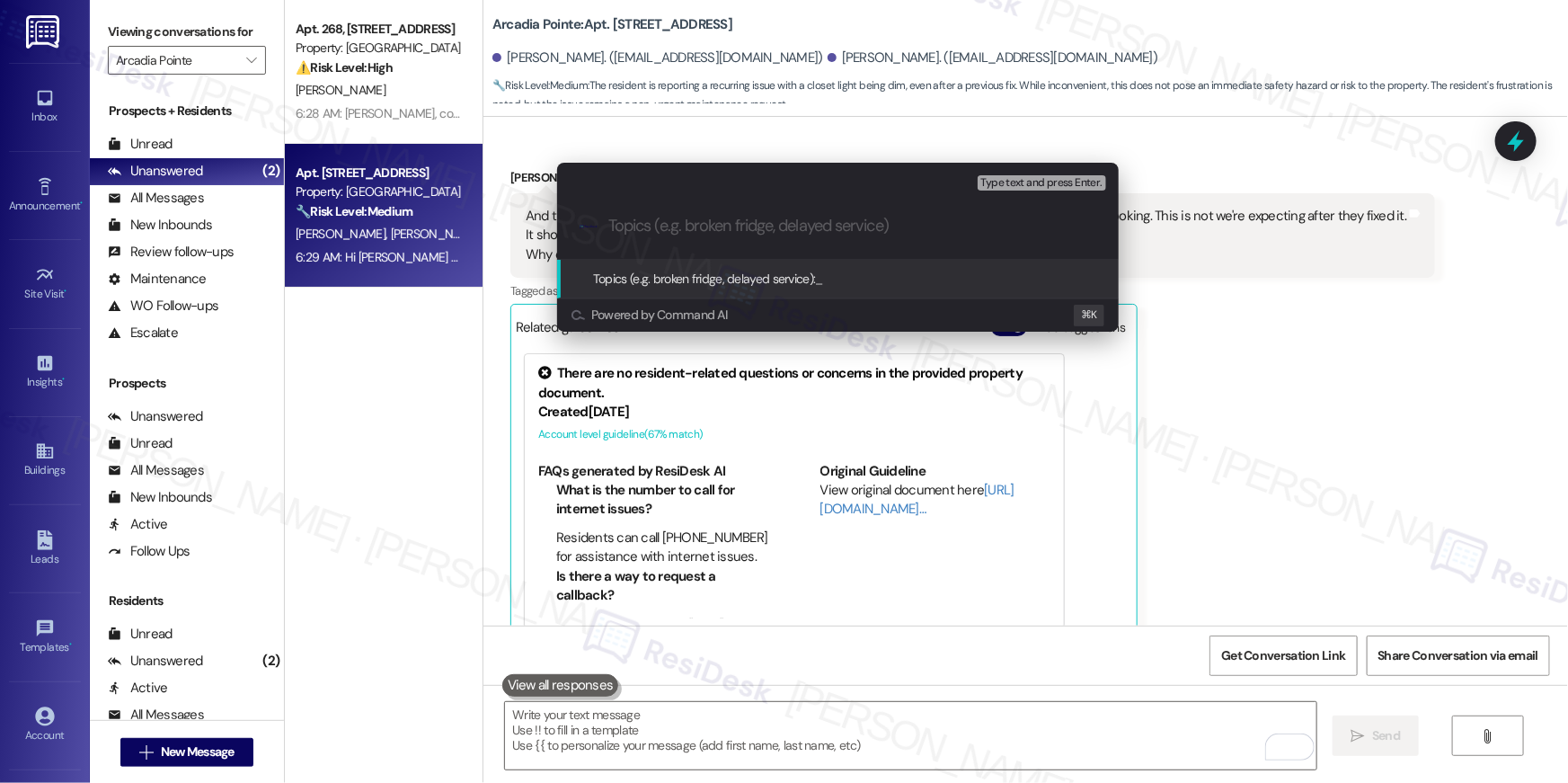
paste input "Work order filed by Residesk | WO # 1138195"
type input "Work order filed by Residesk | WO # 1138195"
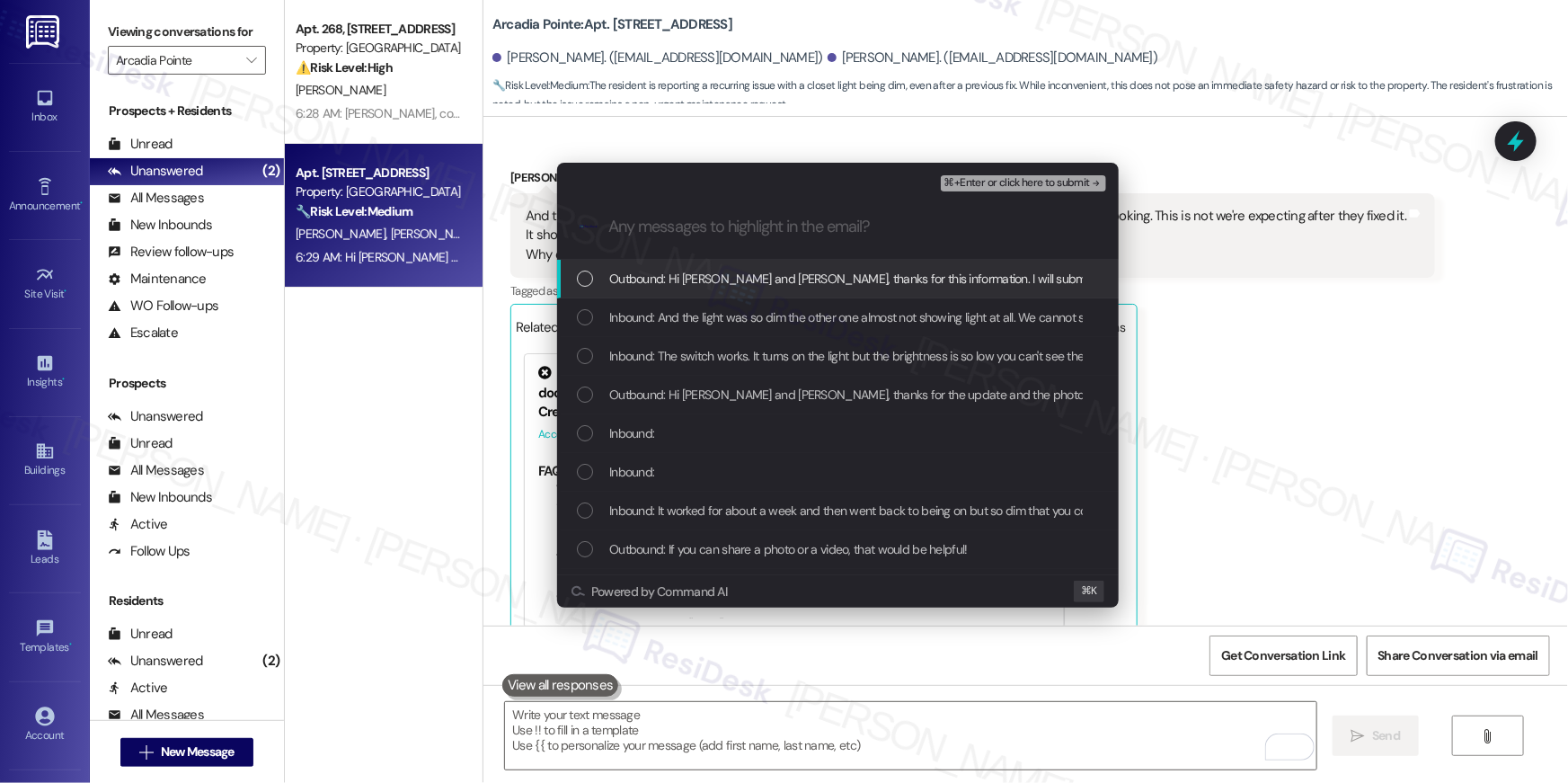
click at [591, 280] on div "List of options" at bounding box center [584, 279] width 16 height 16
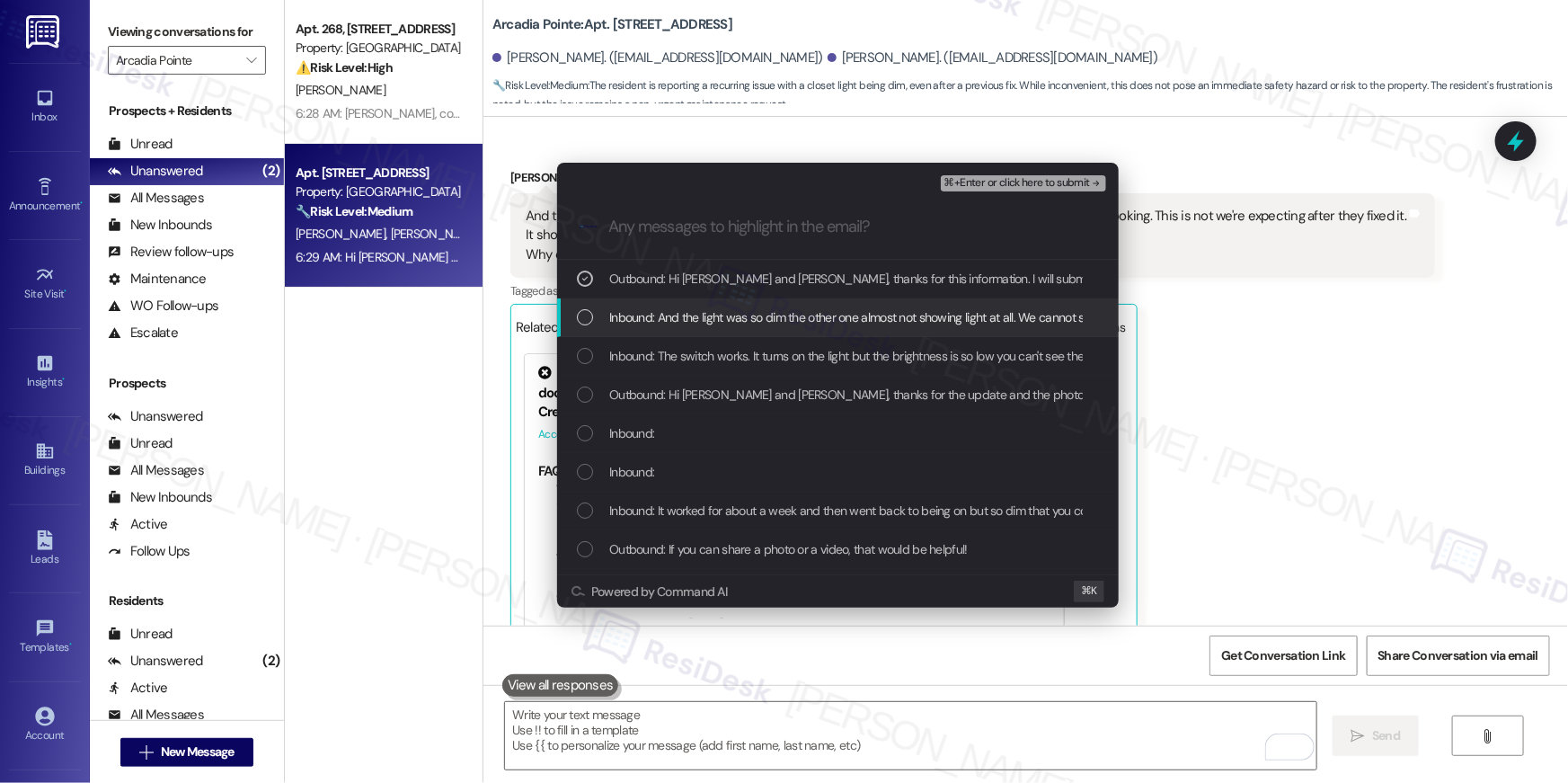
click at [587, 319] on div "List of options" at bounding box center [584, 317] width 16 height 16
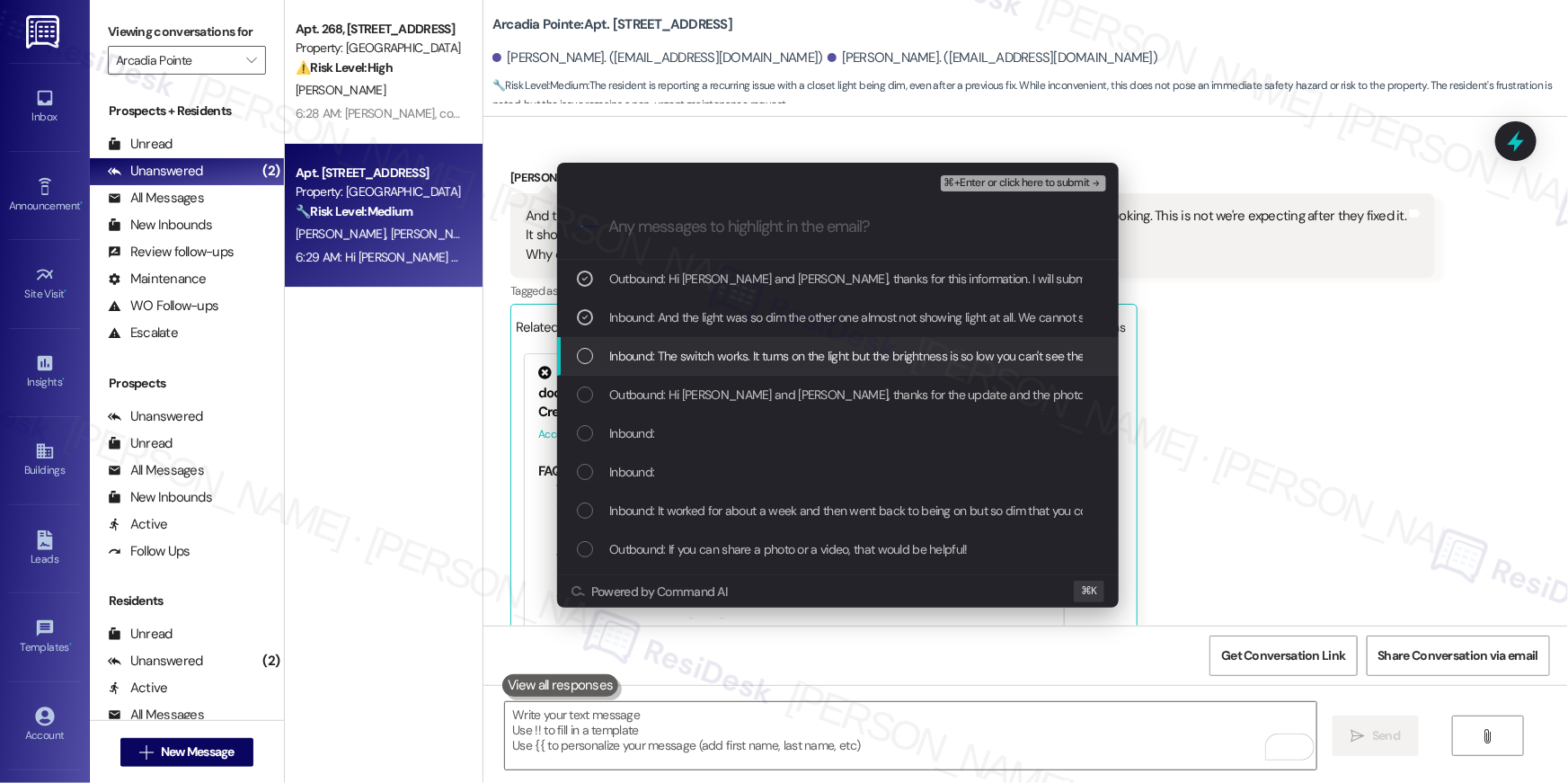
click at [585, 354] on div "List of options" at bounding box center [584, 356] width 16 height 16
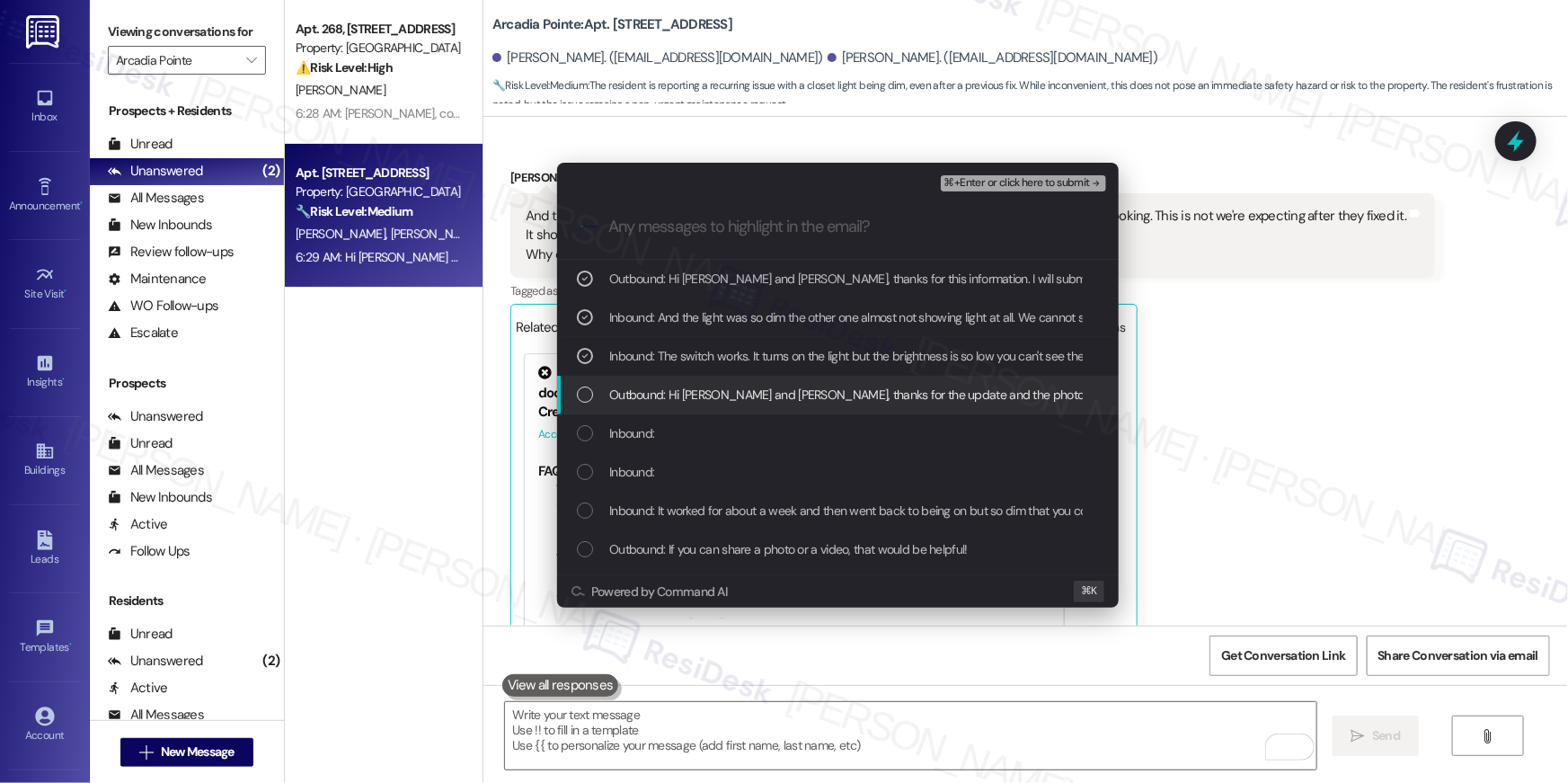
click at [583, 392] on div "List of options" at bounding box center [584, 394] width 16 height 16
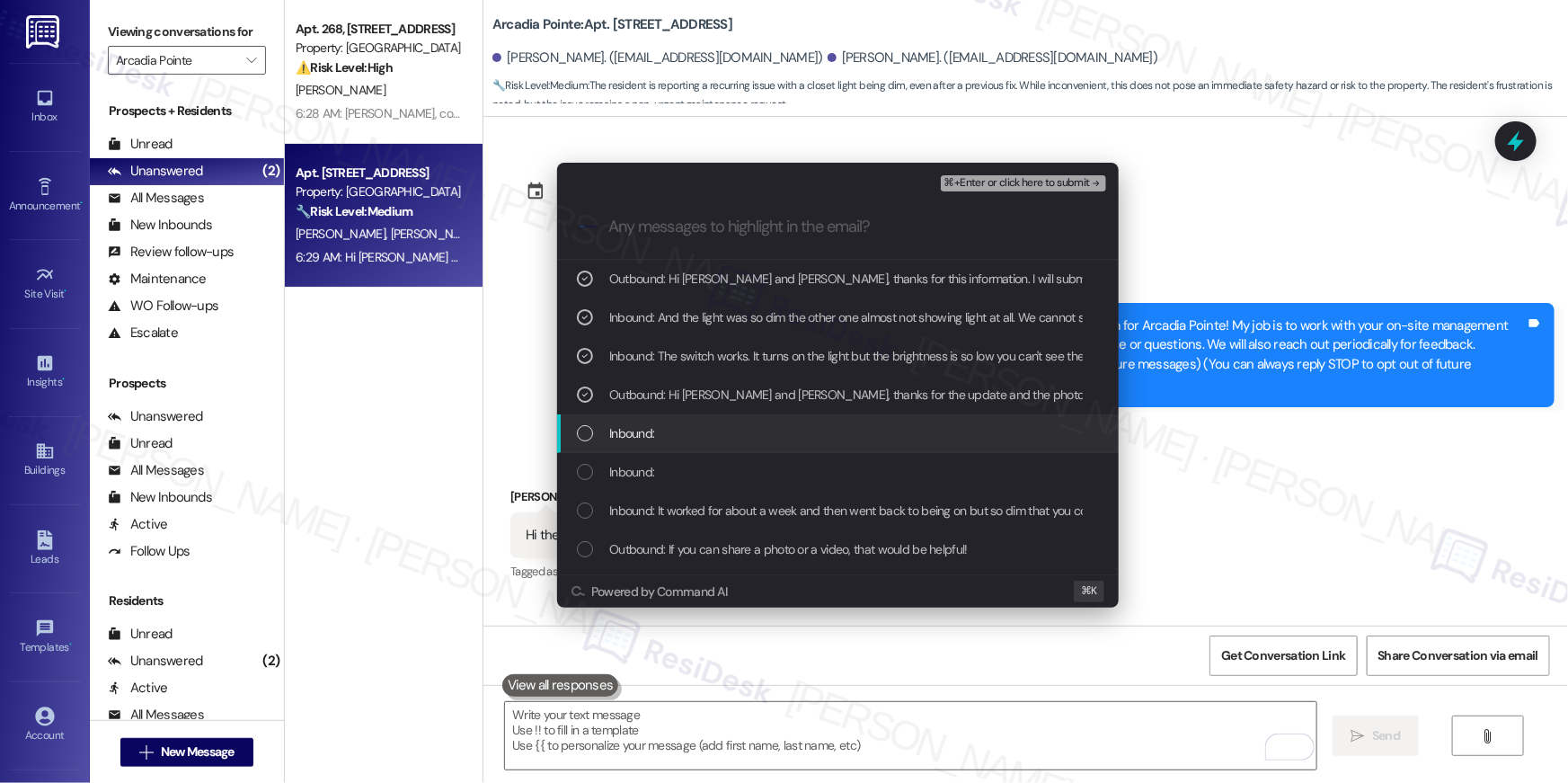
scroll to position [4171, 0]
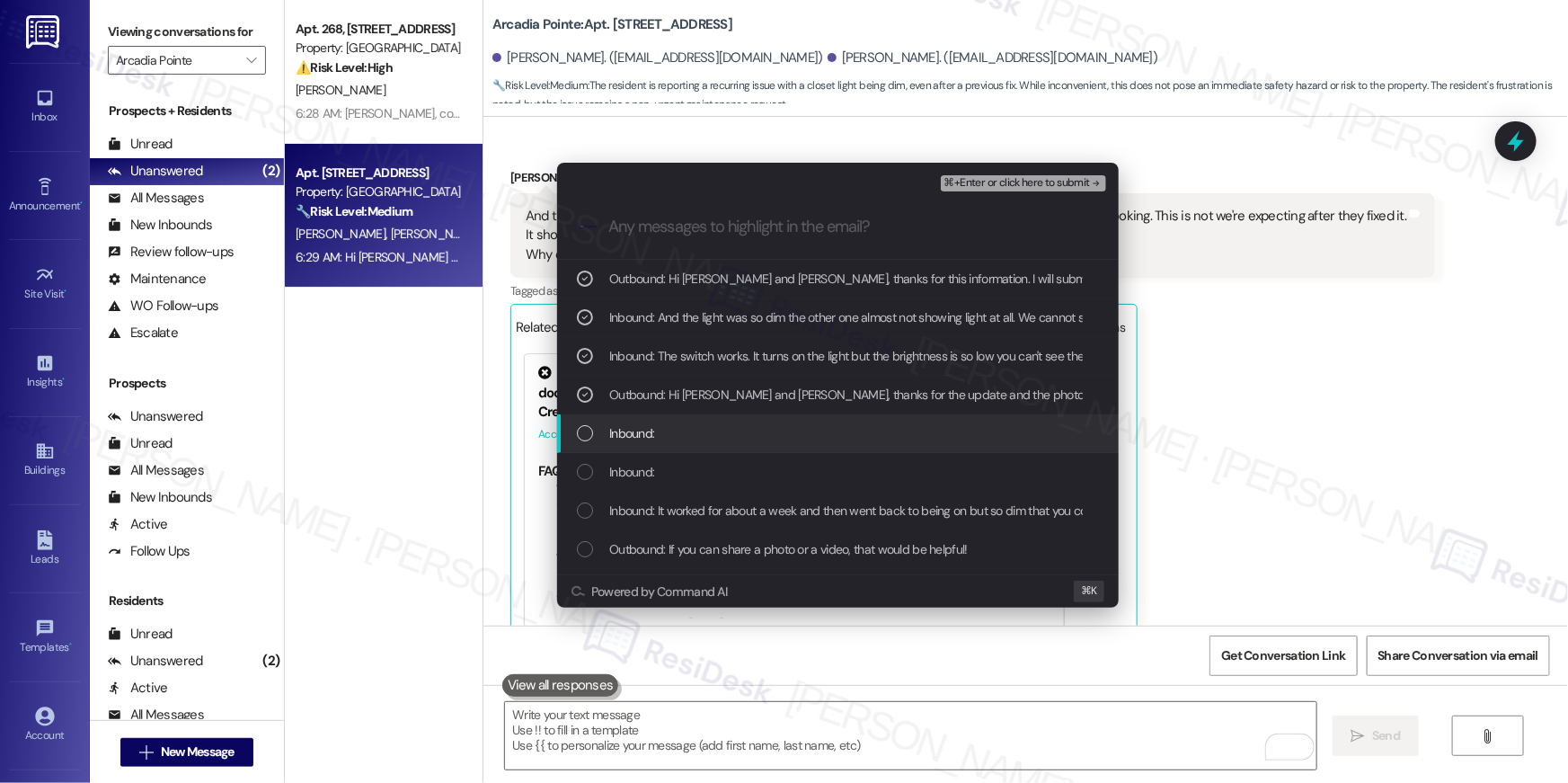
click at [579, 433] on div "List of options" at bounding box center [584, 433] width 16 height 16
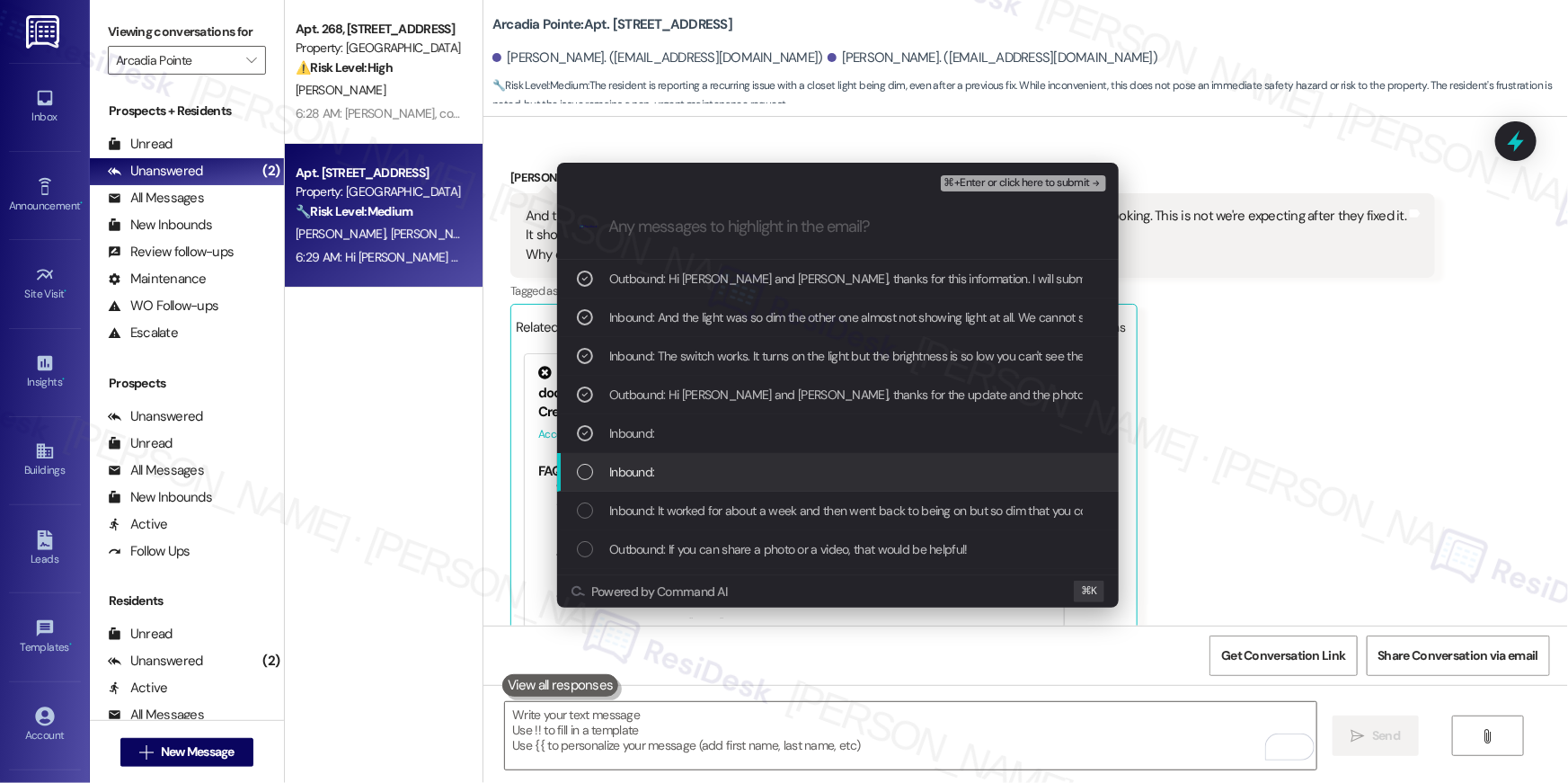
click at [583, 469] on div "List of options" at bounding box center [584, 472] width 16 height 16
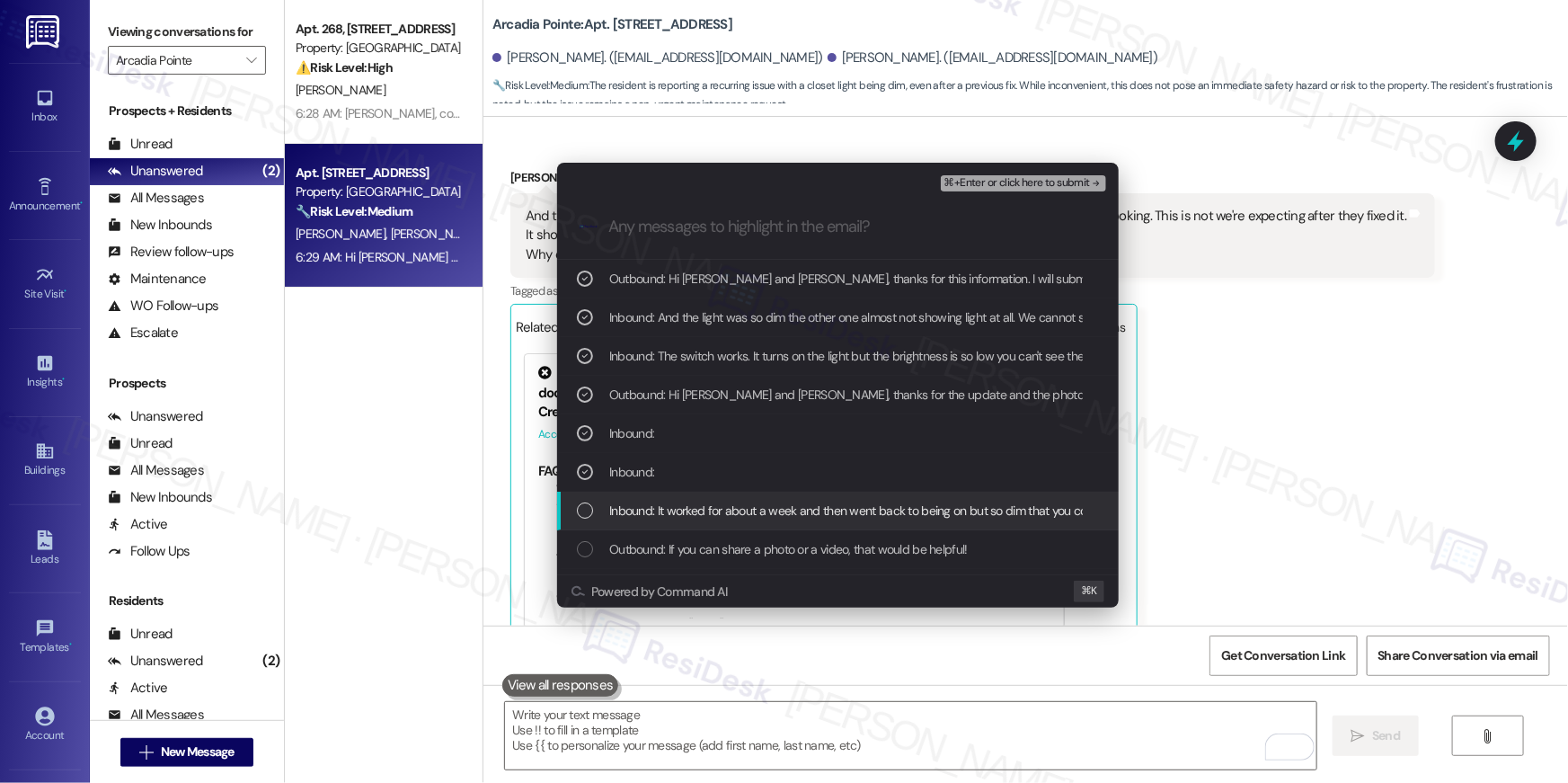
click at [583, 514] on div "List of options" at bounding box center [584, 510] width 16 height 16
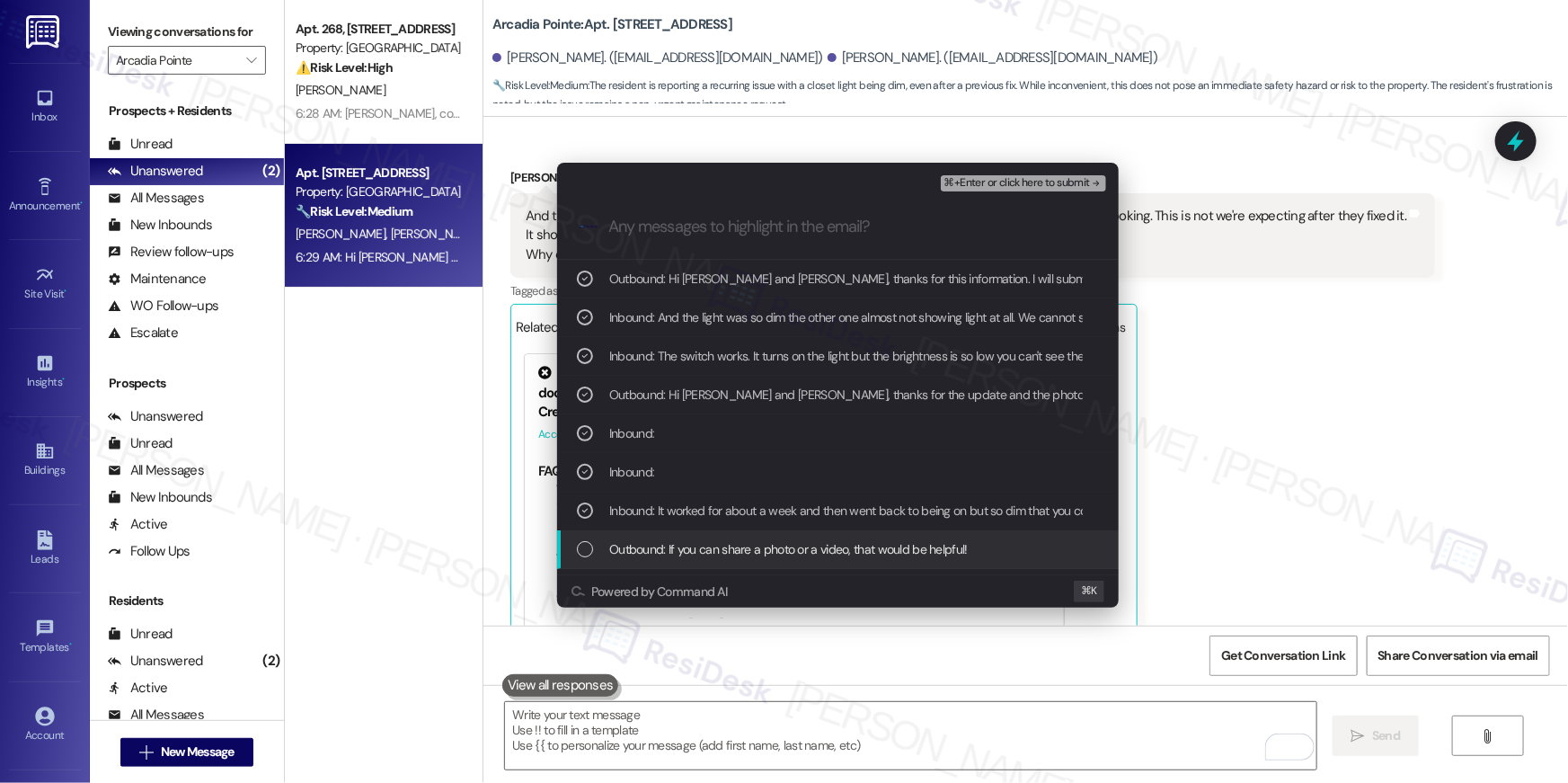
click at [586, 543] on div "List of options" at bounding box center [584, 549] width 16 height 16
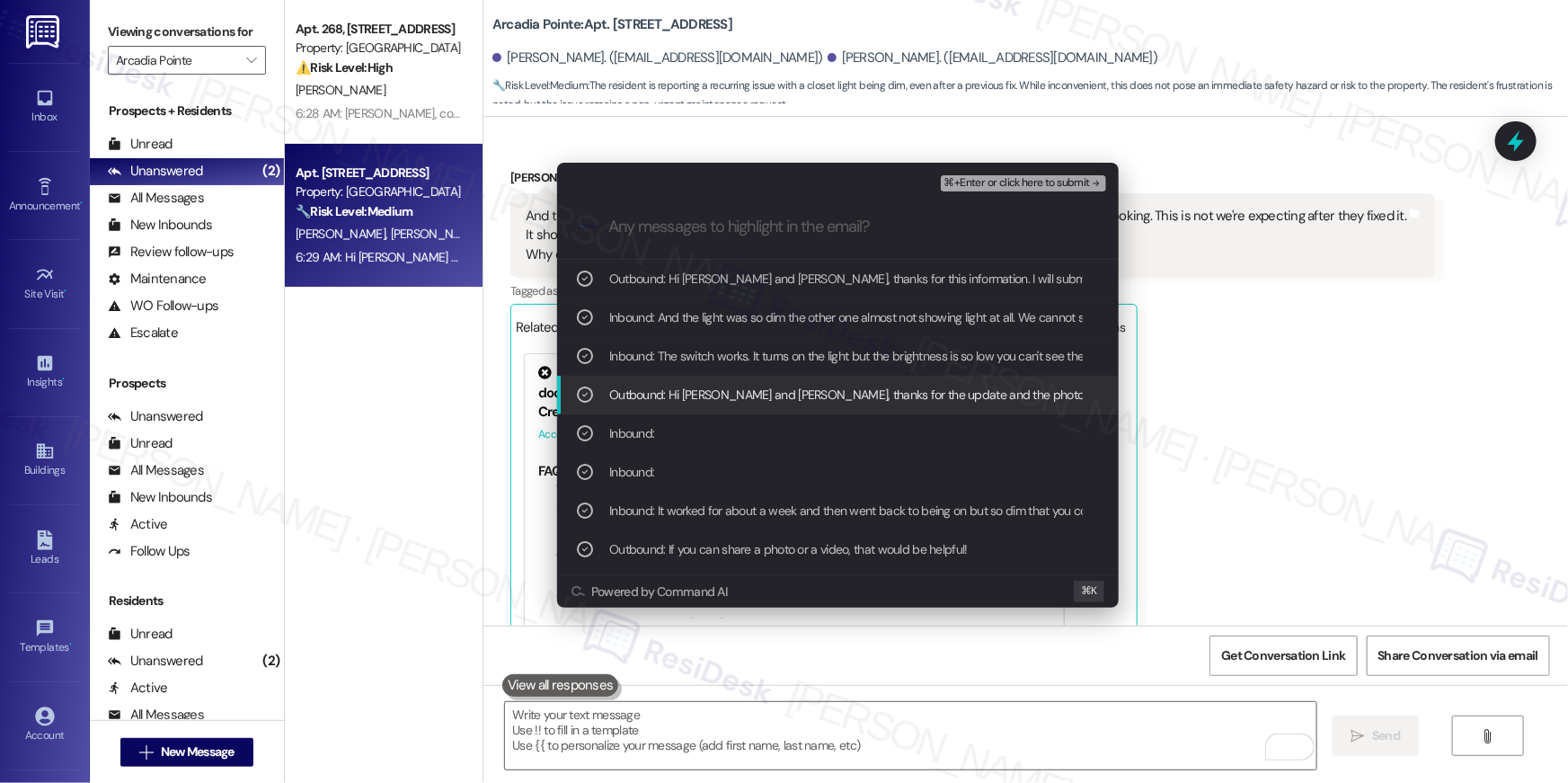
click at [1056, 188] on span "⌘+Enter or click here to submit" at bounding box center [1016, 183] width 146 height 13
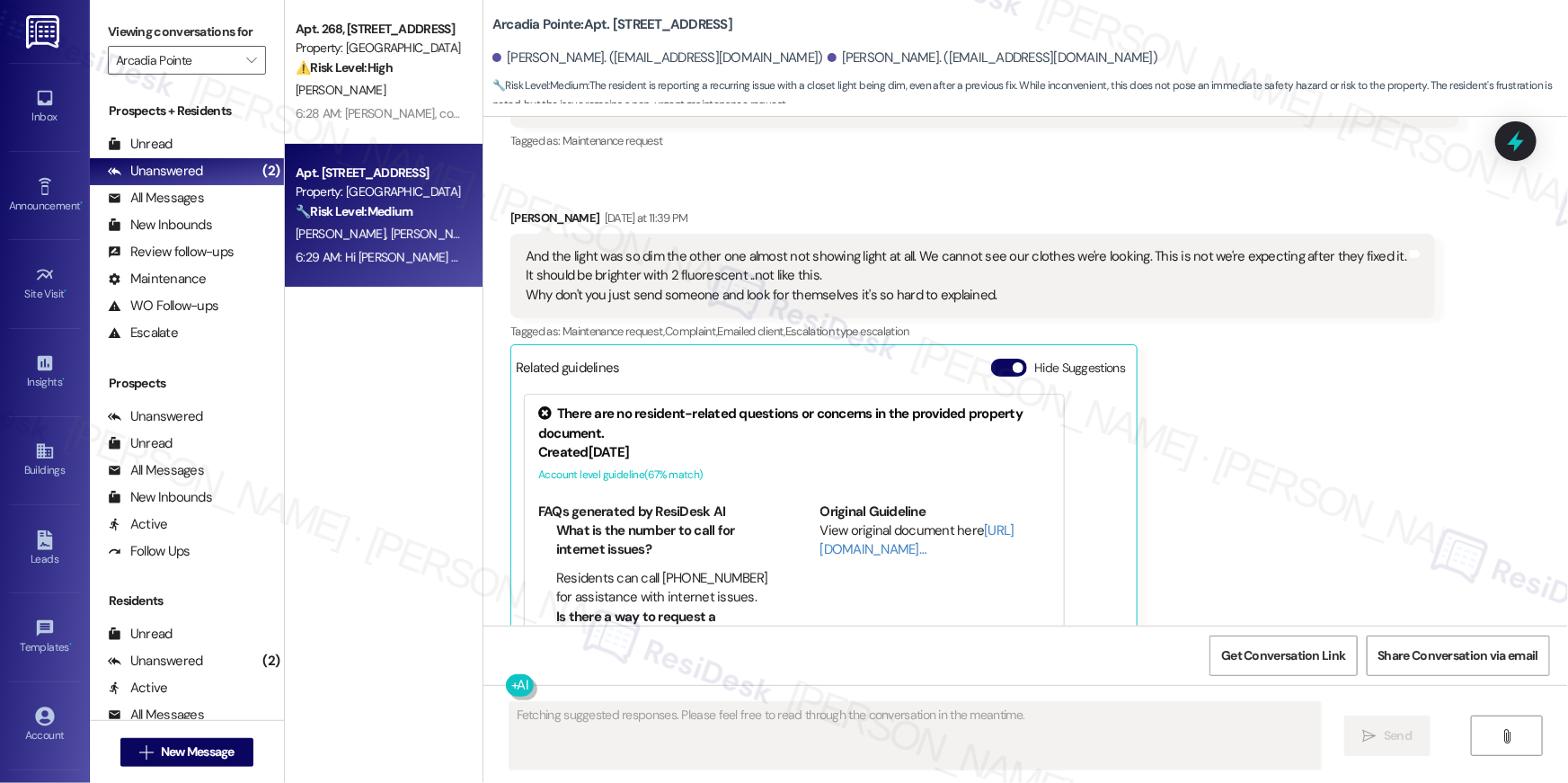
scroll to position [4103, 0]
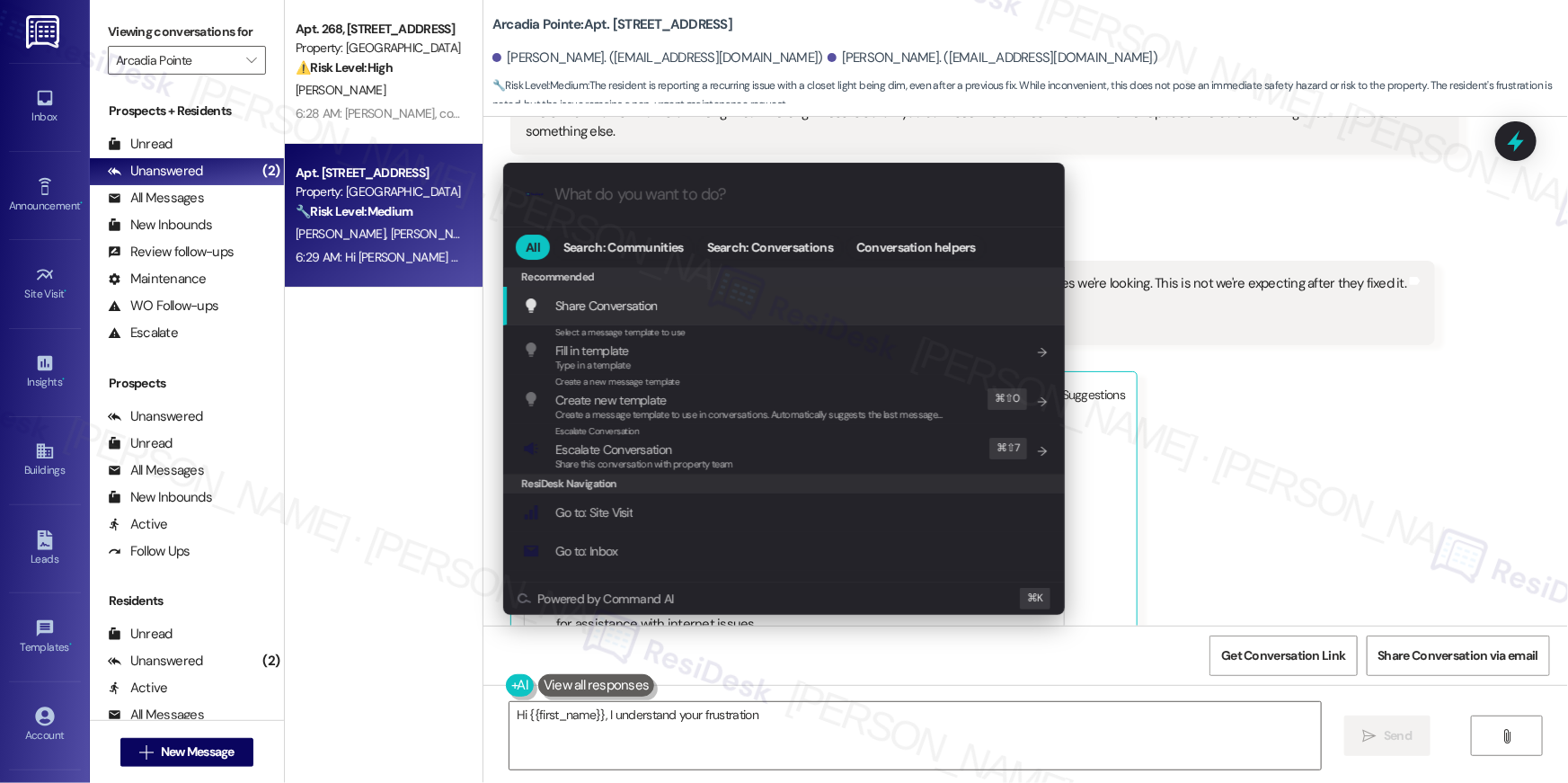
type textarea "Hi {{first_name}}, I understand your frustration"
type input "m"
type textarea "Hi {{first_name}}, I understand your frustration with"
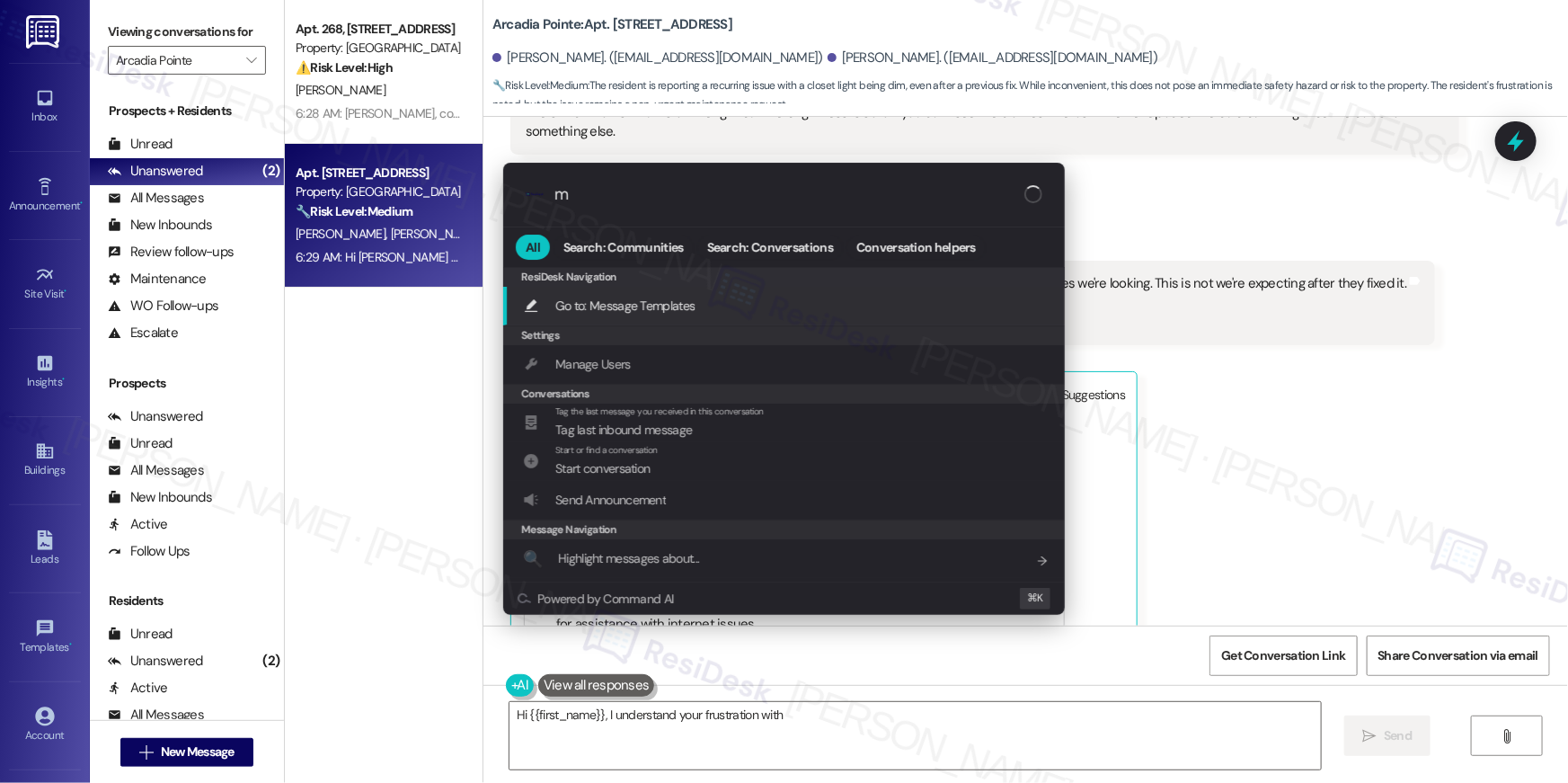
type input "mo"
type textarea "Hi {{first_name}}, I understand your frustration with"
type input "moda"
type textarea "Hi {{first_name}}, I understand your frustration with the"
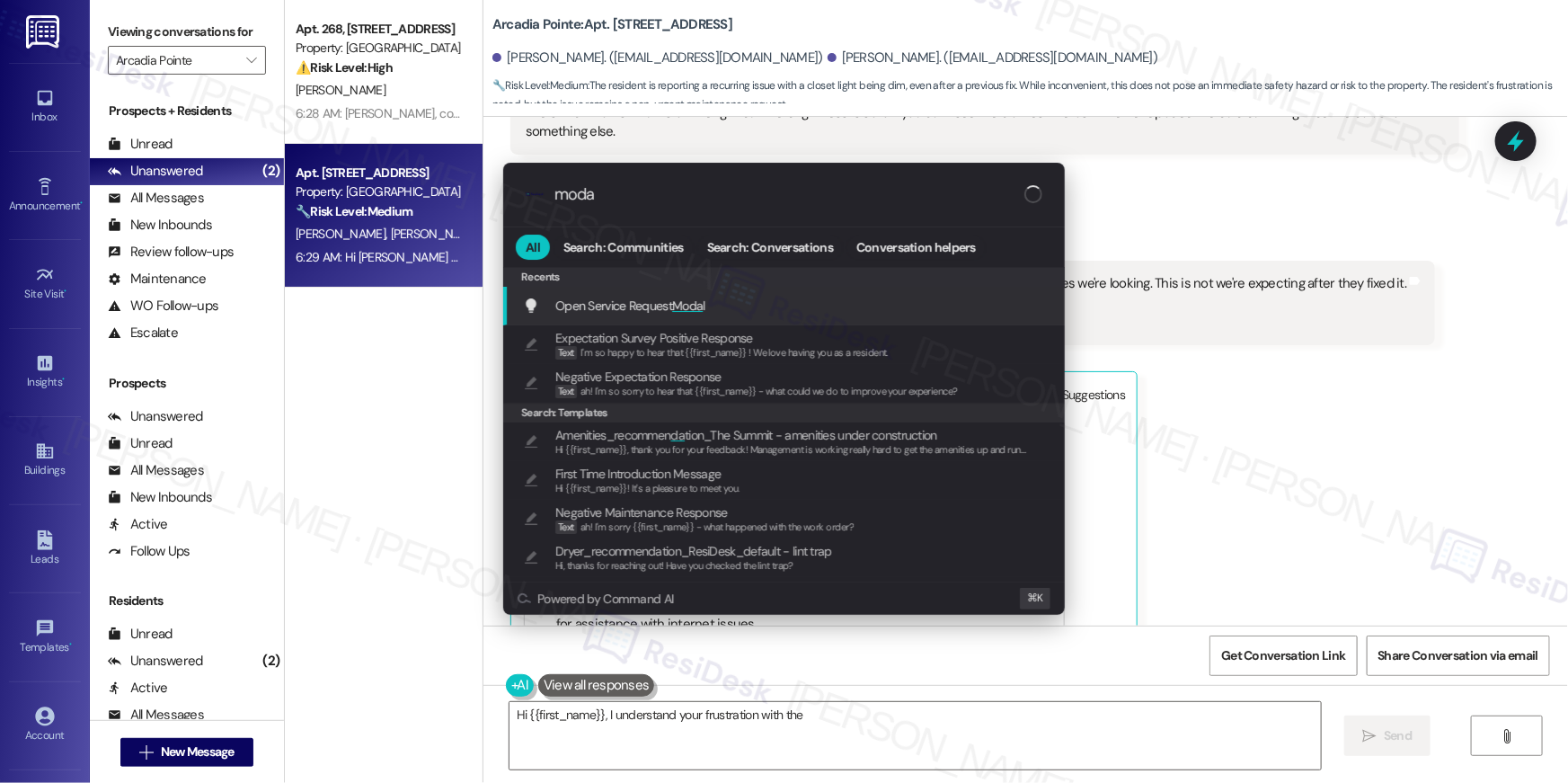
type input "modal"
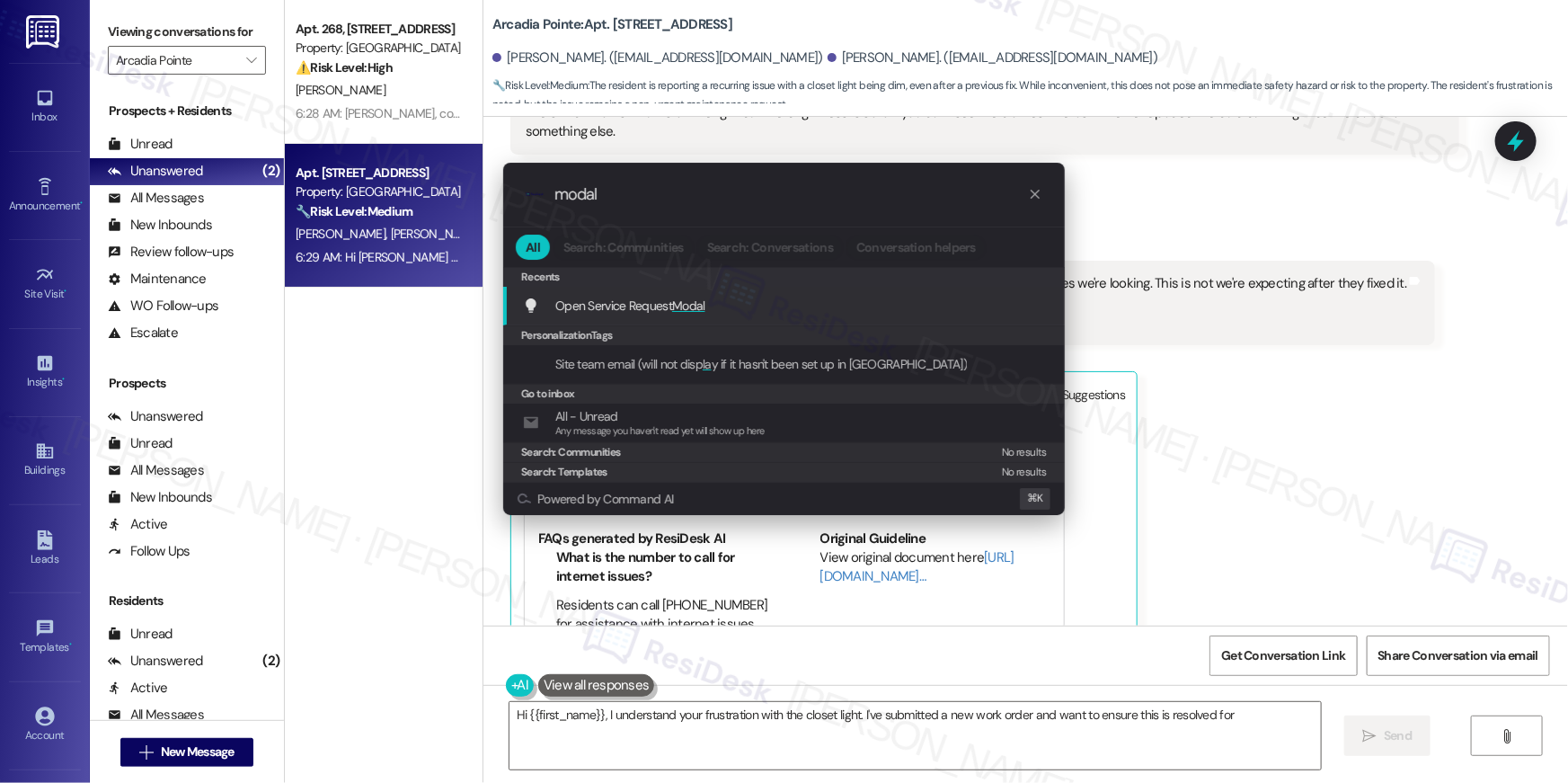
type textarea "Hi {{first_name}}, I understand your frustration with the closet light. I've su…"
type input "modal"
click at [635, 308] on span "Open Service Request Modal" at bounding box center [630, 305] width 150 height 16
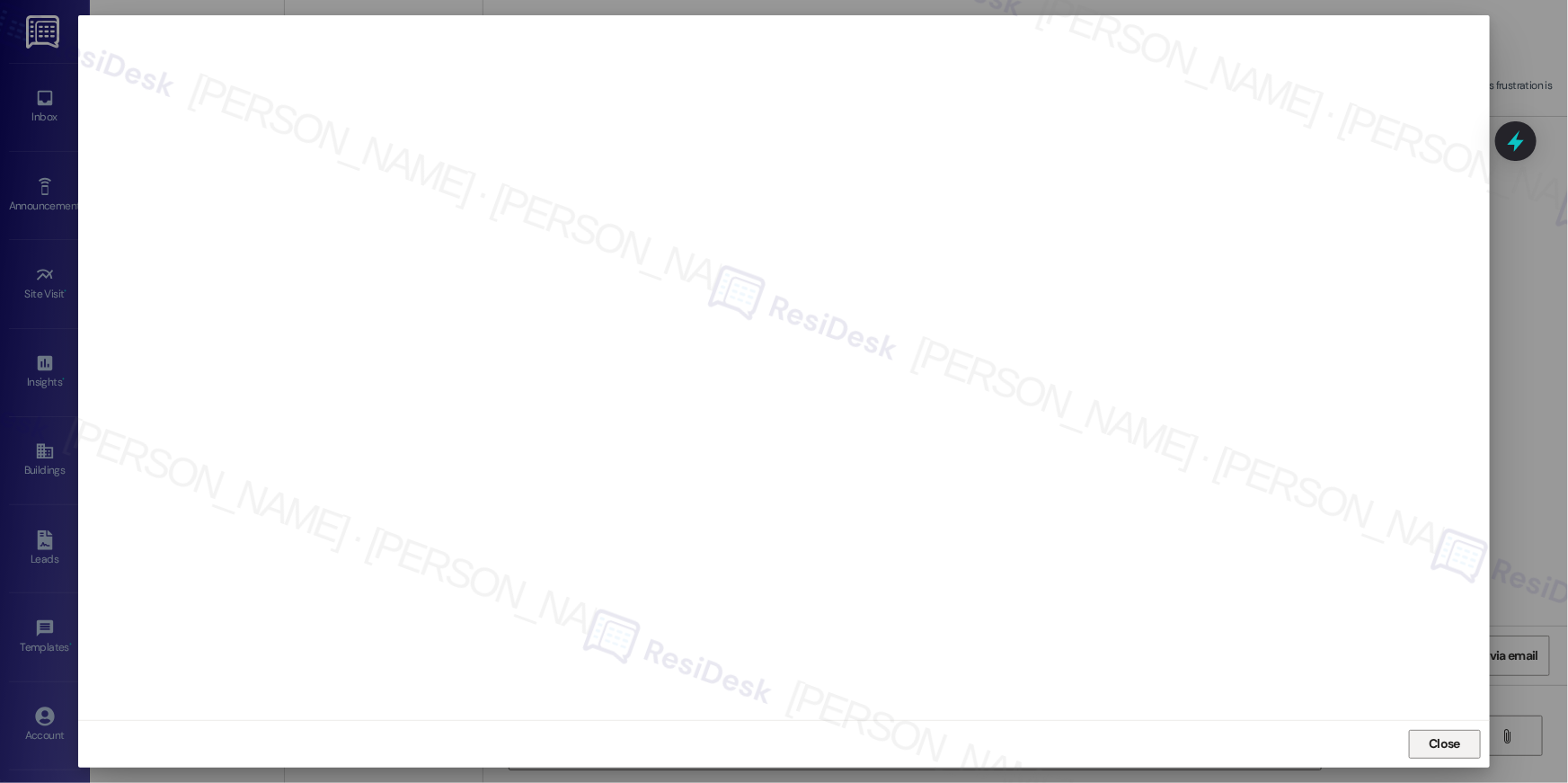
click at [1468, 751] on button "Close" at bounding box center [1444, 744] width 72 height 29
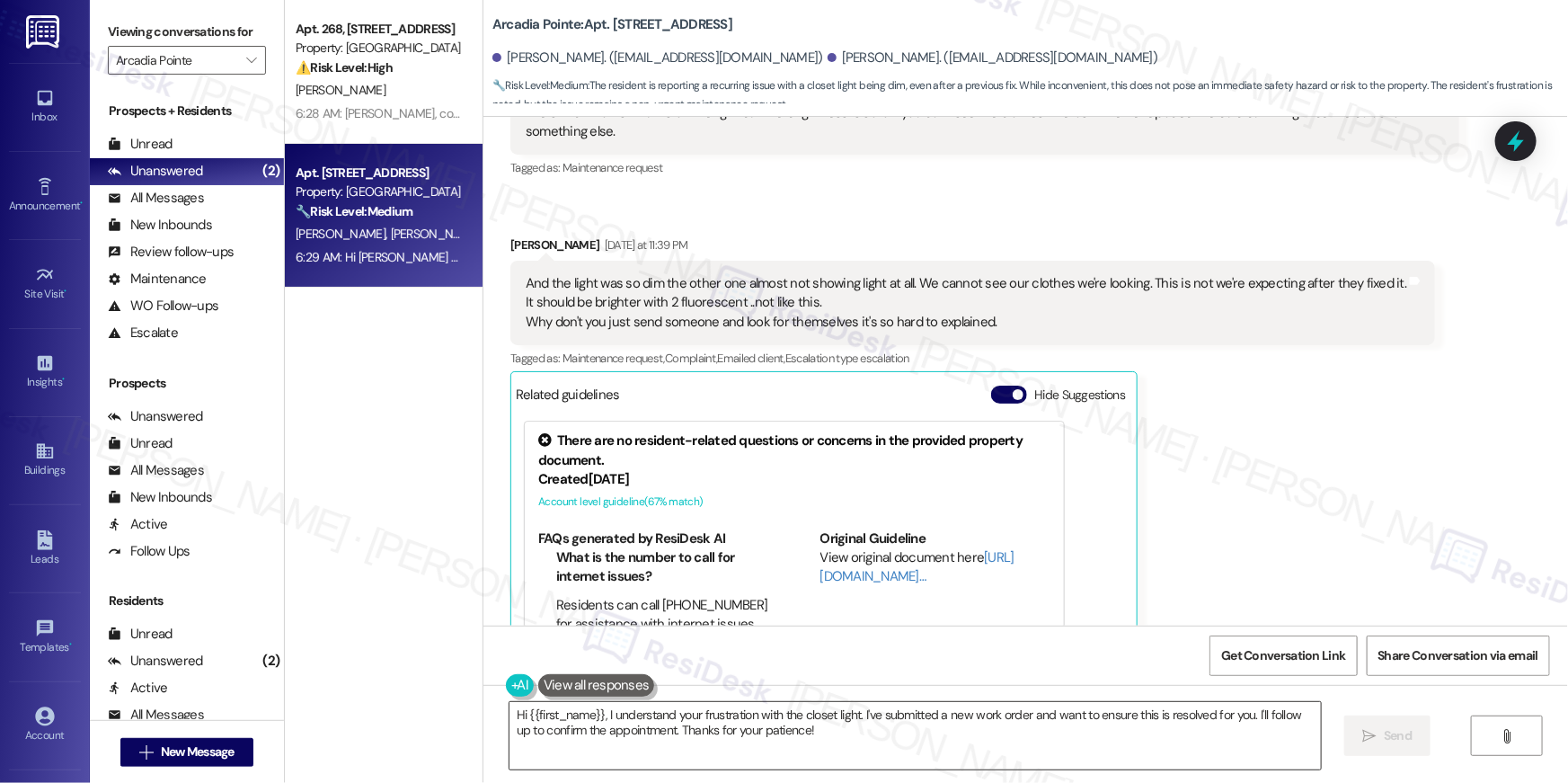
click at [1087, 764] on textarea "Hi {{first_name}}, I understand your frustration with the closet light. I've su…" at bounding box center [914, 735] width 811 height 67
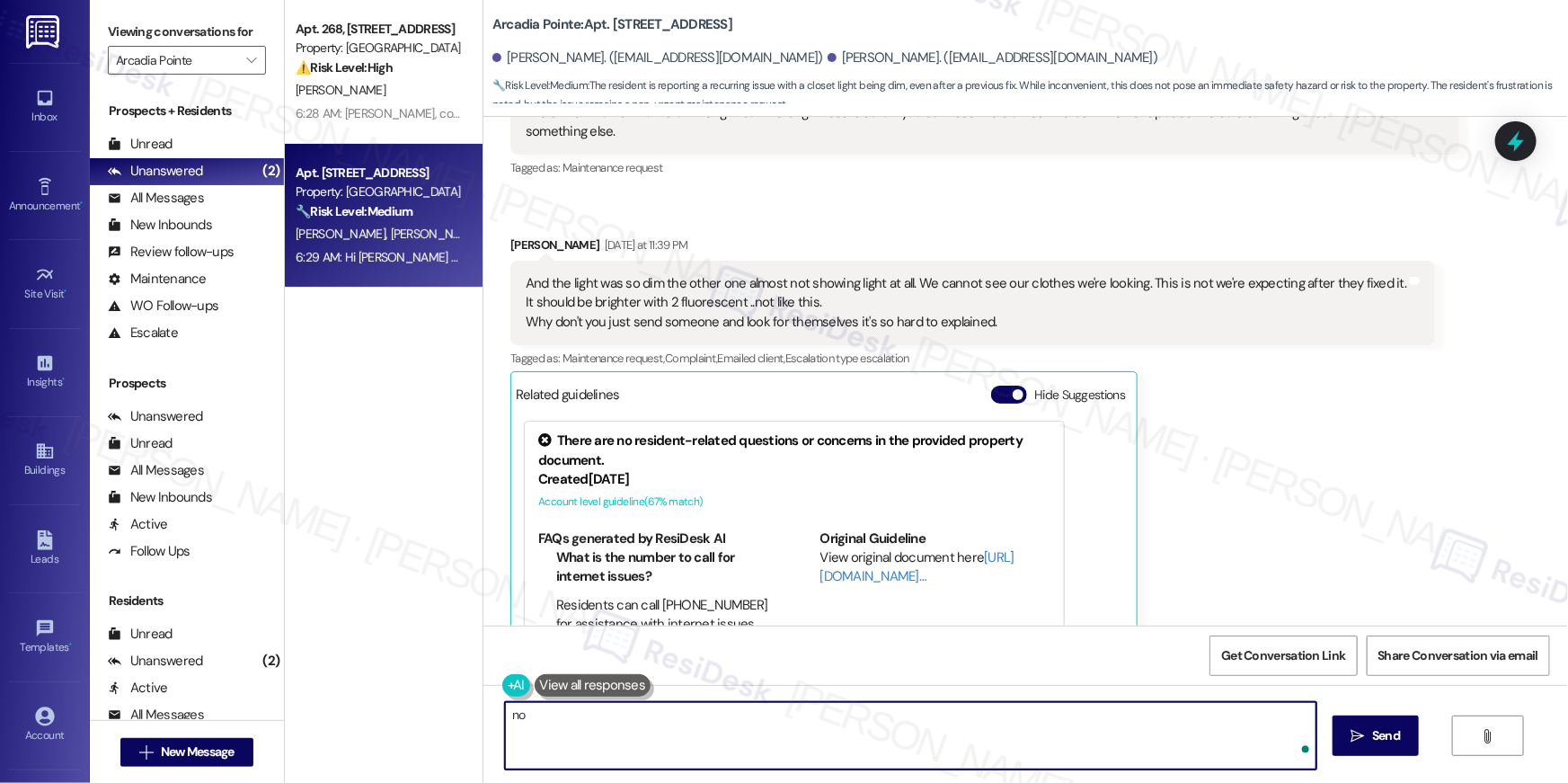
type textarea "n"
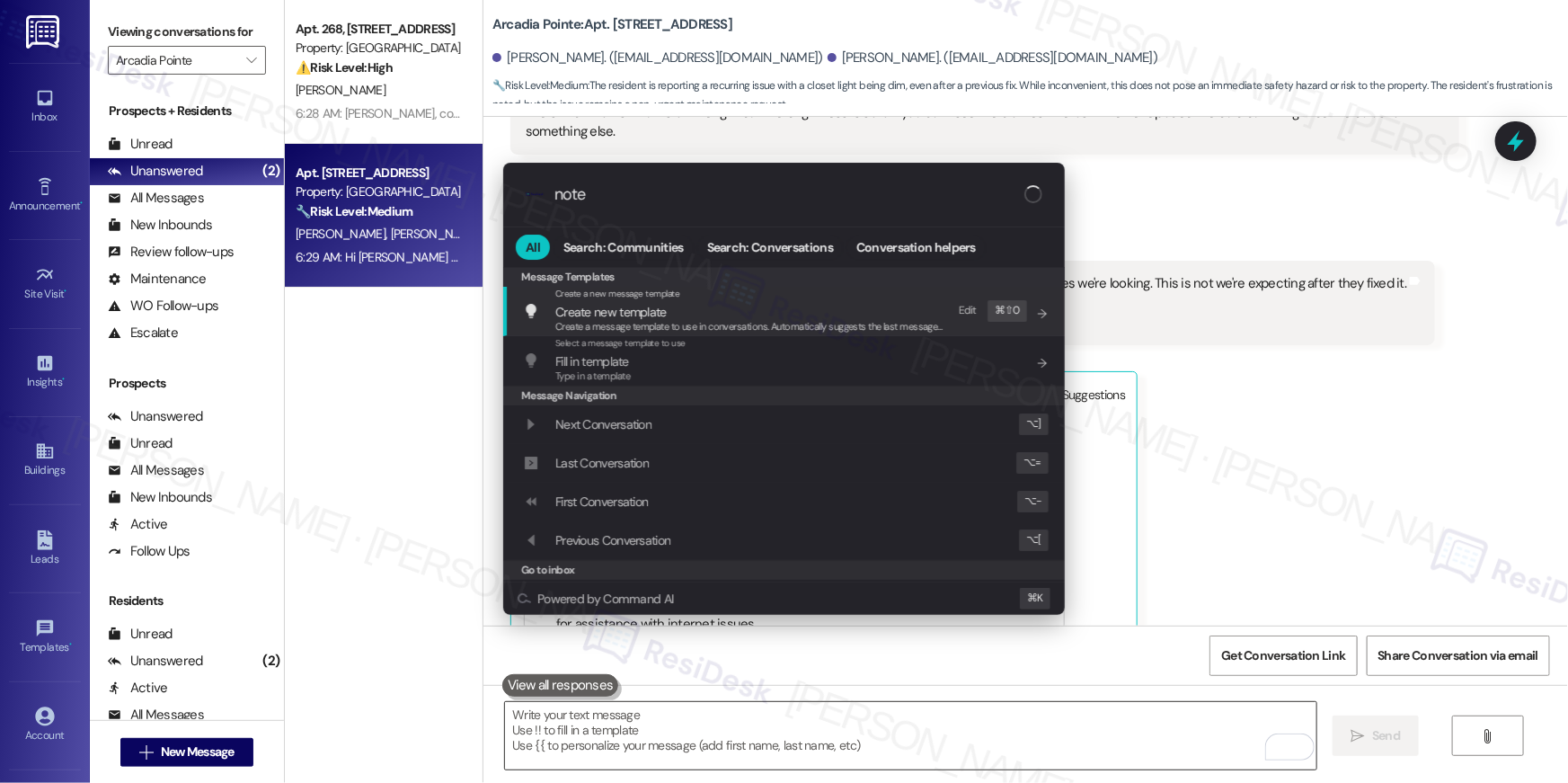
type input "notes"
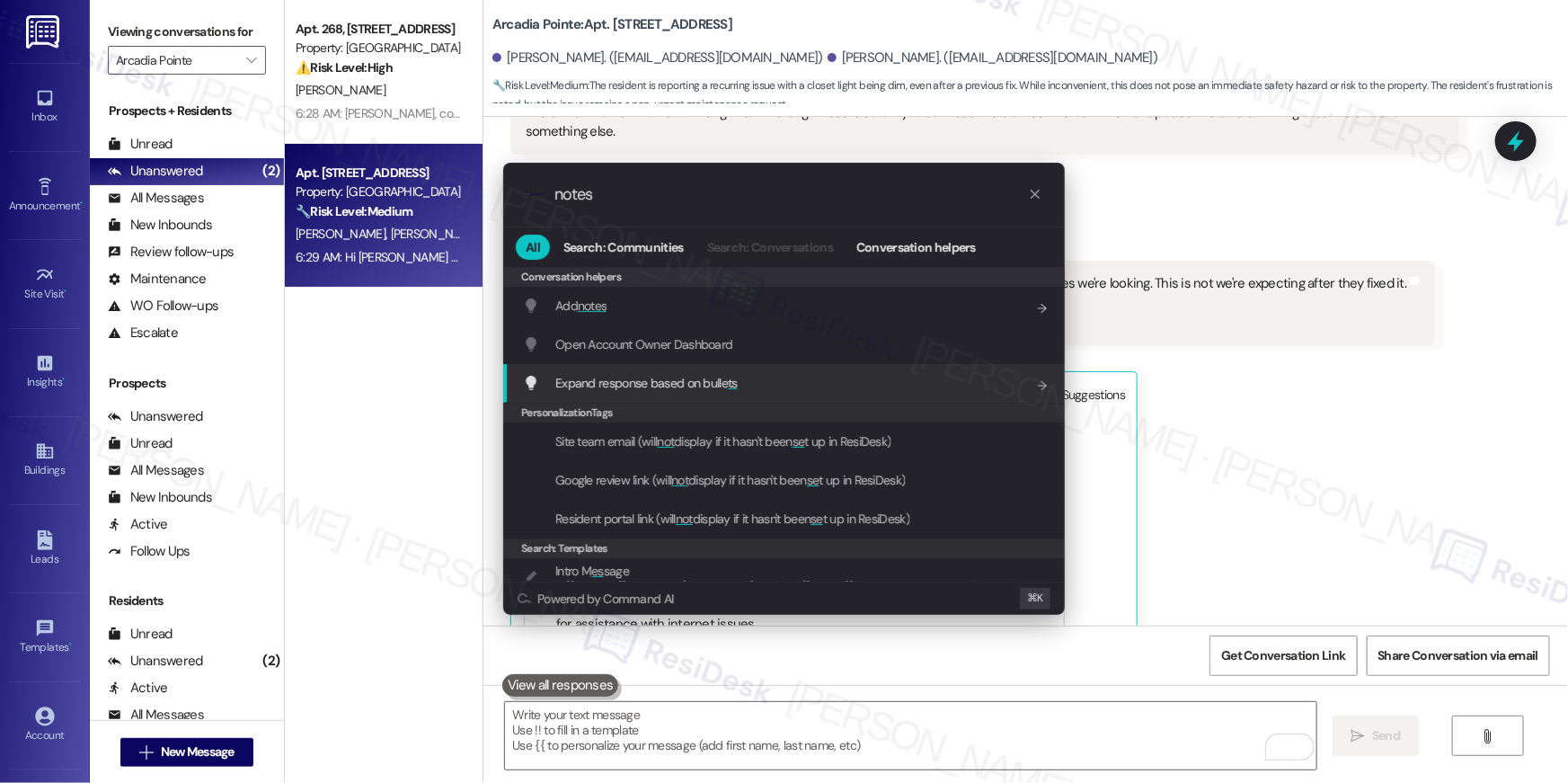
click at [611, 301] on div "Add notes Add shortcut" at bounding box center [785, 305] width 526 height 20
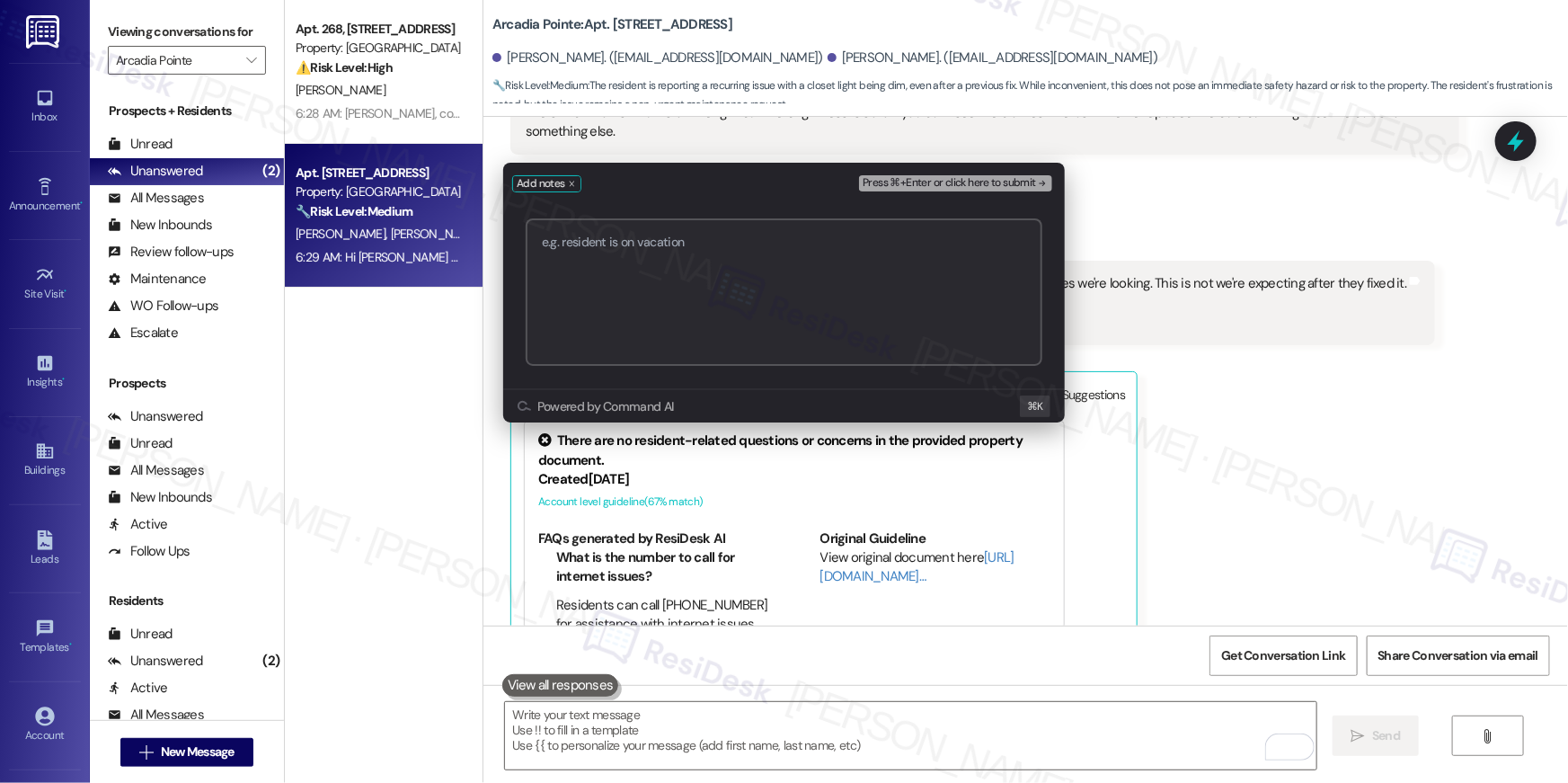
click at [634, 247] on textarea "commandbar" at bounding box center [784, 291] width 517 height 148
paste textarea "serviceRequestId:"1138196""
type textarea "serviceRequestId:"1138196""
click at [974, 179] on span "Press ⌘+Enter or click here to submit" at bounding box center [949, 183] width 173 height 13
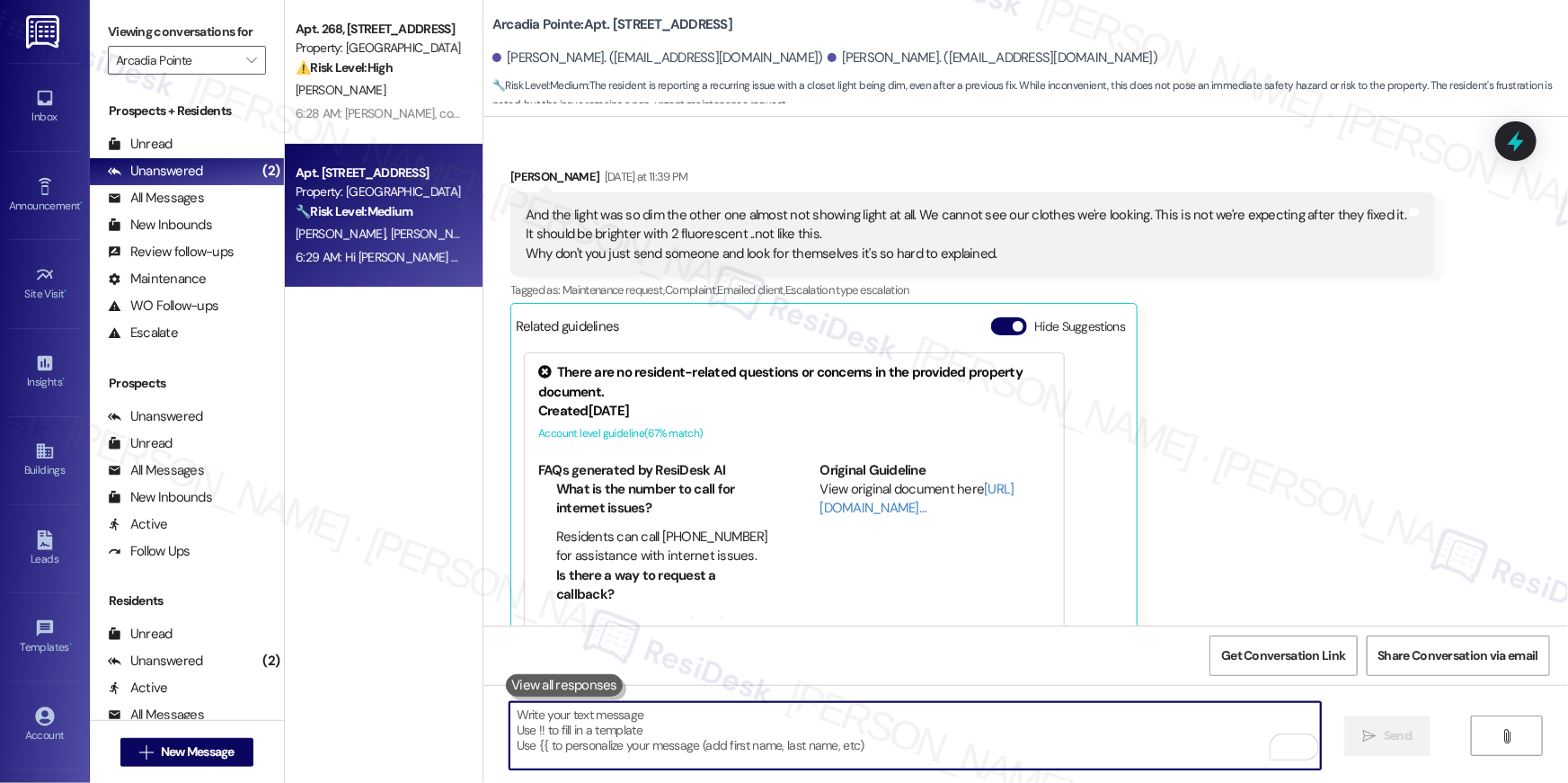
scroll to position [4171, 0]
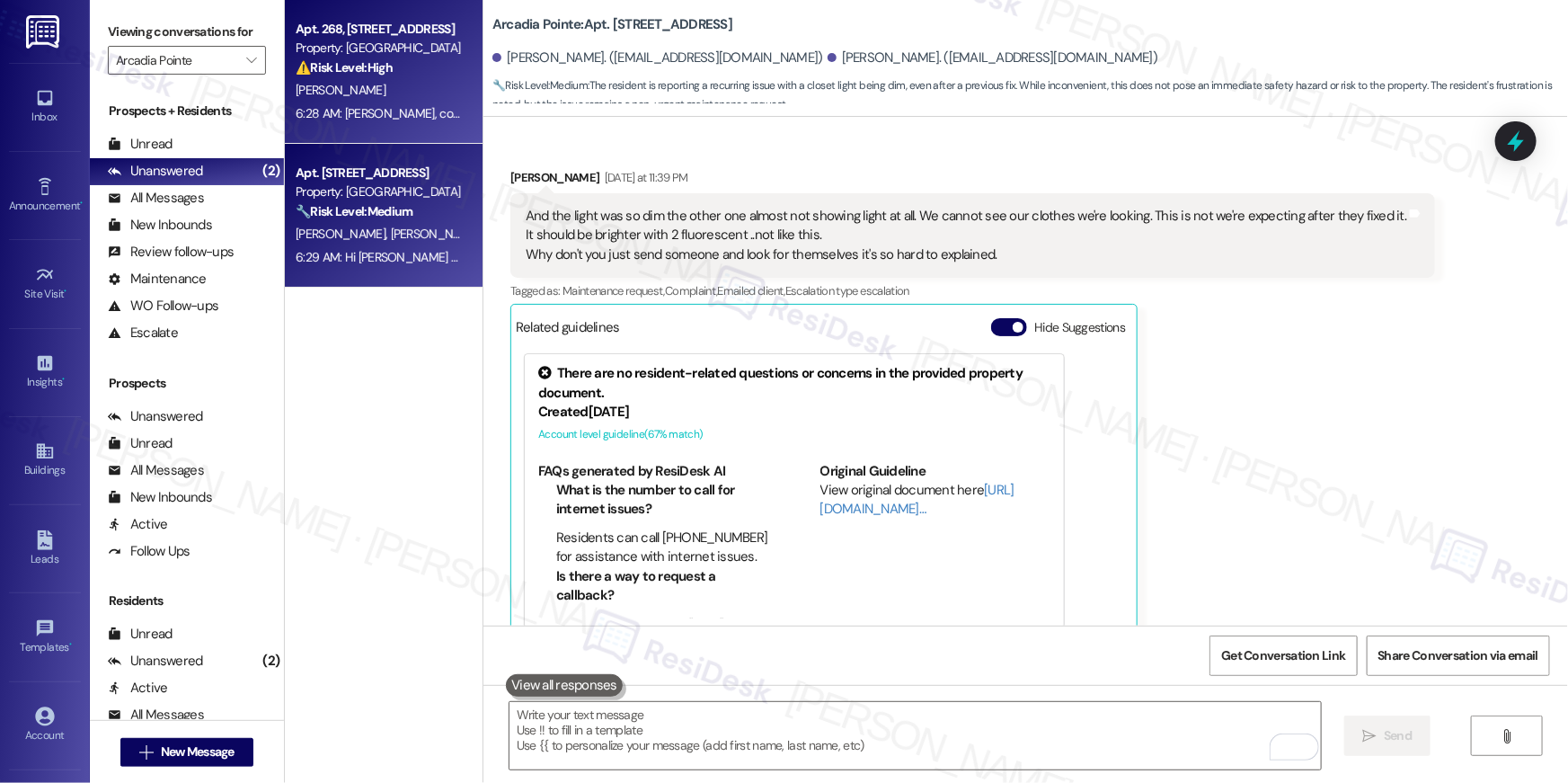
click at [411, 93] on div "S. Yanez" at bounding box center [378, 90] width 169 height 23
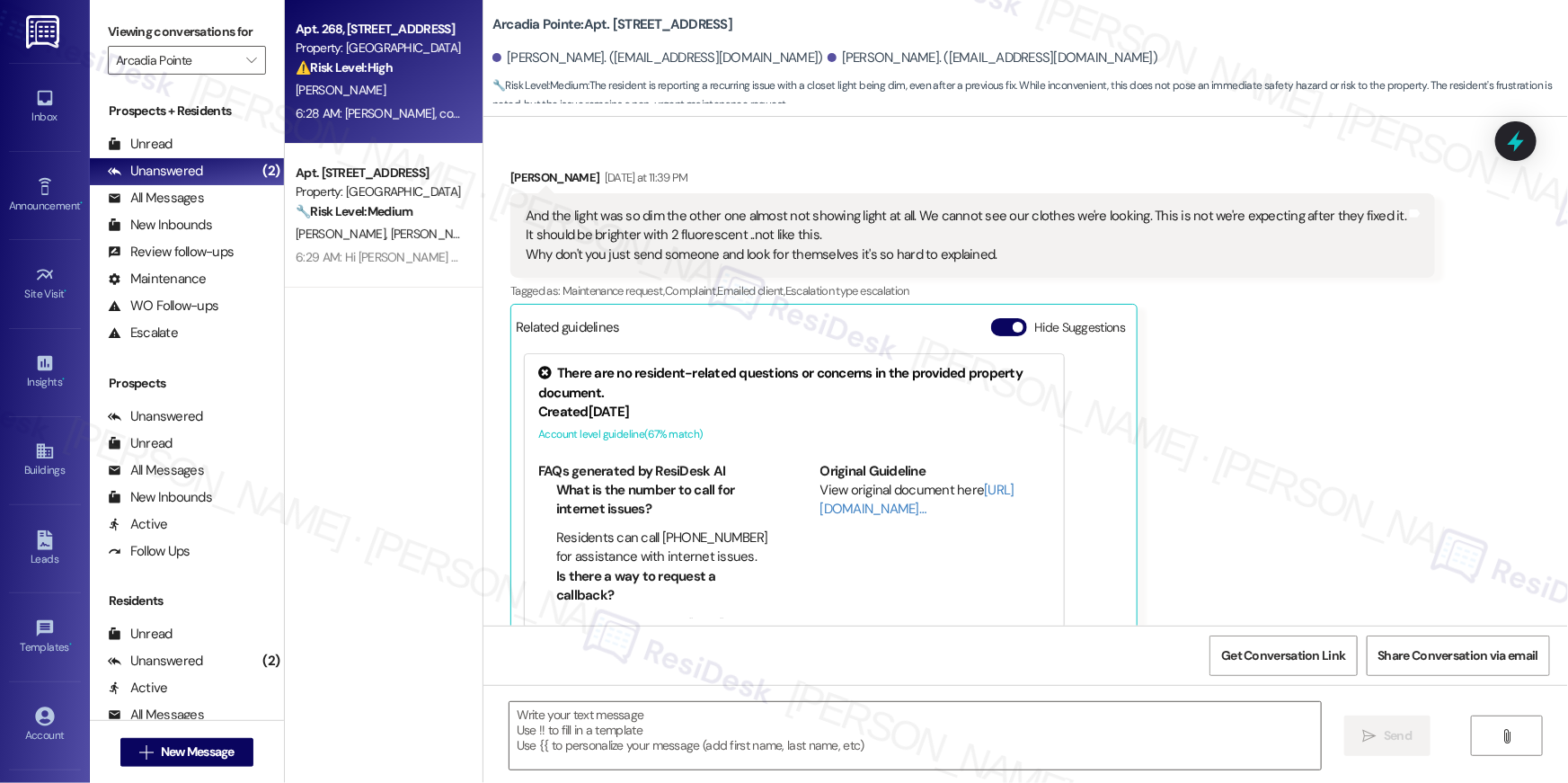
type textarea "Fetching suggested responses. Please feel free to read through the conversation…"
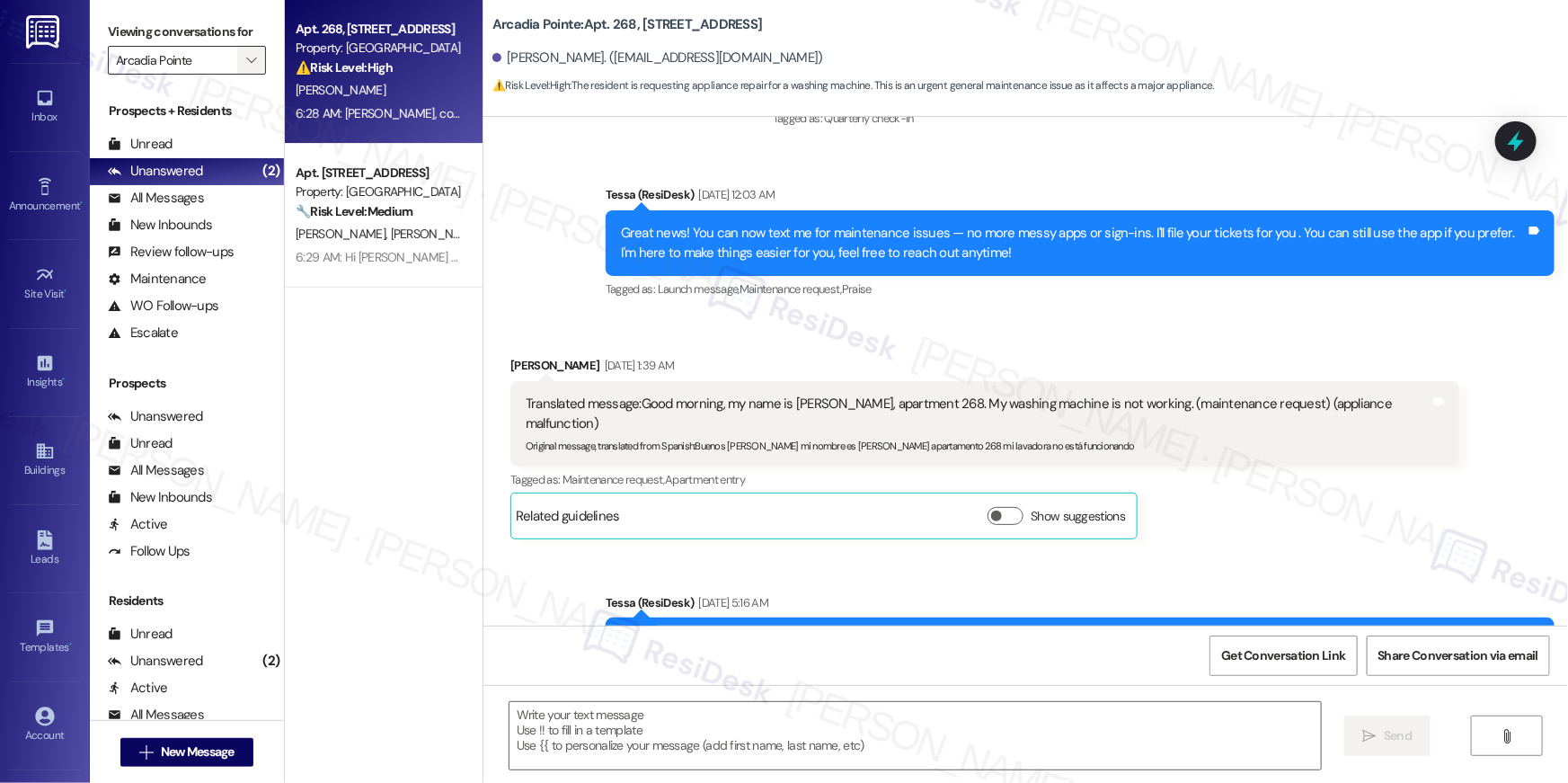
type textarea "Fetching suggested responses. Please feel free to read through the conversation…"
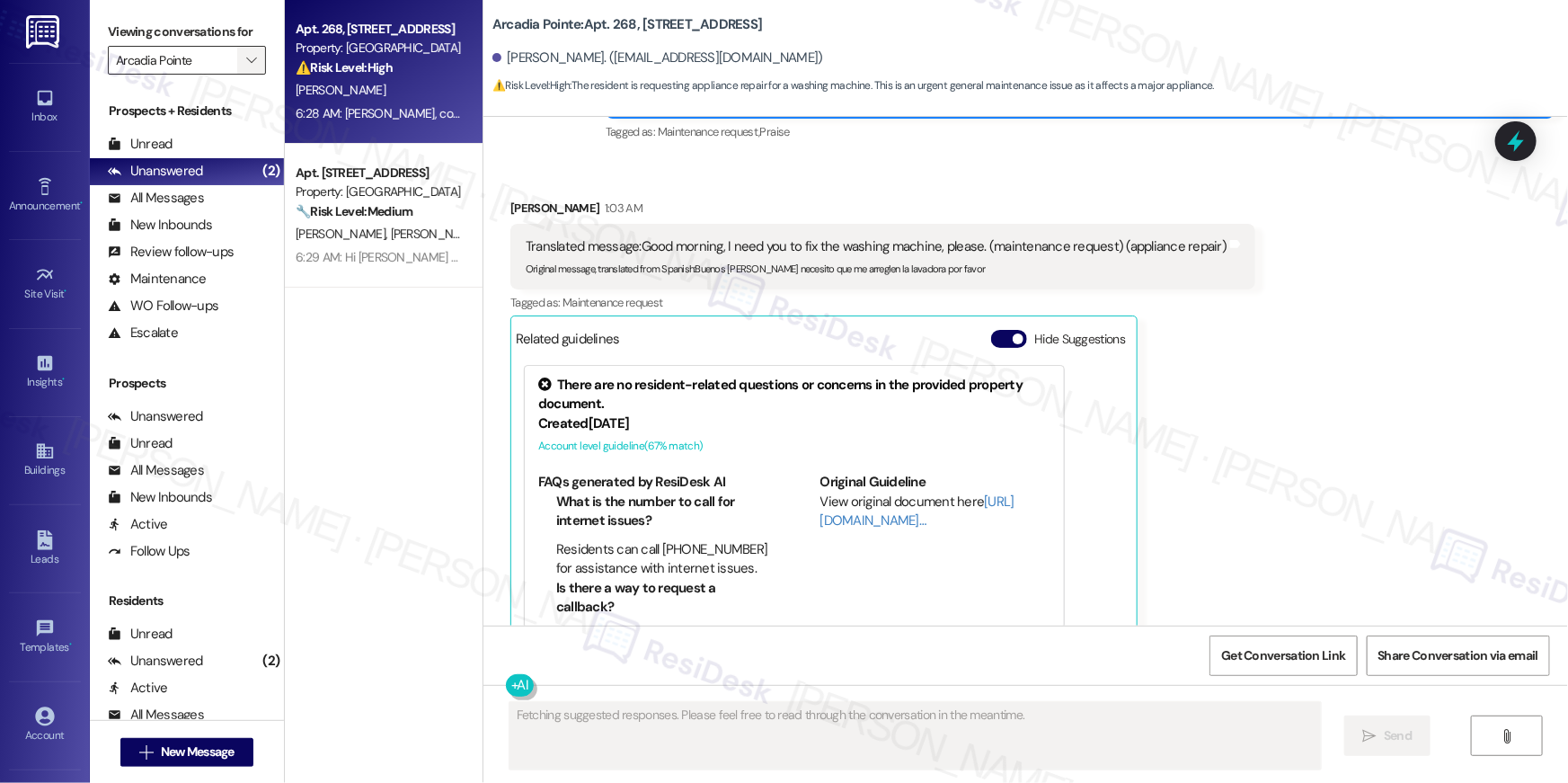
scroll to position [2685, 0]
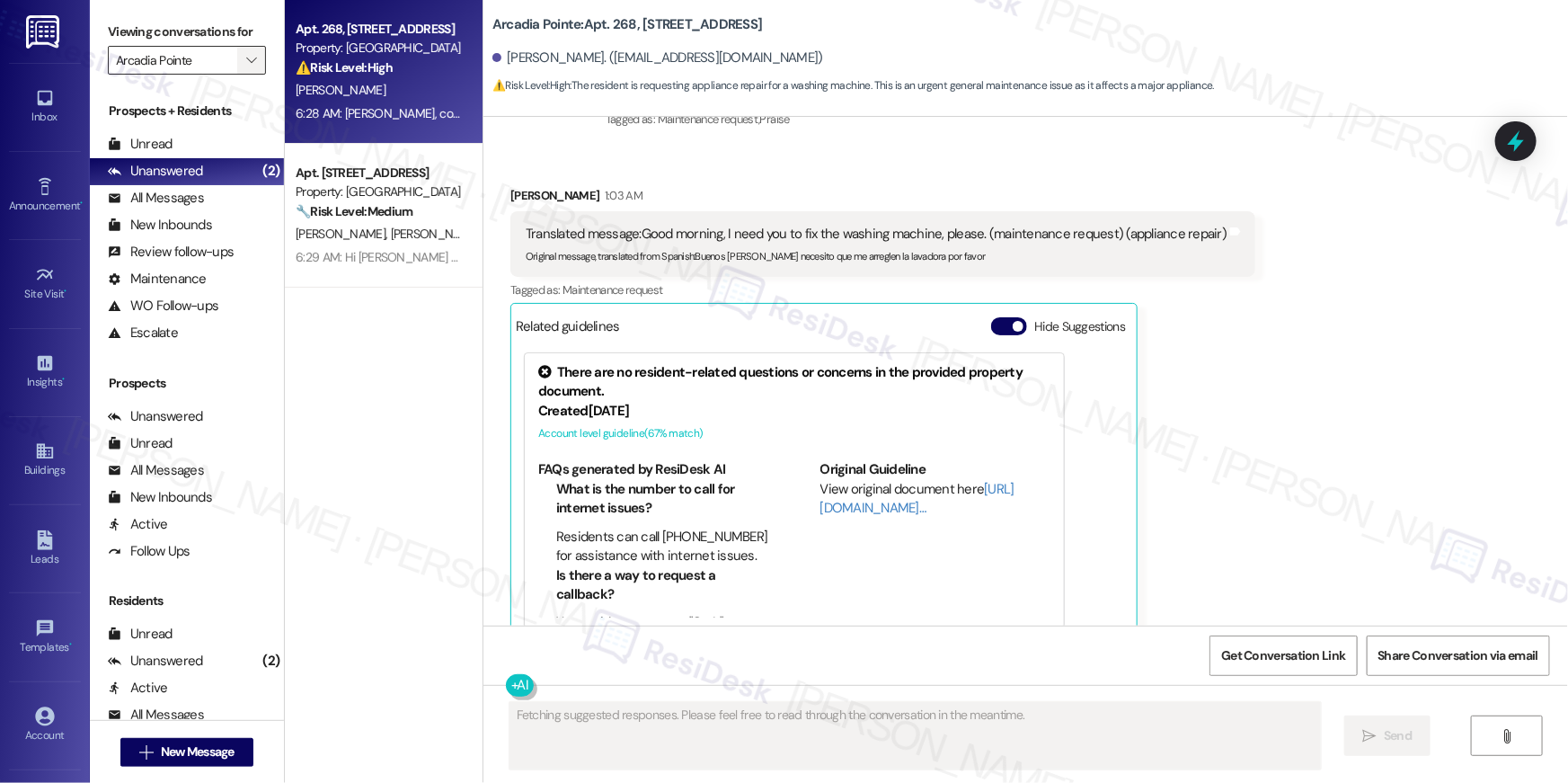
click at [248, 56] on span "" at bounding box center [251, 59] width 17 height 29
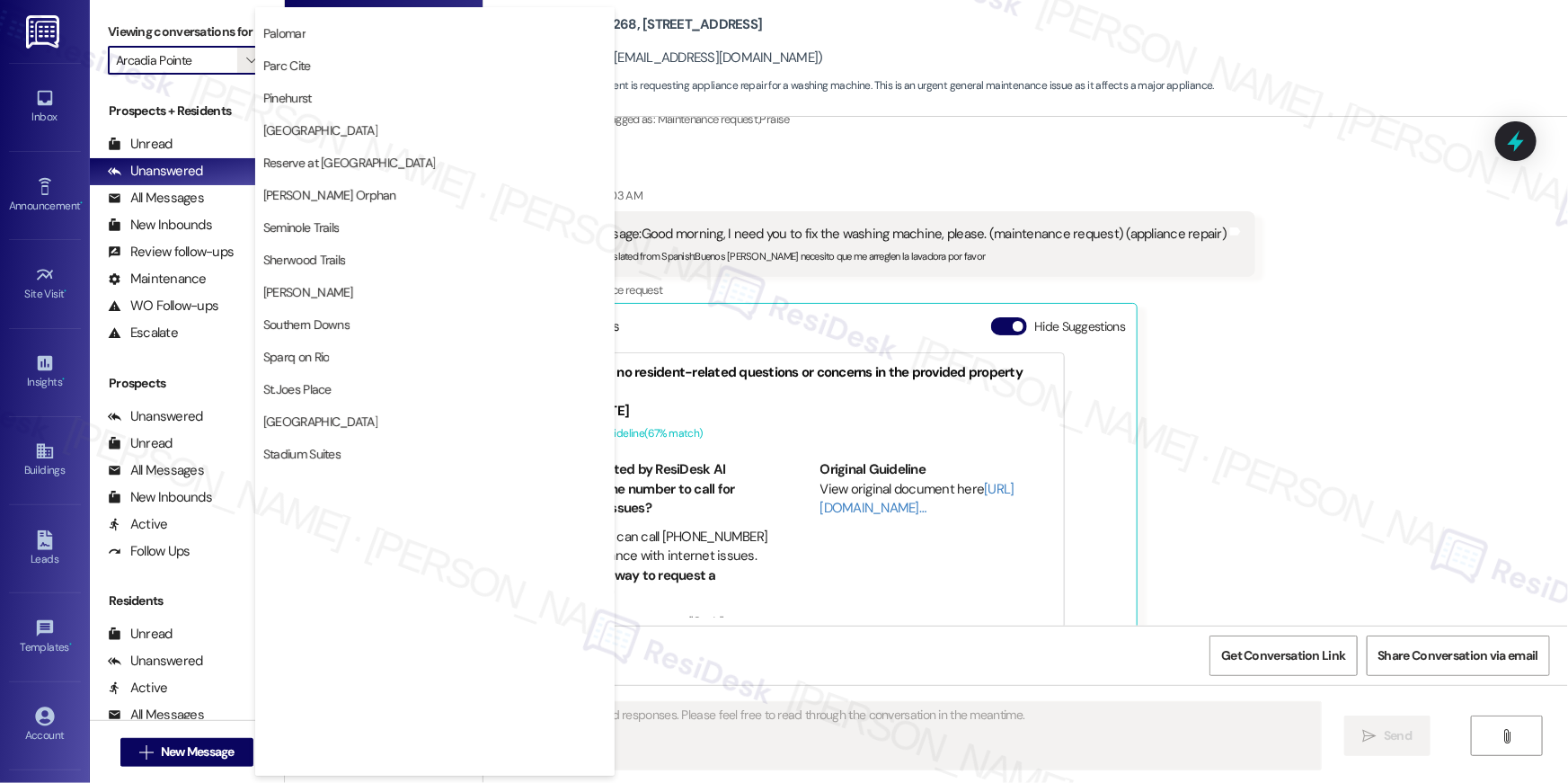
scroll to position [1477, 0]
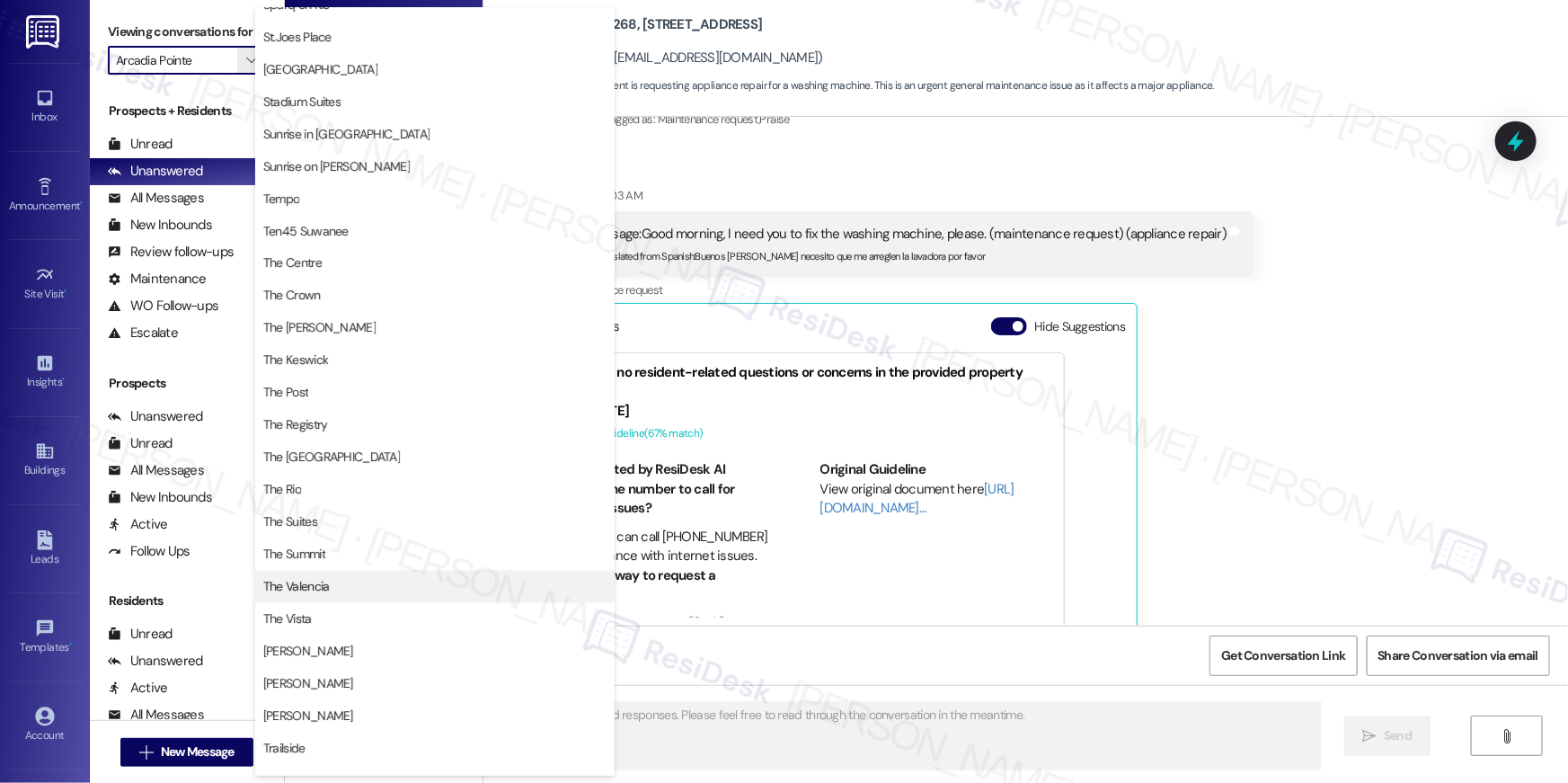
click at [354, 598] on button "The Valencia" at bounding box center [435, 587] width 360 height 33
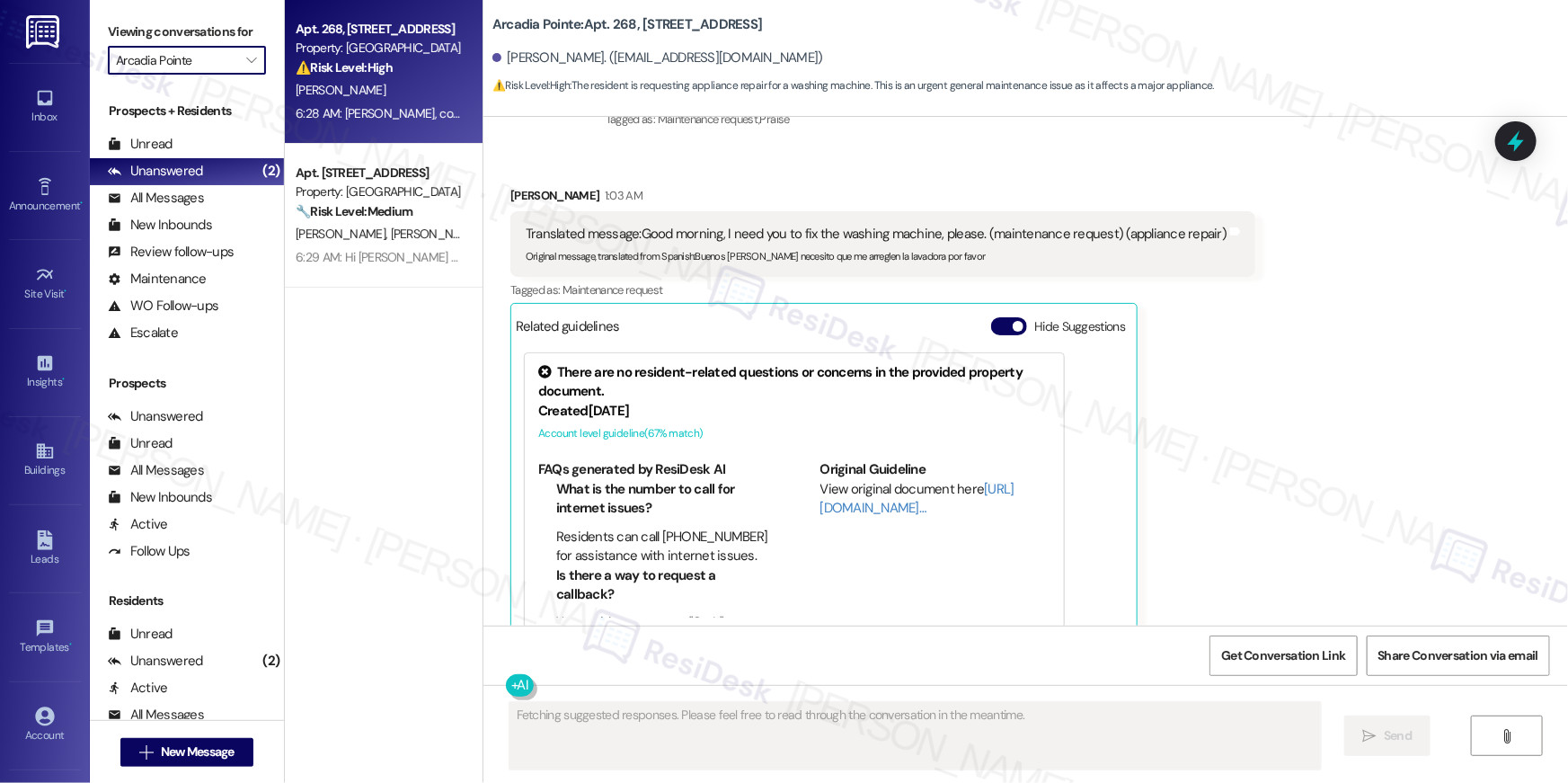
type input "The Valencia"
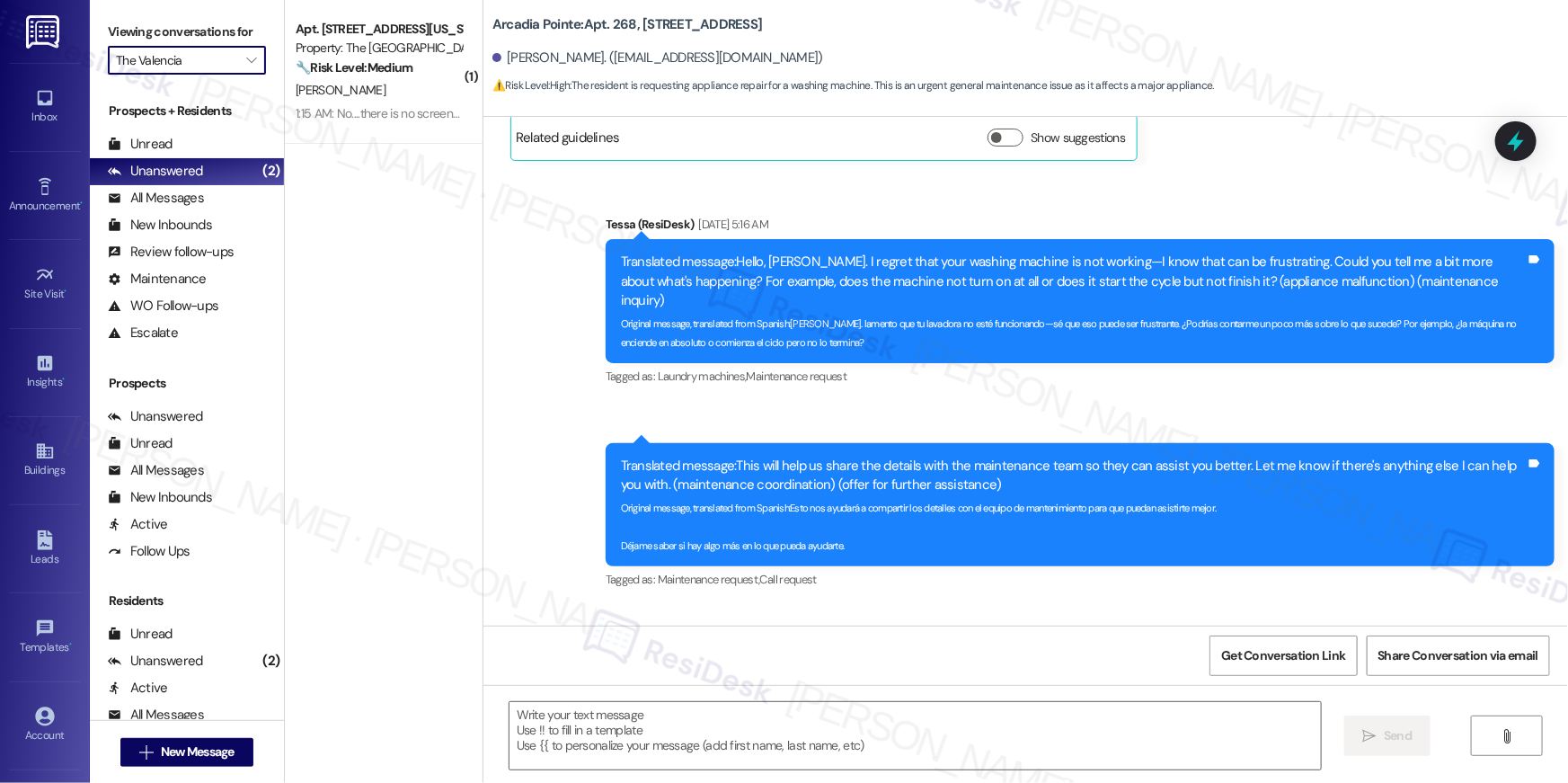
type textarea "Fetching suggested responses. Please feel free to read through the conversation…"
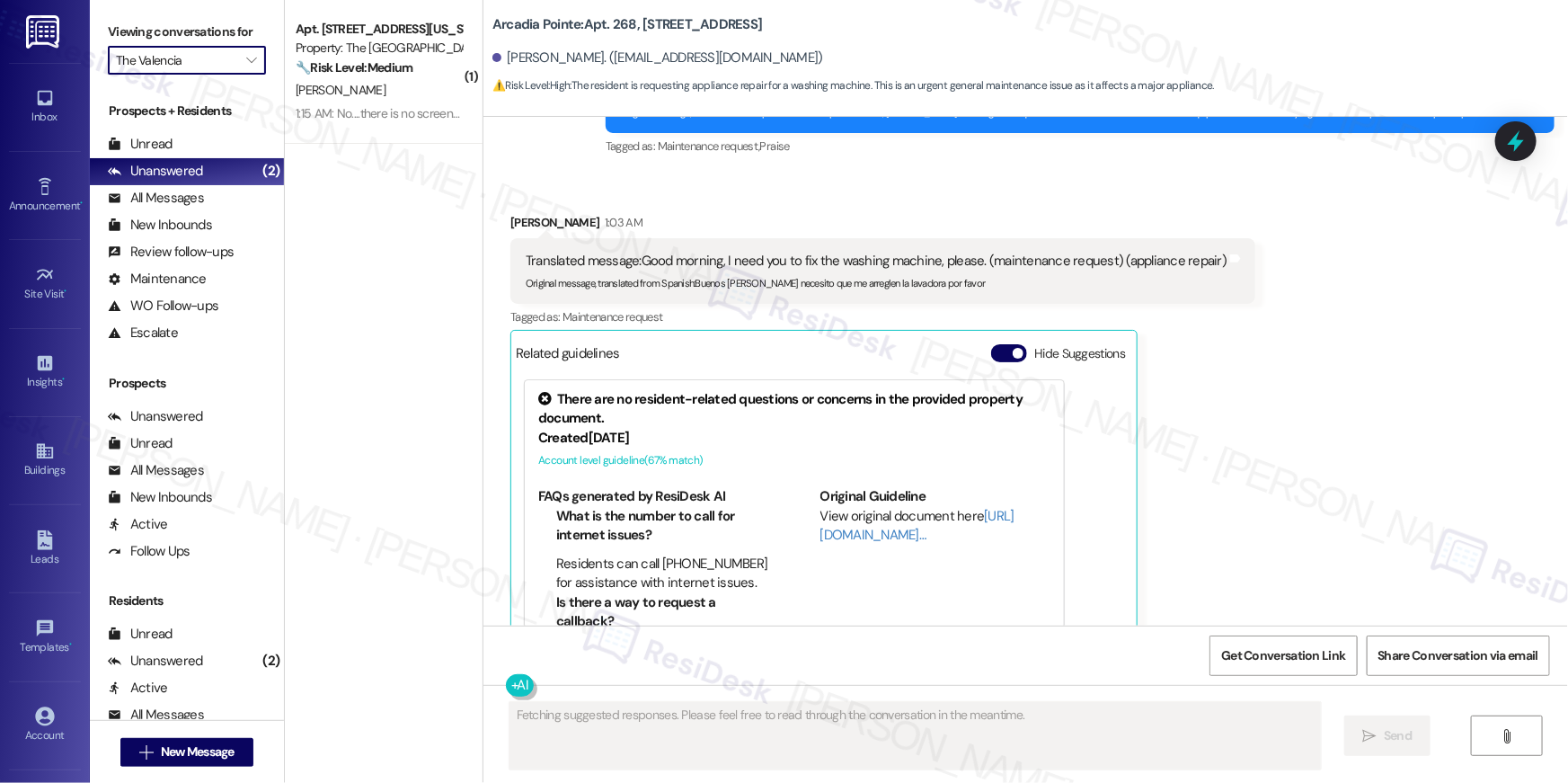
scroll to position [2685, 0]
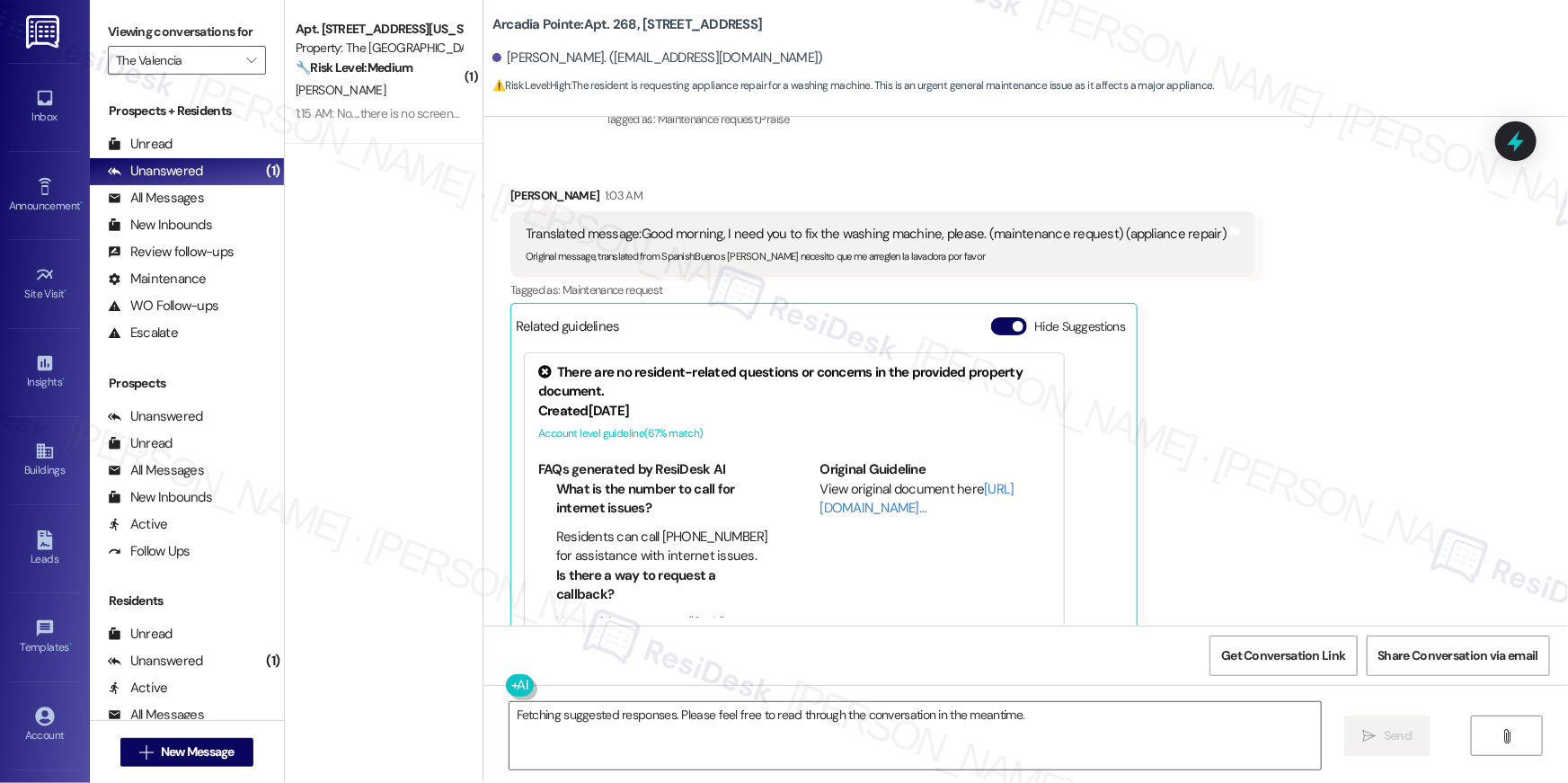
click at [1336, 343] on div "Received via SMS Sonia Yanez 1:03 AM Translated message: Good morning, I need y…" at bounding box center [1025, 405] width 1085 height 519
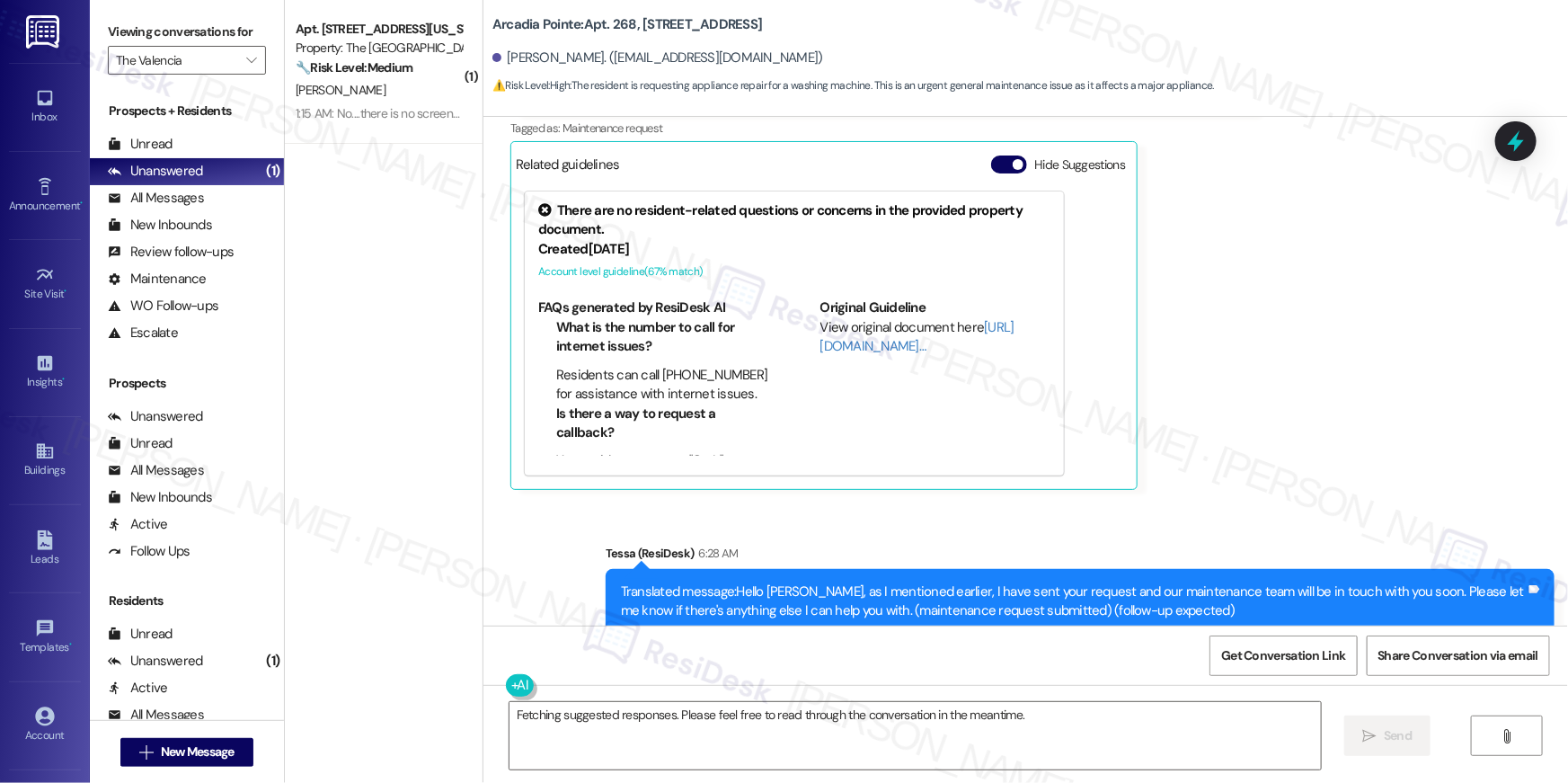
scroll to position [2895, 0]
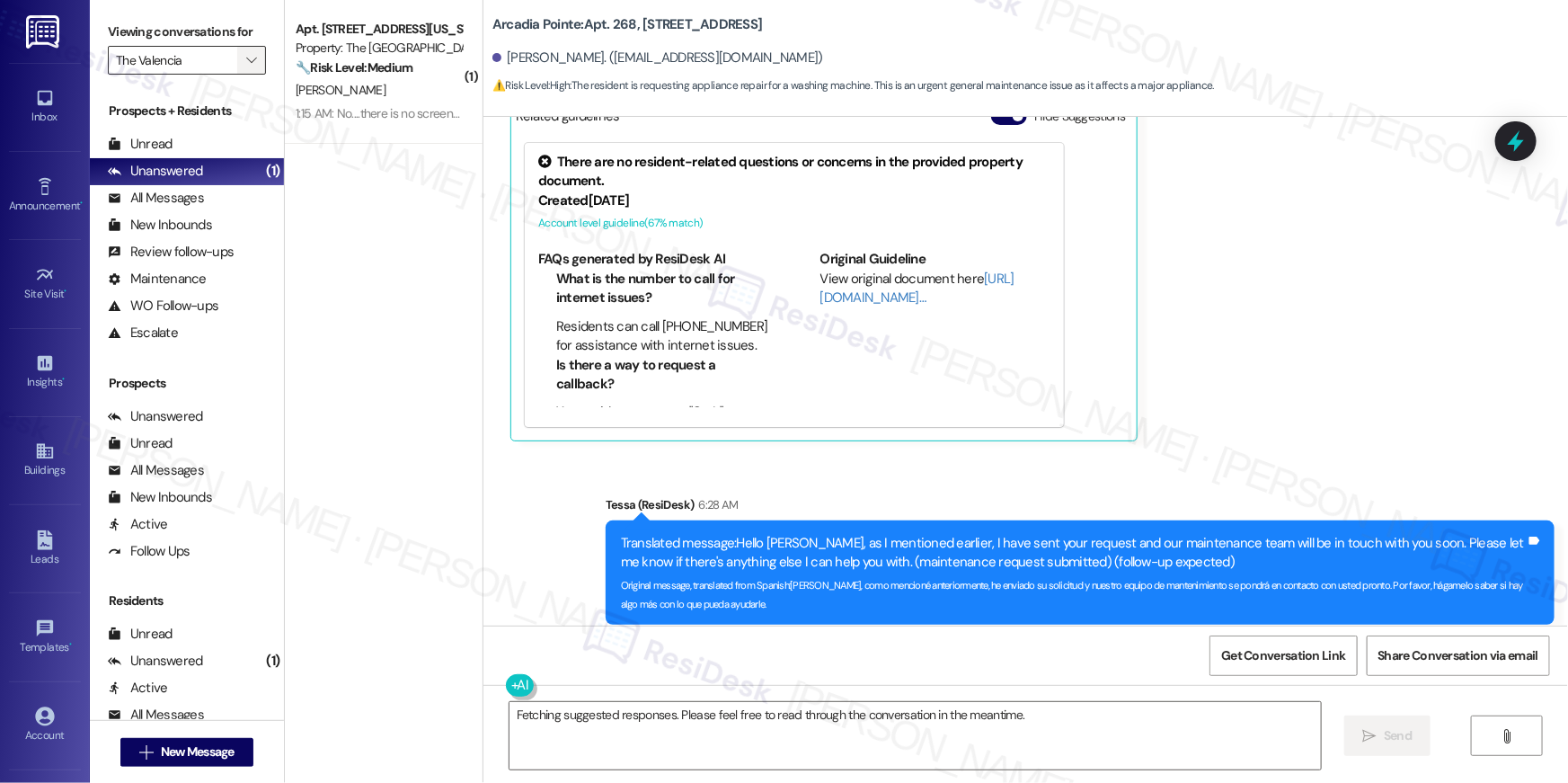
click at [237, 62] on button "" at bounding box center [251, 59] width 29 height 29
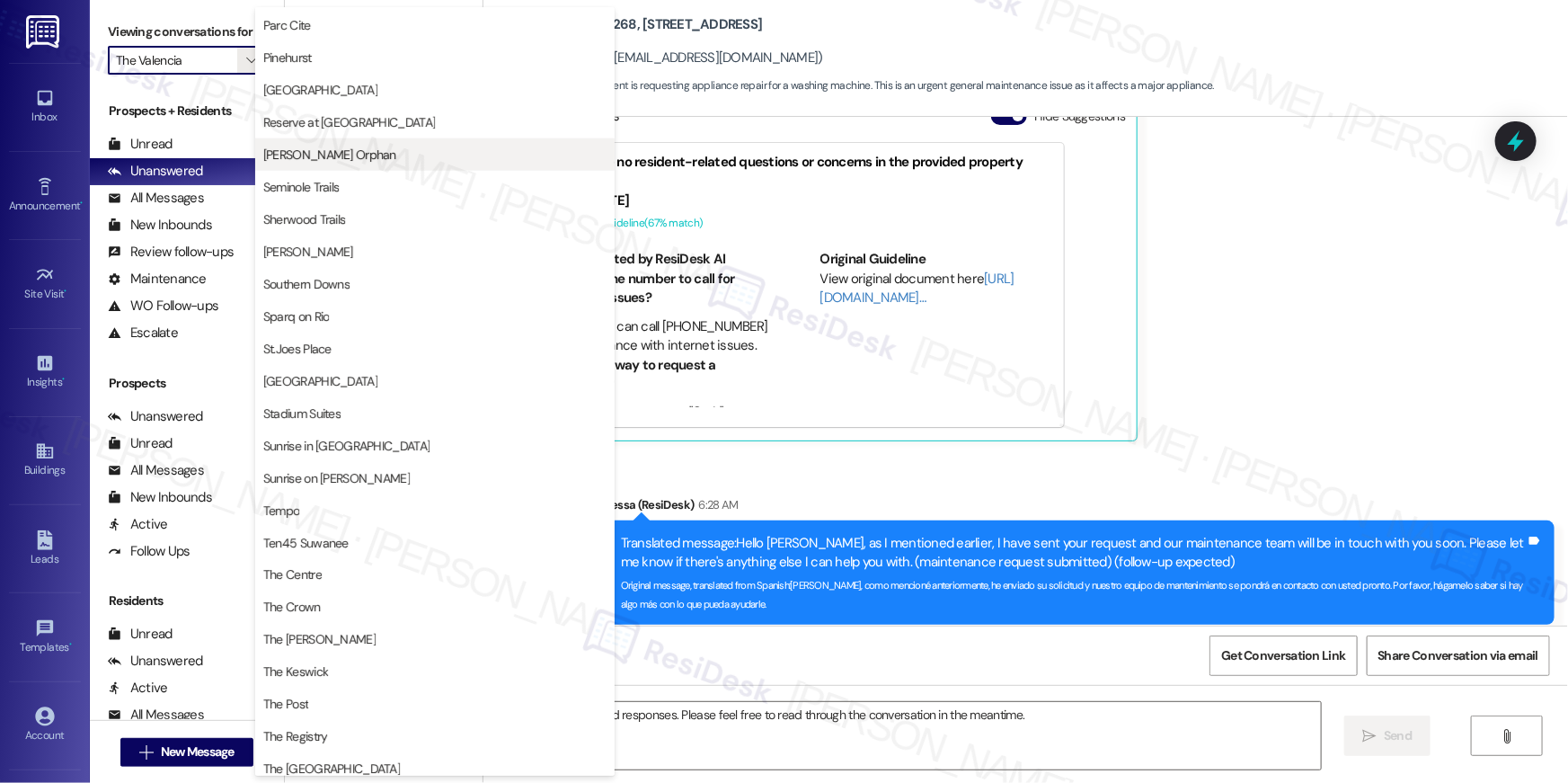
scroll to position [868, 0]
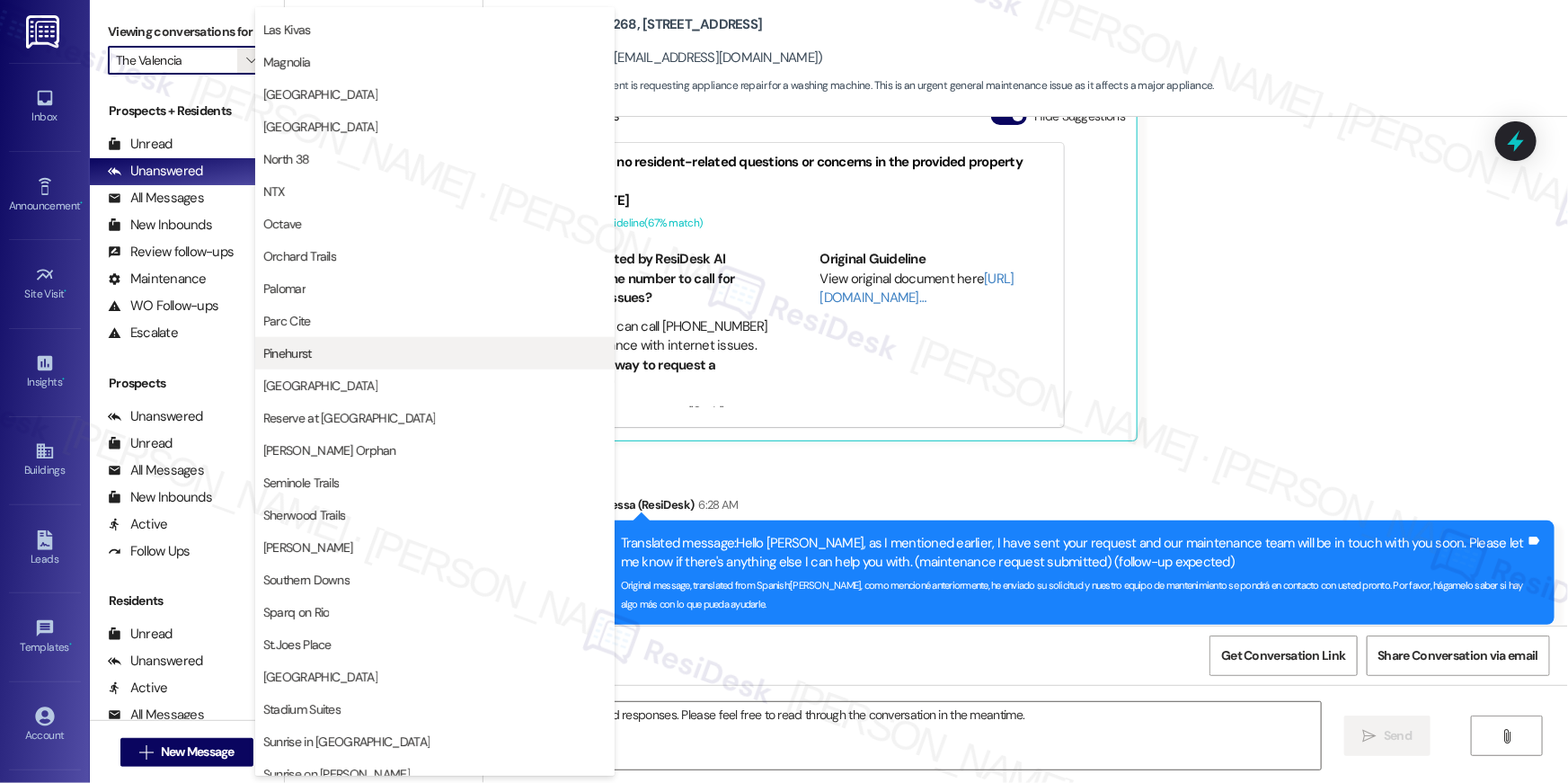
click at [332, 363] on button "Pinehurst" at bounding box center [435, 353] width 360 height 33
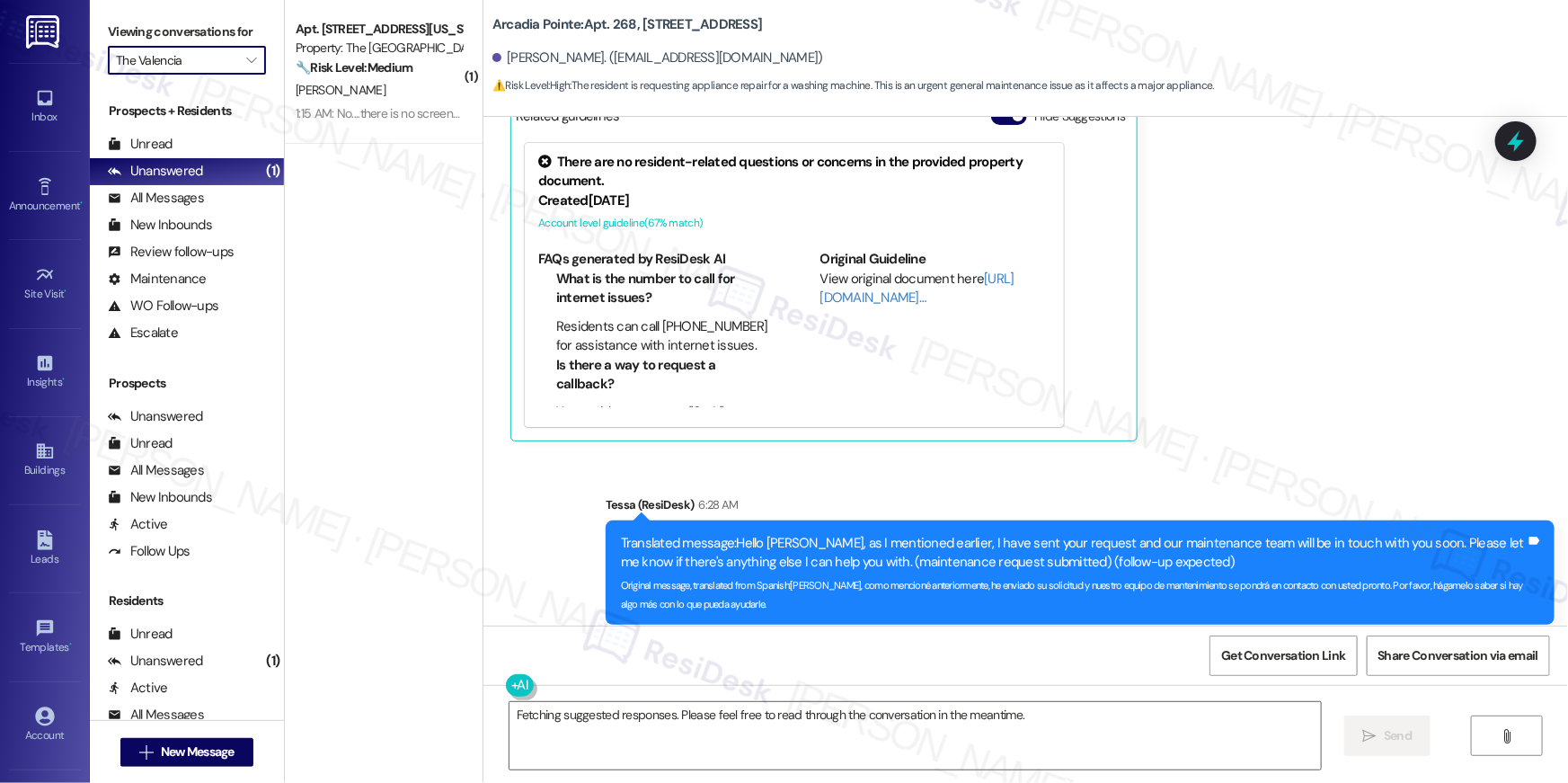
type input "Pinehurst"
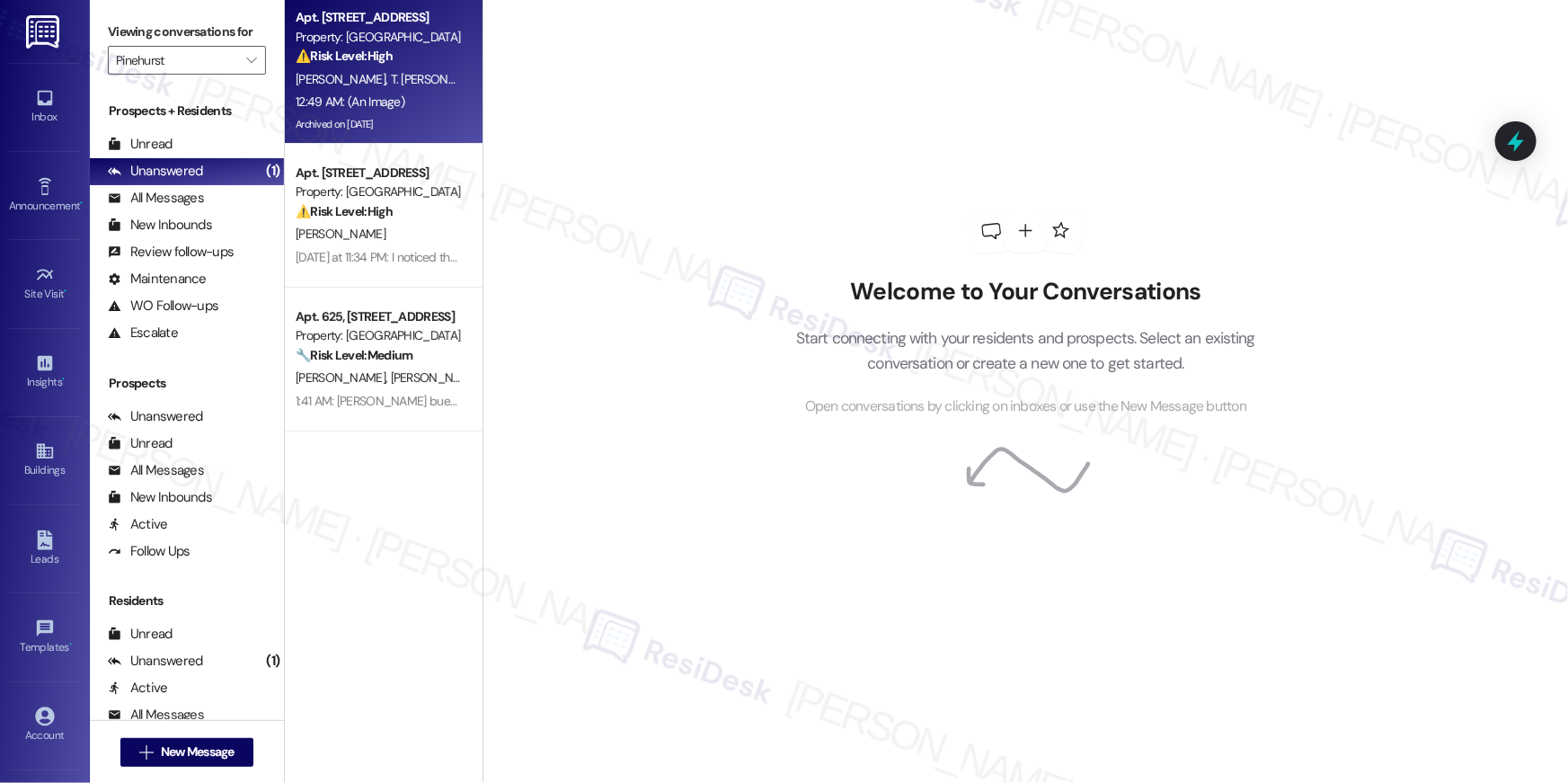
click at [347, 103] on div "12:49 AM: (An Image) 12:49 AM: (An Image)" at bounding box center [350, 101] width 109 height 16
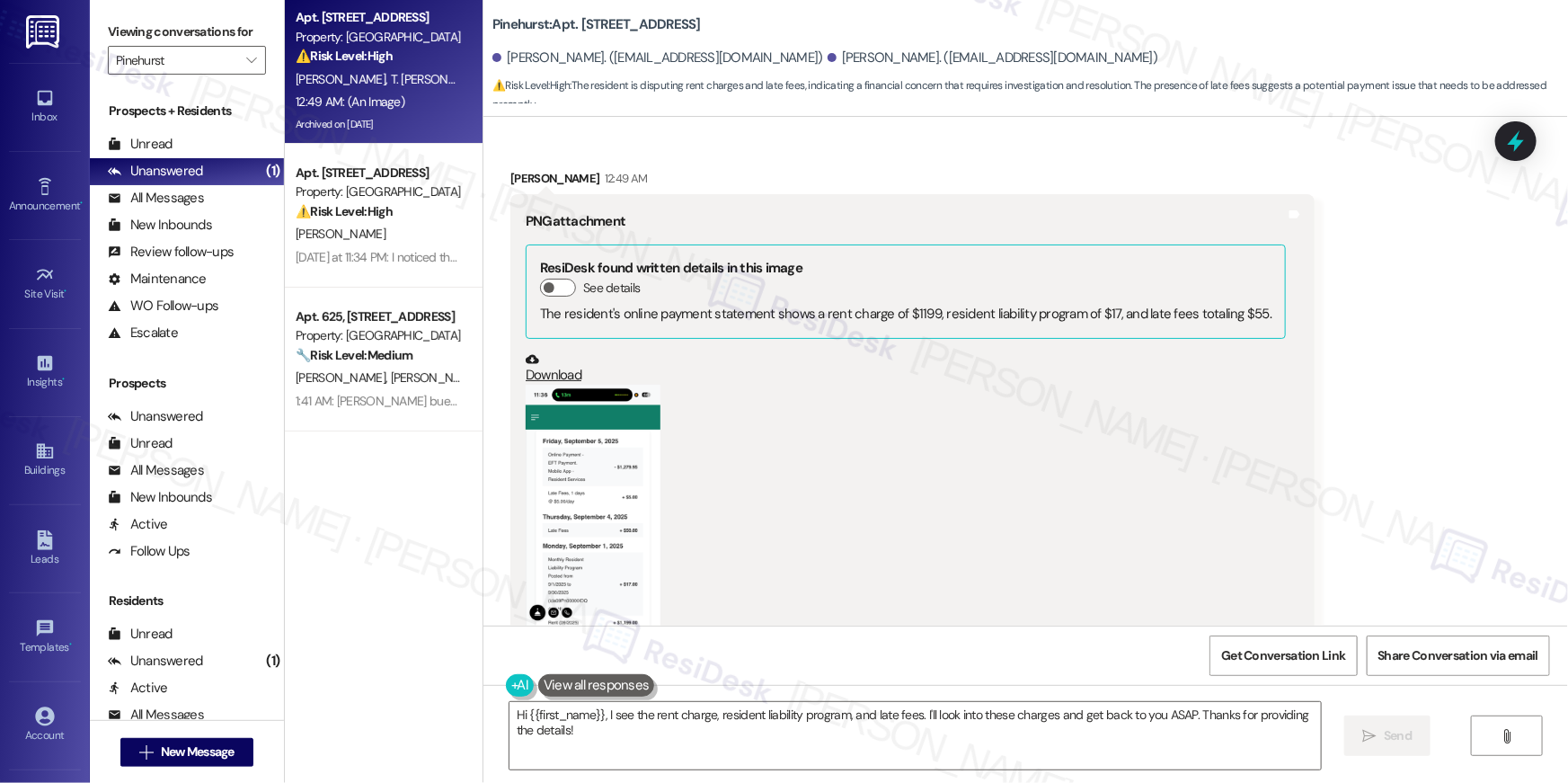
scroll to position [4229, 0]
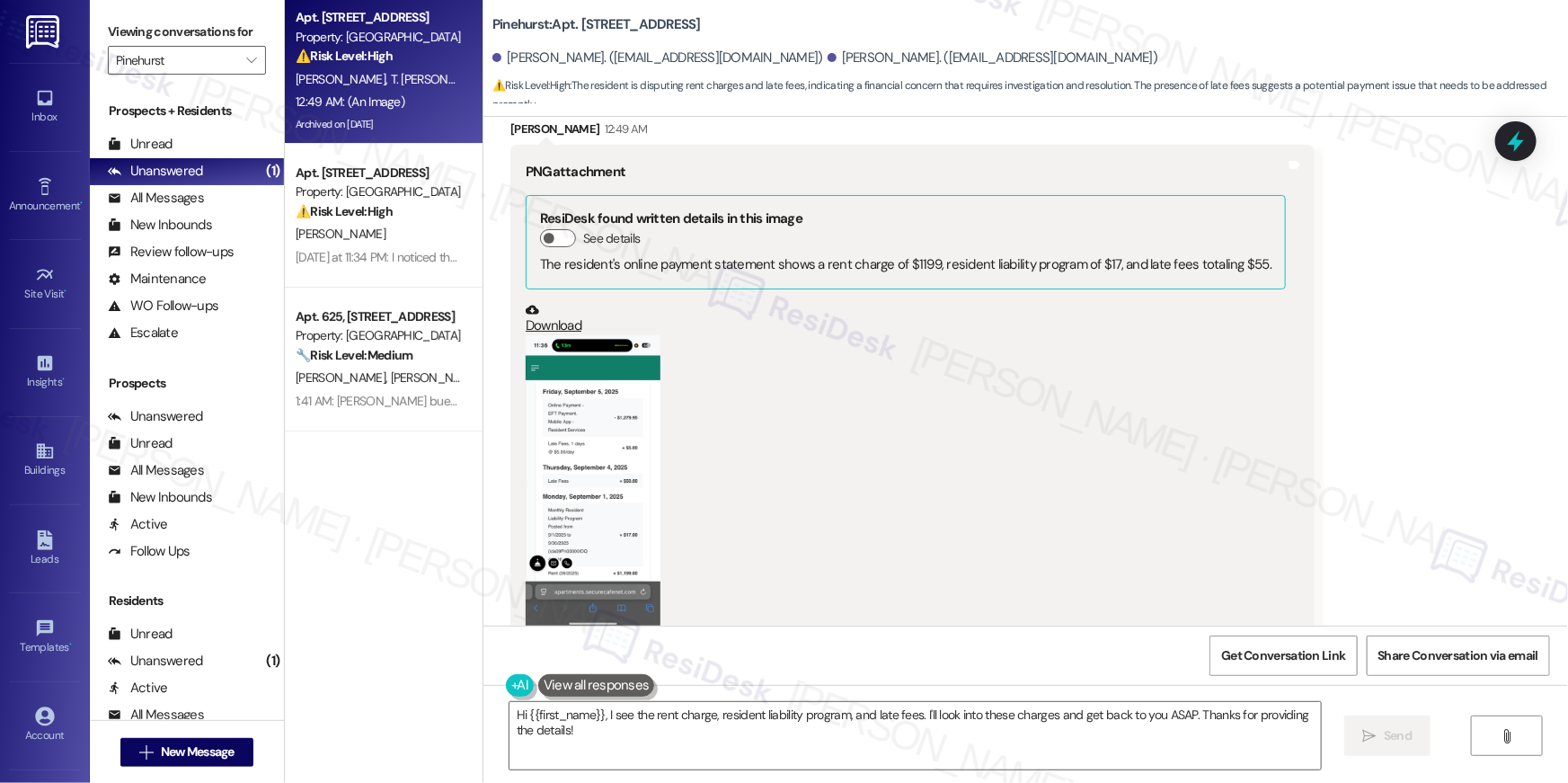
click at [593, 417] on button "Zoom image" at bounding box center [593, 481] width 135 height 292
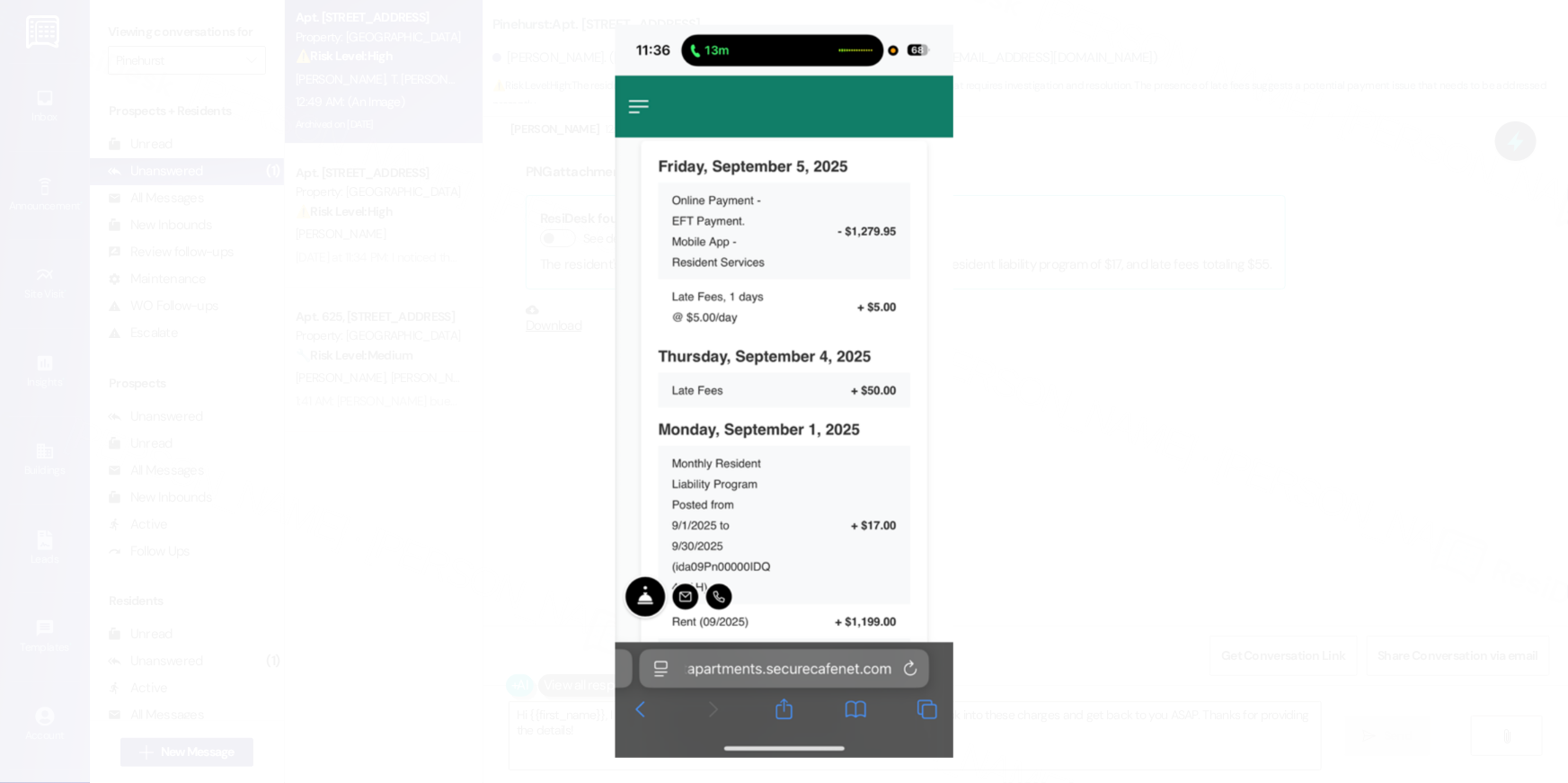
click at [1308, 312] on button "Unzoom image" at bounding box center [784, 392] width 1568 height 783
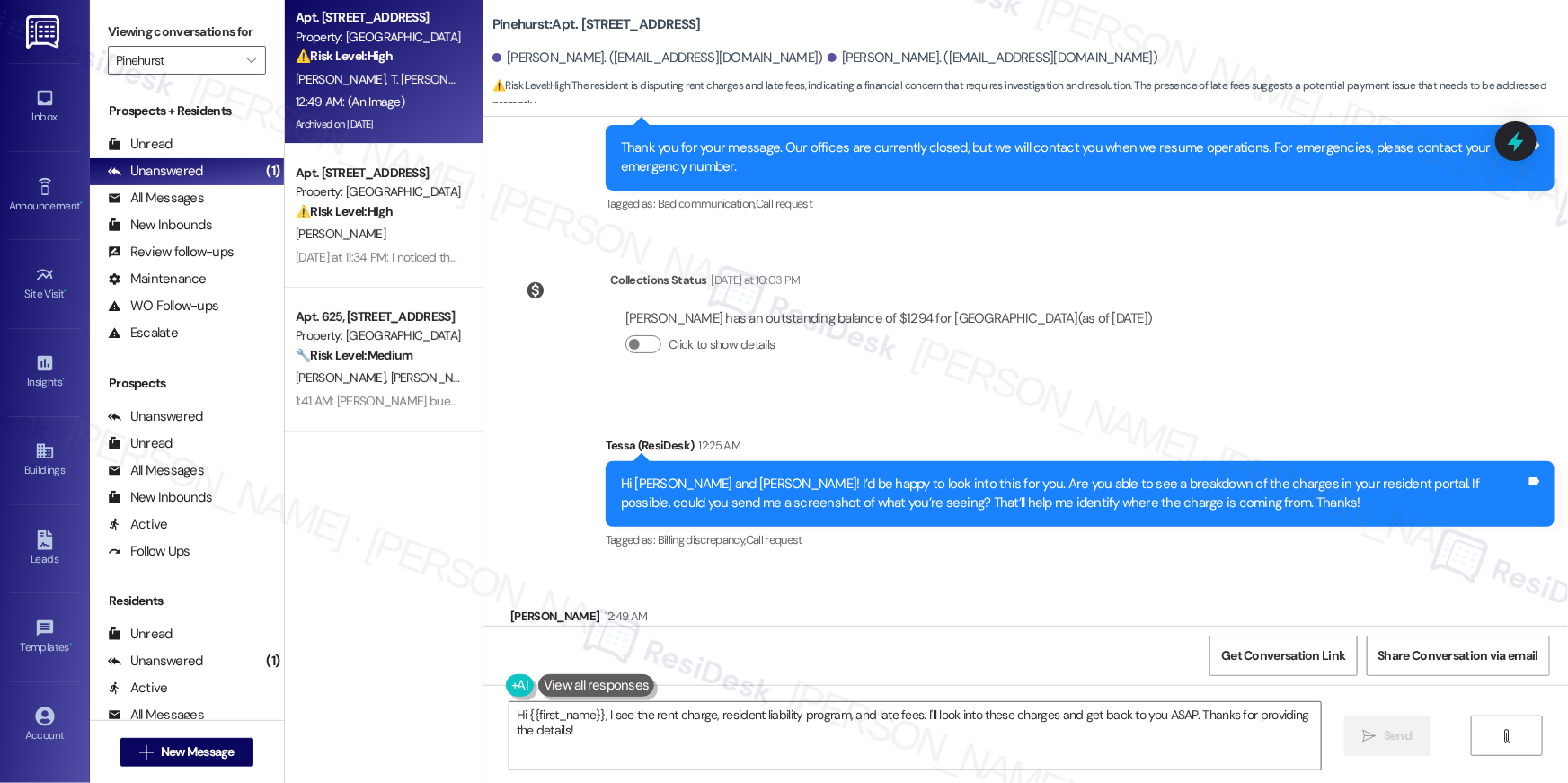
scroll to position [4611, 0]
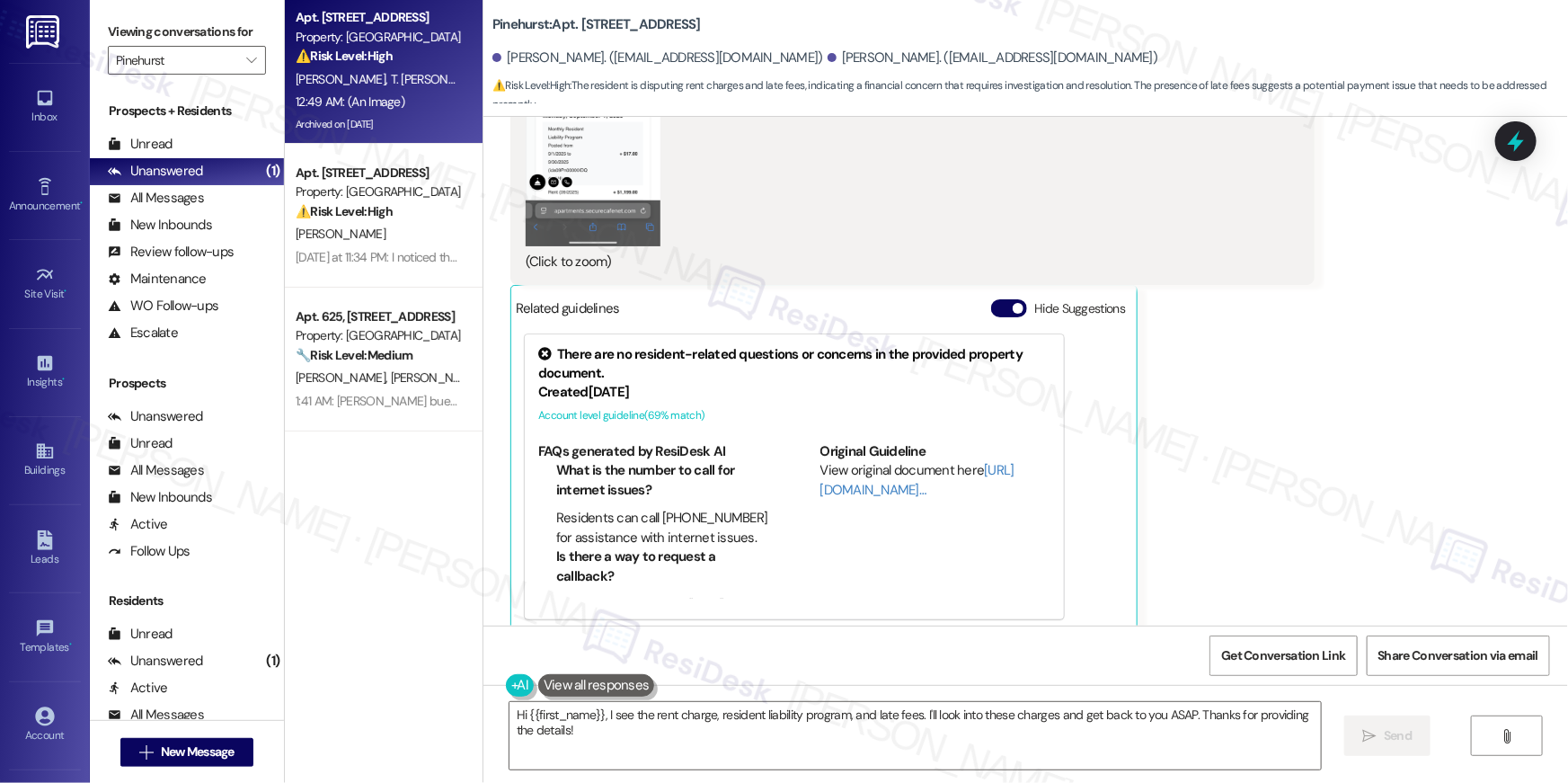
click at [596, 160] on button "Zoom image" at bounding box center [593, 100] width 135 height 292
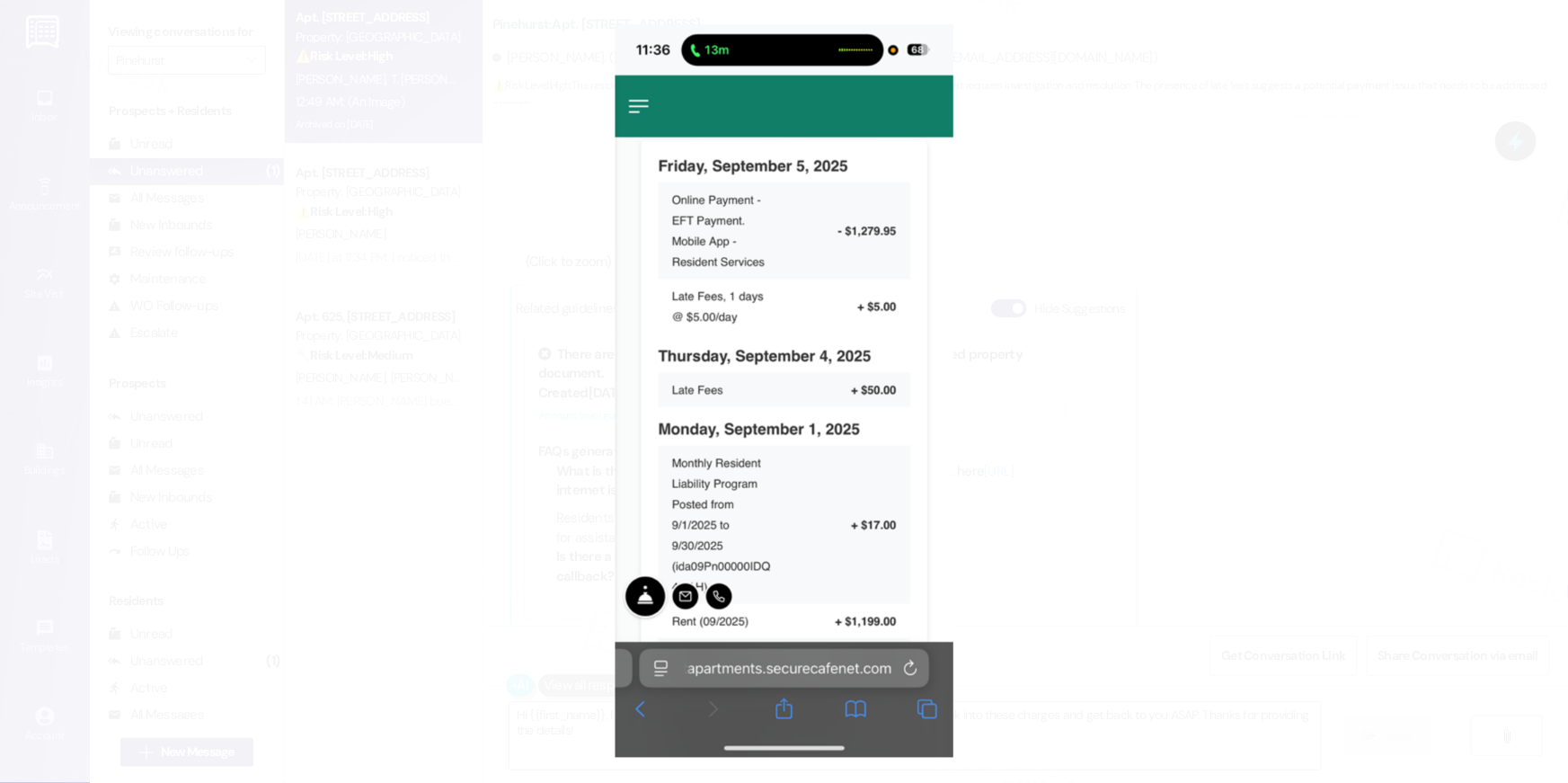
click at [1053, 420] on button "Unzoom image" at bounding box center [784, 392] width 1568 height 783
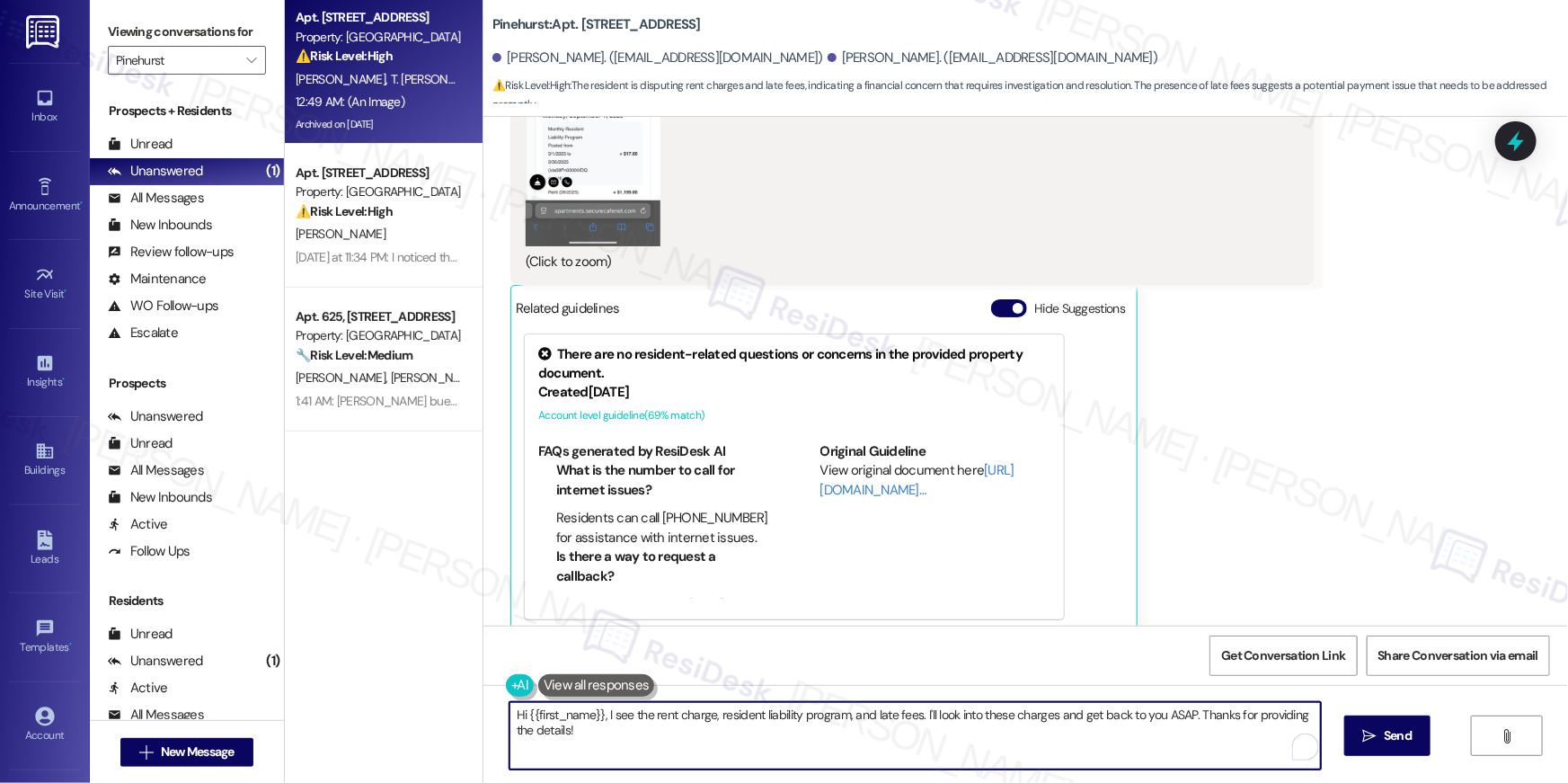
drag, startPoint x: 674, startPoint y: 738, endPoint x: 700, endPoint y: 719, distance: 32.2
click at [673, 739] on textarea "Hi {{first_name}}, I see the rent charge, resident liability program, and late …" at bounding box center [914, 735] width 811 height 67
click at [593, 161] on button "Zoom image" at bounding box center [593, 100] width 135 height 292
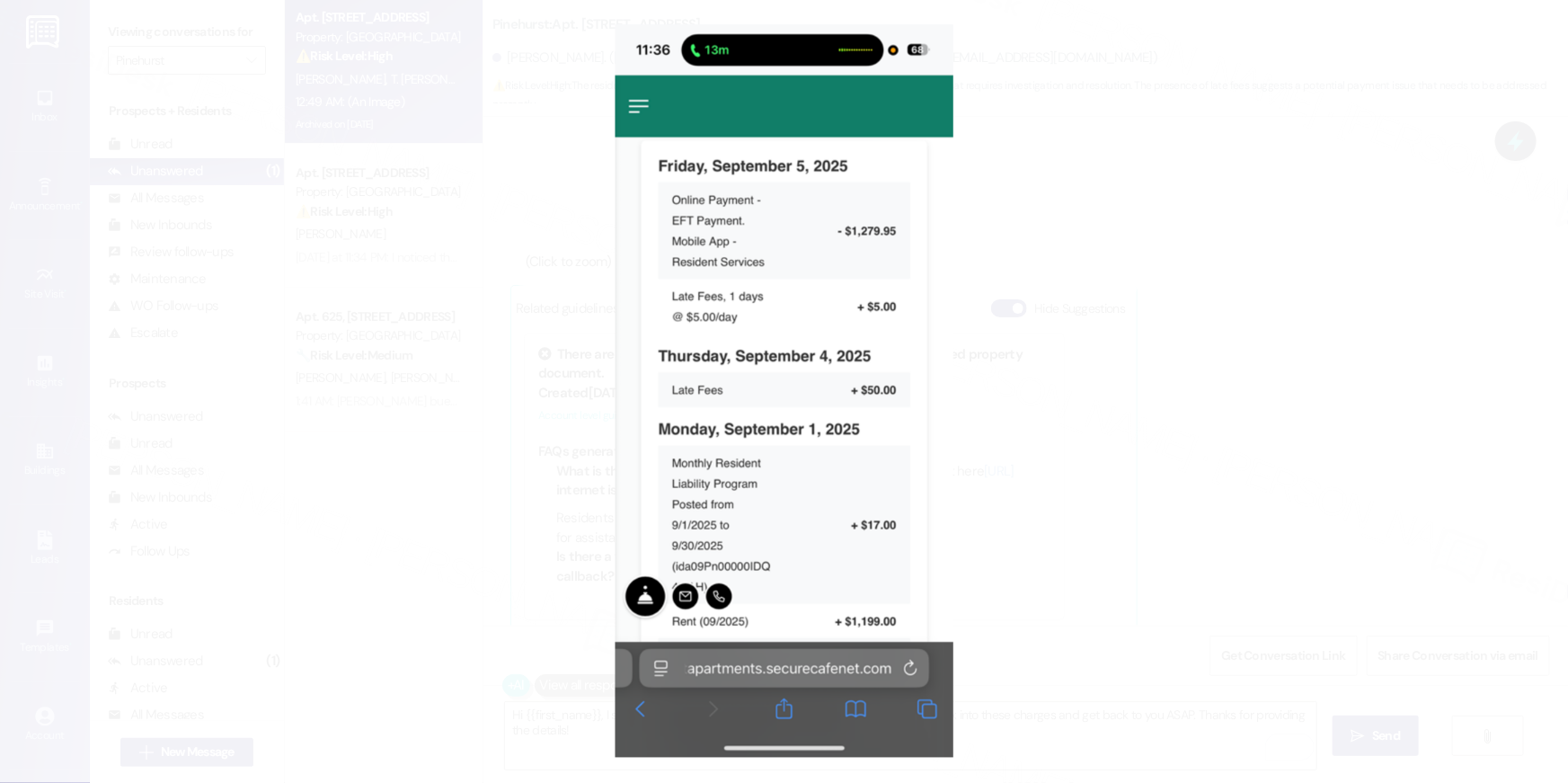
click at [1112, 375] on button "Unzoom image" at bounding box center [784, 392] width 1568 height 783
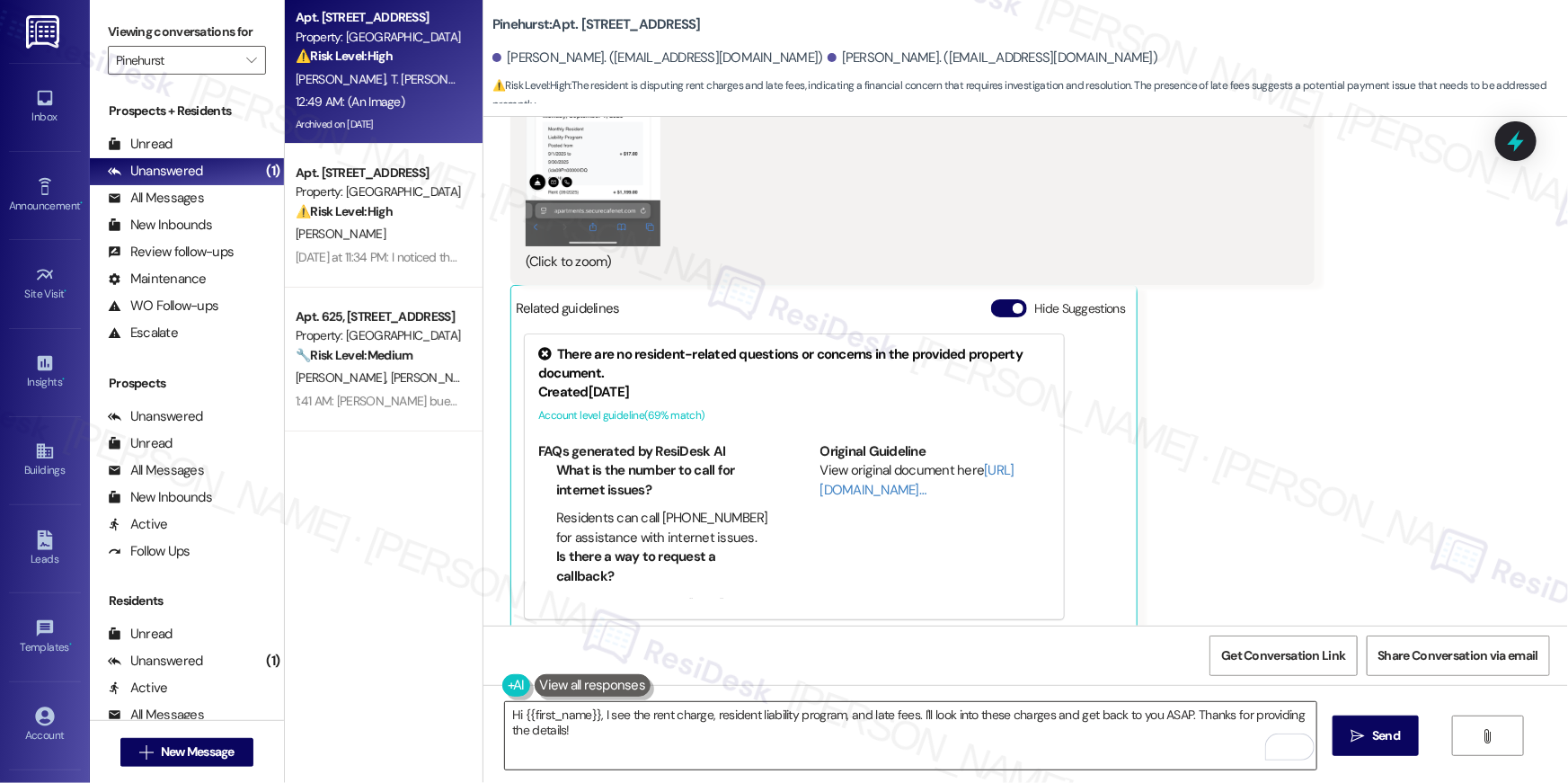
click at [748, 733] on textarea "Hi {{first_name}}, I see the rent charge, resident liability program, and late …" at bounding box center [910, 735] width 811 height 67
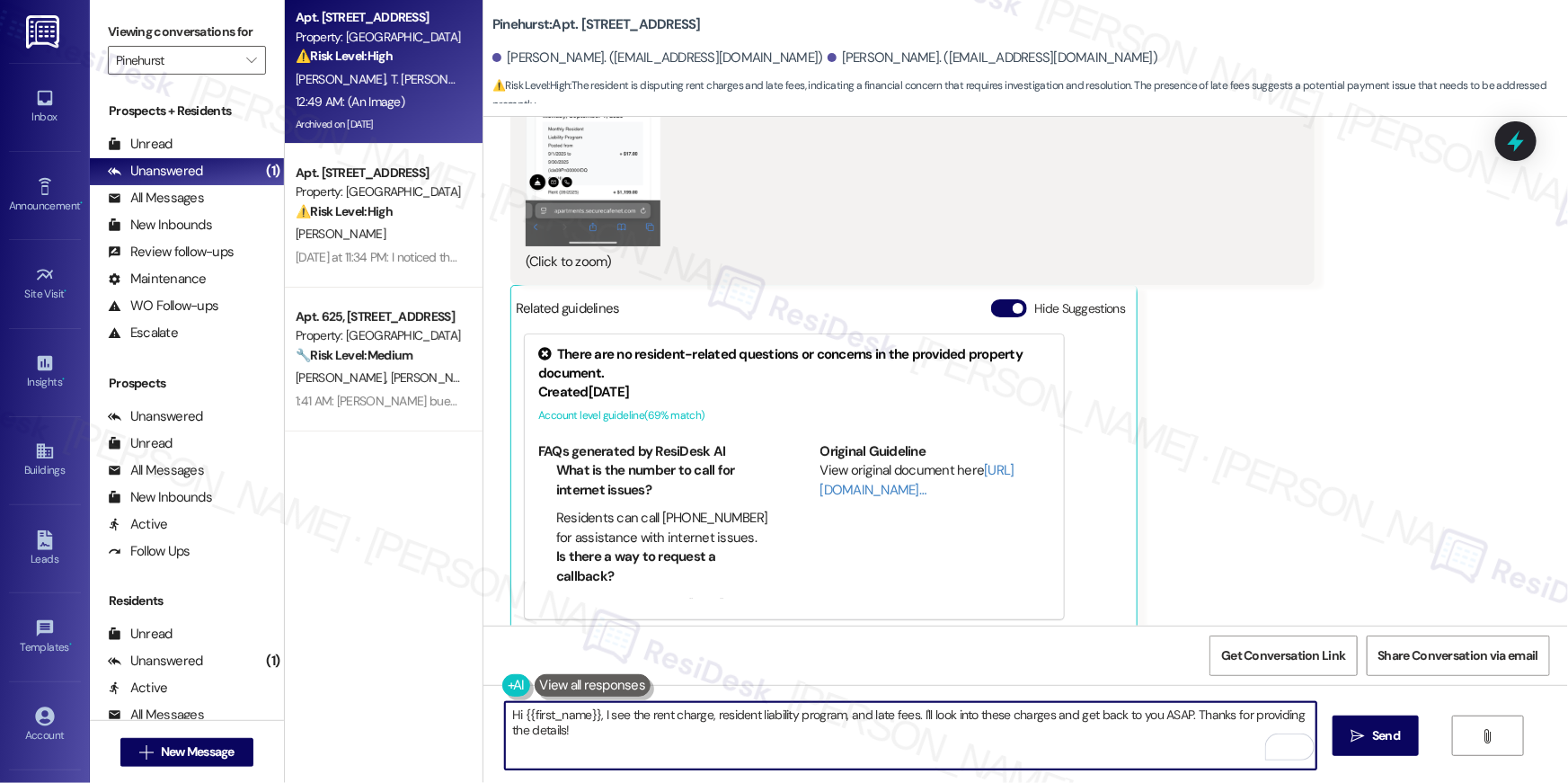
click at [795, 736] on textarea "Hi {{first_name}}, I see the rent charge, resident liability program, and late …" at bounding box center [910, 735] width 811 height 67
drag, startPoint x: 600, startPoint y: 716, endPoint x: 611, endPoint y: 765, distance: 50.2
click at [611, 765] on textarea "Hi {{first_name}}, I see the rent charge, resident liability program, and late …" at bounding box center [910, 735] width 811 height 67
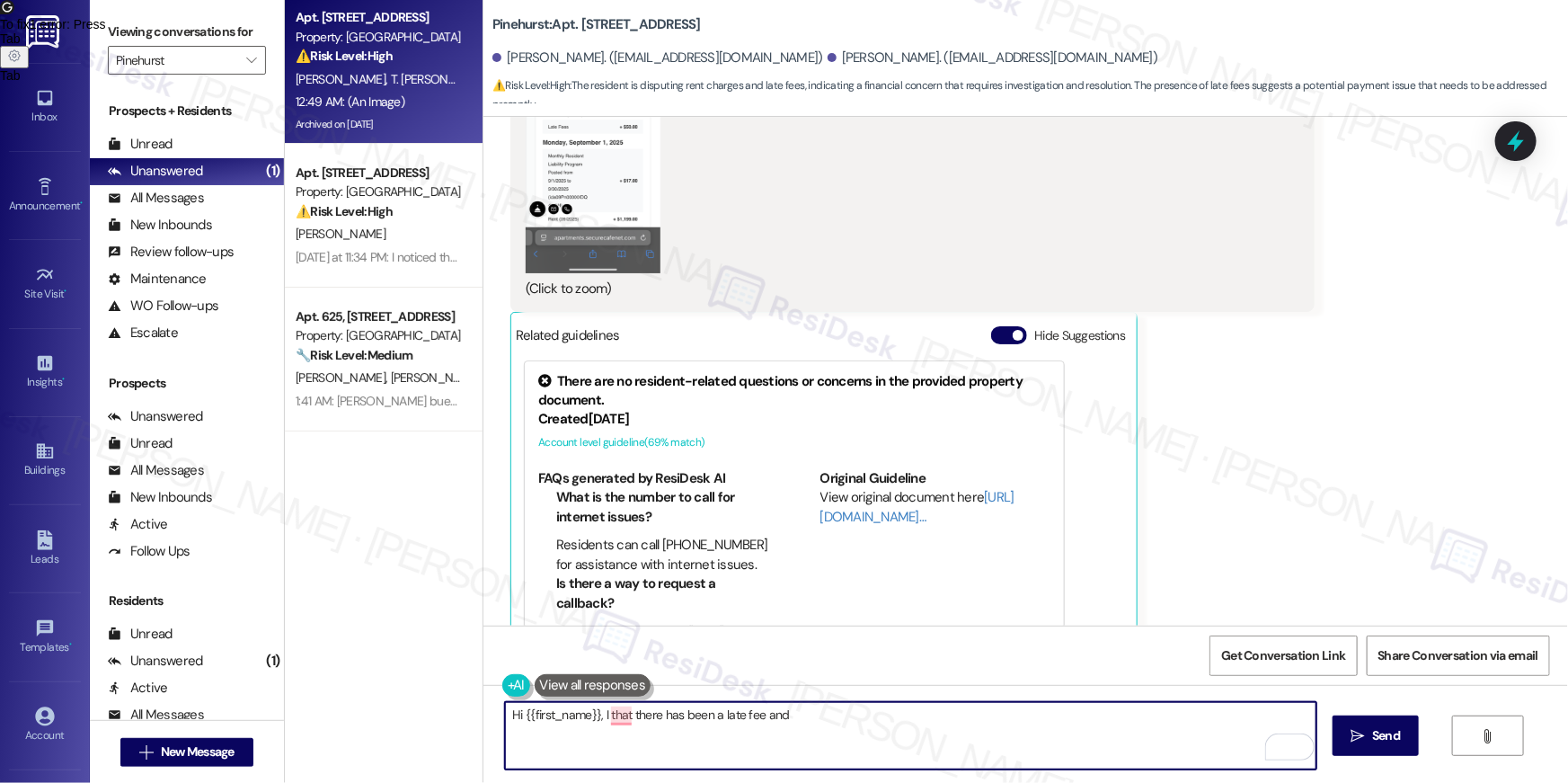
scroll to position [4559, 0]
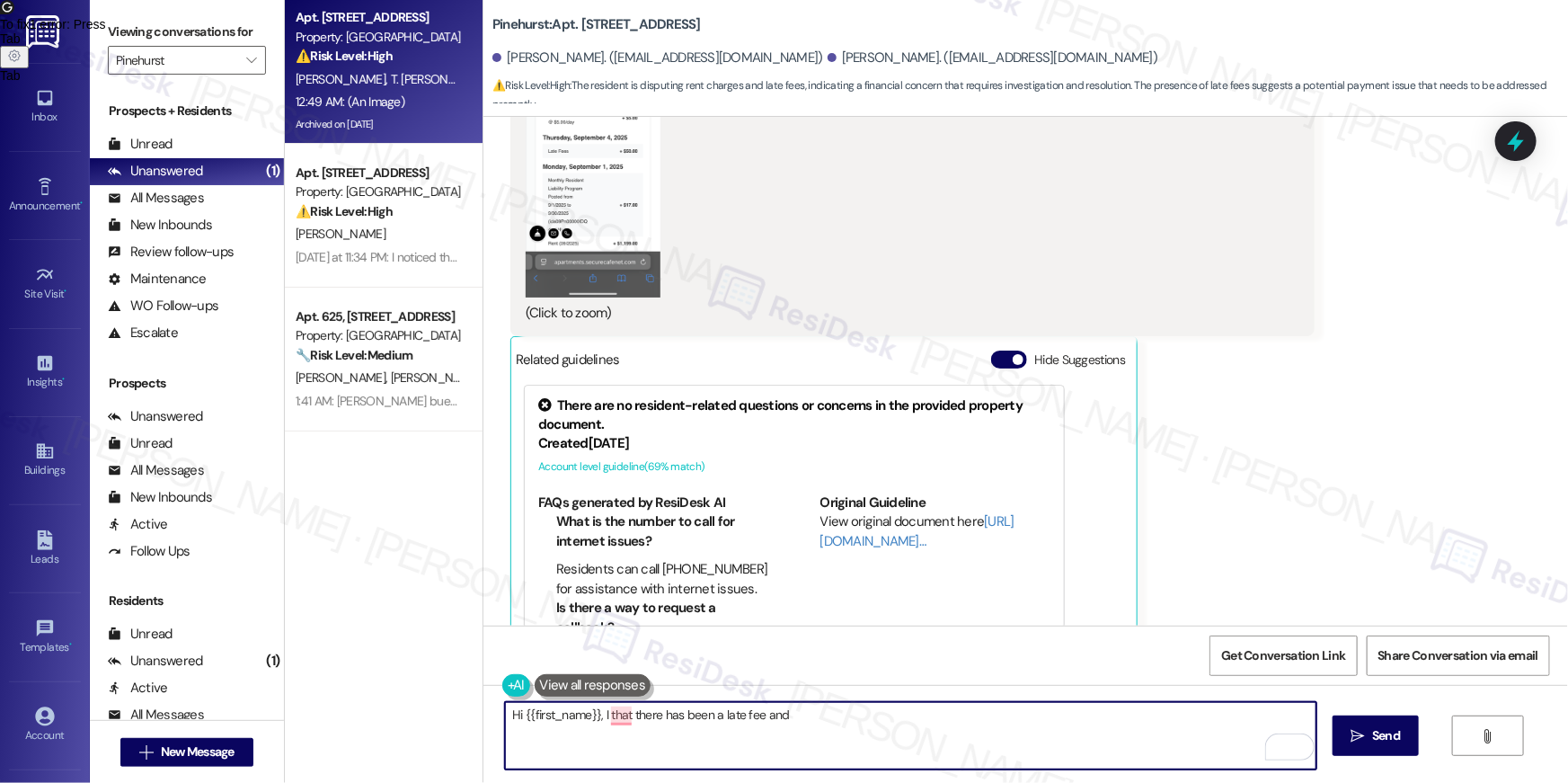
click at [583, 174] on button "Zoom image" at bounding box center [593, 151] width 135 height 292
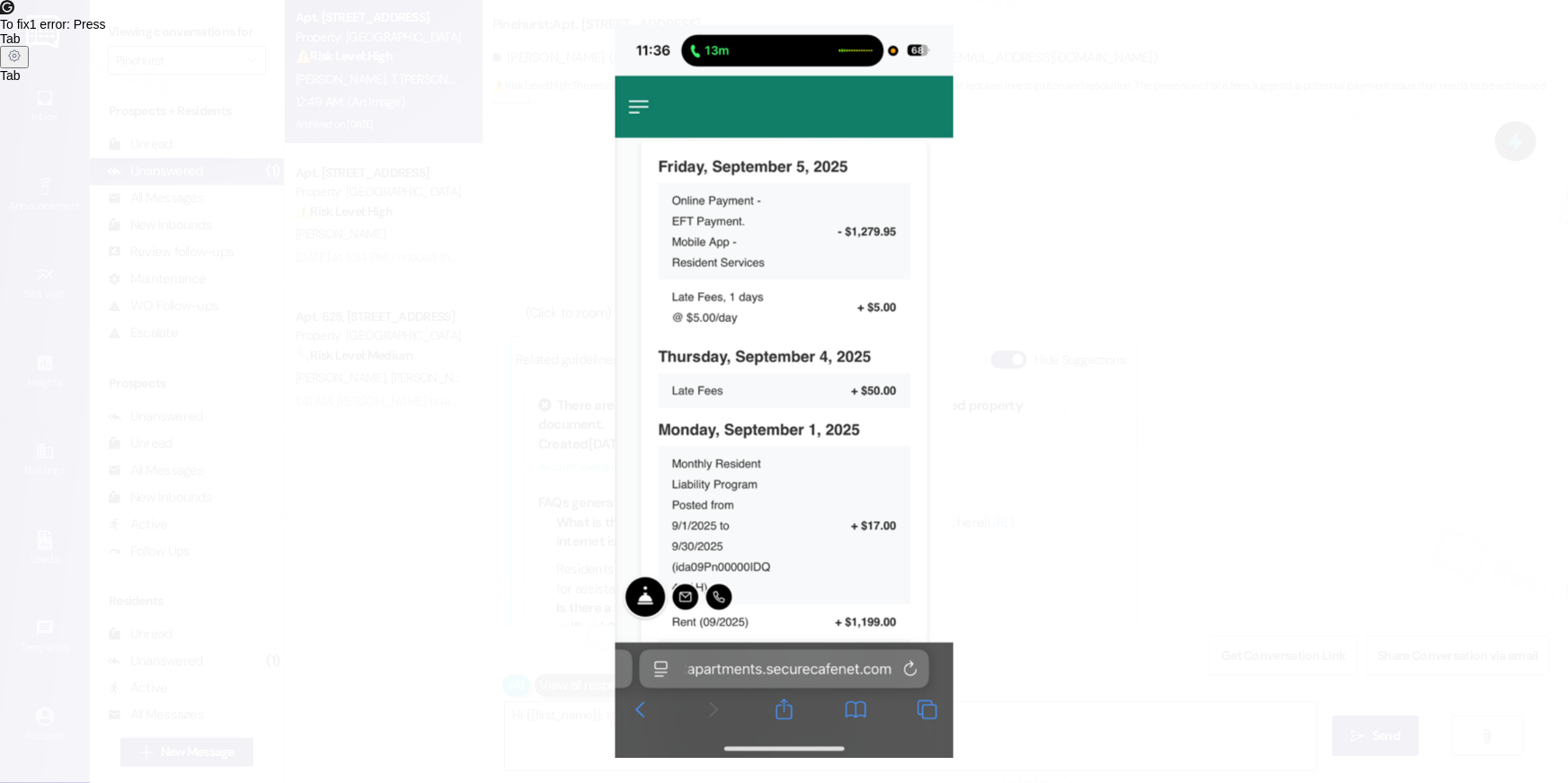
click at [1230, 334] on button "Unzoom image" at bounding box center [784, 392] width 1568 height 783
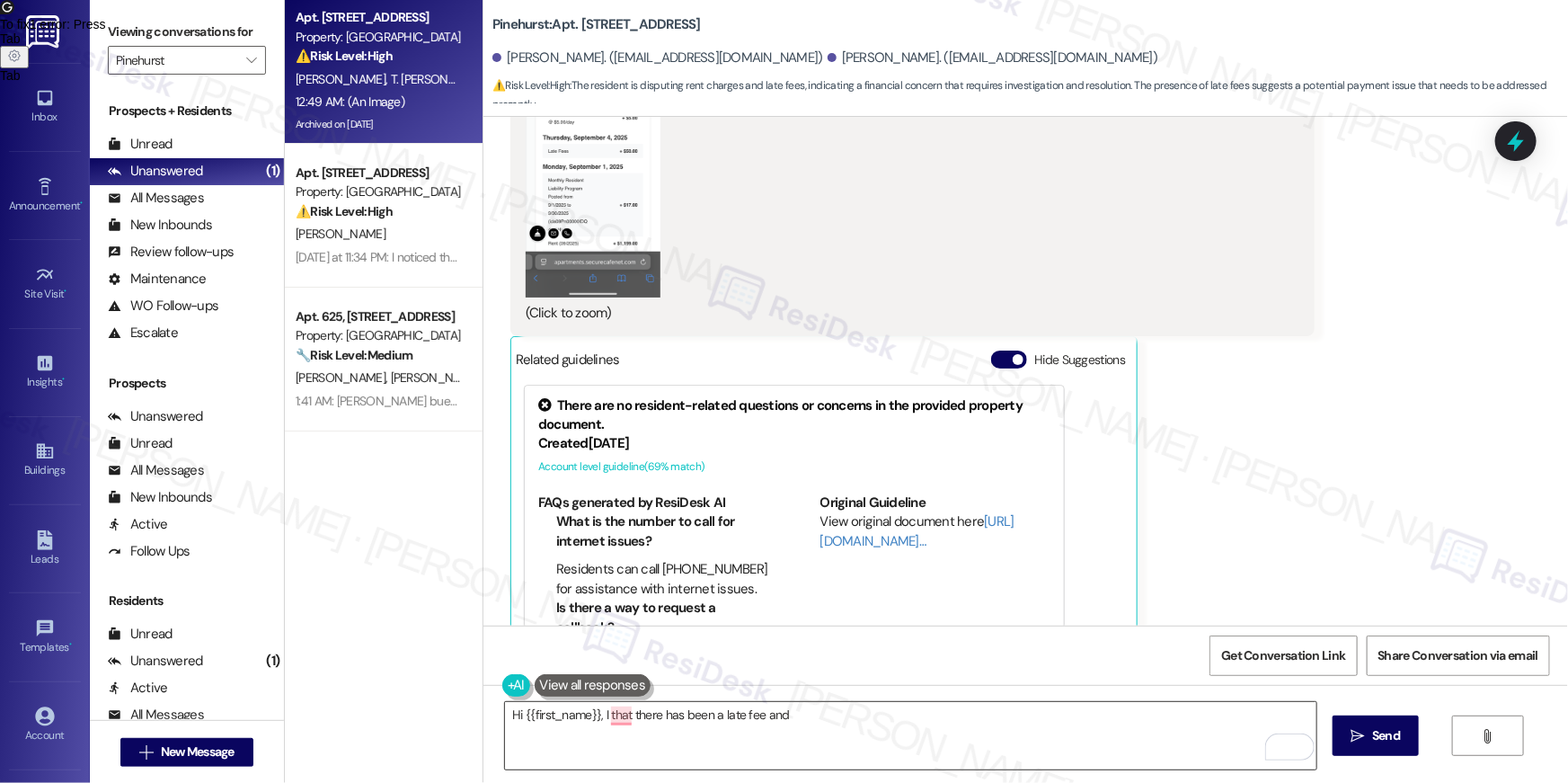
click at [800, 712] on textarea "Hi {{first_name}}, I that there has been a late fee and" at bounding box center [910, 735] width 811 height 67
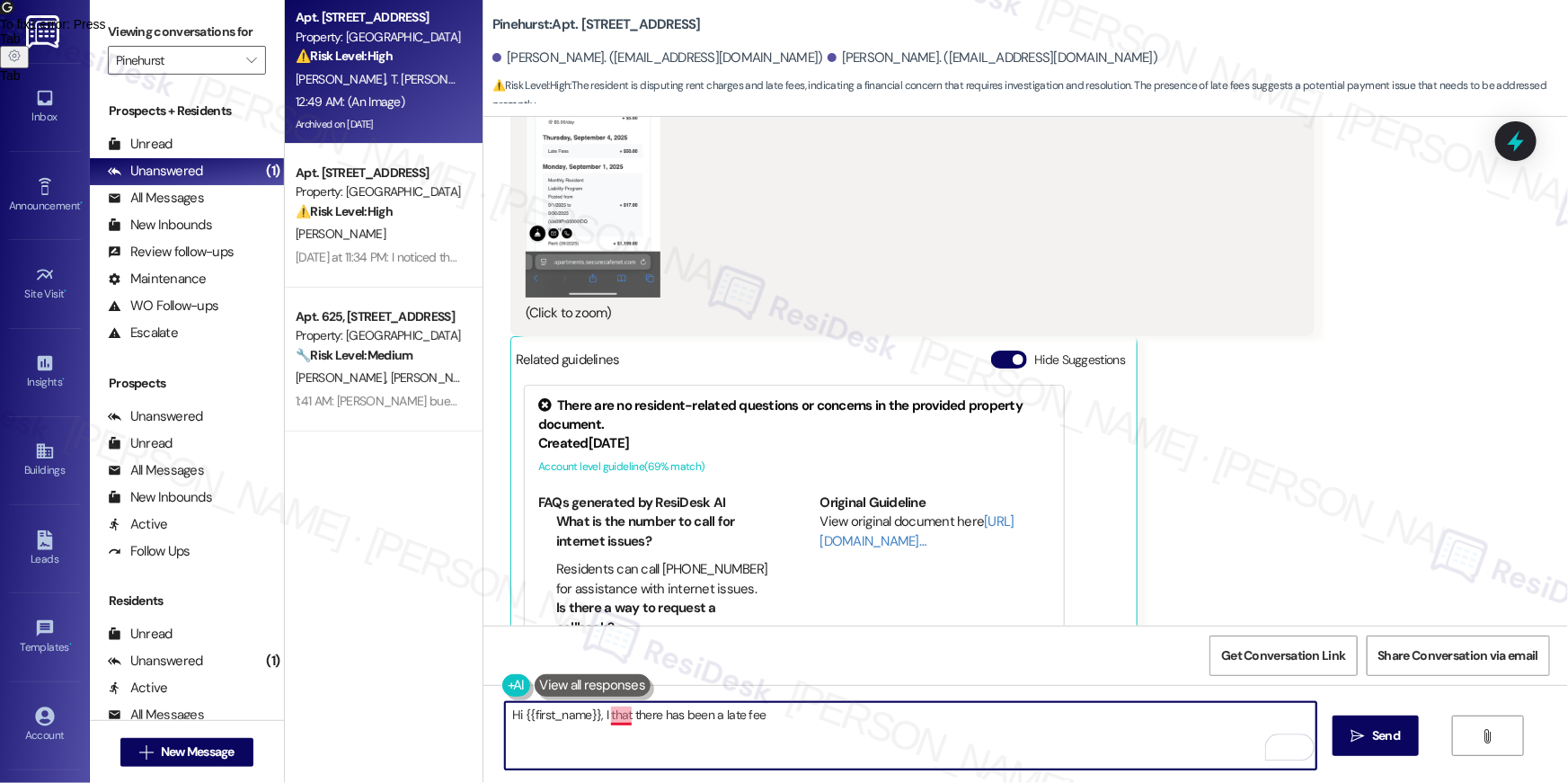
click at [603, 720] on textarea "Hi {{first_name}}, I that there has been a late fee" at bounding box center [910, 735] width 811 height 67
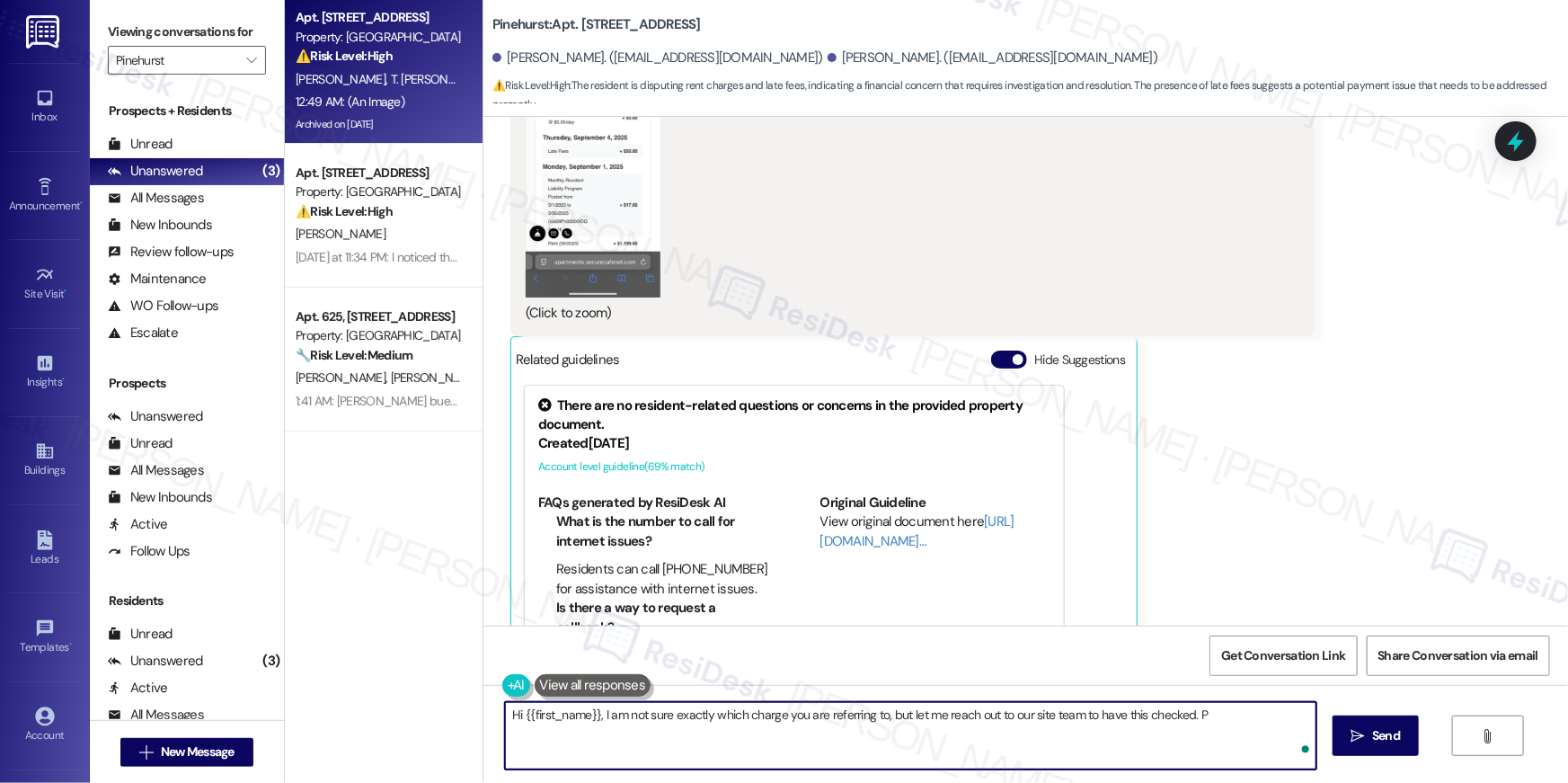
type textarea "Hi {{first_name}}, I am not sure exactly which charge you are referring to, but…"
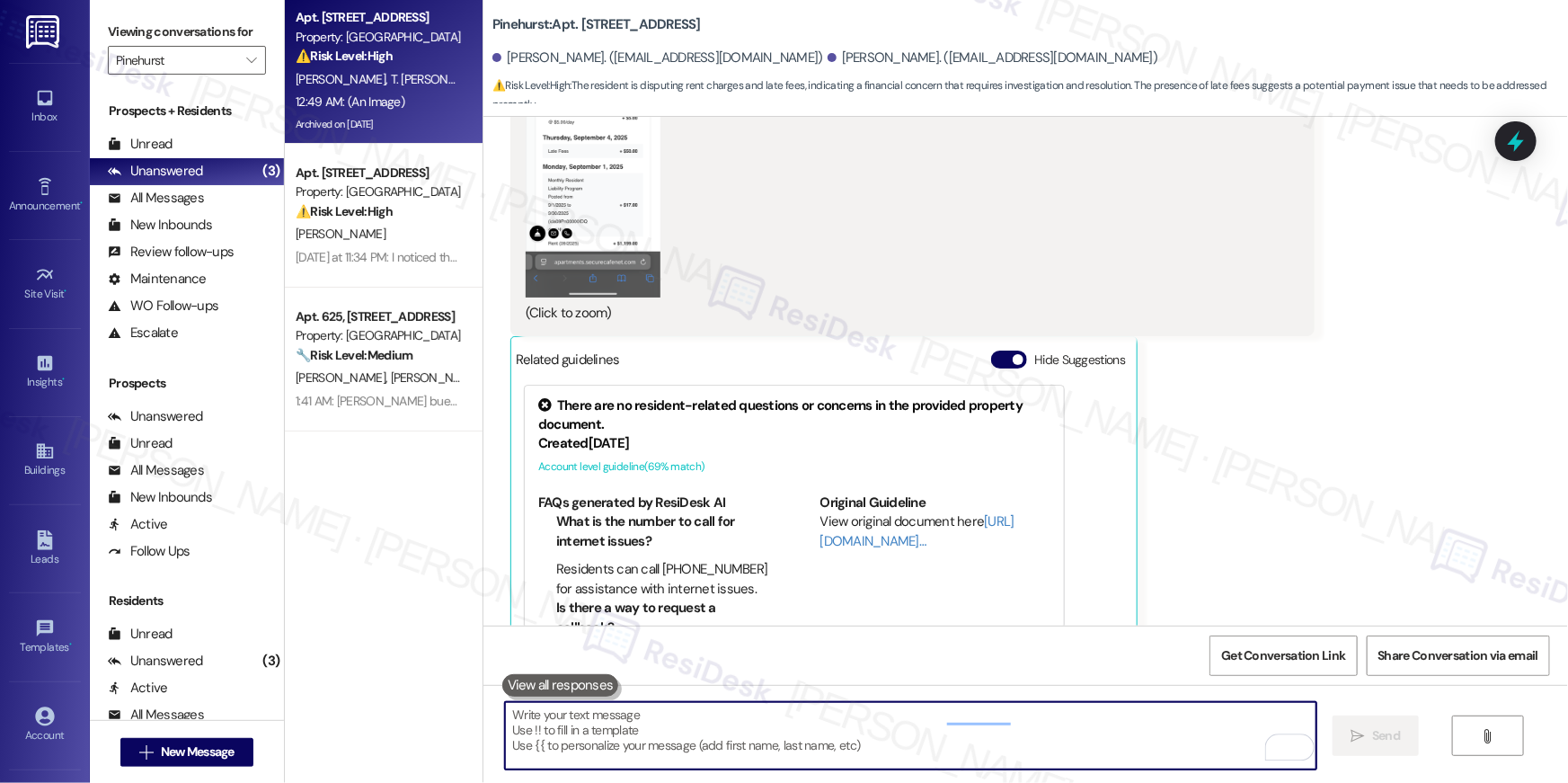
scroll to position [4611, 0]
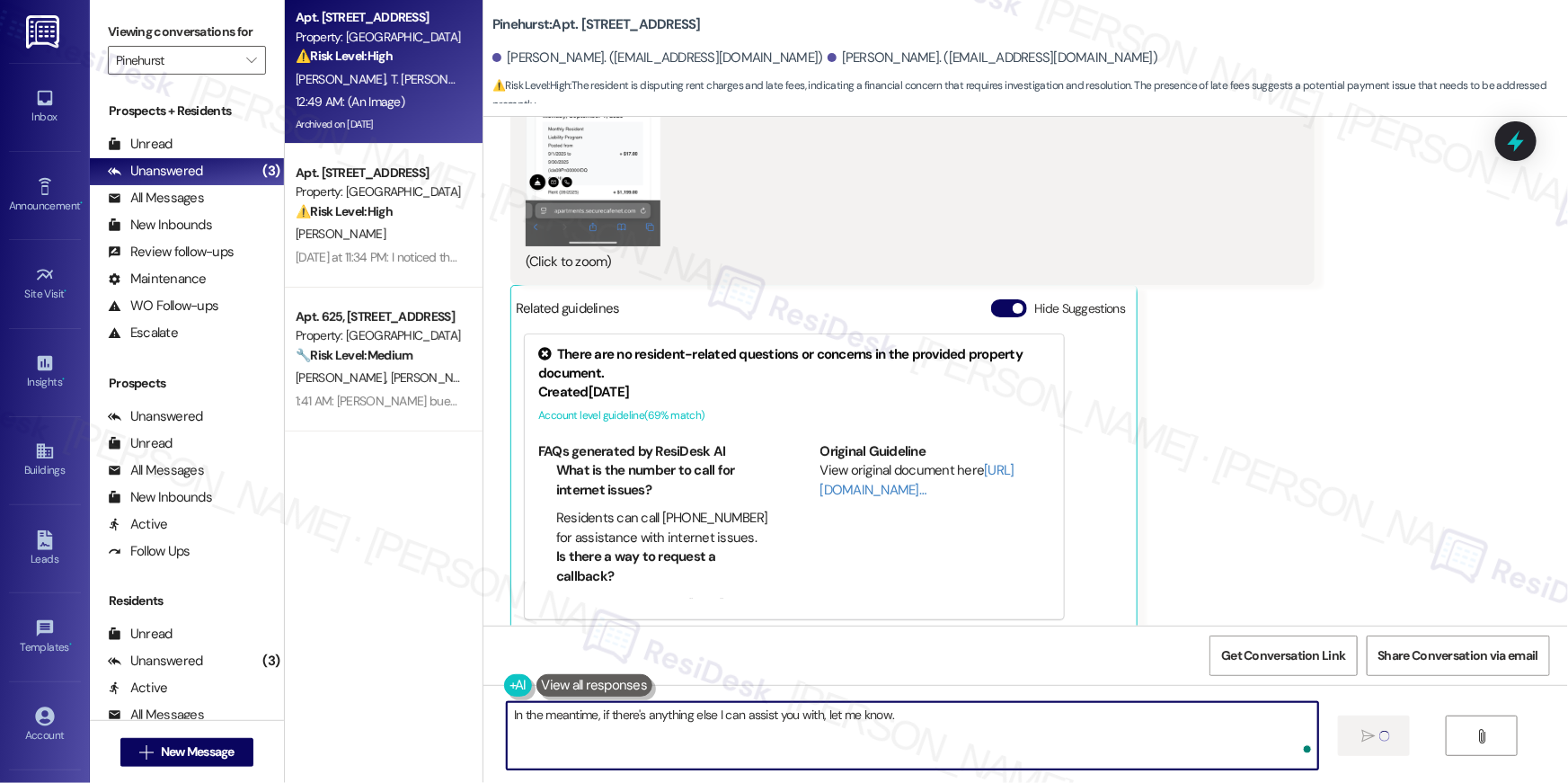
type textarea "In the meantime, if there's anything else I can assist you with, let me know."
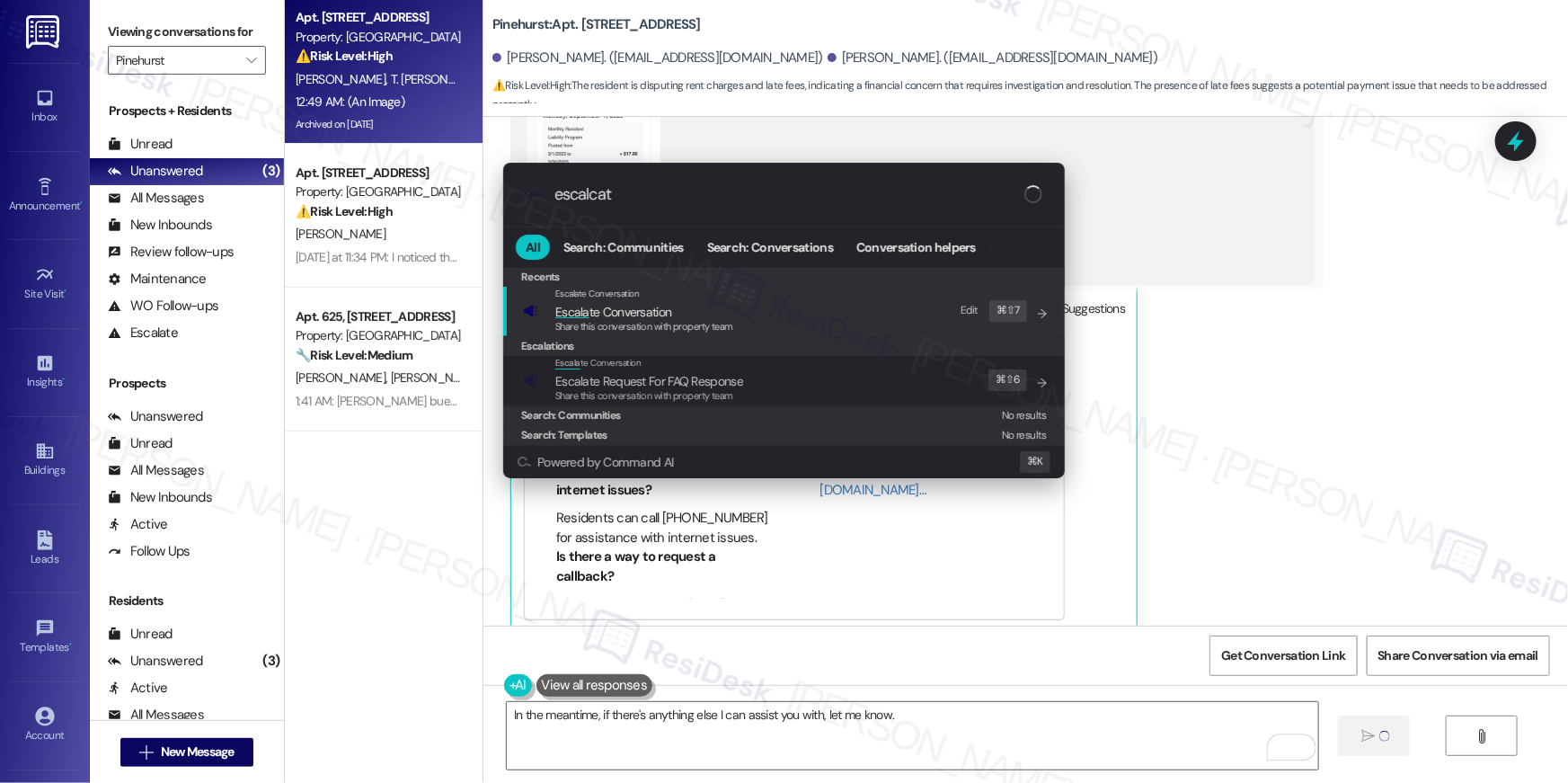
type input "escalcate"
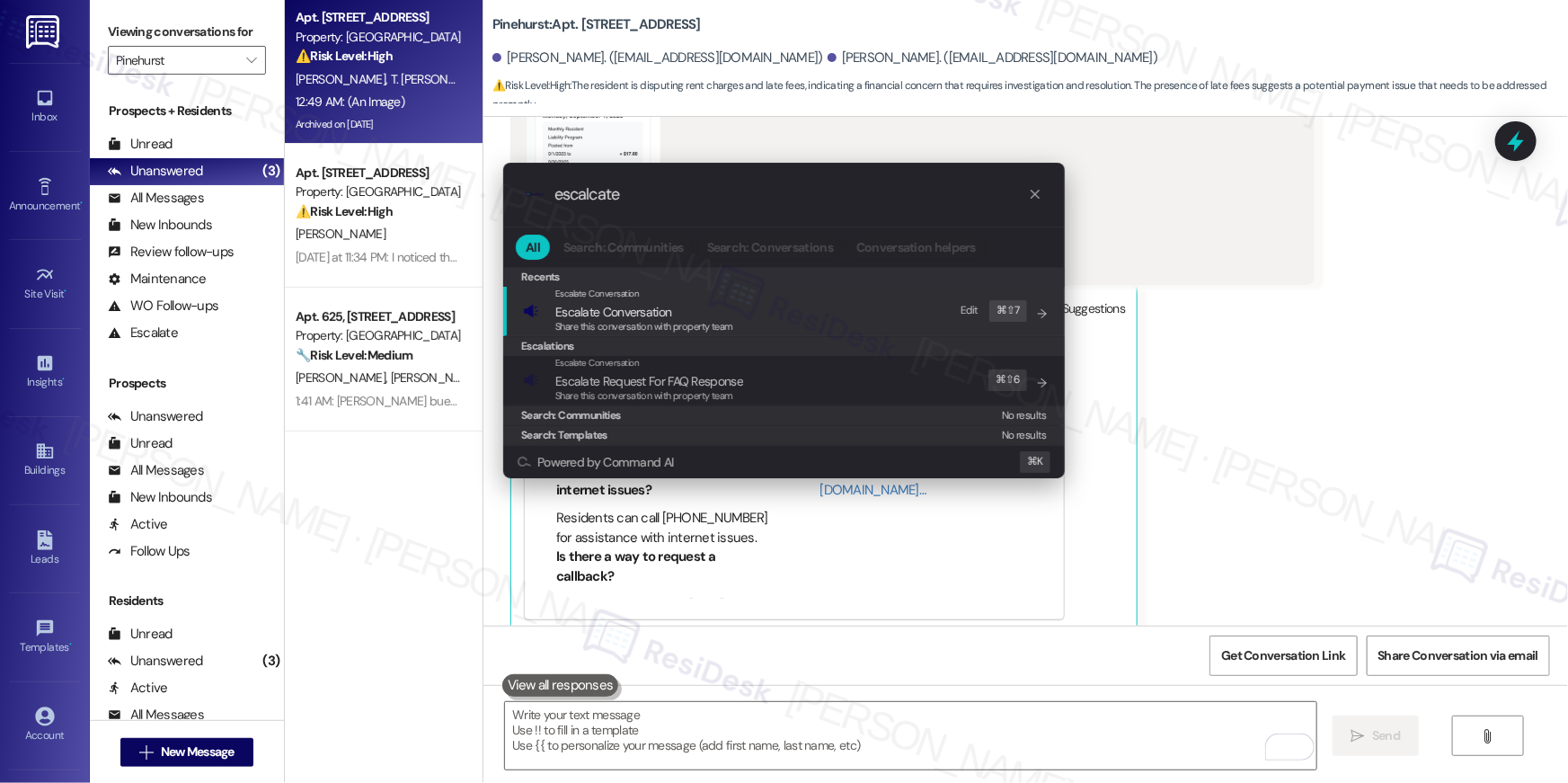
type input "escalcate"
click at [636, 325] on span "Share this conversation with property team" at bounding box center [645, 326] width 178 height 13
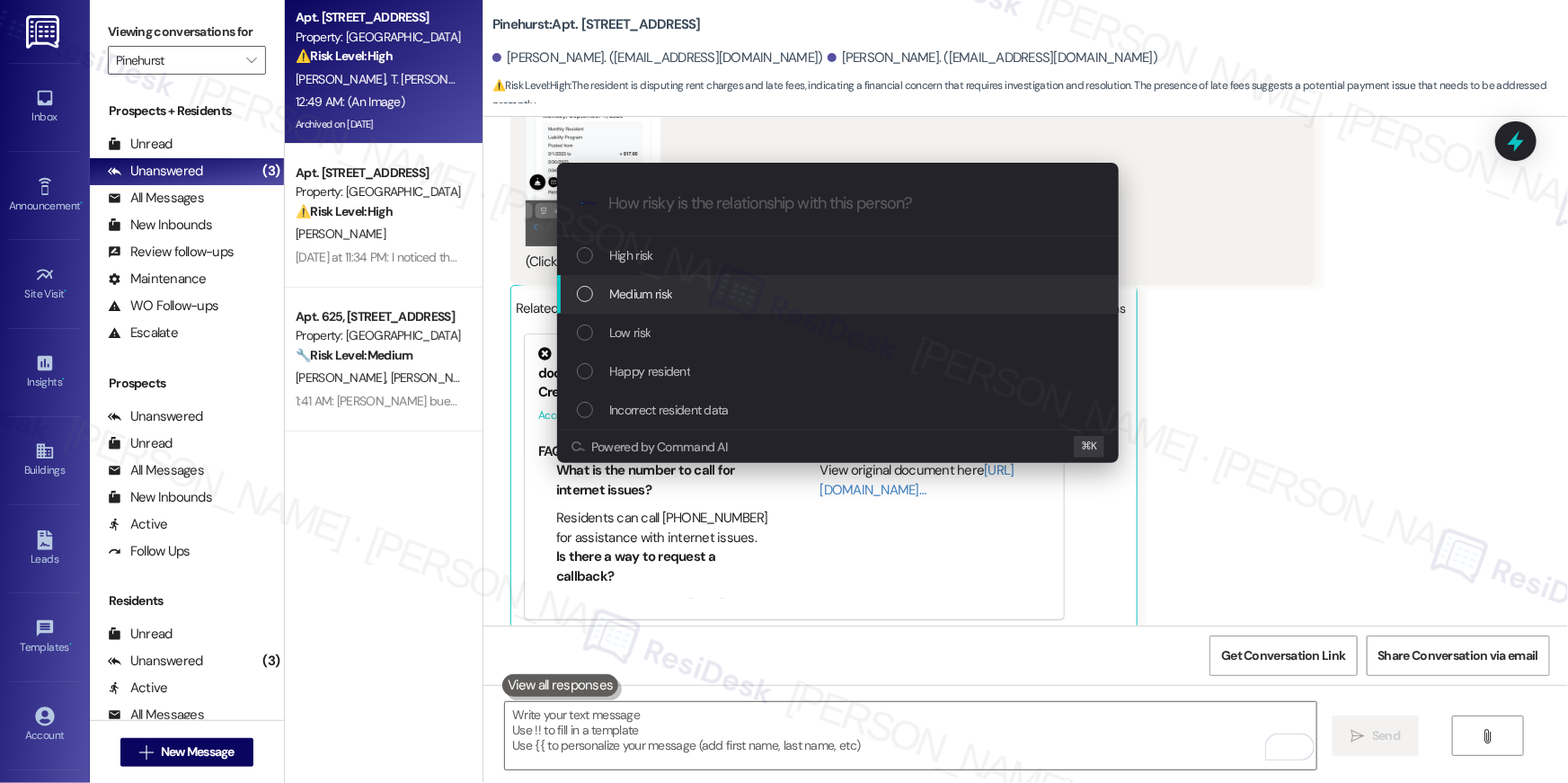
click at [634, 299] on span "Medium risk" at bounding box center [640, 294] width 62 height 20
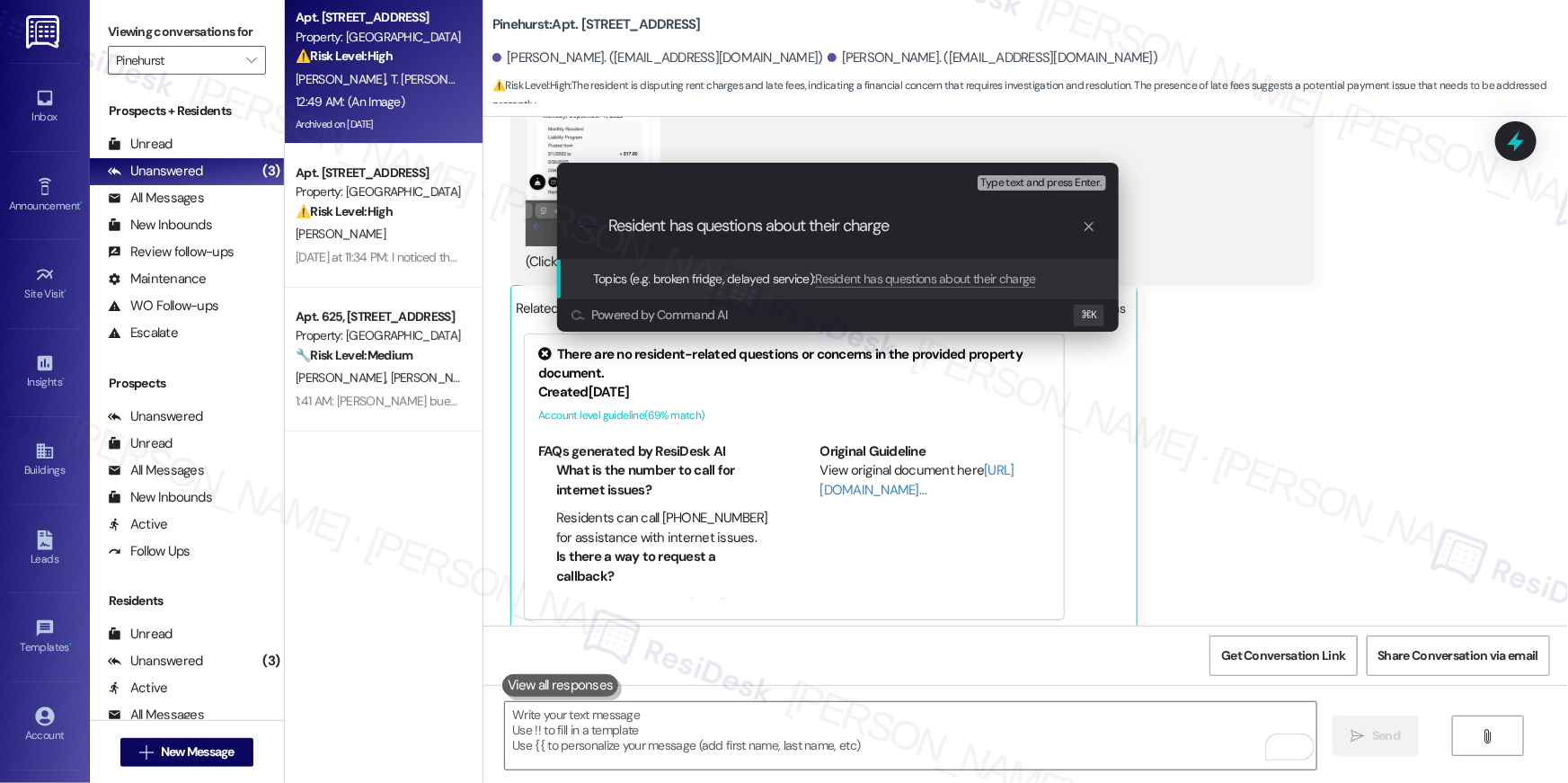
type input "Resident has questions about their charges"
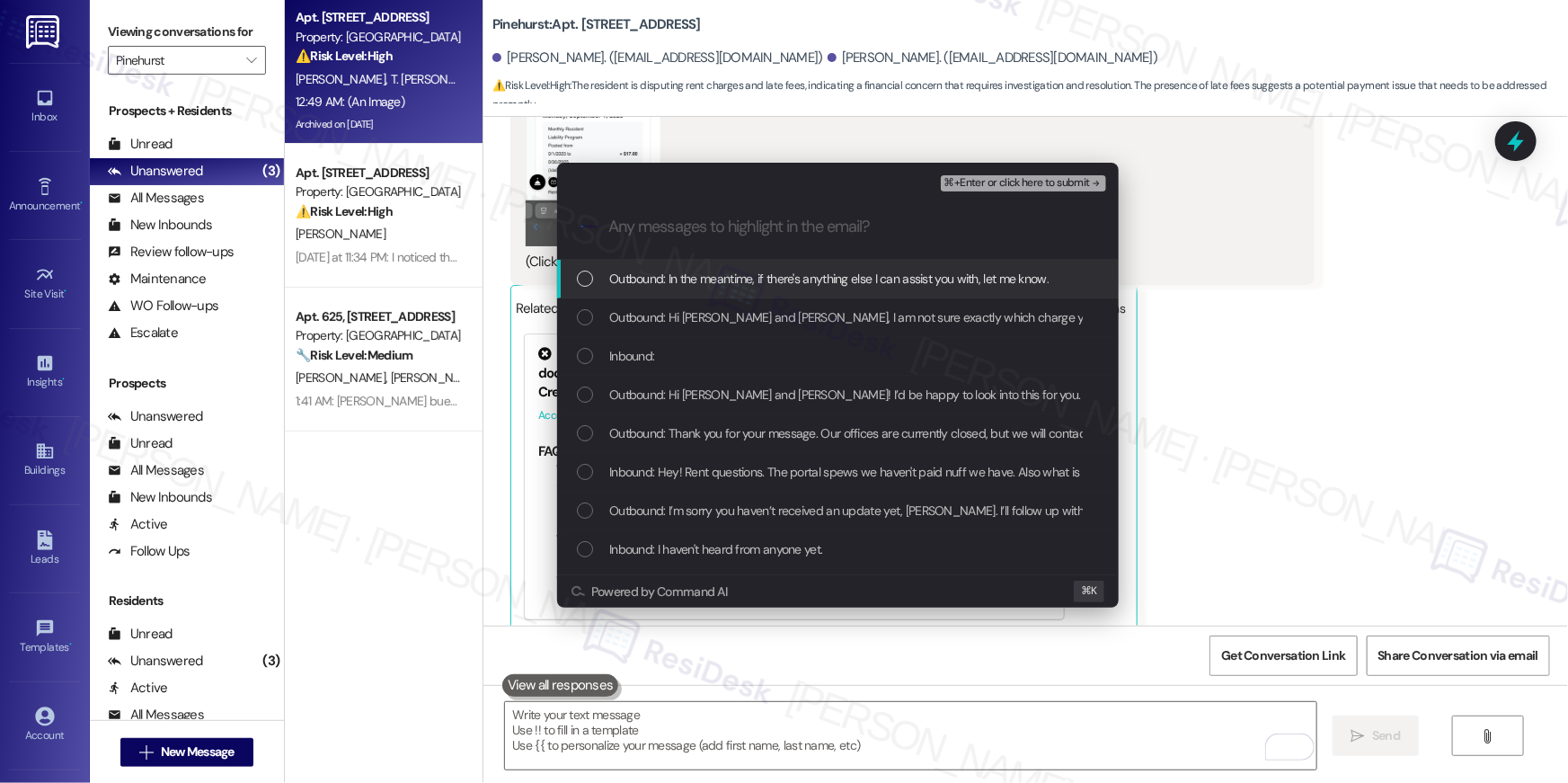
drag, startPoint x: 589, startPoint y: 282, endPoint x: 591, endPoint y: 311, distance: 29.1
click at [589, 285] on div "List of options" at bounding box center [584, 279] width 16 height 16
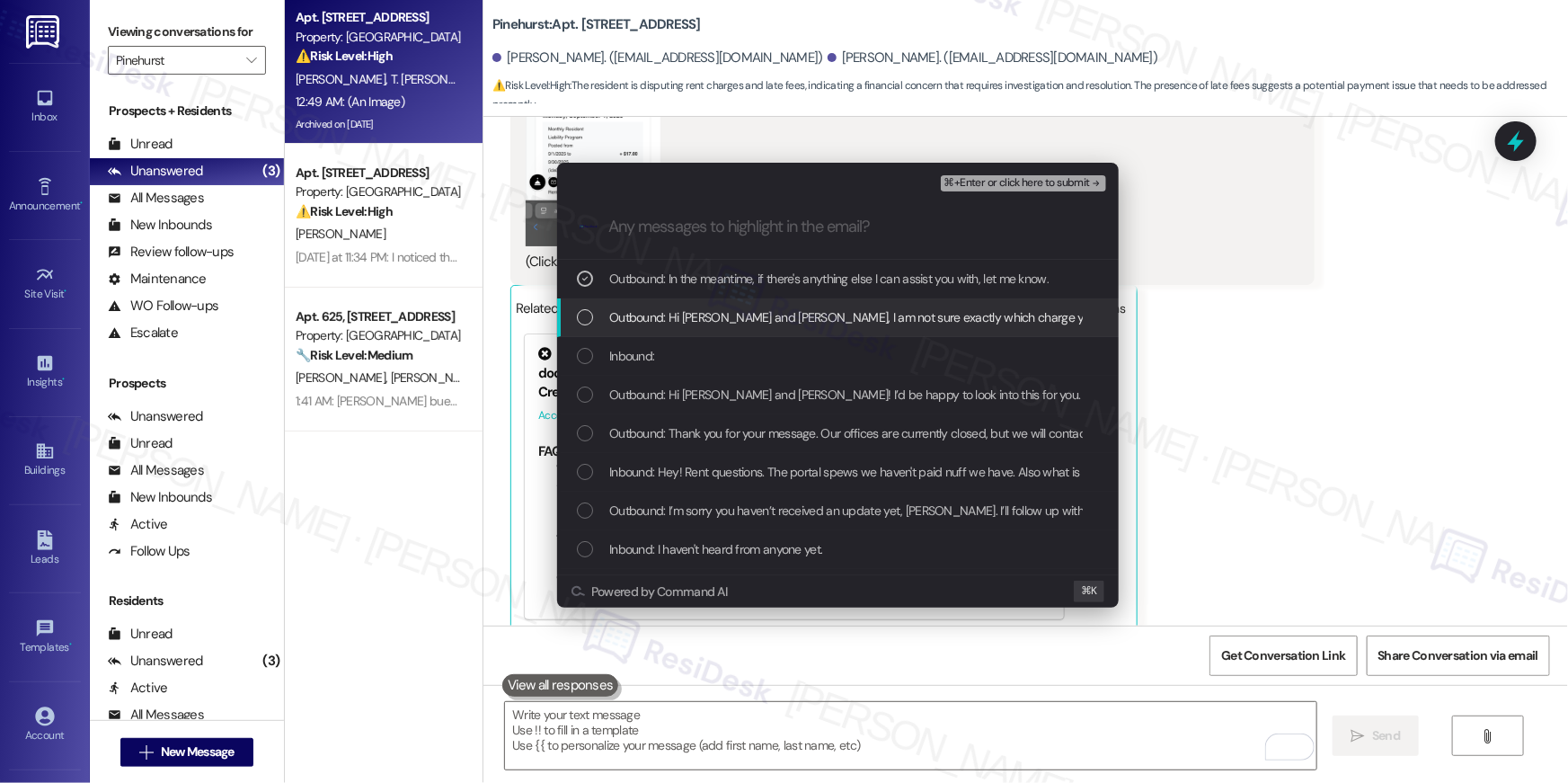
click at [591, 311] on div "List of options" at bounding box center [584, 317] width 16 height 16
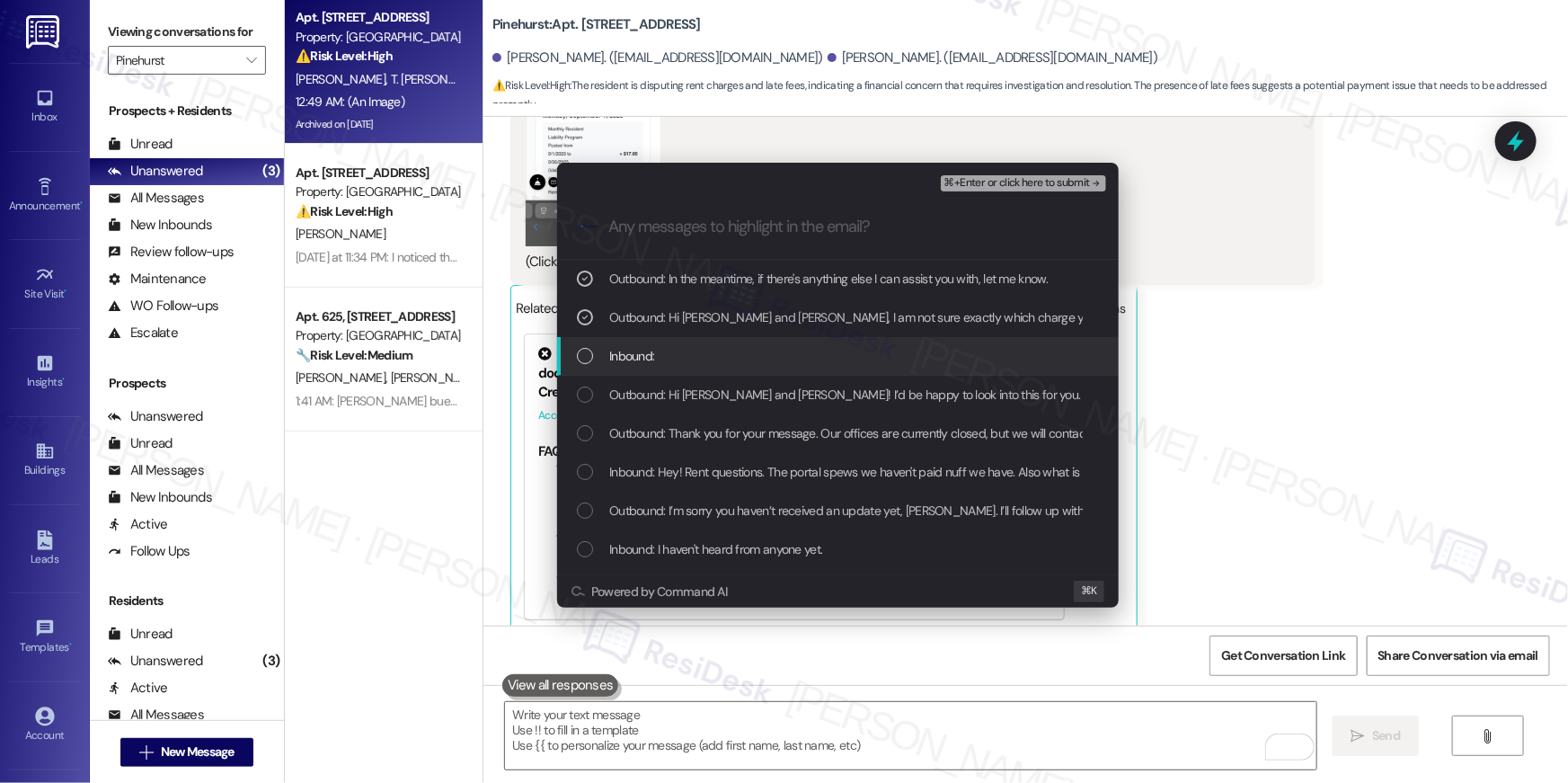
click at [583, 350] on div "List of options" at bounding box center [584, 356] width 16 height 16
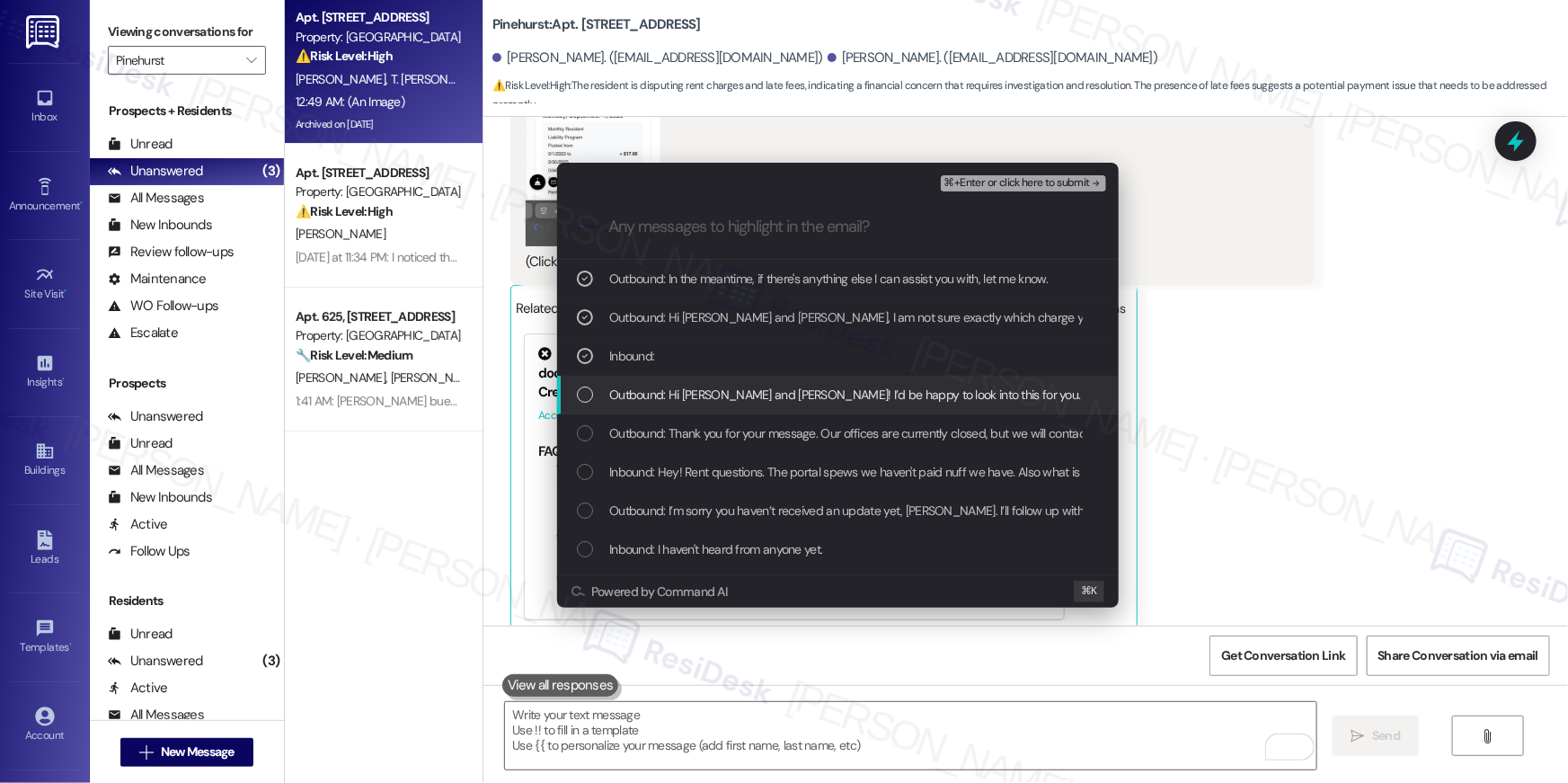
drag, startPoint x: 758, startPoint y: 402, endPoint x: 746, endPoint y: 438, distance: 37.9
click at [757, 402] on span "Outbound: Hi Trever and Samantha! I’d be happy to look into this for you. Are y…" at bounding box center [1376, 394] width 1533 height 20
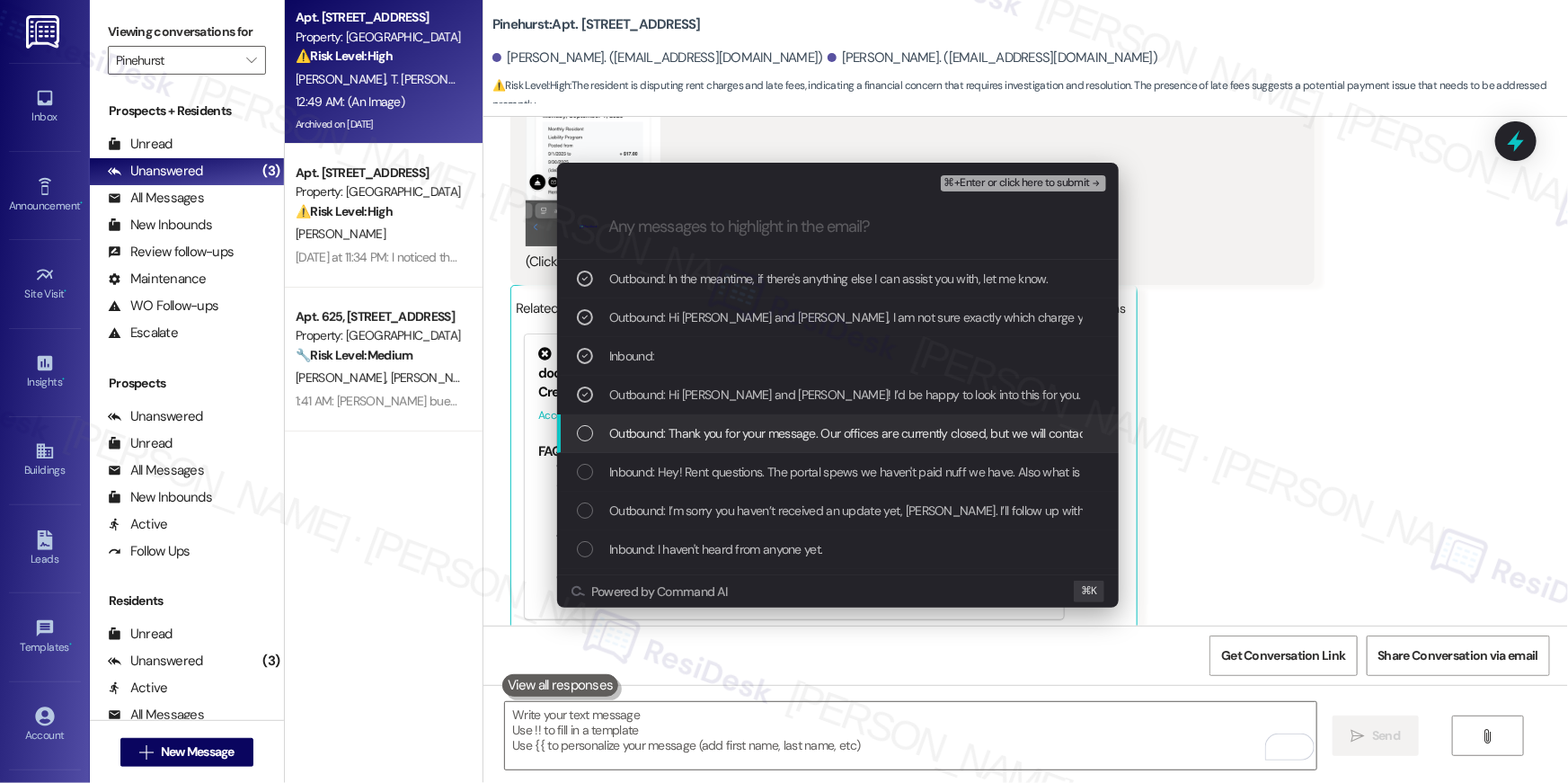
click at [744, 443] on div "Outbound: Thank you for your message. Our offices are currently closed, but we …" at bounding box center [837, 433] width 562 height 39
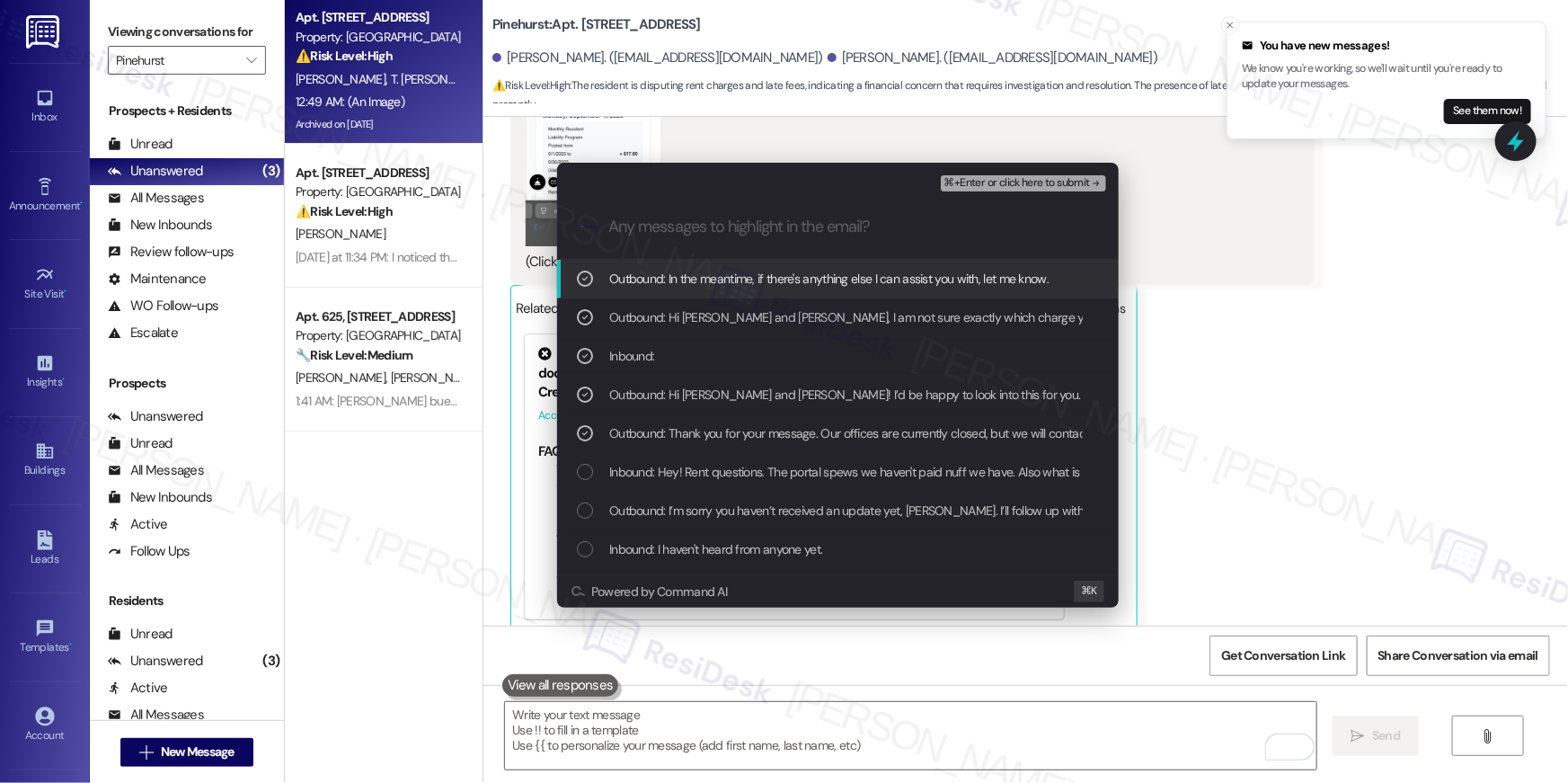
click at [786, 468] on span "Inbound: Hey! Rent questions. The portal spews we haven't paid nuff we have. Al…" at bounding box center [923, 472] width 629 height 20
click at [1026, 182] on span "⌘+Enter or click here to submit" at bounding box center [1016, 183] width 146 height 13
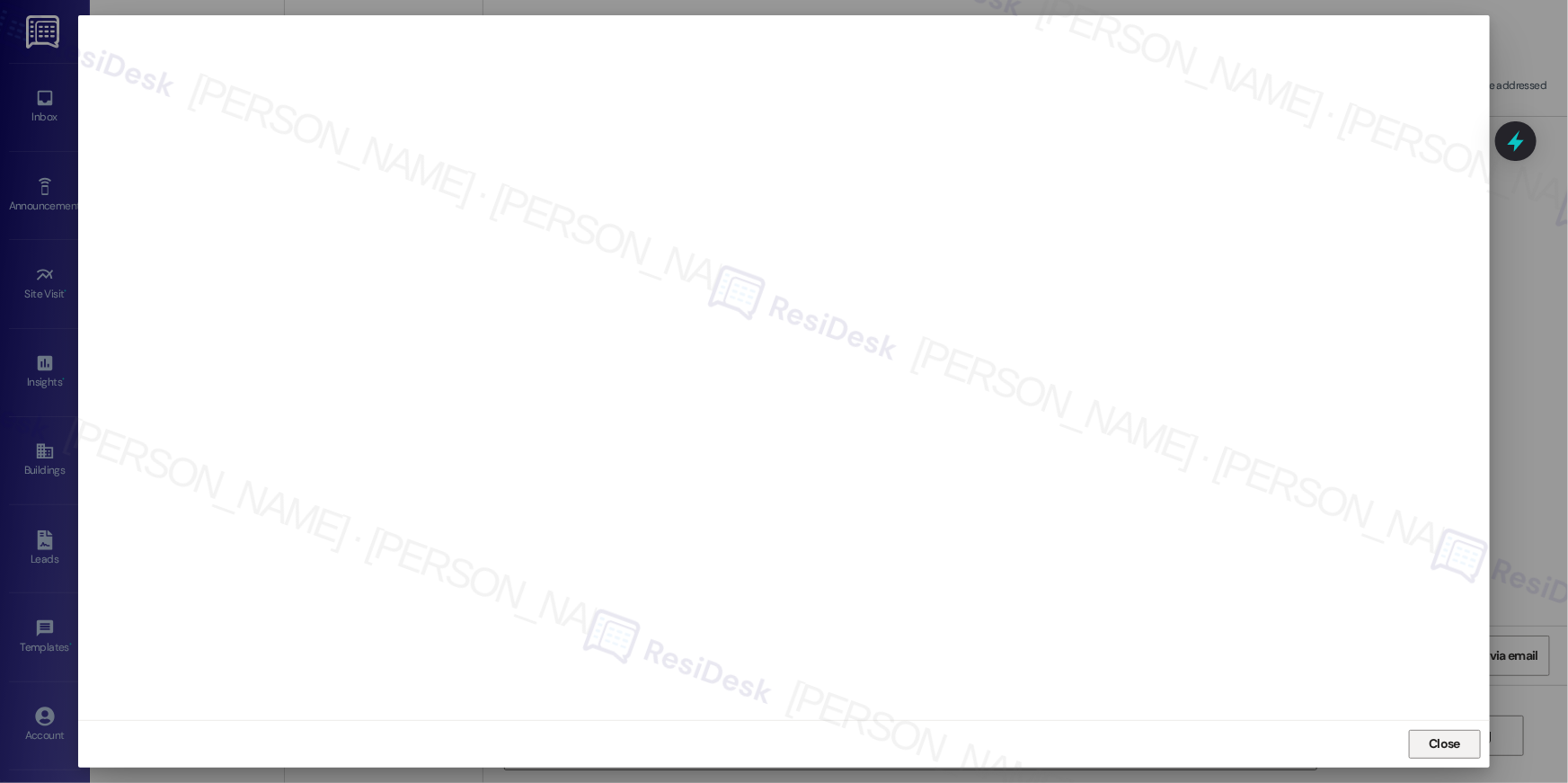
click at [1471, 751] on button "Close" at bounding box center [1444, 744] width 72 height 29
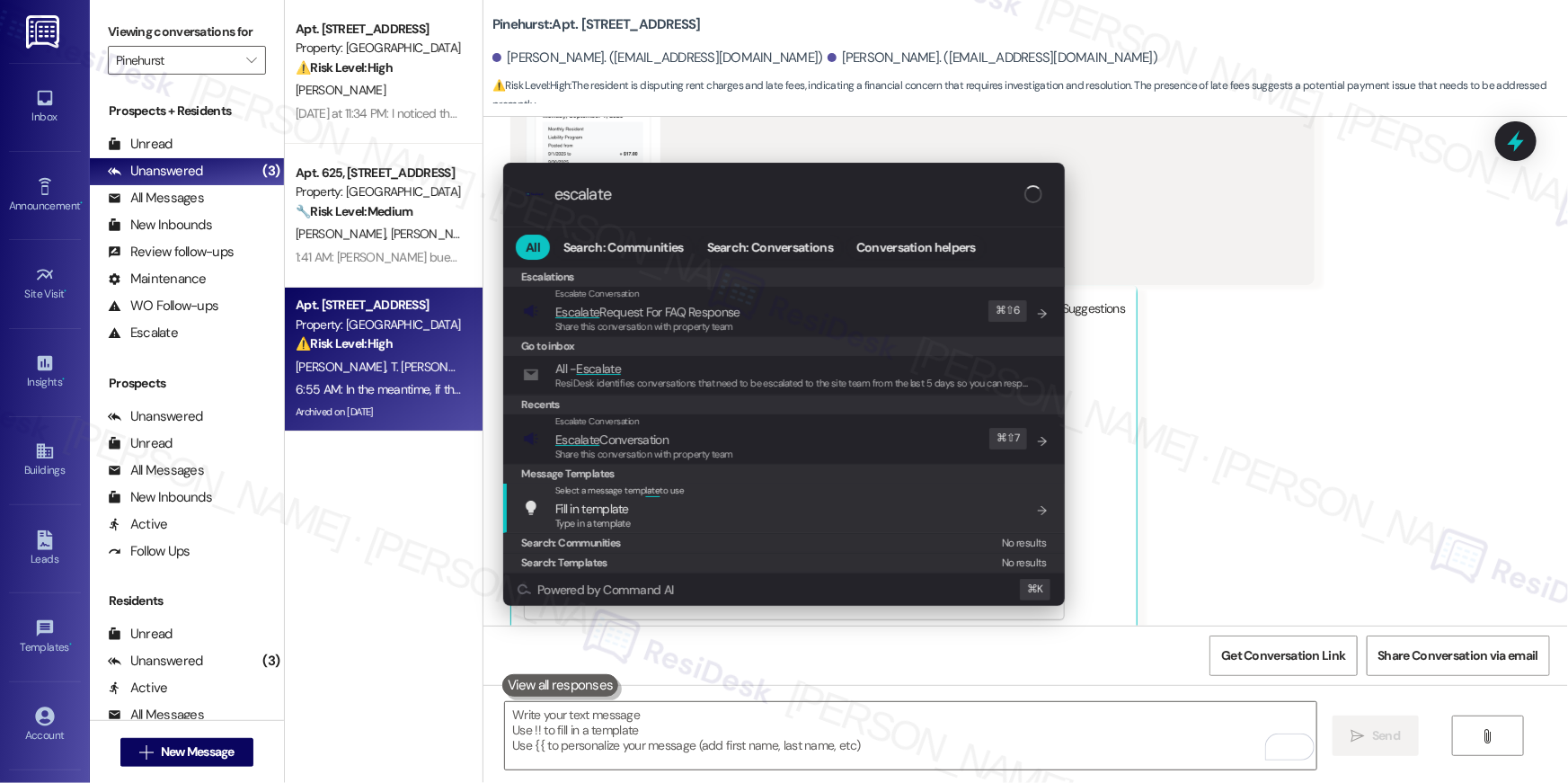
type input "escalate"
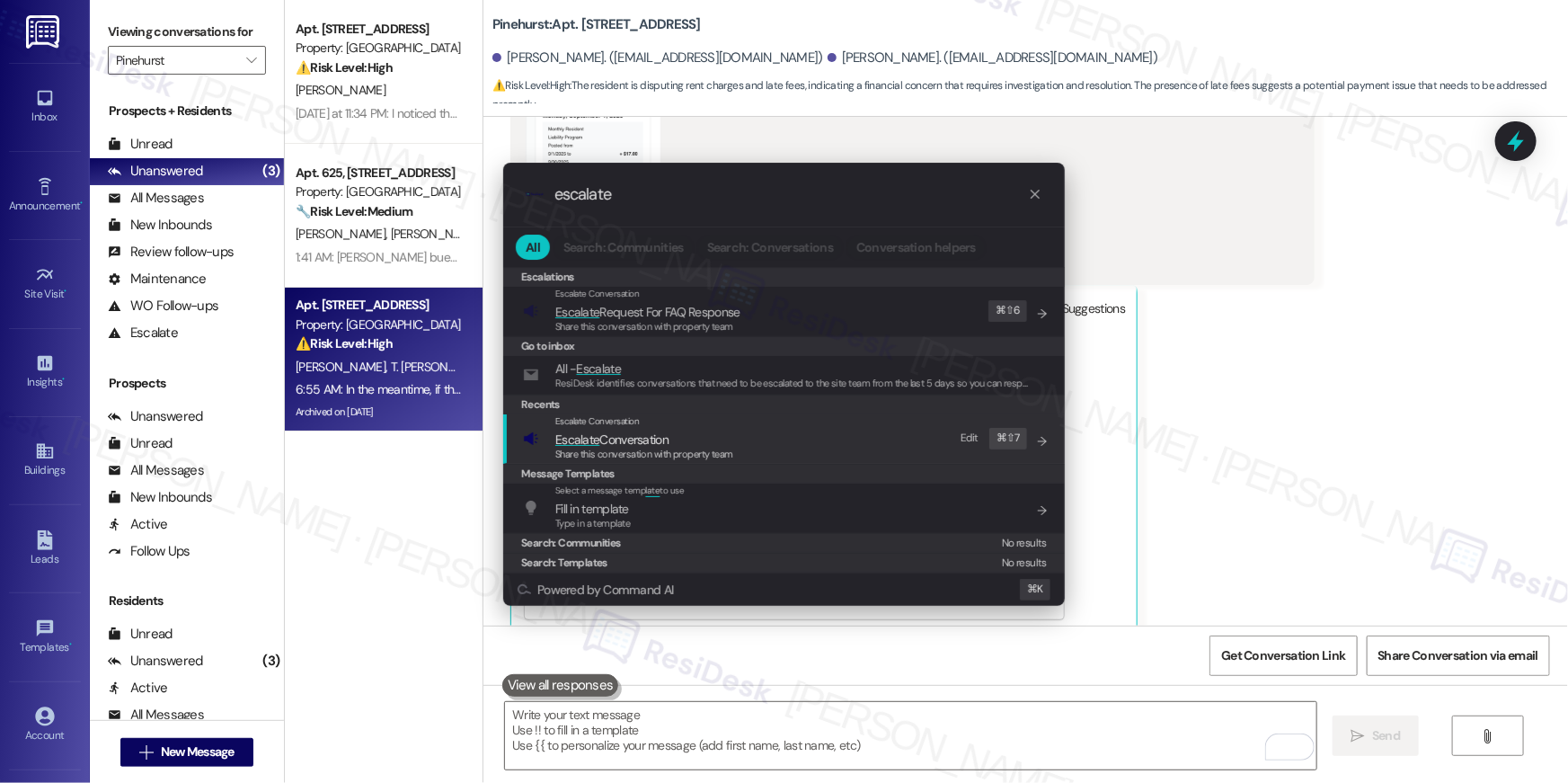
click at [780, 451] on div "Escalate Conversation Escalate Conversation Share this conversation with proper…" at bounding box center [785, 438] width 526 height 49
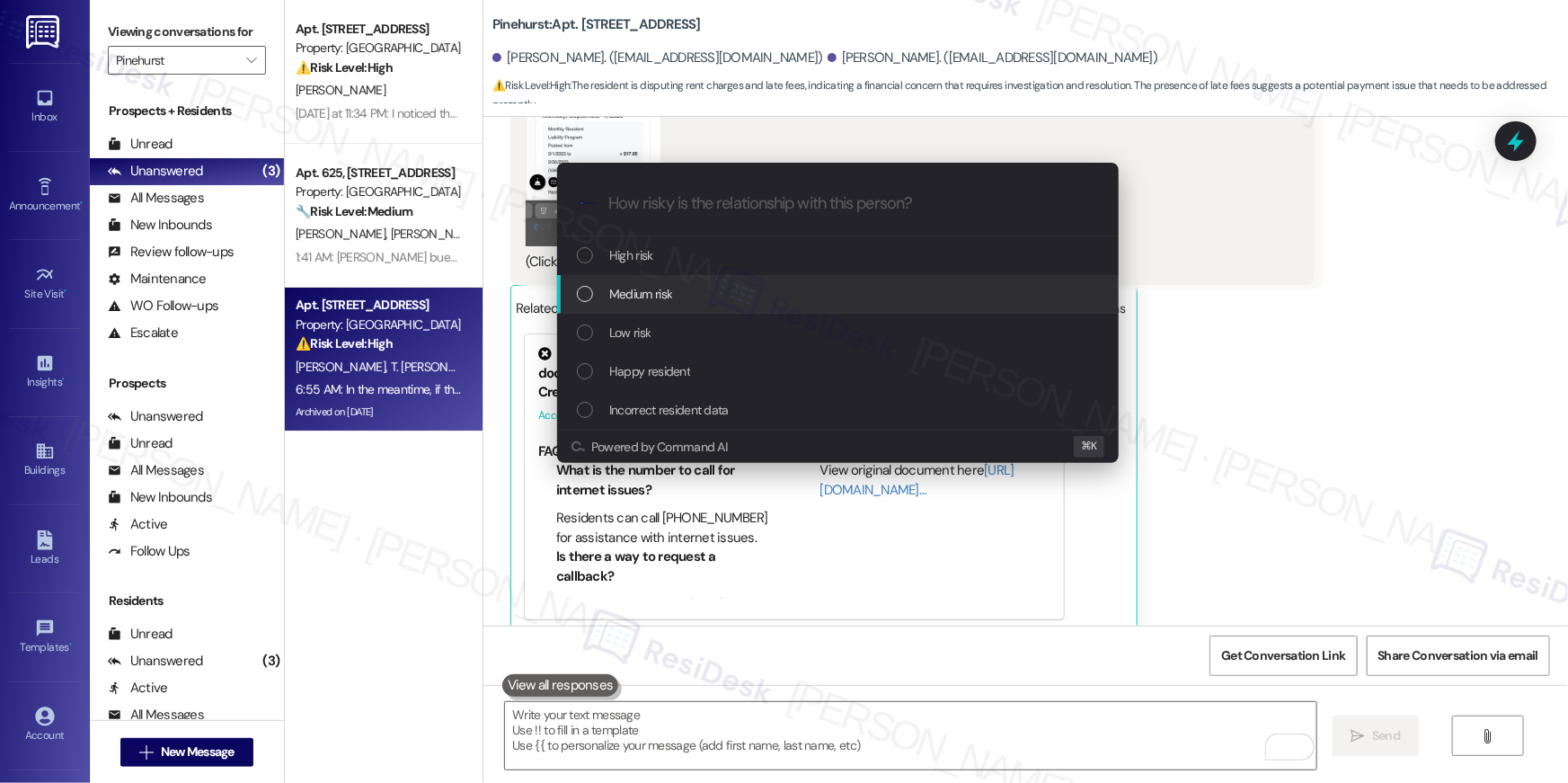
click at [694, 299] on div "Medium risk" at bounding box center [839, 294] width 526 height 20
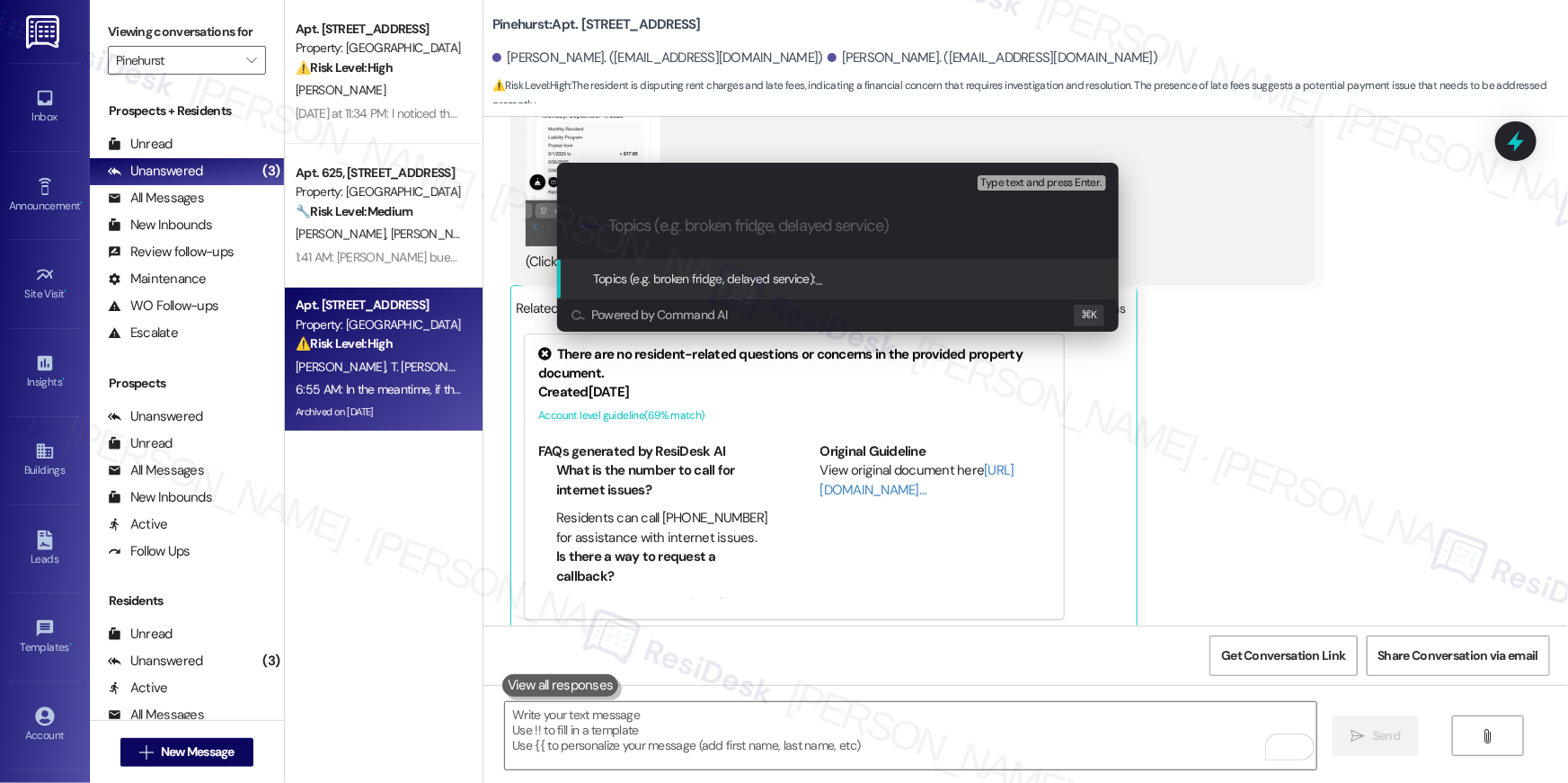
paste input "Resident has questions about their charges"
type input "Resident has questions about their charges"
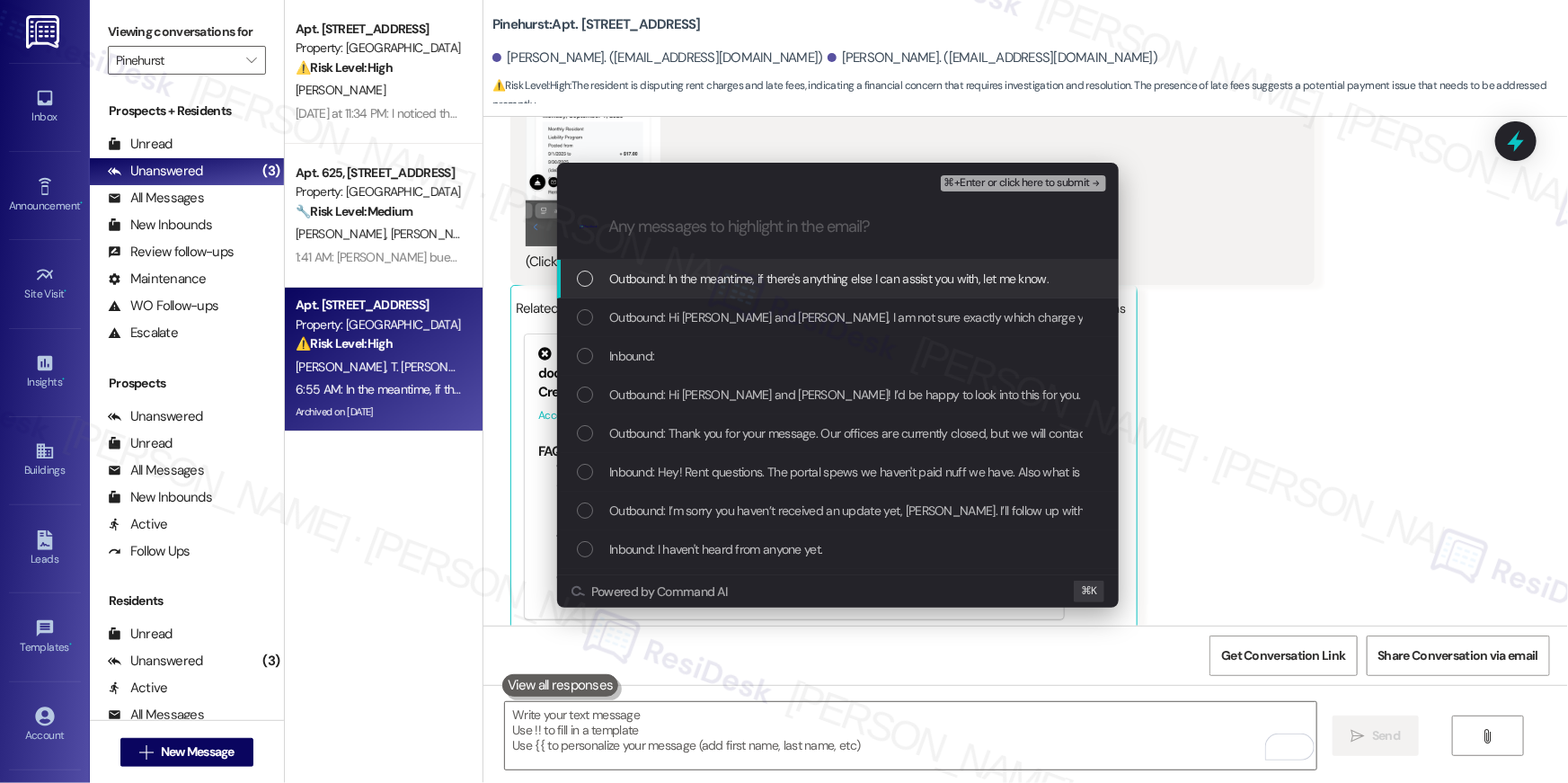
click at [872, 291] on div "Outbound: In the meantime, if there's anything else I can assist you with, let …" at bounding box center [837, 279] width 562 height 39
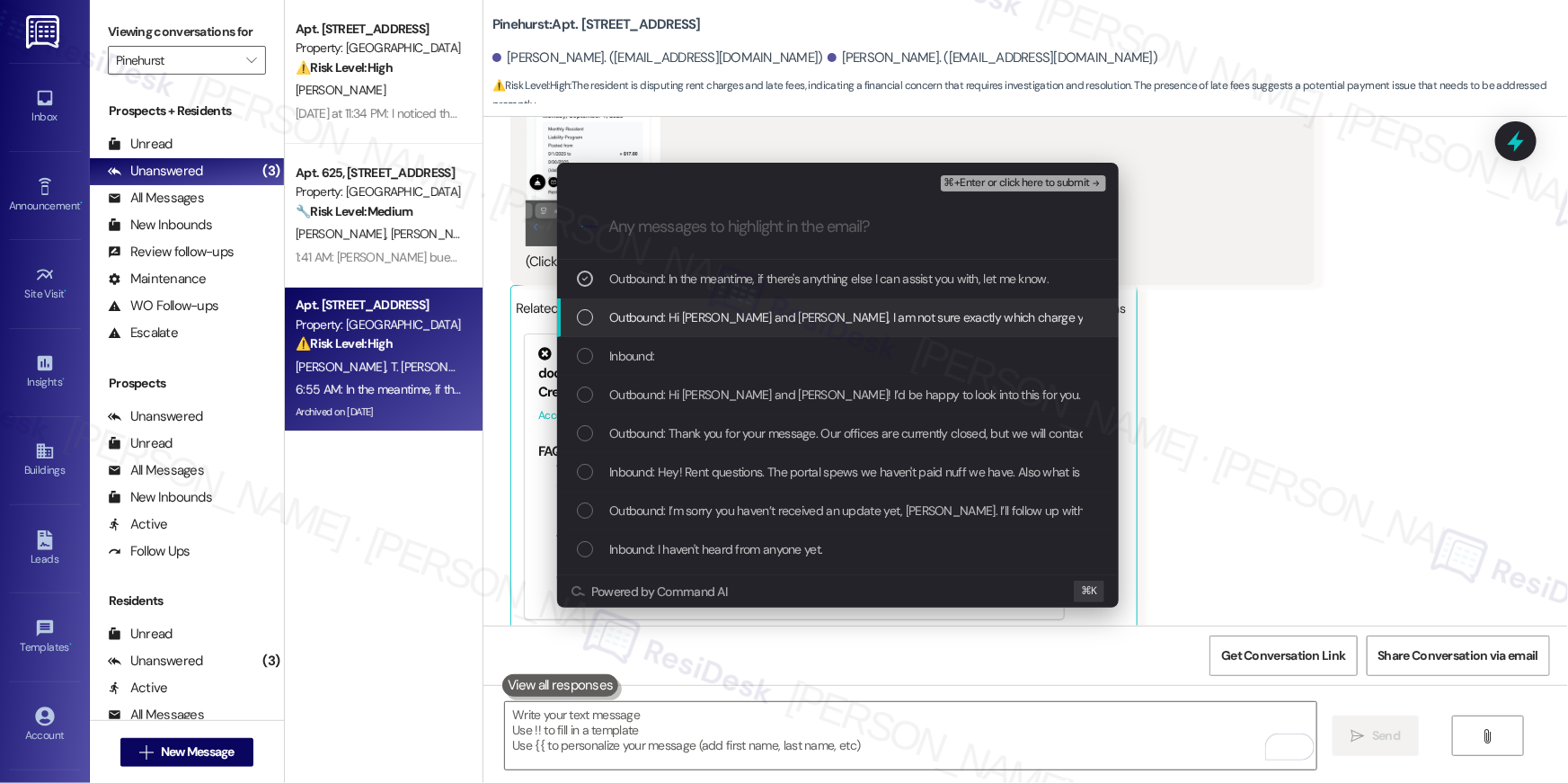
drag, startPoint x: 865, startPoint y: 314, endPoint x: 849, endPoint y: 360, distance: 48.7
click at [864, 316] on span "Outbound: Hi Trever and Samantha, I am not sure exactly which charge you are re…" at bounding box center [1047, 317] width 876 height 20
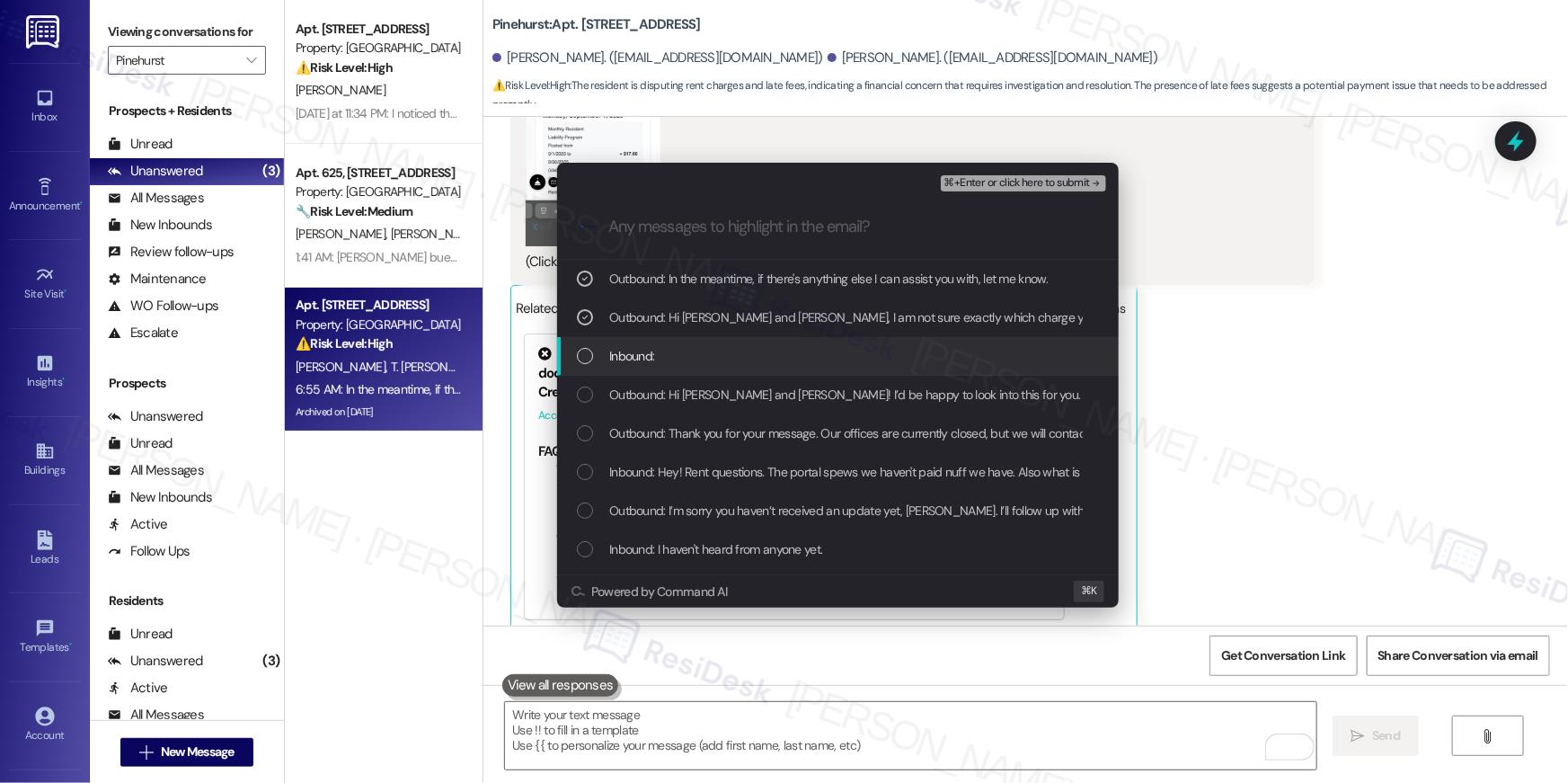
drag, startPoint x: 849, startPoint y: 361, endPoint x: 848, endPoint y: 391, distance: 30.0
click at [849, 362] on div "Inbound:" at bounding box center [839, 356] width 526 height 20
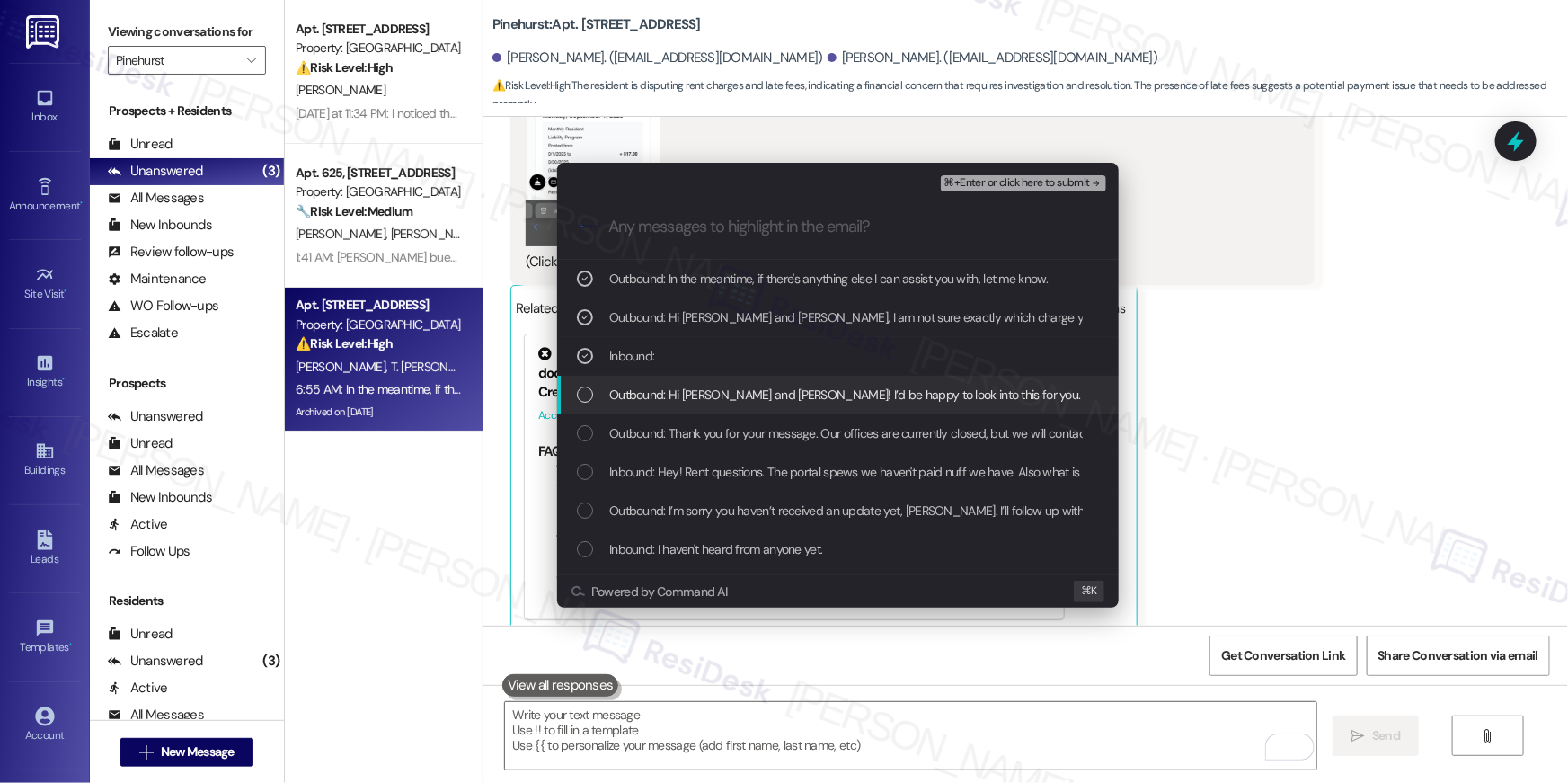
drag, startPoint x: 847, startPoint y: 392, endPoint x: 844, endPoint y: 430, distance: 38.1
click at [847, 394] on span "Outbound: Hi Trever and Samantha! I’d be happy to look into this for you. Are y…" at bounding box center [1376, 394] width 1533 height 20
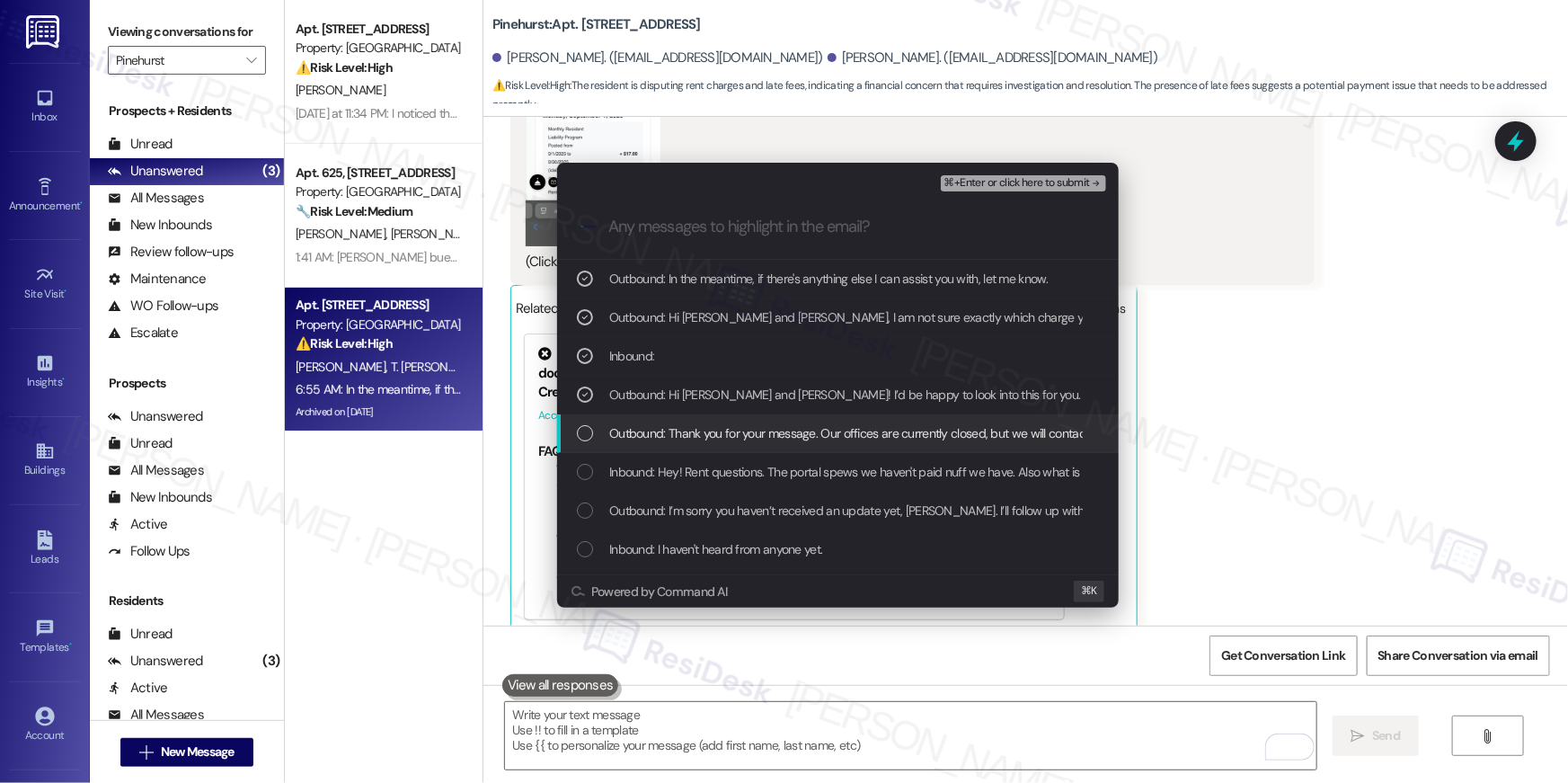
click at [842, 435] on span "Outbound: Thank you for your message. Our offices are currently closed, but we …" at bounding box center [1091, 433] width 963 height 20
click at [835, 485] on div "Inbound: Hey! Rent questions. The portal spews we haven't paid nuff we have. Al…" at bounding box center [837, 472] width 562 height 39
drag, startPoint x: 829, startPoint y: 508, endPoint x: 824, endPoint y: 539, distance: 31.4
click at [829, 510] on span "Outbound: I’m sorry you haven’t received an update yet, Samantha. I’ll follow u…" at bounding box center [1324, 510] width 1430 height 20
click at [823, 540] on div "Inbound: I haven't heard from anyone yet." at bounding box center [839, 549] width 526 height 20
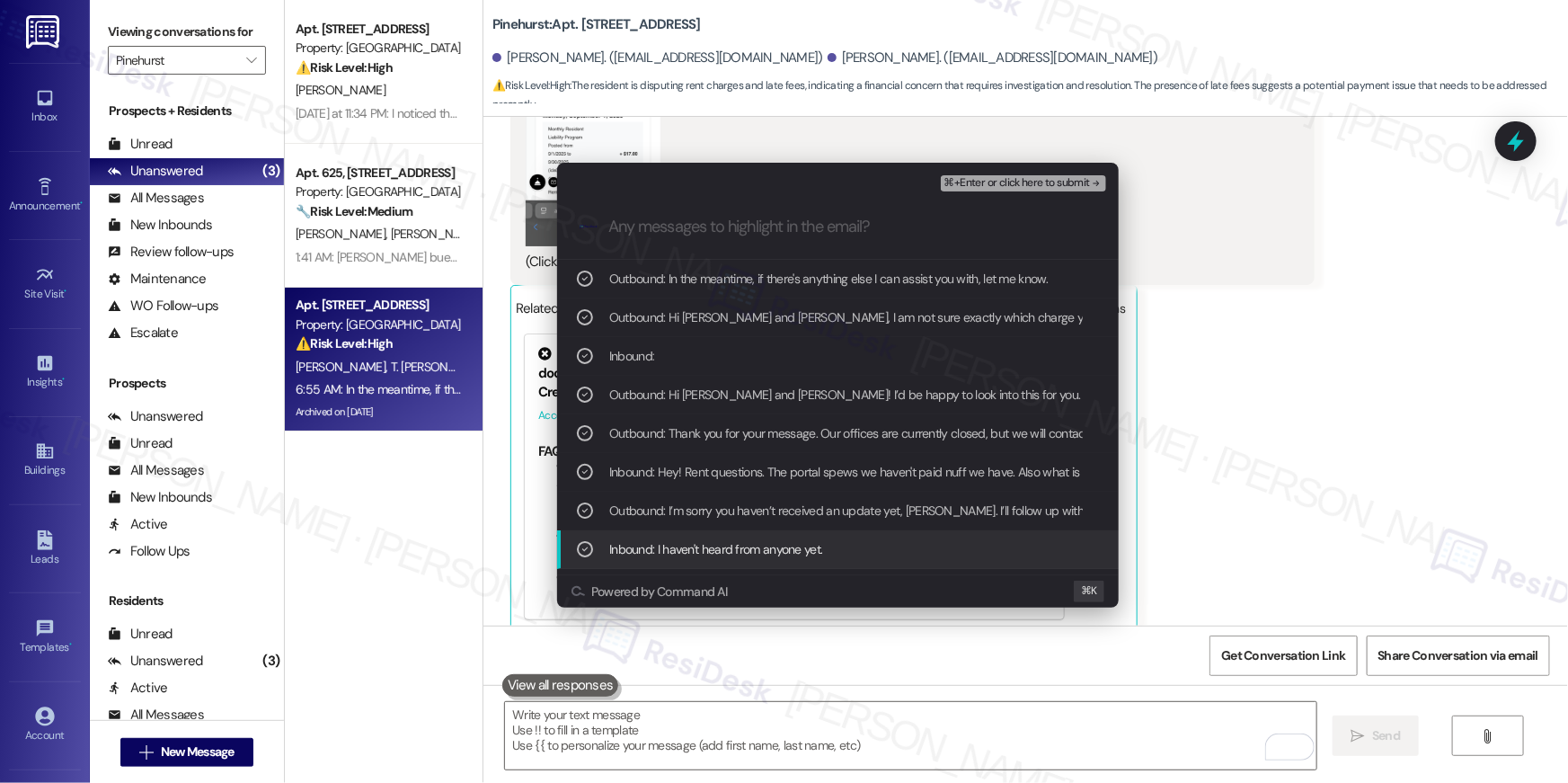
click at [795, 546] on span "Inbound: I haven't heard from anyone yet." at bounding box center [715, 549] width 213 height 20
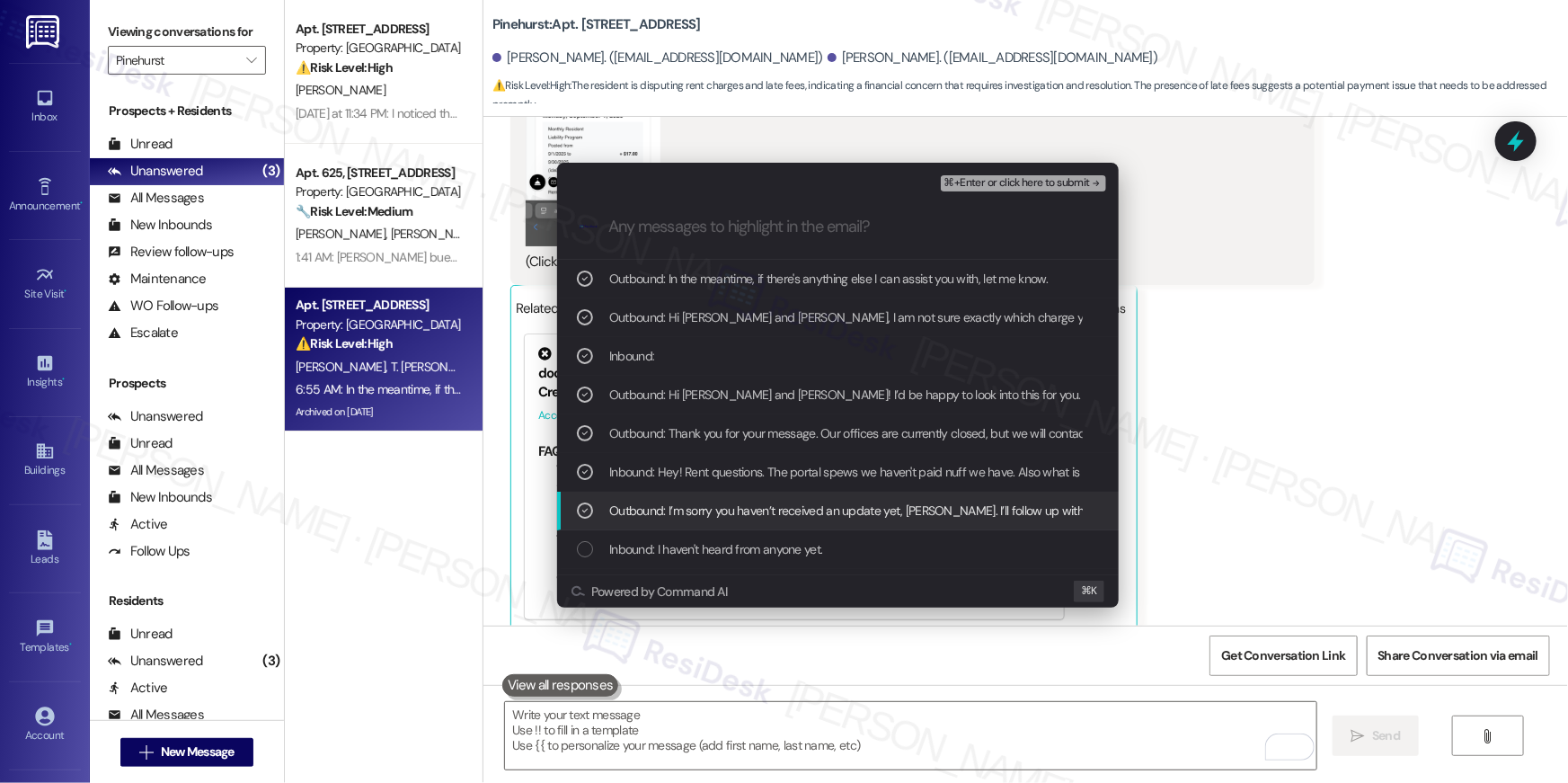
click at [817, 520] on div "Outbound: I’m sorry you haven’t received an update yet, Samantha. I’ll follow u…" at bounding box center [837, 510] width 562 height 39
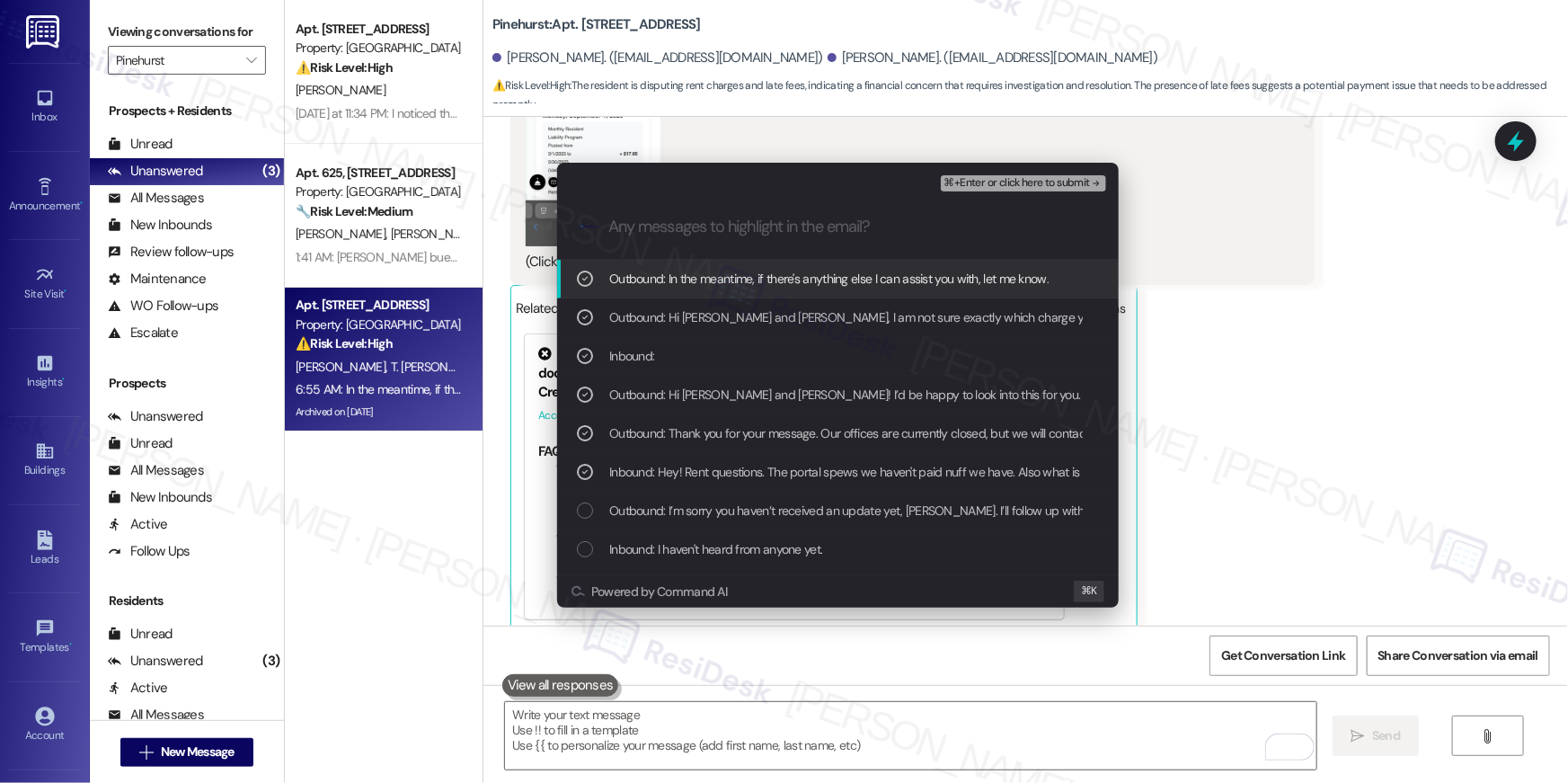
click at [998, 185] on span "⌘+Enter or click here to submit" at bounding box center [1016, 183] width 146 height 13
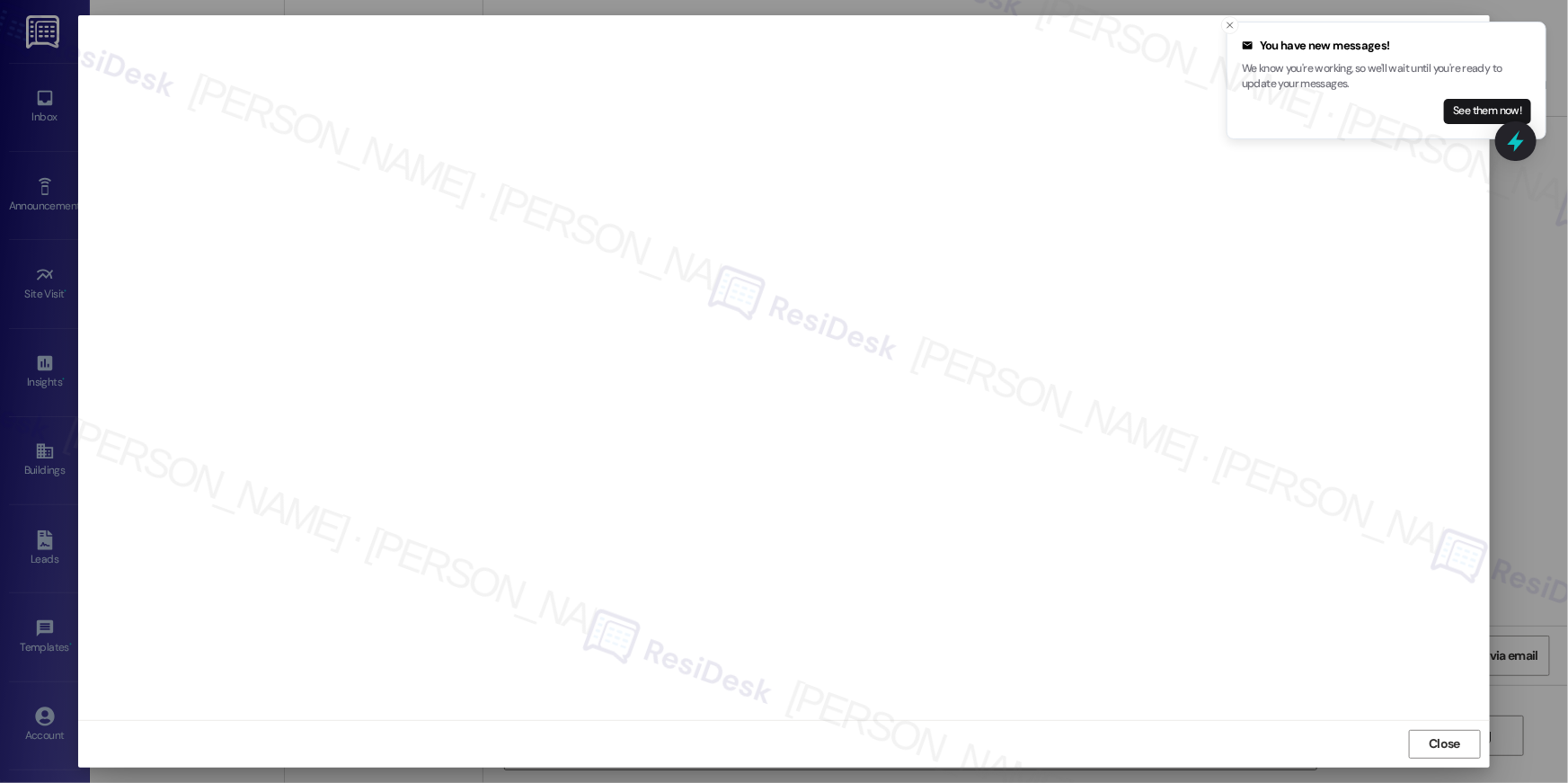
click at [1299, 712] on div at bounding box center [784, 367] width 1411 height 705
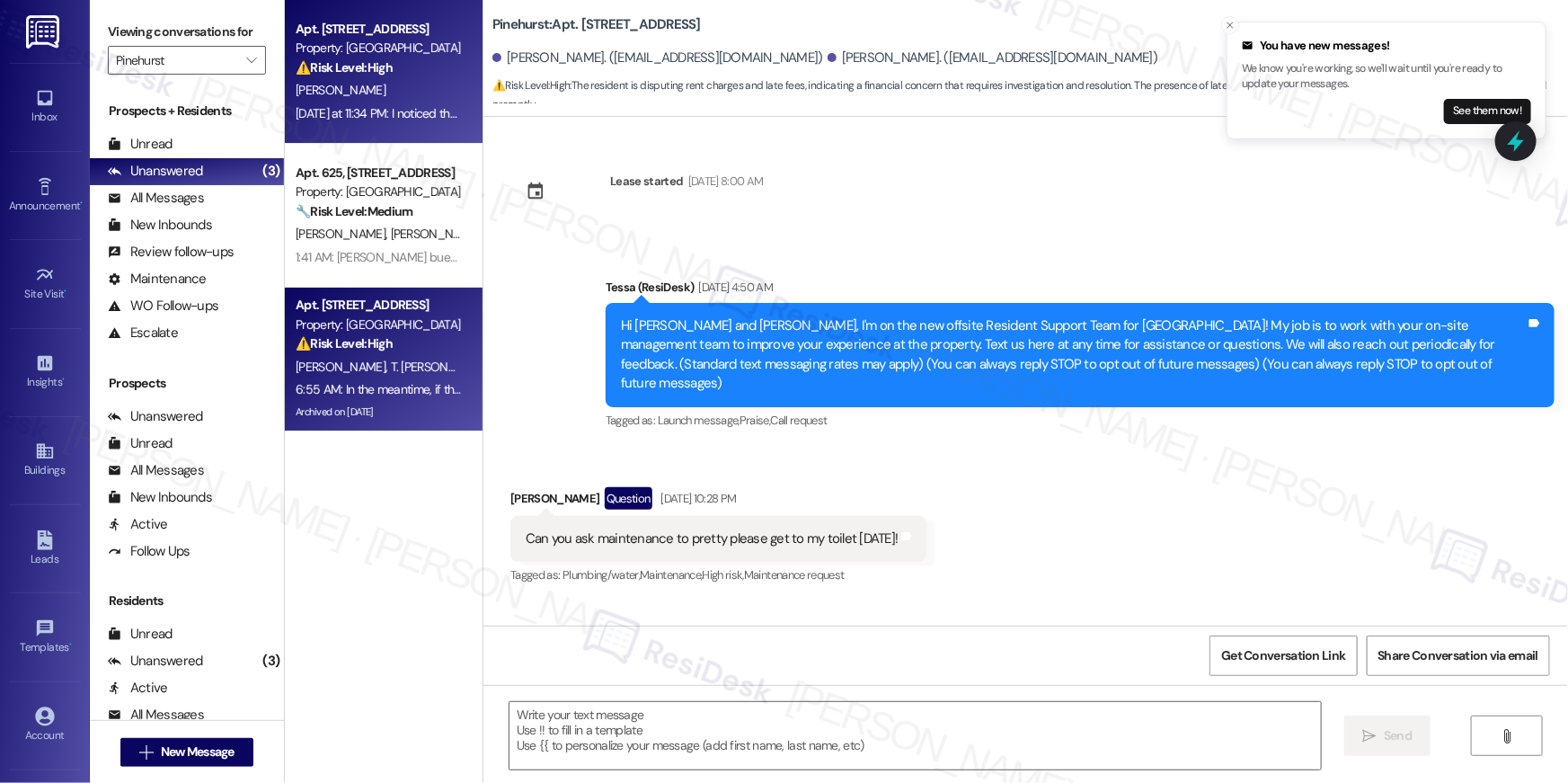
click at [363, 96] on div "D. Cook" at bounding box center [378, 90] width 169 height 23
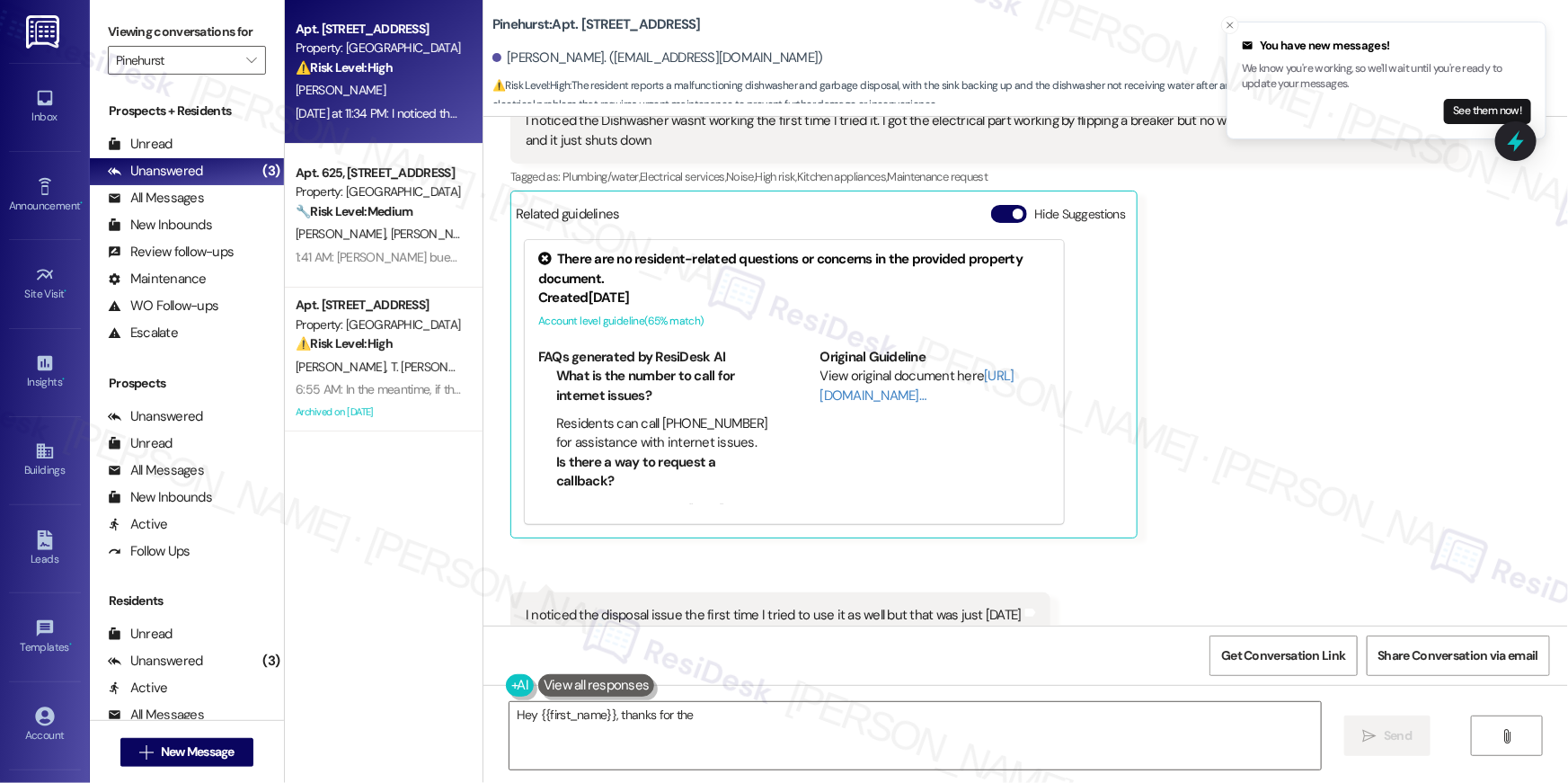
scroll to position [1349, 0]
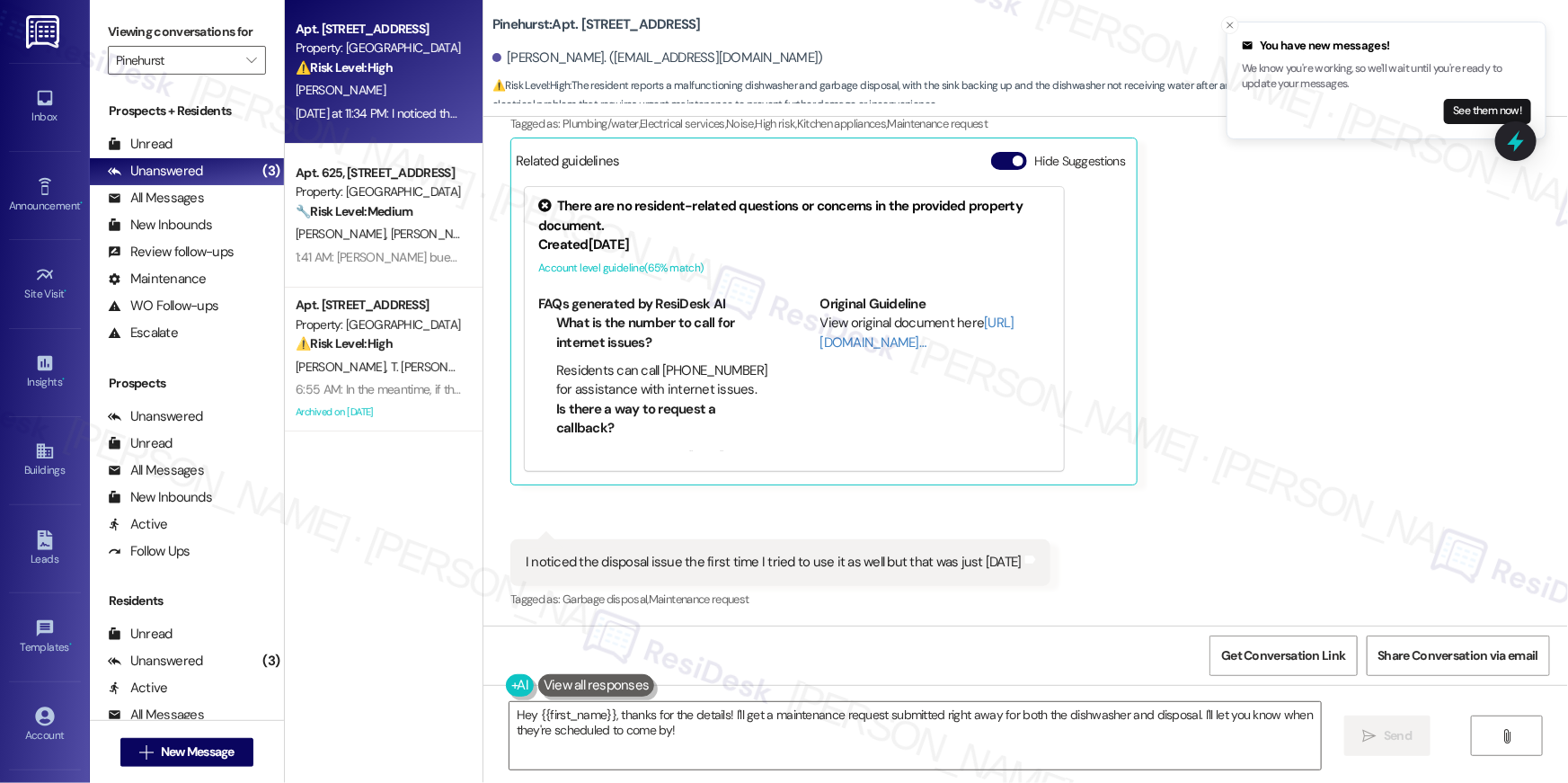
click at [1252, 363] on div "David Cook Yesterday at 11:33 PM Both machines make noise. The sink does back u…" at bounding box center [985, 243] width 949 height 485
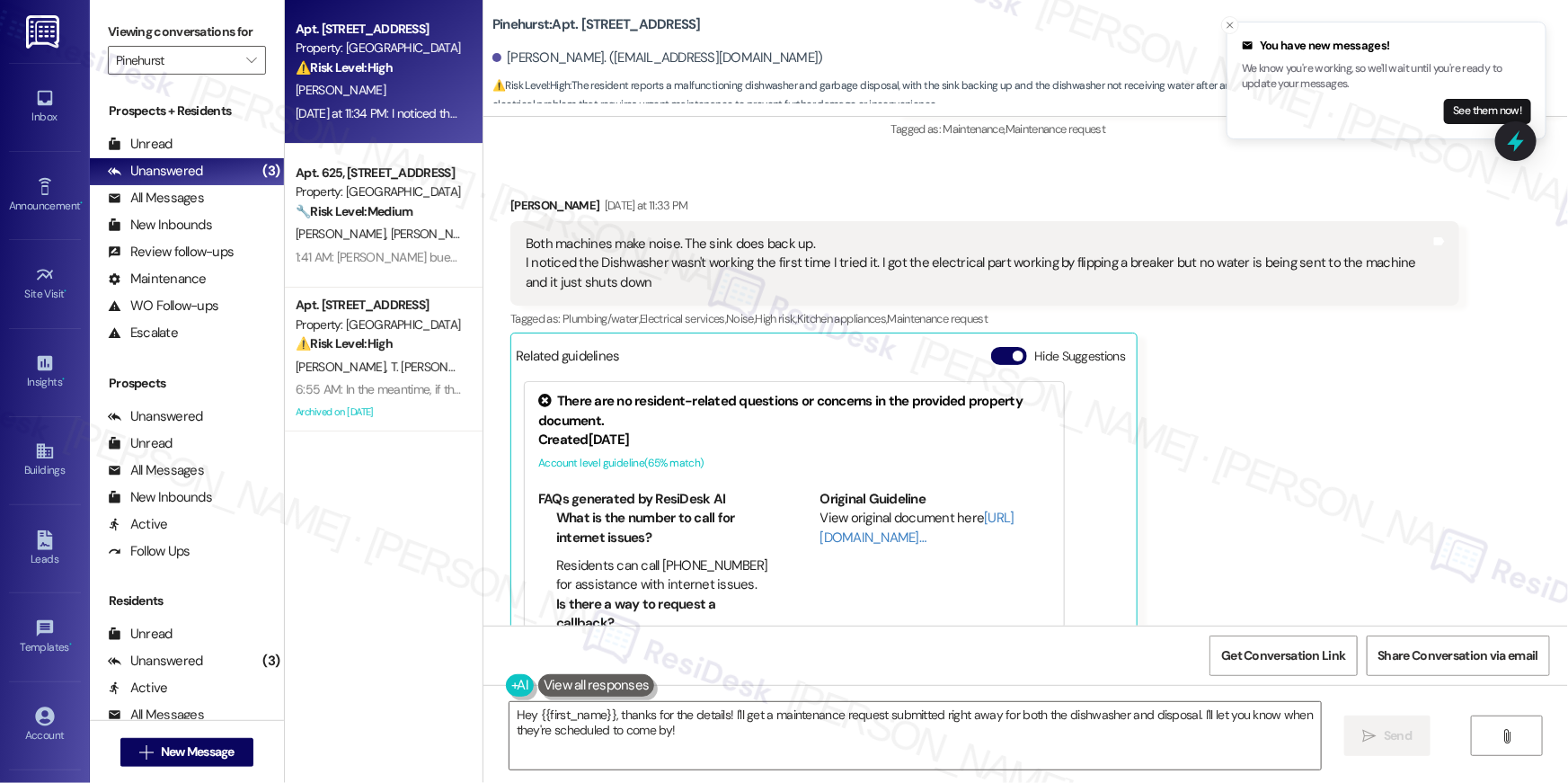
scroll to position [821, 0]
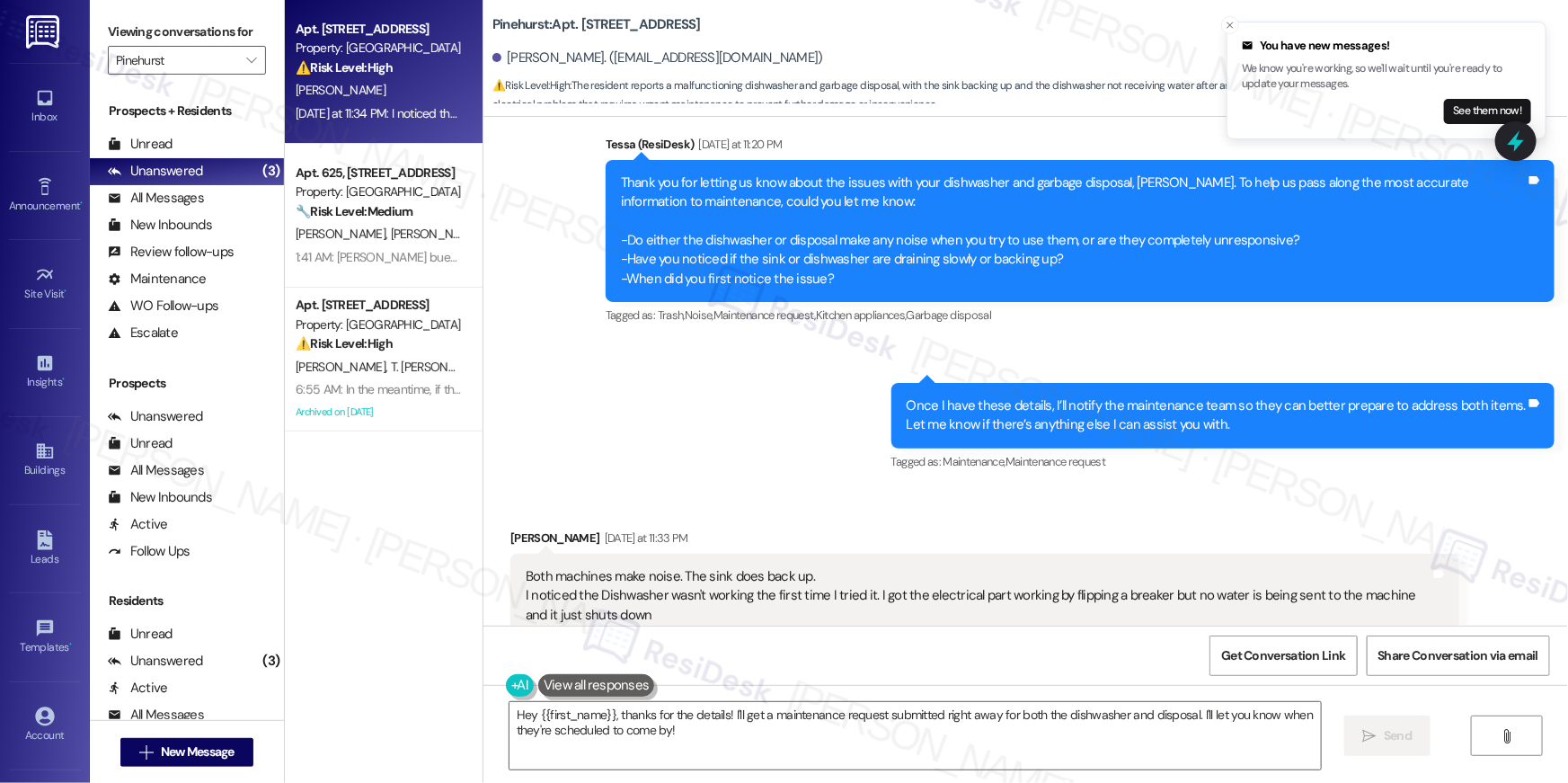
click at [787, 735] on textarea "Hey {{first_name}}, thanks for the details! I'll get a maintenance request subm…" at bounding box center [914, 735] width 811 height 67
click at [686, 477] on div "Sent via SMS Tessa (ResiDesk) Yesterday at 11:20 PM Thank you for letting us kn…" at bounding box center [1025, 290] width 1085 height 393
click at [792, 724] on textarea "Hey {{first_name}}, thanks for the details! I'll get a maintenance request subm…" at bounding box center [914, 735] width 811 height 67
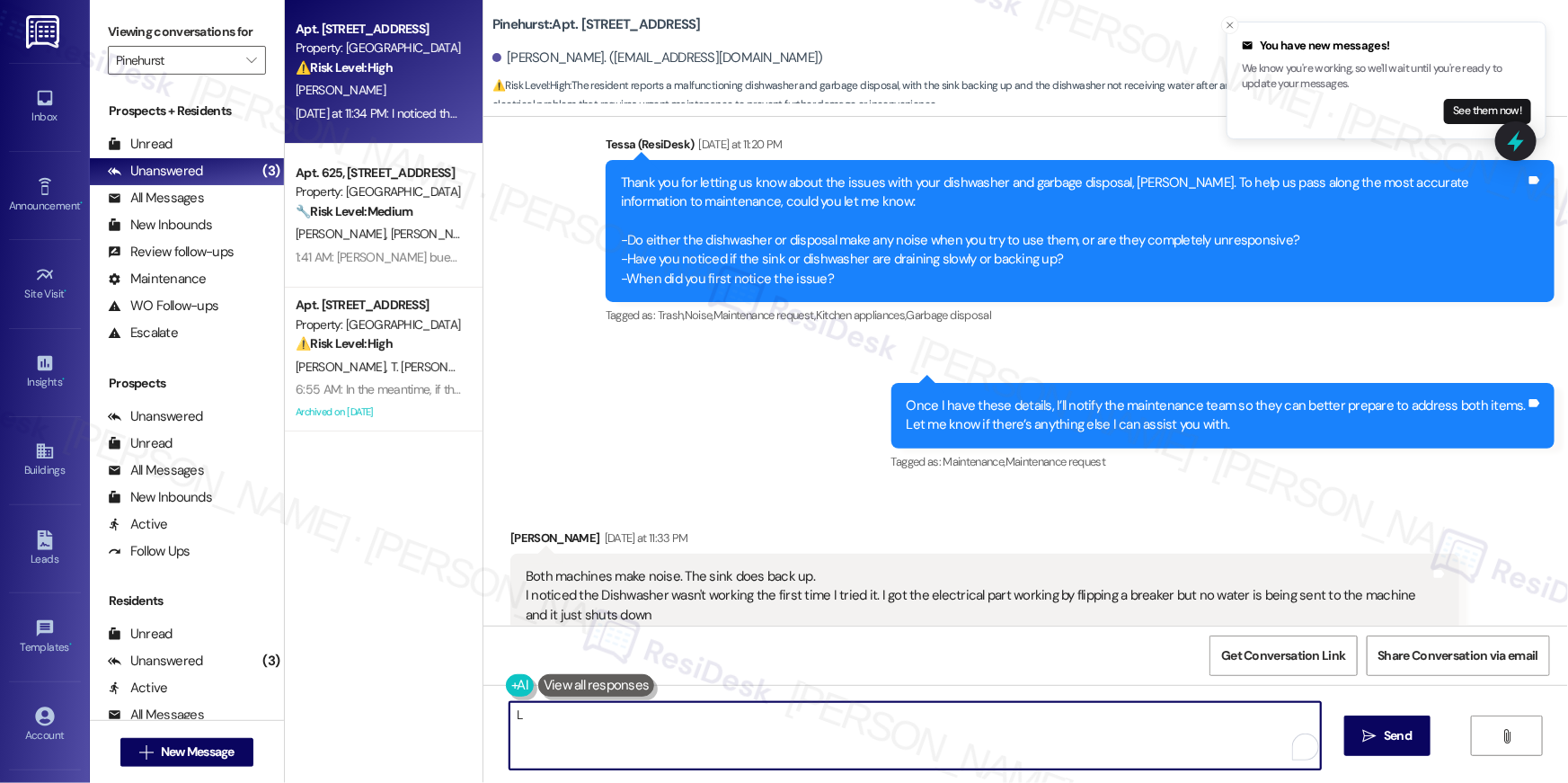
scroll to position [1349, 0]
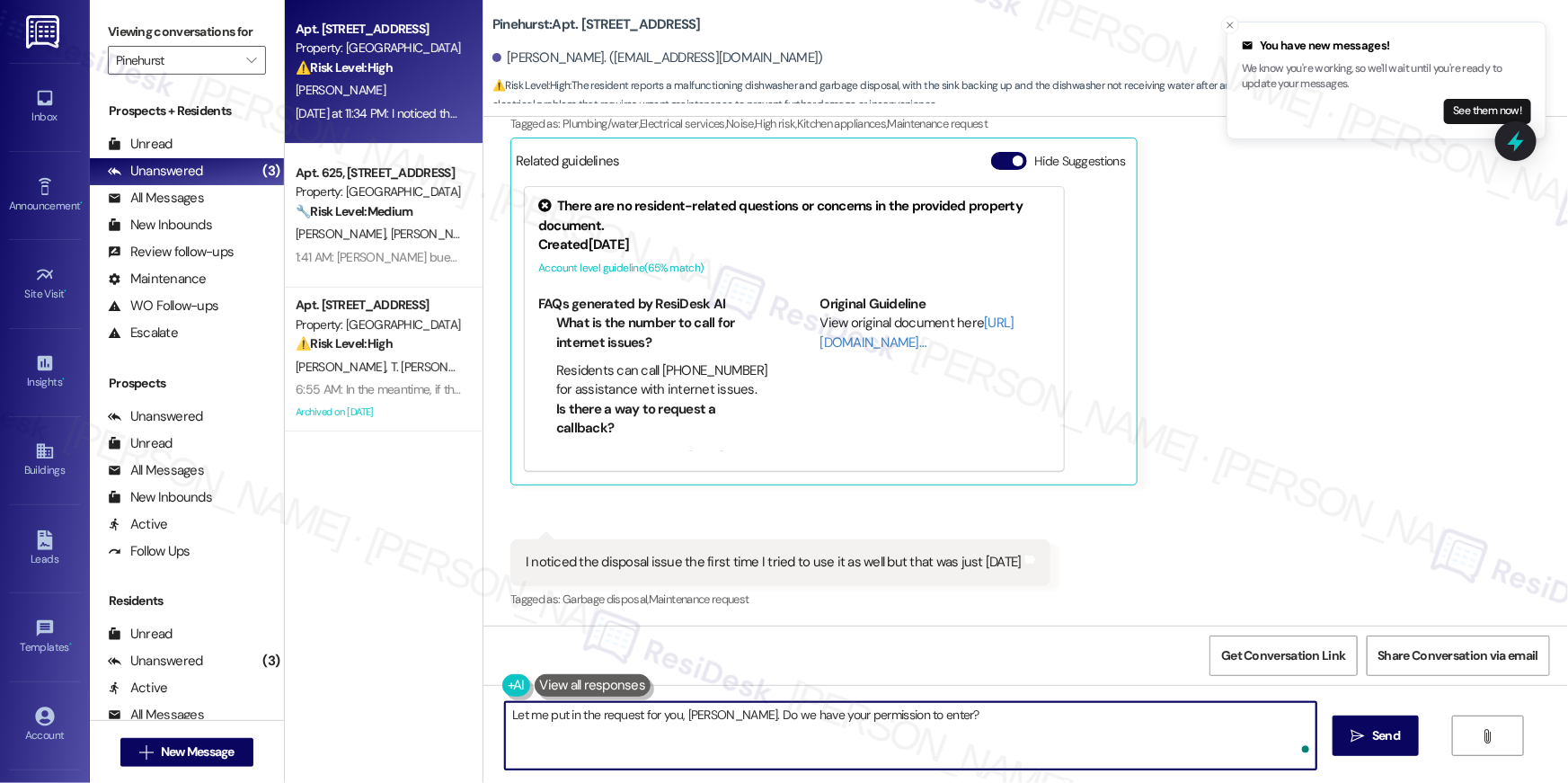
type textarea "Let me put in the request for you, David. Do we have your permission to enter?"
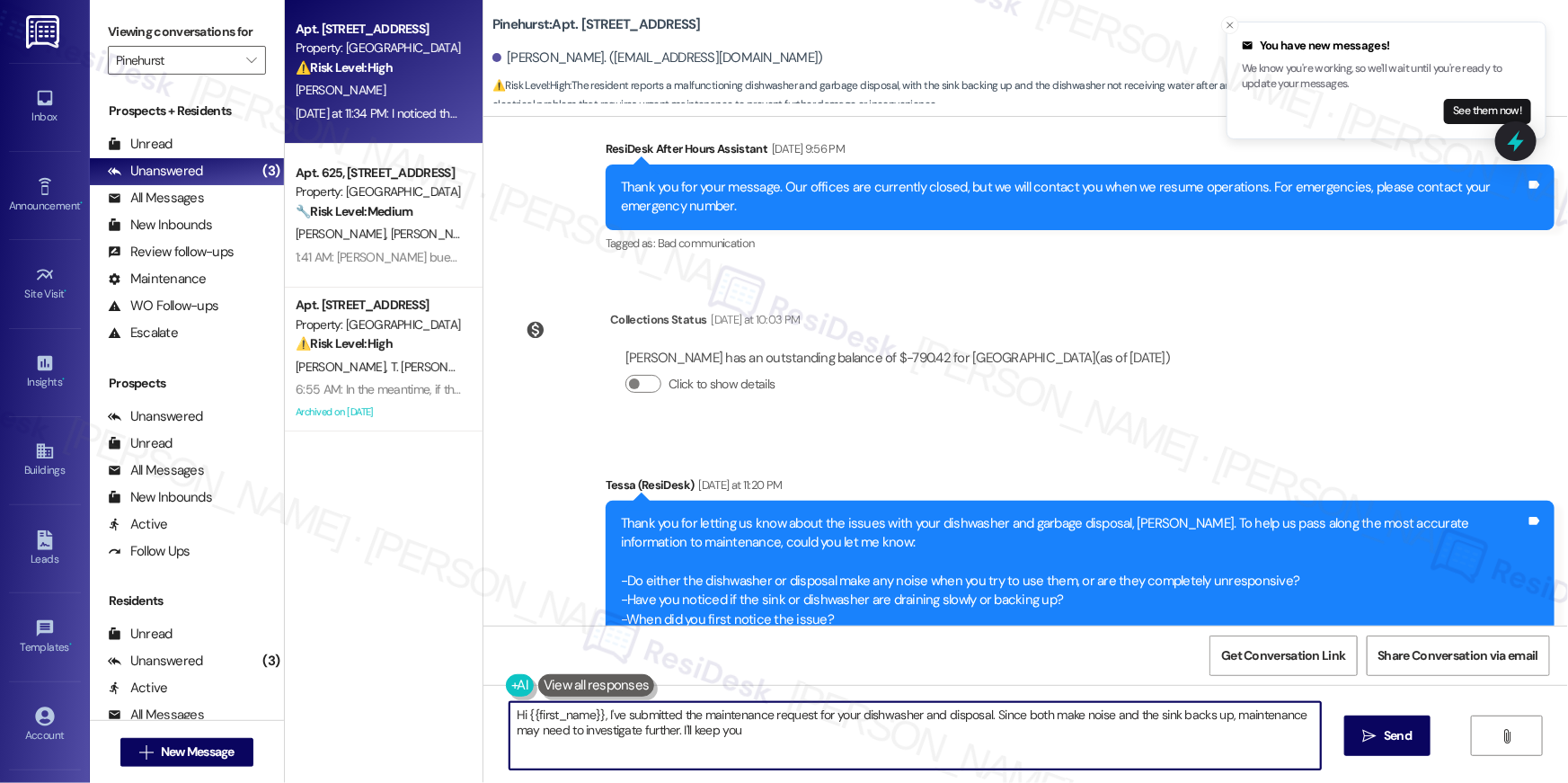
scroll to position [477, 0]
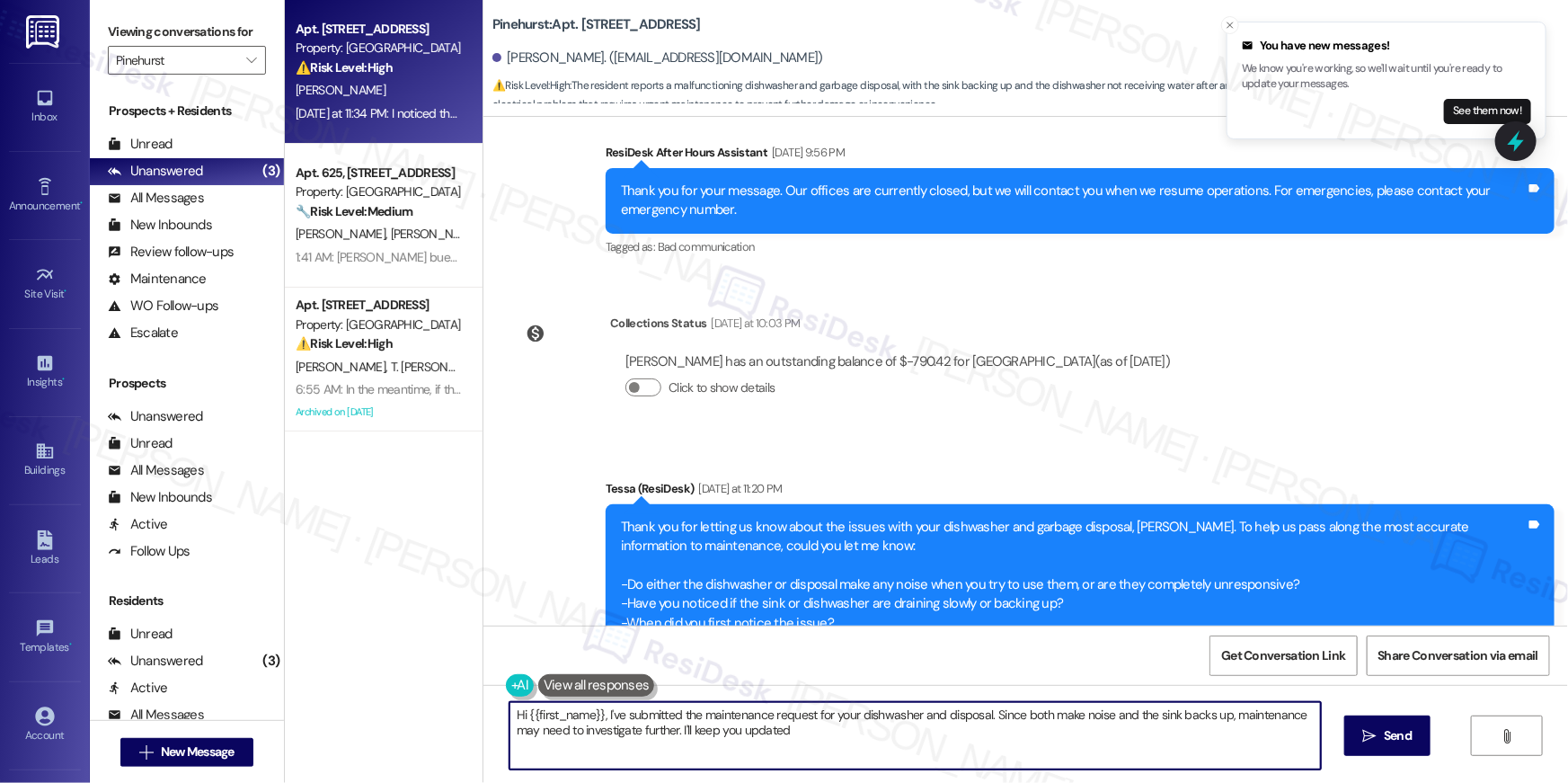
type textarea "Hi {{first_name}}, I've submitted the maintenance request for your dishwasher a…"
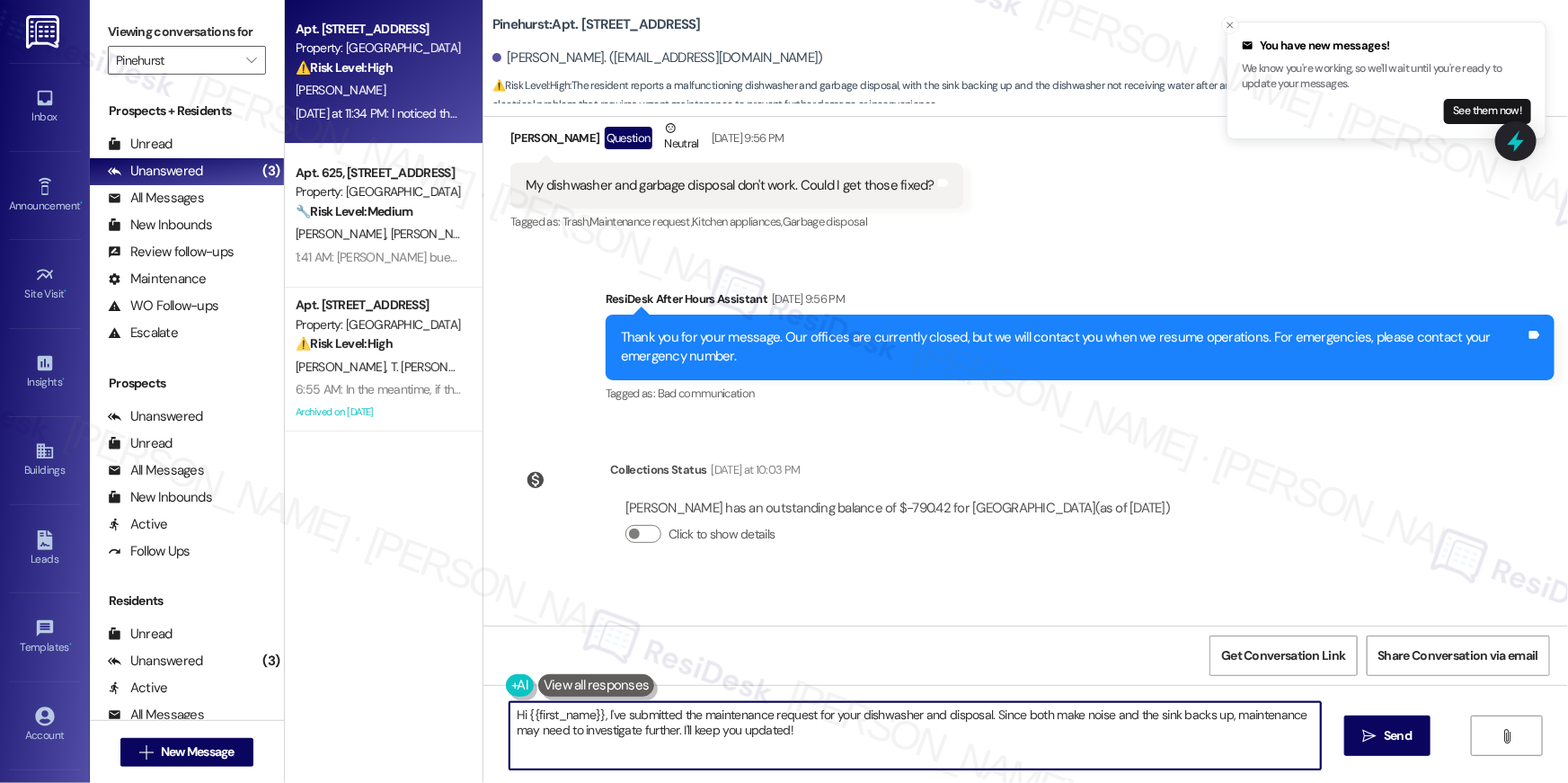
scroll to position [138, 0]
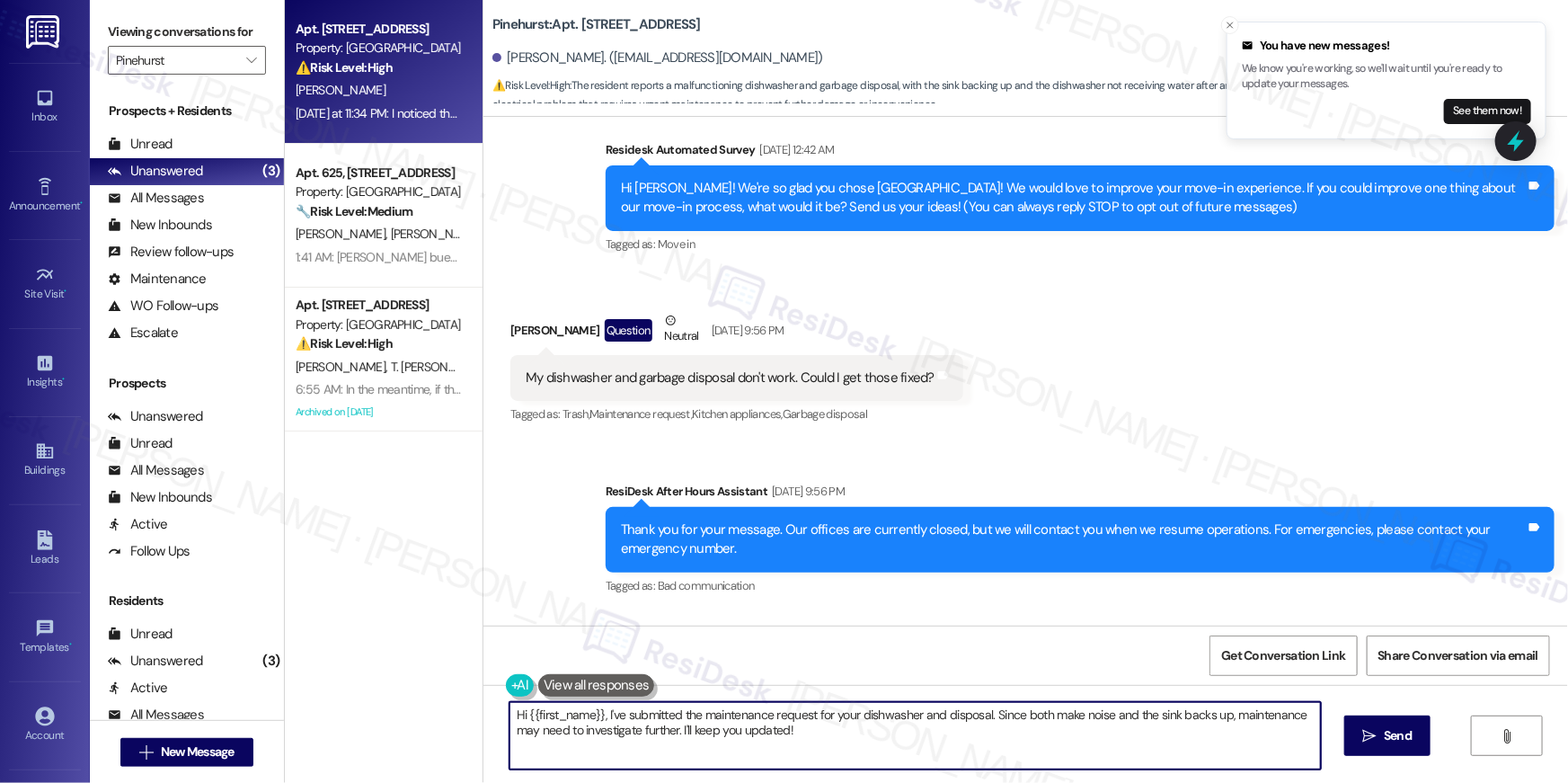
click at [727, 371] on div "My dishwasher and garbage disposal don't work. Could I get those fixed?" at bounding box center [730, 378] width 409 height 19
click at [750, 380] on div "My dishwasher and garbage disposal don't work. Could I get those fixed?" at bounding box center [730, 378] width 409 height 19
drag, startPoint x: 786, startPoint y: 381, endPoint x: 499, endPoint y: 382, distance: 287.0
click at [510, 382] on div "My dishwasher and garbage disposal don't work. Could I get those fixed? Tags an…" at bounding box center [736, 378] width 453 height 46
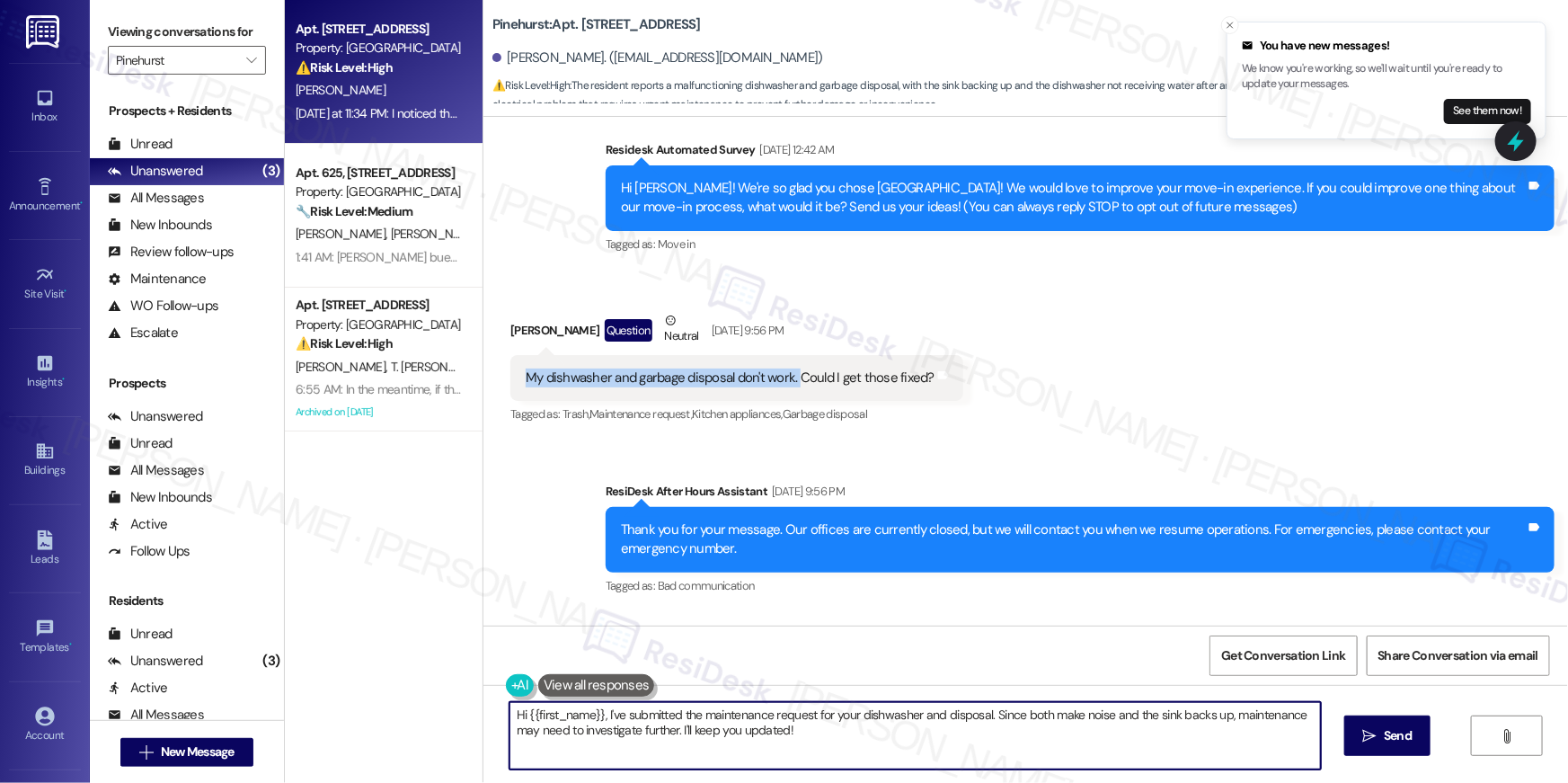
copy div "My dishwasher and garbage disposal don't work."
click at [1061, 363] on div "Received via SMS David Cook Question Neutral Sep 14, 2025 at 9:56 PM My dishwas…" at bounding box center [1025, 356] width 1085 height 170
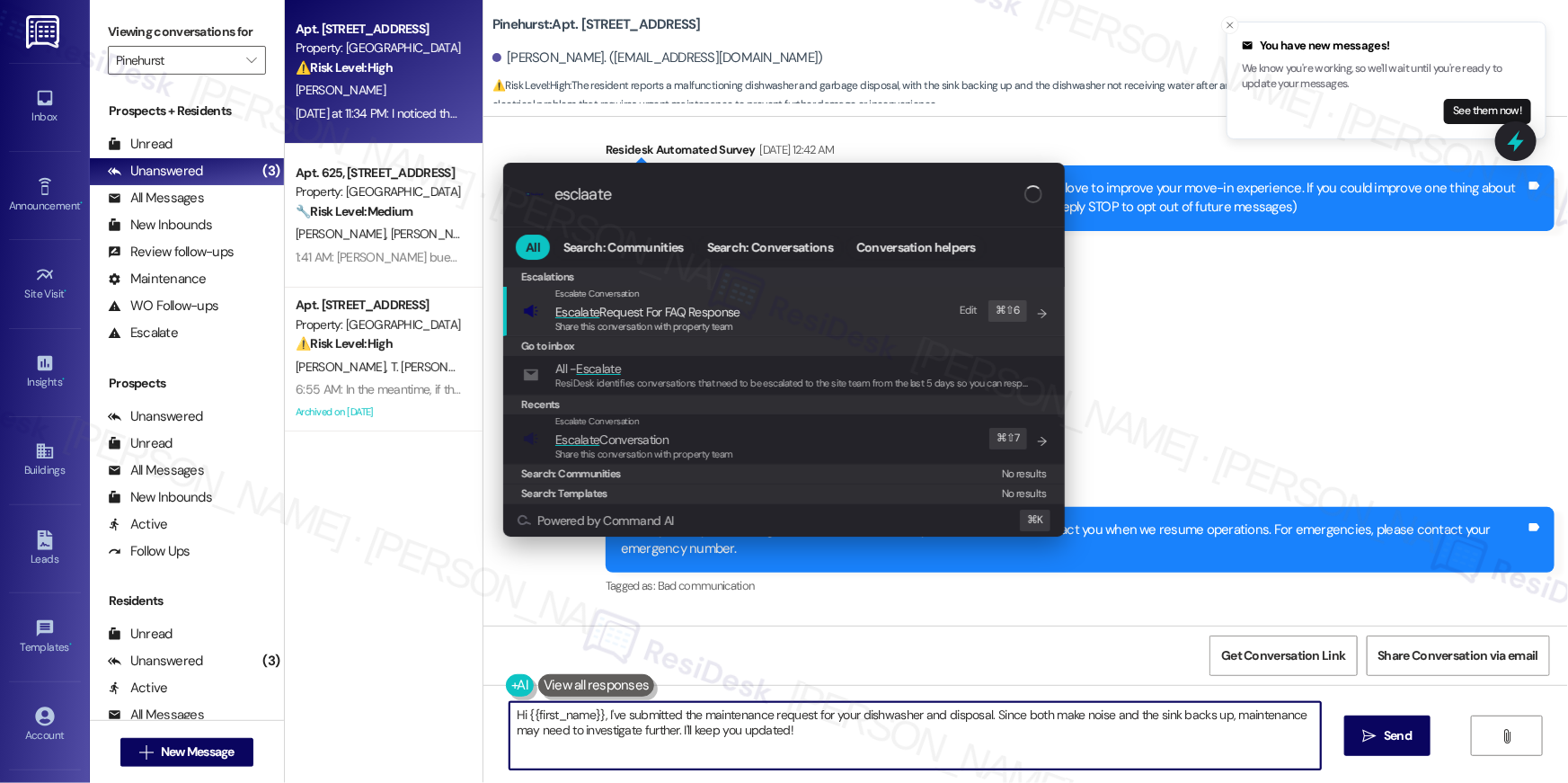
click at [1197, 305] on div ".cls-1{fill:#0a055f;}.cls-2{fill:#0cc4c4;} resideskLogoBlueOrange esclaate All …" at bounding box center [784, 392] width 1568 height 783
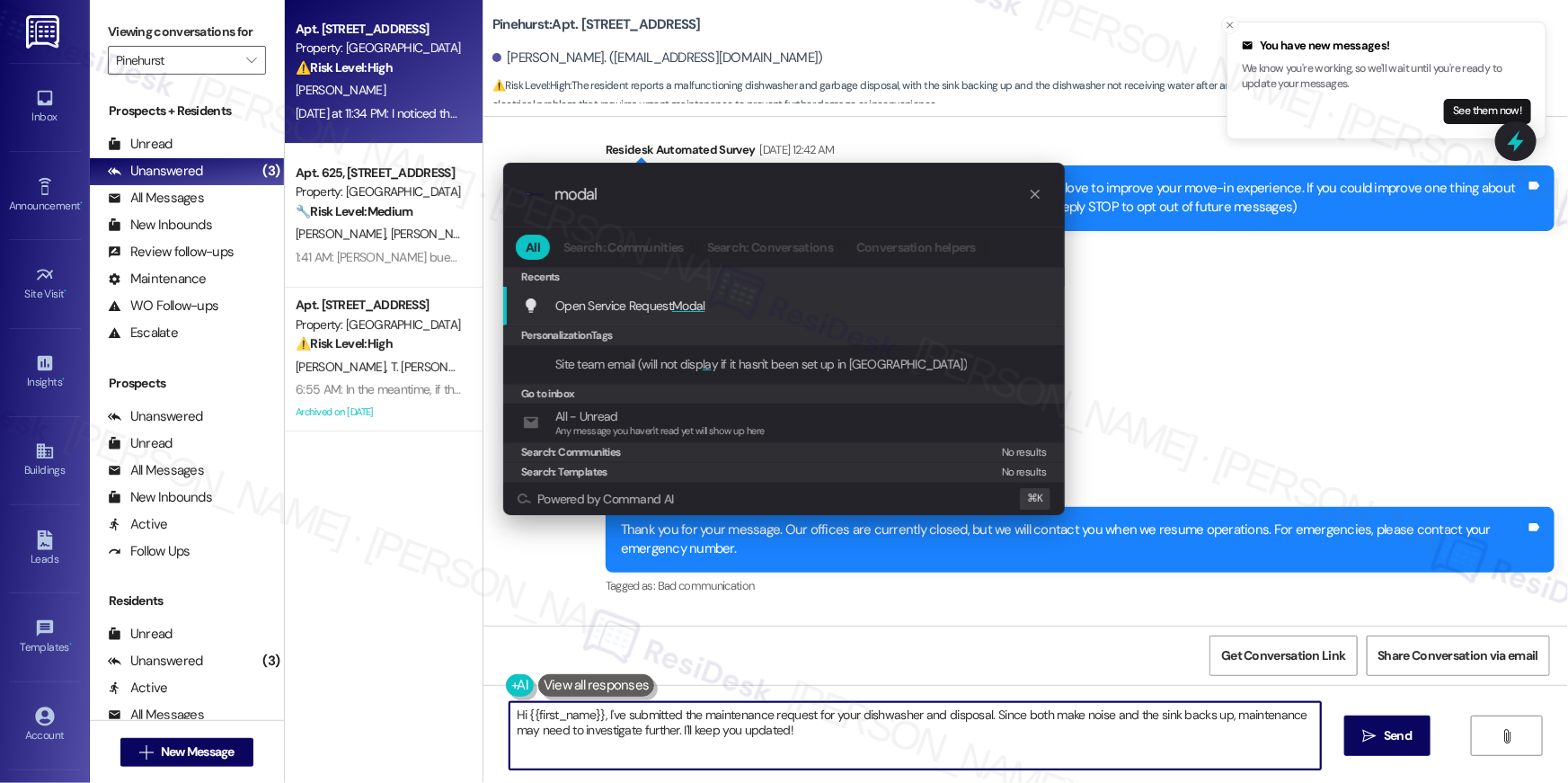
type input "modal"
click at [676, 312] on span "Modal" at bounding box center [689, 305] width 34 height 16
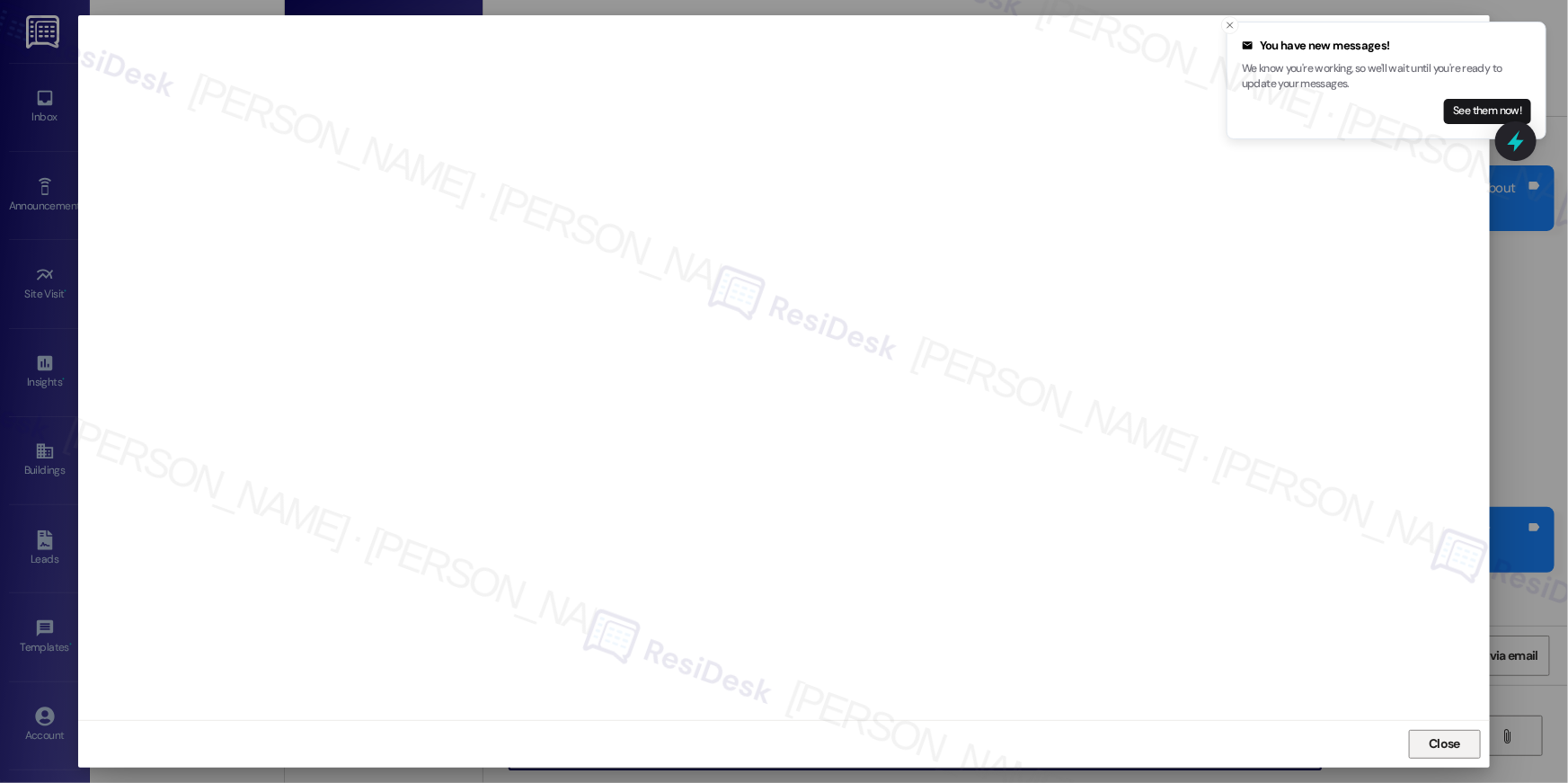
click at [1430, 741] on span "Close" at bounding box center [1444, 743] width 32 height 19
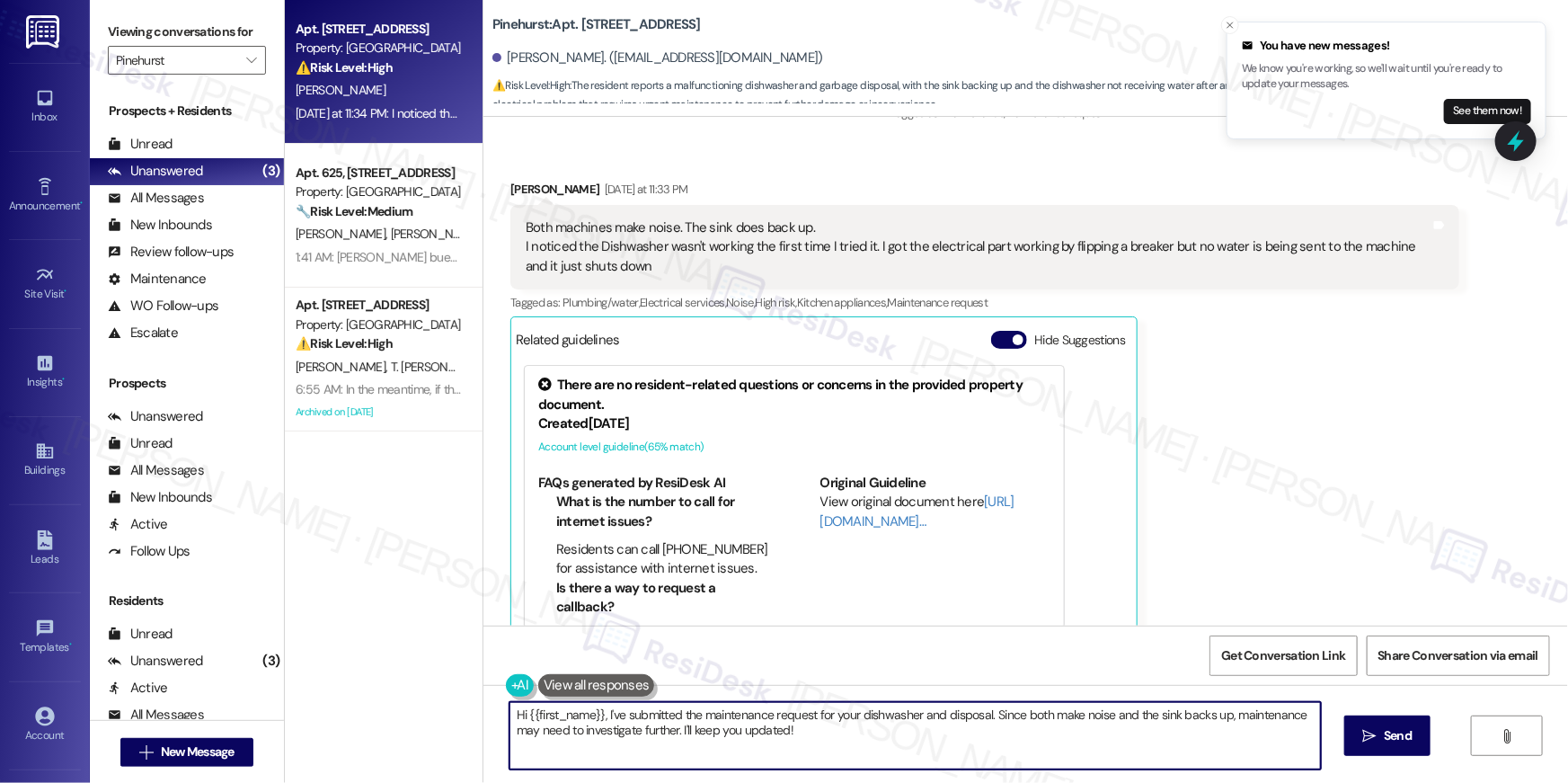
scroll to position [1067, 0]
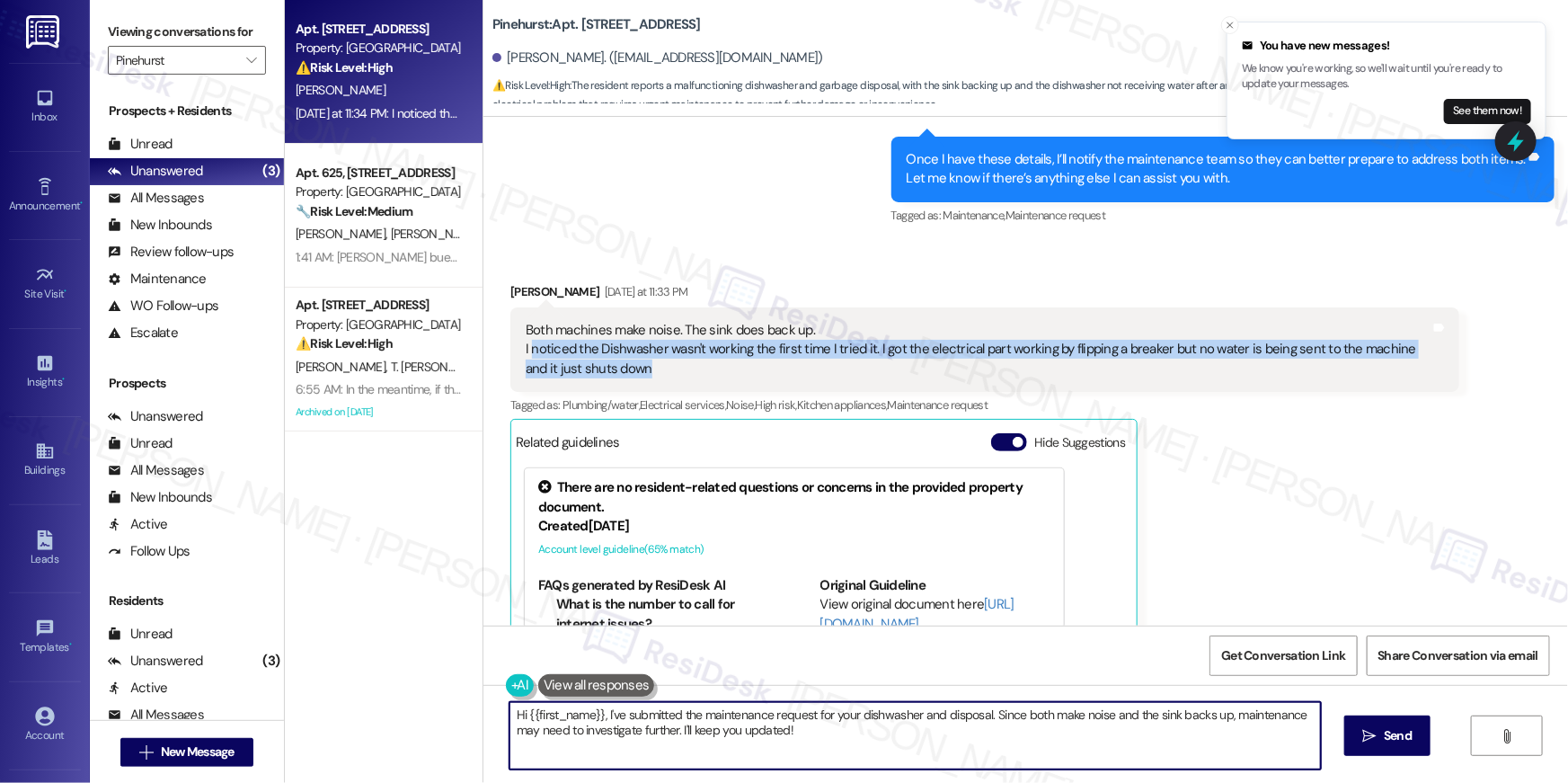
drag, startPoint x: 660, startPoint y: 373, endPoint x: 520, endPoint y: 355, distance: 141.2
click at [526, 355] on div "Both machines make noise. The sink does back up. I noticed the Dishwasher wasn'…" at bounding box center [978, 350] width 904 height 57
copy div "noticed the Dishwasher wasn't working the first time I tried it. I got the elec…"
click at [526, 352] on div "Both machines make noise. The sink does back up. I noticed the Dishwasher wasn'…" at bounding box center [978, 350] width 904 height 57
copy div "I noticed the Dishwasher wasn't working the first time I tried it. I got the el…"
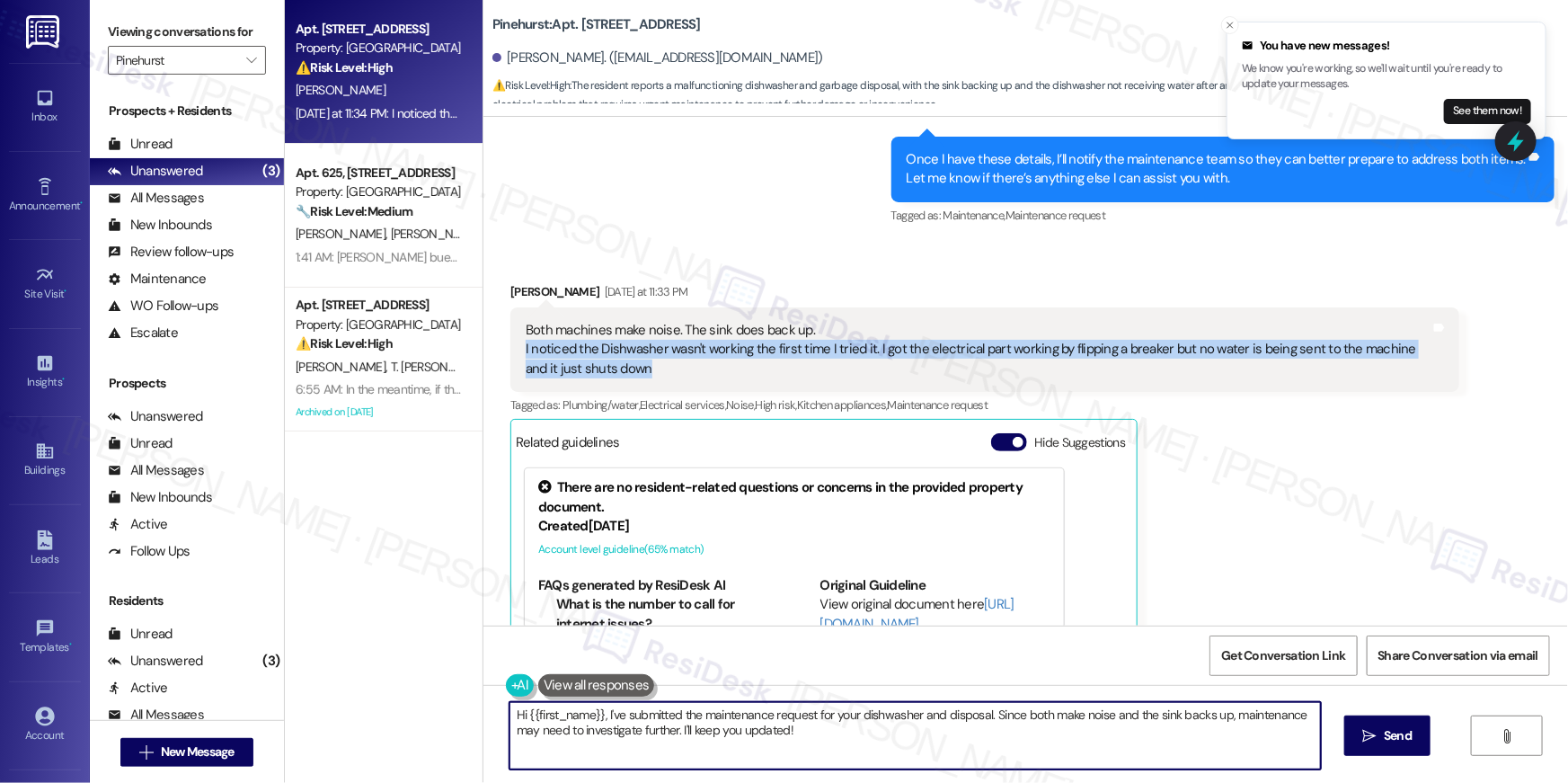
click at [918, 751] on textarea "Hi {{first_name}}, I've submitted the maintenance request for your dishwasher a…" at bounding box center [914, 735] width 811 height 67
click at [948, 720] on textarea "Hi {{first_name}}, I've submitted the maintenance request for your dishwasher a…" at bounding box center [914, 735] width 811 height 67
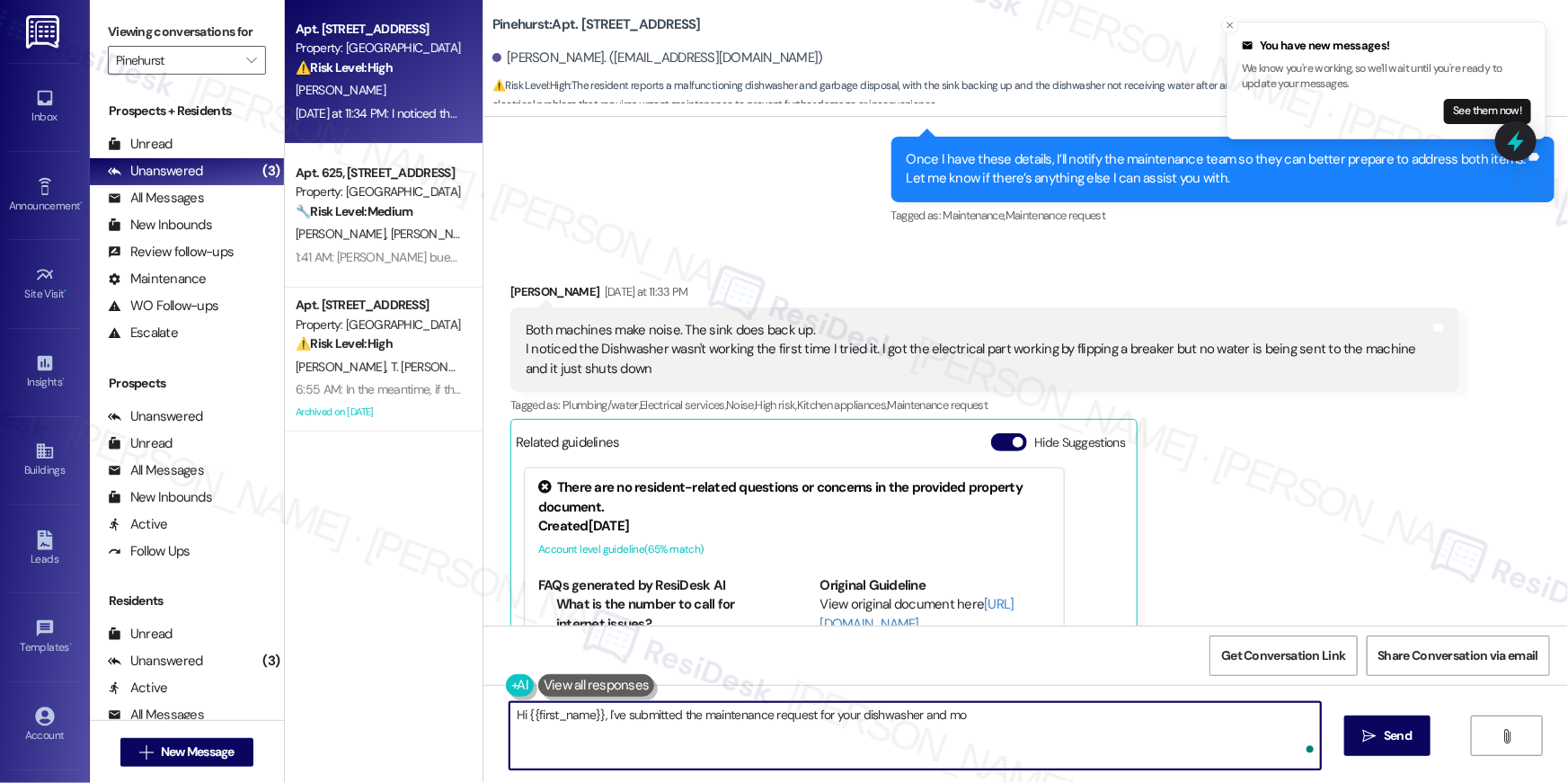
type textarea "Hi {{first_name}}, I've submitted the maintenance request for your dishwasher a…"
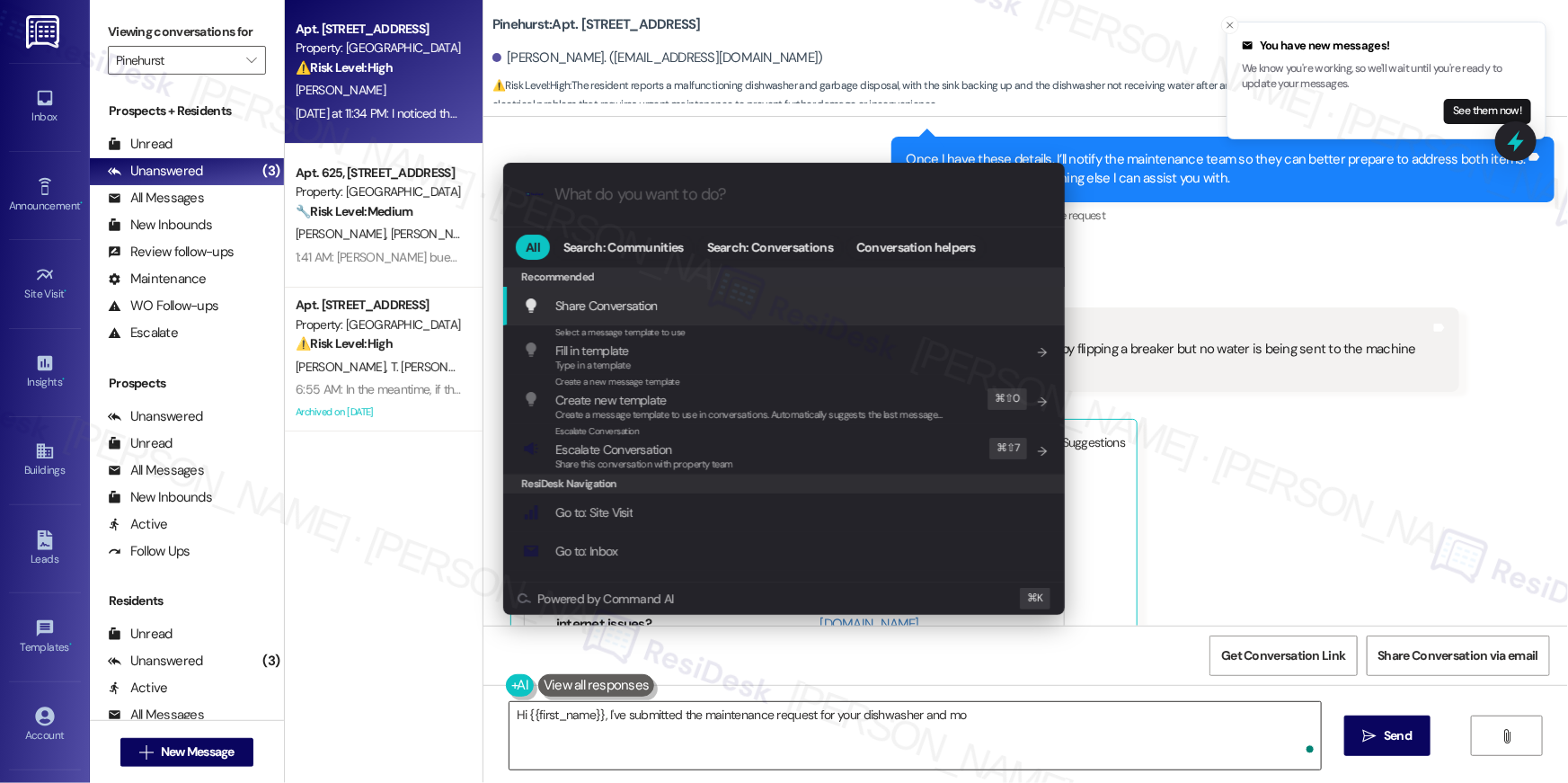
click at [694, 716] on div ".cls-1{fill:#0a055f;}.cls-2{fill:#0cc4c4;} resideskLogoBlueOrange All Search: C…" at bounding box center [784, 392] width 1568 height 783
click at [703, 720] on textarea "Hi {{first_name}}, I've submitted the maintenance request for your dishwasher a…" at bounding box center [914, 735] width 811 height 67
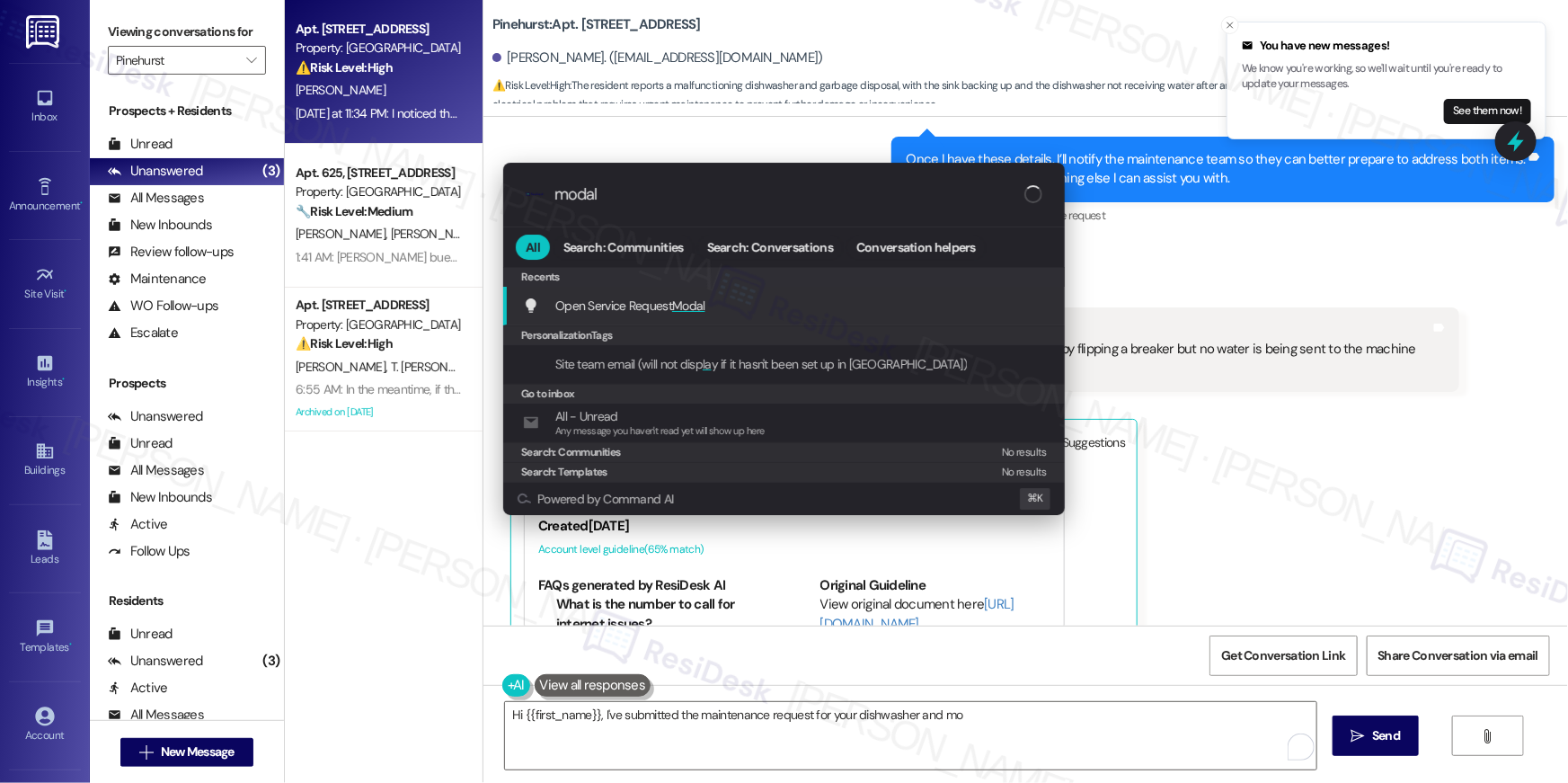
type input "modal"
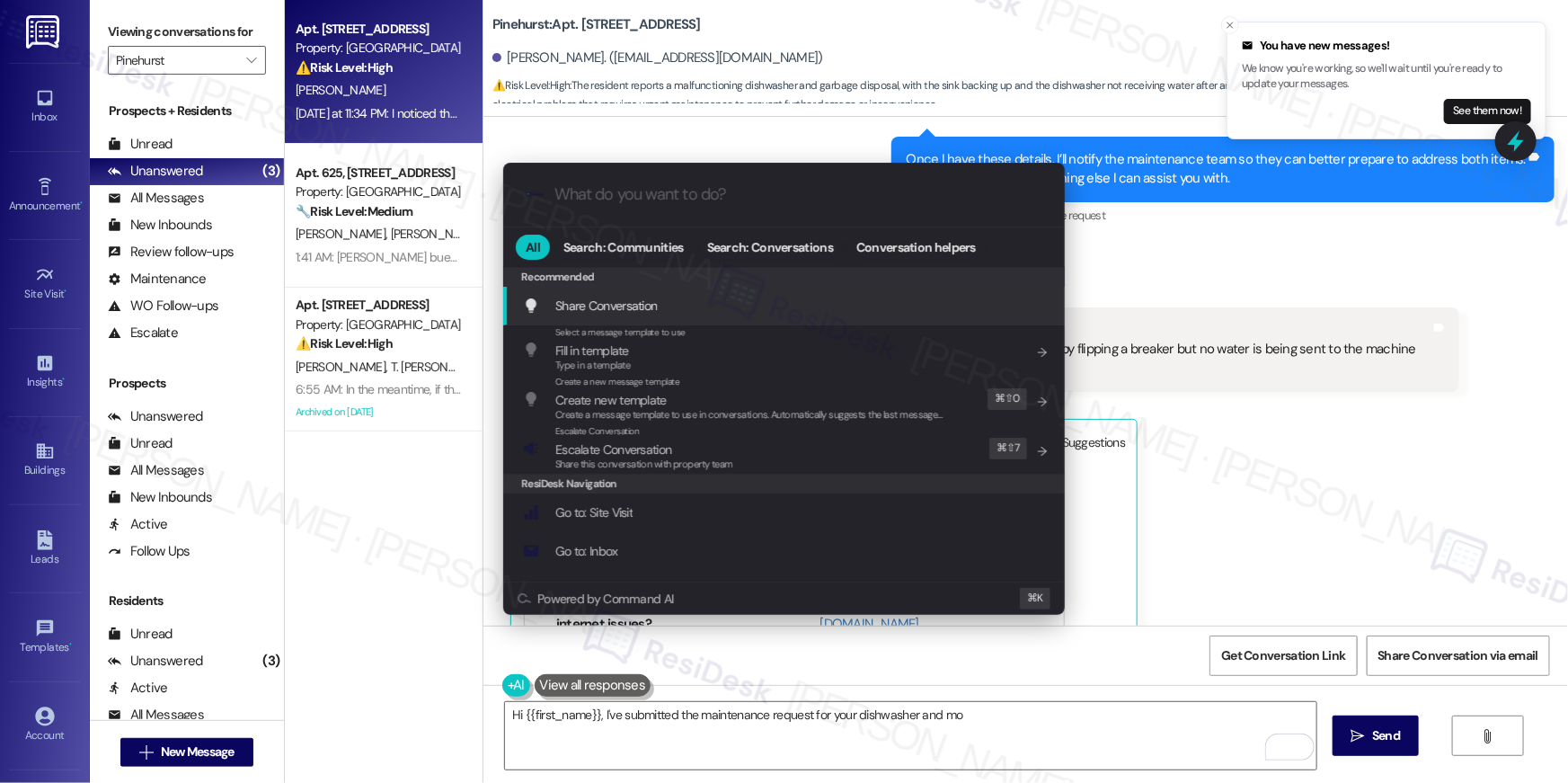
click at [761, 199] on input "What do you want to do?" at bounding box center [798, 194] width 488 height 19
click at [699, 196] on input "What do you want to do?" at bounding box center [798, 194] width 488 height 19
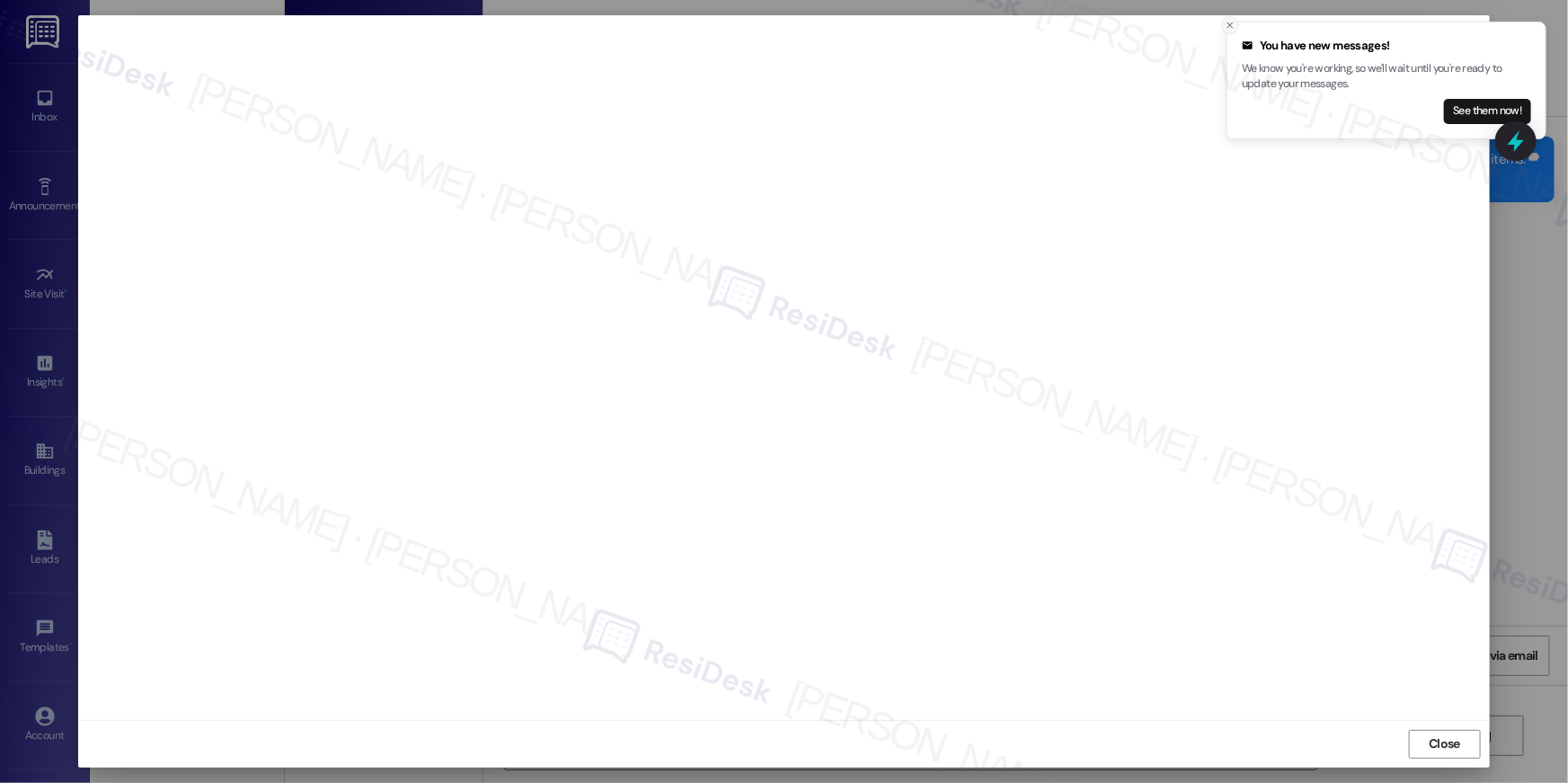
click at [1230, 28] on icon "Close toast" at bounding box center [1229, 25] width 11 height 11
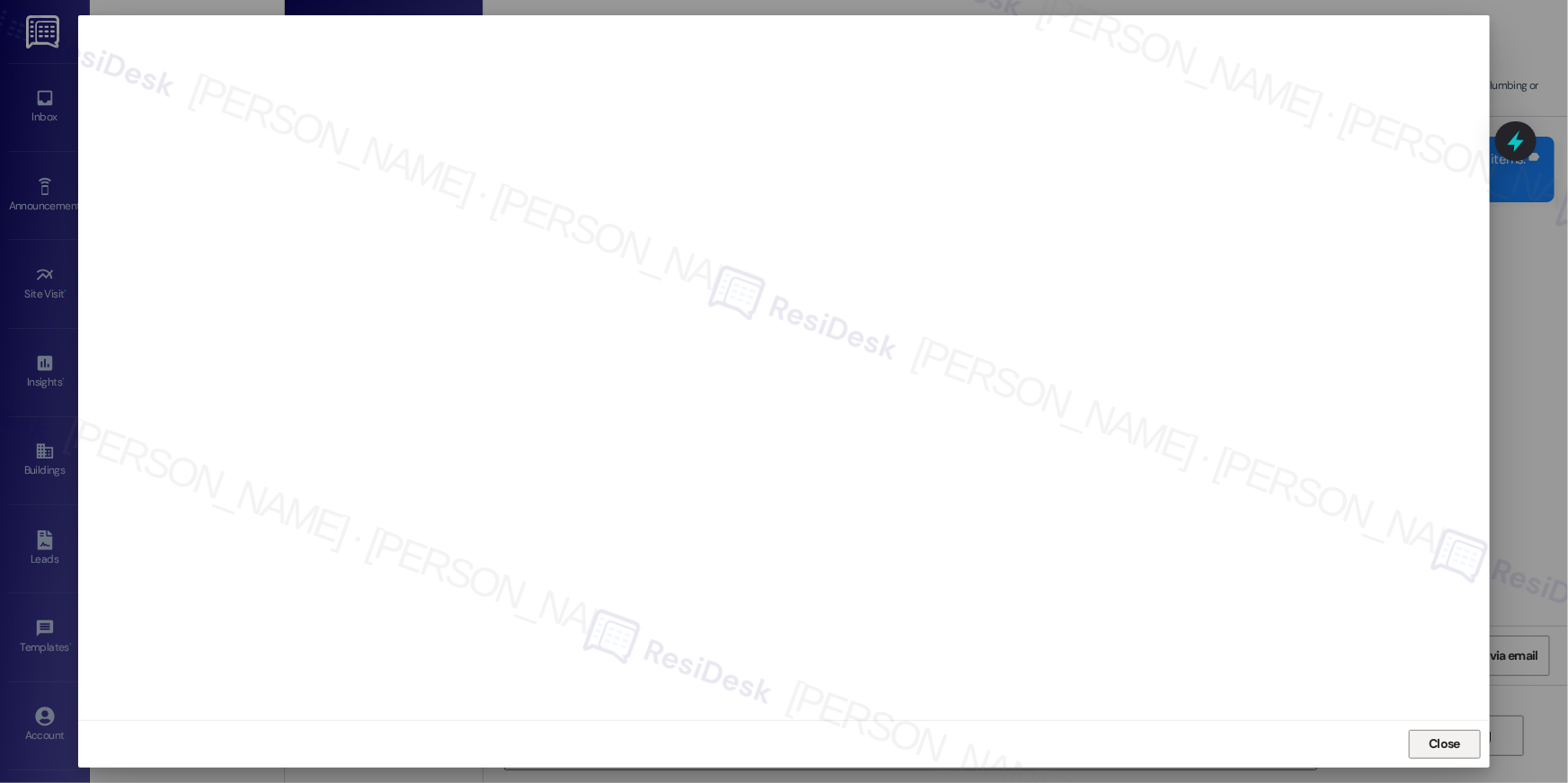
click at [1456, 744] on span "Close" at bounding box center [1444, 743] width 32 height 19
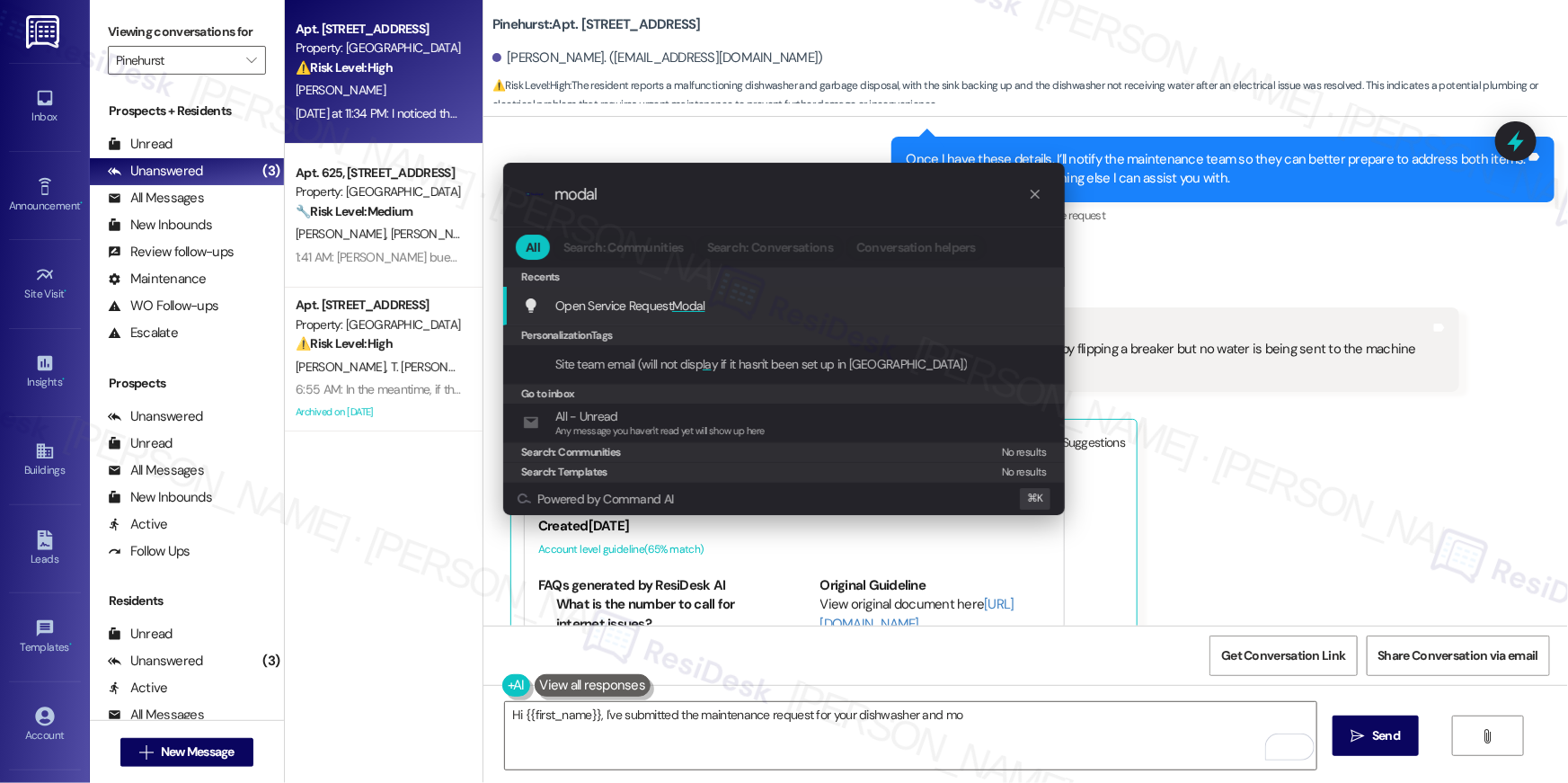
type input "modal"
click at [636, 299] on span "Open Service Request Modal" at bounding box center [630, 305] width 150 height 16
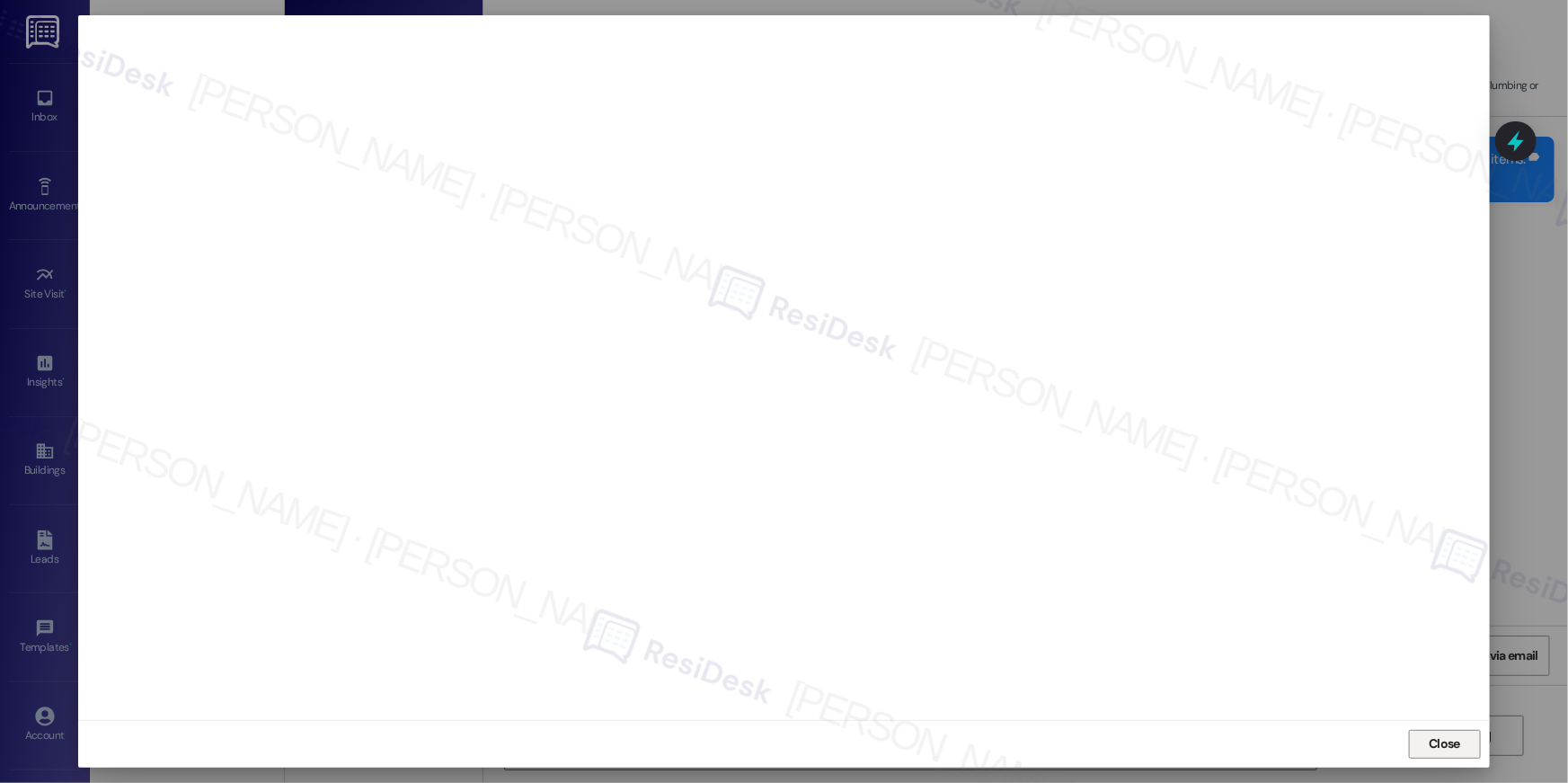
click at [1431, 742] on span "Close" at bounding box center [1444, 743] width 32 height 19
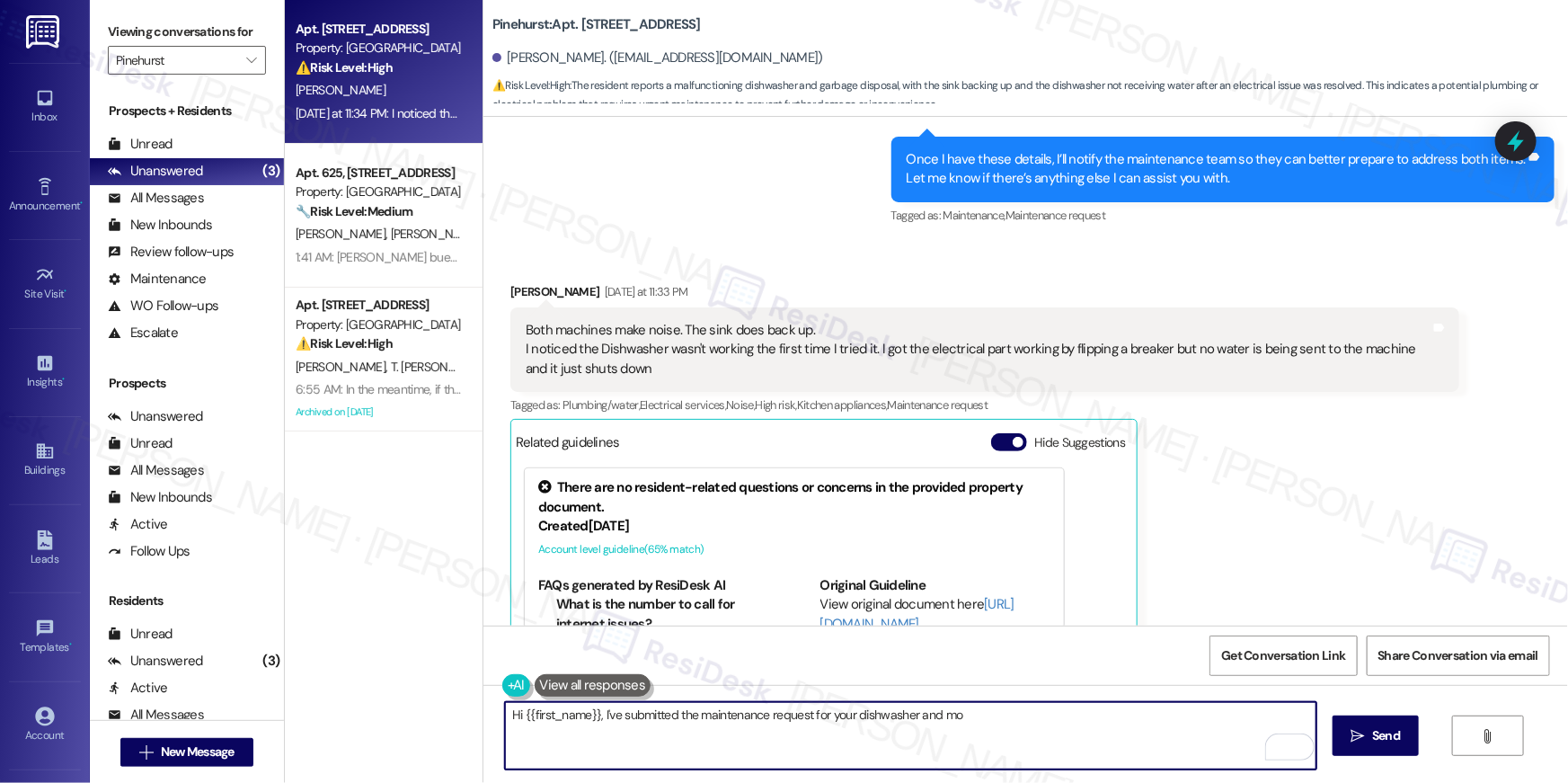
click at [1113, 743] on textarea "Hi {{first_name}}, I've submitted the maintenance request for your dishwasher a…" at bounding box center [910, 735] width 811 height 67
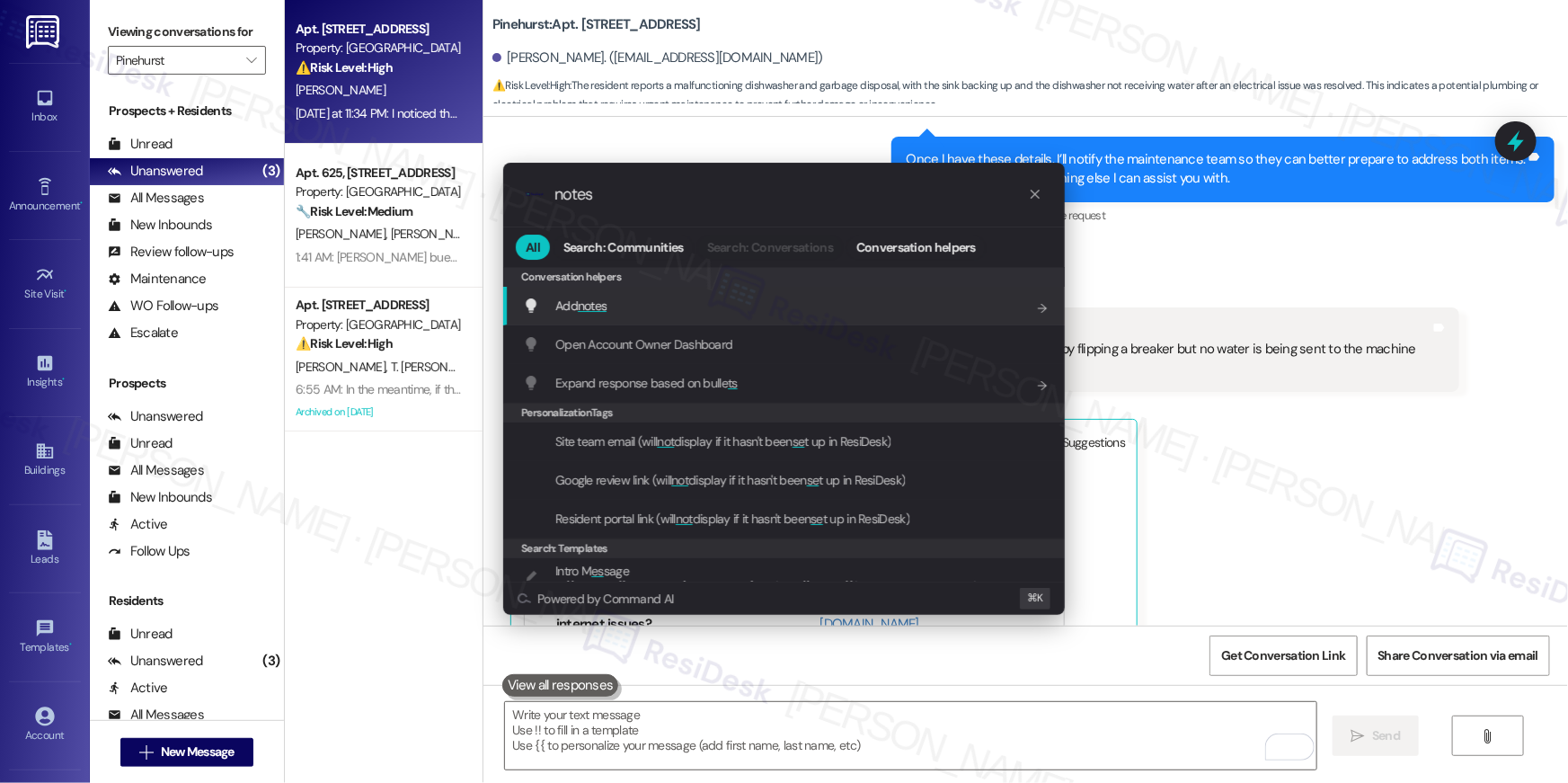
type input "notes"
click at [571, 297] on span "Add notes" at bounding box center [581, 305] width 52 height 16
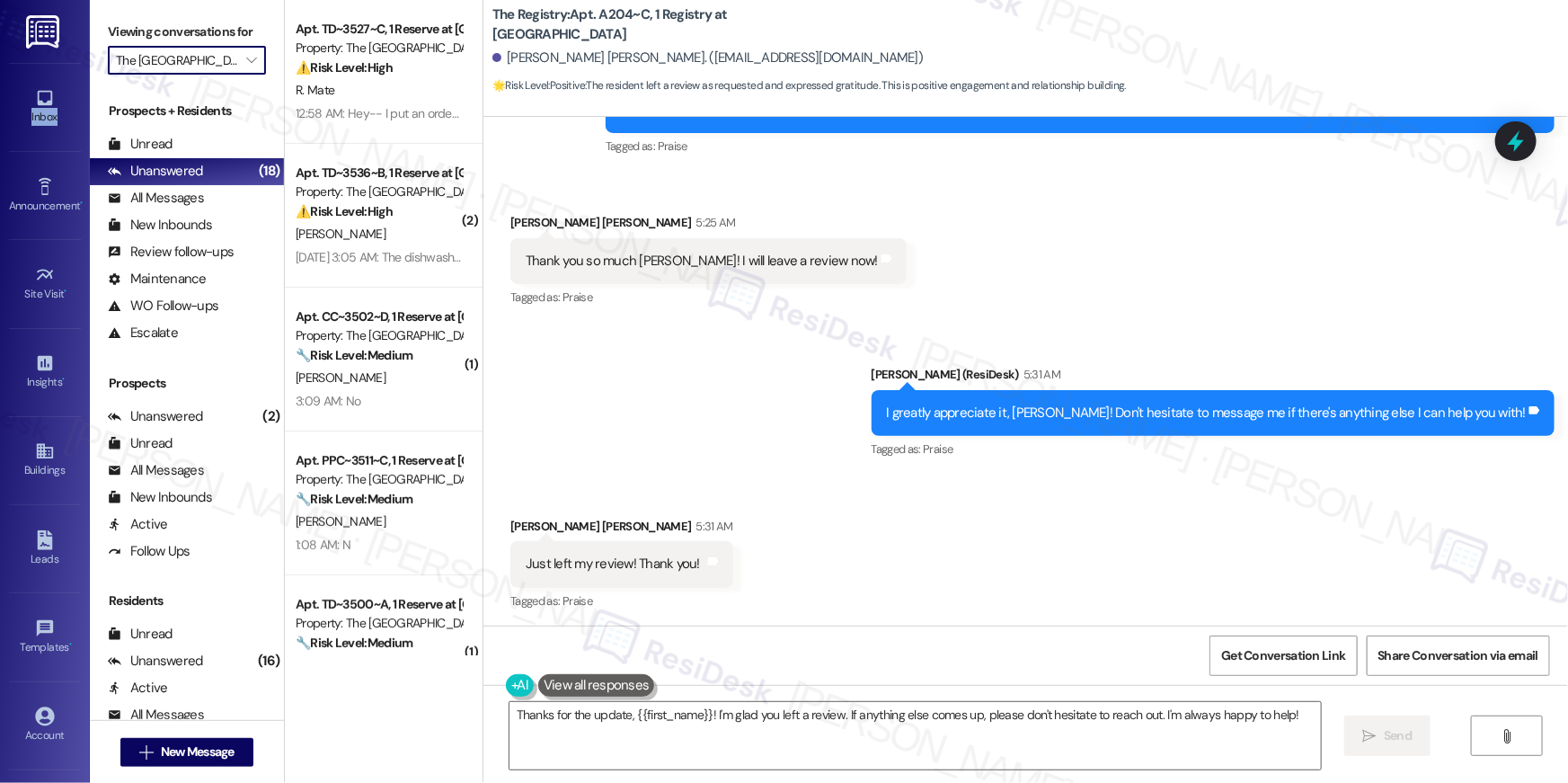
scroll to position [2707, 0]
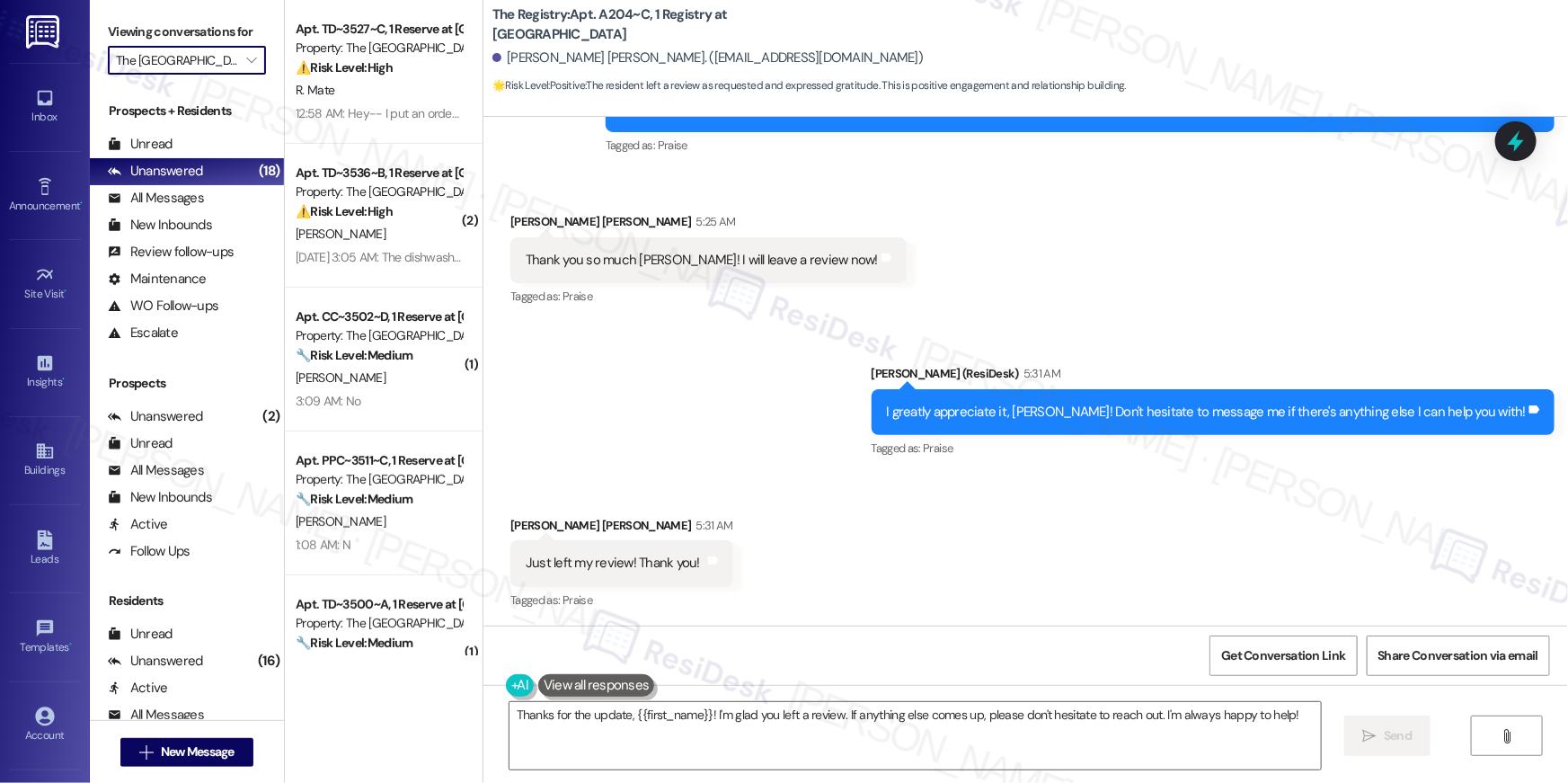
click at [755, 385] on div "Sent via SMS [PERSON_NAME] (ResiDesk) 5:31 AM I greatly appreciate it, [PERSON_…" at bounding box center [1025, 399] width 1085 height 152
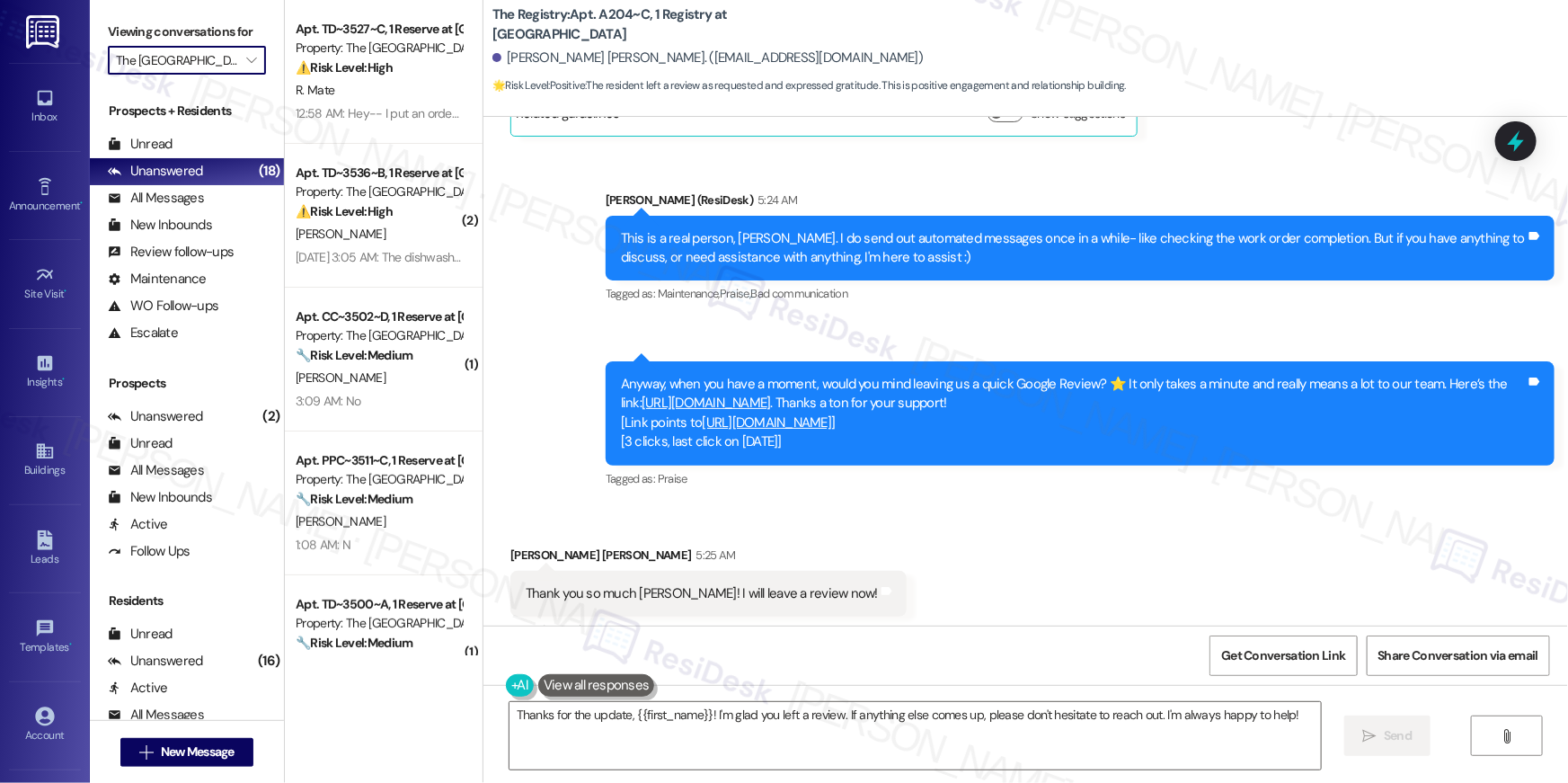
click at [771, 398] on link "[URL][DOMAIN_NAME]" at bounding box center [706, 402] width 130 height 18
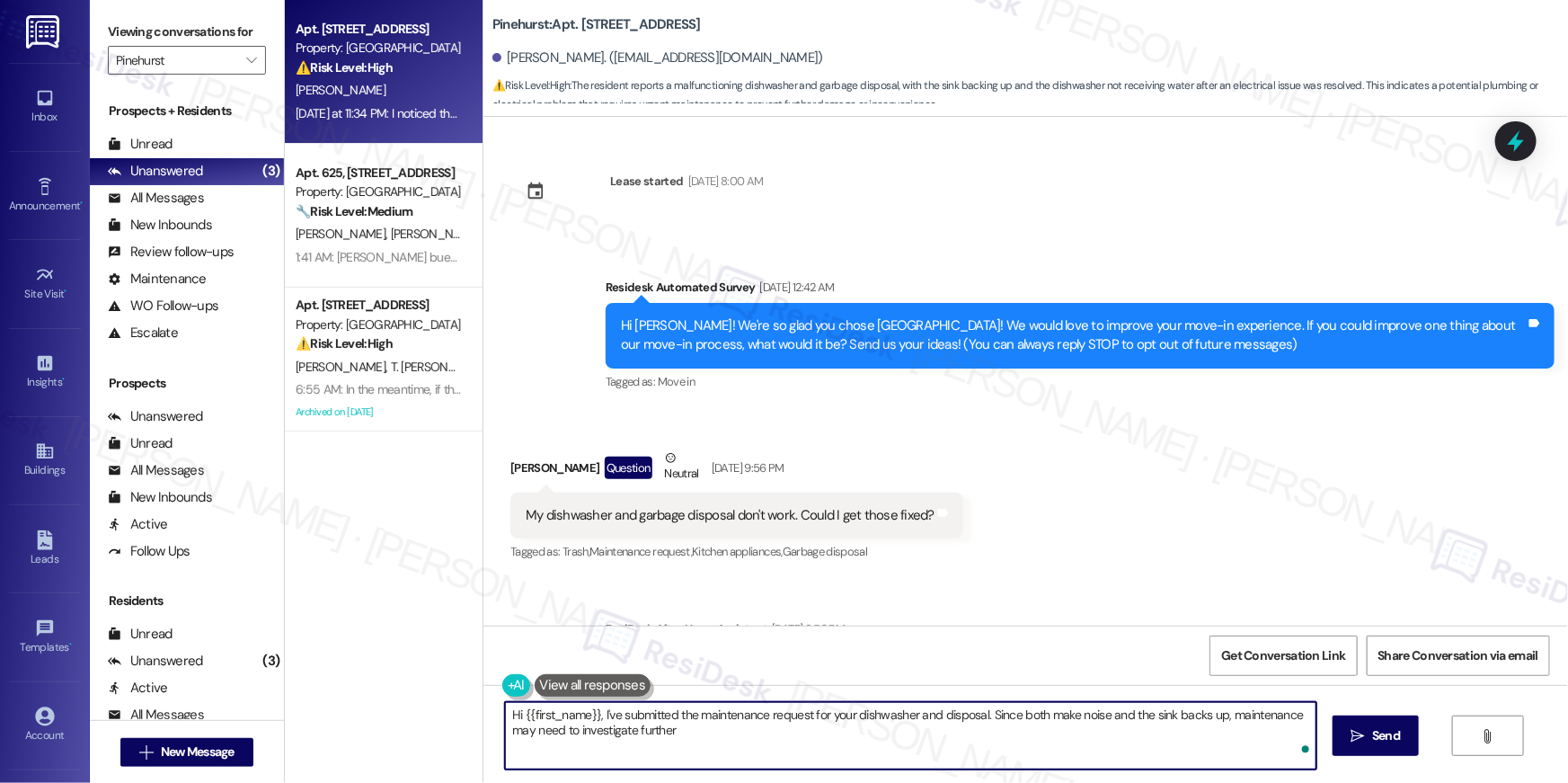
scroll to position [1138, 0]
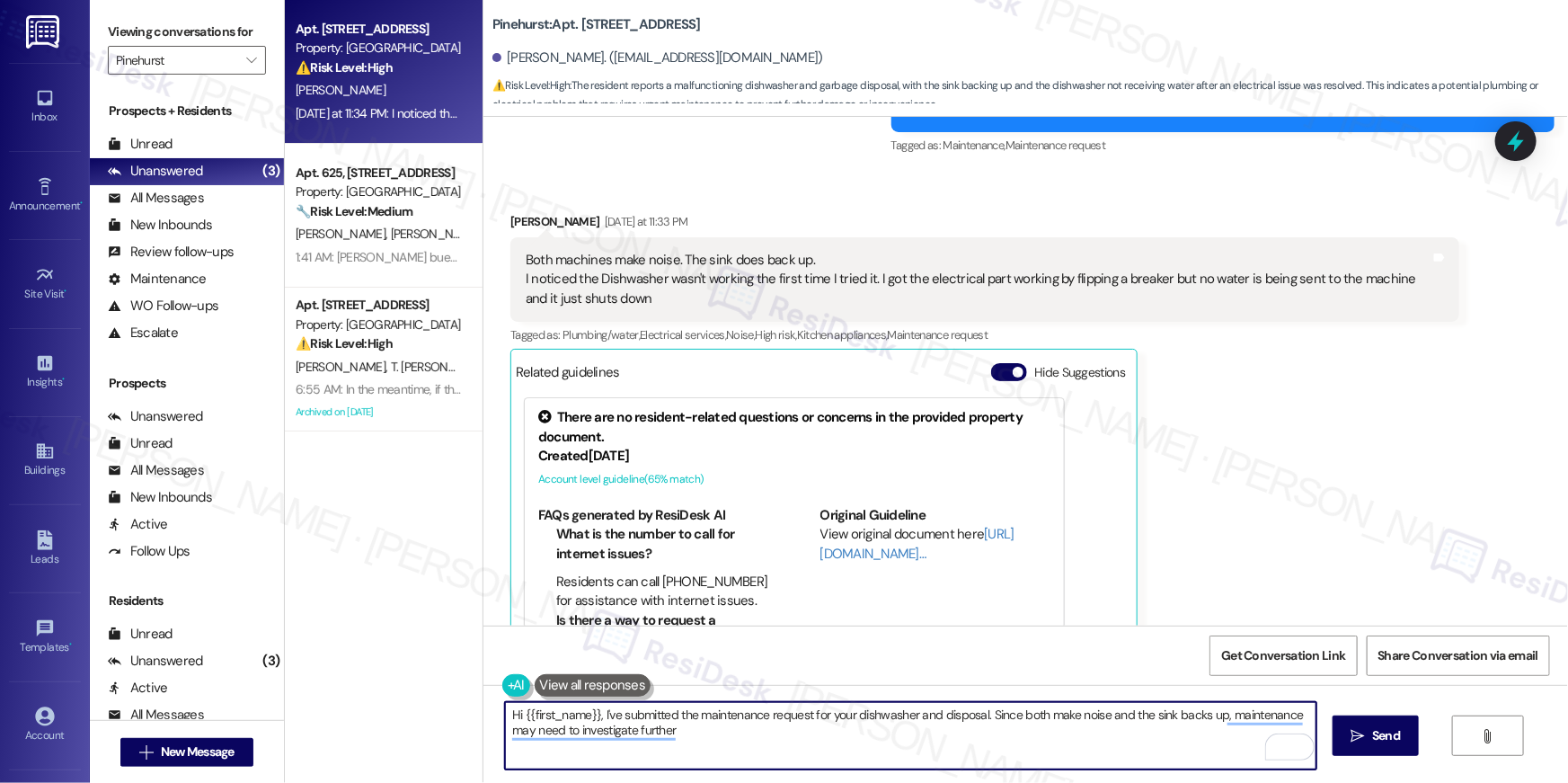
click at [733, 268] on div "Both machines make noise. The sink does back up. I noticed the Dishwasher wasn'…" at bounding box center [978, 280] width 904 height 57
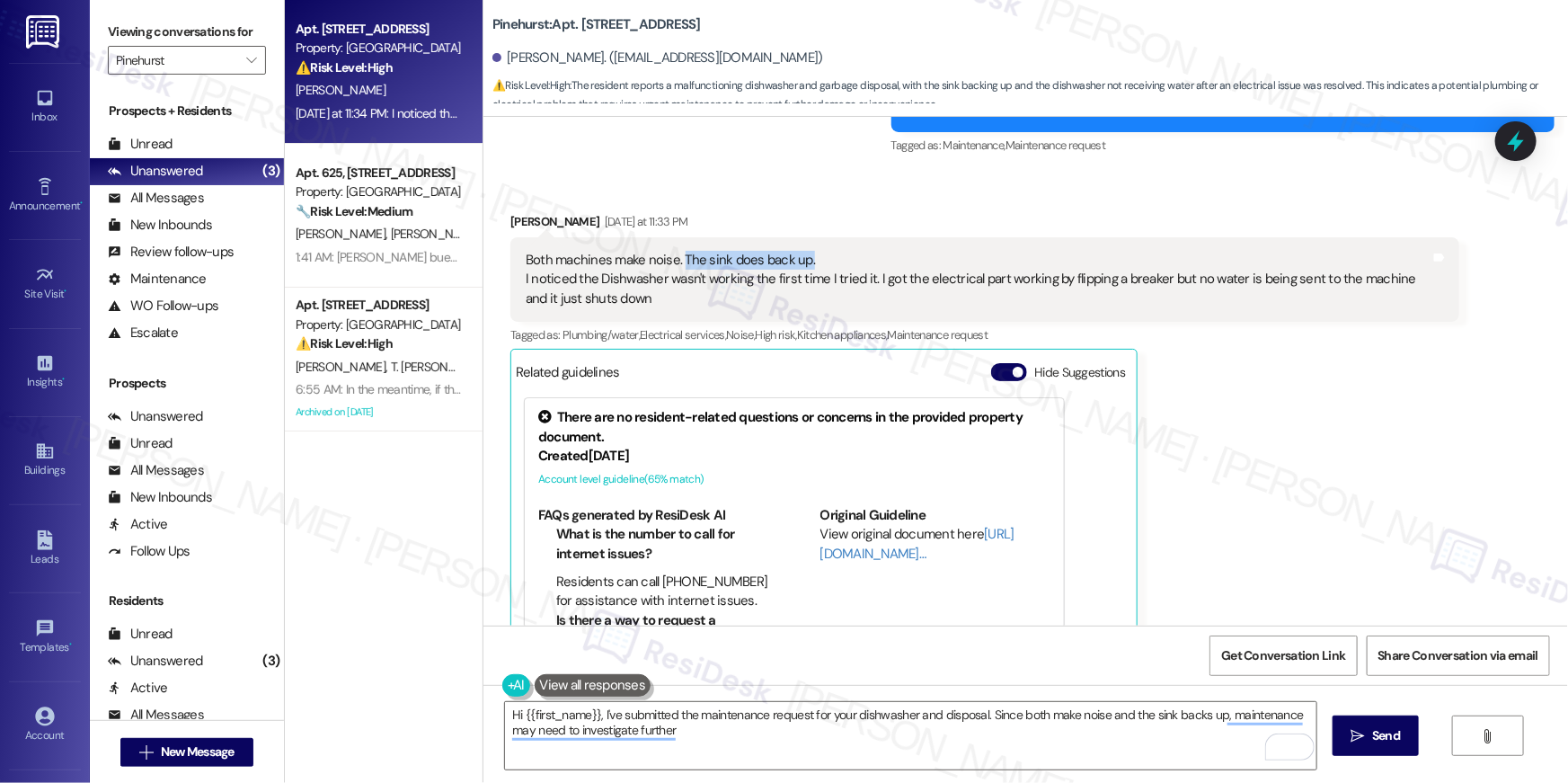
drag, startPoint x: 817, startPoint y: 259, endPoint x: 673, endPoint y: 264, distance: 144.1
click at [673, 264] on div "Both machines make noise. The sink does back up. I noticed the Dishwasher wasn'…" at bounding box center [978, 280] width 904 height 57
copy div "The sink does back up."
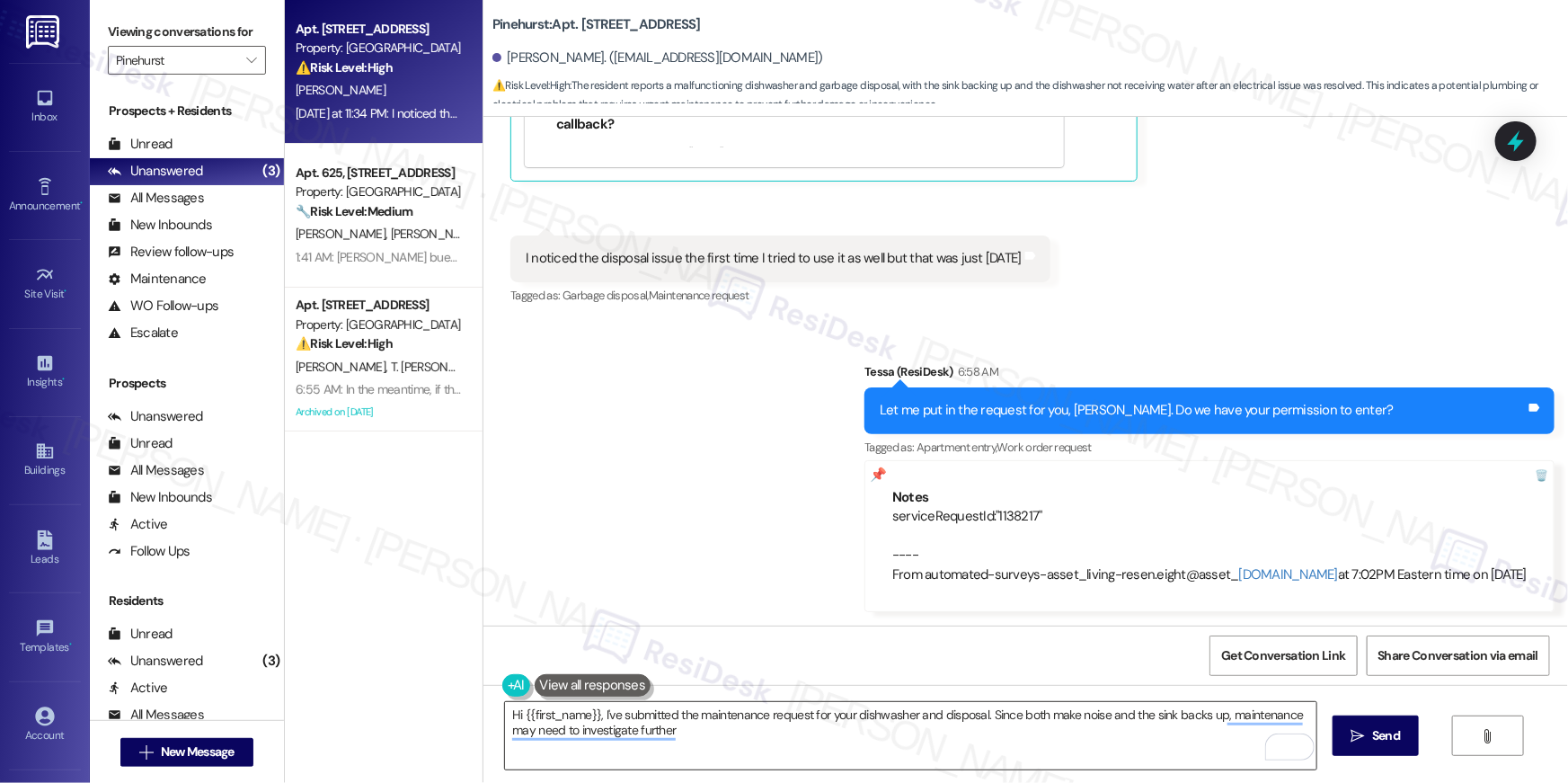
click at [793, 743] on textarea "Hi {{first_name}}, I've submitted the maintenance request for your dishwasher a…" at bounding box center [910, 735] width 811 height 67
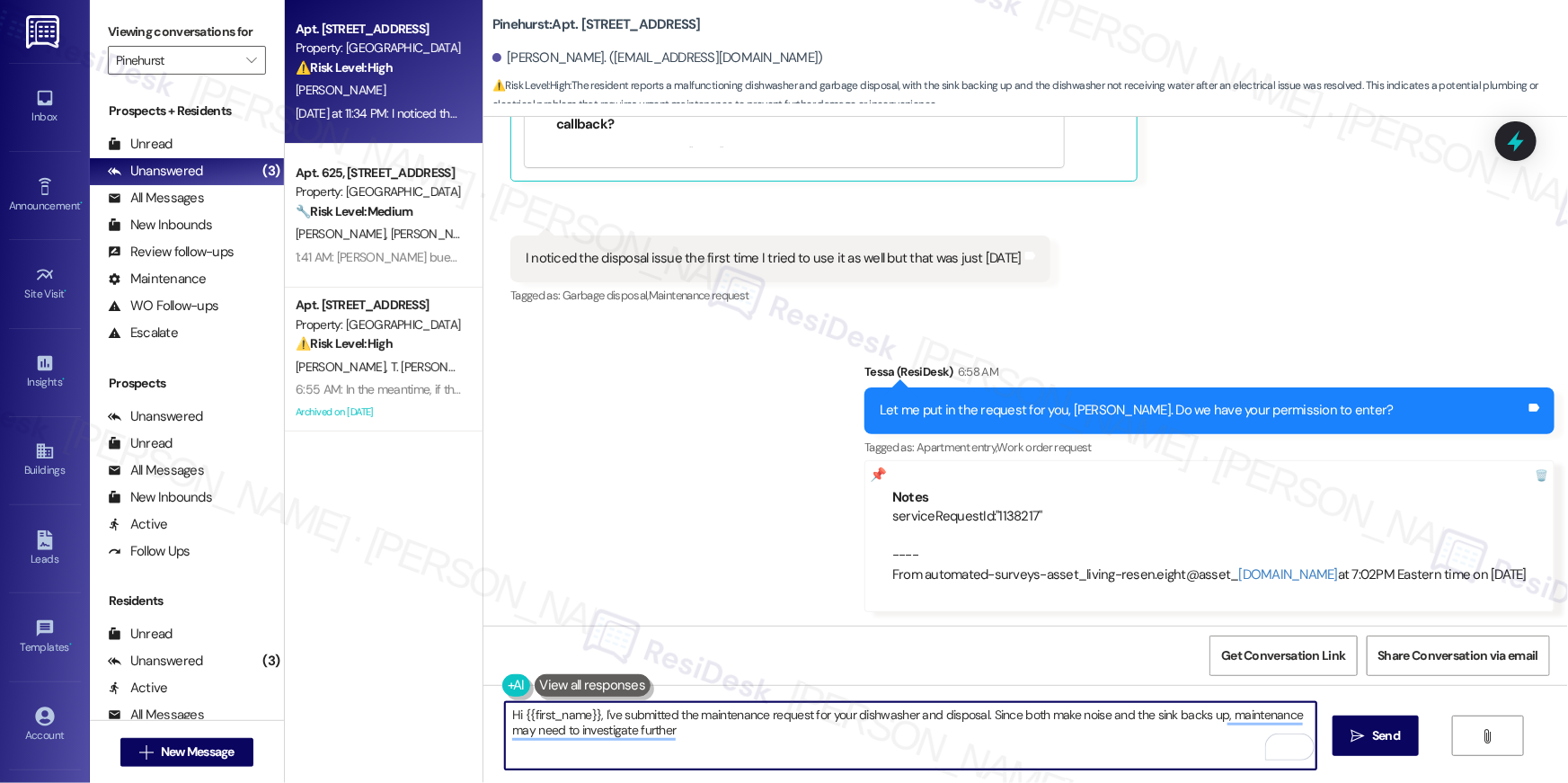
click at [793, 743] on textarea "Hi {{first_name}}, I've submitted the maintenance request for your dishwasher a…" at bounding box center [910, 735] width 811 height 67
type textarea "Hi {{first_name}}, I've submitted the maintenance request for your dishwasher a…"
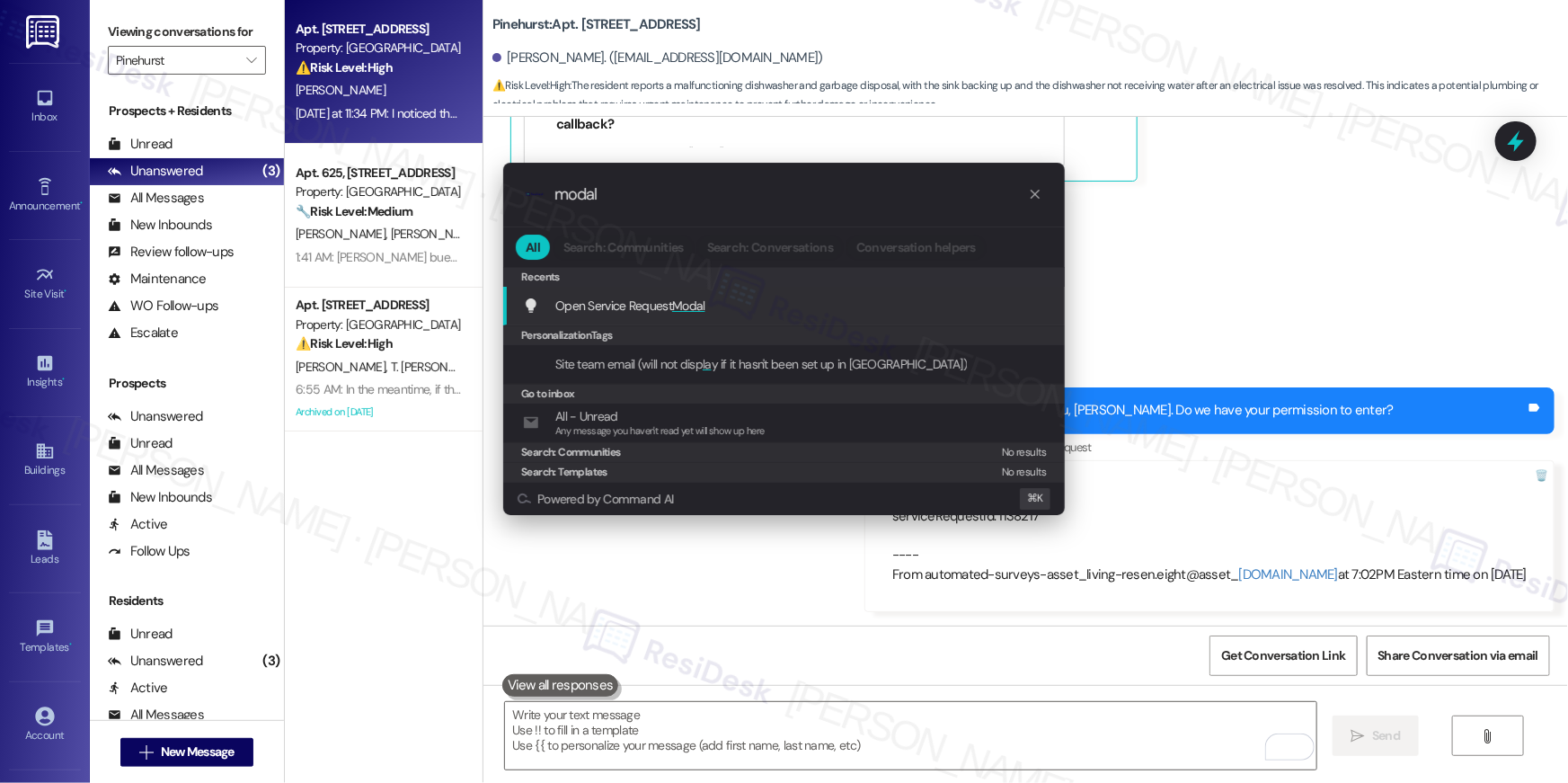
click at [604, 309] on span "Open Service Request Modal" at bounding box center [630, 305] width 150 height 16
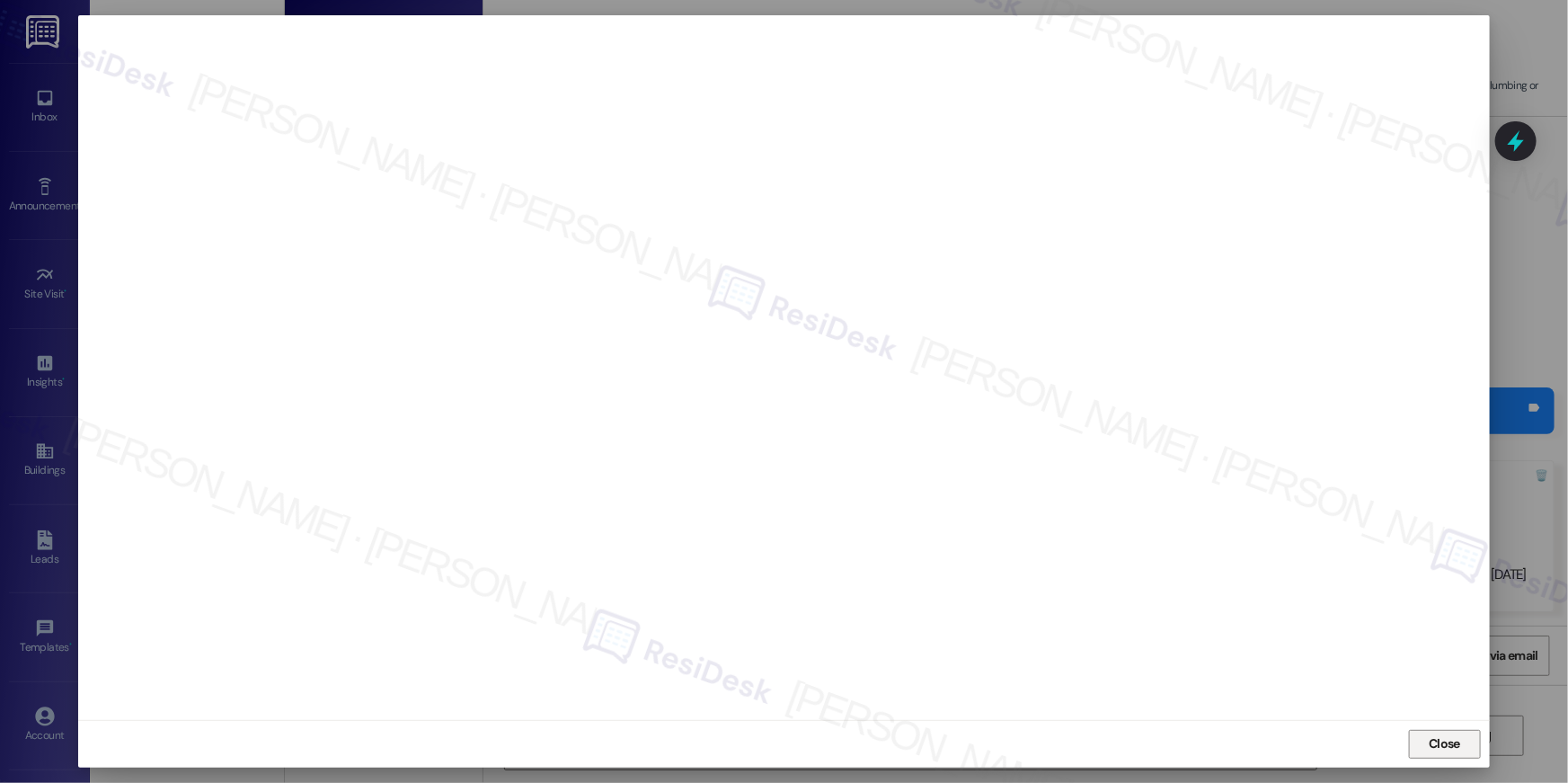
click at [1417, 746] on button "Close" at bounding box center [1444, 744] width 72 height 29
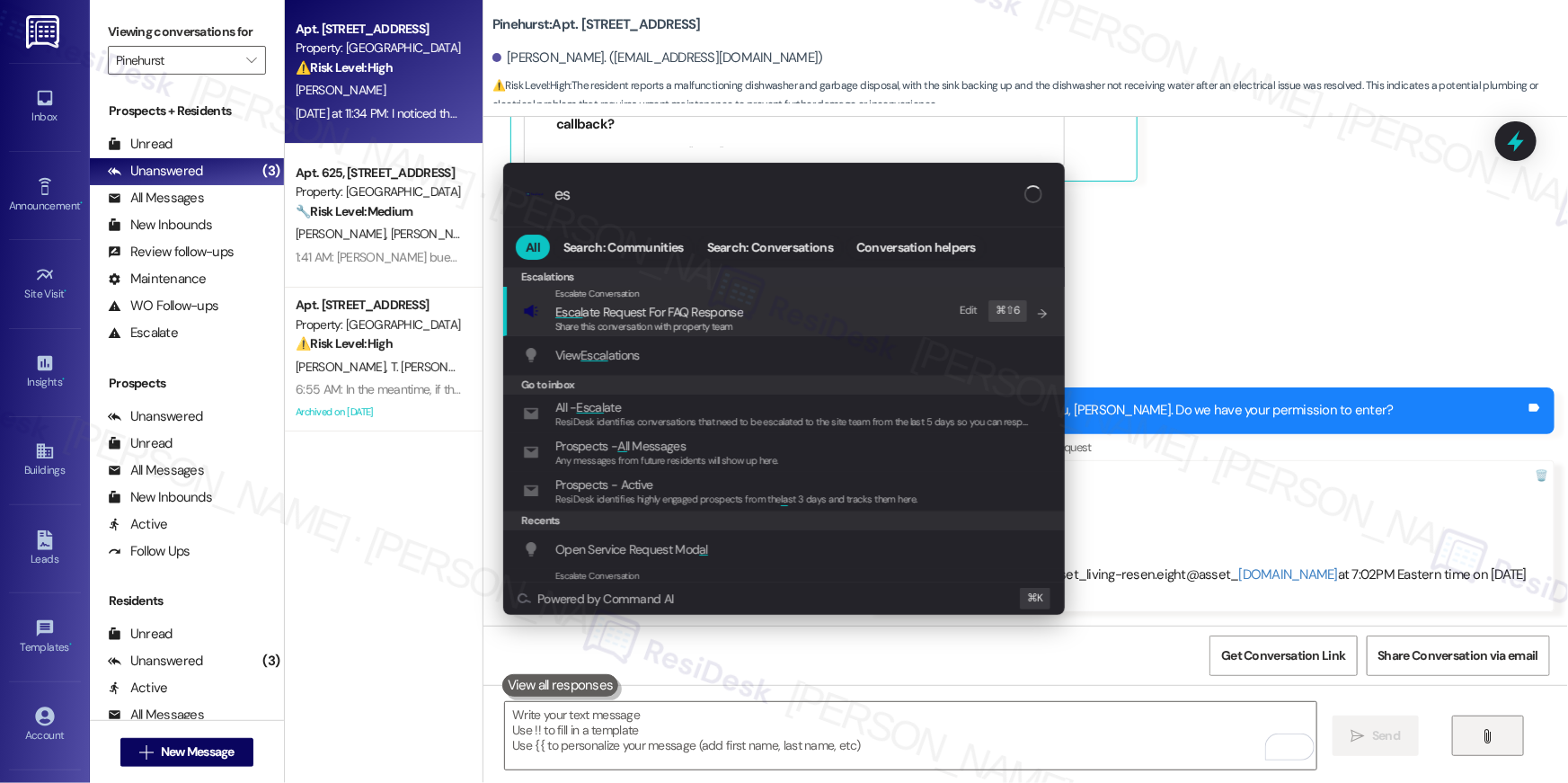
type input "e"
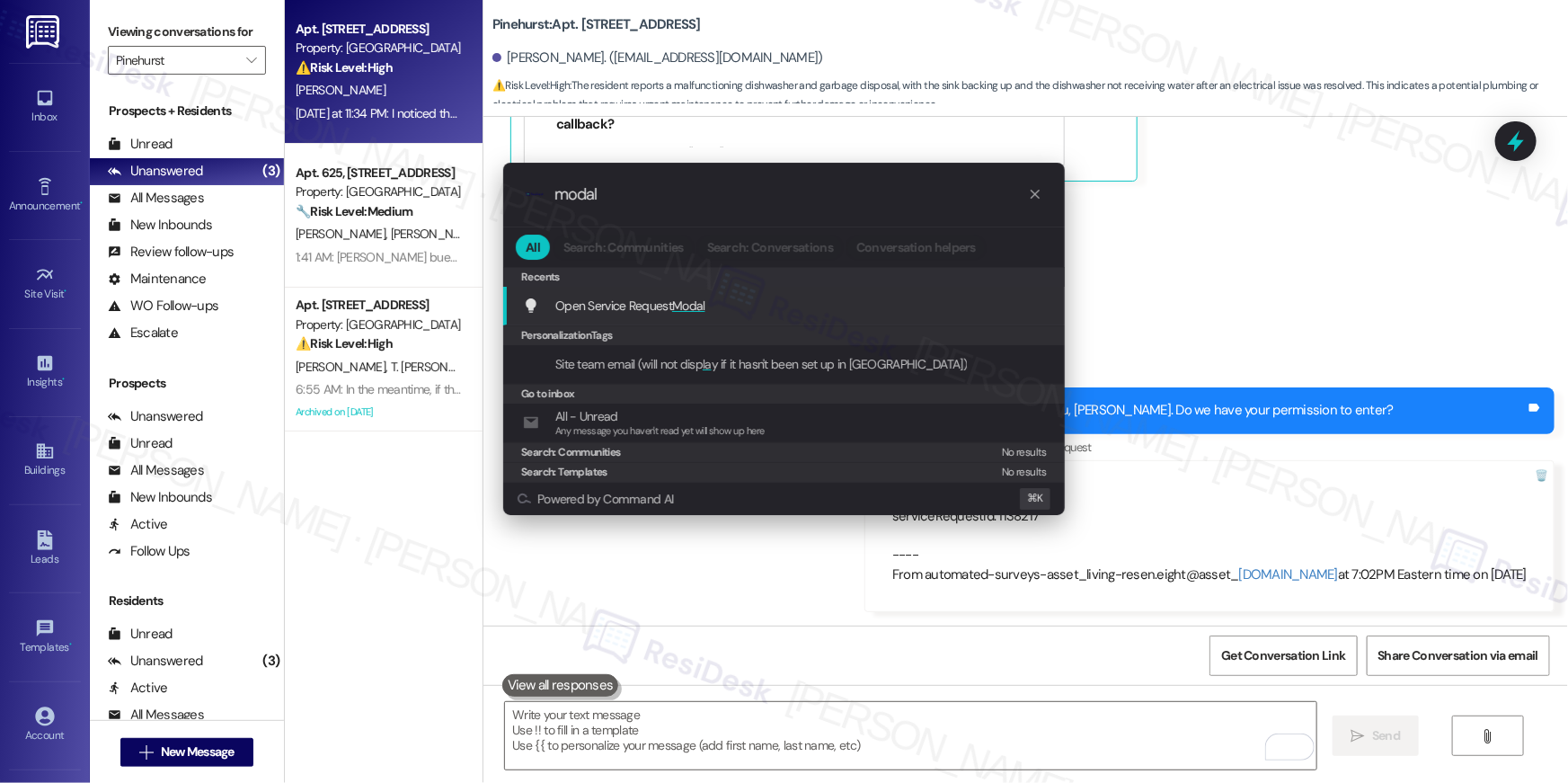
type input "modal"
click at [717, 317] on div "Open Service Request Modal Add shortcut" at bounding box center [784, 305] width 562 height 39
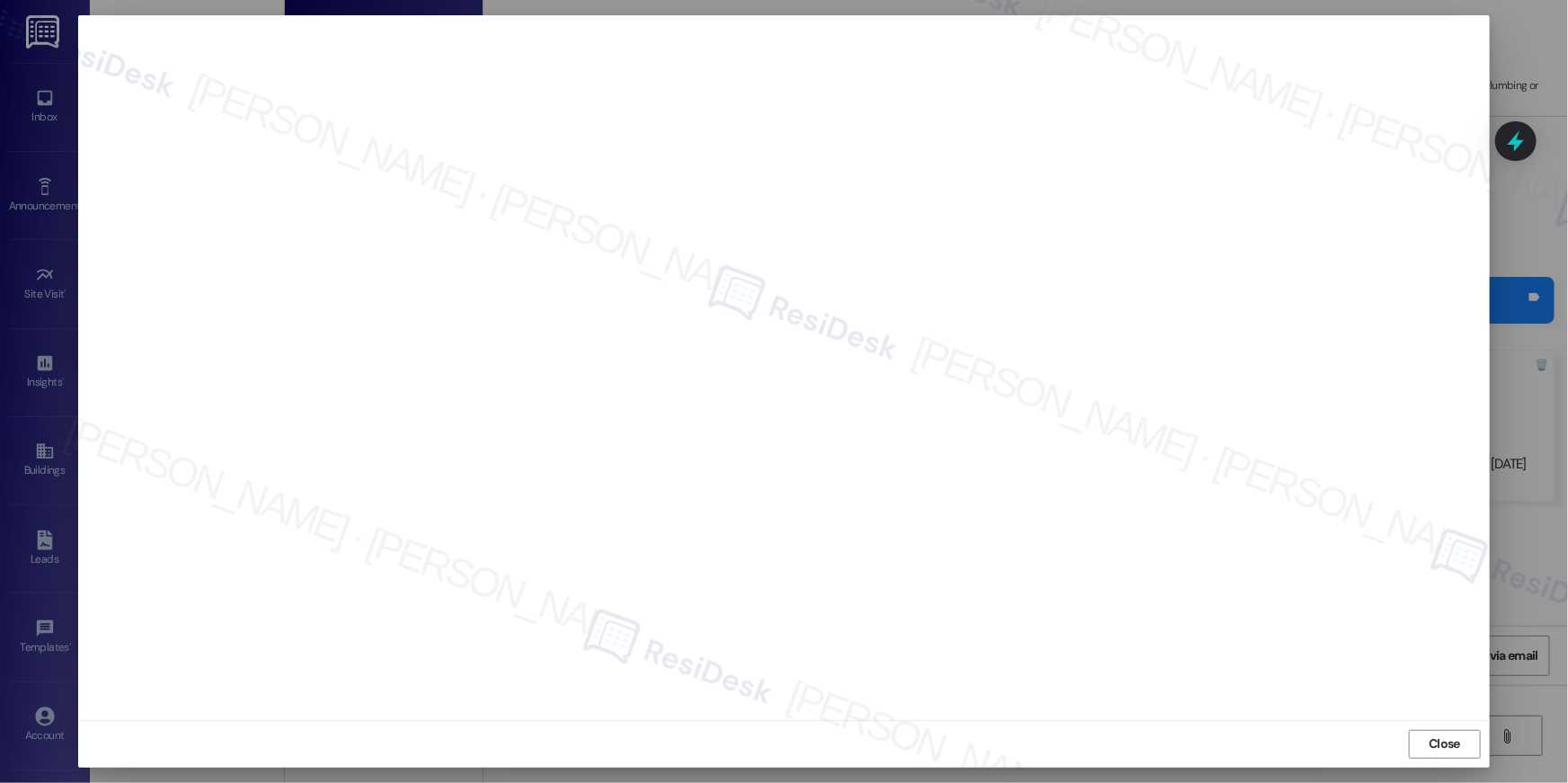
scroll to position [1777, 0]
click at [1434, 738] on span "Close" at bounding box center [1444, 743] width 32 height 19
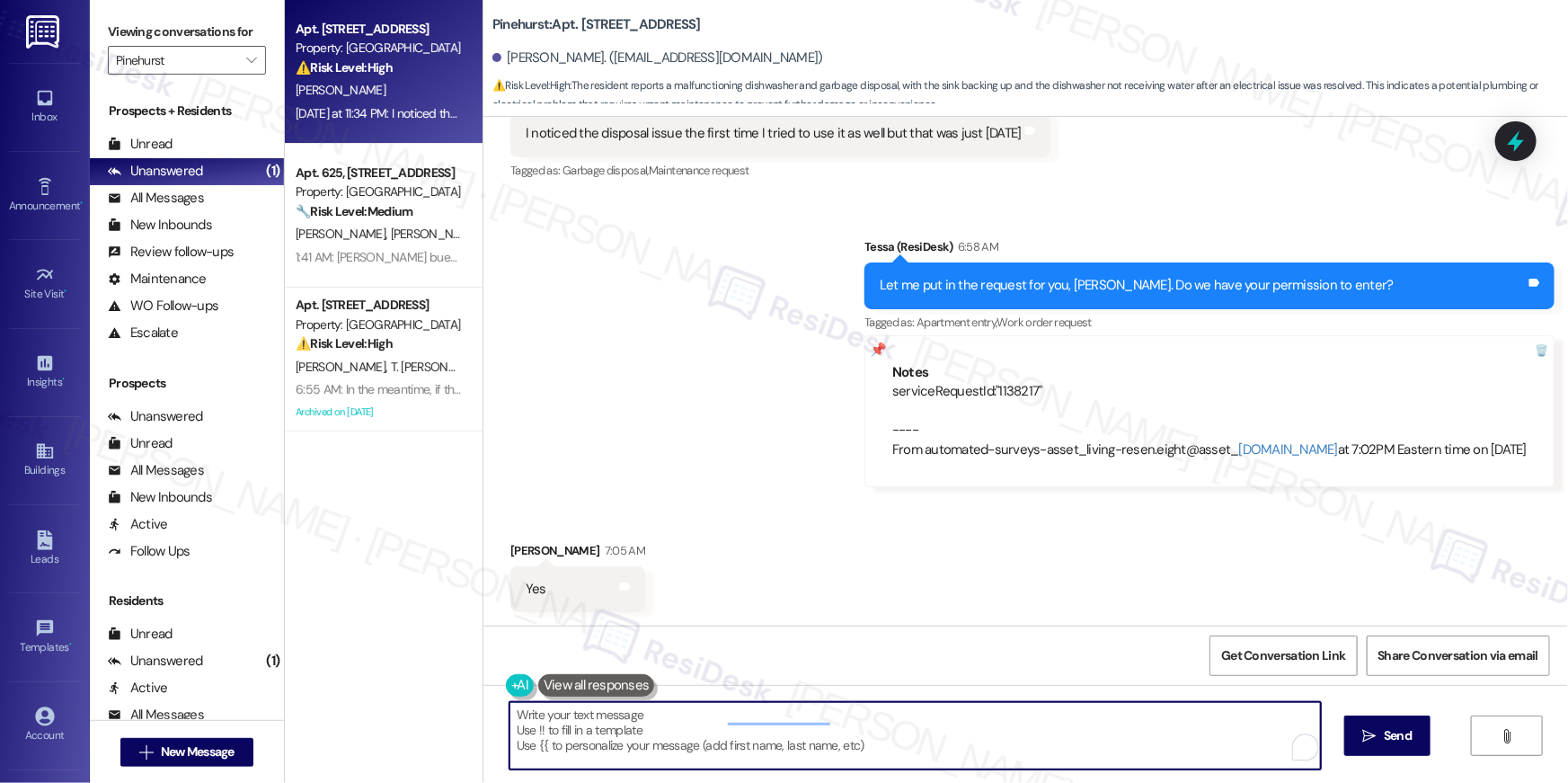
click at [807, 735] on textarea "Okay {{first_name}}, I've confirmed your permission to enter. Maintenance will …" at bounding box center [914, 735] width 811 height 67
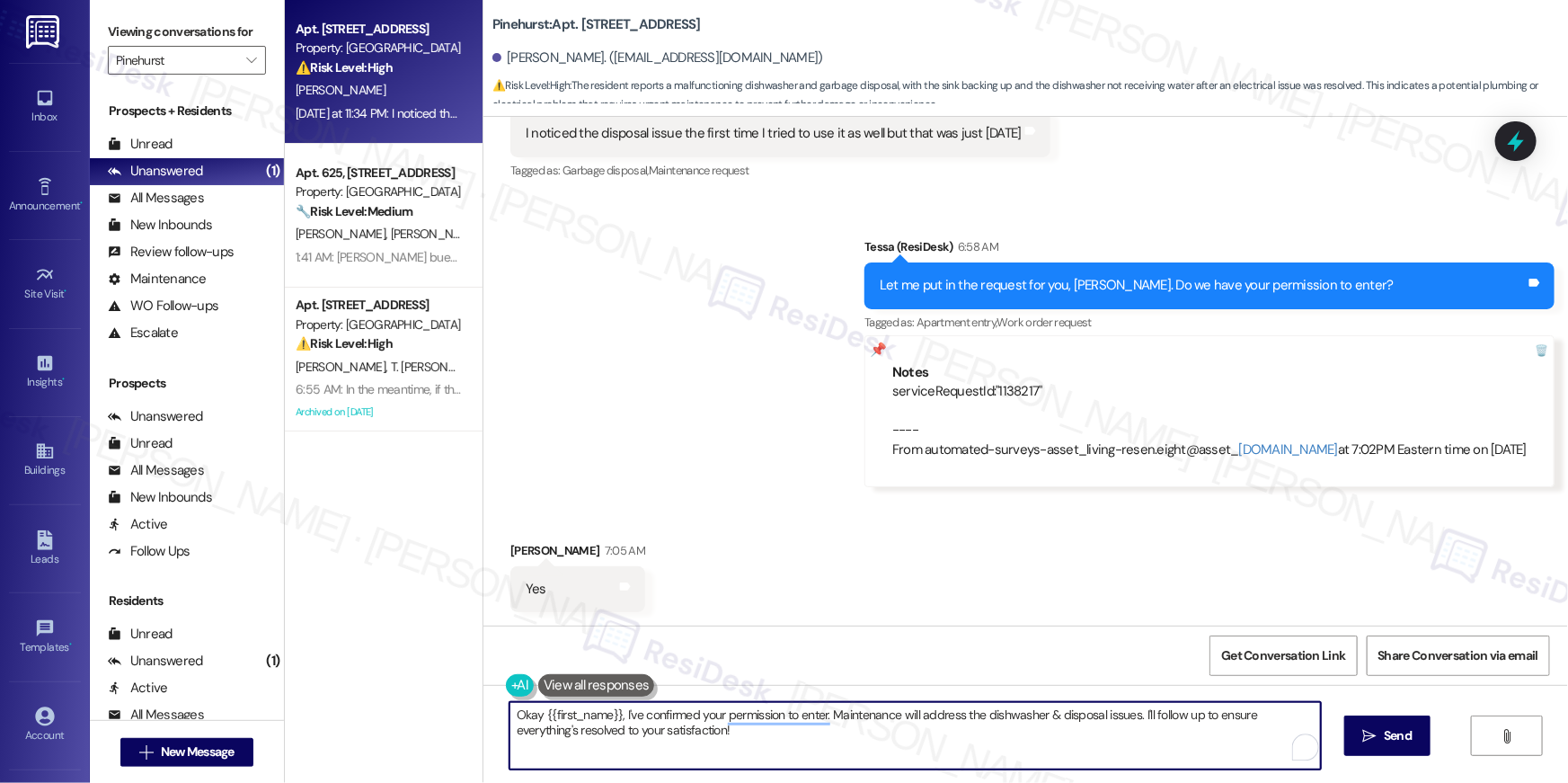
paste textarea "serviceRequestId:"1138225""
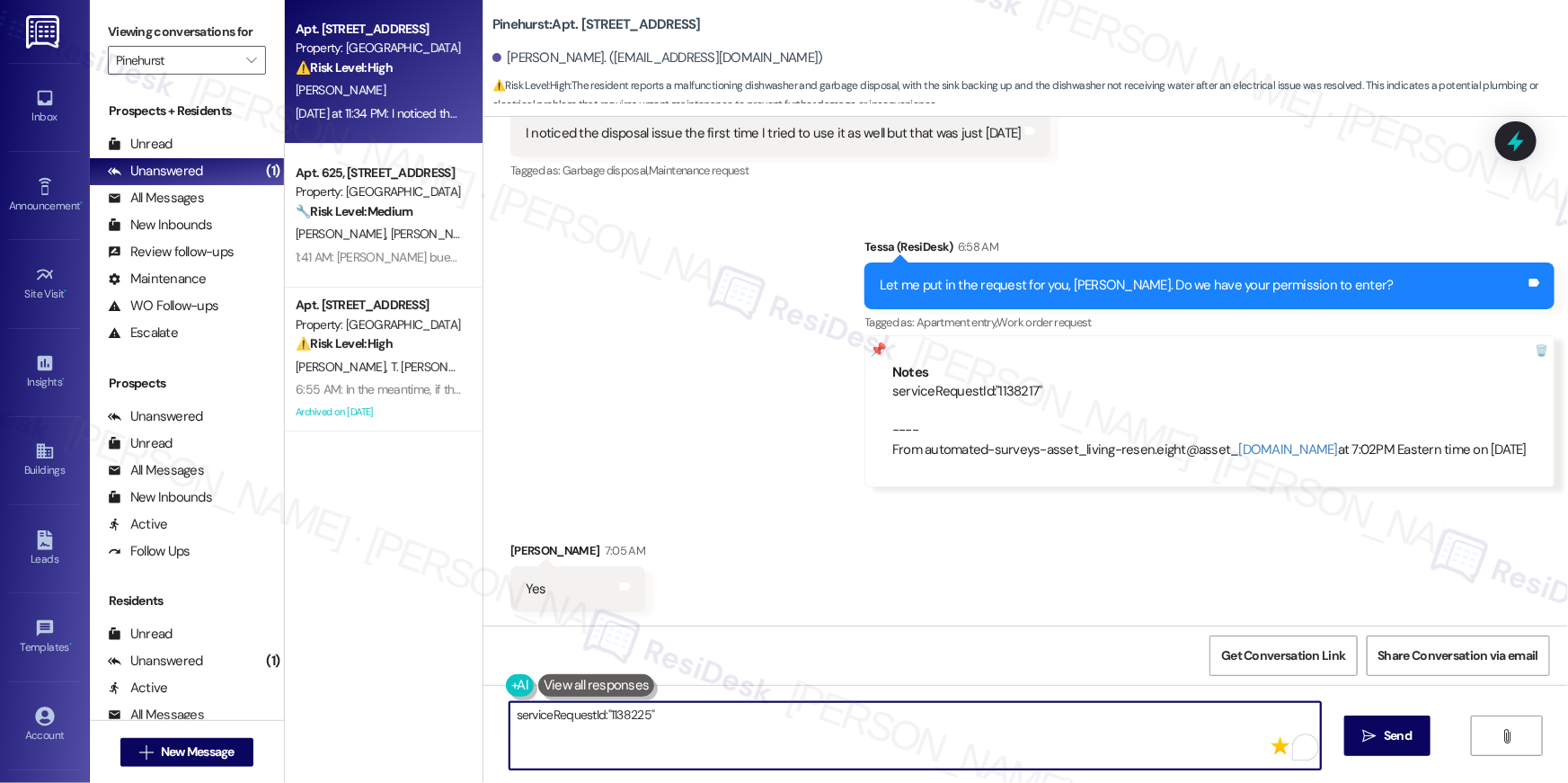
click at [1015, 388] on div "serviceRequestId:"1138217" ---- From automated-surveys-asset_living-resen.eight…" at bounding box center [1209, 421] width 634 height 77
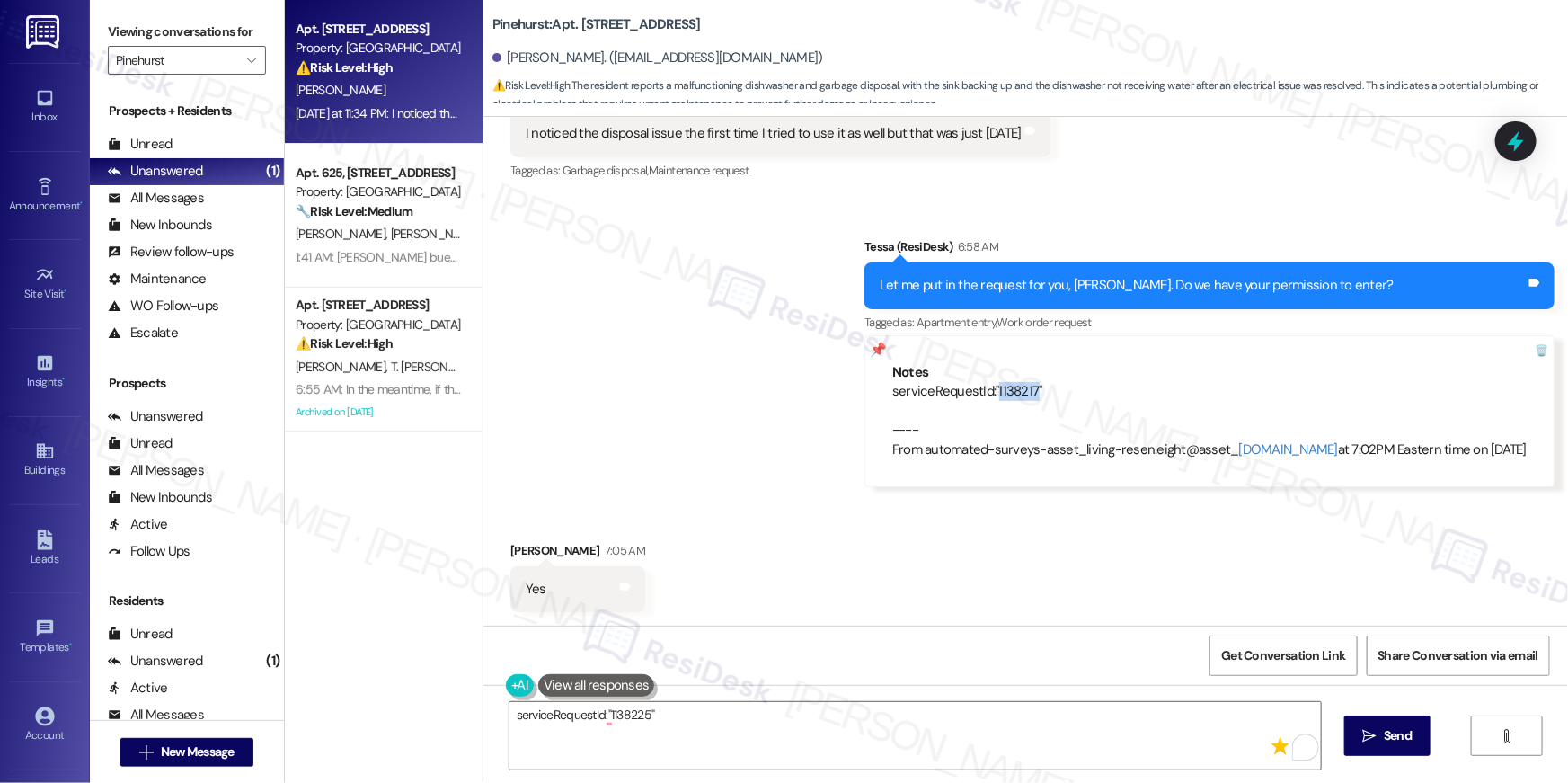
click at [1015, 388] on div "serviceRequestId:"1138217" ---- From automated-surveys-asset_living-resen.eight…" at bounding box center [1209, 421] width 634 height 77
click at [701, 731] on textarea "serviceRequestId:"1138225"" at bounding box center [914, 735] width 811 height 67
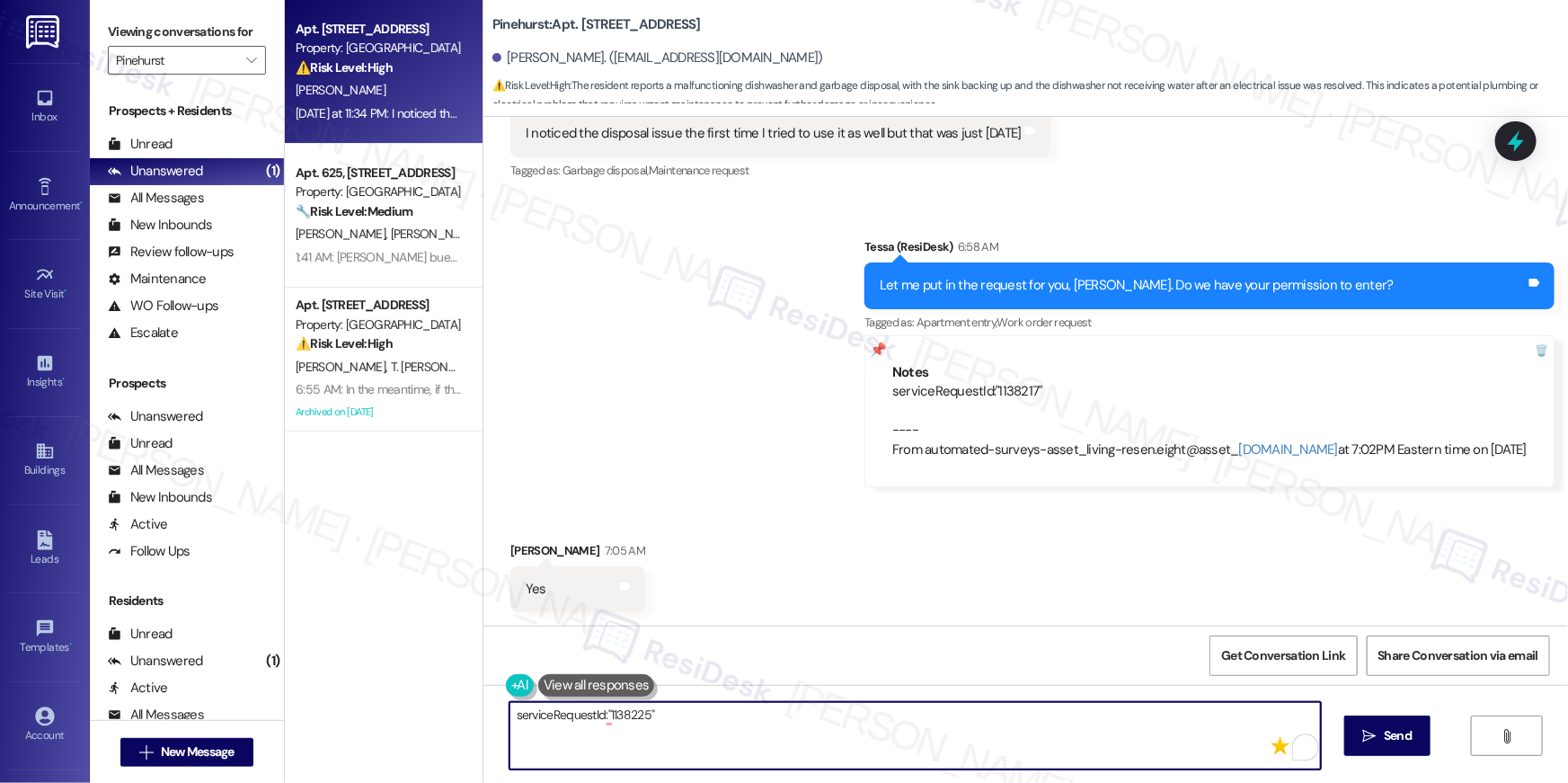
paste textarea "serviceRequestId:"1138225""
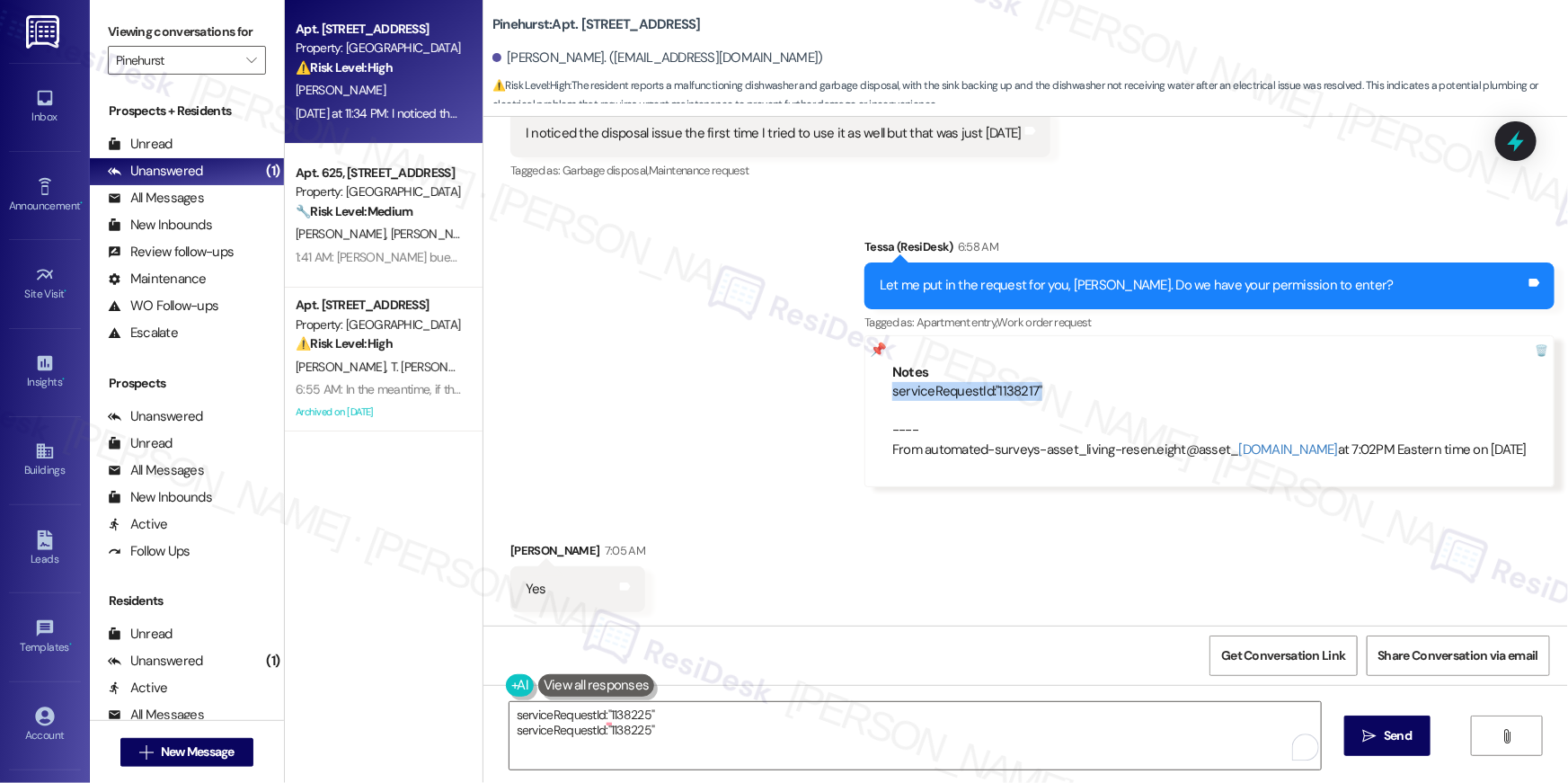
drag, startPoint x: 1013, startPoint y: 396, endPoint x: 911, endPoint y: 396, distance: 102.0
click at [911, 396] on div "serviceRequestId:"1138217" ---- From automated-surveys-asset_living-resen.eight…" at bounding box center [1209, 421] width 634 height 77
copy div "serviceRequestId:"1138217""
click at [588, 729] on textarea "serviceRequestId:"1138225" serviceRequestId:"1138225"" at bounding box center [914, 735] width 811 height 67
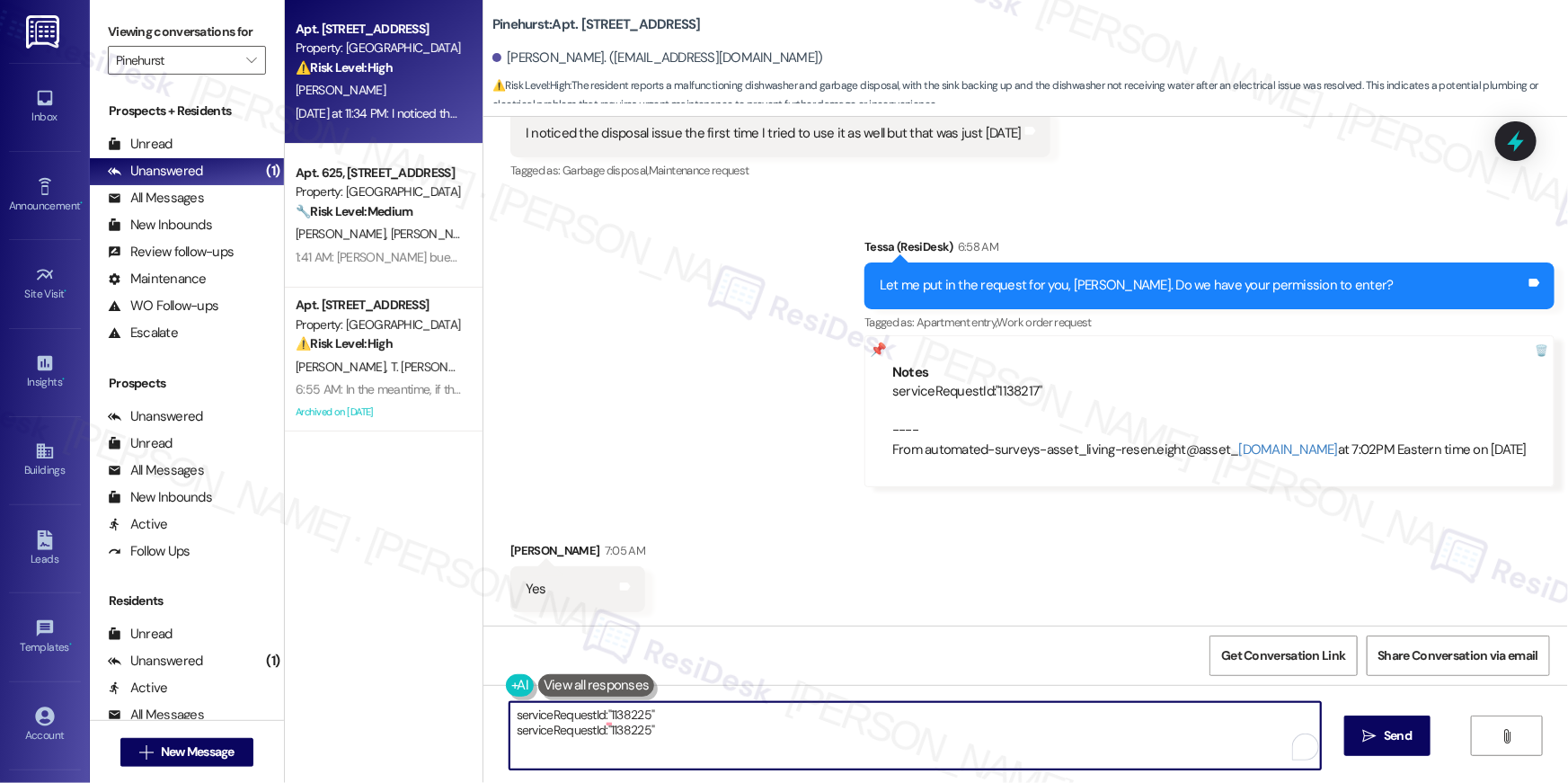
click at [588, 729] on textarea "serviceRequestId:"1138225" serviceRequestId:"1138225"" at bounding box center [914, 735] width 811 height 67
paste textarea "17""
type textarea "serviceRequestId:"1138225" serviceRequestId:"1138217""
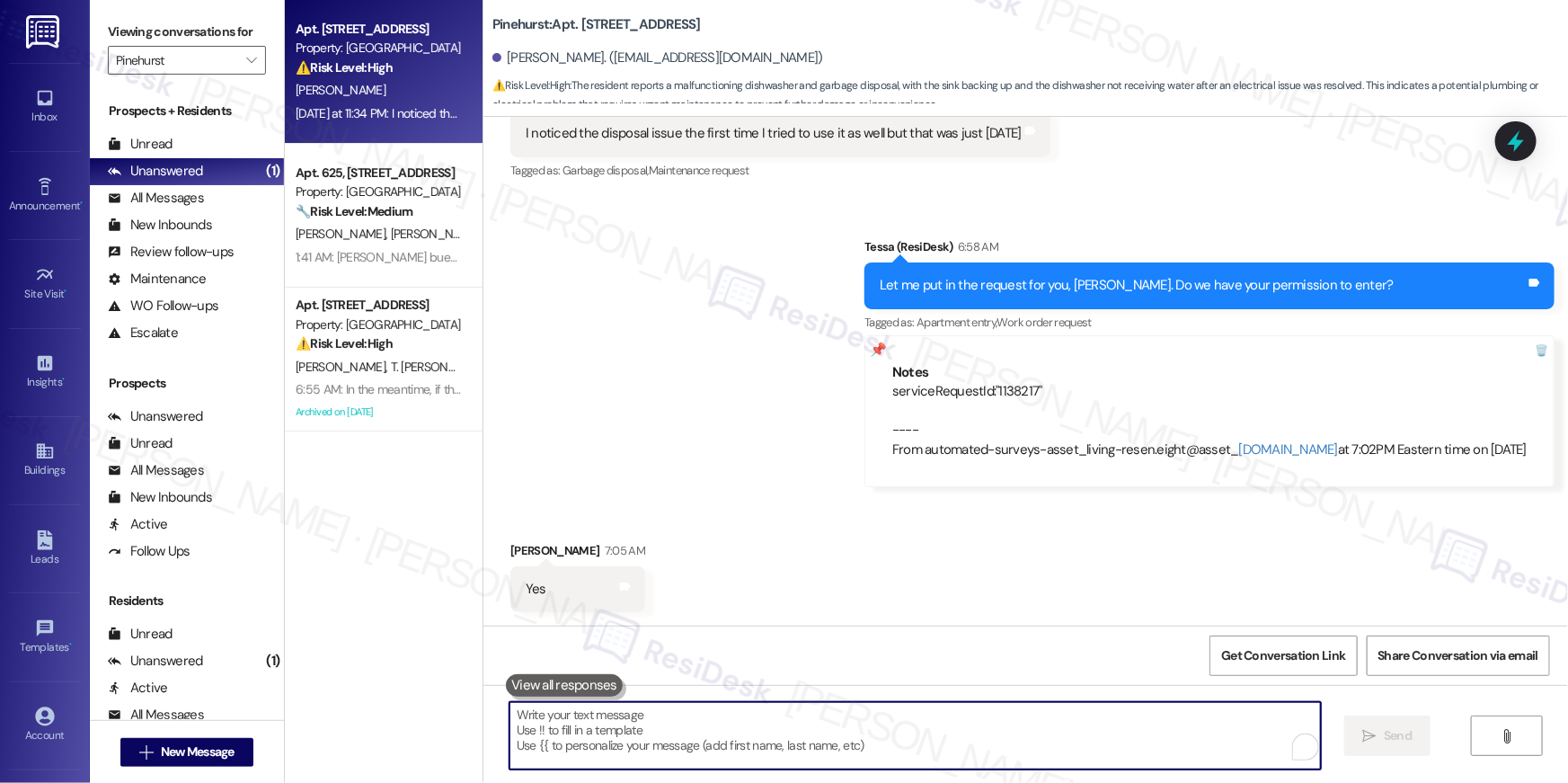
drag, startPoint x: 1108, startPoint y: 726, endPoint x: 1150, endPoint y: 702, distance: 48.4
click at [1126, 718] on textarea "To enrich screen reader interactions, please activate Accessibility in Grammarl…" at bounding box center [914, 735] width 811 height 67
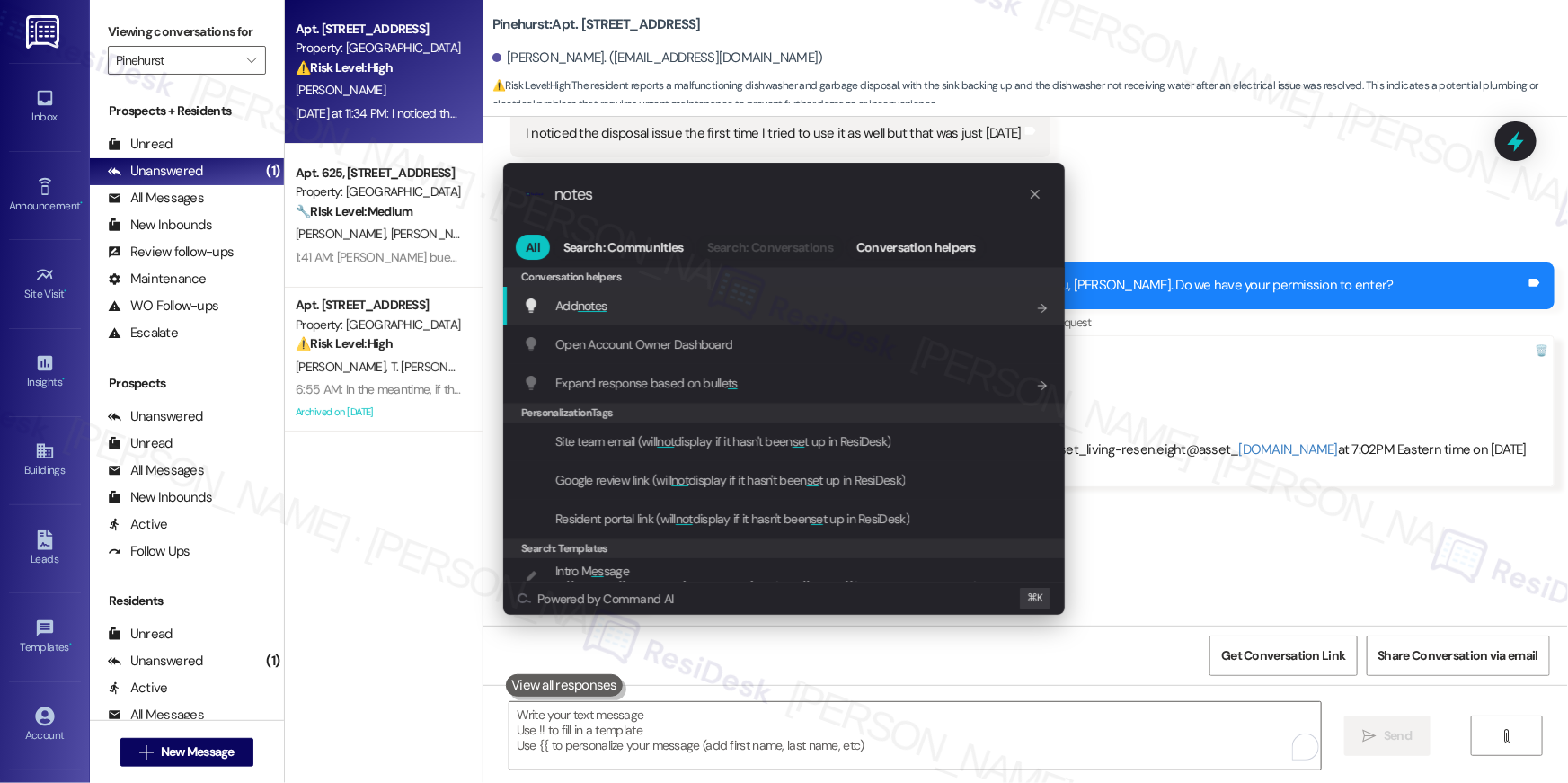
type input "notes"
click at [587, 317] on div "Add notes Add shortcut" at bounding box center [784, 305] width 562 height 39
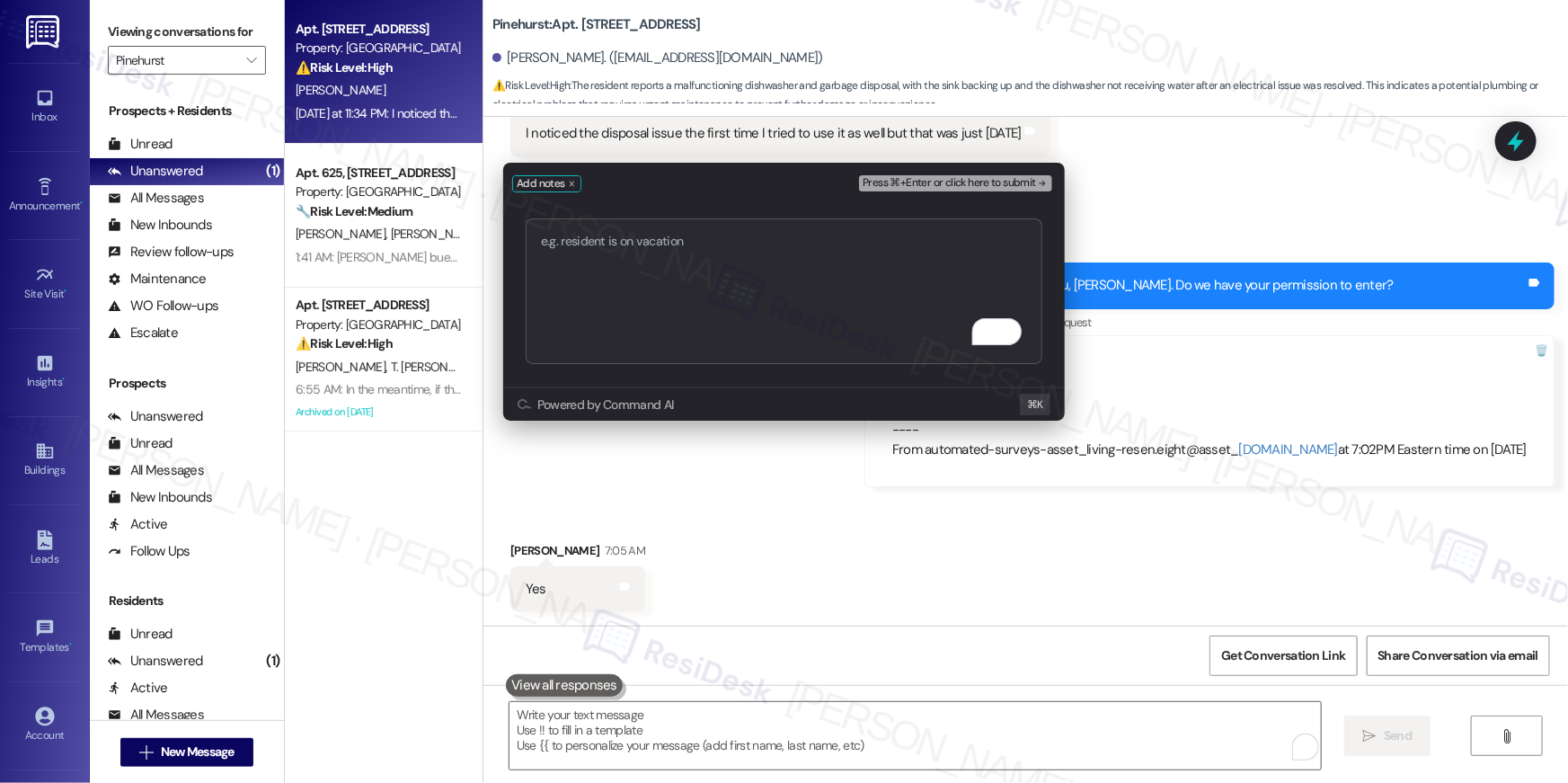
click at [624, 305] on textarea "To enrich screen reader interactions, please activate Accessibility in Grammarl…" at bounding box center [784, 290] width 517 height 146
type textarea "v"
type textarea "serviceRequestId:"1138225" serviceRequestId:"1138217""
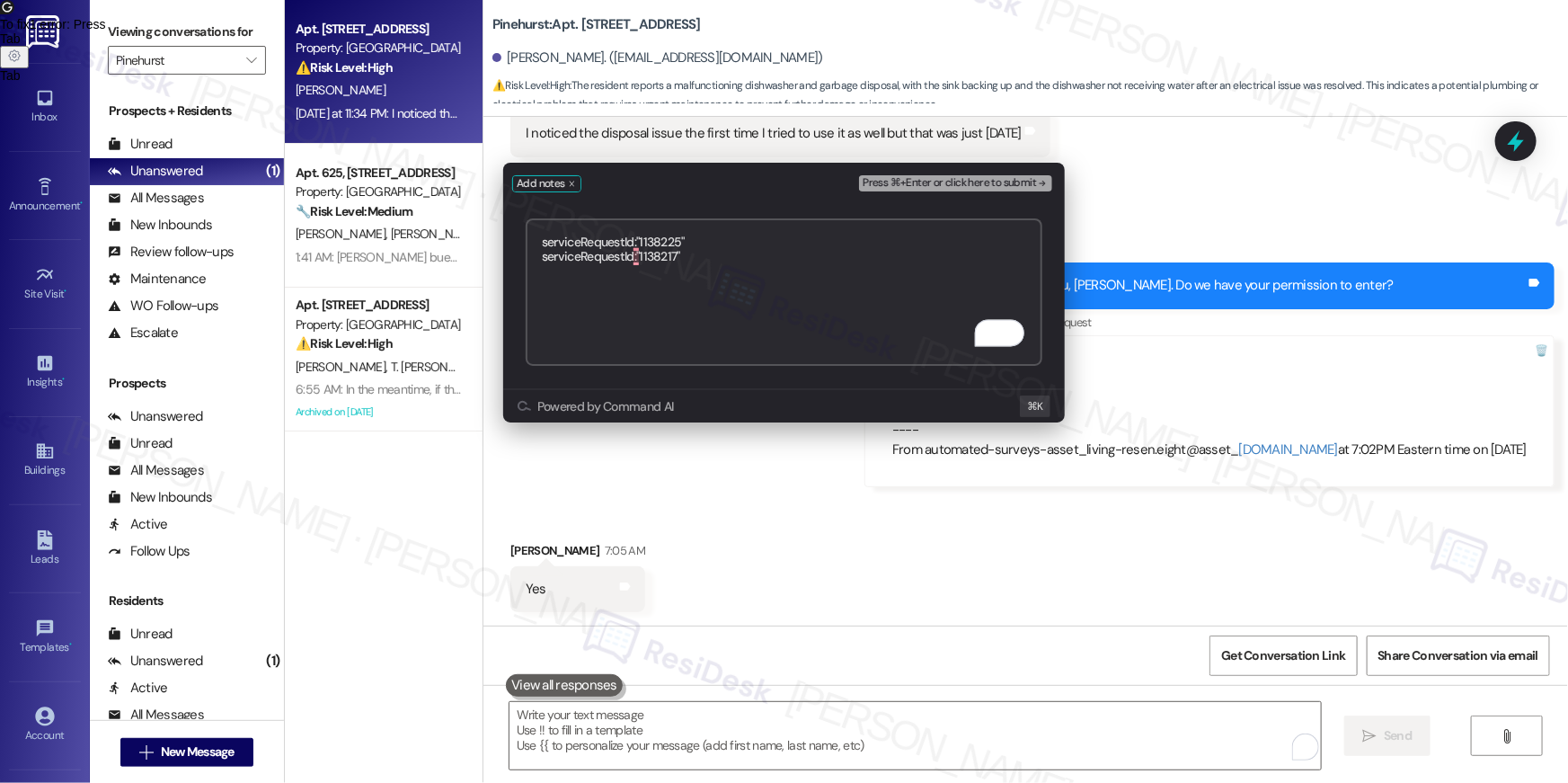
click at [973, 189] on button "Press ⌘+Enter or click here to submit" at bounding box center [955, 183] width 193 height 16
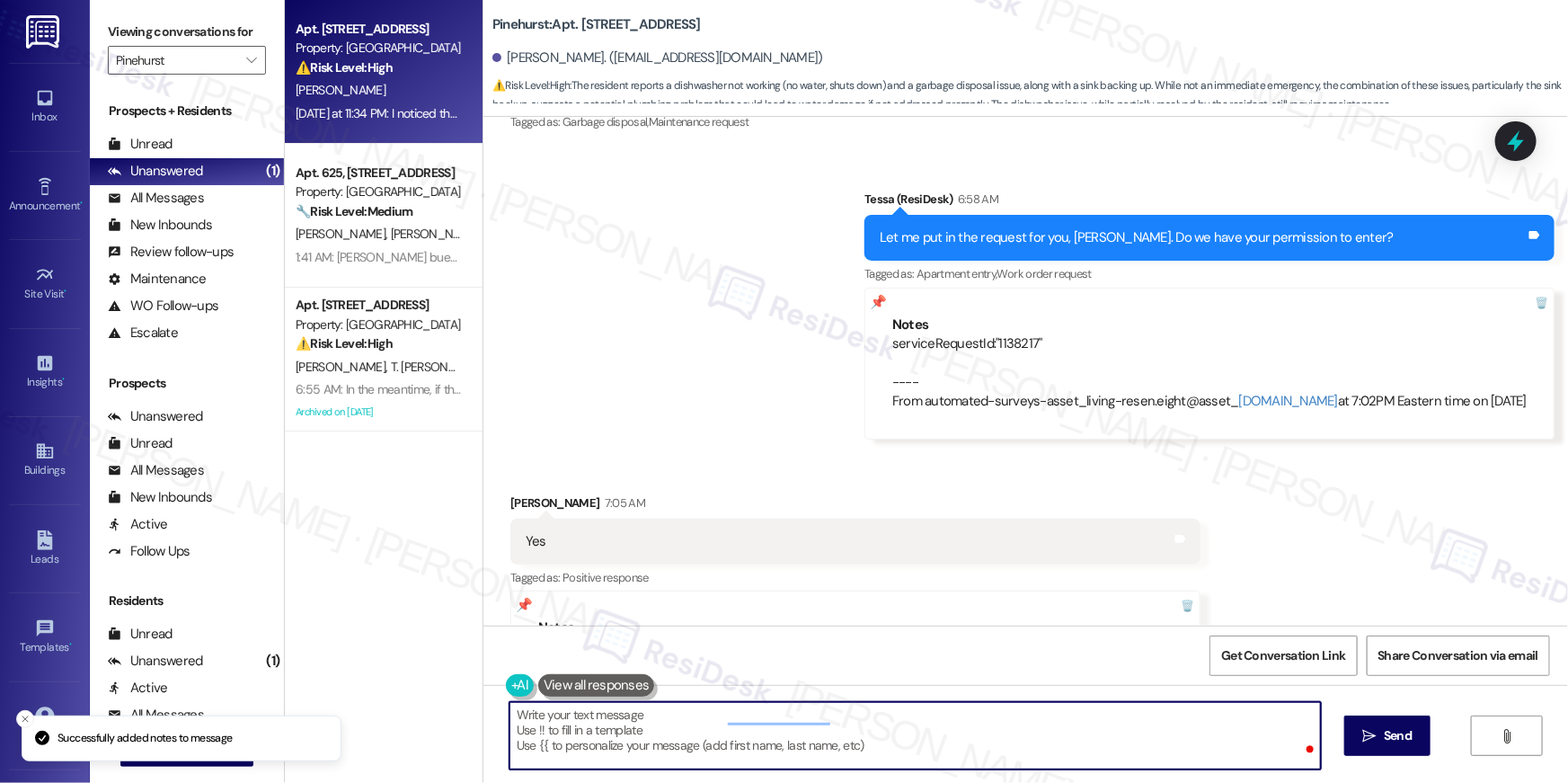
scroll to position [1453, 0]
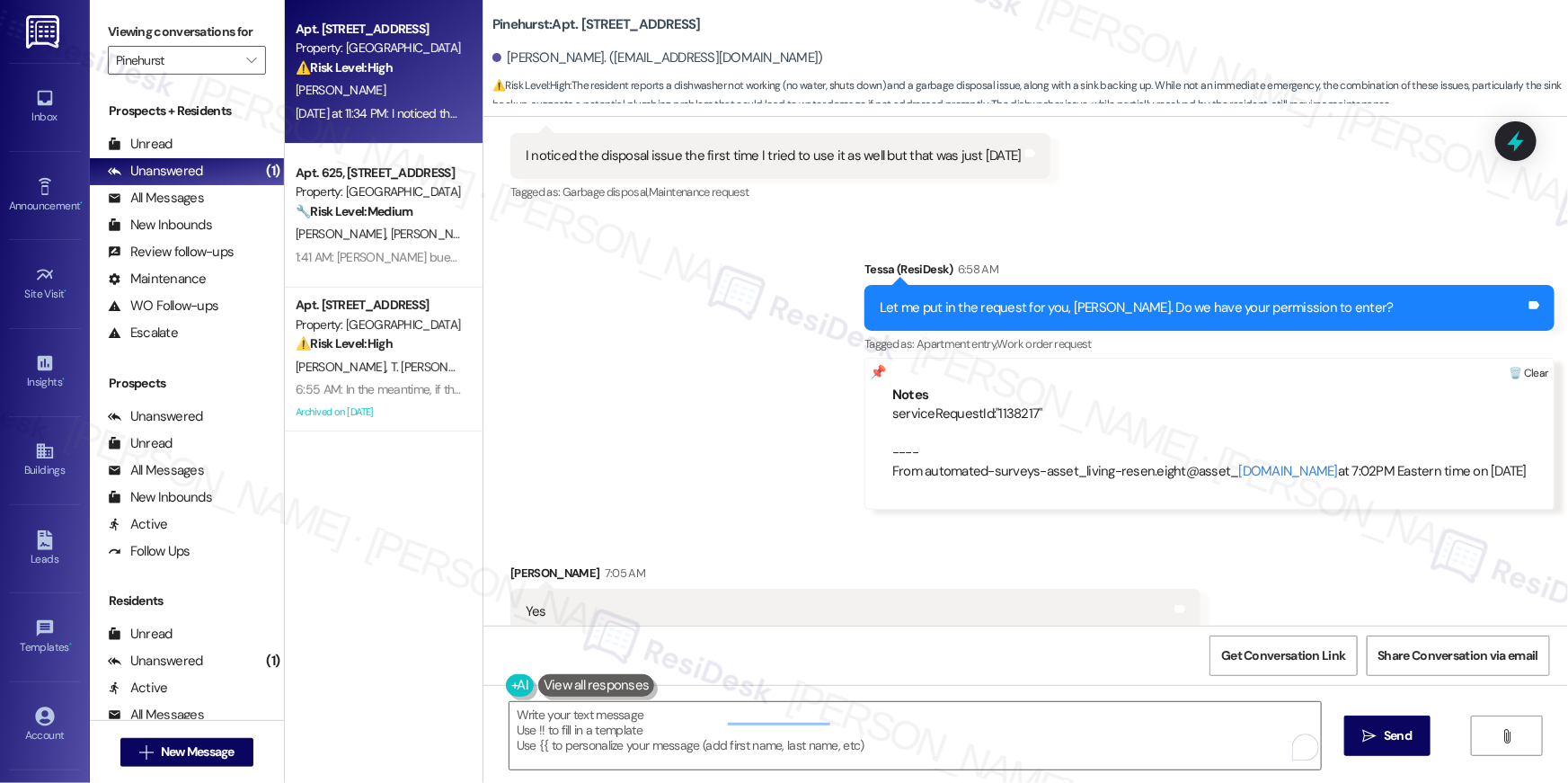
click at [1533, 371] on div at bounding box center [1528, 374] width 51 height 30
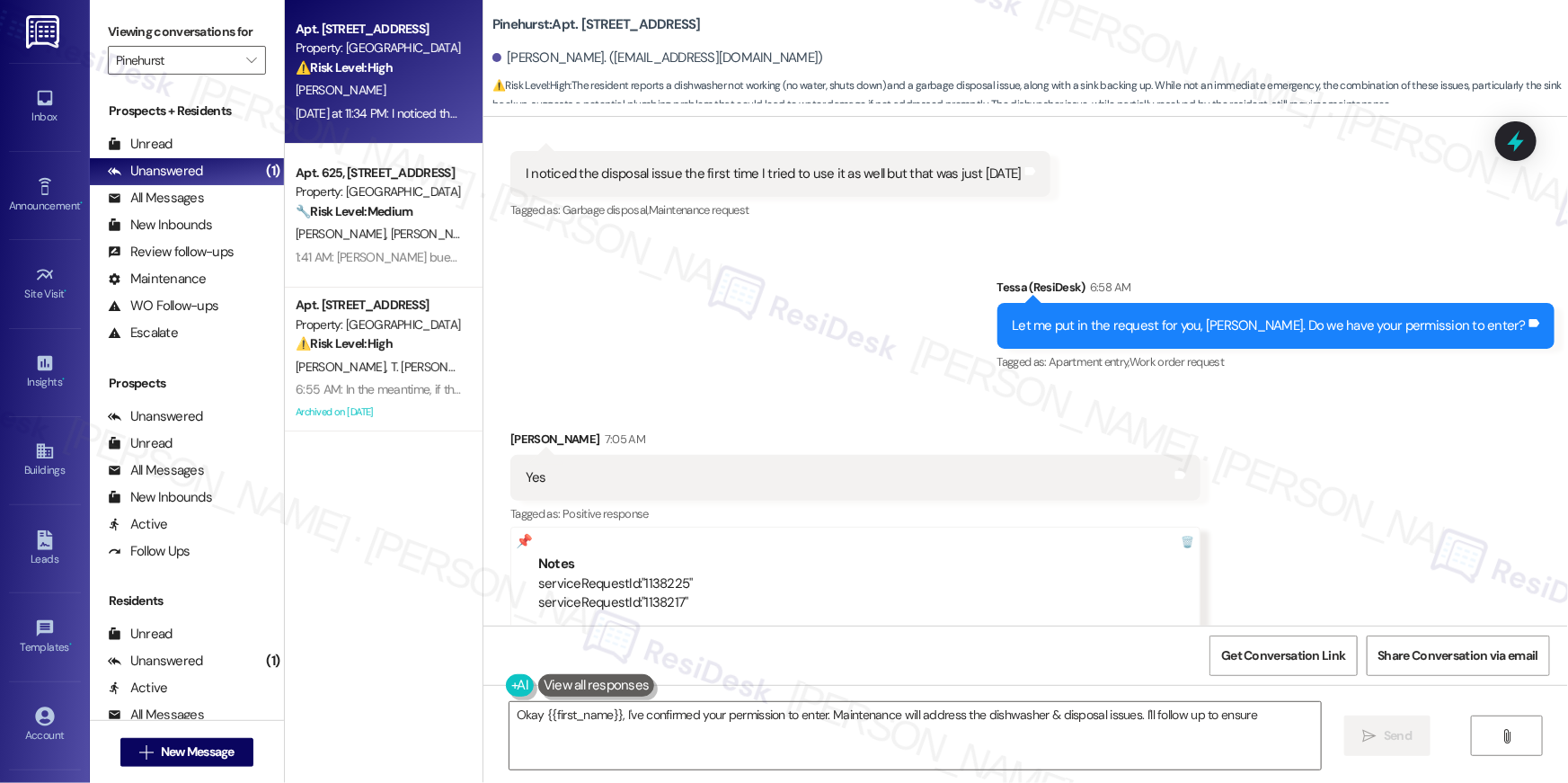
scroll to position [1519, 0]
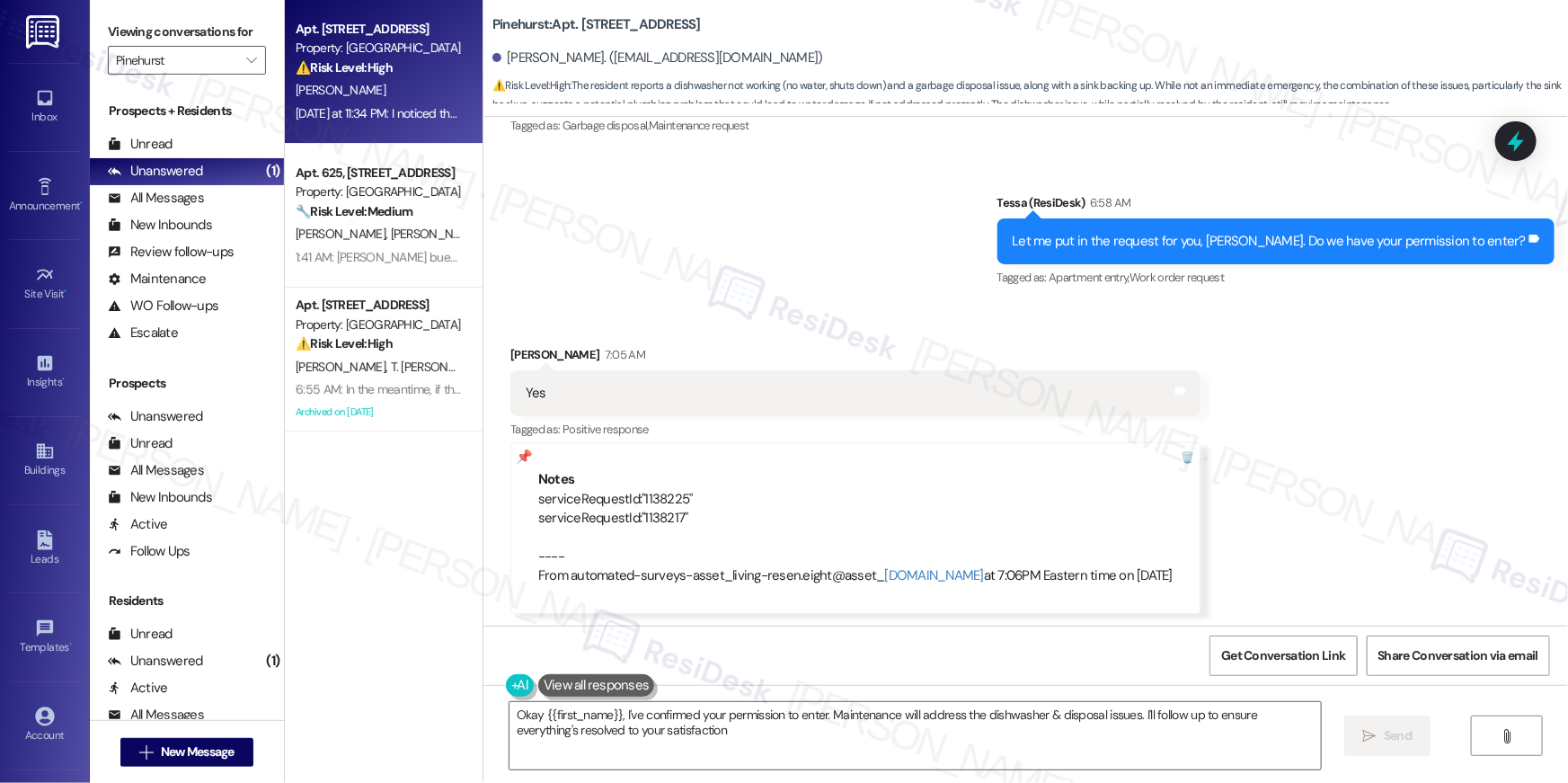
type textarea "Okay {{first_name}}, I've confirmed your permission to enter. Maintenance will …"
click at [899, 738] on textarea "Okay {{first_name}}, I've confirmed your permission to enter. Maintenance will …" at bounding box center [914, 735] width 811 height 67
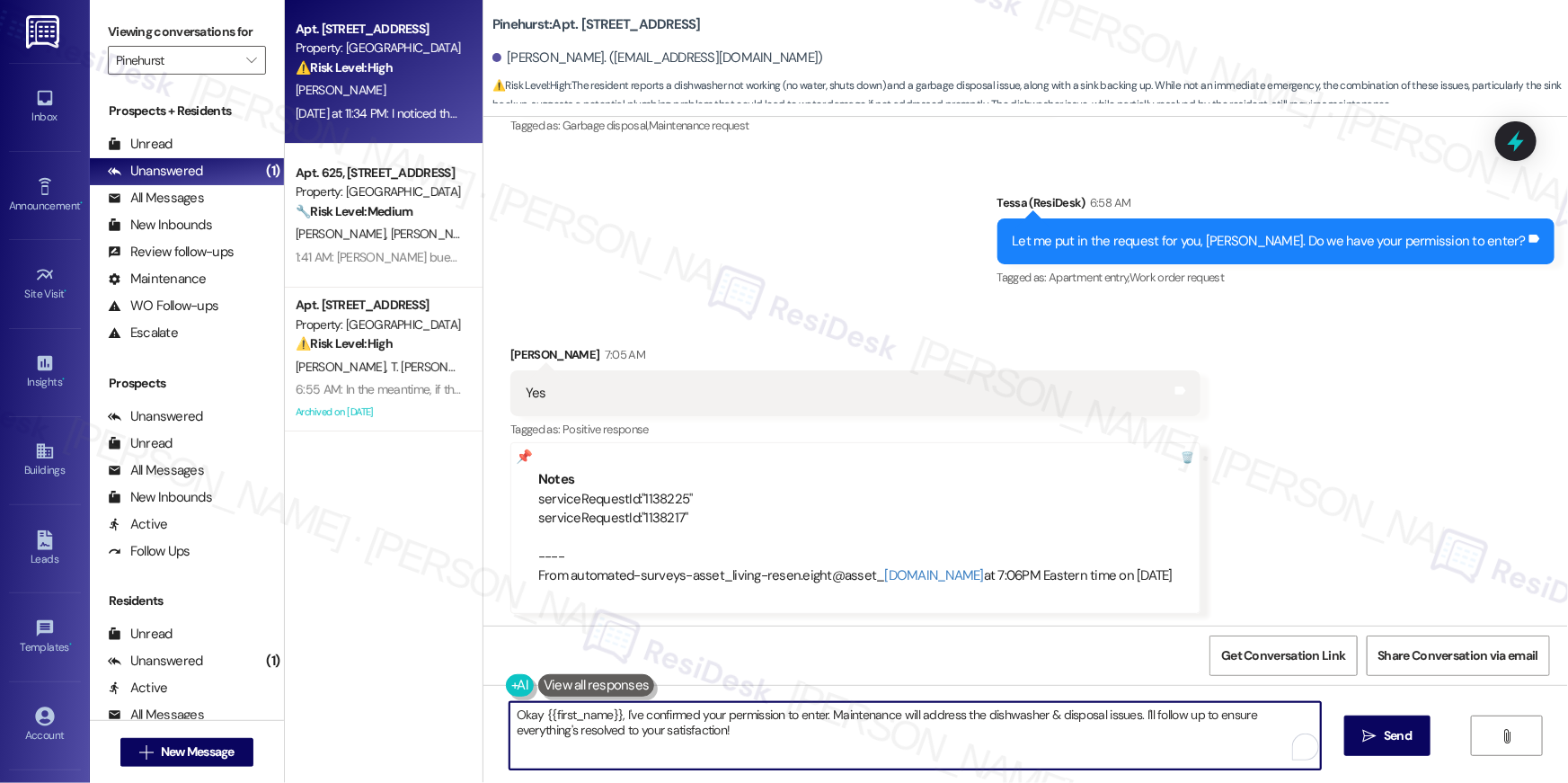
click at [899, 738] on textarea "Okay {{first_name}}, I've confirmed your permission to enter. Maintenance will …" at bounding box center [914, 735] width 811 height 67
click at [898, 738] on textarea "Okay {{first_name}}, I've confirmed your permission to enter. Maintenance will …" at bounding box center [914, 735] width 811 height 67
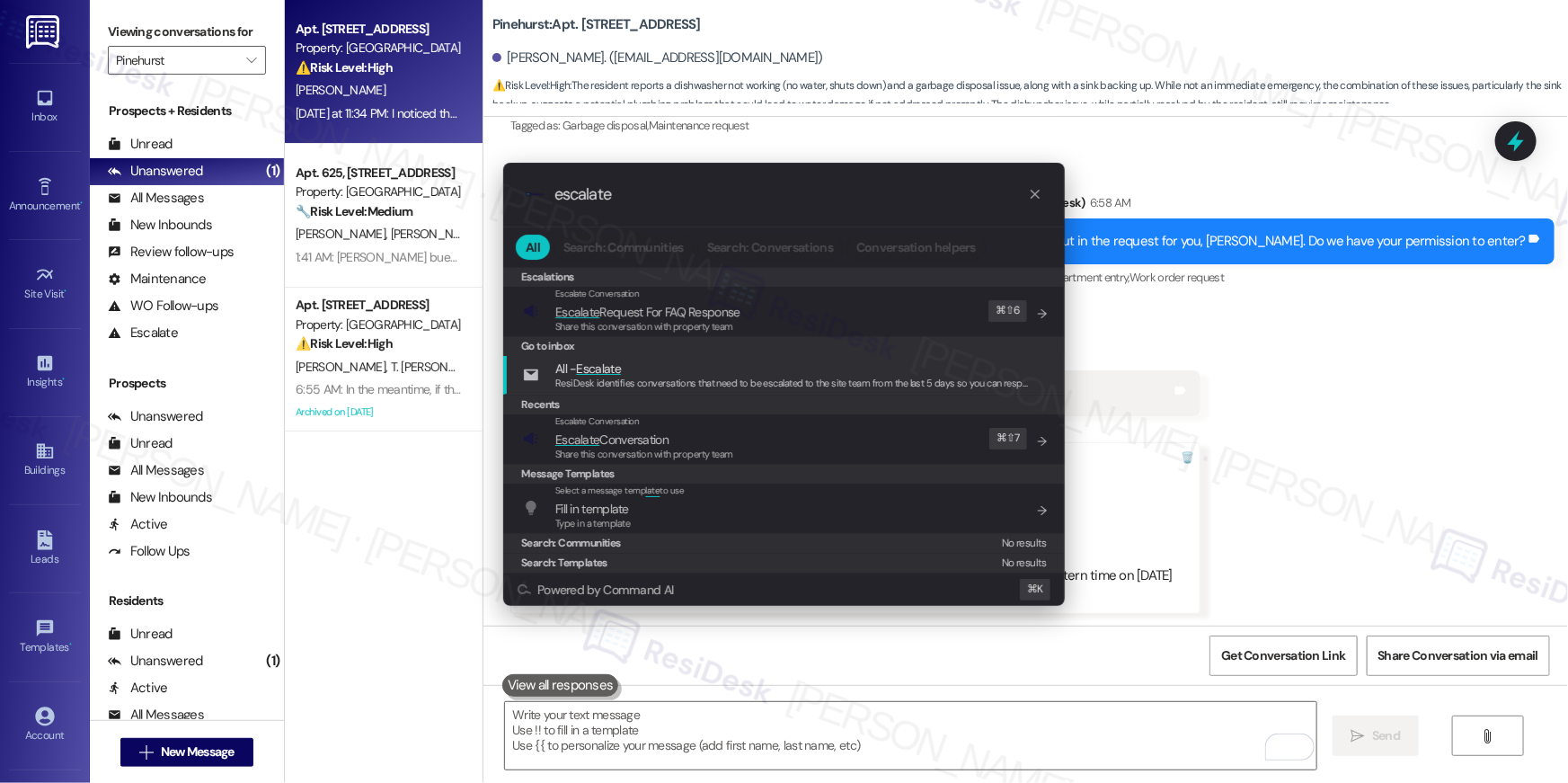
type input "escalate"
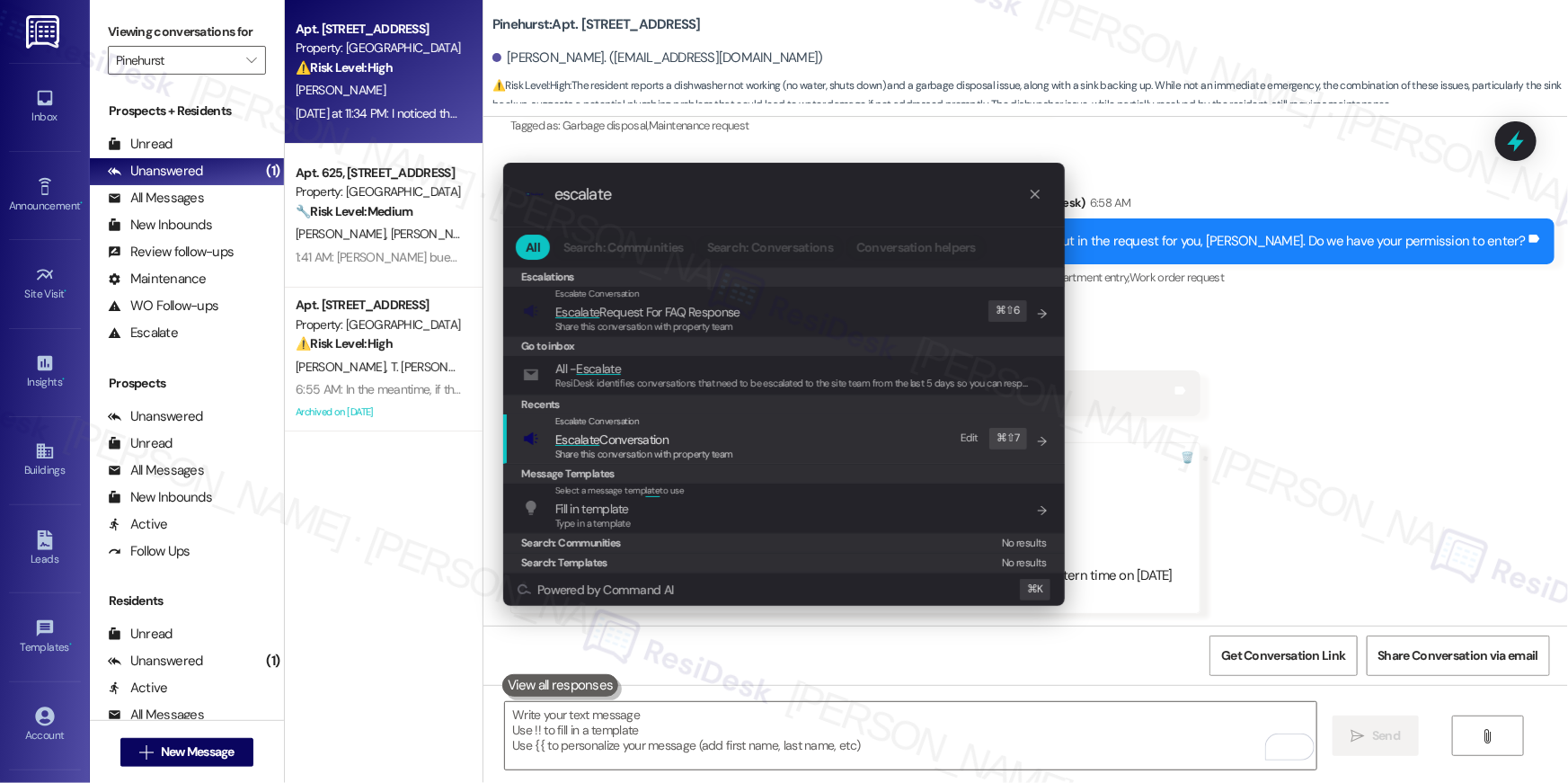
click at [640, 449] on span "Share this conversation with property team" at bounding box center [645, 454] width 178 height 13
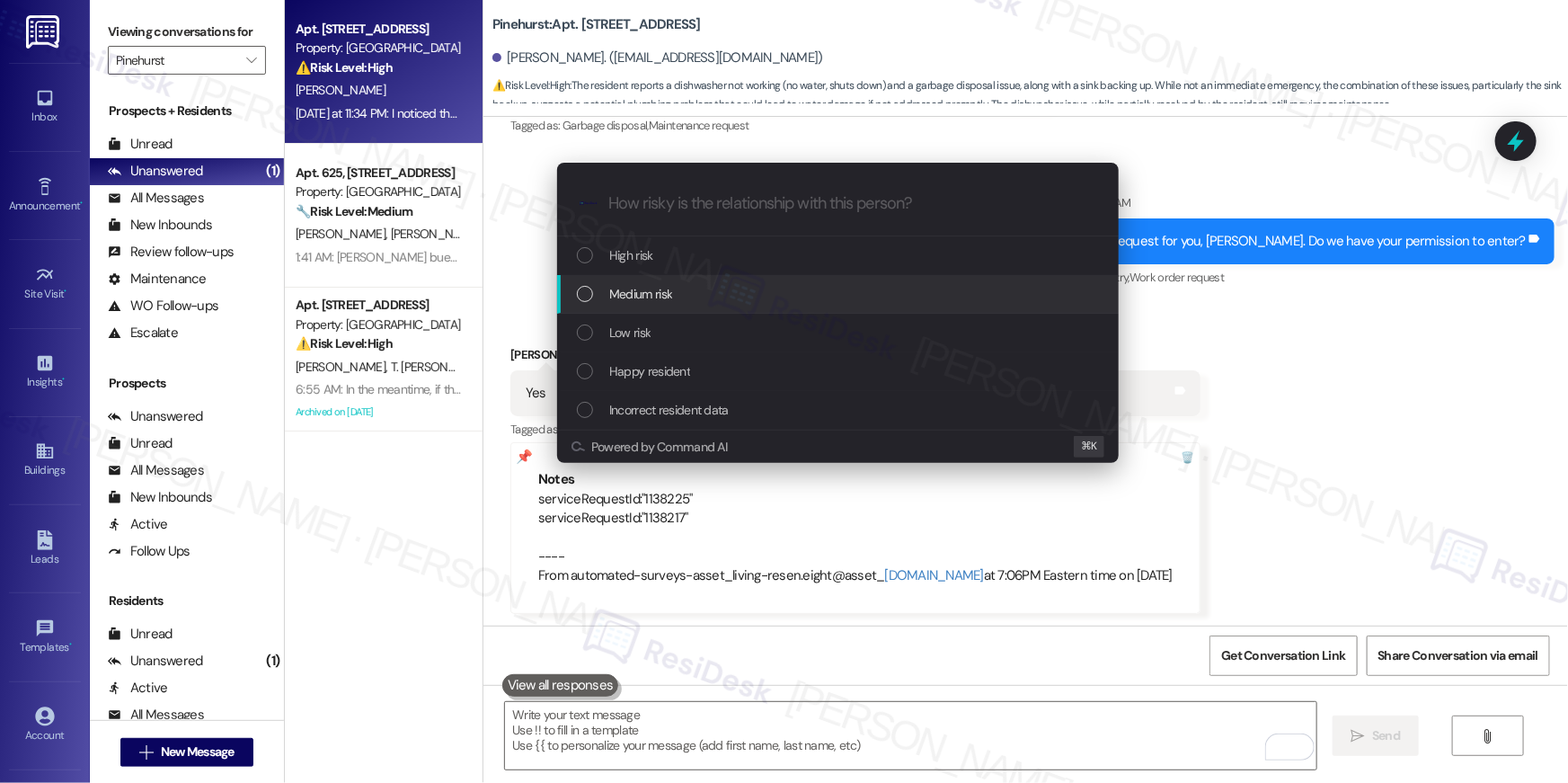
click at [660, 289] on span "Medium risk" at bounding box center [640, 294] width 62 height 20
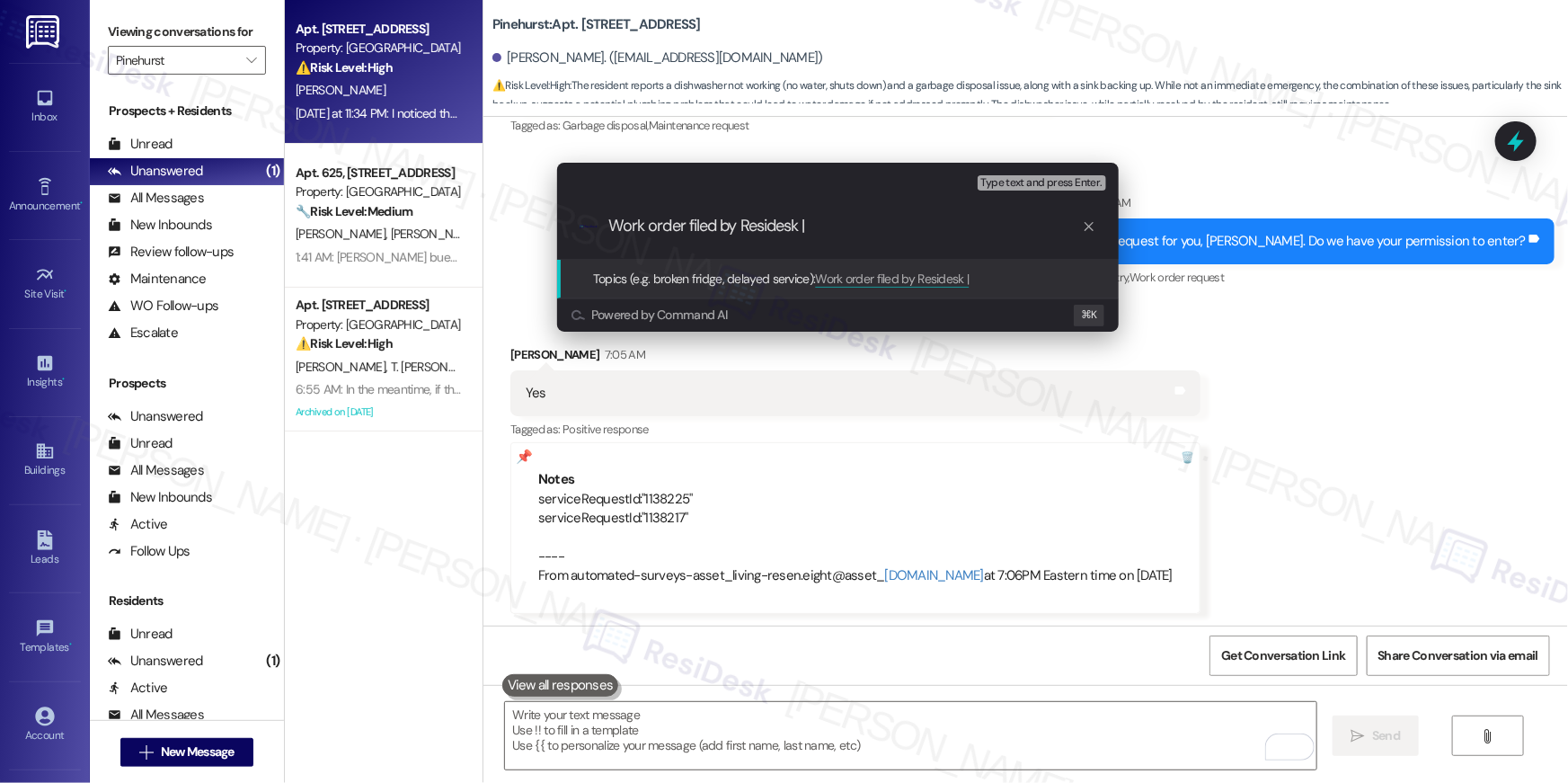
paste input "serviceRequestId:"1138225" serviceRequestId:"1138217""
drag, startPoint x: 727, startPoint y: 227, endPoint x: 847, endPoint y: 228, distance: 120.0
click at [843, 231] on input "Work order filed by Residesk | serviceRequestId:"1138225" serviceRequestId:"113…" at bounding box center [845, 226] width 473 height 19
drag, startPoint x: 846, startPoint y: 228, endPoint x: 727, endPoint y: 228, distance: 119.0
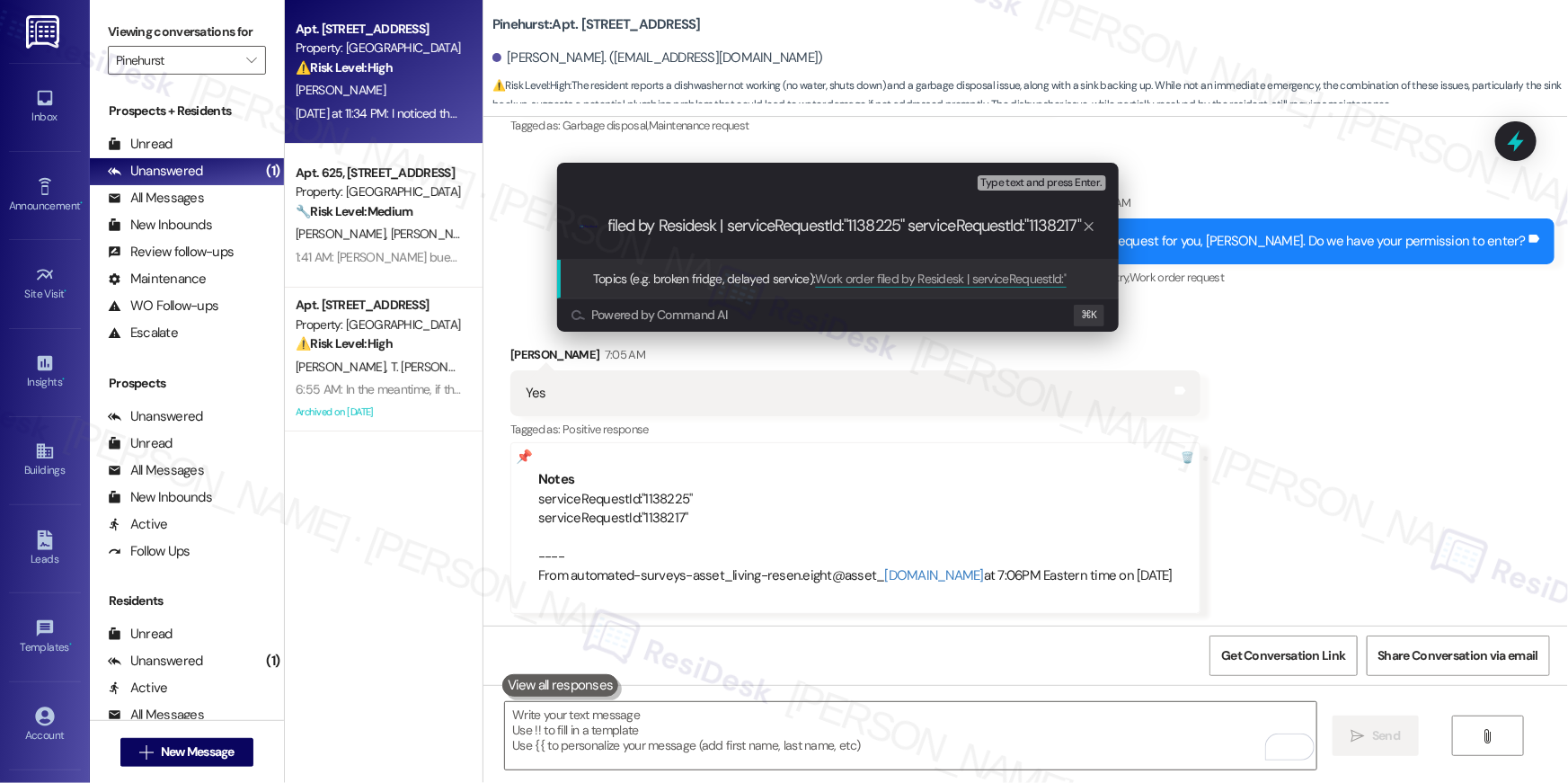
click at [727, 228] on input "Work order filed by Residesk | serviceRequestId:"1138225" serviceRequestId:"113…" at bounding box center [845, 226] width 473 height 19
click at [975, 229] on input "Work order filed by Residesk | WO# "1138225" serviceRequestId:"1138217"" at bounding box center [845, 226] width 473 height 19
type input "Work order filed by Residesk | WO# "1138225" and "1138217""
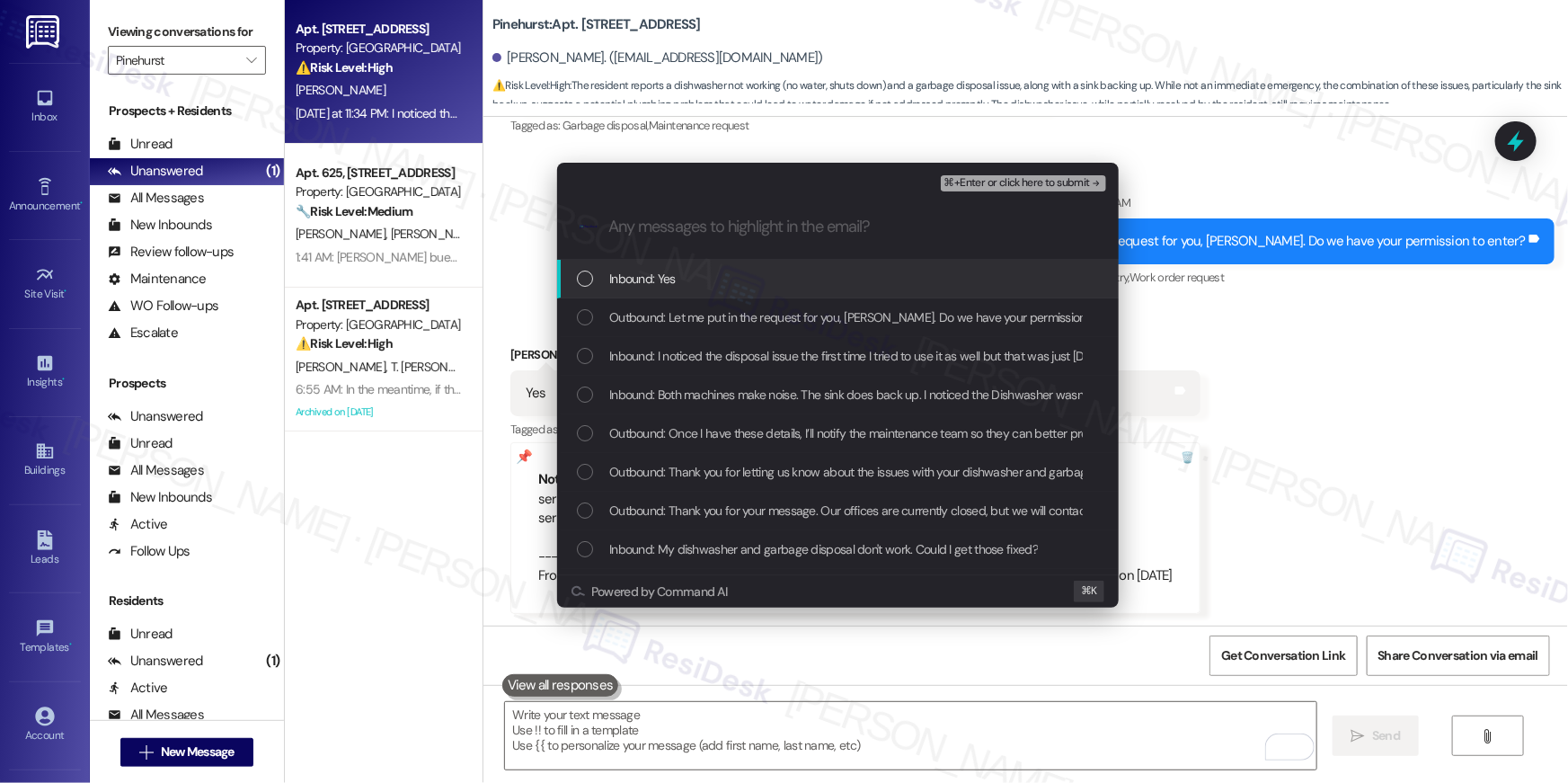
drag, startPoint x: 587, startPoint y: 282, endPoint x: 584, endPoint y: 306, distance: 24.2
click at [586, 283] on div "List of options" at bounding box center [584, 279] width 16 height 16
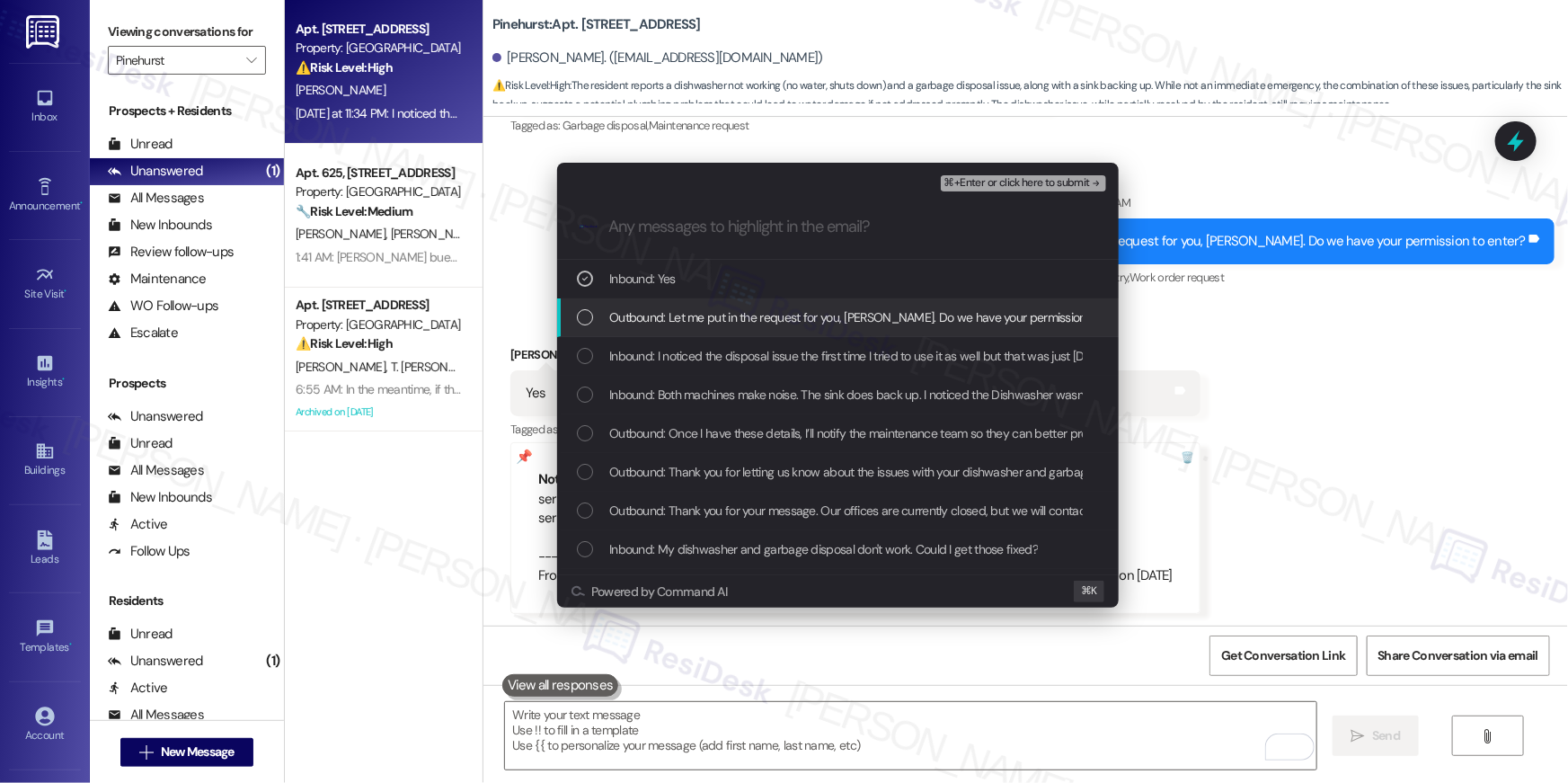
click at [586, 322] on div "List of options" at bounding box center [584, 317] width 16 height 16
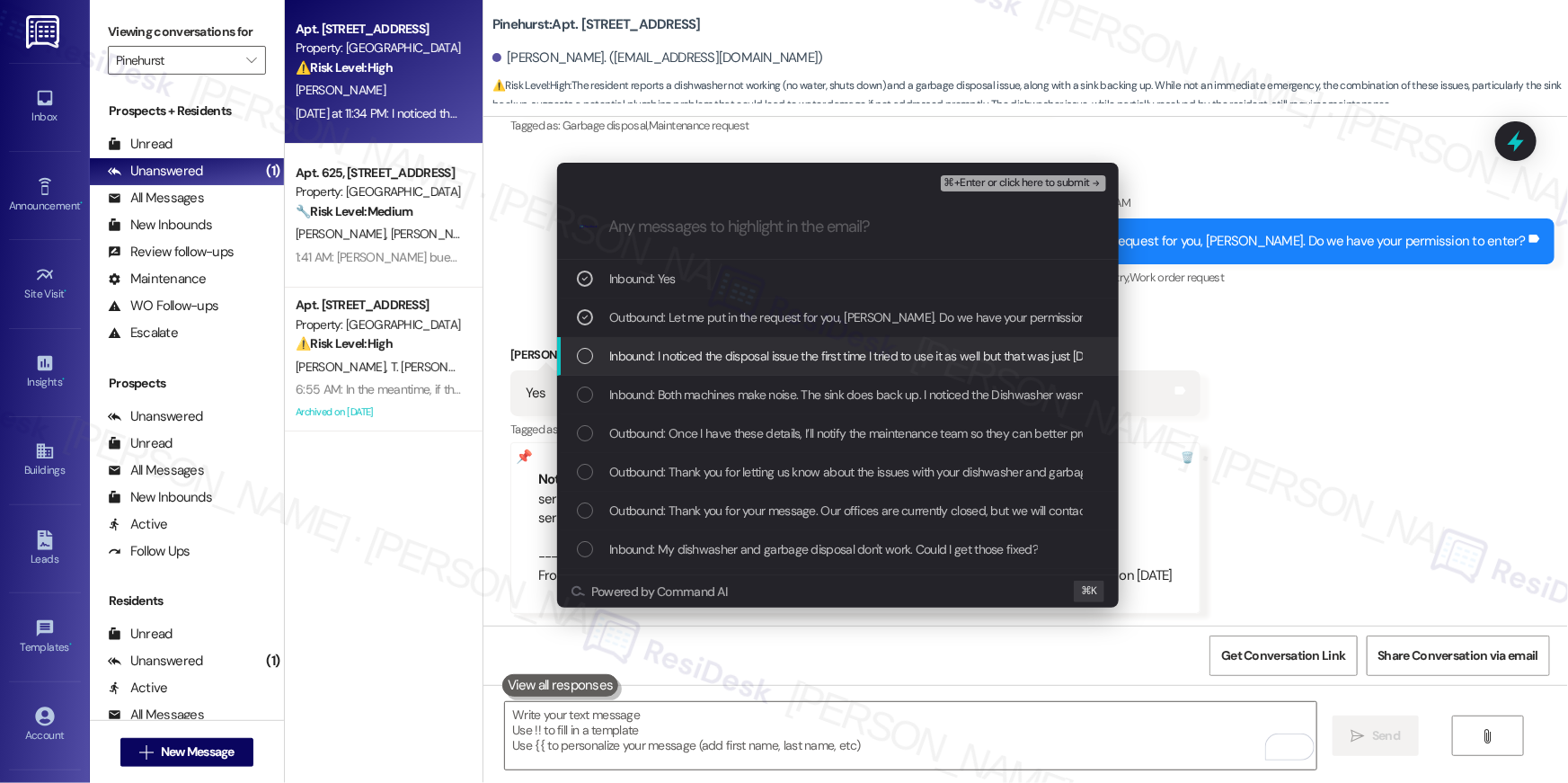
drag, startPoint x: 583, startPoint y: 356, endPoint x: 589, endPoint y: 363, distance: 9.2
click at [583, 356] on div "List of options" at bounding box center [584, 356] width 16 height 16
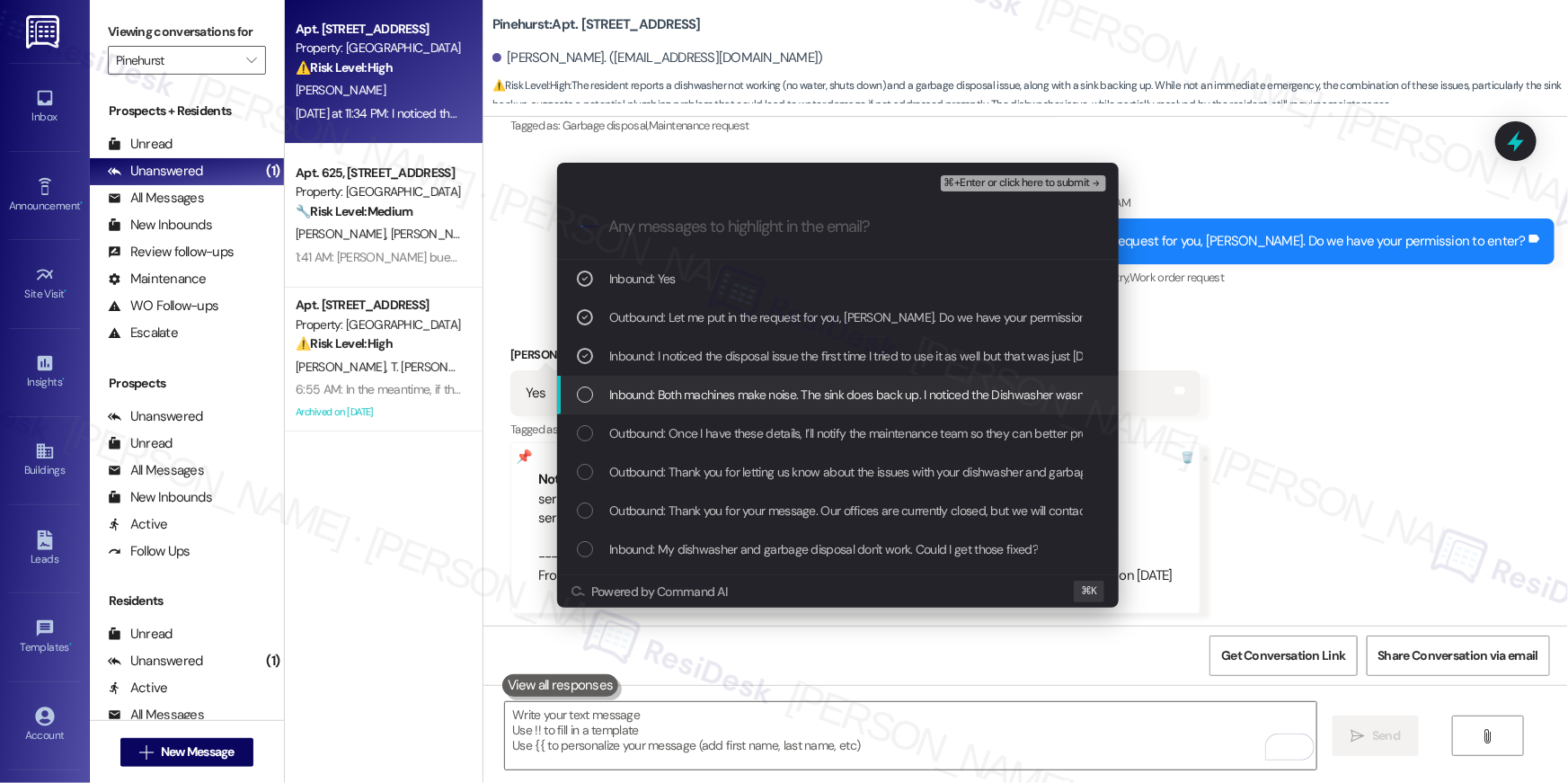
click at [578, 396] on div "List of options" at bounding box center [584, 394] width 16 height 16
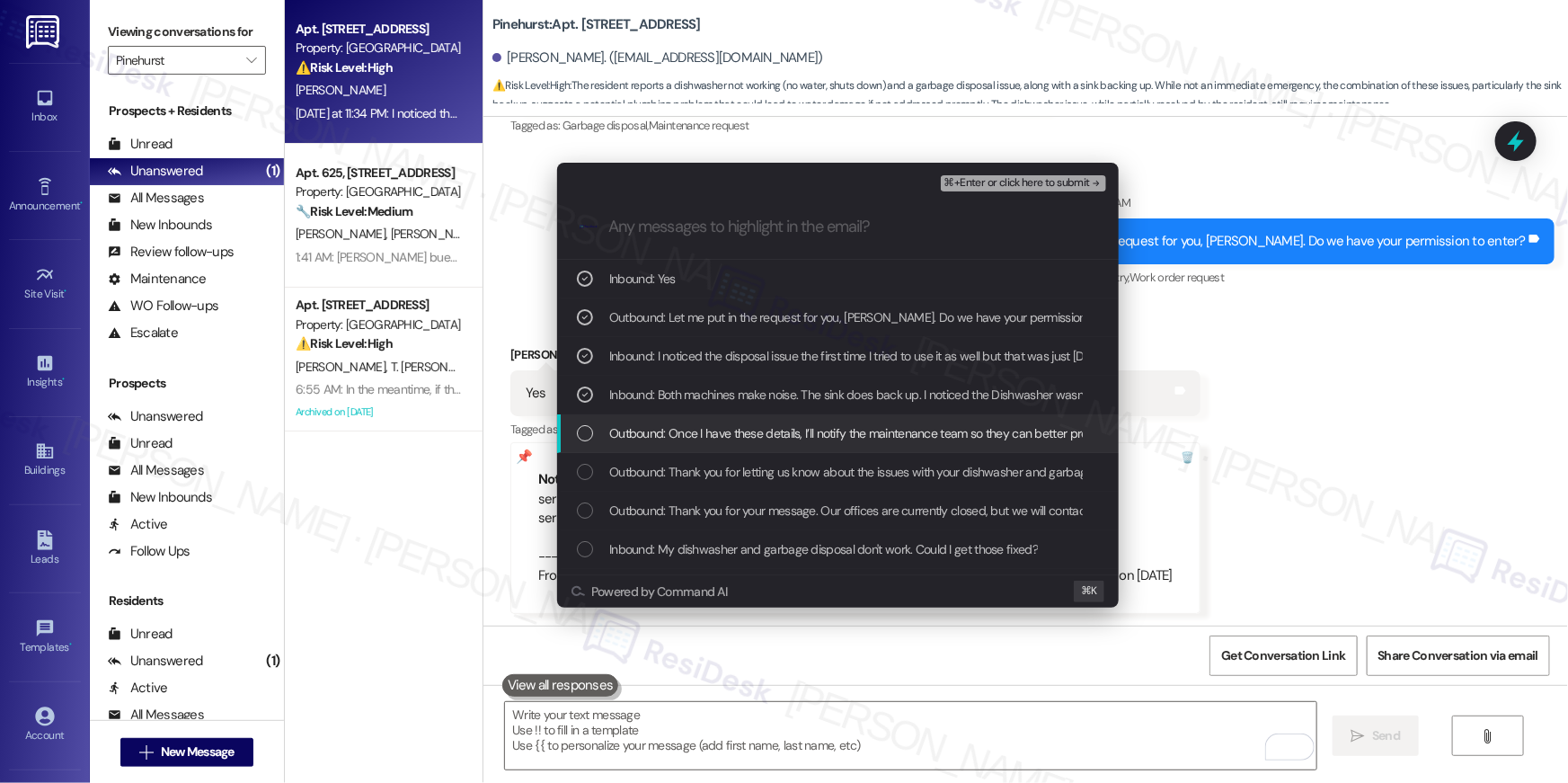
click at [575, 433] on div "Outbound: Once I have these details, I’ll notify the maintenance team so they c…" at bounding box center [837, 433] width 562 height 39
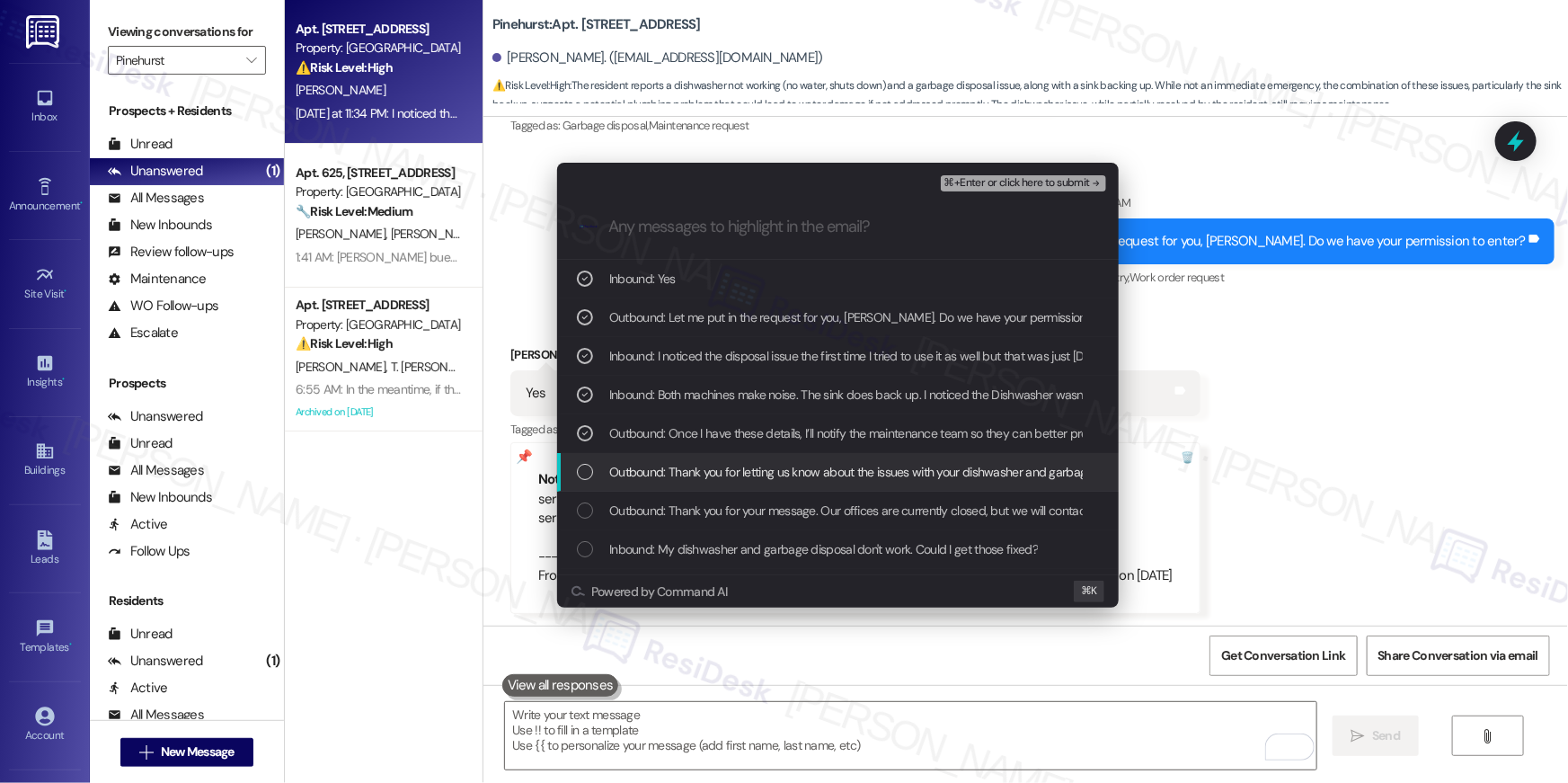
click at [583, 480] on div "List of options" at bounding box center [584, 472] width 16 height 16
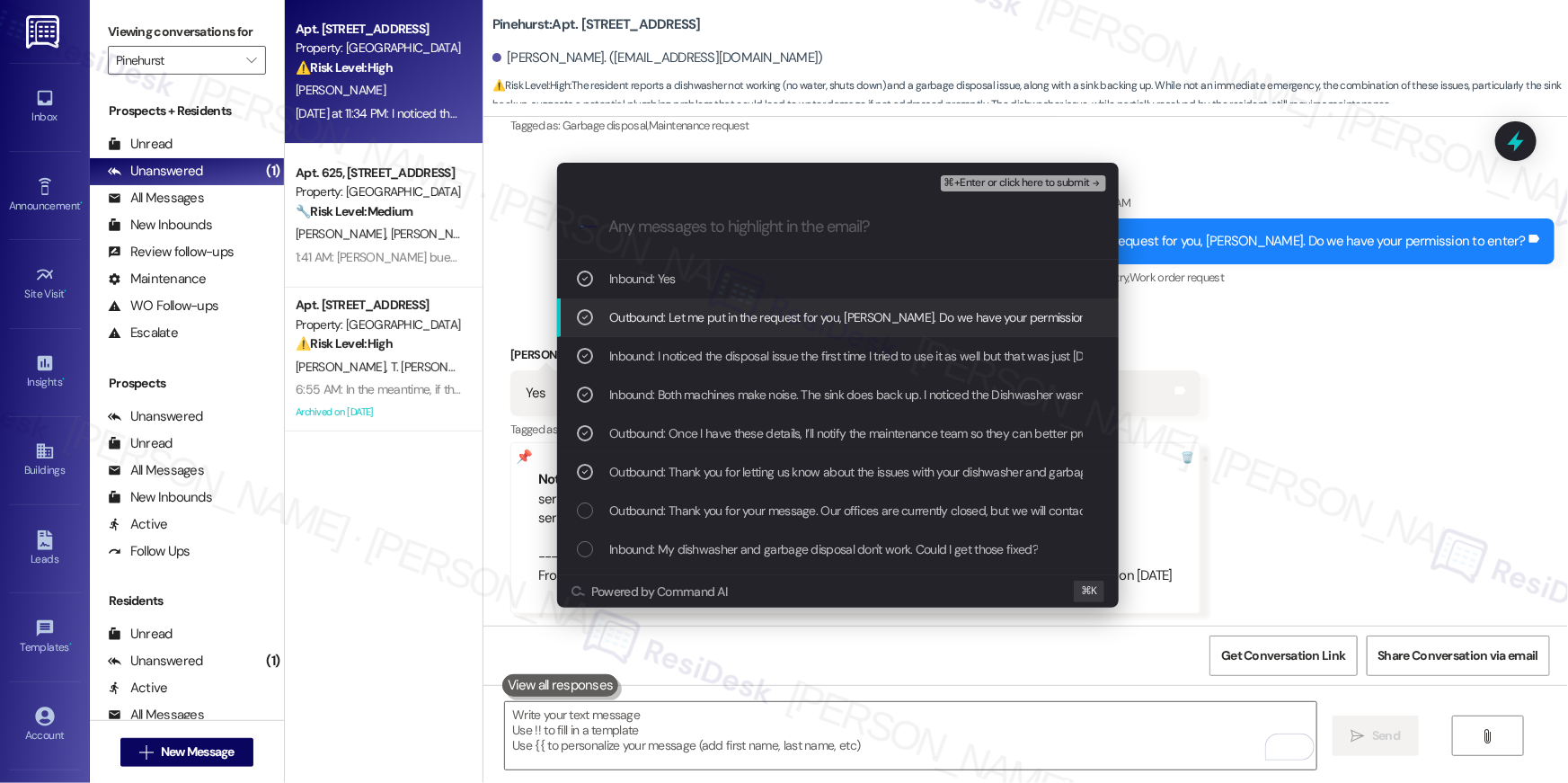
click at [1030, 187] on span "⌘+Enter or click here to submit" at bounding box center [1016, 183] width 146 height 13
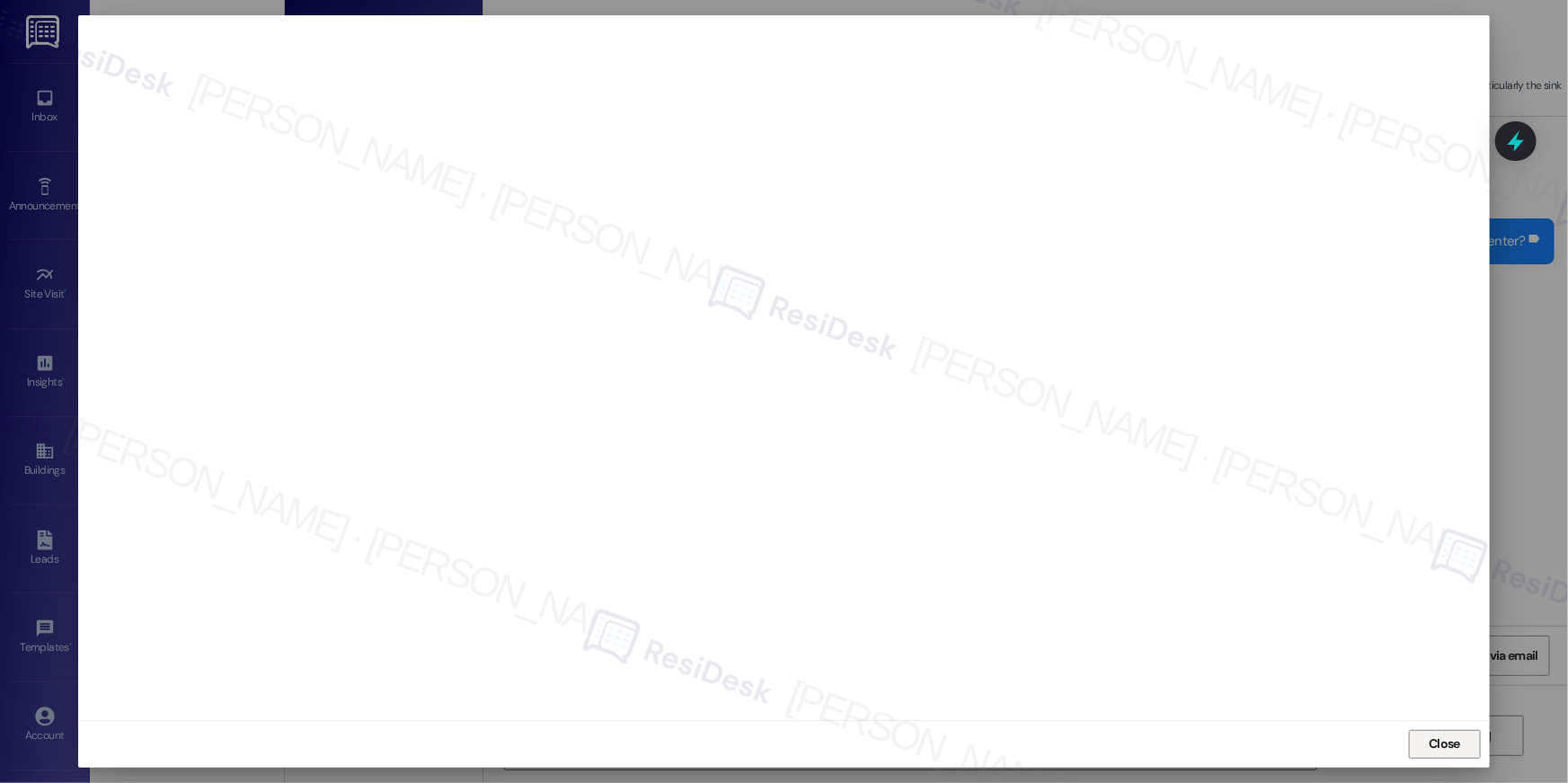
click at [1426, 741] on span "Close" at bounding box center [1444, 743] width 39 height 19
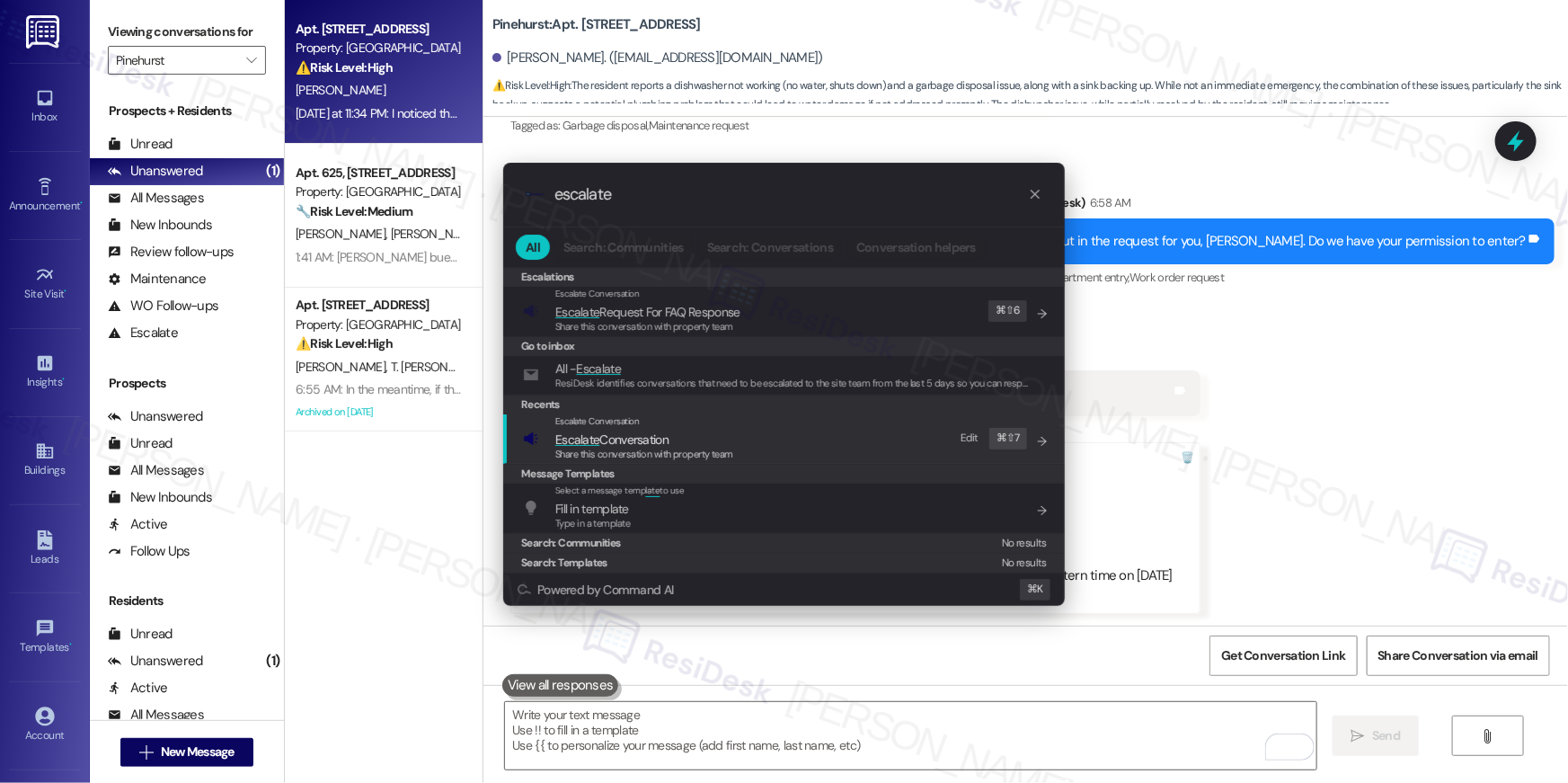
type input "escalate"
click at [571, 447] on div "Share this conversation with property team" at bounding box center [645, 455] width 178 height 16
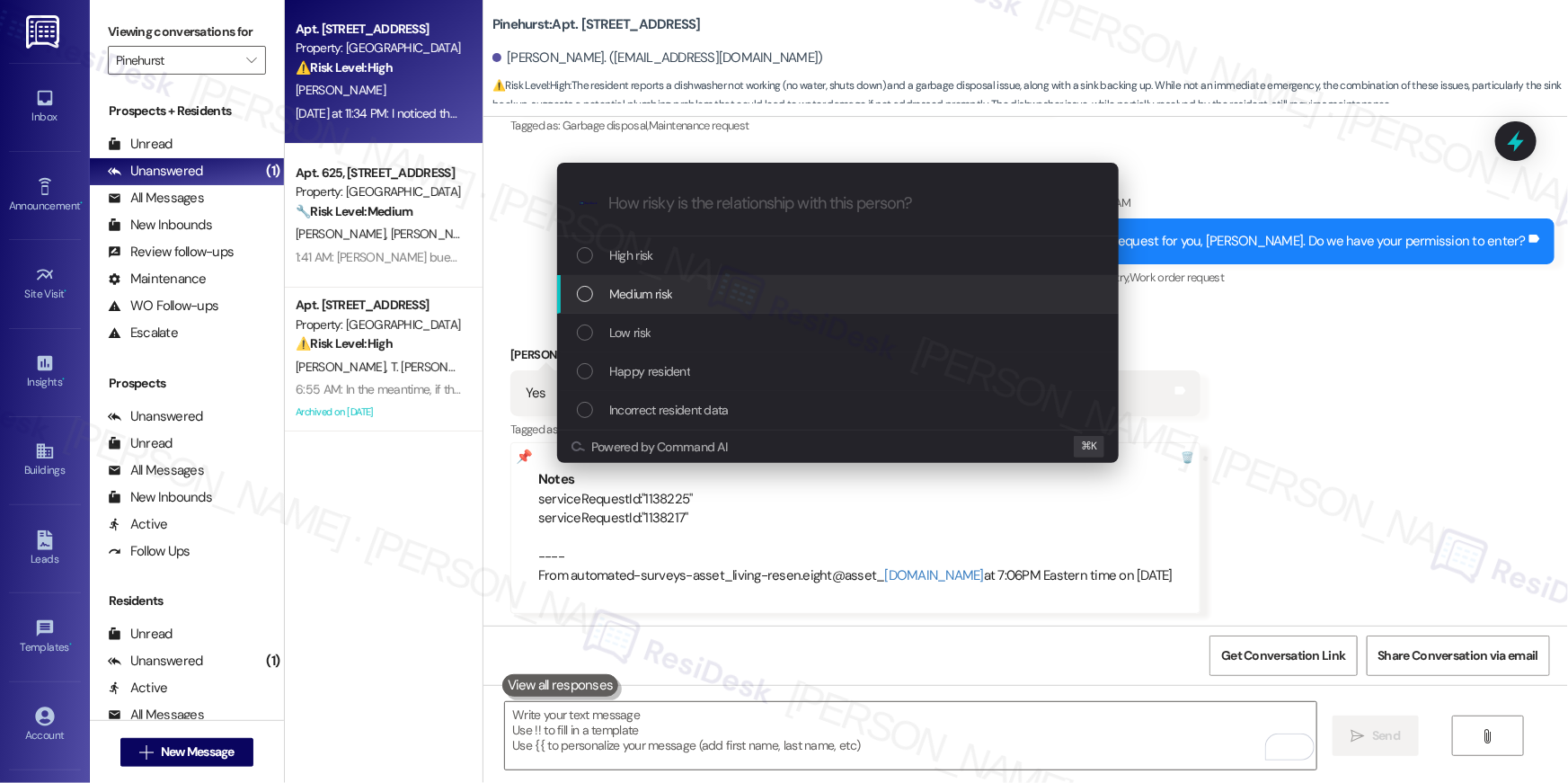
click at [657, 300] on span "Medium risk" at bounding box center [640, 294] width 62 height 20
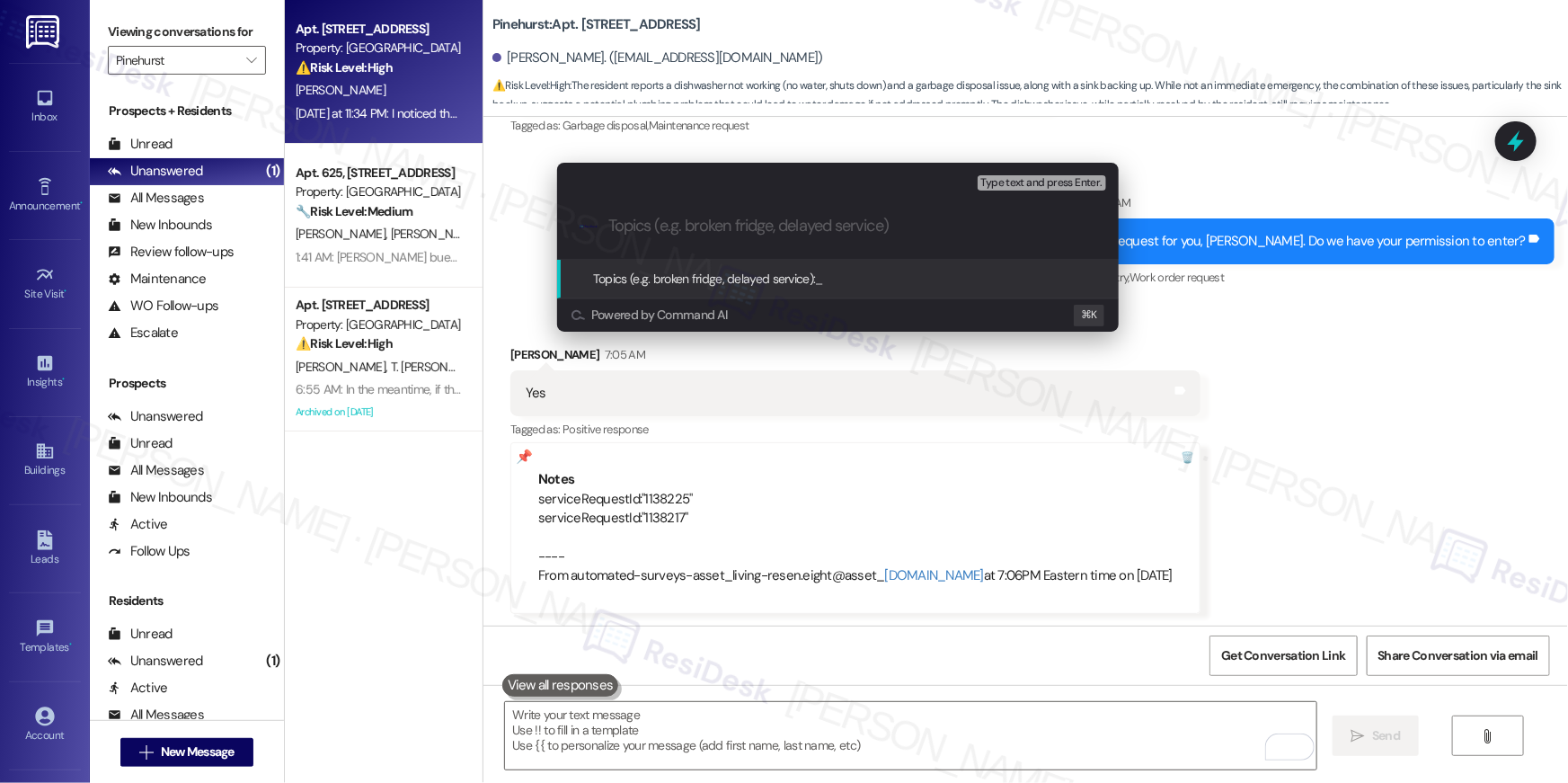
paste input "Work order filed by Residesk | WO# "1138225" and "1138217""
type input "Work order filed by Residesk | WO# "1138225" and "1138217""
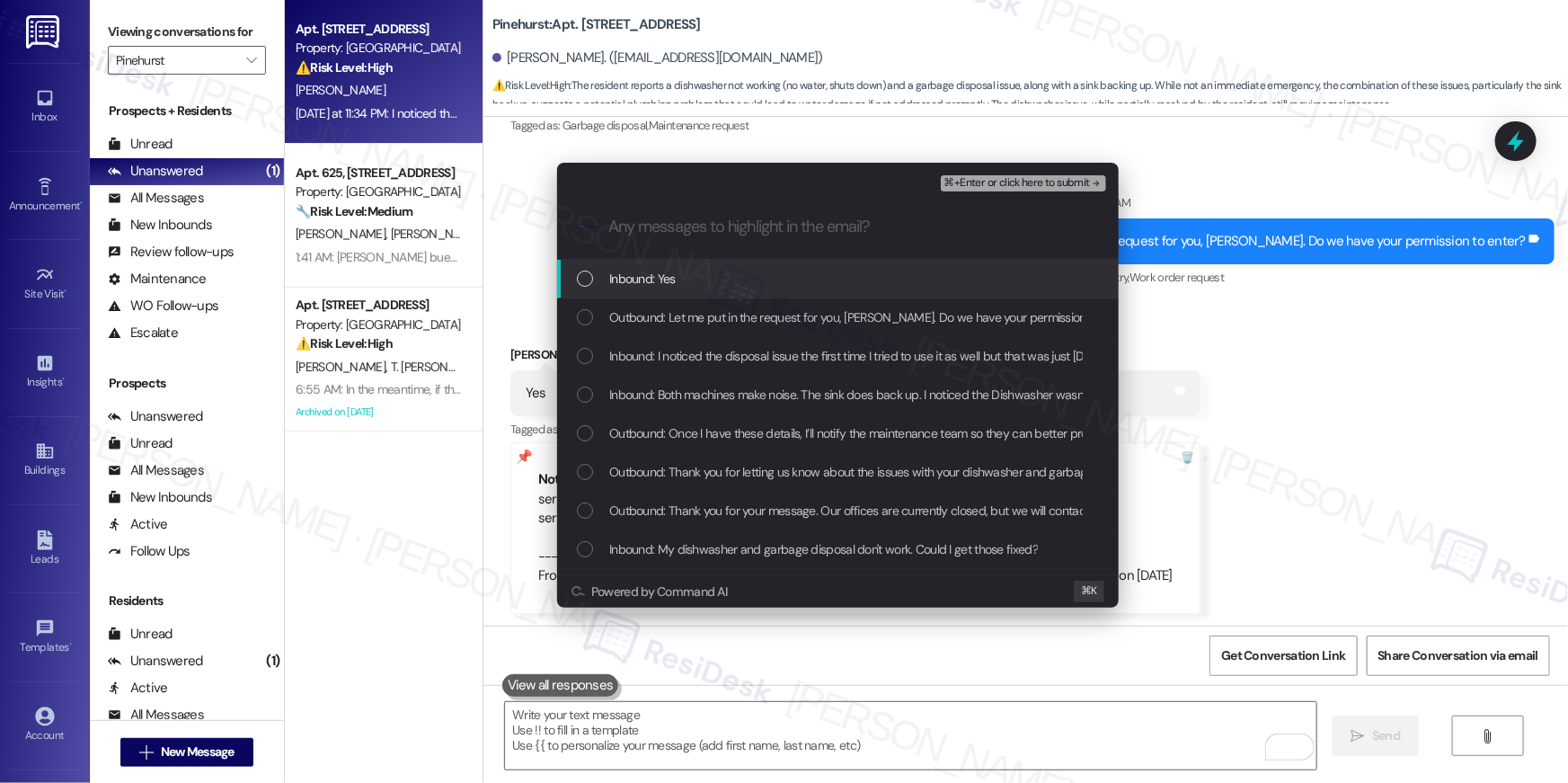
click at [580, 285] on div "List of options" at bounding box center [584, 279] width 16 height 16
click at [584, 329] on div "Outbound: Let me put in the request for you, David. Do we have your permission …" at bounding box center [837, 317] width 562 height 39
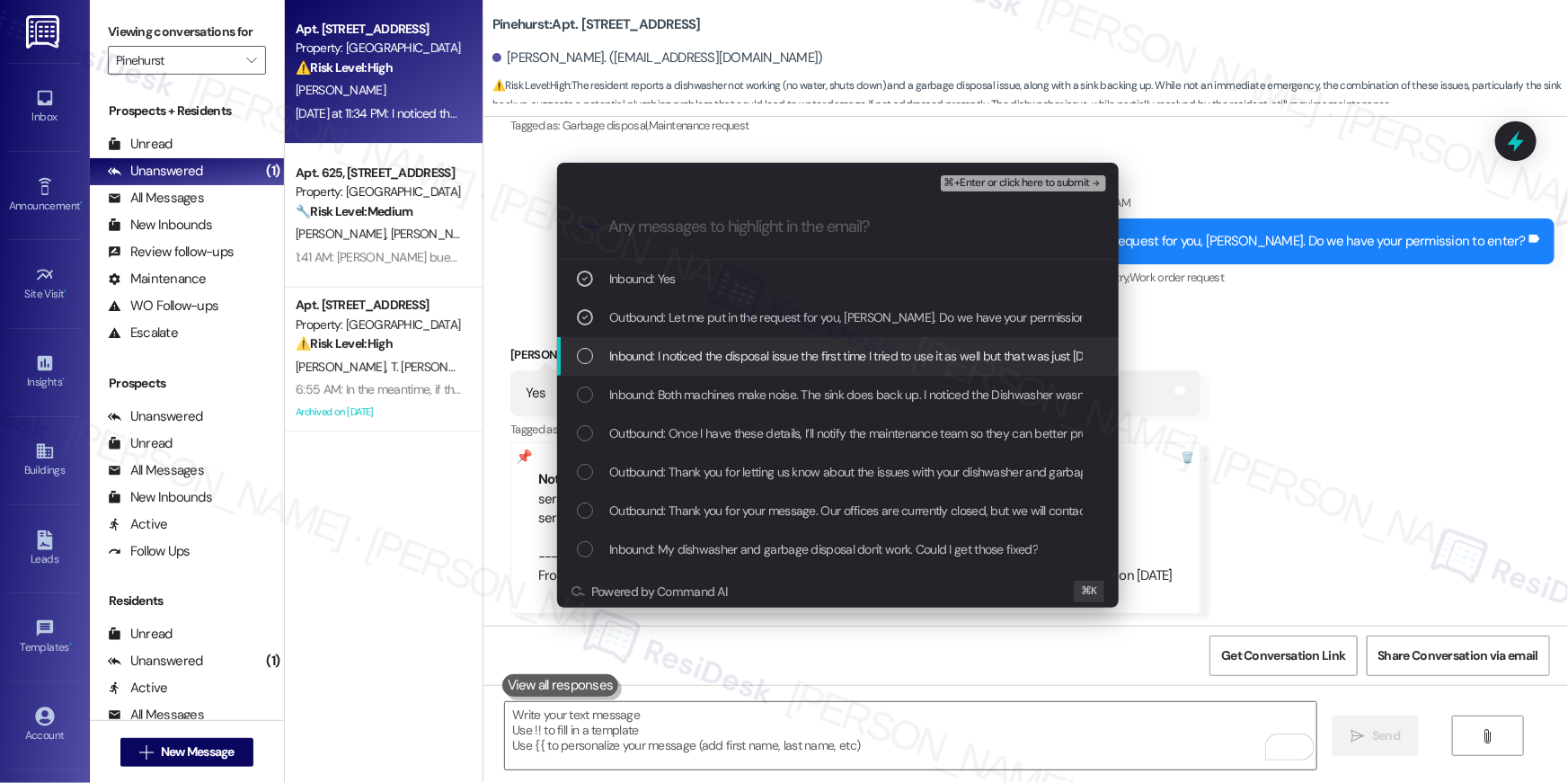
click at [582, 344] on div "Inbound: I noticed the disposal issue the first time I tried to use it as well …" at bounding box center [837, 356] width 562 height 39
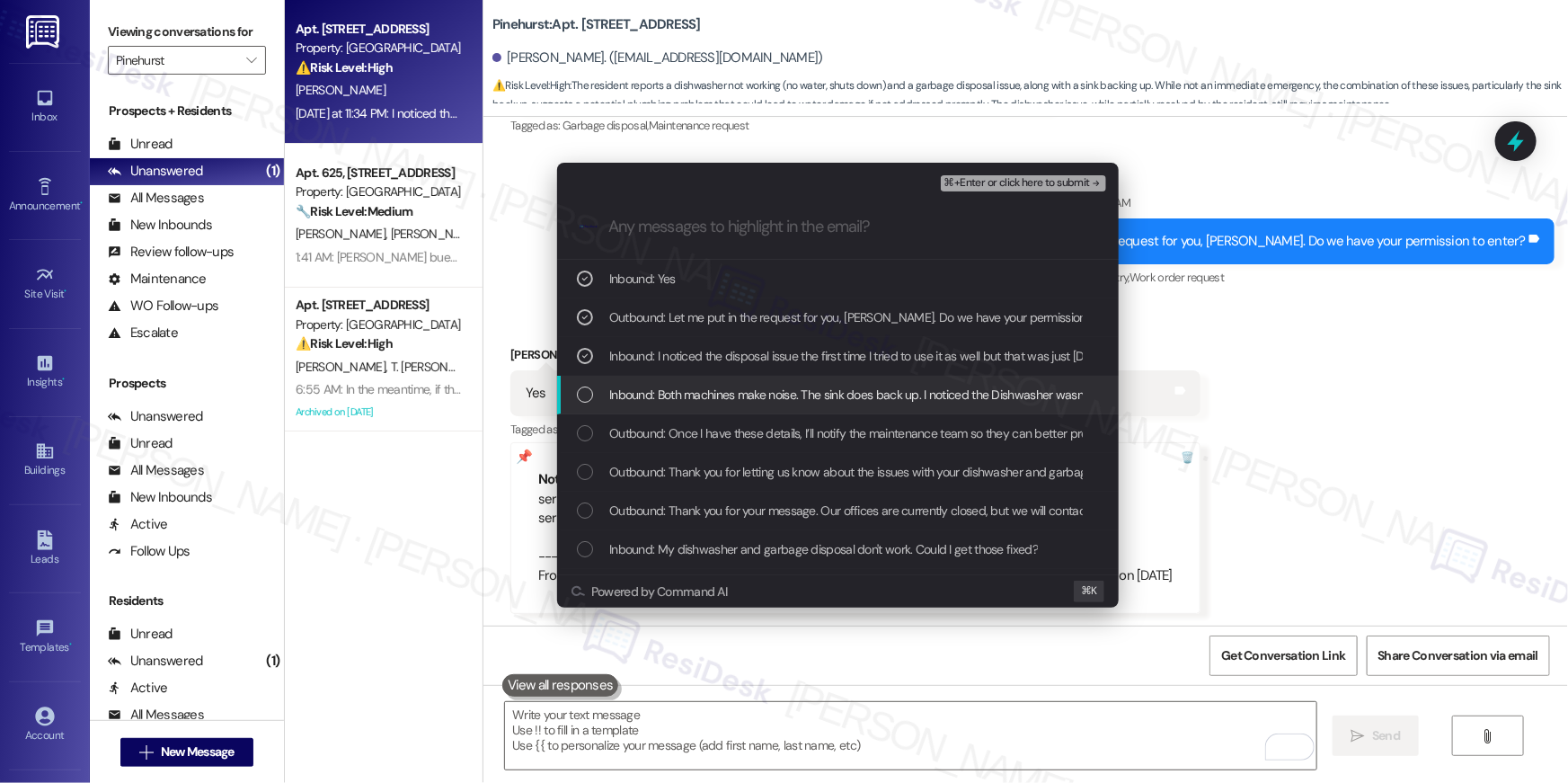
drag, startPoint x: 586, startPoint y: 395, endPoint x: 587, endPoint y: 412, distance: 17.0
click at [586, 397] on div "List of options" at bounding box center [584, 394] width 16 height 16
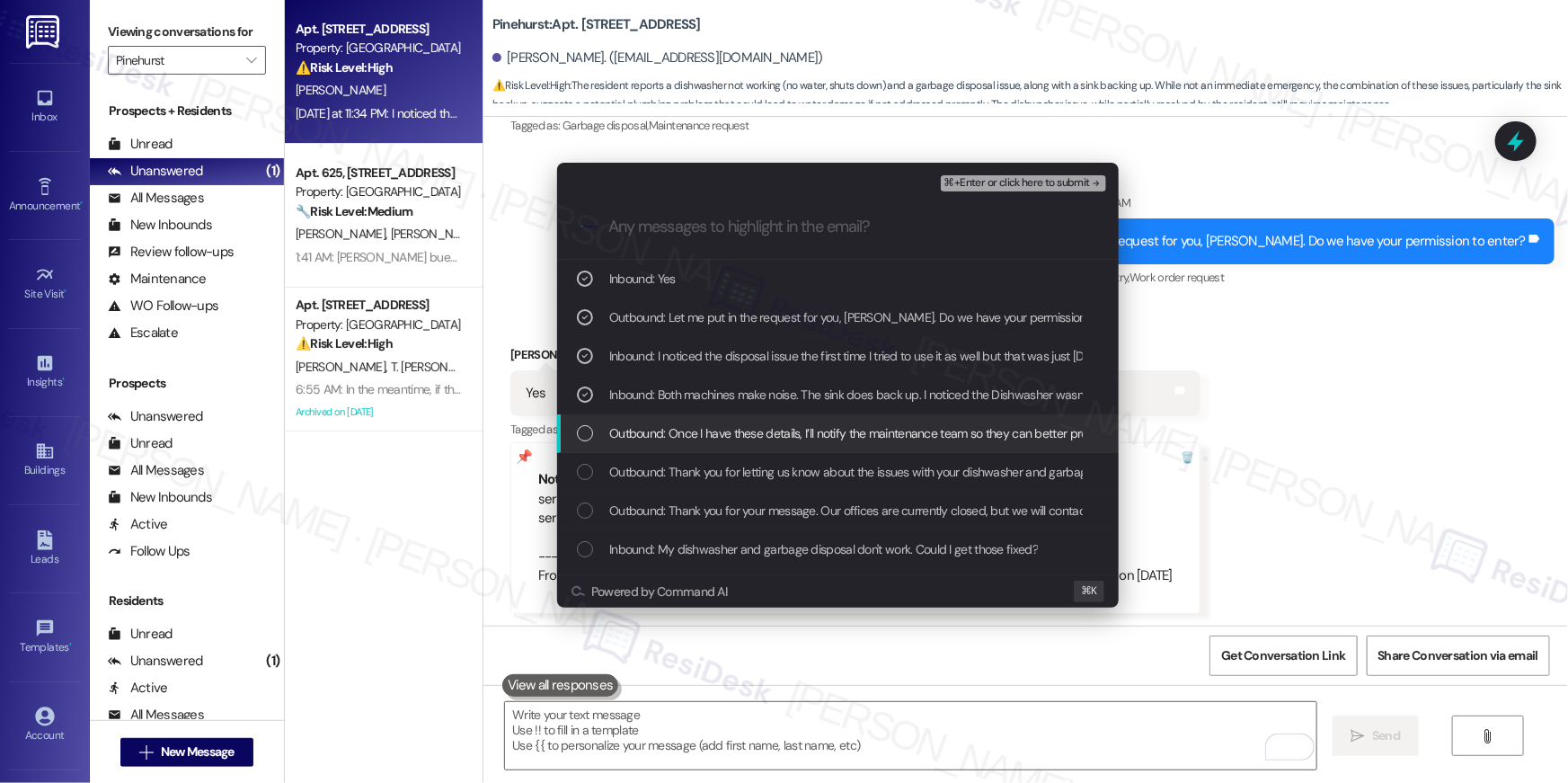
click at [587, 433] on div "List of options" at bounding box center [584, 433] width 16 height 16
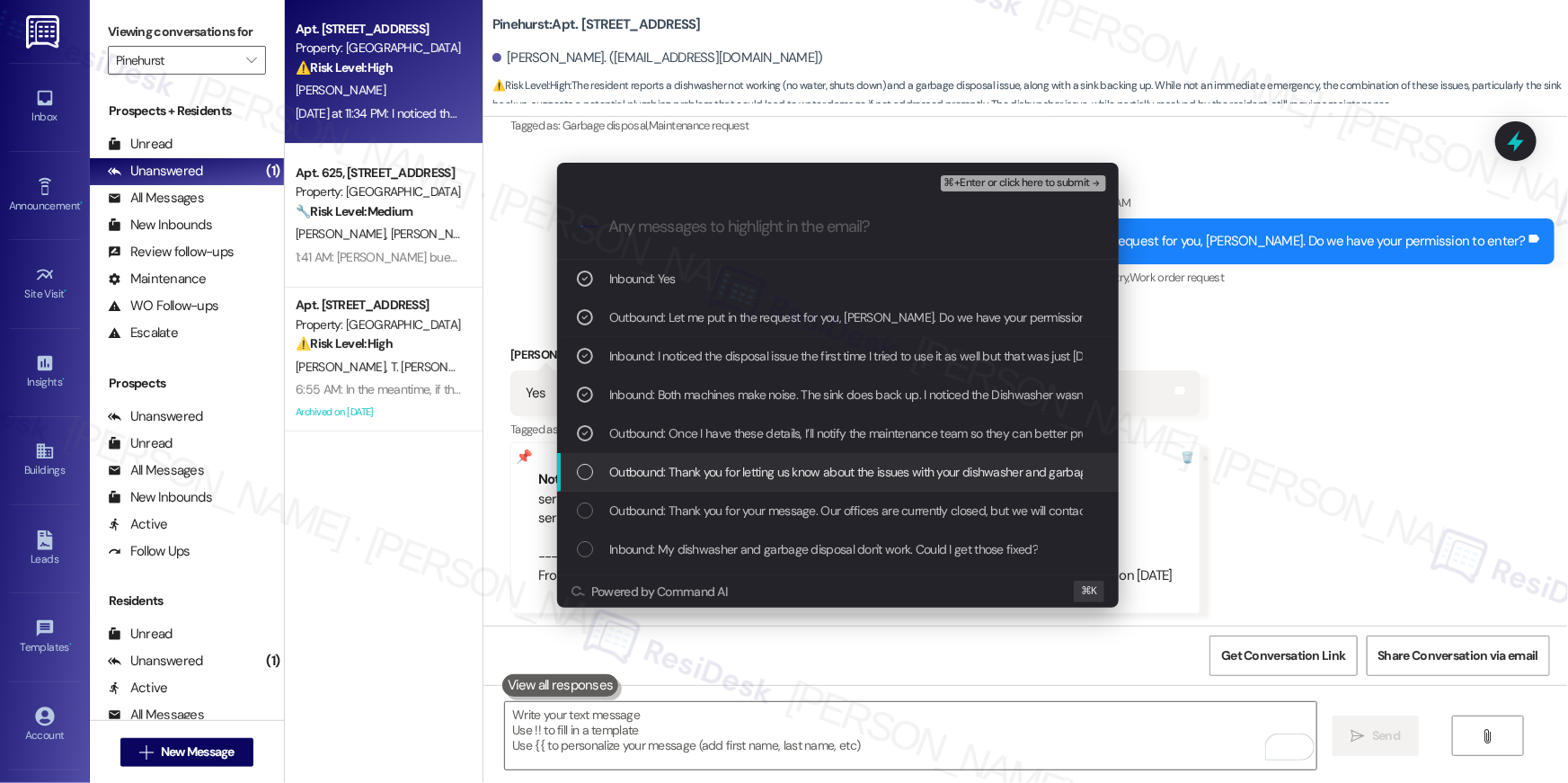
click at [594, 468] on div "Outbound: Thank you for letting us know about the issues with your dishwasher a…" at bounding box center [839, 472] width 526 height 20
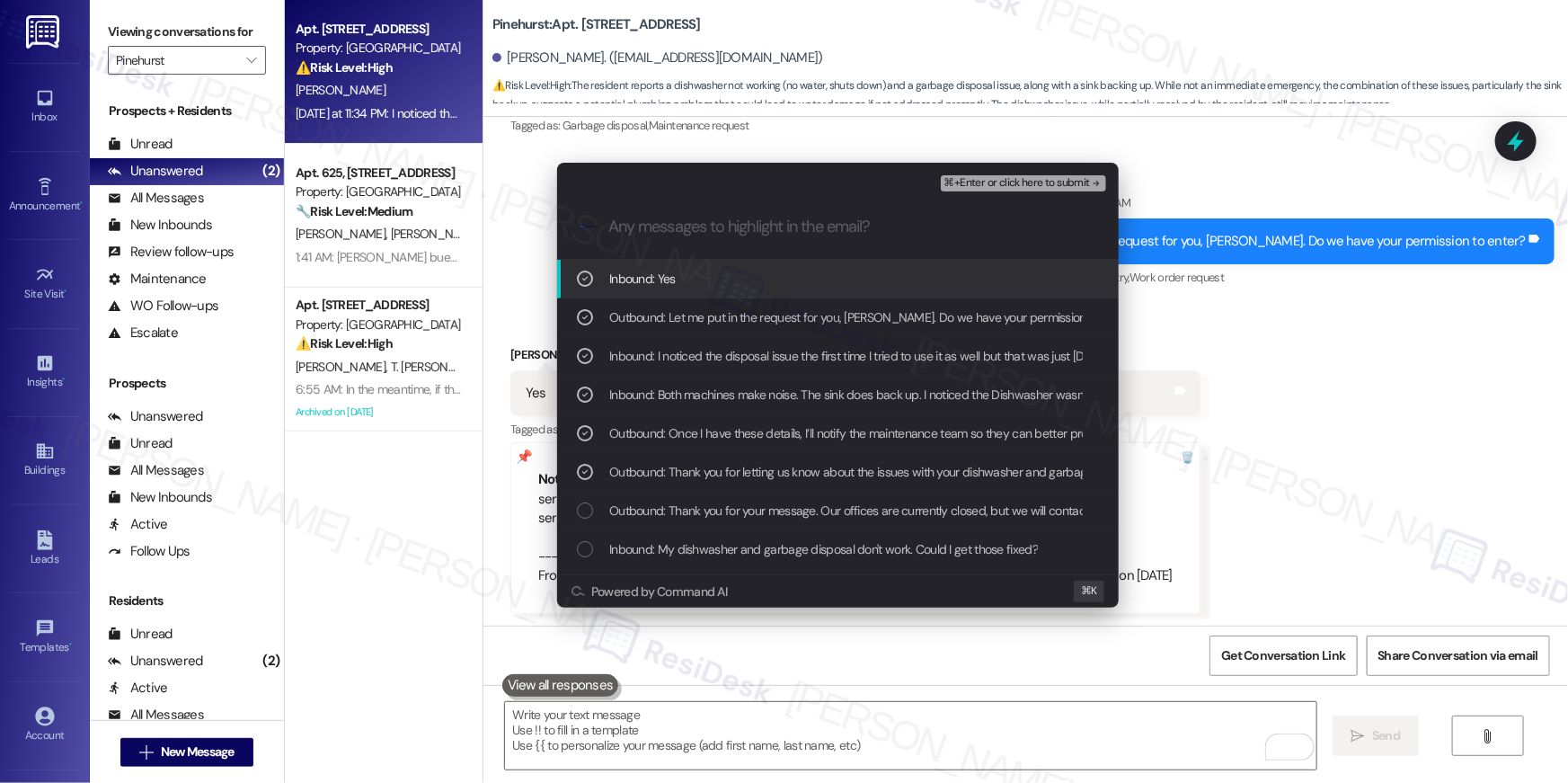
click at [585, 505] on div "List of options" at bounding box center [584, 510] width 16 height 16
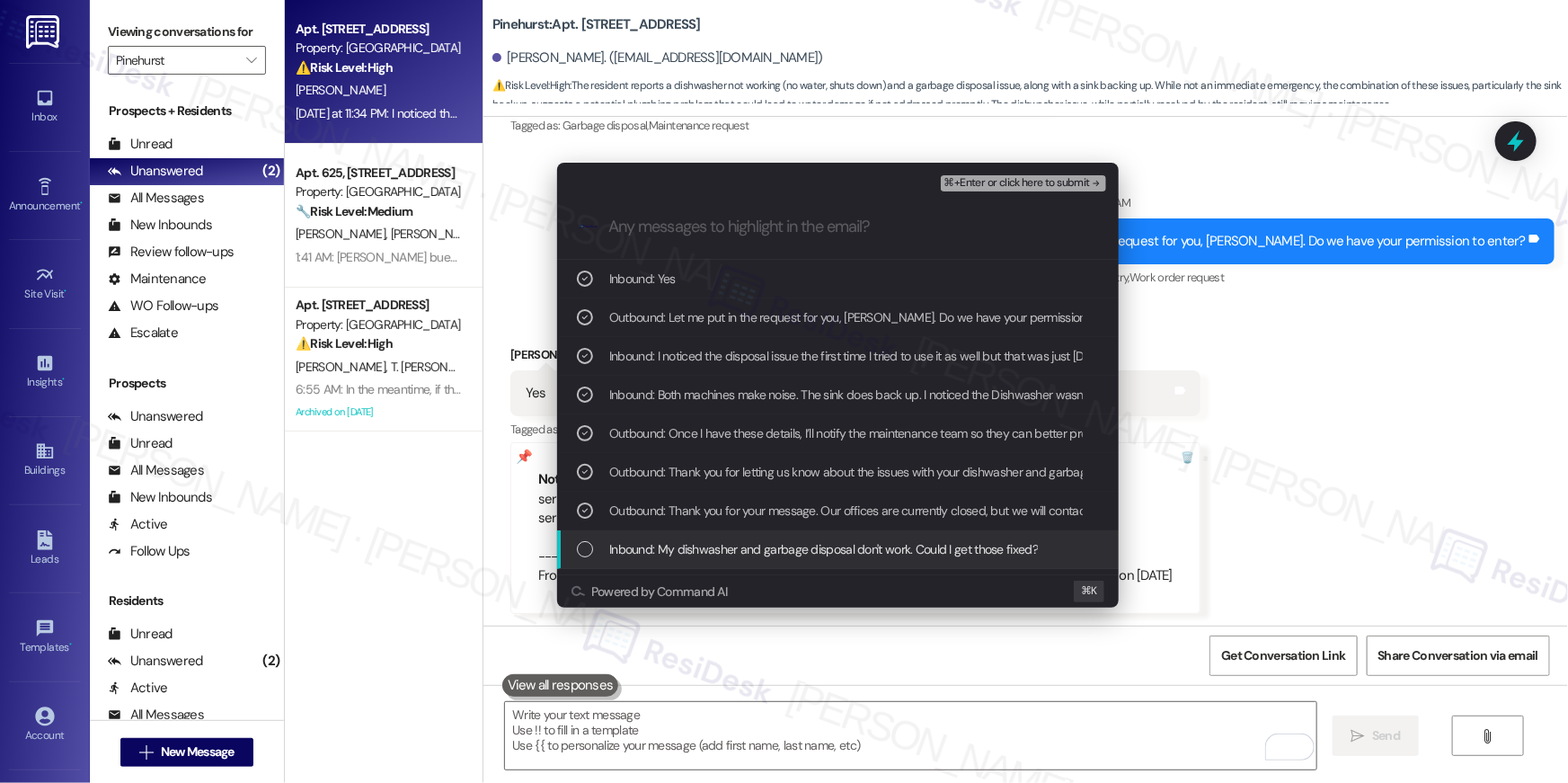
click at [584, 547] on div "List of options" at bounding box center [584, 549] width 16 height 16
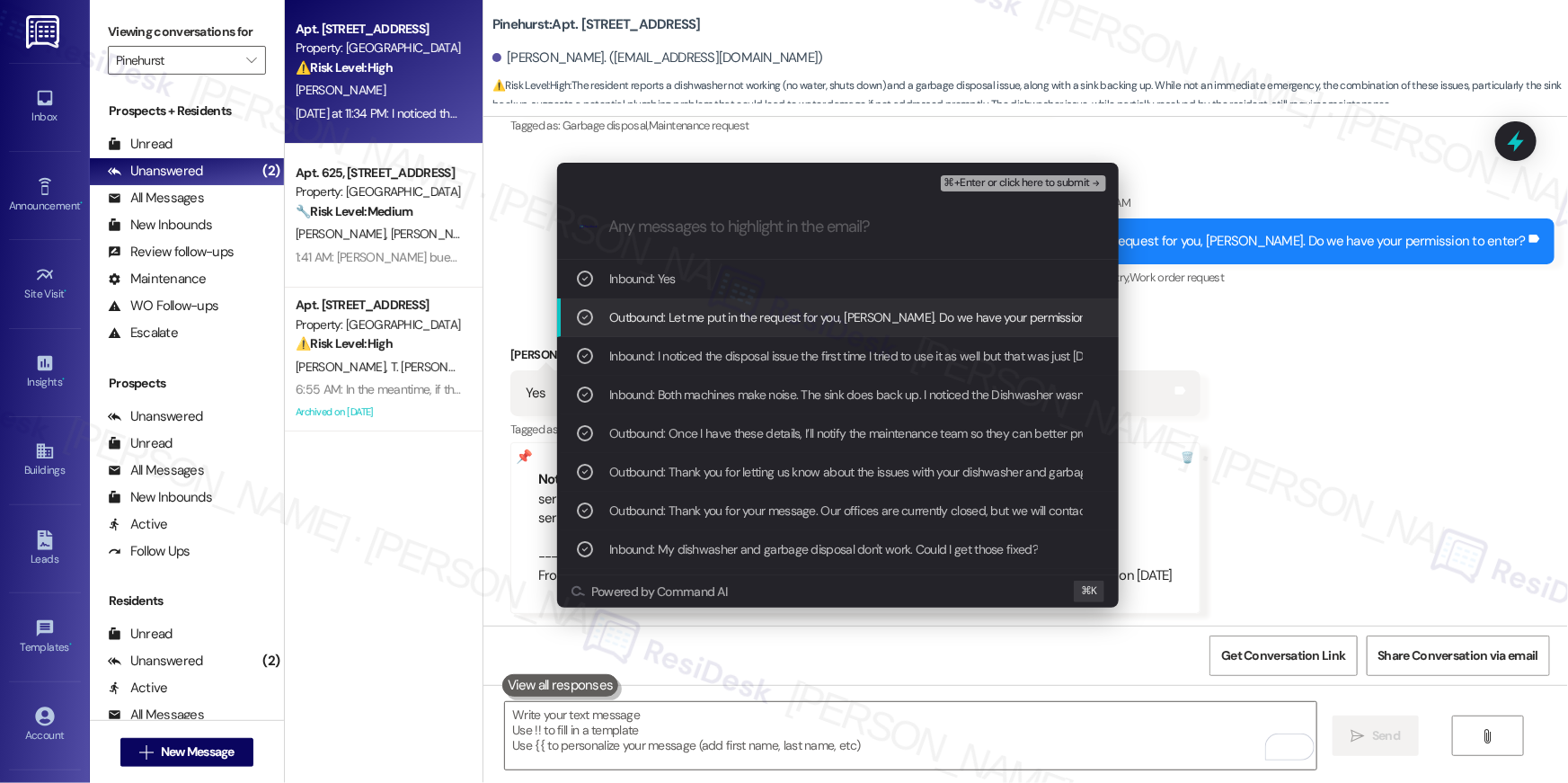
click at [1050, 179] on span "⌘+Enter or click here to submit" at bounding box center [1016, 183] width 146 height 13
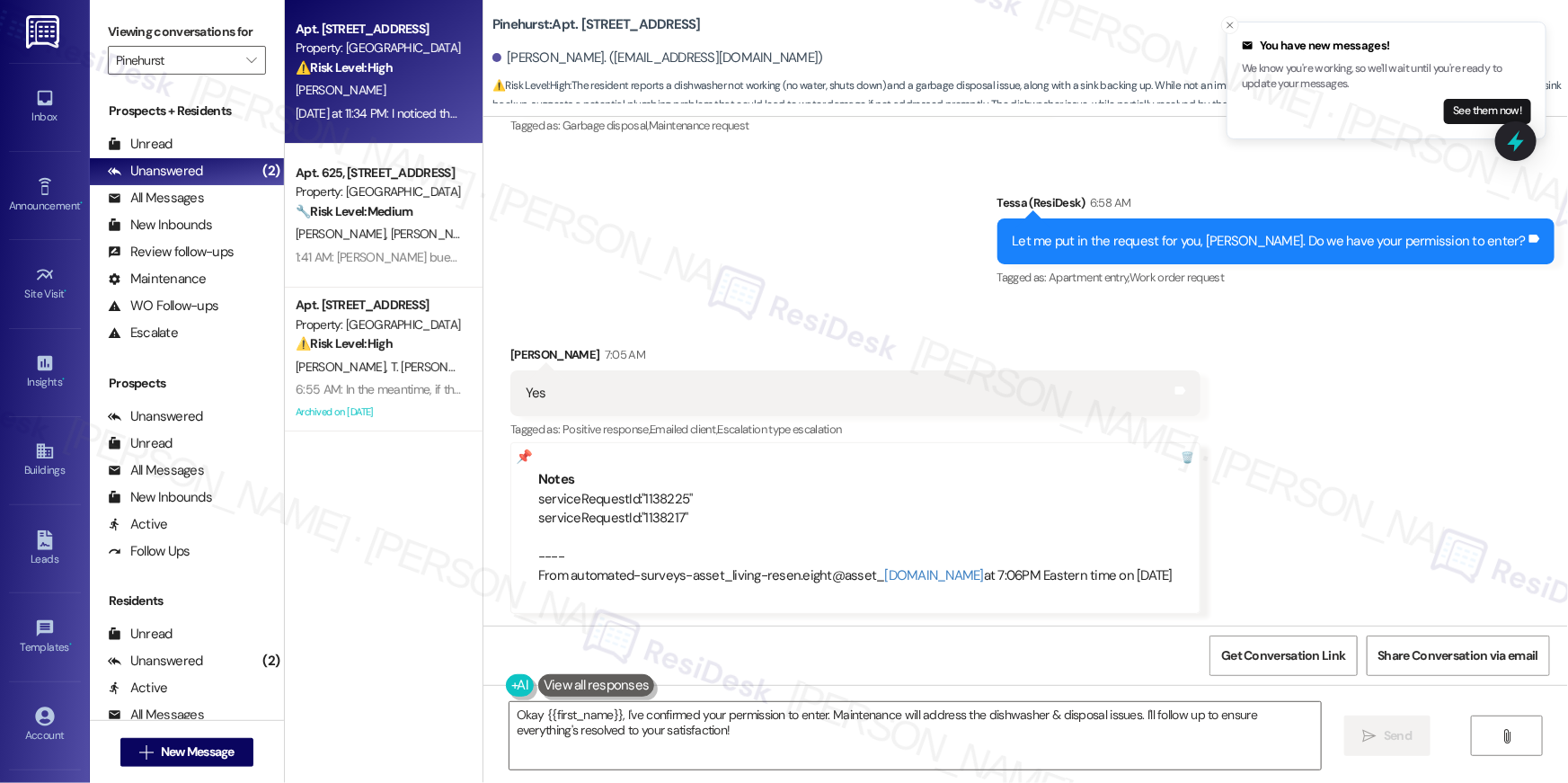
scroll to position [1520, 0]
click at [1438, 481] on div "Received via SMS David Cook 7:05 AM Yes Tags and notes Tagged as: Positive resp…" at bounding box center [1025, 466] width 1085 height 323
click at [834, 765] on textarea "Okay {{first_name}}, I've confirmed your permission to enter. Maintenance will …" at bounding box center [914, 735] width 811 height 67
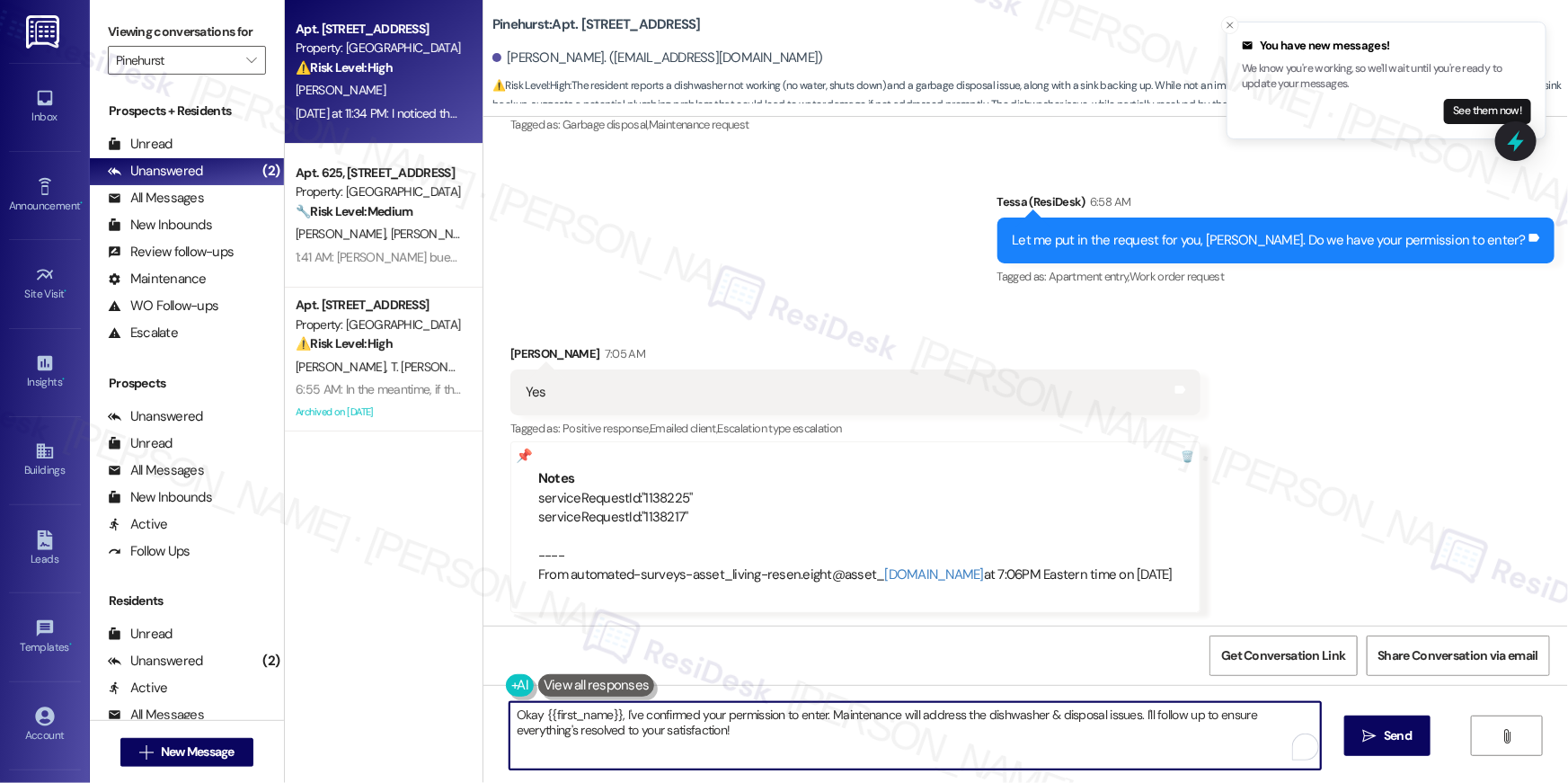
paste textarea "Thank you, {{first_name}}! I’ve submitted your request, and our maintenance tea…"
click at [1389, 738] on span "Send" at bounding box center [1398, 735] width 28 height 19
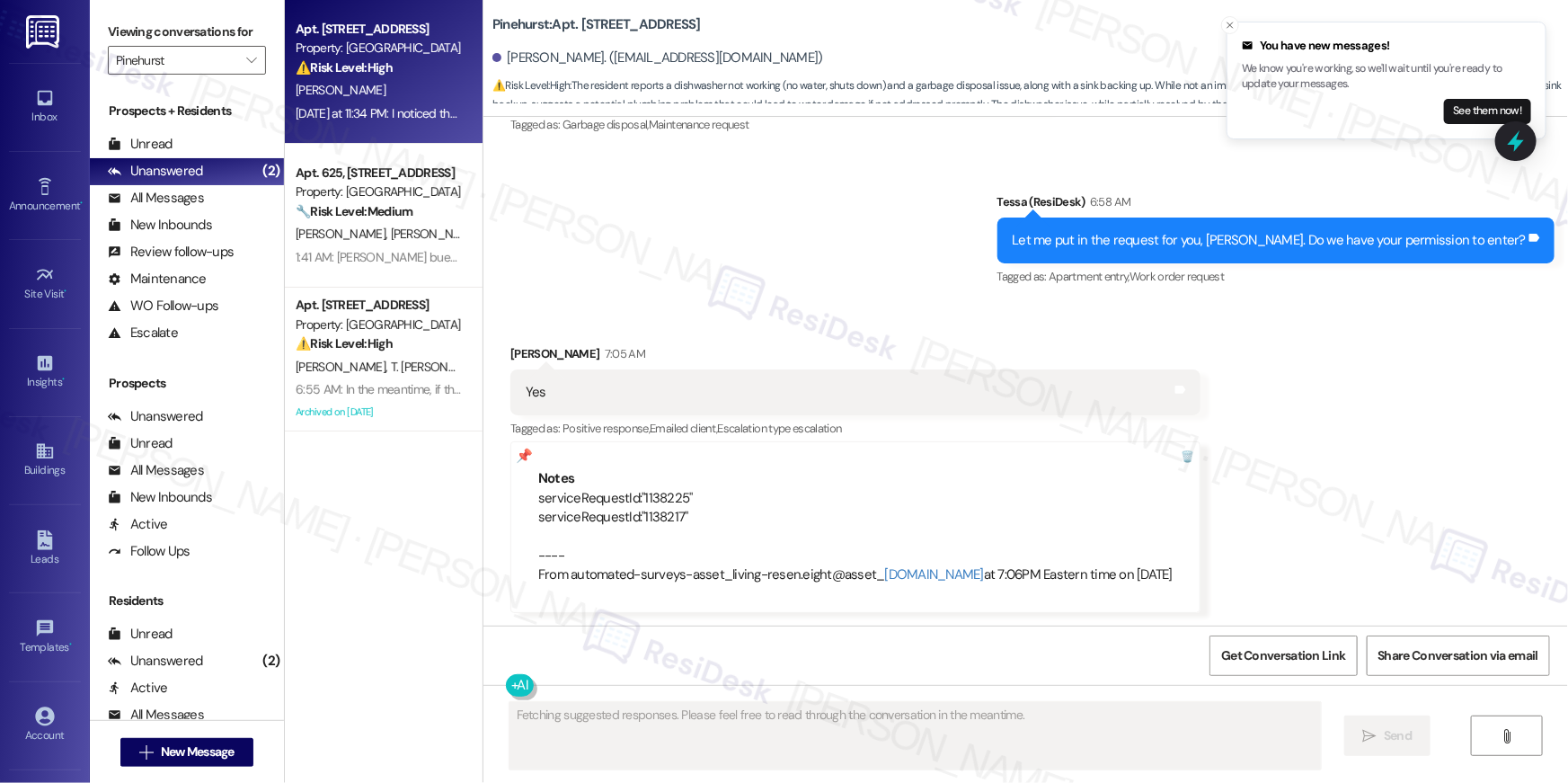
scroll to position [1519, 0]
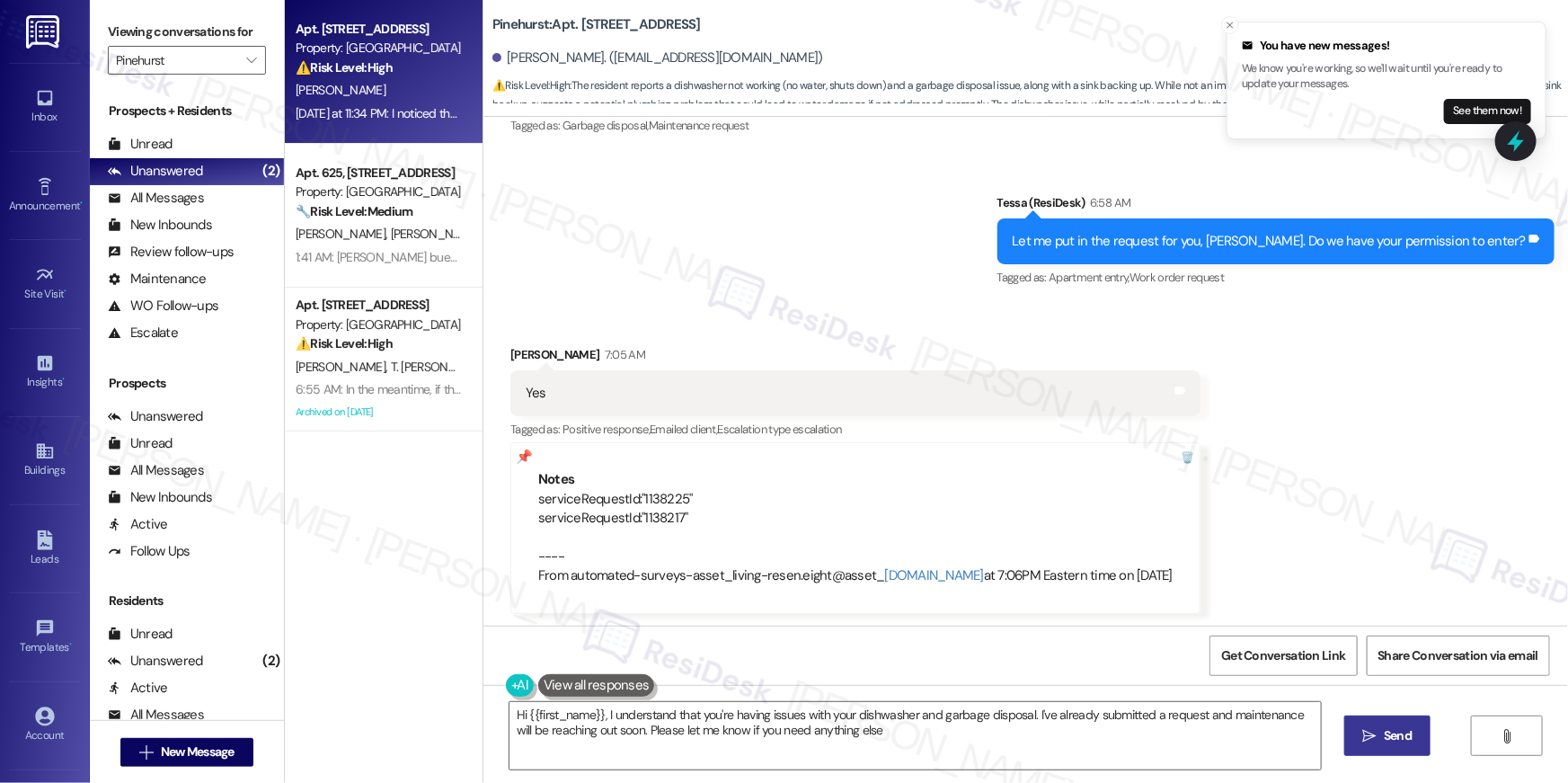
type textarea "Hi {{first_name}}, I understand that you're having issues with your dishwasher …"
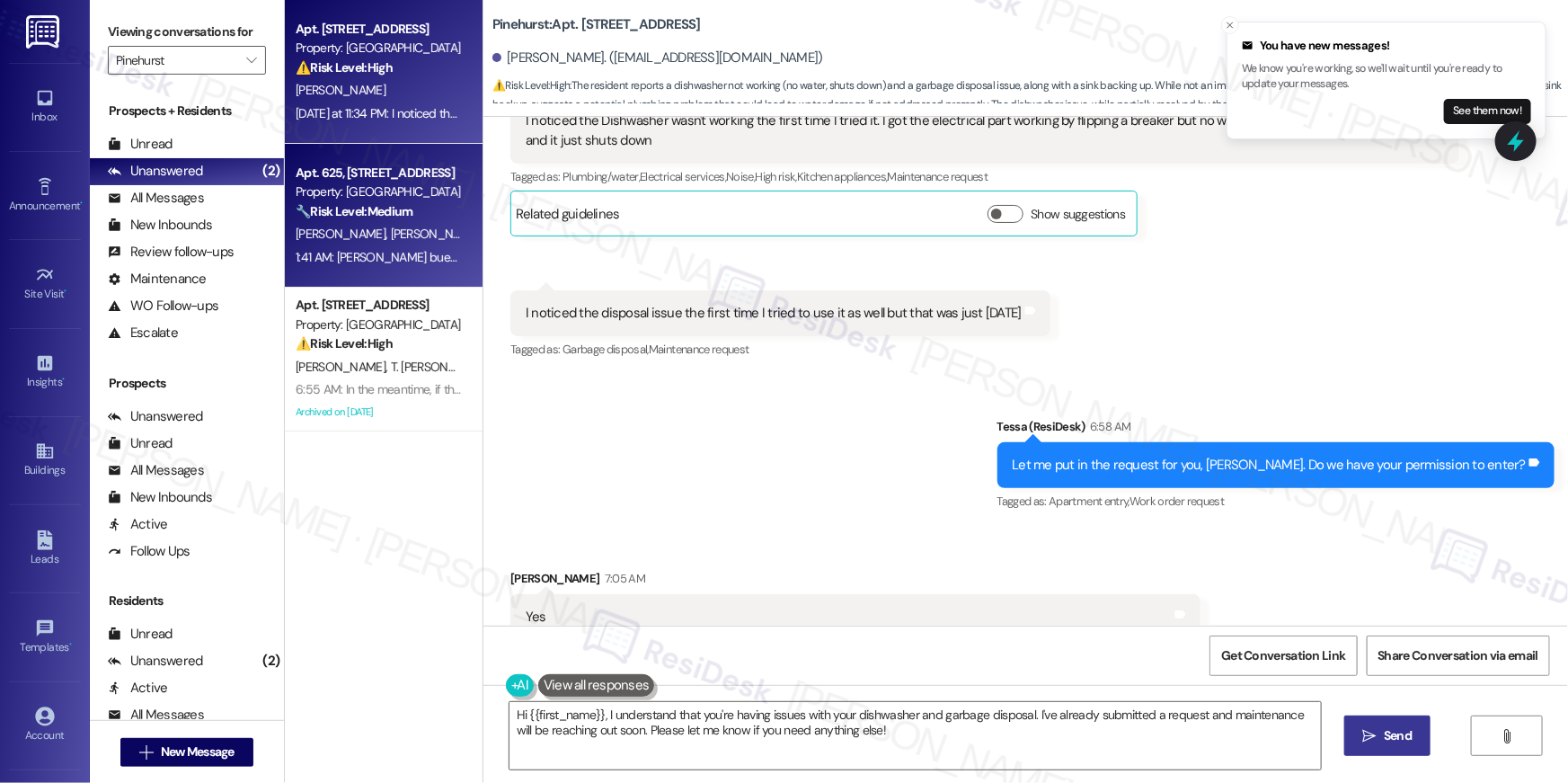
scroll to position [1289, 0]
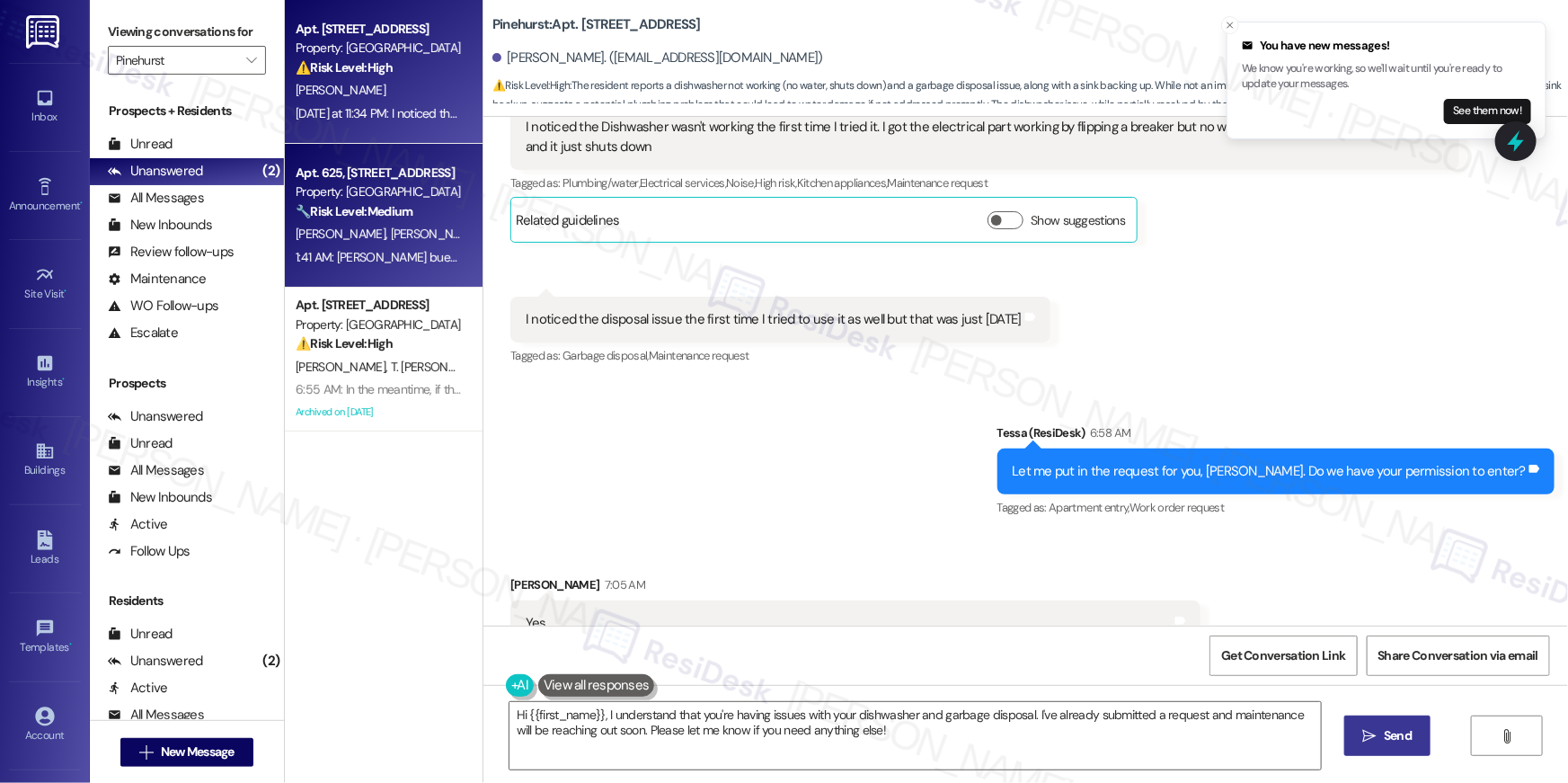
click at [412, 214] on div "🔧 Risk Level: Medium The resident confirms payment via money order but the offi…" at bounding box center [378, 211] width 166 height 19
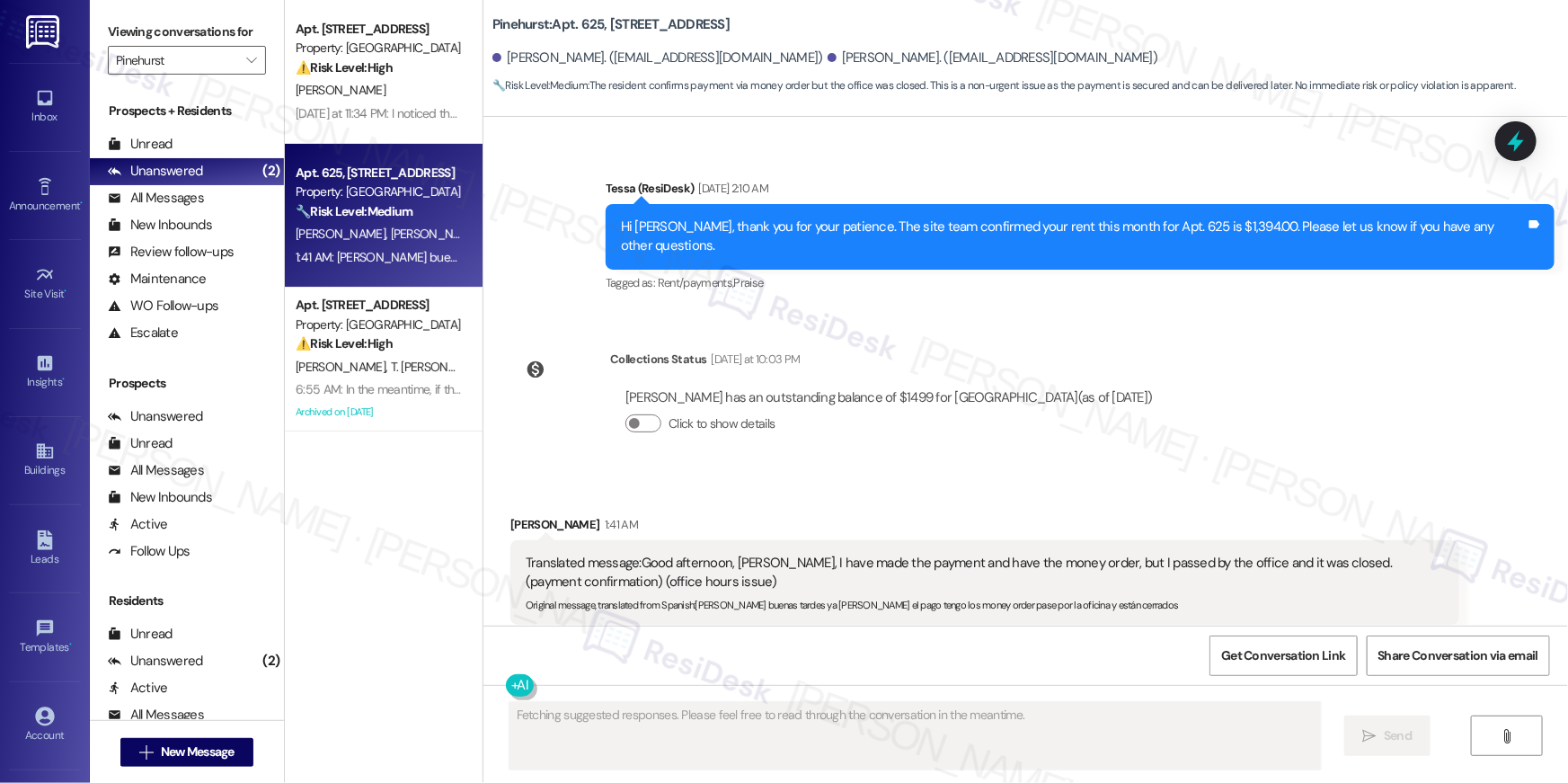
scroll to position [1274, 0]
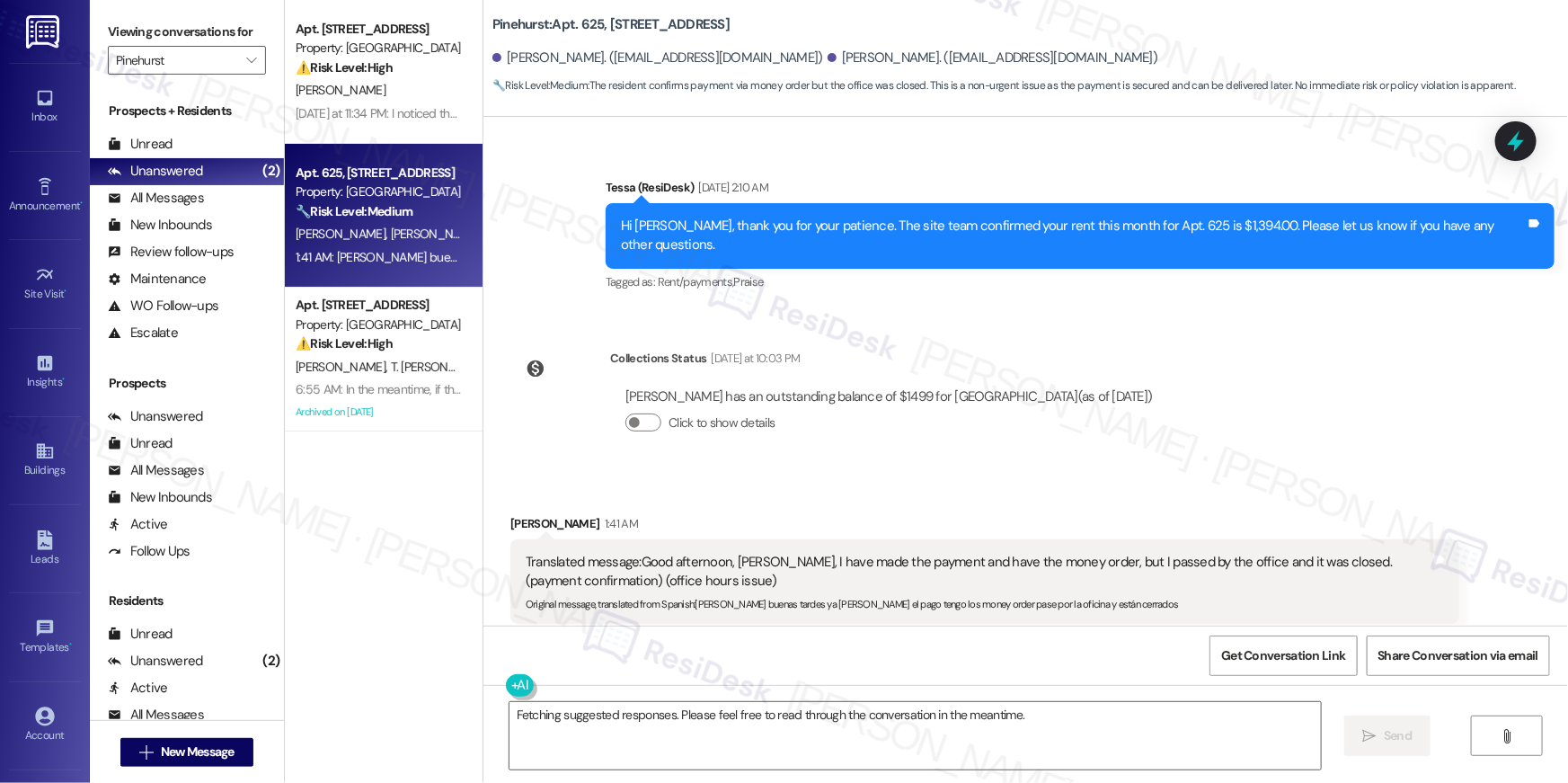
click at [956, 424] on div "Collections Status Yesterday at 10:03 PM Luisa Gallego has an outstanding balan…" at bounding box center [839, 404] width 683 height 139
drag, startPoint x: 734, startPoint y: 28, endPoint x: 484, endPoint y: 28, distance: 250.0
click at [492, 28] on div "Pinehurst: Apt. 625, 500 NW 63rd Street" at bounding box center [672, 25] width 360 height 23
copy b "Pinehurst: Apt. 625, 500 NW 63rd Street"
click at [815, 721] on textarea "Fetching suggested responses. Please feel free to read through the conversation…" at bounding box center [914, 735] width 811 height 67
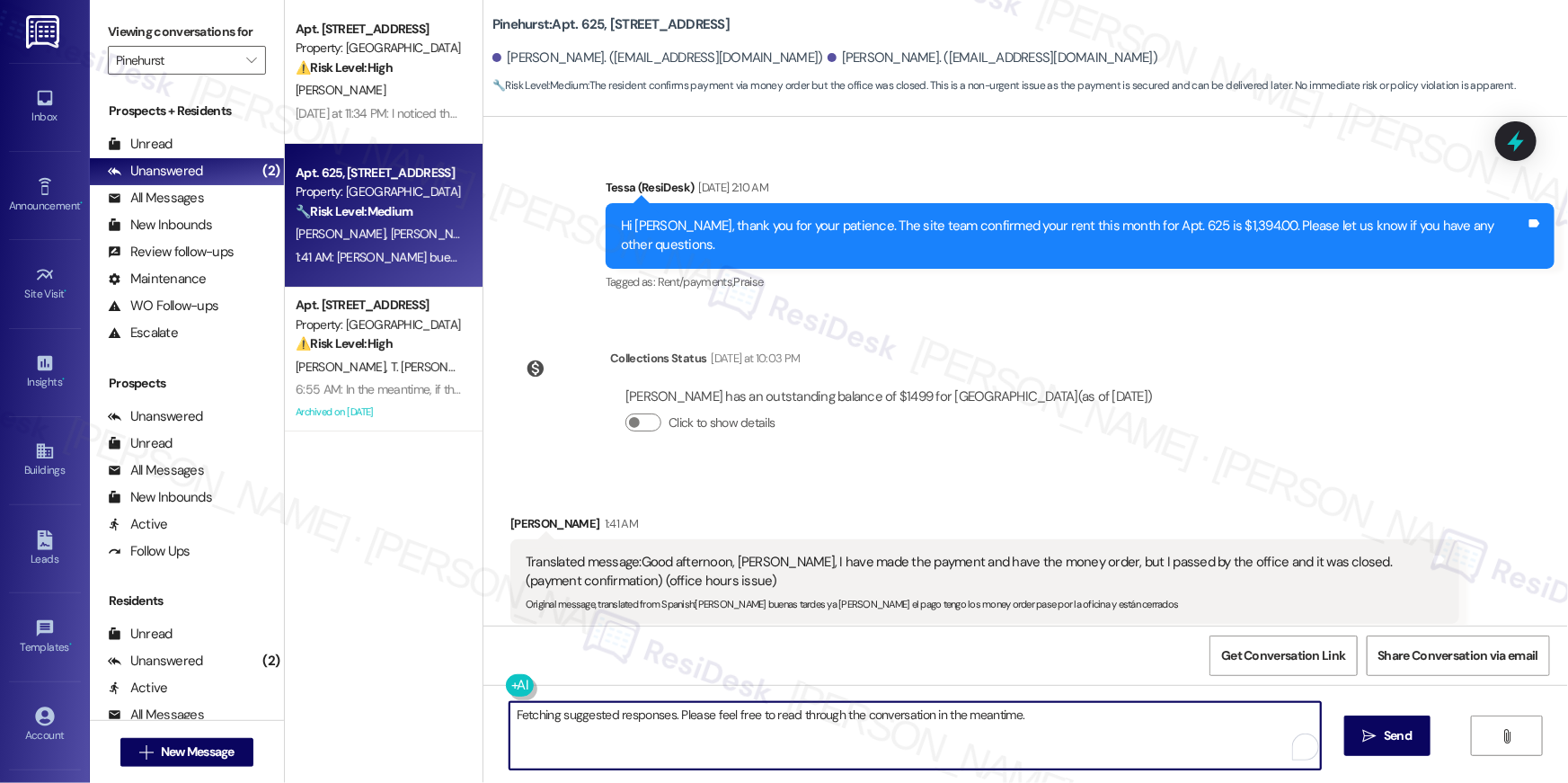
click at [1086, 738] on textarea "Fetching suggested responses. Please feel free to read through the conversation…" at bounding box center [914, 735] width 811 height 67
click at [1019, 704] on textarea "Fetching suggested responses. Please feel free to read through the conversation…" at bounding box center [910, 735] width 811 height 67
drag, startPoint x: 1021, startPoint y: 712, endPoint x: 512, endPoint y: 700, distance: 509.1
click at [512, 700] on div "Fetching suggested responses. Please feel free to read through the conversation…" at bounding box center [1025, 752] width 1085 height 135
type textarea "Hi Marian, sorry to hear that the office waas closed. When did you stop by?"
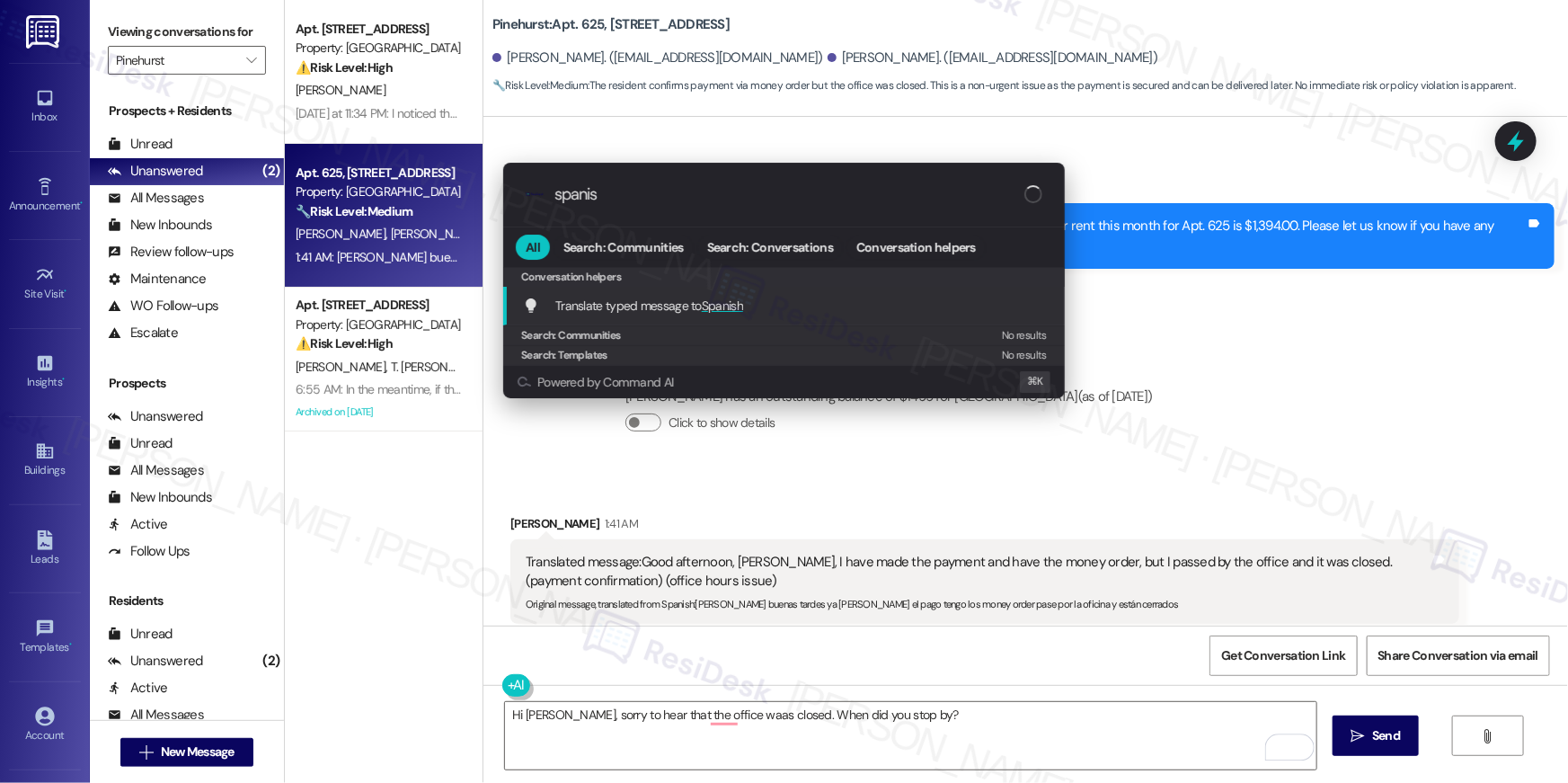
type input "spanish"
click at [691, 304] on span "Translate typed message to Spanish" at bounding box center [650, 305] width 188 height 16
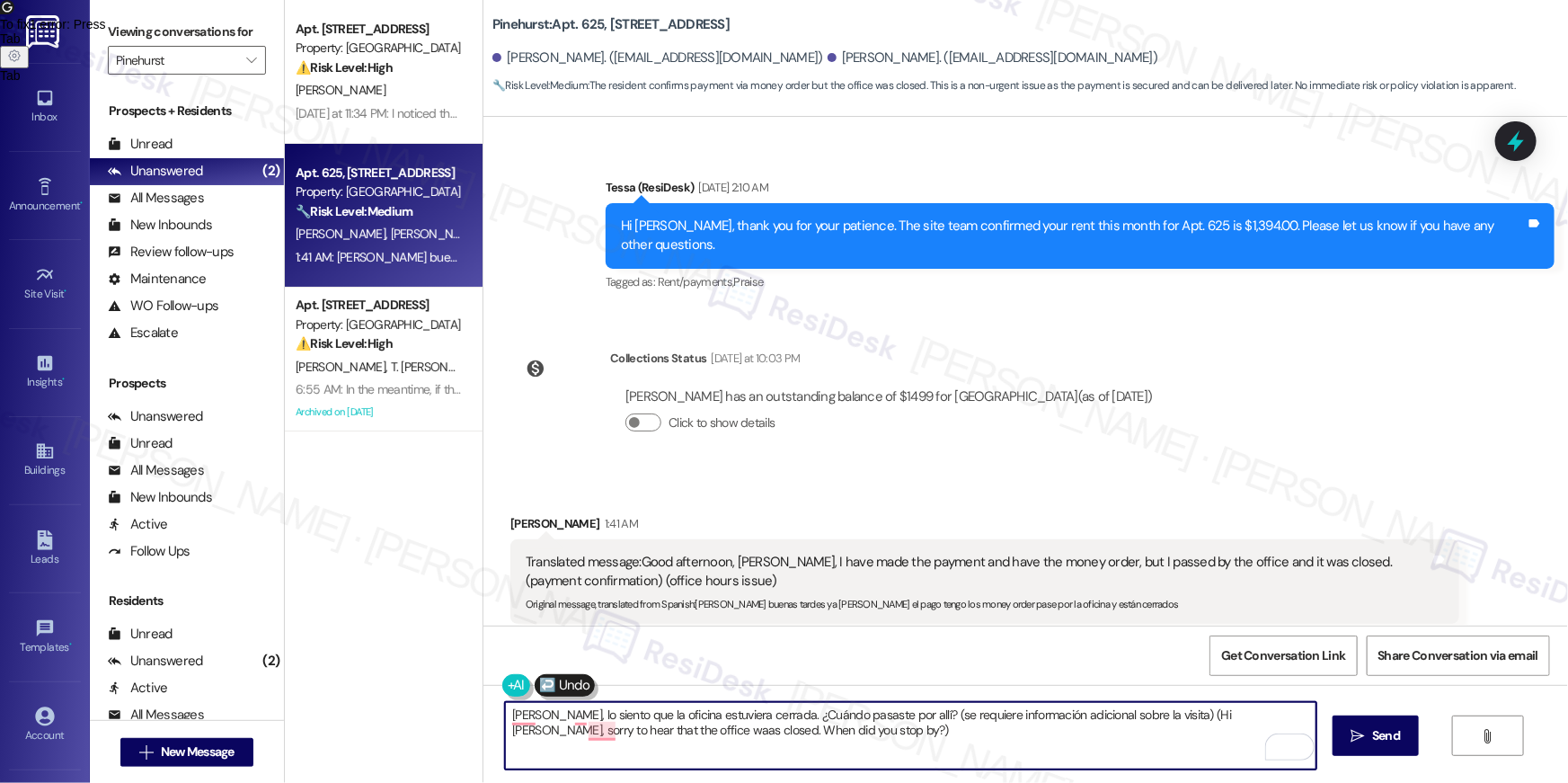
click at [918, 712] on textarea "Hola Marian, lo siento que la oficina estuviera cerrada. ¿Cuándo pasaste por al…" at bounding box center [910, 735] width 811 height 67
click at [922, 732] on textarea "Hola Marian, lo siento que la oficina estuviera cerrada. ¿Cuándo pasaste por al…" at bounding box center [910, 735] width 811 height 67
type textarea "Hola Marian, lo siento que la oficina estuviera cerrada. ¿Cuándo pasaste por al…"
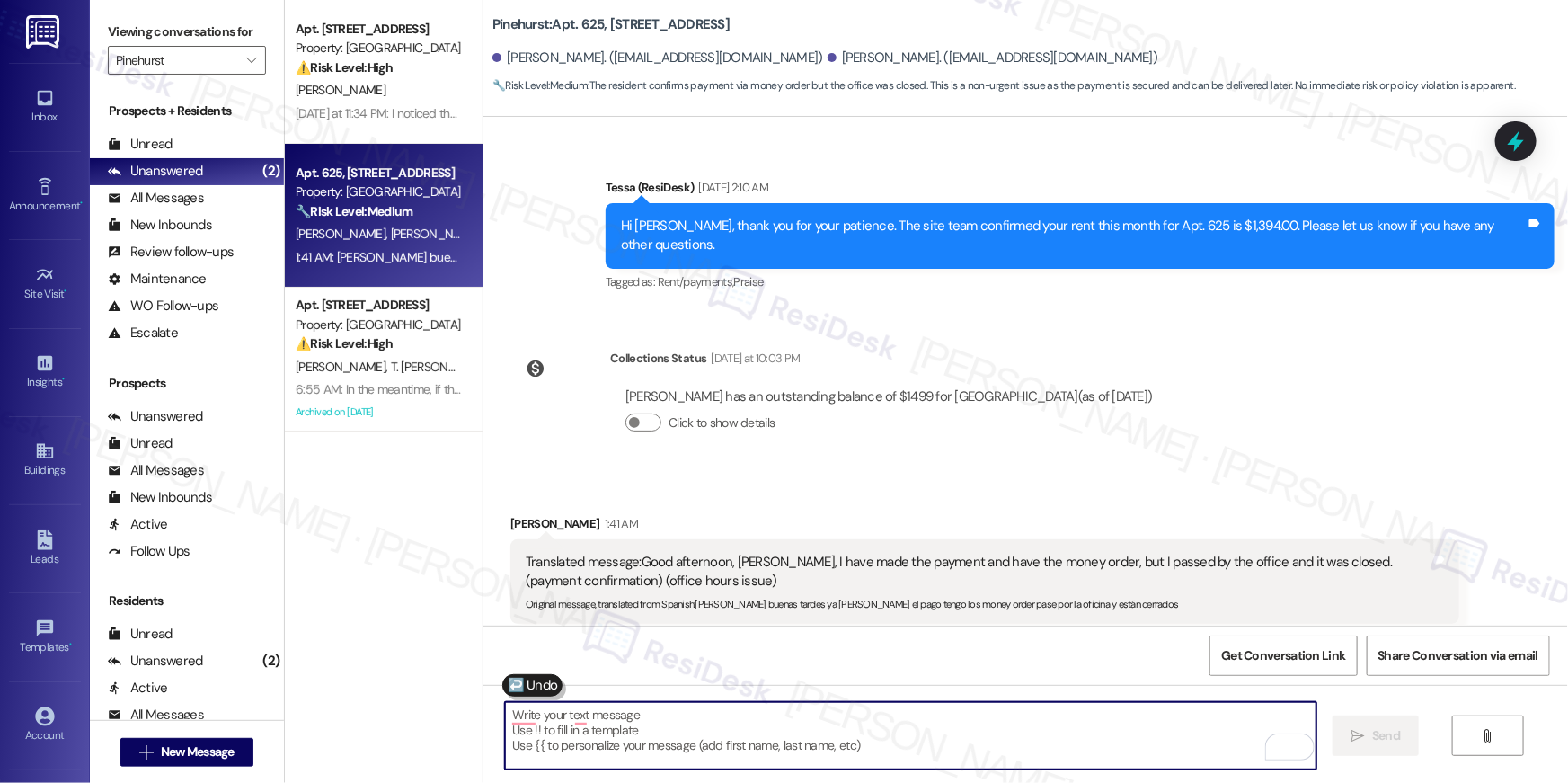
scroll to position [1273, 0]
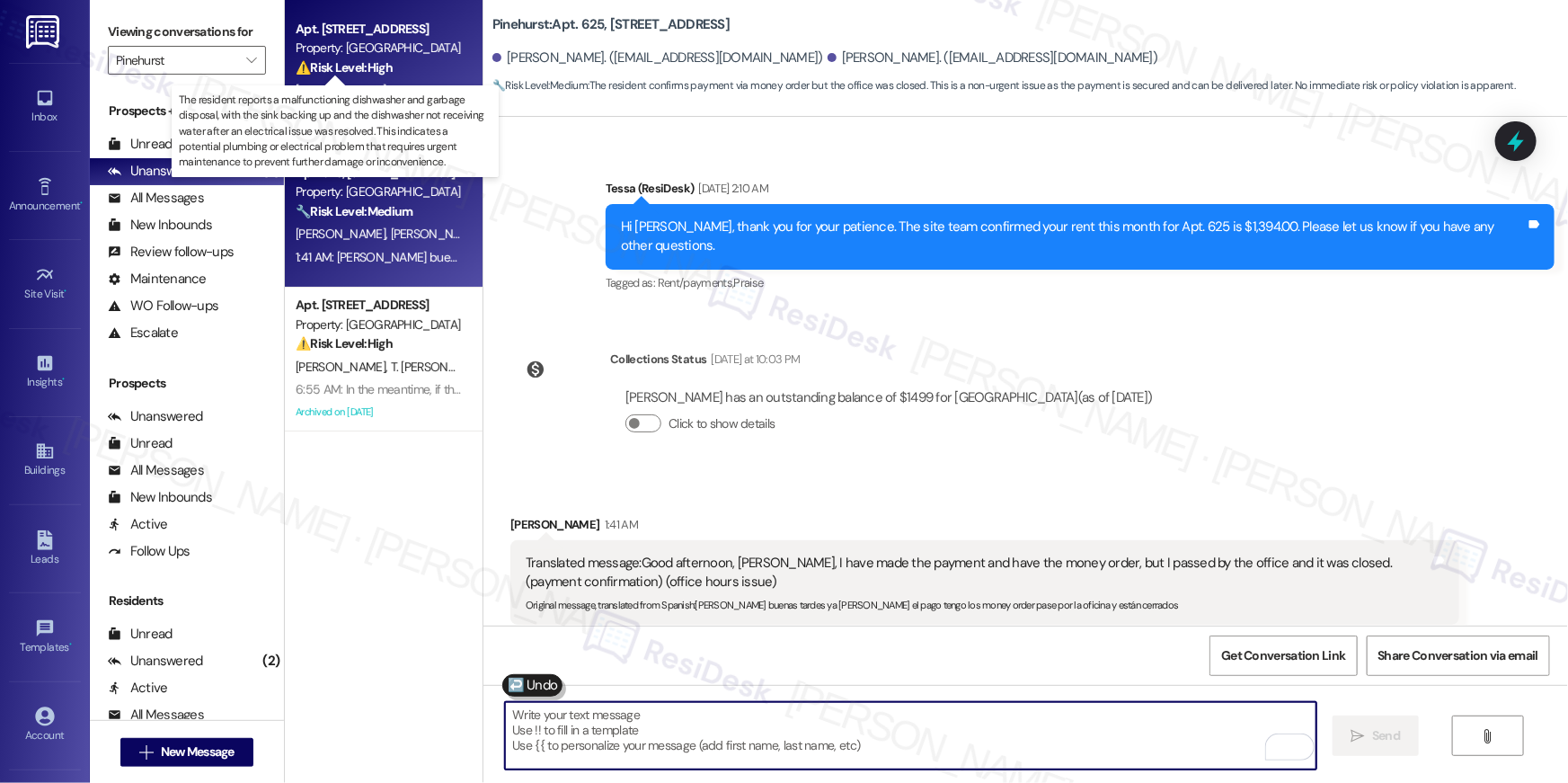
click at [360, 59] on strong "⚠️ Risk Level: High" at bounding box center [344, 67] width 97 height 16
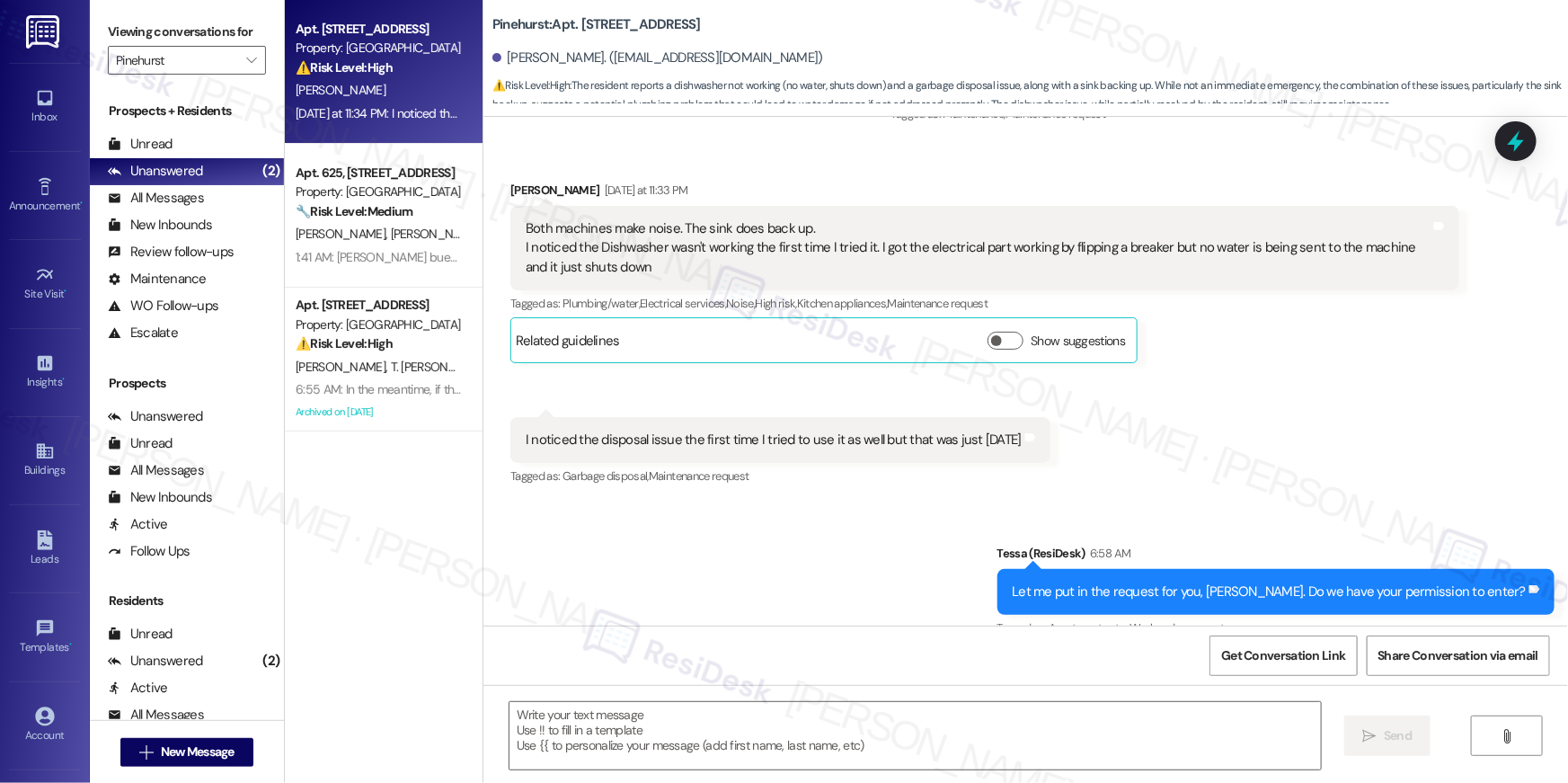
scroll to position [1519, 0]
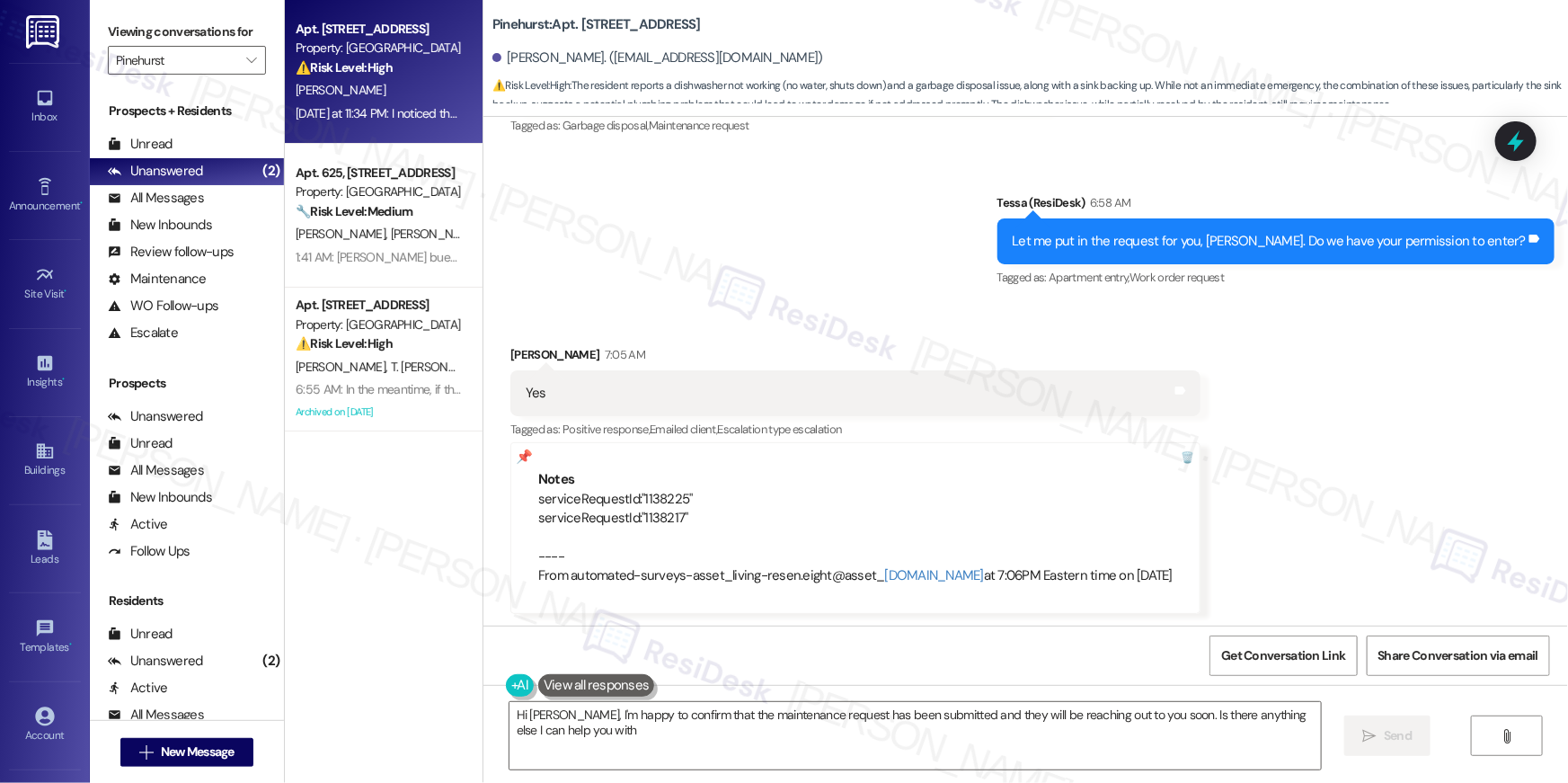
type textarea "Hi David, I'm happy to confirm that the maintenance request has been submitted …"
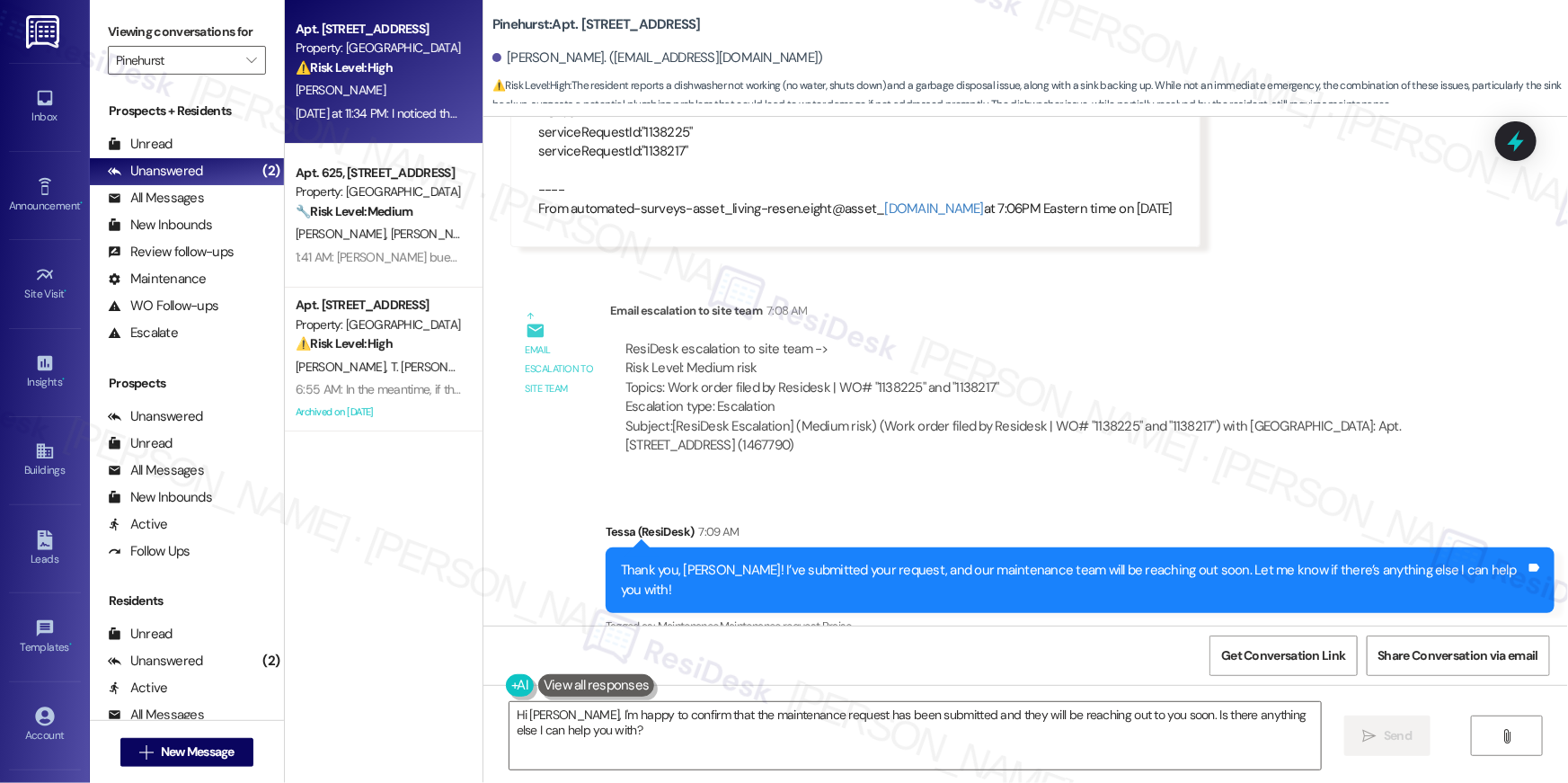
scroll to position [1894, 0]
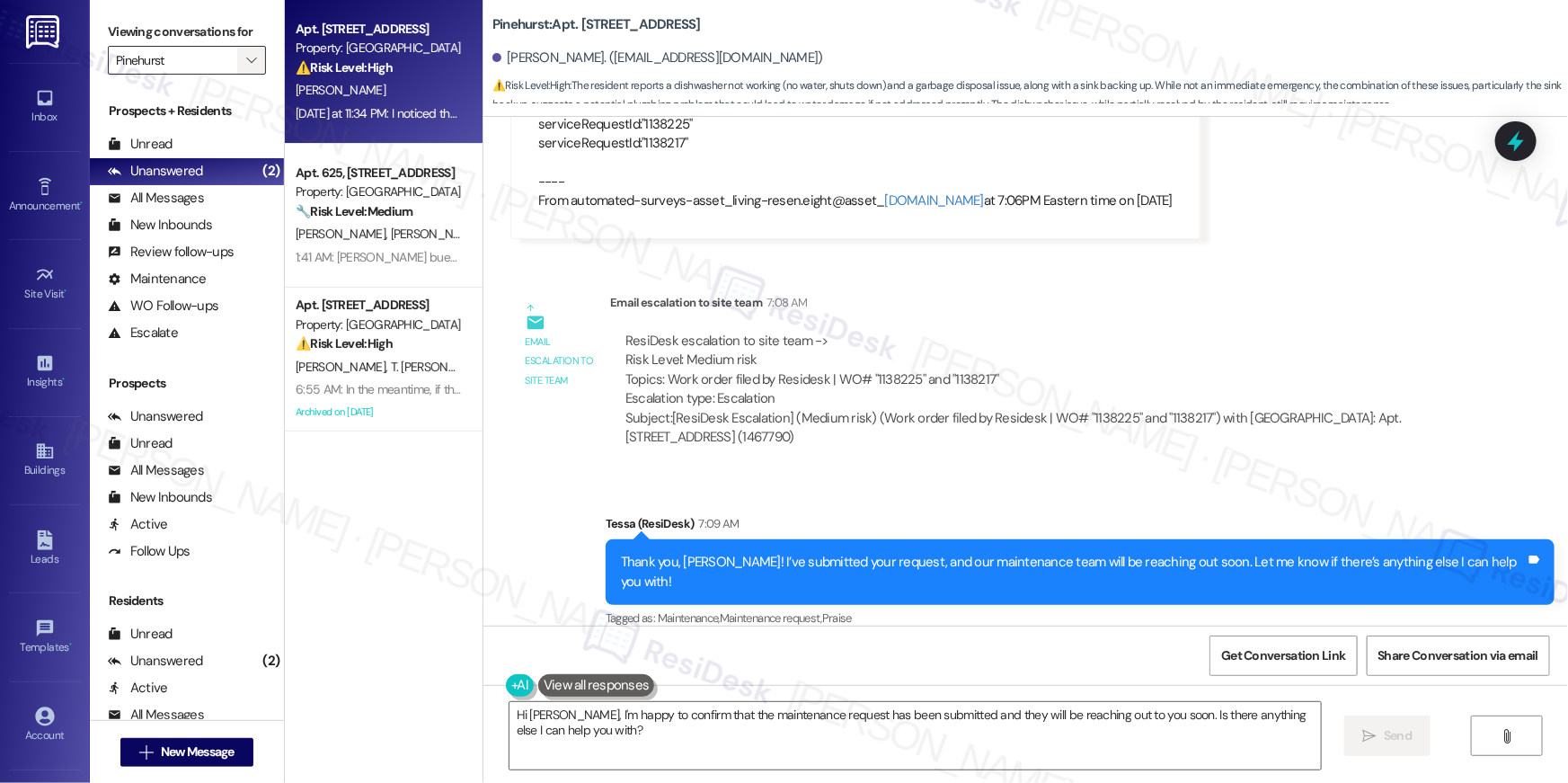
click at [248, 56] on span "" at bounding box center [251, 59] width 17 height 29
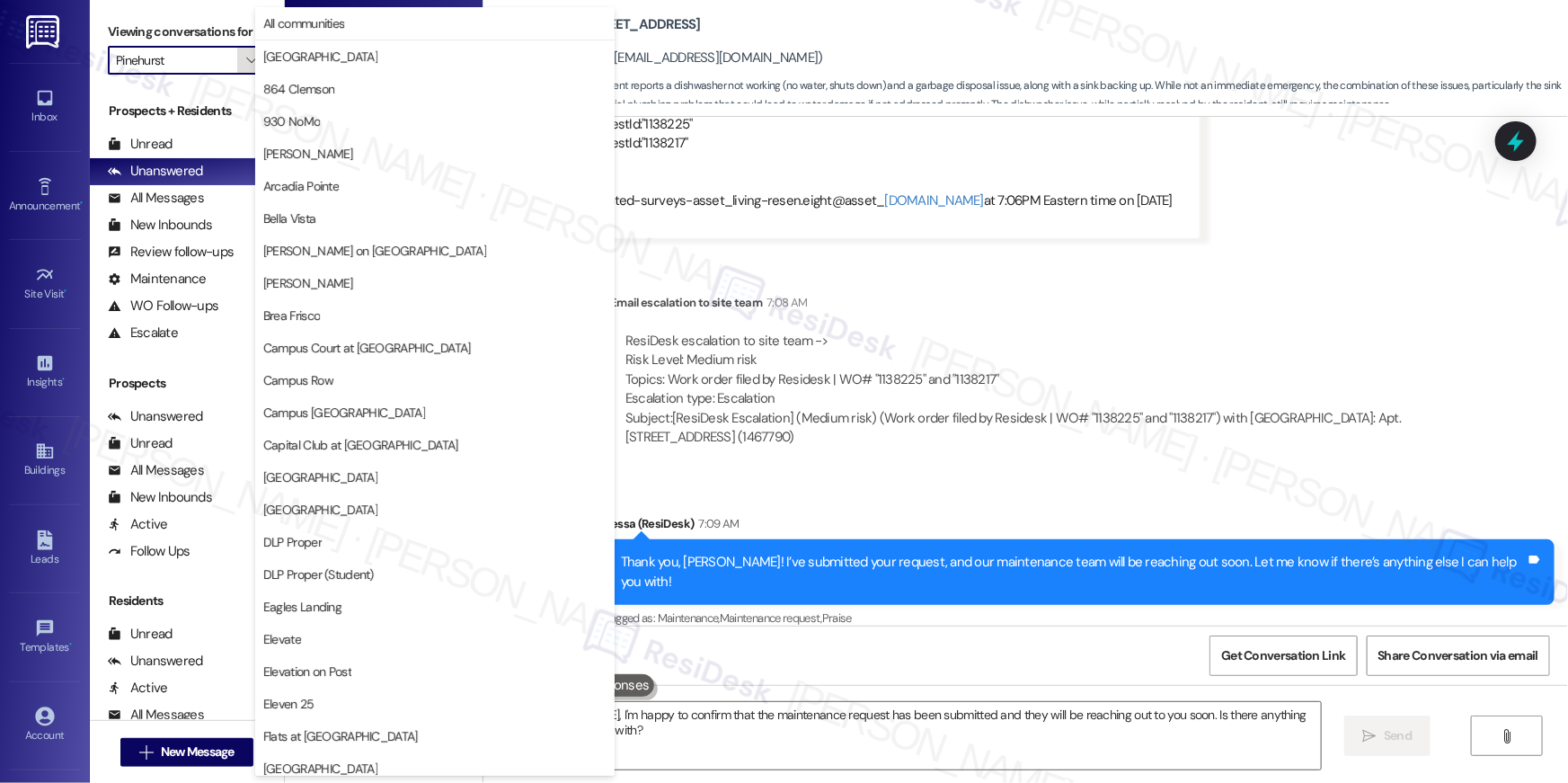
scroll to position [940, 0]
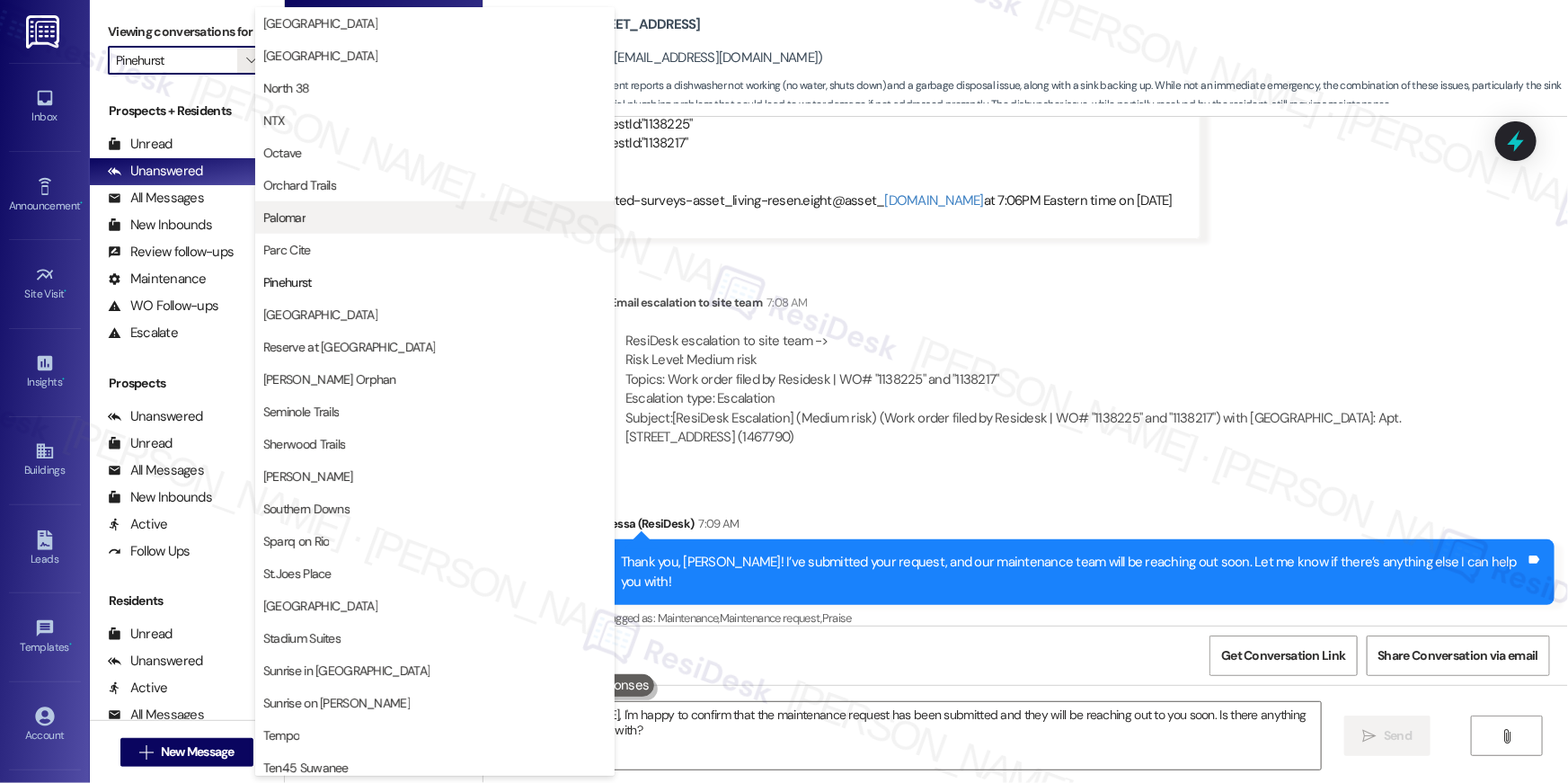
click at [338, 222] on span "Palomar" at bounding box center [435, 217] width 344 height 18
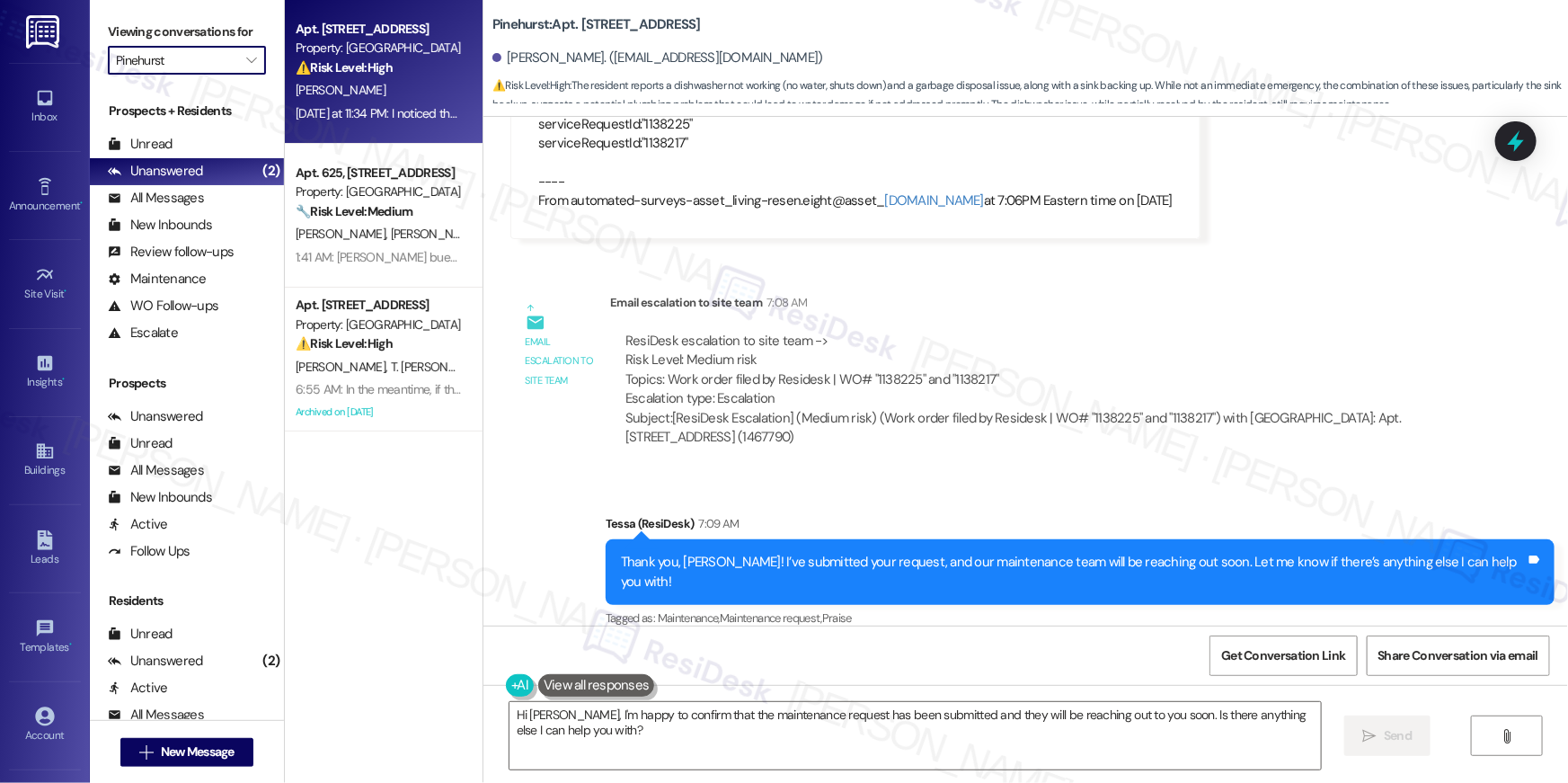
type input "Palomar"
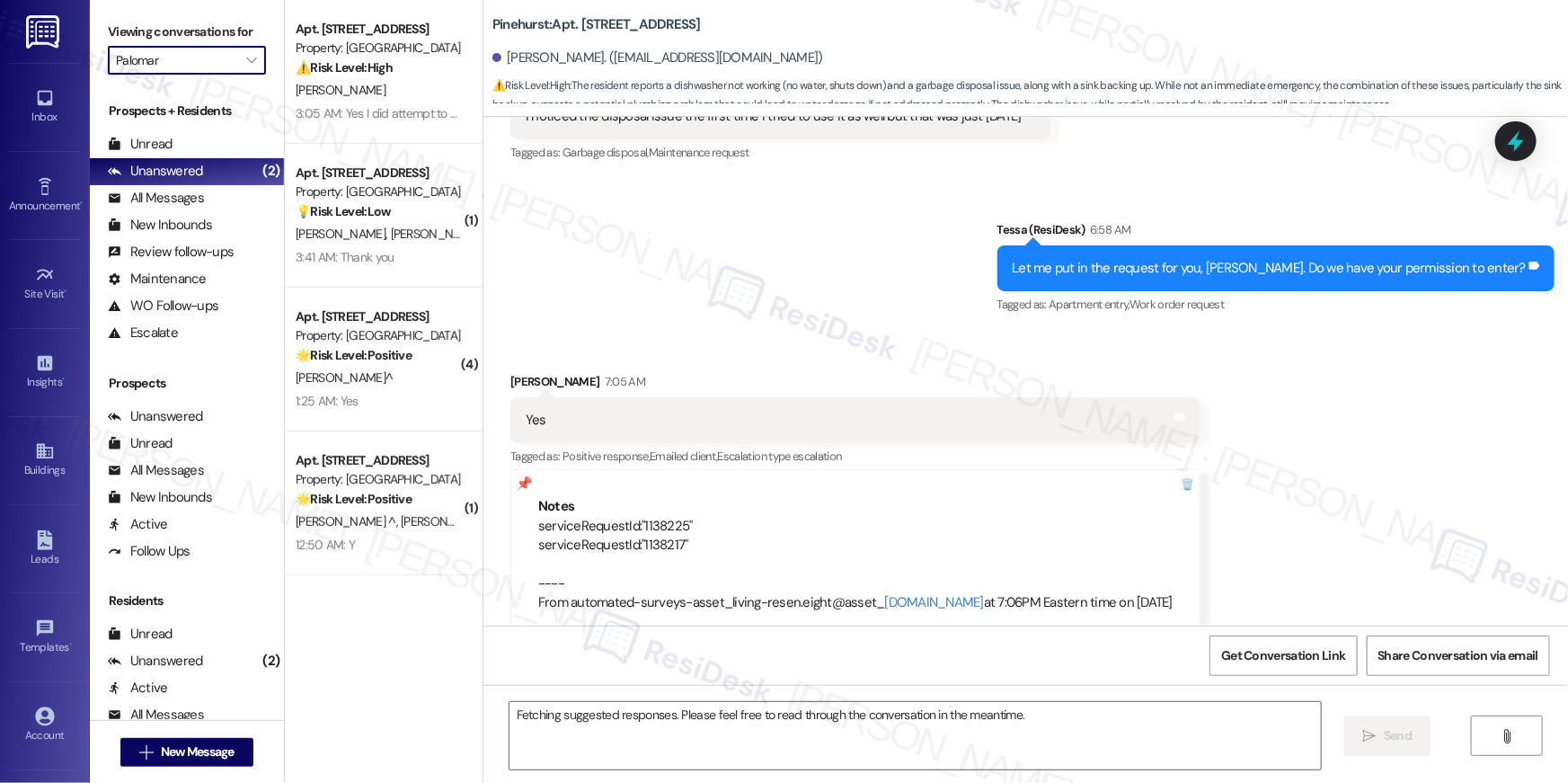
scroll to position [1519, 0]
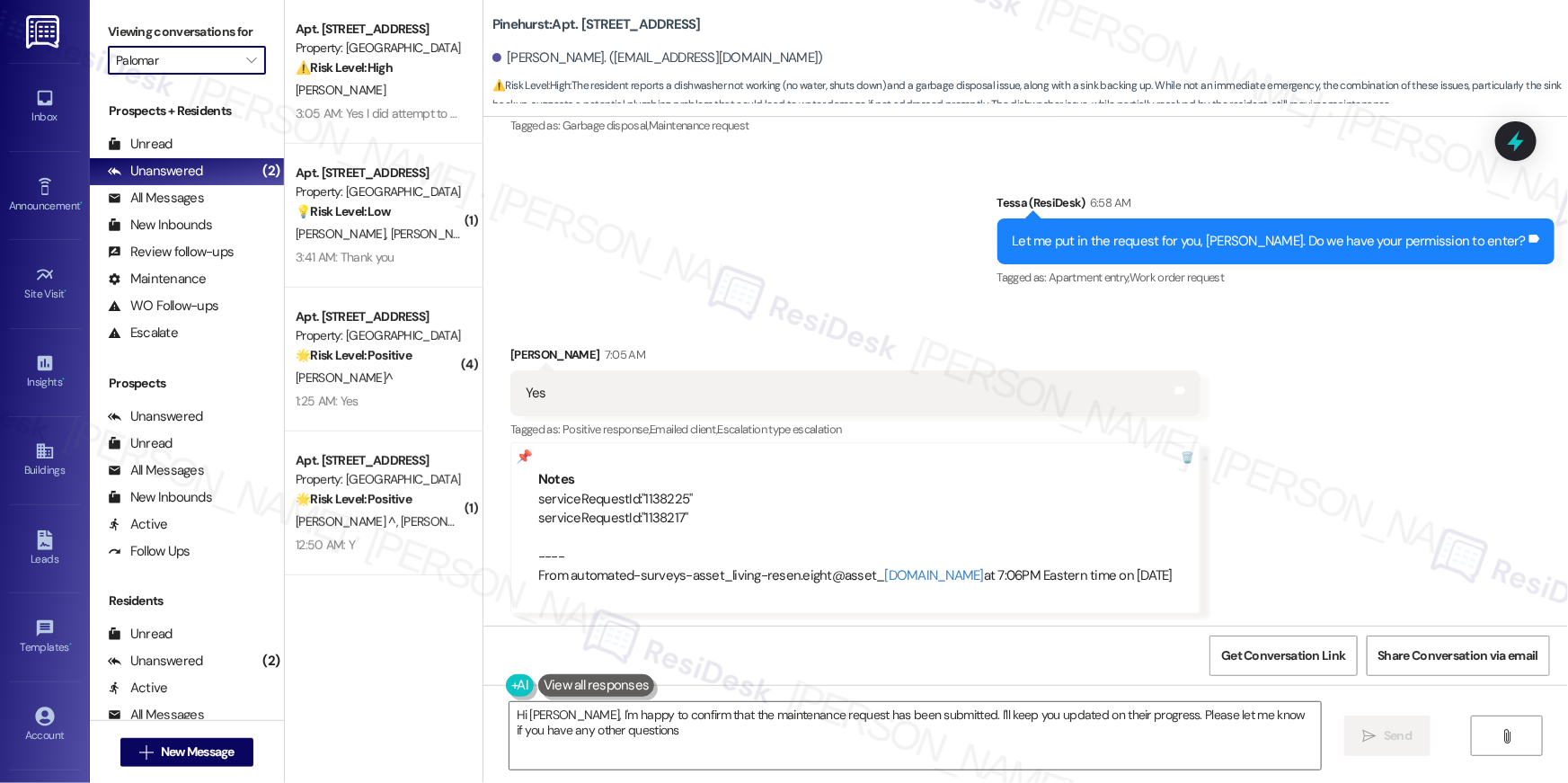
type textarea "Hi David, I'm happy to confirm that the maintenance request has been submitted.…"
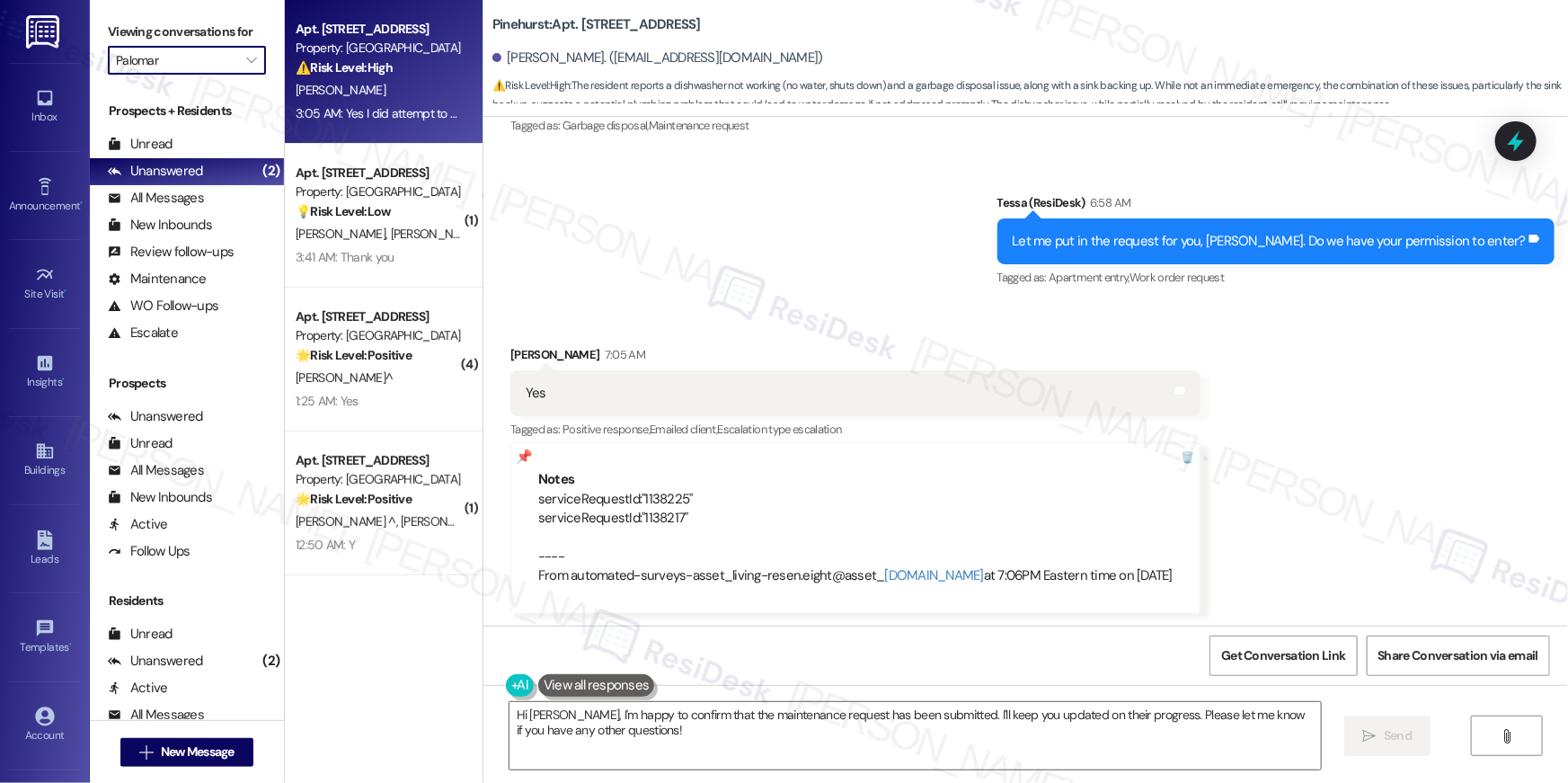
click at [384, 108] on div "3:05 AM: Yes I did attempt to do some loads unsuccessfully tho that's why I had…" at bounding box center [914, 113] width 1239 height 16
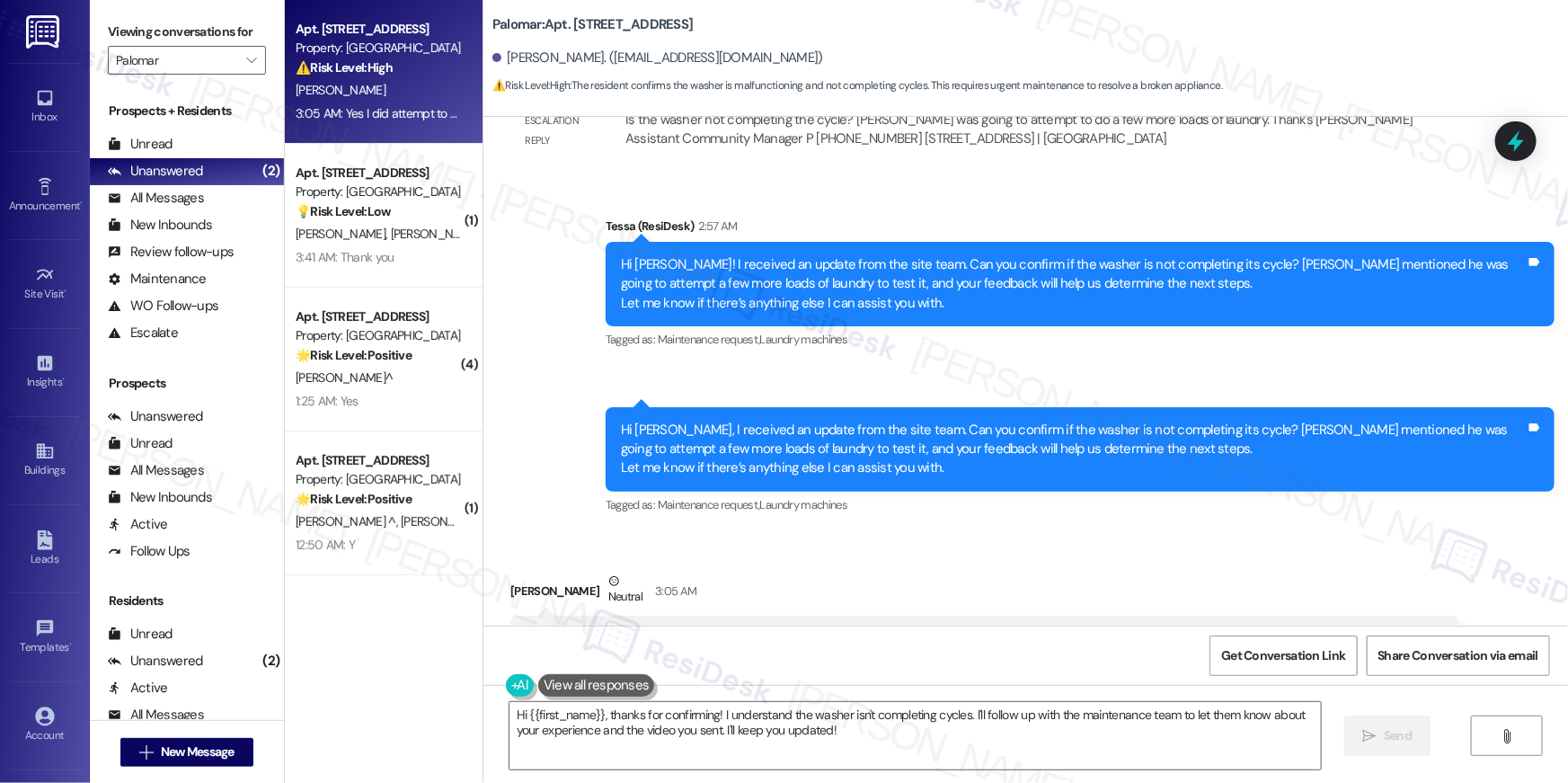
scroll to position [4149, 0]
click at [886, 758] on textarea "Hi {{first_name}}, thanks for confirming! I understand the washer isn't complet…" at bounding box center [914, 735] width 811 height 67
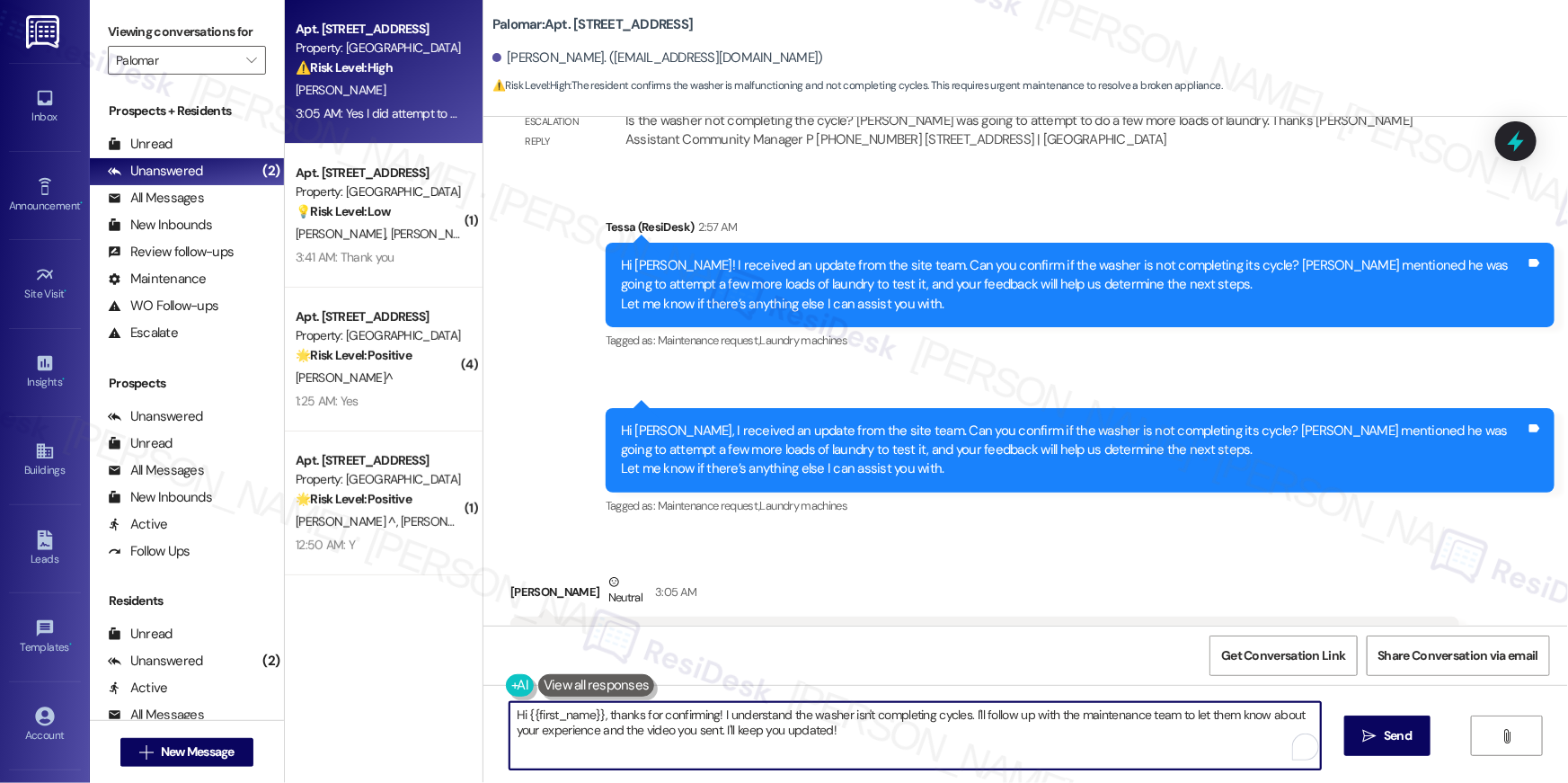
scroll to position [4206, 0]
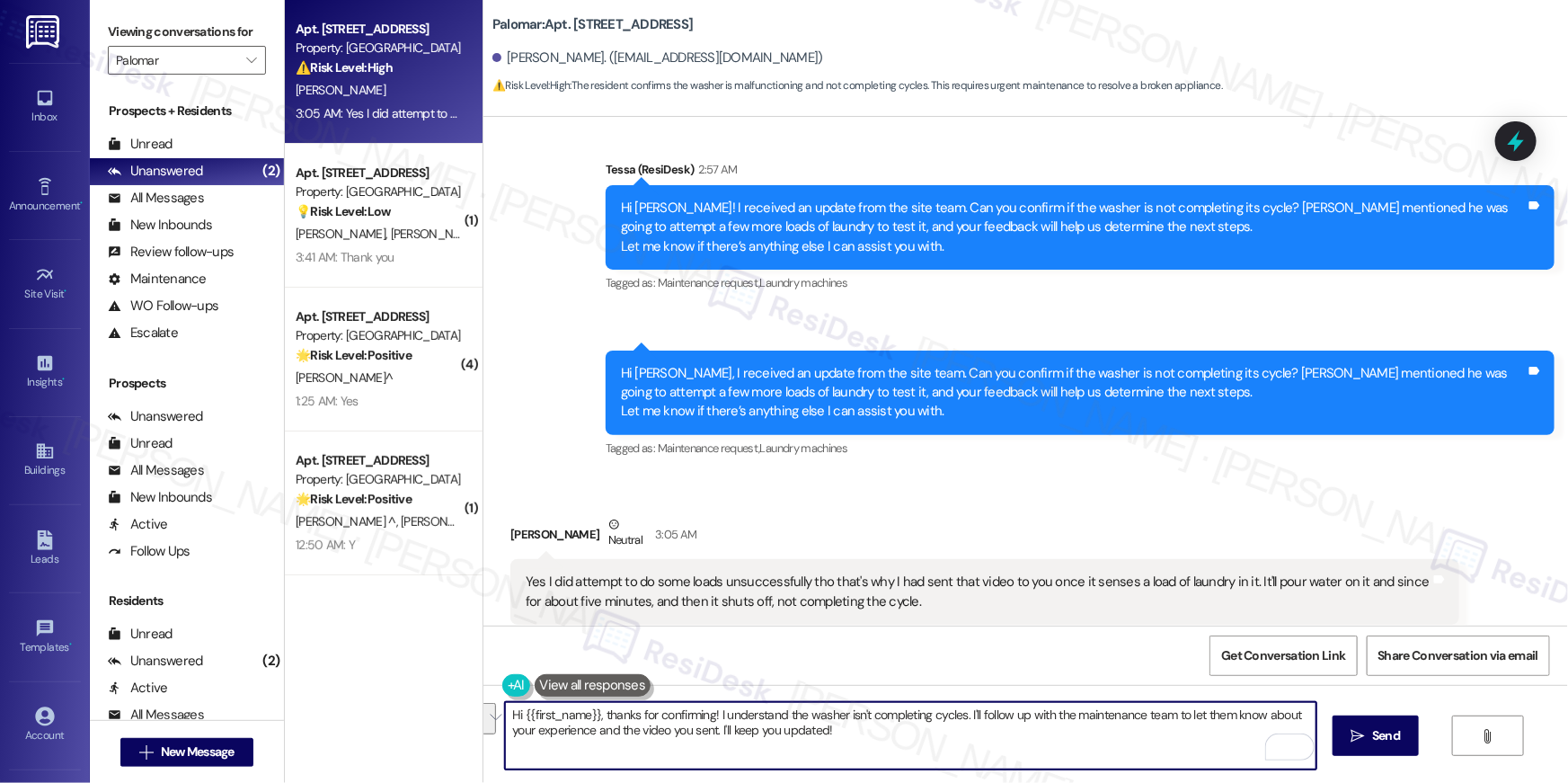
drag, startPoint x: 731, startPoint y: 717, endPoint x: 452, endPoint y: 706, distance: 279.2
click at [452, 706] on div "Apt. 6101, 6250 S Commerce Ct Property: Palomar ⚠️ Risk Level: High The residen…" at bounding box center [926, 392] width 1283 height 783
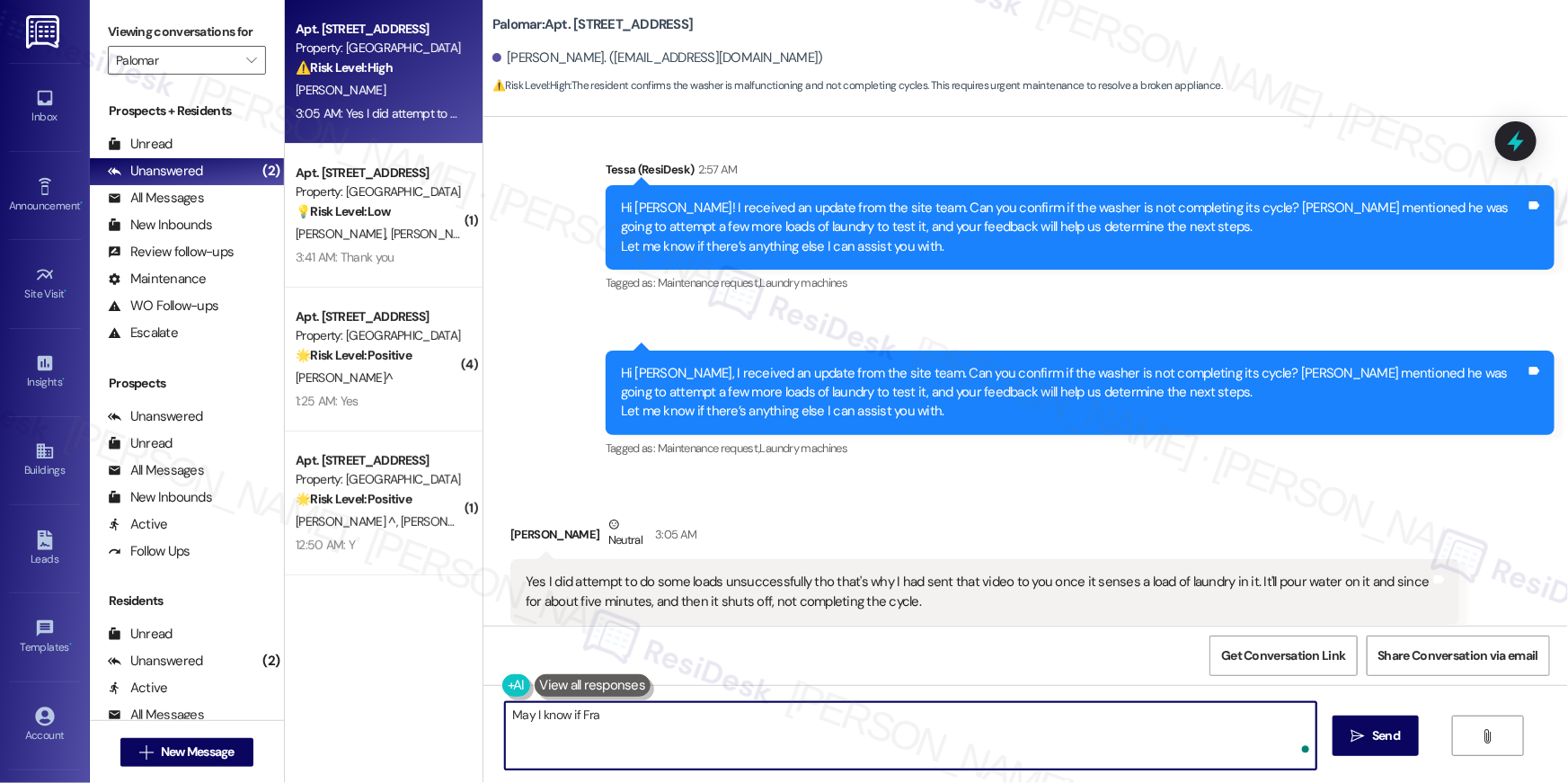
type textarea "May I know if Fran"
type textarea "a"
type textarea "Thanks for this information, Edward. May I know if Francisco has been back?"
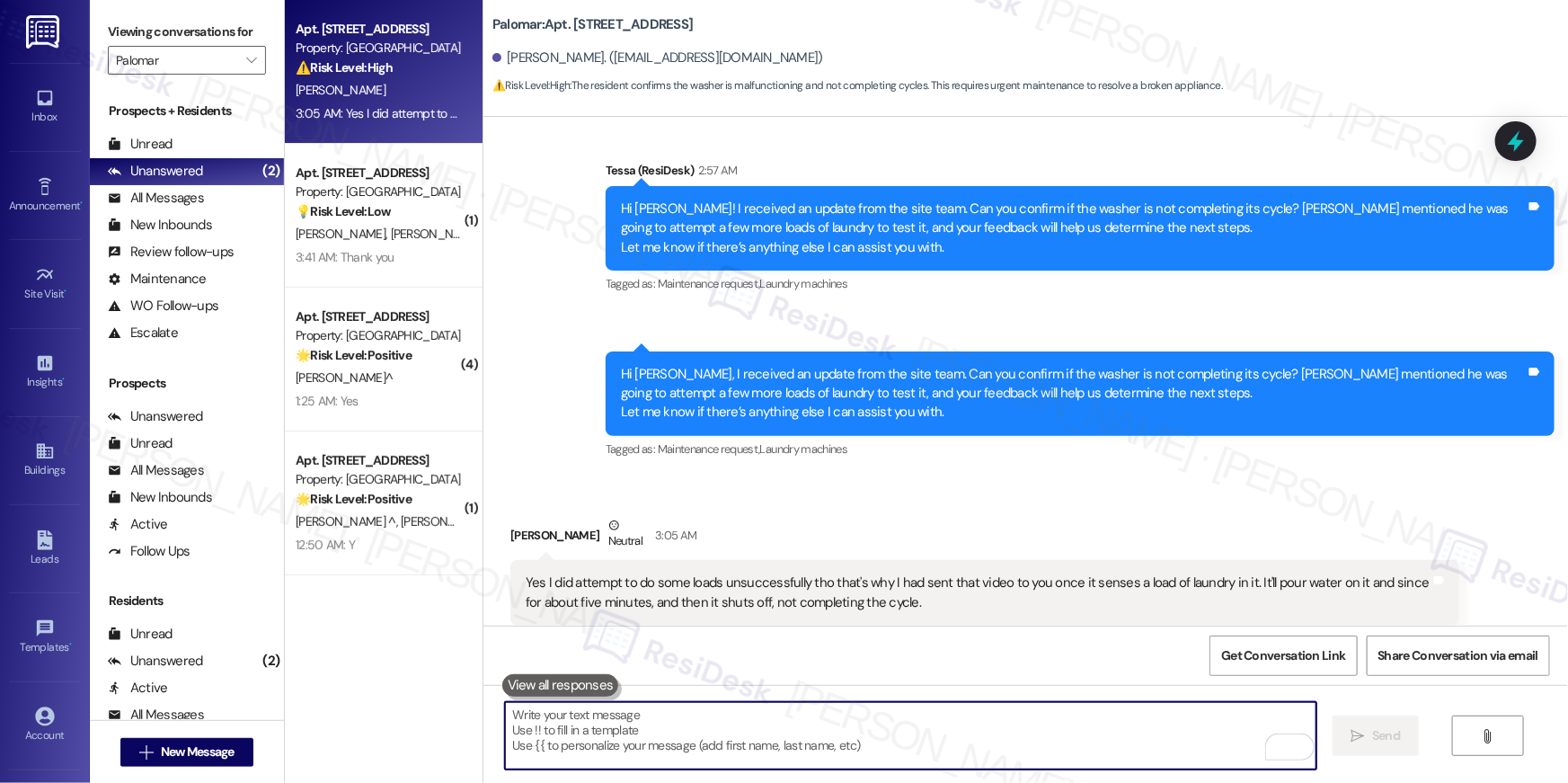
scroll to position [4331, 0]
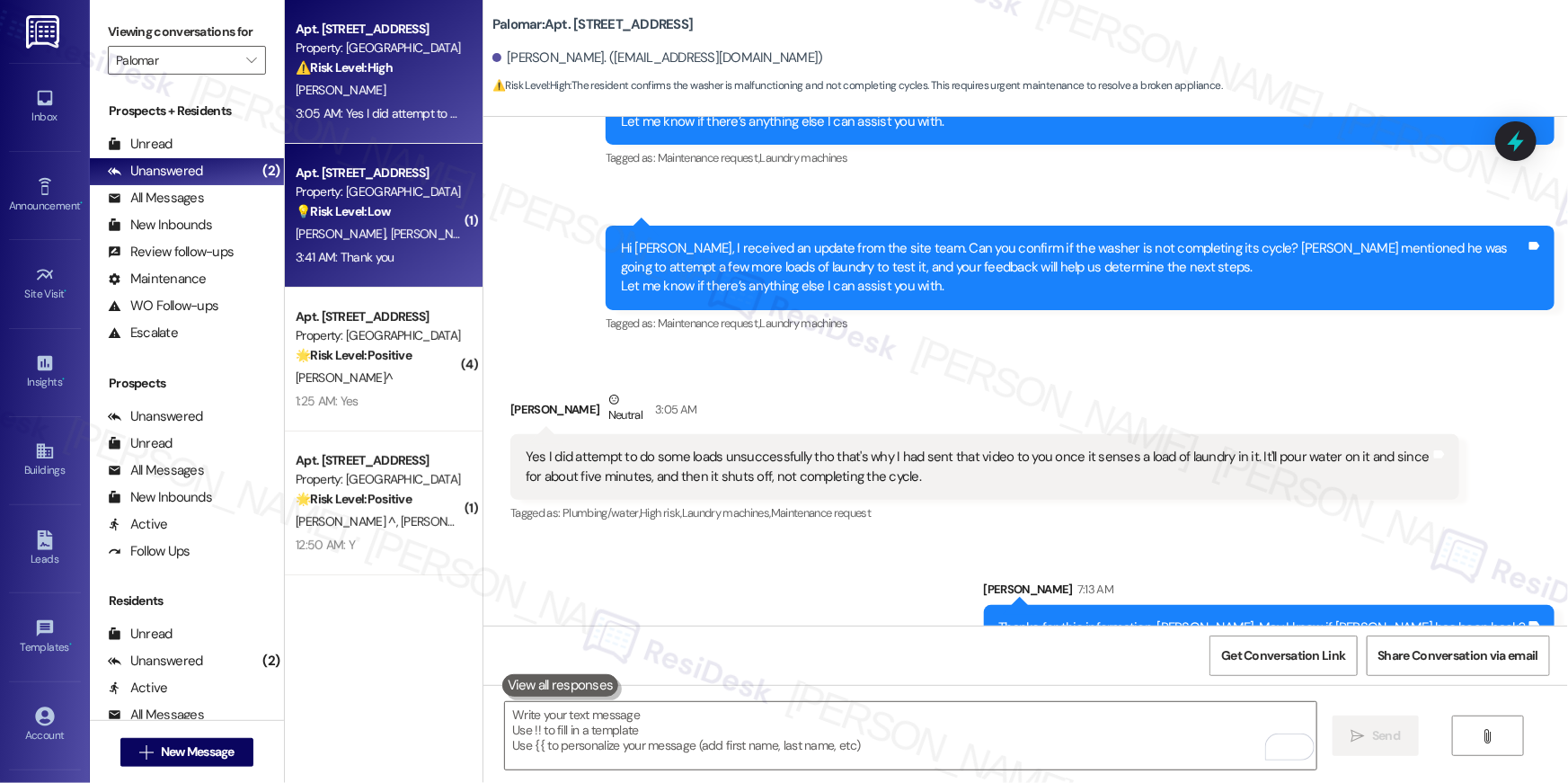
click at [392, 252] on div "3:41 AM: Thank you 3:41 AM: Thank you" at bounding box center [378, 258] width 169 height 23
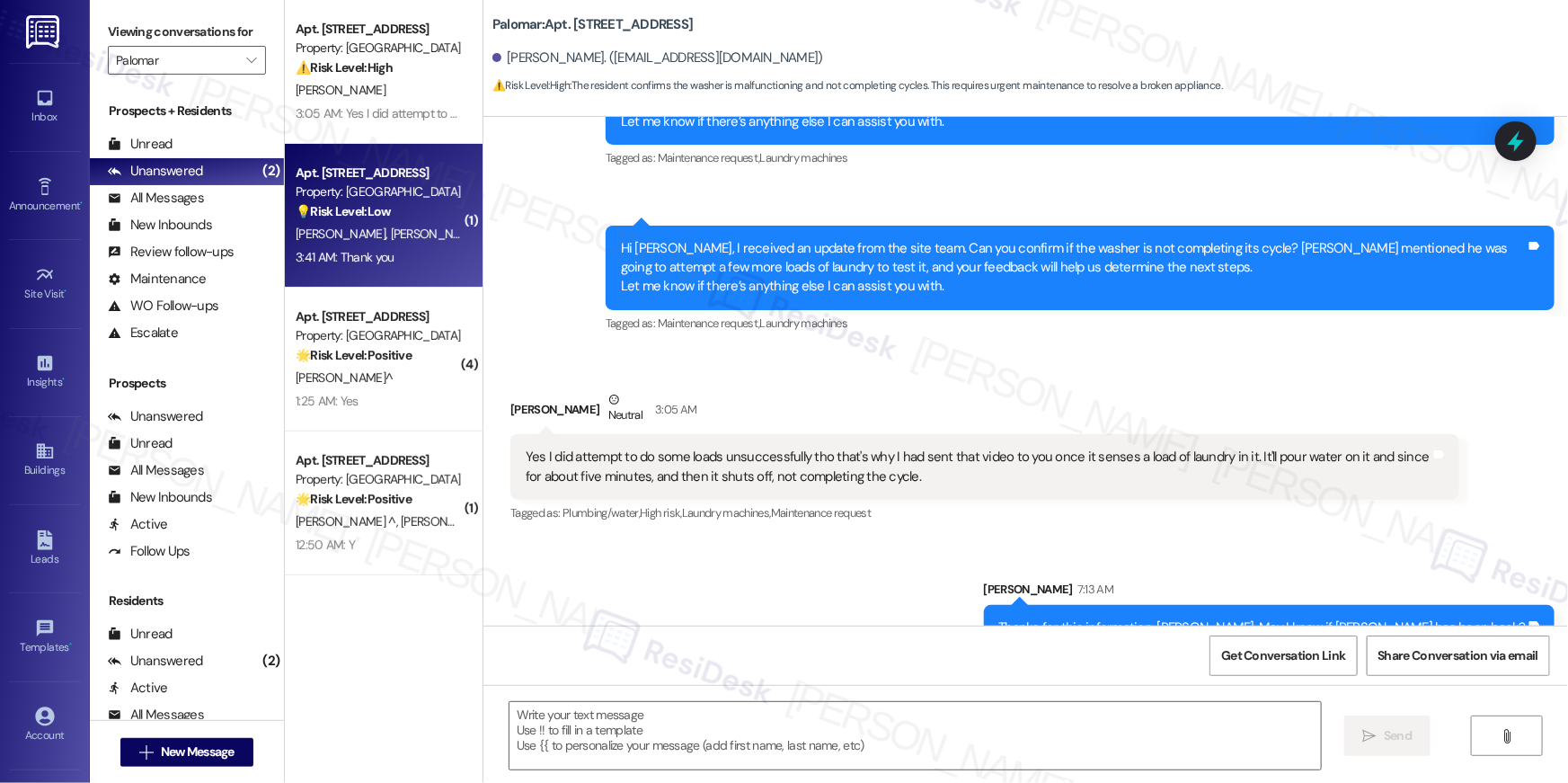
click at [392, 252] on div "3:41 AM: Thank you 3:41 AM: Thank you" at bounding box center [378, 258] width 169 height 23
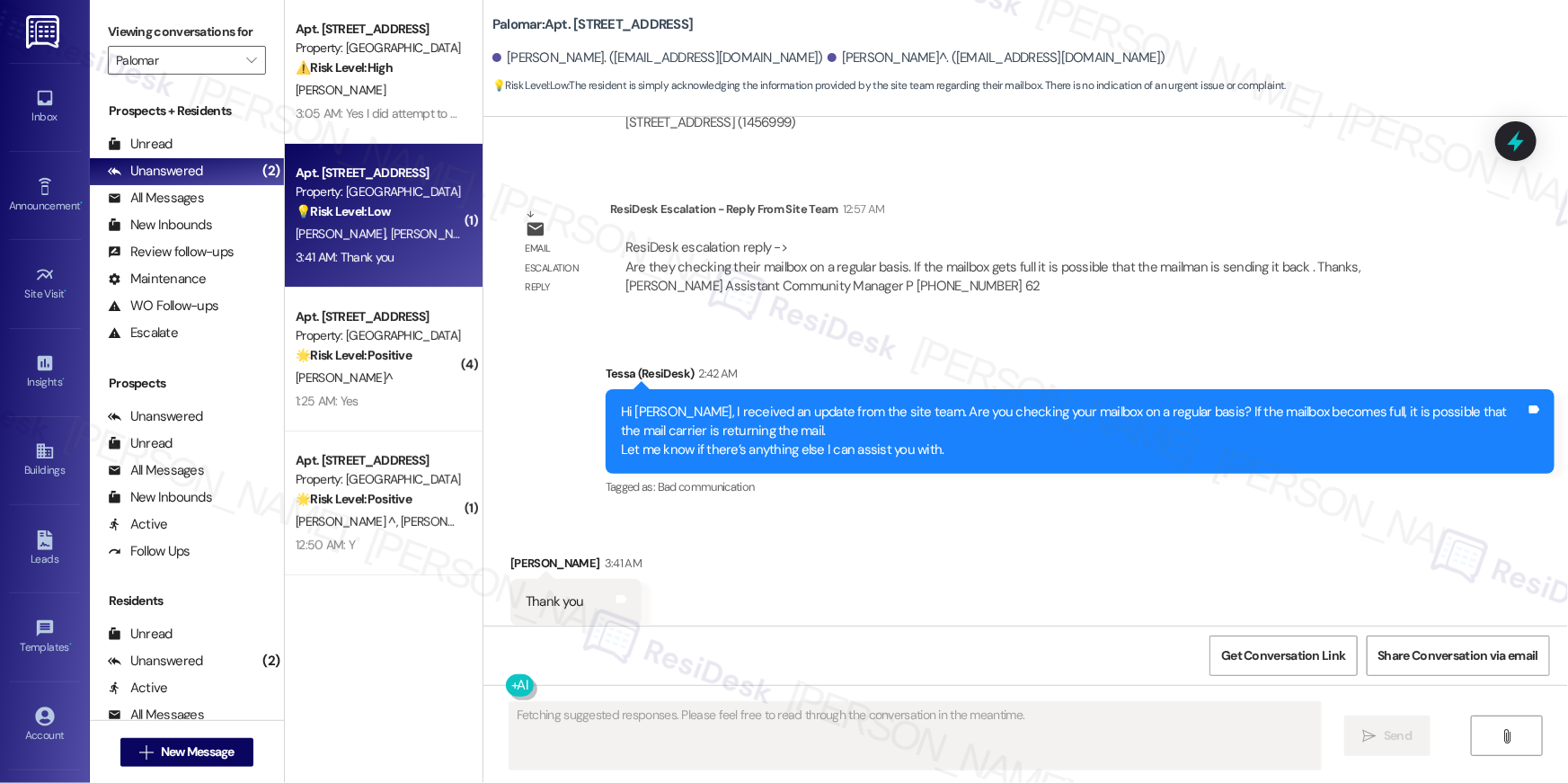
scroll to position [3919, 0]
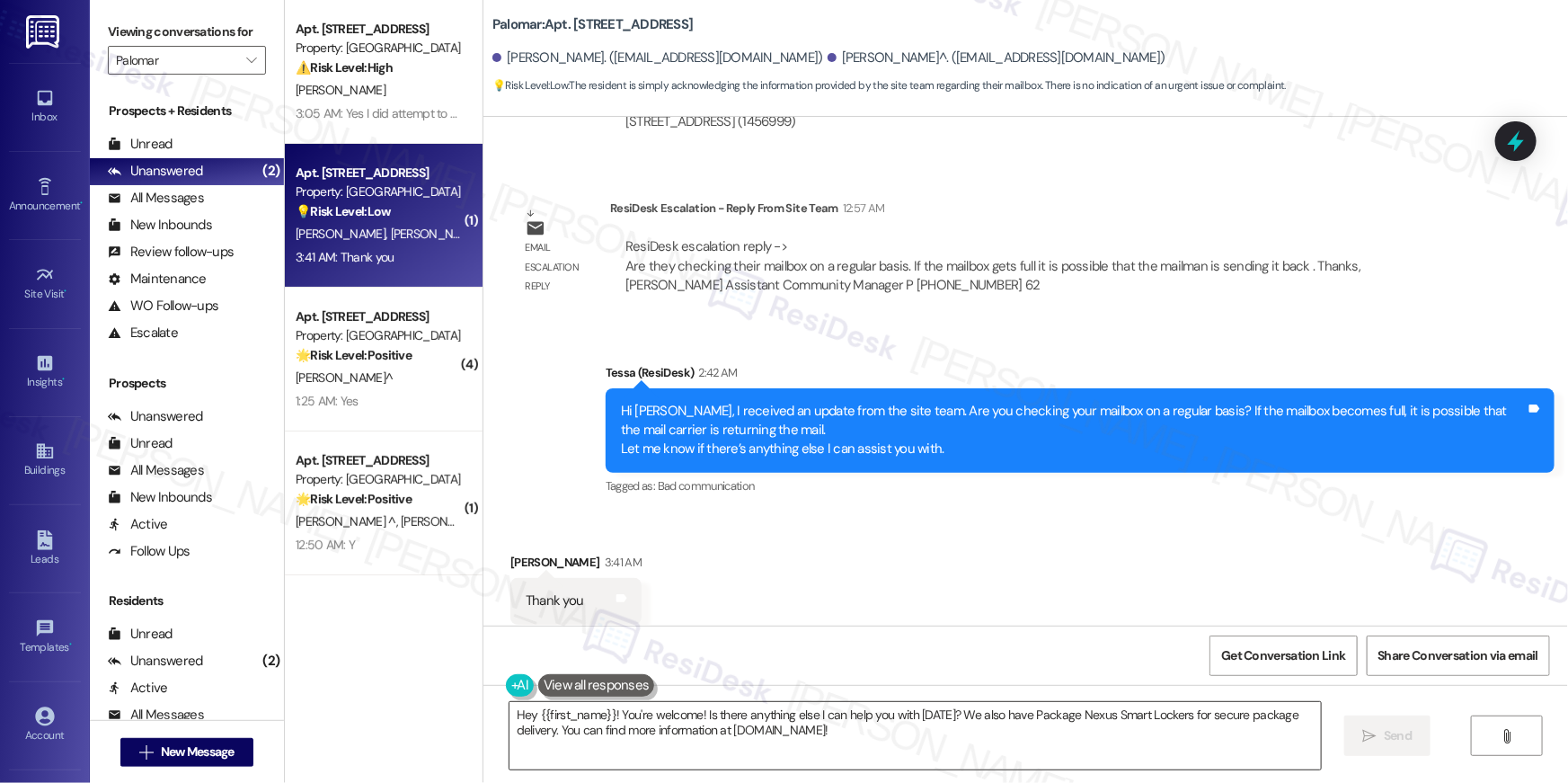
click at [973, 728] on textarea "Hey {{first_name}}! You're welcome! Is there anything else I can help you with …" at bounding box center [914, 735] width 811 height 67
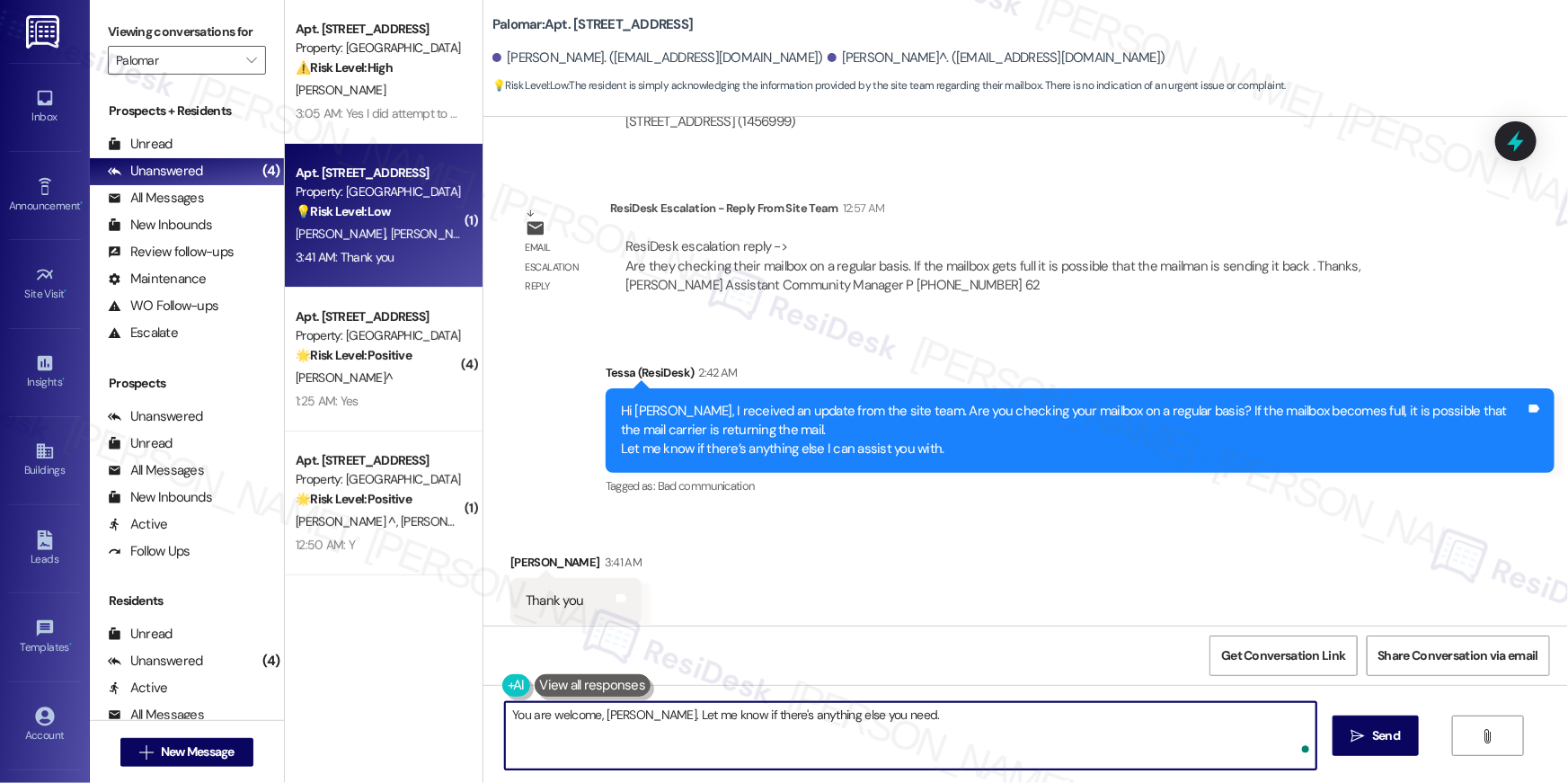
type textarea "You are welcome, Taylor. Let me know if there's anything else you need."
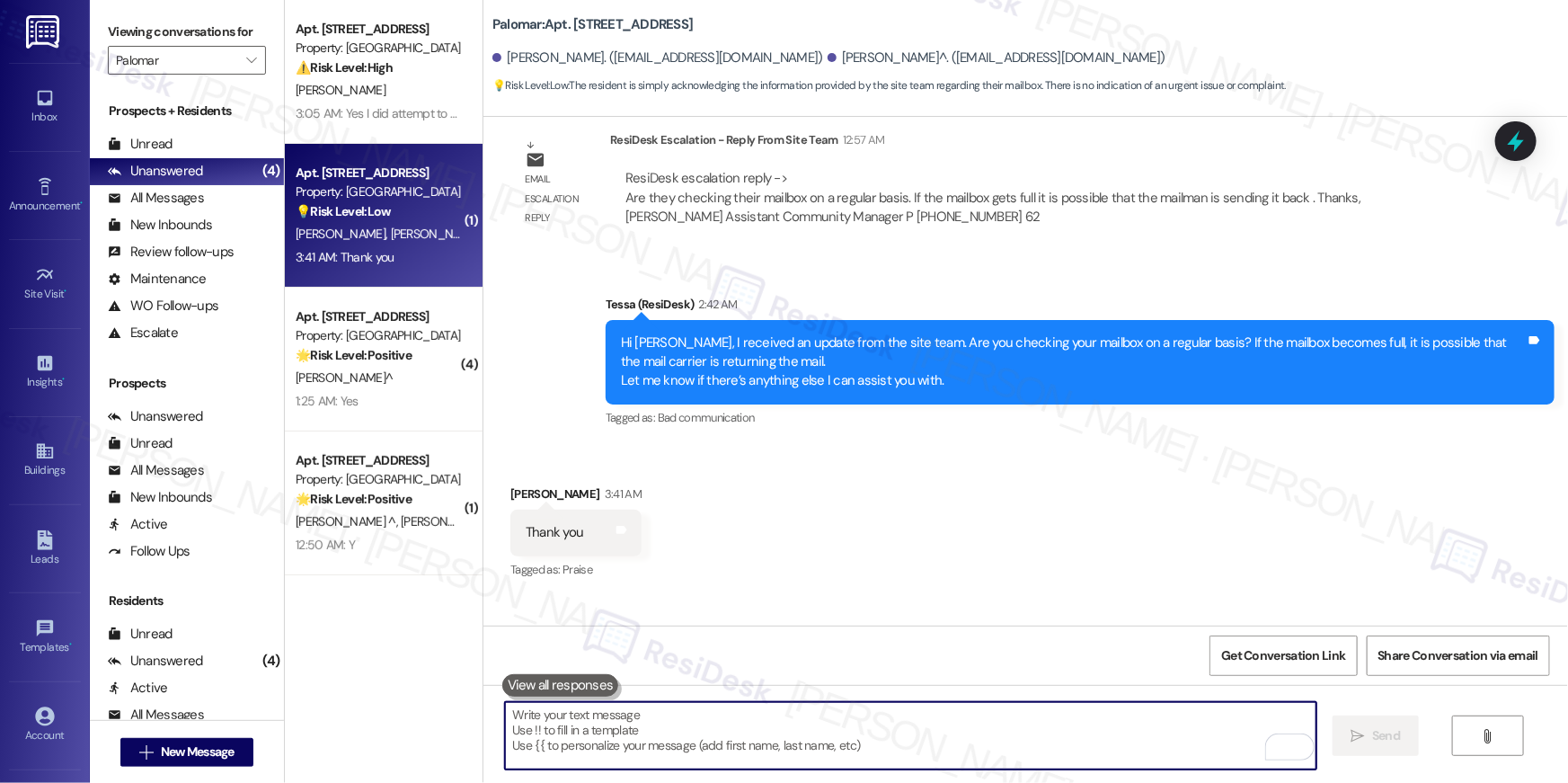
scroll to position [4044, 0]
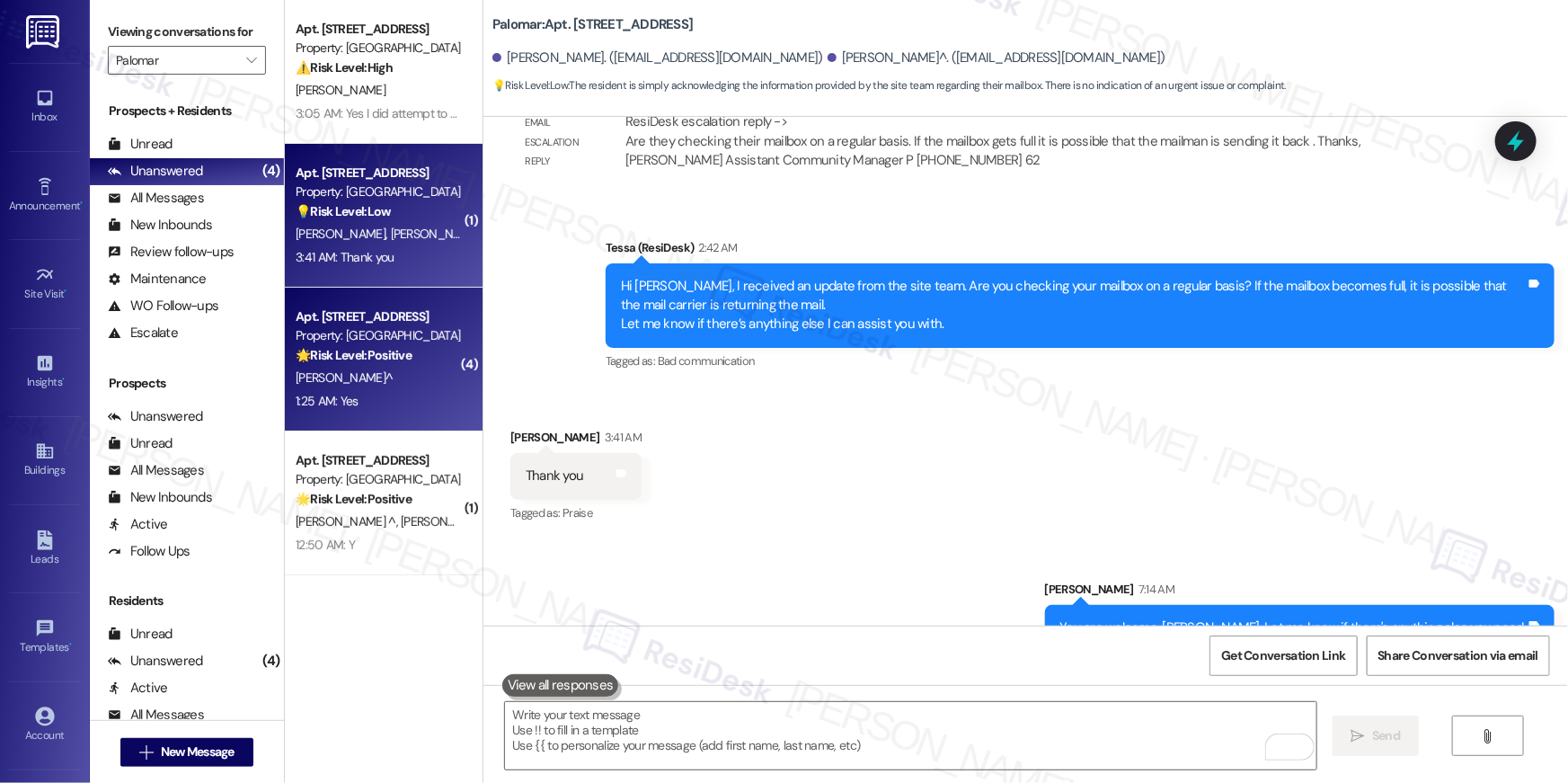
click at [376, 398] on div "1:25 AM: Yes 1:25 AM: Yes" at bounding box center [378, 401] width 169 height 23
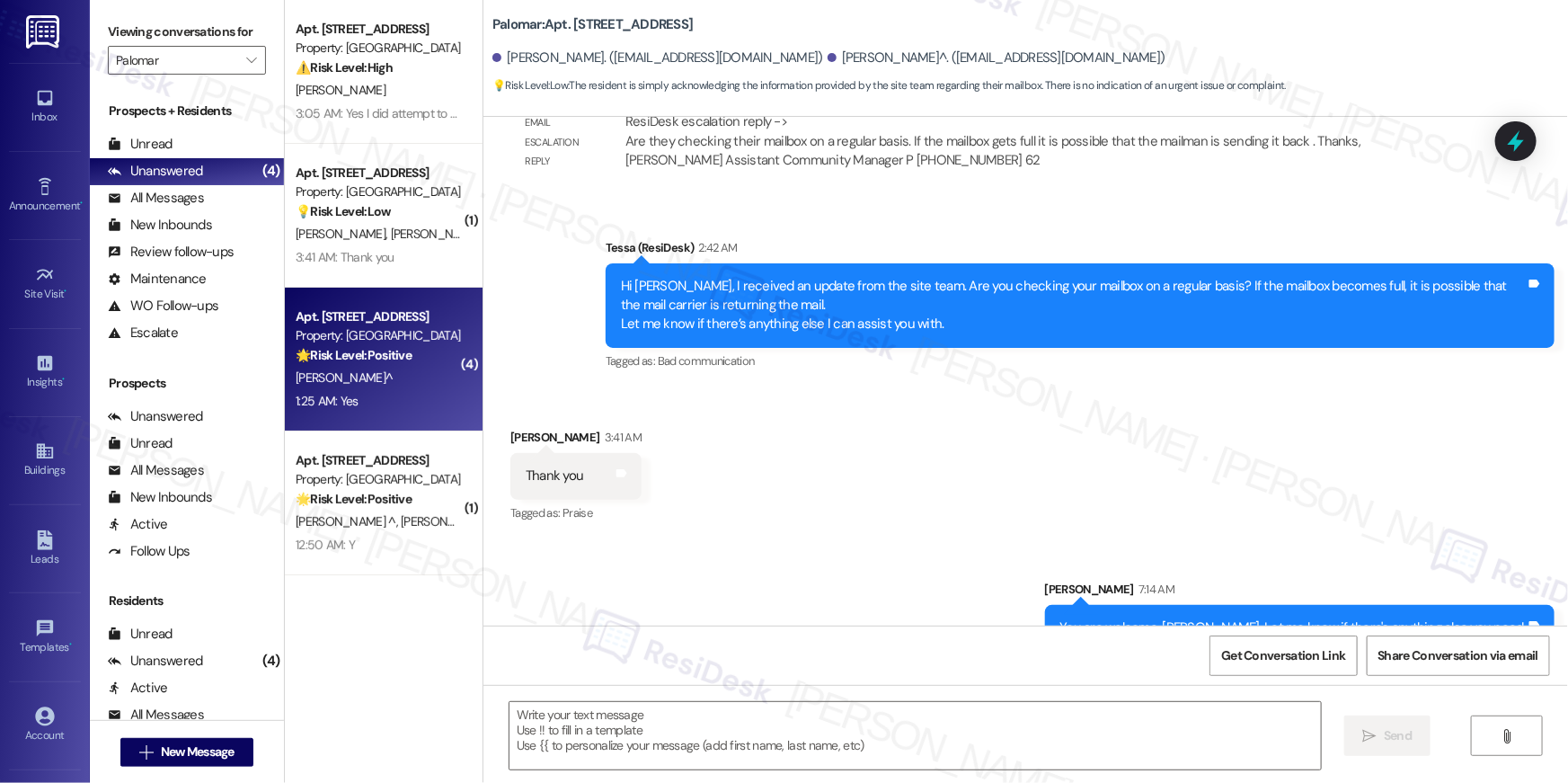
type textarea "Fetching suggested responses. Please feel free to read through the conversation…"
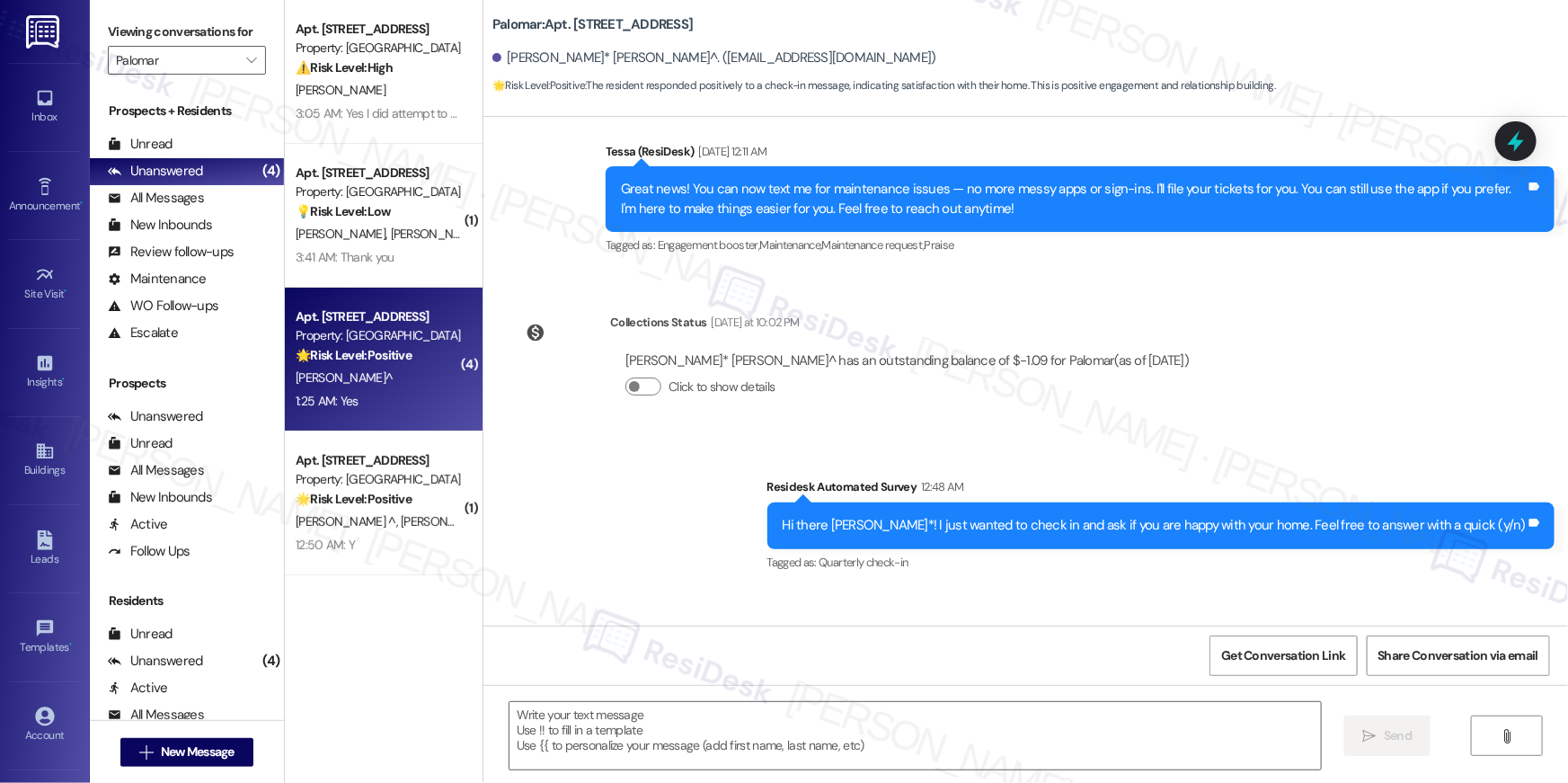
type textarea "Fetching suggested responses. Please feel free to read through the conversation…"
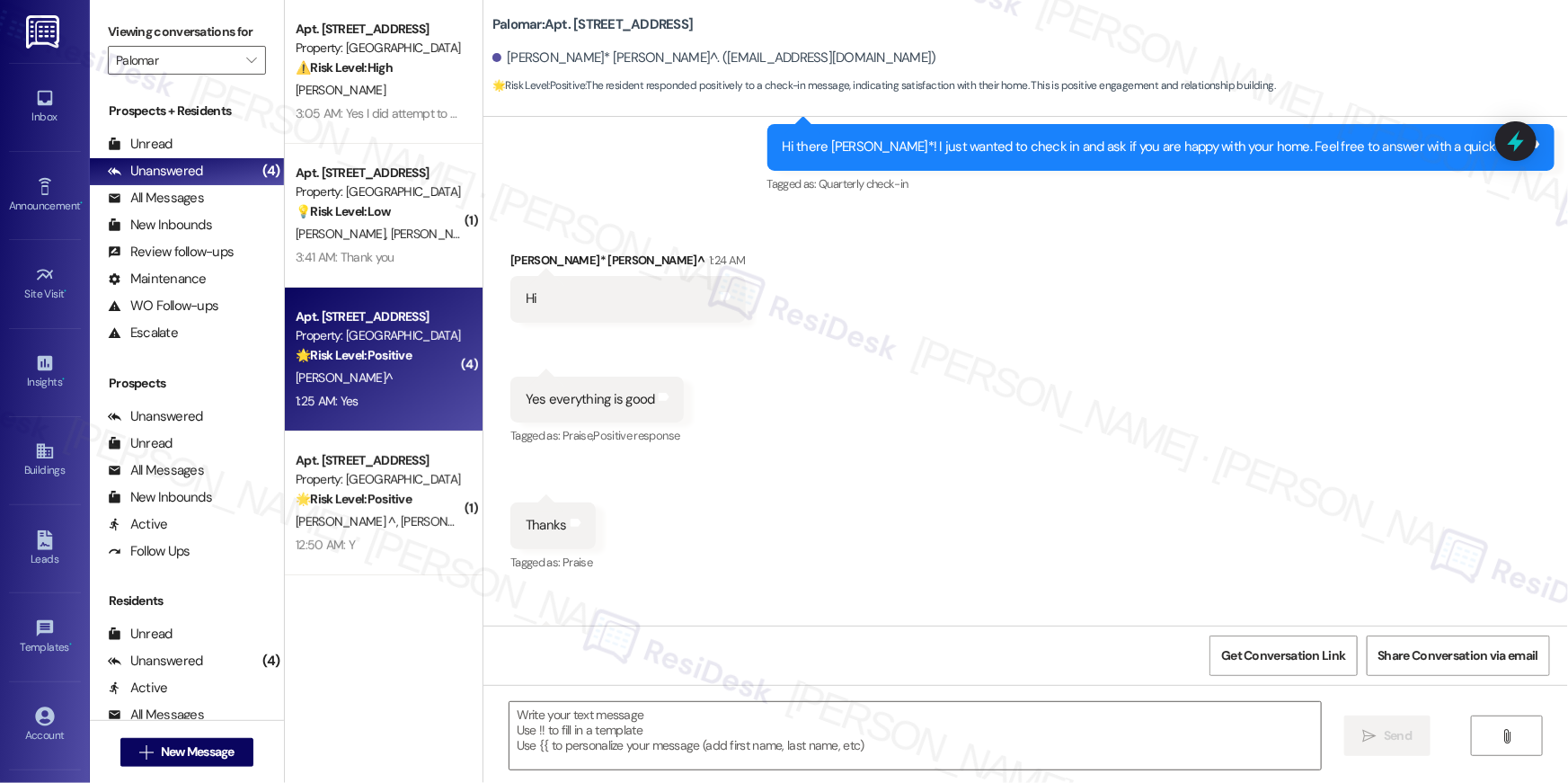
scroll to position [795, 0]
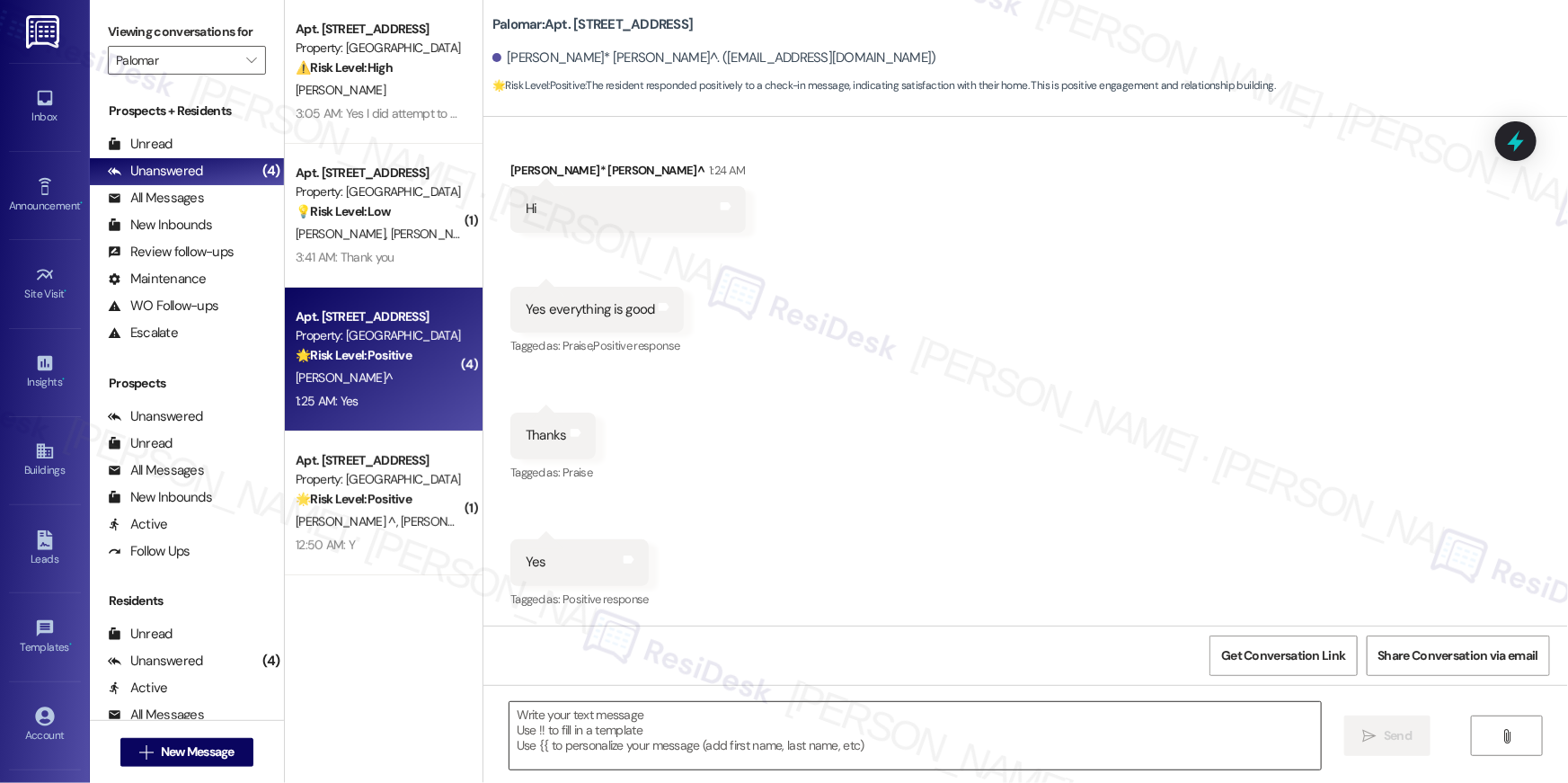
click at [865, 737] on textarea at bounding box center [914, 735] width 811 height 67
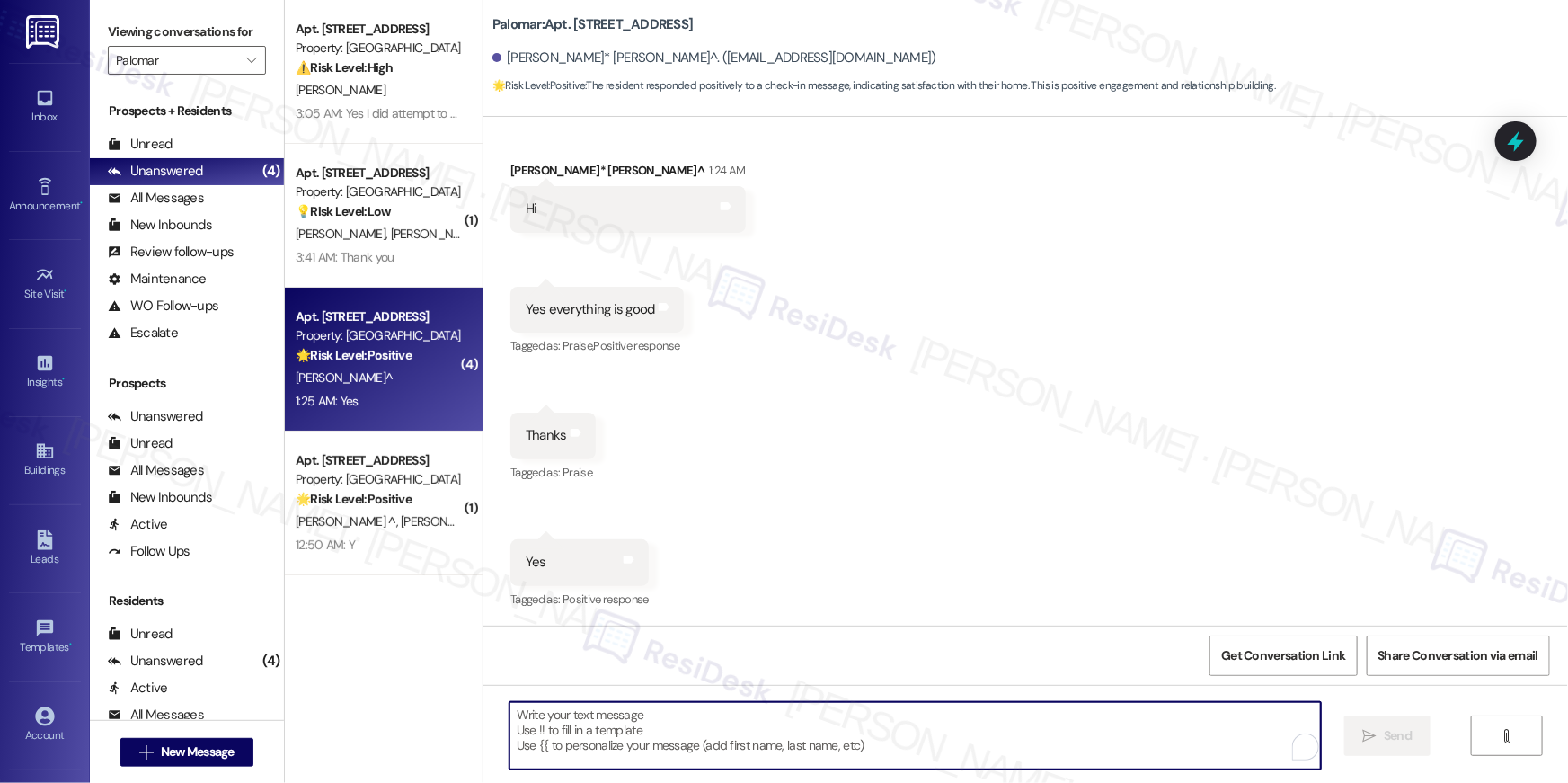
click at [858, 719] on textarea "To enrich screen reader interactions, please activate Accessibility in Grammarl…" at bounding box center [914, 735] width 811 height 67
click at [639, 707] on textarea "To enrich screen reader interactions, please activate Accessibility in Grammarl…" at bounding box center [914, 735] width 811 height 67
paste textarea "Thank you so much, {{first_name}}! I’m so glad to hear that you’re happy with y…"
type textarea "Thank you so much, {{first_name}}! I’m so glad to hear that you’re happy with y…"
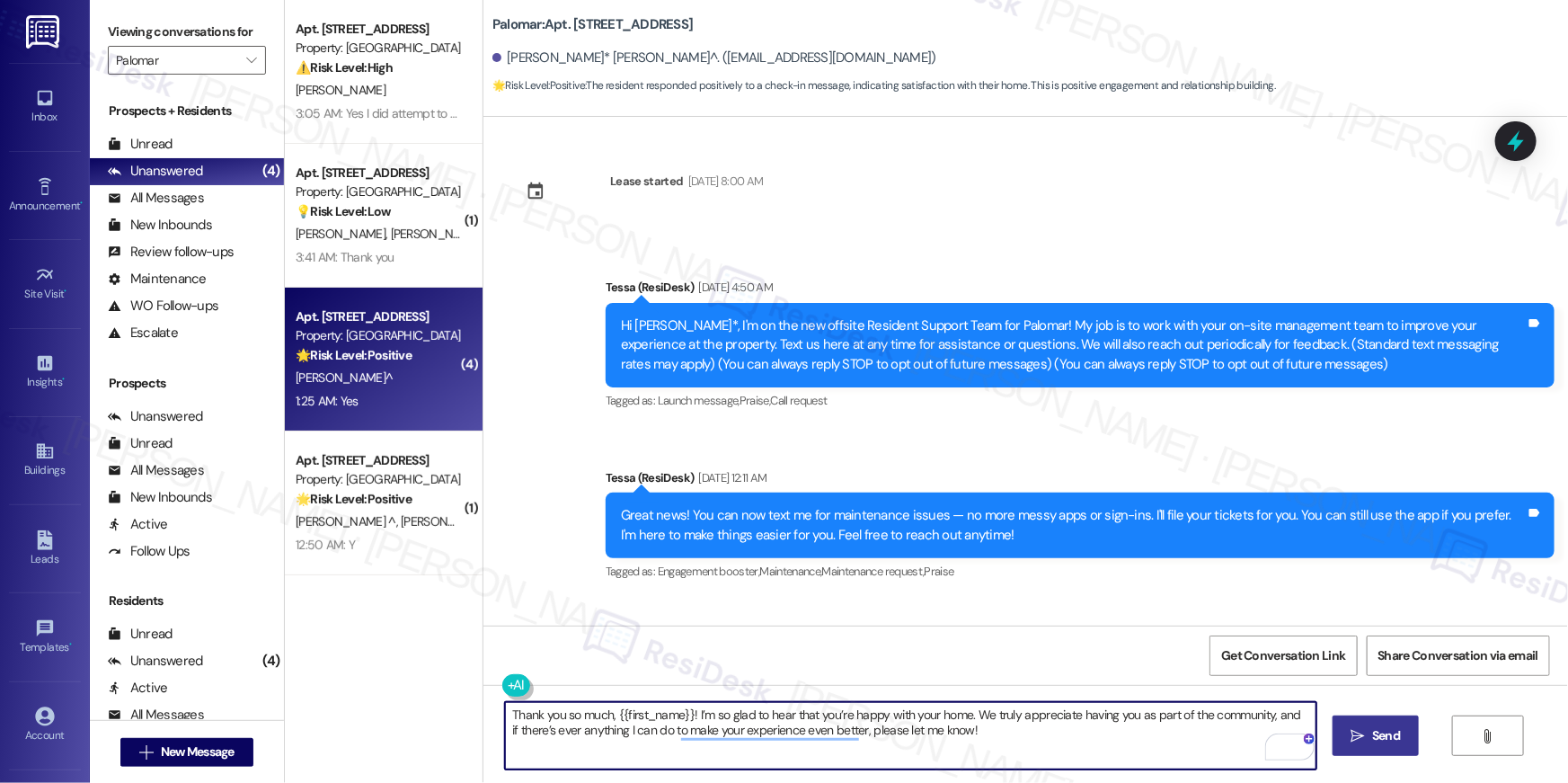
scroll to position [795, 0]
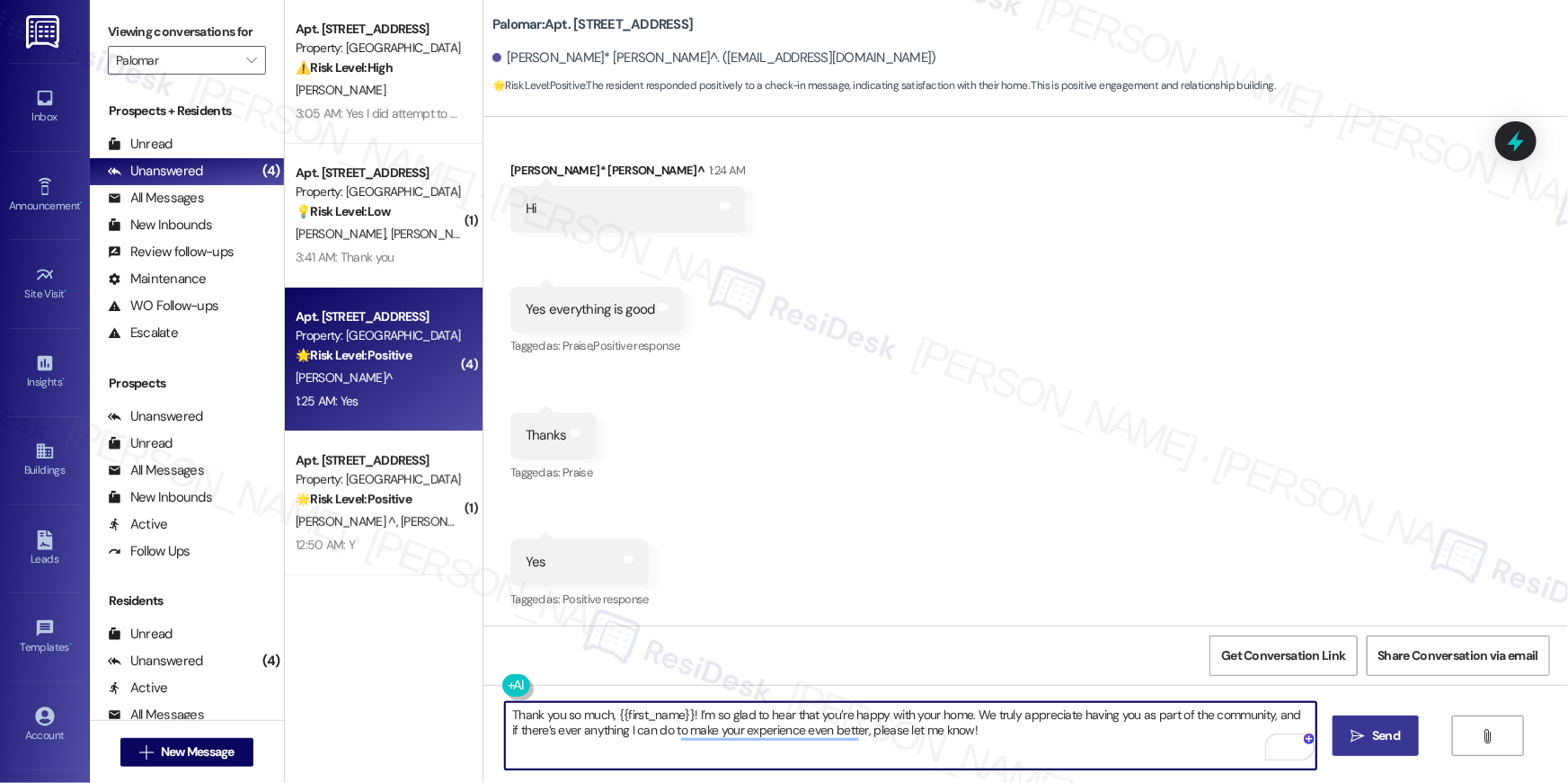
type textarea "Thank you so much, {{first_name}}! I’m so glad to hear that you’re happy with y…"
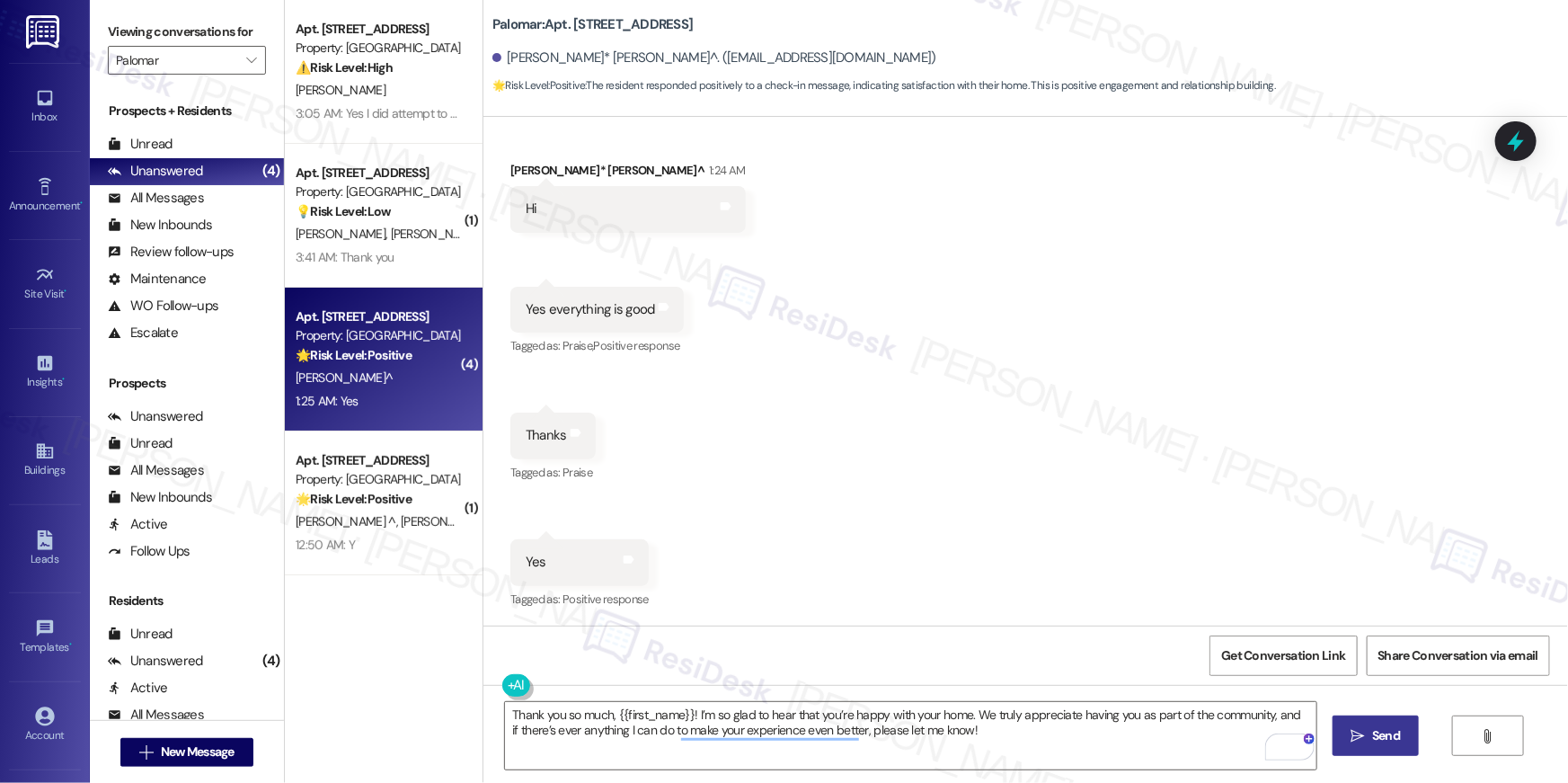
click at [1358, 739] on icon "" at bounding box center [1358, 736] width 14 height 15
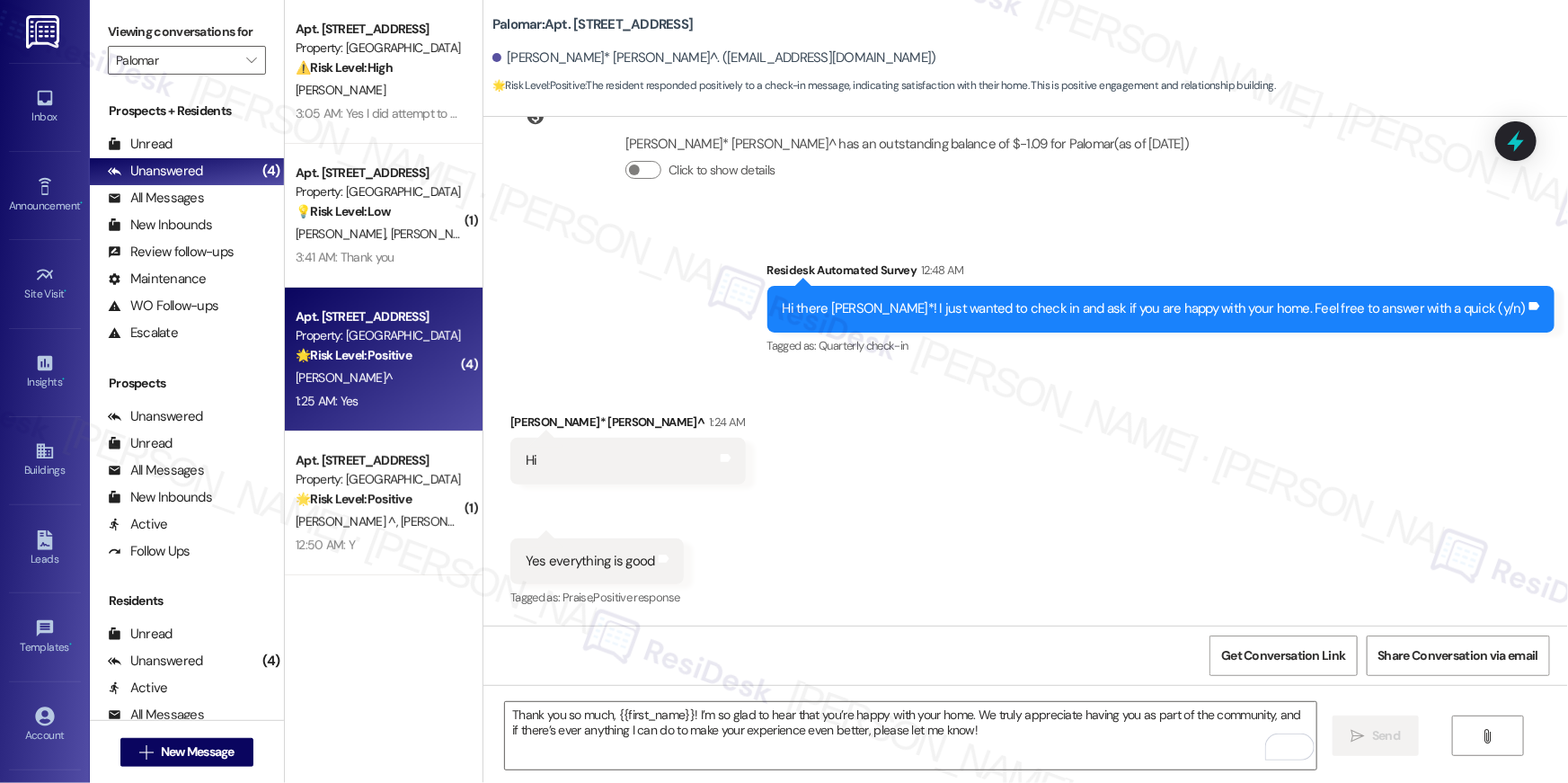
scroll to position [794, 0]
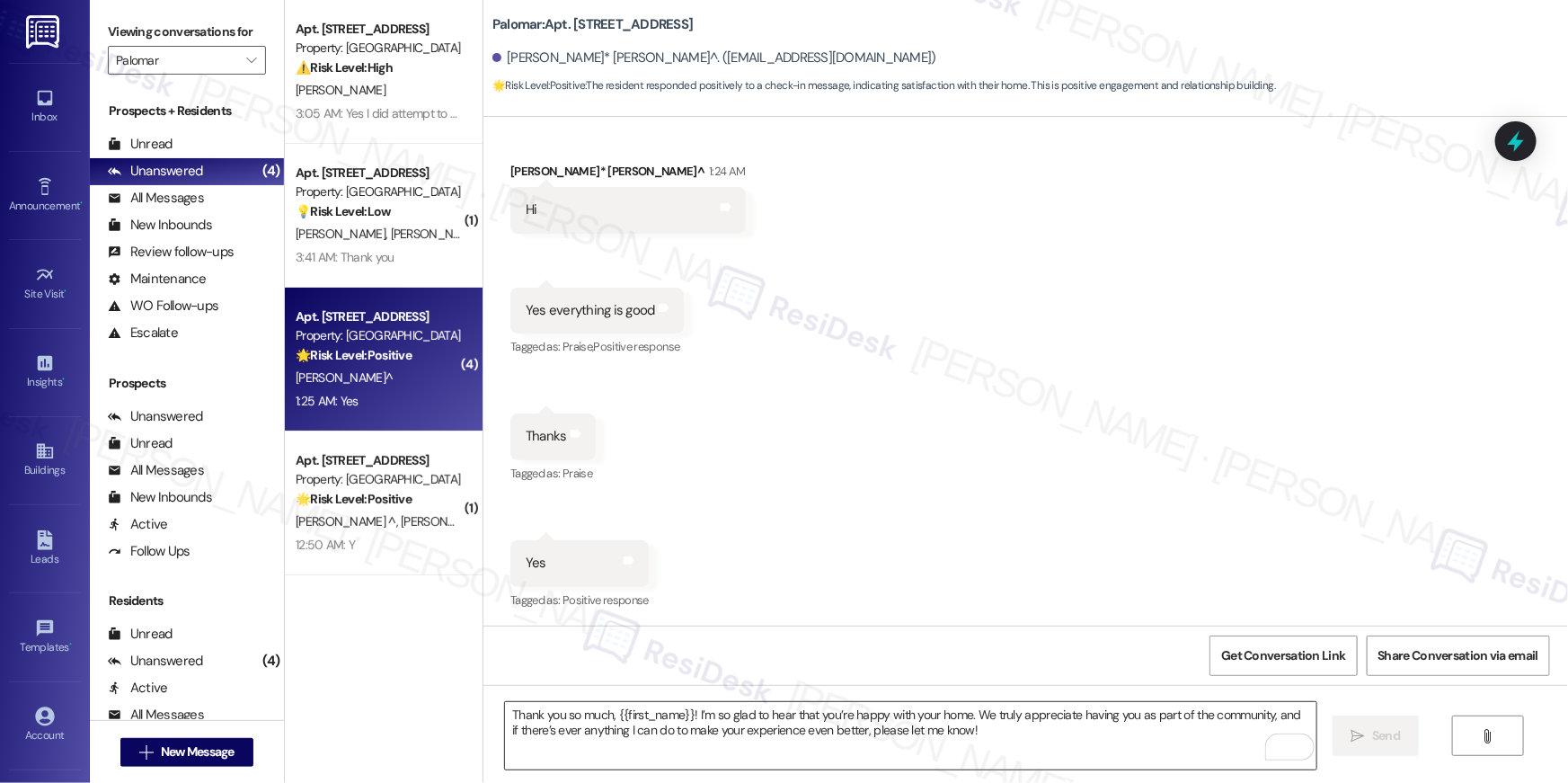
click at [854, 727] on textarea "Thank you so much, {{first_name}}! I’m so glad to hear that you’re happy with y…" at bounding box center [910, 735] width 811 height 67
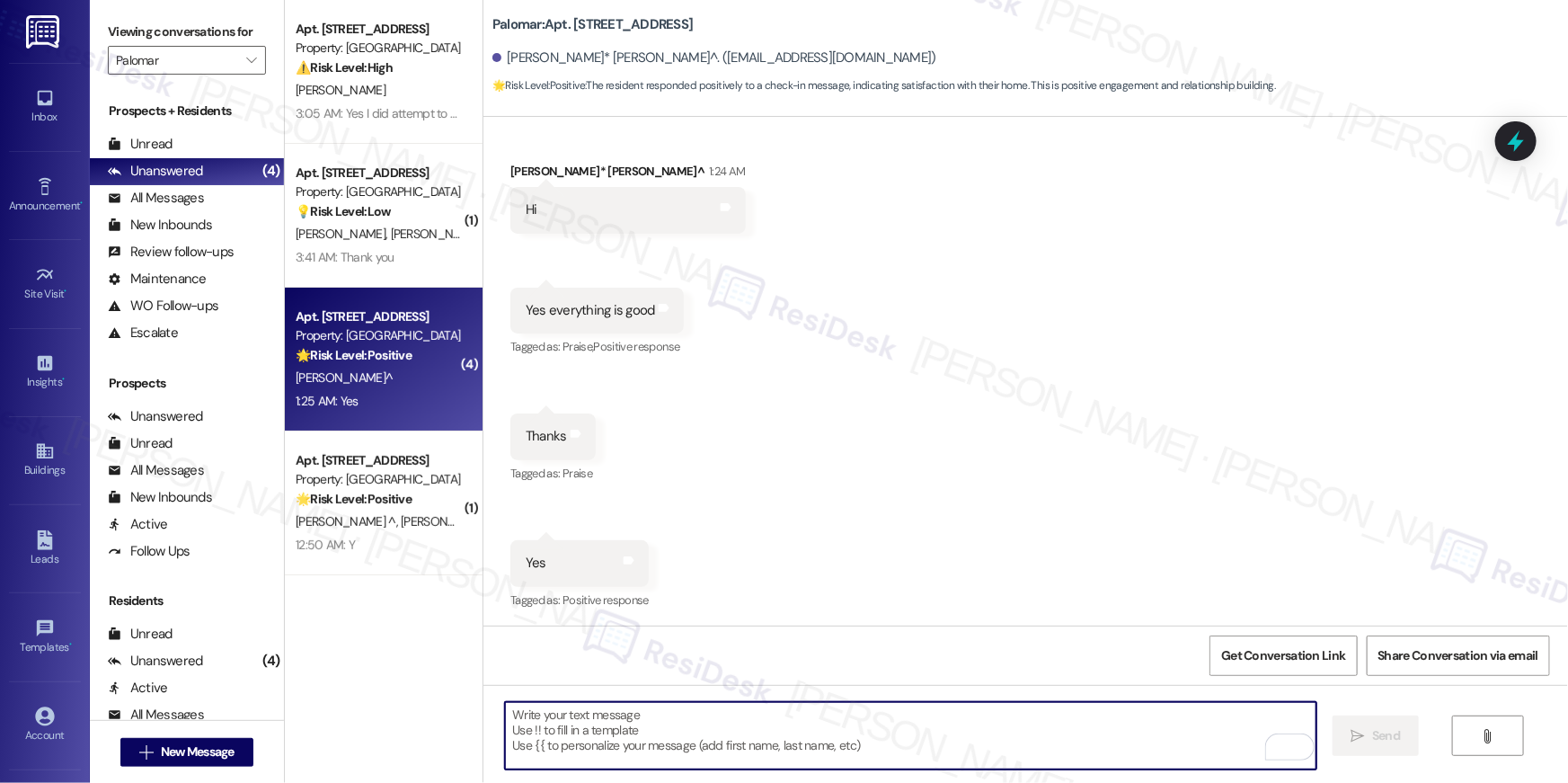
paste textarea "When you have a moment, would you mind leaving us a quick Google Review? ⭐ It o…"
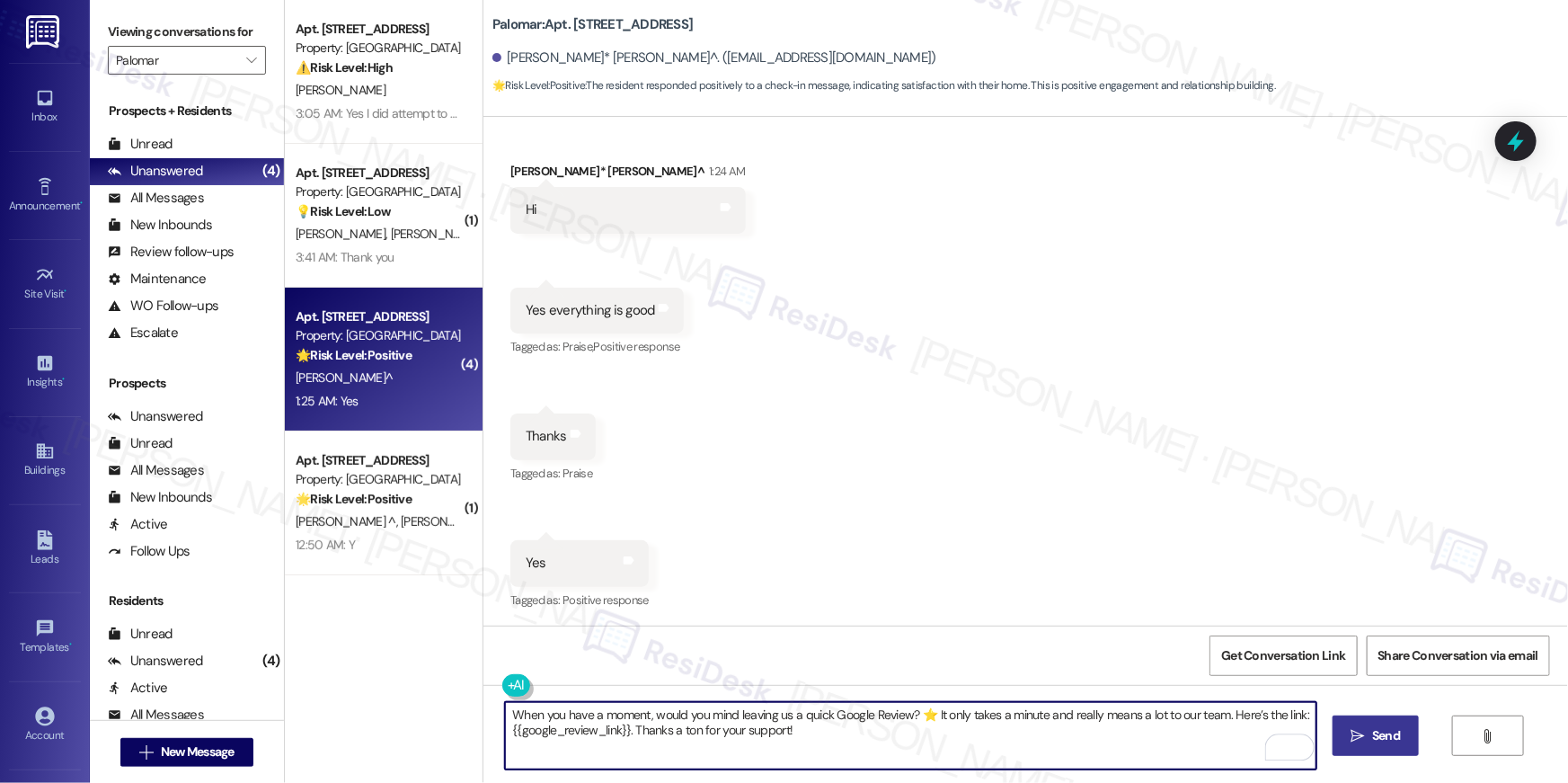
type textarea "When you have a moment, would you mind leaving us a quick Google Review? ⭐ It o…"
click at [1380, 740] on span "Send" at bounding box center [1386, 735] width 28 height 19
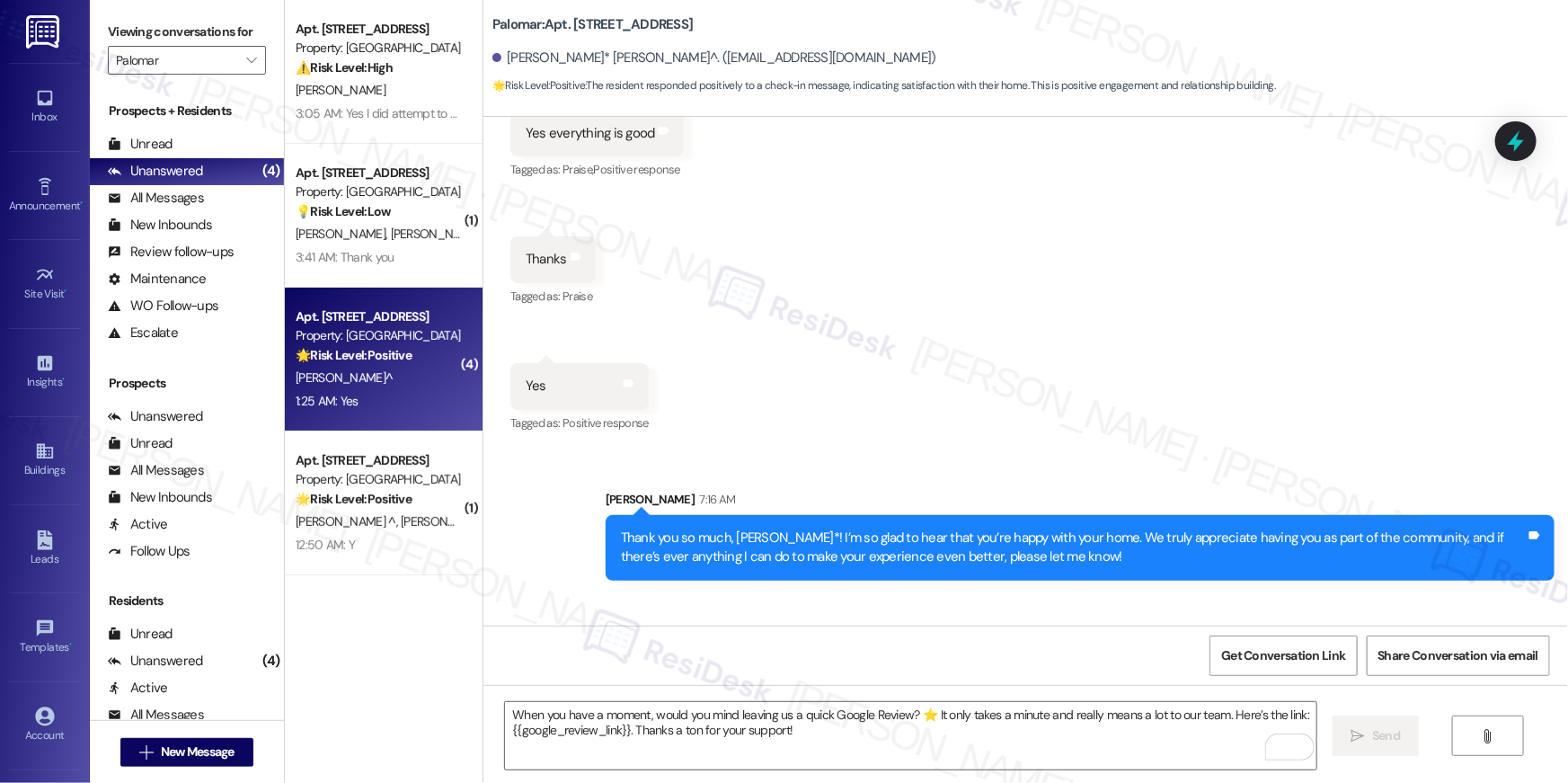
scroll to position [1084, 0]
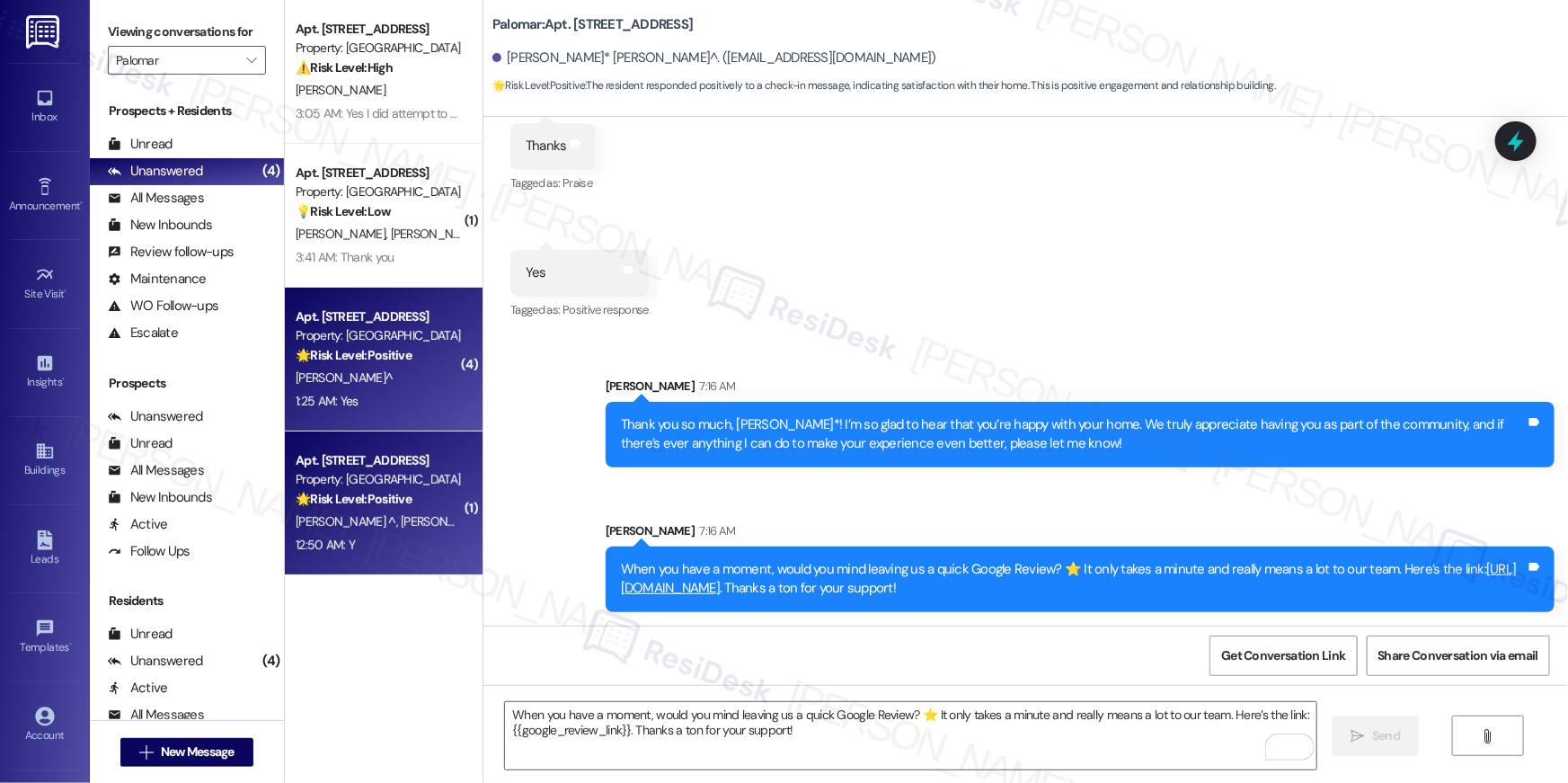
click at [376, 503] on strong "🌟 Risk Level: Positive" at bounding box center [353, 499] width 116 height 16
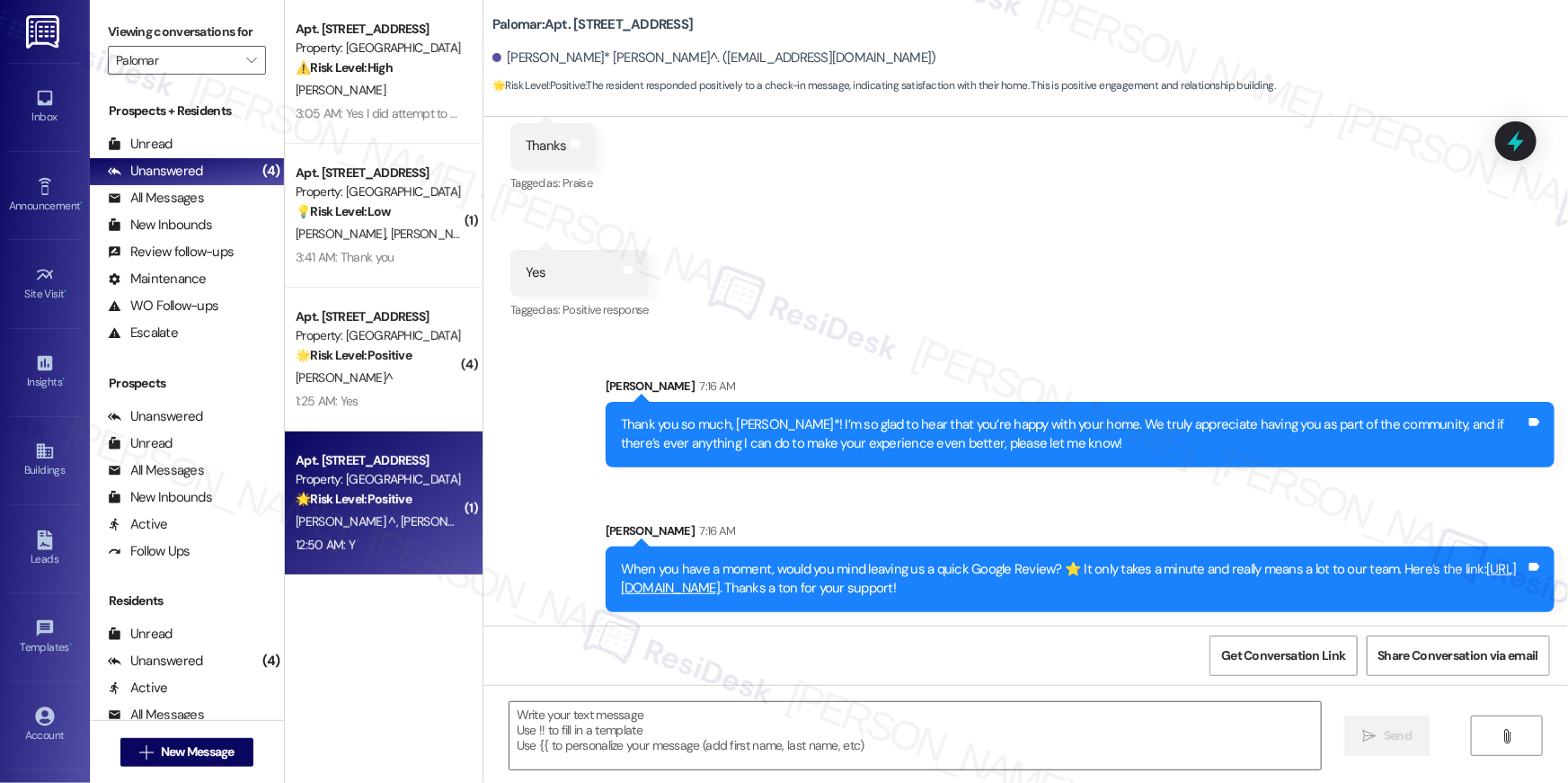
type textarea "Fetching suggested responses. Please feel free to read through the conversation…"
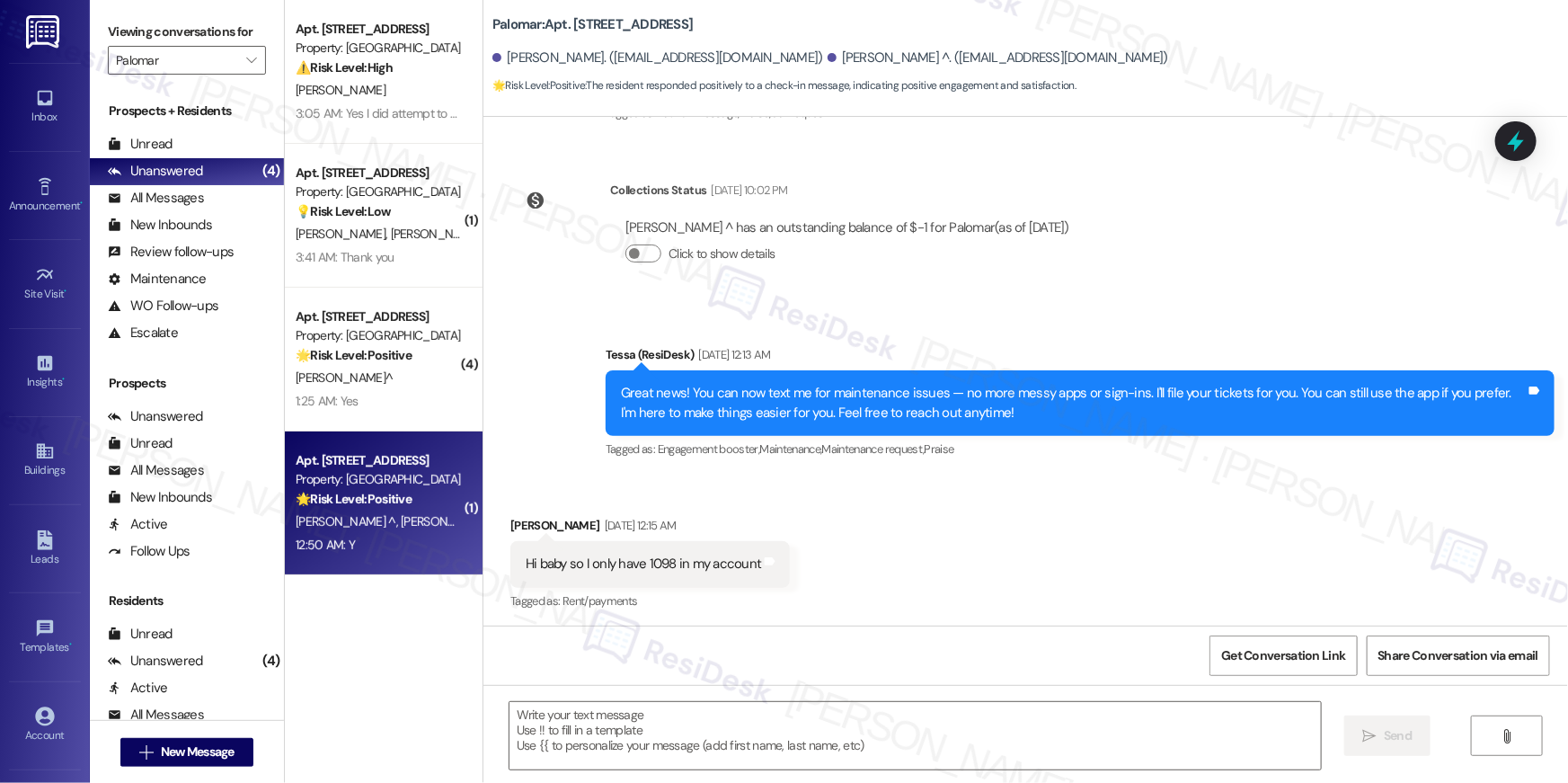
type textarea "Fetching suggested responses. Please feel free to read through the conversation…"
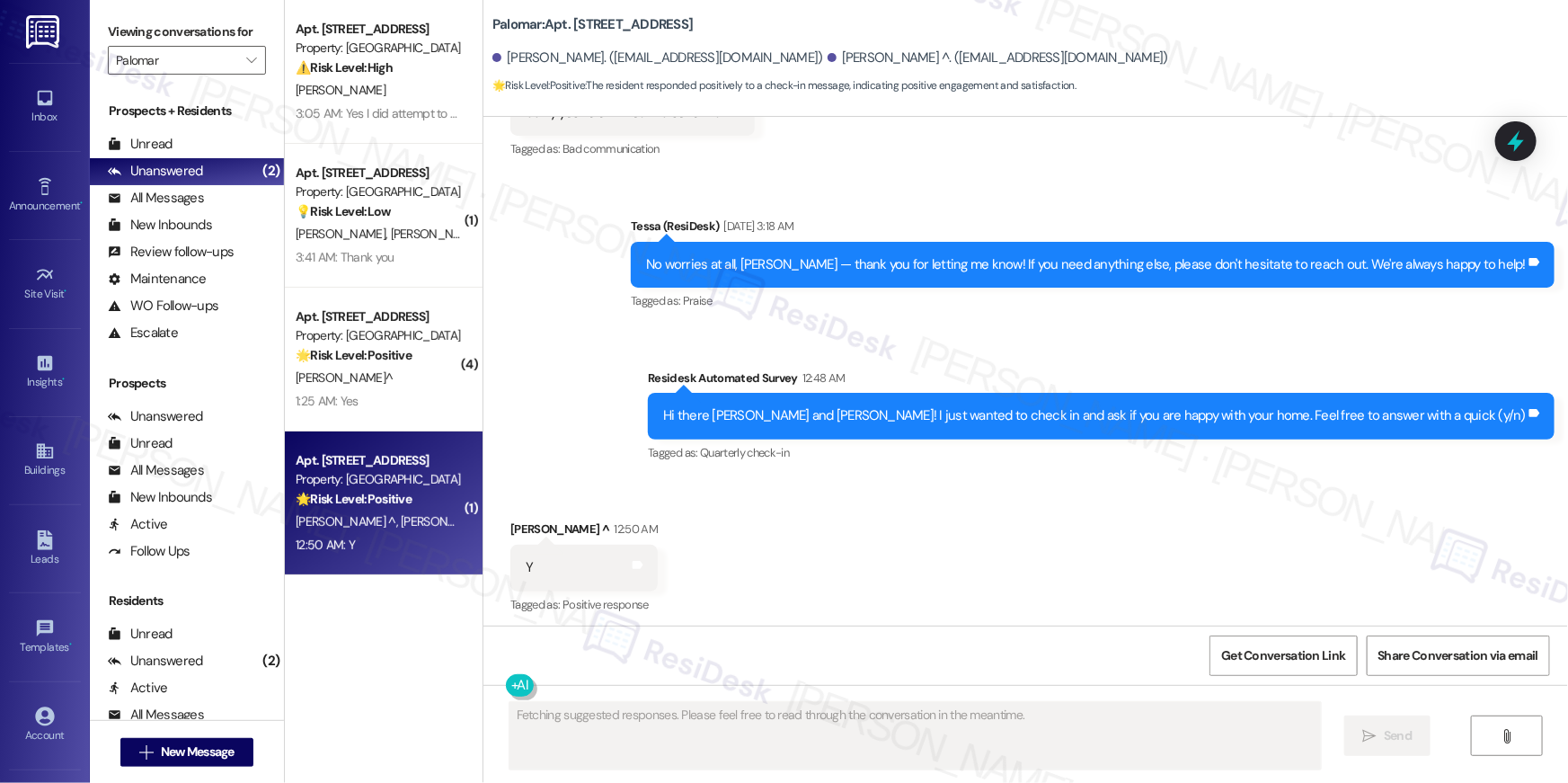
scroll to position [1048, 0]
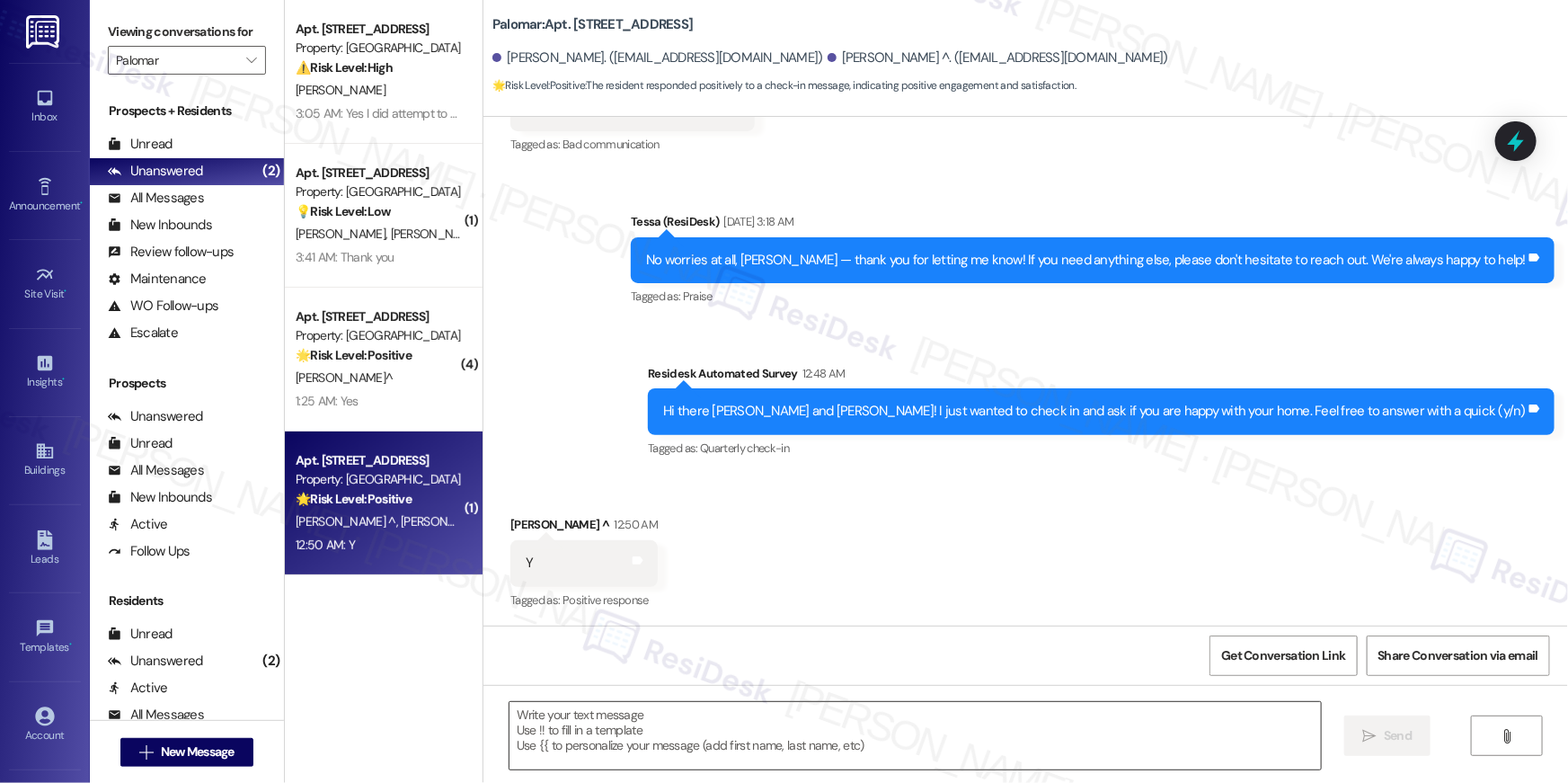
click at [546, 712] on textarea at bounding box center [914, 735] width 811 height 67
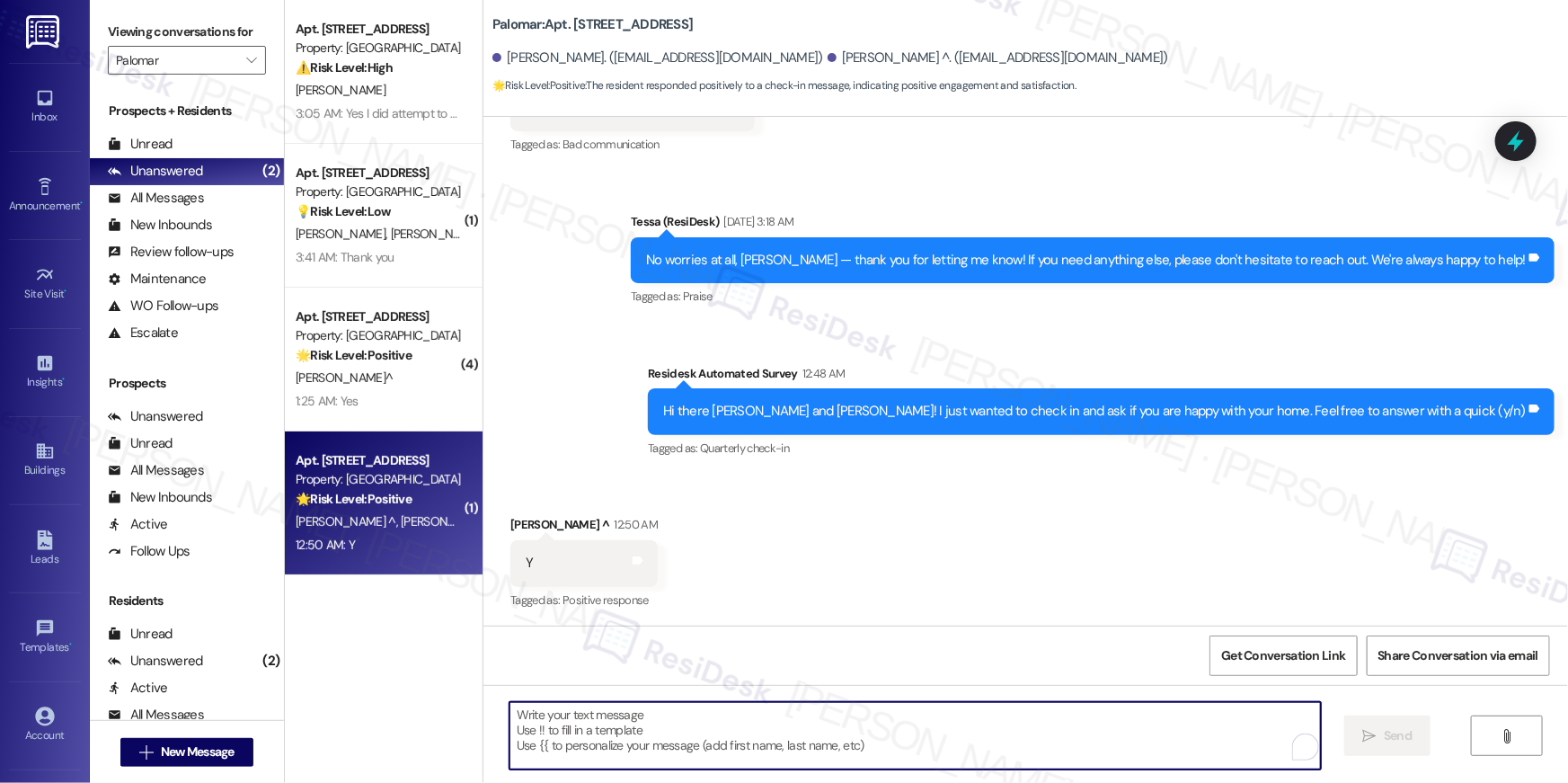
paste textarea "Thank you so much, {{first_name}}! I’m so glad to hear that you’re happy with y…"
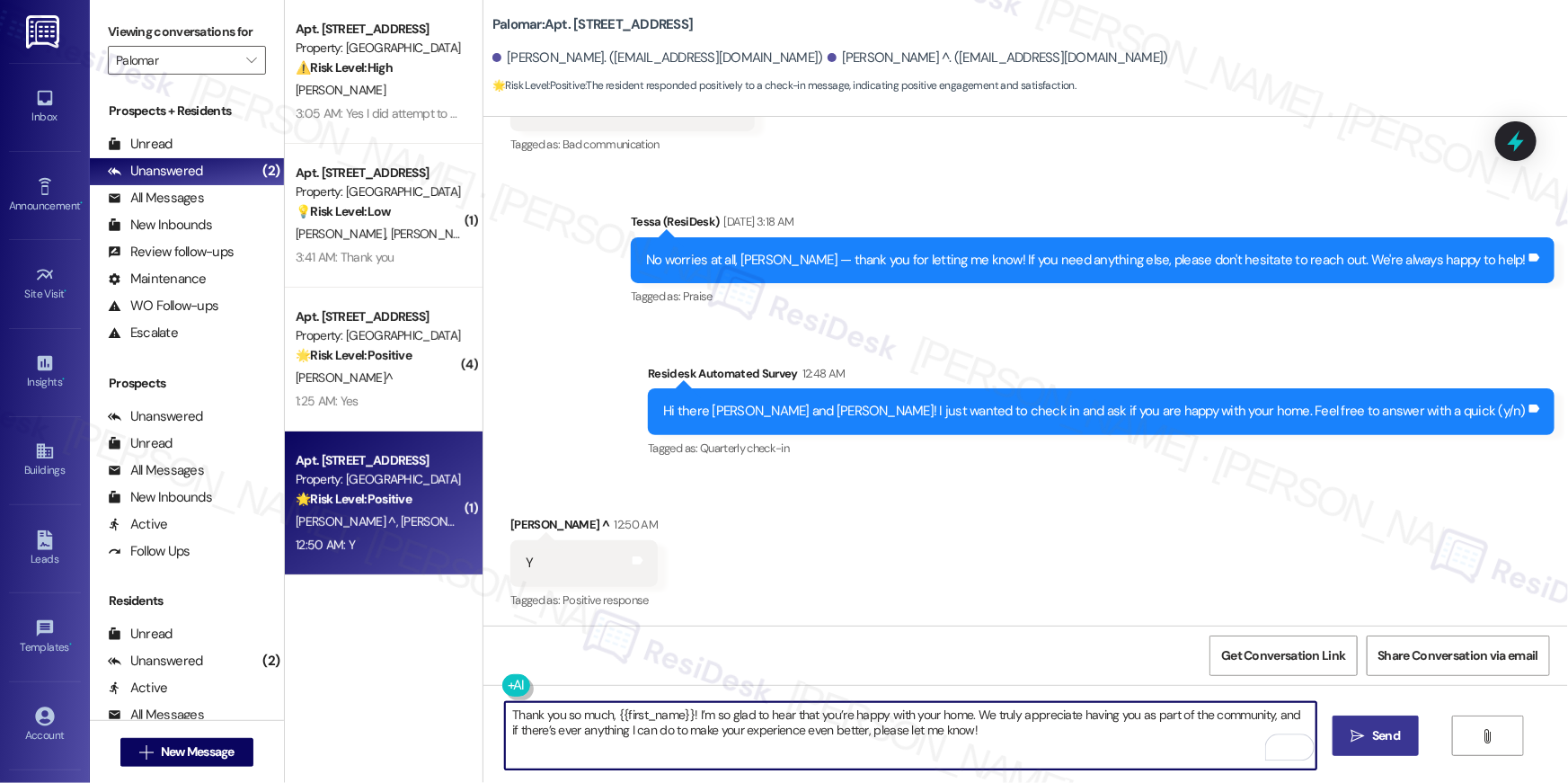
type textarea "Thank you so much, {{first_name}}! I’m so glad to hear that you’re happy with y…"
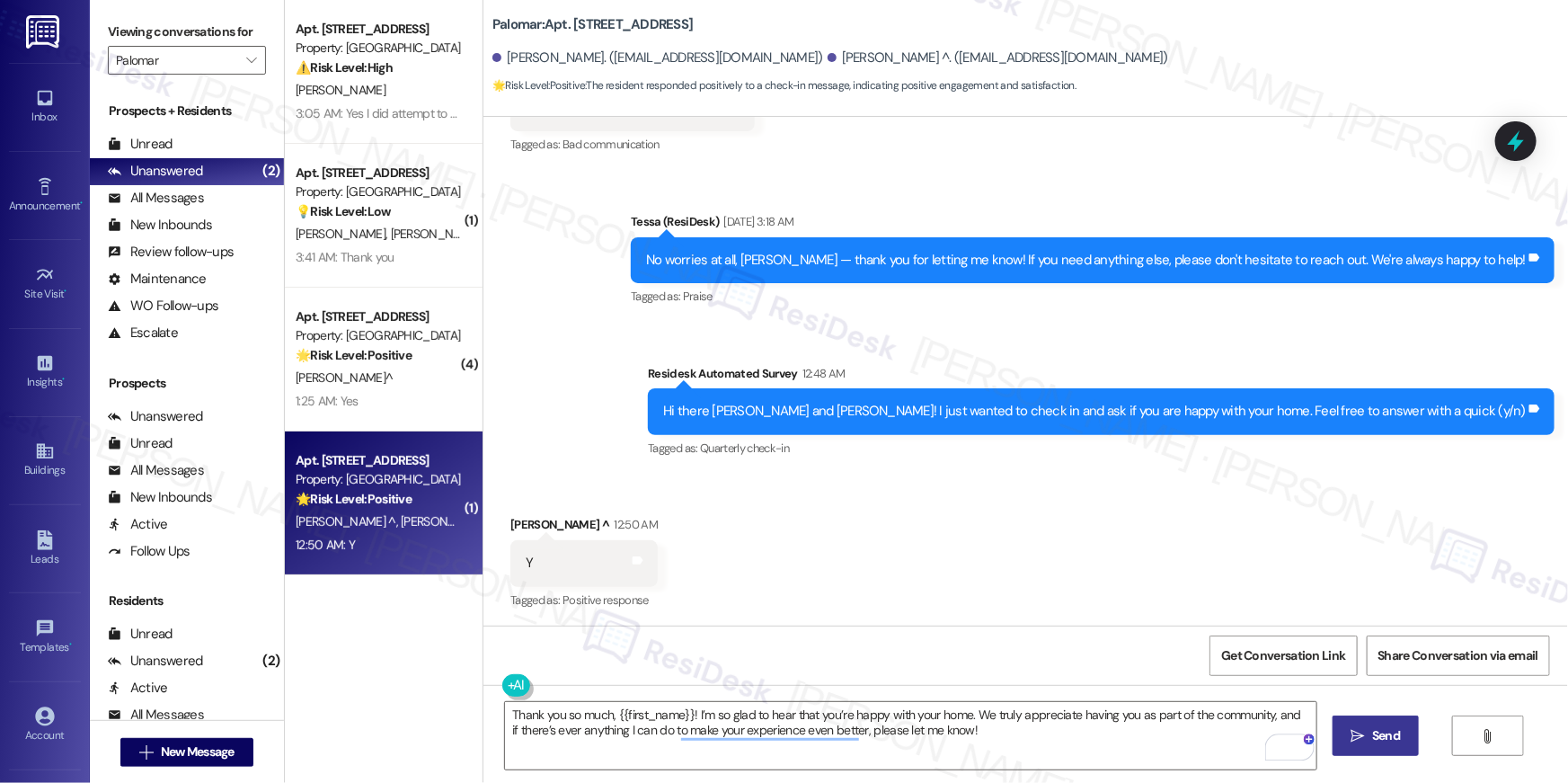
click at [1378, 729] on span "Send" at bounding box center [1386, 735] width 28 height 19
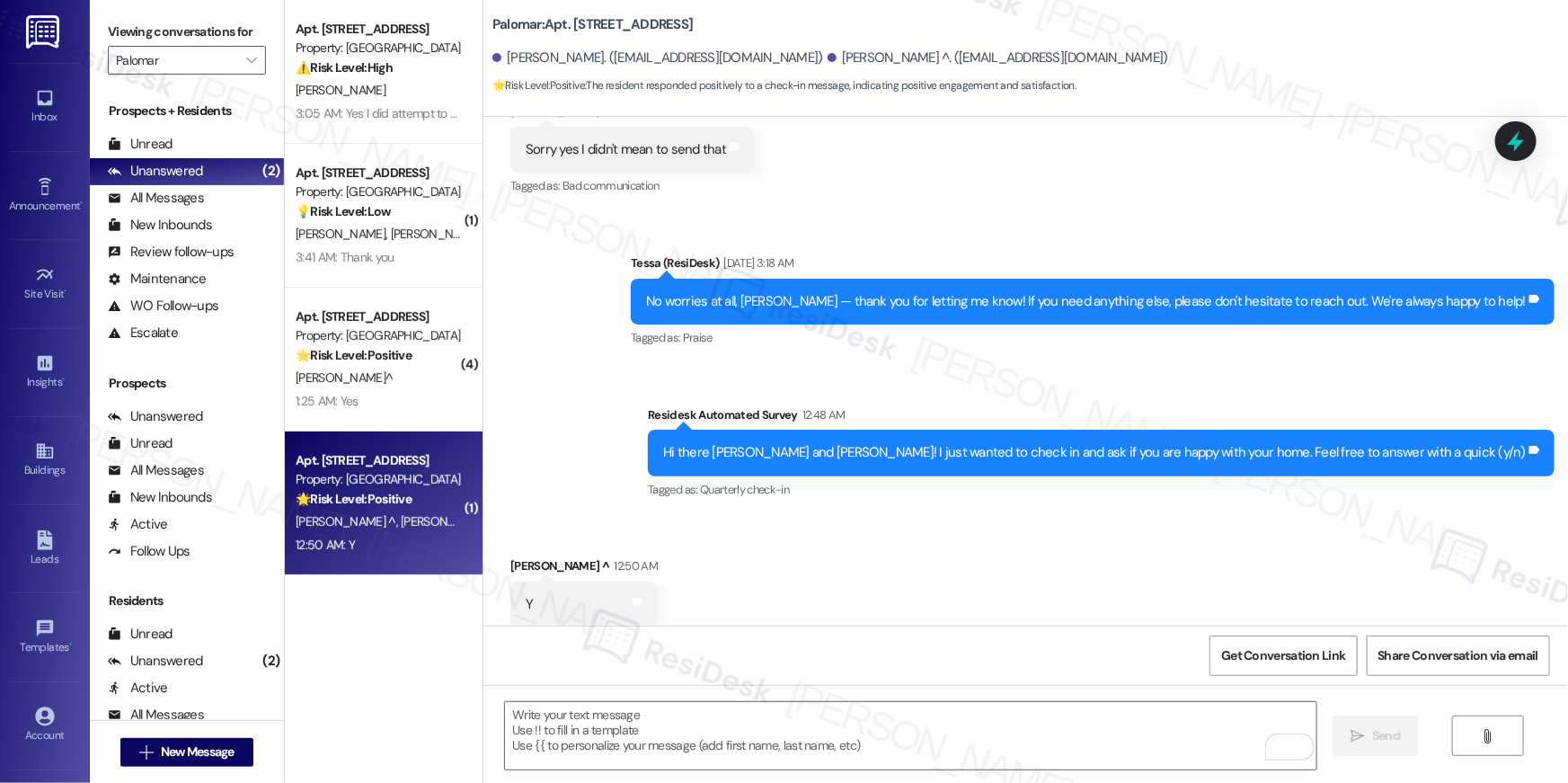
scroll to position [1193, 0]
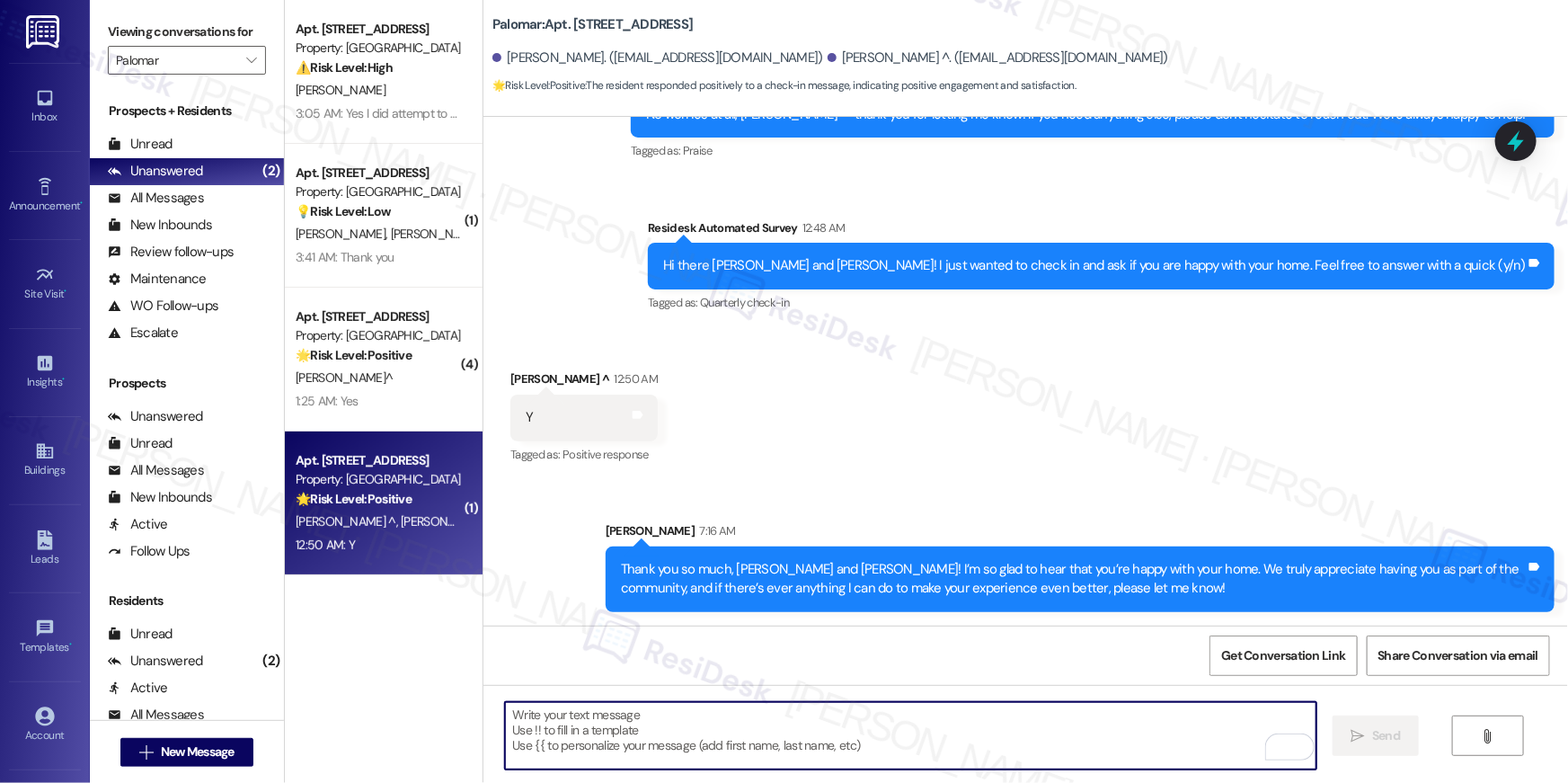
click at [827, 731] on textarea "To enrich screen reader interactions, please activate Accessibility in Grammarl…" at bounding box center [910, 735] width 811 height 67
click at [743, 735] on textarea "To enrich screen reader interactions, please activate Accessibility in Grammarl…" at bounding box center [910, 735] width 811 height 67
paste textarea "When you have a moment, would you mind leaving us a quick Google Review? ⭐ It o…"
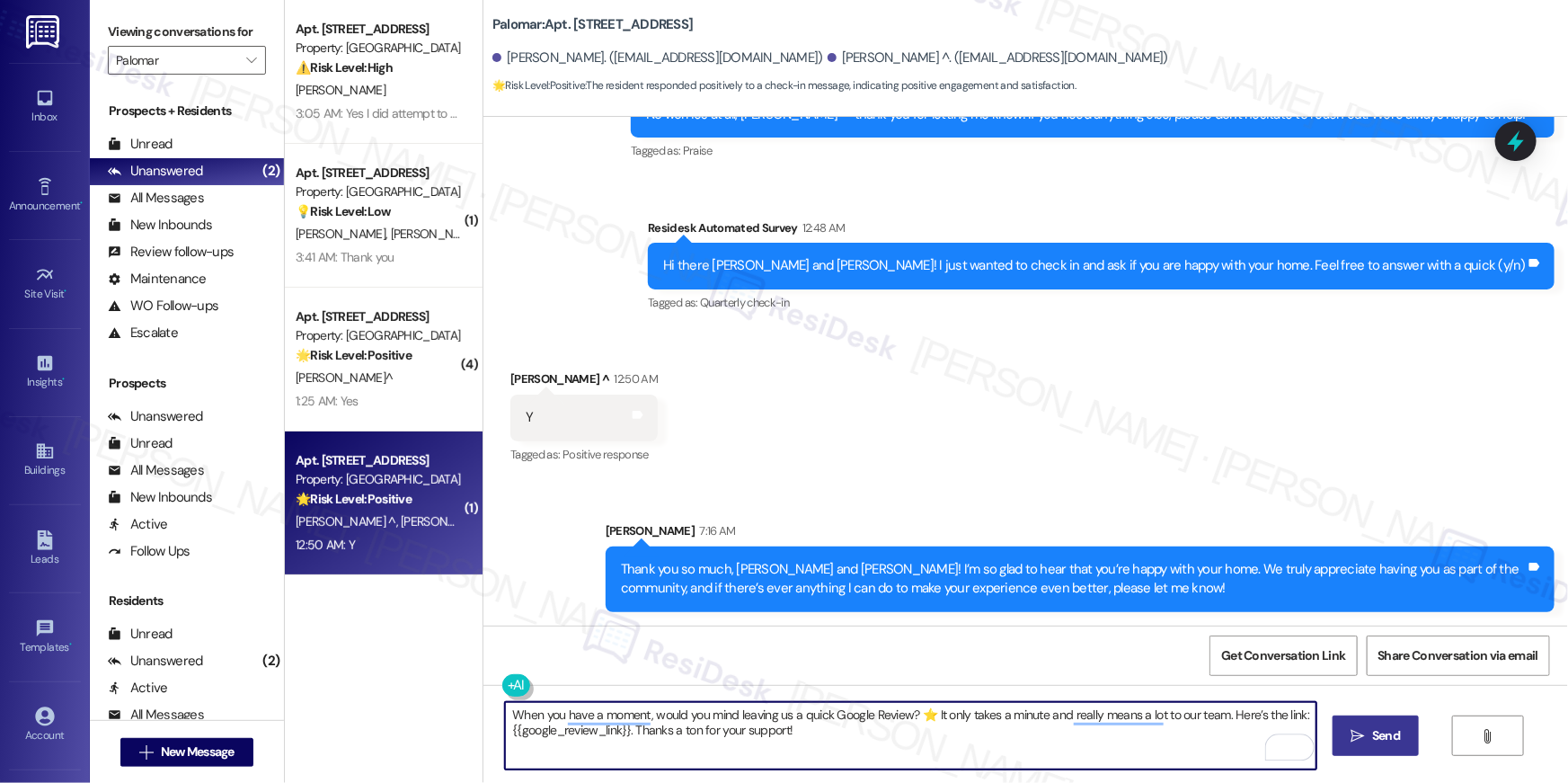
type textarea "When you have a moment, would you mind leaving us a quick Google Review? ⭐ It o…"
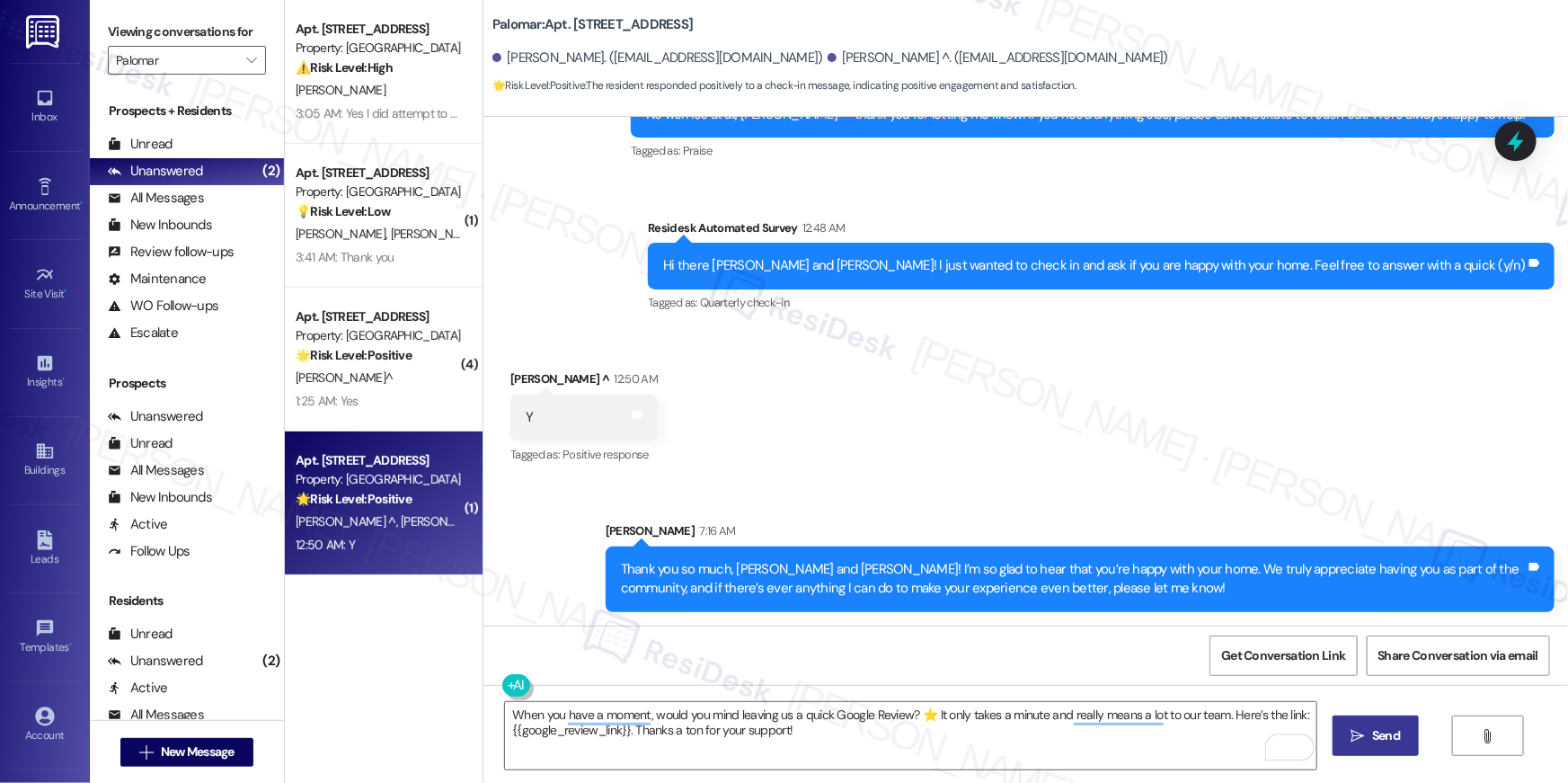
click at [1365, 731] on span " Send" at bounding box center [1376, 735] width 56 height 19
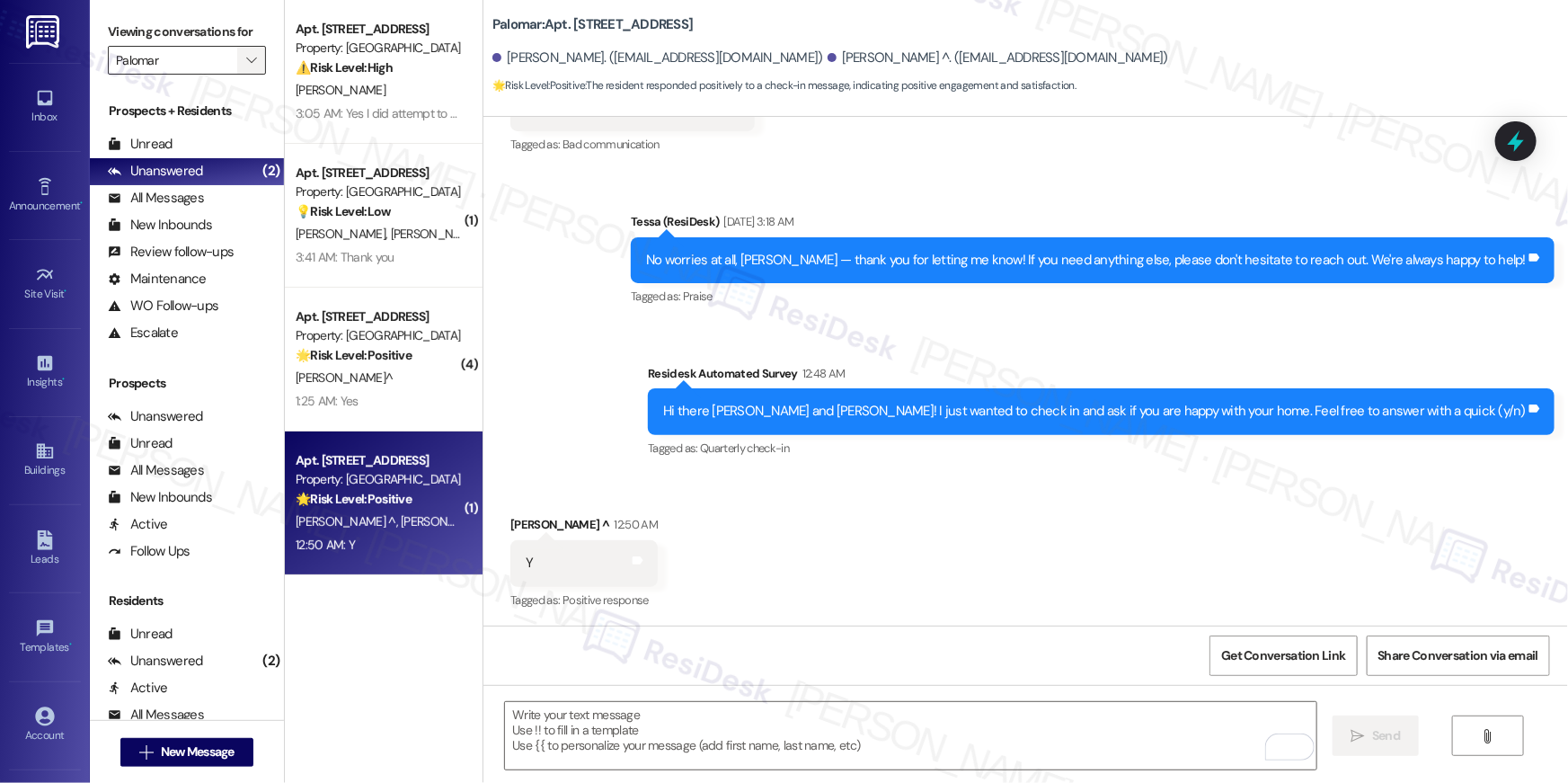
click at [247, 66] on icon "" at bounding box center [252, 60] width 10 height 15
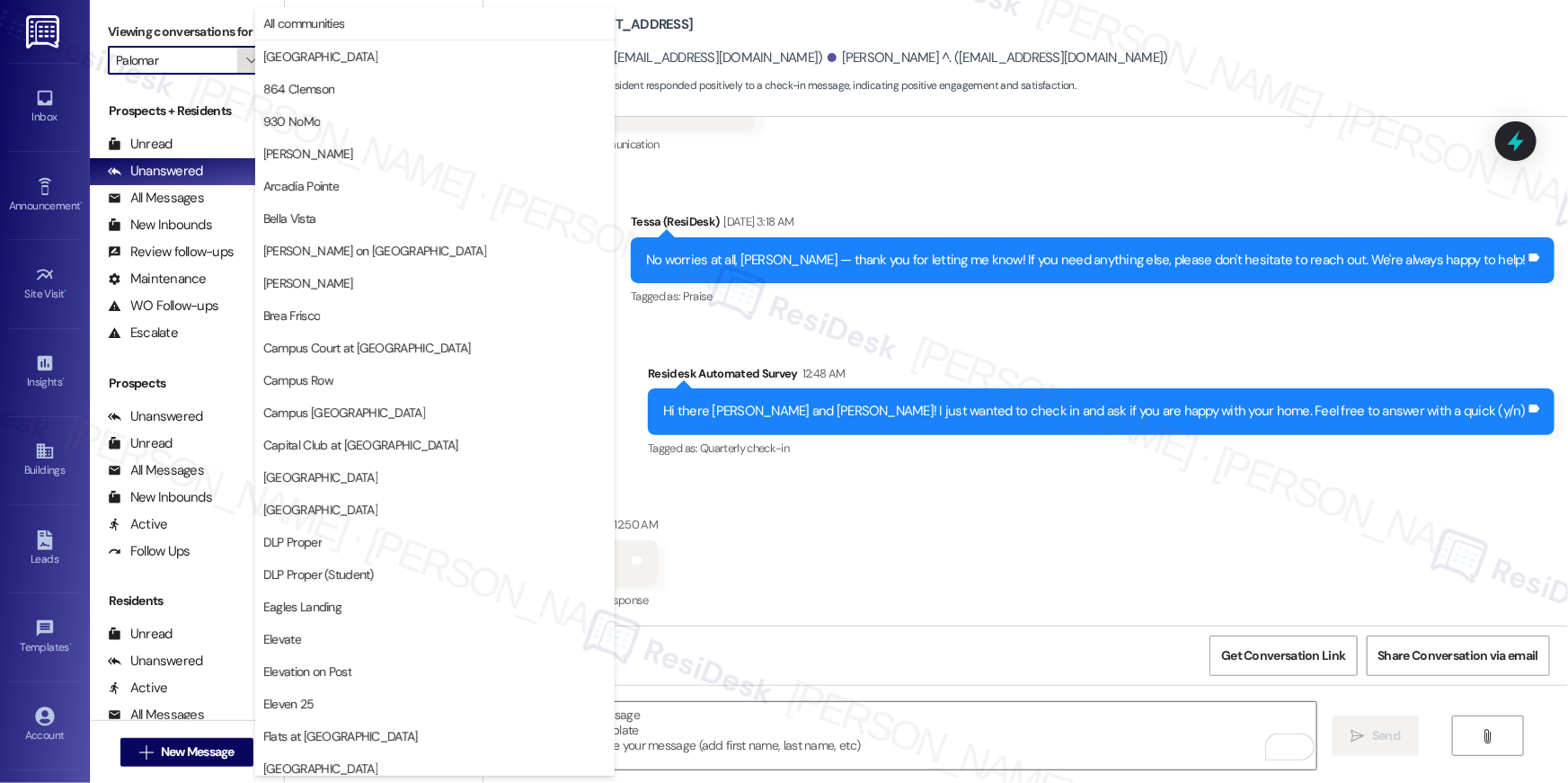
scroll to position [940, 0]
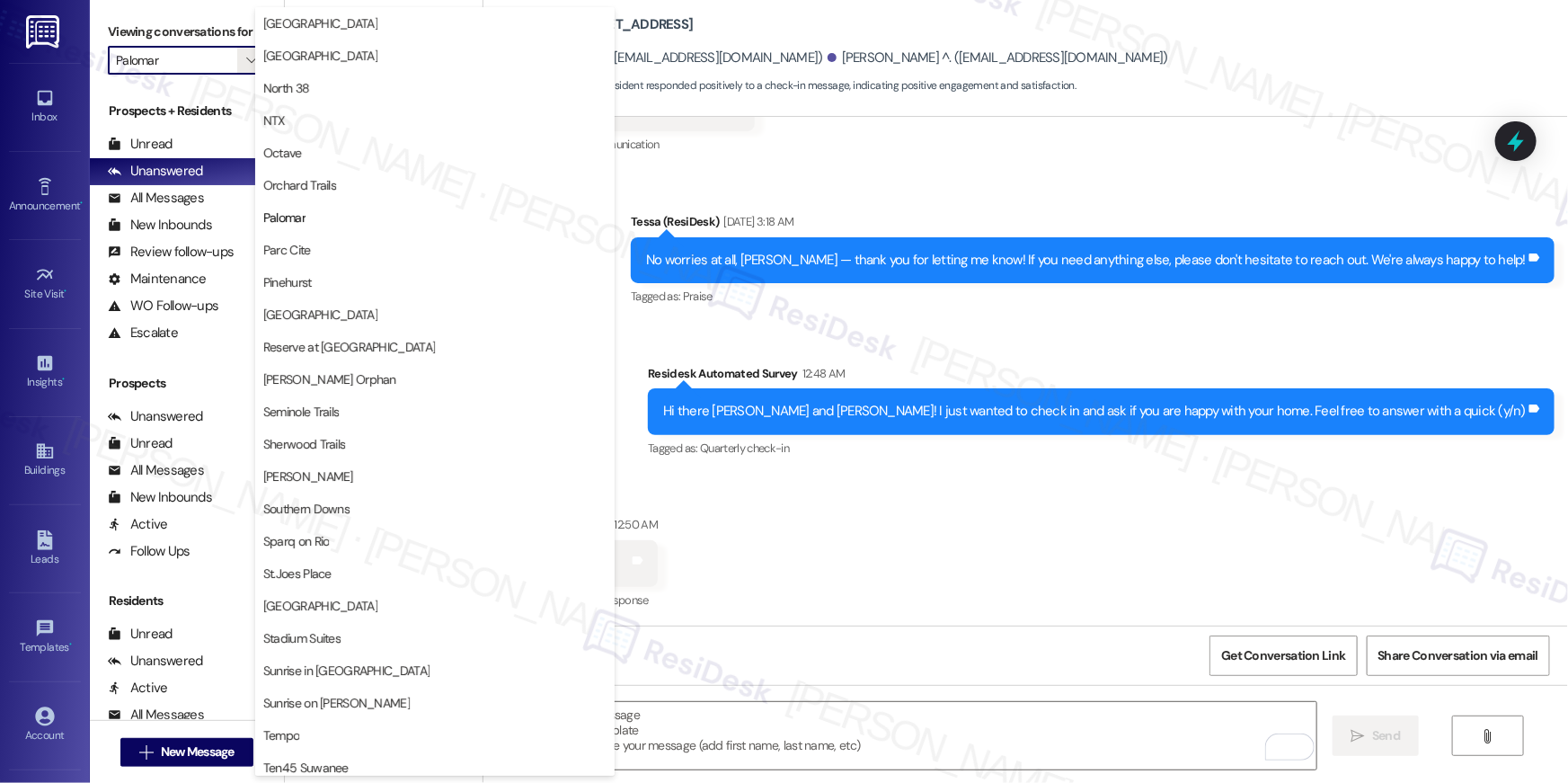
click at [688, 296] on div "Sent via SMS Tessa (ResiDesk) Sep 05, 2025 at 3:18 AM No worries at all, Joseph…" at bounding box center [1093, 261] width 951 height 125
click at [687, 181] on div "Sent via SMS Tessa (ResiDesk) Sep 05, 2025 at 3:18 AM No worries at all, Joseph…" at bounding box center [1025, 323] width 1085 height 304
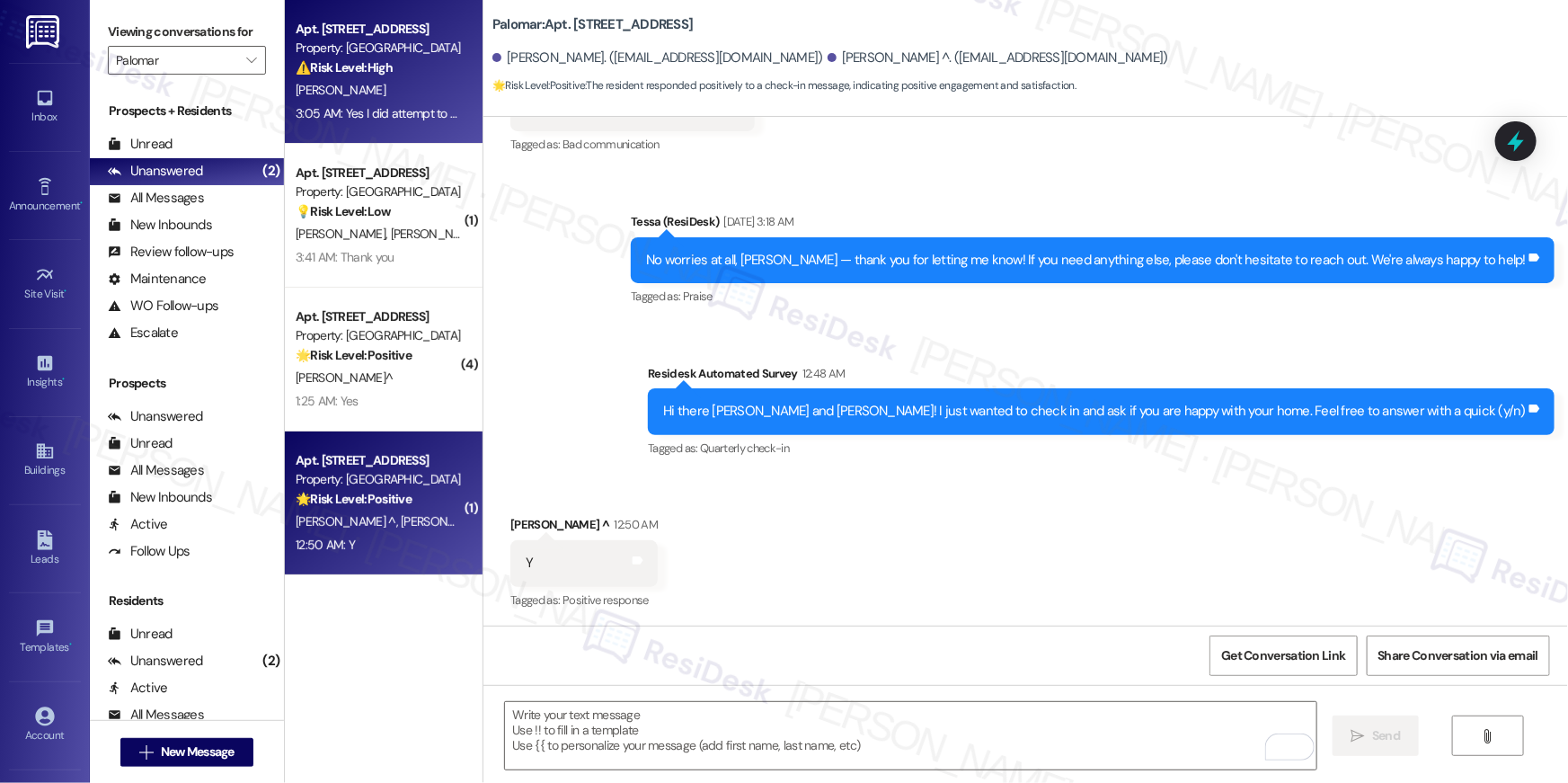
click at [350, 72] on strong "⚠️ Risk Level: High" at bounding box center [344, 67] width 97 height 16
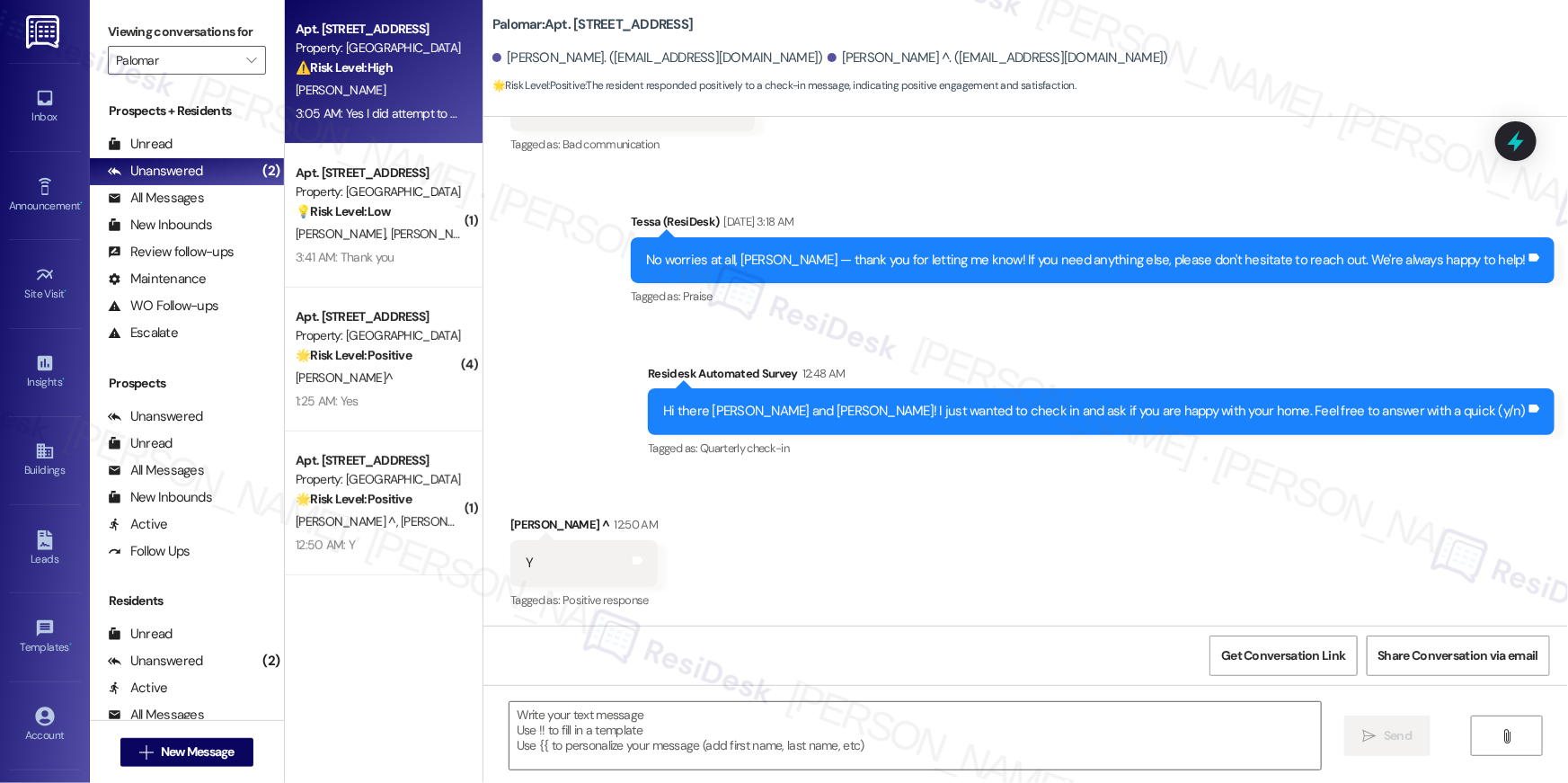
type textarea "Fetching suggested responses. Please feel free to read through the conversation…"
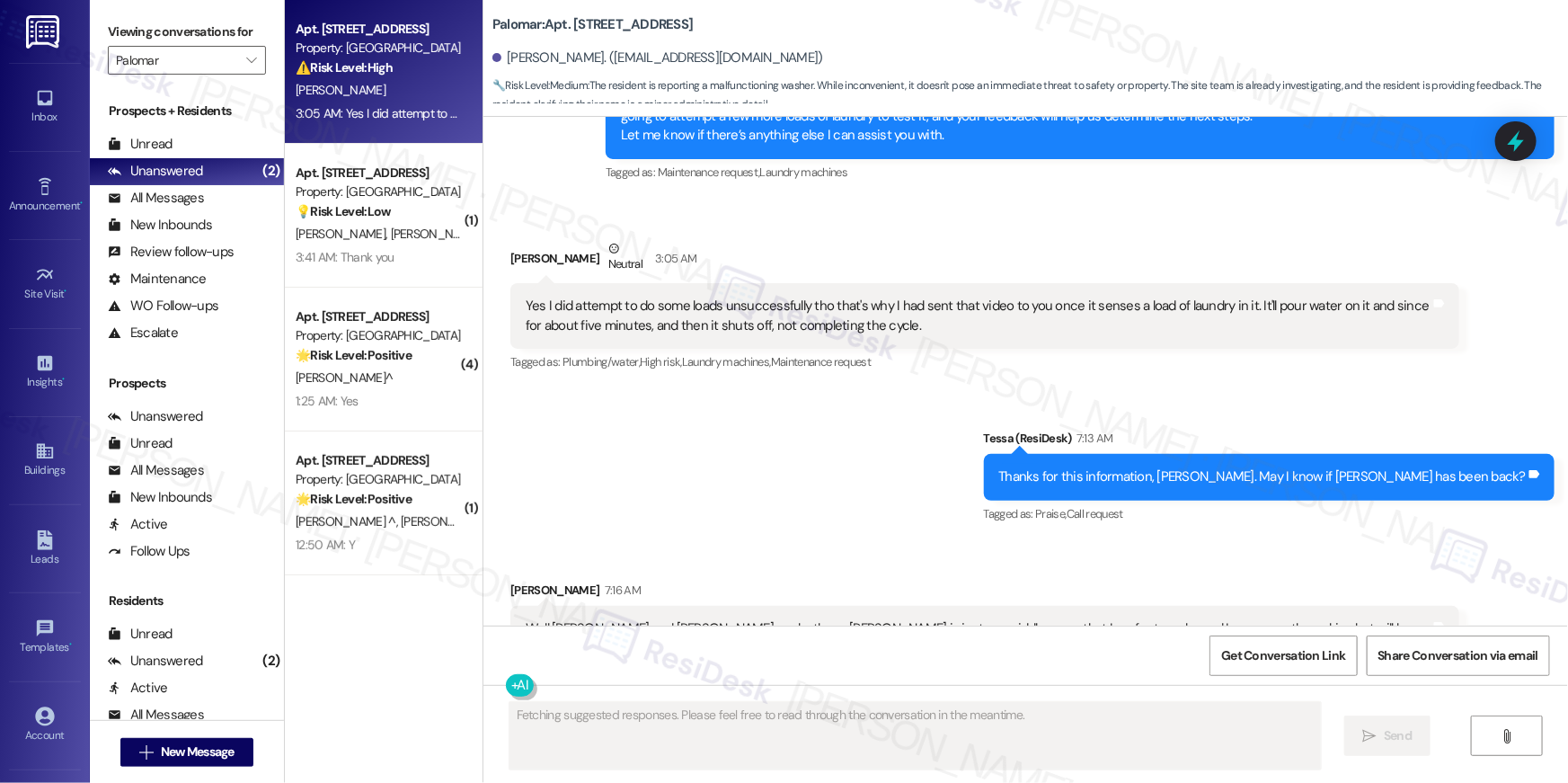
scroll to position [4483, 0]
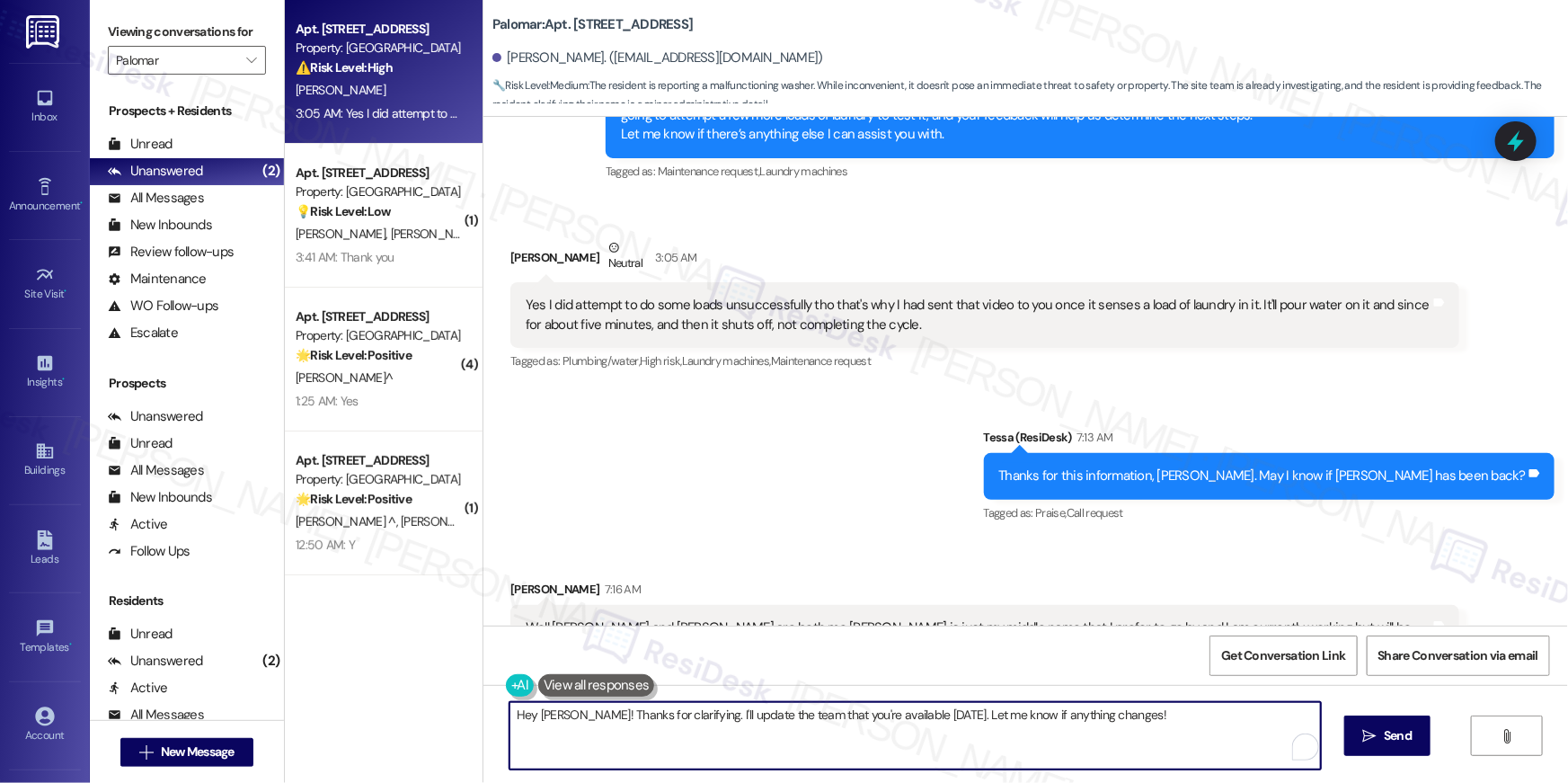
drag, startPoint x: 1188, startPoint y: 738, endPoint x: 459, endPoint y: 674, distance: 731.8
click at [459, 674] on div "Apt. [STREET_ADDRESS] Property: Palomar ⚠️ Risk Level: High The resident confir…" at bounding box center [926, 392] width 1283 height 783
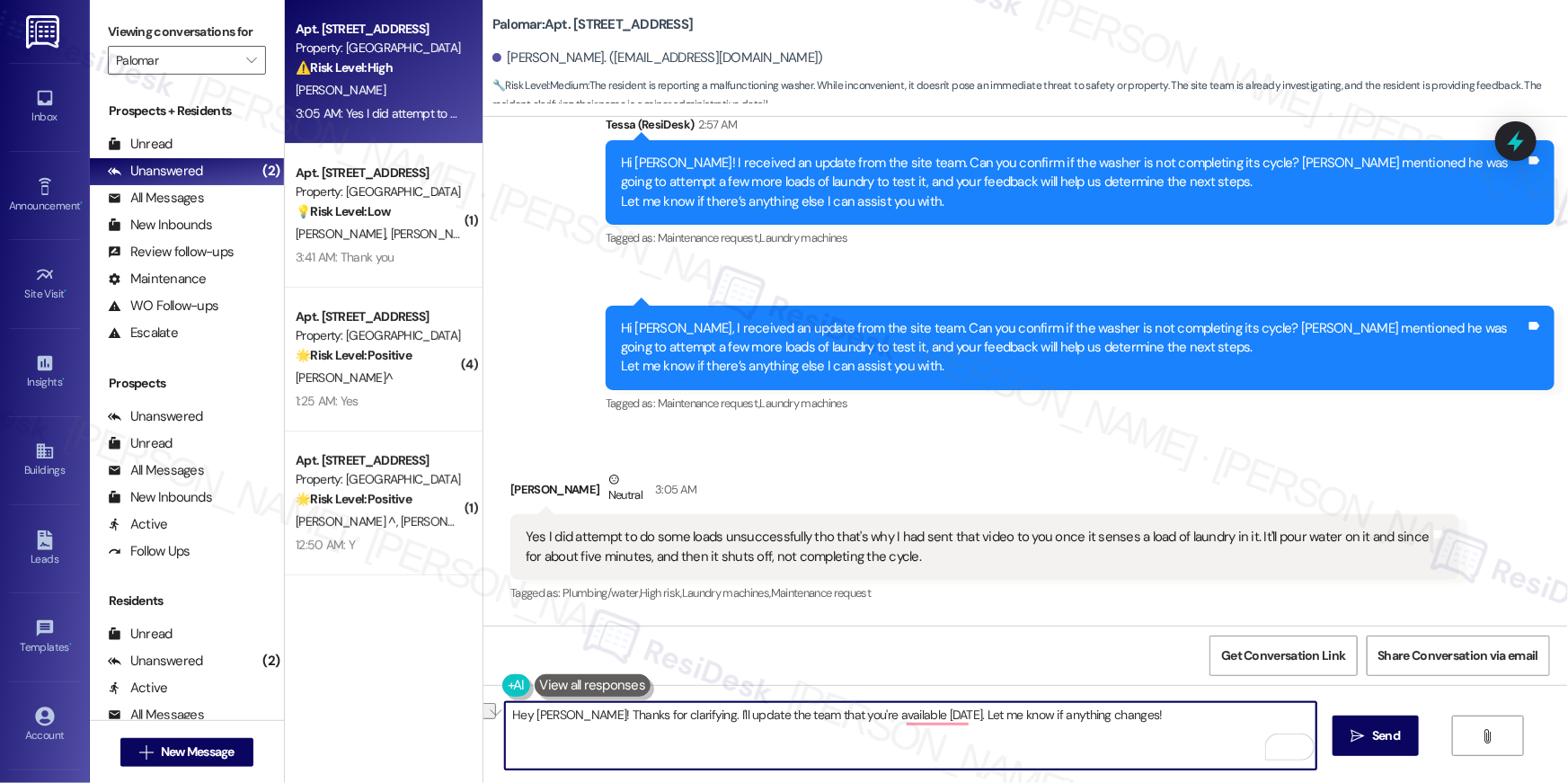
scroll to position [3992, 0]
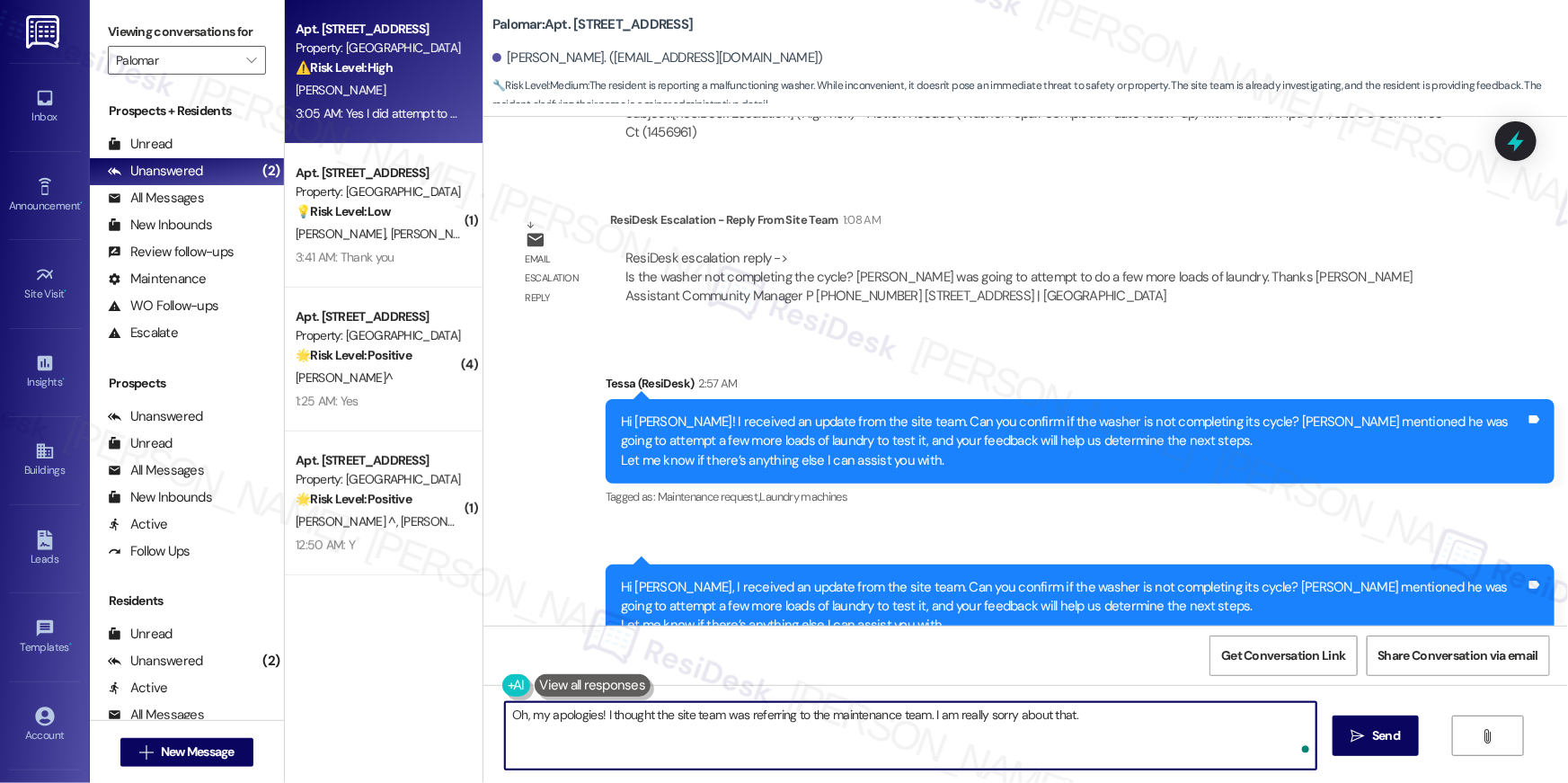
type textarea "Oh, my apologies! I thought the site team was referring to the maintenance team…"
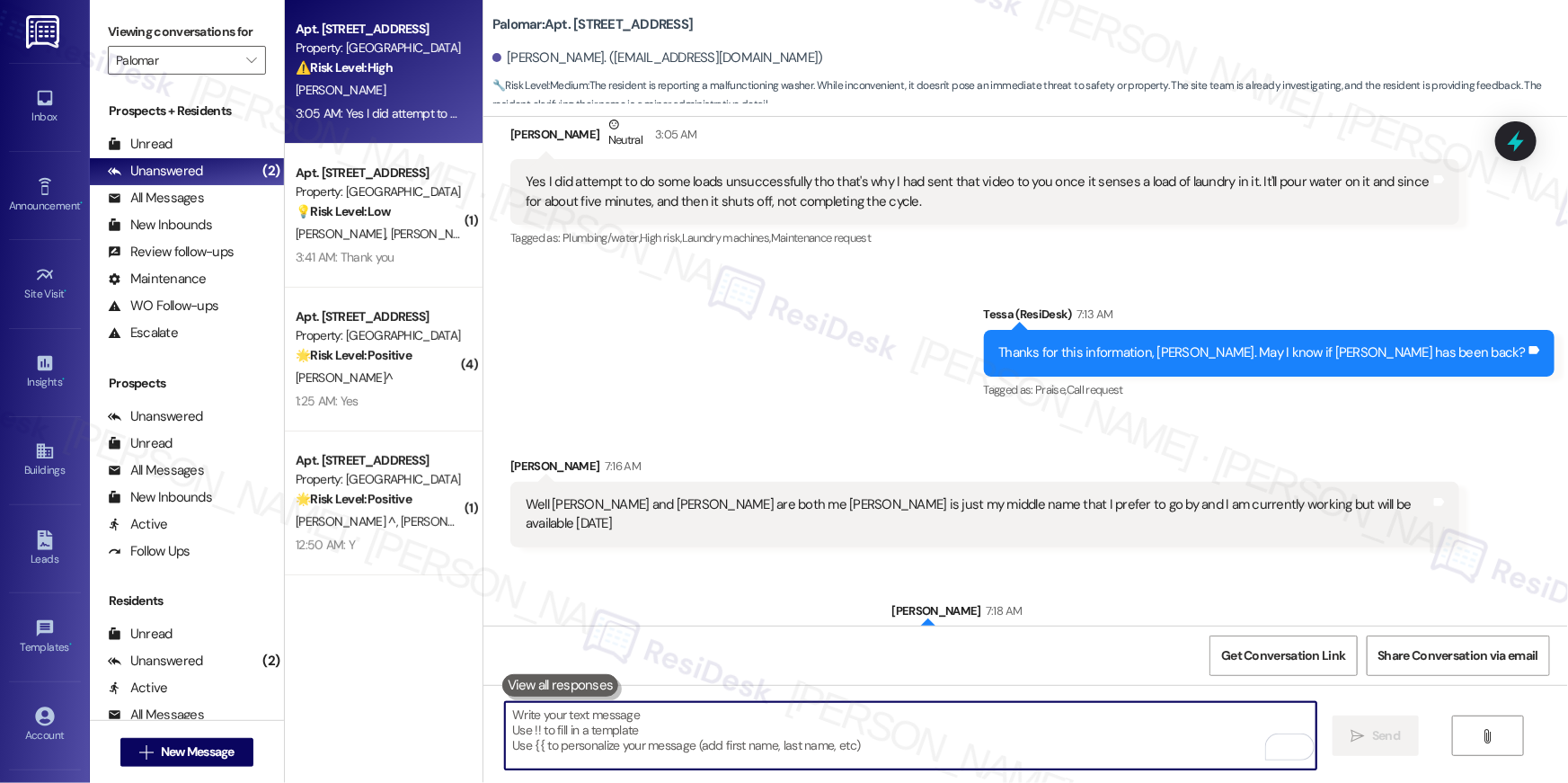
scroll to position [4608, 0]
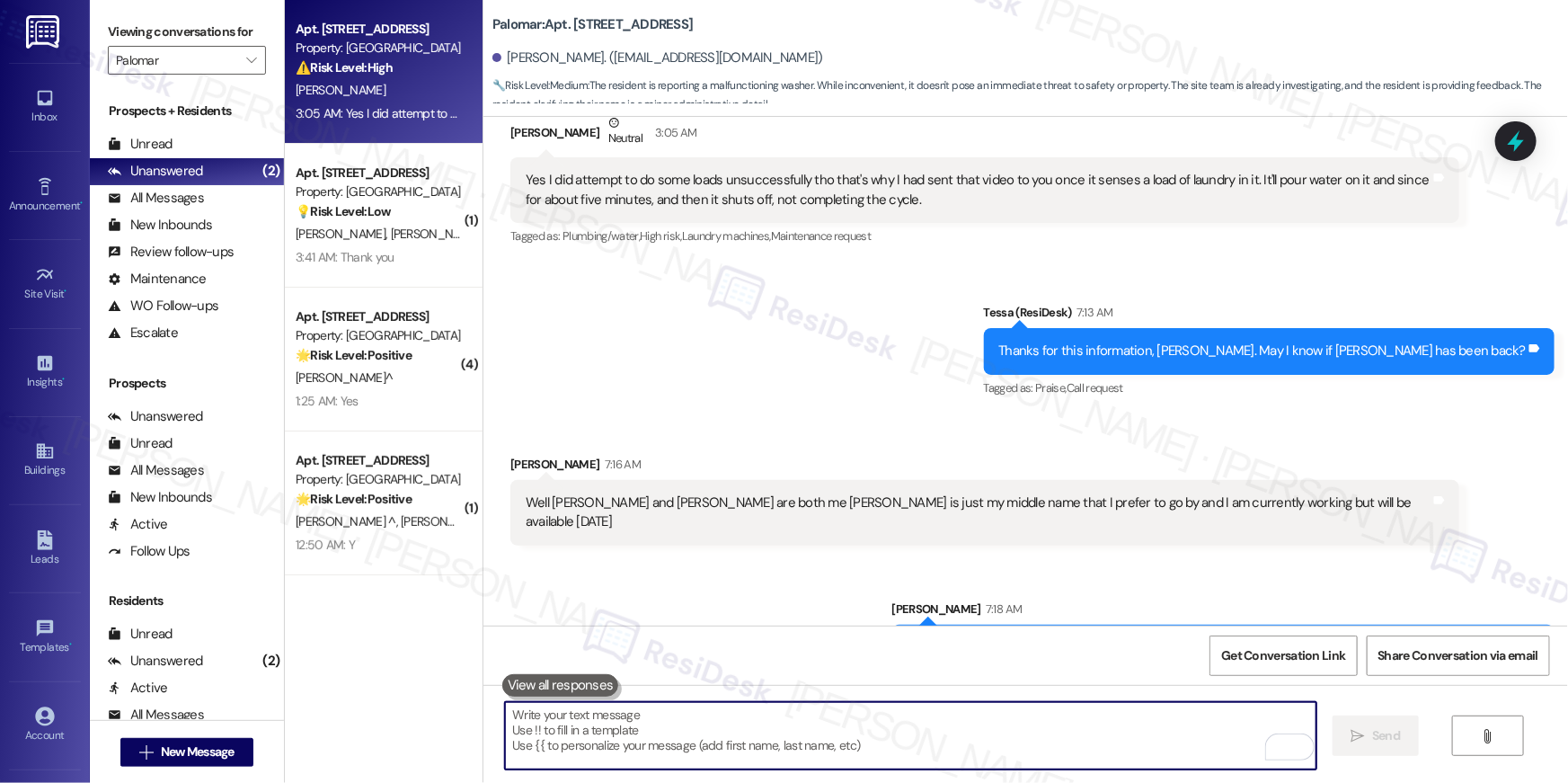
click at [996, 731] on textarea "To enrich screen reader interactions, please activate Accessibility in Grammarl…" at bounding box center [910, 735] width 811 height 67
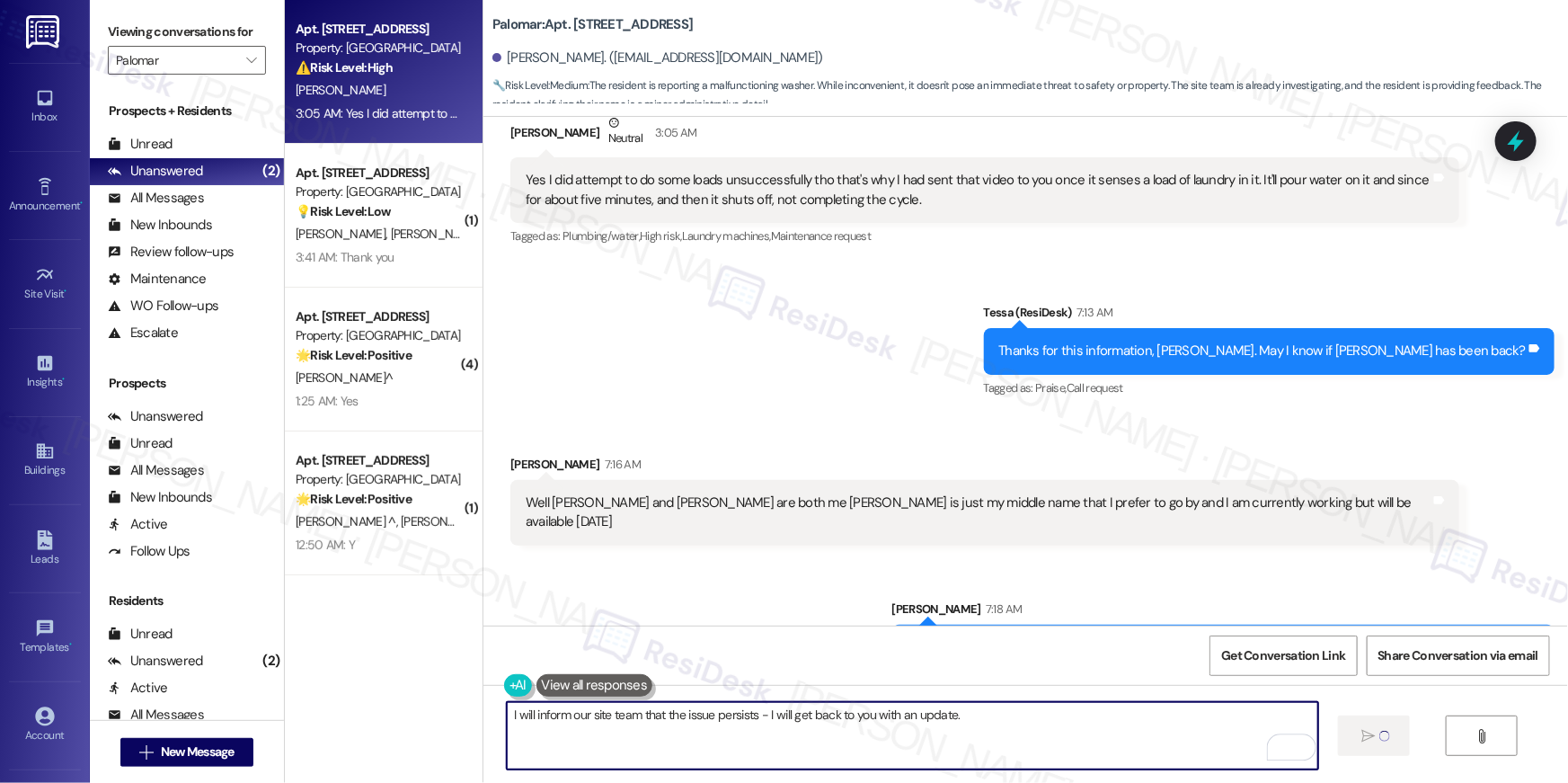
type textarea "I will inform our site team that the issue persists - I will get back to you wi…"
click at [667, 25] on b "Palomar: Apt. 6101, 6250 S Commerce Ct" at bounding box center [592, 24] width 200 height 19
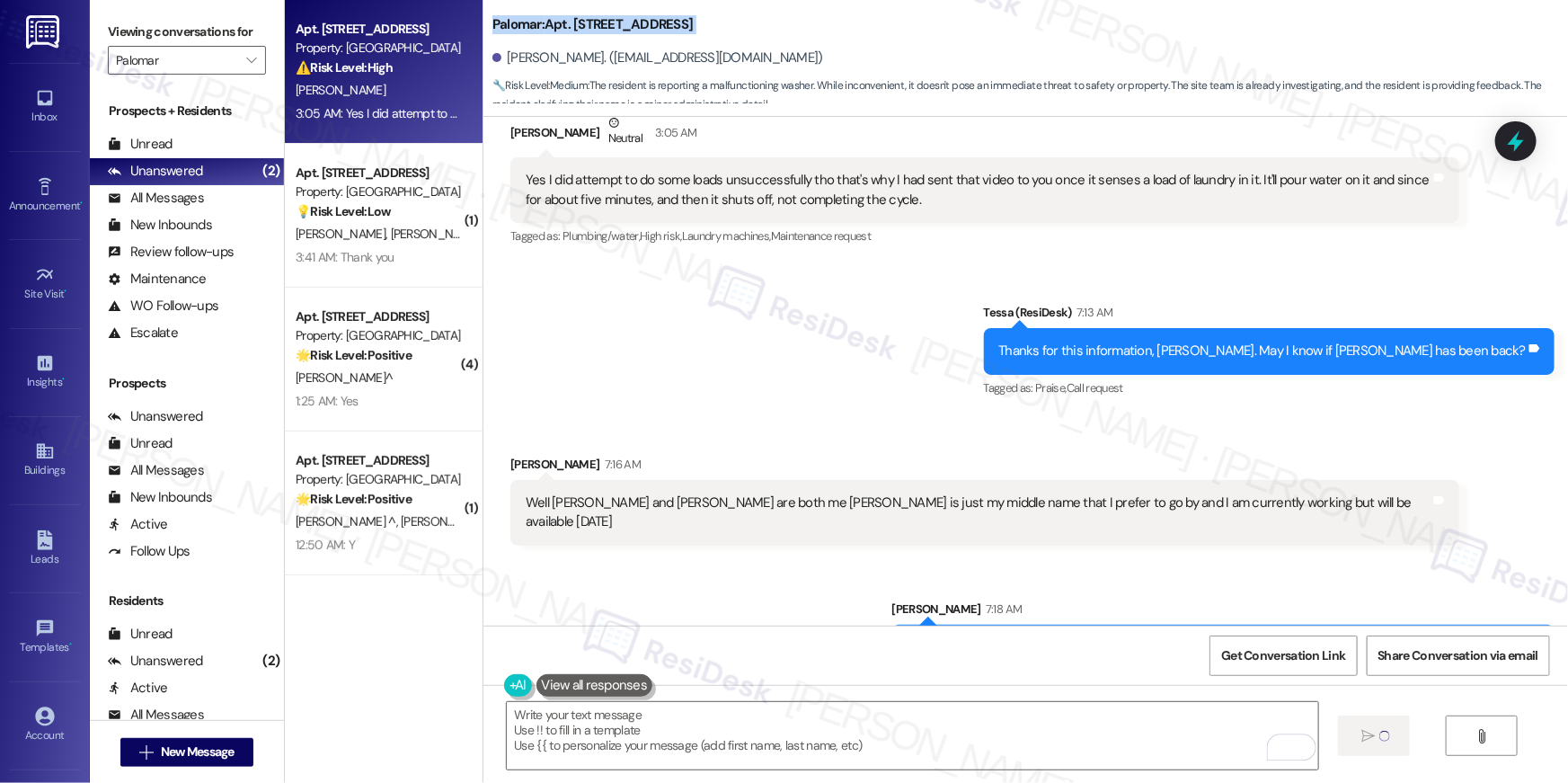
click at [667, 25] on b "Palomar: Apt. 6101, 6250 S Commerce Ct" at bounding box center [592, 24] width 200 height 19
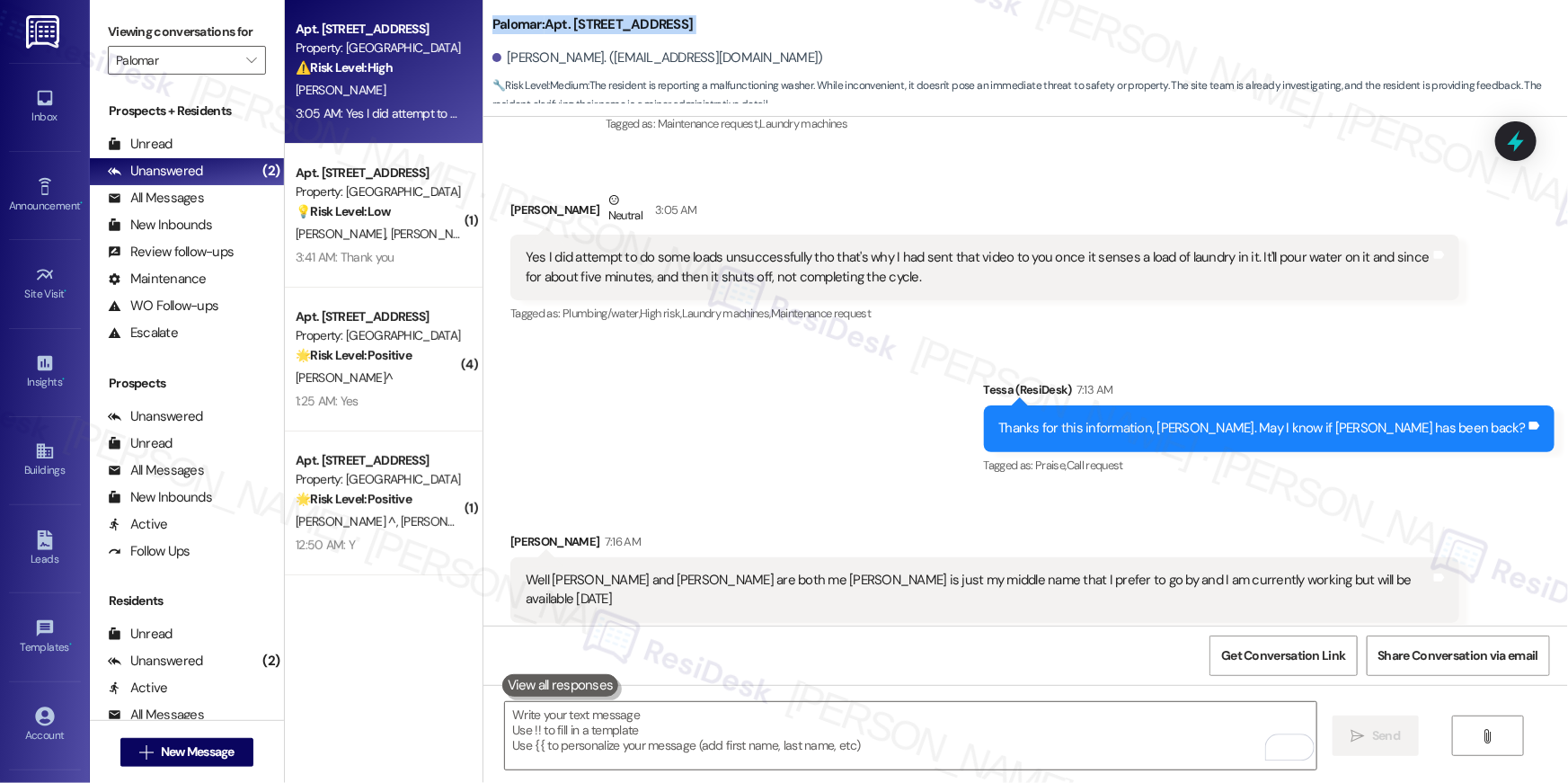
scroll to position [4482, 0]
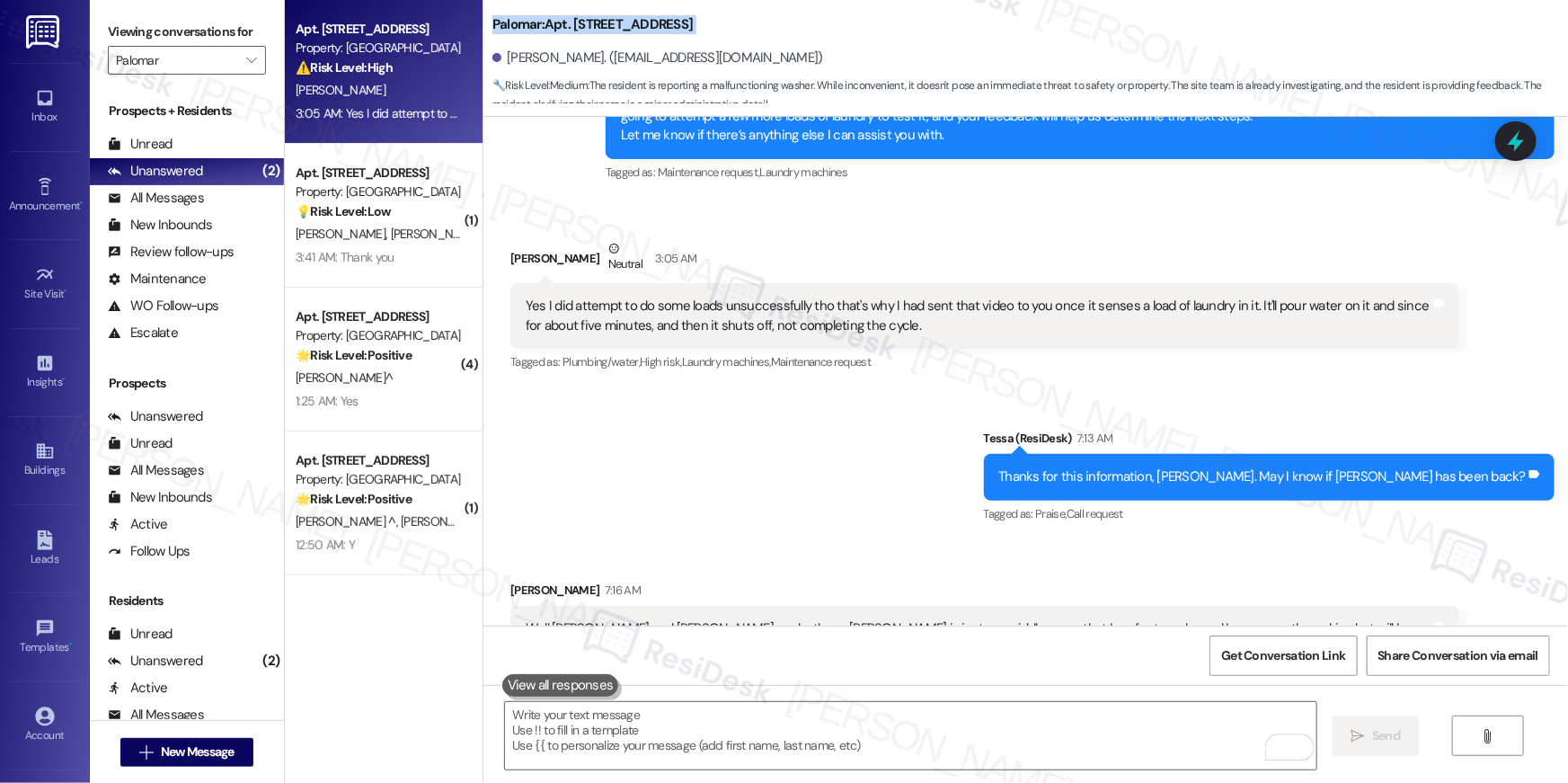
copy div "Palomar: Apt. 6101, 6250 S Commerce Ct"
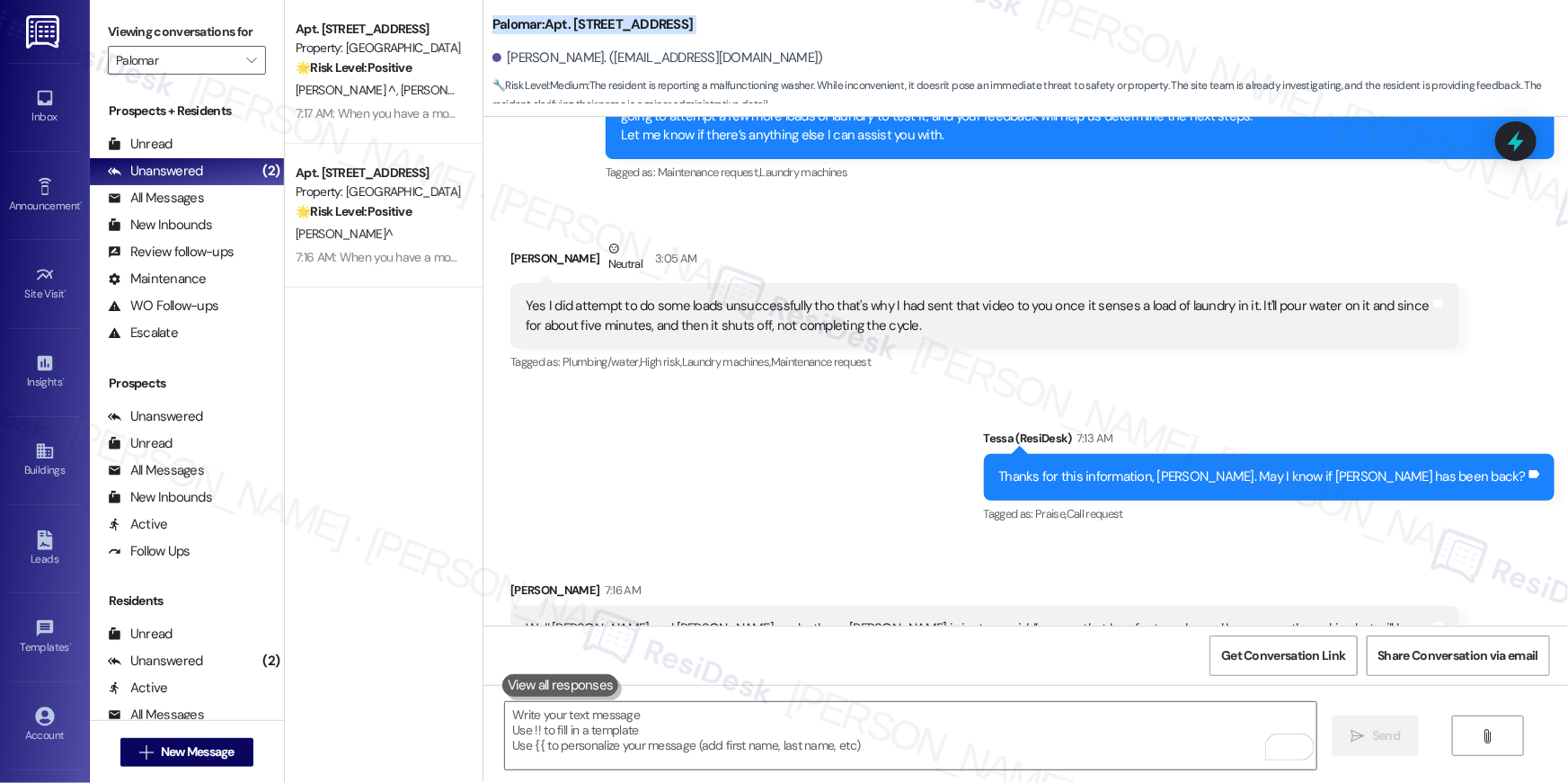
scroll to position [4858, 0]
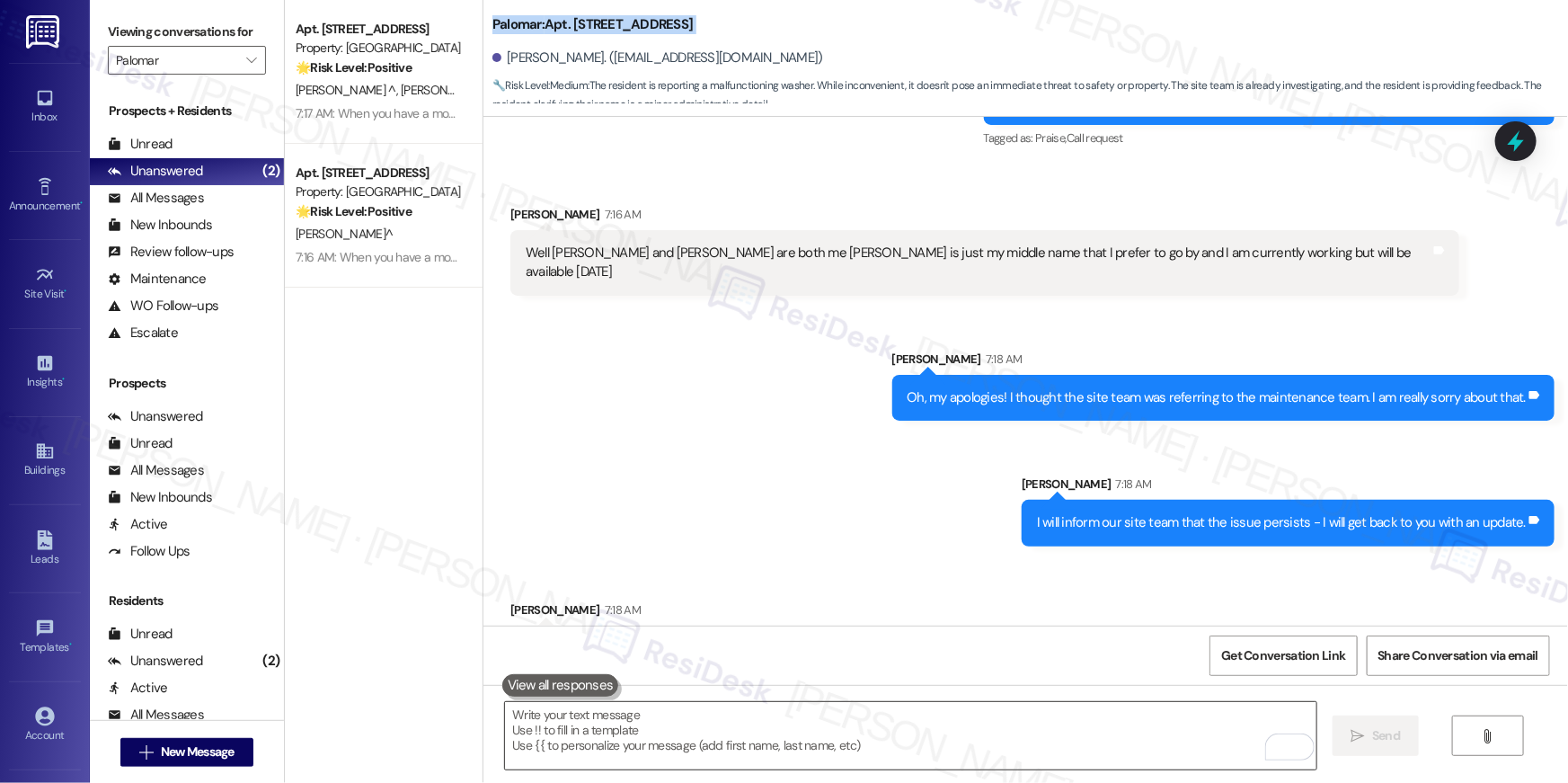
click at [1054, 727] on textarea "To enrich screen reader interactions, please activate Accessibility in Grammarl…" at bounding box center [910, 735] width 811 height 67
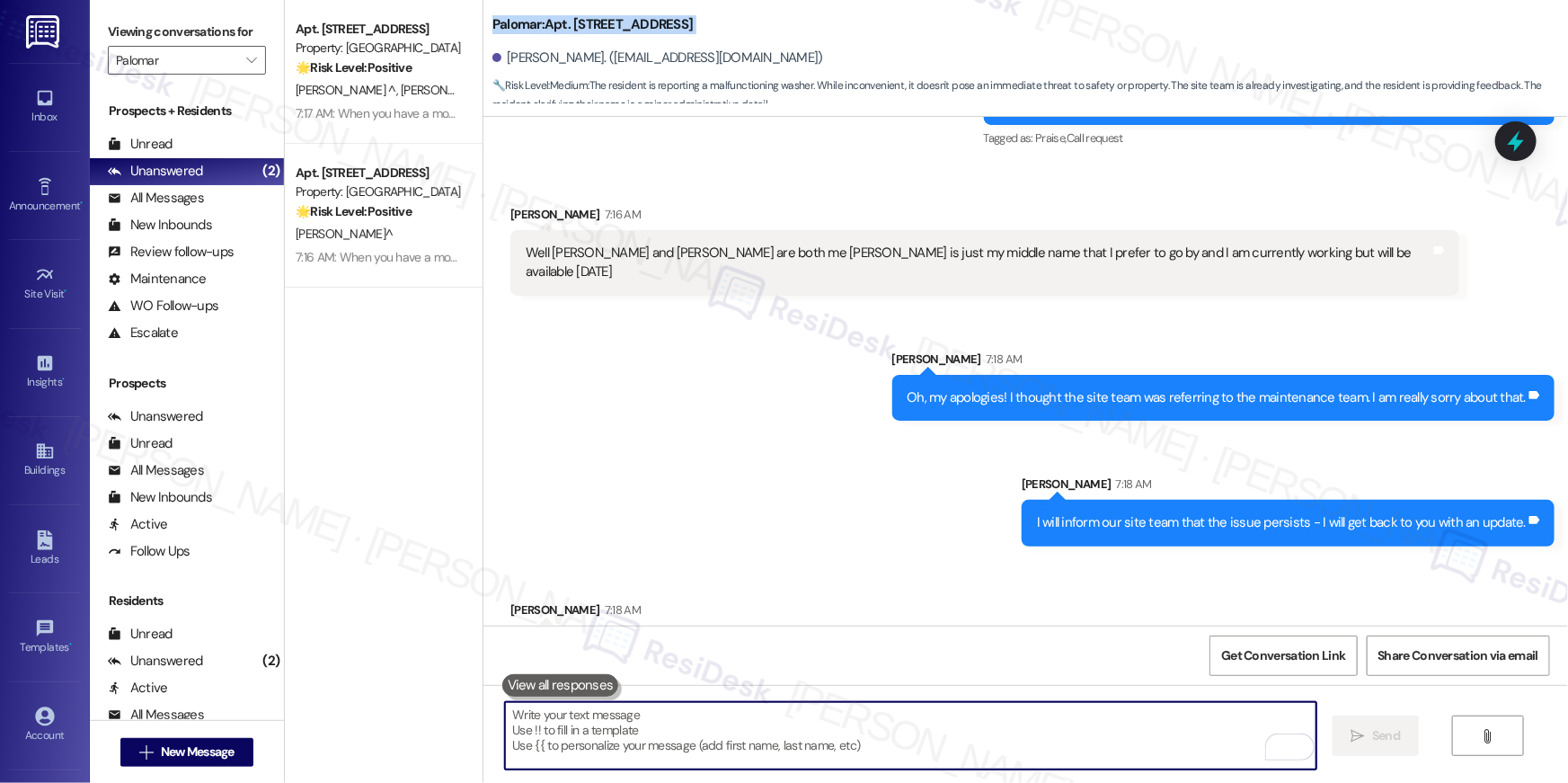
click at [1054, 727] on textarea "To enrich screen reader interactions, please activate Accessibility in Grammarl…" at bounding box center [910, 735] width 811 height 67
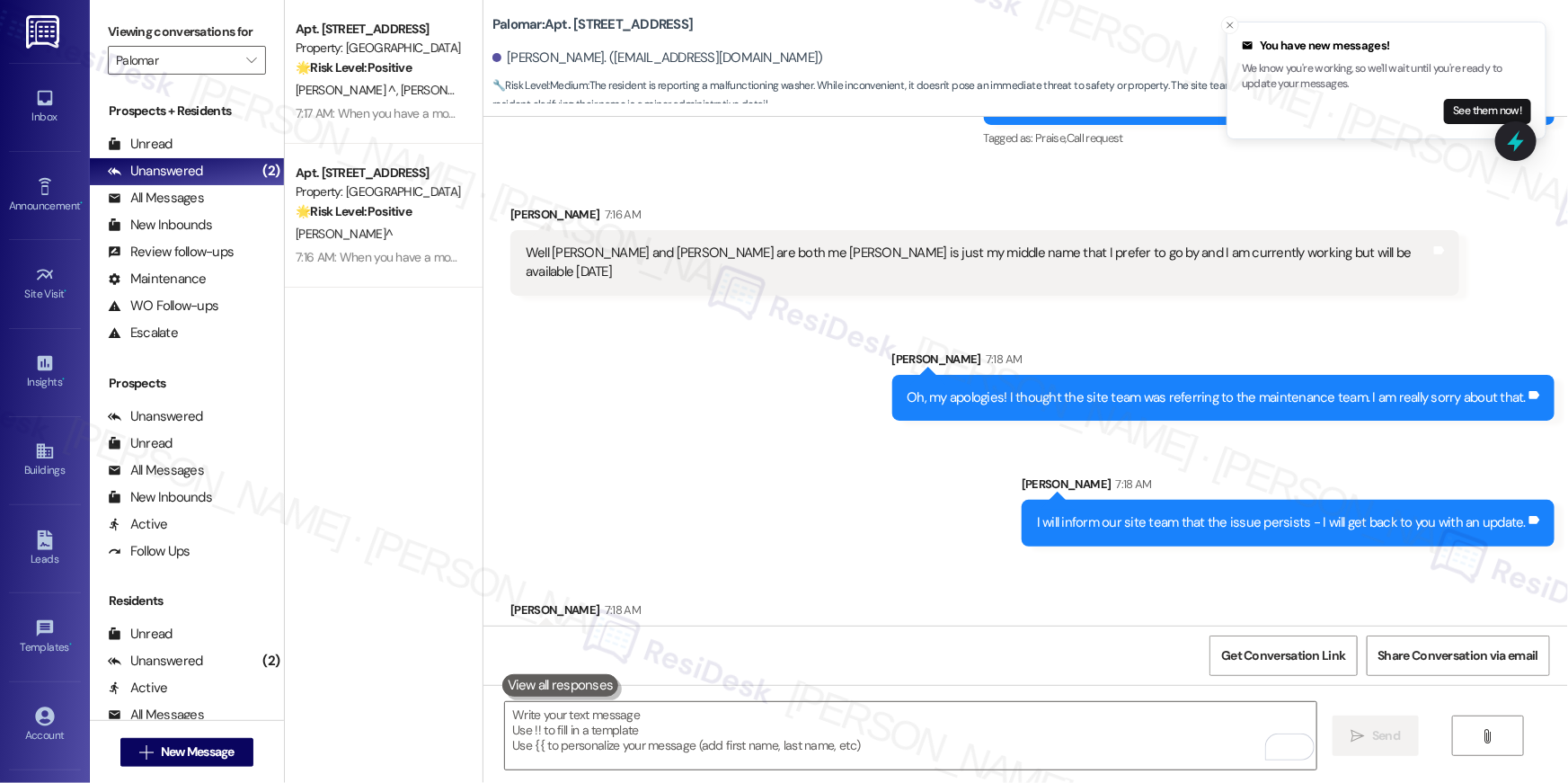
click at [1065, 615] on div "Received via SMS Edward Hernandez 7:18 AM No worries your fine and thank you ve…" at bounding box center [1025, 622] width 1085 height 125
click at [922, 720] on textarea "To enrich screen reader interactions, please activate Accessibility in Grammarl…" at bounding box center [910, 735] width 811 height 67
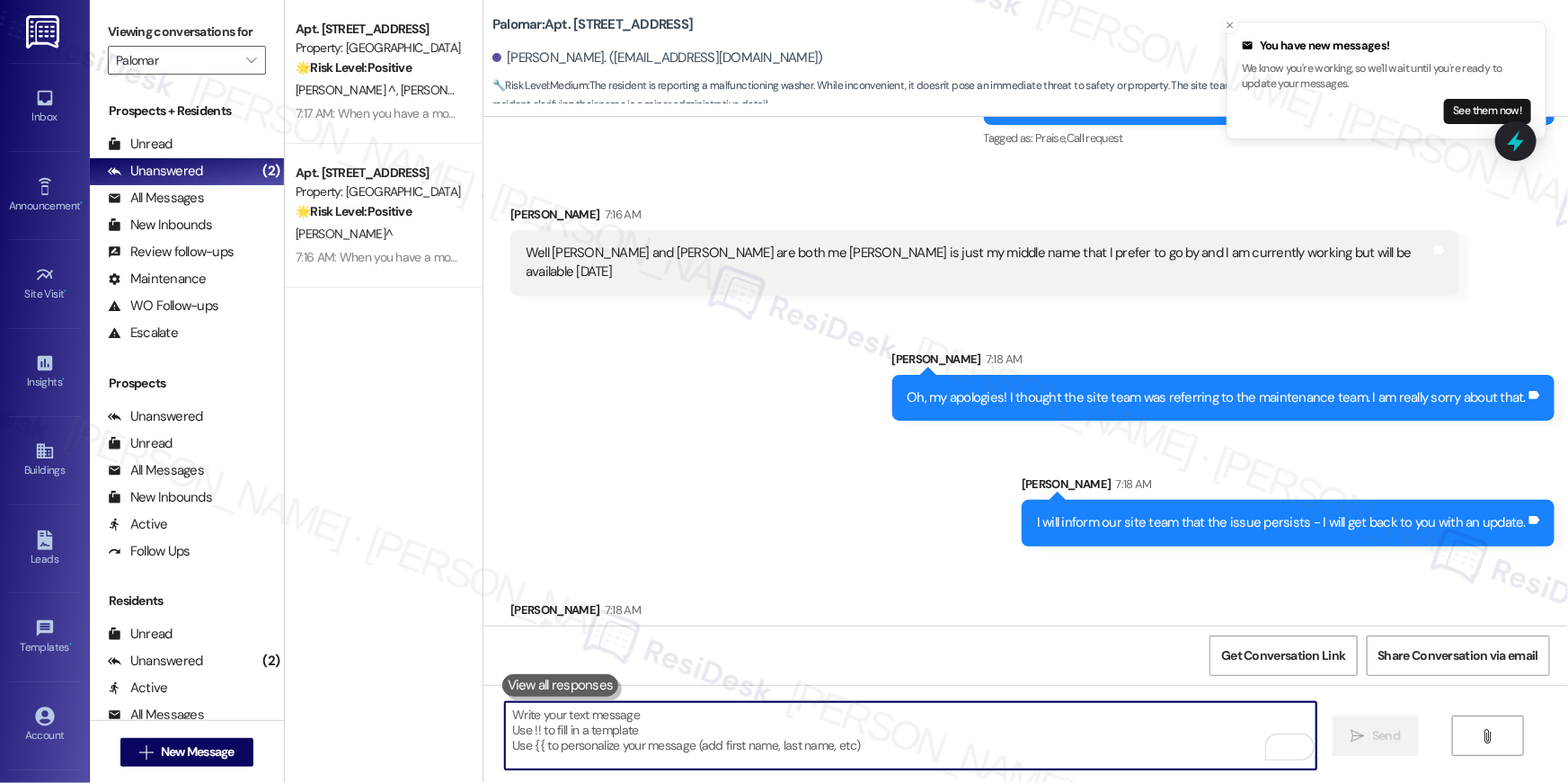
drag, startPoint x: 922, startPoint y: 720, endPoint x: 1010, endPoint y: 718, distance: 88.0
click at [926, 719] on textarea "To enrich screen reader interactions, please activate Accessibility in Grammarl…" at bounding box center [910, 735] width 811 height 67
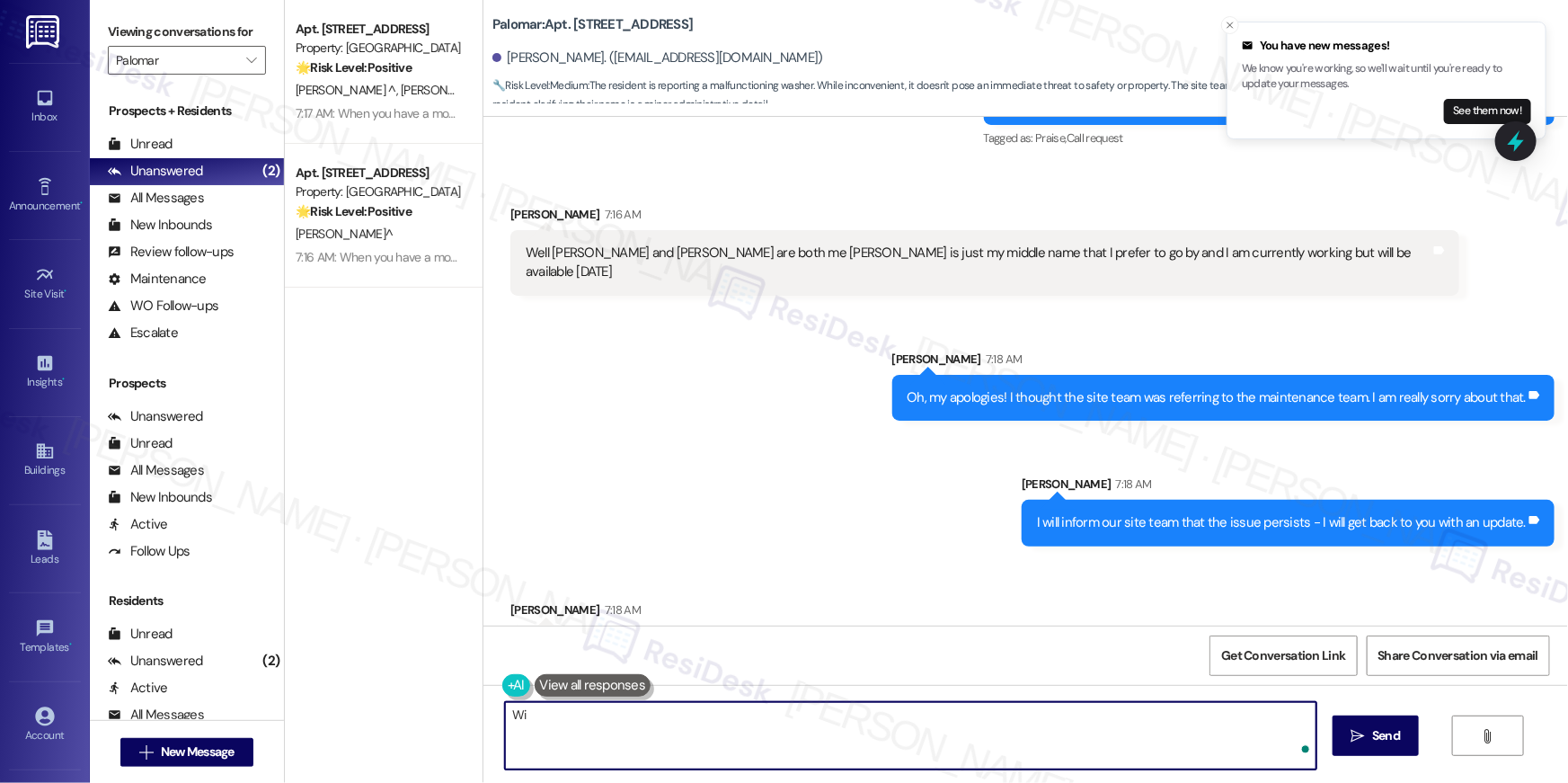
type textarea "W"
type textarea "Will do, Edward. I've passed along this information to our site team."
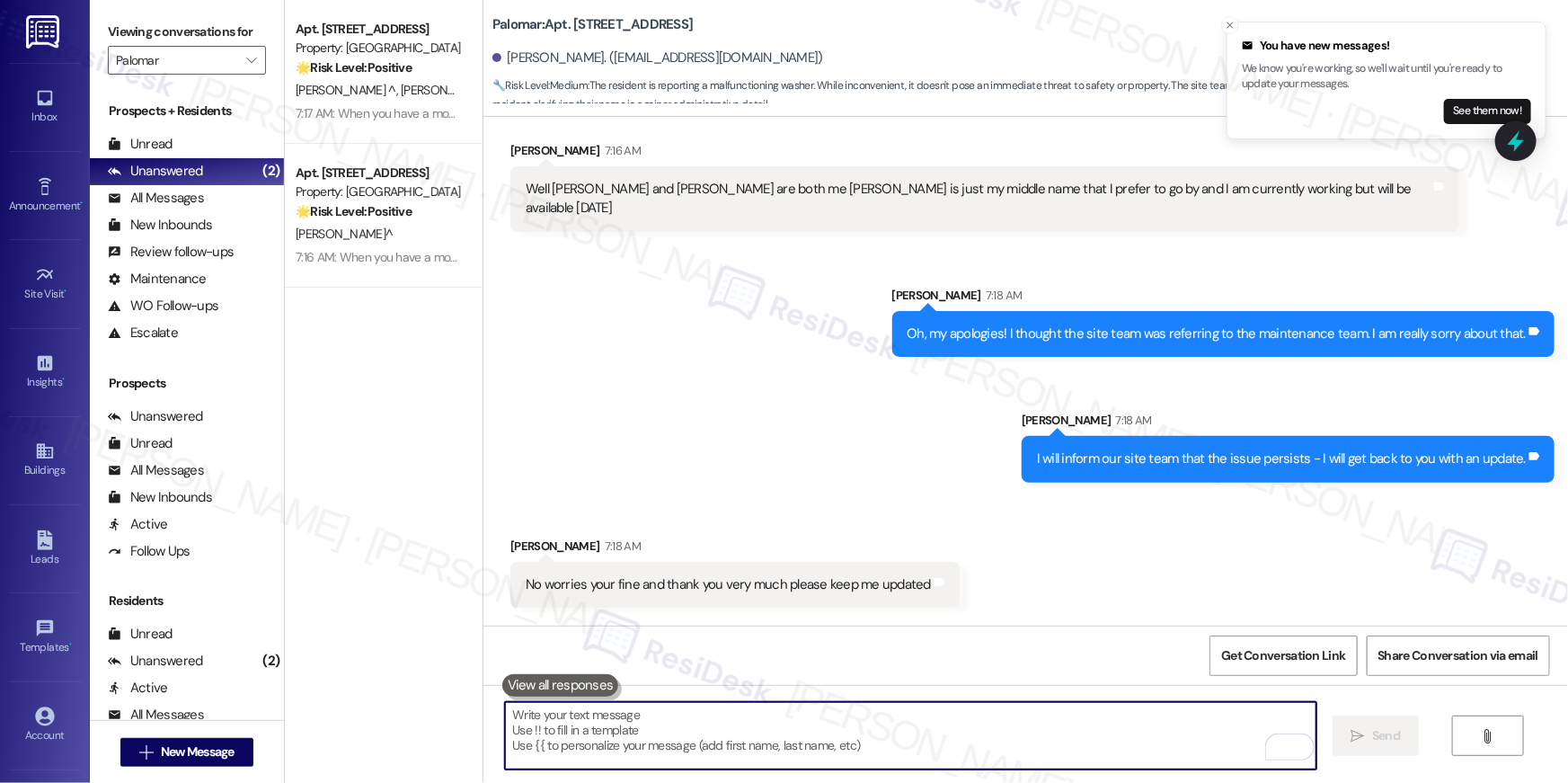
scroll to position [4983, 0]
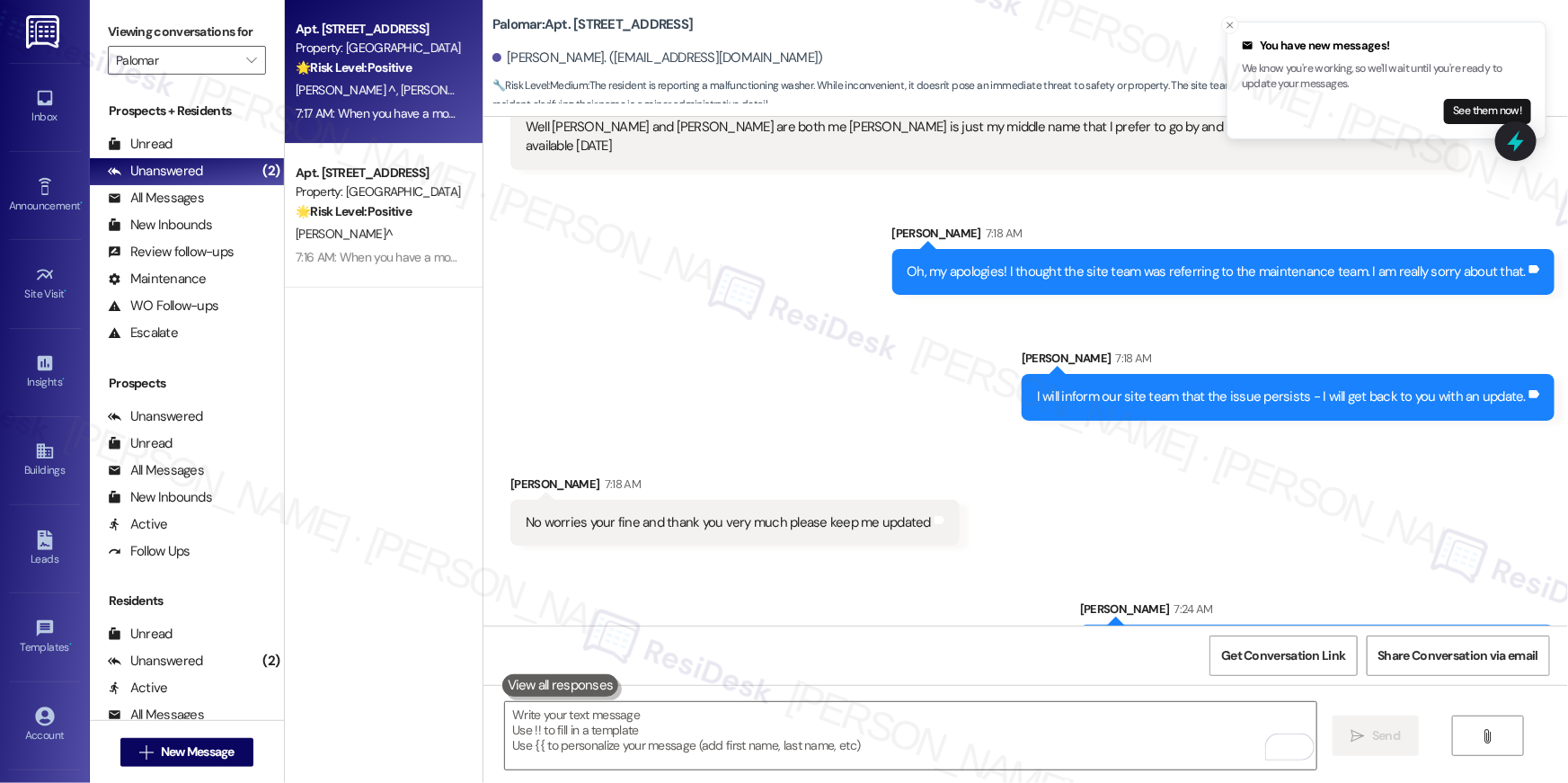
click at [410, 118] on div "7:17 AM: When you have a moment, would you mind leaving us a quick Google Revie…" at bounding box center [856, 113] width 1121 height 16
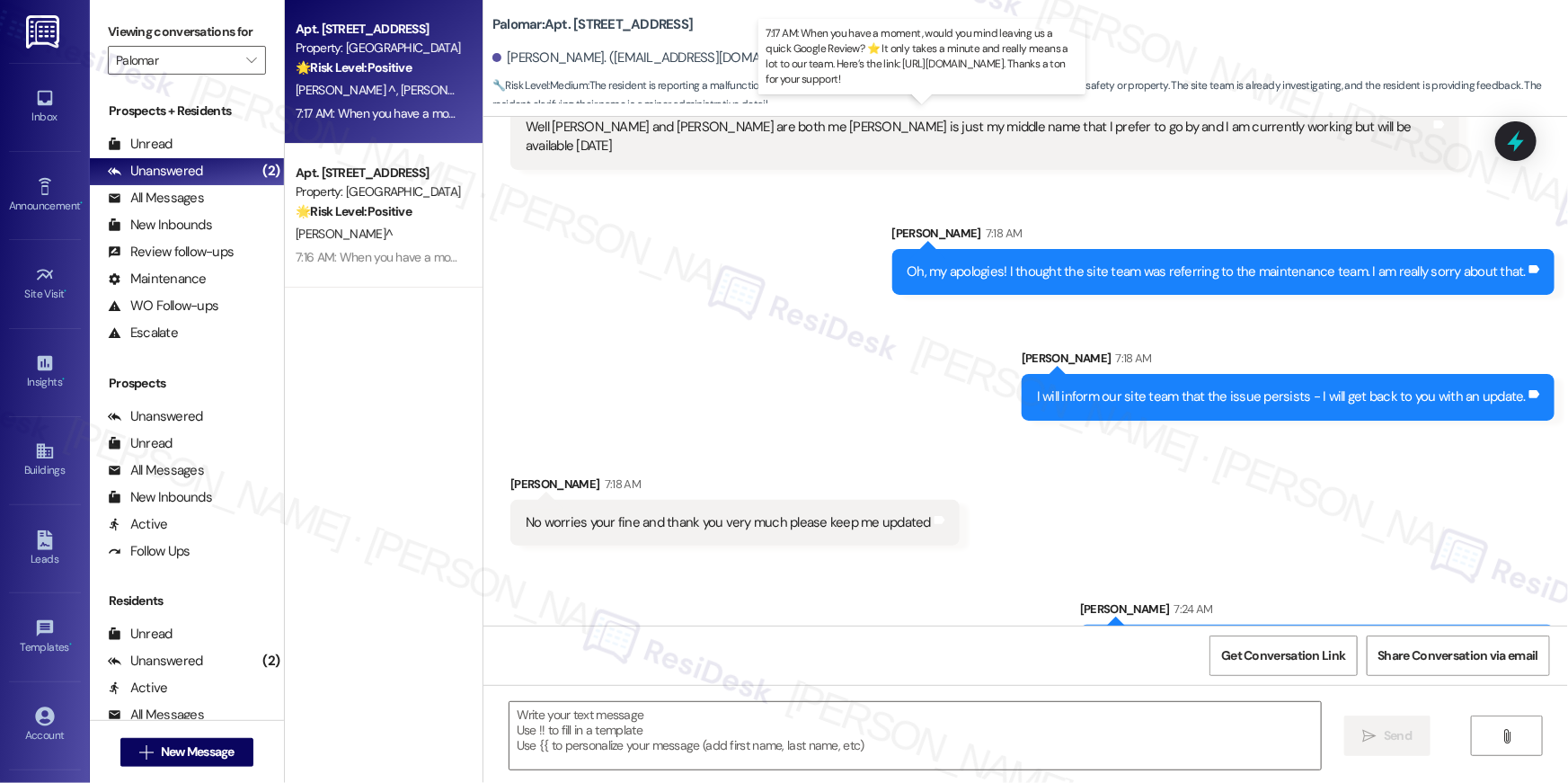
type textarea "Fetching suggested responses. Please feel free to read through the conversation…"
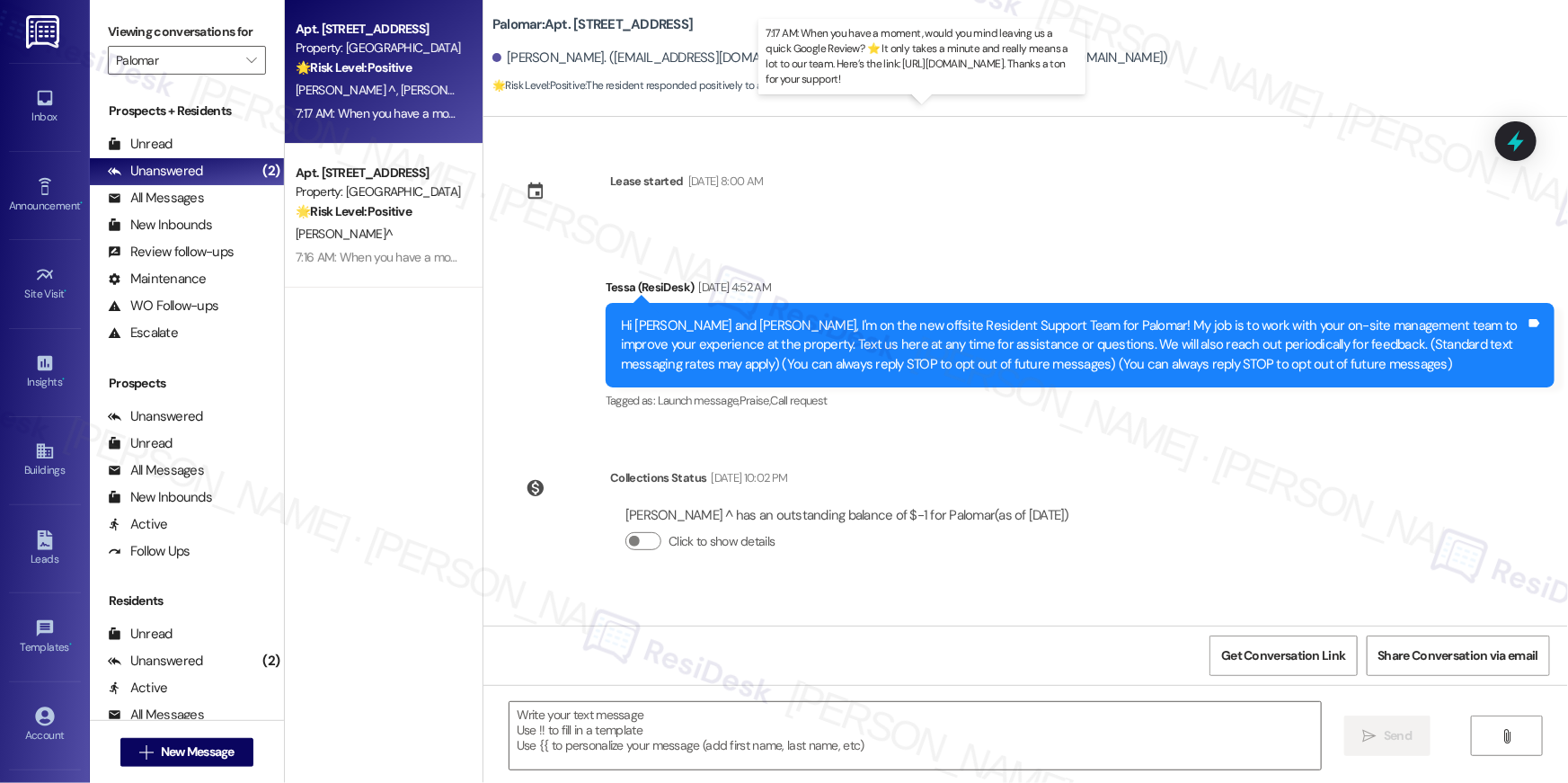
click at [410, 118] on div "7:17 AM: When you have a moment, would you mind leaving us a quick Google Revie…" at bounding box center [856, 113] width 1121 height 16
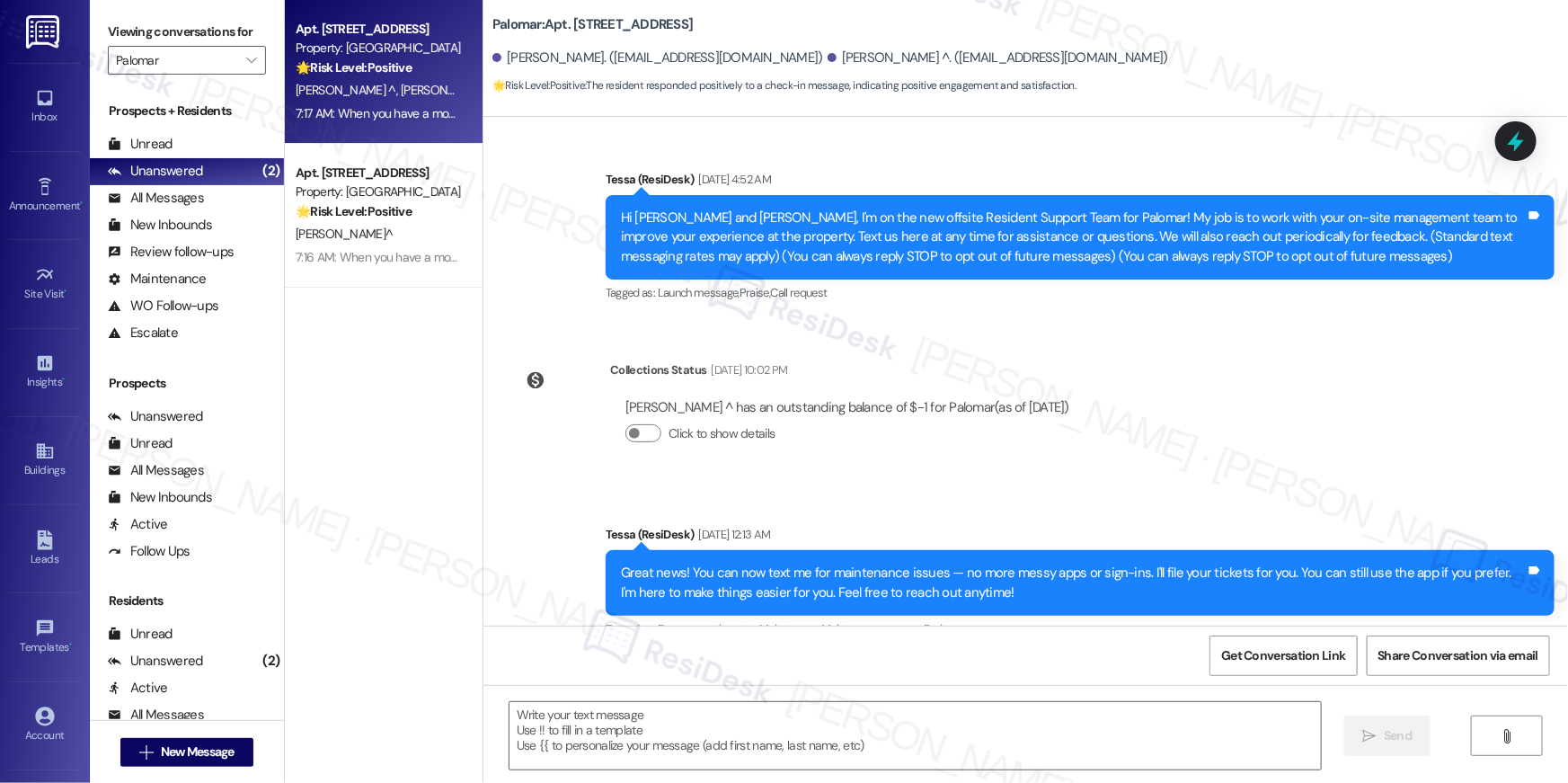
type textarea "Fetching suggested responses. Please feel free to read through the conversation…"
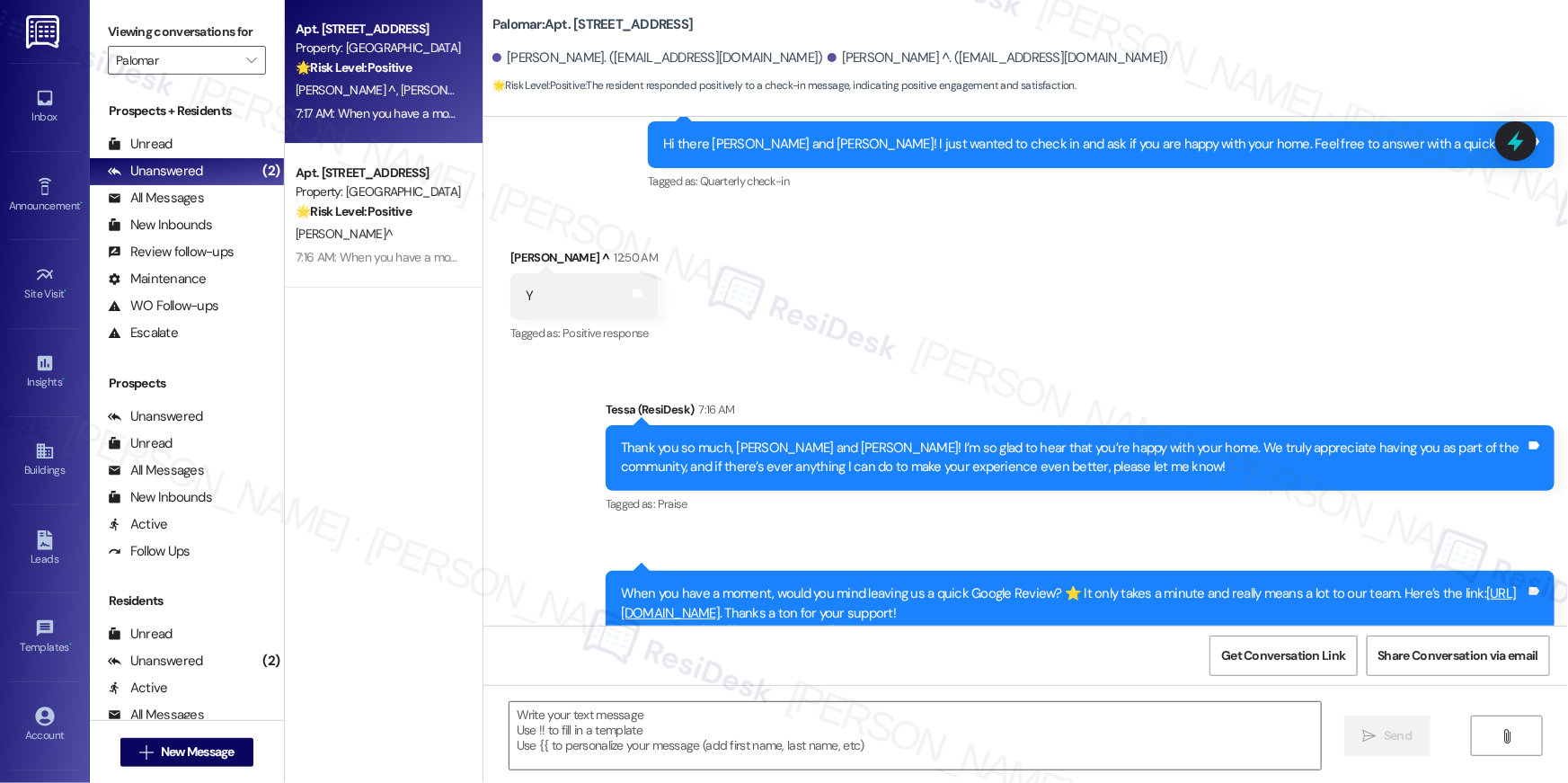
scroll to position [1403, 0]
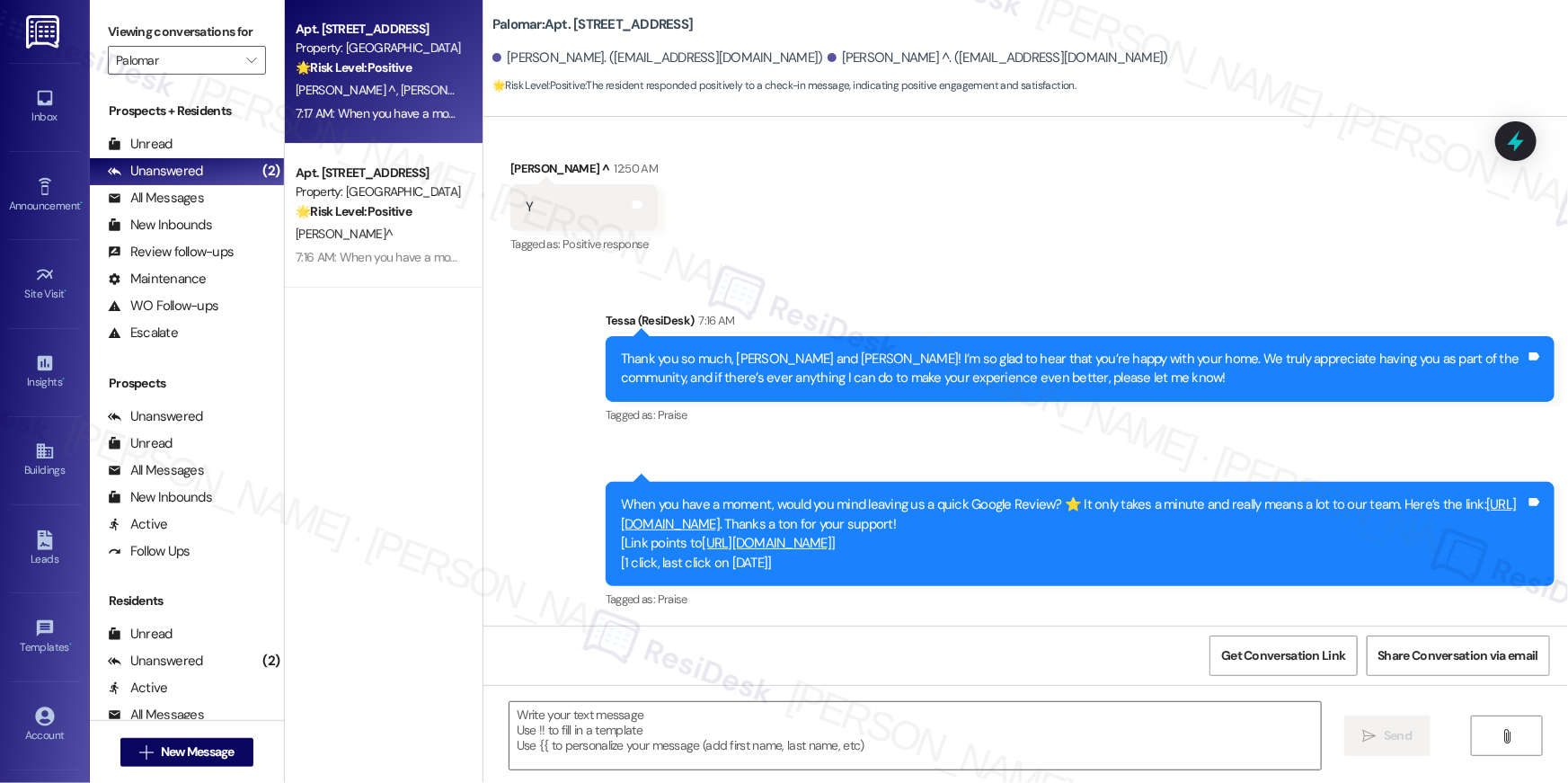
click at [847, 524] on link "https://www.theresidesk.com/links/review-qdVcdd2Ak" at bounding box center [1069, 513] width 895 height 37
click at [1294, 665] on span "Get Conversation Link" at bounding box center [1283, 655] width 131 height 39
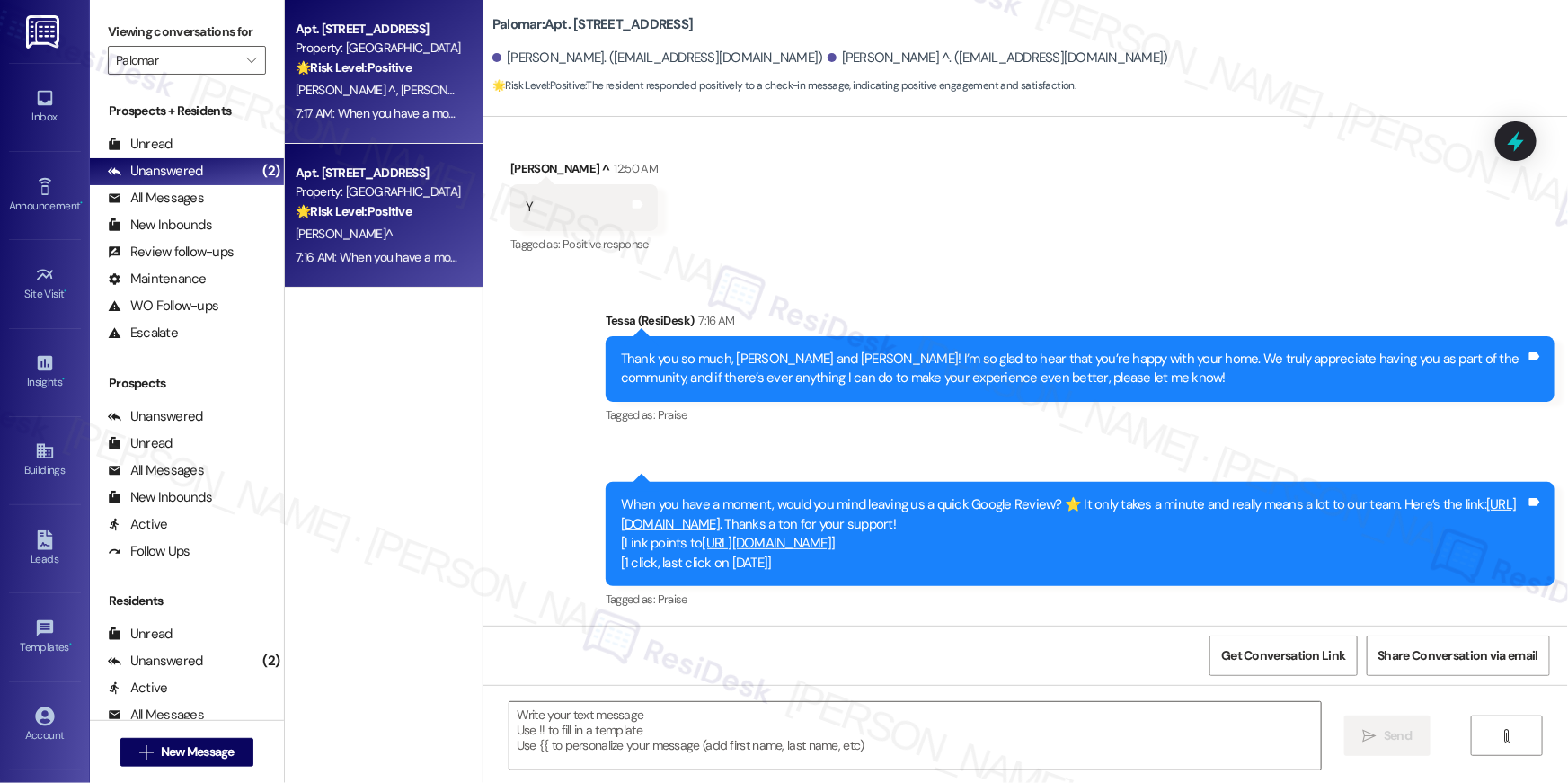
click at [376, 236] on div "M. Contreras^" at bounding box center [378, 234] width 169 height 23
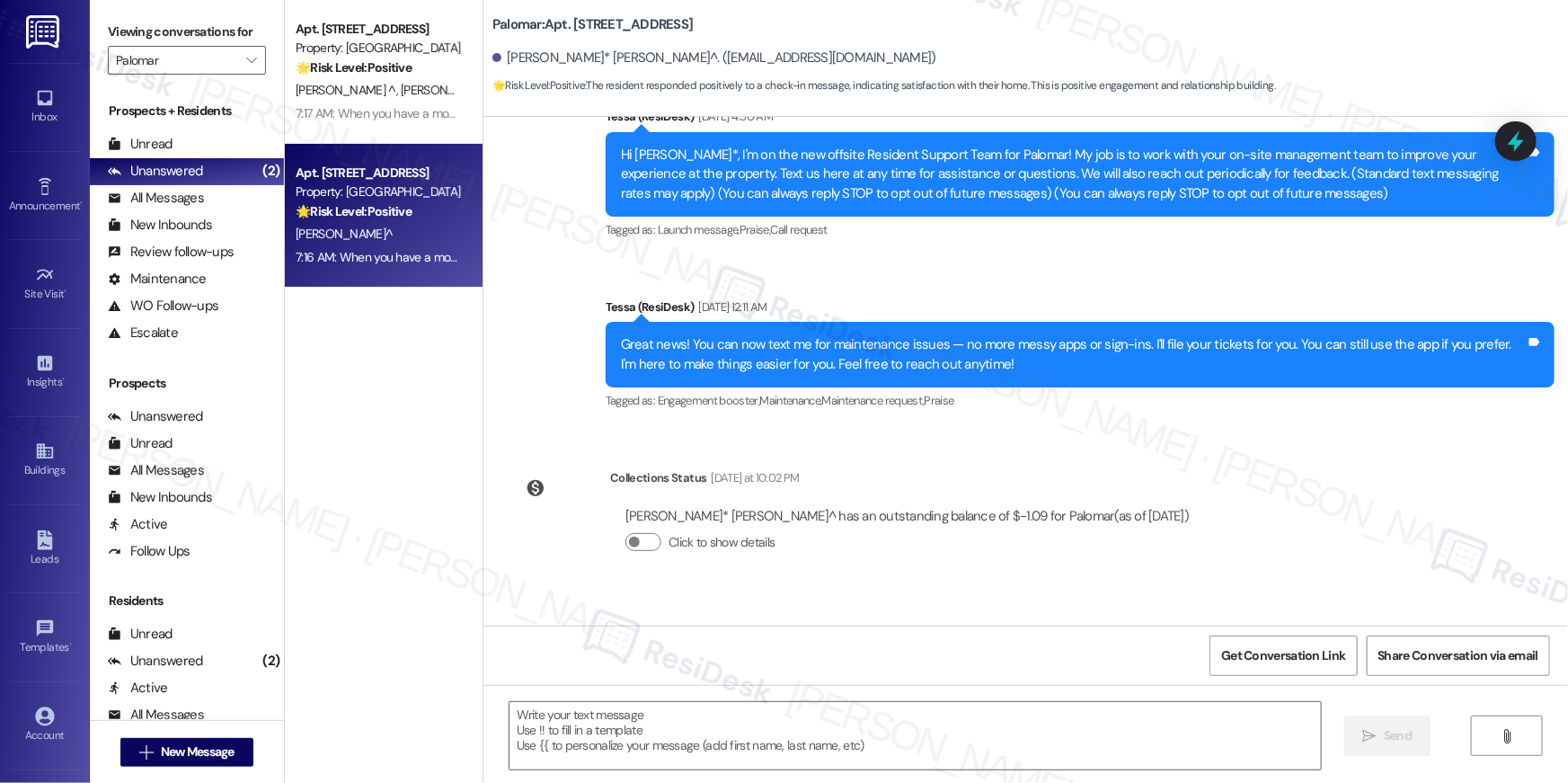
type textarea "Fetching suggested responses. Please feel free to read through the conversation…"
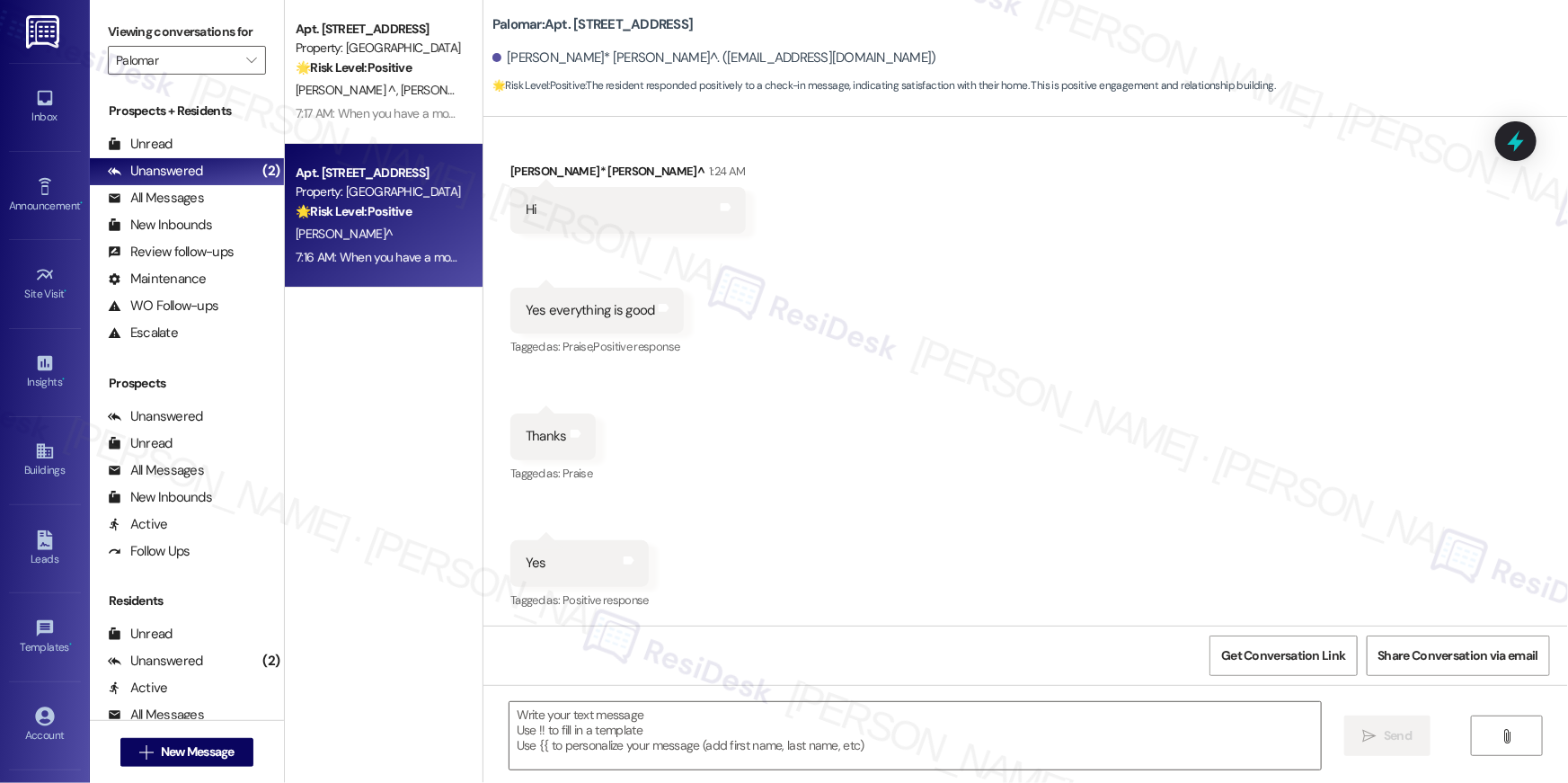
scroll to position [1151, 0]
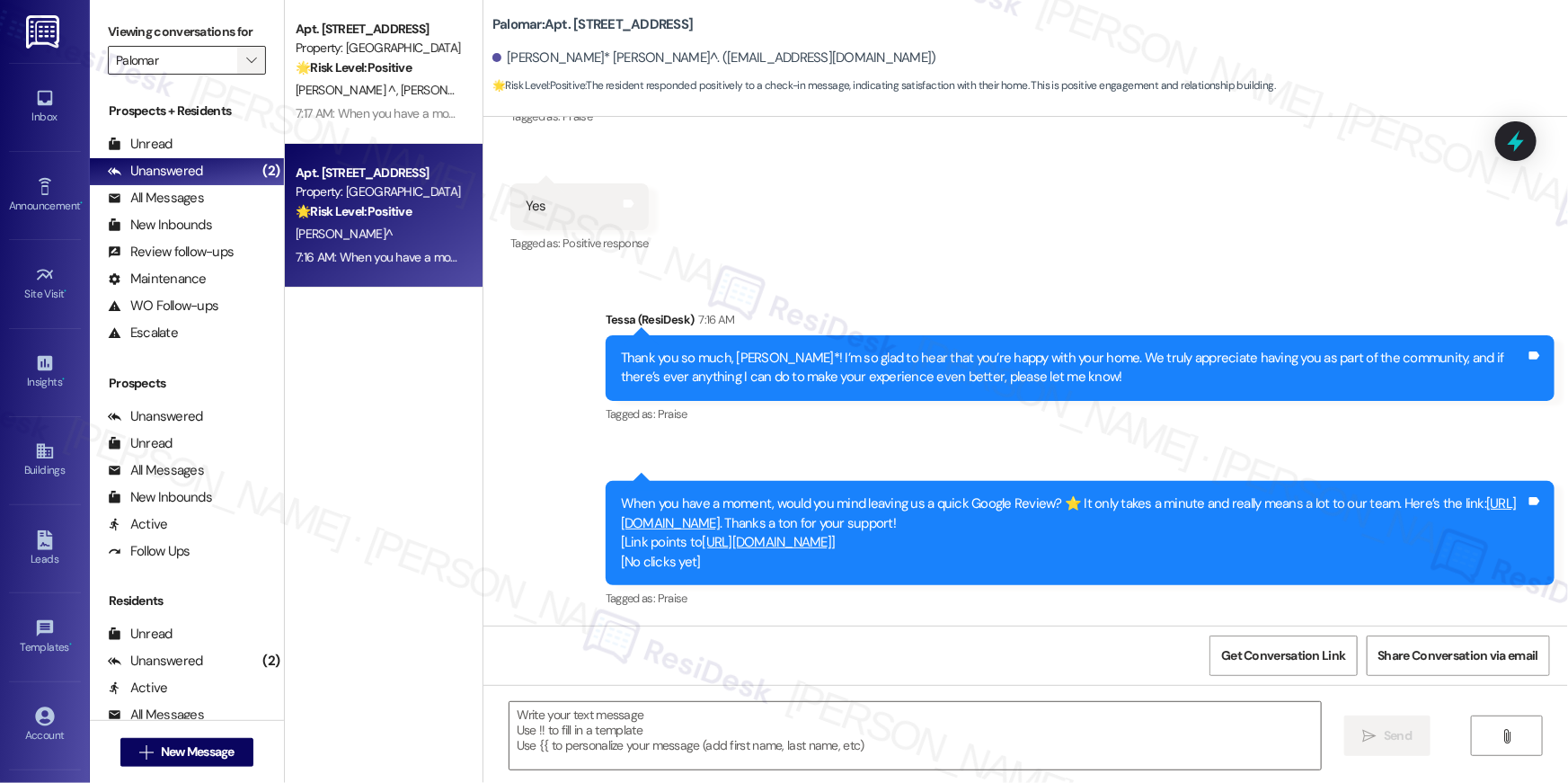
click at [247, 64] on icon "" at bounding box center [252, 60] width 10 height 15
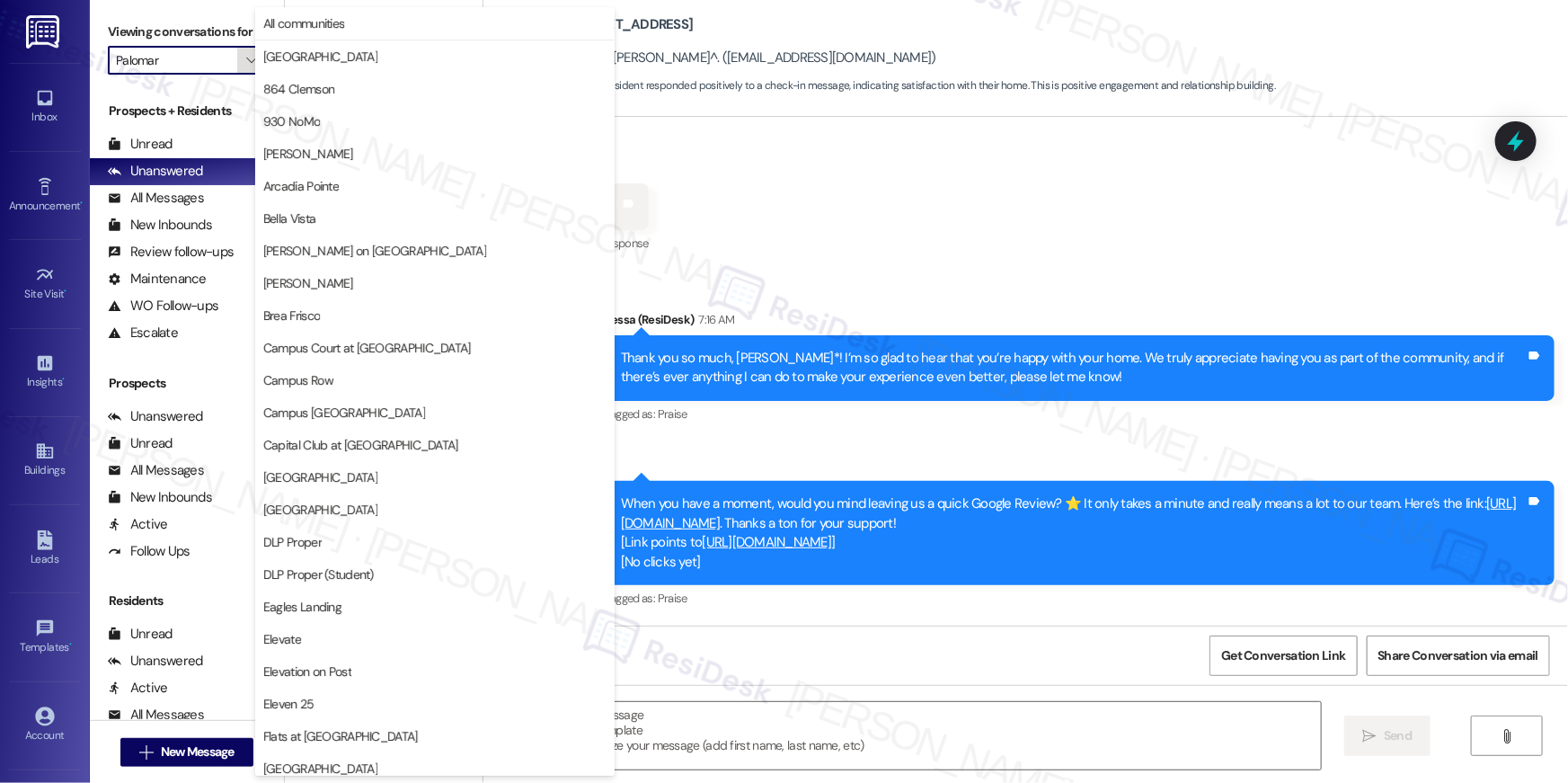
scroll to position [940, 0]
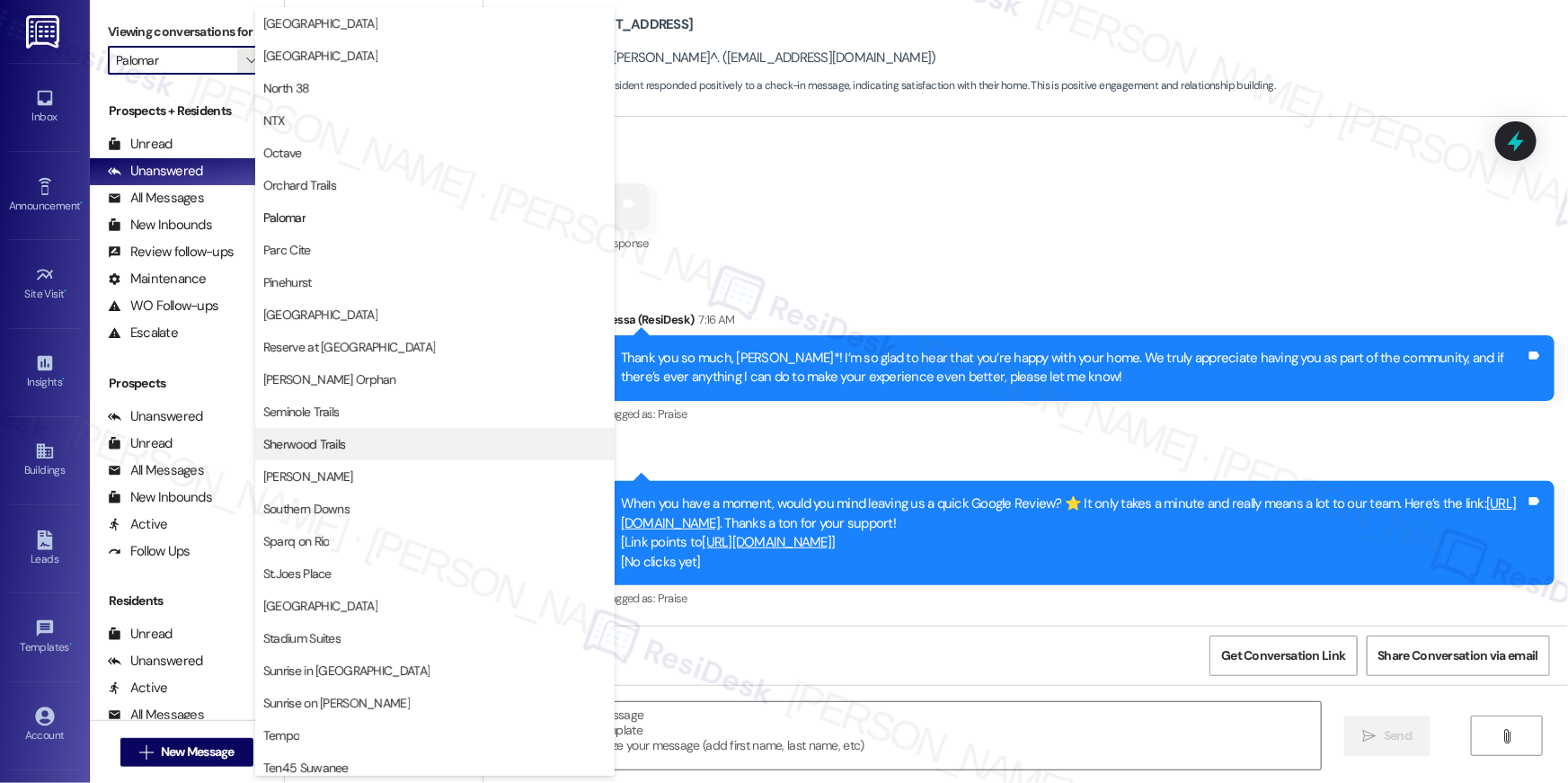
click at [327, 451] on span "Sherwood Trails" at bounding box center [304, 444] width 82 height 18
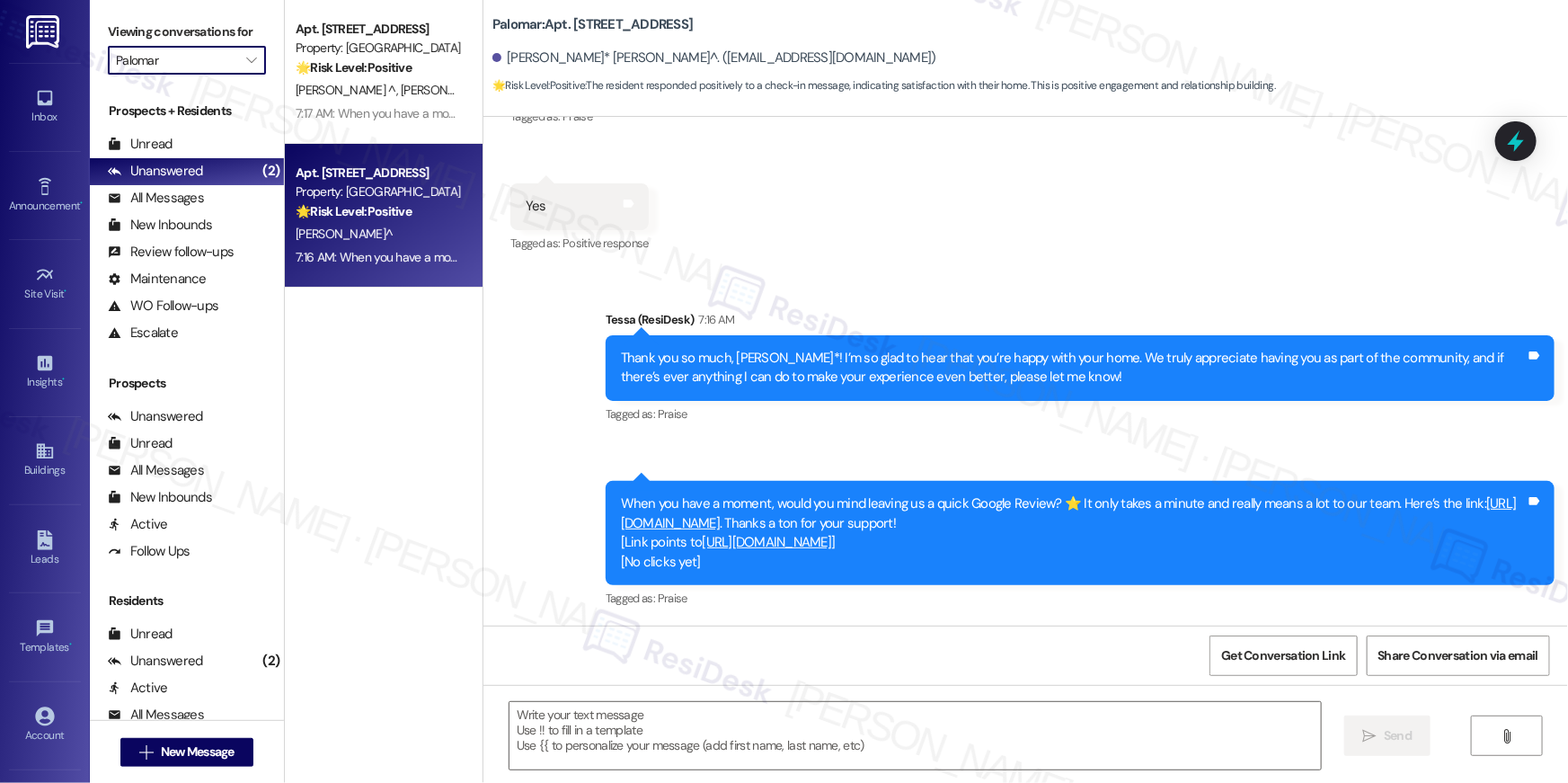
type input "Sherwood Trails"
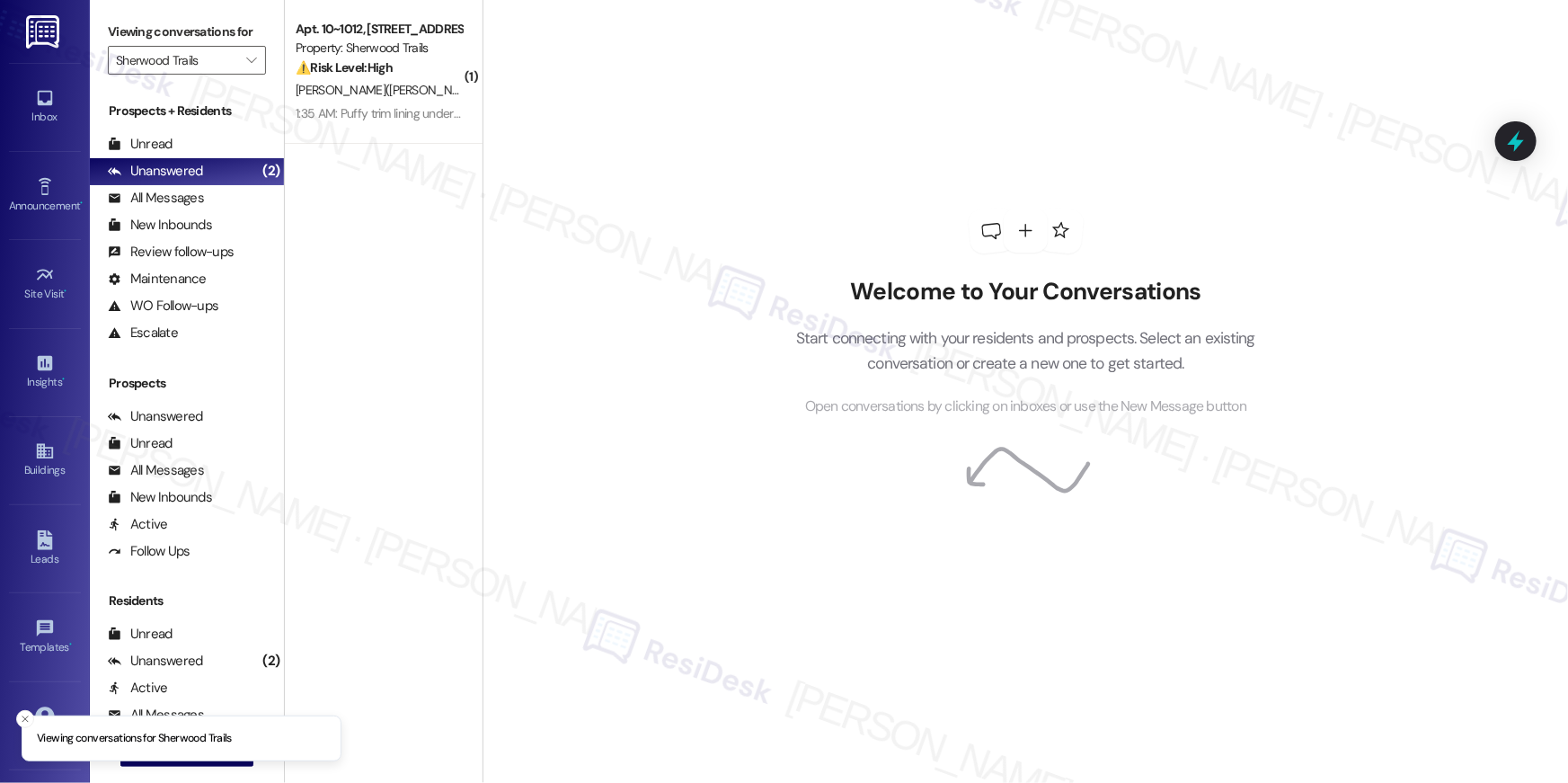
click at [372, 87] on div "B. Givens(Jha)" at bounding box center [378, 90] width 169 height 23
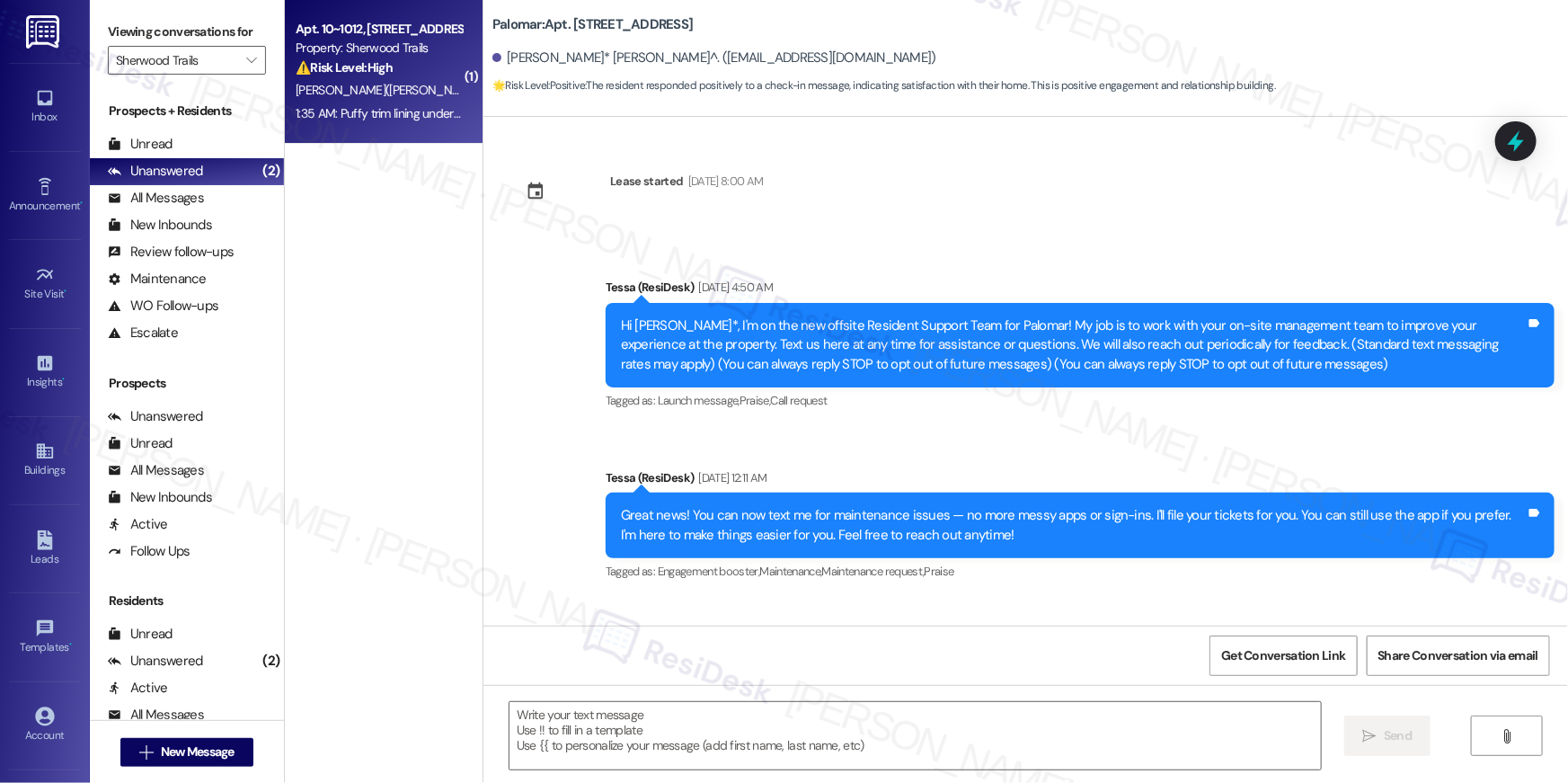
scroll to position [205, 0]
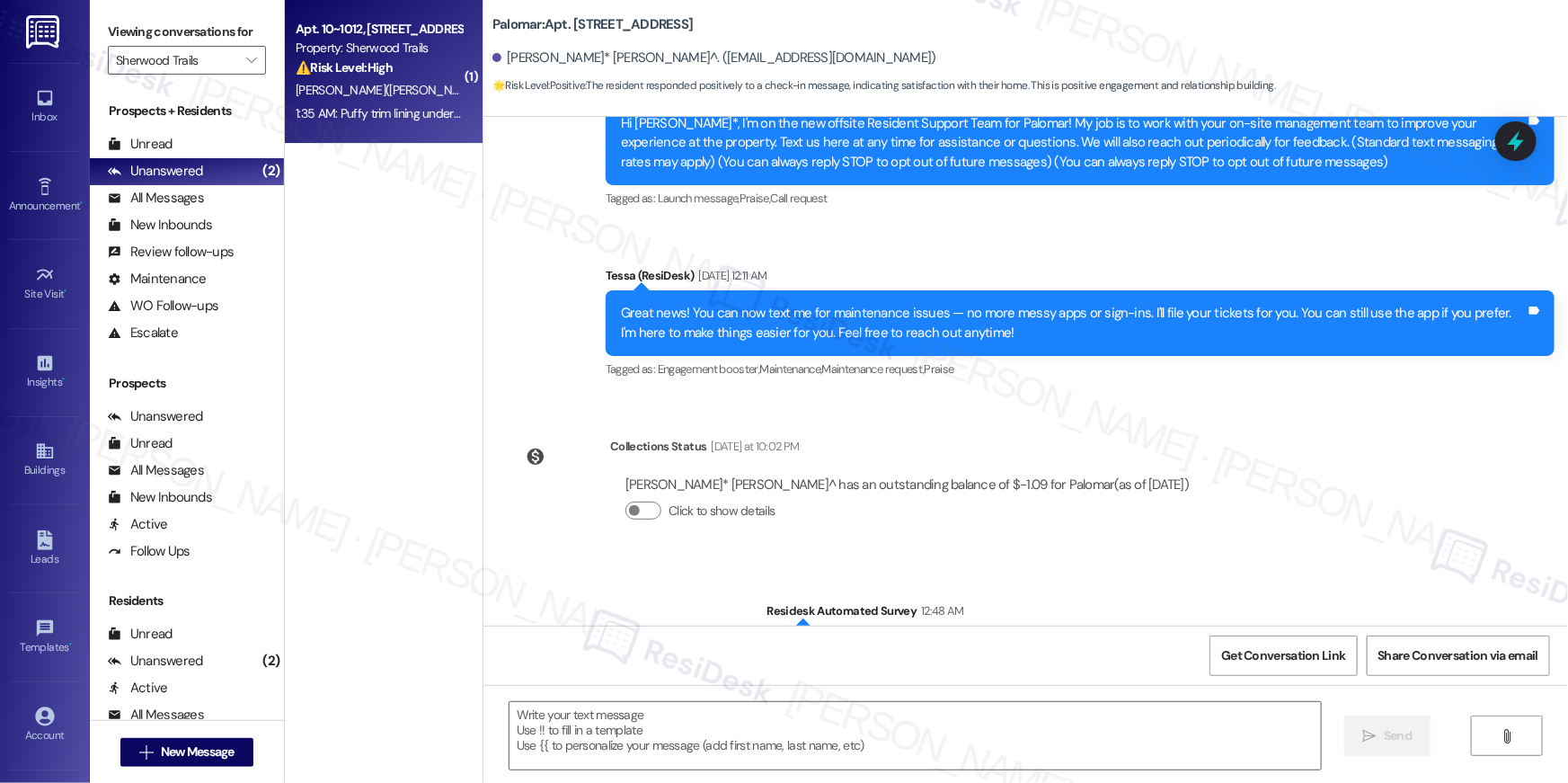
type textarea "Fetching suggested responses. Please feel free to read through the conversation…"
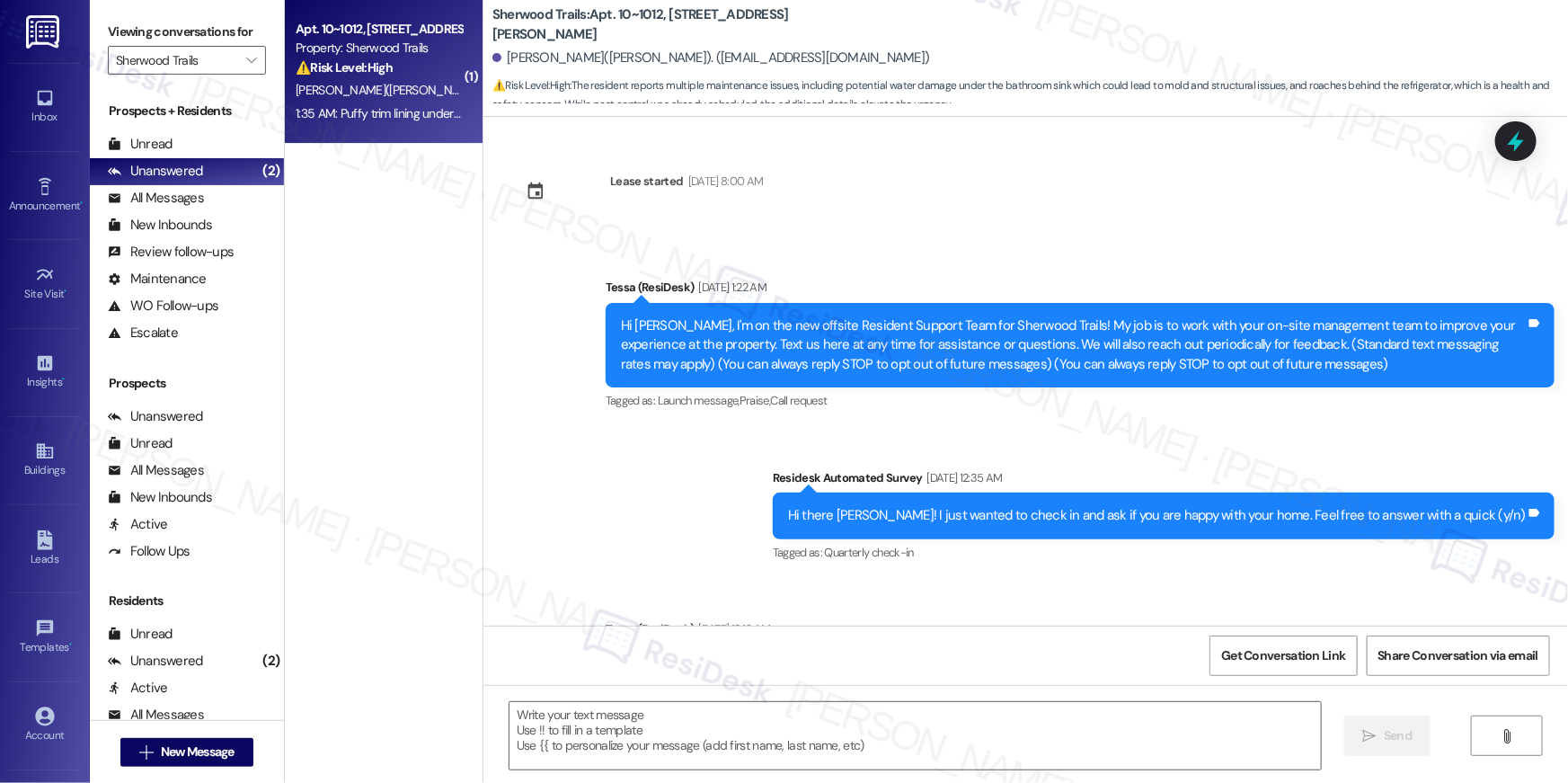
scroll to position [2134, 0]
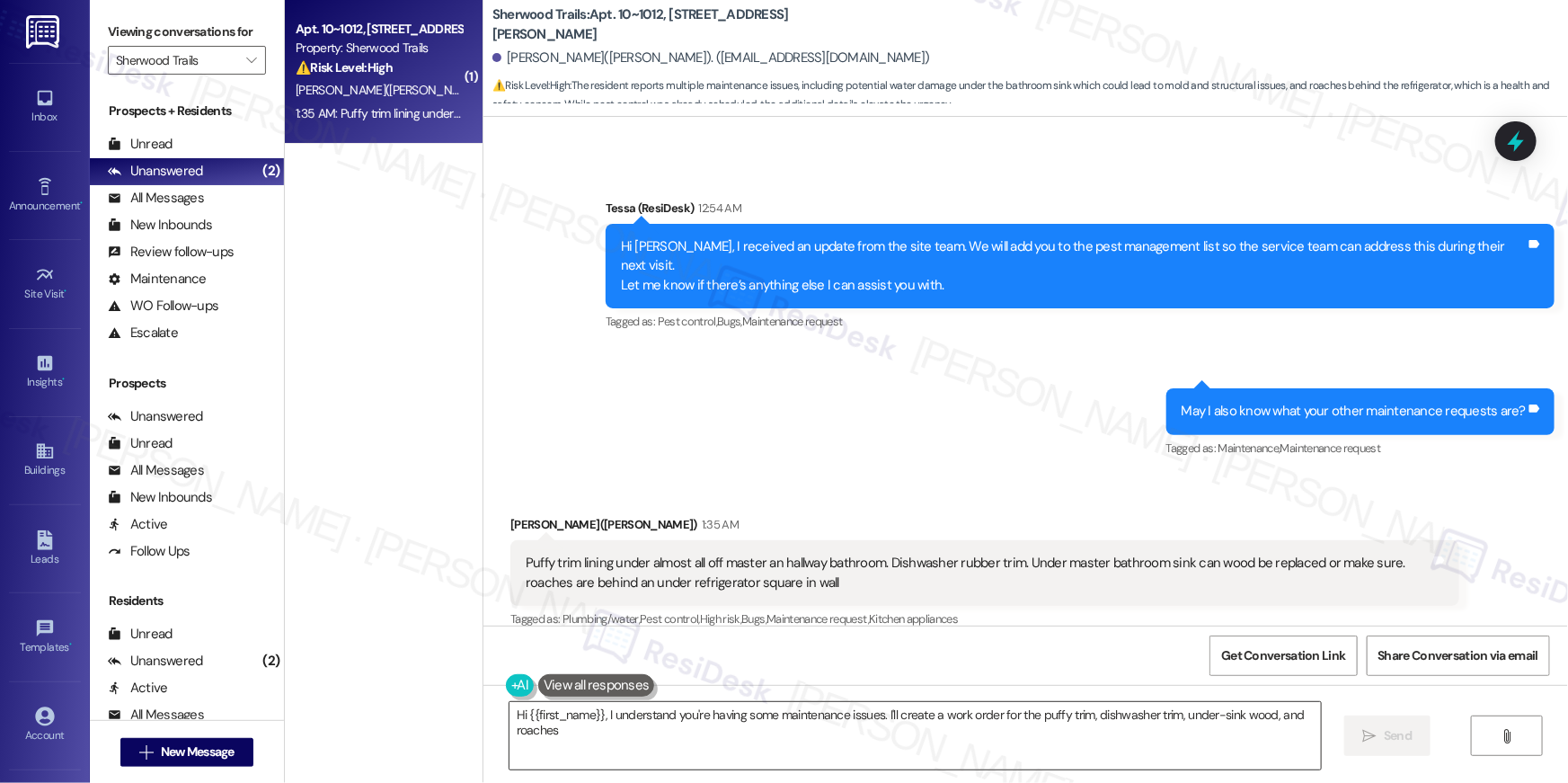
click at [821, 737] on textarea "Hi {{first_name}}, I understand you're having some maintenance issues. I'll cre…" at bounding box center [914, 735] width 811 height 67
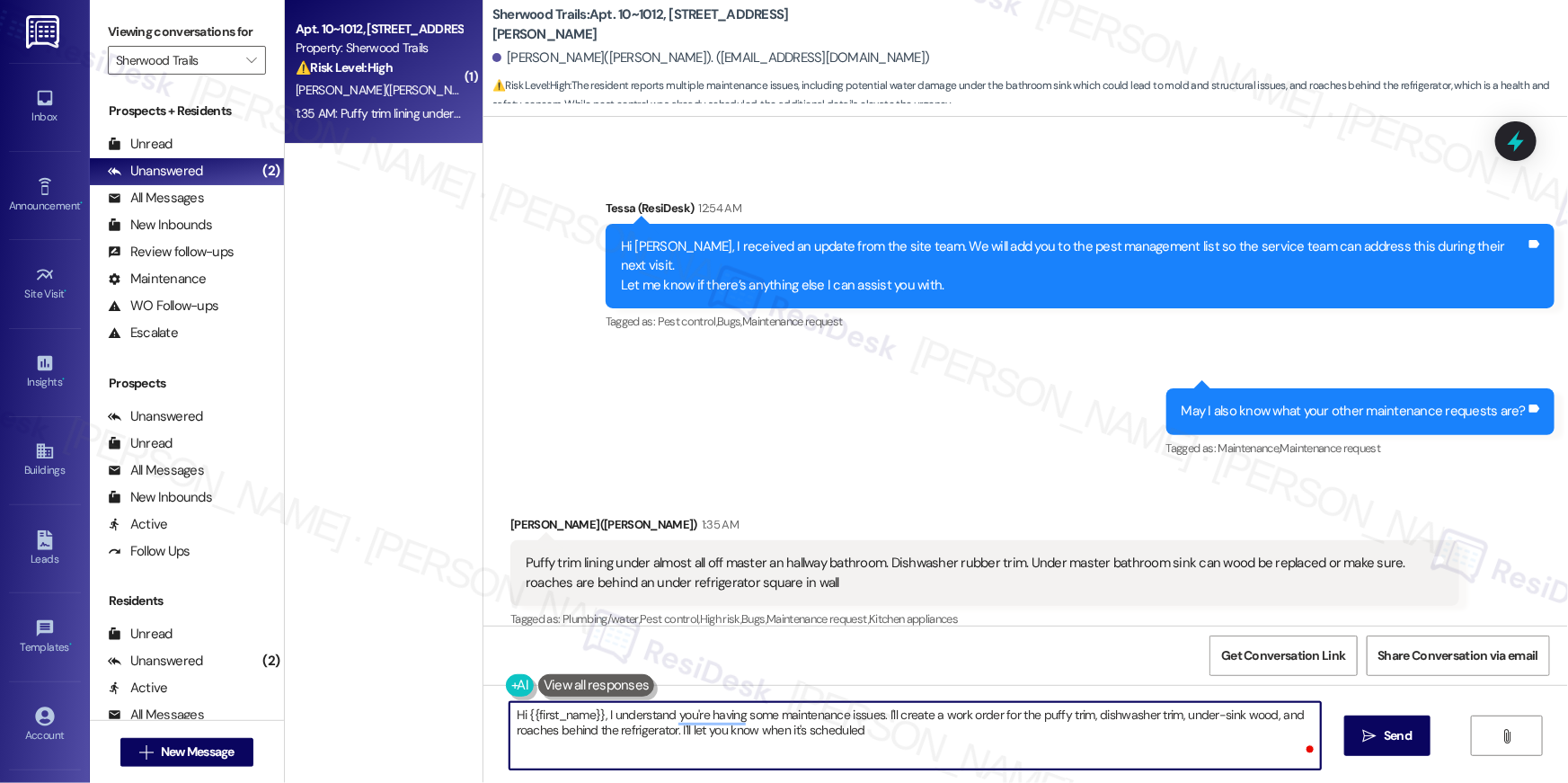
type textarea "Hi {{first_name}}, I understand you're having some maintenance issues. I'll cre…"
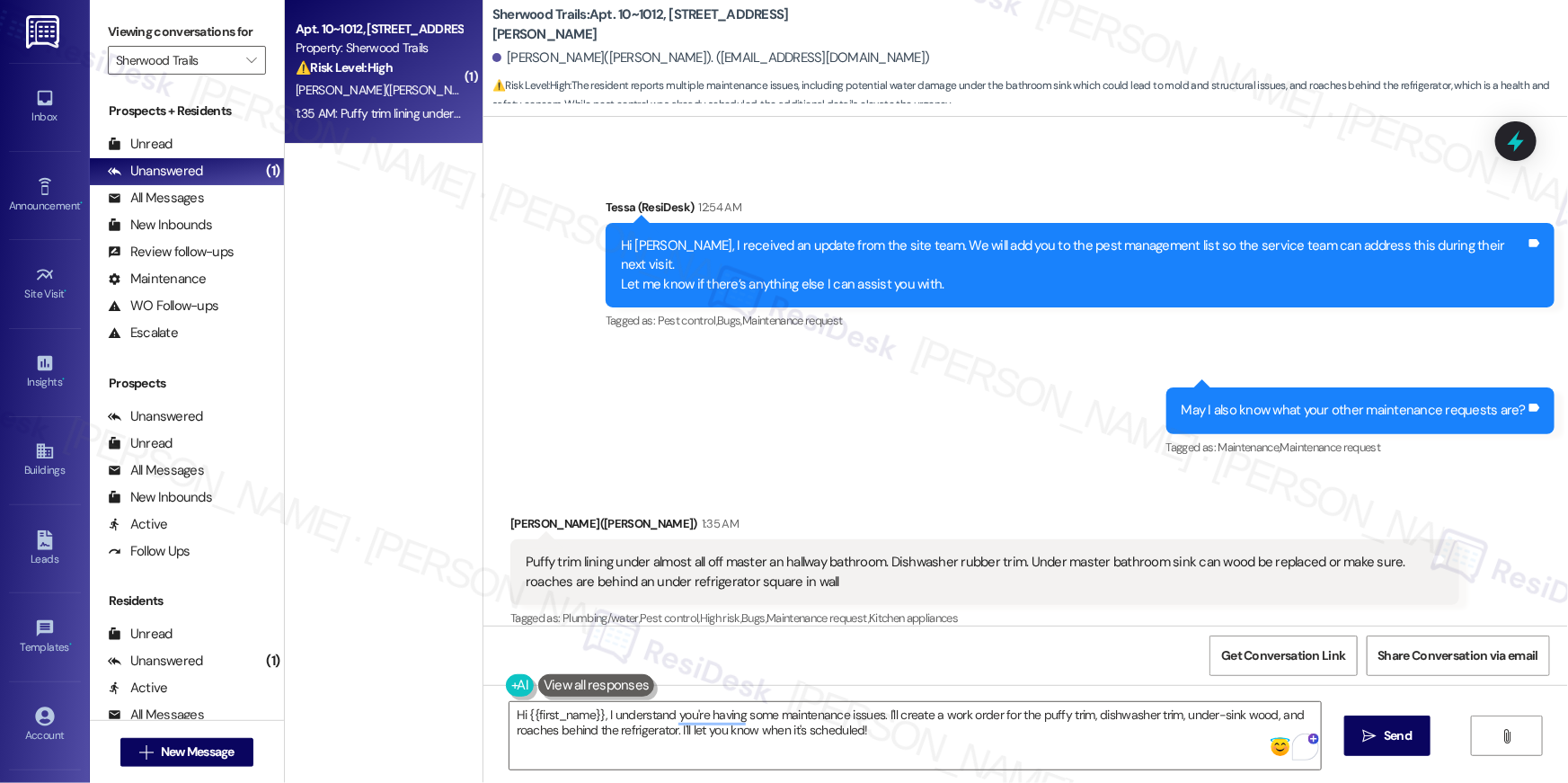
click at [763, 474] on div "Received via SMS Barbara Givens(Jha) 1:35 AM Puffy trim lining under almost all…" at bounding box center [1025, 559] width 1085 height 170
click at [1051, 438] on div "Sent via SMS Tessa (ResiDesk) 12:54 AM Hi Barbara, I received an update from th…" at bounding box center [1025, 315] width 1085 height 316
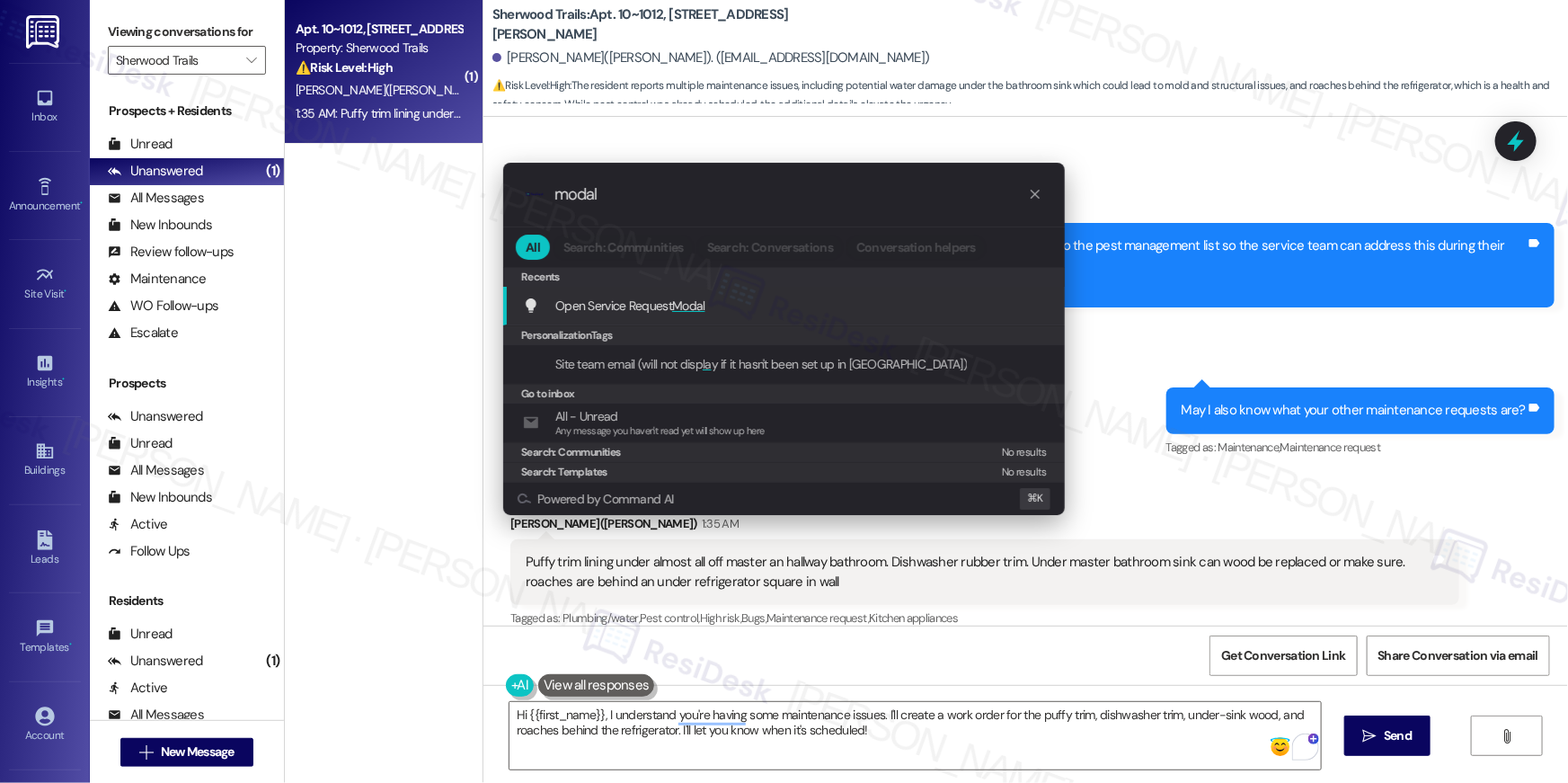
type input "modal"
click at [662, 306] on span "Open Service Request Modal" at bounding box center [630, 305] width 150 height 16
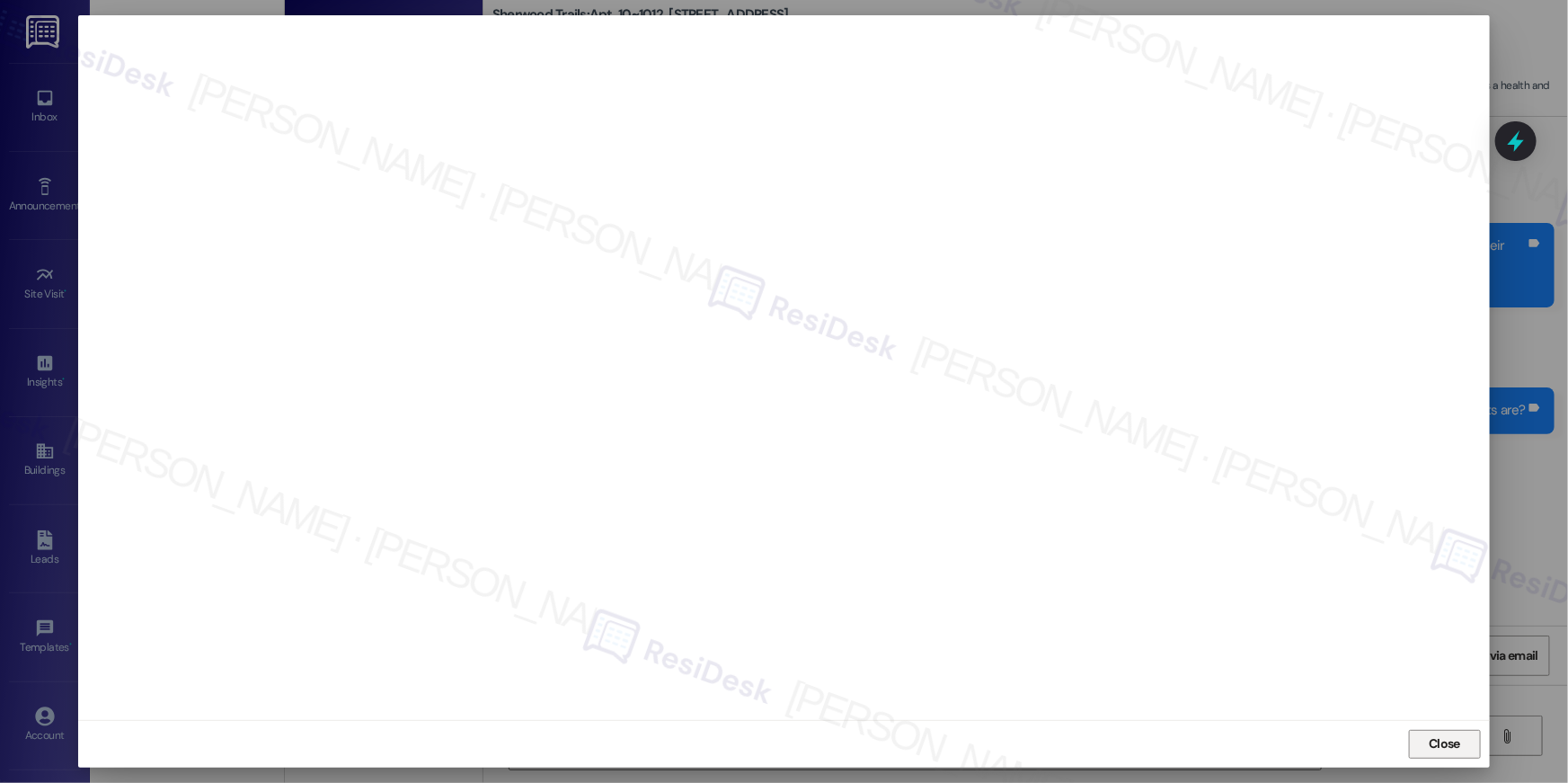
click at [1443, 752] on span "Close" at bounding box center [1444, 743] width 32 height 19
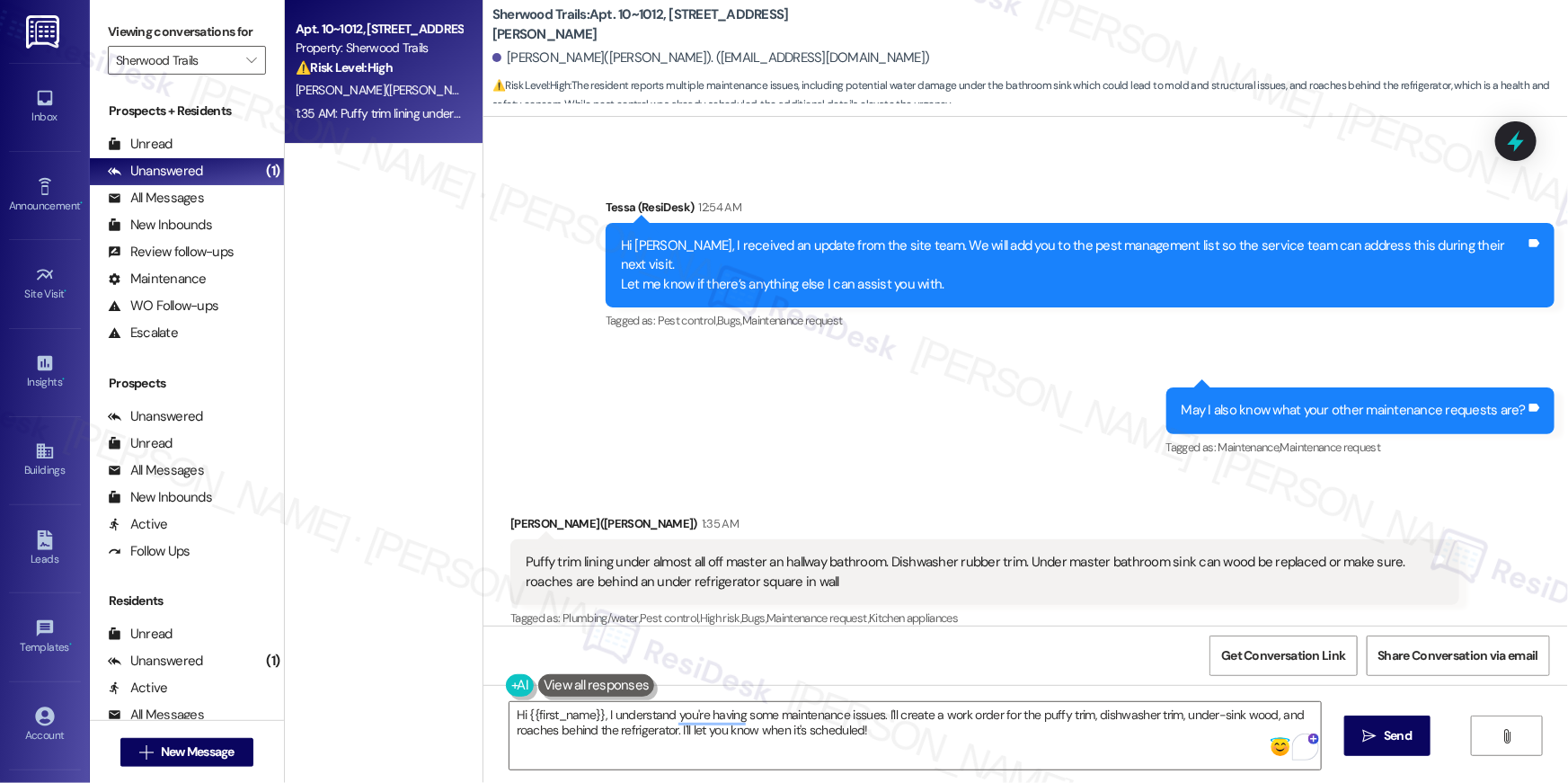
click at [835, 450] on div "Sent via SMS Tessa (ResiDesk) 12:54 AM Hi Barbara, I received an update from th…" at bounding box center [1025, 315] width 1085 height 316
drag, startPoint x: 817, startPoint y: 554, endPoint x: 535, endPoint y: 527, distance: 283.3
click at [535, 539] on div "Puffy trim lining under almost all off master an hallway bathroom. Dishwasher r…" at bounding box center [985, 572] width 949 height 65
click at [534, 539] on div "Puffy trim lining under almost all off master an hallway bathroom. Dishwasher r…" at bounding box center [985, 572] width 949 height 65
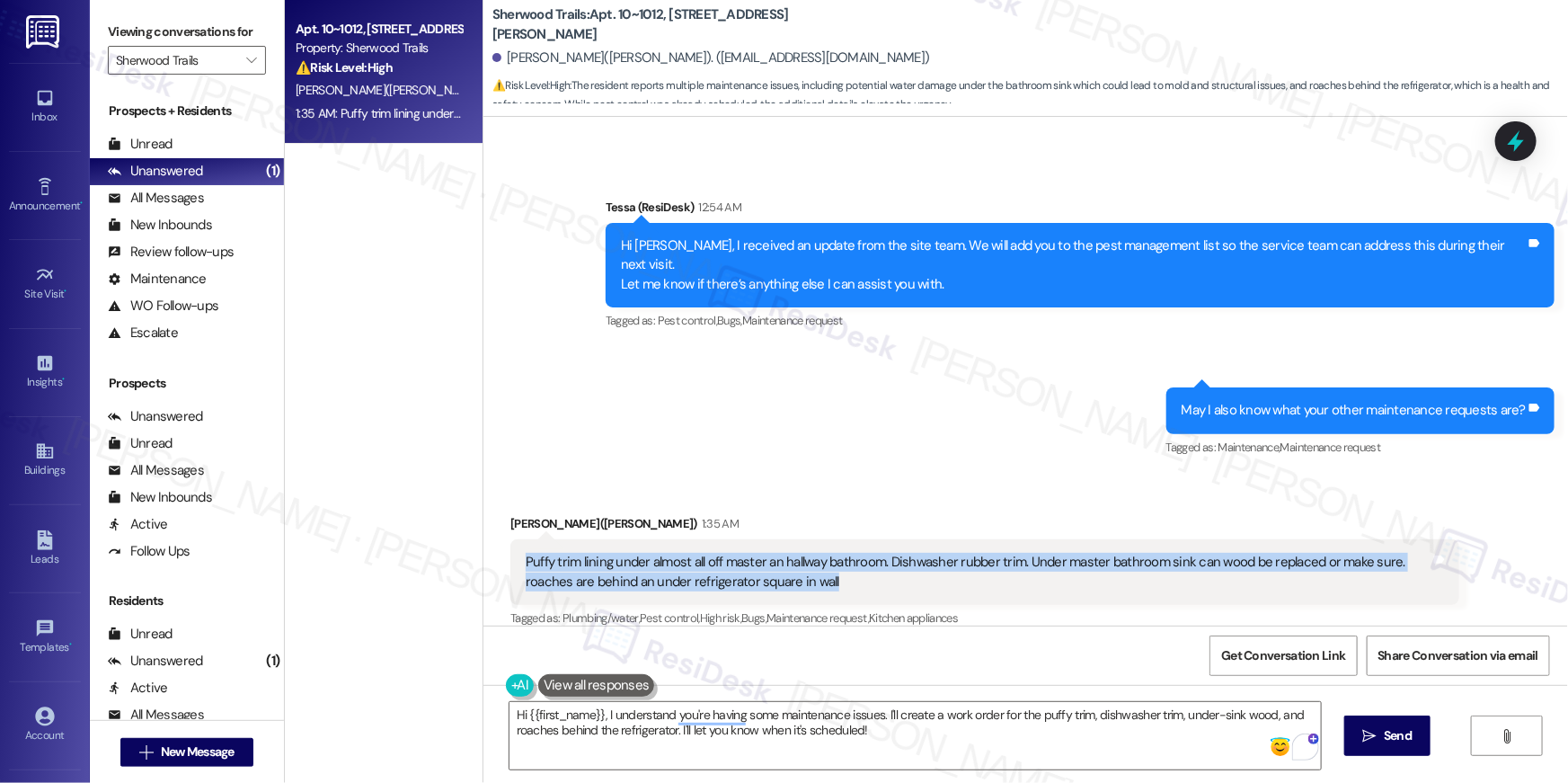
drag, startPoint x: 810, startPoint y: 553, endPoint x: 886, endPoint y: 563, distance: 76.7
click at [889, 560] on div "Puffy trim lining under almost all off master an hallway bathroom. Dishwasher r…" at bounding box center [978, 572] width 908 height 39
copy div "Puffy trim lining under almost all off master an hallway bathroom. Dishwasher r…"
click at [928, 760] on textarea "Hi {{first_name}}, I understand you're having some maintenance issues. I'll cre…" at bounding box center [914, 735] width 811 height 67
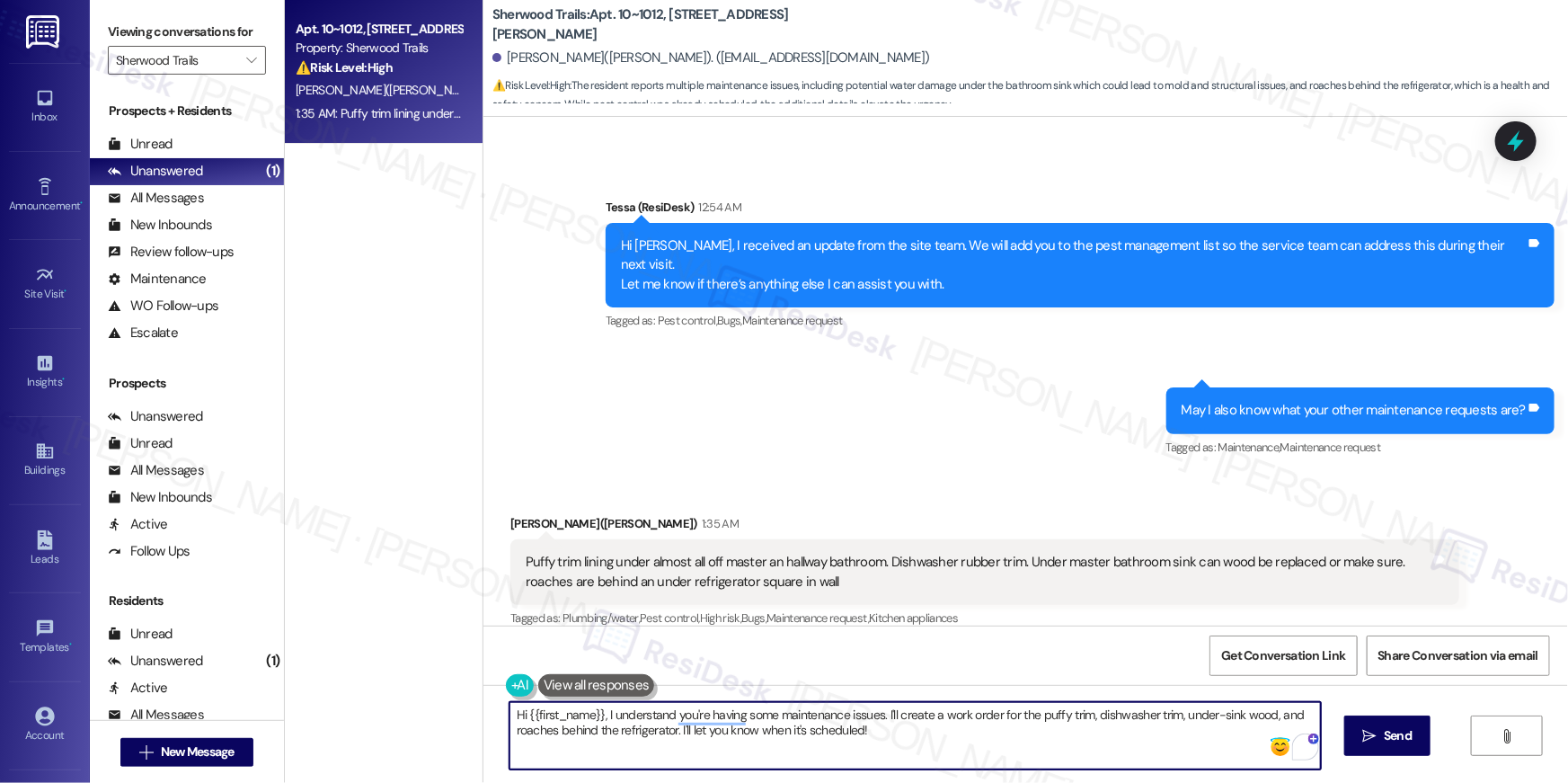
click at [929, 760] on textarea "Hi {{first_name}}, I understand you're having some maintenance issues. I'll cre…" at bounding box center [914, 735] width 811 height 67
click at [929, 759] on textarea "Hi {{first_name}}, I understand you're having some maintenance issues. I'll cre…" at bounding box center [914, 735] width 811 height 67
paste textarea "Thank you for sharing these concerns — I want to make sure we get accurate deta…"
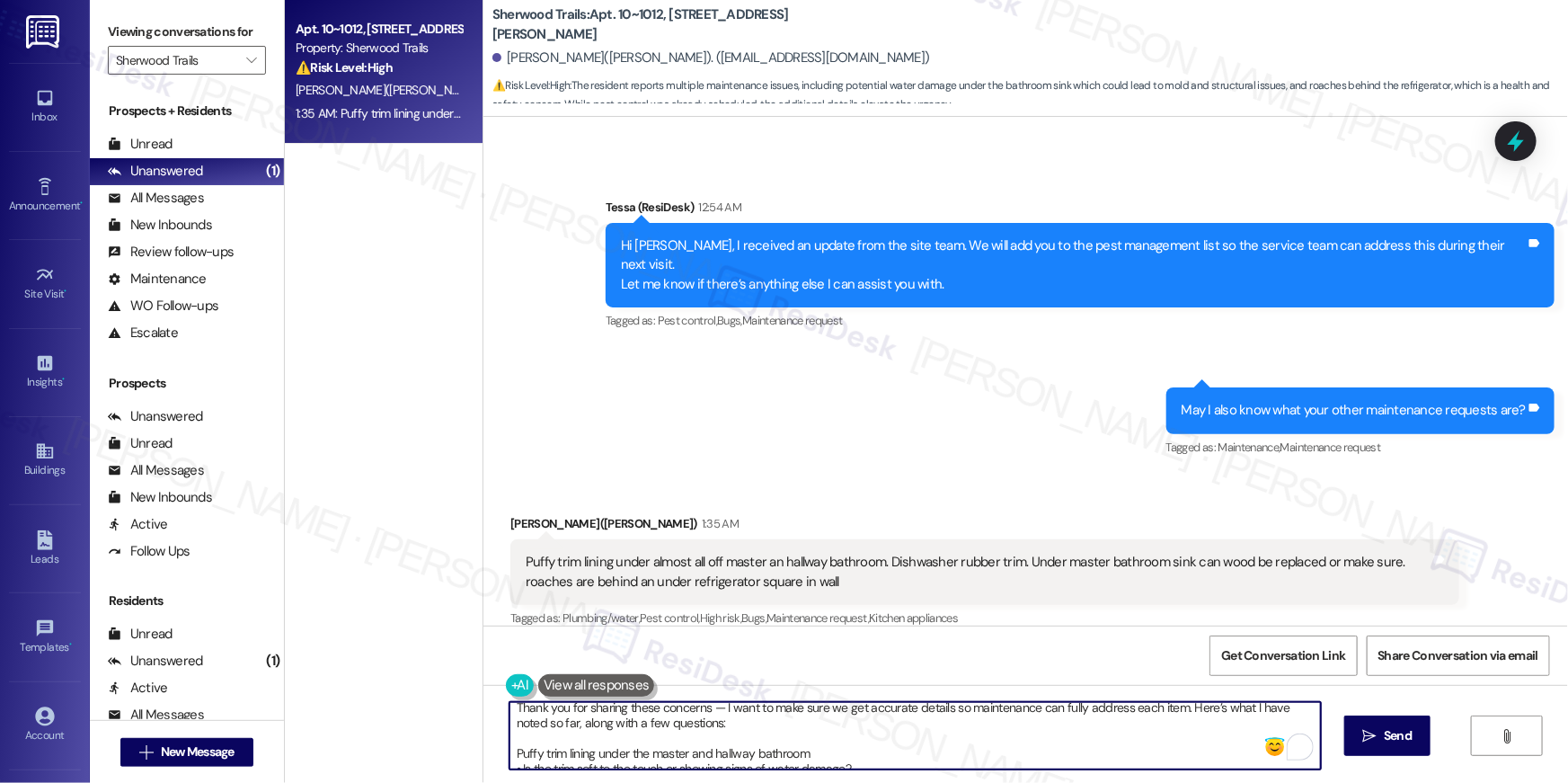
scroll to position [0, 0]
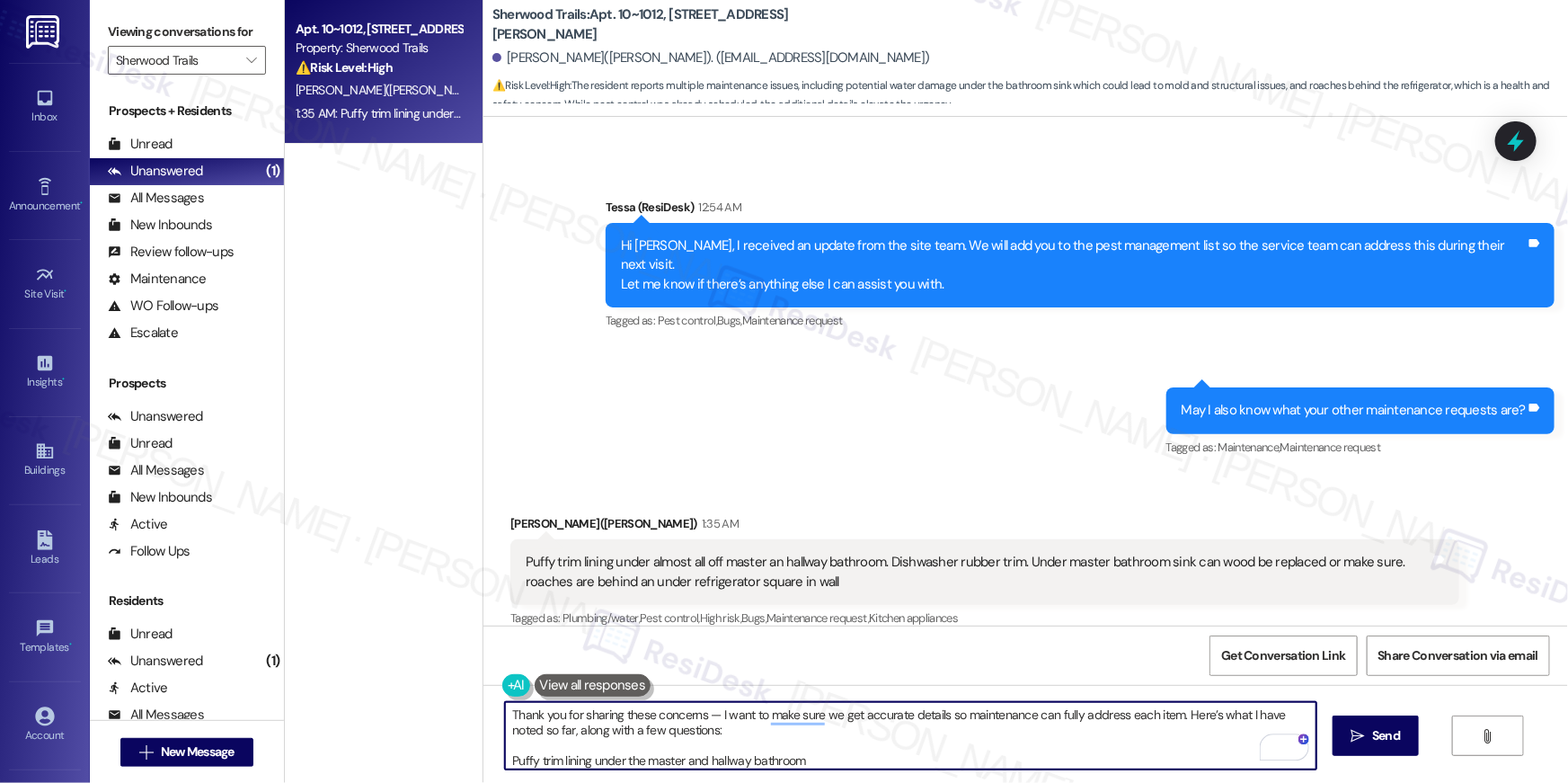
click at [698, 715] on textarea "Thank you for sharing these concerns — I want to make sure we get accurate deta…" at bounding box center [910, 735] width 811 height 67
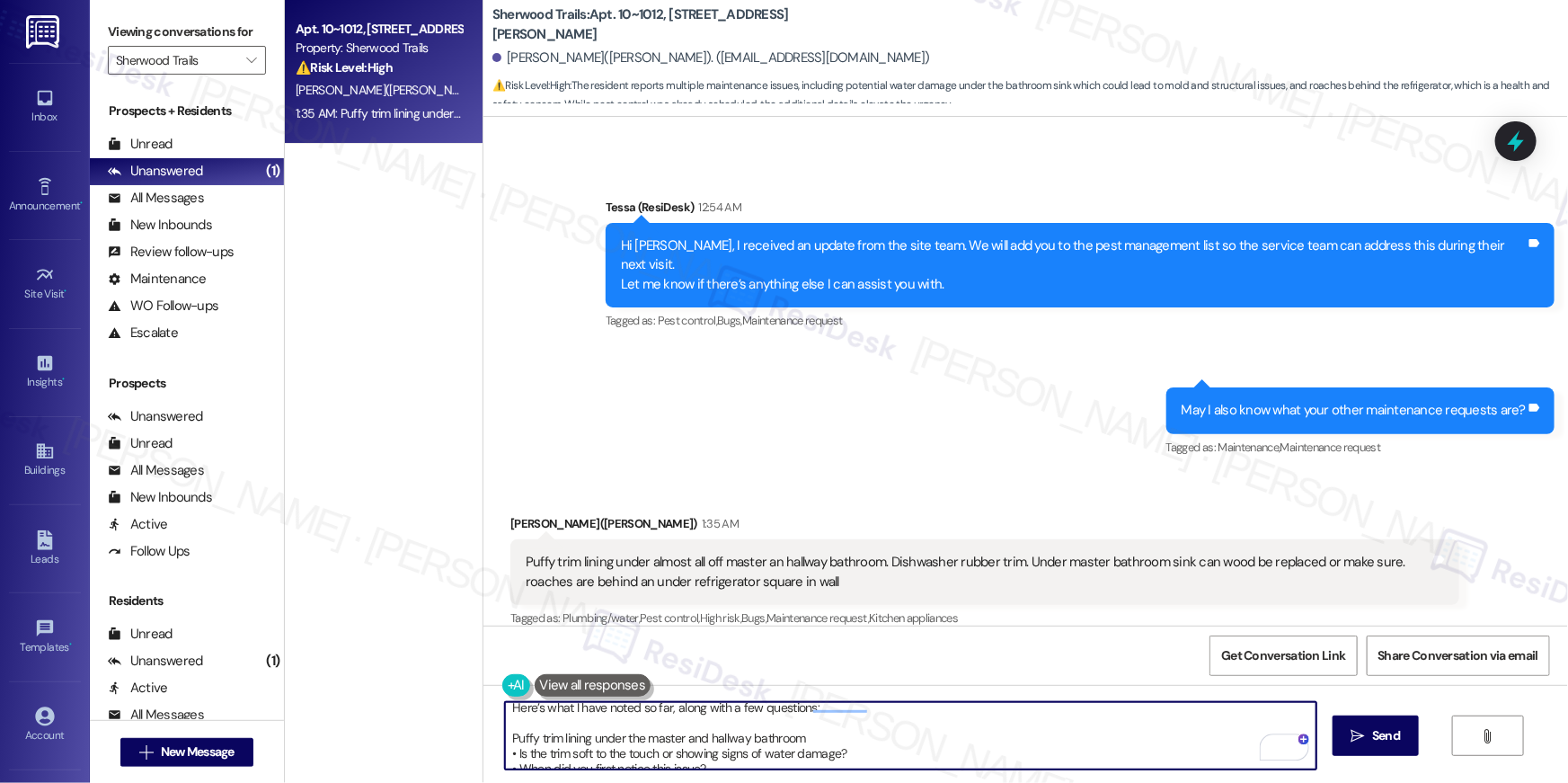
scroll to position [23, 0]
click at [505, 712] on textarea "Thank you for sharing these concerns, Barbara— I want to make sure we get accur…" at bounding box center [910, 735] width 811 height 67
click at [505, 728] on textarea "Thank you for sharing these concerns, Barbara— I want to make sure we get accur…" at bounding box center [910, 735] width 811 height 67
type textarea "Thank you for sharing these concerns, Barbara— I want to make sure we get accur…"
click at [1332, 734] on button " Send" at bounding box center [1376, 735] width 87 height 41
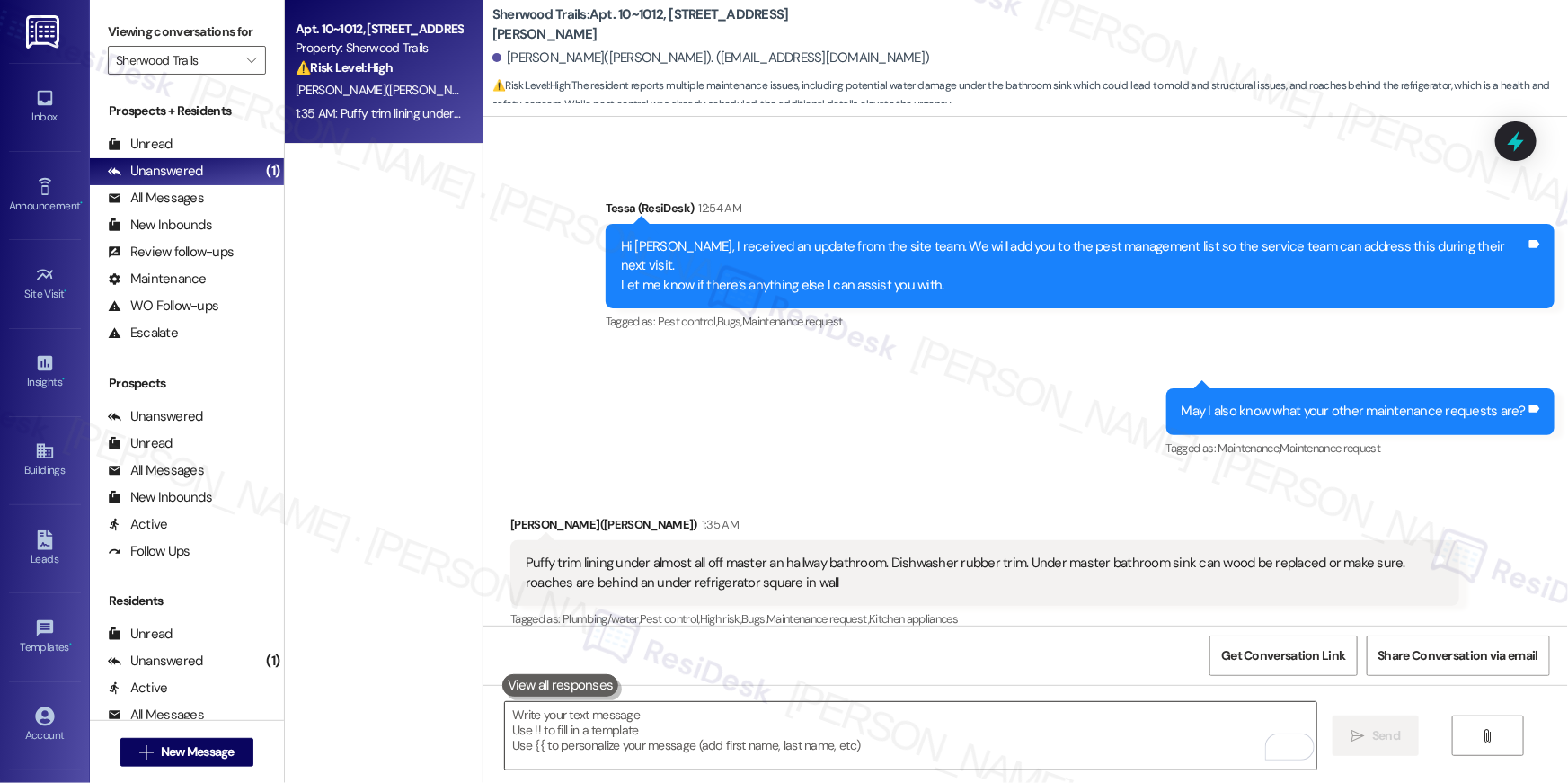
click at [686, 739] on textarea "To enrich screen reader interactions, please activate Accessibility in Grammarl…" at bounding box center [910, 735] width 811 height 67
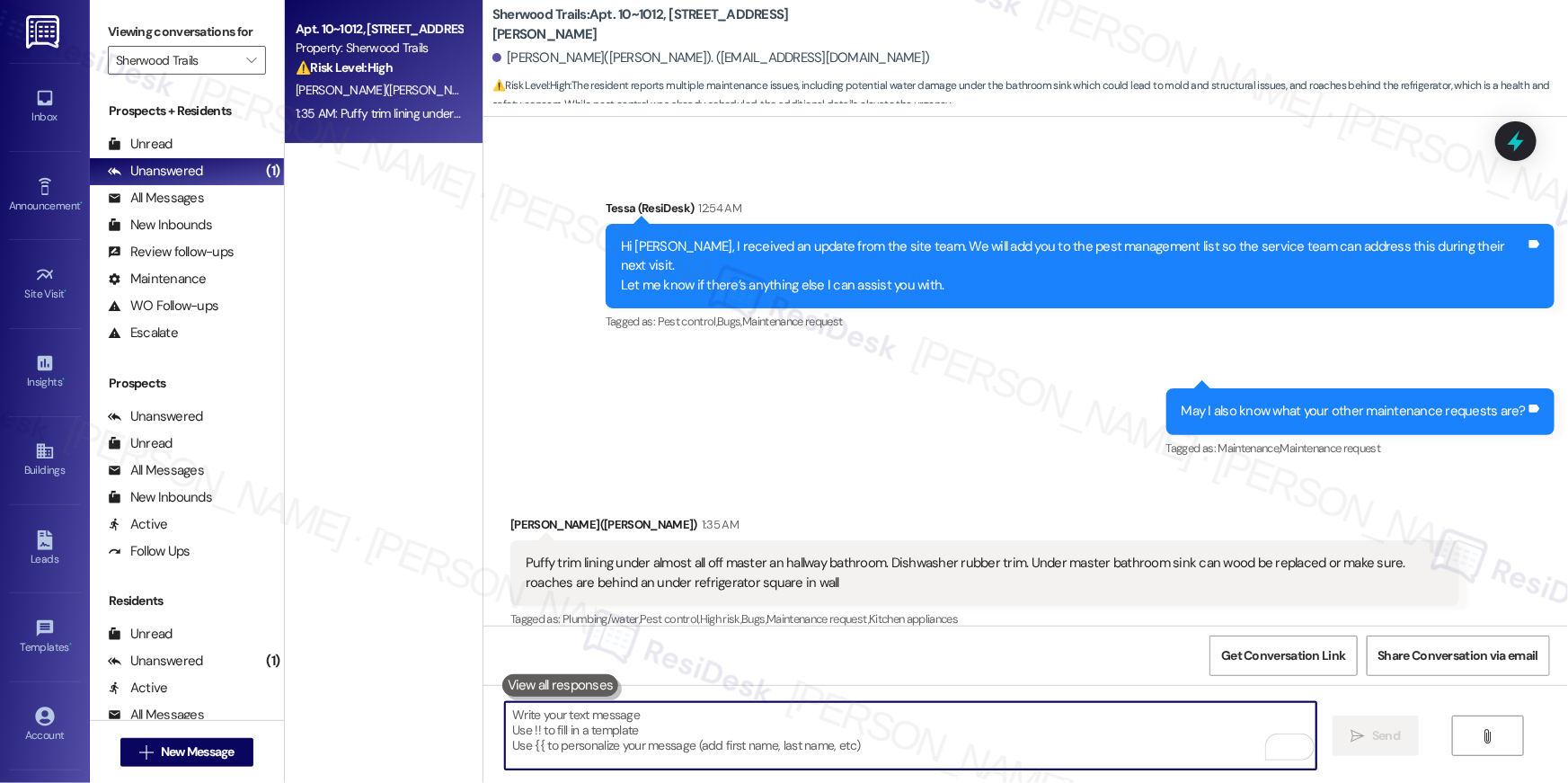
click at [686, 739] on textarea "To enrich screen reader interactions, please activate Accessibility in Grammarl…" at bounding box center [910, 735] width 811 height 67
paste textarea "Wood under the master bathroom sink • Is the wood soft, cracked, or showing sig…"
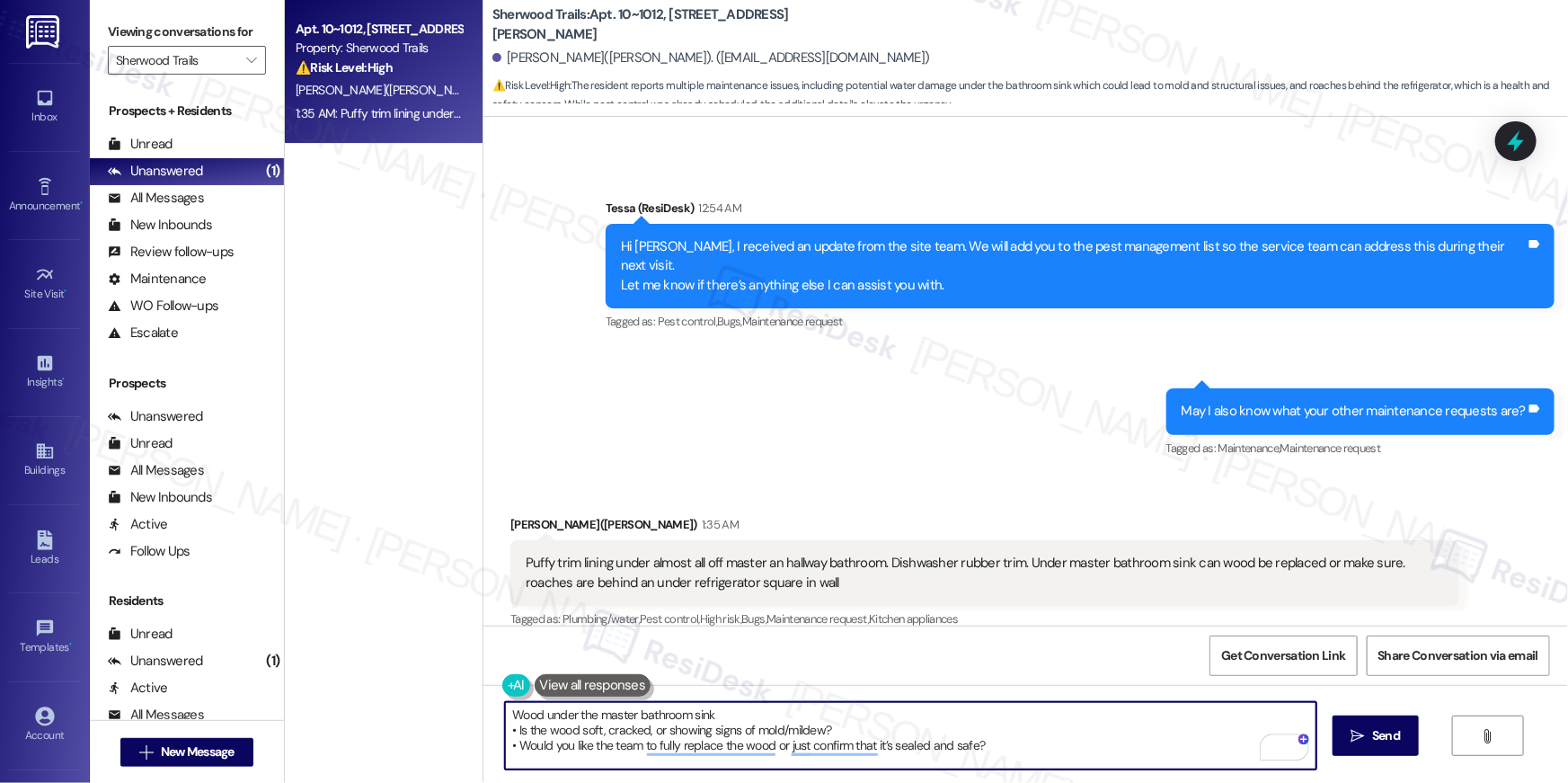
click at [506, 709] on textarea "Wood under the master bathroom sink • Is the wood soft, cracked, or showing sig…" at bounding box center [910, 735] width 811 height 67
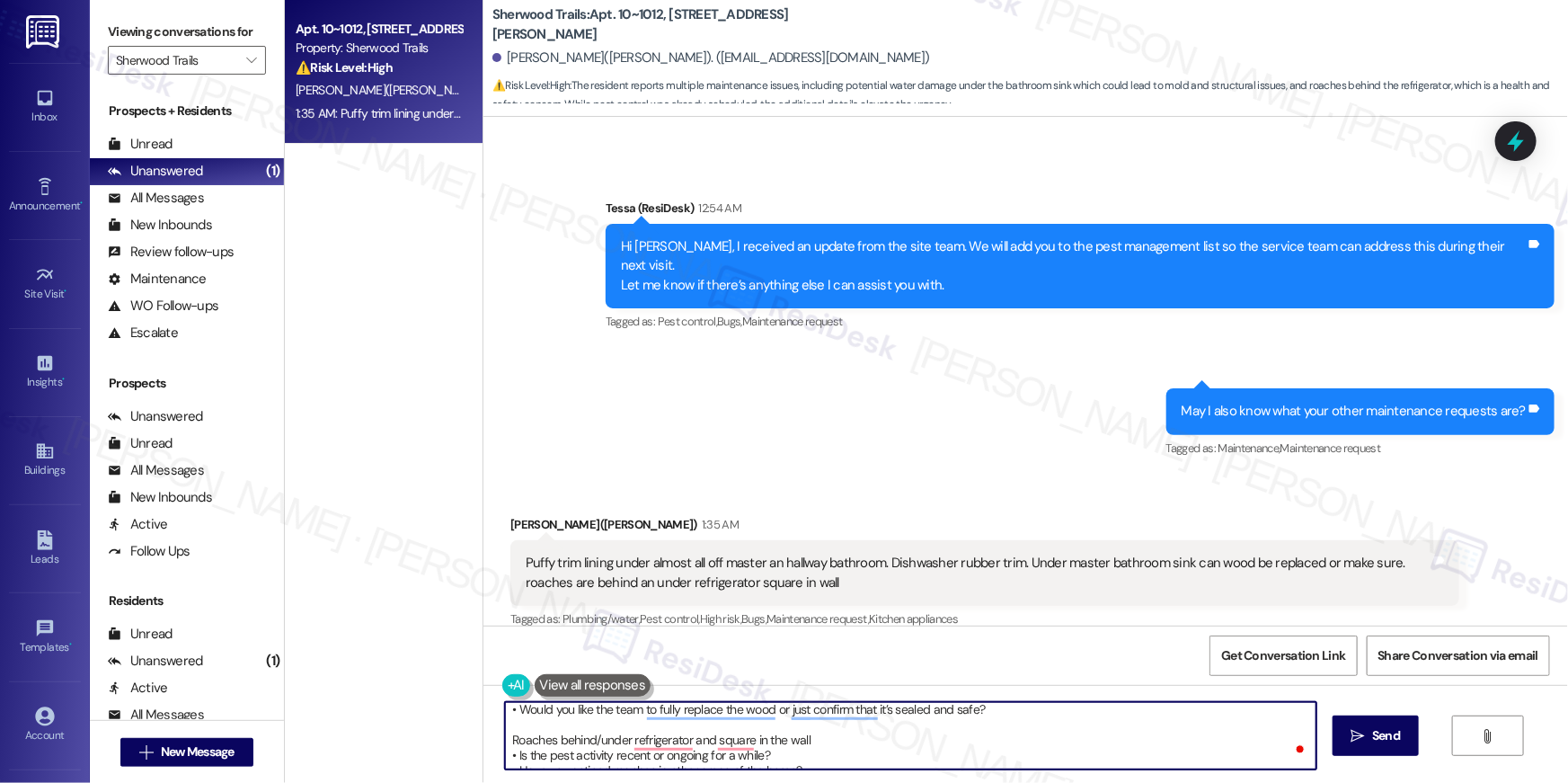
click at [505, 731] on textarea "3. Wood under the master bathroom sink • Is the wood soft, cracked, or showing …" at bounding box center [910, 735] width 811 height 67
type textarea "3. Wood under the master bathroom sink • Is the wood soft, cracked, or showing …"
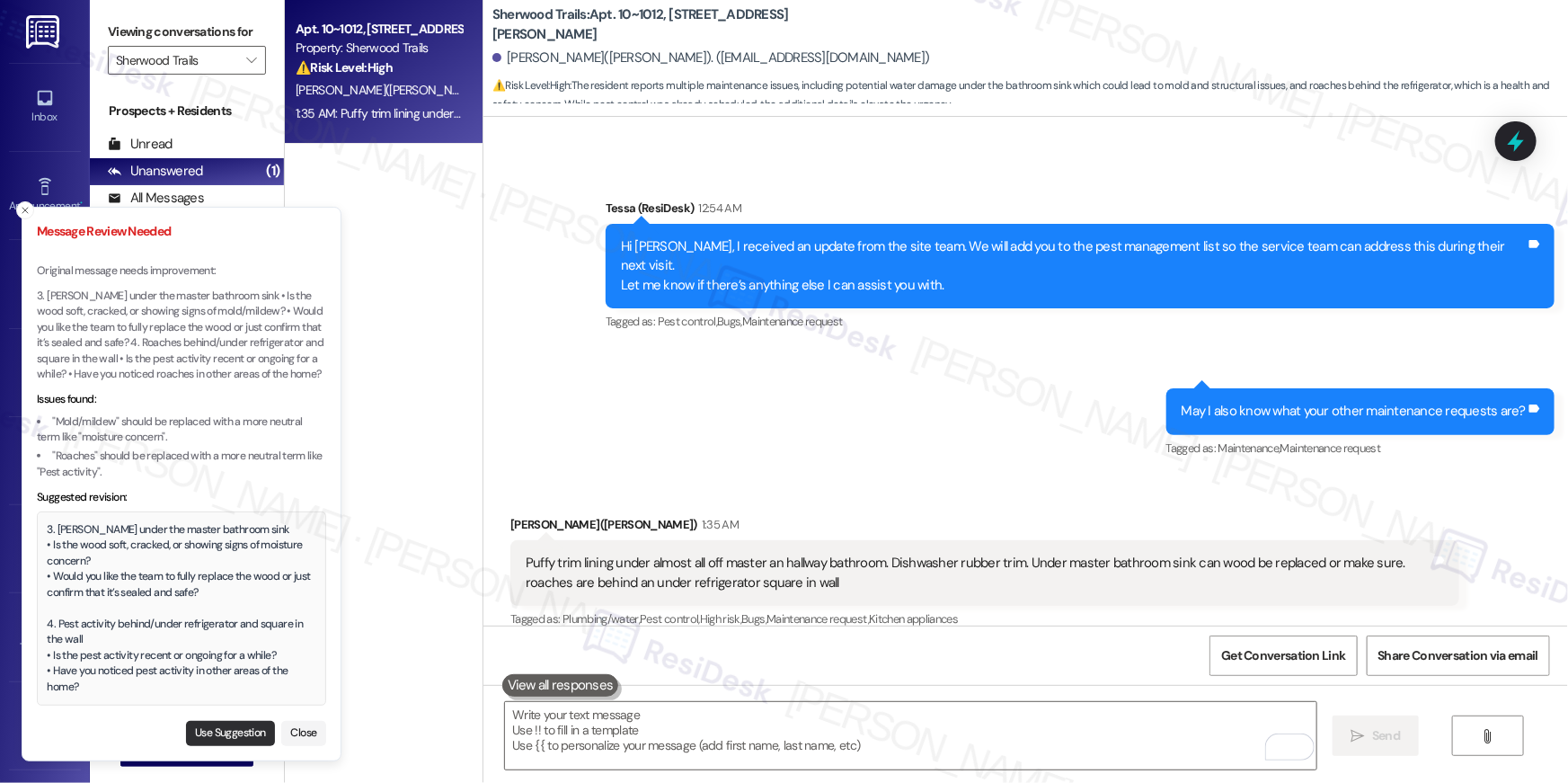
click at [220, 737] on button "Use Suggestion" at bounding box center [231, 733] width 89 height 25
type textarea "3. Wood under the master bathroom sink • Is the wood soft, cracked, or showing …"
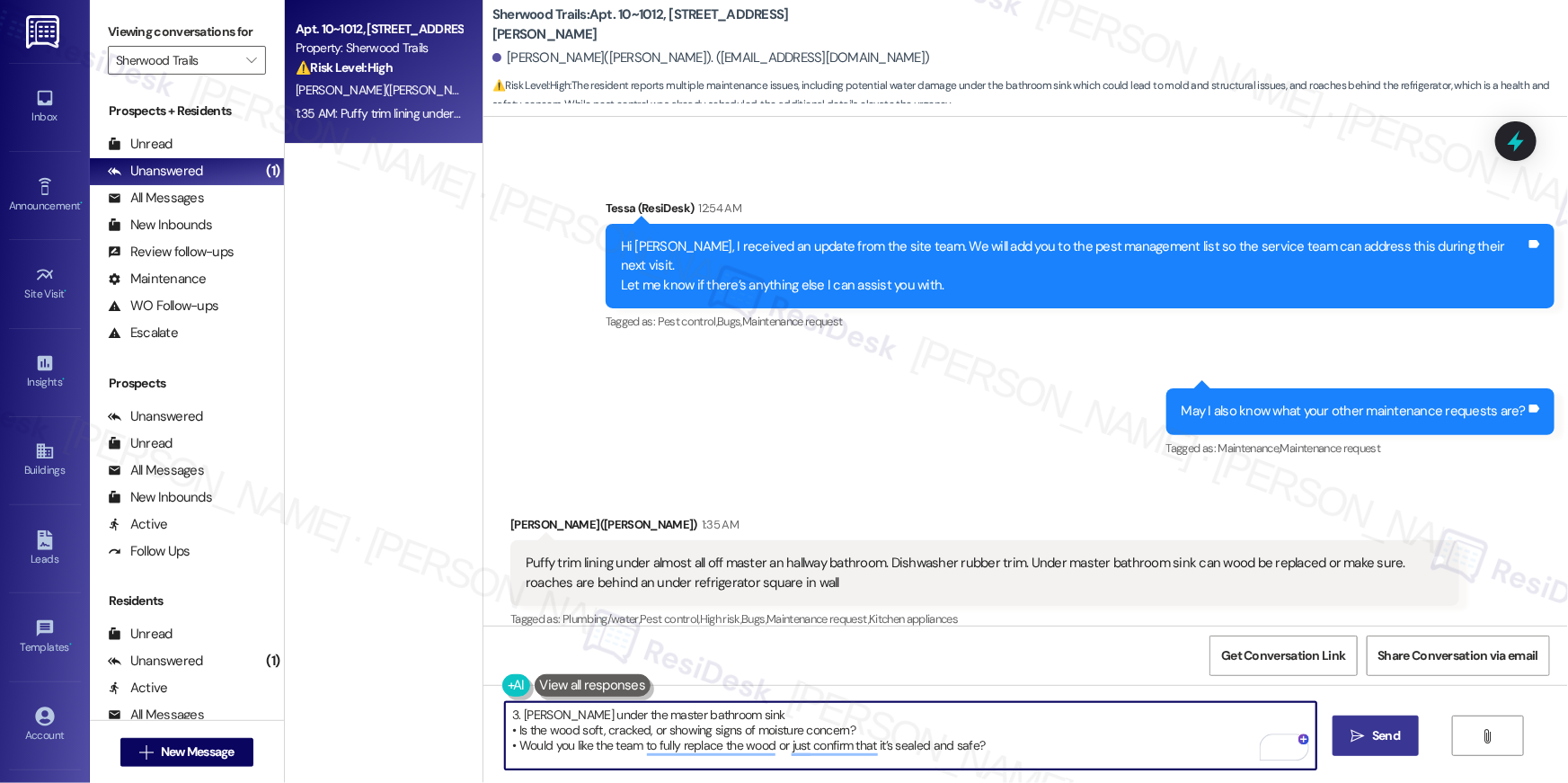
click at [1377, 743] on span "Send" at bounding box center [1386, 735] width 28 height 19
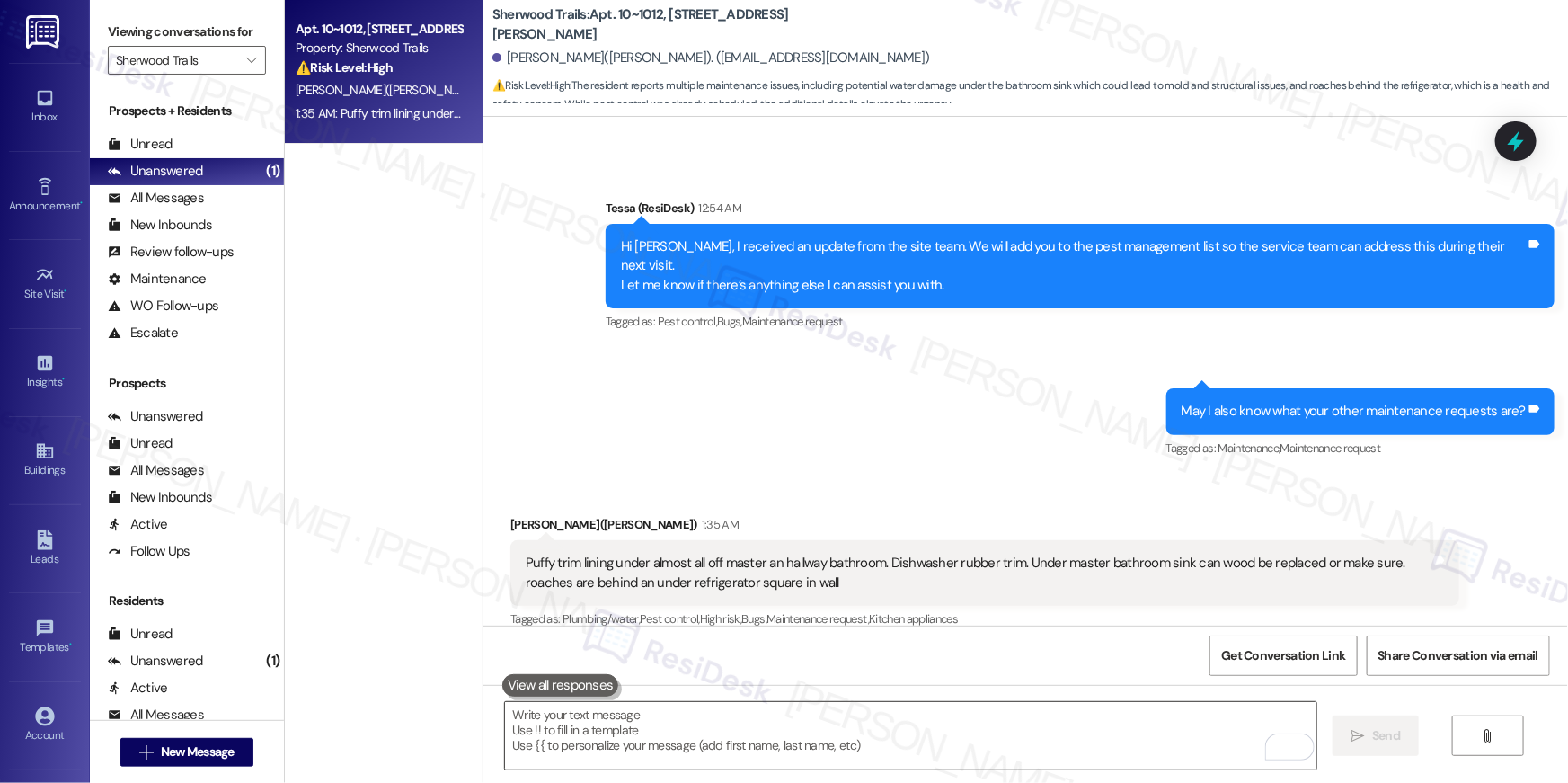
click at [705, 724] on textarea "To enrich screen reader interactions, please activate Accessibility in Grammarl…" at bounding box center [910, 735] width 811 height 67
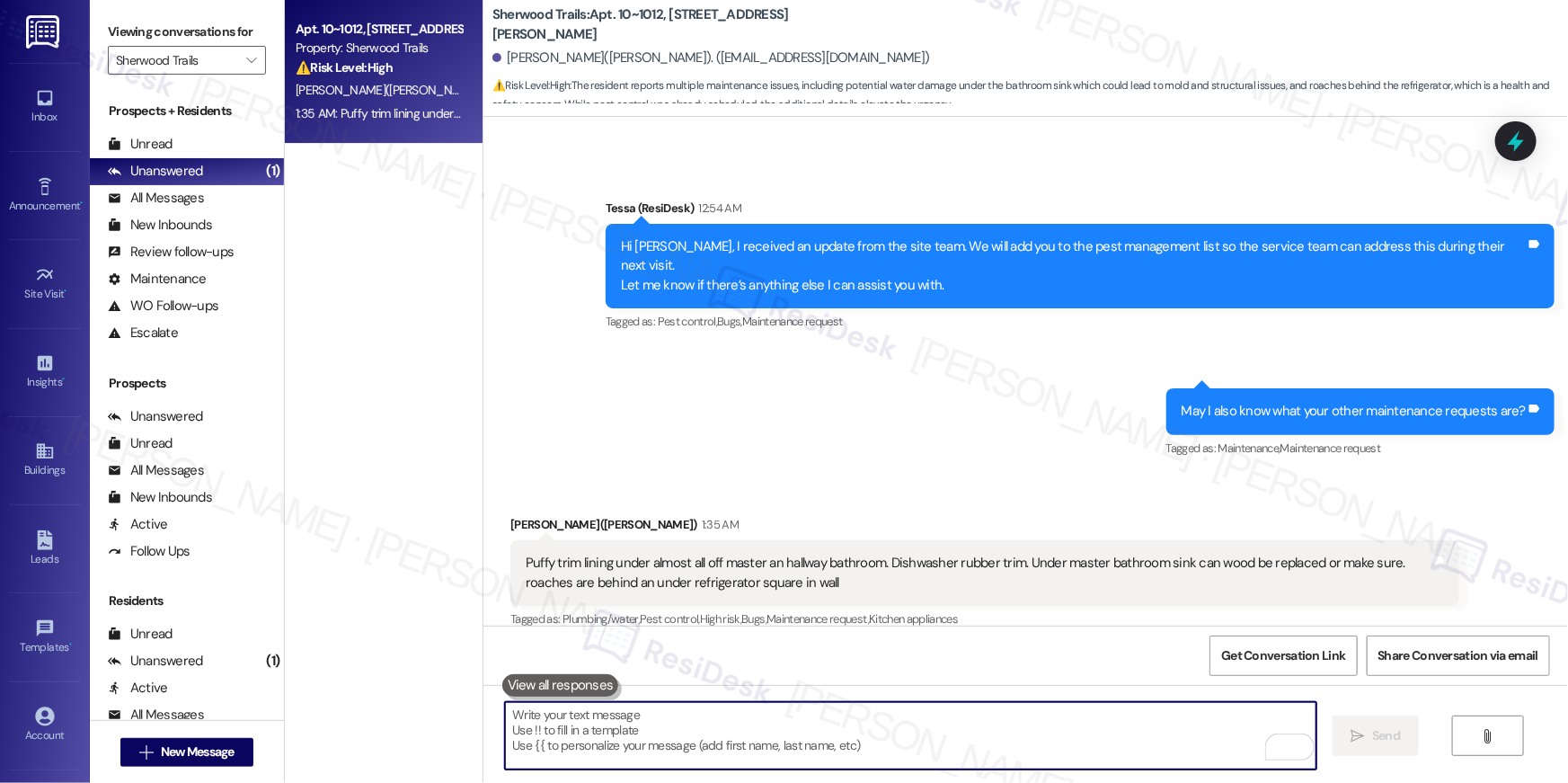
paste textarea "To help the team better prepare, could you please send photos (or short videos)…"
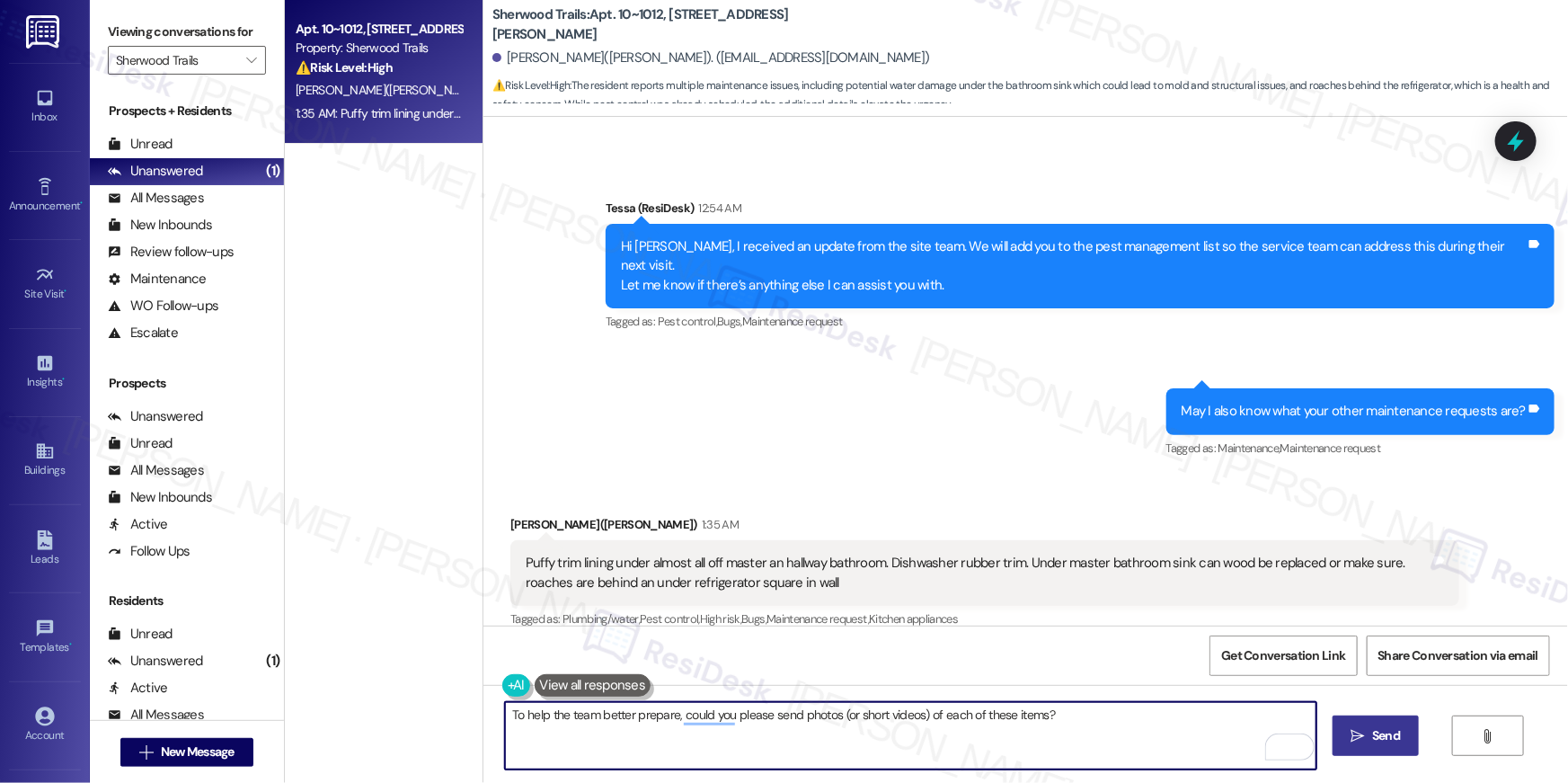
click at [1085, 722] on textarea "To help the team better prepare, could you please send photos (or short videos)…" at bounding box center [910, 735] width 811 height 67
paste textarea "Once I have your details and photos, I’ll share them with the site team so they…"
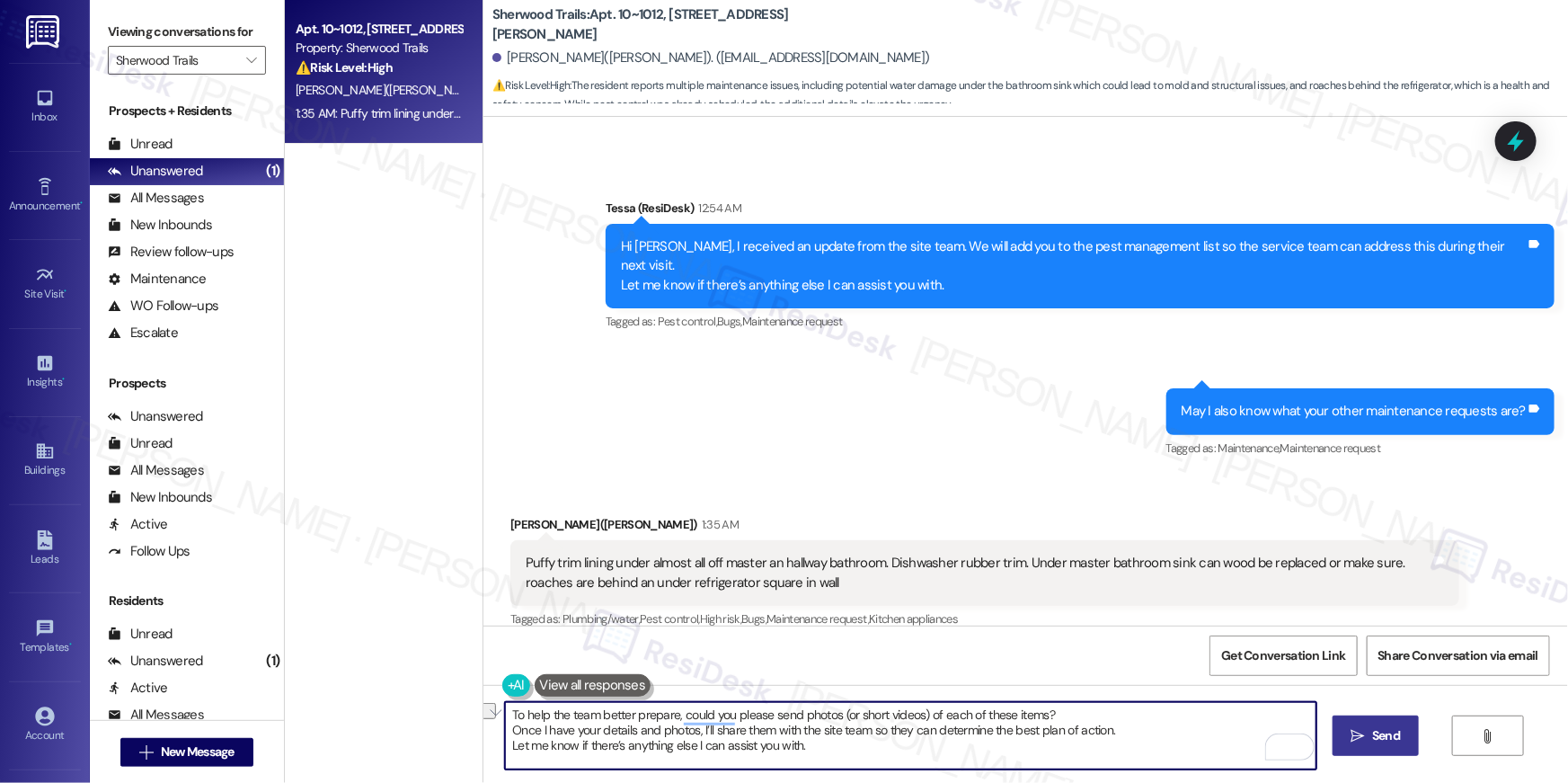
drag, startPoint x: 703, startPoint y: 730, endPoint x: 1123, endPoint y: 733, distance: 420.0
click at [1123, 733] on textarea "To help the team better prepare, could you please send photos (or short videos)…" at bounding box center [910, 735] width 811 height 67
type textarea "To help the team better prepare, could you please send photos (or short videos)…"
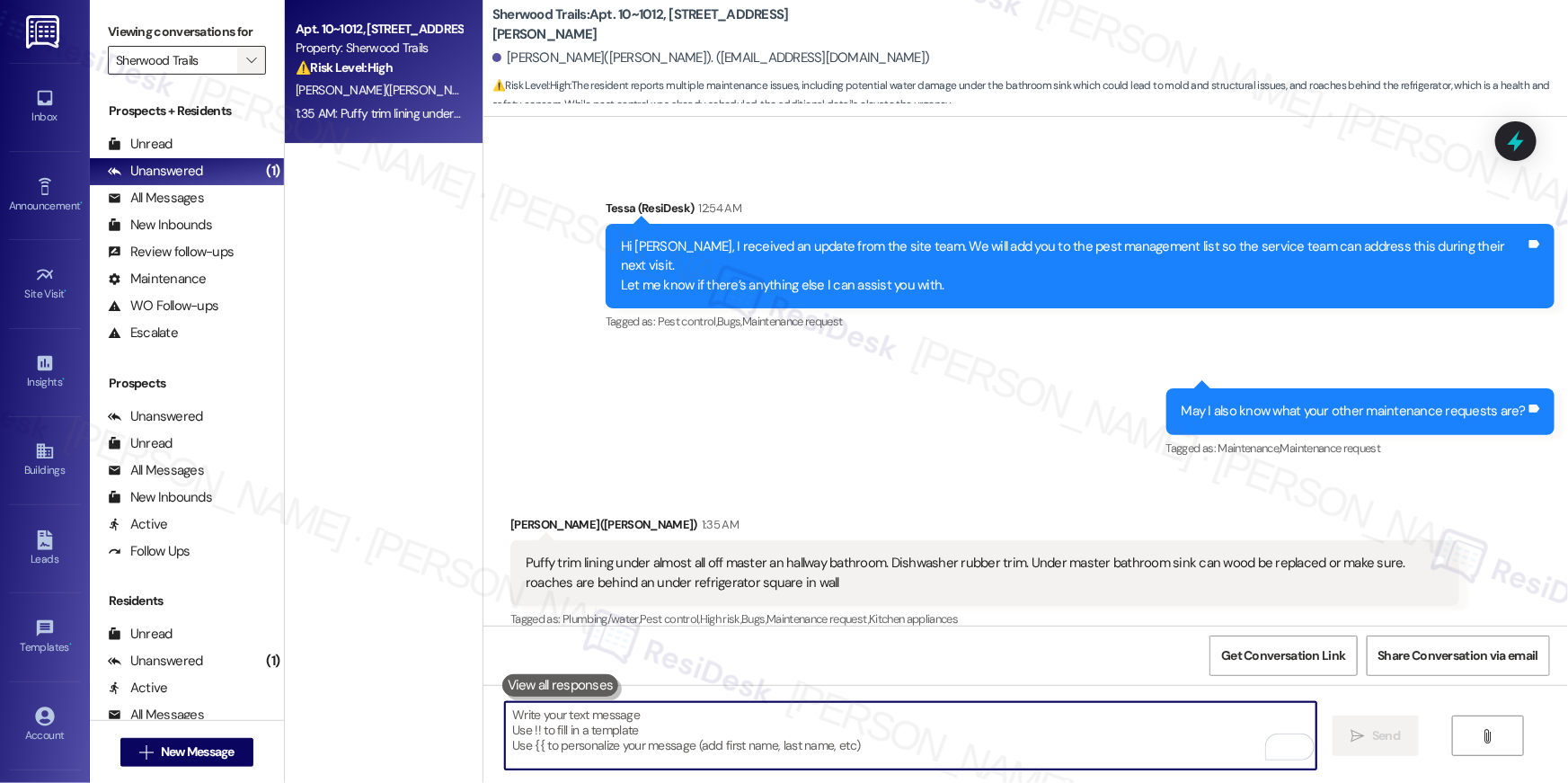
click at [247, 63] on icon "" at bounding box center [252, 60] width 10 height 15
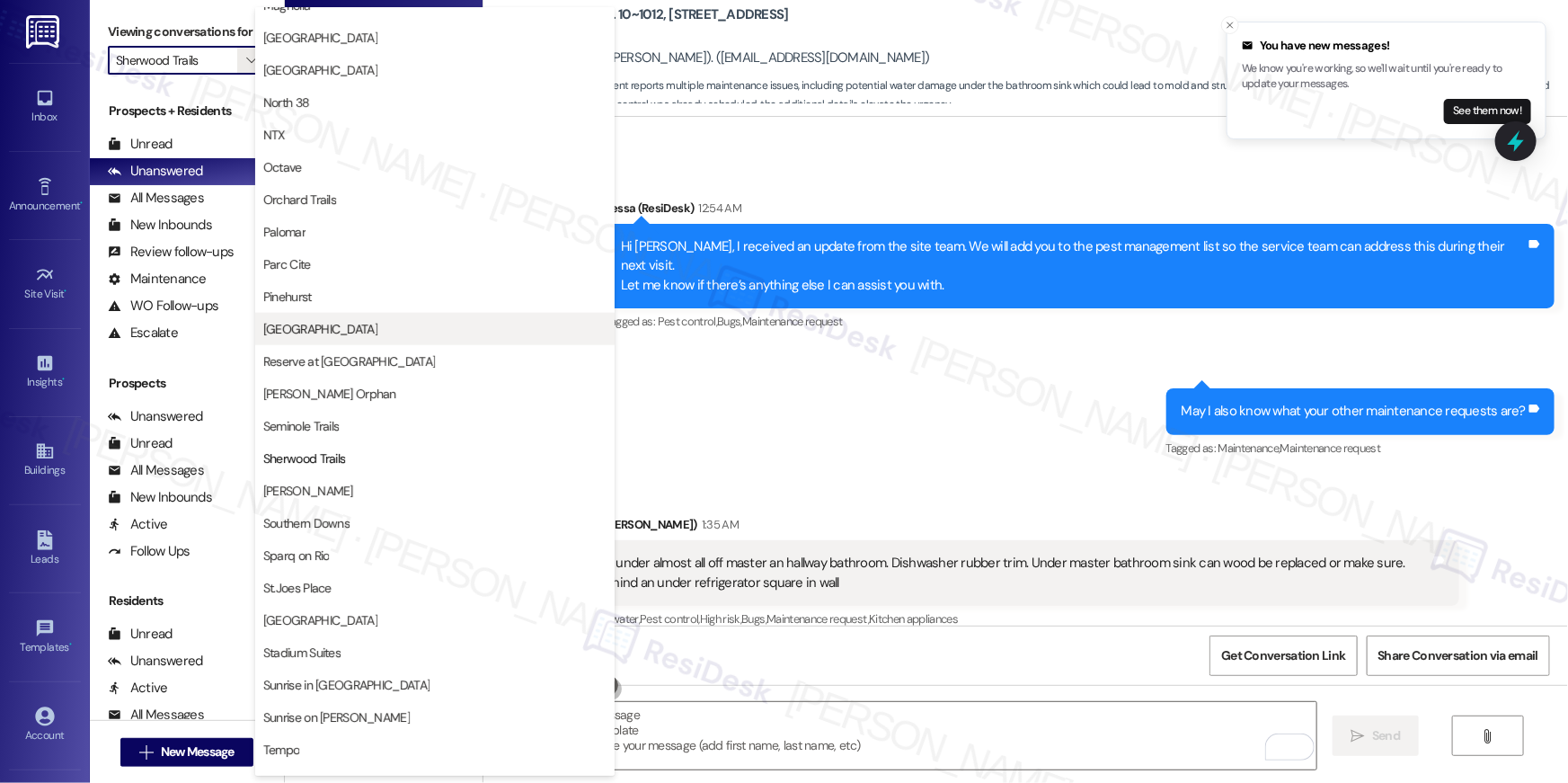
scroll to position [735, 0]
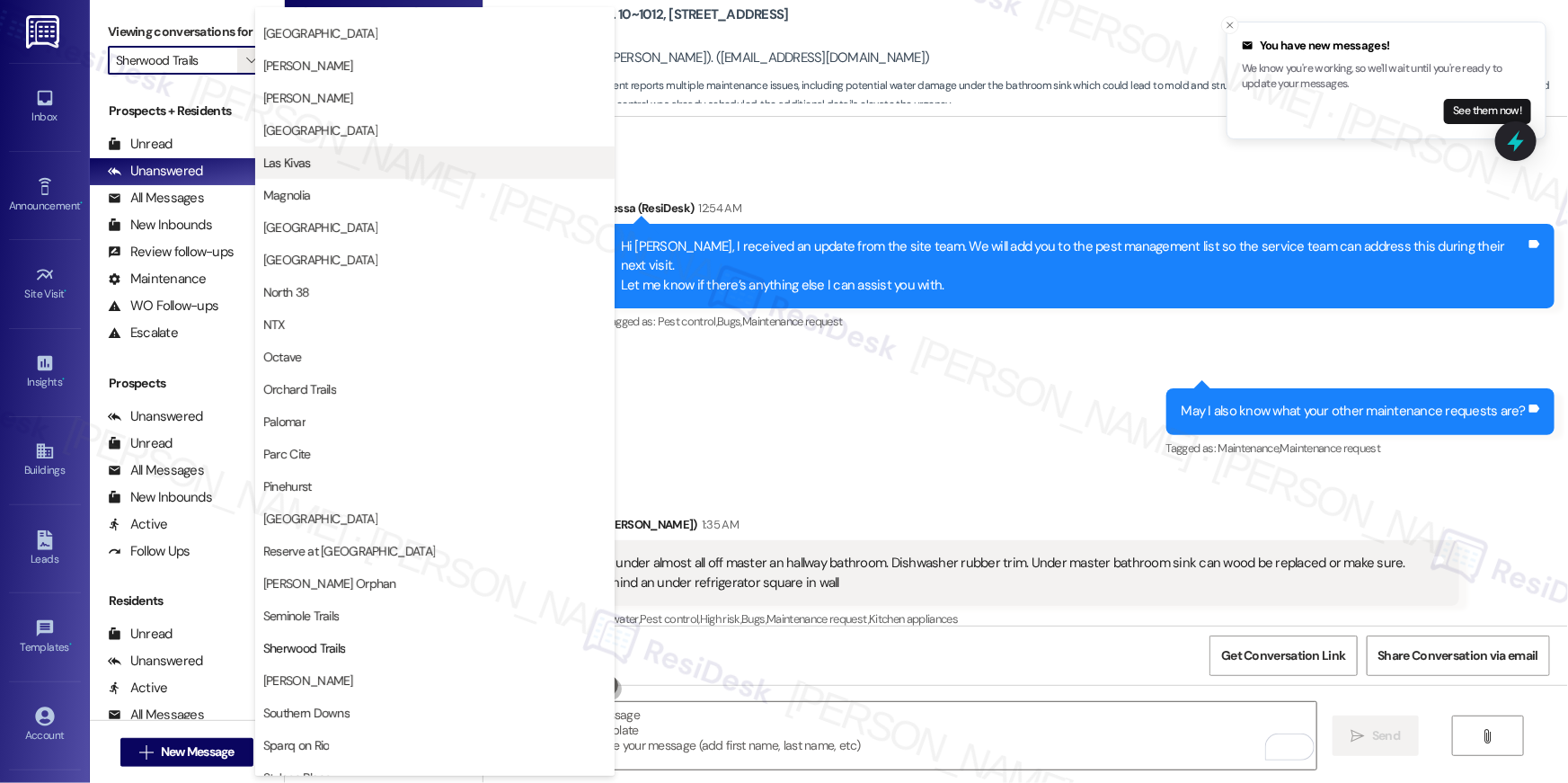
click at [343, 168] on span "Las Kivas" at bounding box center [435, 163] width 344 height 18
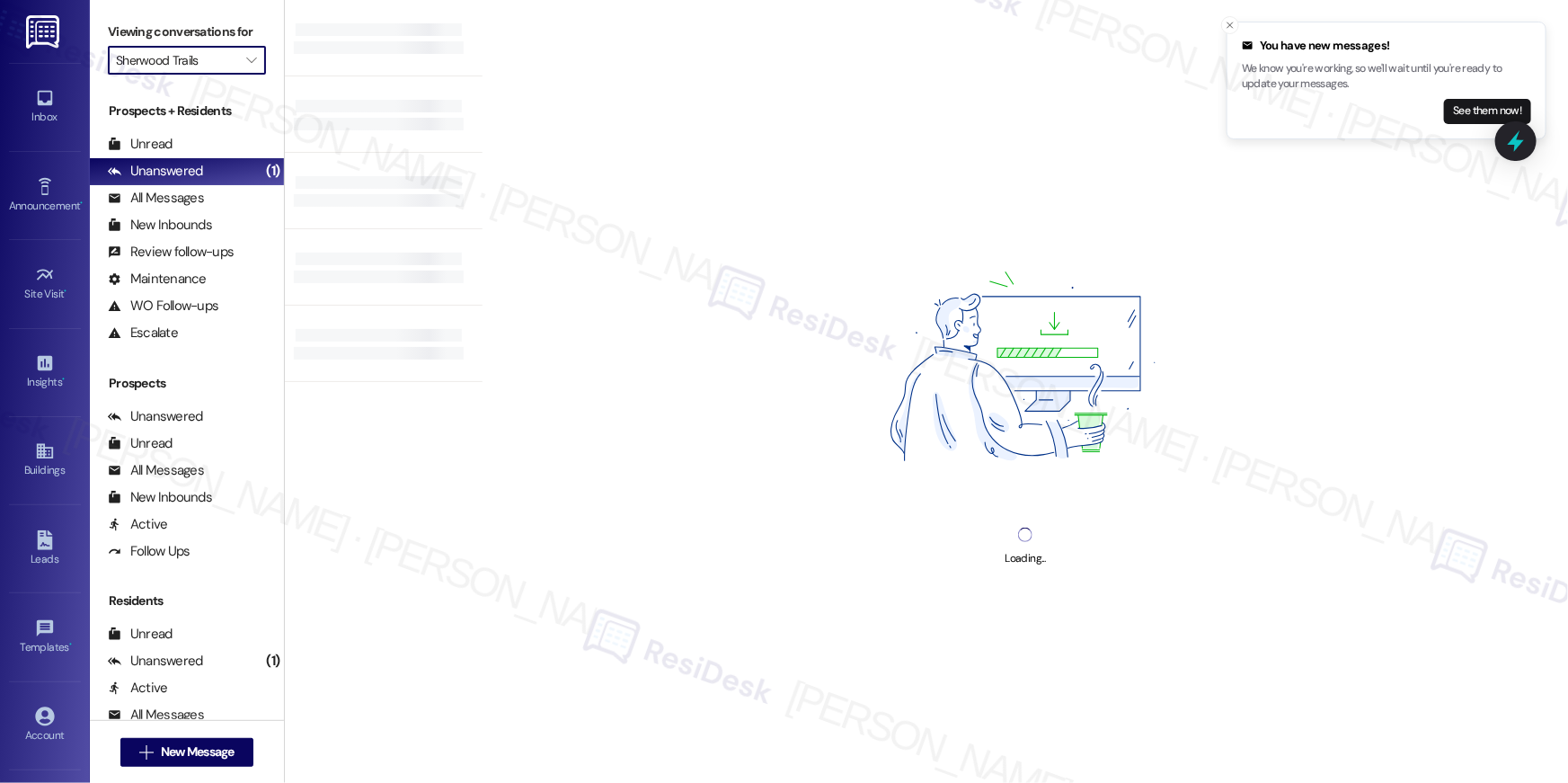
type input "Las Kivas"
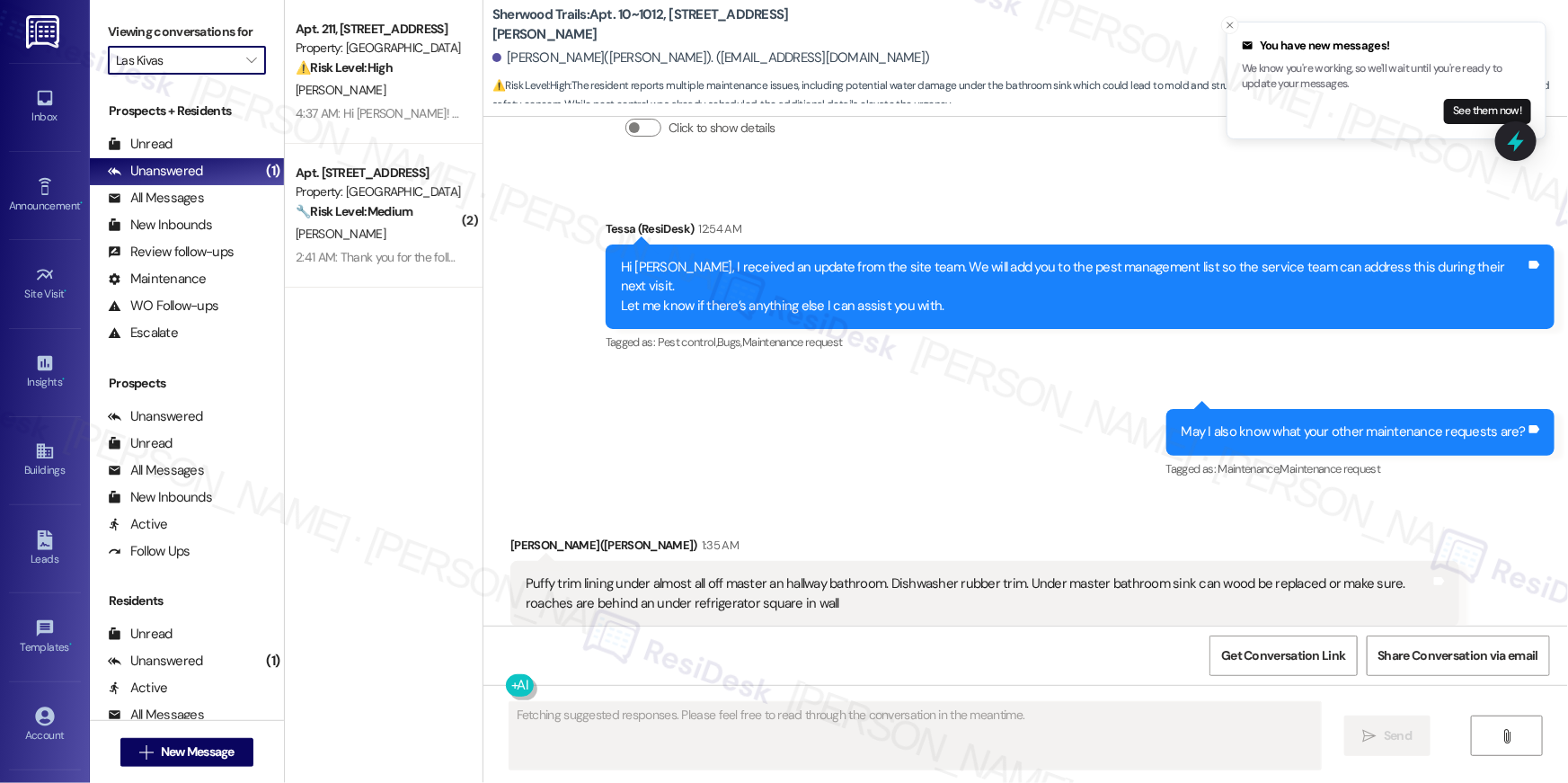
scroll to position [2134, 0]
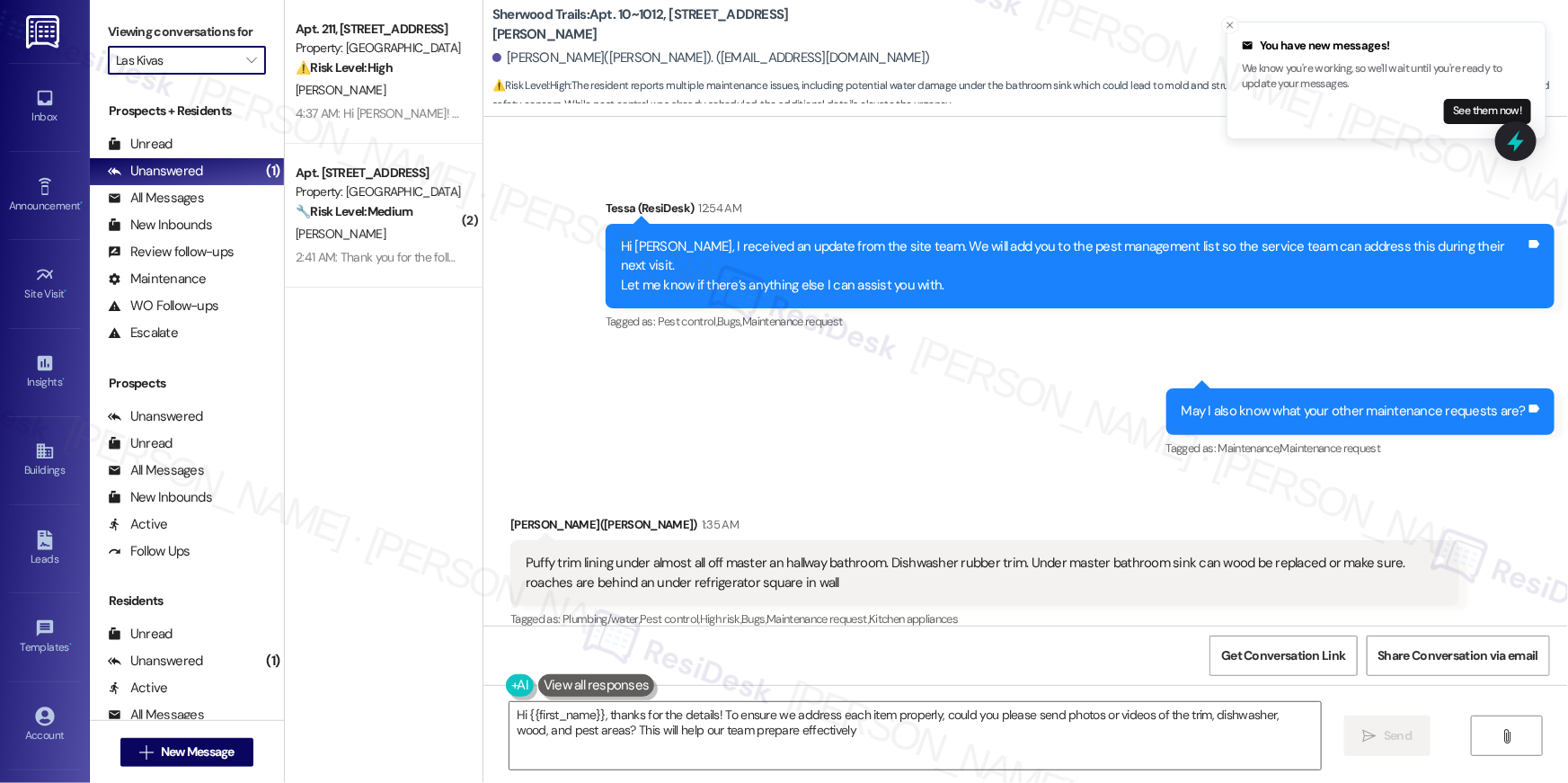
type textarea "Hi {{first_name}}, thanks for the details! To ensure we address each item prope…"
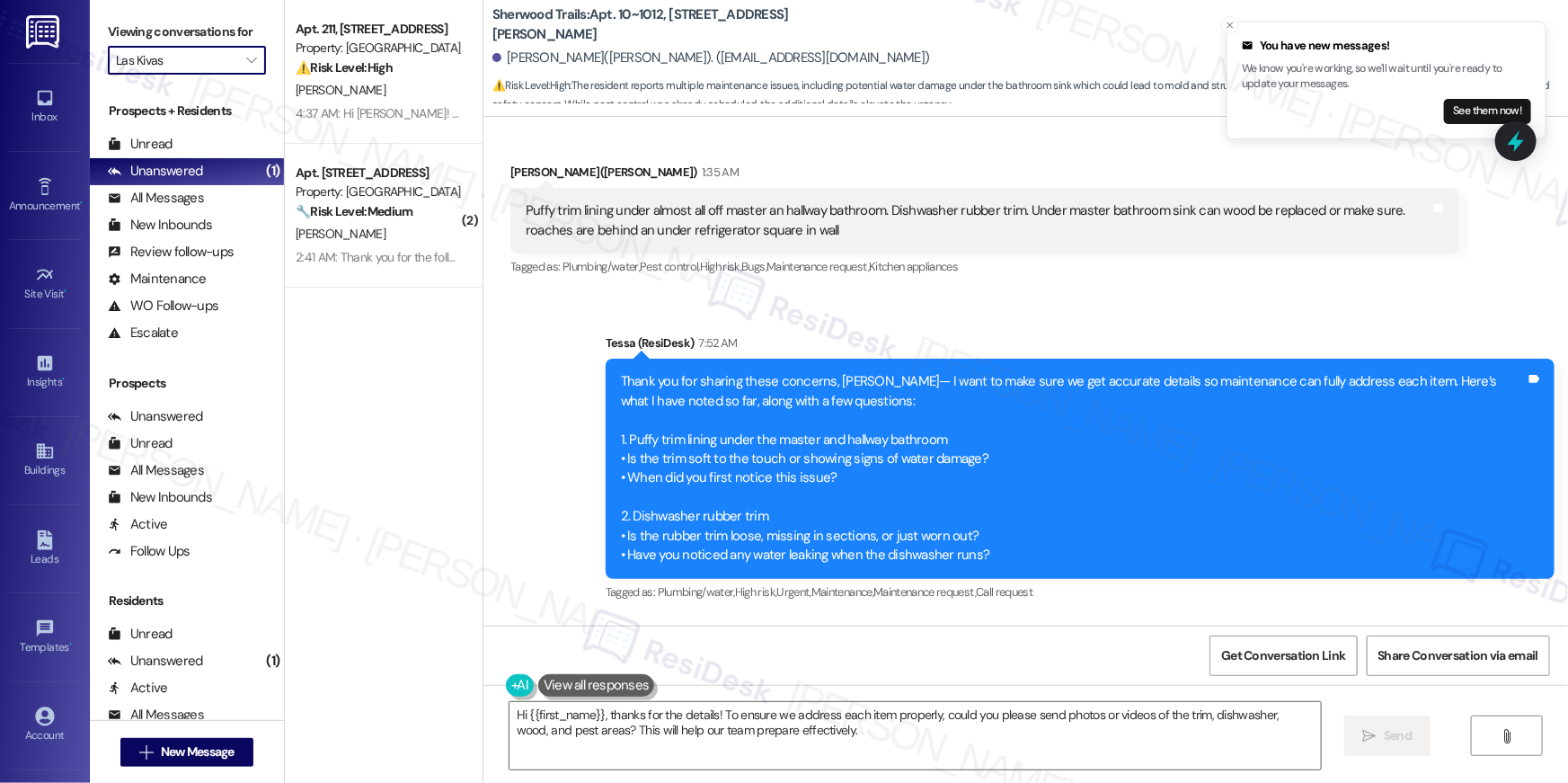
scroll to position [2867, 0]
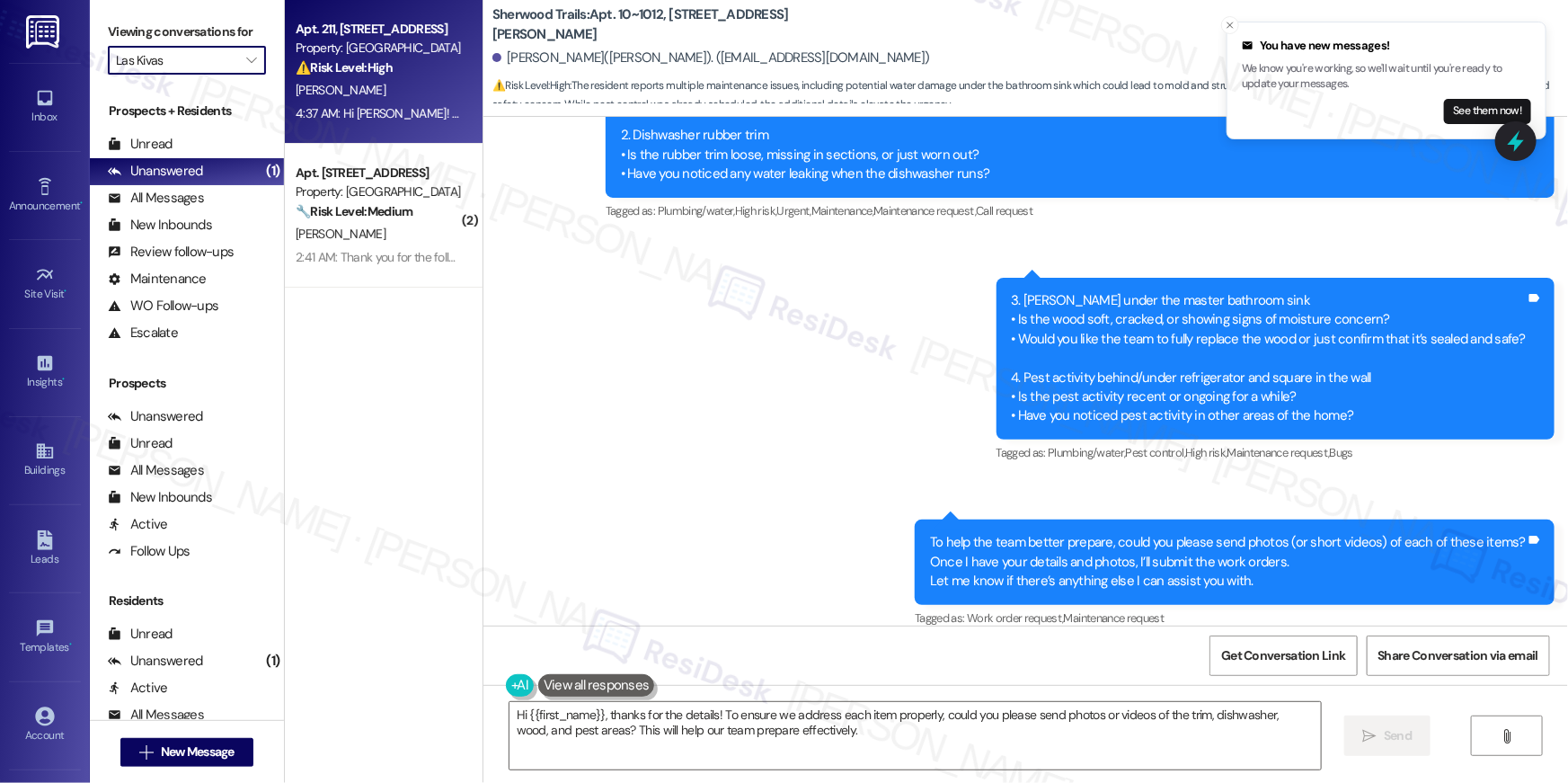
click at [368, 115] on div "4:37 AM: Hi Tessa! This is Maria Peterson # 211. How are you? On Thursday the m…" at bounding box center [1495, 113] width 2399 height 16
click at [368, 113] on div "4:37 AM: Hi Tessa! This is Maria Peterson # 211. How are you? On Thursday the m…" at bounding box center [1495, 113] width 2399 height 16
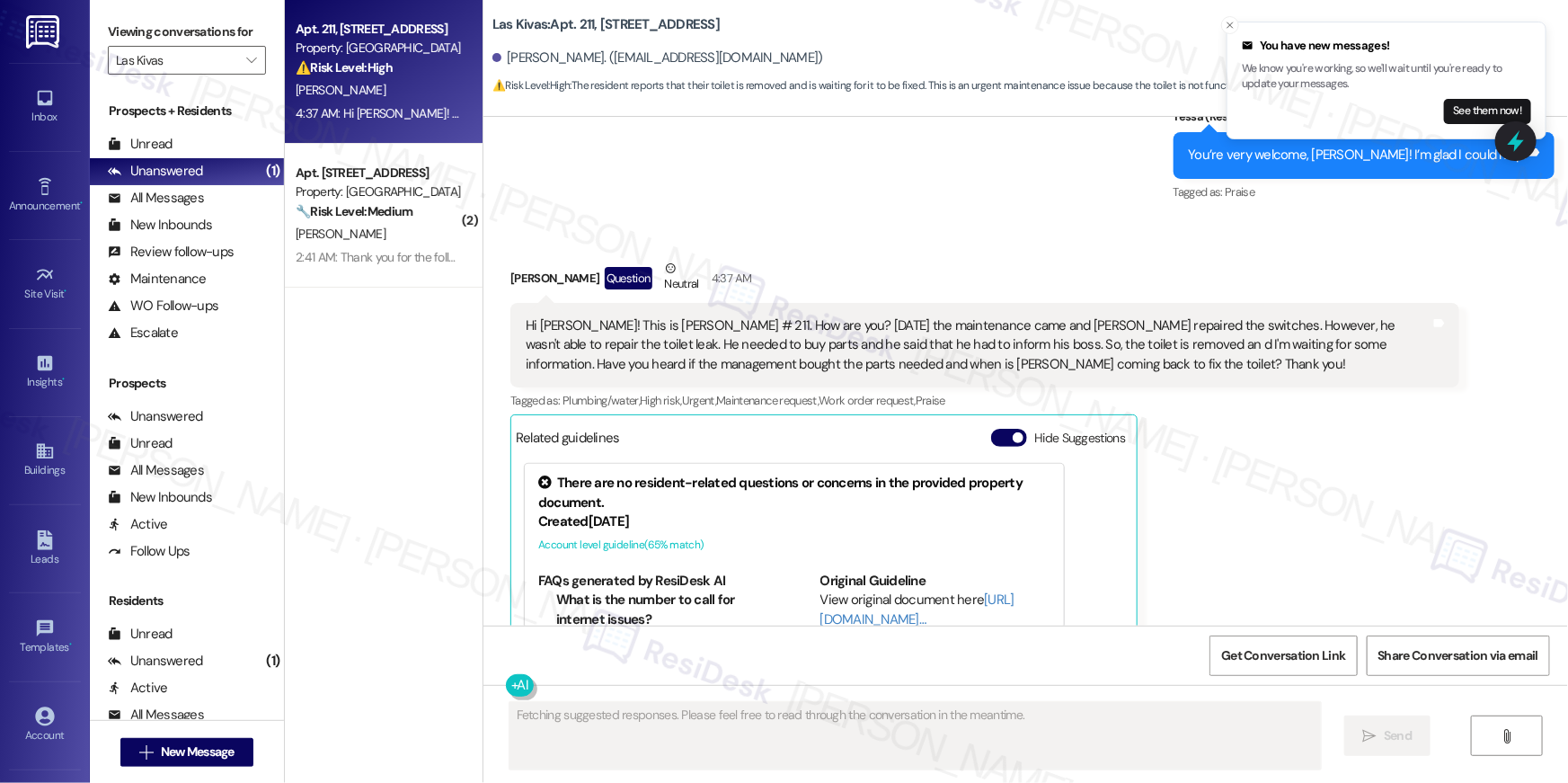
scroll to position [3781, 0]
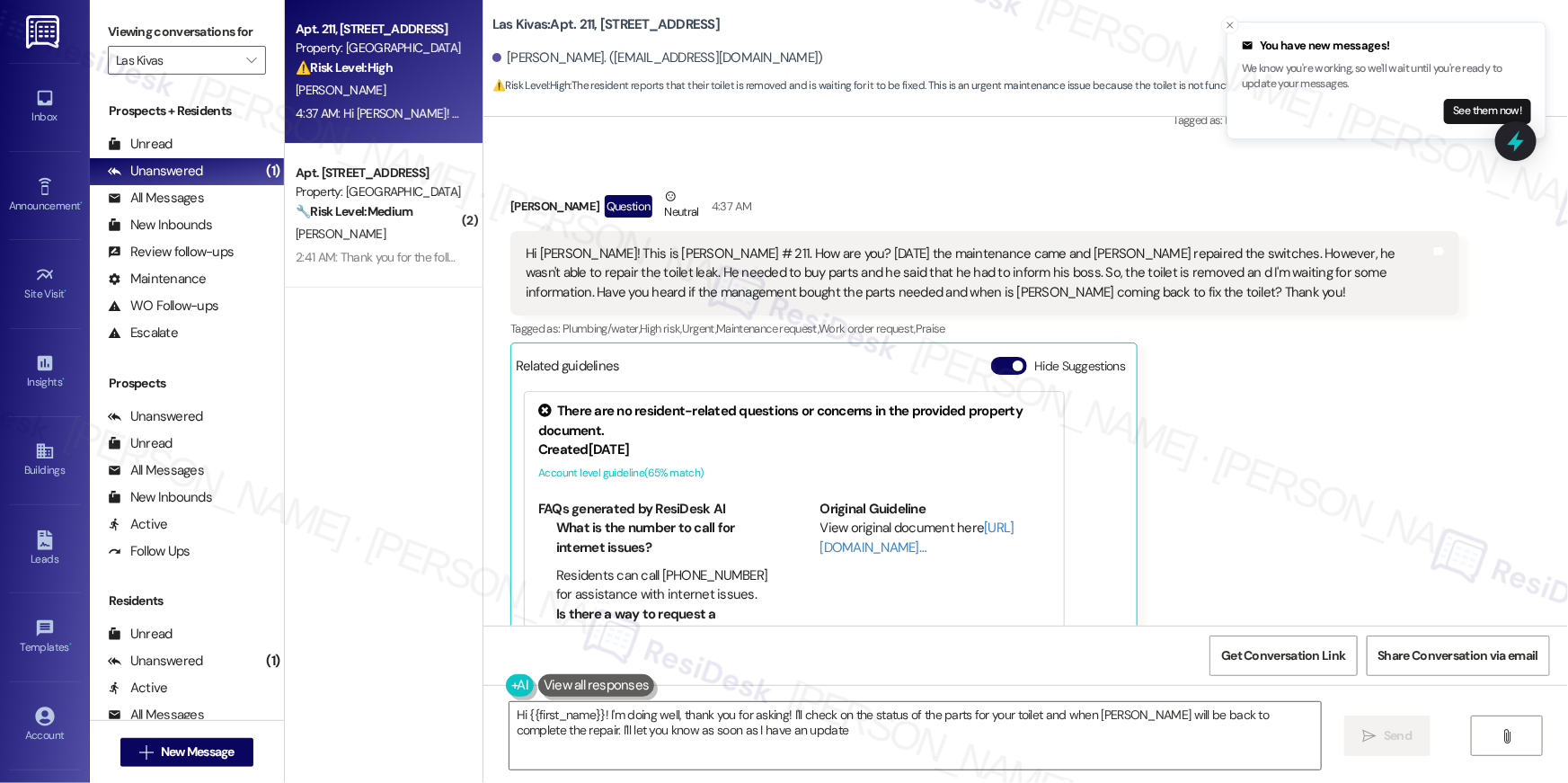
type textarea "Hi {{first_name}}! I'm doing well, thank you for asking! I'll check on the stat…"
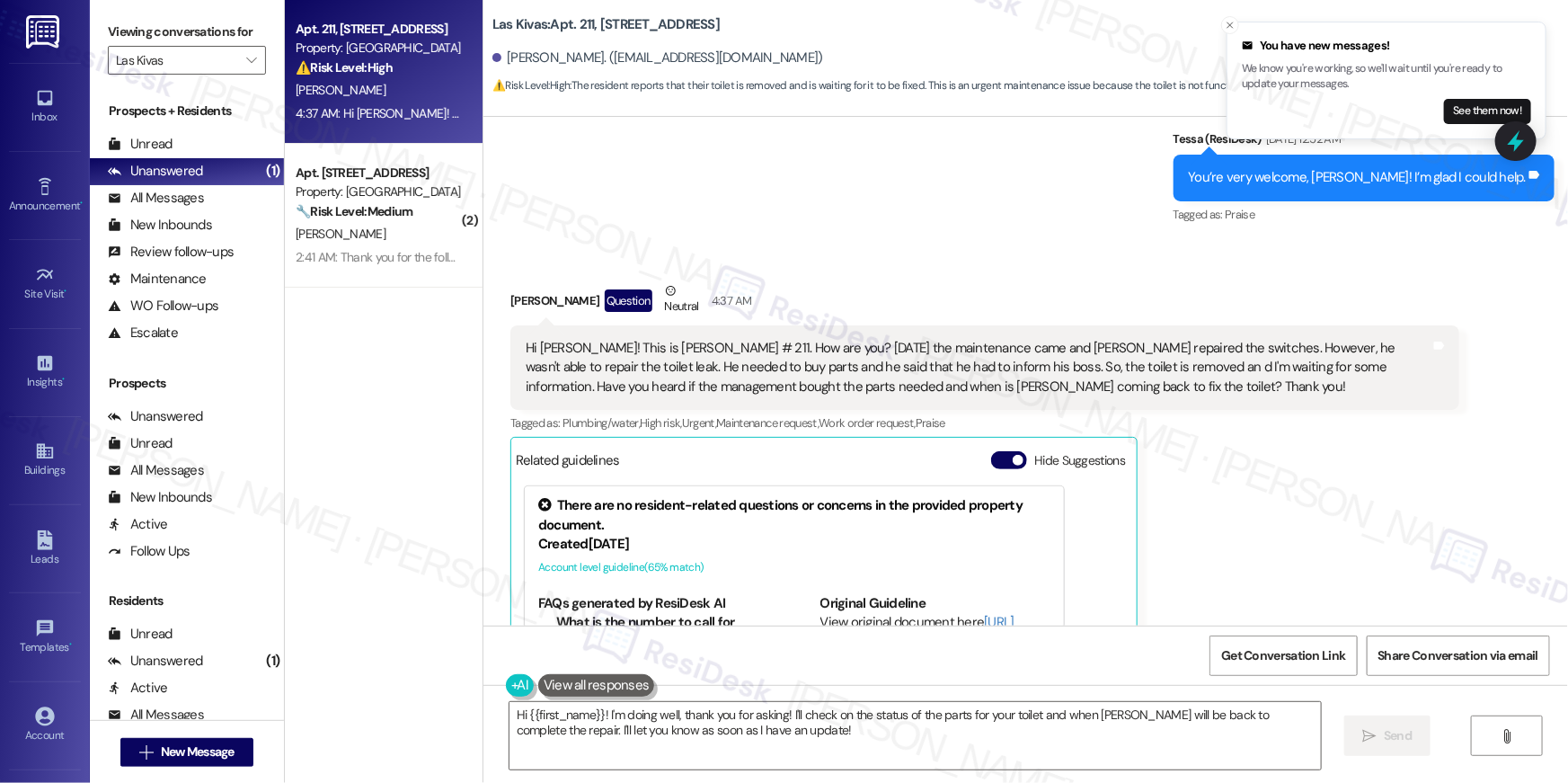
scroll to position [3622, 0]
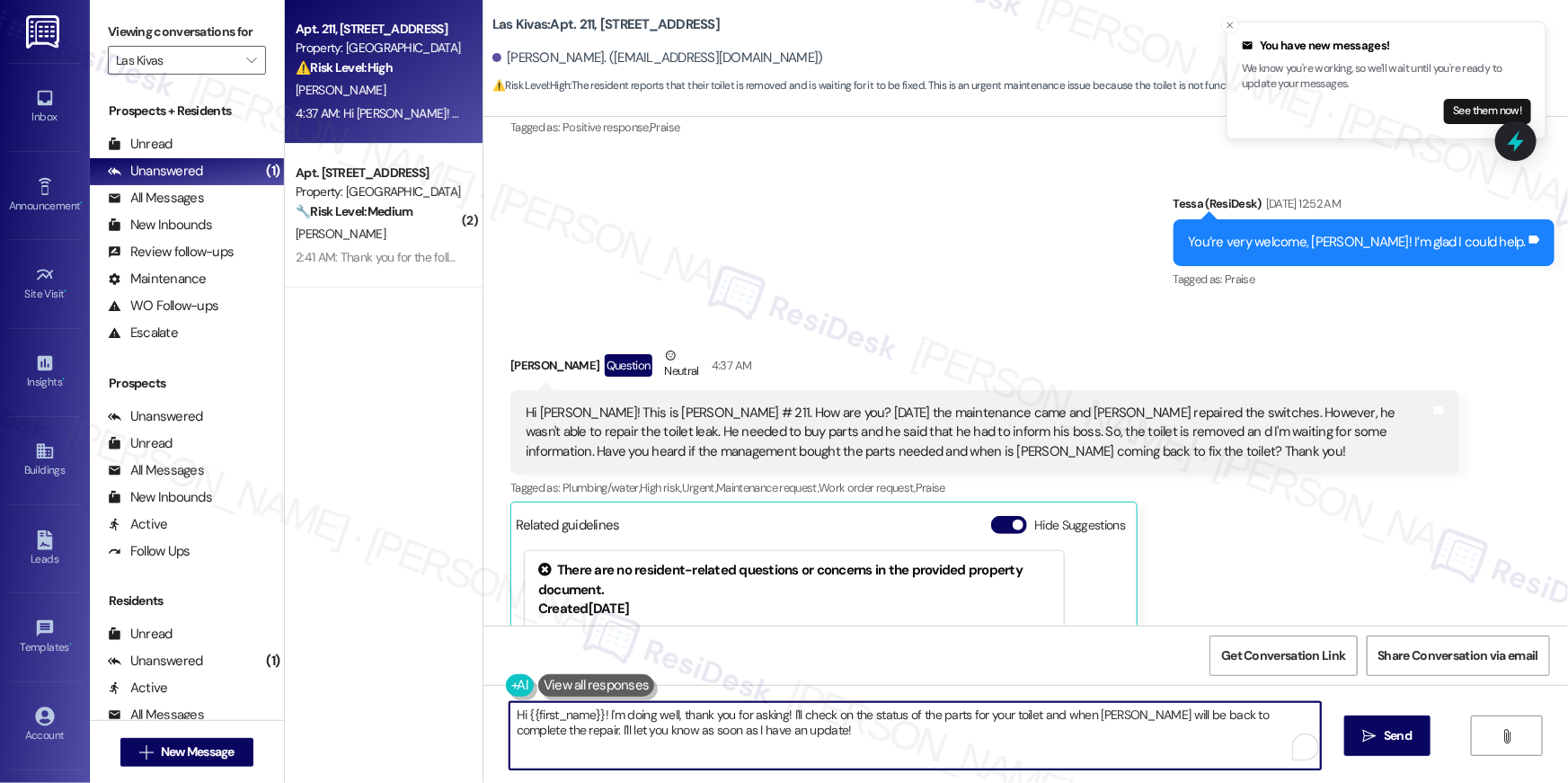
click at [1139, 734] on textarea "Hi {{first_name}}! I'm doing well, thank you for asking! I'll check on the stat…" at bounding box center [914, 735] width 811 height 67
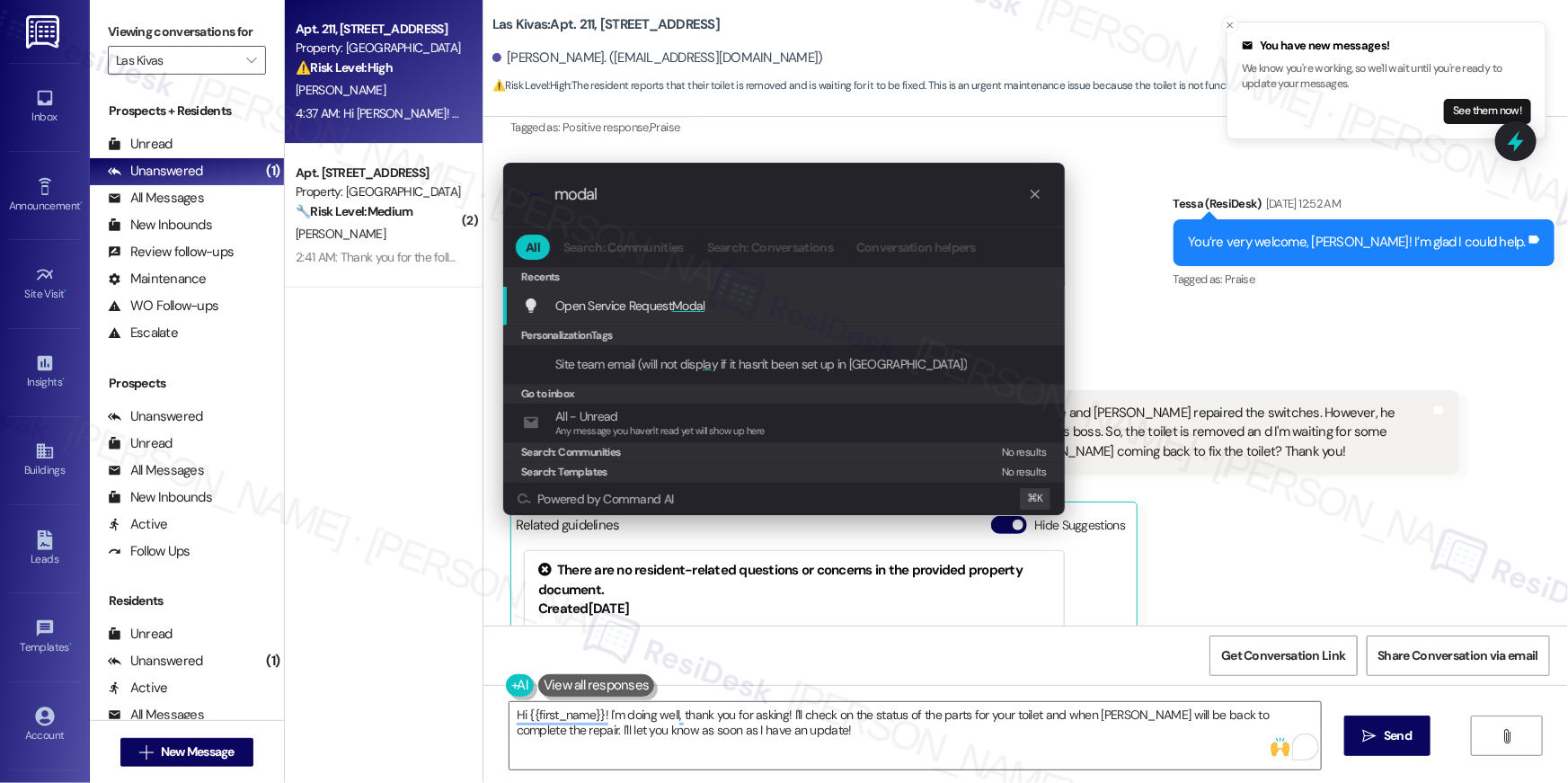
click at [670, 307] on span "Open Service Request Modal" at bounding box center [630, 305] width 150 height 16
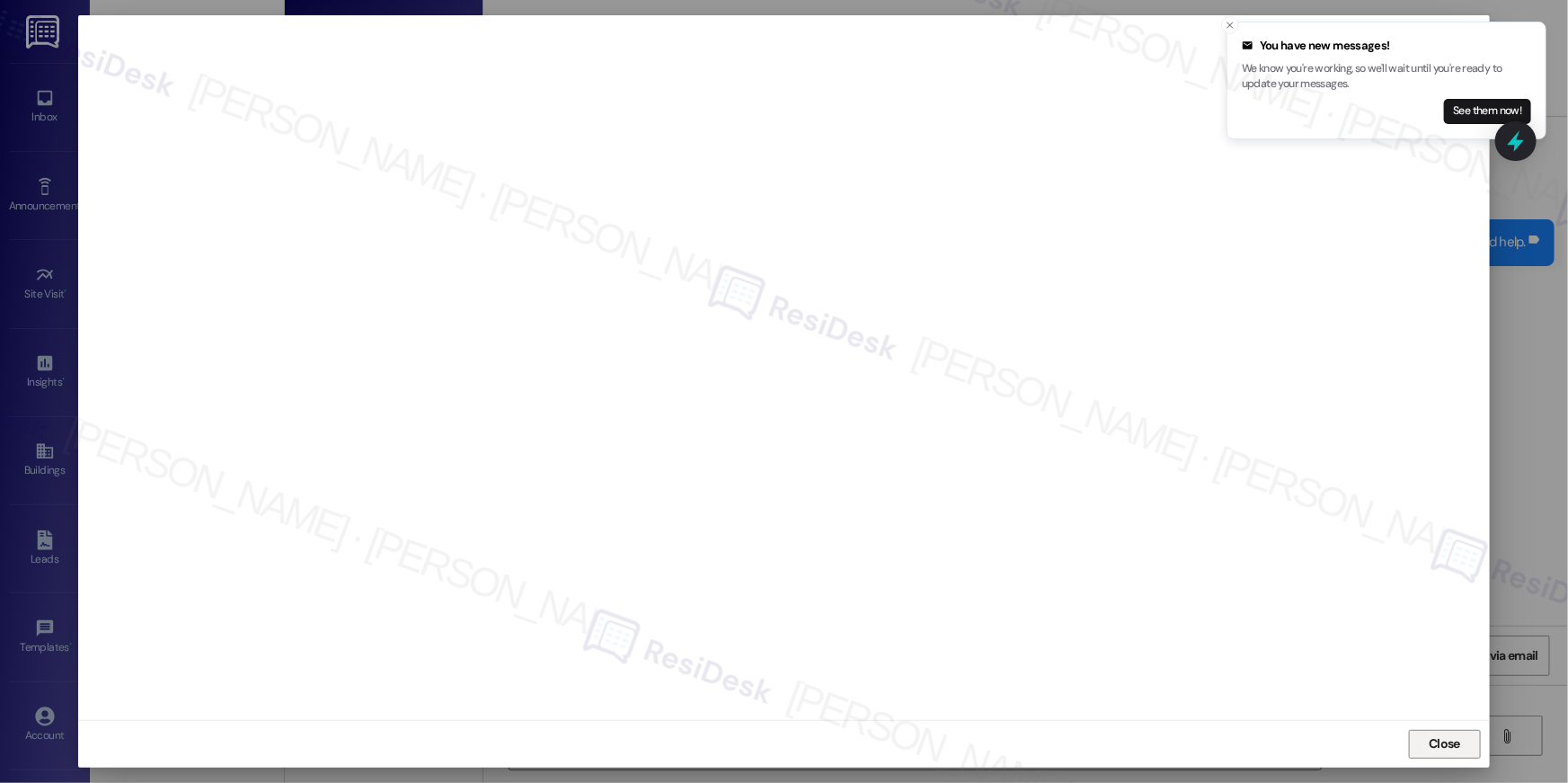
click at [1477, 740] on button "Close" at bounding box center [1444, 744] width 72 height 29
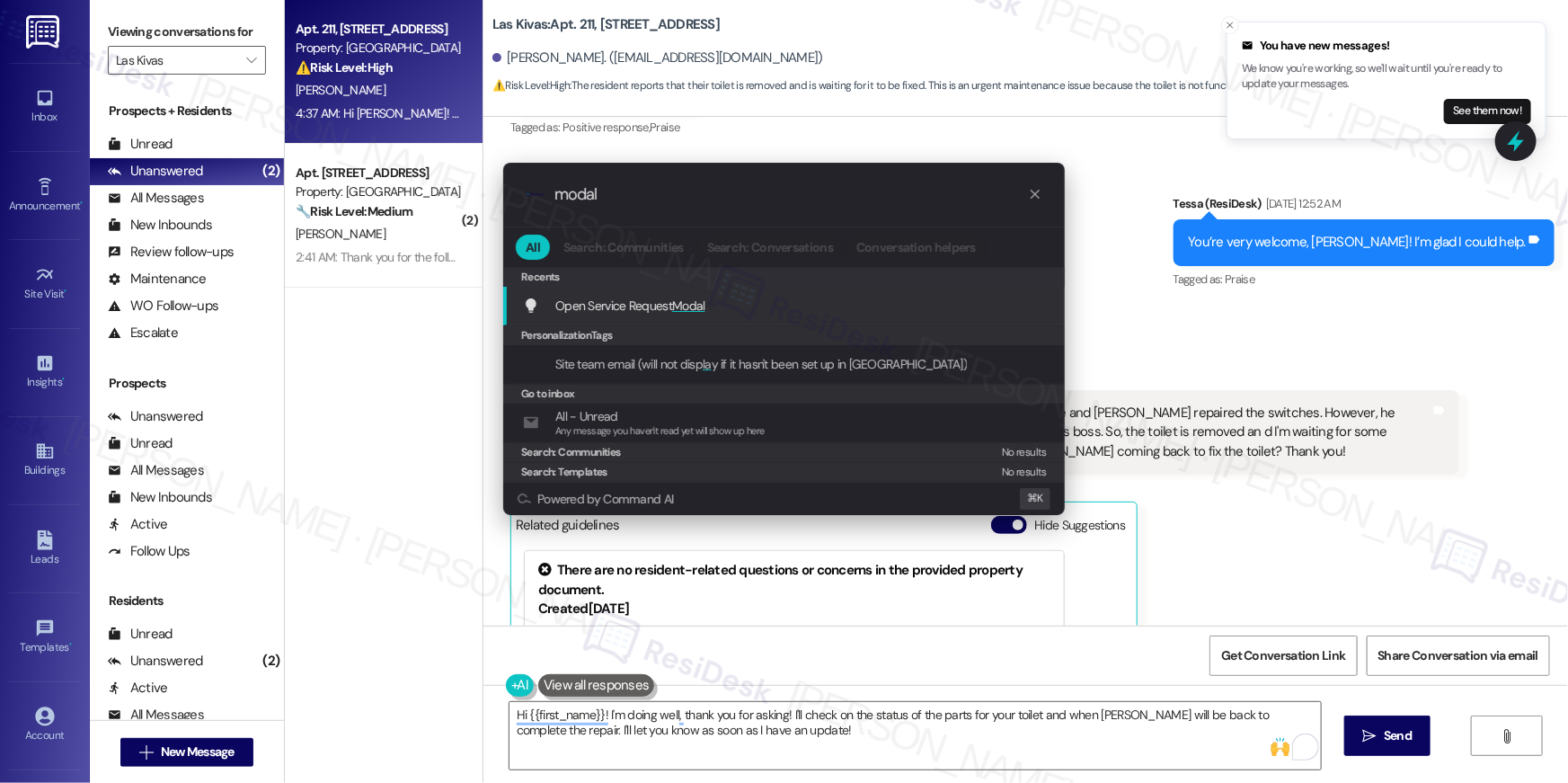
type input "modal"
click at [648, 305] on span "Open Service Request Modal" at bounding box center [630, 305] width 150 height 16
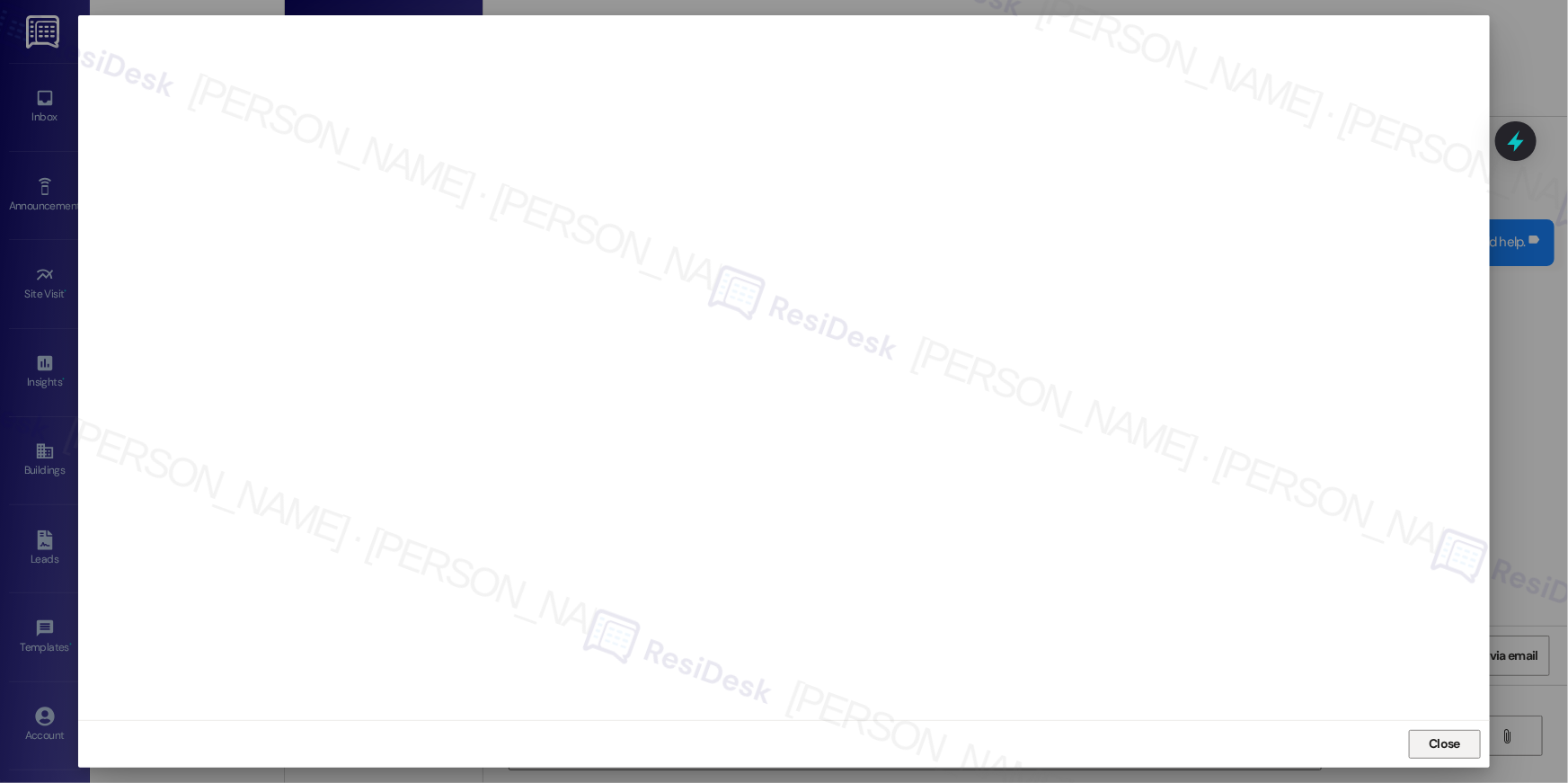
click at [1415, 747] on button "Close" at bounding box center [1444, 744] width 72 height 29
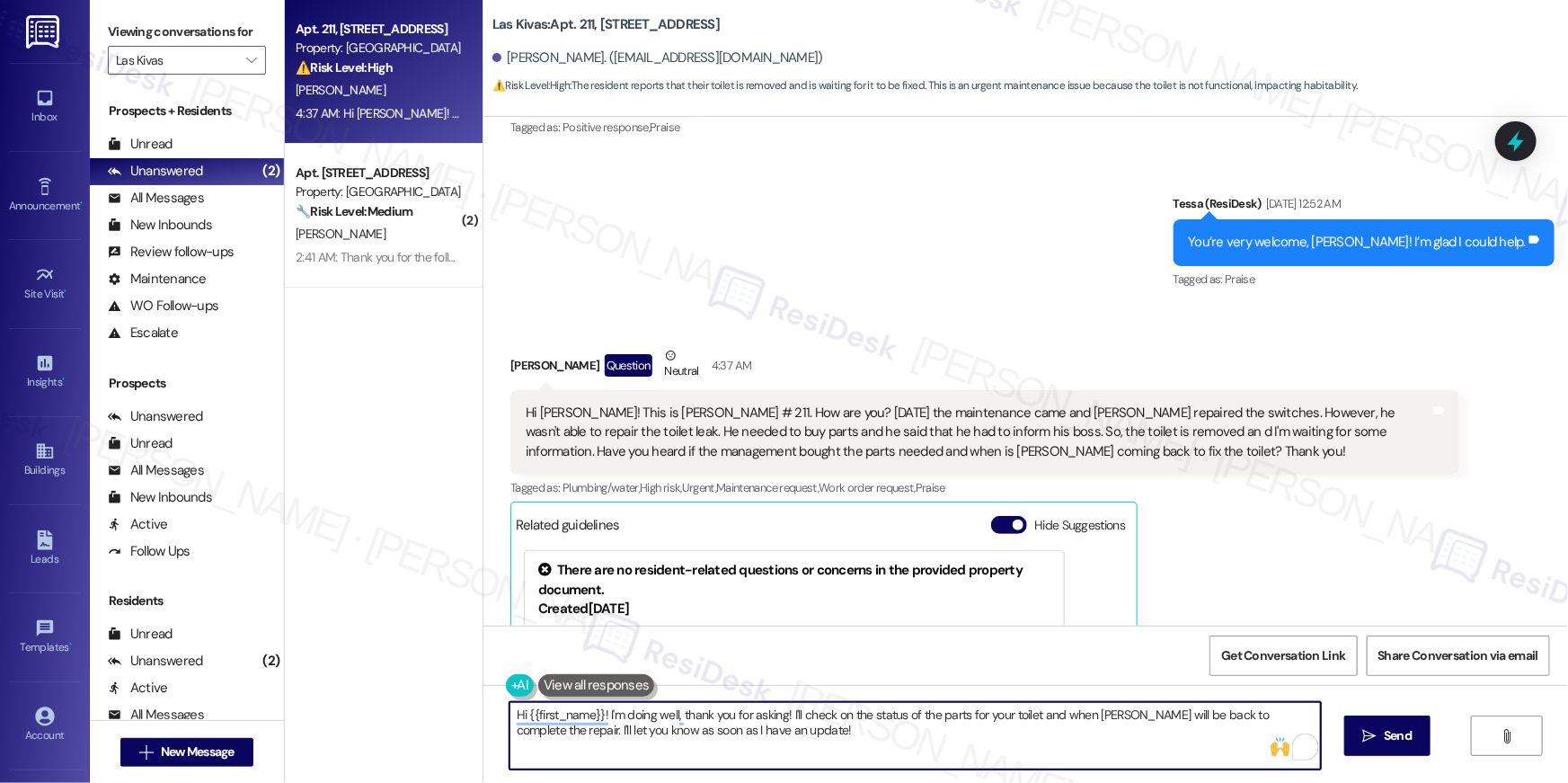
click at [1076, 754] on textarea "Hi {{first_name}}! I'm doing well, thank you for asking! I'll check on the stat…" at bounding box center [914, 735] width 811 height 67
click at [1074, 740] on textarea "Hi {{first_name}}! I'm doing well, thank you for asking! I'll check on the stat…" at bounding box center [914, 735] width 811 height 67
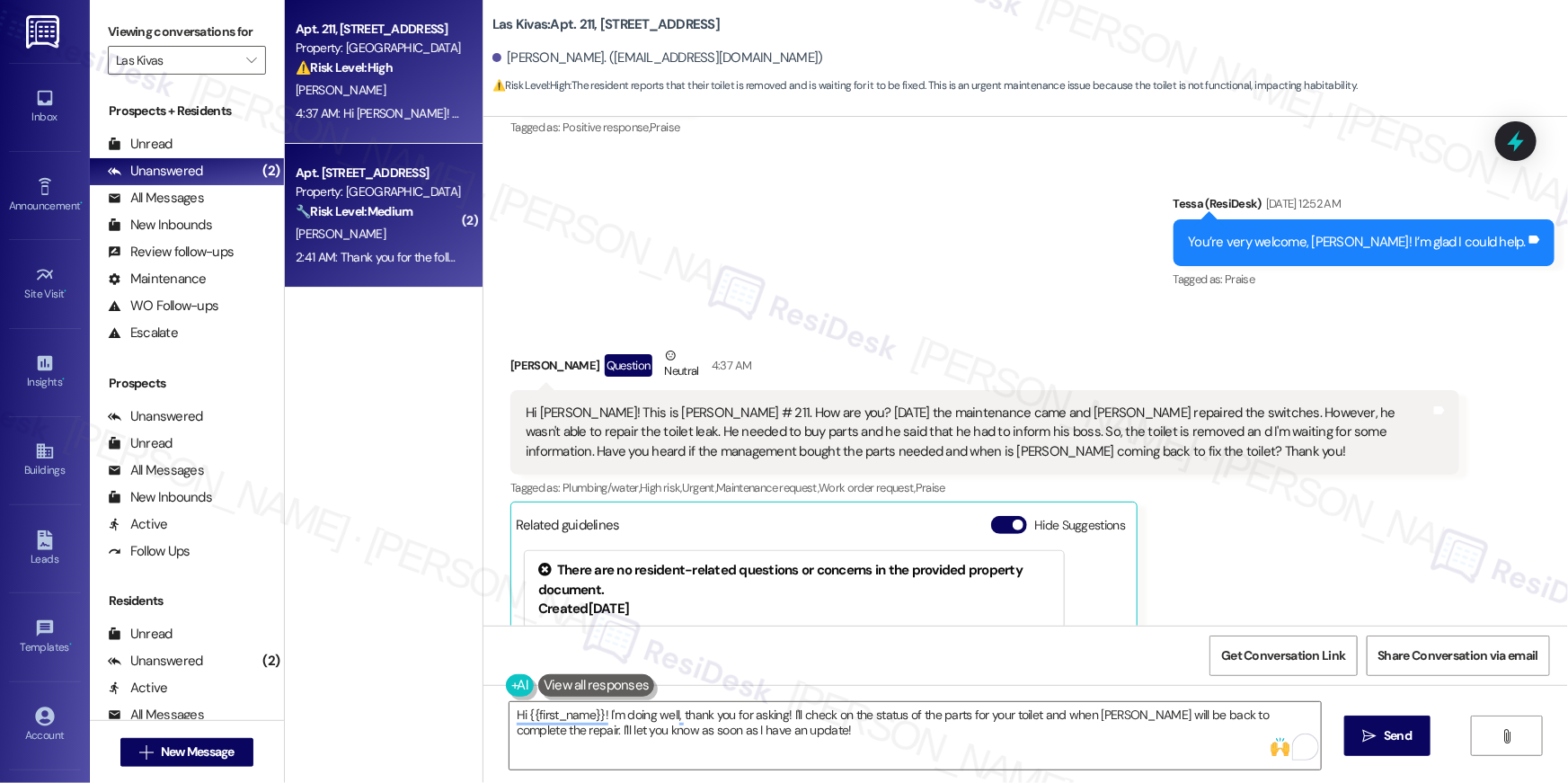
click at [345, 187] on div "Property: Las Kivas" at bounding box center [378, 191] width 166 height 19
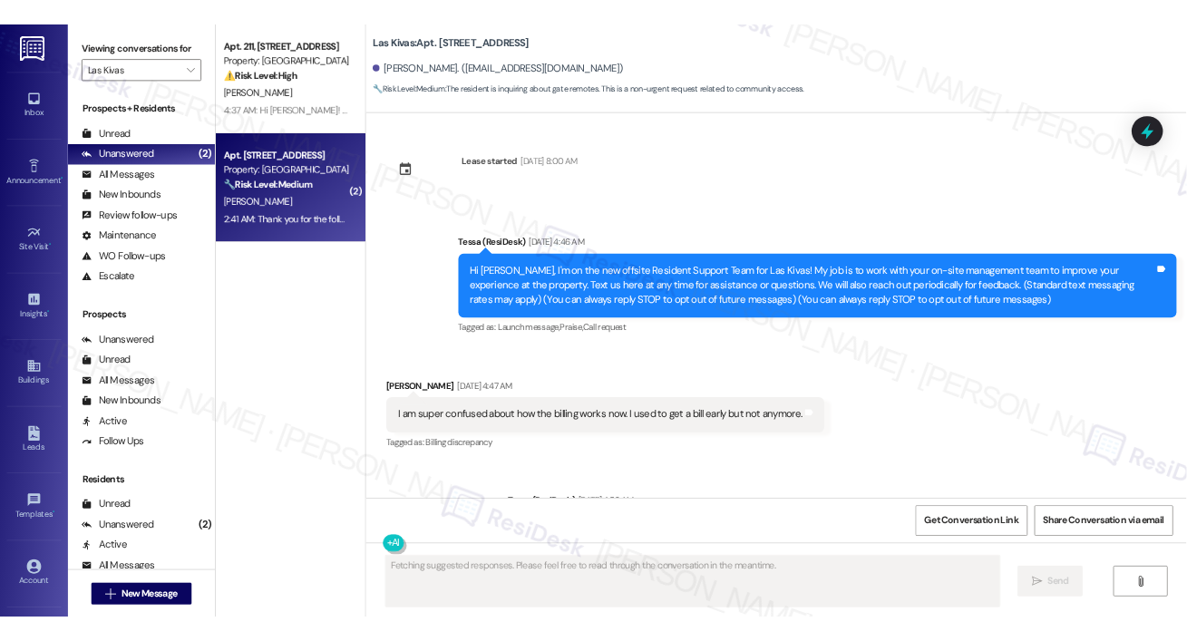
scroll to position [8709, 0]
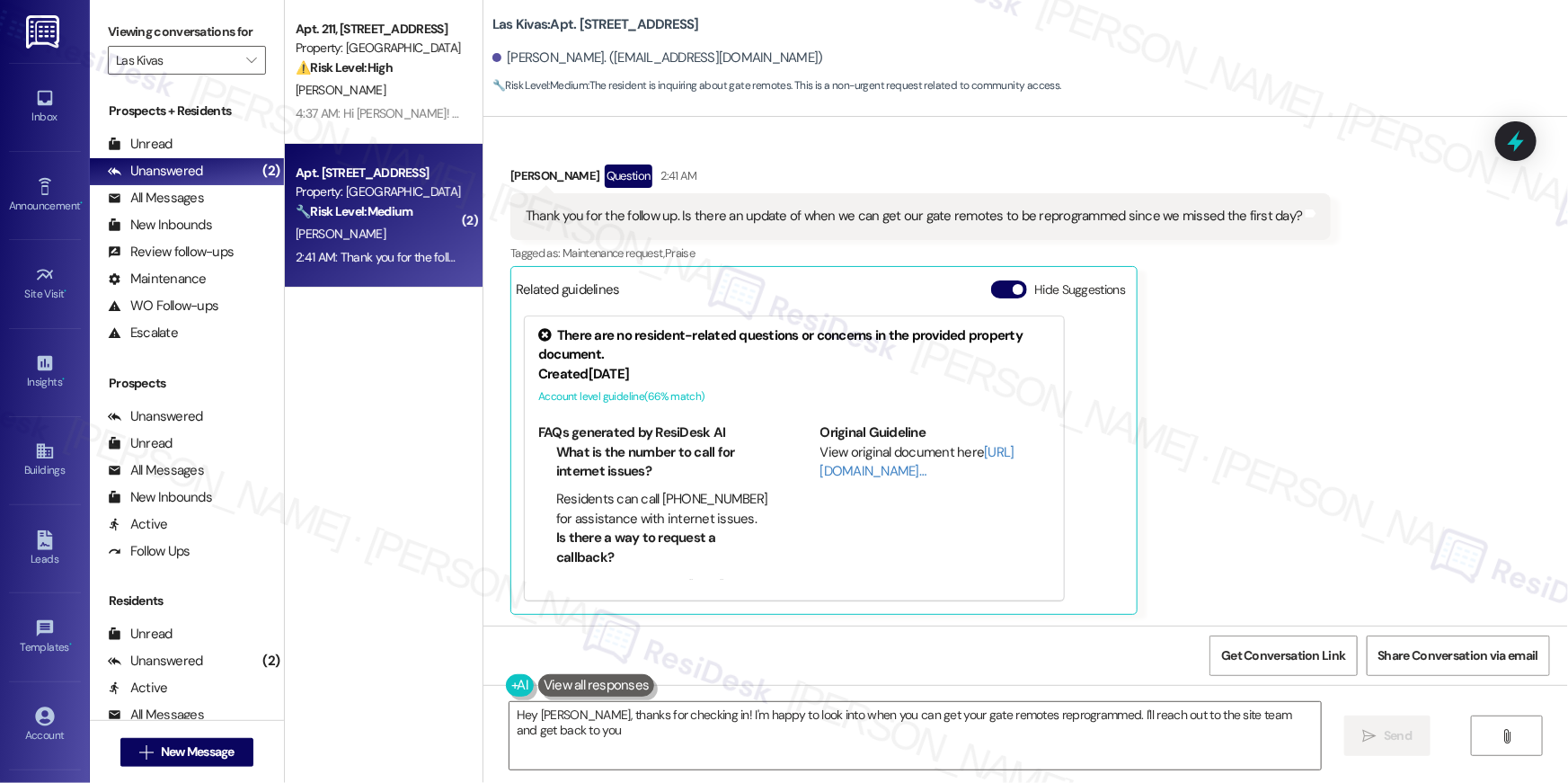
type textarea "Hey Phillip, thanks for checking in! I'm happy to look into when you can get yo…"
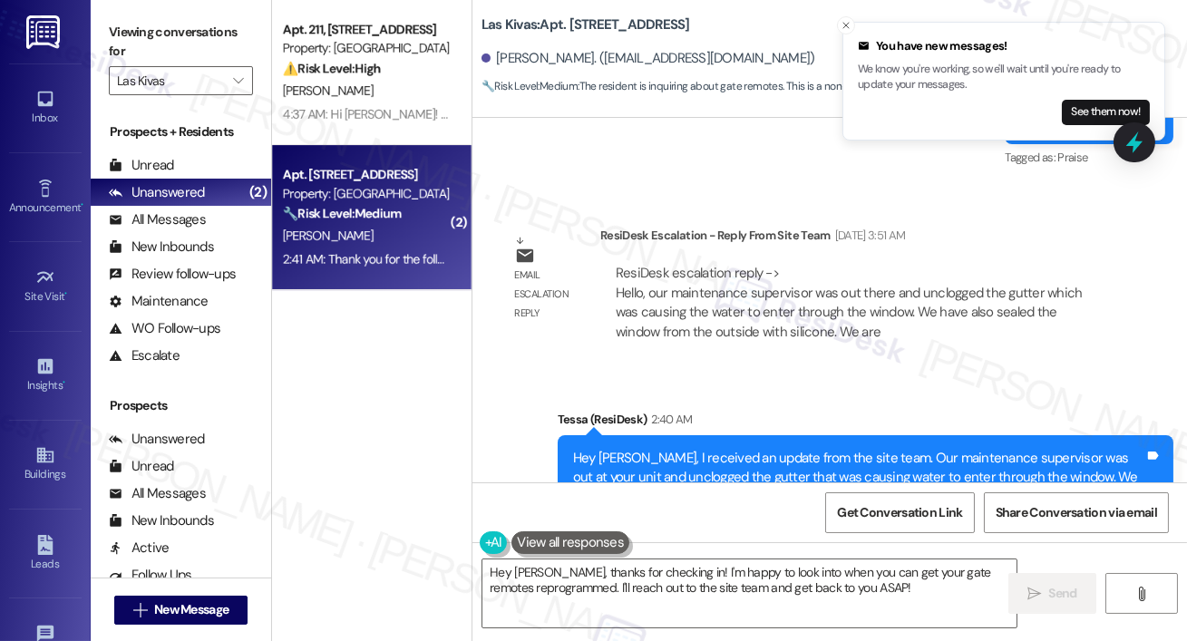
scroll to position [9272, 0]
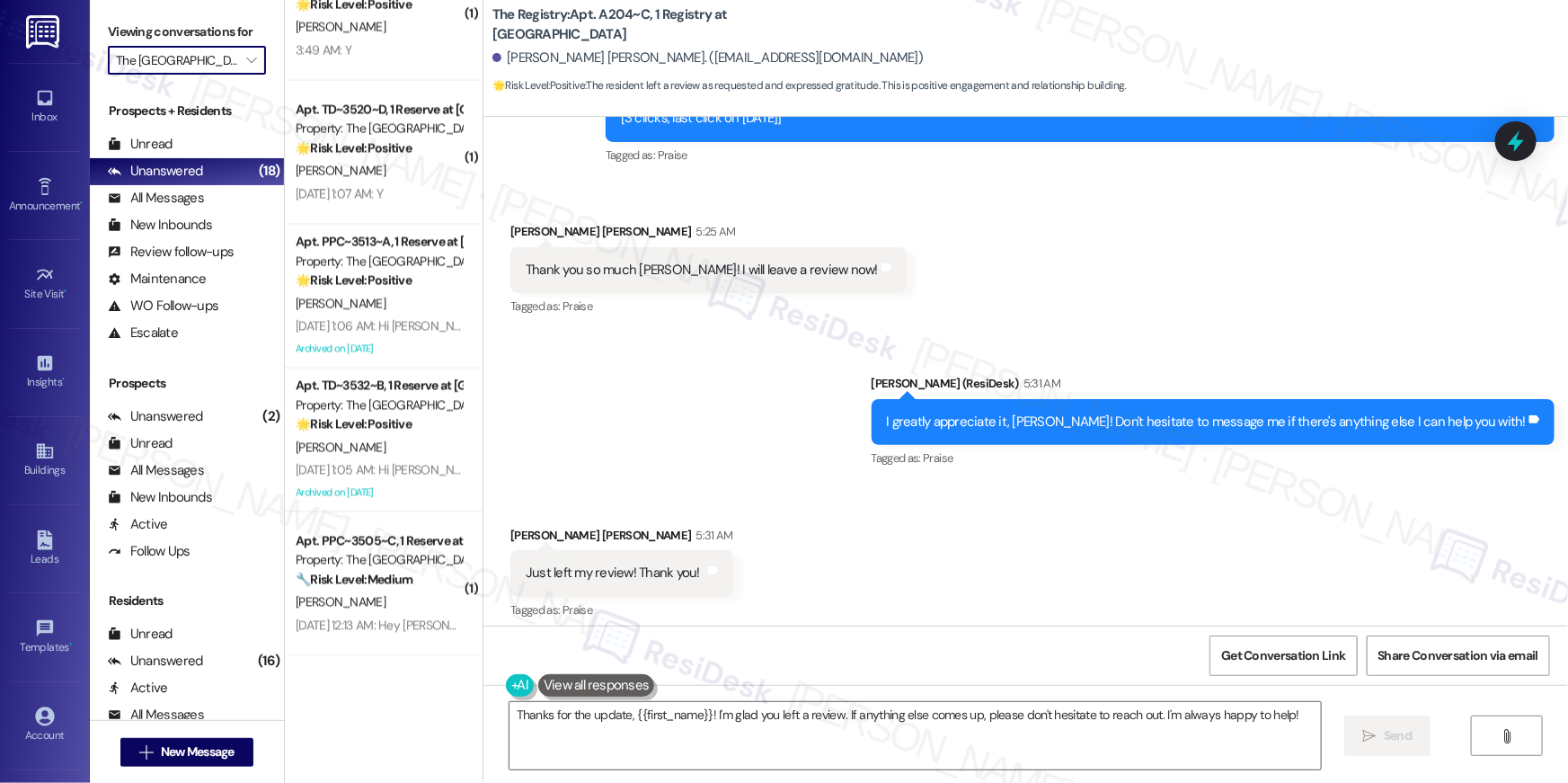
scroll to position [2707, 0]
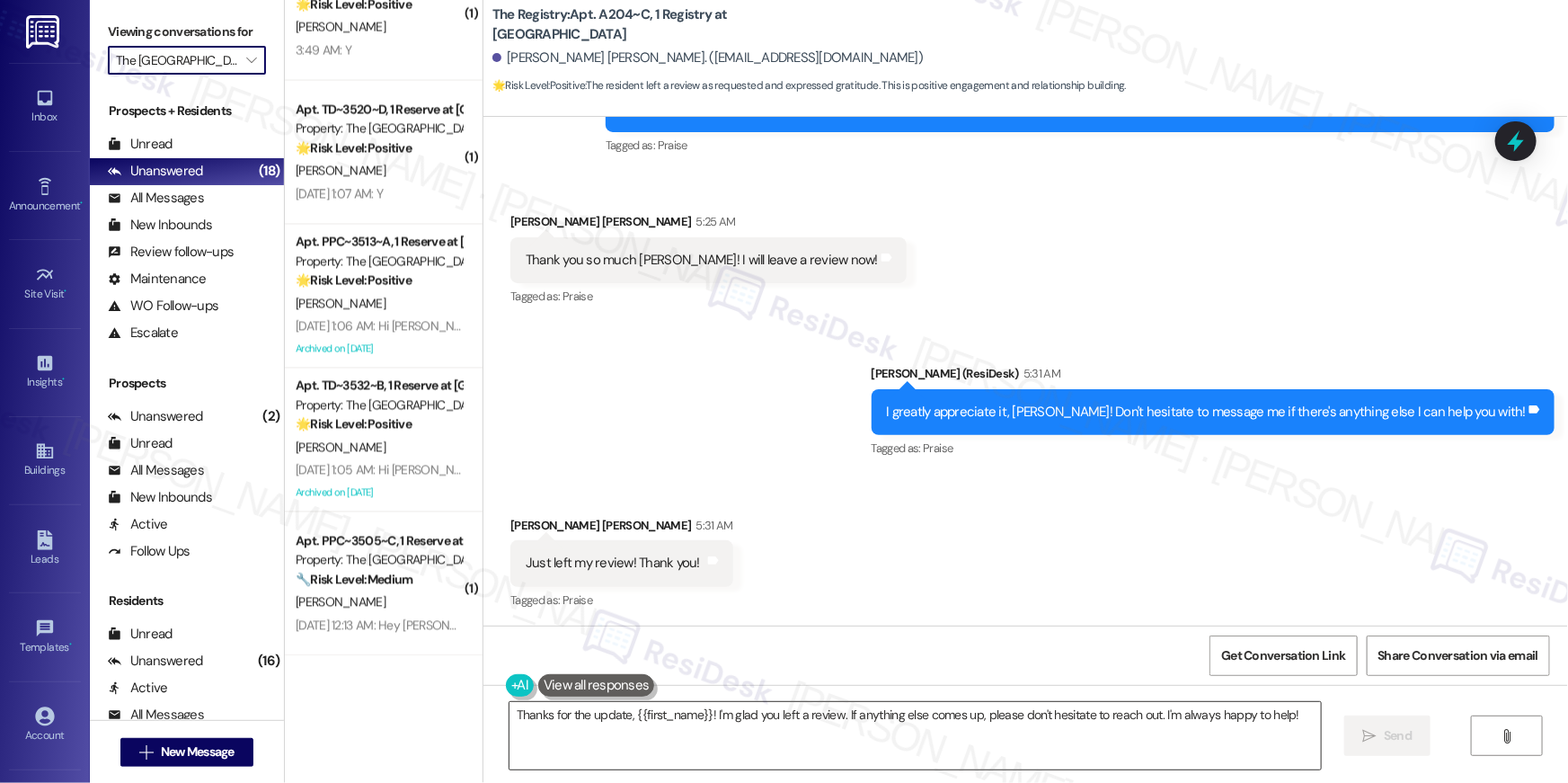
click at [715, 741] on textarea "Thanks for the update, {{first_name}}! I'm glad you left a review. If anything …" at bounding box center [914, 735] width 811 height 67
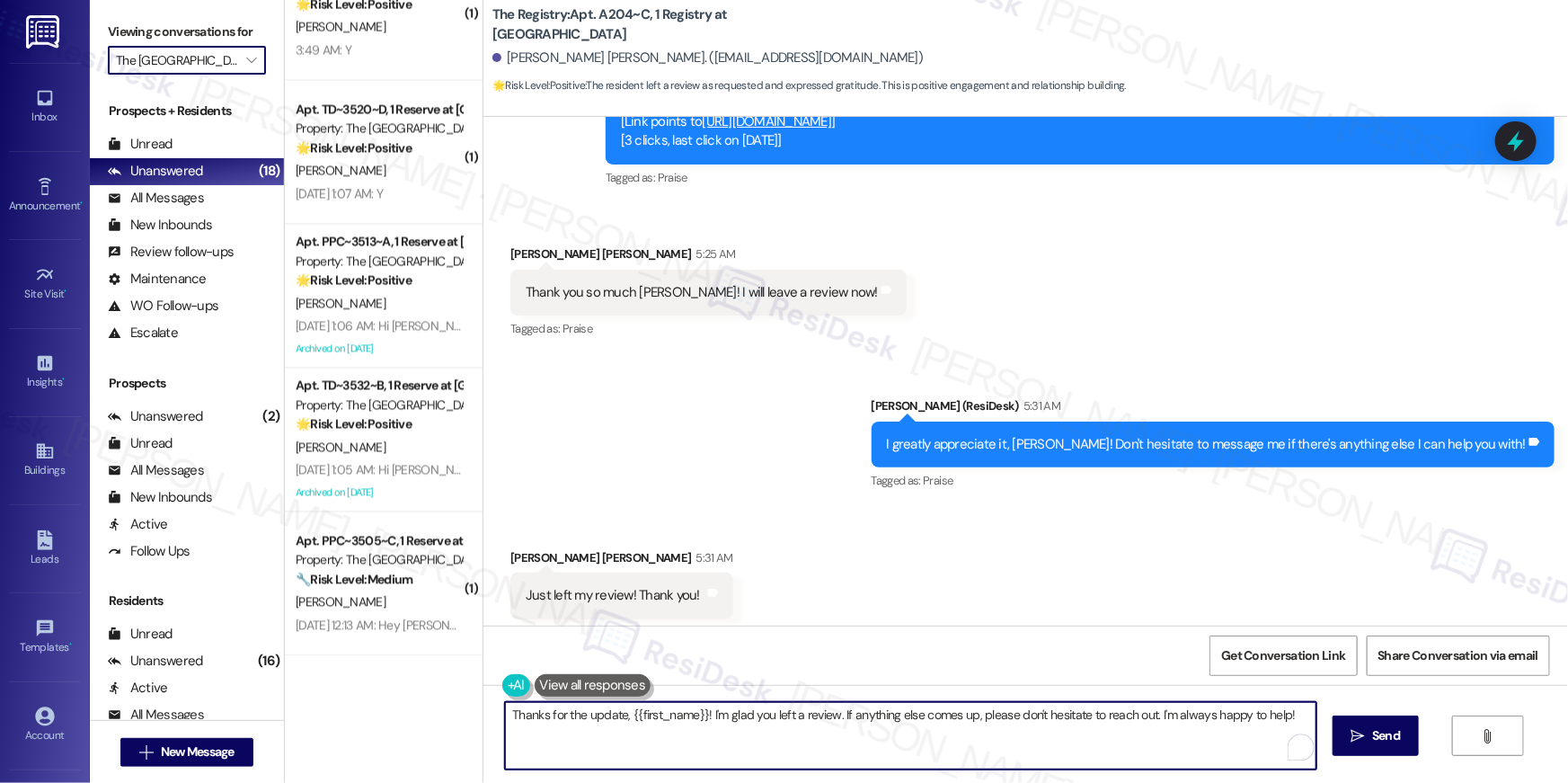
scroll to position [2662, 0]
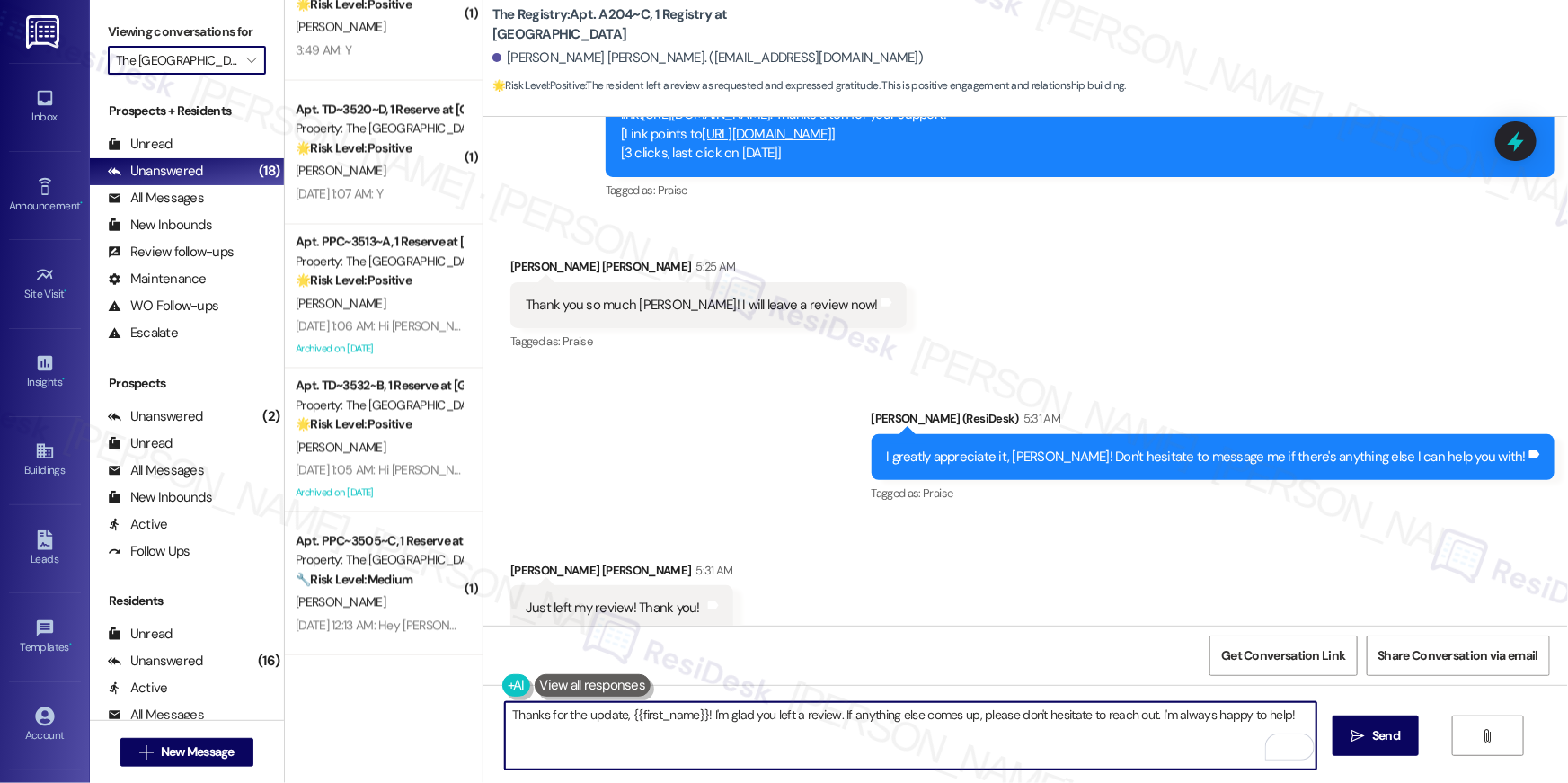
click at [789, 755] on textarea "Thanks for the update, {{first_name}}! I'm glad you left a review. If anything …" at bounding box center [910, 735] width 811 height 67
click at [852, 745] on textarea "Thanks for the update, {{first_name}}! I'm glad you left a review. If anything …" at bounding box center [910, 735] width 811 height 67
click at [683, 734] on textarea "Thanks for the update, {{first_name}}! I'm glad you left a review. If anything …" at bounding box center [910, 735] width 811 height 67
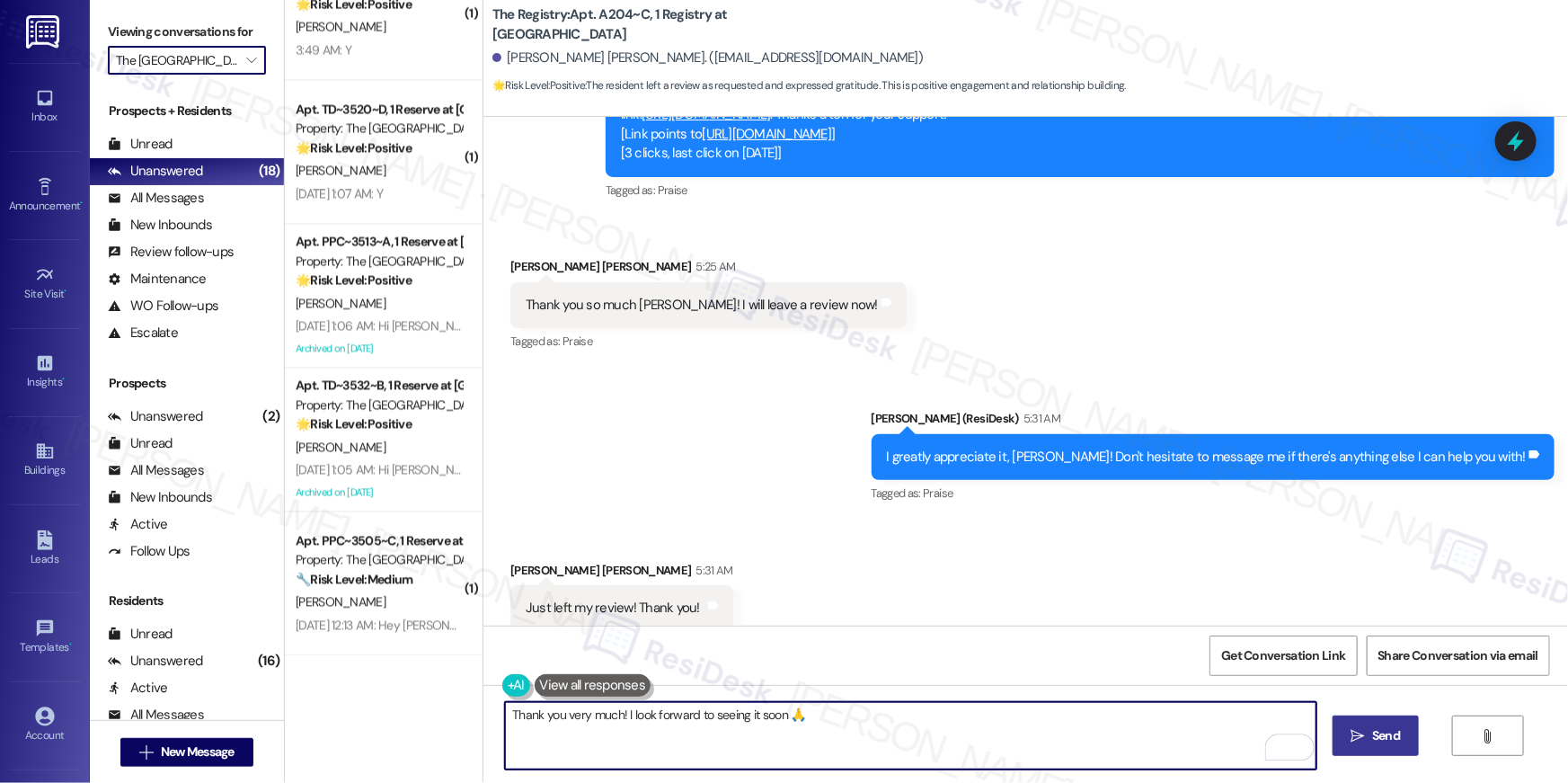
type textarea "Thank you very much! I look forward to seeing it soon 🙏"
click at [1361, 729] on icon "" at bounding box center [1358, 736] width 14 height 15
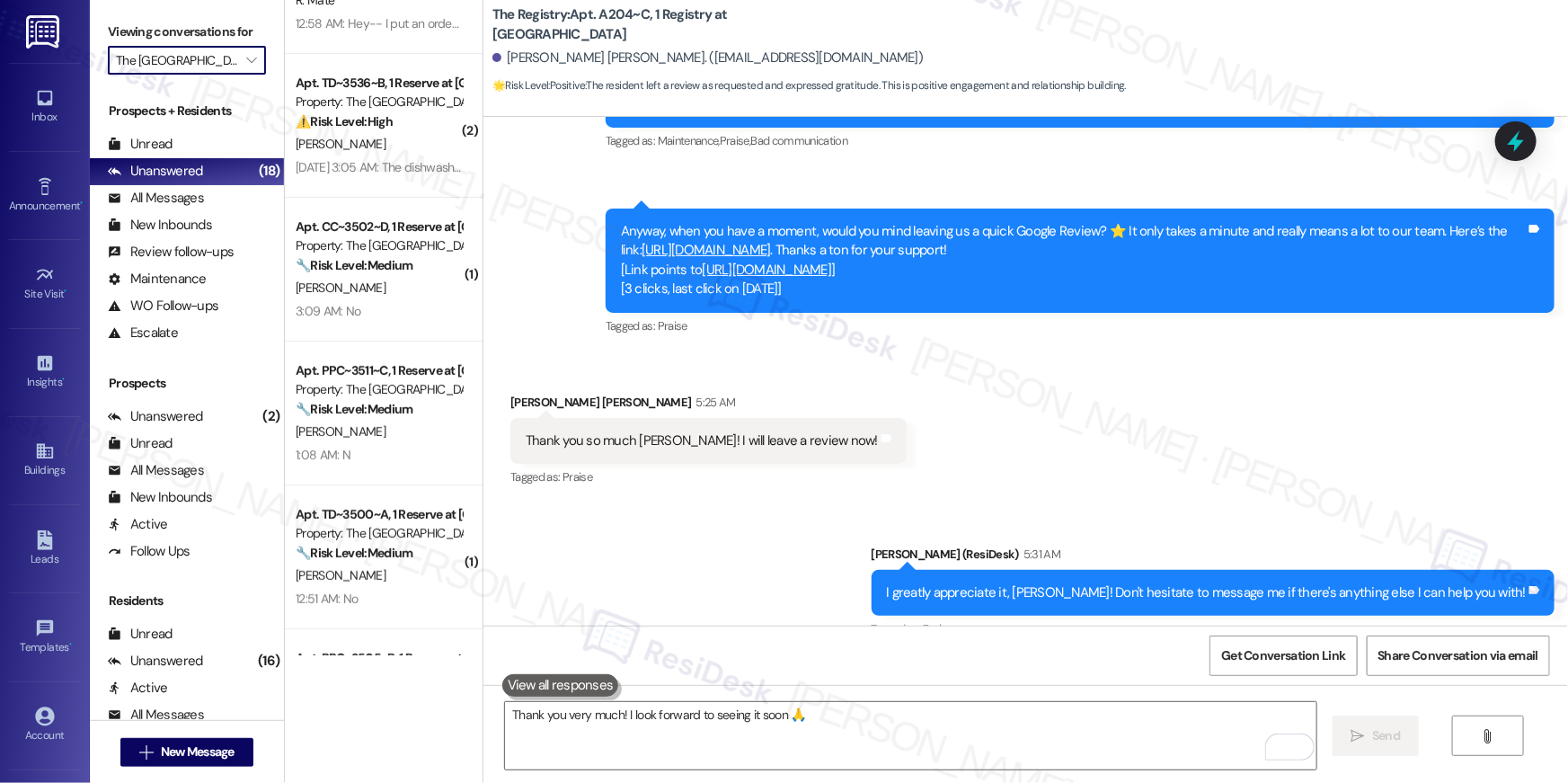
scroll to position [0, 0]
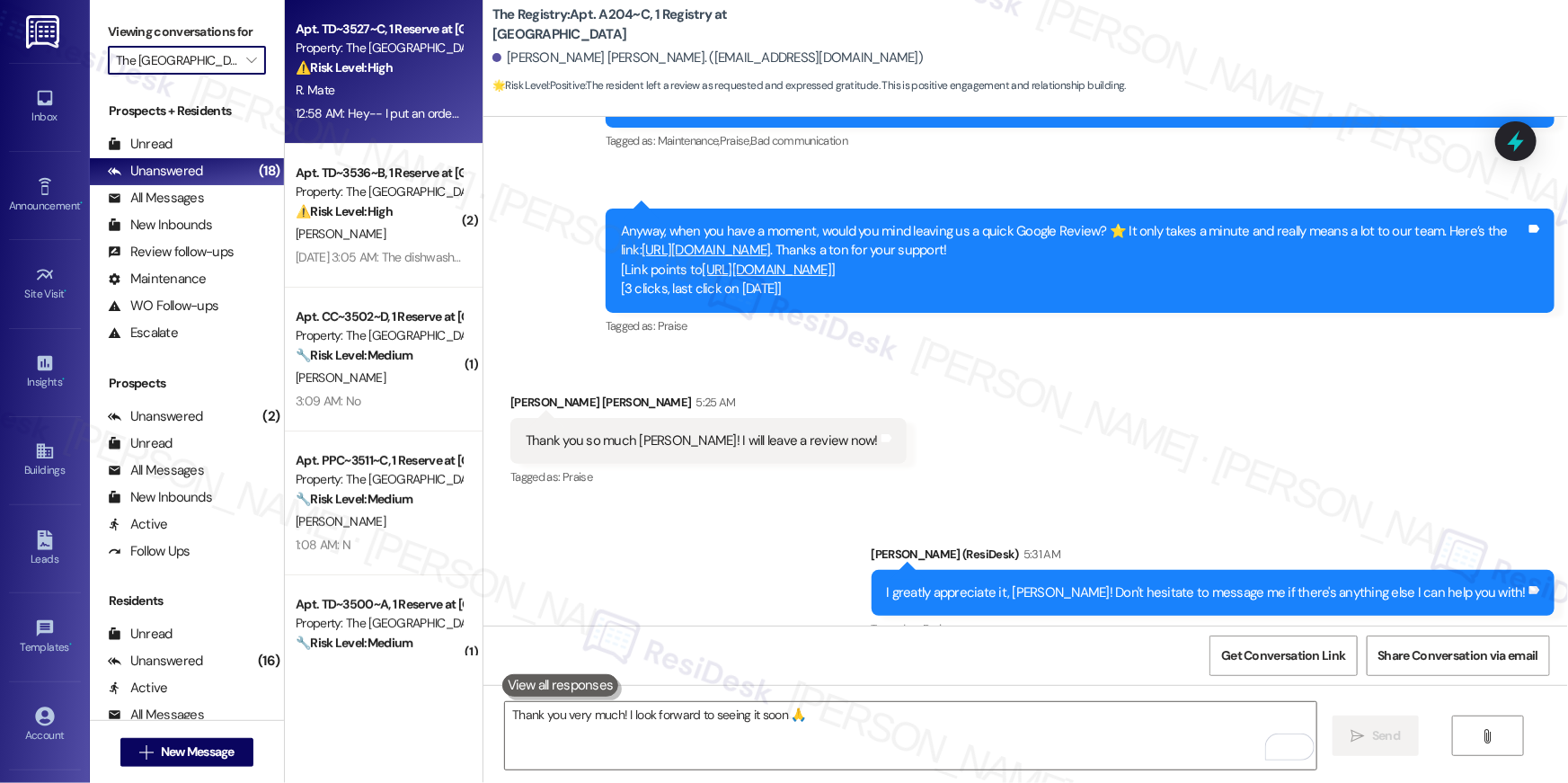
click at [416, 84] on div "R. Mate" at bounding box center [378, 90] width 169 height 23
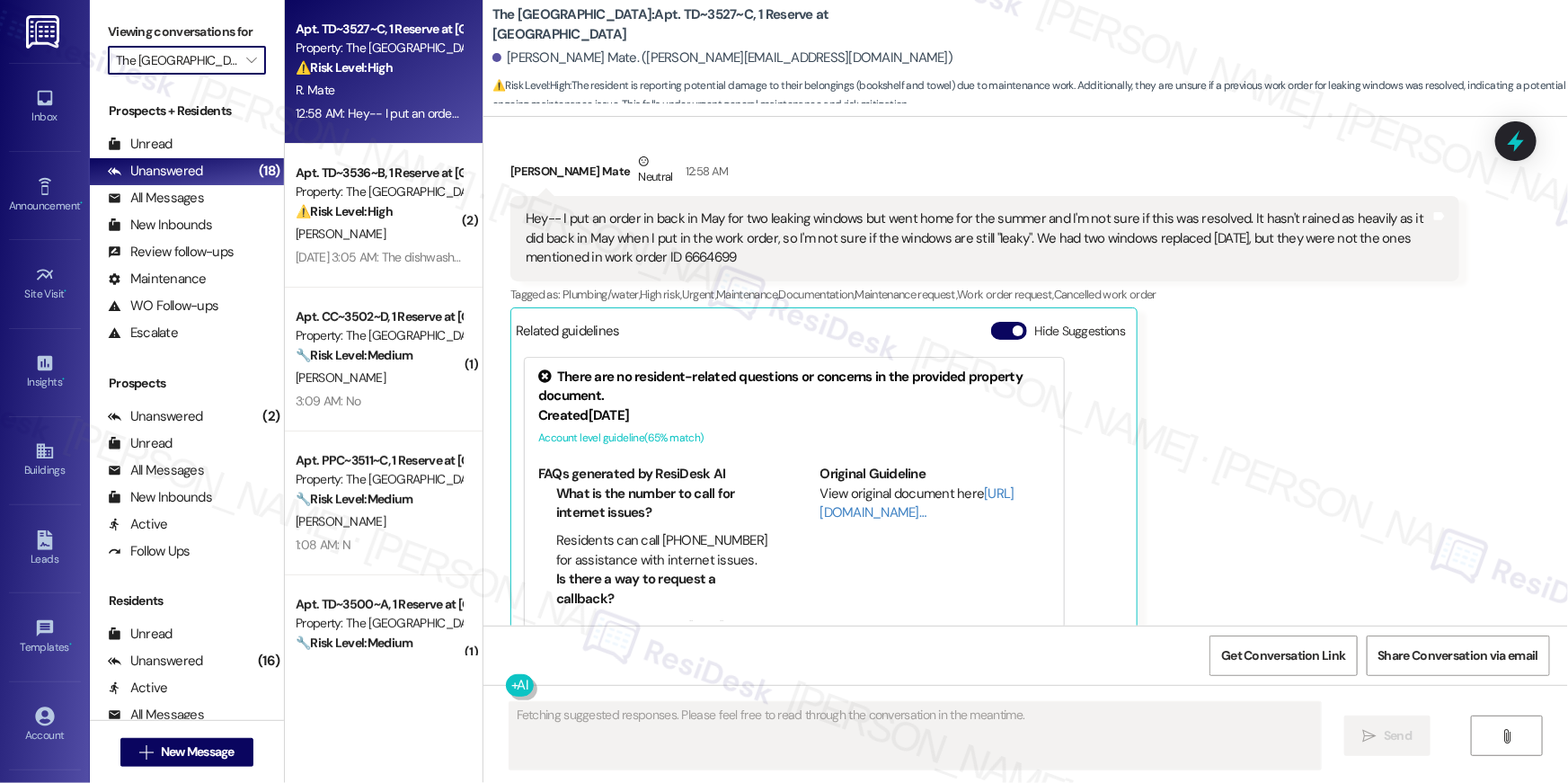
scroll to position [13412, 0]
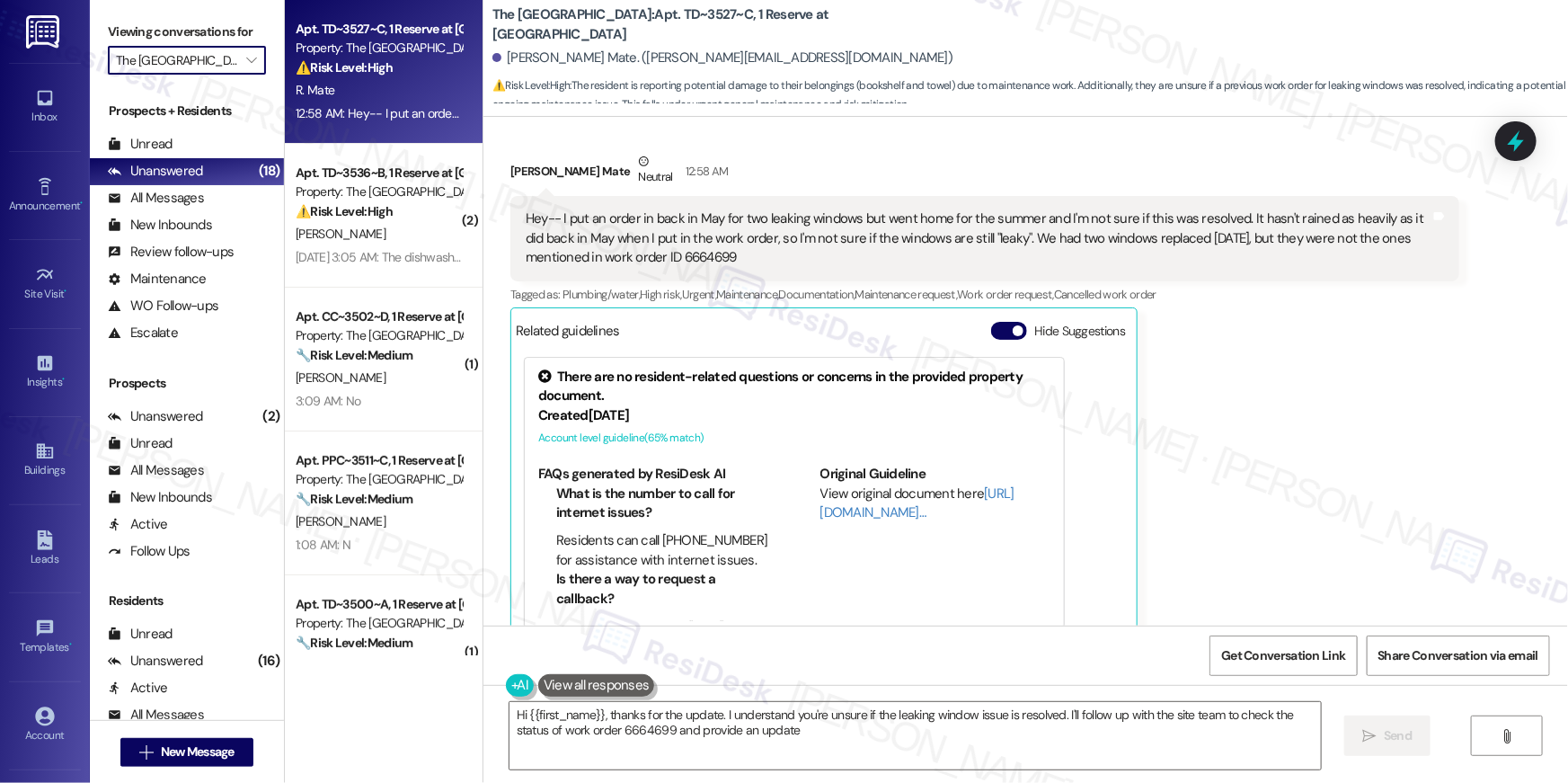
type textarea "Hi {{first_name}}, thanks for the update. I understand you're unsure if the lea…"
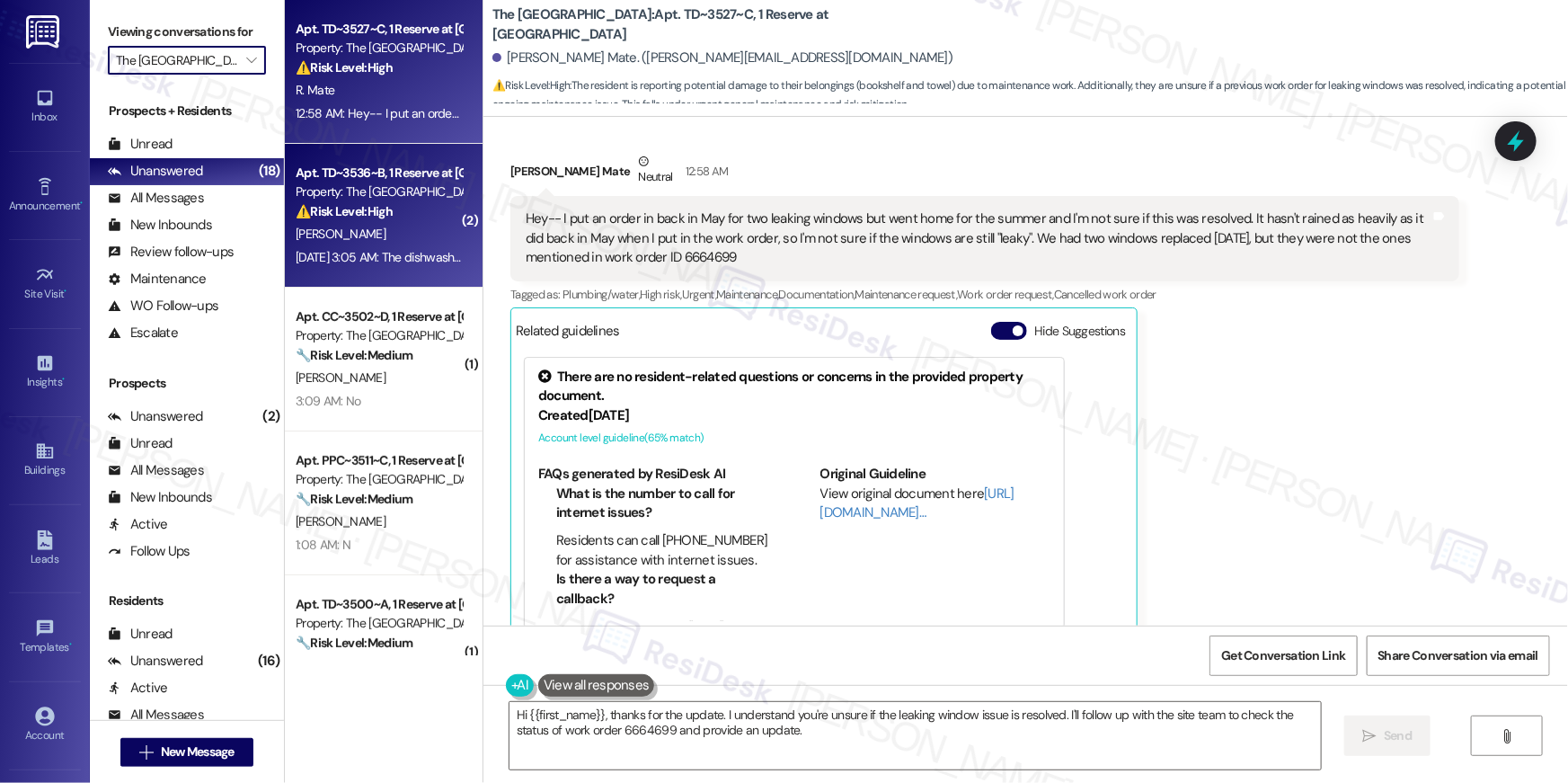
click at [372, 274] on div "Apt. TD~3536~B, 1 Reserve at [GEOGRAPHIC_DATA] Property: The Reserve College St…" at bounding box center [384, 215] width 198 height 144
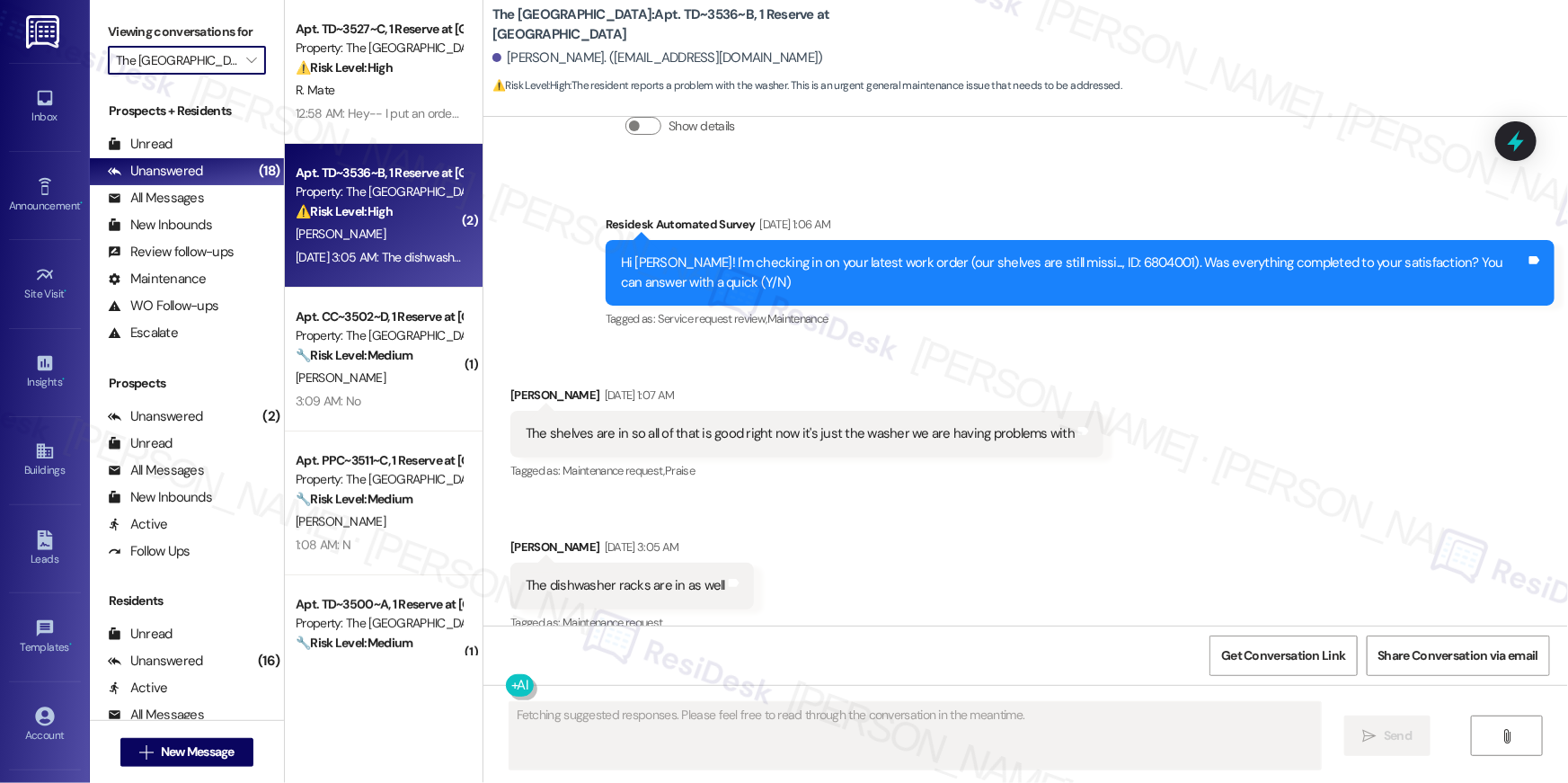
scroll to position [461, 0]
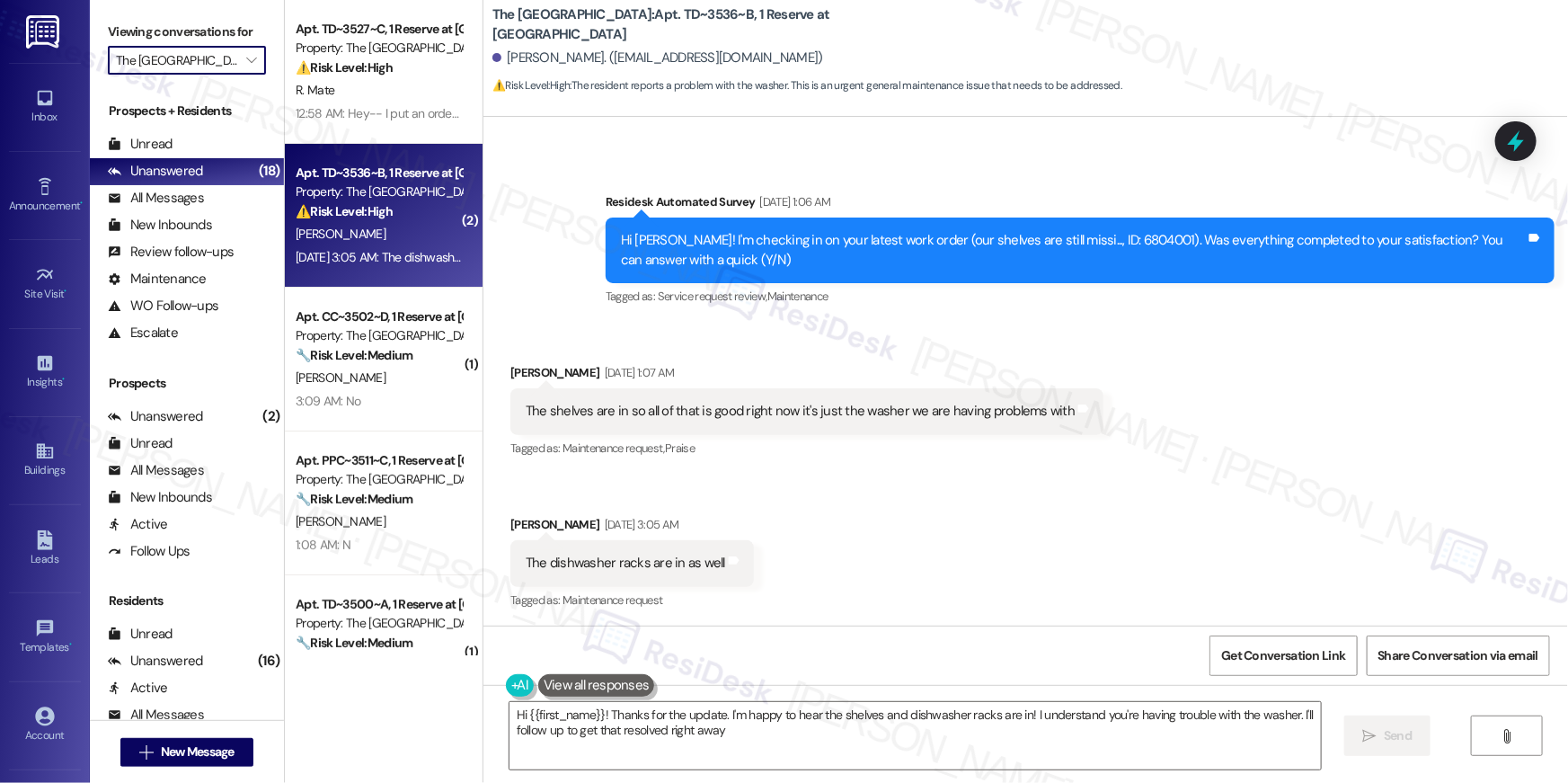
type textarea "Hi {{first_name}}! Thanks for the update. I'm happy to hear the shelves and dis…"
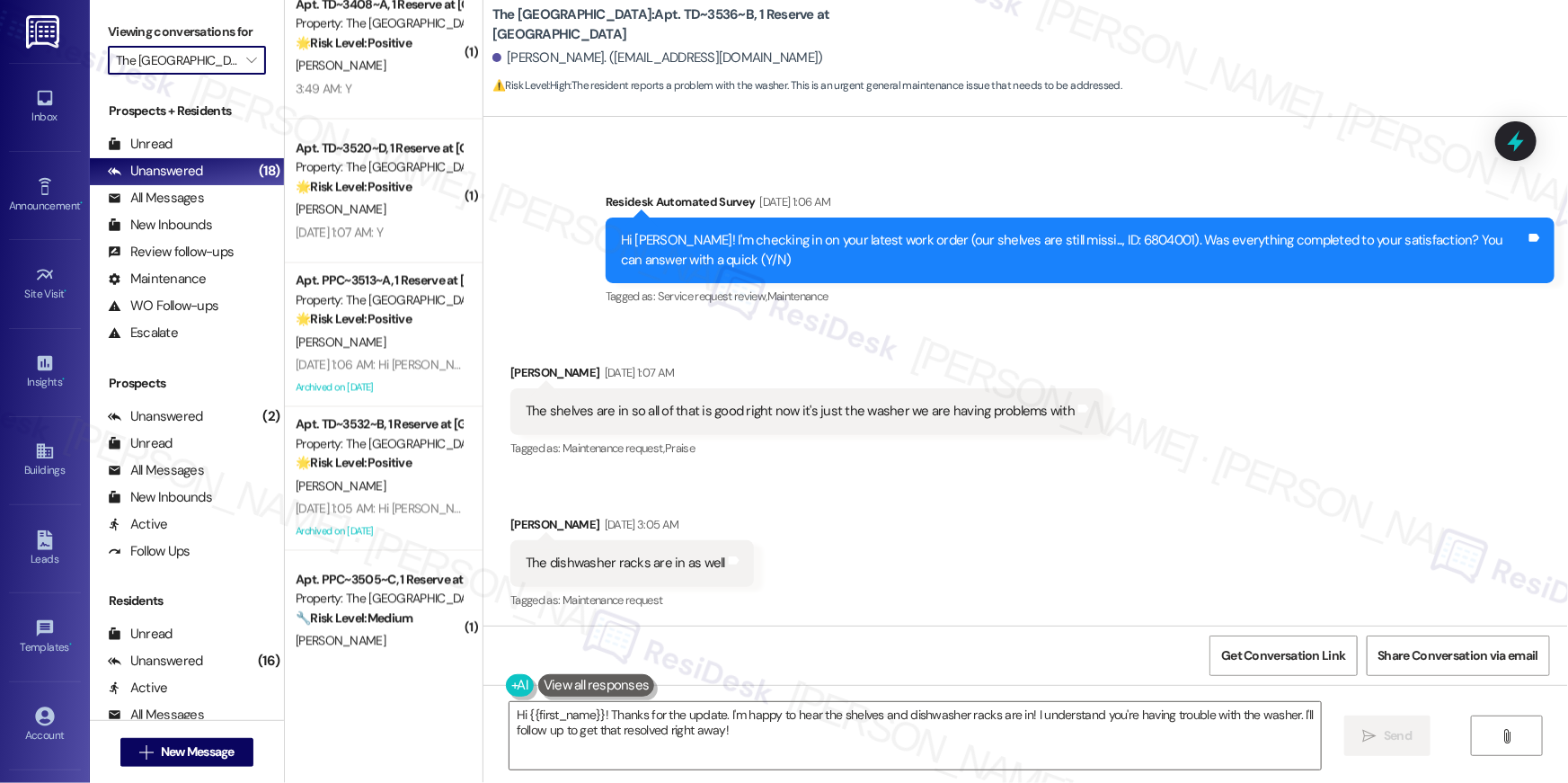
scroll to position [1645, 0]
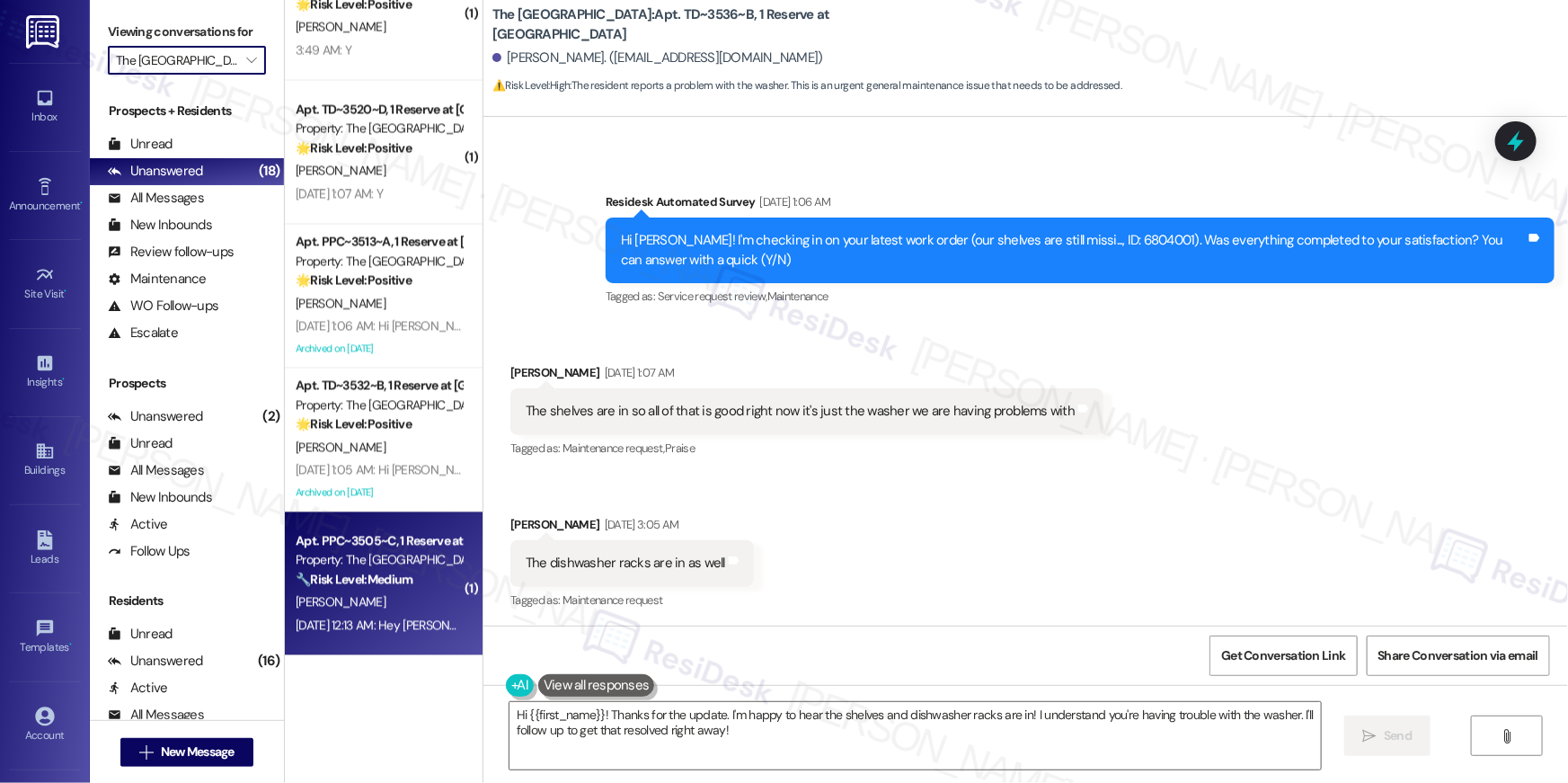
click at [390, 597] on div "[PERSON_NAME]" at bounding box center [378, 603] width 169 height 23
type textarea "Fetching suggested responses. Please feel free to read through the conversation…"
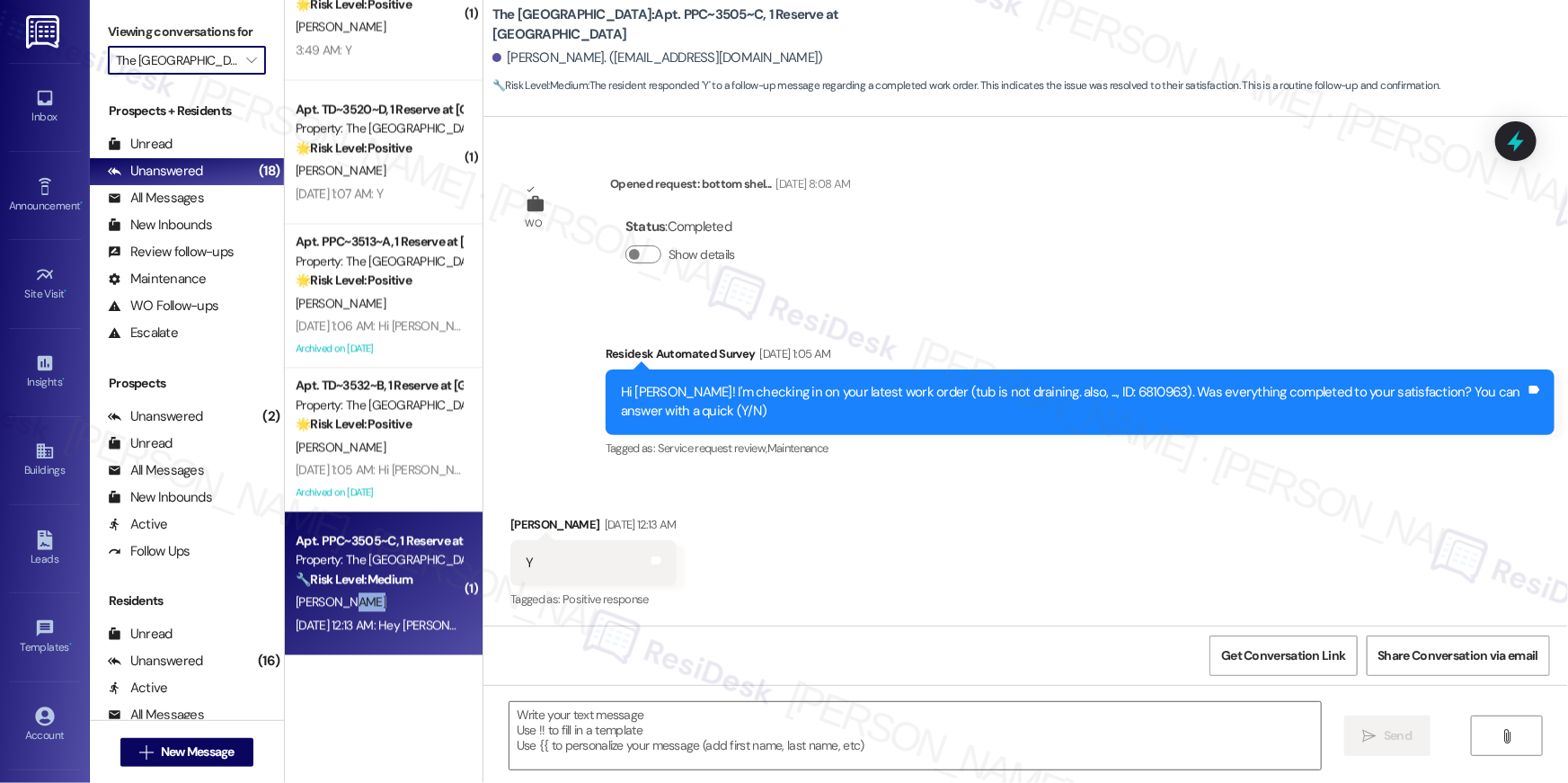
scroll to position [593, 0]
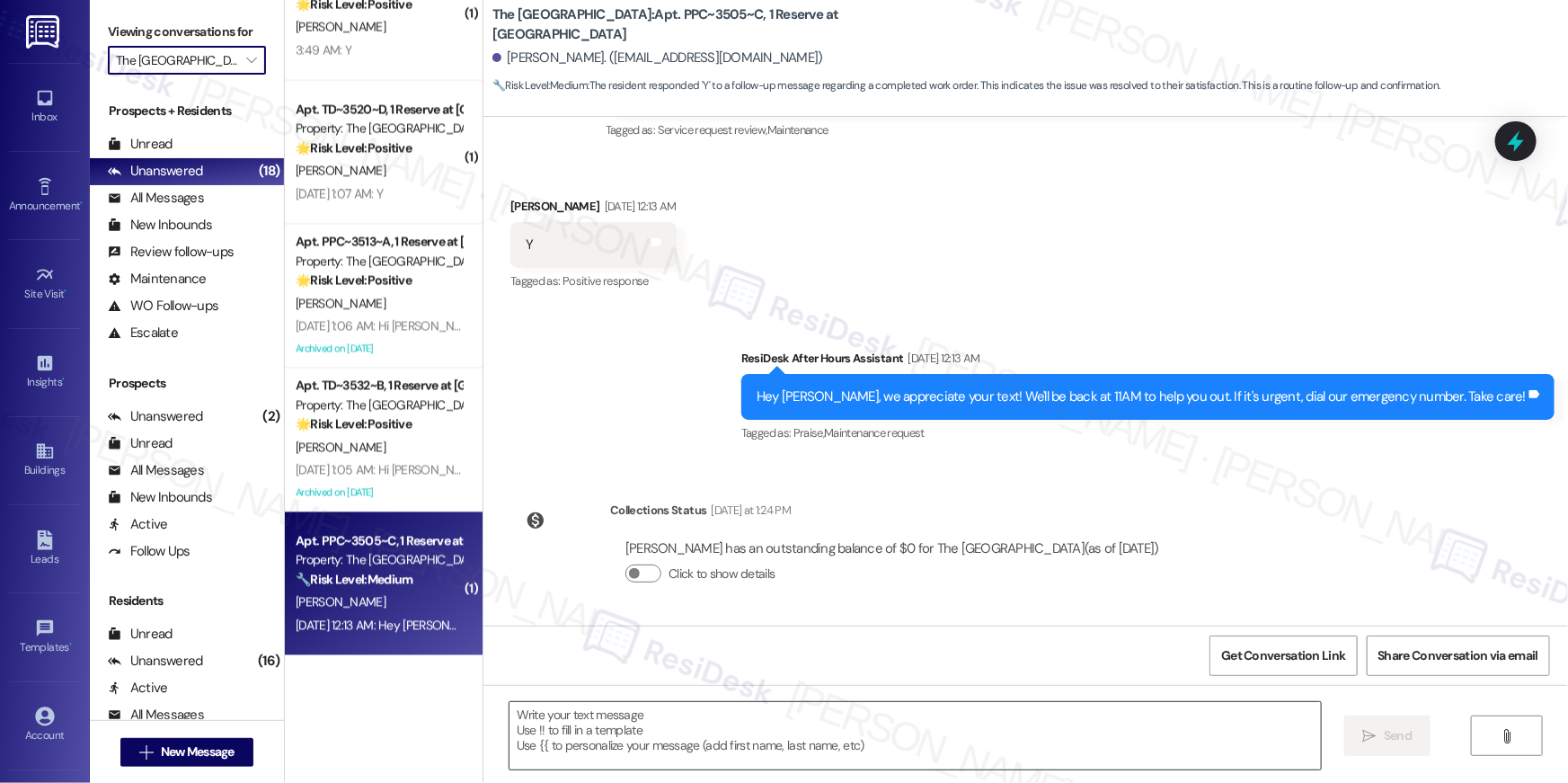
click at [766, 722] on textarea at bounding box center [914, 735] width 811 height 67
paste textarea "Hi {{first_name}}, I’m glad to hear your work order has been completed! If anyt…"
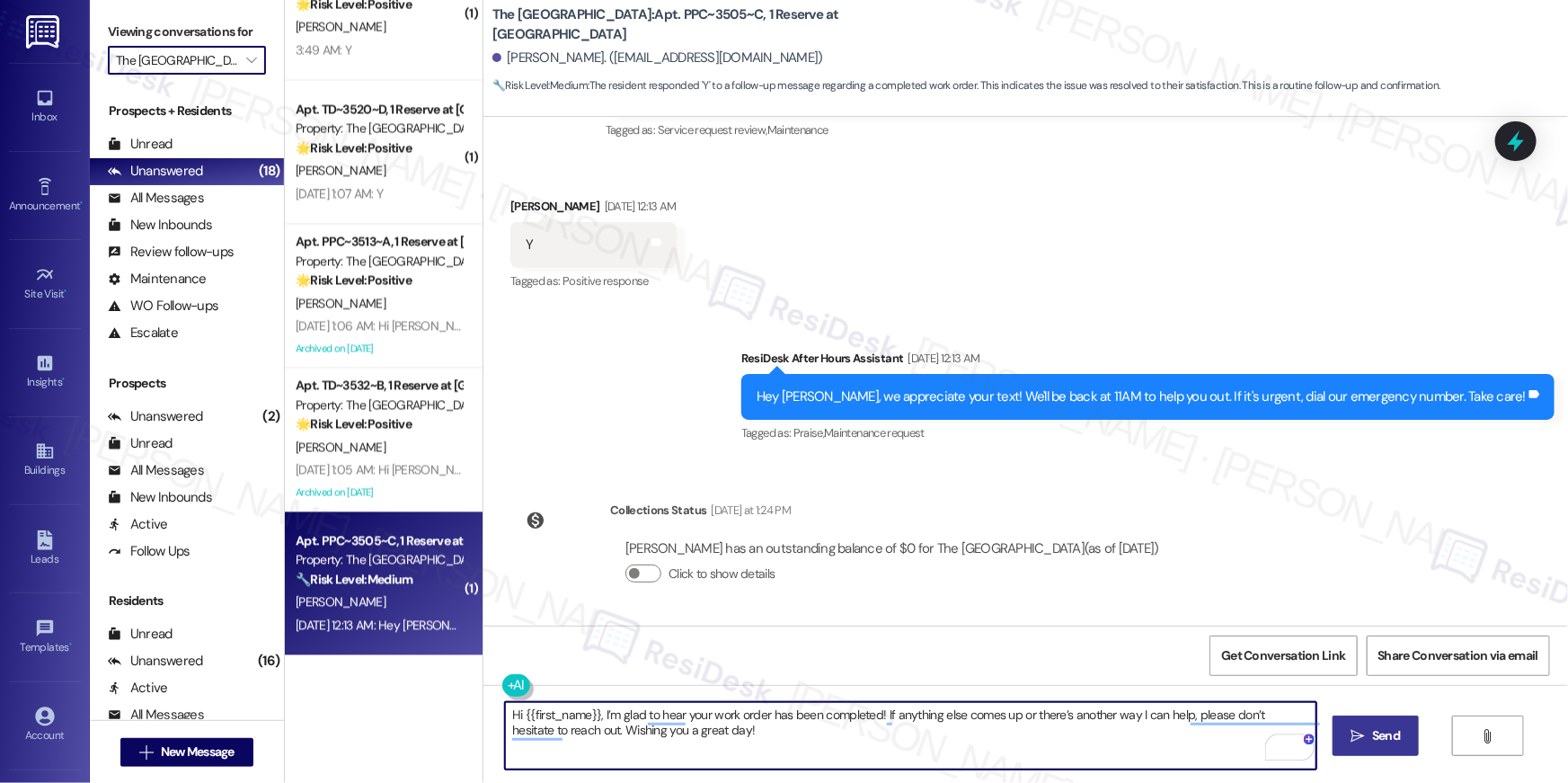
type textarea "Hi {{first_name}}, I’m glad to hear your work order has been completed! If anyt…"
click at [1359, 733] on icon "" at bounding box center [1358, 736] width 14 height 15
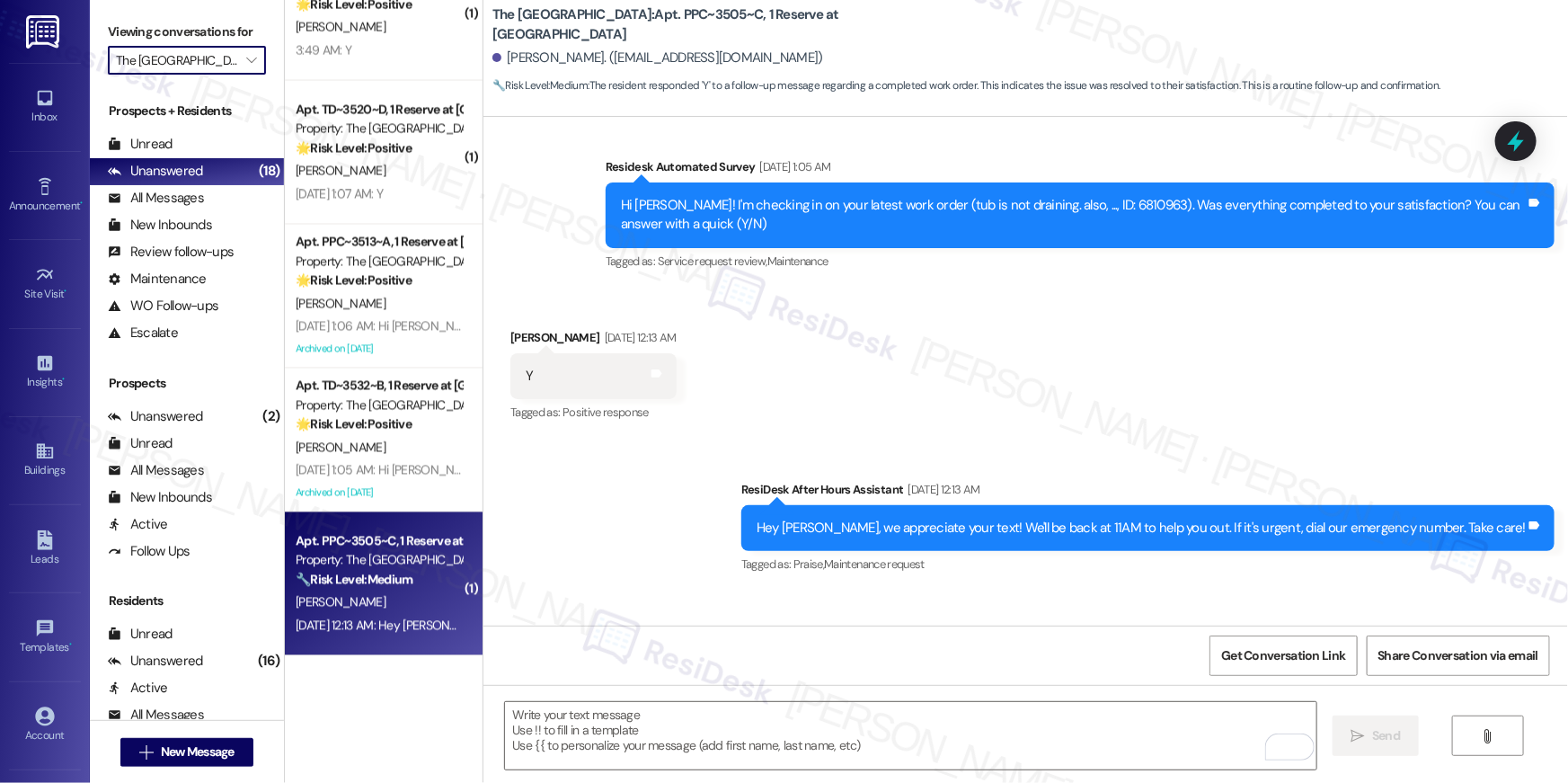
scroll to position [737, 0]
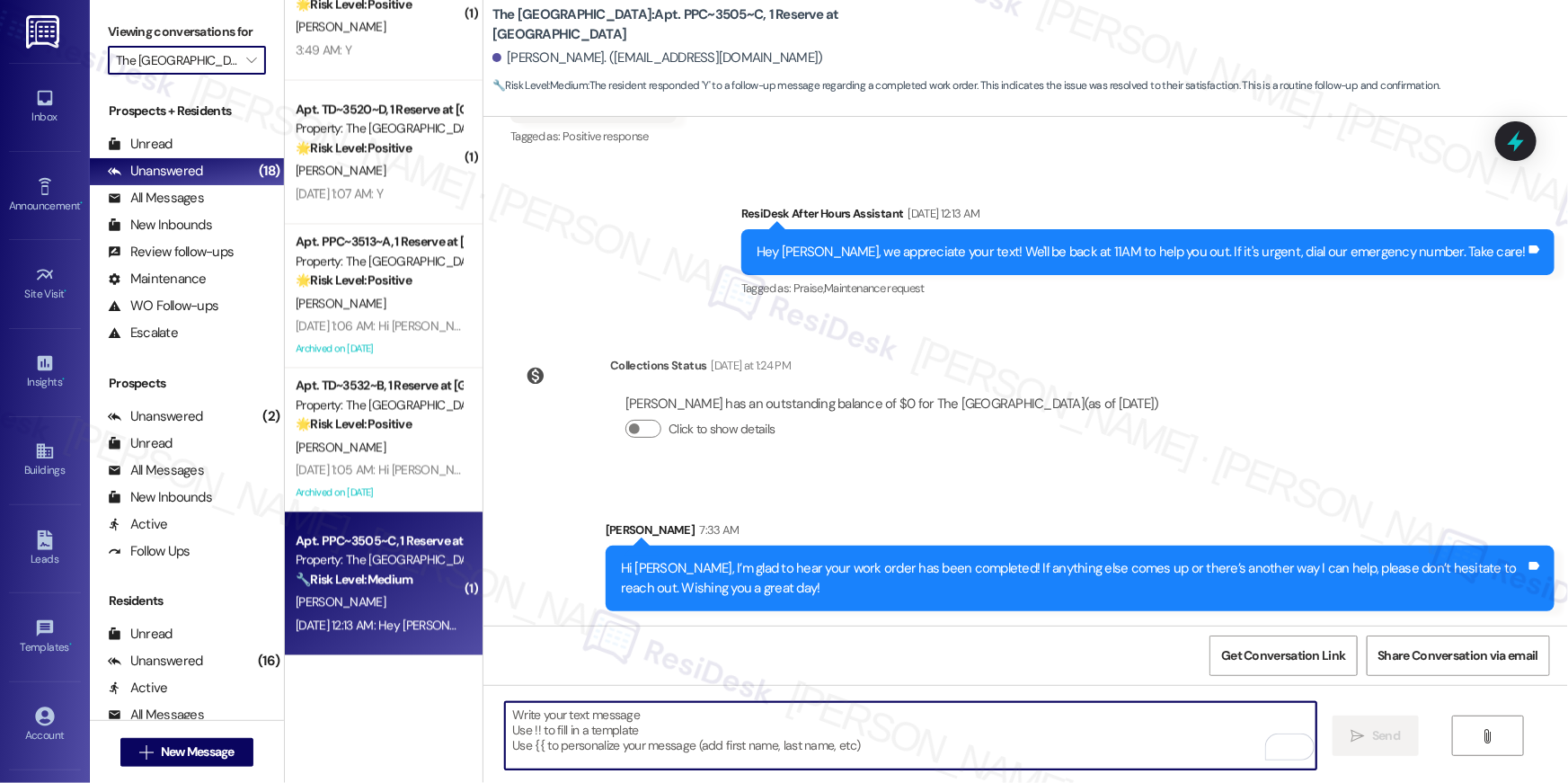
click at [942, 726] on textarea "To enrich screen reader interactions, please activate Accessibility in Grammarl…" at bounding box center [910, 735] width 811 height 67
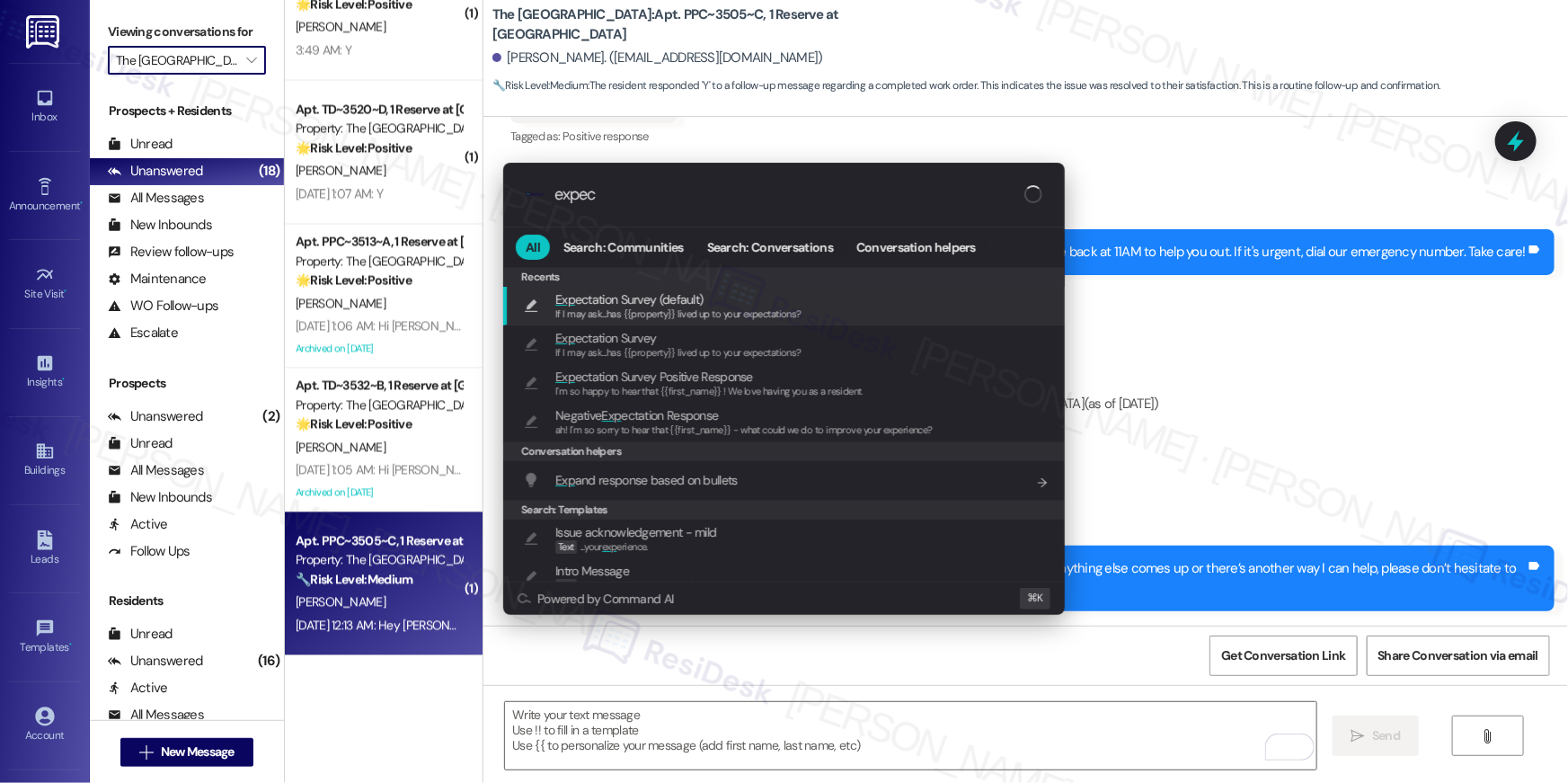
type input "expect"
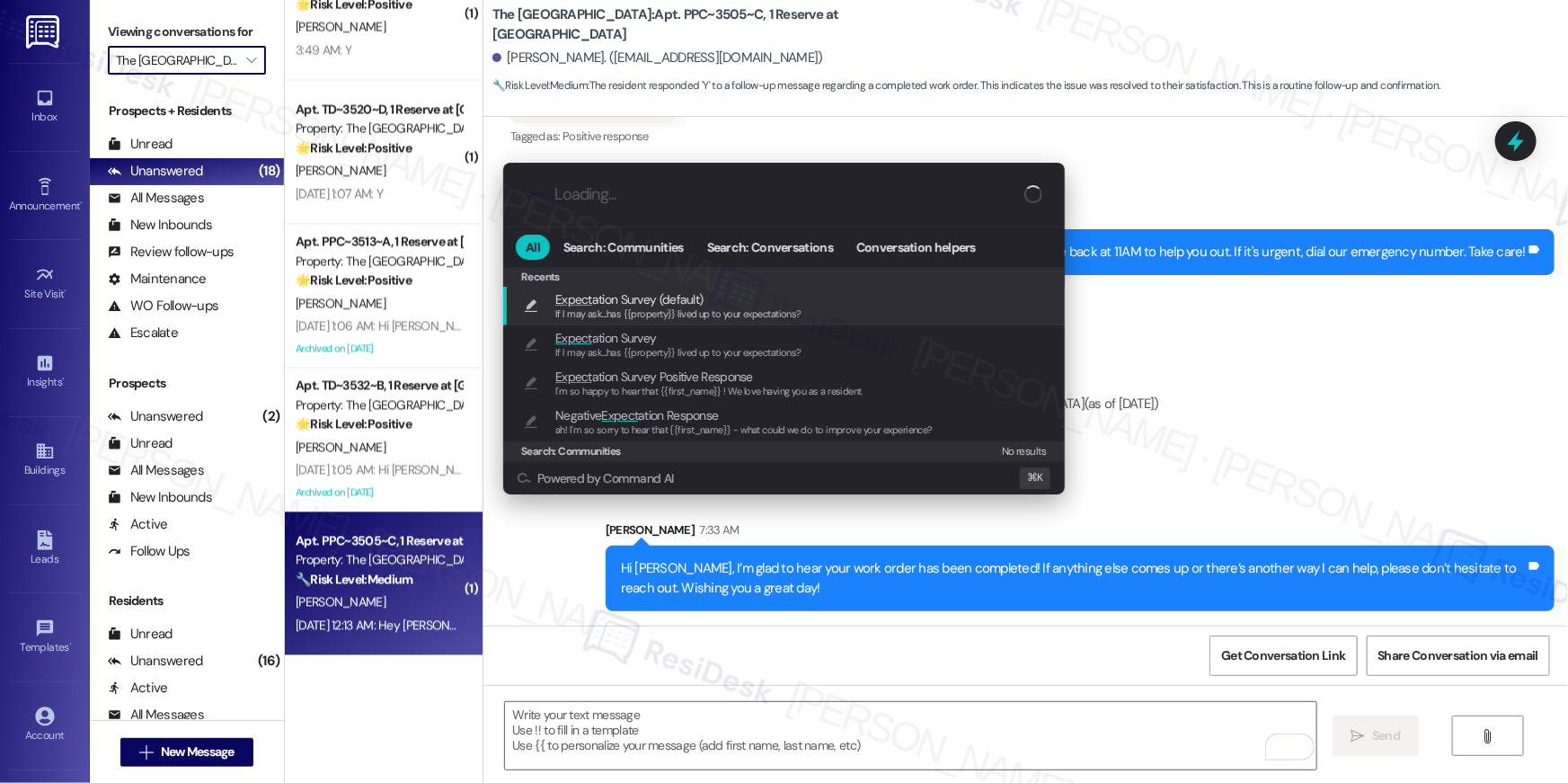
type textarea "If I may ask...has {{property}} lived up to your expectations?"
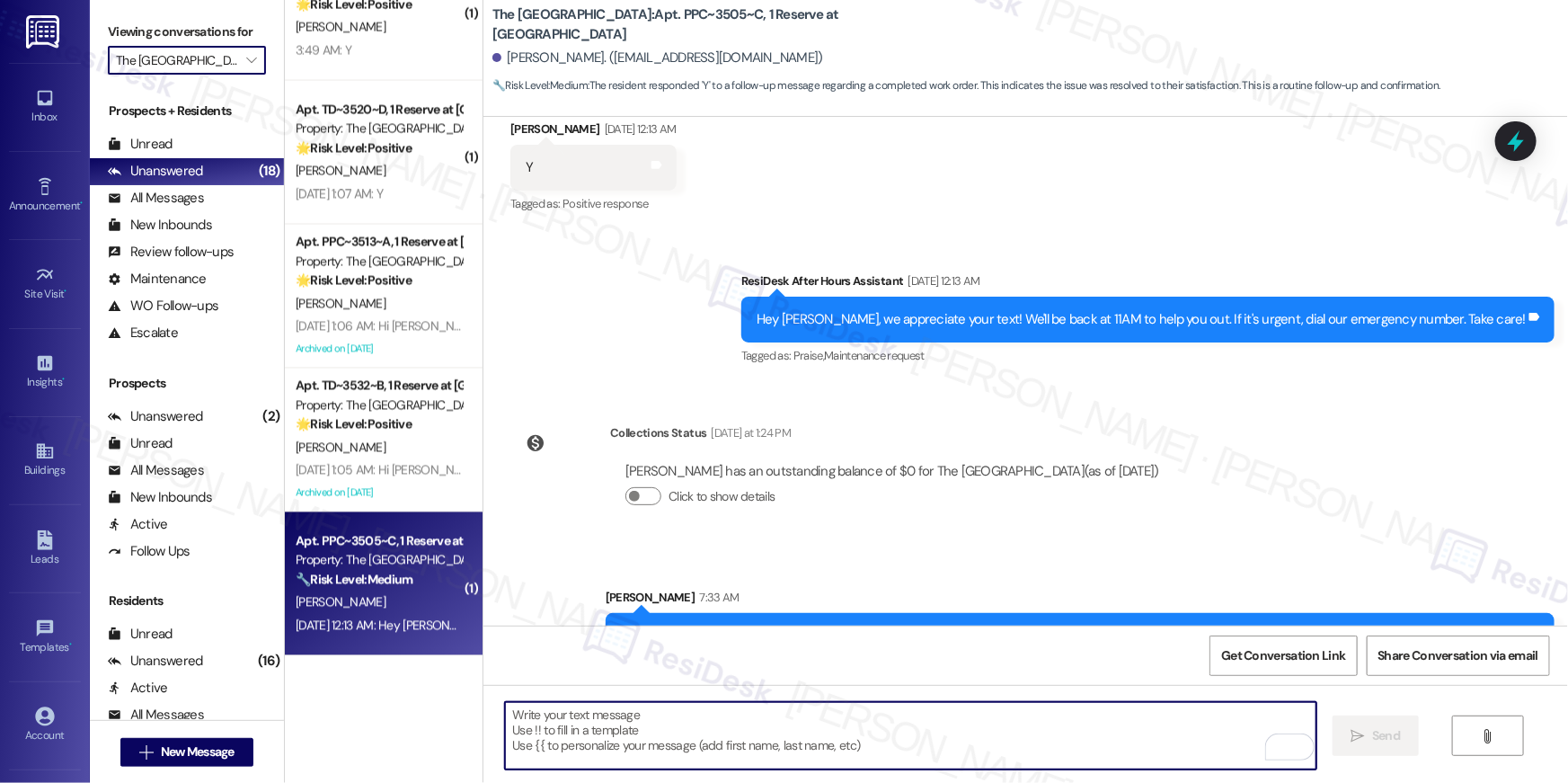
scroll to position [862, 0]
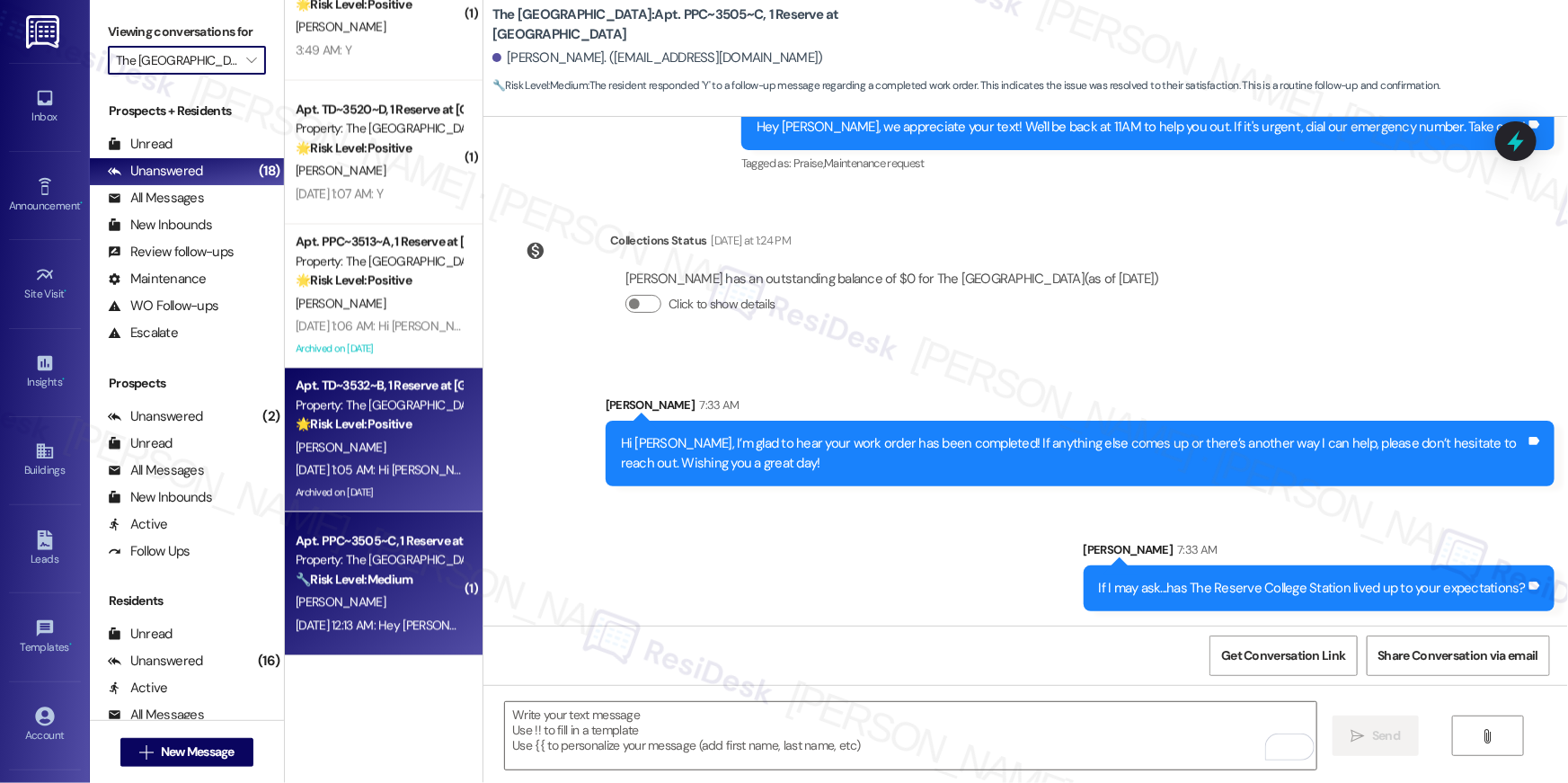
click at [394, 449] on div "[PERSON_NAME]" at bounding box center [378, 448] width 169 height 23
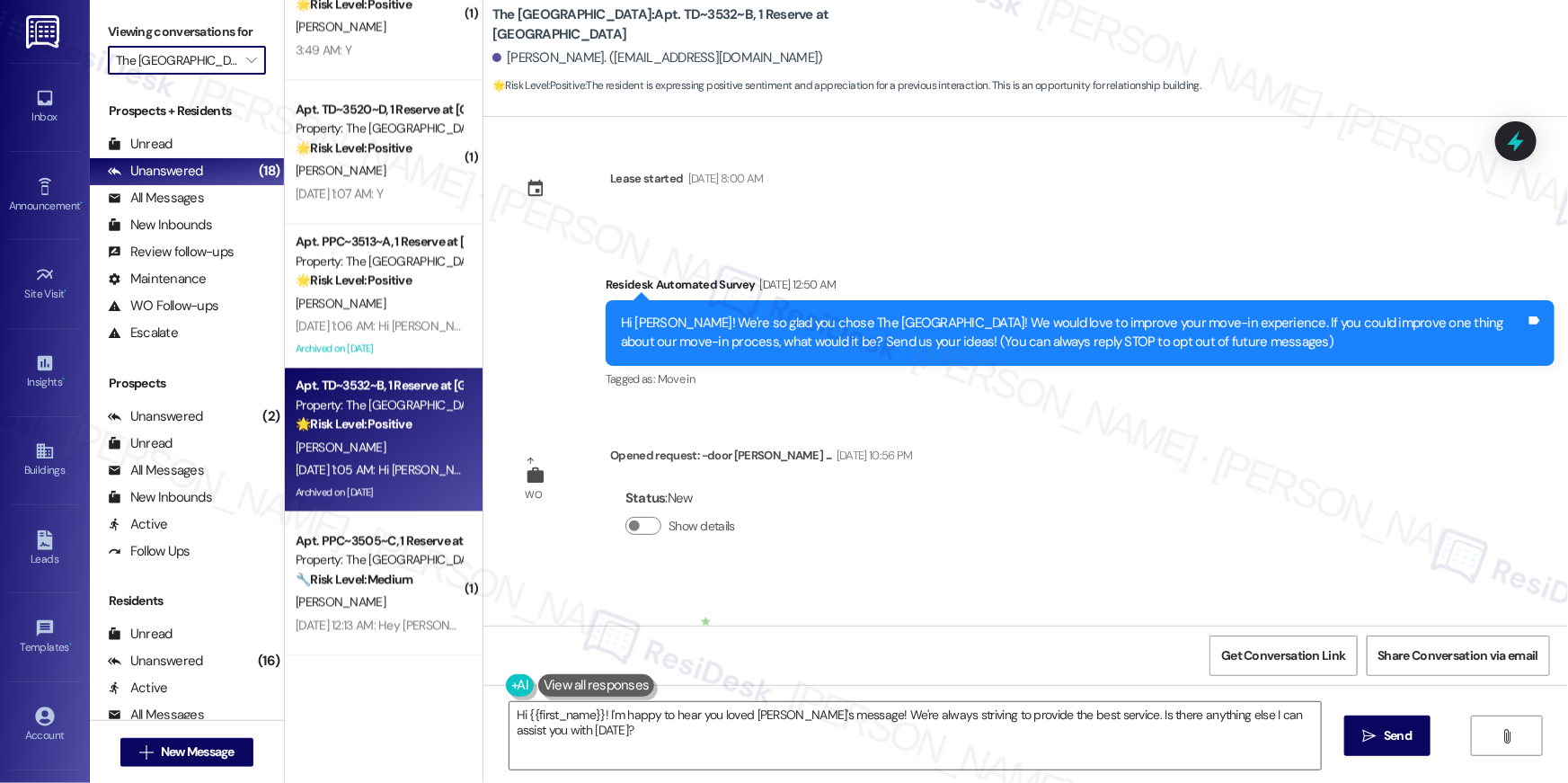
scroll to position [0, 0]
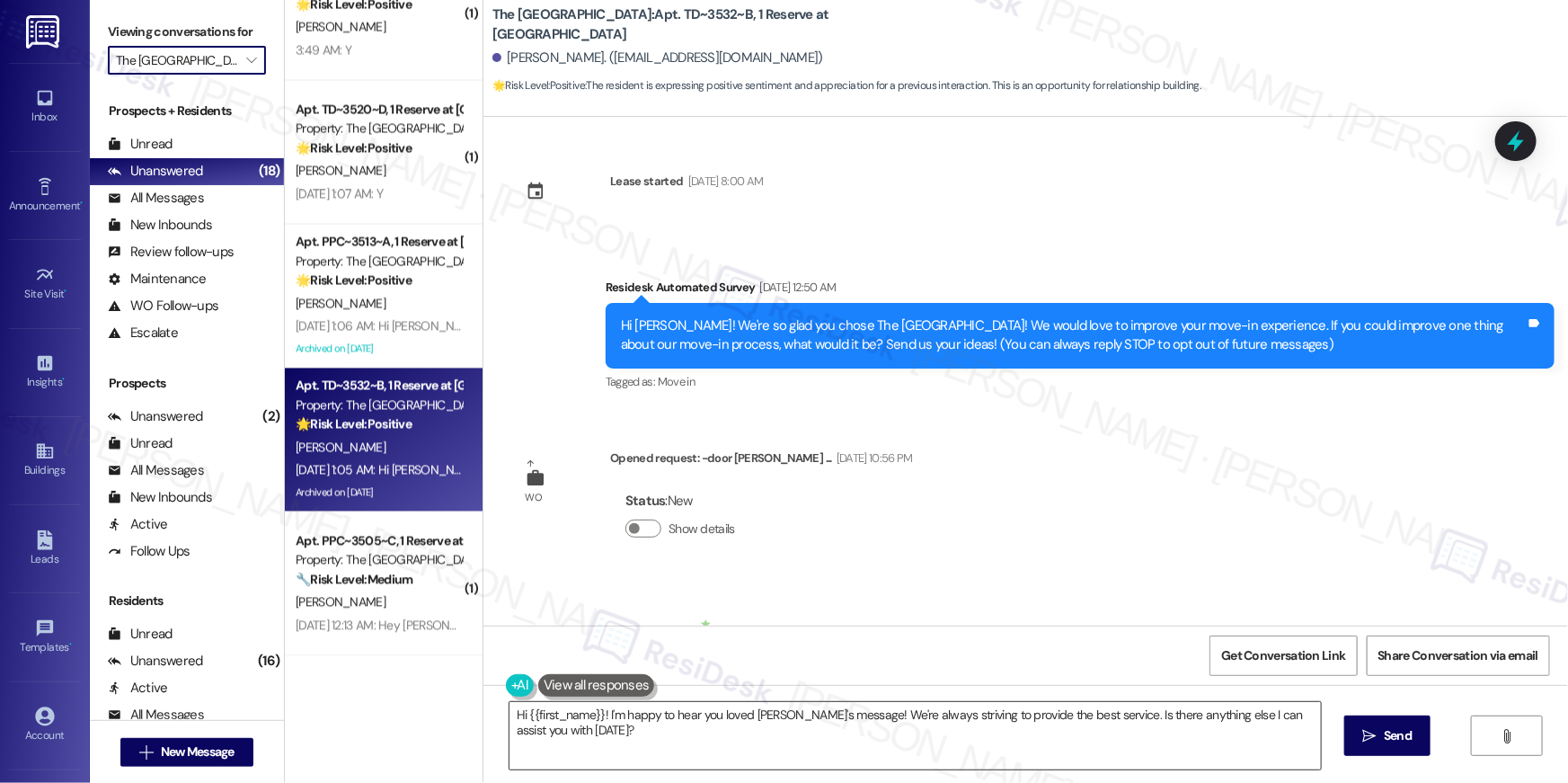
click at [773, 732] on textarea "Hi {{first_name}}! I'm happy to hear you loved Sarah's message! We're always st…" at bounding box center [914, 735] width 811 height 67
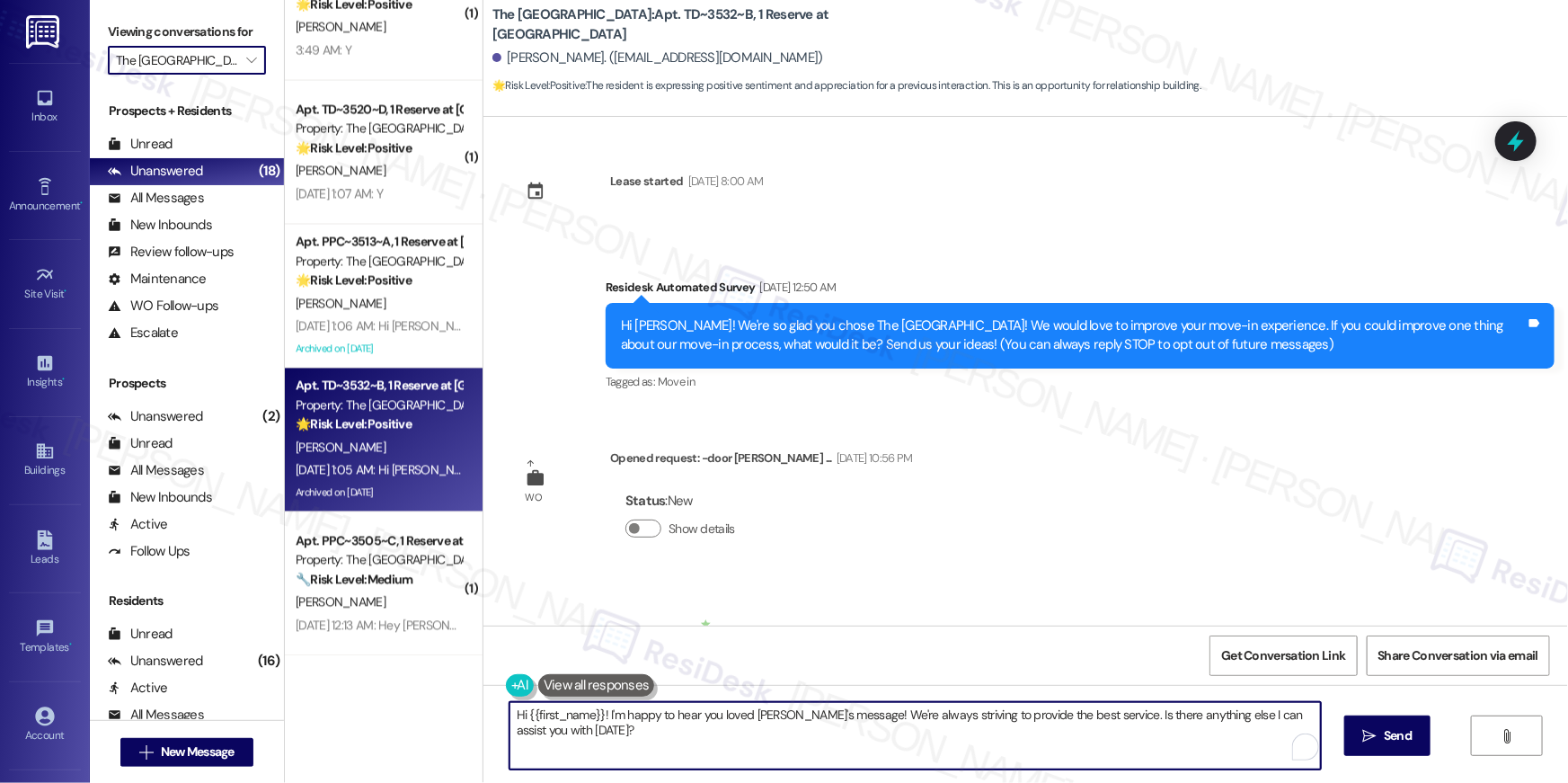
click at [773, 732] on textarea "Hi {{first_name}}! I'm happy to hear you loved Sarah's message! We're always st…" at bounding box center [914, 735] width 811 height 67
click at [774, 731] on textarea "Hi {{first_name}}! I'm happy to hear you loved Sarah's message! We're always st…" at bounding box center [914, 735] width 811 height 67
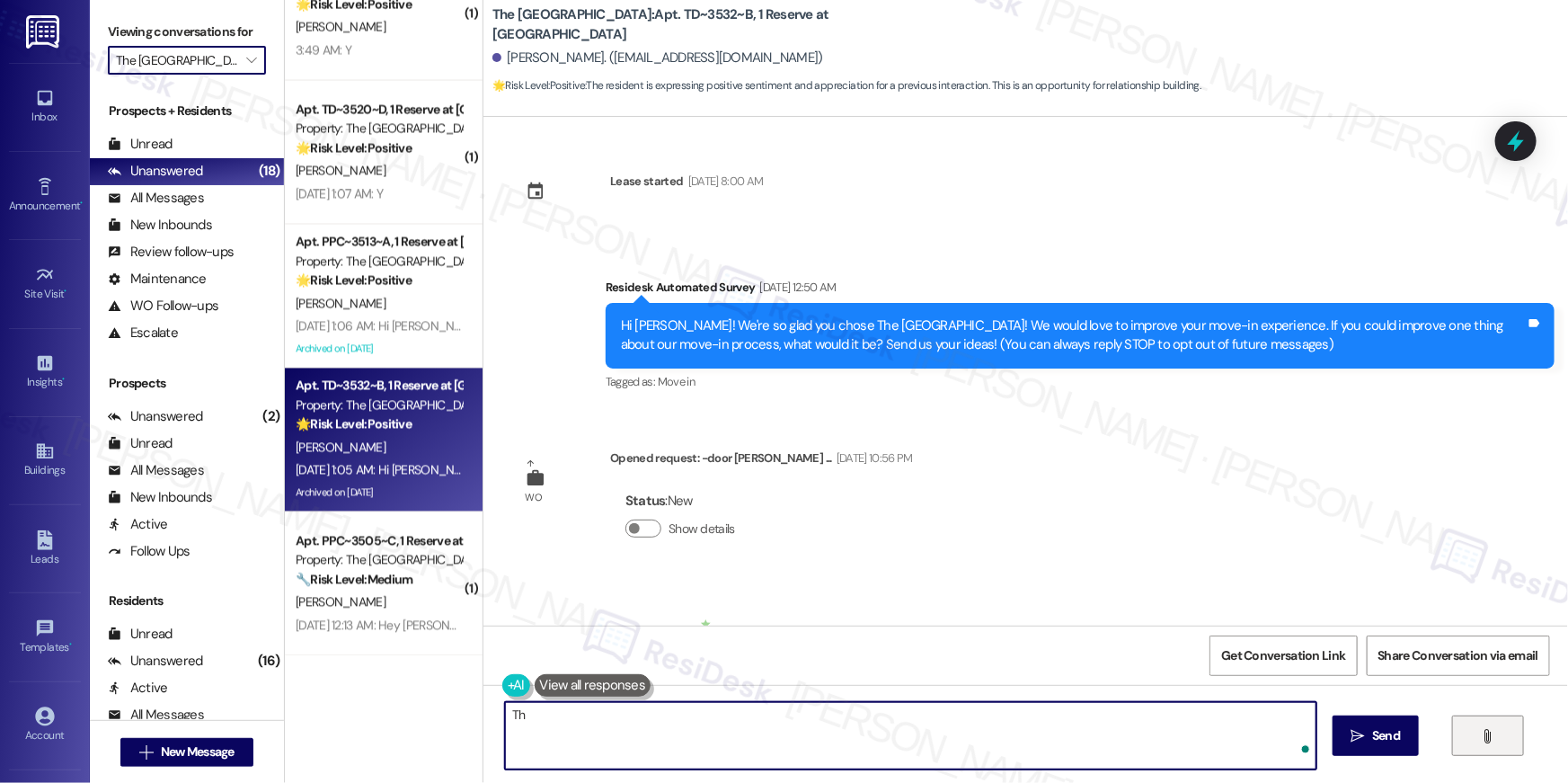
type textarea "T"
type textarea "Thank you and wishing you a great week ahead!"
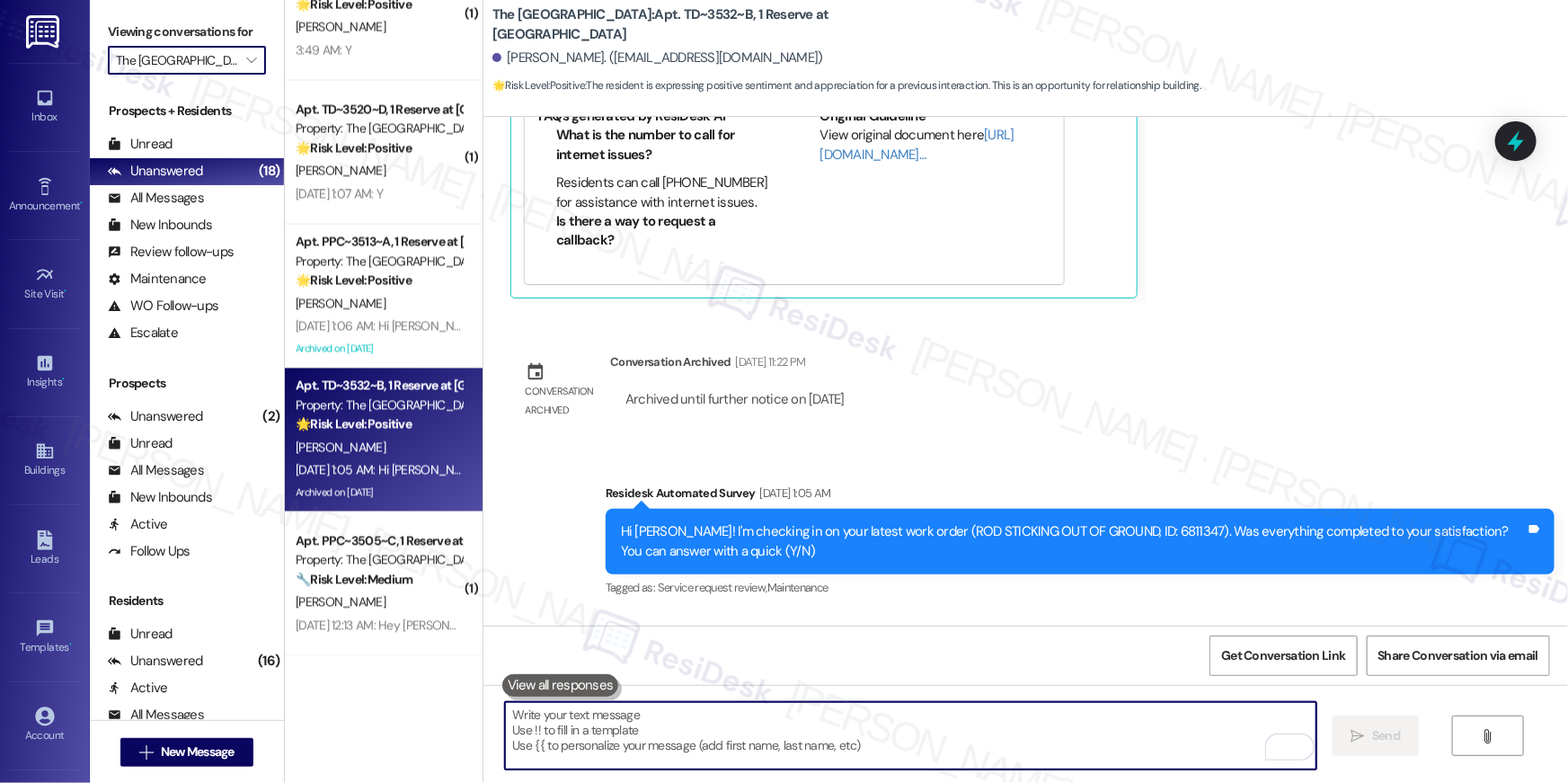
scroll to position [1950, 0]
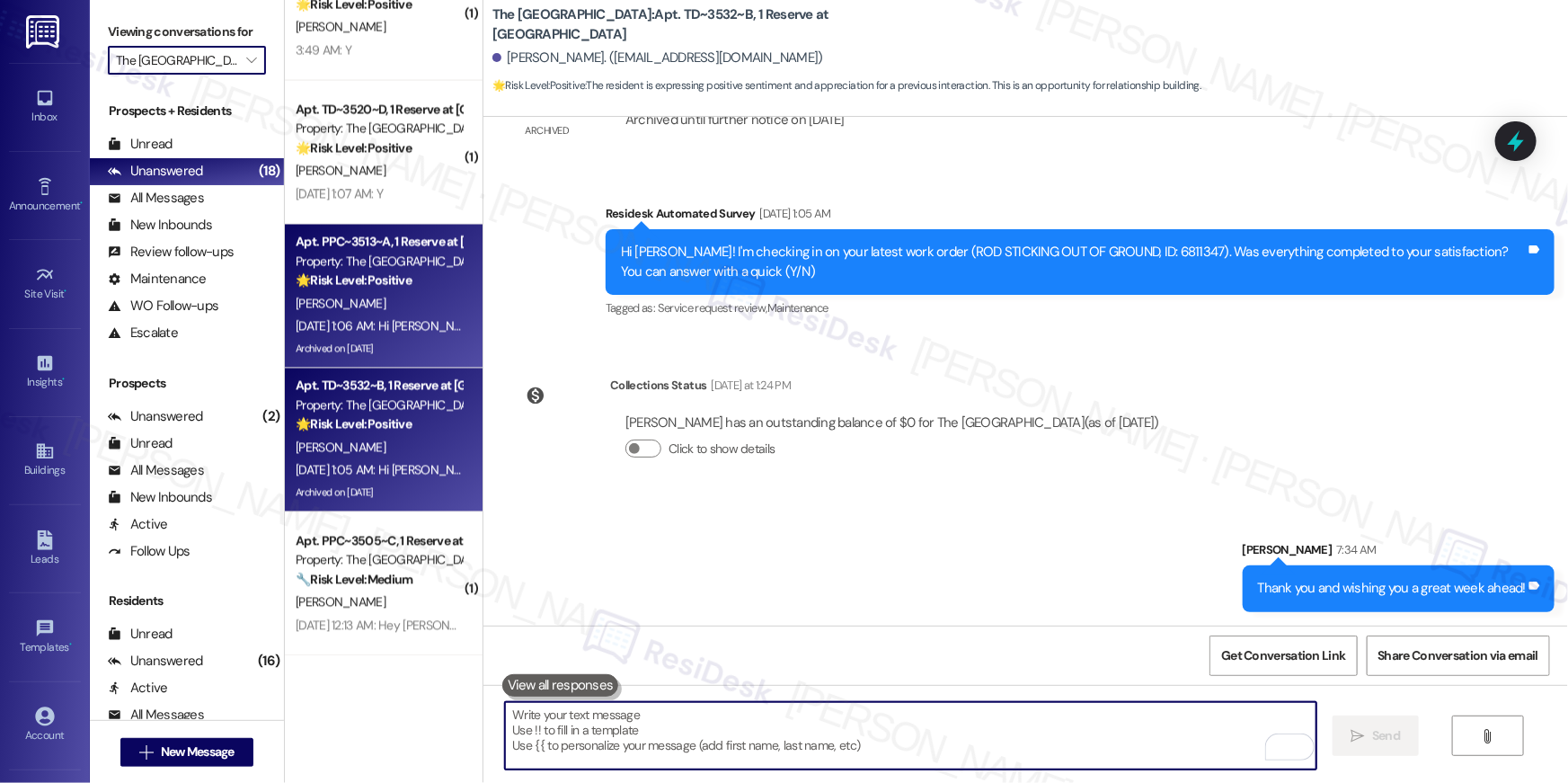
click at [422, 297] on div "[PERSON_NAME]" at bounding box center [378, 304] width 169 height 23
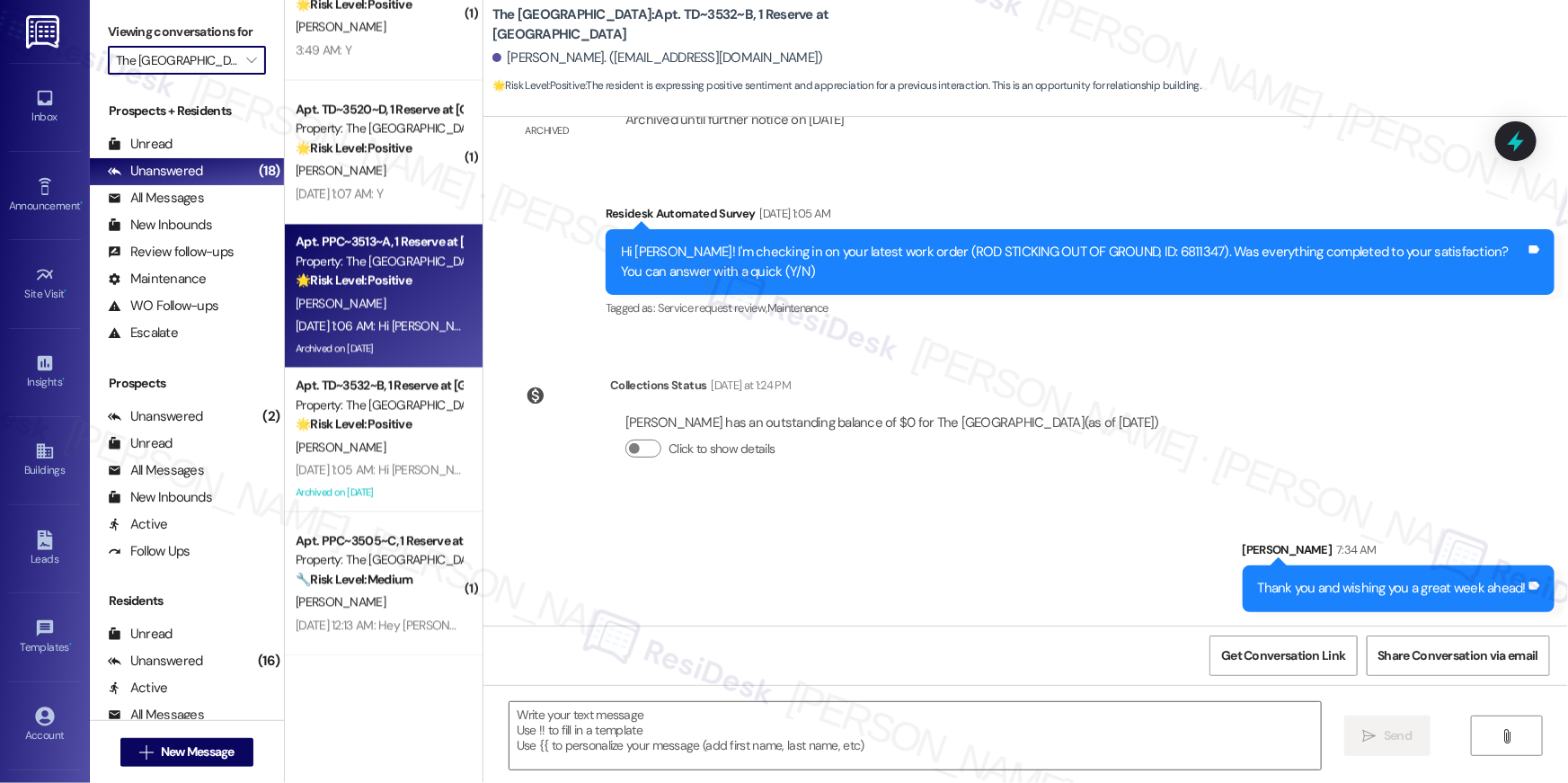
type textarea "Fetching suggested responses. Please feel free to read through the conversation…"
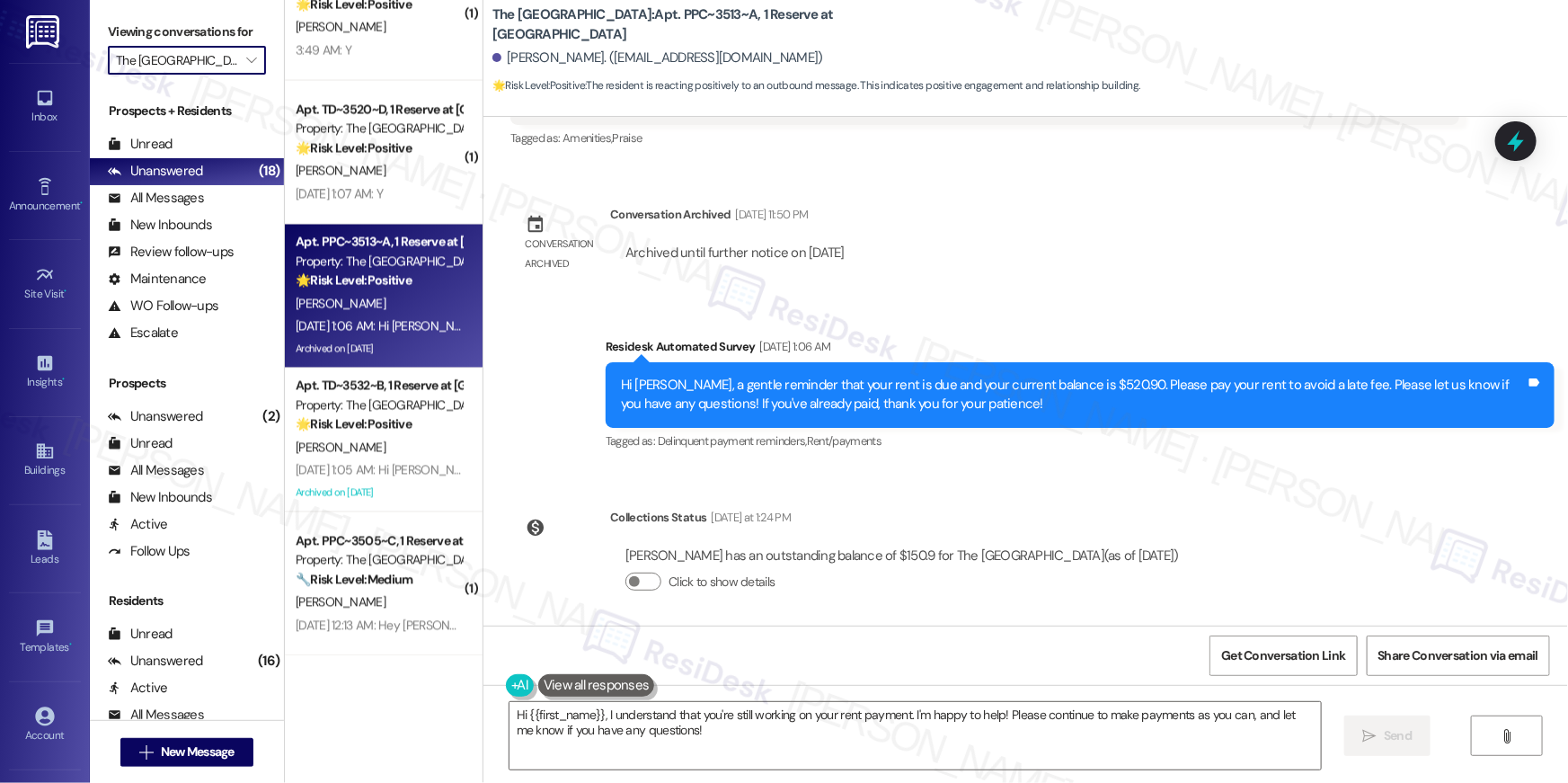
scroll to position [1402, 0]
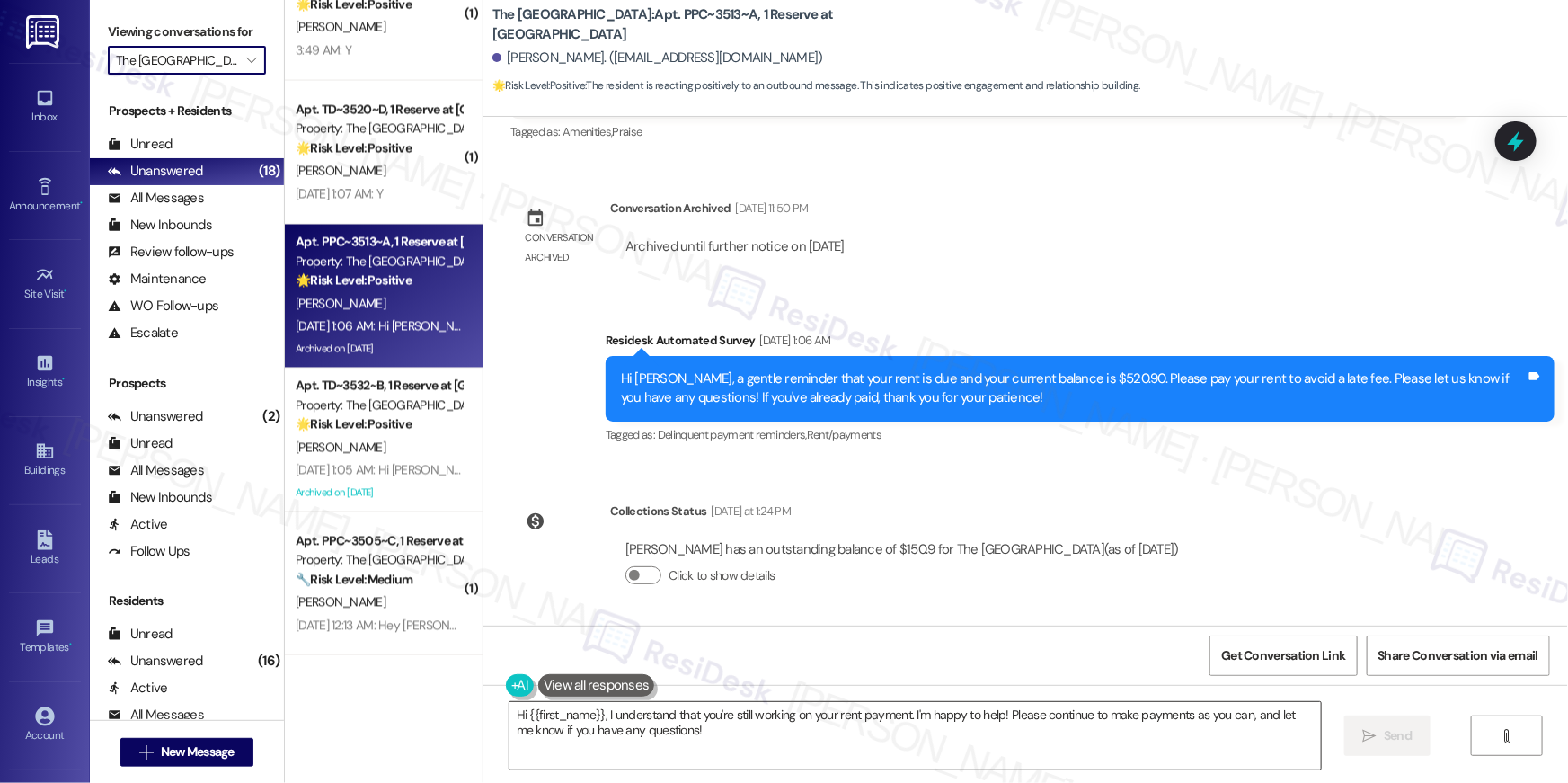
click at [903, 731] on textarea "Hi {{first_name}}, I understand that you're still working on your rent payment.…" at bounding box center [914, 735] width 811 height 67
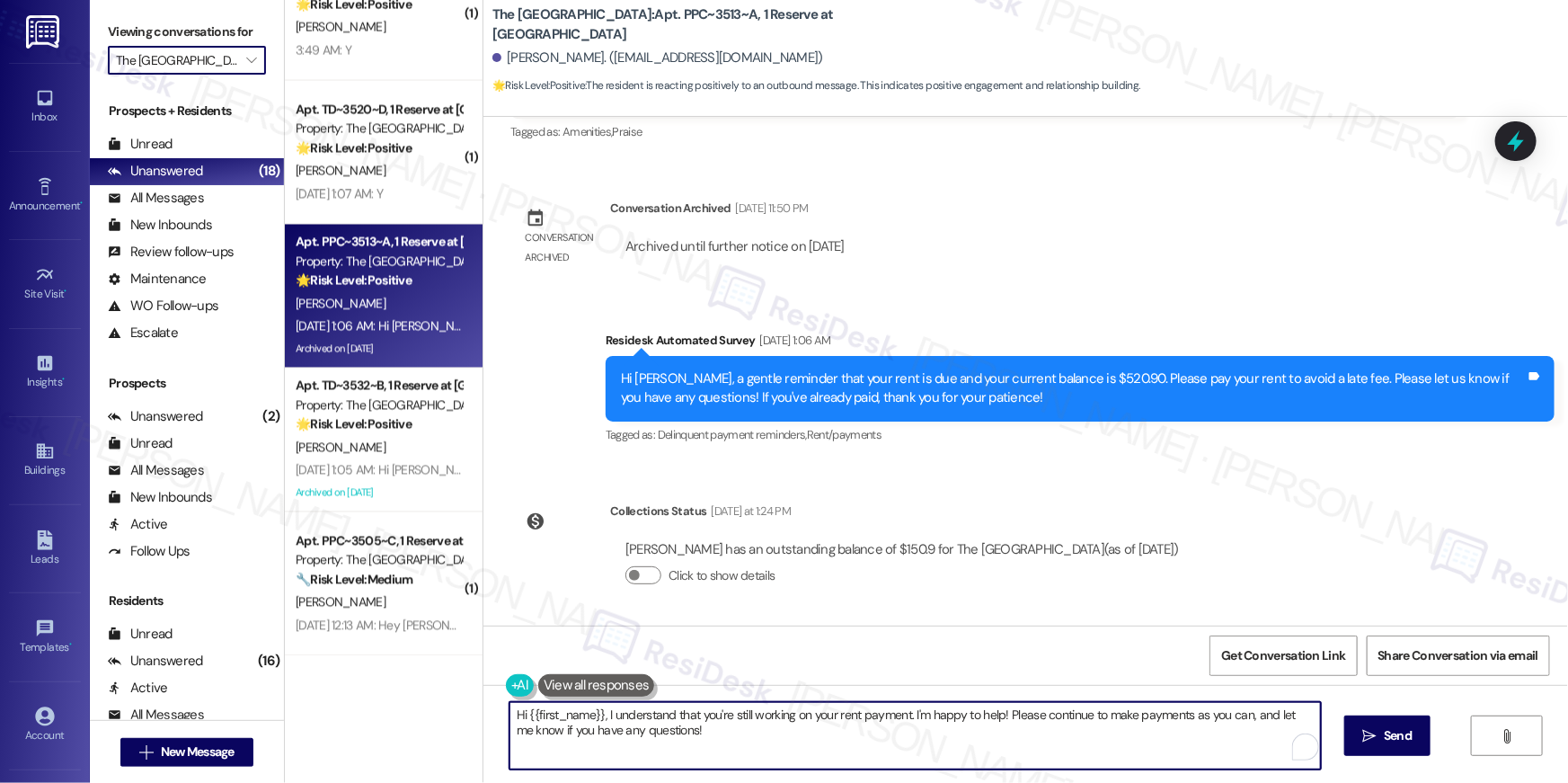
click at [903, 731] on textarea "Hi {{first_name}}, I understand that you're still working on your rent payment.…" at bounding box center [914, 735] width 811 height 67
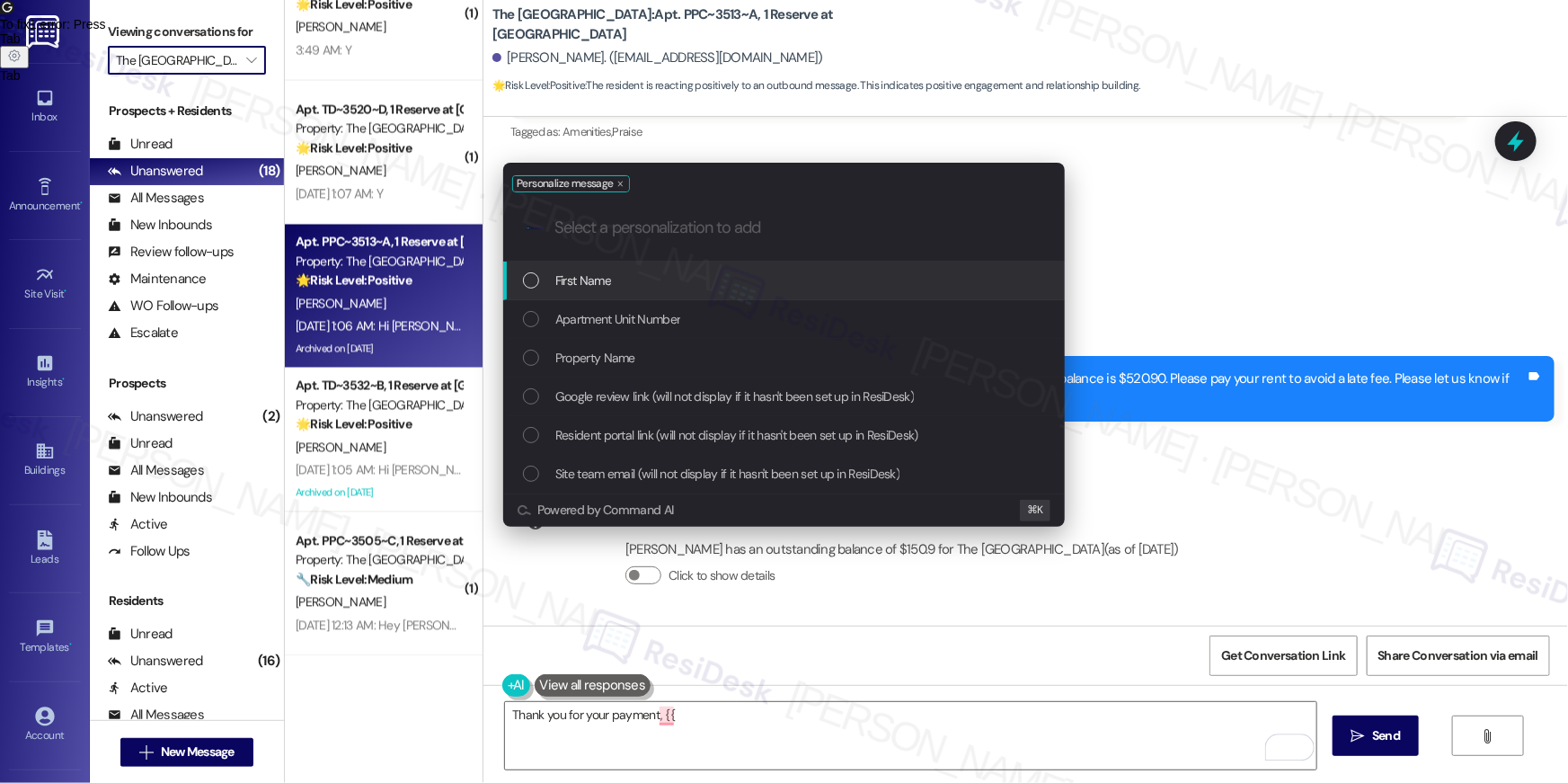
click at [752, 285] on div "First Name" at bounding box center [785, 280] width 526 height 20
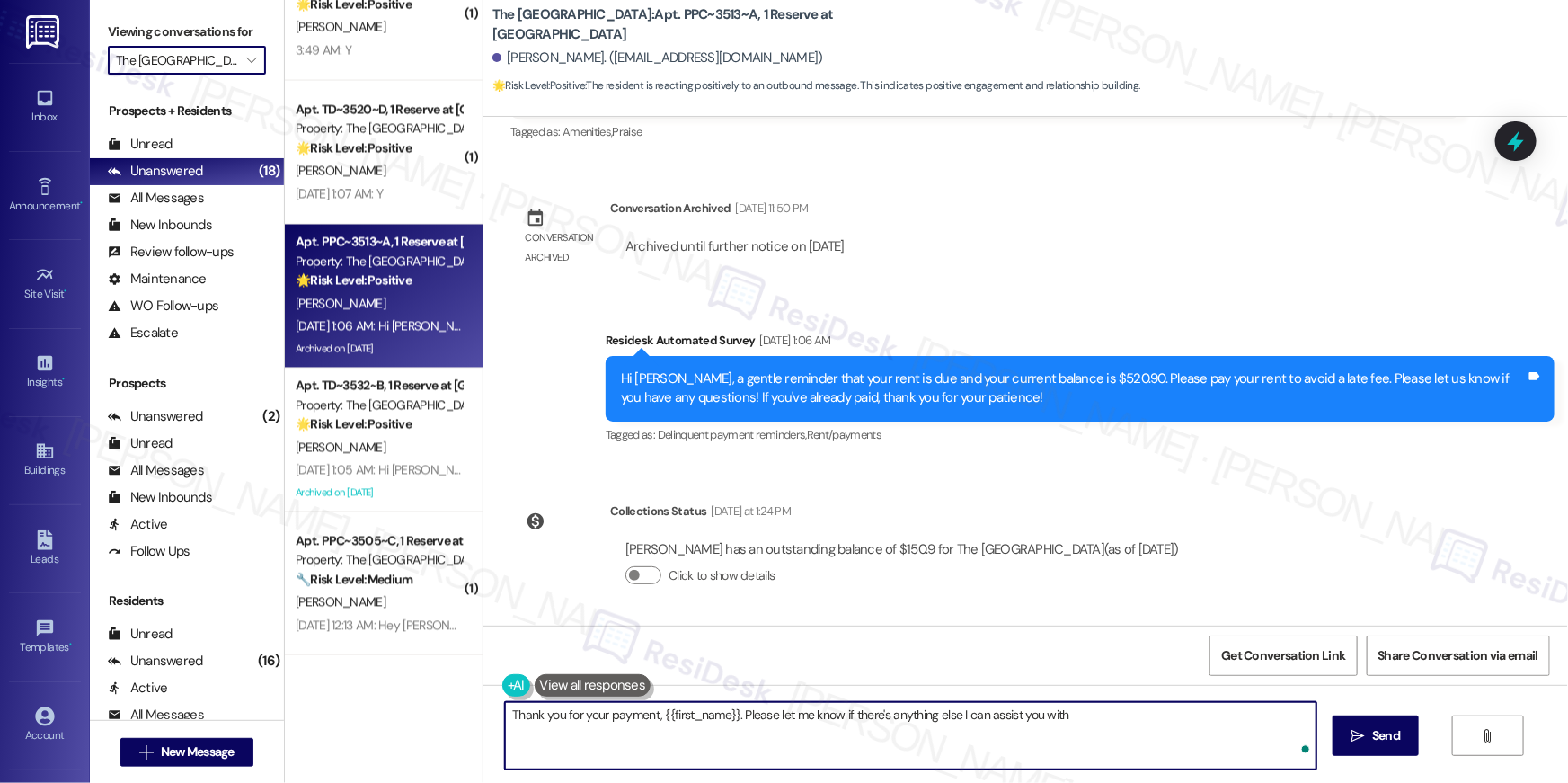
type textarea "Thank you for your payment, {{first_name}}. Please let me know if there's anyth…"
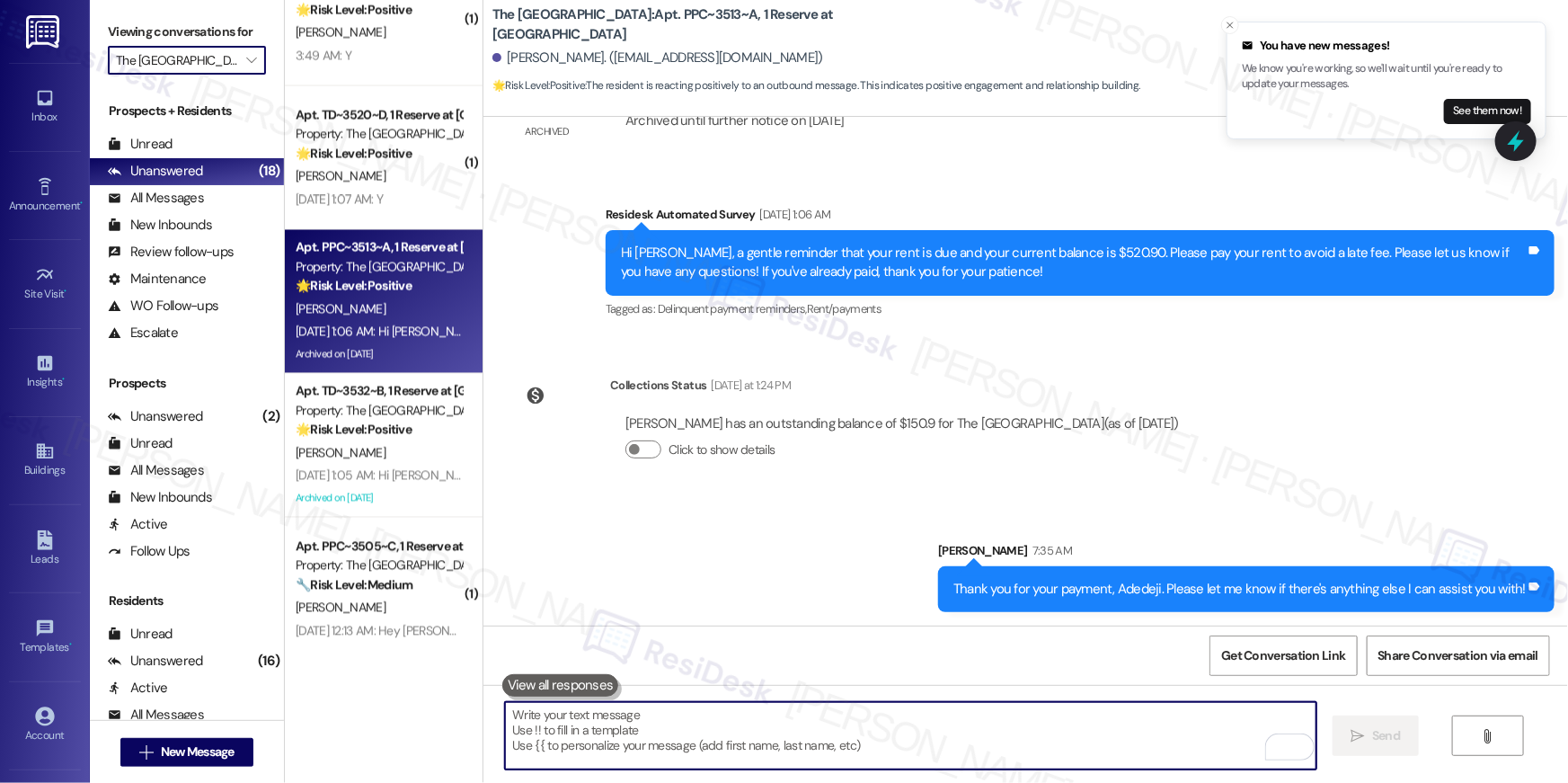
scroll to position [1645, 0]
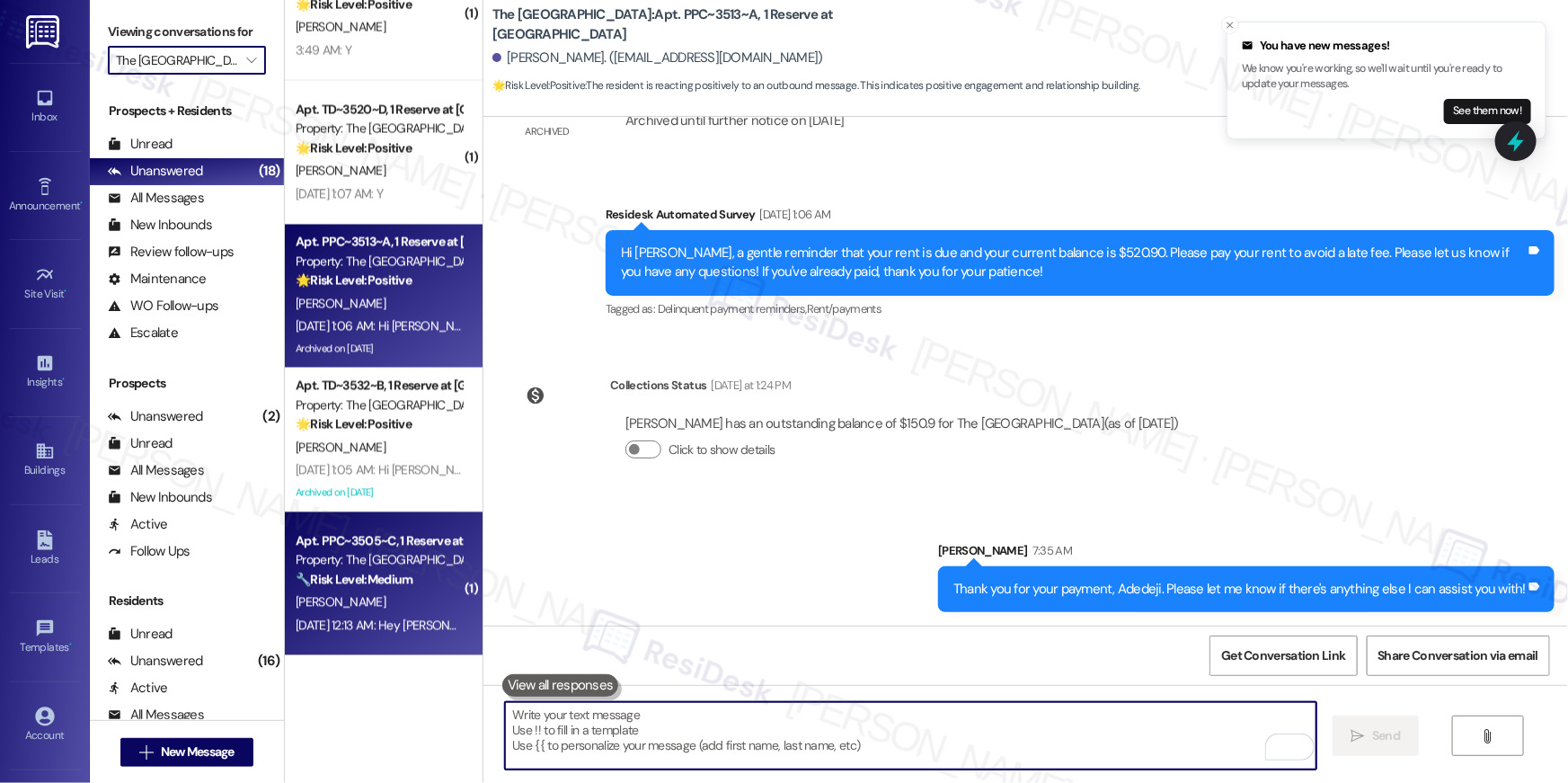
click at [366, 562] on div "Property: The [GEOGRAPHIC_DATA]" at bounding box center [378, 560] width 166 height 19
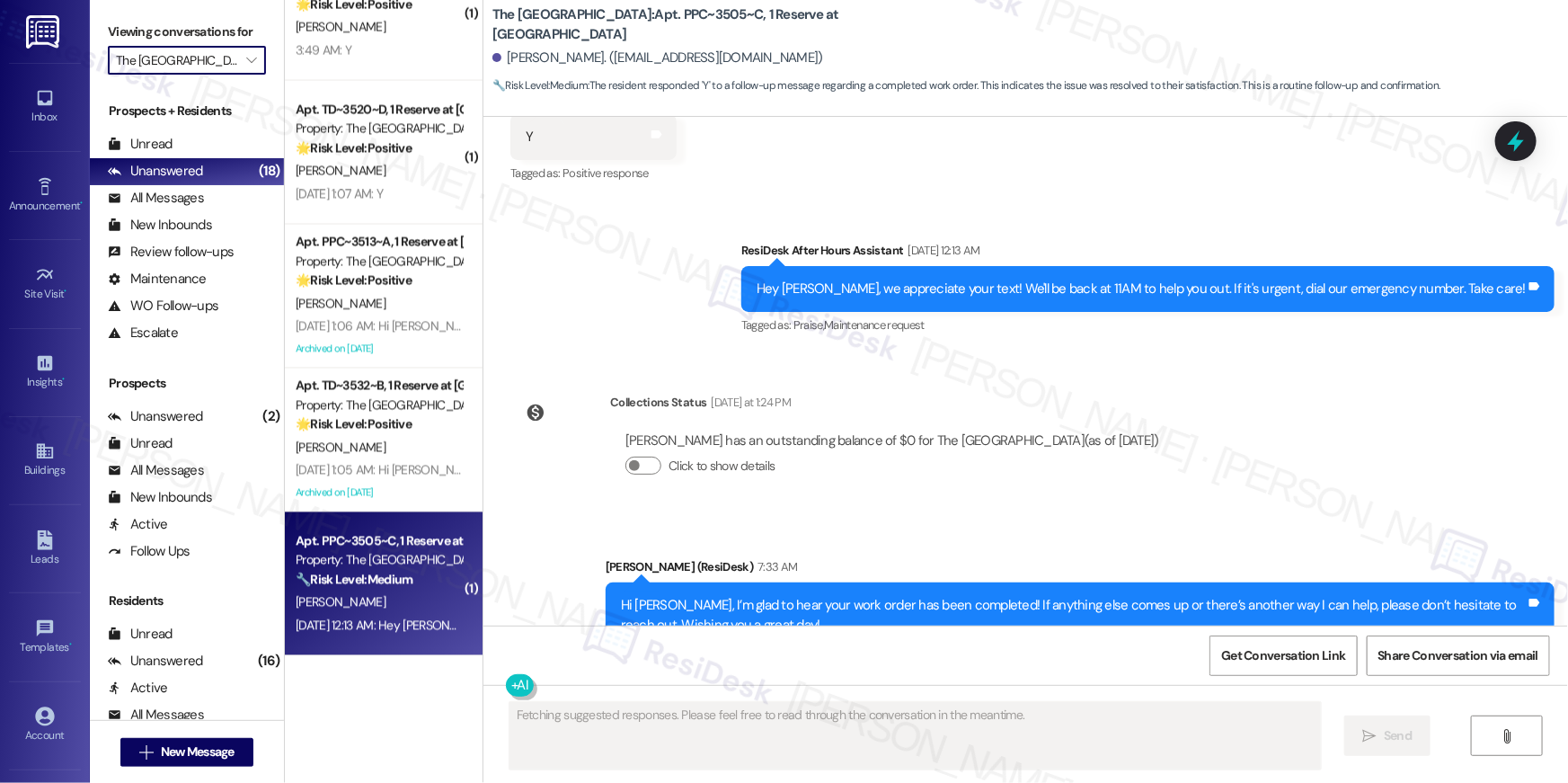
scroll to position [890, 0]
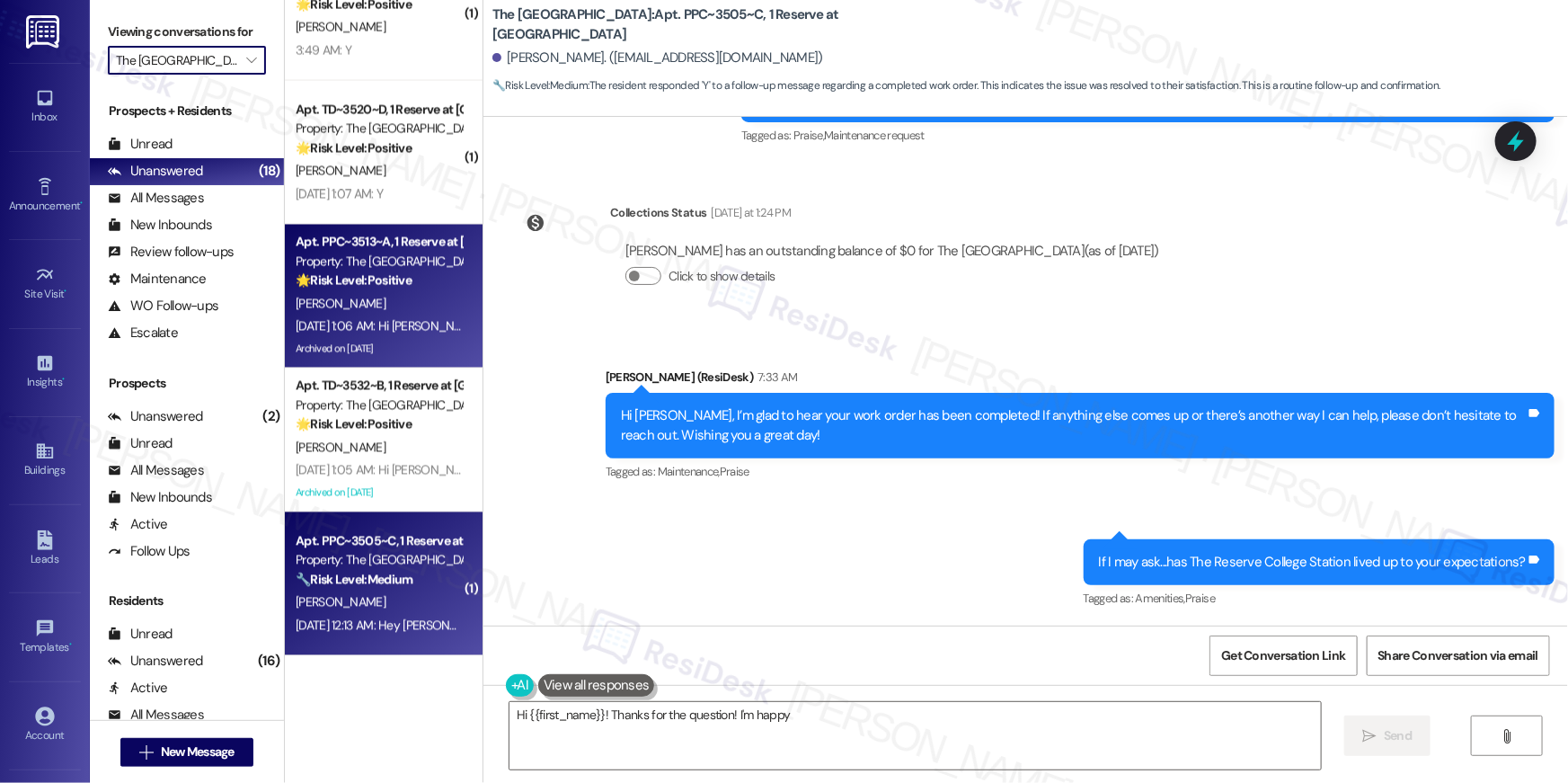
type textarea "Hi {{first_name}}! Thanks for the question! I'm happy"
click at [381, 249] on div "Apt. PPC~3513~A, 1 Reserve at [GEOGRAPHIC_DATA]" at bounding box center [378, 242] width 166 height 19
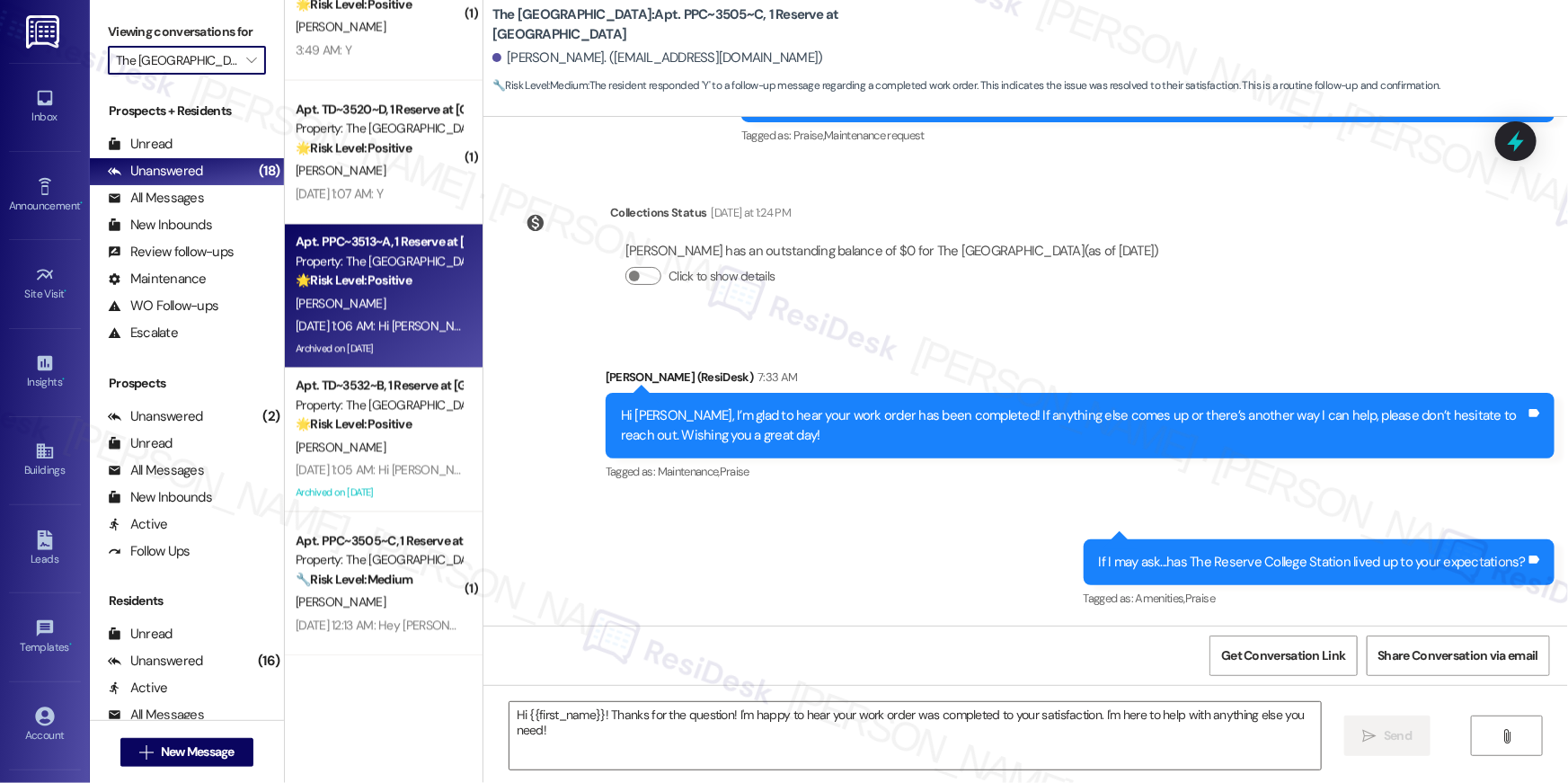
type textarea "Fetching suggested responses. Please feel free to read through the conversation…"
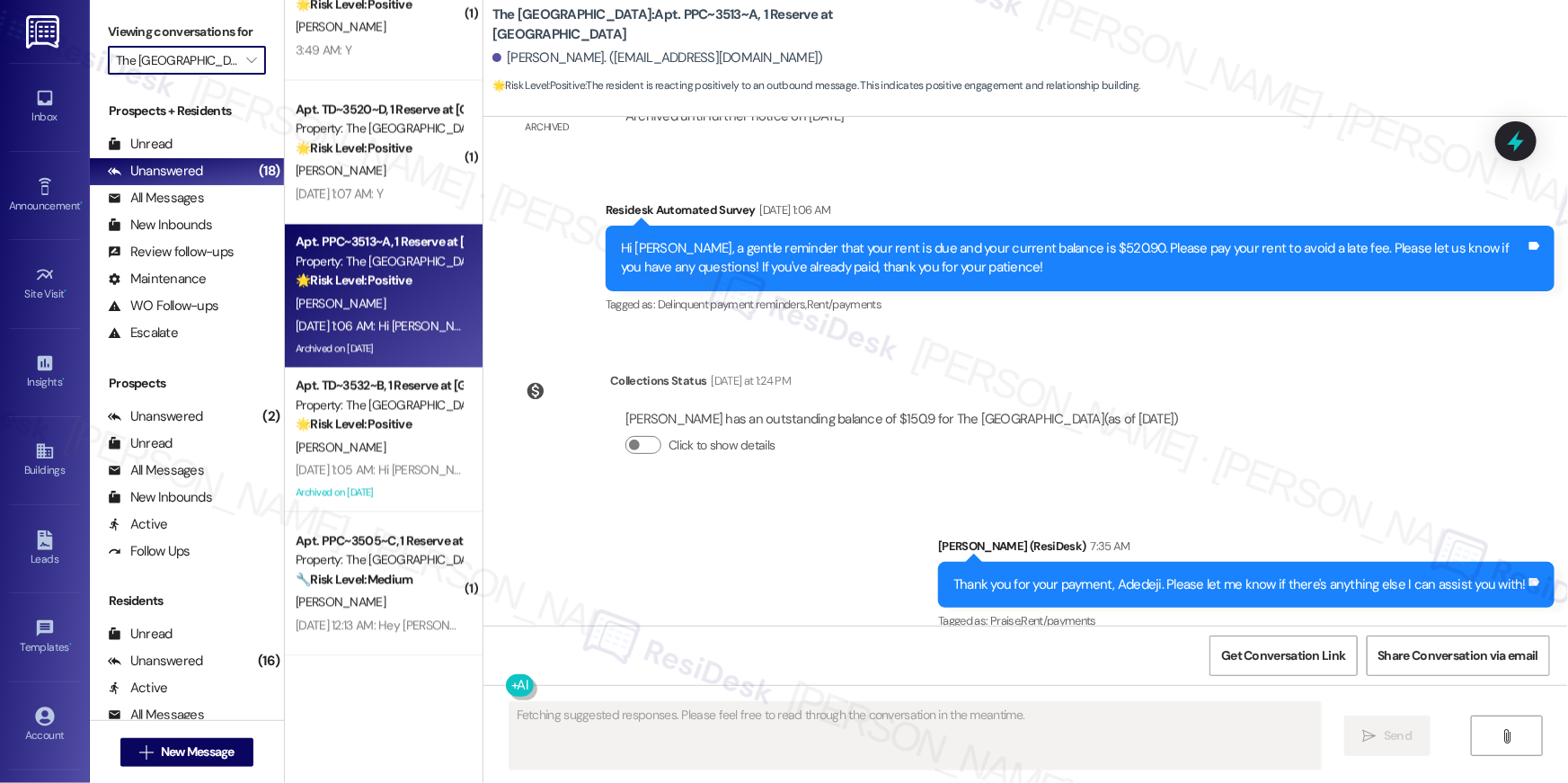
scroll to position [1555, 0]
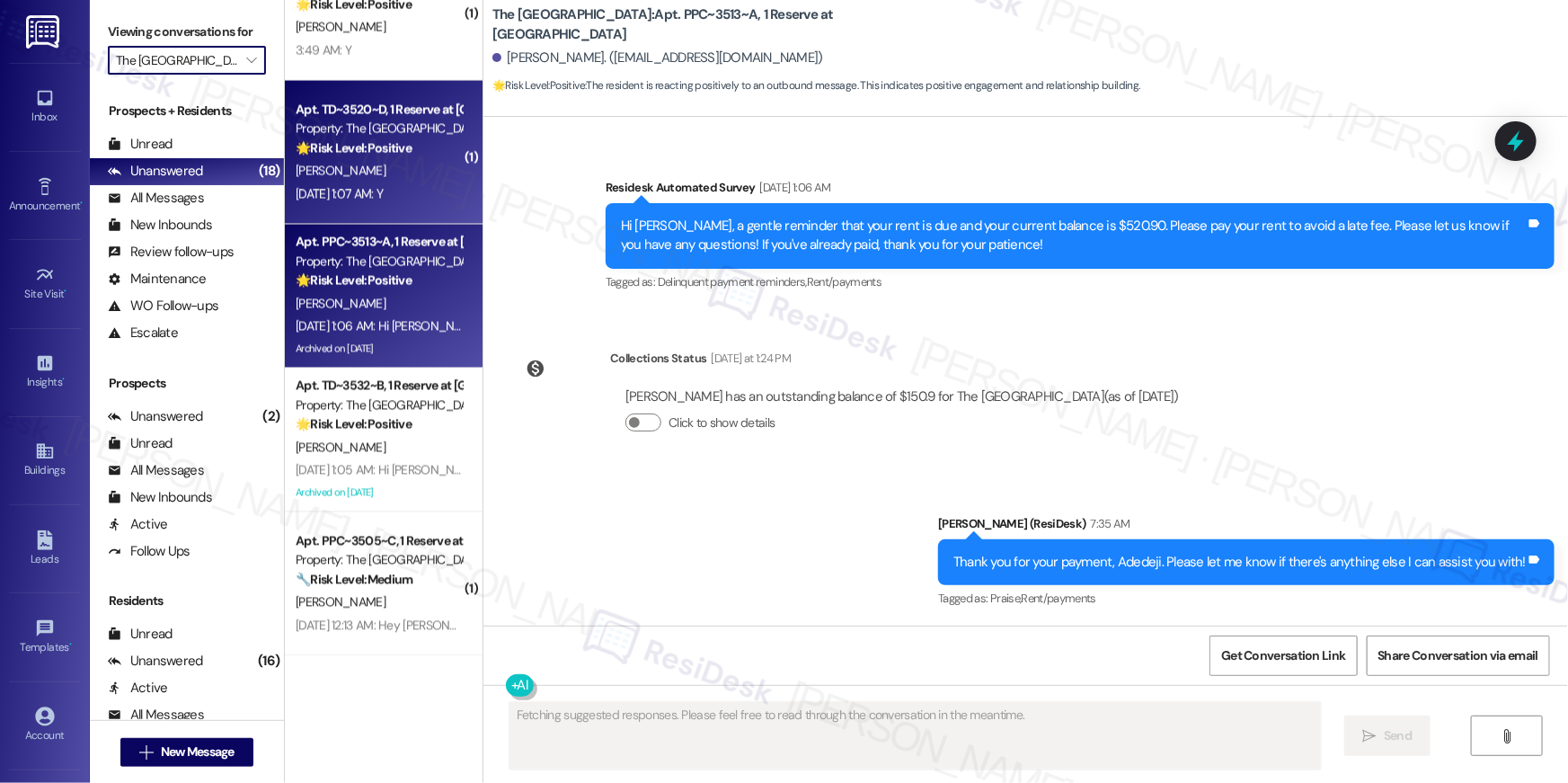
click at [371, 160] on div "[PERSON_NAME]" at bounding box center [378, 170] width 169 height 23
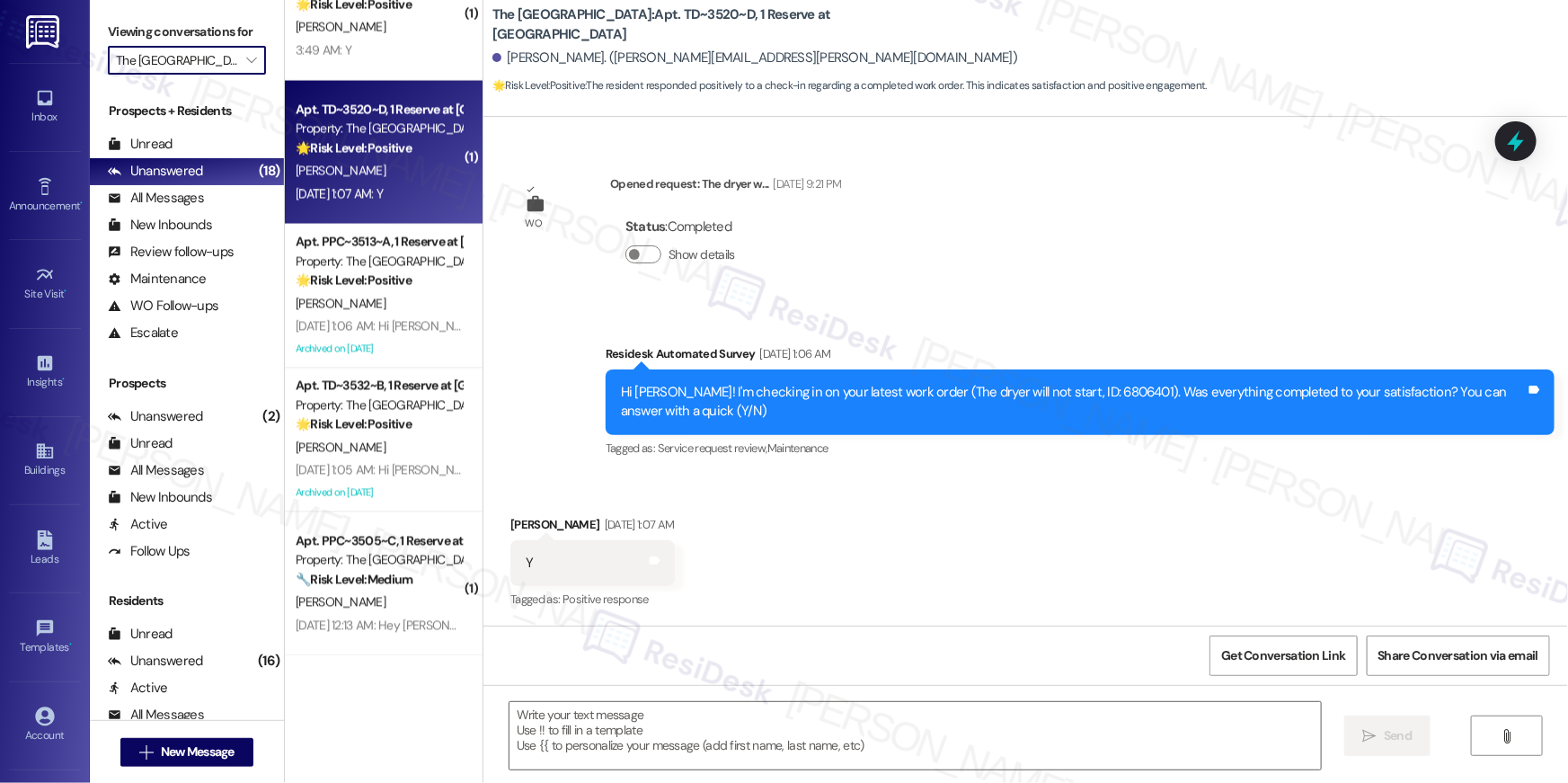
type textarea "Fetching suggested responses. Please feel free to read through the conversation…"
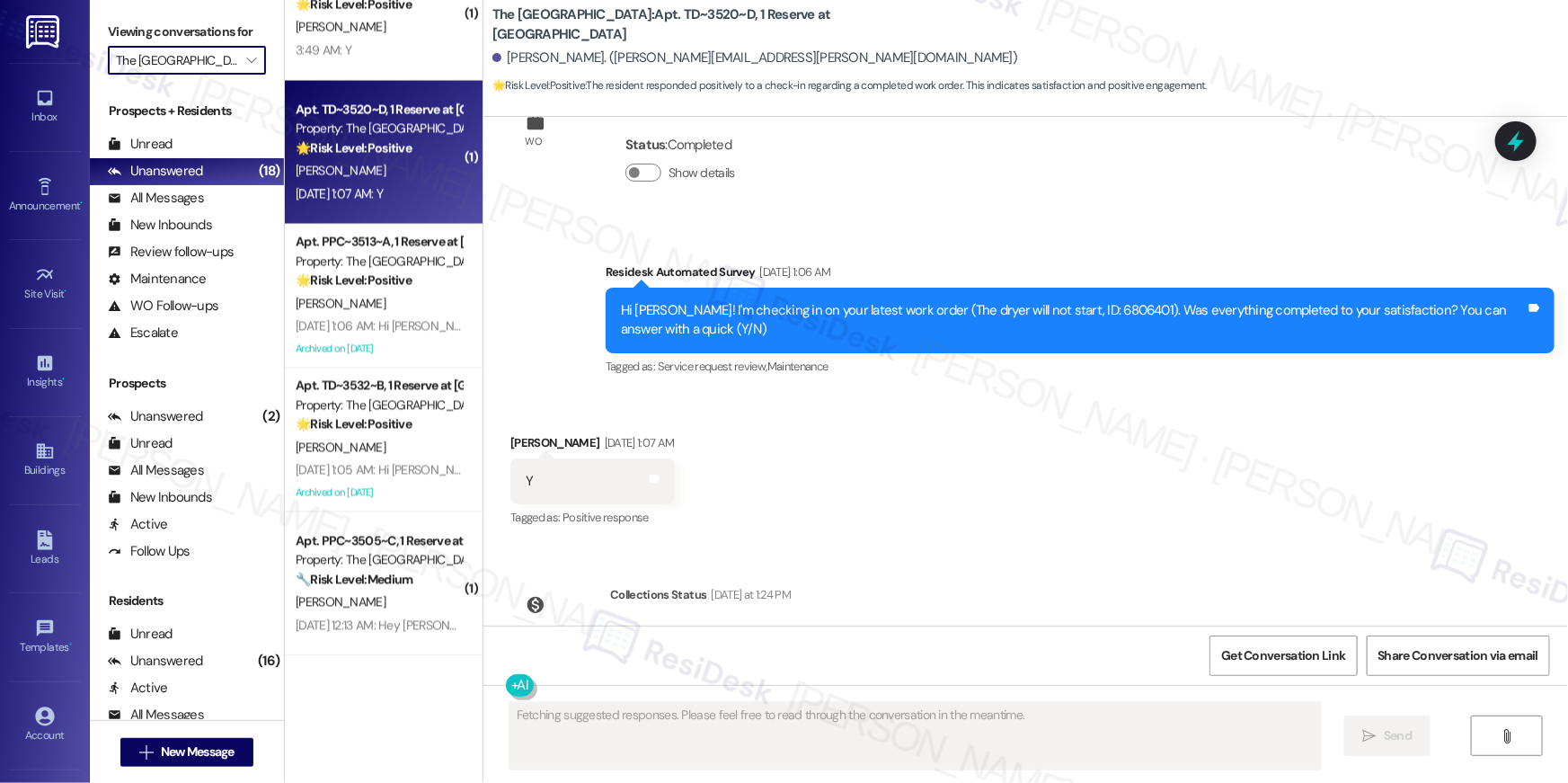
scroll to position [440, 0]
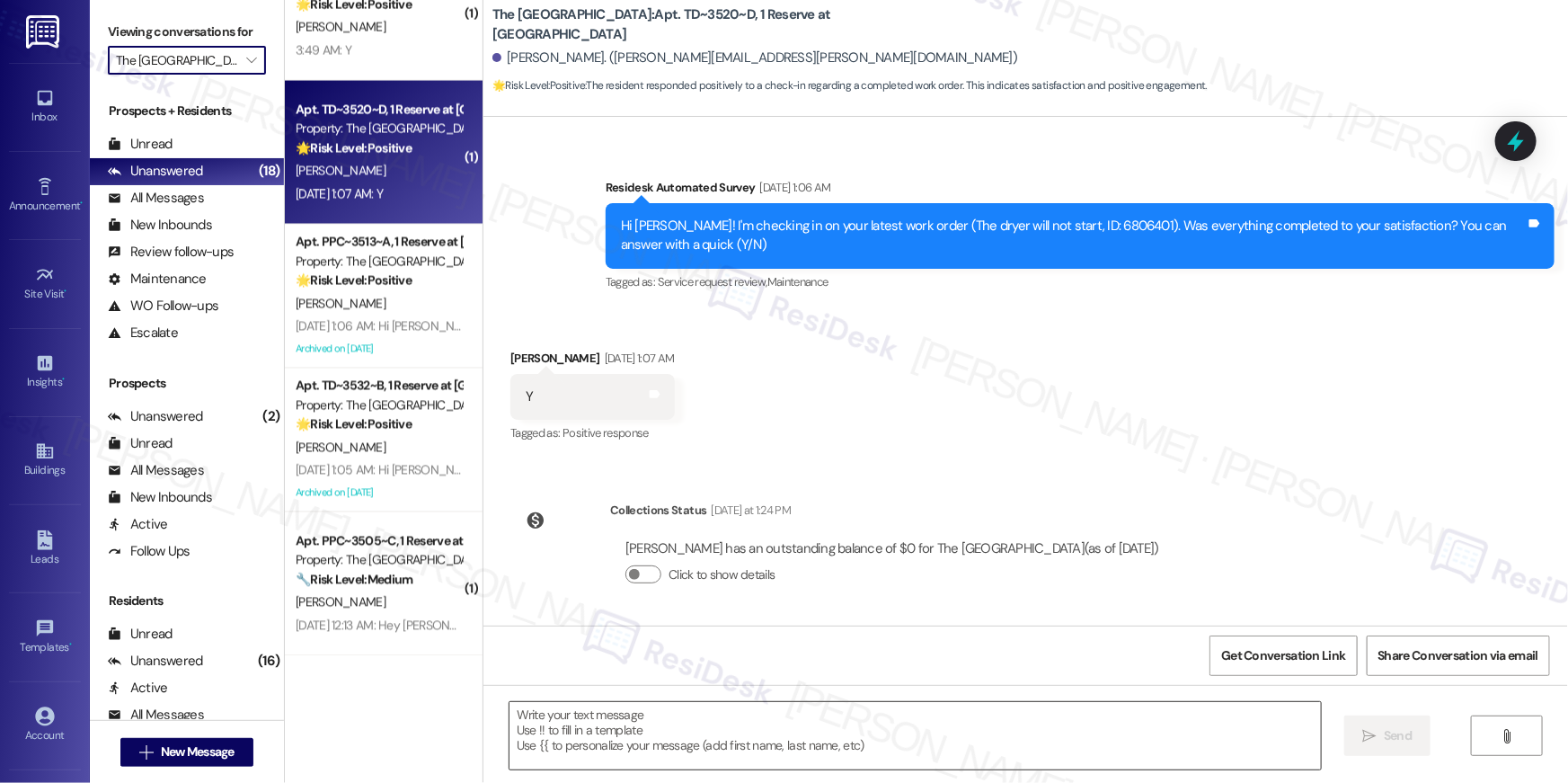
click at [600, 719] on textarea at bounding box center [914, 735] width 811 height 67
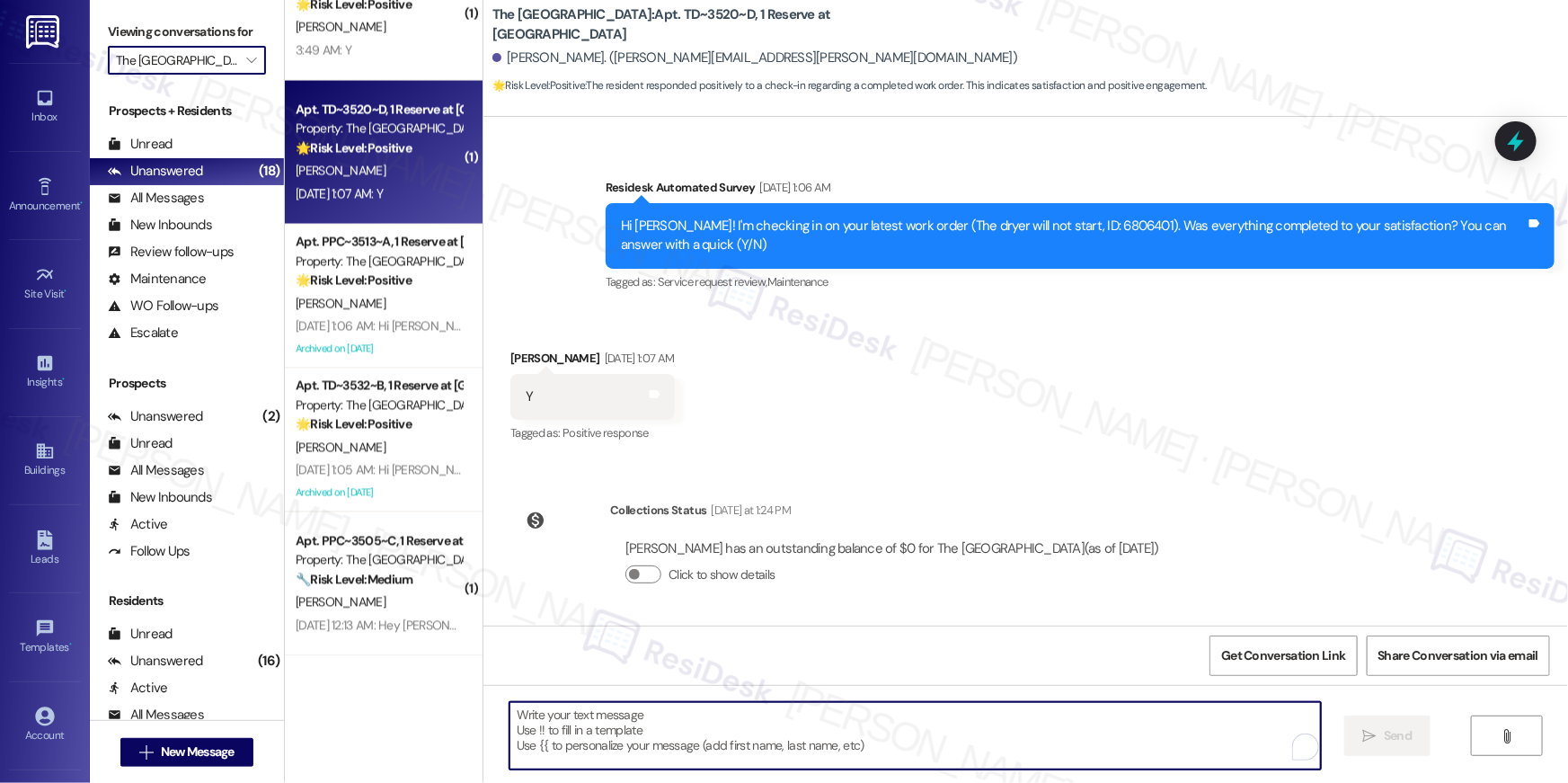
paste textarea "Hi {{first_name}}, I’m glad to hear your work order has been completed! If anyt…"
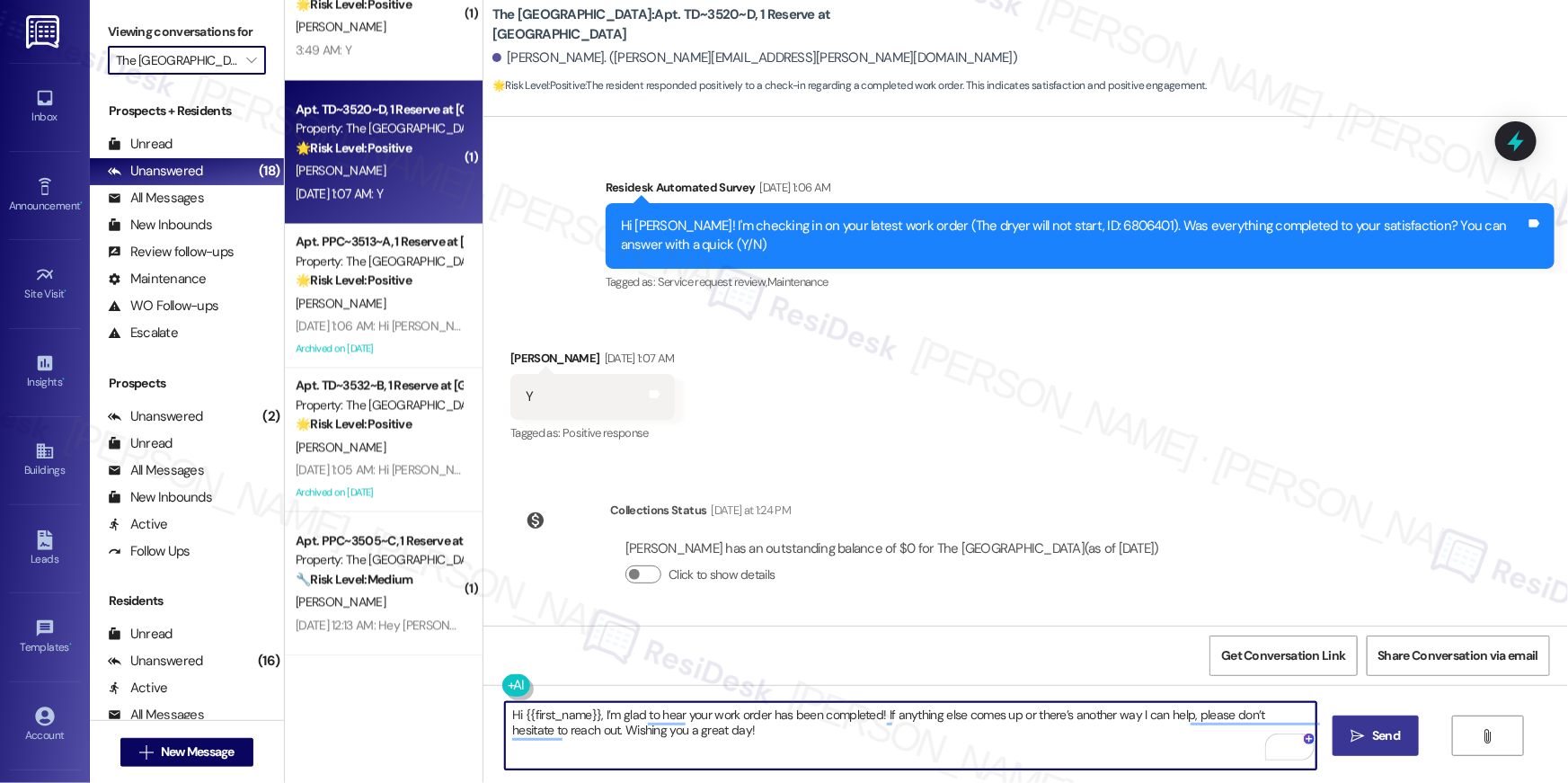
type textarea "Hi {{first_name}}, I’m glad to hear your work order has been completed! If anyt…"
click at [1399, 740] on span "Send" at bounding box center [1386, 735] width 28 height 19
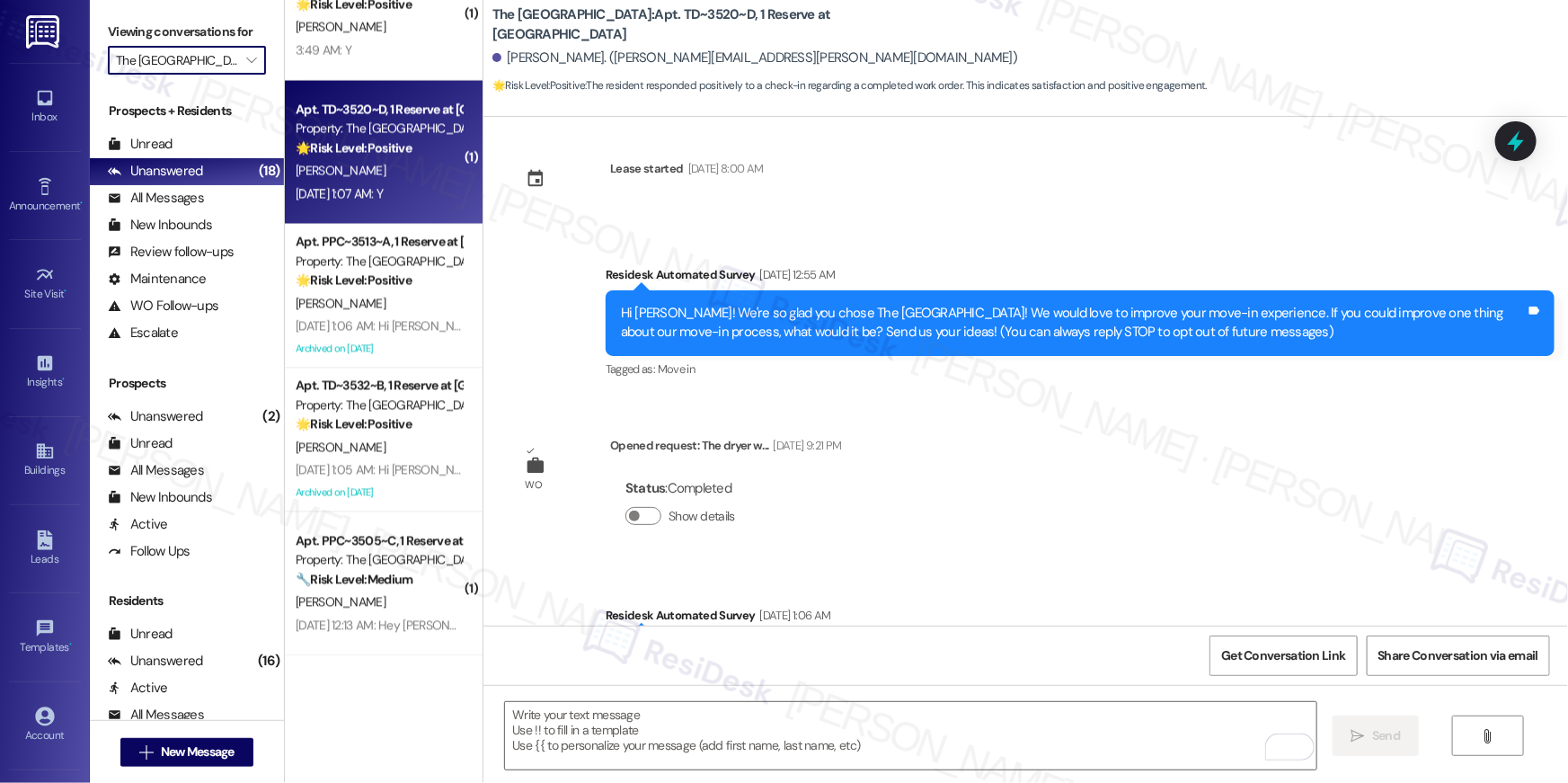
scroll to position [0, 0]
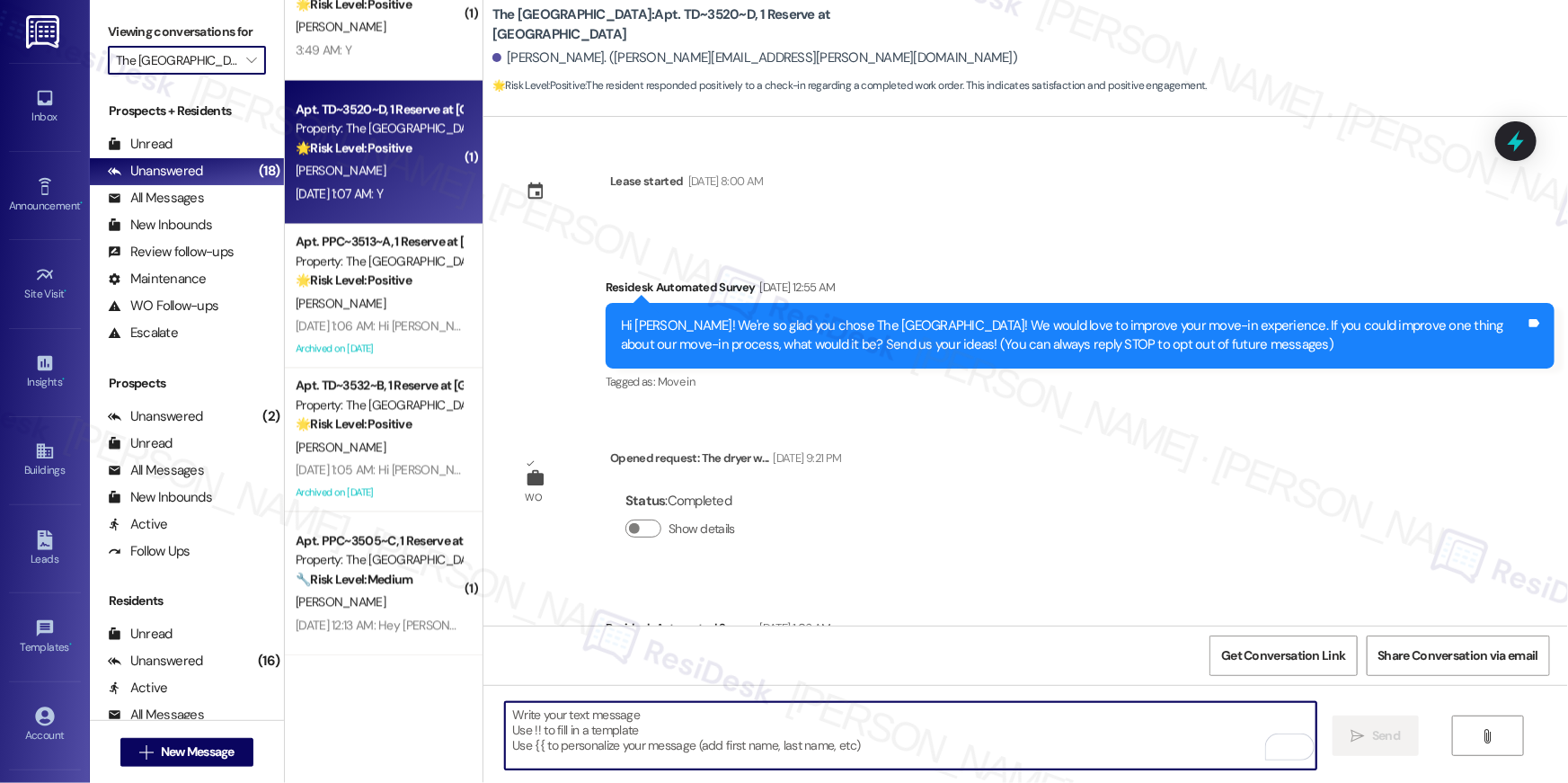
click at [988, 740] on textarea "To enrich screen reader interactions, please activate Accessibility in Grammarl…" at bounding box center [910, 735] width 811 height 67
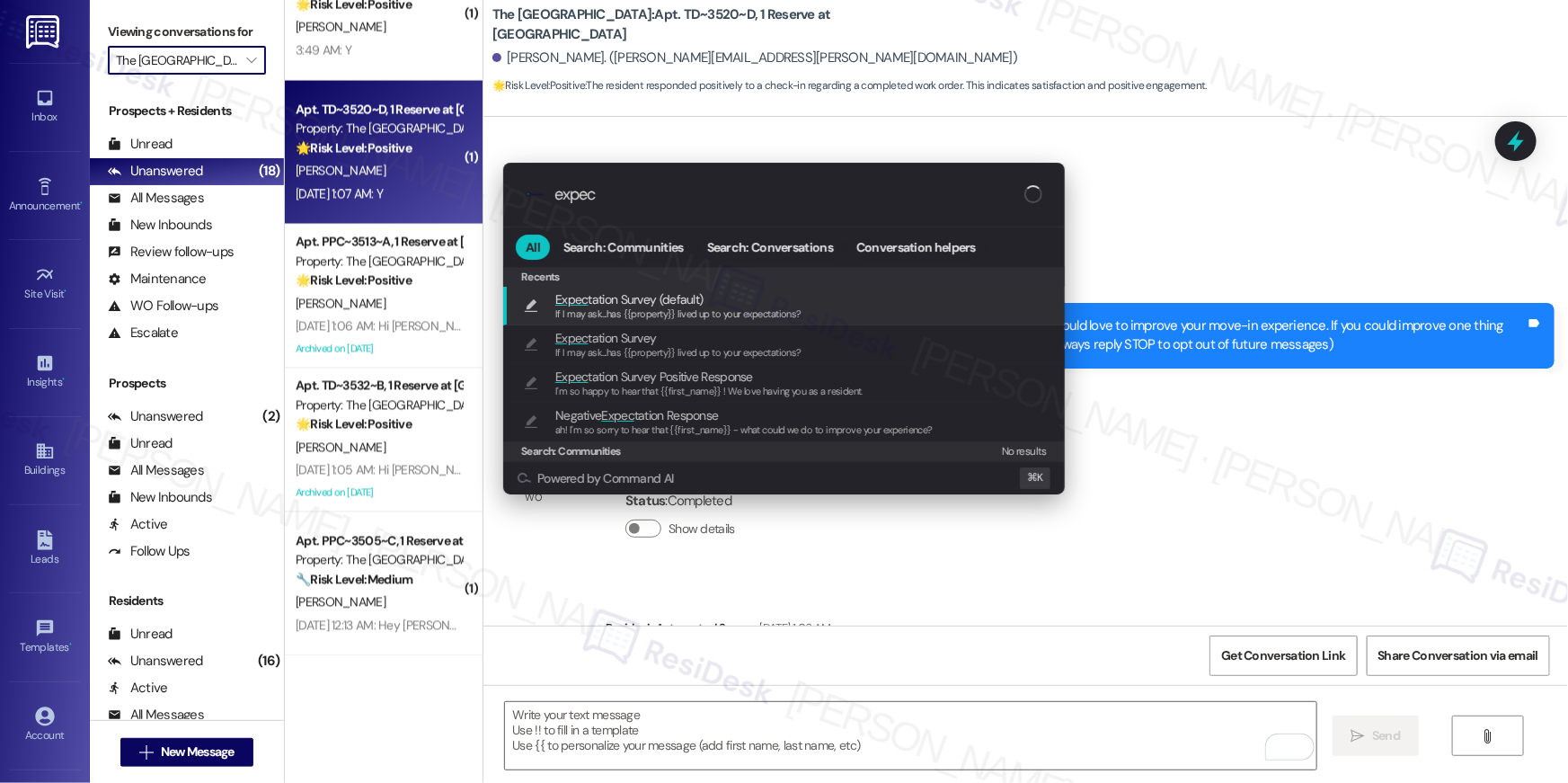
type input "expect"
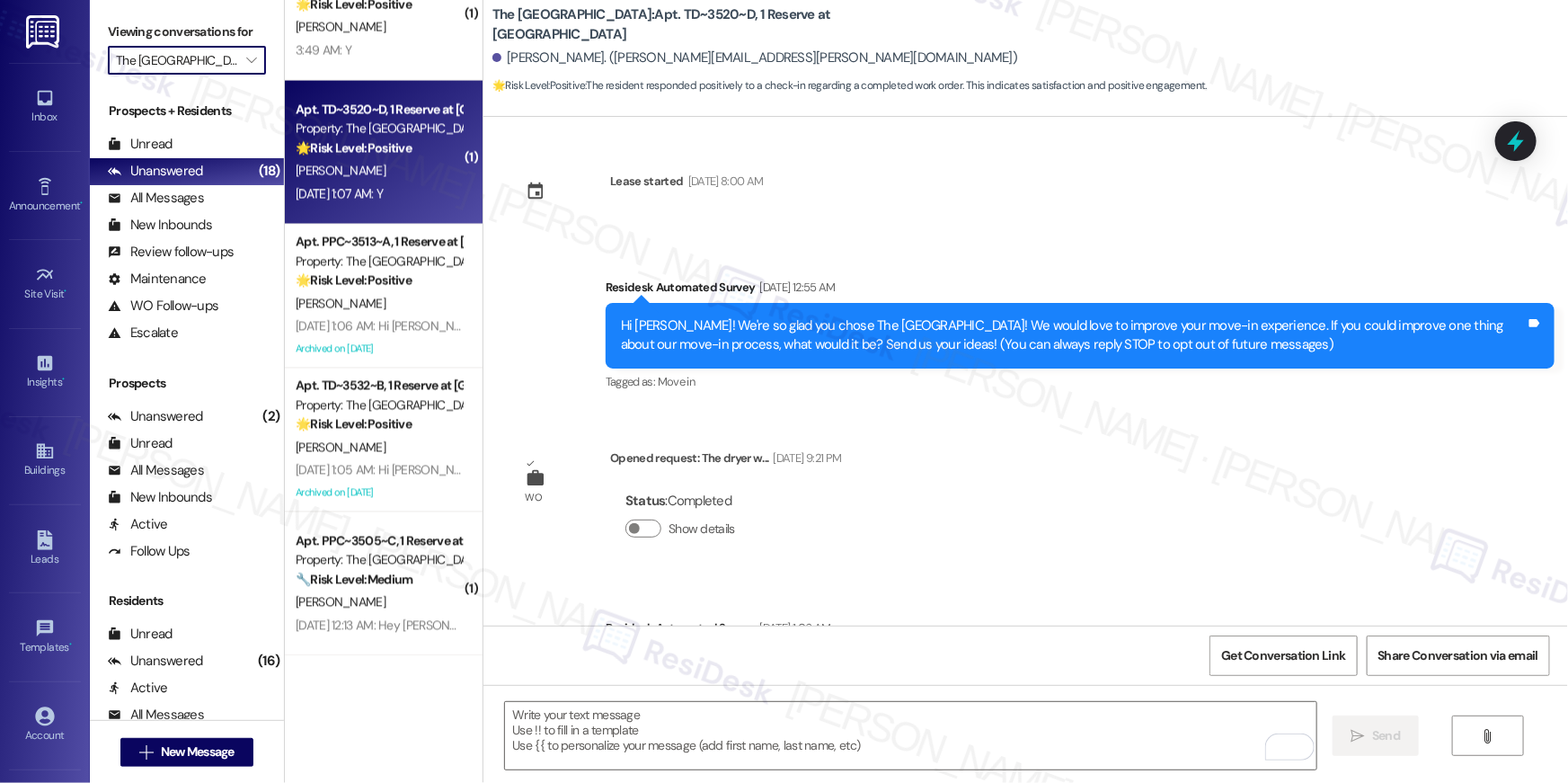
type textarea "If I may ask...has {{property}} lived up to your expectations?"
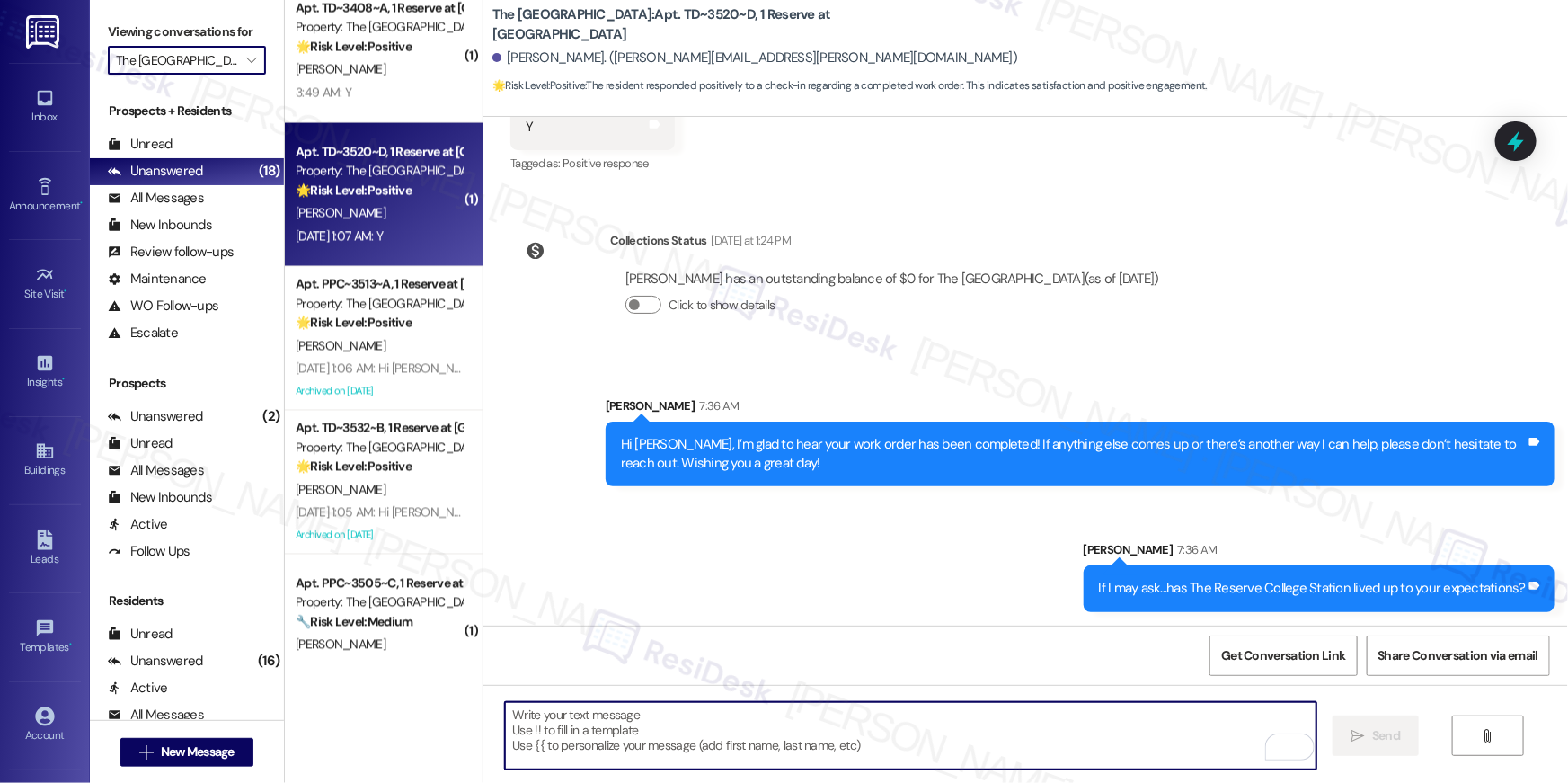
scroll to position [1470, 0]
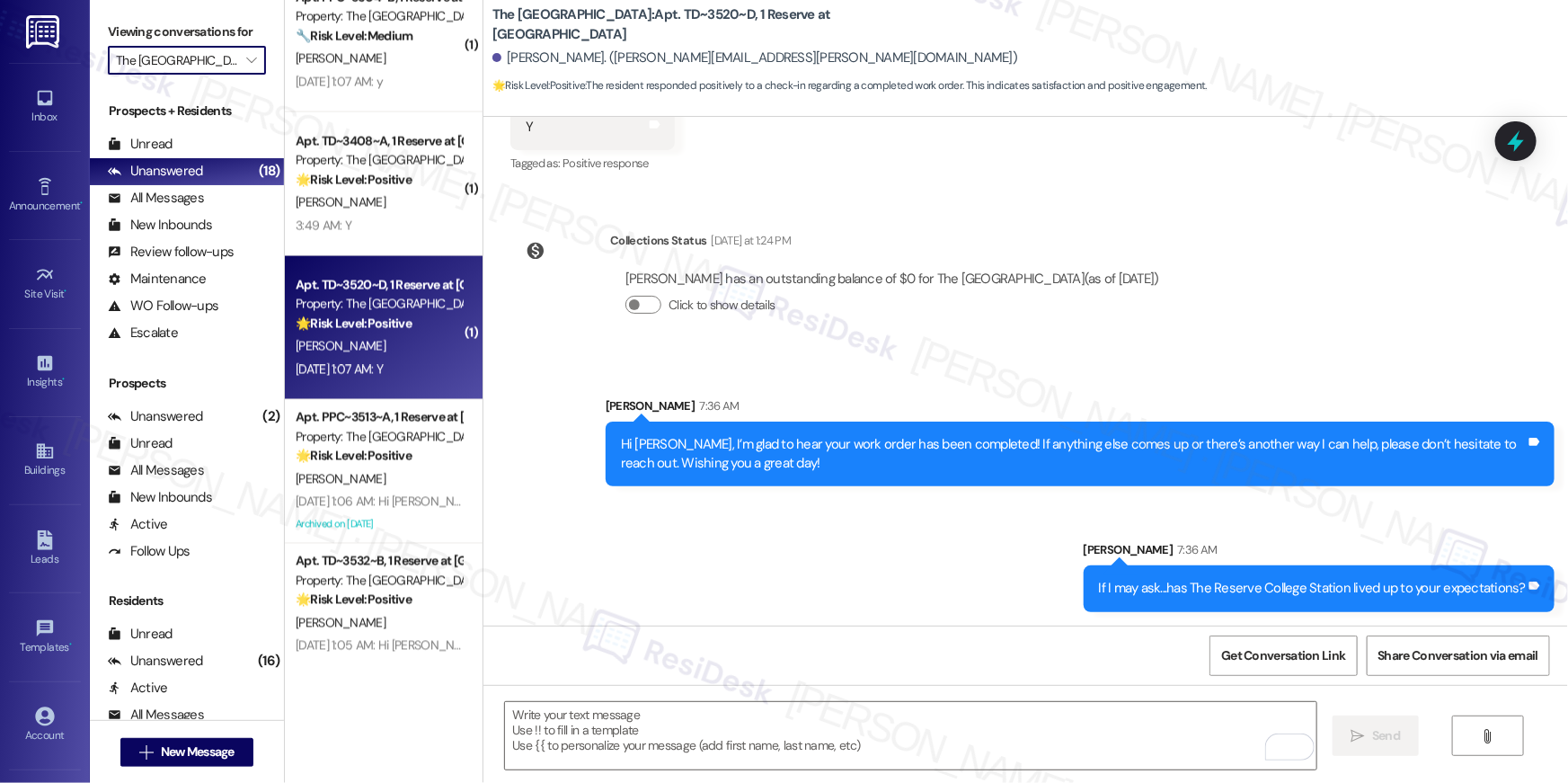
click at [360, 207] on div "[PERSON_NAME]" at bounding box center [378, 202] width 169 height 23
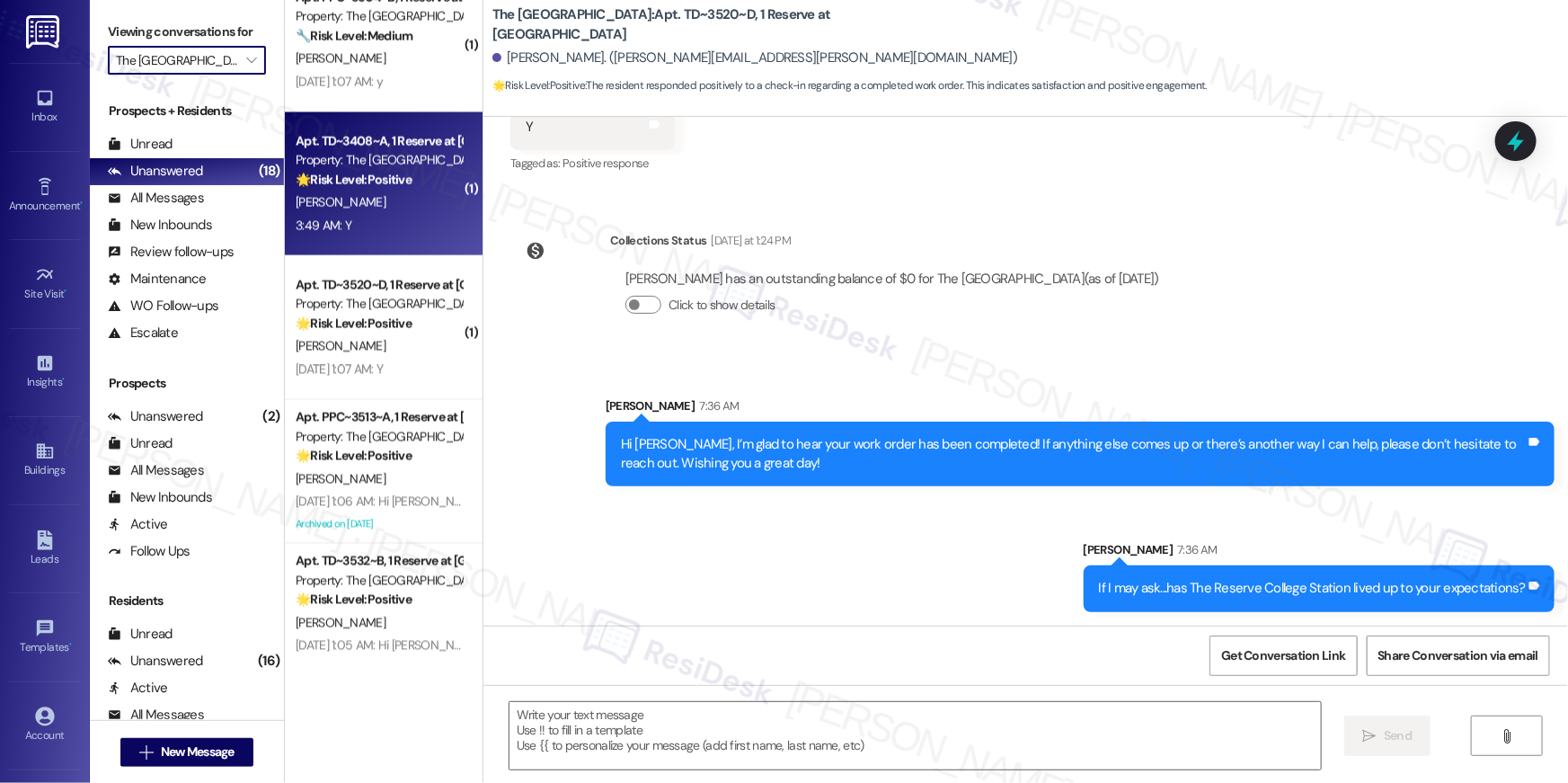
type textarea "Fetching suggested responses. Please feel free to read through the conversation…"
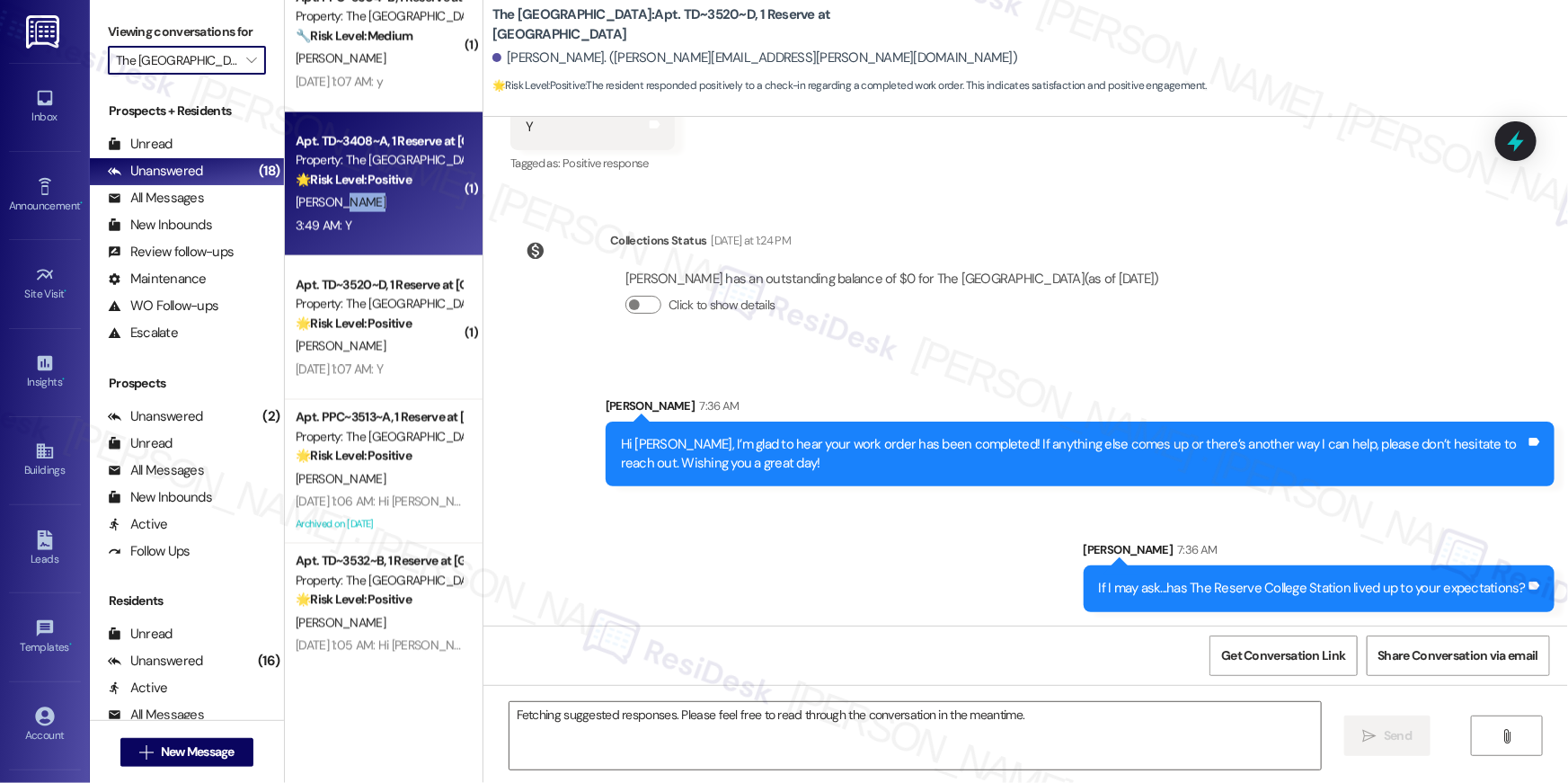
click at [360, 207] on div "[PERSON_NAME]" at bounding box center [378, 202] width 169 height 23
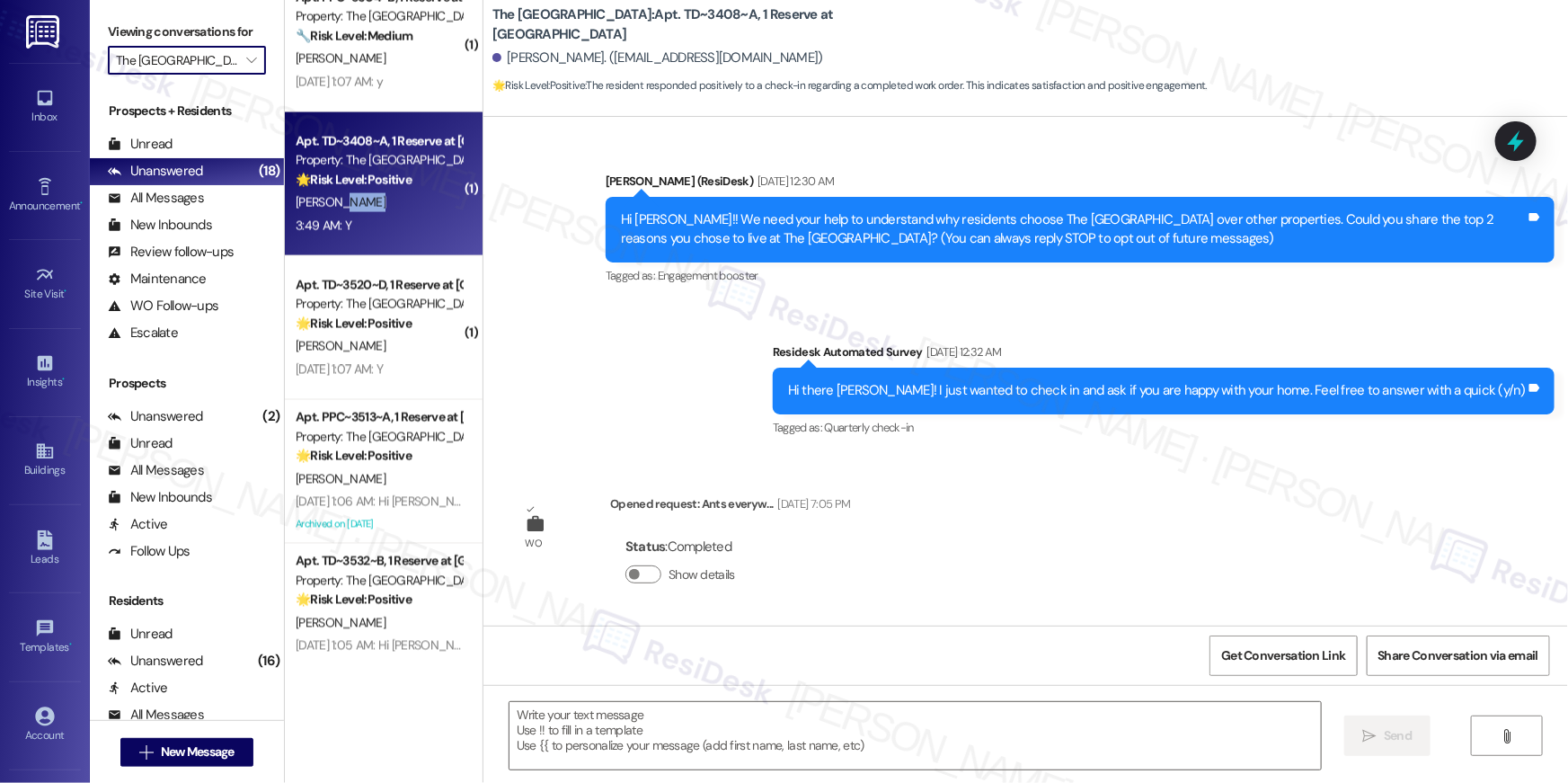
type textarea "Fetching suggested responses. Please feel free to read through the conversation…"
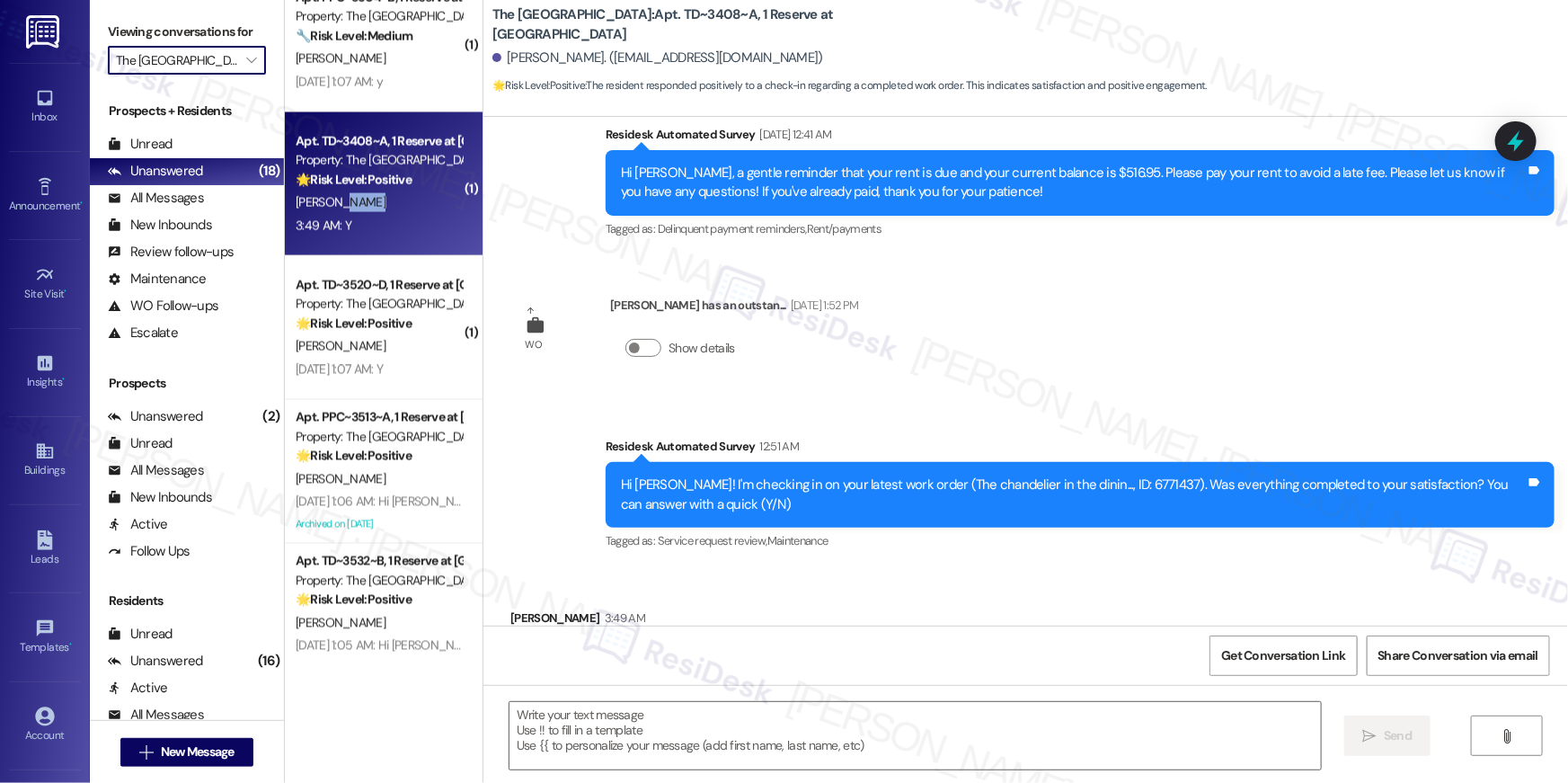
scroll to position [3542, 0]
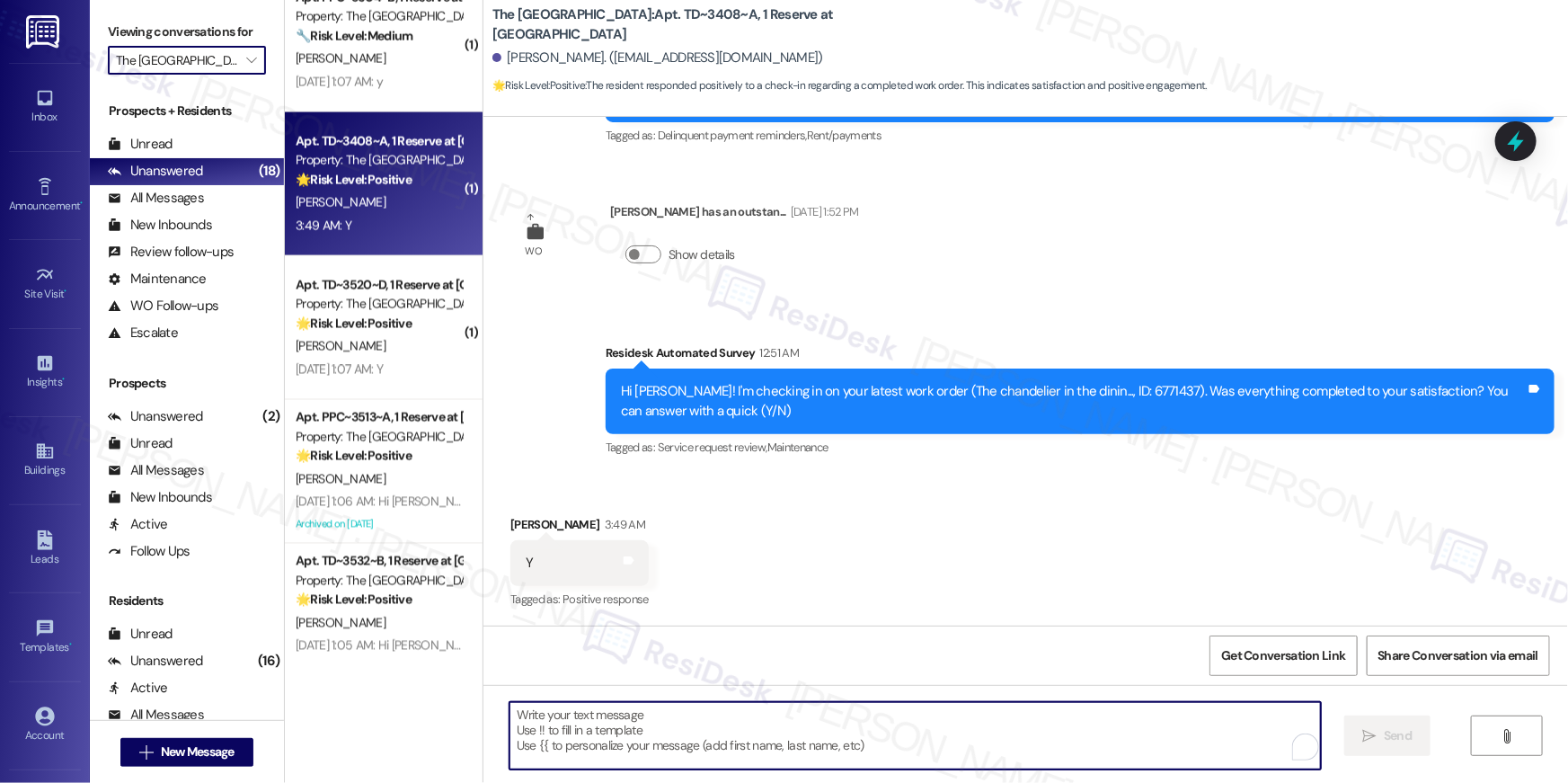
click at [806, 725] on textarea "To enrich screen reader interactions, please activate Accessibility in Grammarl…" at bounding box center [914, 735] width 811 height 67
paste textarea "Hi {{first_name}}, I’m glad to hear your work order has been completed! If anyt…"
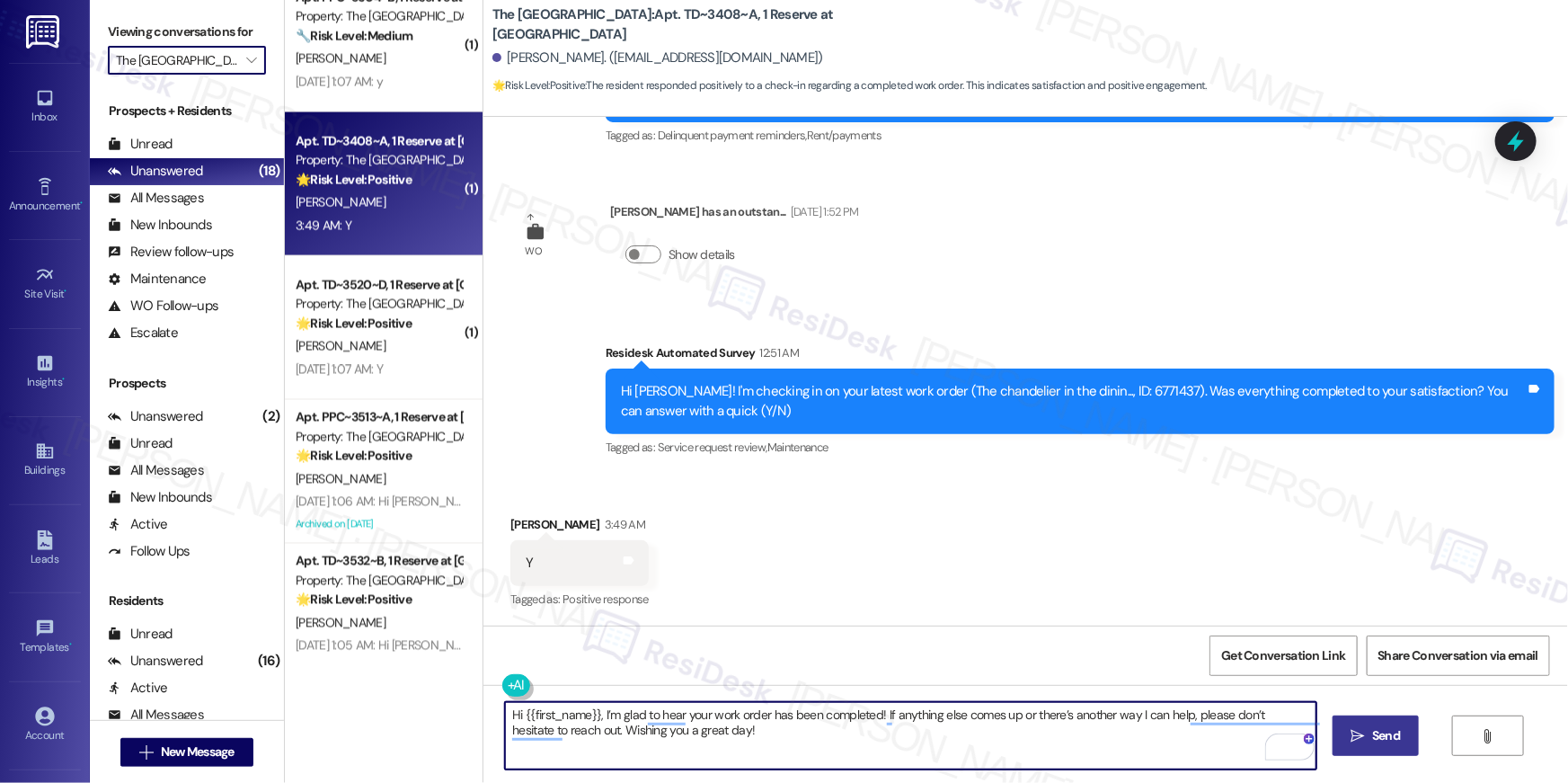
type textarea "Hi {{first_name}}, I’m glad to hear your work order has been completed! If anyt…"
click at [1394, 740] on span "Send" at bounding box center [1386, 735] width 28 height 19
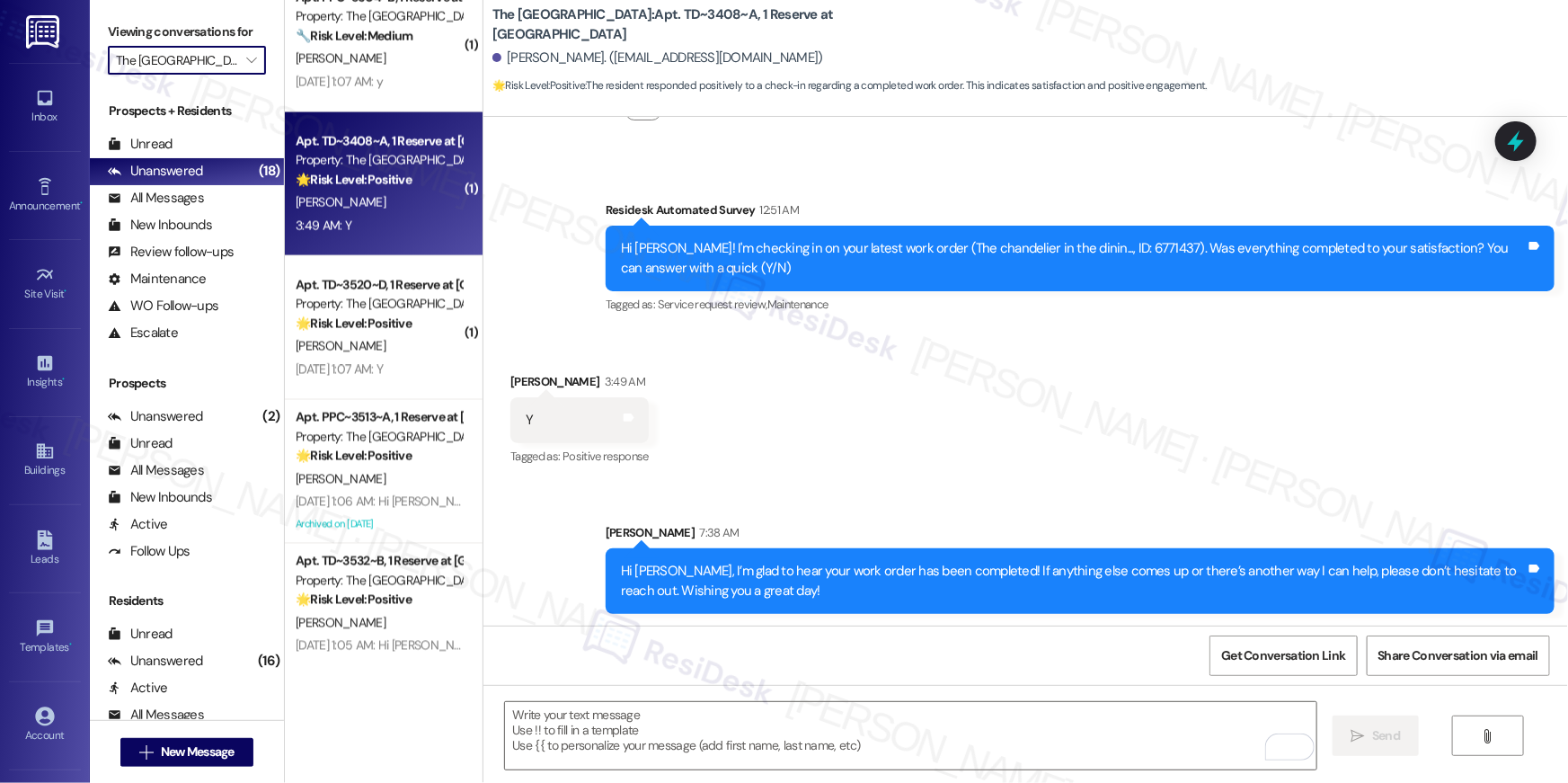
scroll to position [3686, 0]
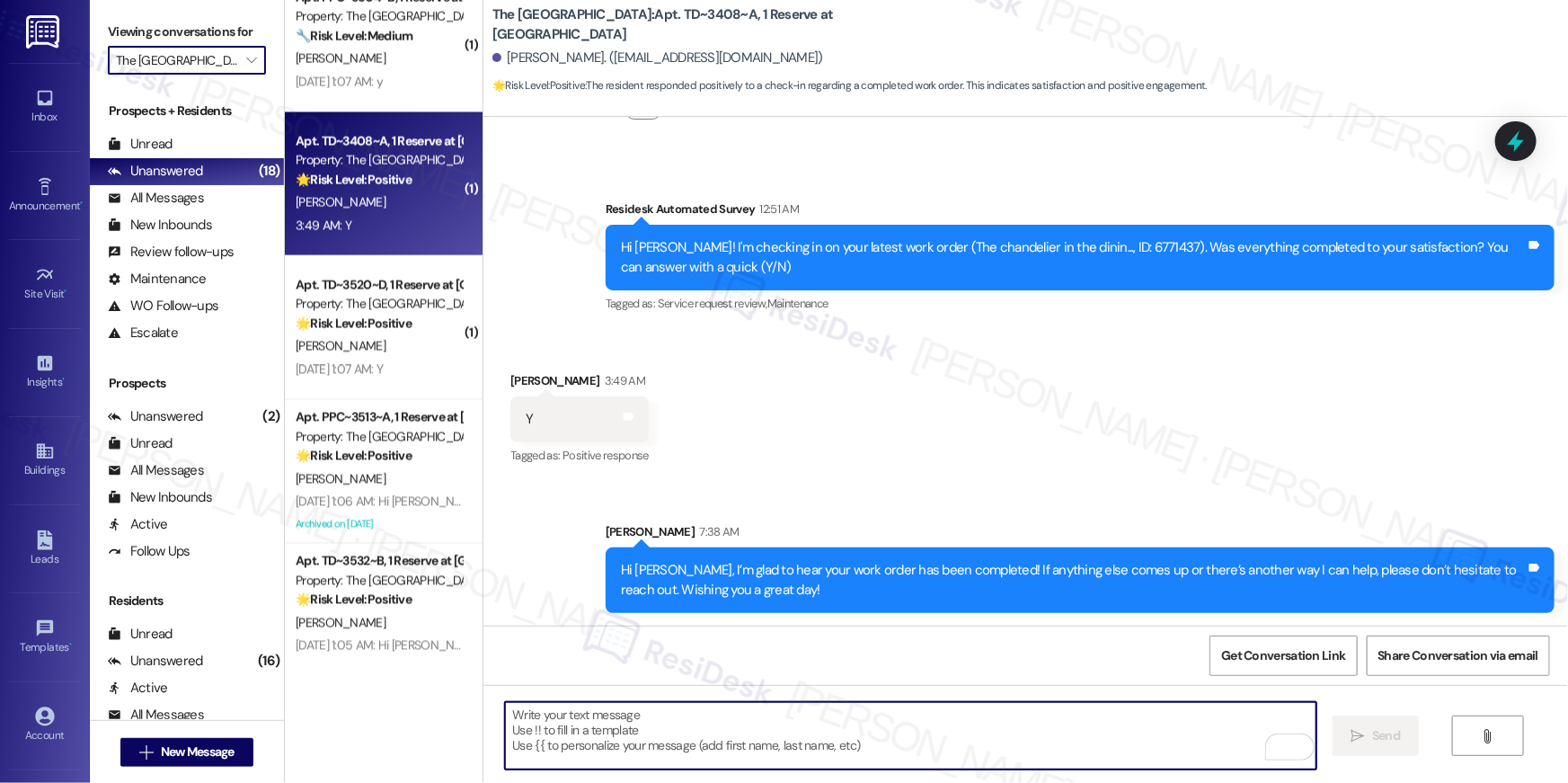
click at [947, 735] on textarea "To enrich screen reader interactions, please activate Accessibility in Grammarl…" at bounding box center [910, 735] width 811 height 67
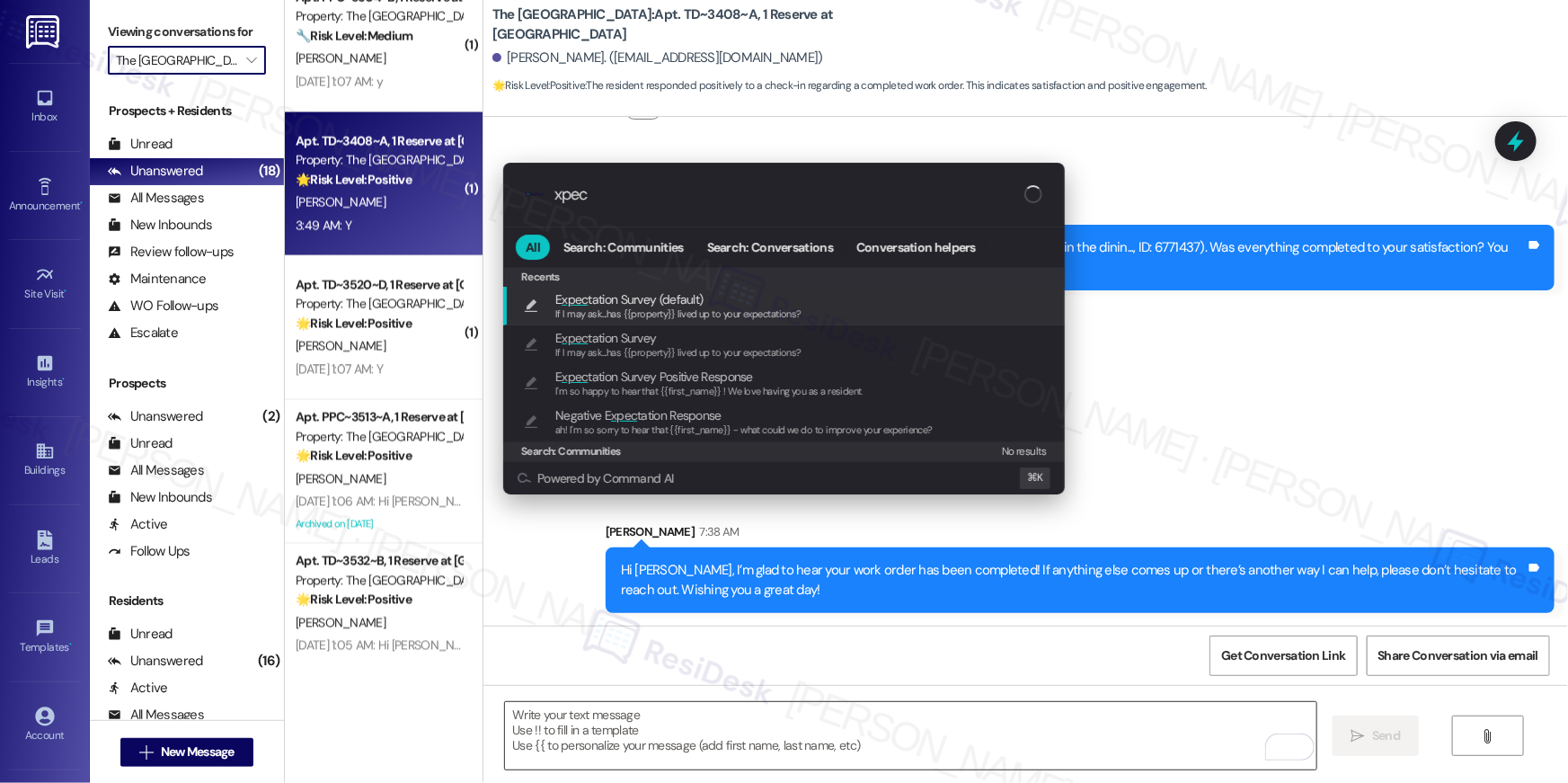
type input "xpect"
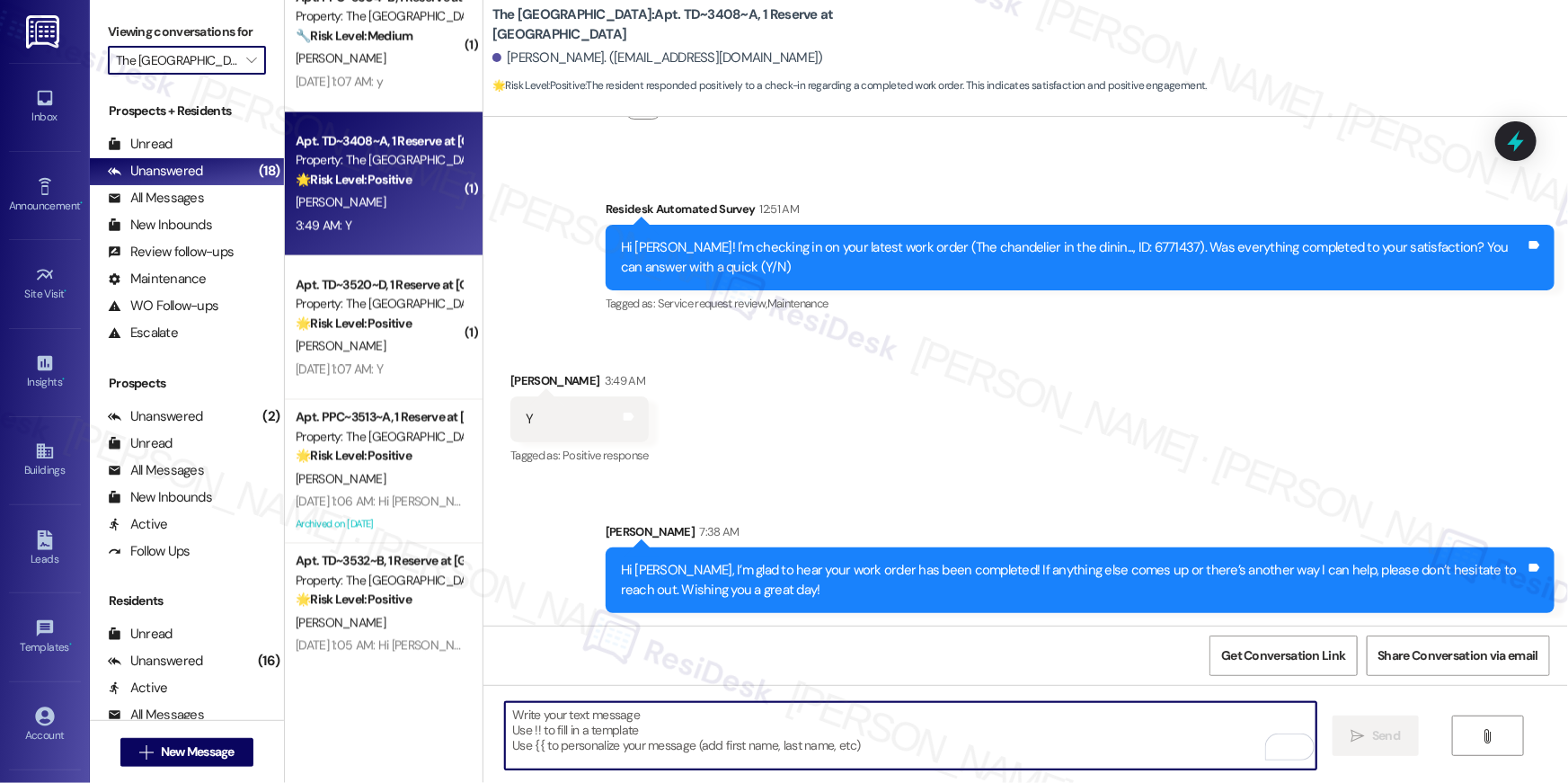
type textarea "If I may ask...has {{property}} lived up to your expectations?"
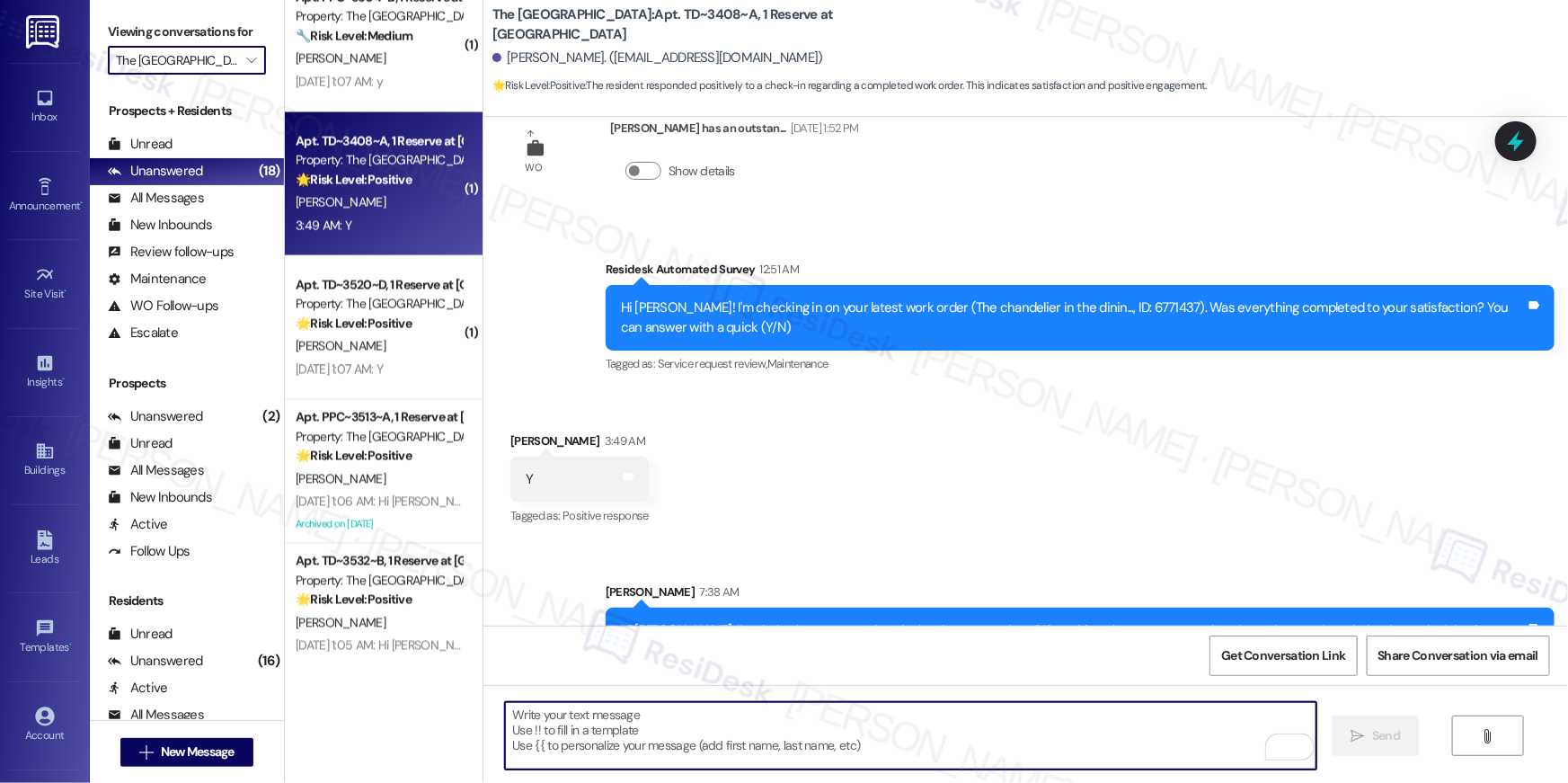
scroll to position [3541, 0]
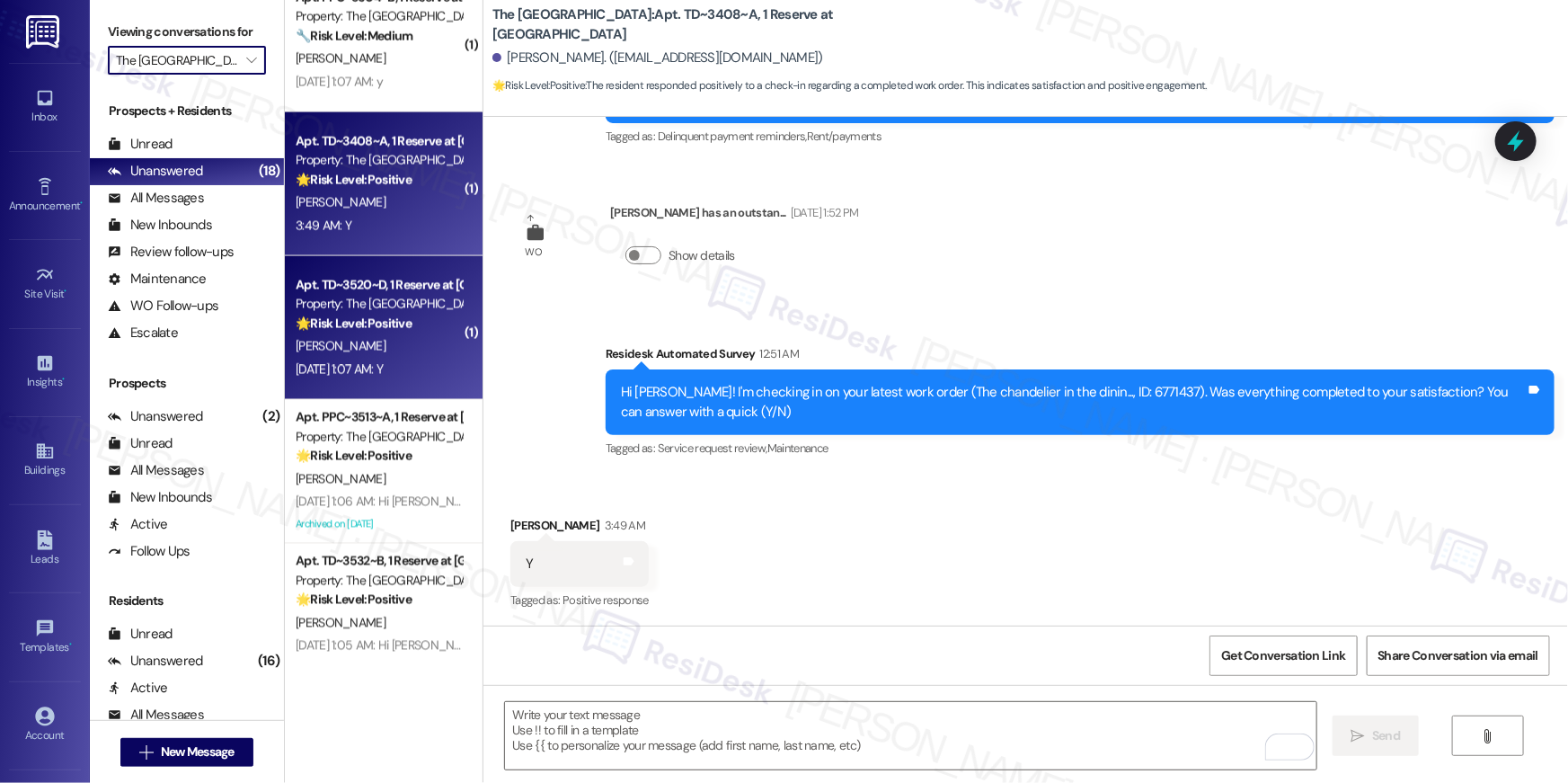
click at [382, 363] on div "Sep 13, 2025 at 1:07 AM: Y Sep 13, 2025 at 1:07 AM: Y" at bounding box center [339, 370] width 87 height 16
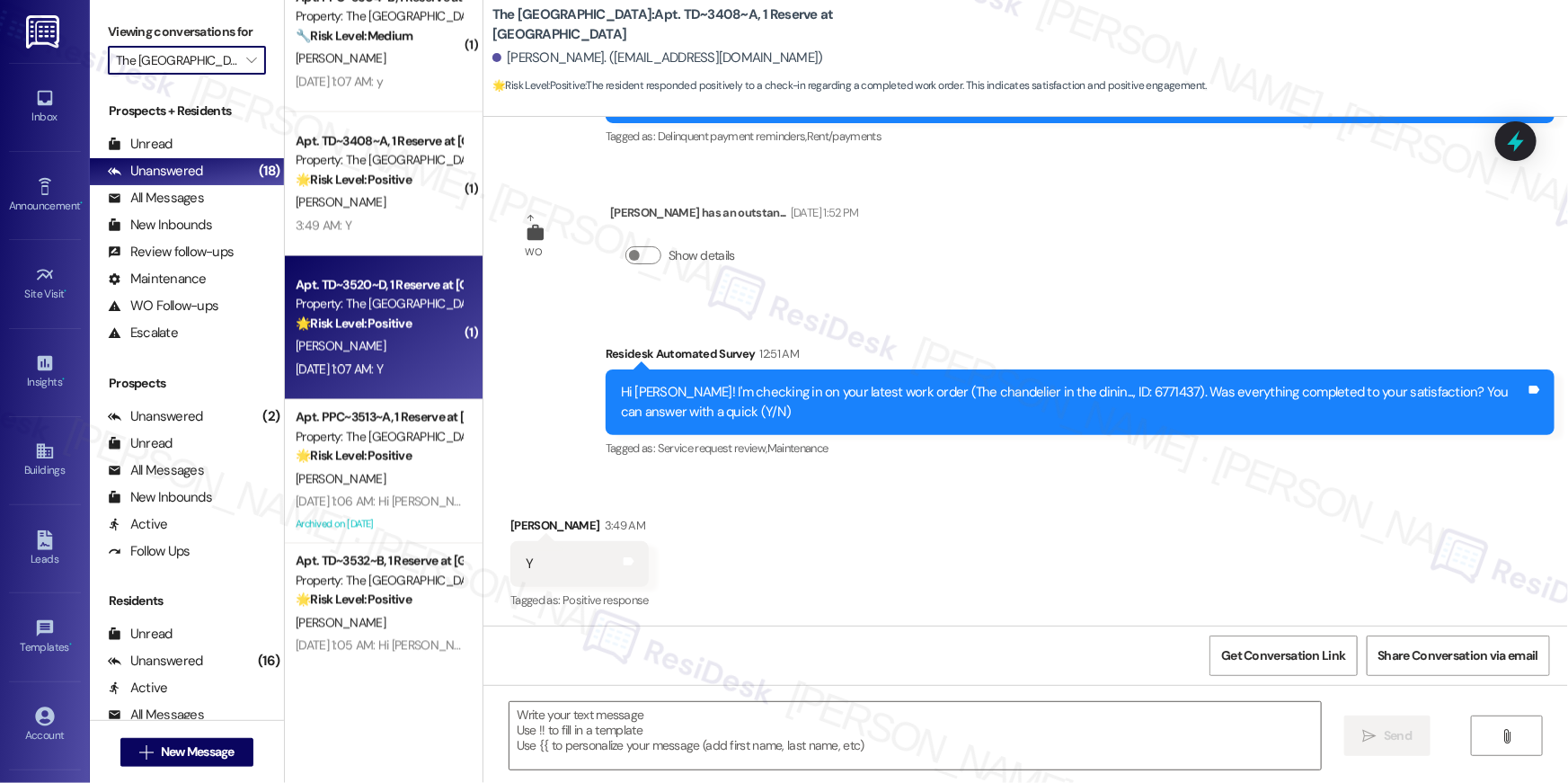
type textarea "Fetching suggested responses. Please feel free to read through the conversation…"
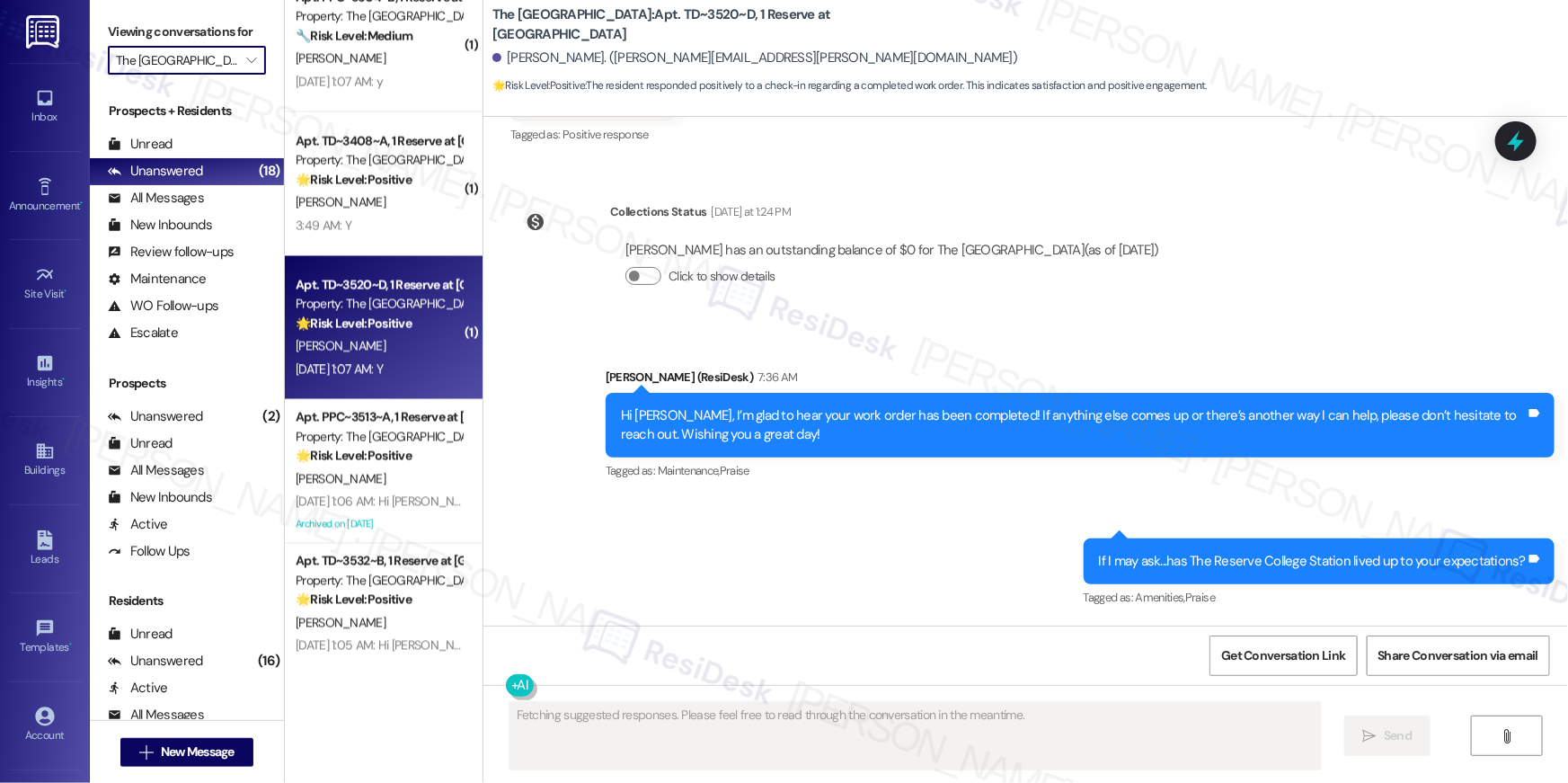
scroll to position [737, 0]
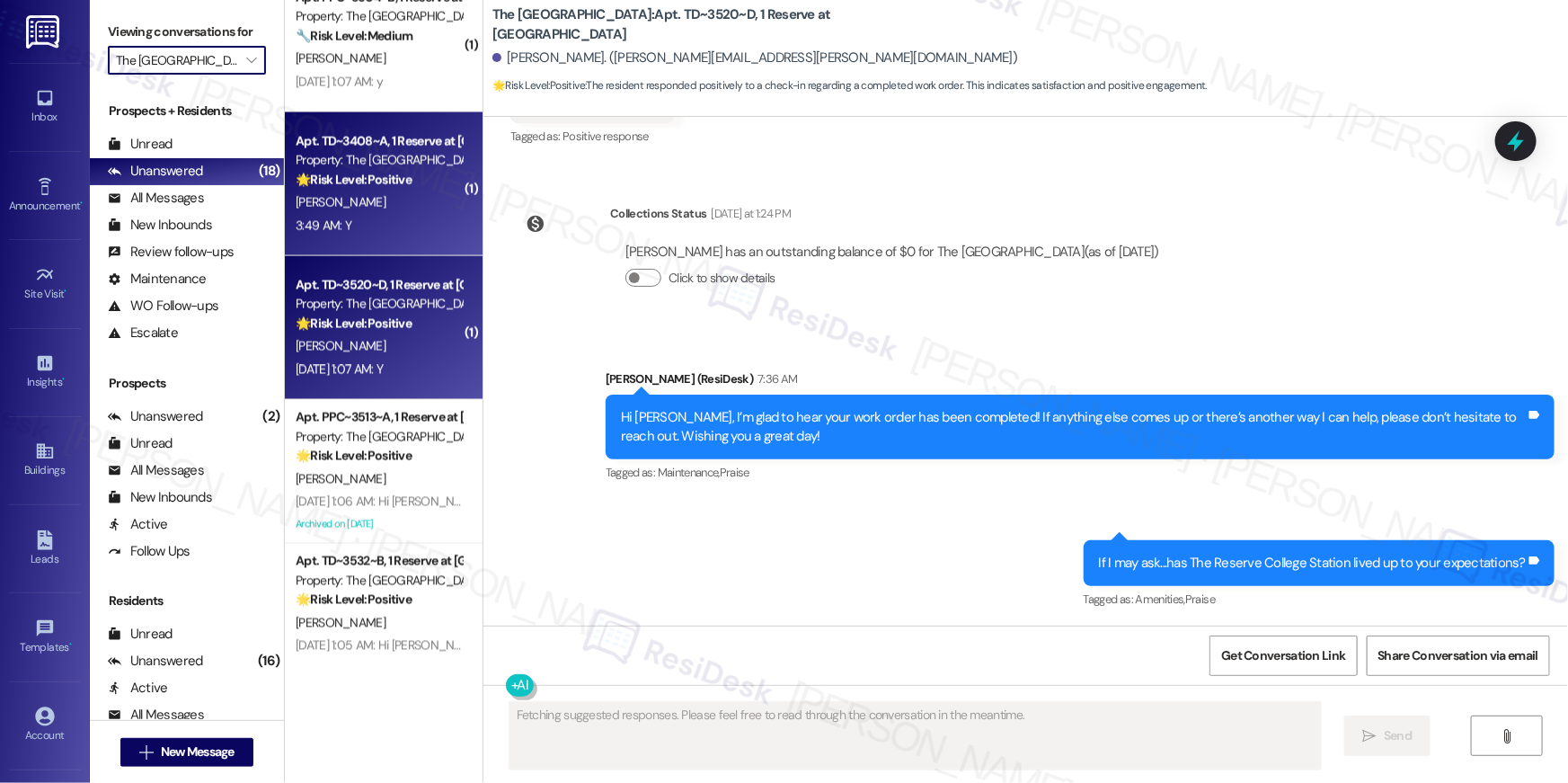
click at [374, 177] on strong "🌟 Risk Level: Positive" at bounding box center [353, 179] width 116 height 16
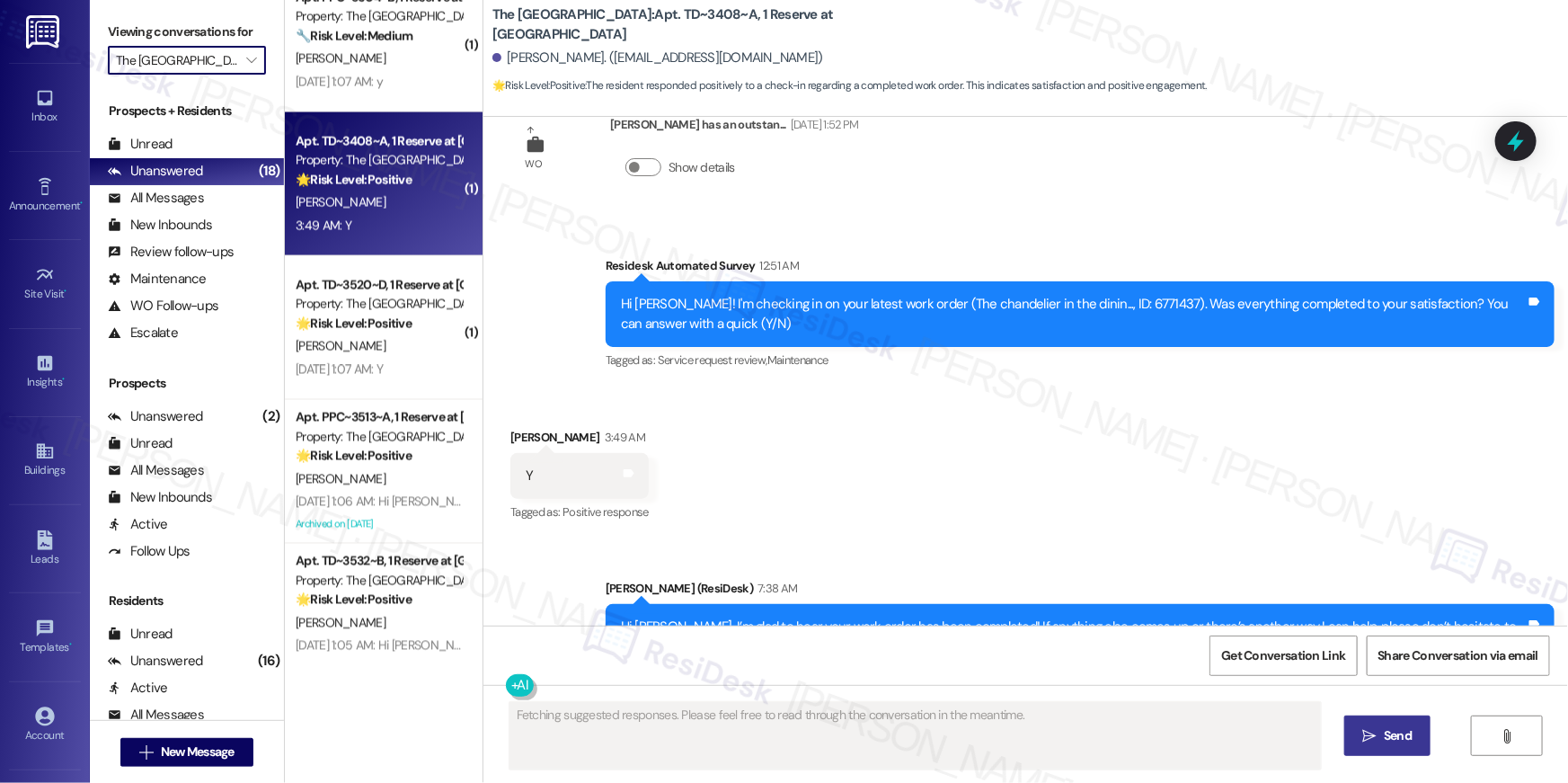
scroll to position [3839, 0]
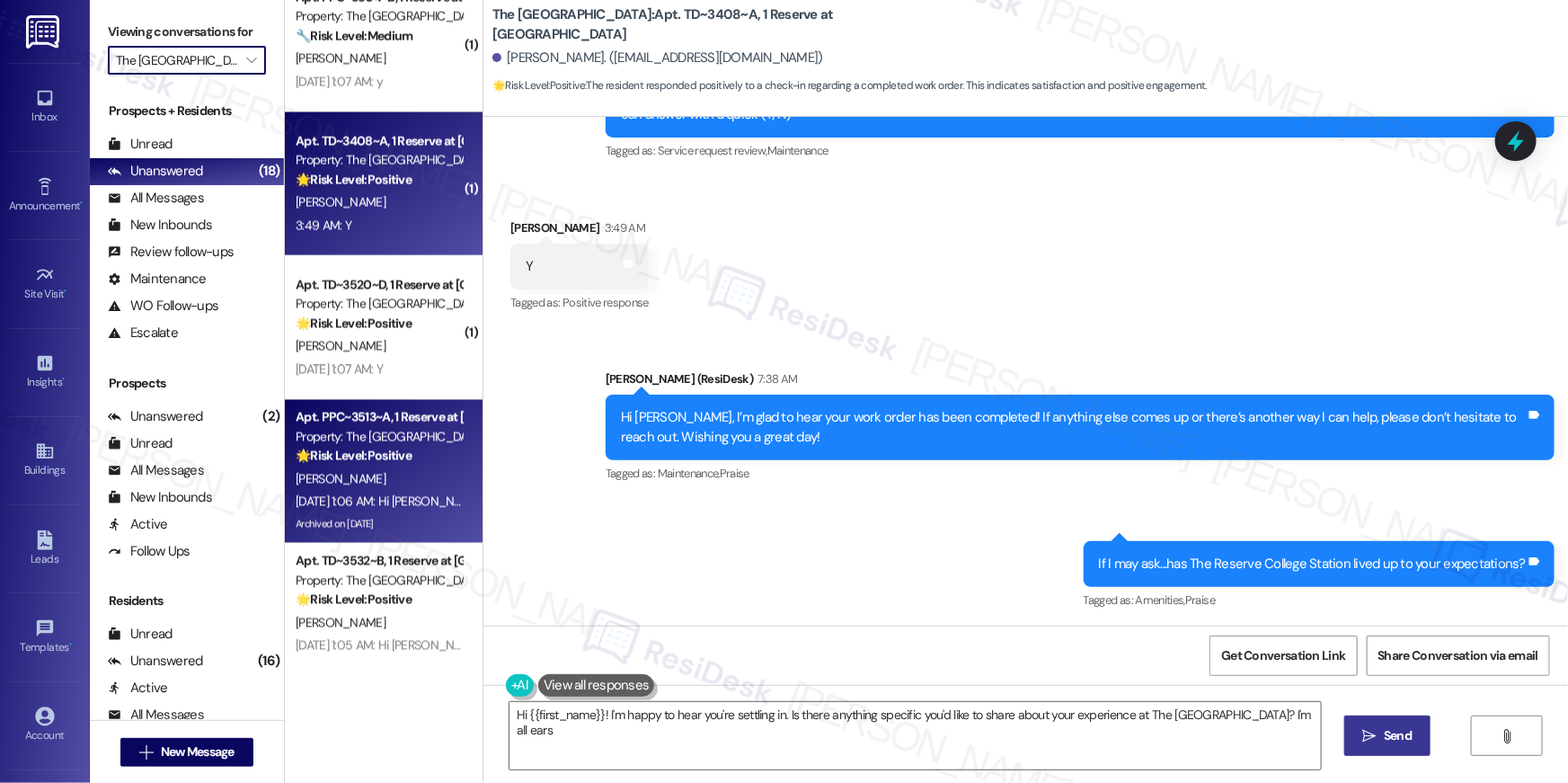
type textarea "Hi {{first_name}}! I'm happy to hear you're settling in. Is there anything spec…"
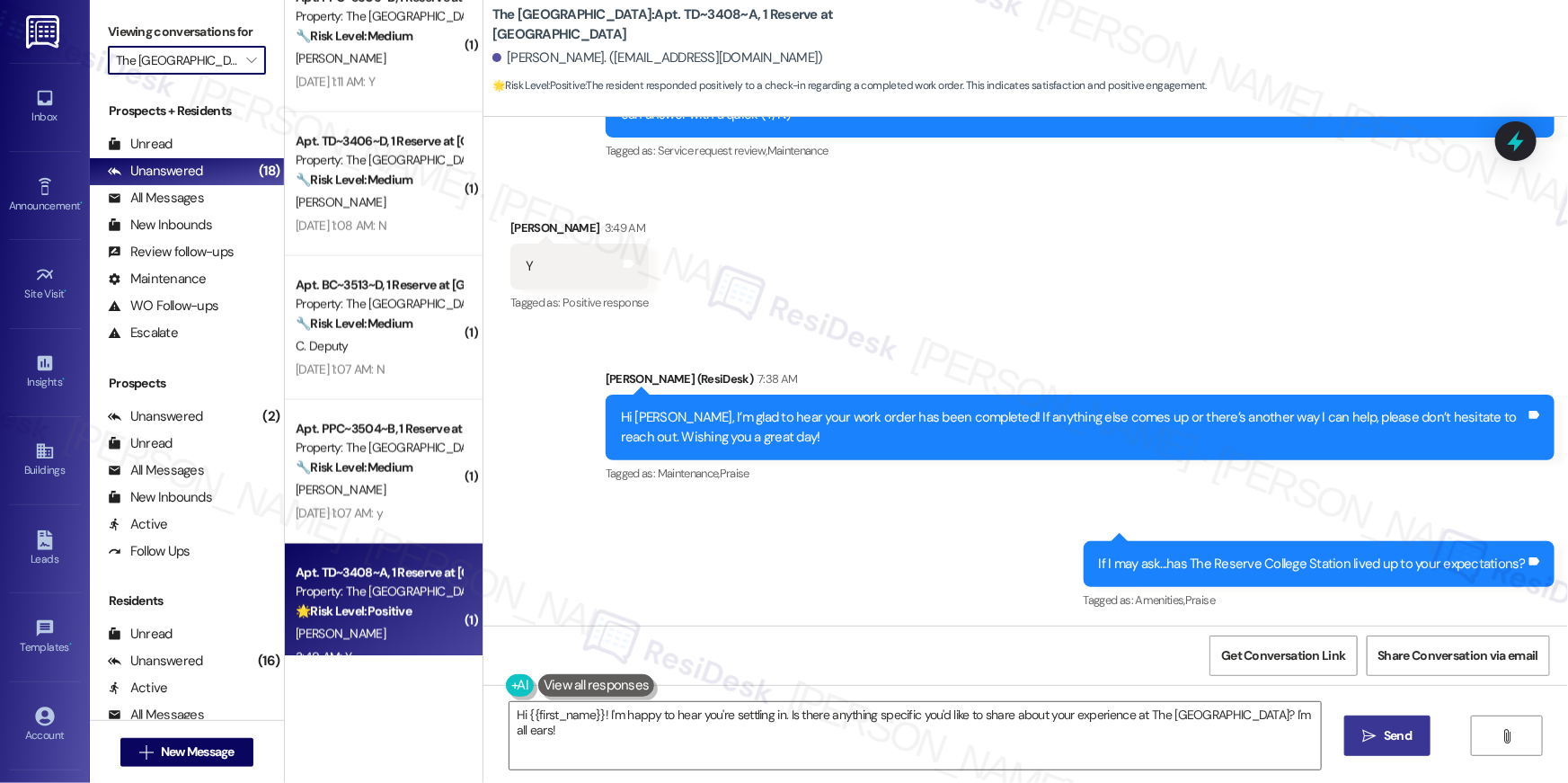
scroll to position [966, 0]
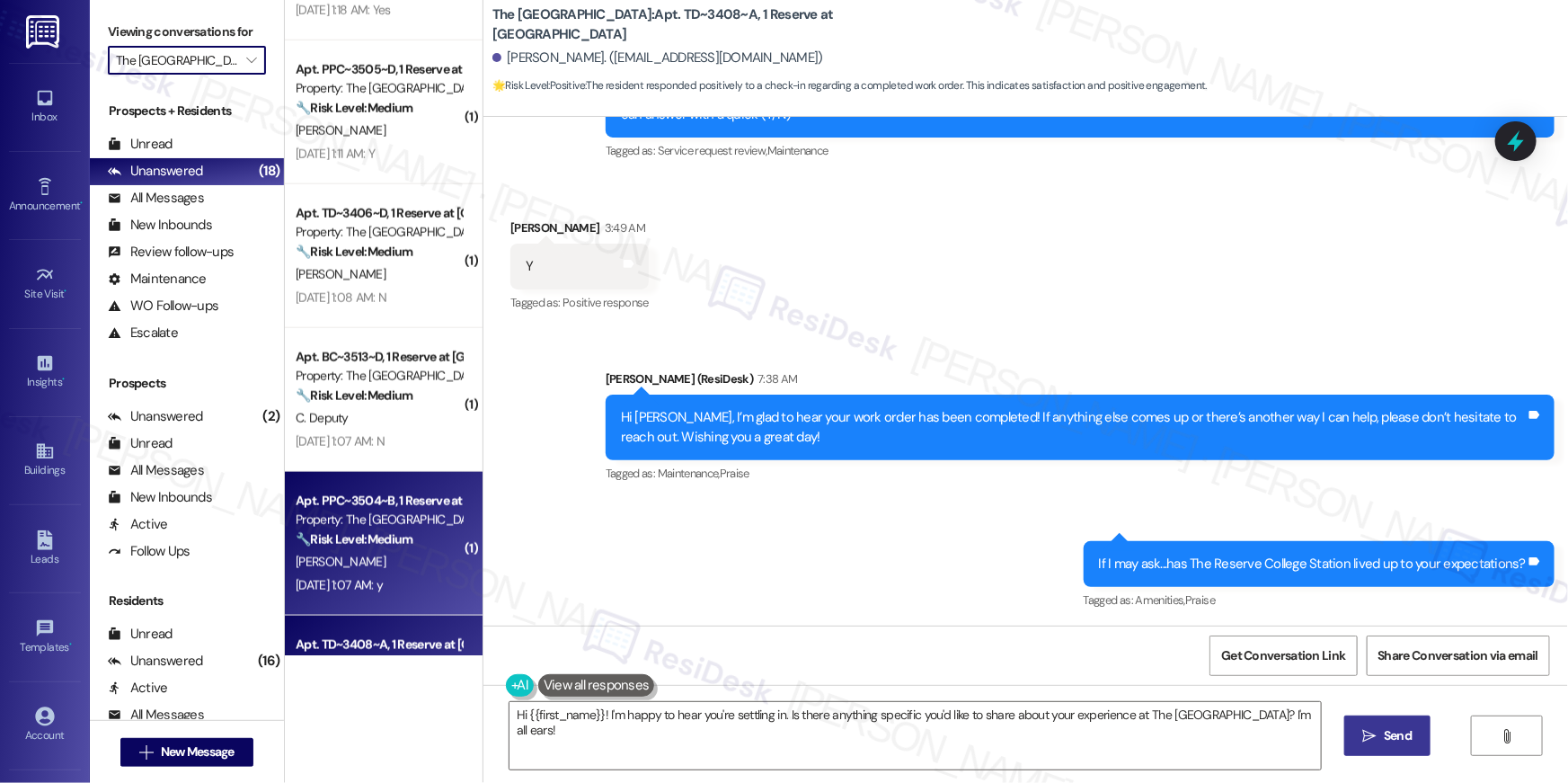
click at [382, 552] on div "[PERSON_NAME]" at bounding box center [378, 562] width 169 height 23
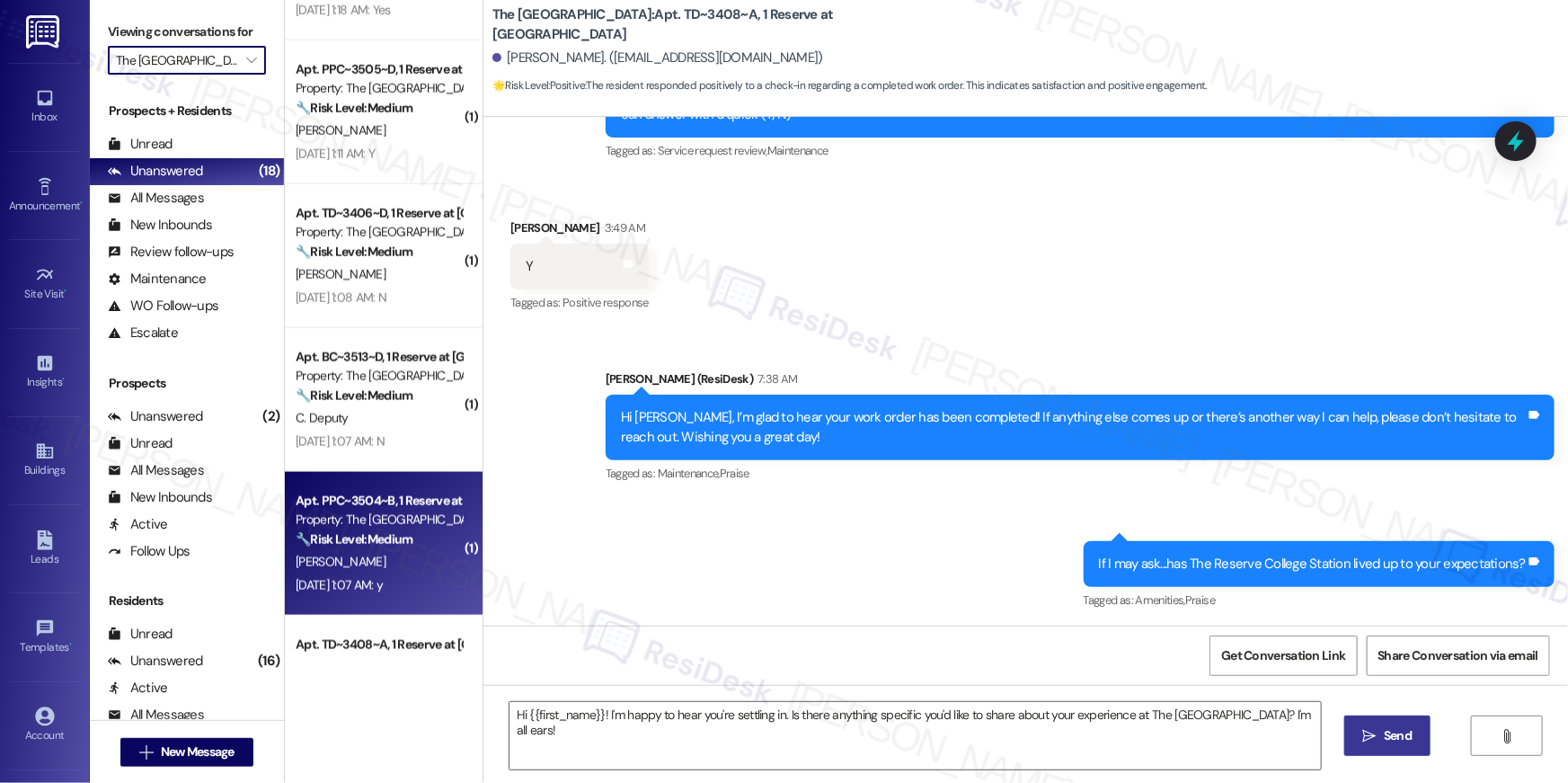
type textarea "Fetching suggested responses. Please feel free to read through the conversation…"
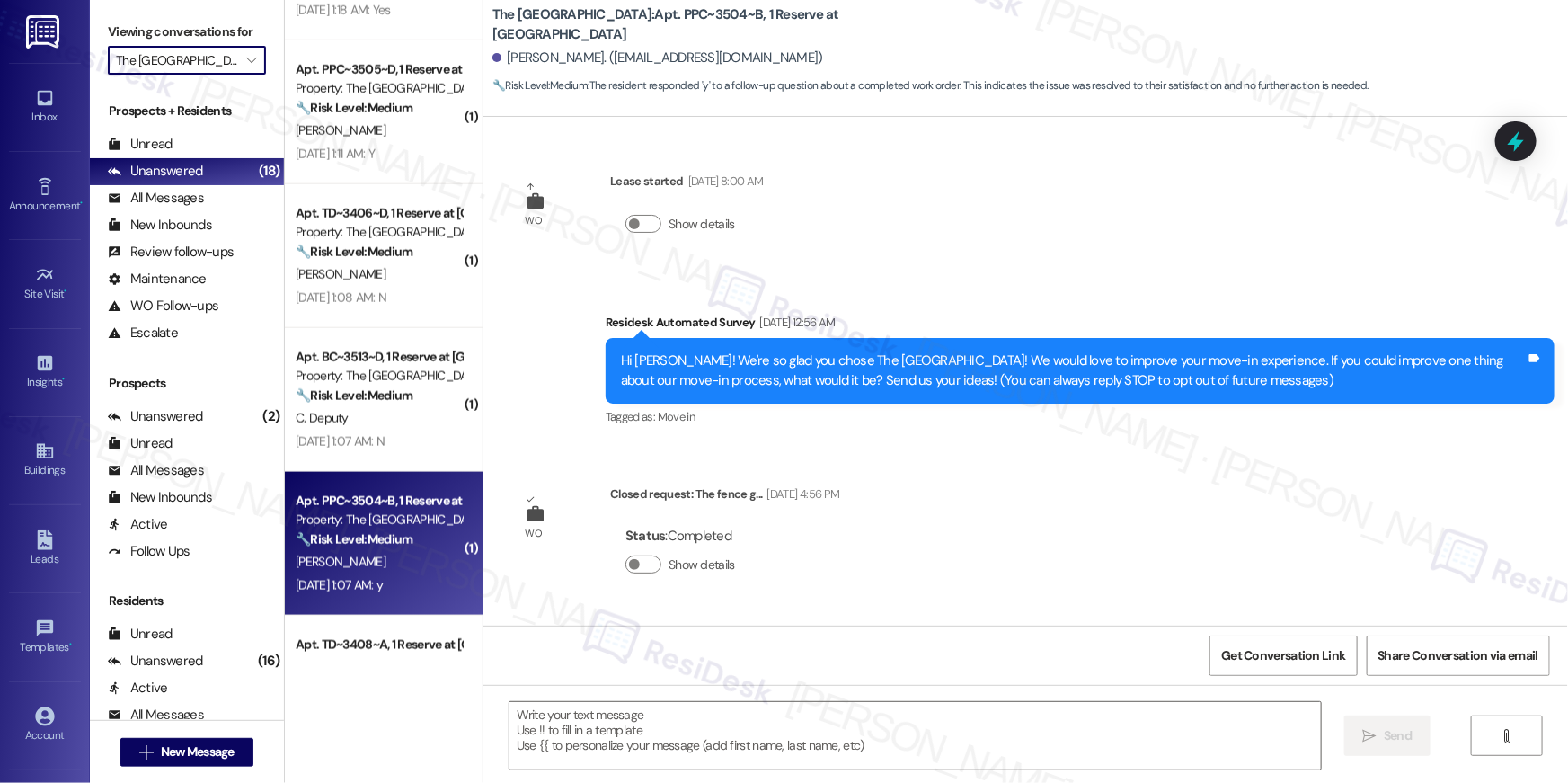
scroll to position [476, 0]
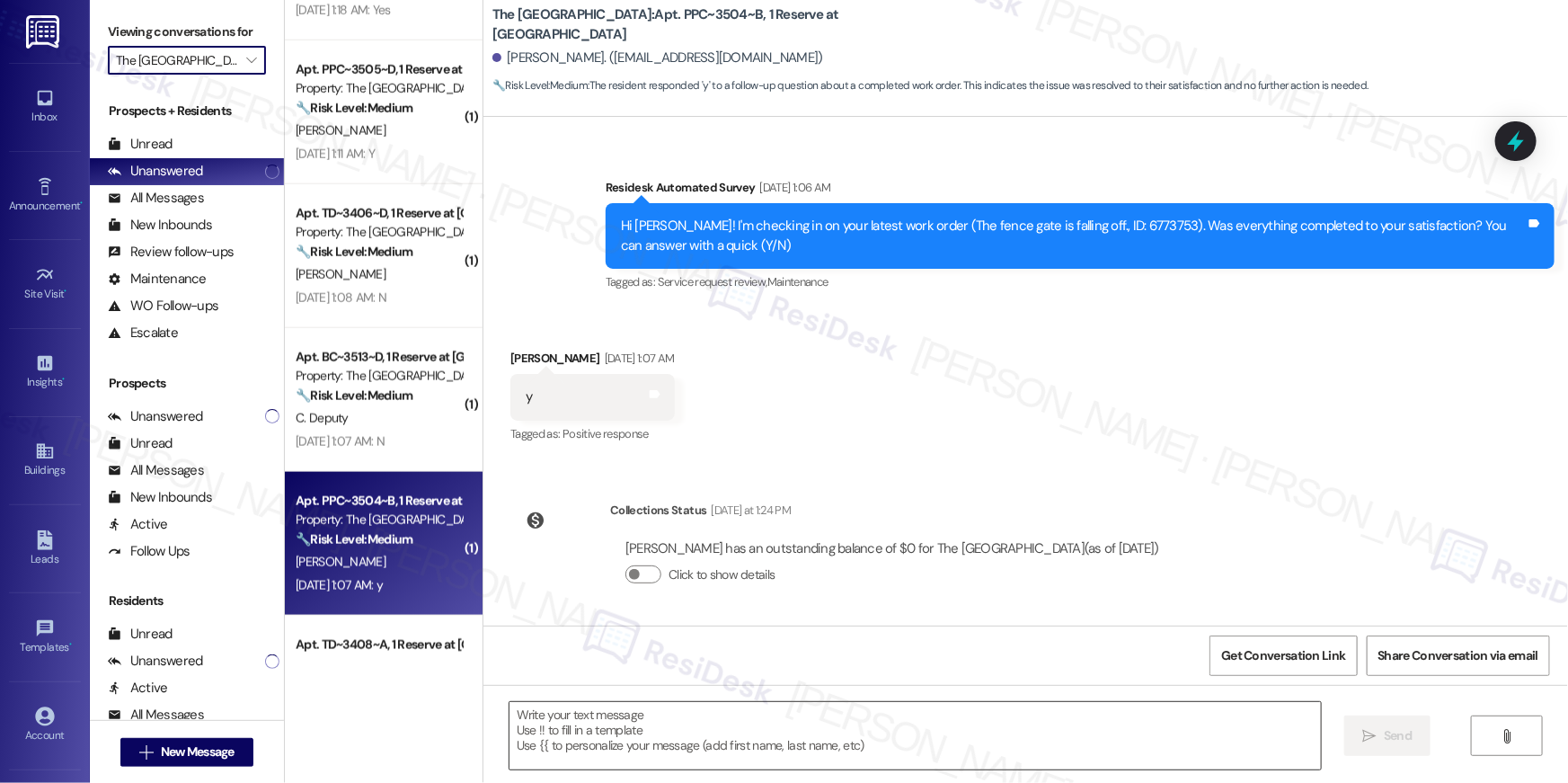
drag, startPoint x: 899, startPoint y: 747, endPoint x: 914, endPoint y: 747, distance: 15.0
click at [899, 747] on textarea at bounding box center [914, 735] width 811 height 67
click at [914, 748] on textarea at bounding box center [914, 735] width 811 height 67
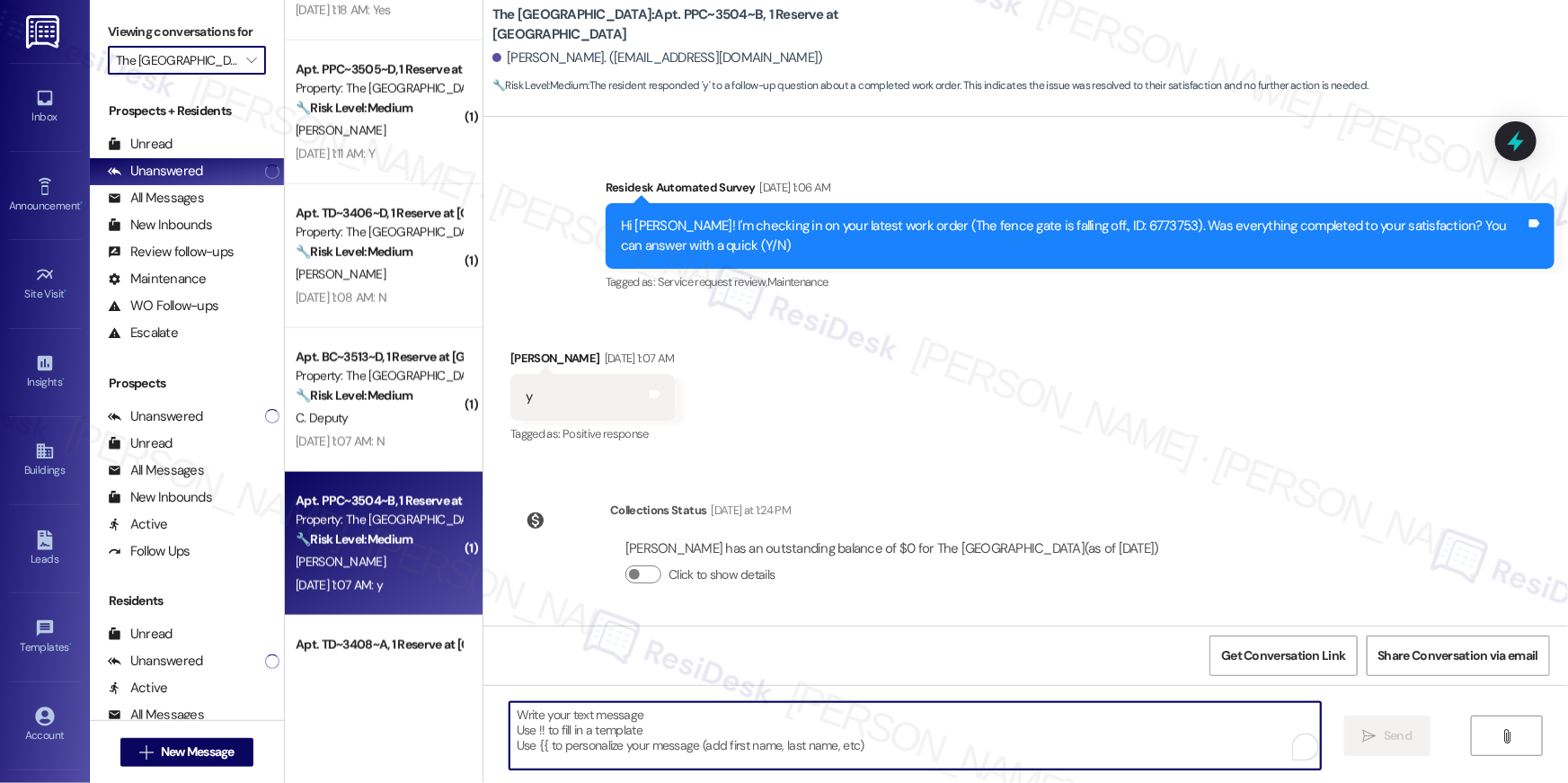
click at [914, 746] on textarea "To enrich screen reader interactions, please activate Accessibility in Grammarl…" at bounding box center [914, 735] width 811 height 67
paste textarea "Hi {{first_name}}, I’m glad to hear your work order has been completed! If anyt…"
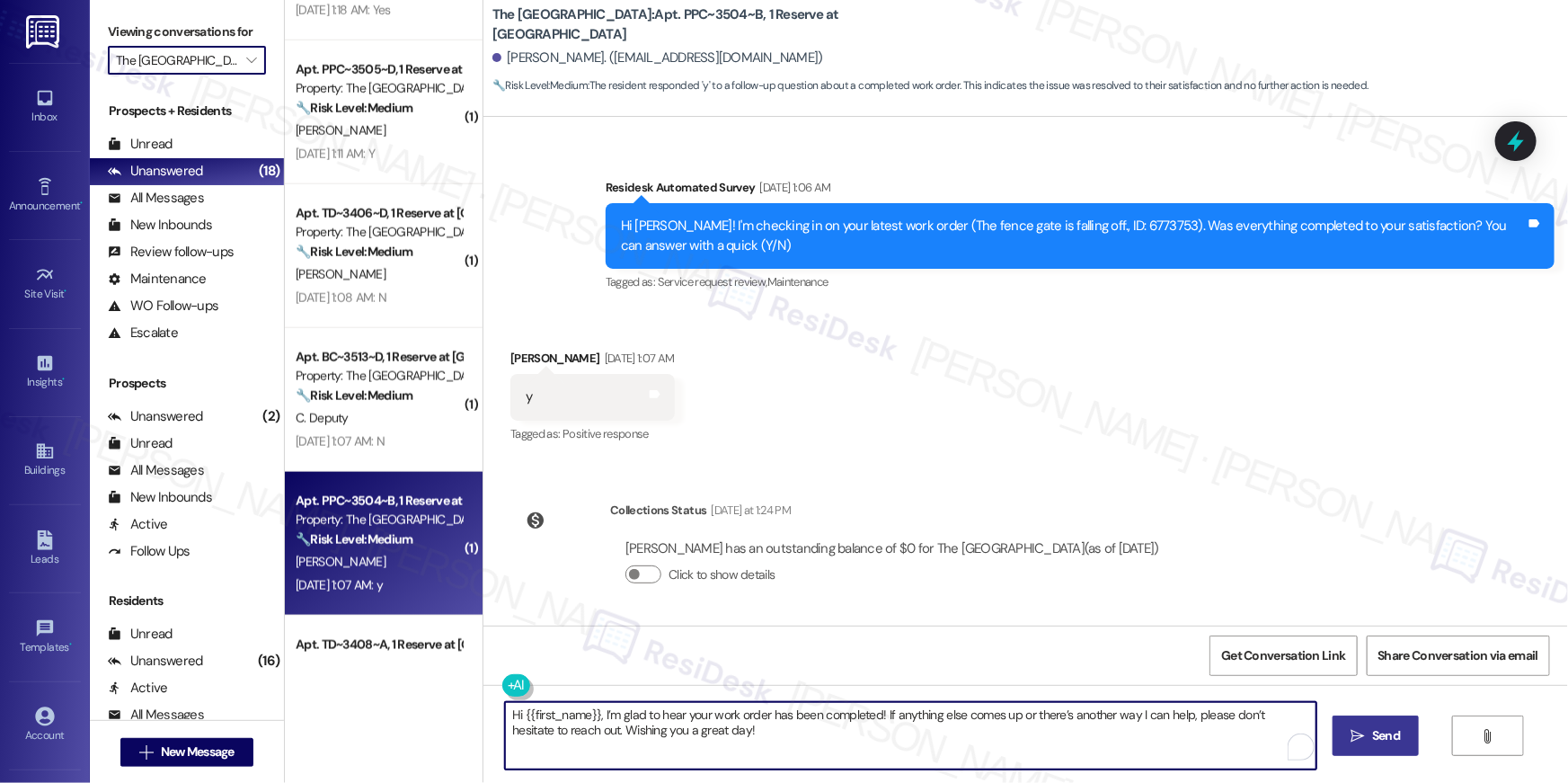
type textarea "Hi {{first_name}}, I’m glad to hear your work order has been completed! If anyt…"
click at [1408, 736] on button " Send" at bounding box center [1376, 735] width 87 height 41
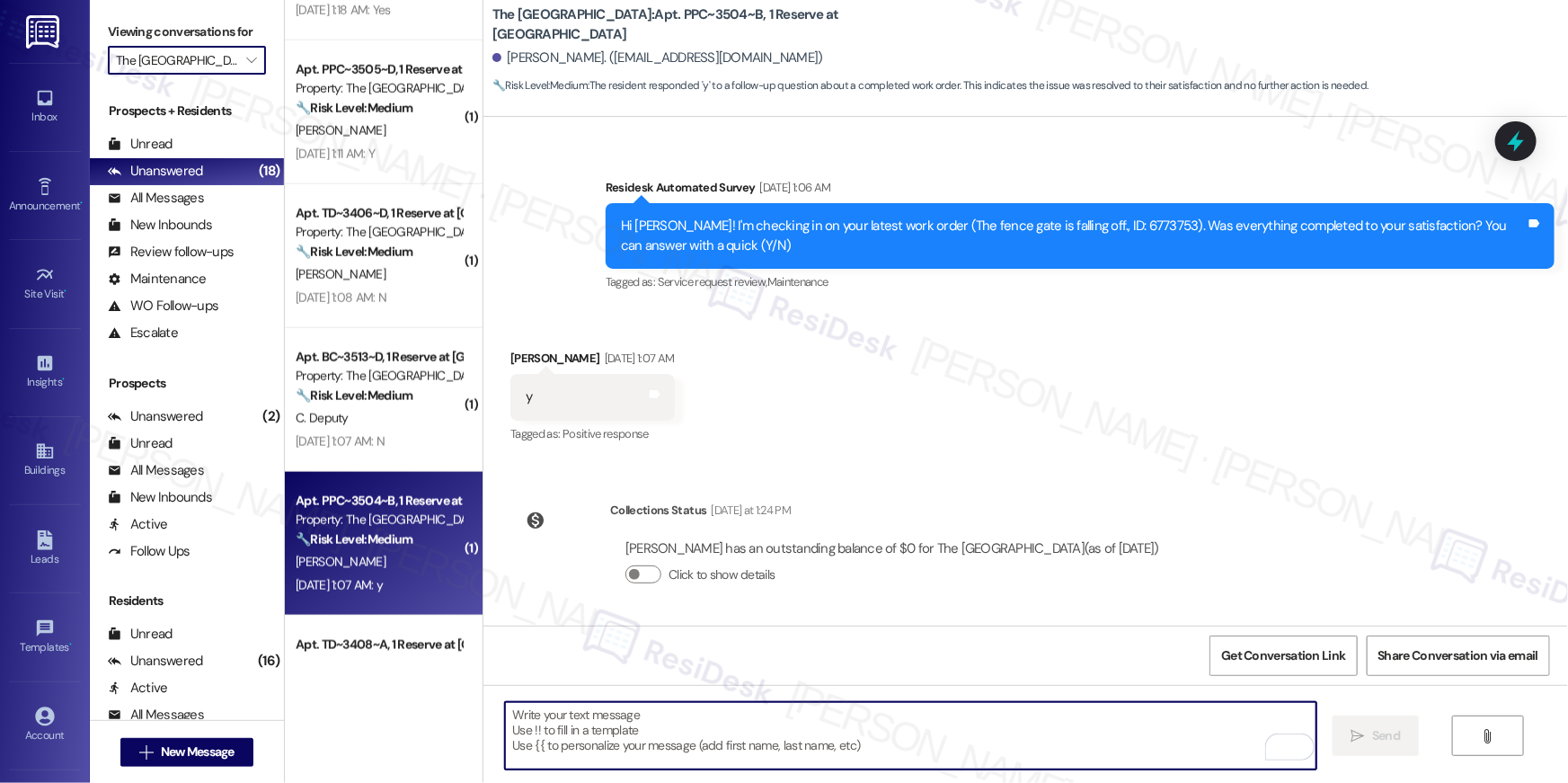
click at [993, 752] on textarea "To enrich screen reader interactions, please activate Accessibility in Grammarl…" at bounding box center [910, 735] width 811 height 67
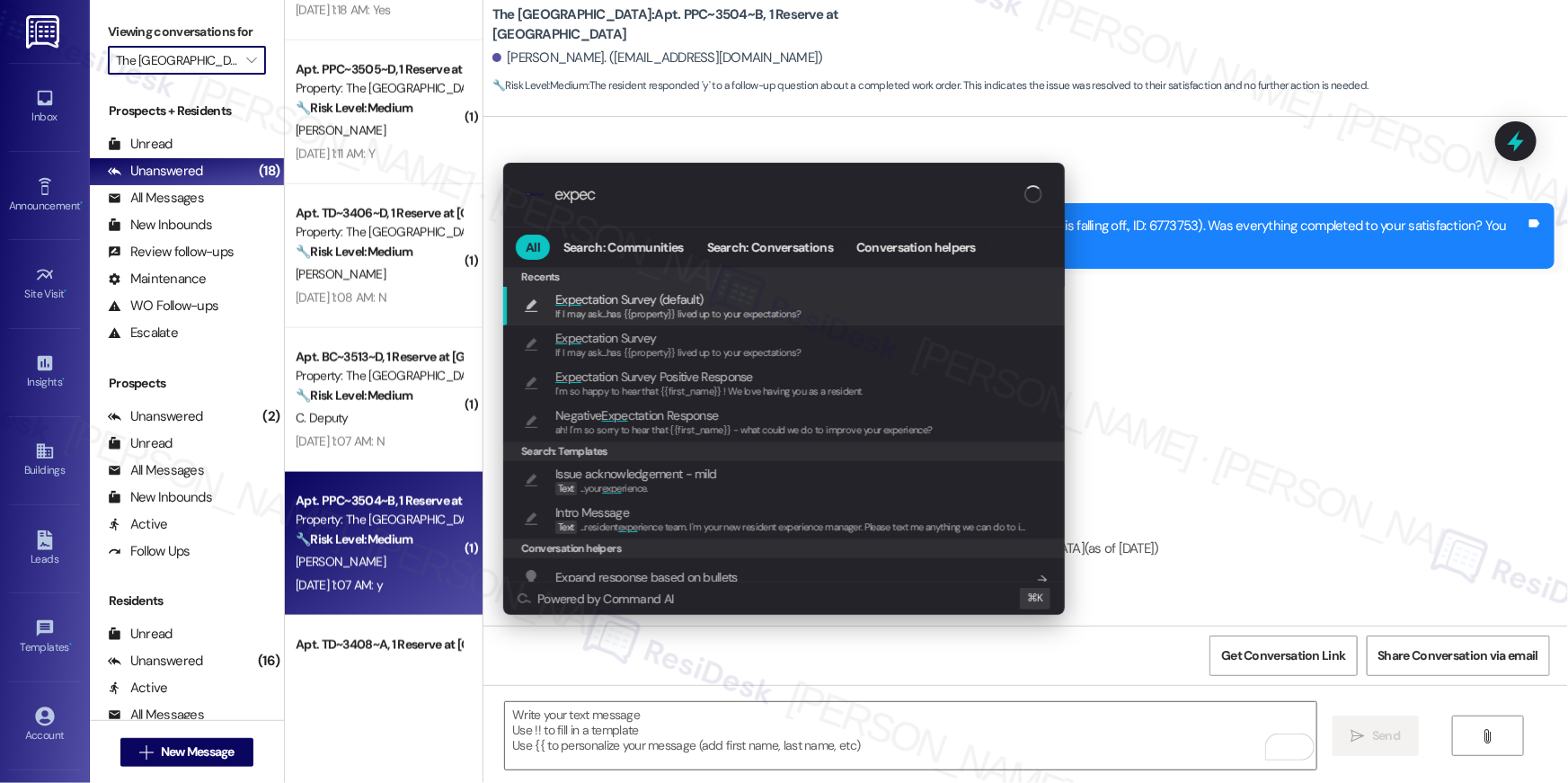
type input "expect"
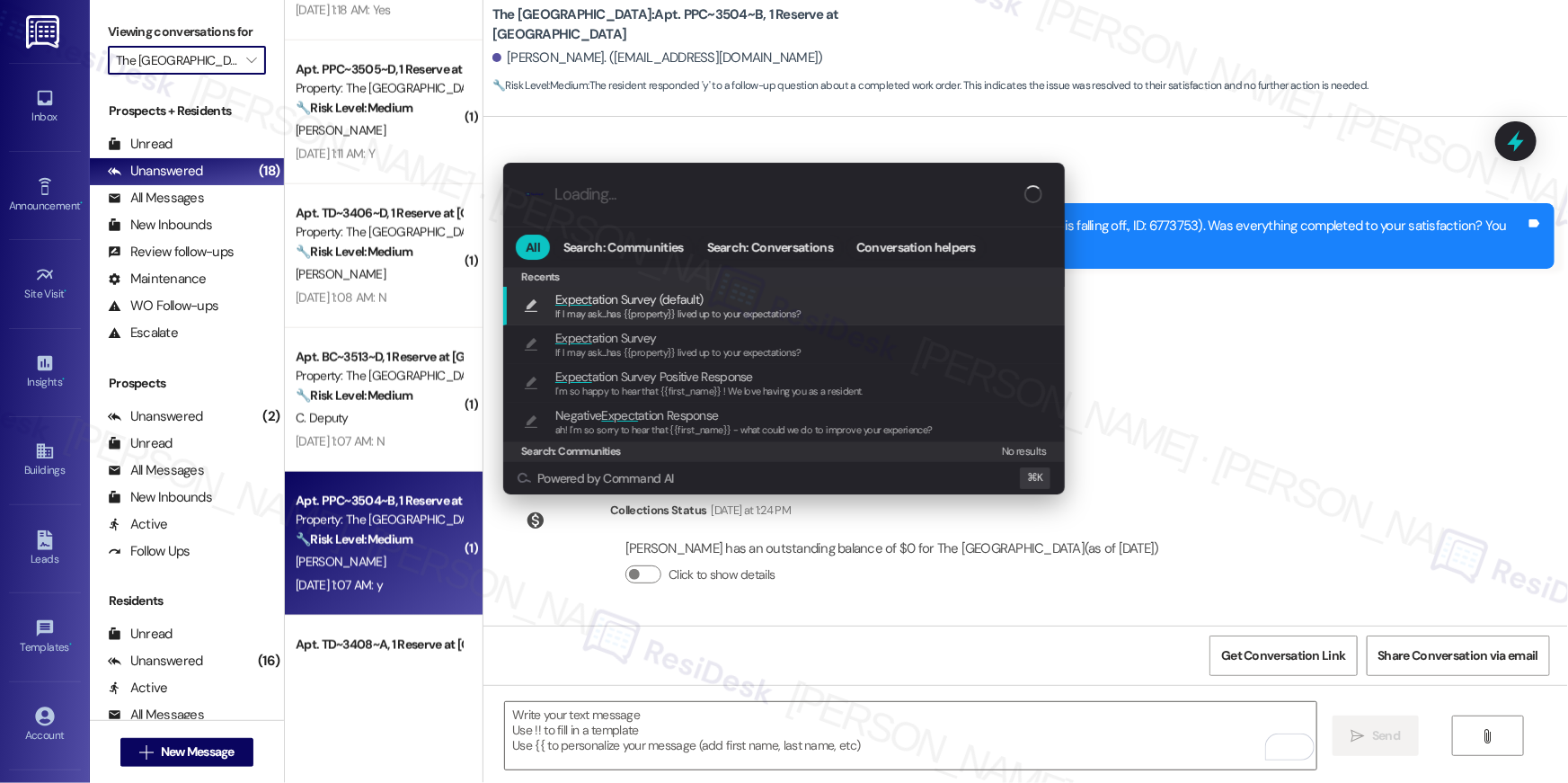
type textarea "If I may ask...has {{property}} lived up to your expectations?"
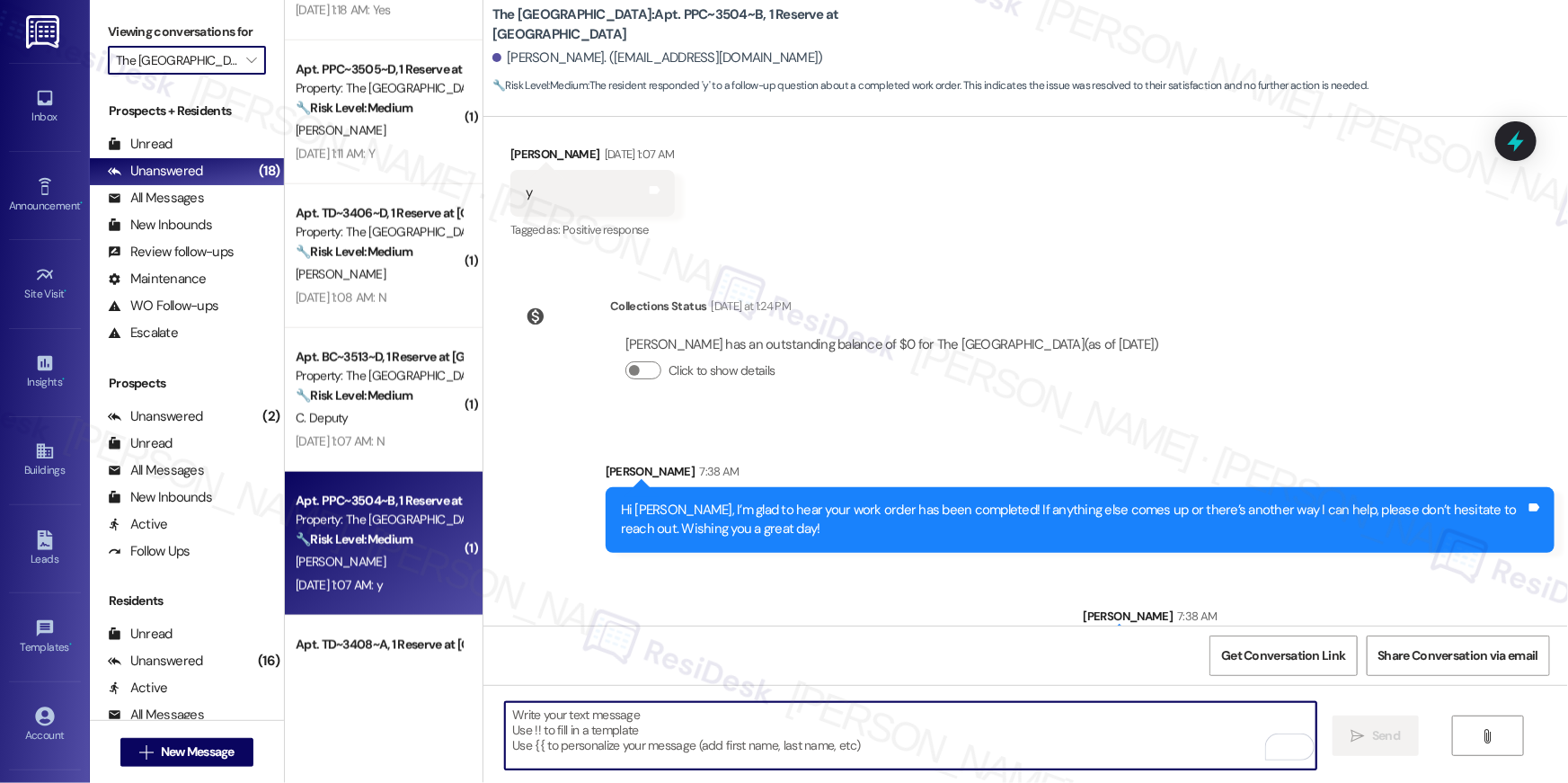
scroll to position [746, 0]
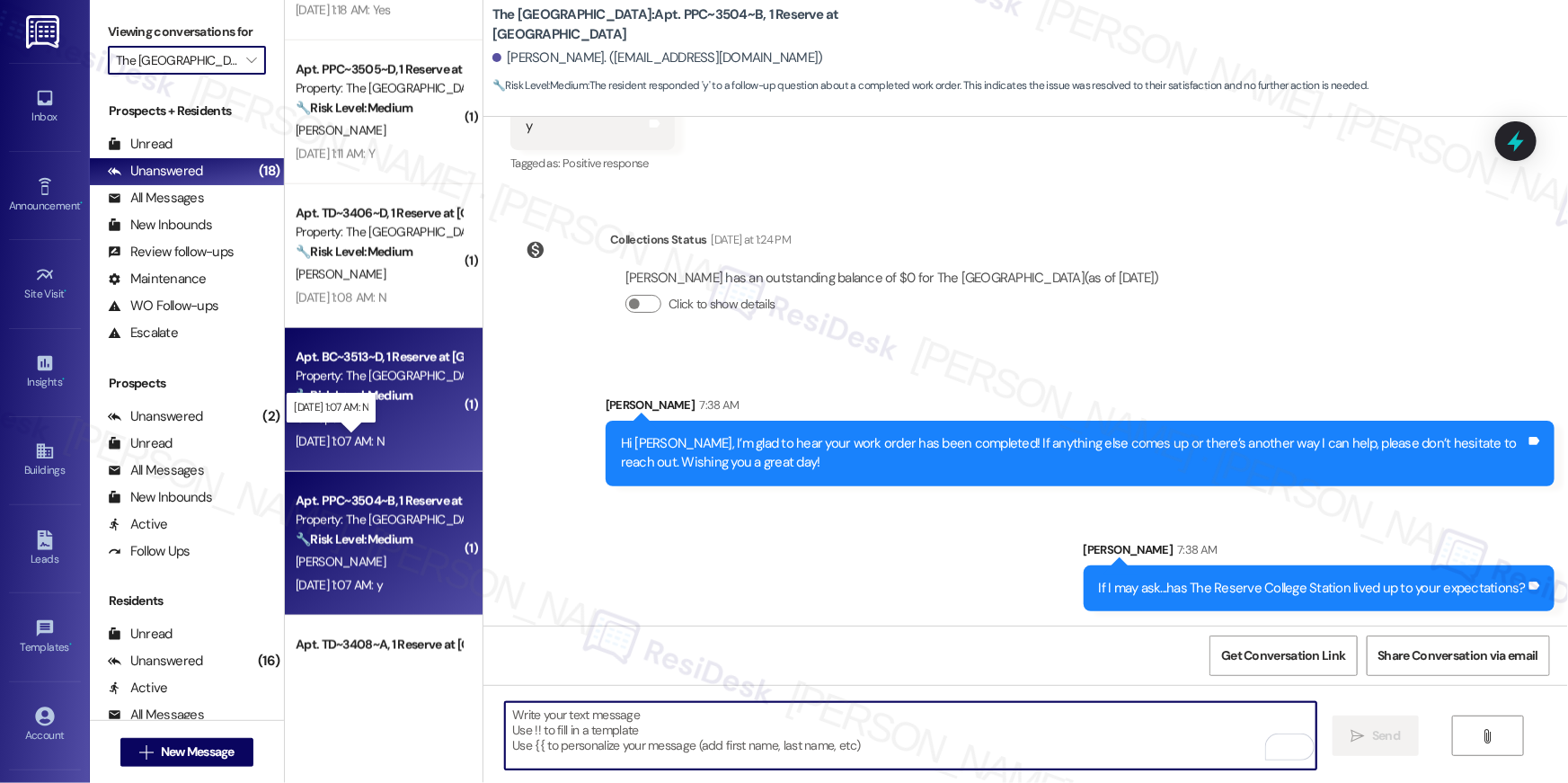
click at [379, 436] on div "Sep 13, 2025 at 1:07 AM: N Sep 13, 2025 at 1:07 AM: N" at bounding box center [340, 441] width 89 height 16
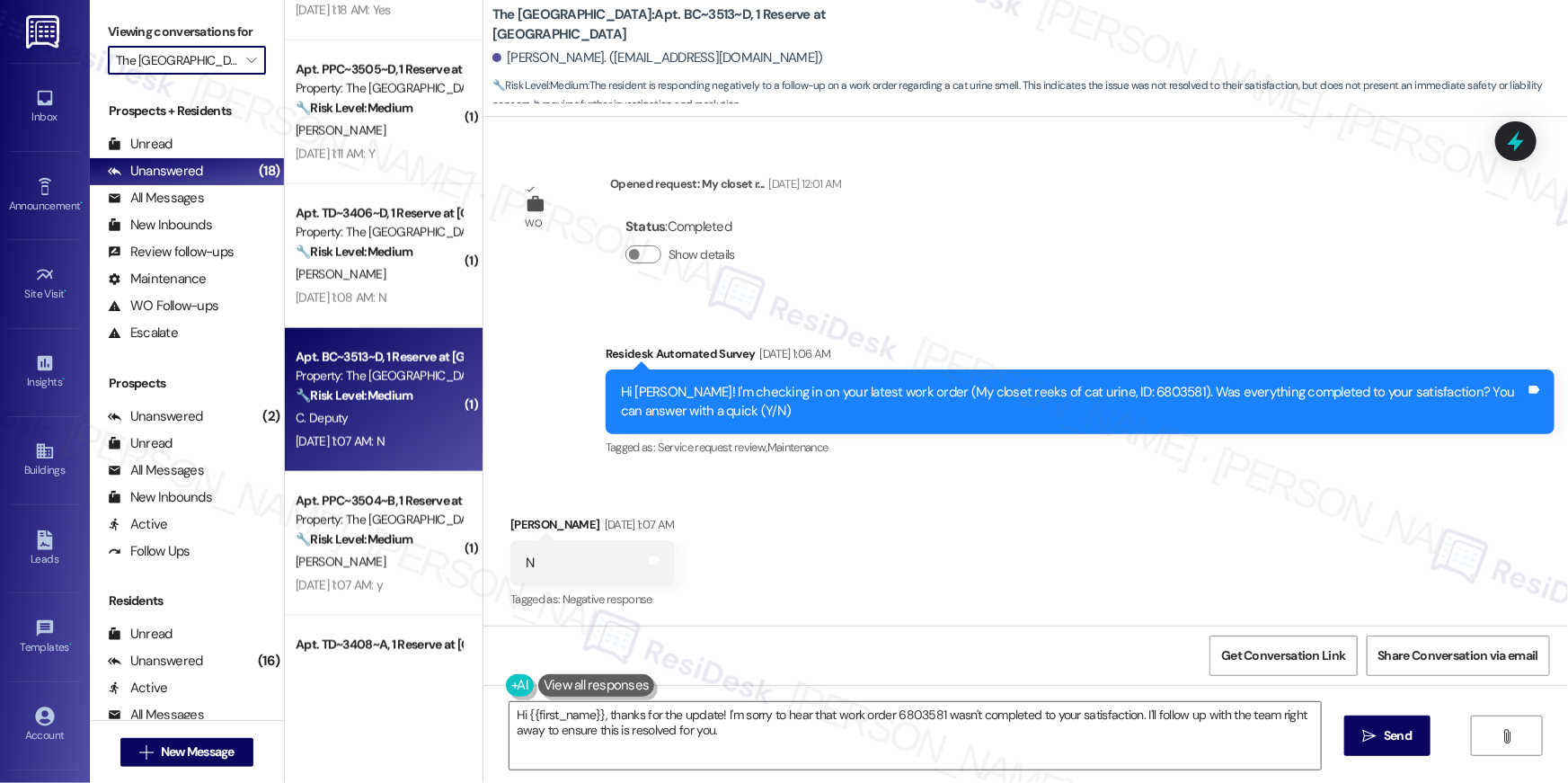
scroll to position [593, 0]
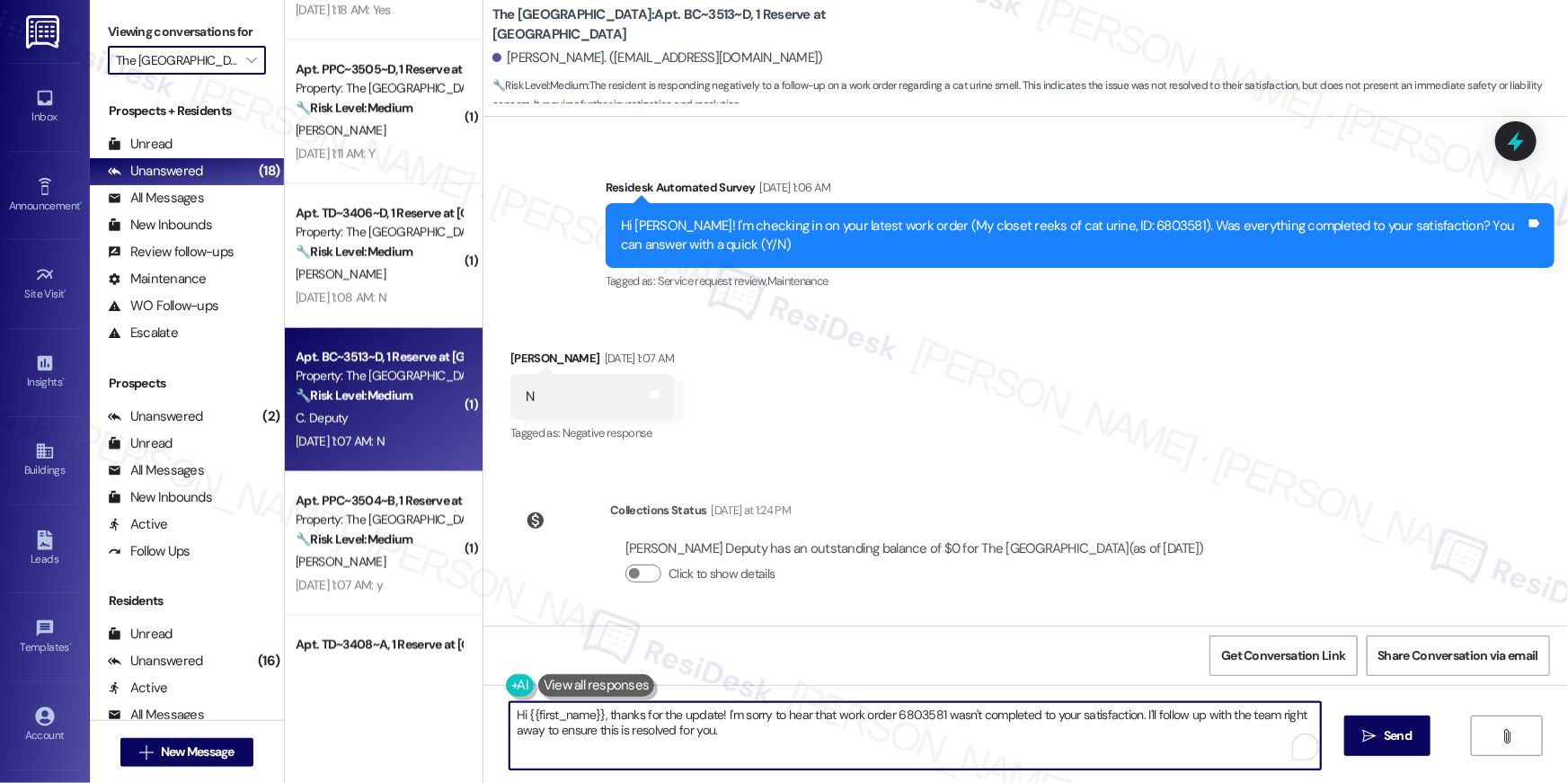
click at [882, 745] on textarea "Hi {{first_name}}, thanks for the update! I'm sorry to hear that work order 680…" at bounding box center [914, 735] width 811 height 67
click at [992, 740] on textarea "Hi {{first_name}}, thanks for the update! I'm sorry to hear that work order 680…" at bounding box center [914, 735] width 811 height 67
click at [738, 710] on textarea "Hi {{first_name}}, thanks for the update! I'm sorry to hear that work order 680…" at bounding box center [910, 735] width 811 height 67
click at [771, 735] on textarea "Hi {{first_name}}, thanks for the update! I'm sorry to hear that work order 680…" at bounding box center [910, 735] width 811 height 67
drag, startPoint x: 877, startPoint y: 738, endPoint x: 914, endPoint y: 717, distance: 42.5
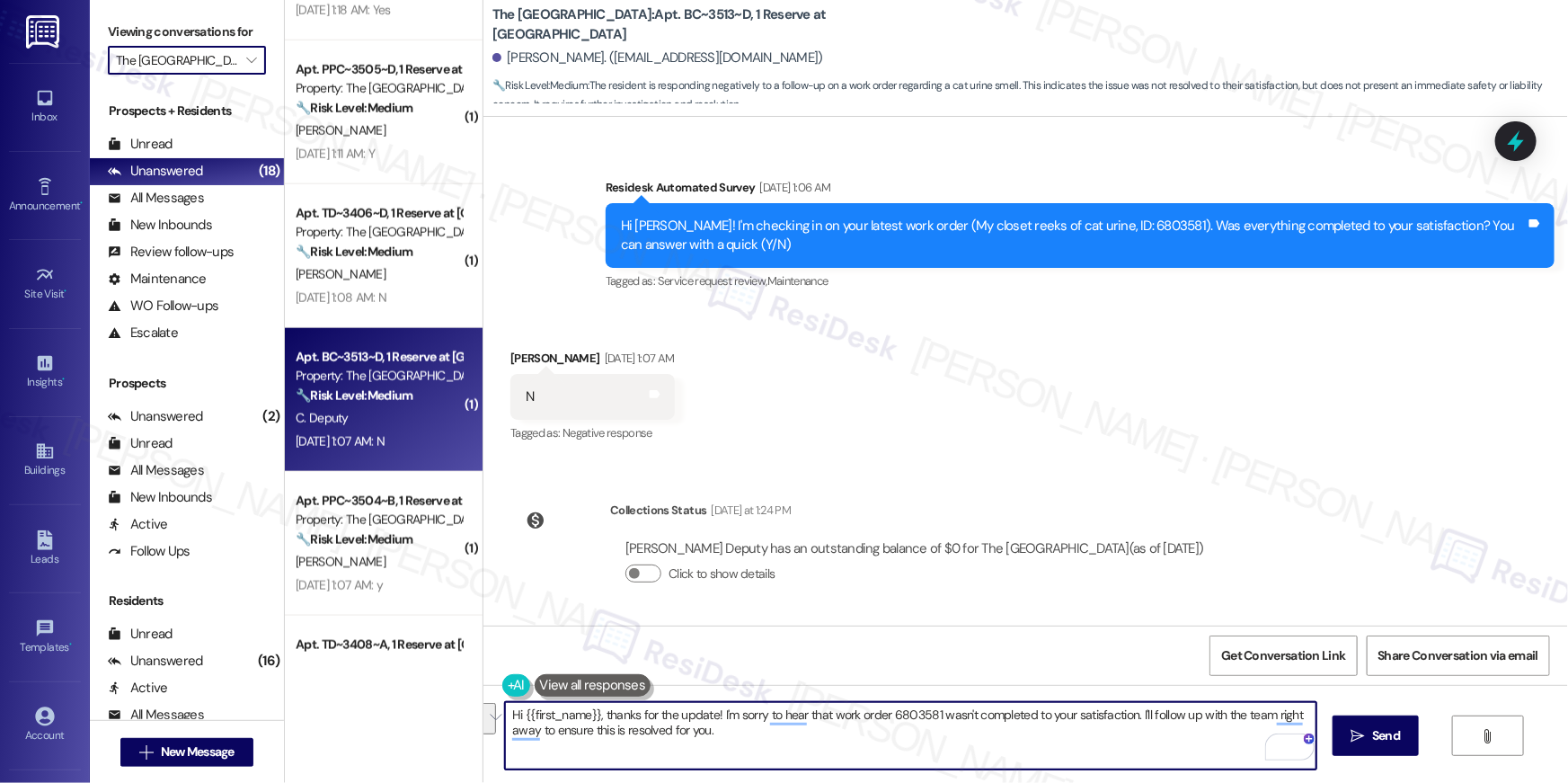
click at [914, 717] on textarea "Hi {{first_name}}, thanks for the update! I'm sorry to hear that work order 680…" at bounding box center [910, 735] width 811 height 67
click at [900, 715] on textarea "Hi {{first_name}}, thanks for the update! I'm sorry to hear that work order 680…" at bounding box center [910, 735] width 811 height 67
drag, startPoint x: 1090, startPoint y: 727, endPoint x: 1095, endPoint y: 745, distance: 18.7
click at [1095, 745] on textarea "Hi {{first_name}}, thanks for the update! I'm sorry to hear that work order was…" at bounding box center [910, 735] width 811 height 67
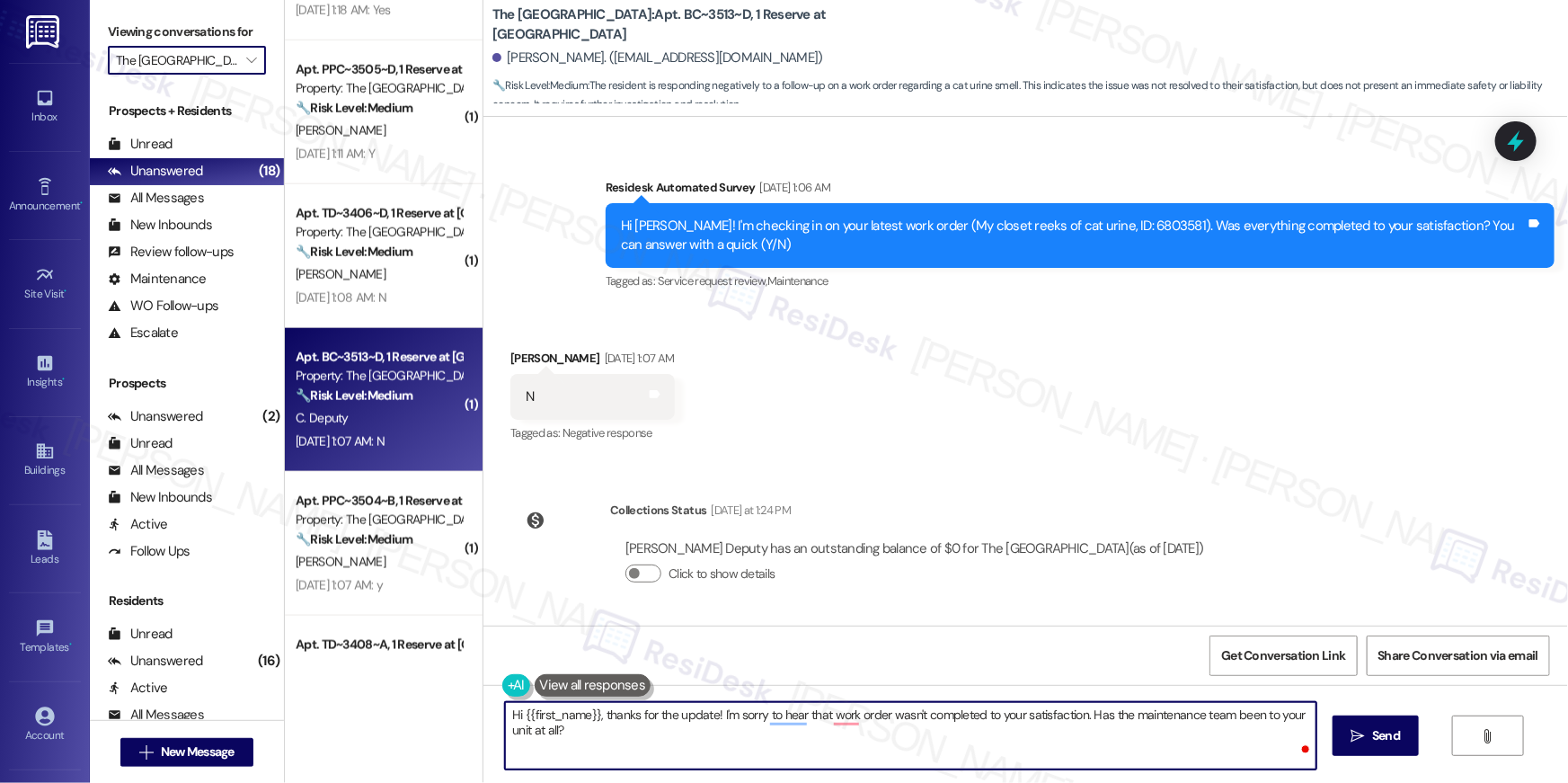
type textarea "Hi {{first_name}}, thanks for the update! I'm sorry to hear that work order was…"
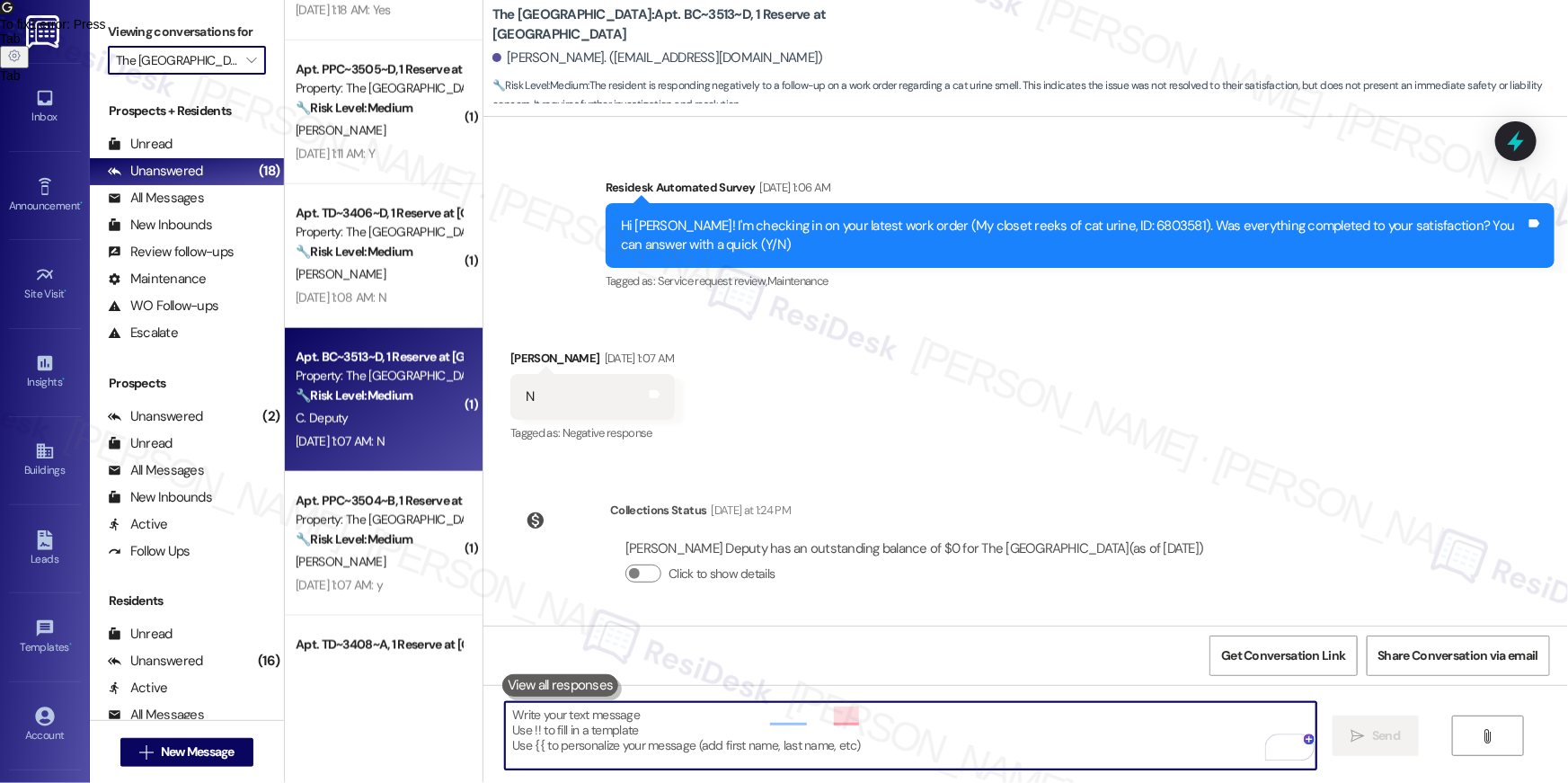
scroll to position [426, 0]
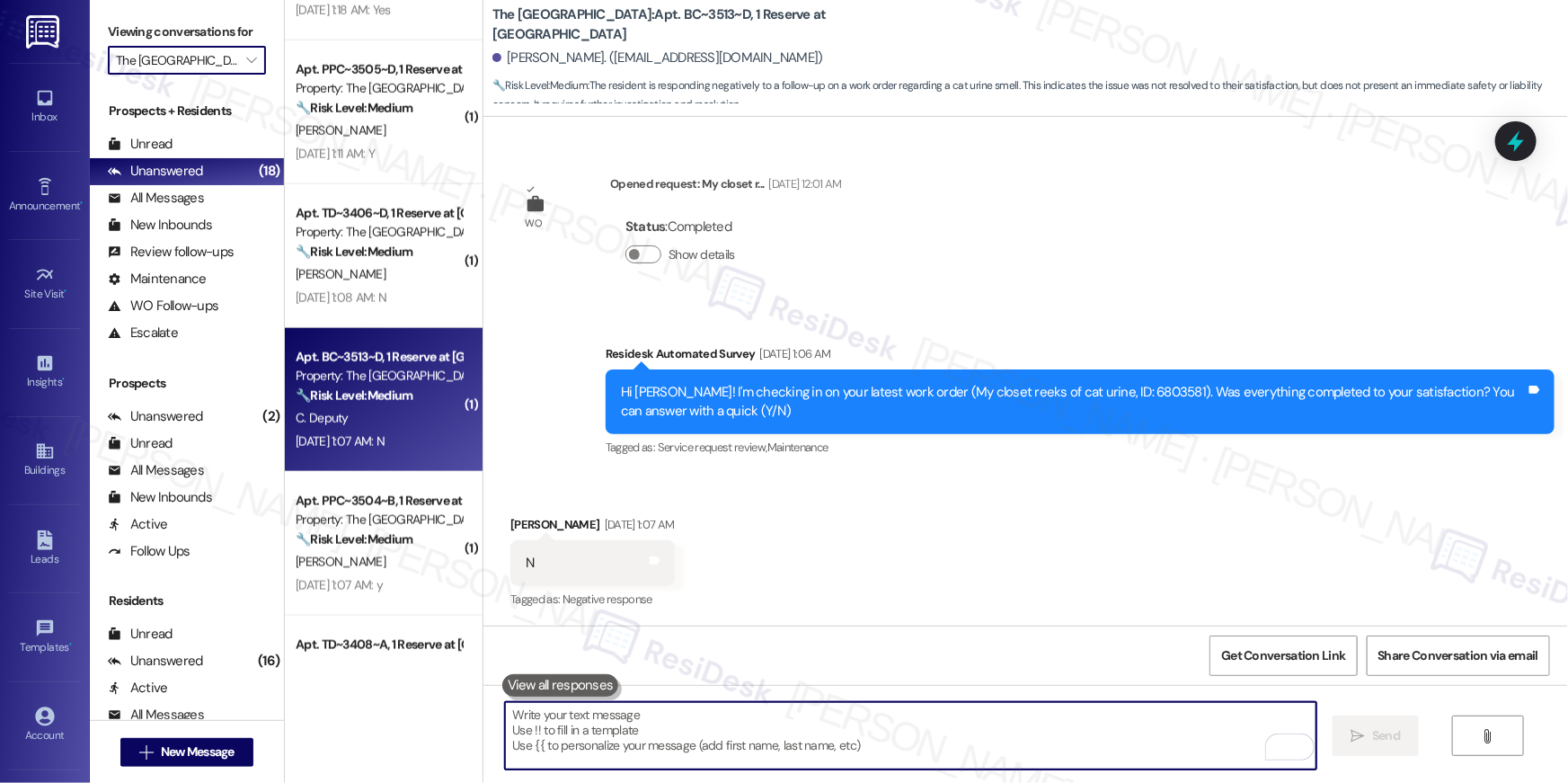
scroll to position [718, 0]
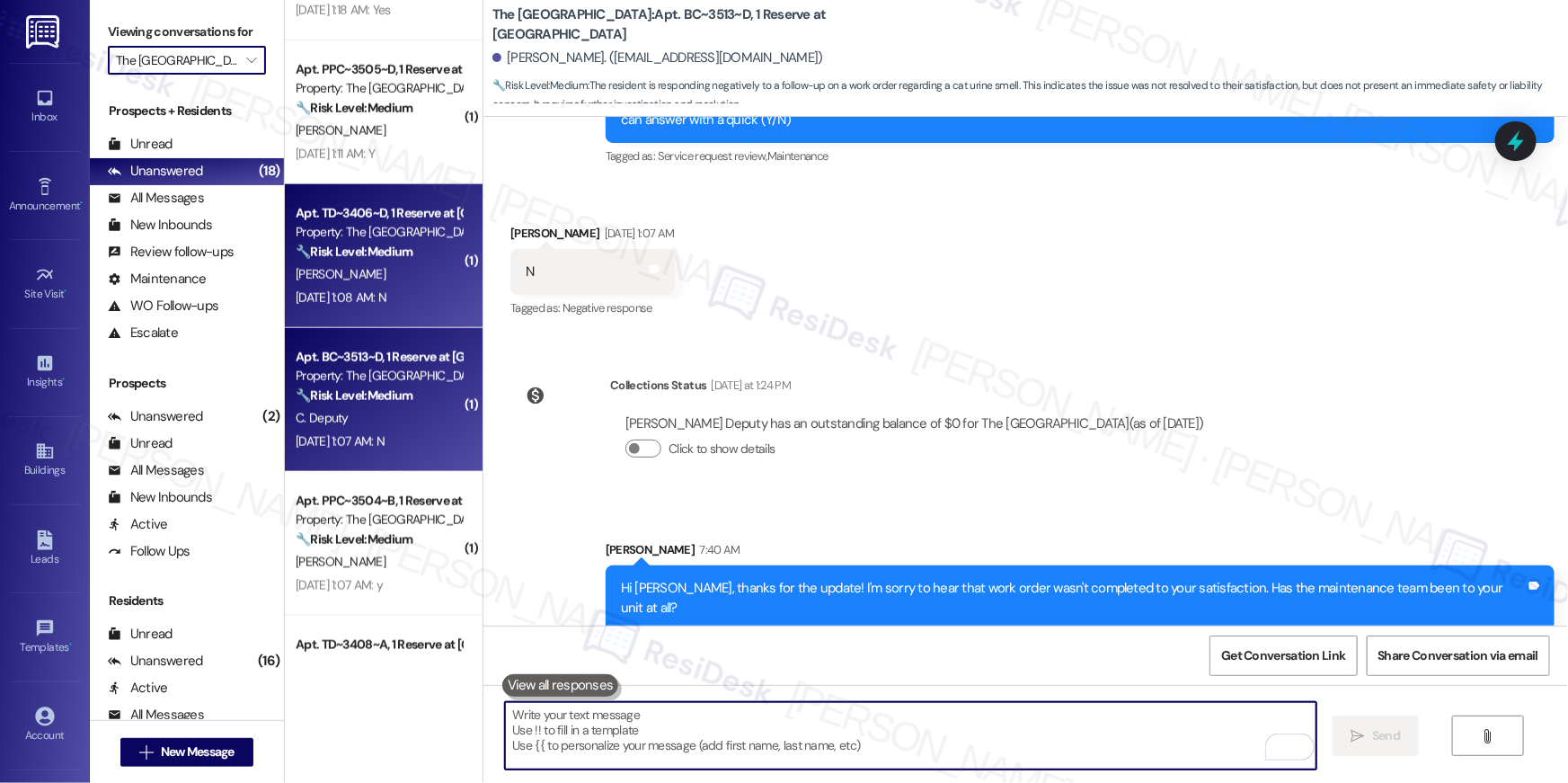
click at [396, 257] on strong "🔧 Risk Level: Medium" at bounding box center [354, 252] width 117 height 16
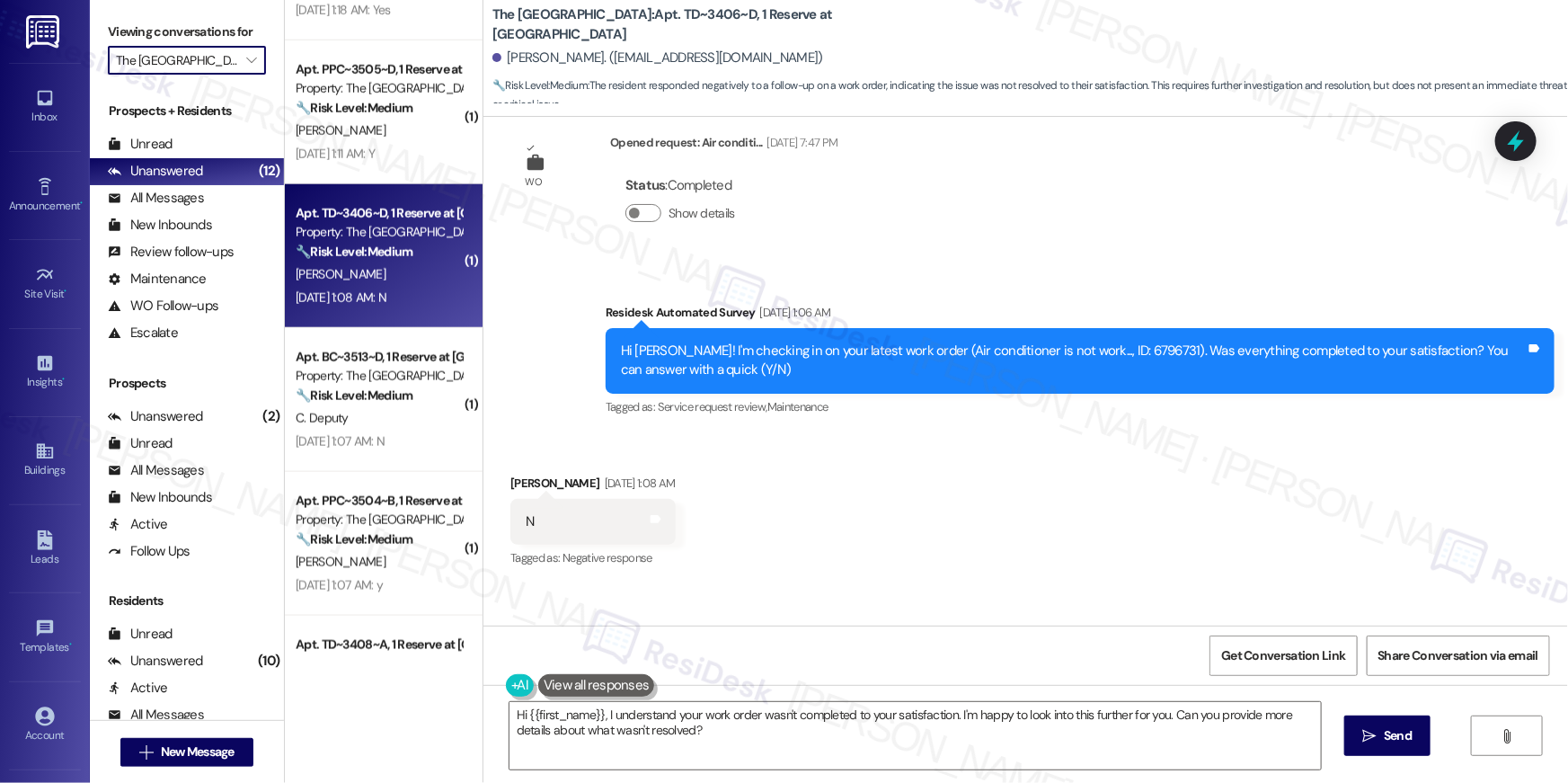
scroll to position [440, 0]
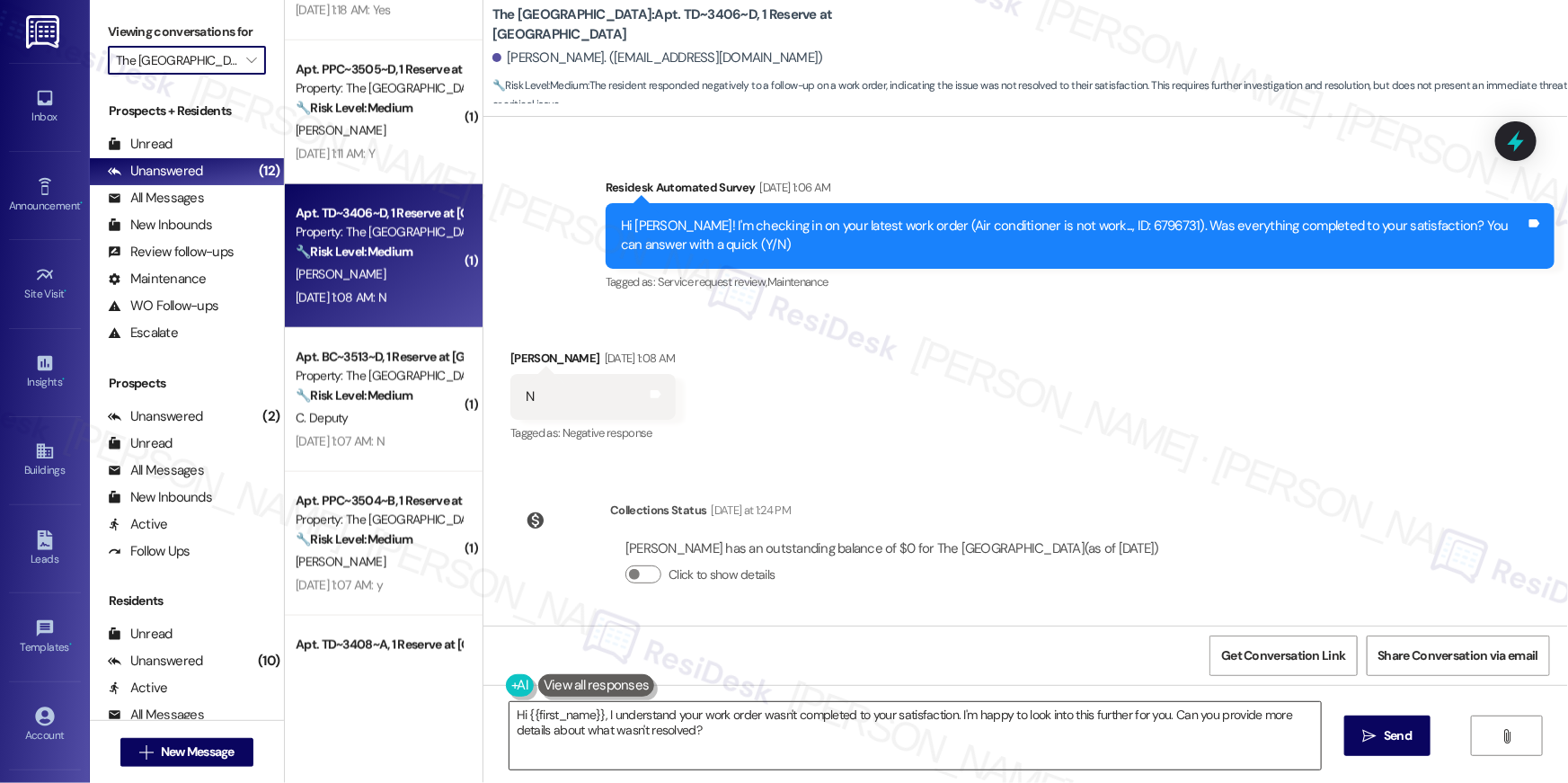
click at [836, 739] on textarea "Hi {{first_name}}, I understand your work order wasn't completed to your satisf…" at bounding box center [914, 735] width 811 height 67
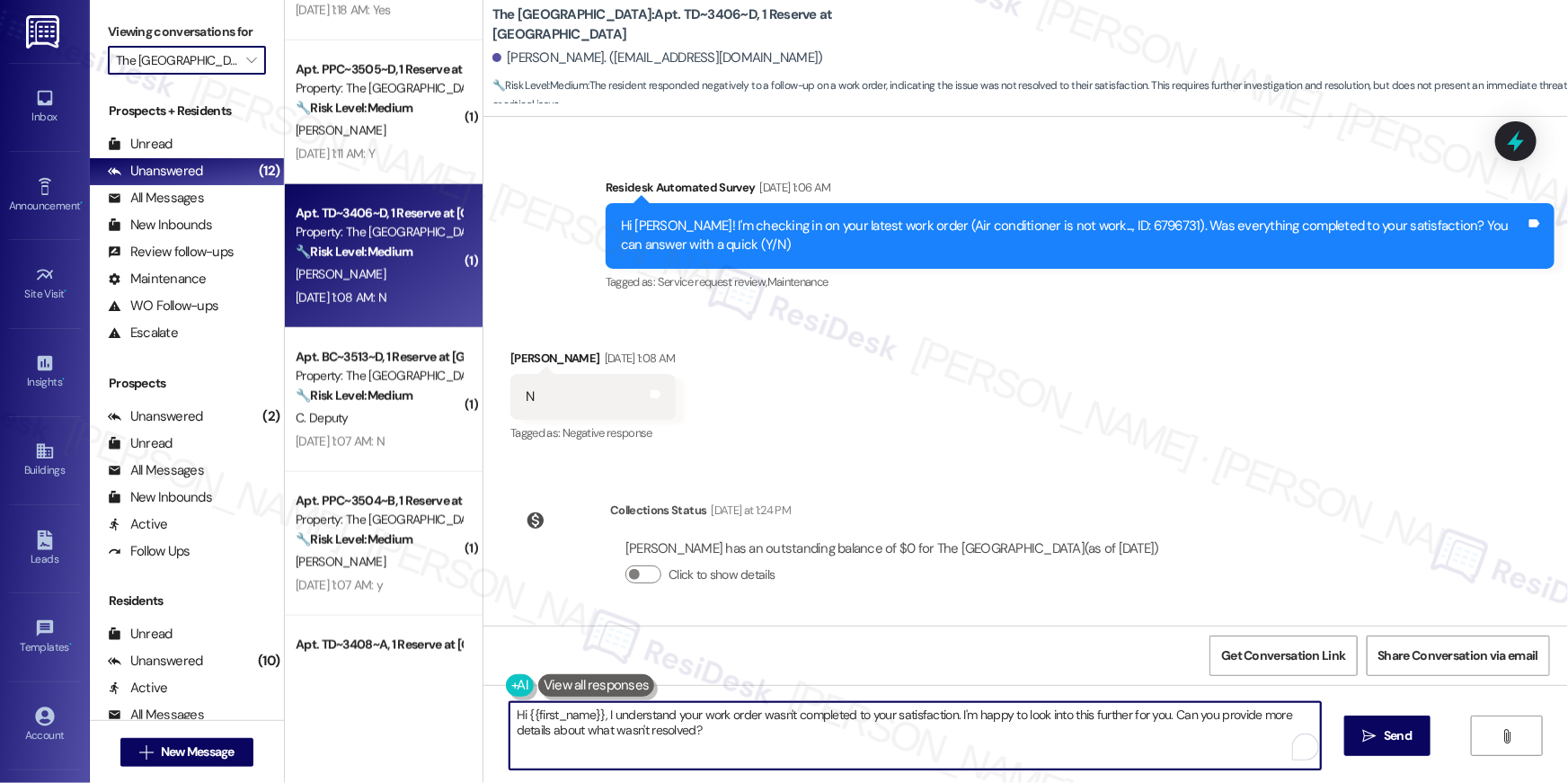
paste textarea "’m sorry to hear your work order hasn’t been fully completed. Could you share a…"
type textarea "Hi {{first_name}}, I’m sorry to hear your work order hasn’t been fully complete…"
click at [1376, 739] on span "Send" at bounding box center [1386, 735] width 28 height 19
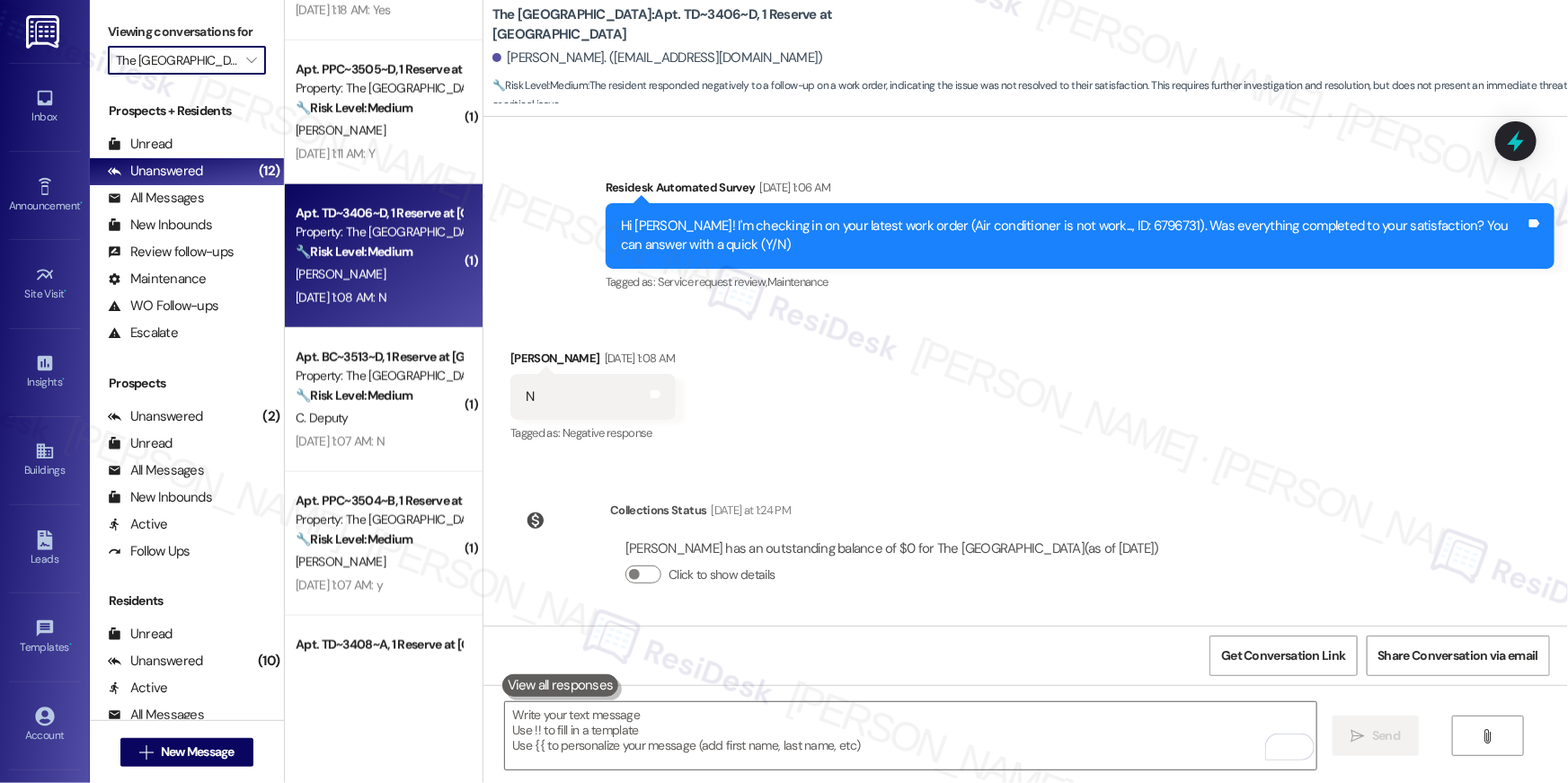
scroll to position [275, 0]
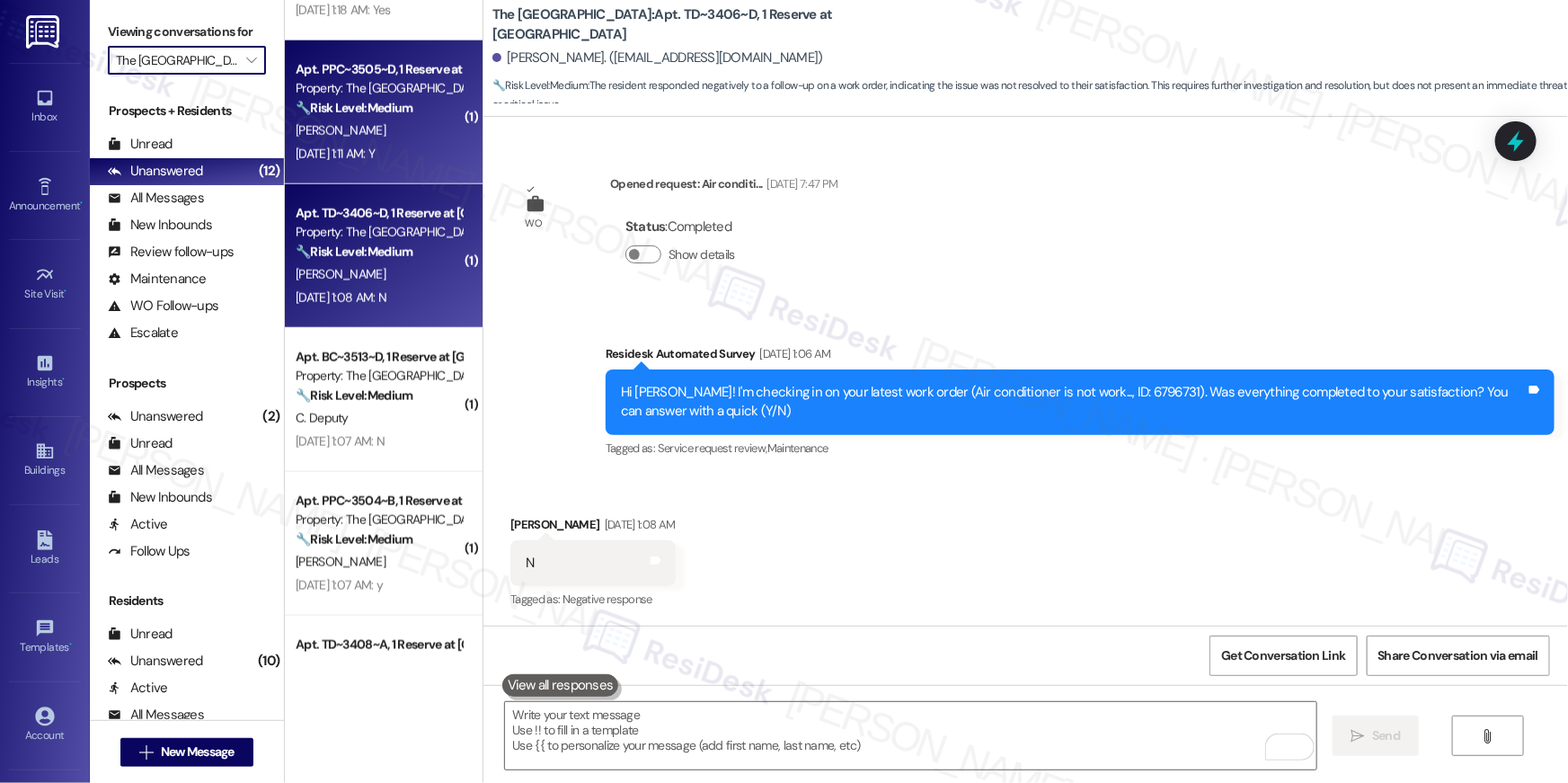
click at [395, 139] on div "[PERSON_NAME]" at bounding box center [378, 131] width 169 height 23
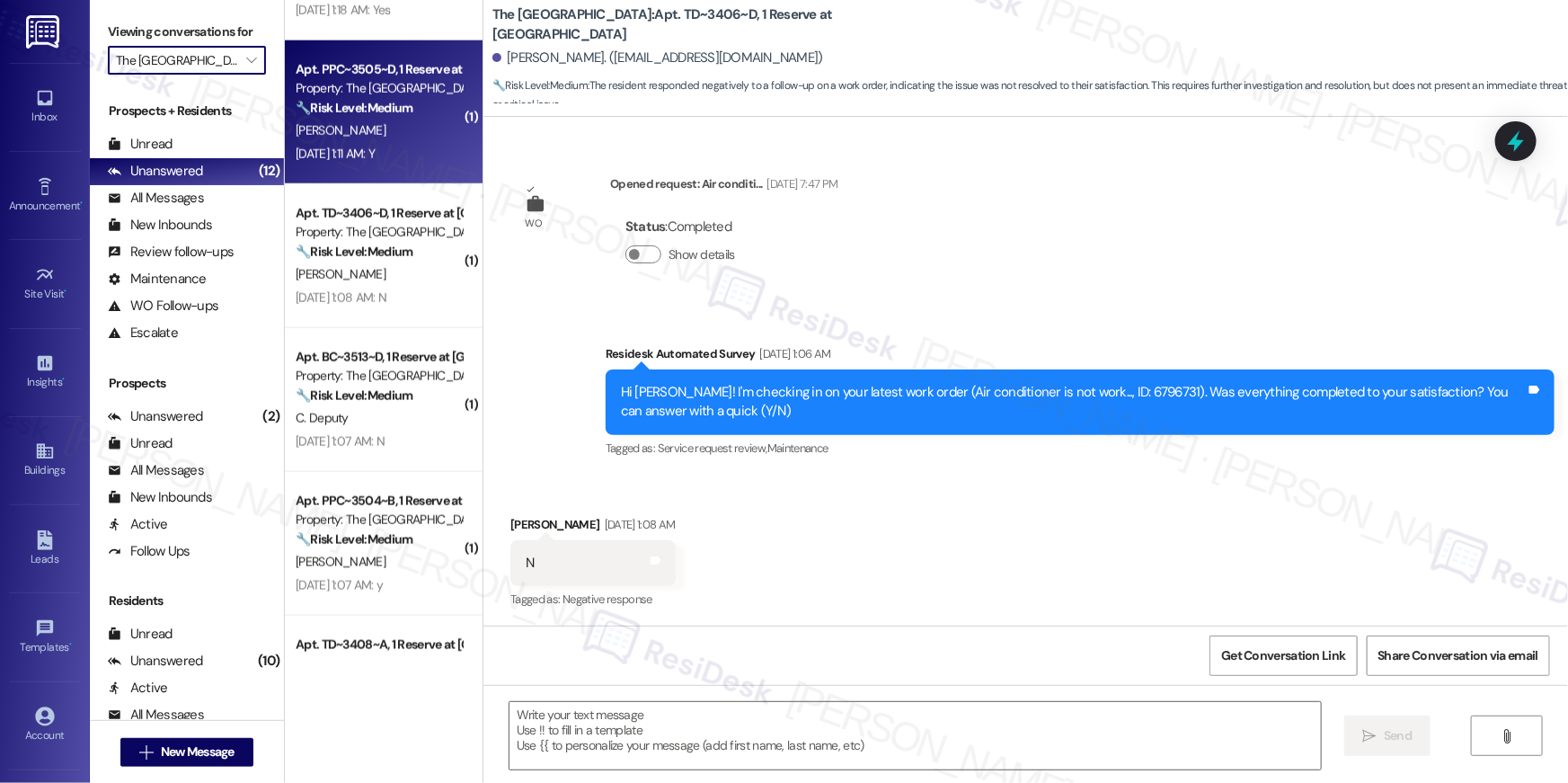
type textarea "Fetching suggested responses. Please feel free to read through the conversation…"
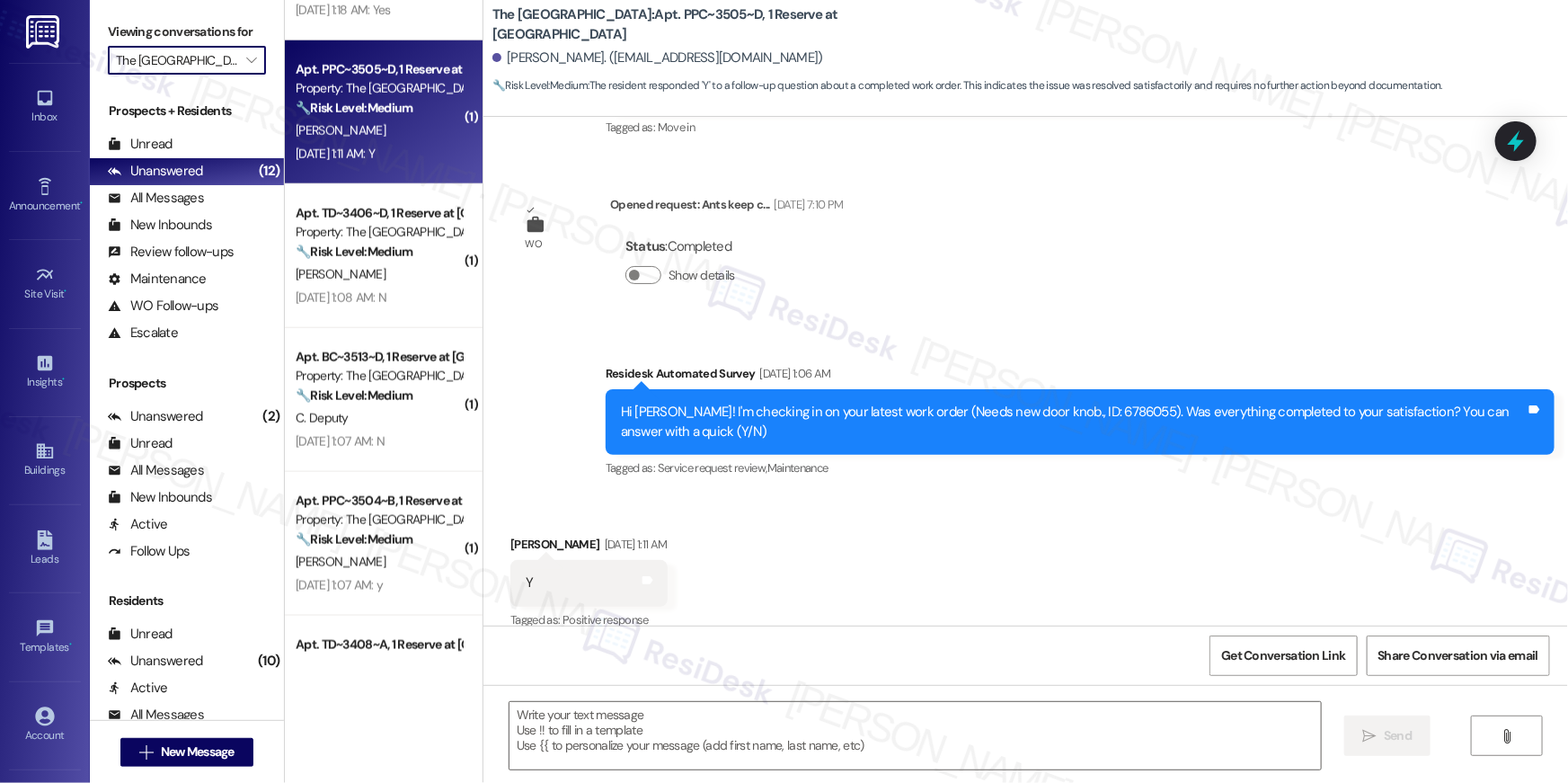
type textarea "Fetching suggested responses. Please feel free to read through the conversation…"
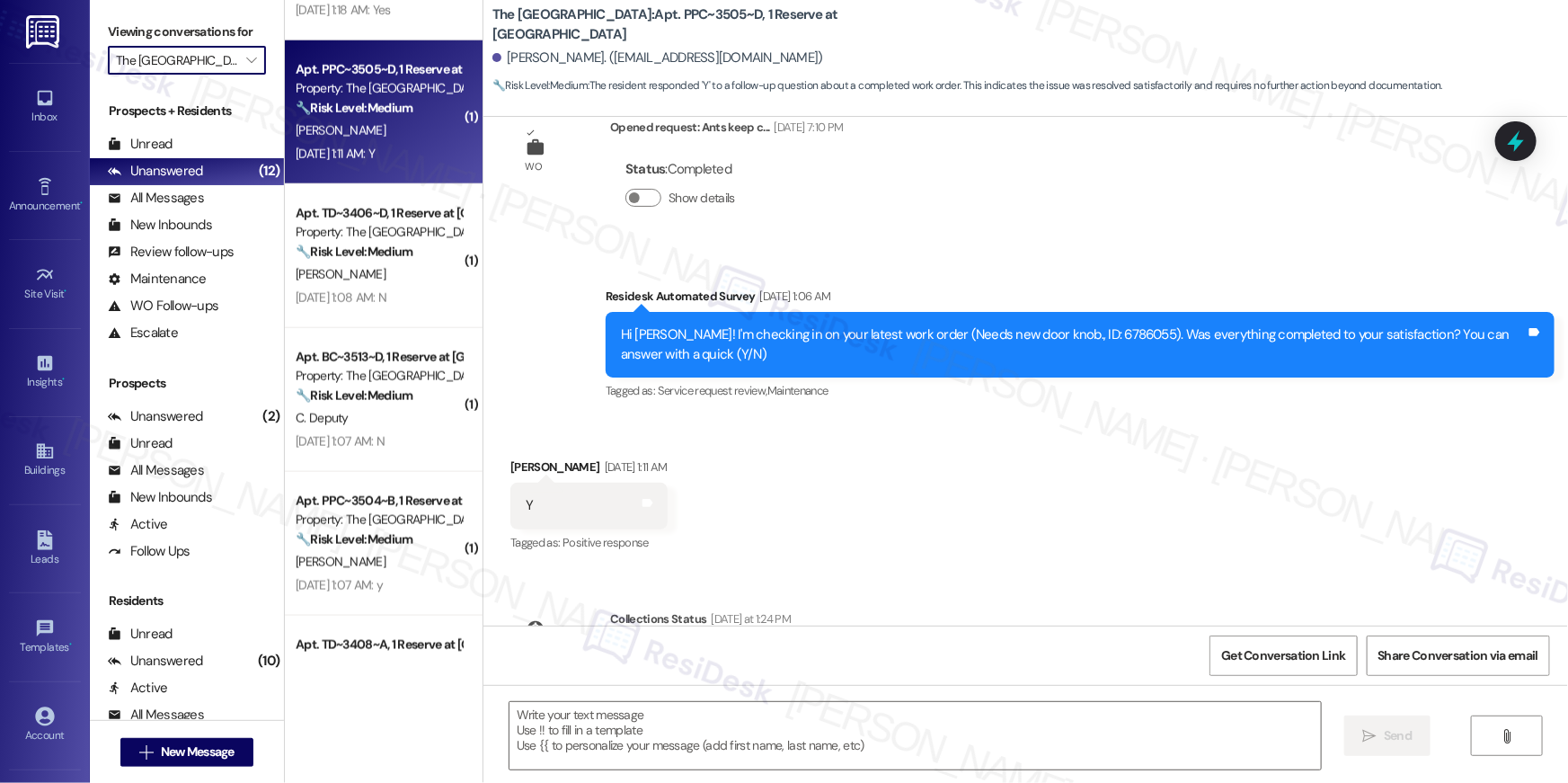
scroll to position [0, 0]
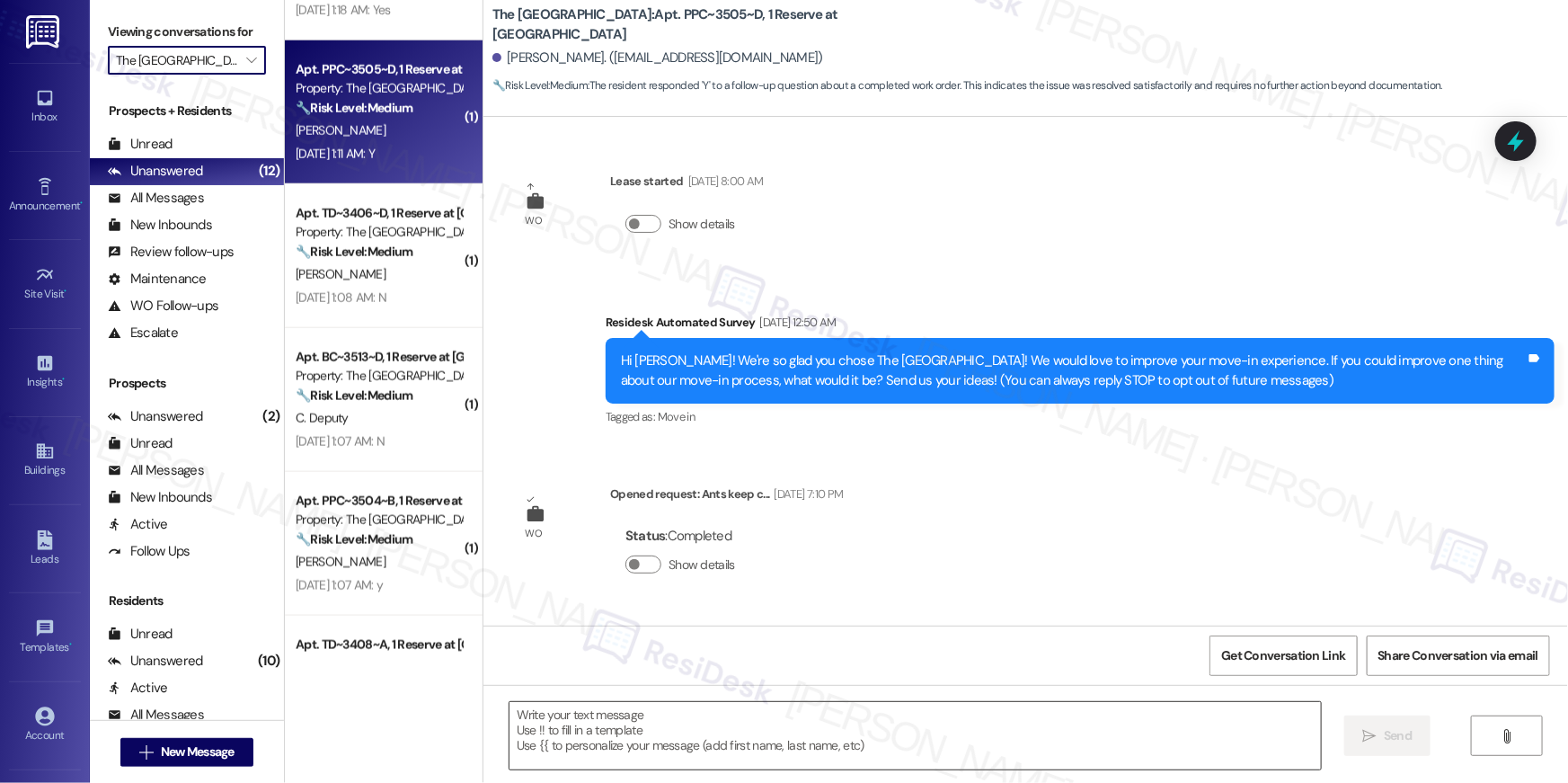
click at [1017, 724] on textarea at bounding box center [914, 735] width 811 height 67
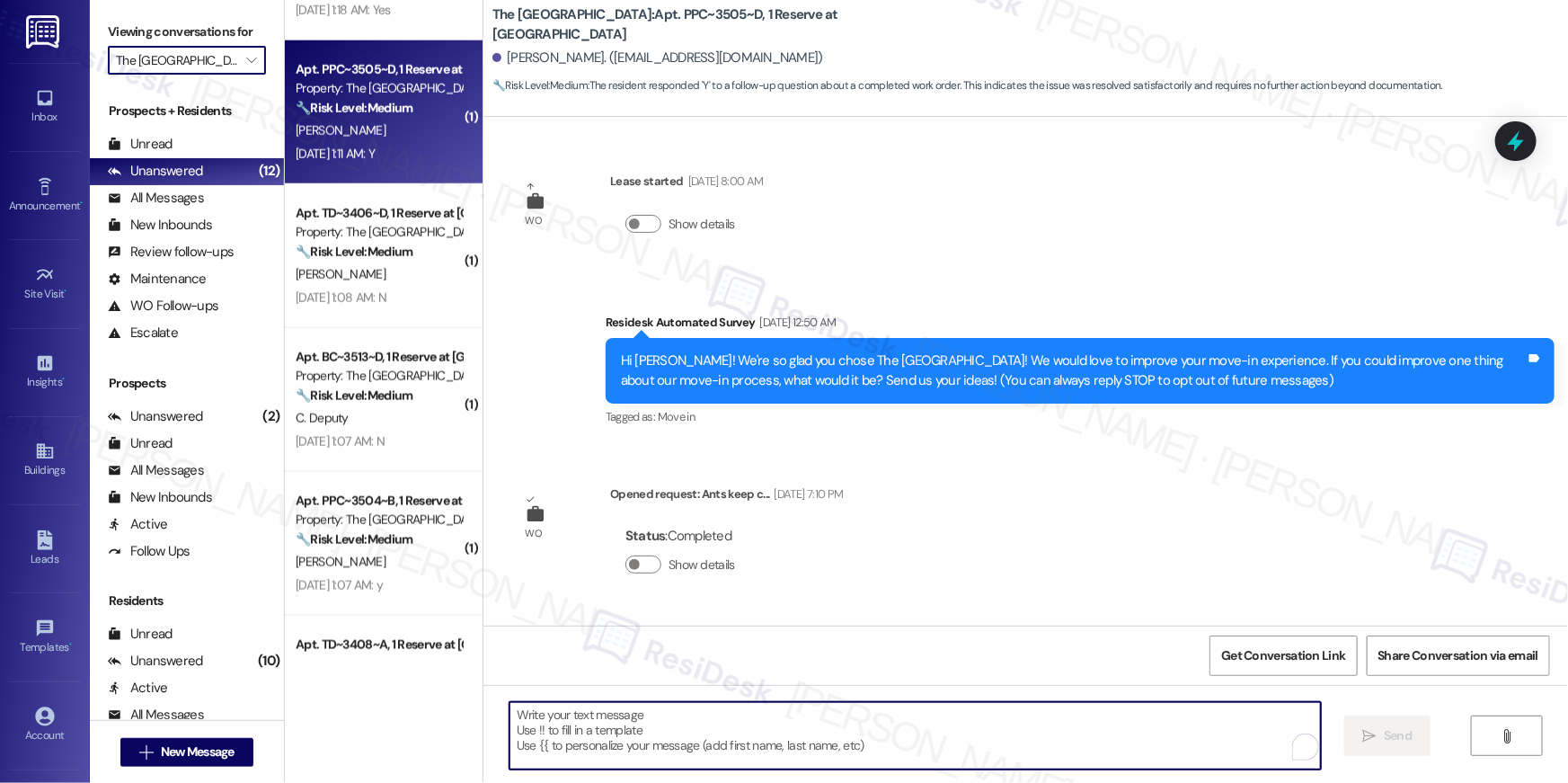
paste textarea "Hi {{first_name}}, I’m glad to hear your work order has been completed! If anyt…"
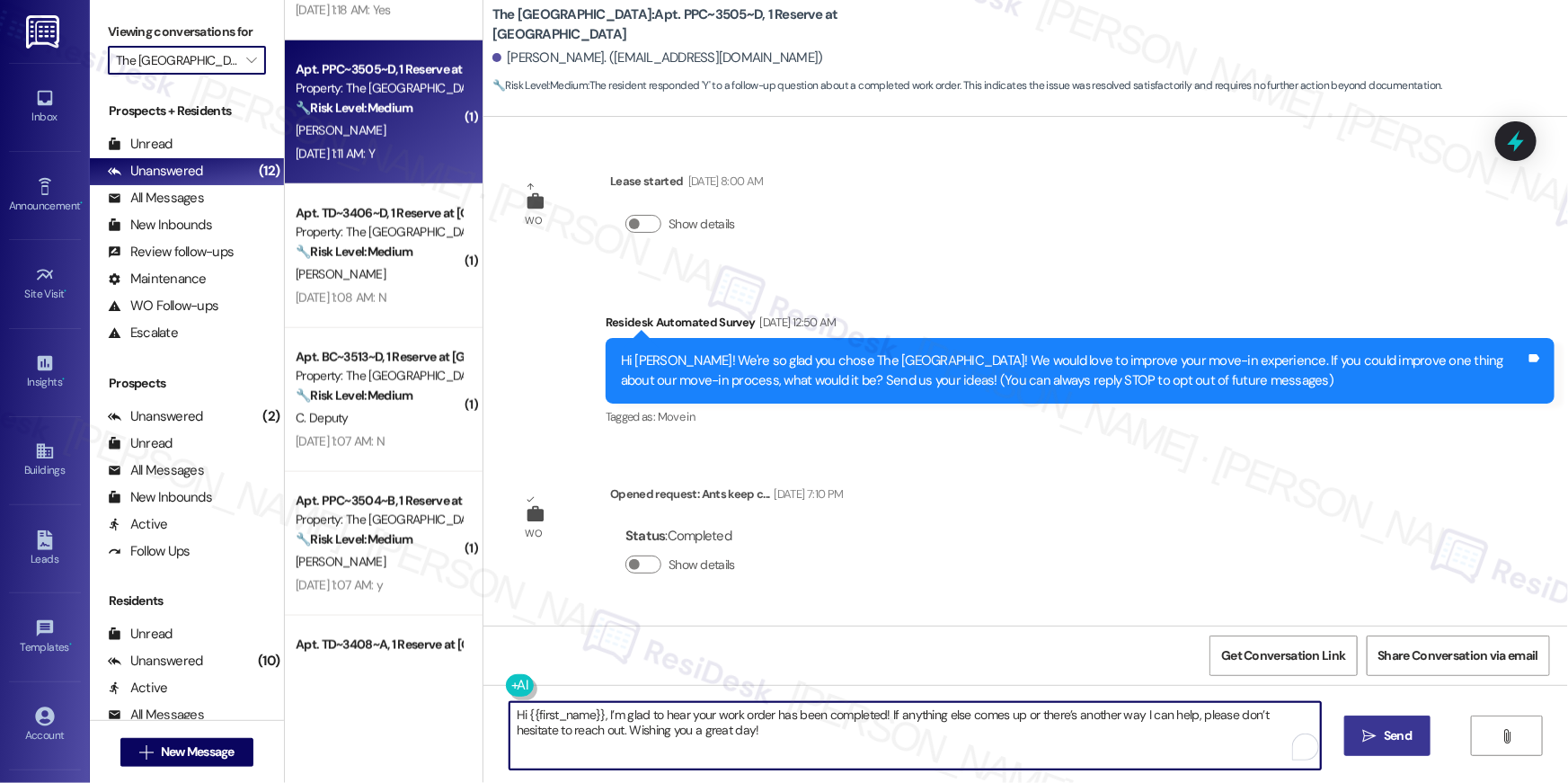
type textarea "Hi {{first_name}}, I’m glad to hear your work order has been completed! If anyt…"
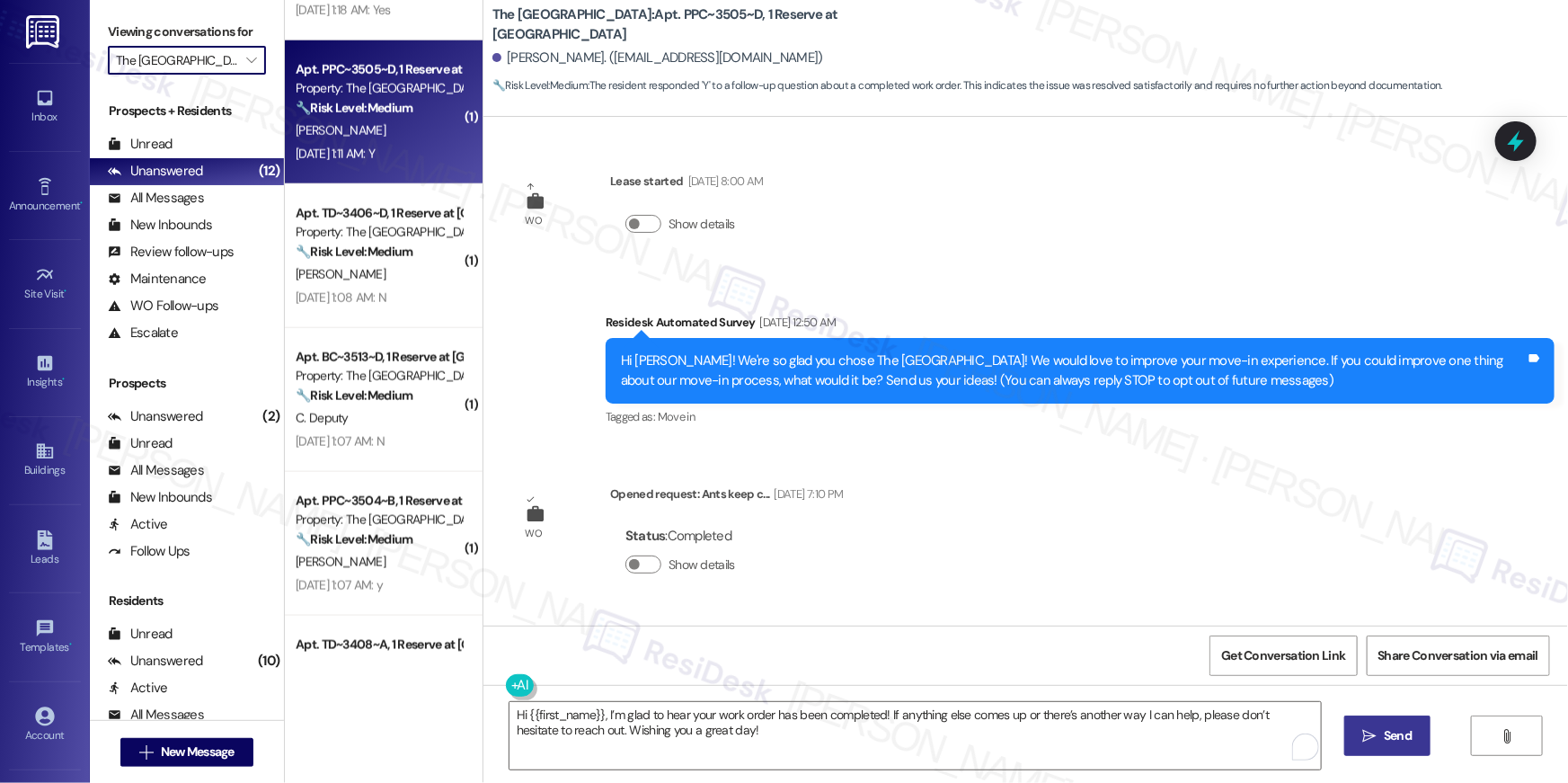
click at [1363, 724] on button " Send" at bounding box center [1388, 735] width 87 height 41
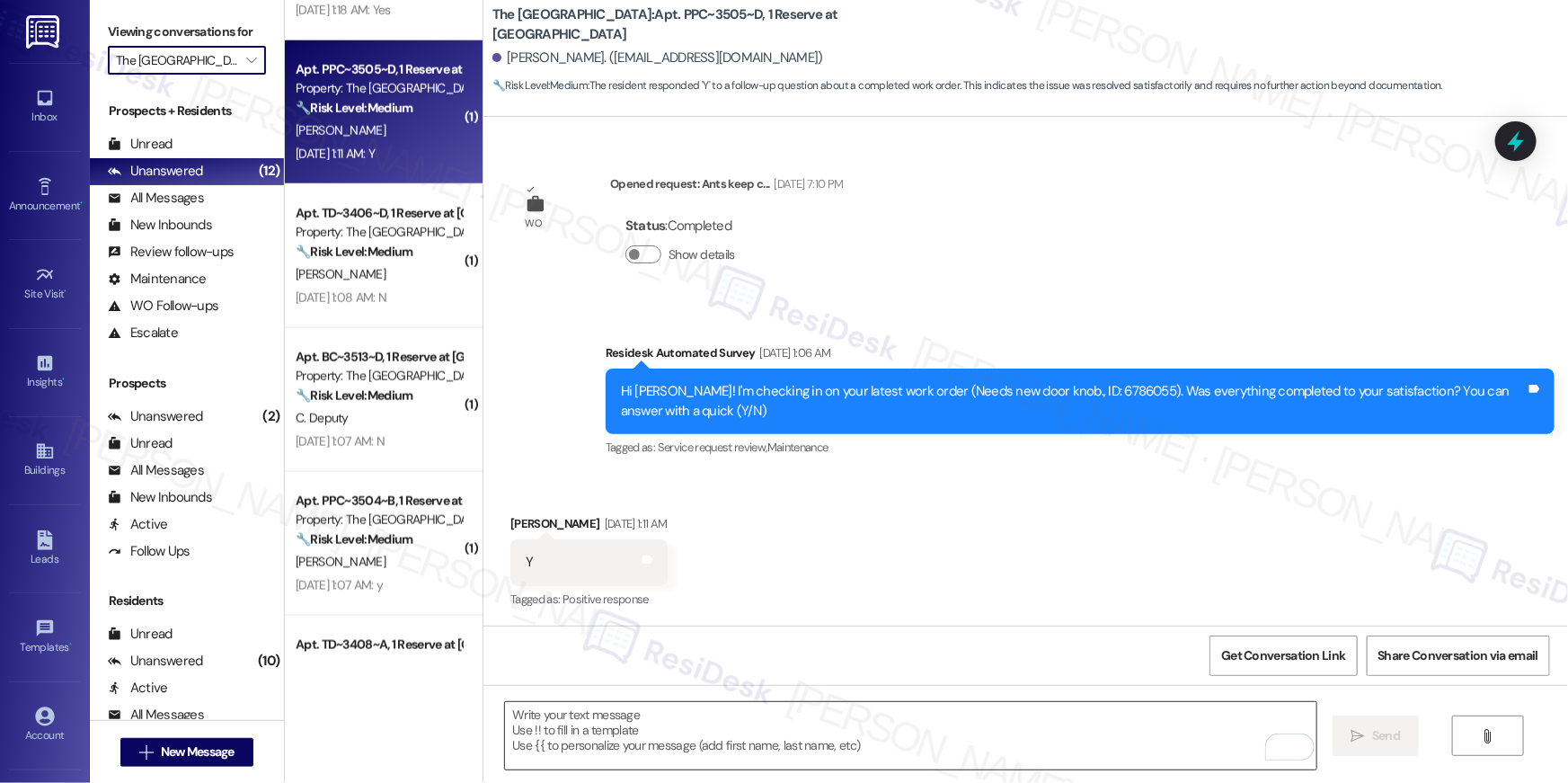
scroll to position [620, 0]
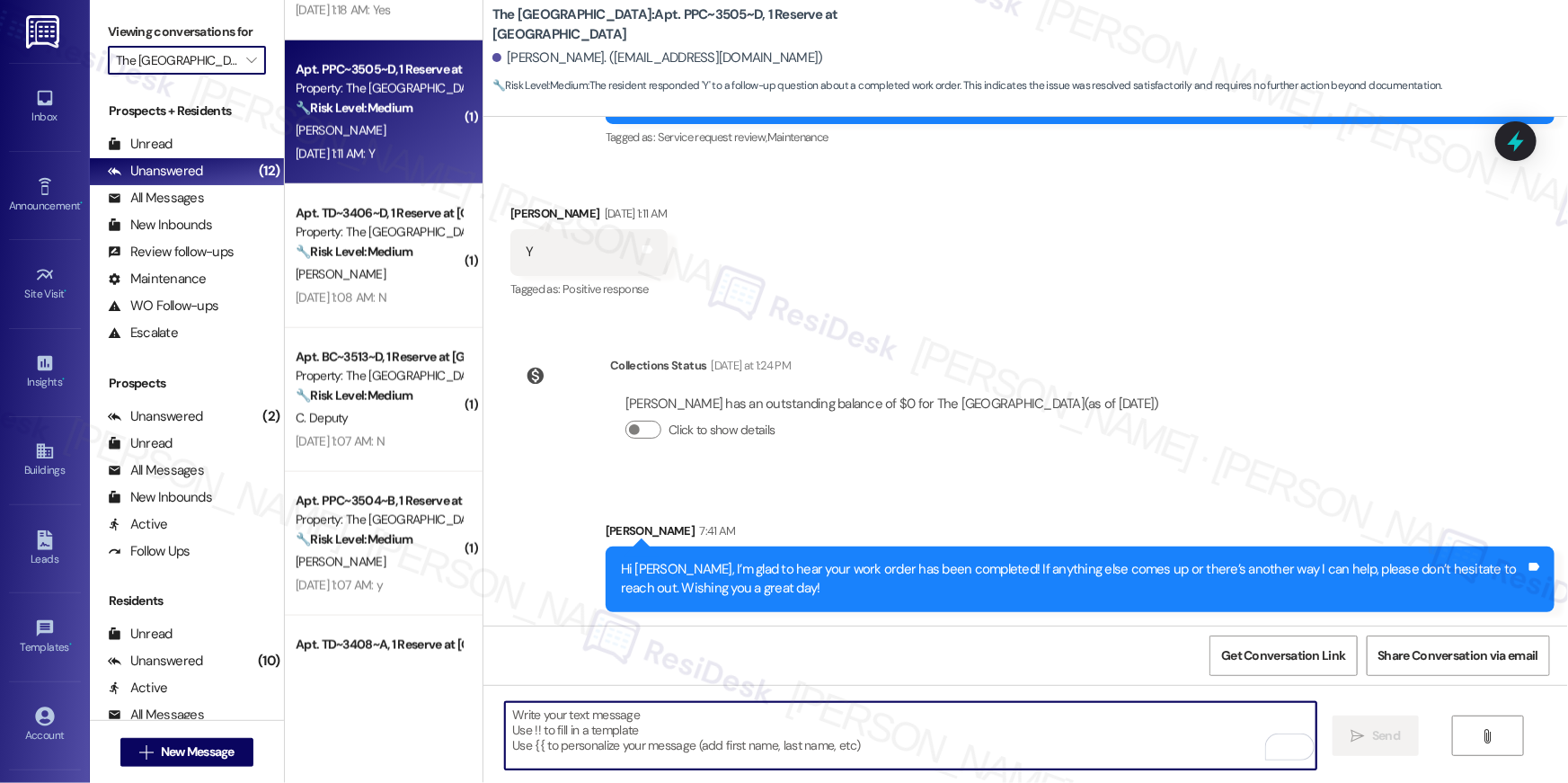
click at [815, 731] on textarea "To enrich screen reader interactions, please activate Accessibility in Grammarl…" at bounding box center [910, 735] width 811 height 67
paste textarea "When you have a moment, would you mind leaving us a quick Google Review? ⭐ It o…"
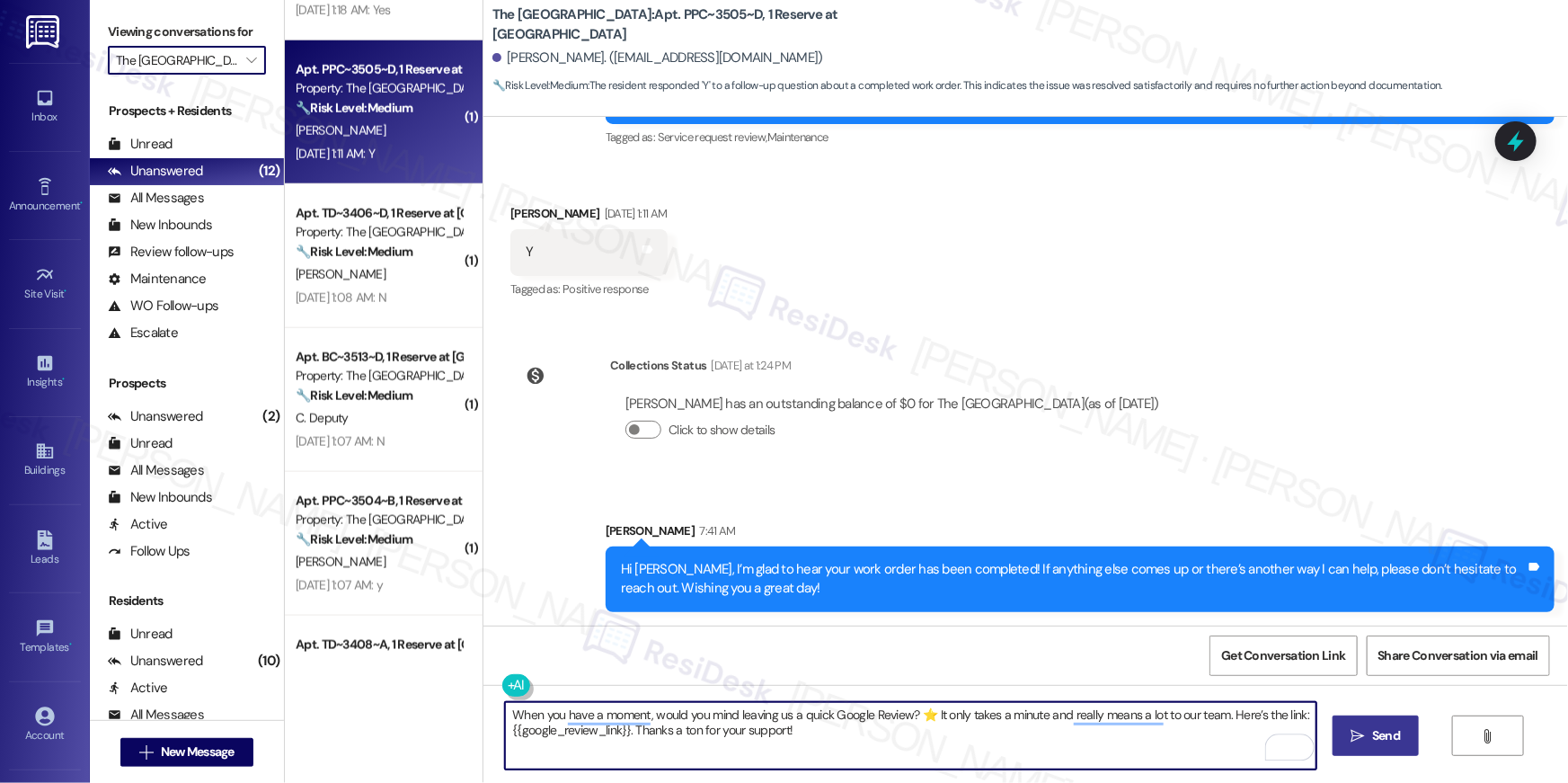
type textarea "When you have a moment, would you mind leaving us a quick Google Review? ⭐ It o…"
click at [1393, 728] on span "Send" at bounding box center [1386, 735] width 28 height 19
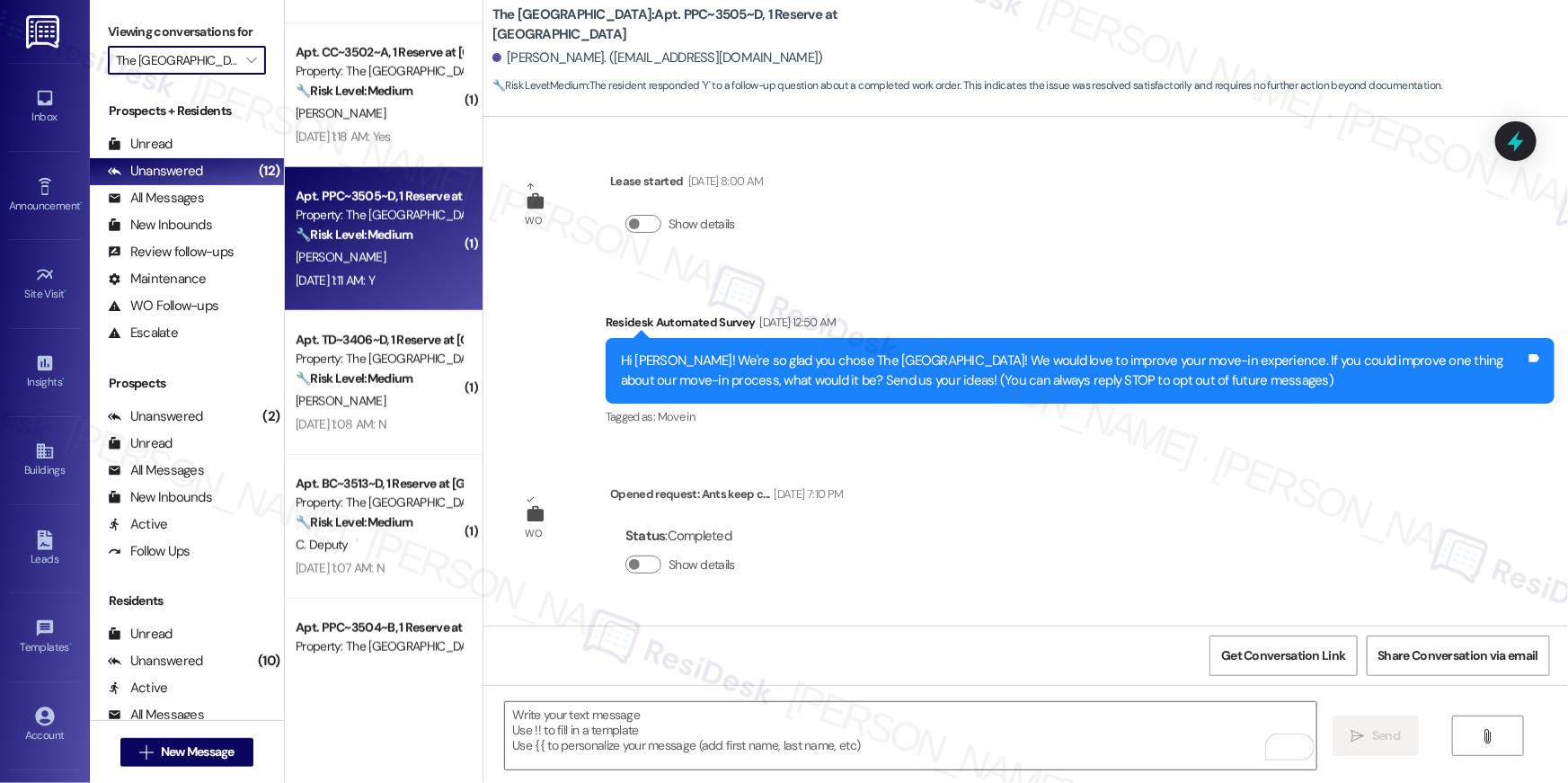
scroll to position [814, 0]
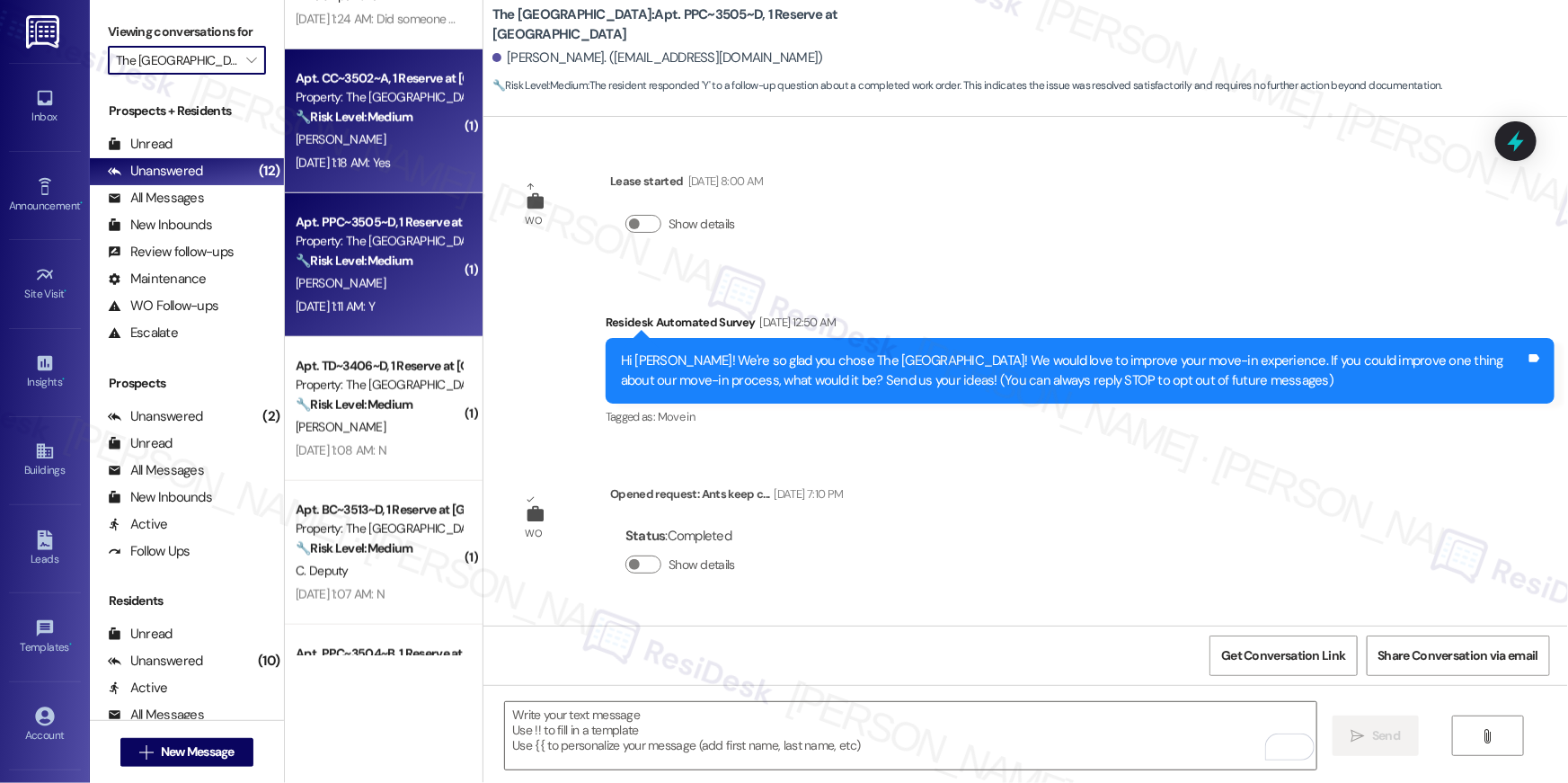
click at [379, 152] on div "[DATE] 1:18 AM: Yes [DATE] 1:18 AM: Yes" at bounding box center [378, 163] width 169 height 23
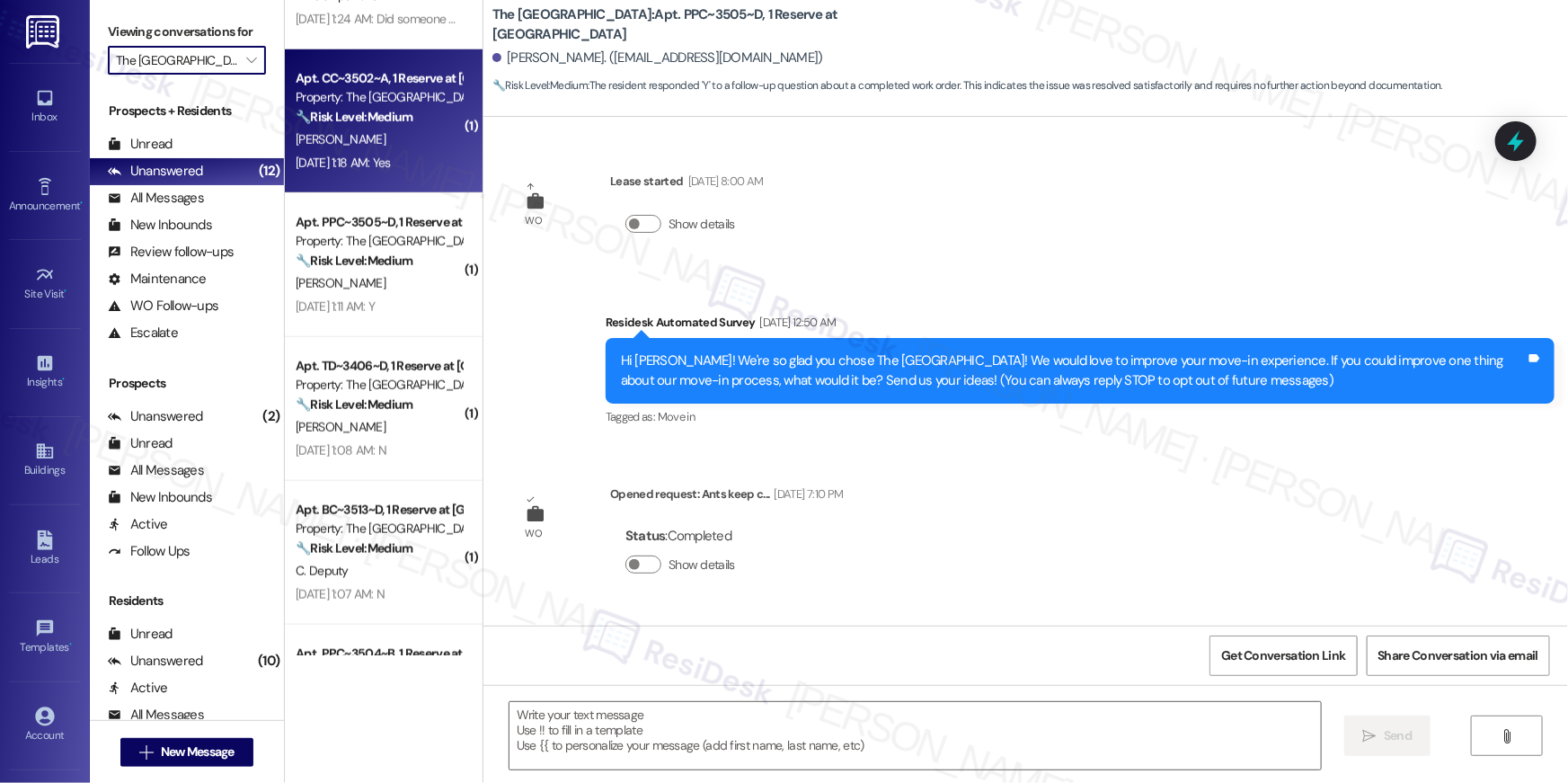
type textarea "Fetching suggested responses. Please feel free to read through the conversation…"
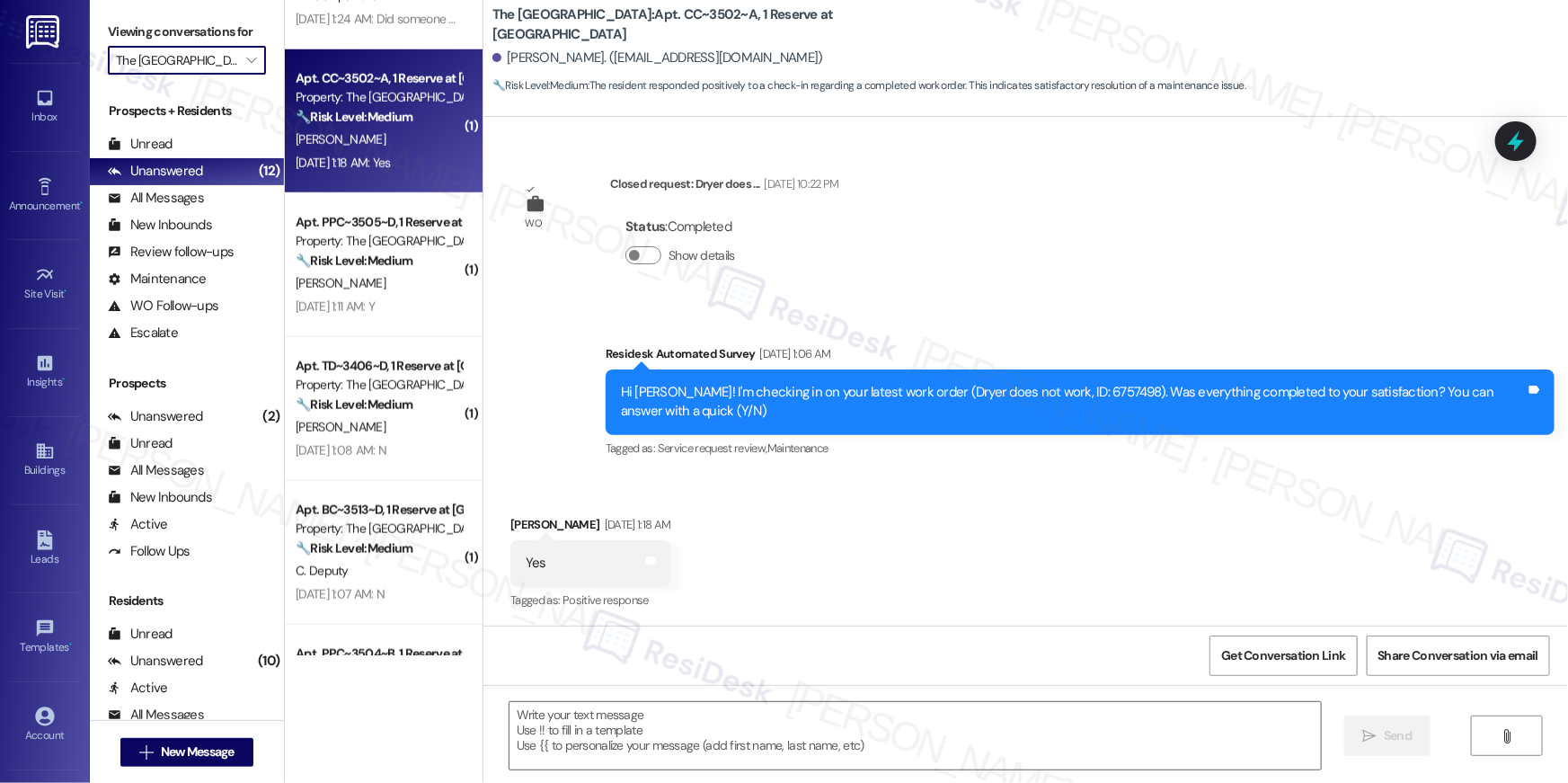
scroll to position [0, 0]
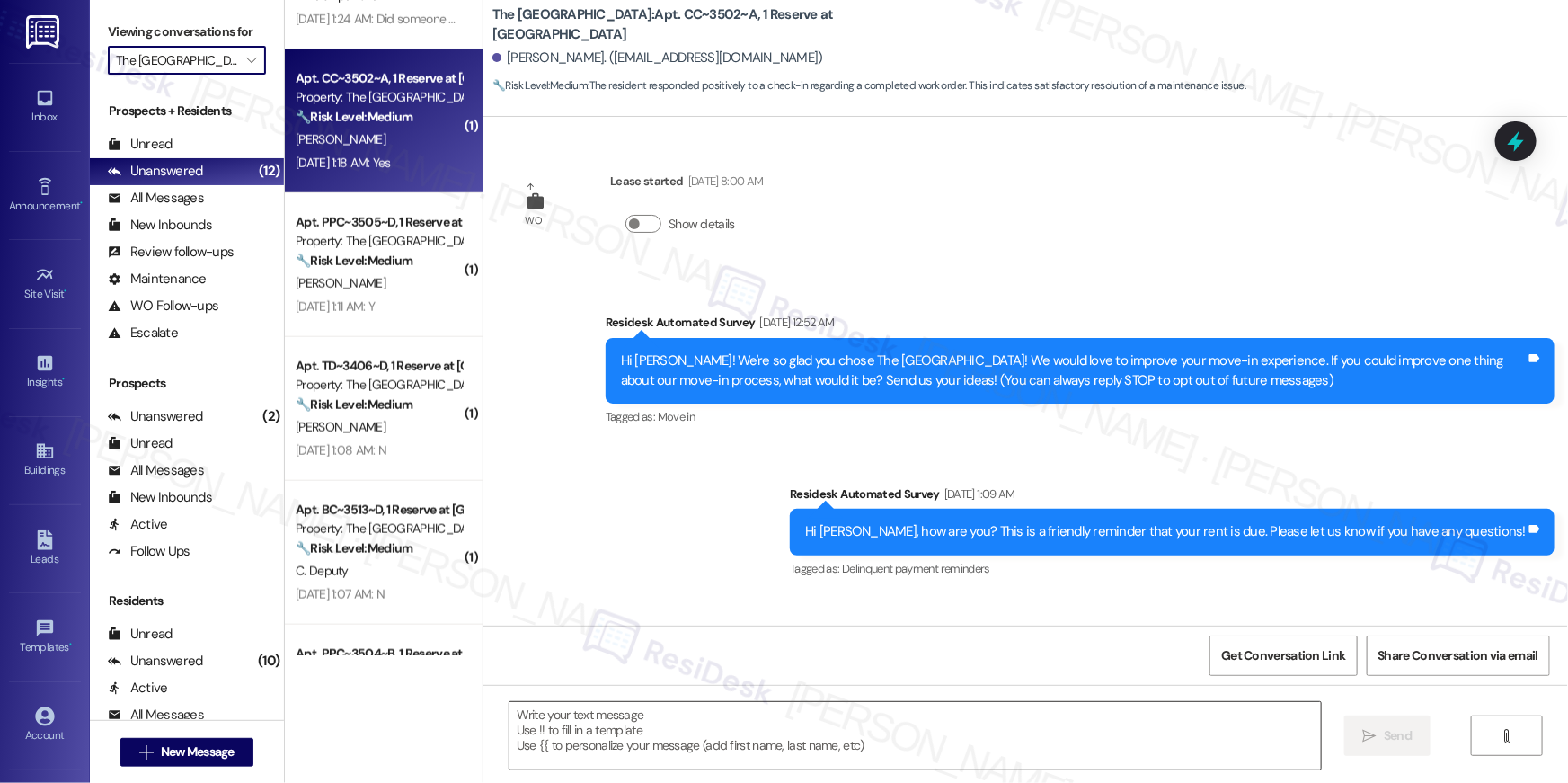
click at [980, 731] on textarea at bounding box center [914, 735] width 811 height 67
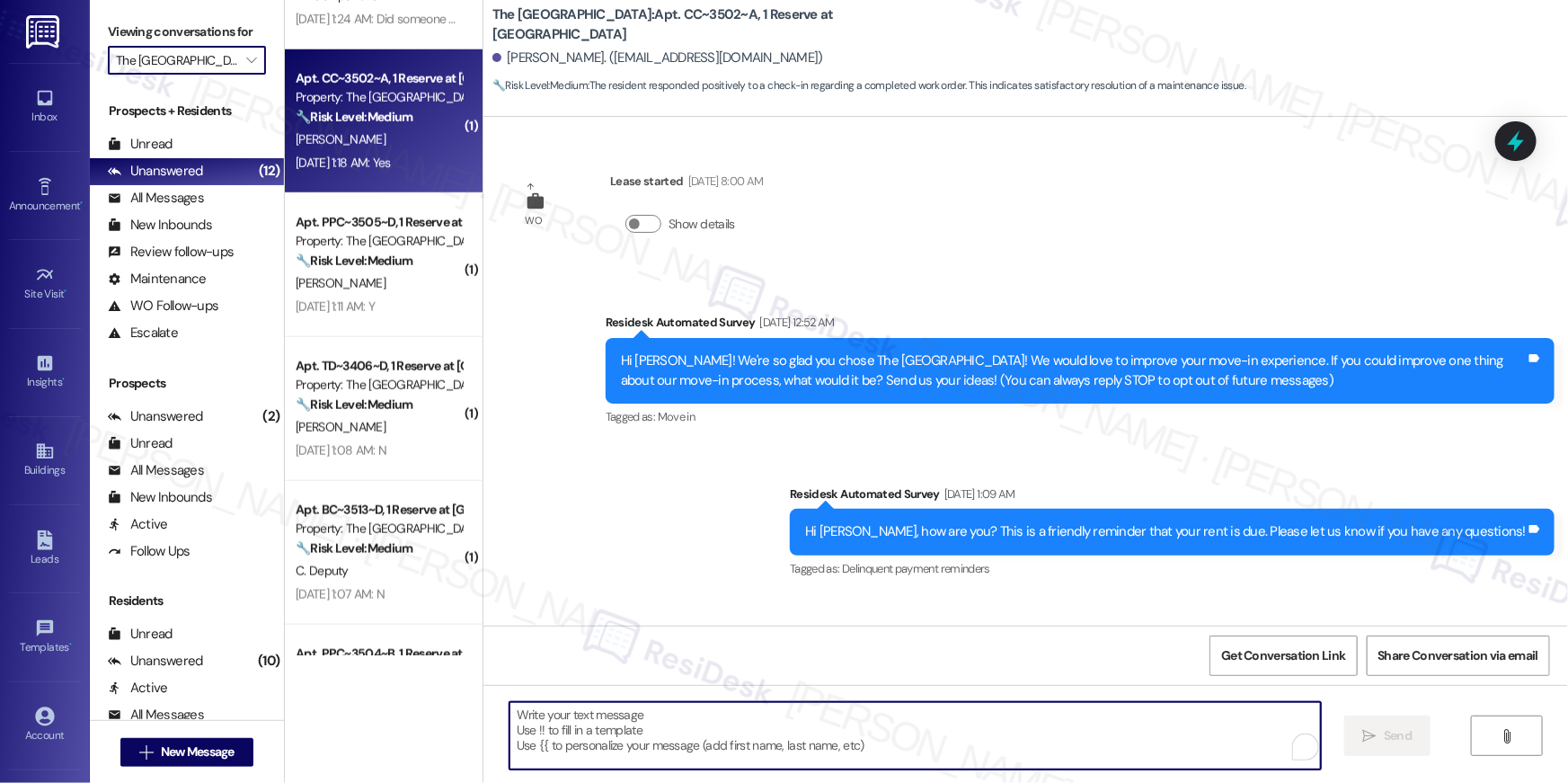
click at [980, 731] on textarea "To enrich screen reader interactions, please activate Accessibility in Grammarl…" at bounding box center [914, 735] width 811 height 67
paste textarea "Hi {{first_name}}, I’m glad to hear your work order has been completed! If anyt…"
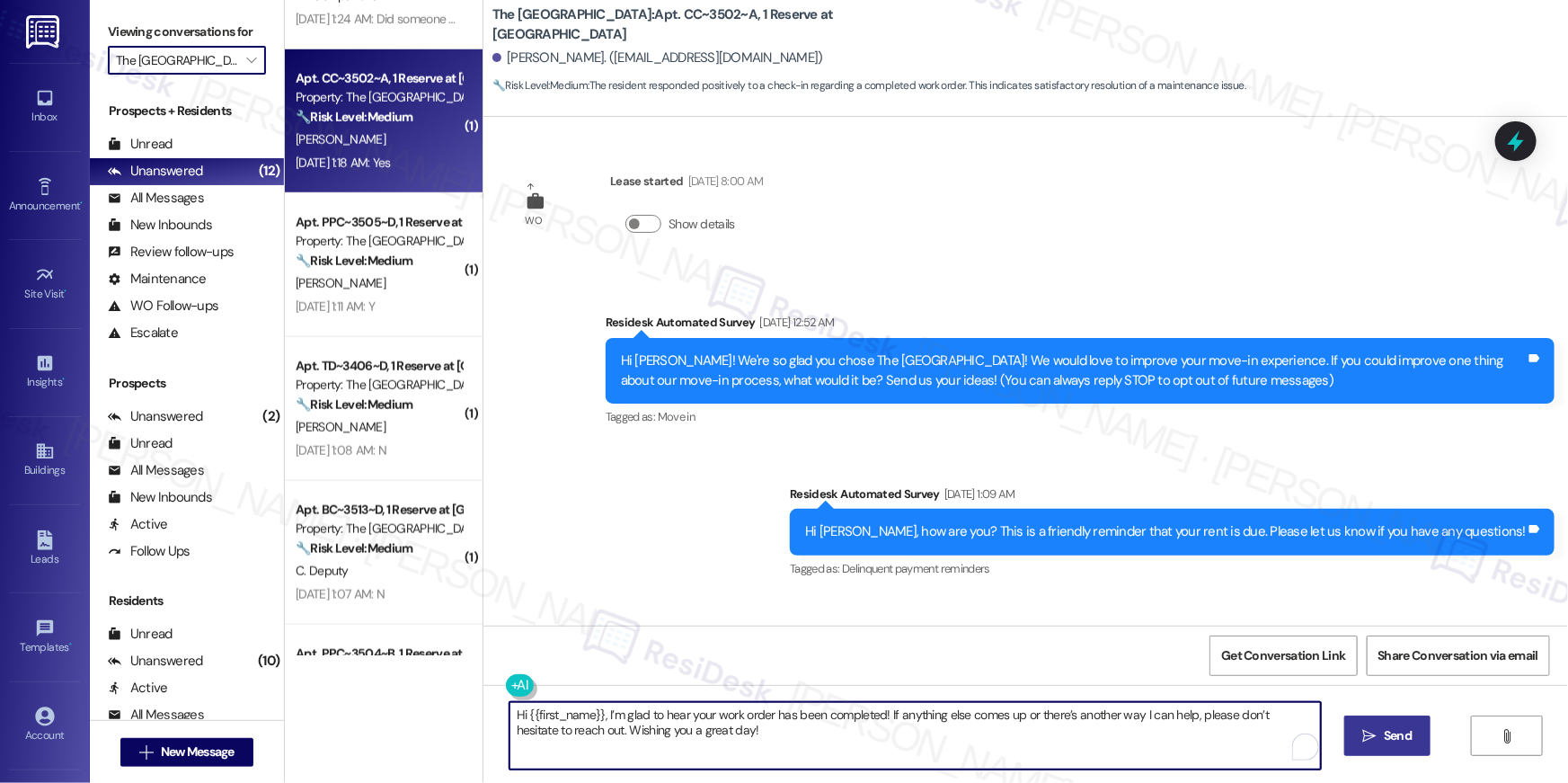
type textarea "Hi {{first_name}}, I’m glad to hear your work order has been completed! If anyt…"
click at [1391, 731] on span "Send" at bounding box center [1398, 735] width 28 height 19
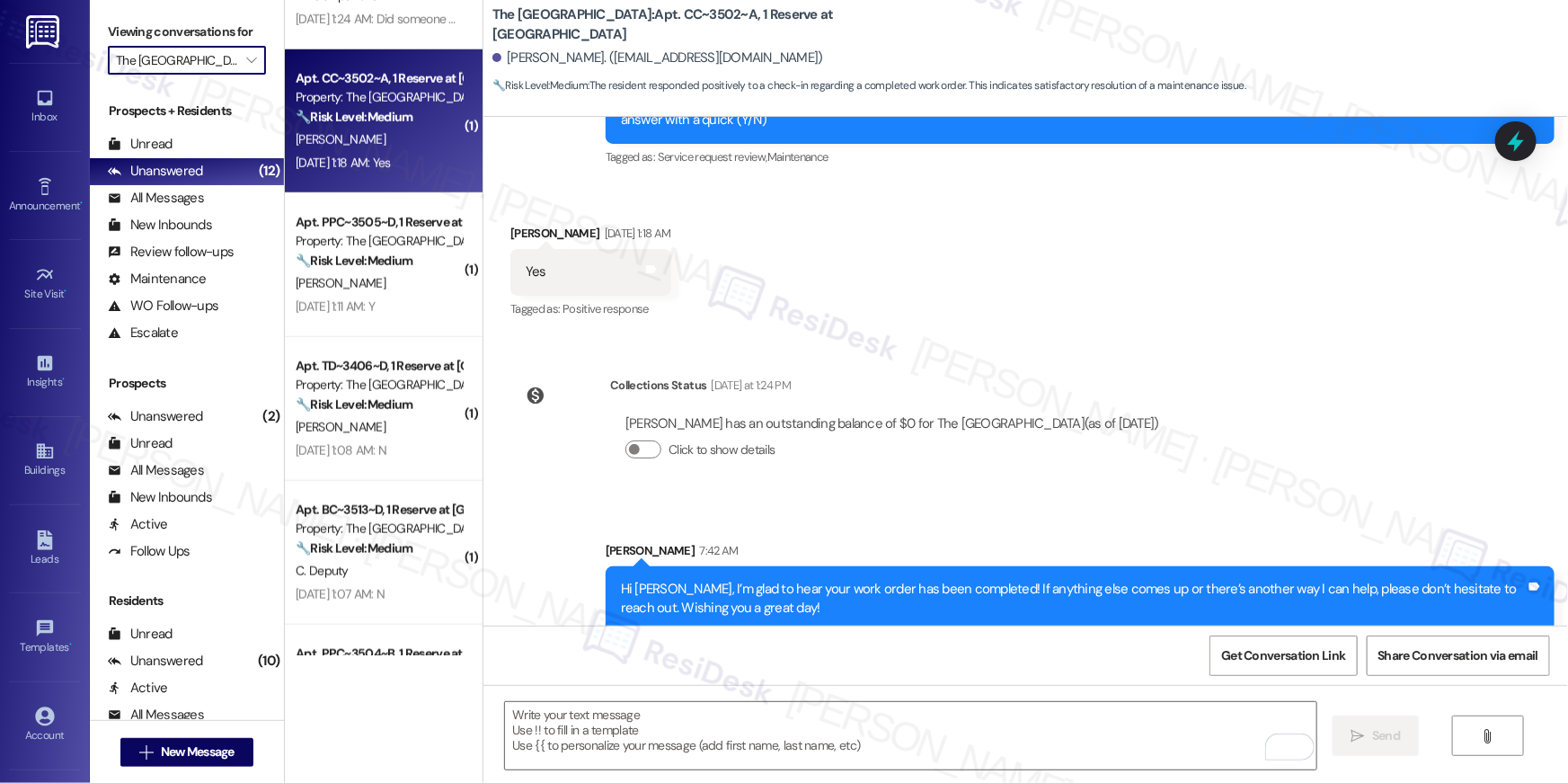
scroll to position [772, 0]
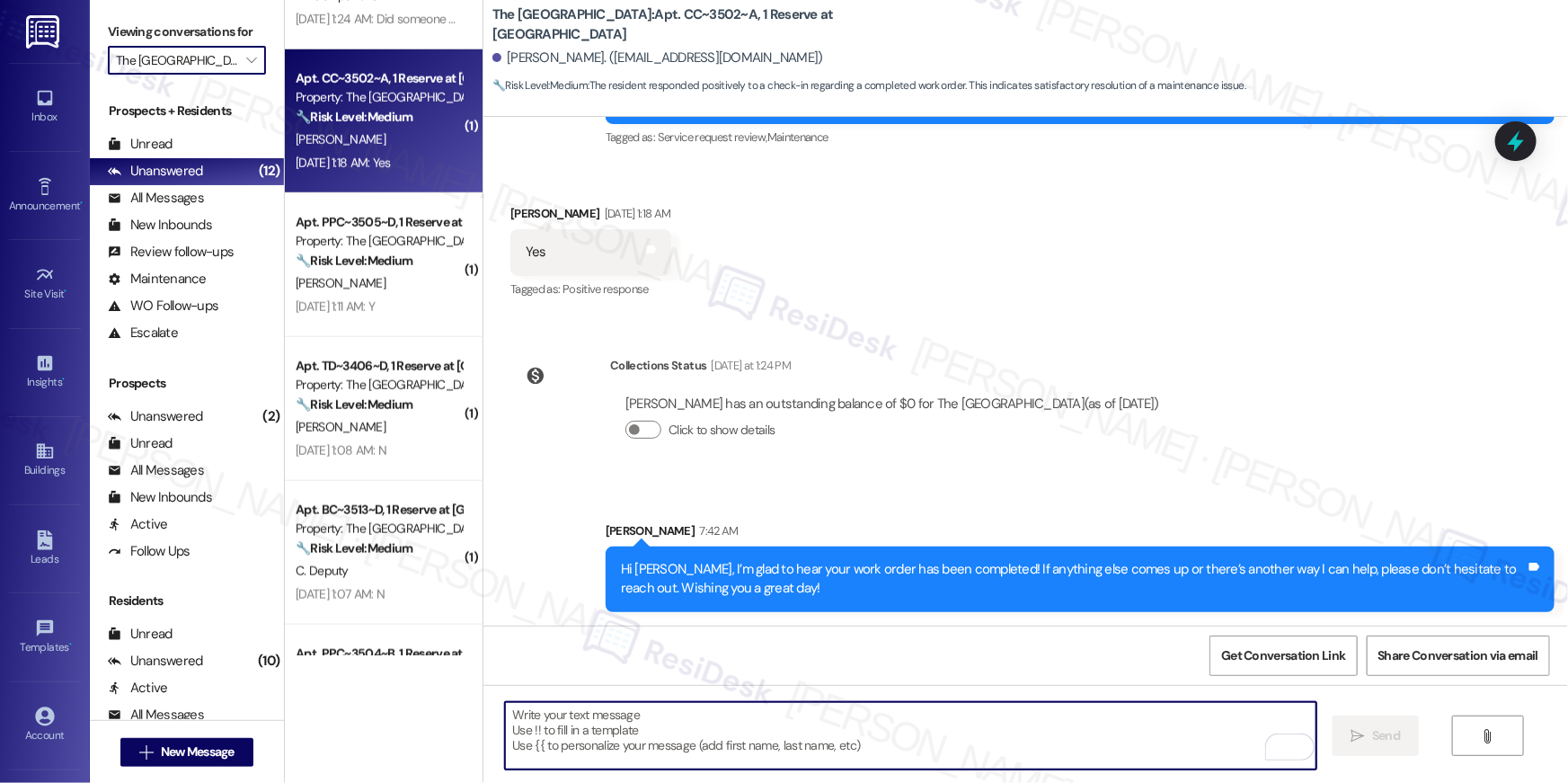
click at [1115, 740] on textarea "To enrich screen reader interactions, please activate Accessibility in Grammarl…" at bounding box center [910, 735] width 811 height 67
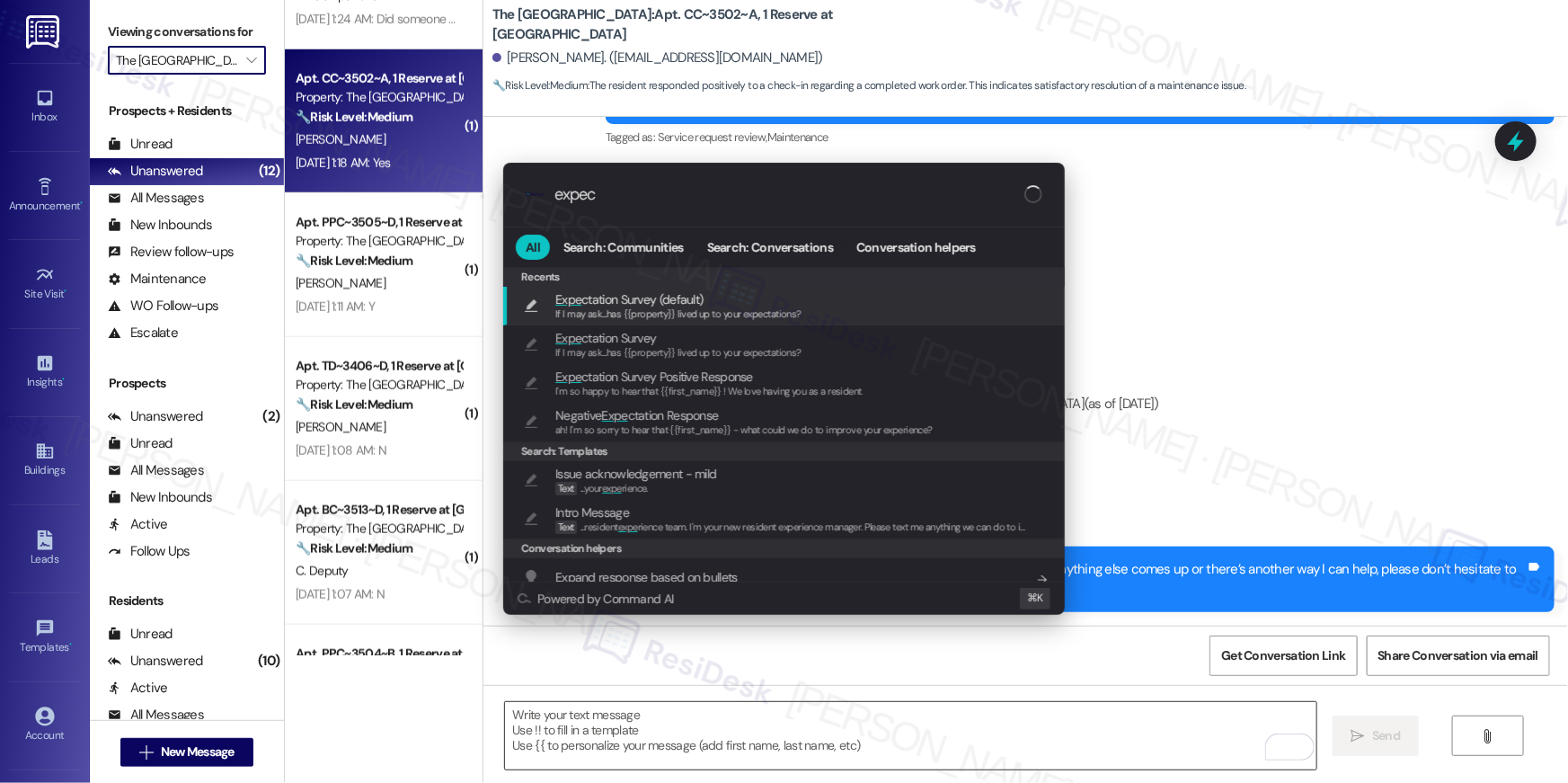
type input "expect"
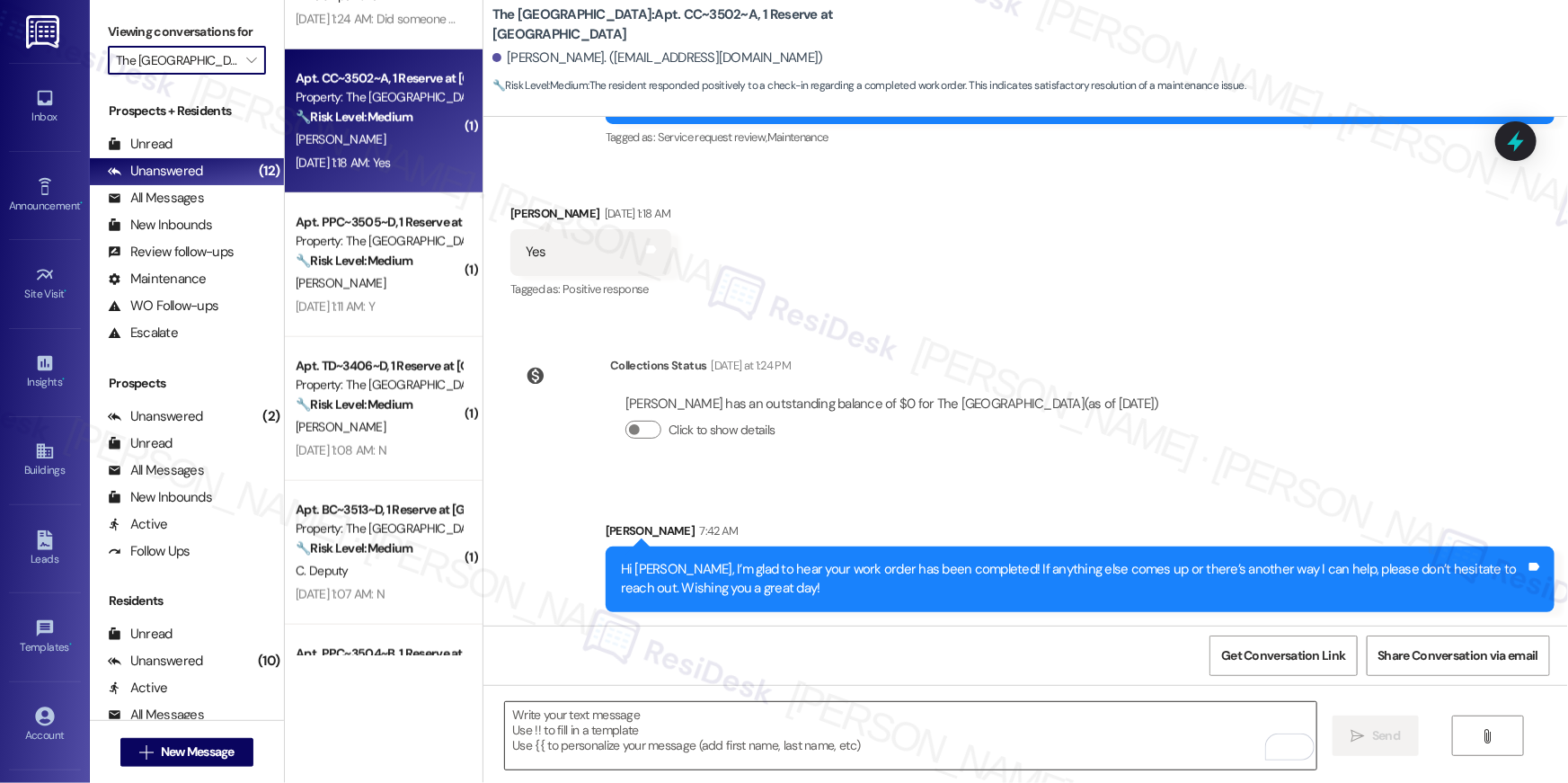
type textarea "If I may ask...has {{property}} lived up to your expectations?"
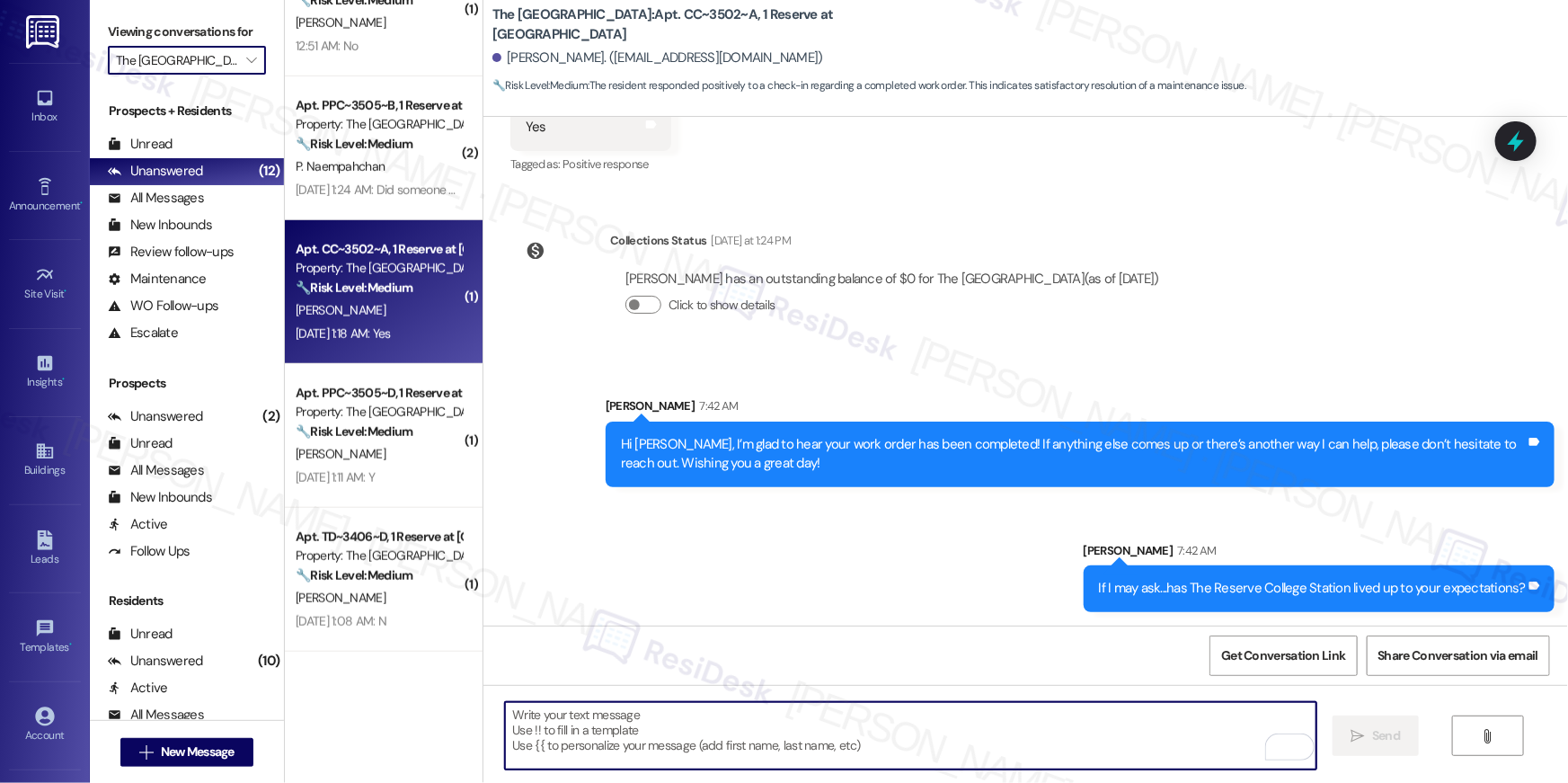
scroll to position [539, 0]
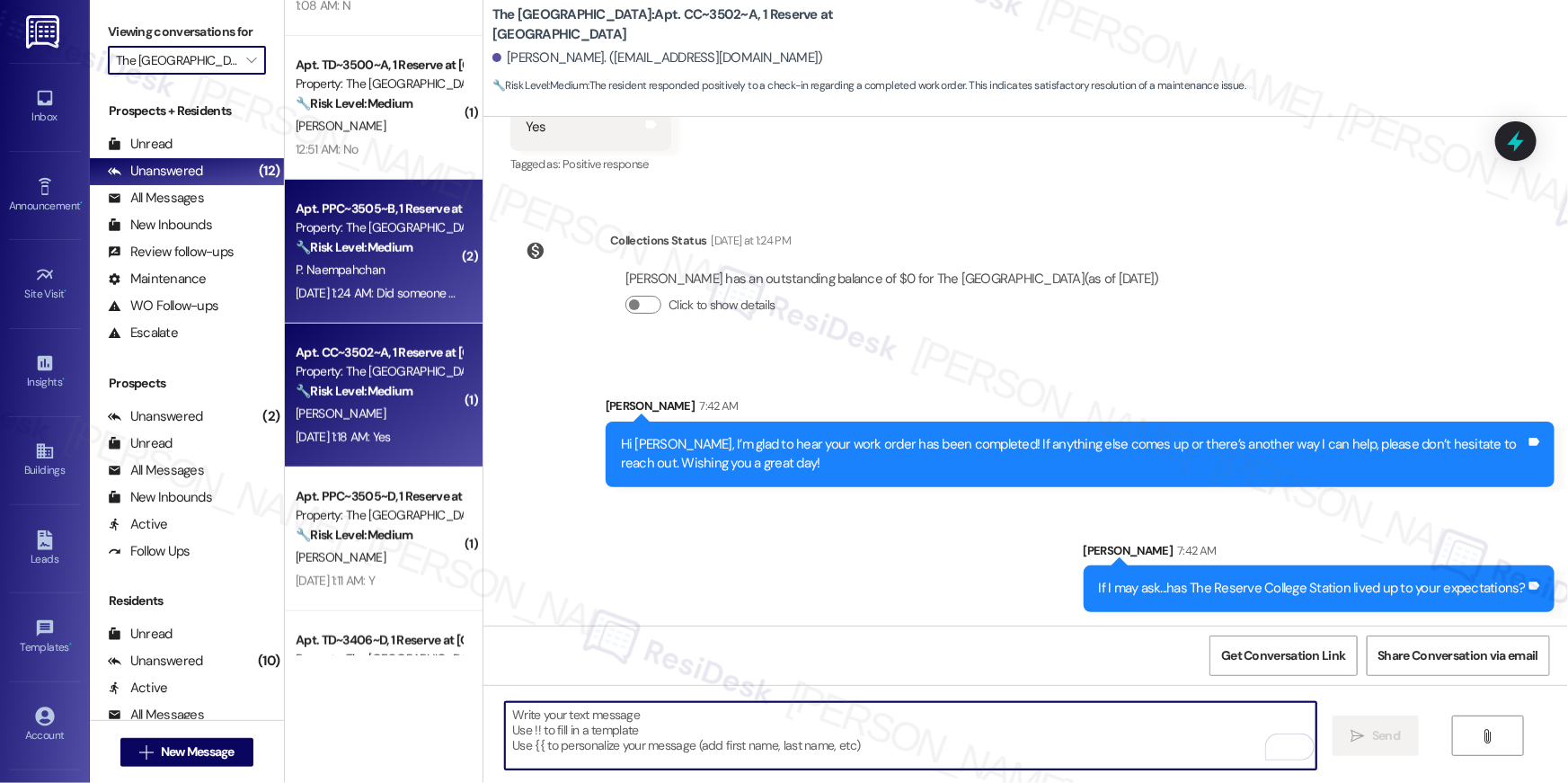
click at [412, 288] on div "[DATE] 1:24 AM: Did someone work on our fence door the wood cross brace is swap…" at bounding box center [575, 293] width 559 height 16
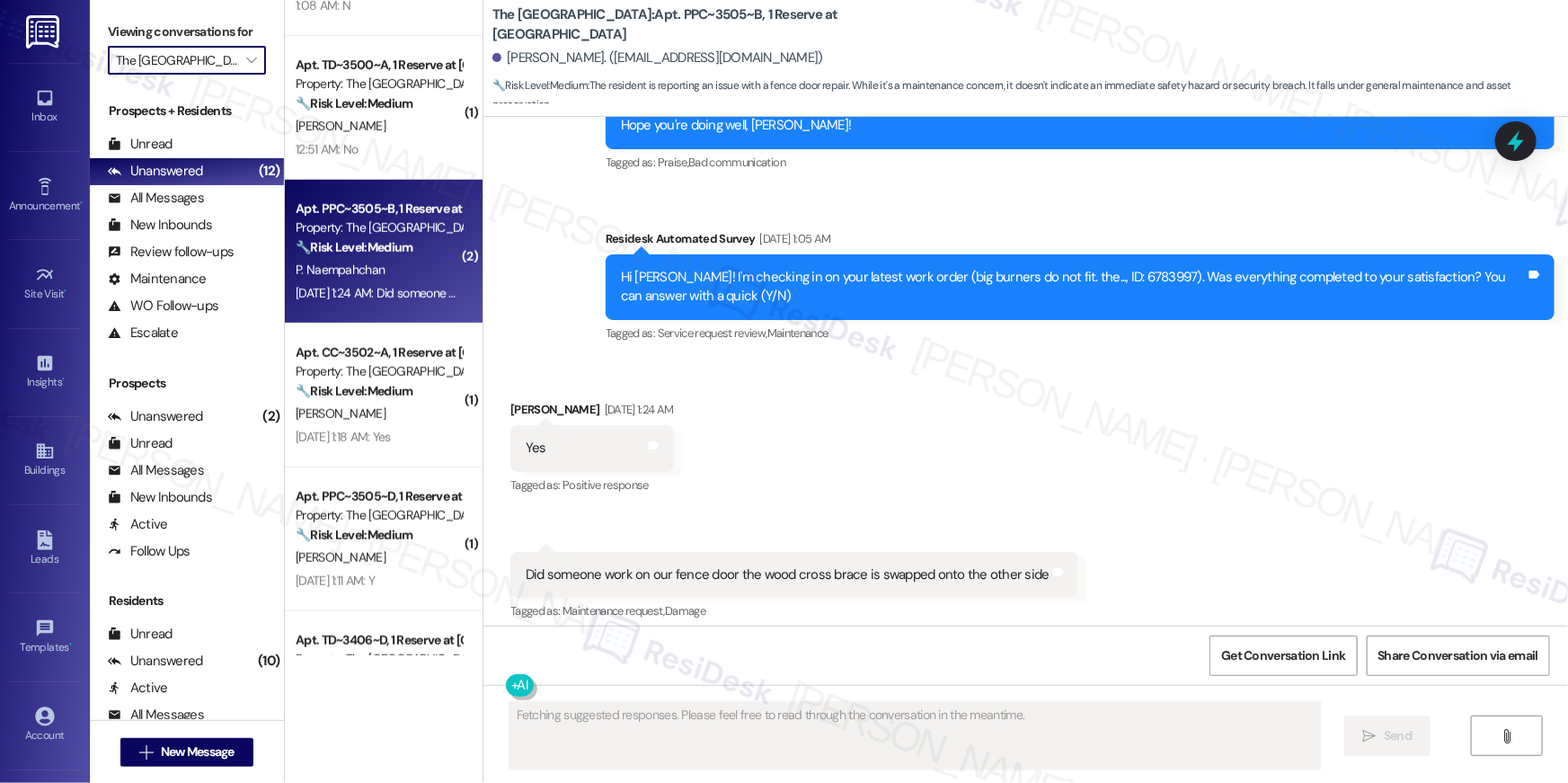
scroll to position [1897, 0]
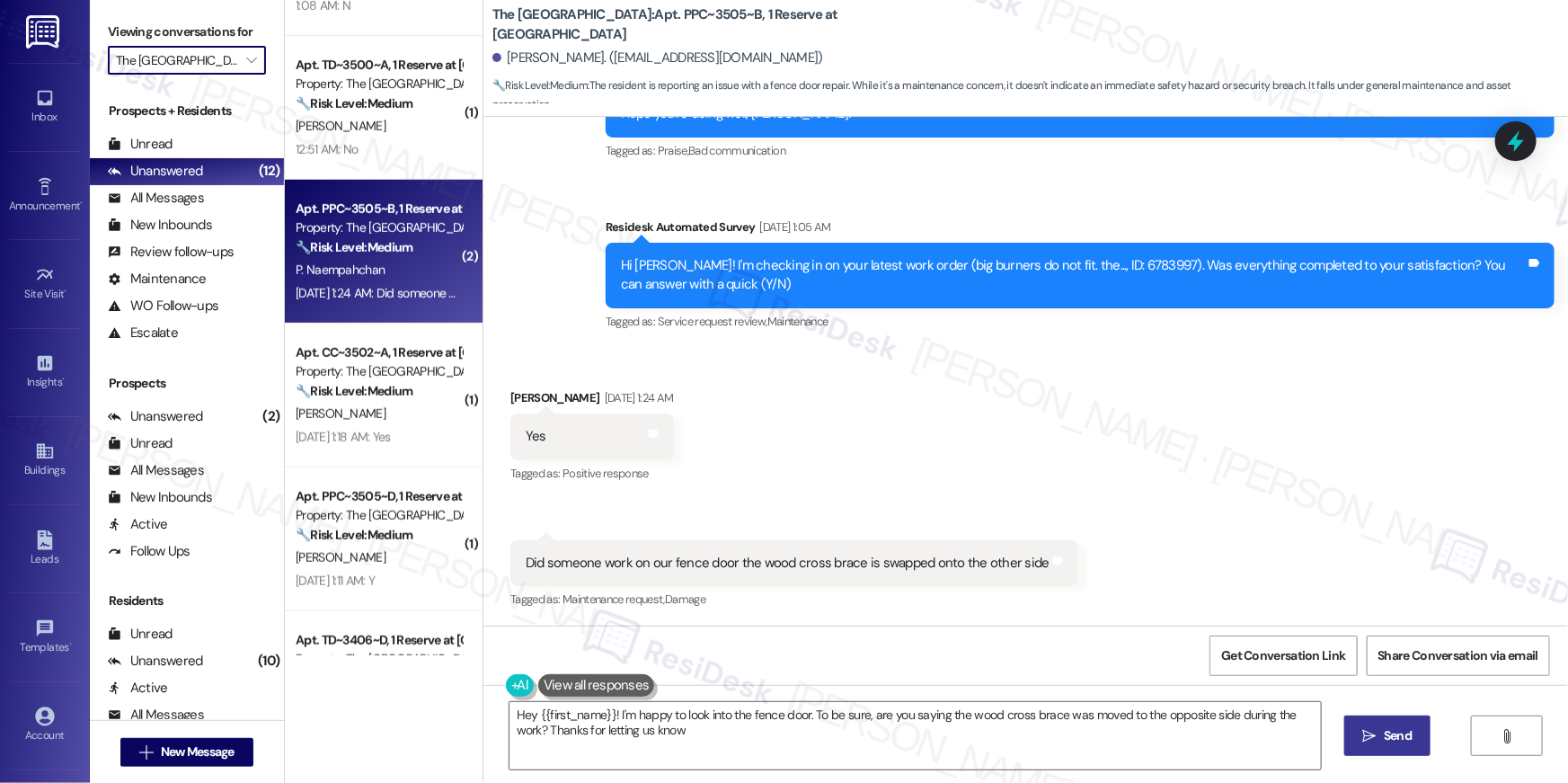
type textarea "Hey {{first_name}}! I'm happy to look into the fence door. To be sure, are you …"
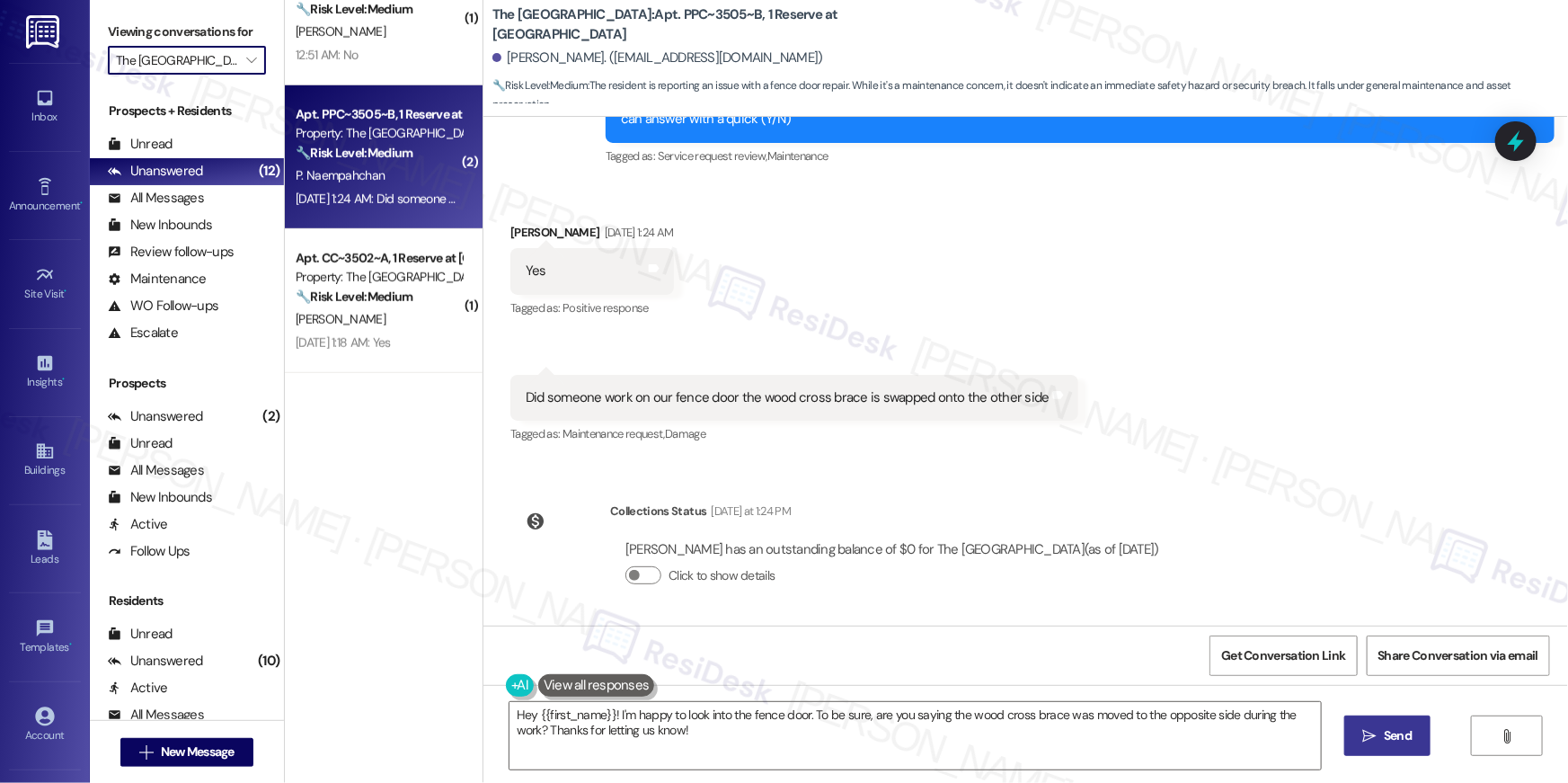
scroll to position [0, 0]
